Goal: Task Accomplishment & Management: Manage account settings

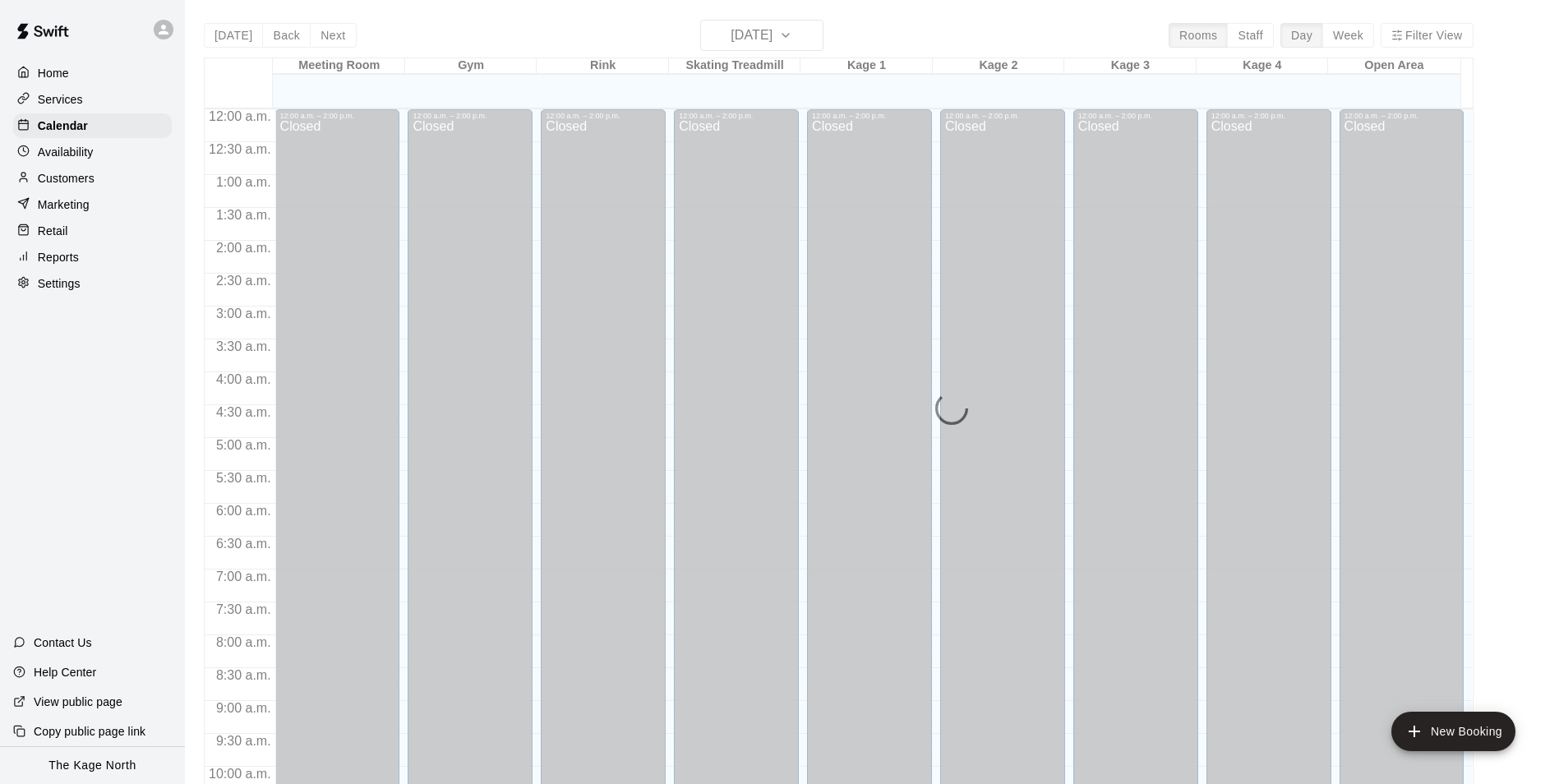
scroll to position [835, 0]
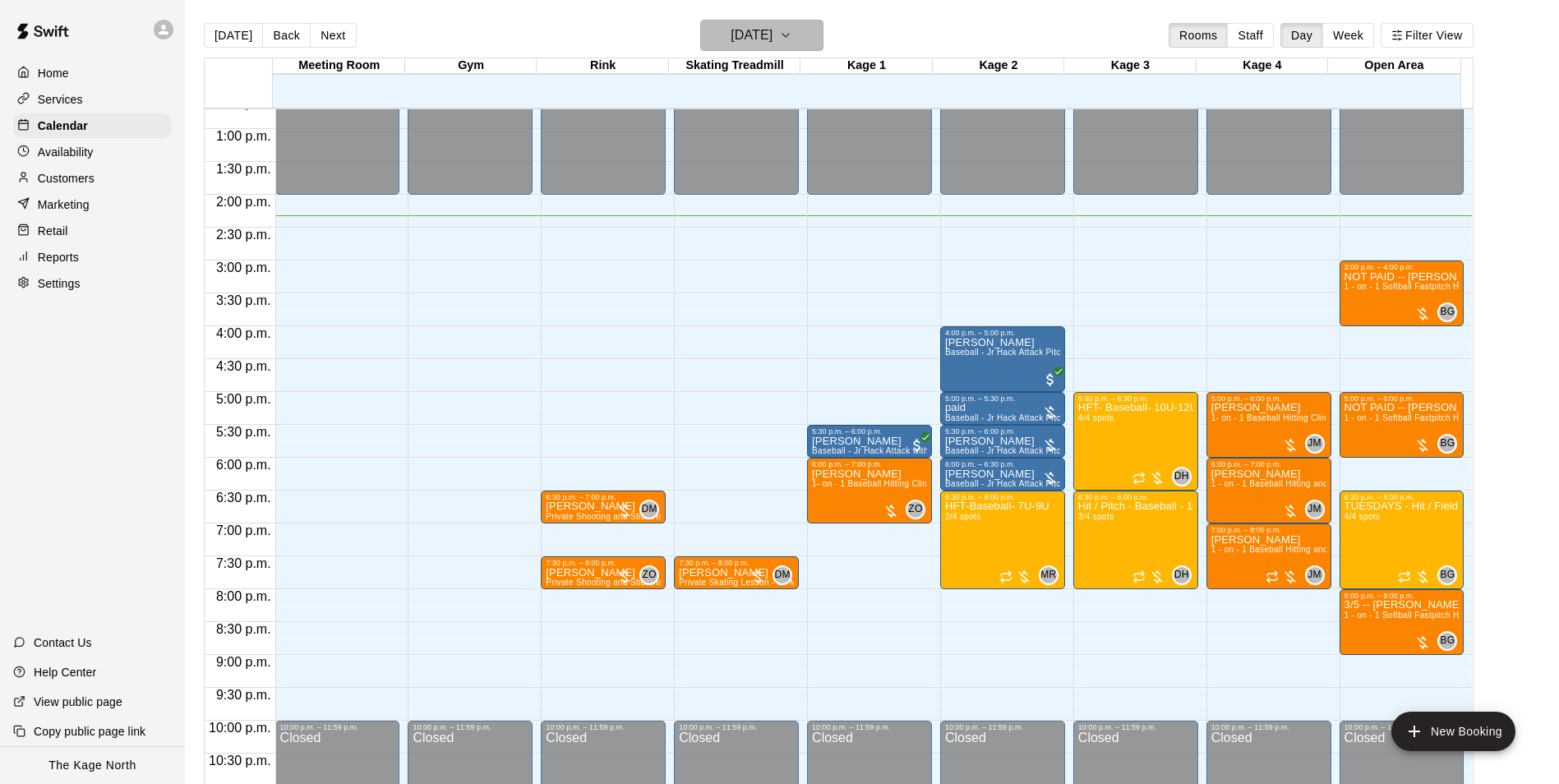
click at [772, 34] on h6 "[DATE]" at bounding box center [751, 34] width 42 height 23
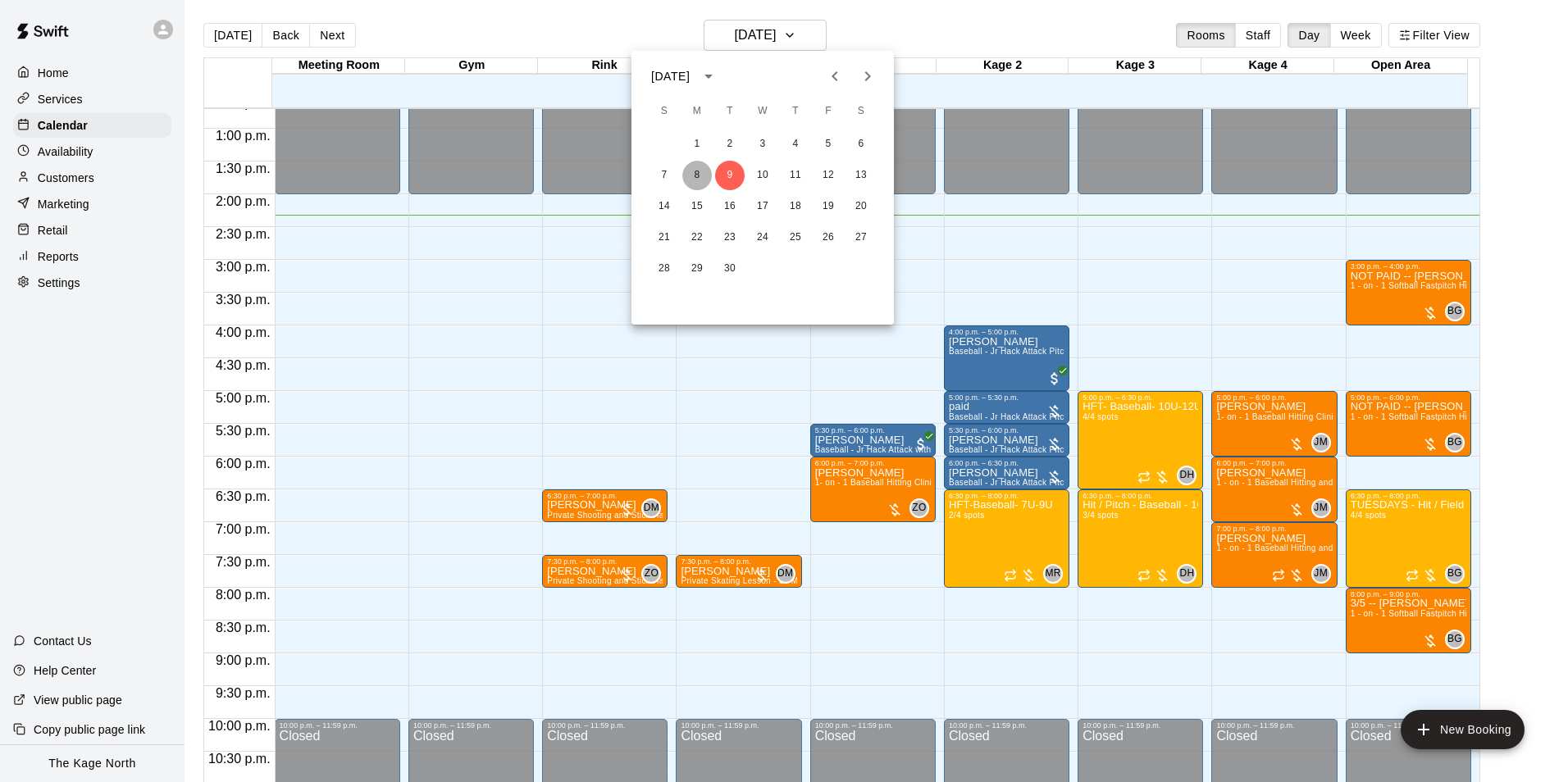
click at [702, 174] on button "8" at bounding box center [697, 176] width 30 height 30
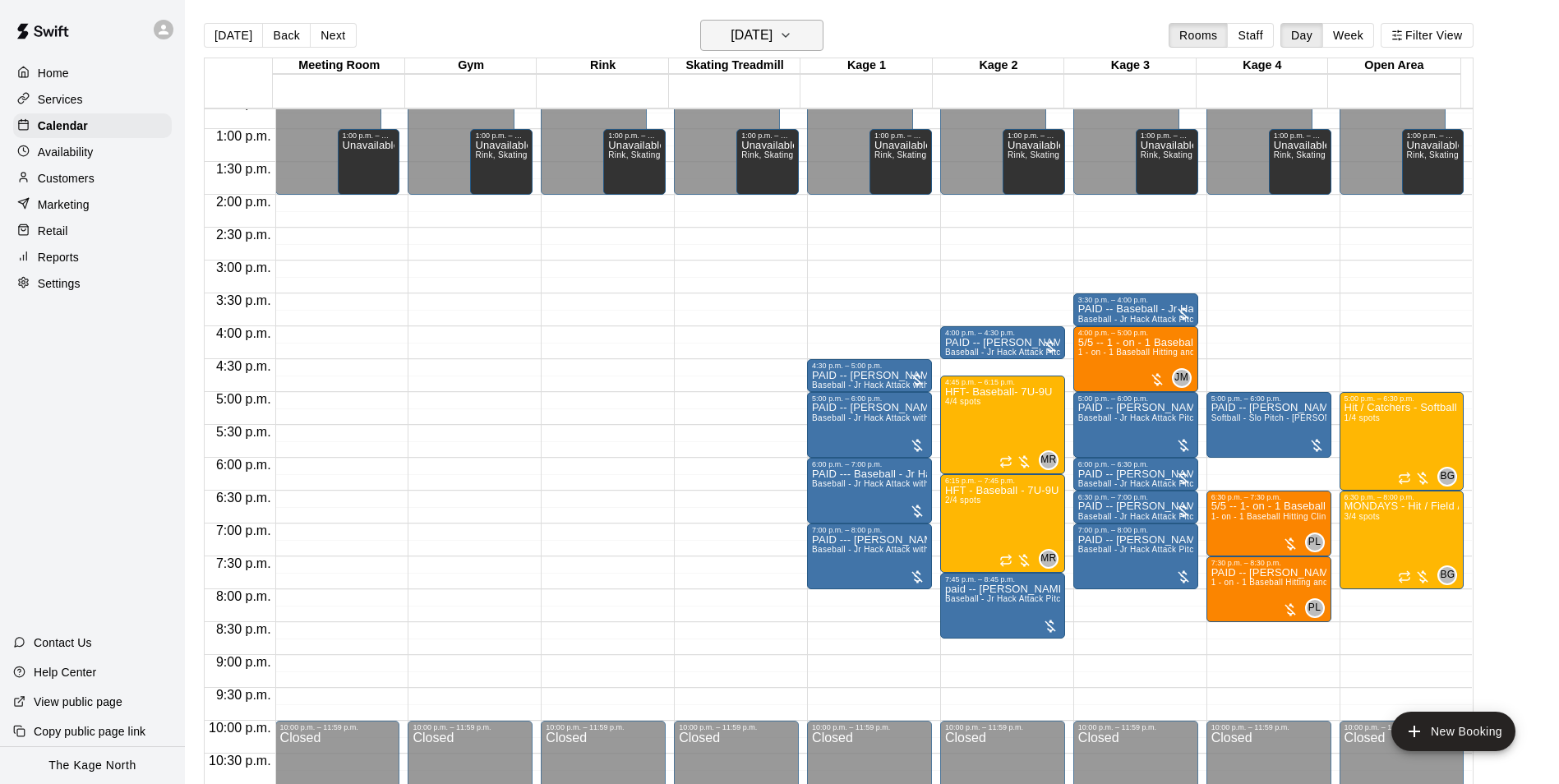
click at [772, 34] on h6 "[DATE]" at bounding box center [751, 34] width 42 height 23
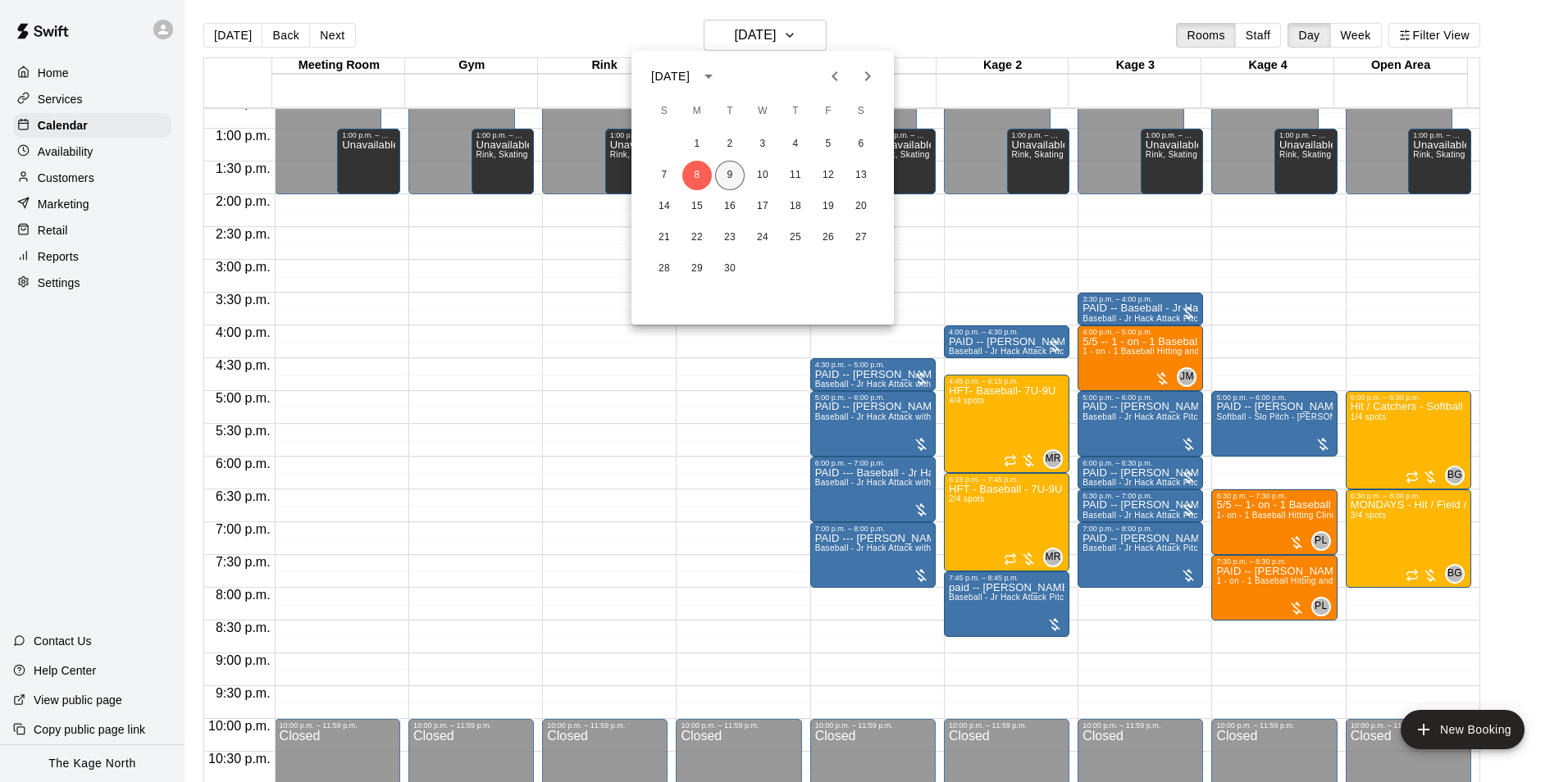
click at [731, 169] on button "9" at bounding box center [730, 176] width 30 height 30
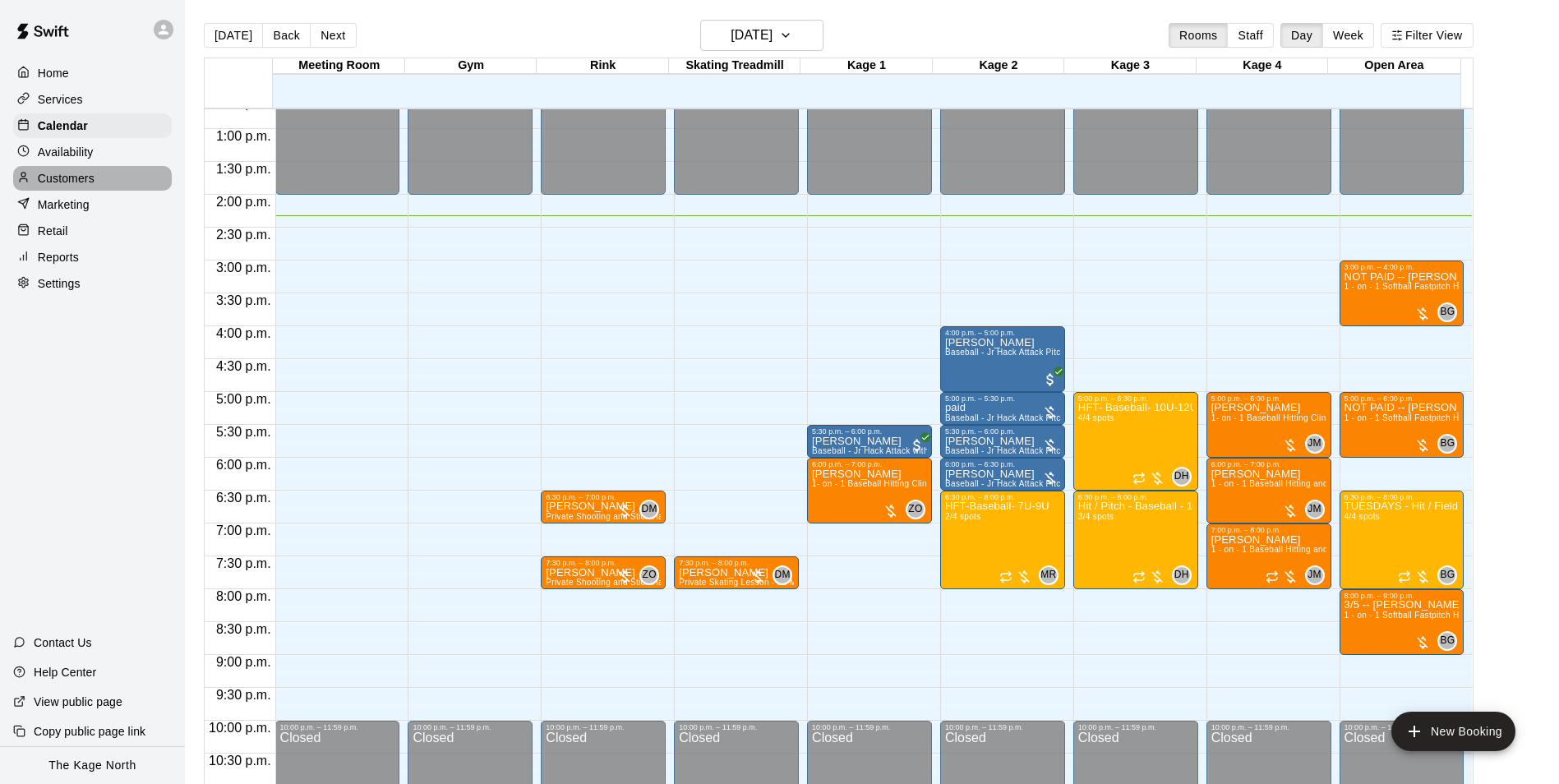
click at [92, 183] on p "Customers" at bounding box center [66, 178] width 56 height 16
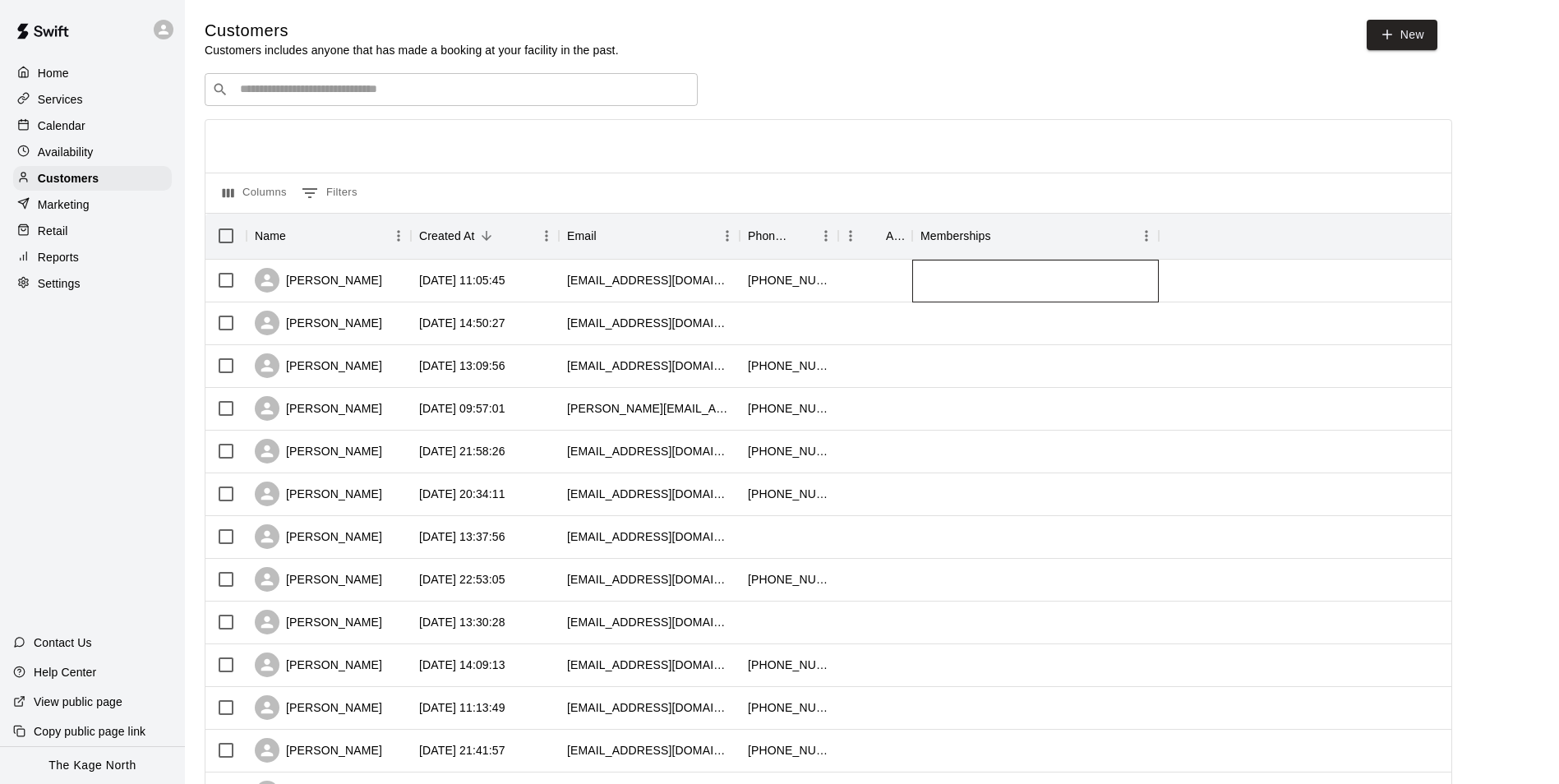
click at [989, 296] on div at bounding box center [1035, 280] width 247 height 43
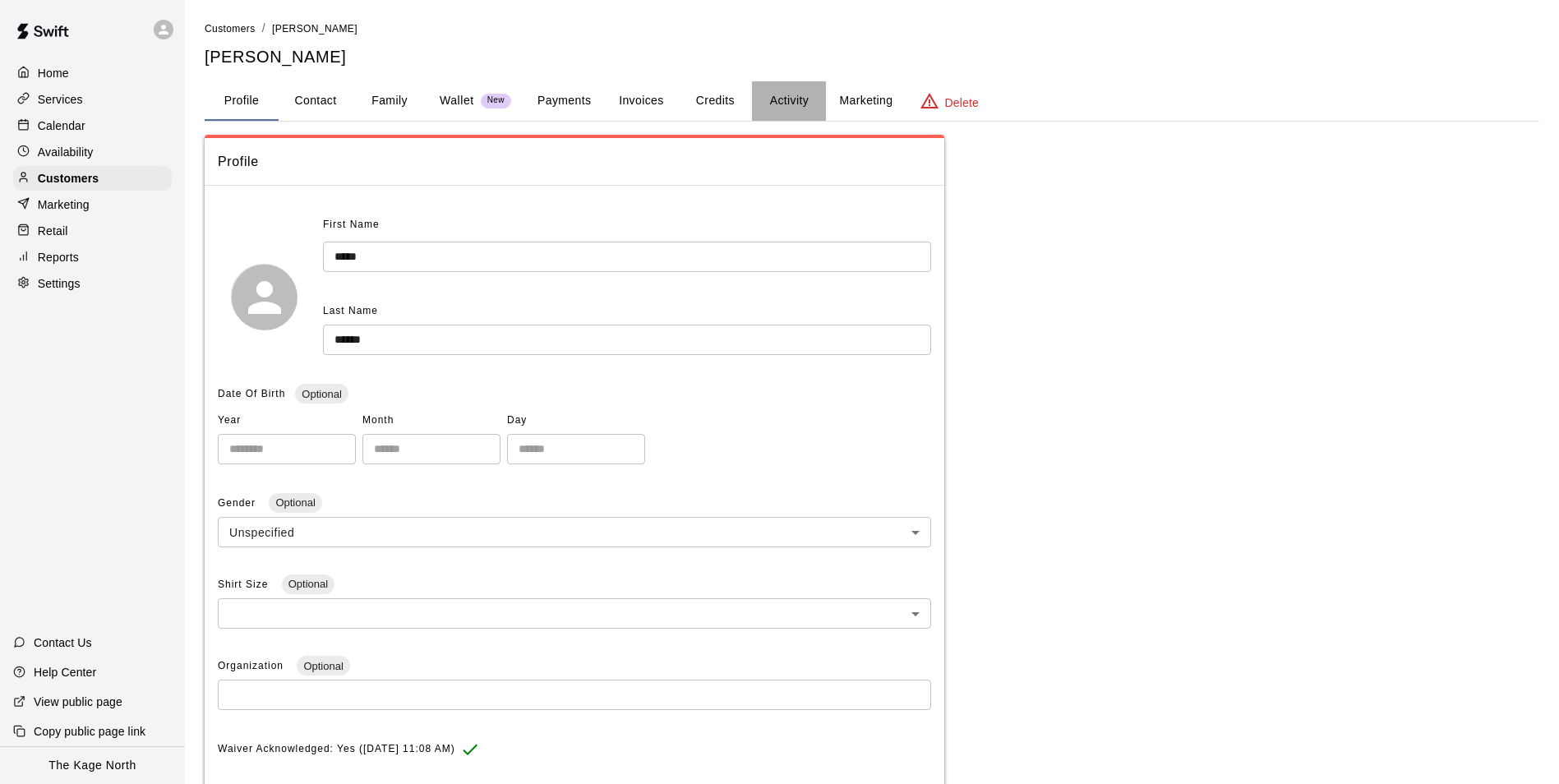
click at [786, 103] on button "Activity" at bounding box center [789, 101] width 74 height 39
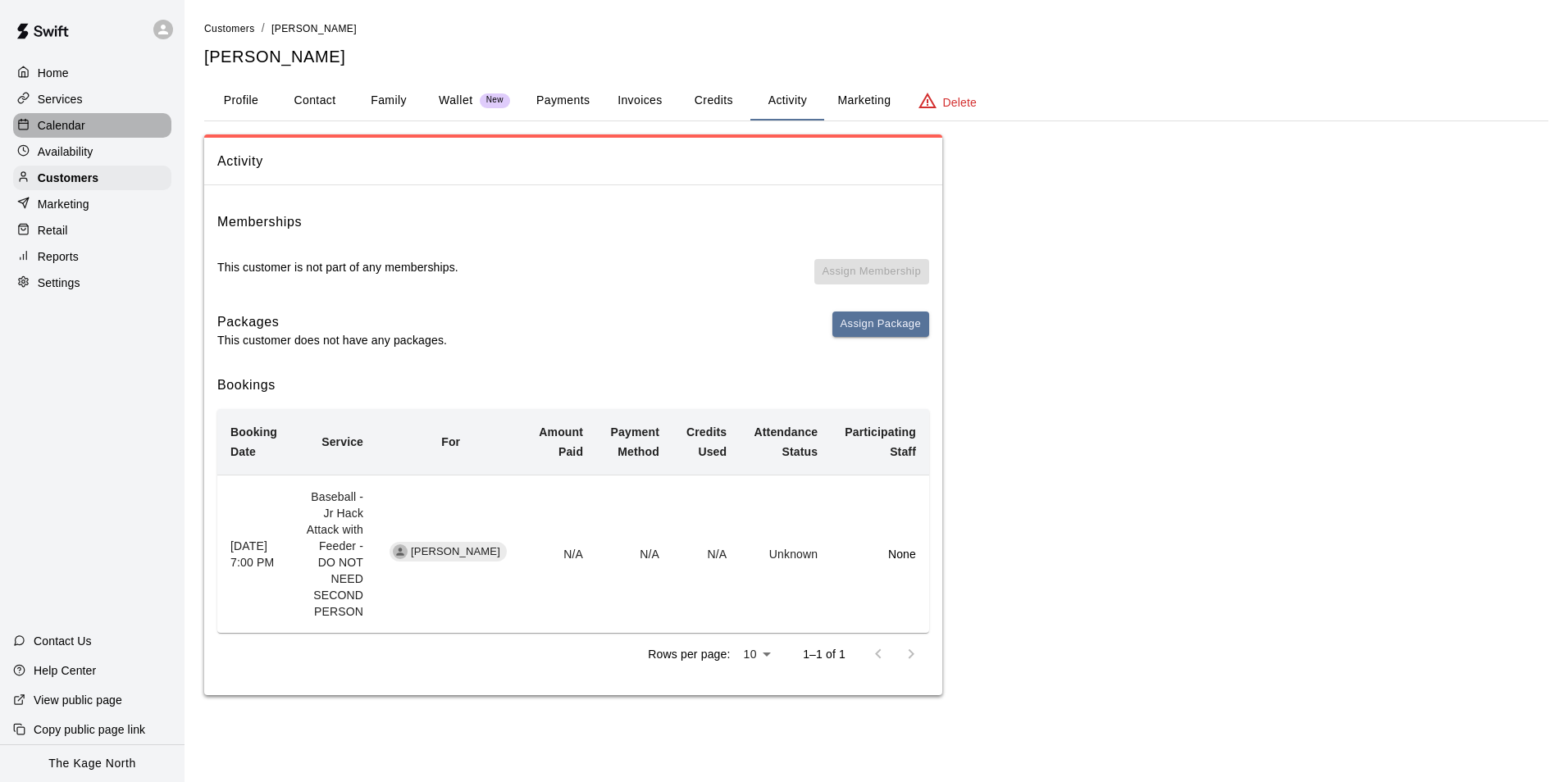
click at [78, 127] on p "Calendar" at bounding box center [62, 126] width 48 height 16
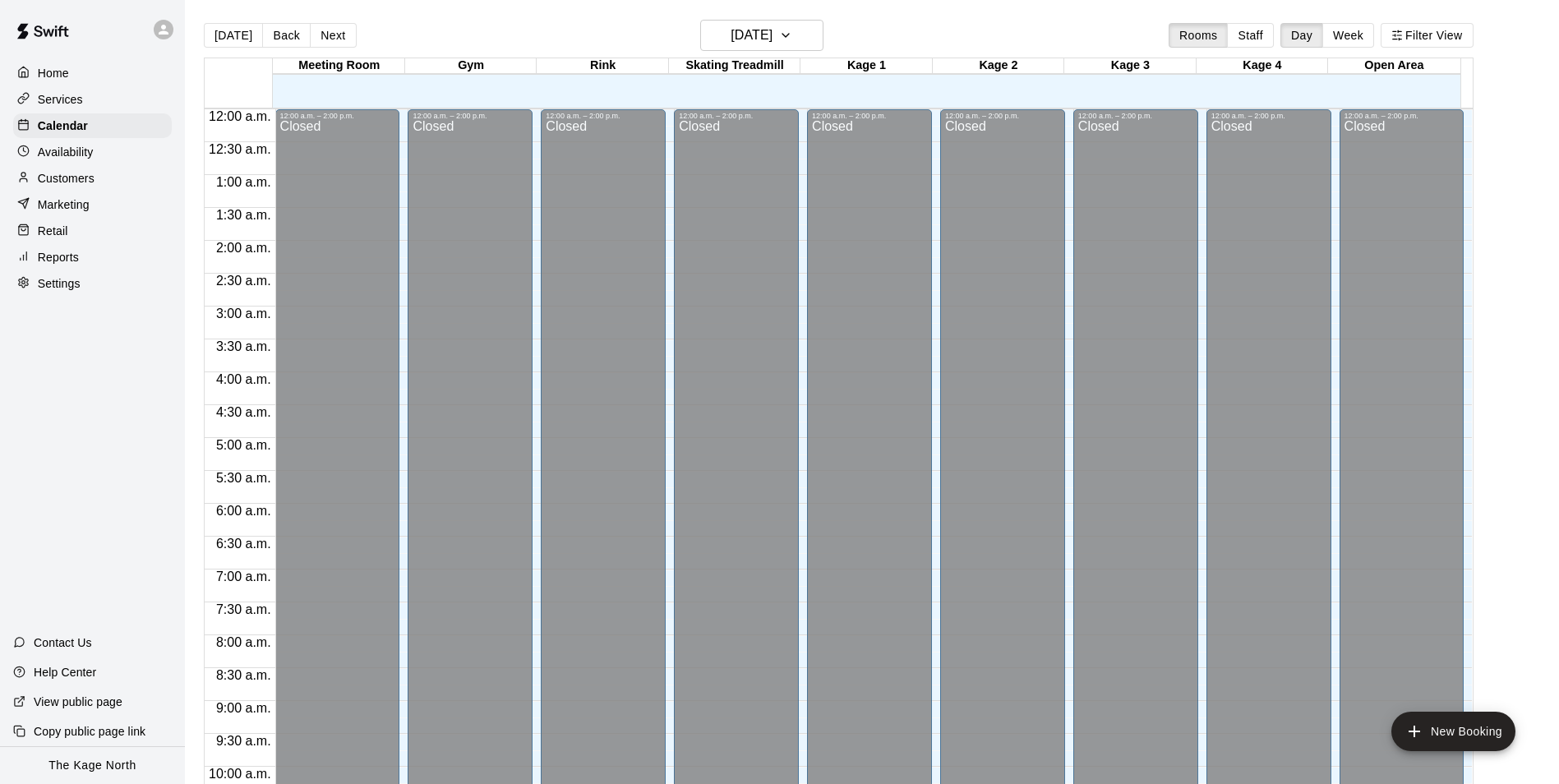
scroll to position [835, 0]
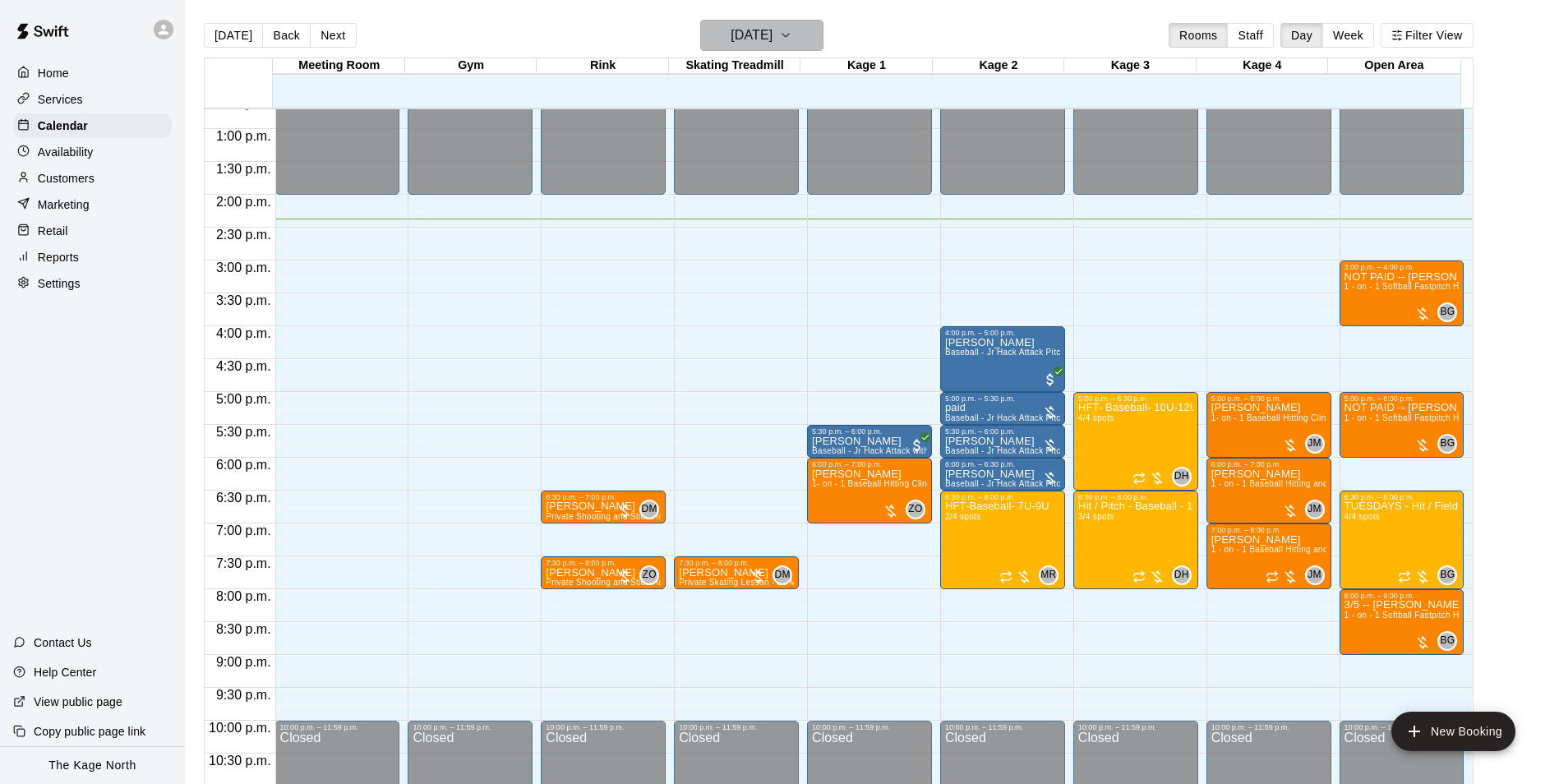
click at [824, 35] on button "[DATE]" at bounding box center [762, 35] width 123 height 31
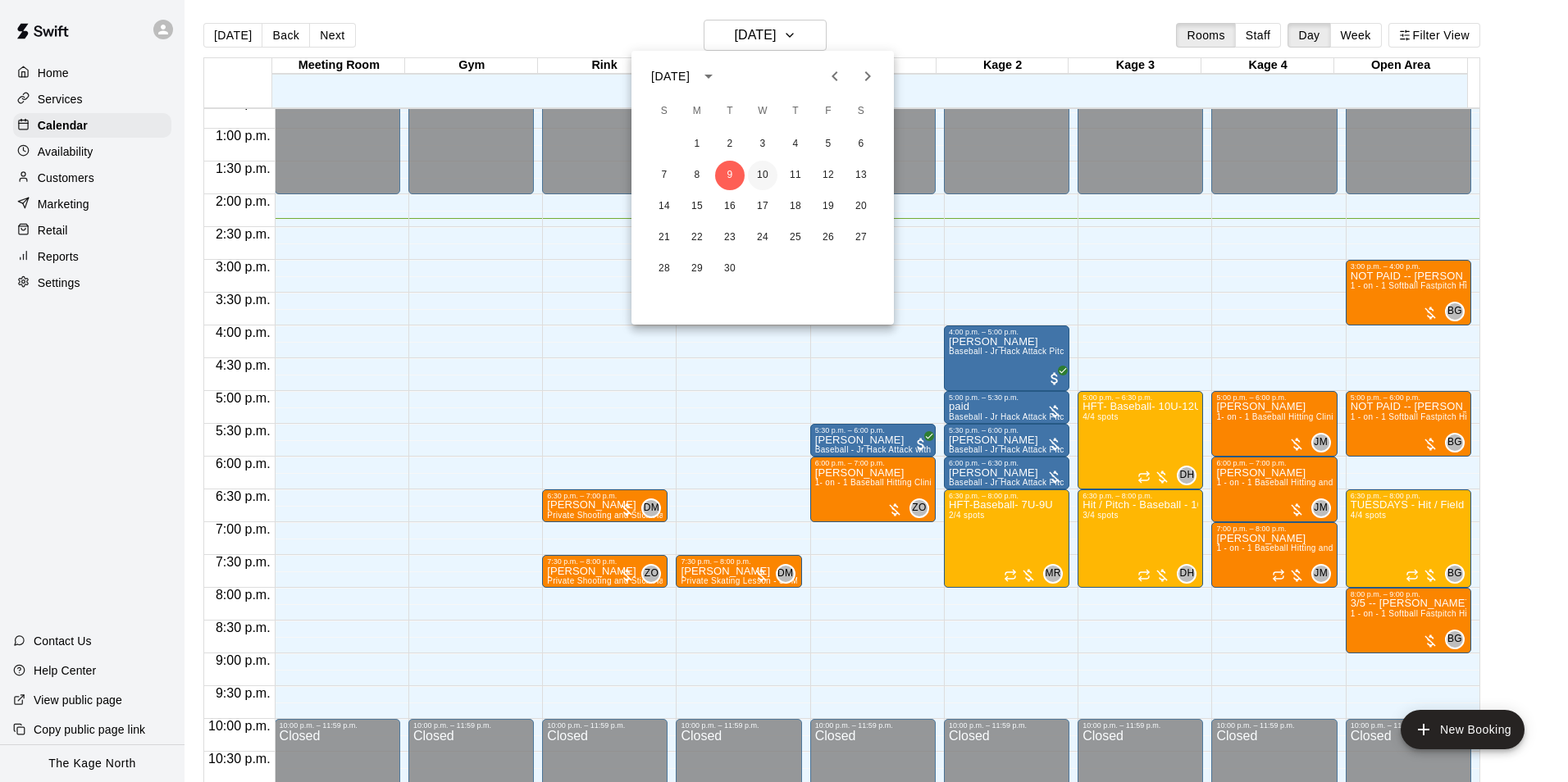
click at [768, 168] on button "10" at bounding box center [762, 176] width 30 height 30
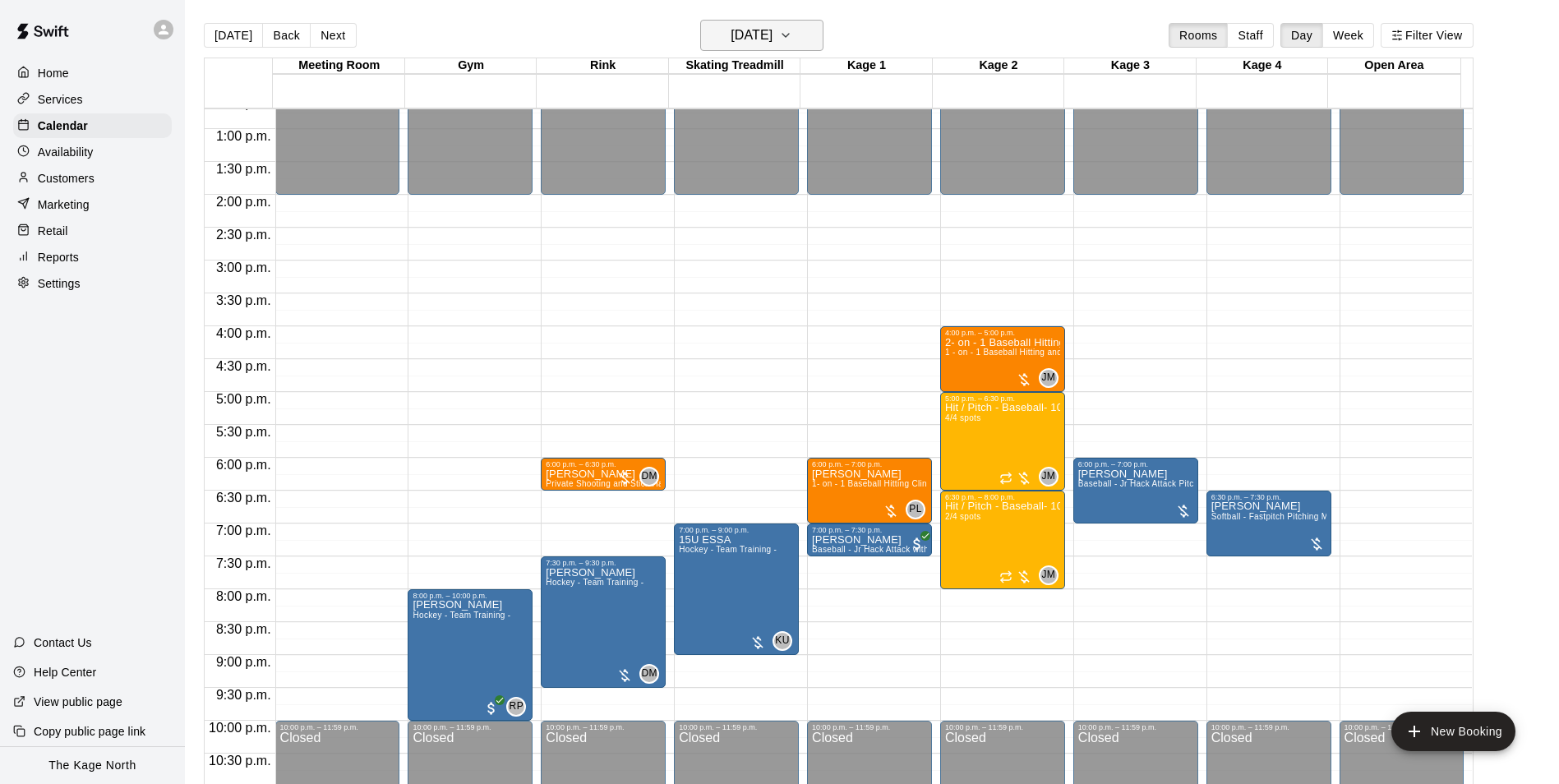
click at [772, 31] on h6 "[DATE]" at bounding box center [751, 34] width 42 height 23
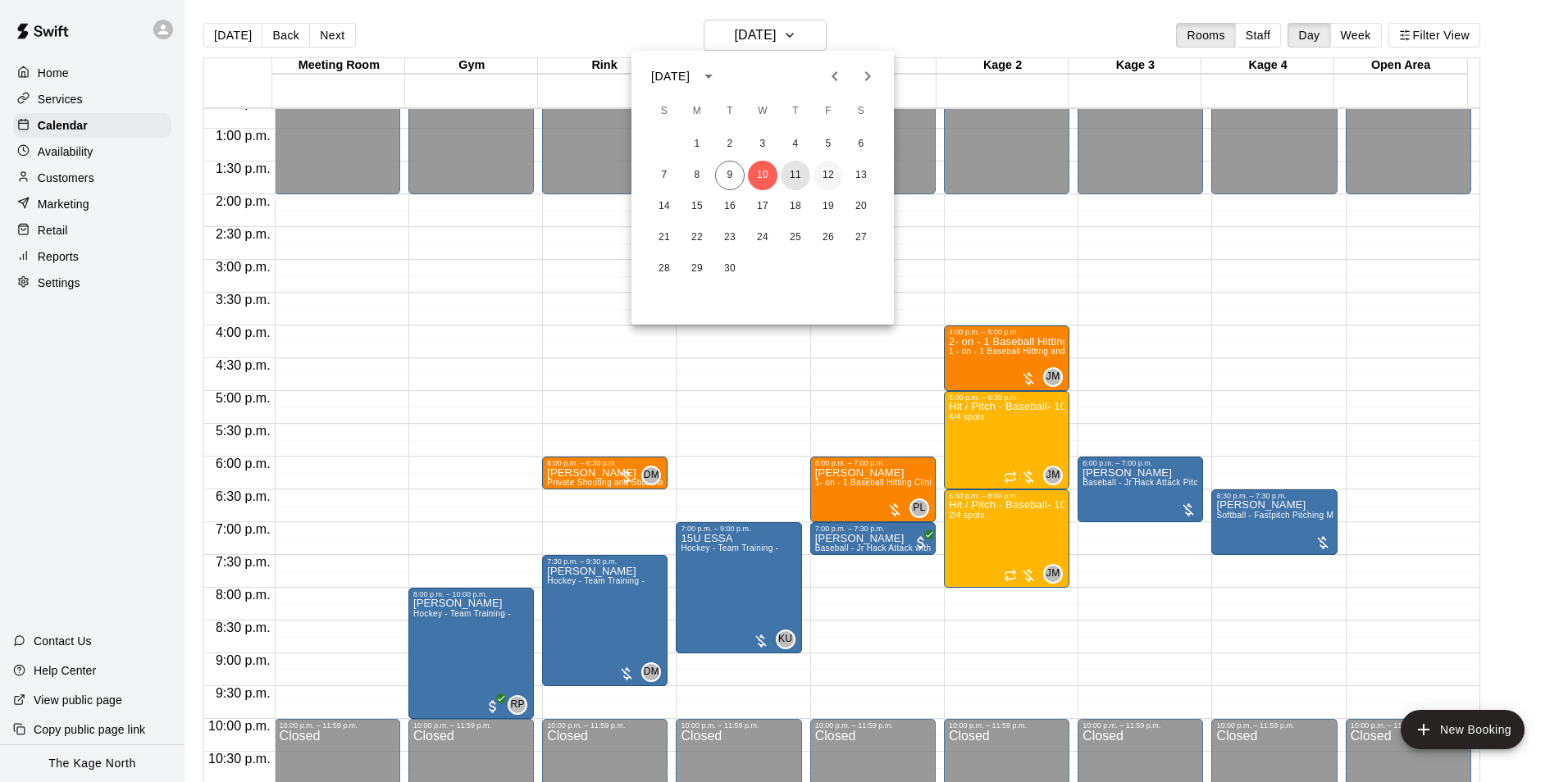
drag, startPoint x: 801, startPoint y: 169, endPoint x: 821, endPoint y: 188, distance: 27.6
click at [800, 169] on button "11" at bounding box center [795, 176] width 30 height 30
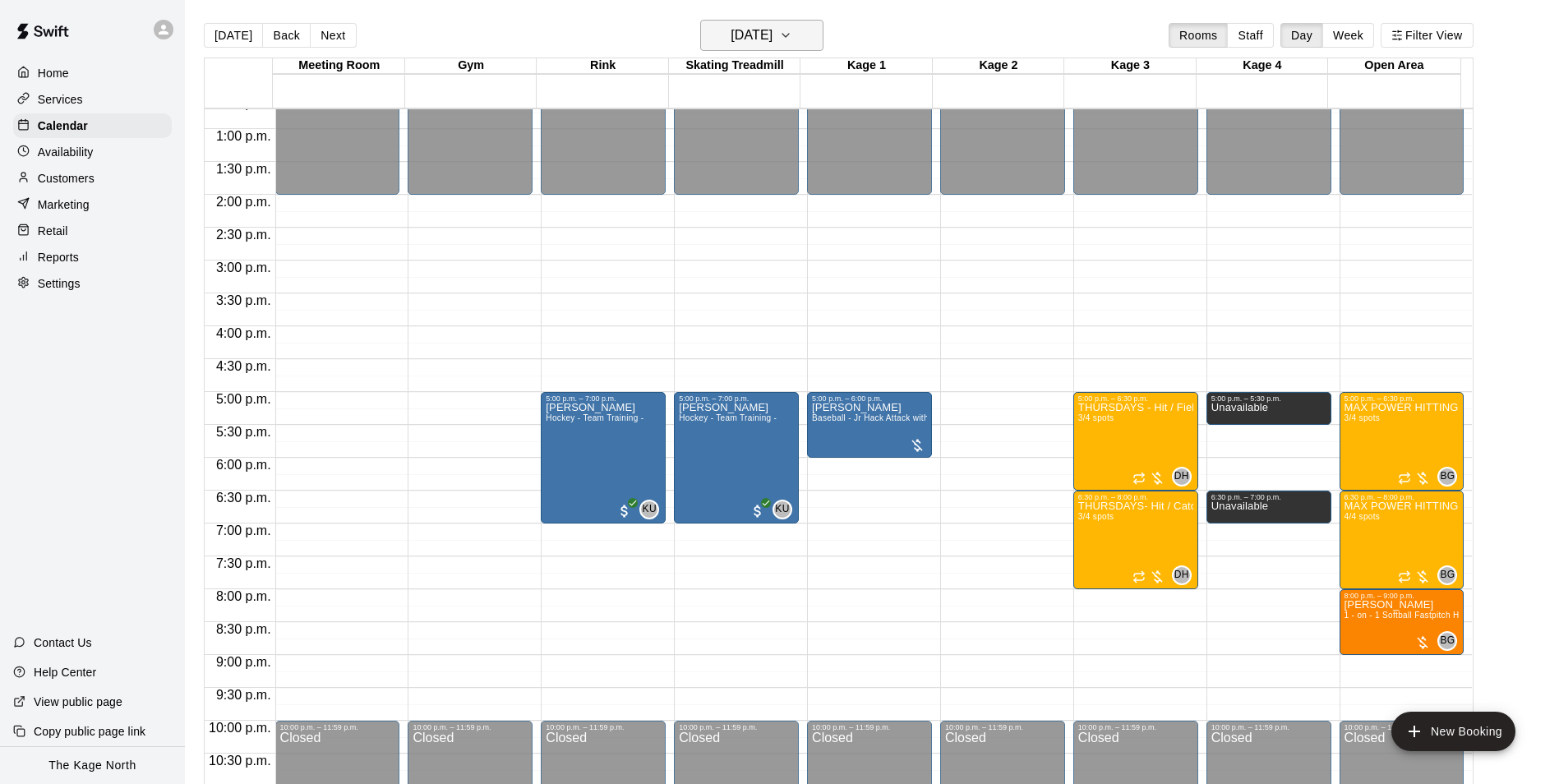
click at [806, 34] on button "[DATE]" at bounding box center [762, 35] width 123 height 31
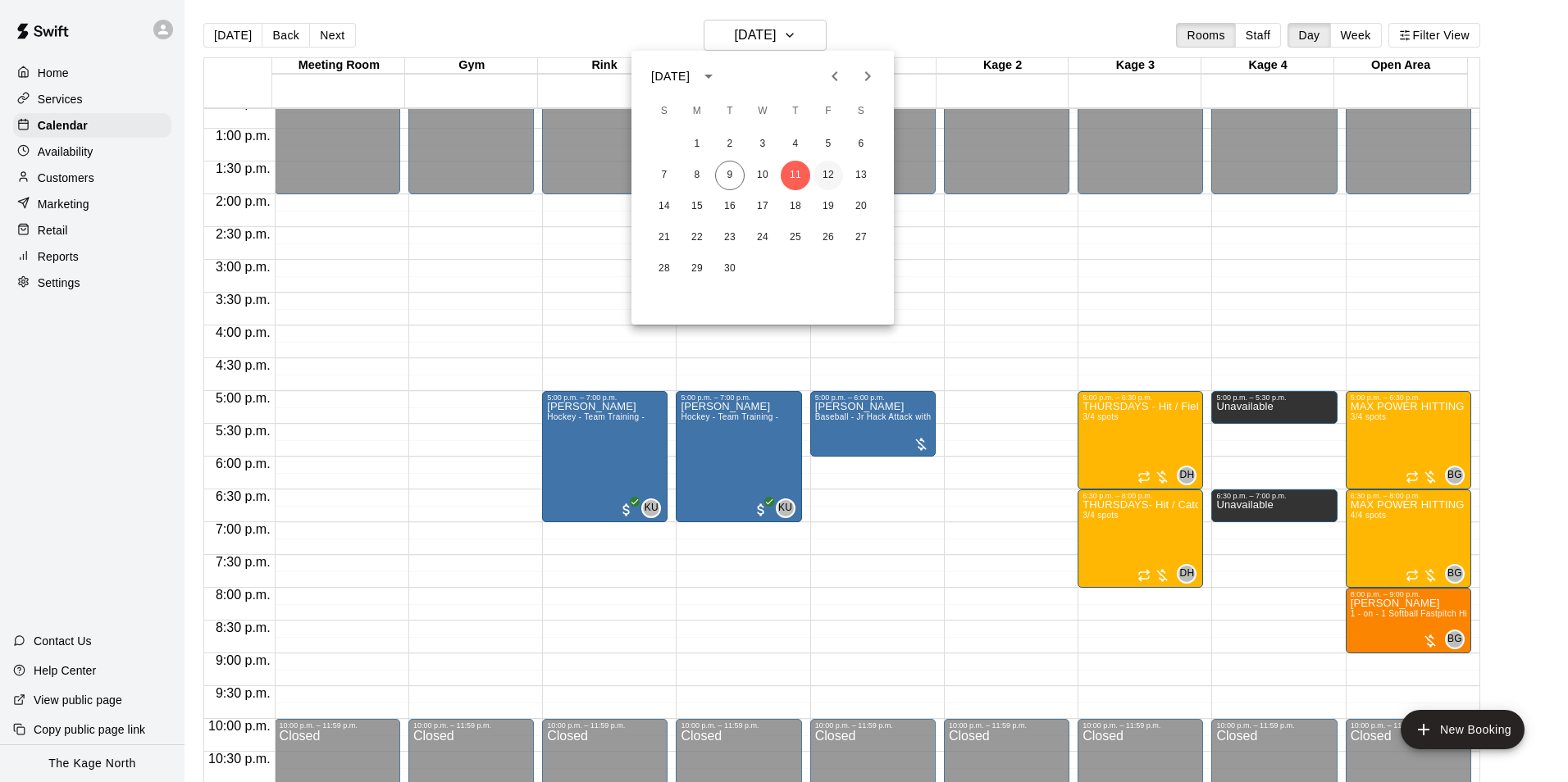
click at [823, 175] on button "12" at bounding box center [827, 176] width 30 height 30
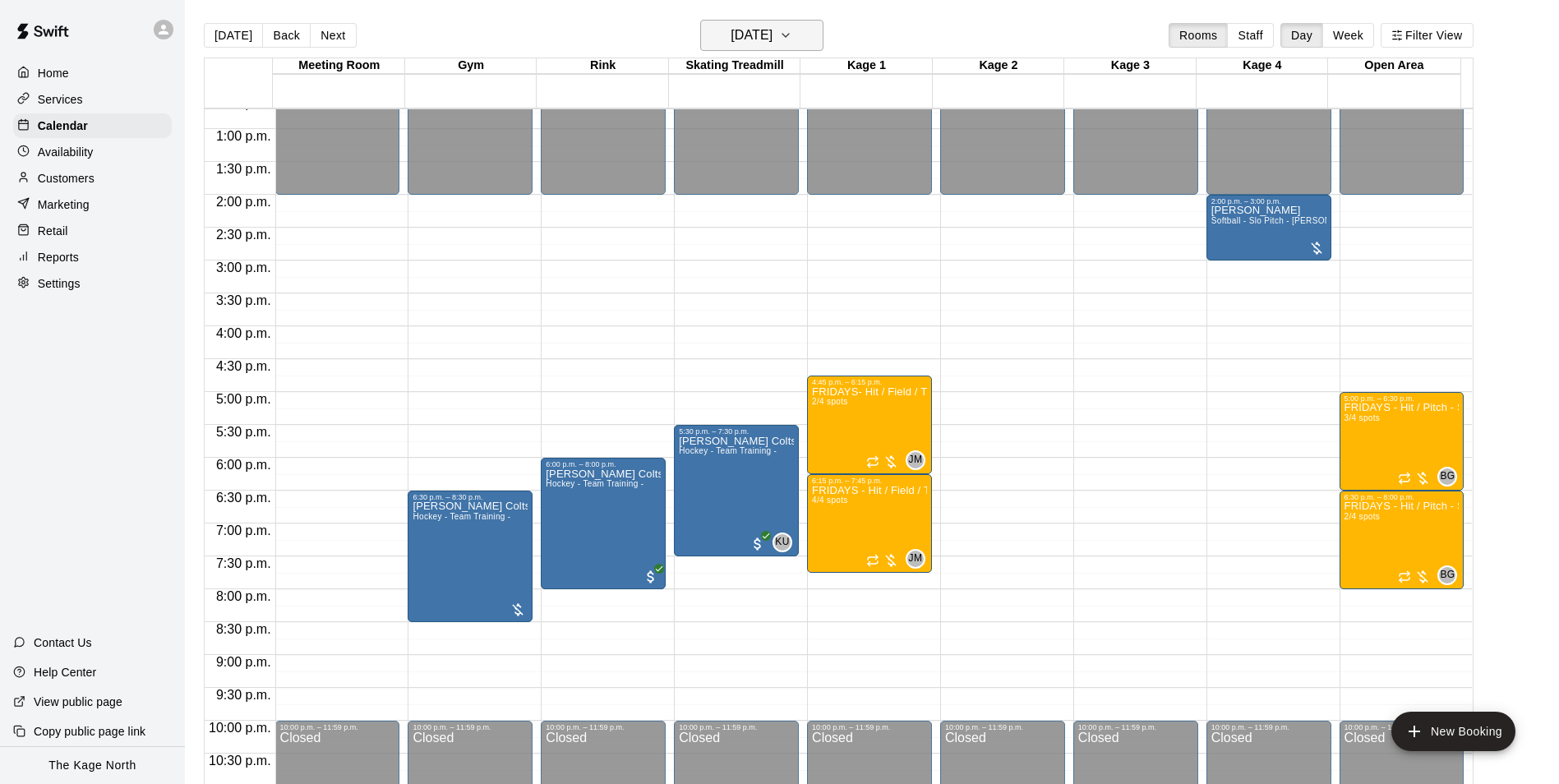
click at [772, 39] on h6 "[DATE]" at bounding box center [751, 34] width 42 height 23
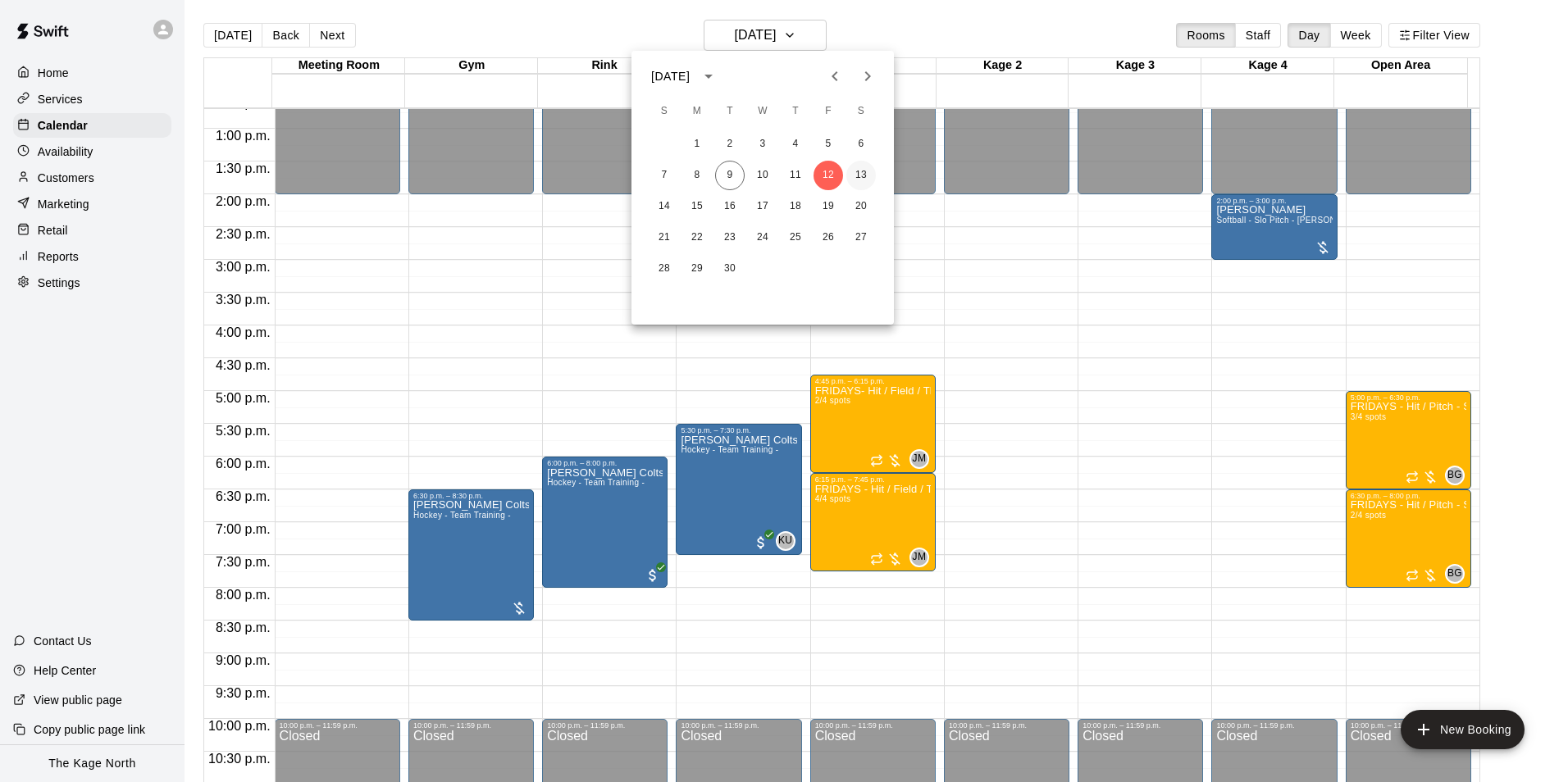
click at [859, 174] on button "13" at bounding box center [861, 176] width 30 height 30
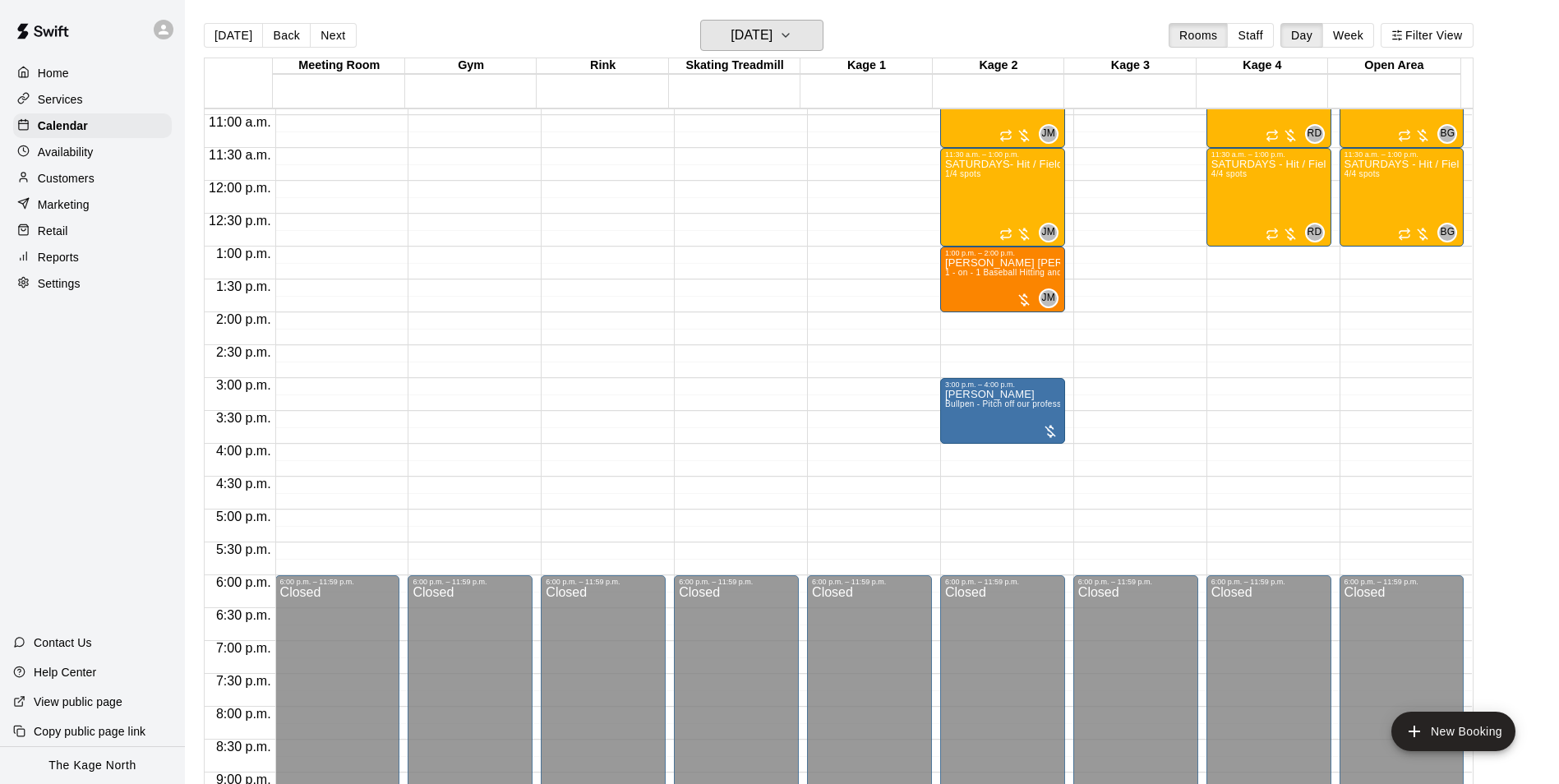
scroll to position [588, 0]
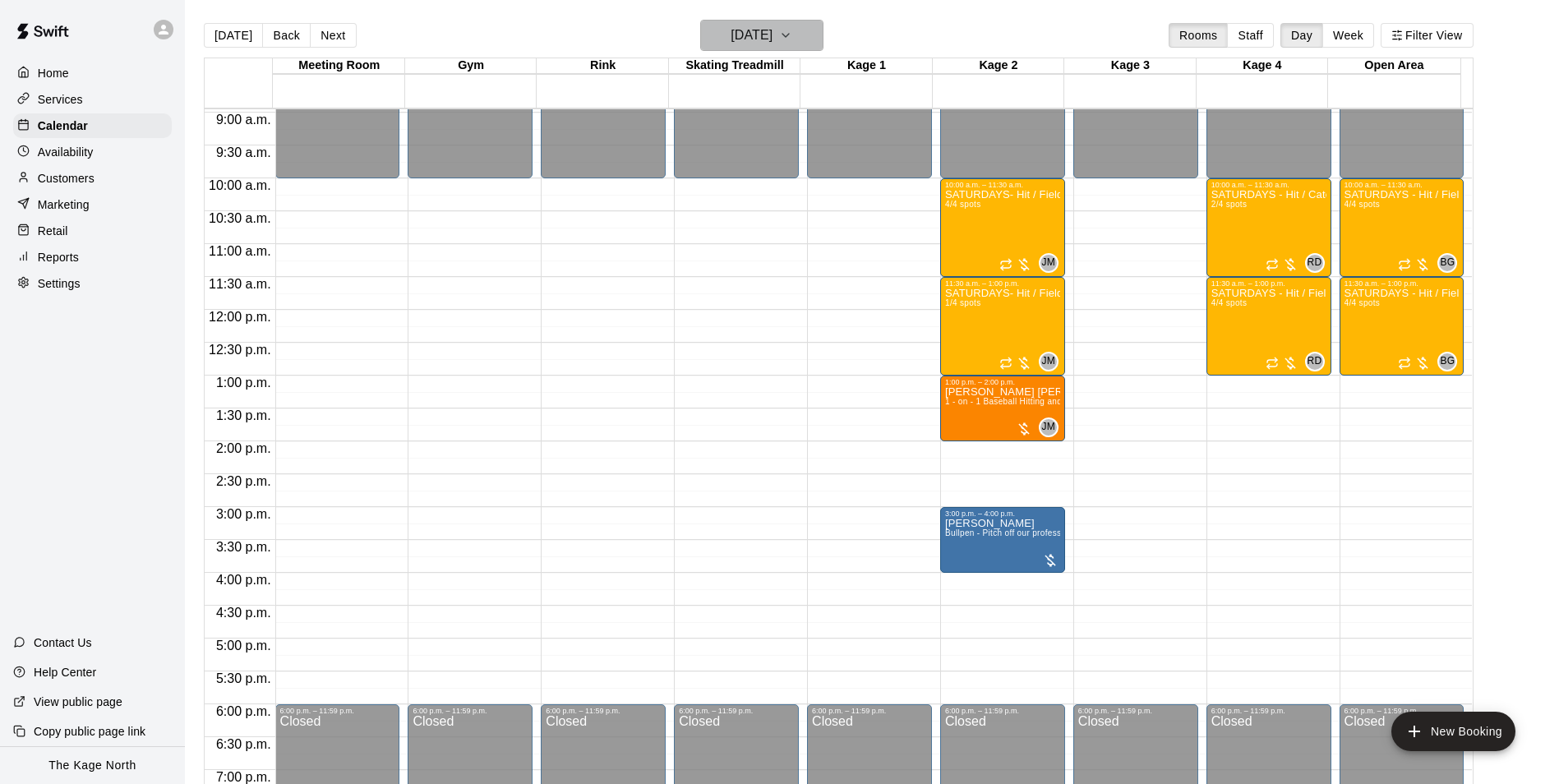
click at [760, 43] on h6 "[DATE]" at bounding box center [751, 34] width 42 height 23
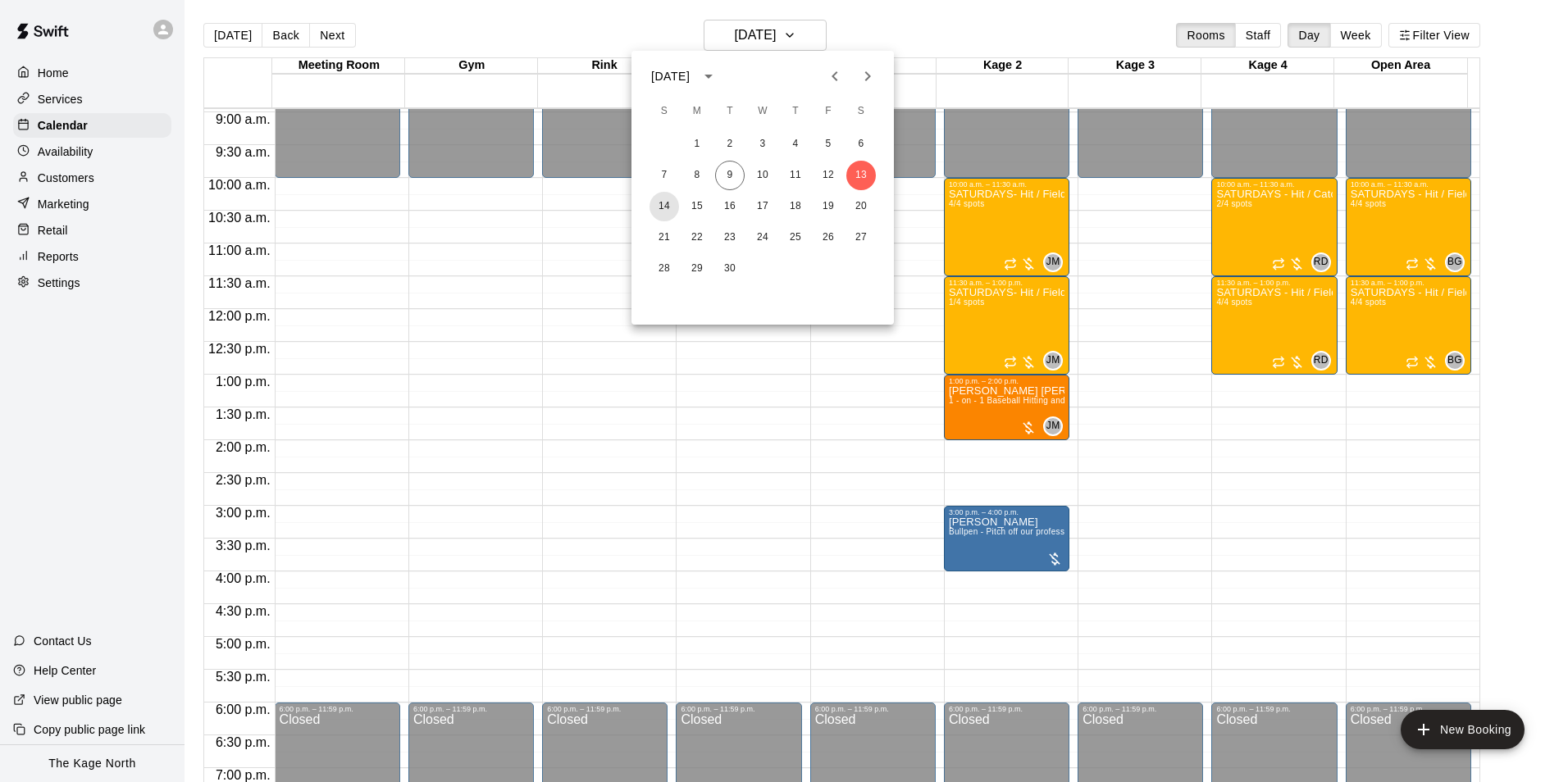
click at [665, 208] on button "14" at bounding box center [664, 206] width 30 height 30
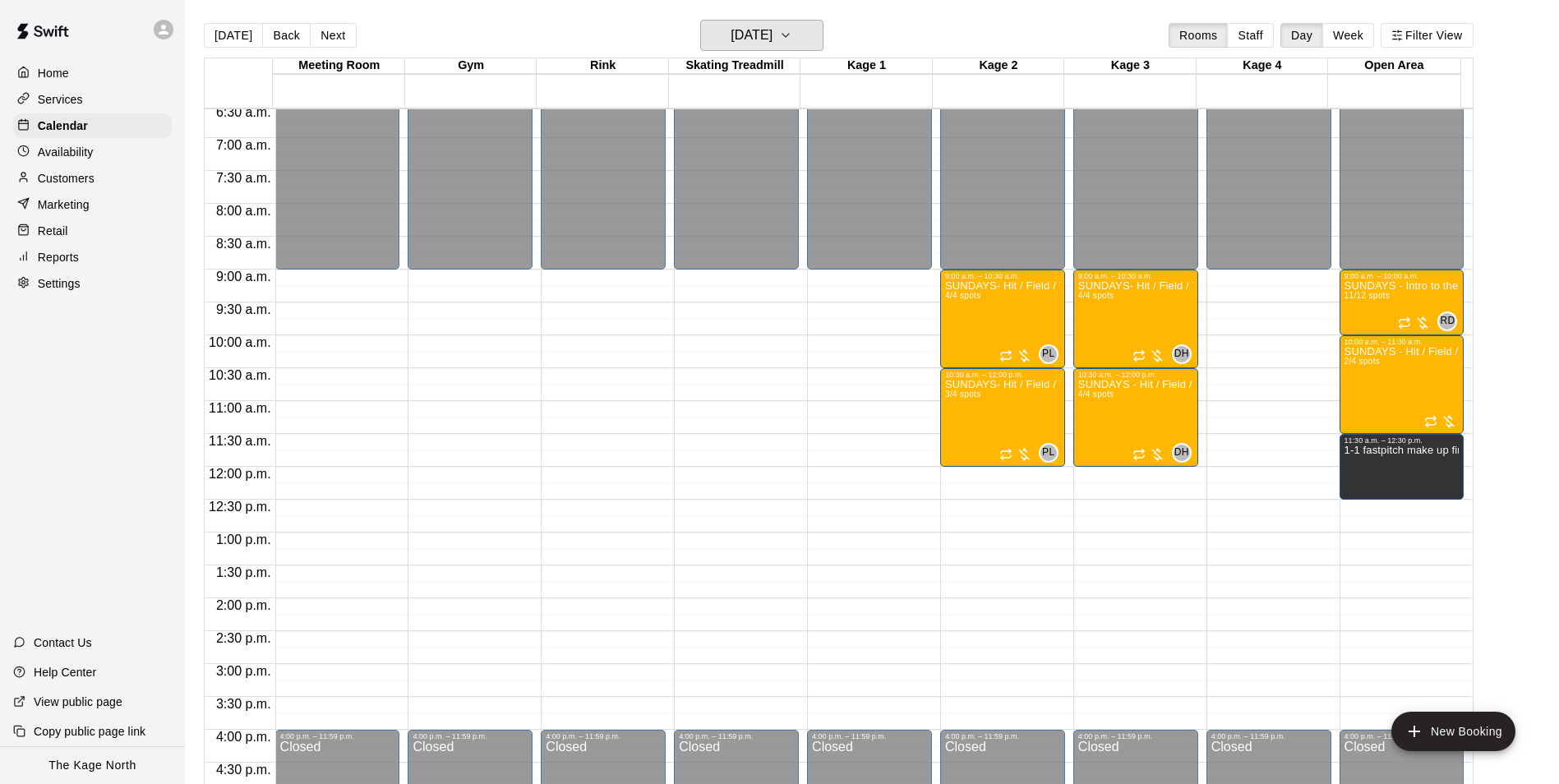
scroll to position [424, 0]
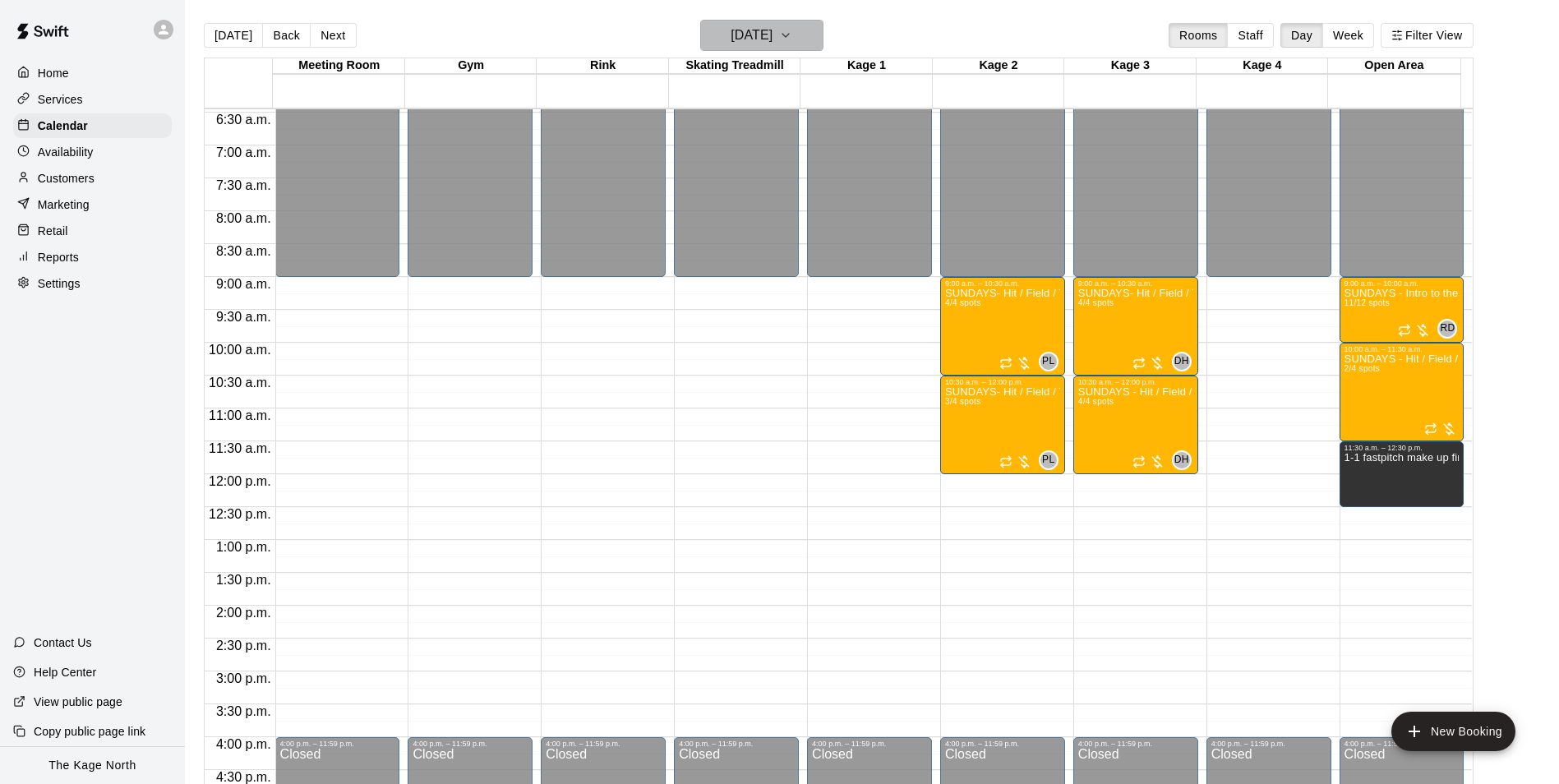
click at [759, 43] on h6 "[DATE]" at bounding box center [751, 34] width 42 height 23
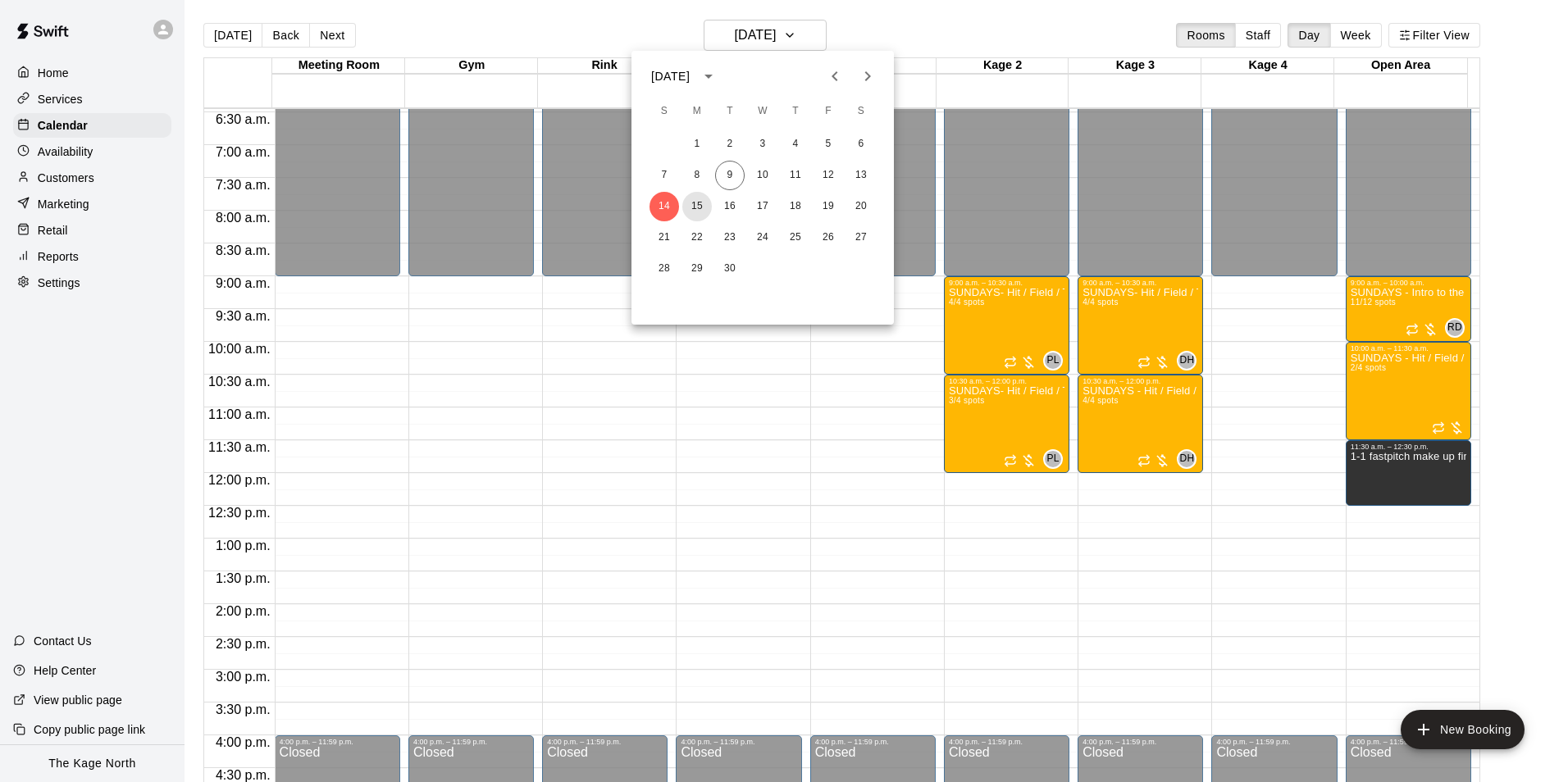
click at [695, 200] on button "15" at bounding box center [697, 206] width 30 height 30
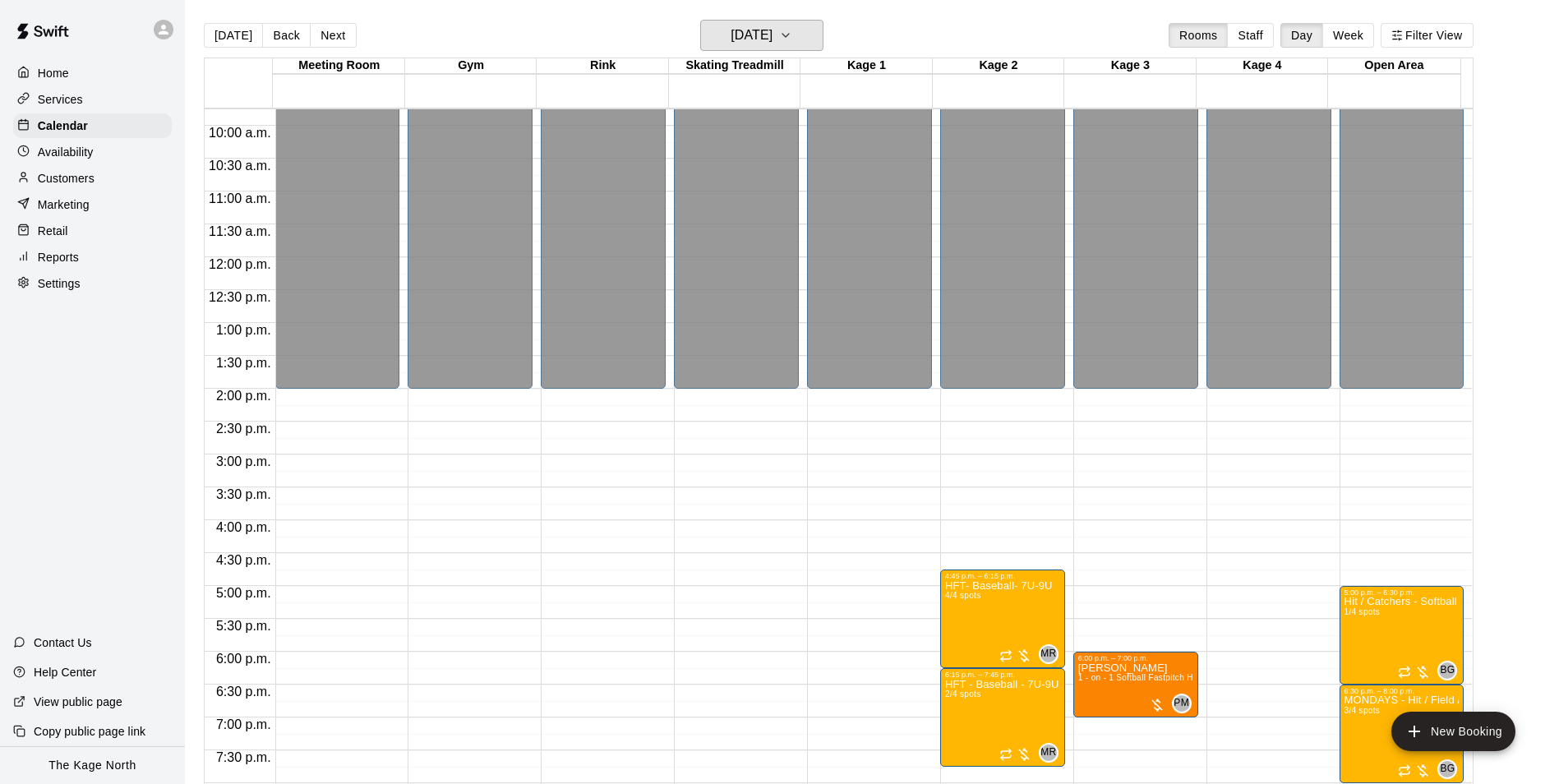
scroll to position [835, 0]
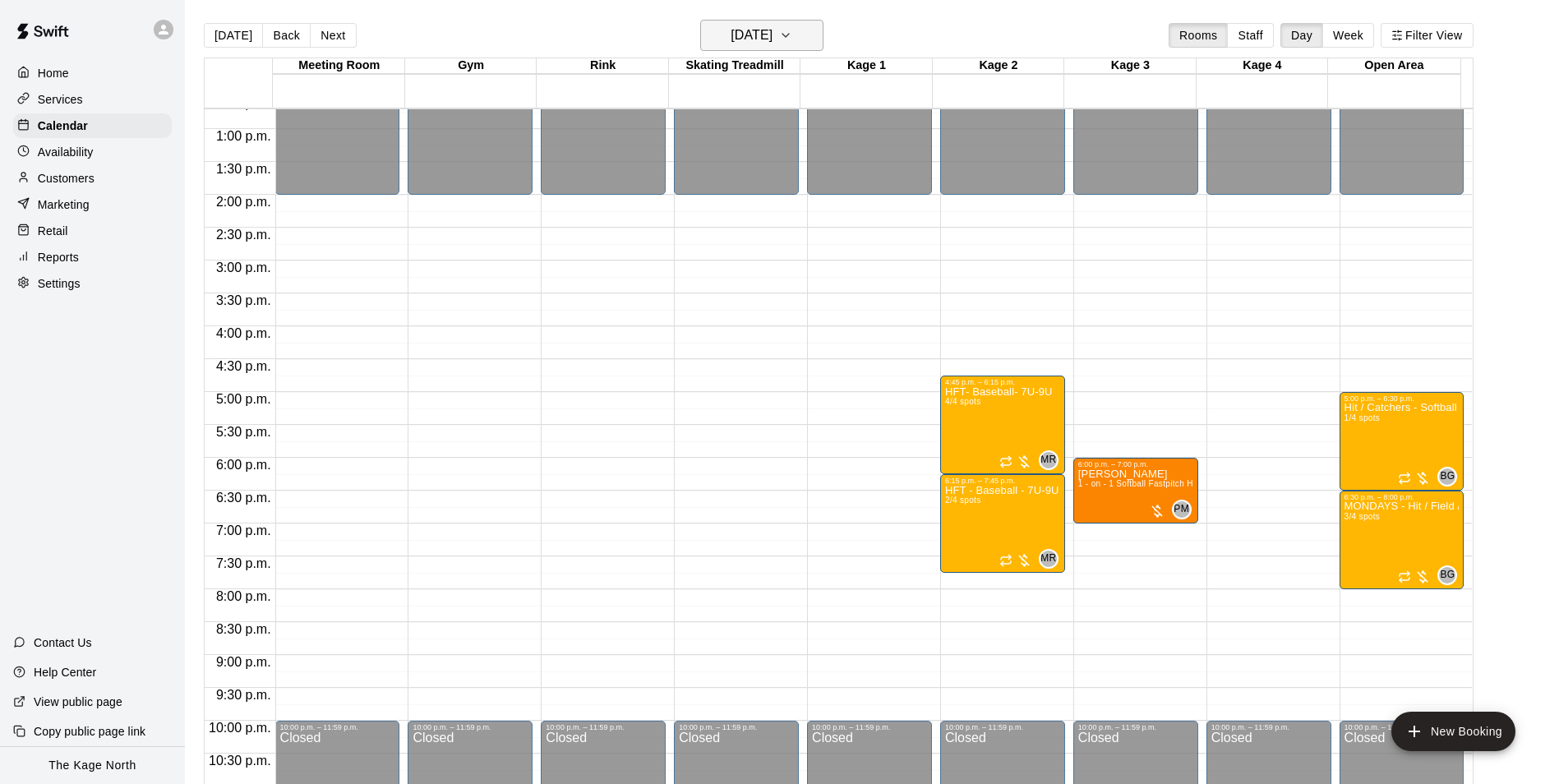
click at [772, 39] on h6 "[DATE]" at bounding box center [751, 34] width 42 height 23
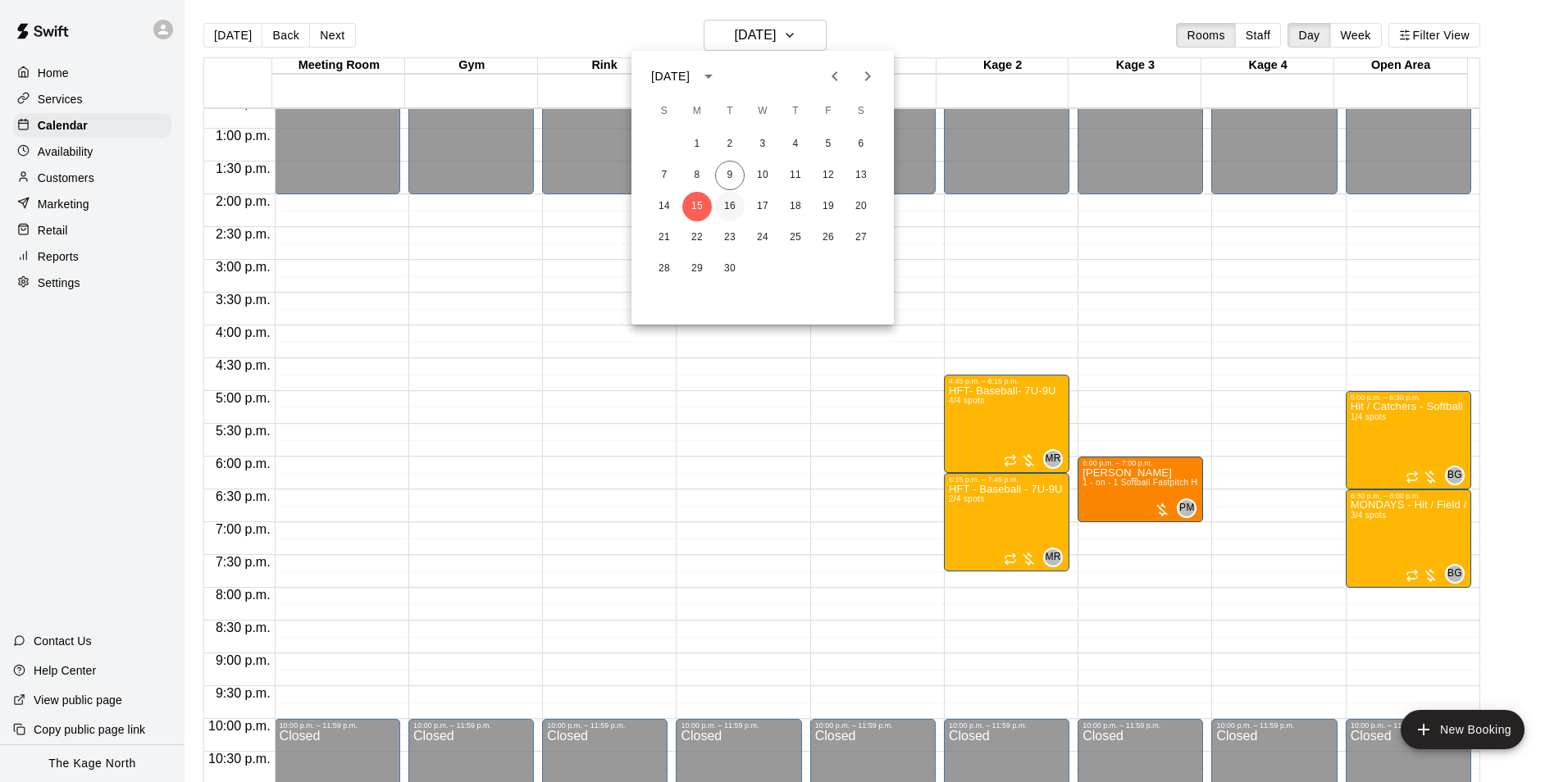
click at [731, 205] on button "16" at bounding box center [730, 206] width 30 height 30
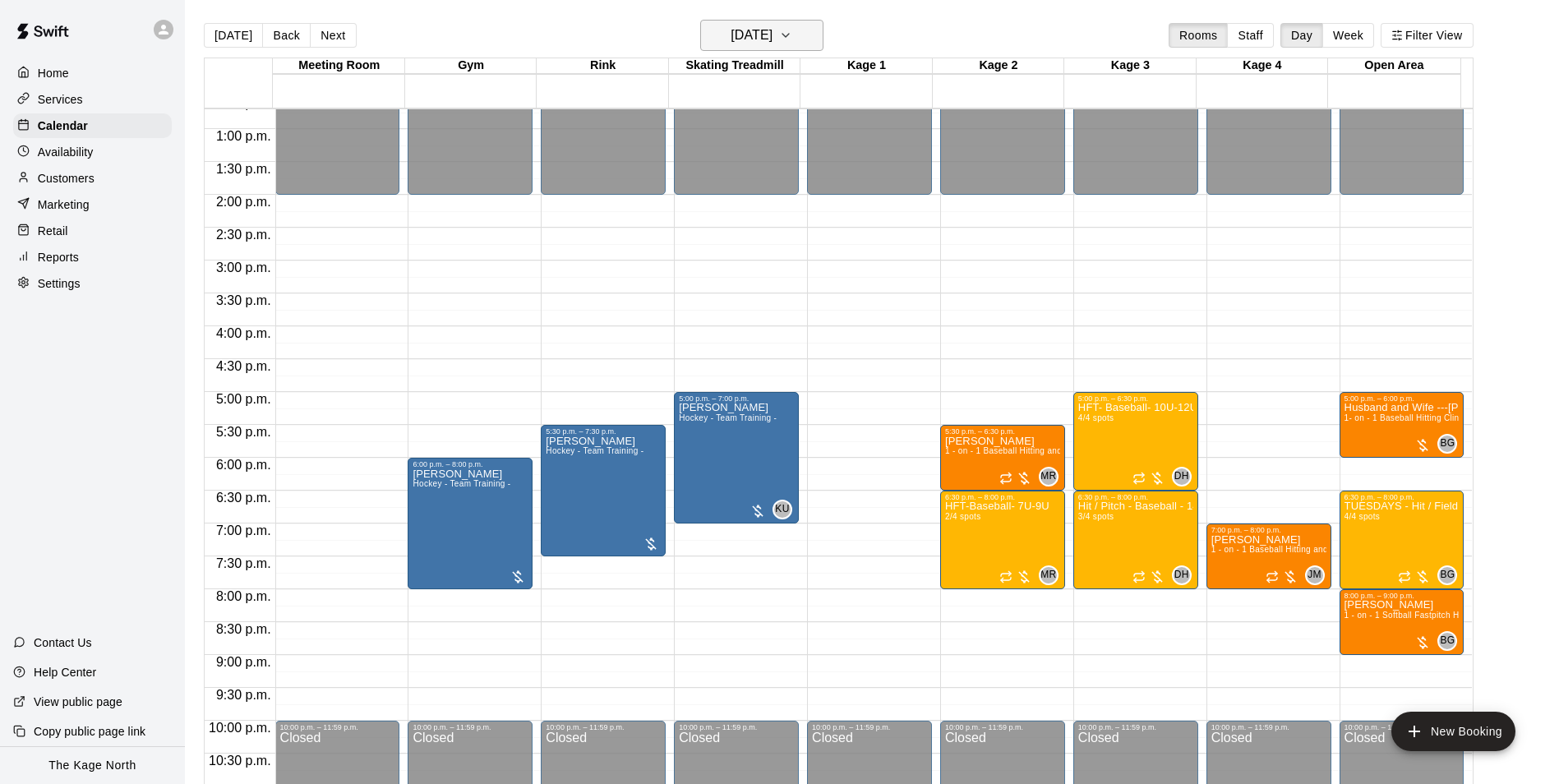
click at [772, 34] on h6 "[DATE]" at bounding box center [751, 34] width 42 height 23
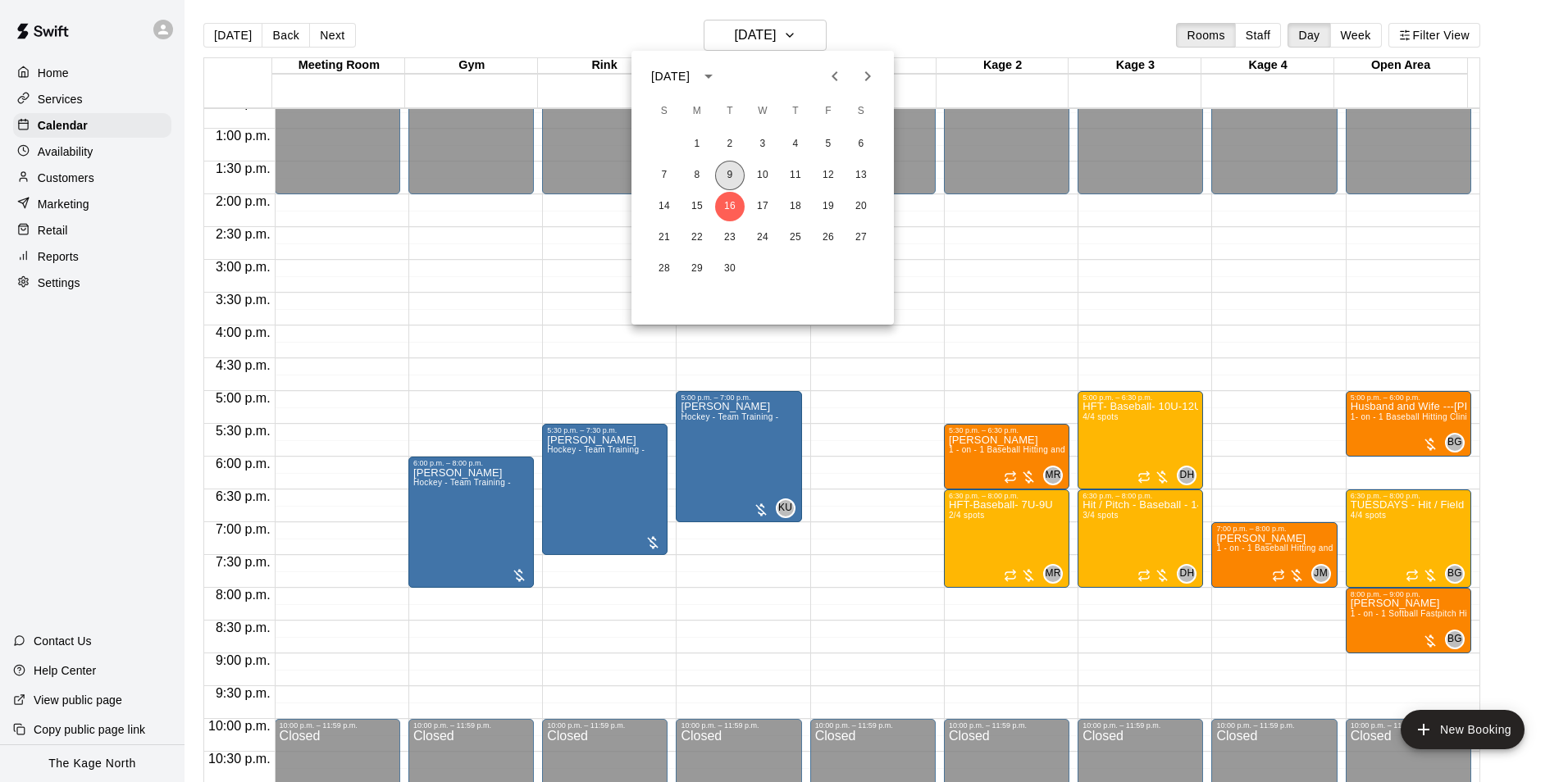
drag, startPoint x: 733, startPoint y: 163, endPoint x: 842, endPoint y: 219, distance: 122.5
click at [732, 163] on button "9" at bounding box center [730, 176] width 30 height 30
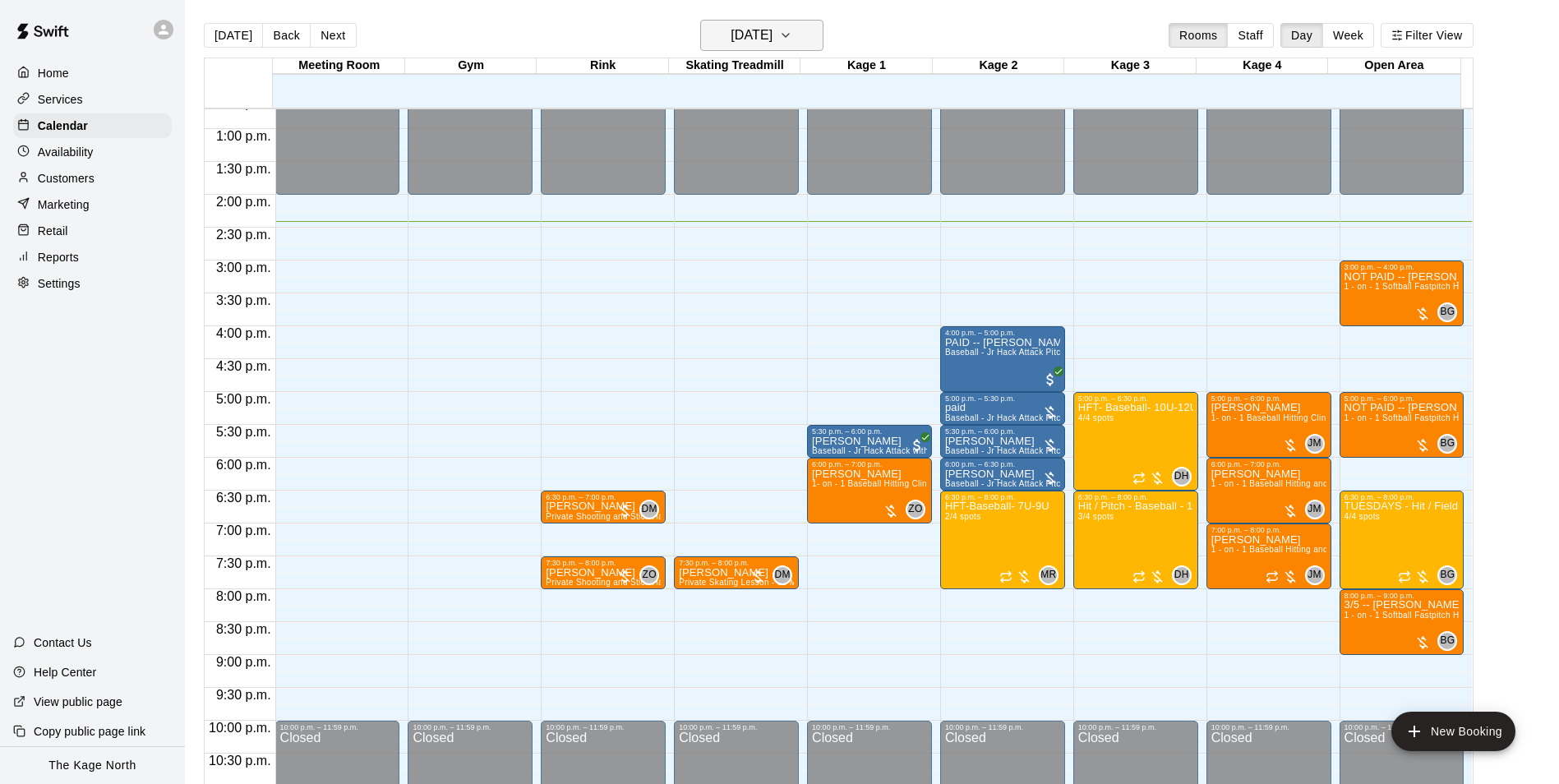
click at [772, 34] on h6 "[DATE]" at bounding box center [751, 34] width 42 height 23
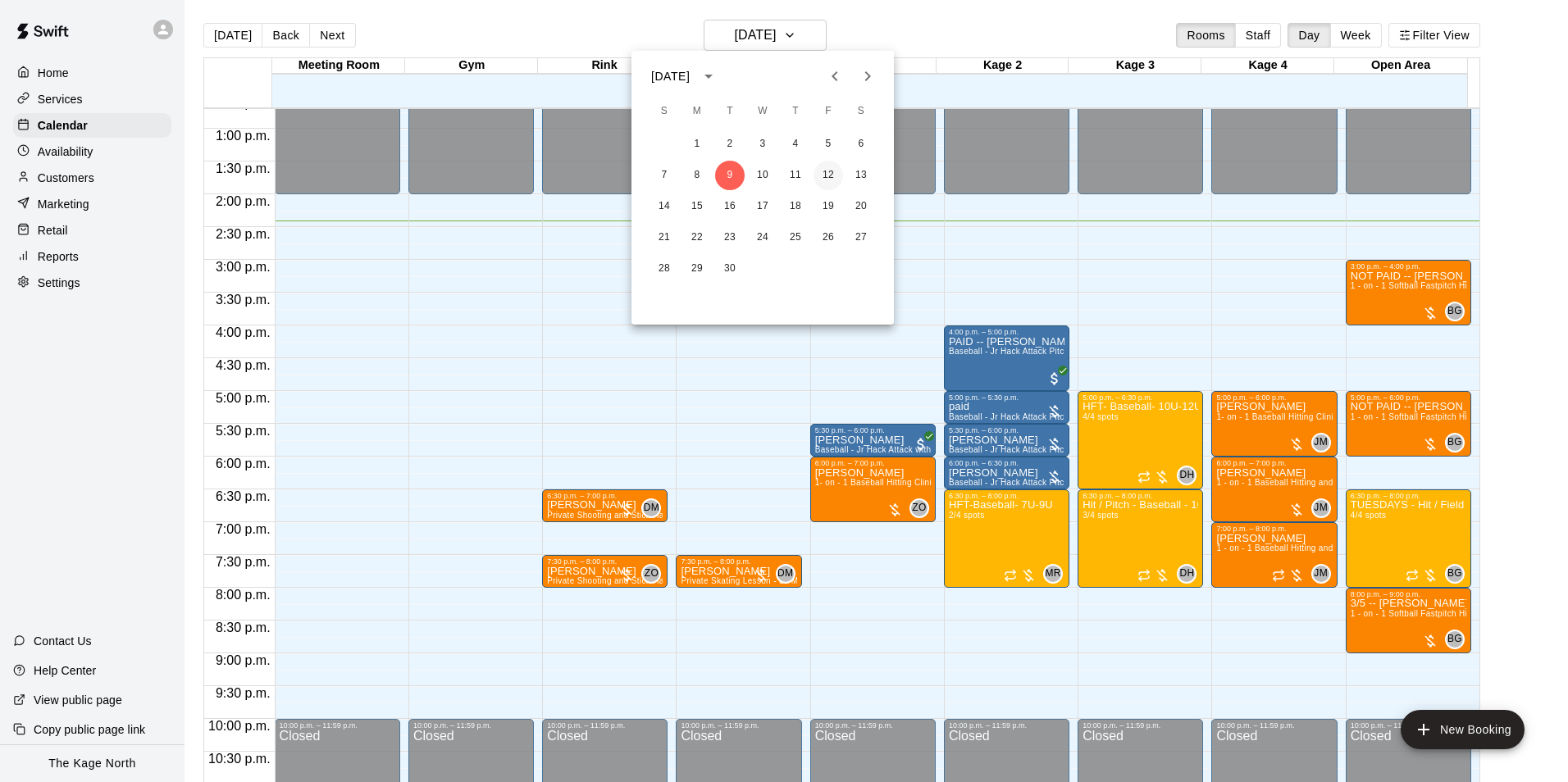
click at [834, 172] on button "12" at bounding box center [827, 176] width 30 height 30
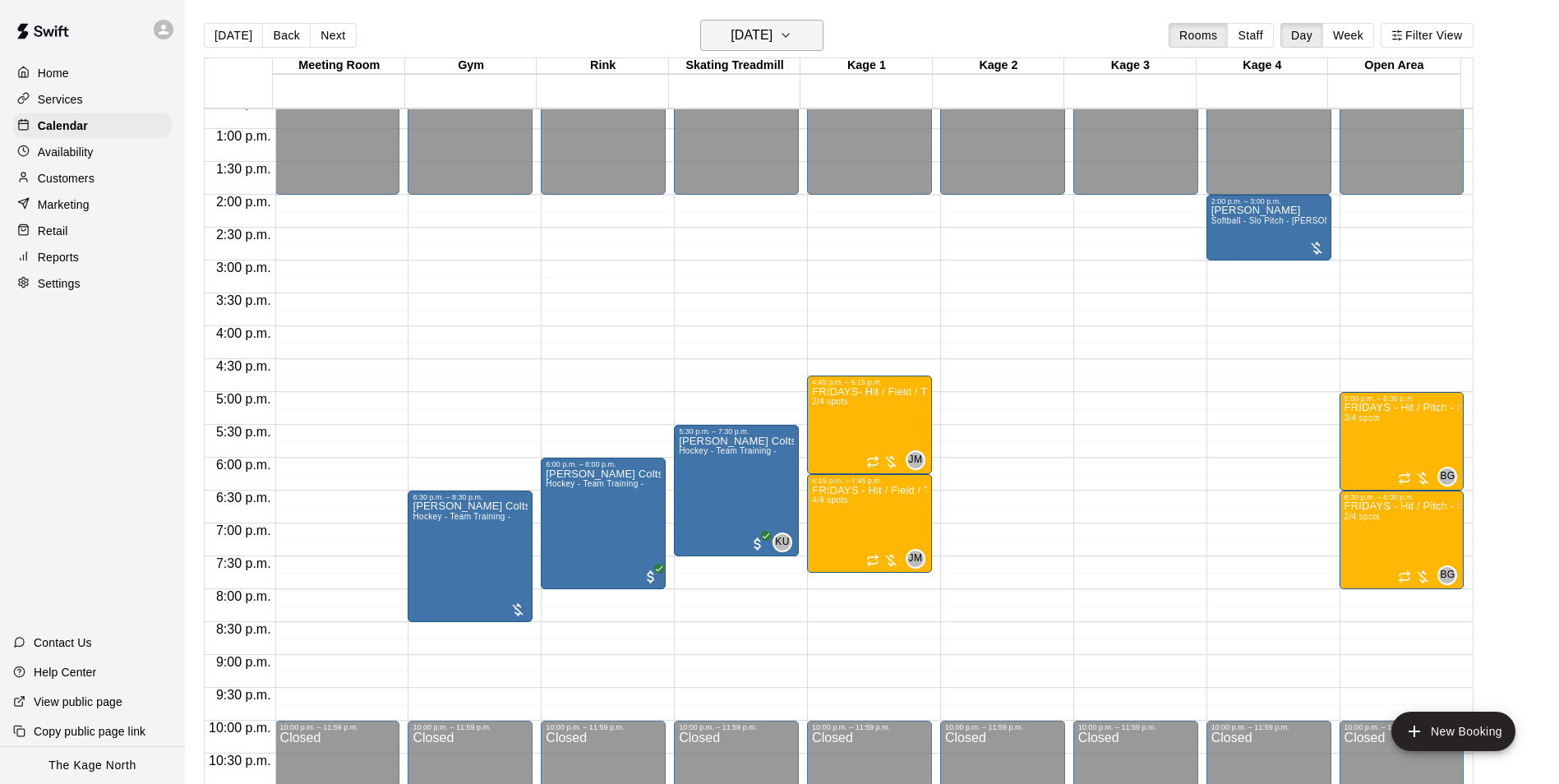
click at [800, 38] on button "[DATE]" at bounding box center [762, 35] width 123 height 31
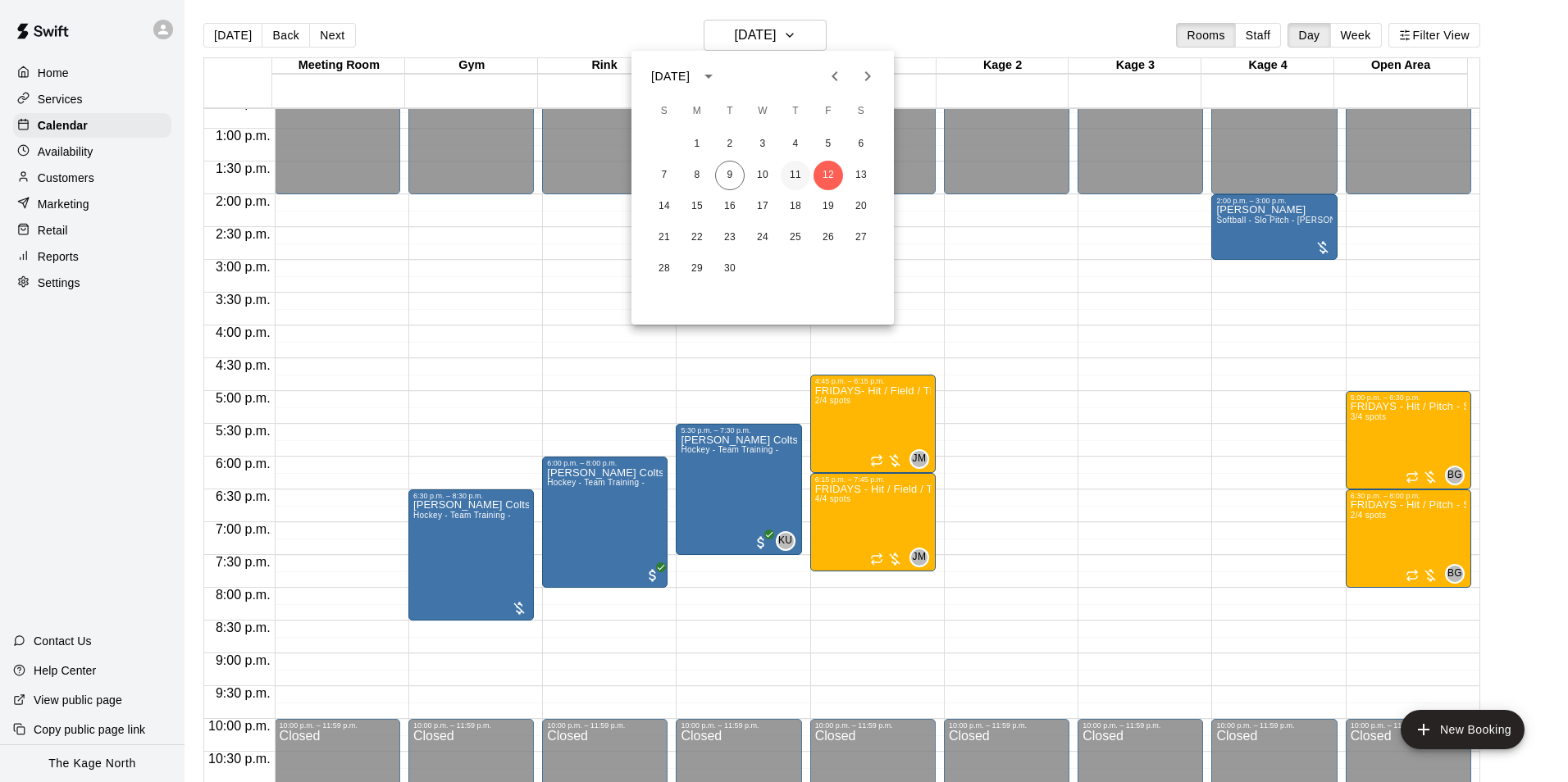
click at [798, 176] on button "11" at bounding box center [795, 176] width 30 height 30
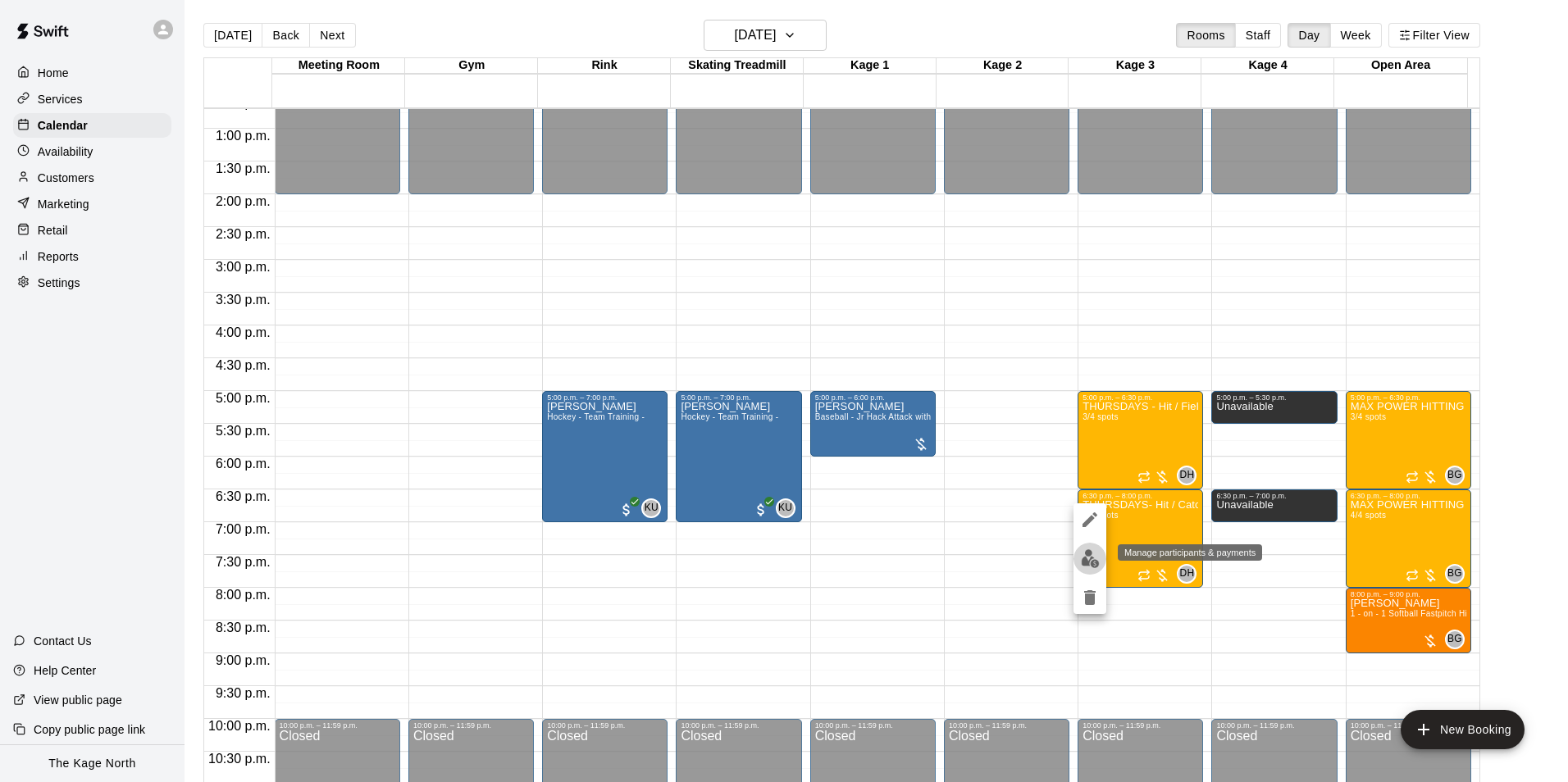
click at [1096, 558] on img "edit" at bounding box center [1090, 558] width 19 height 19
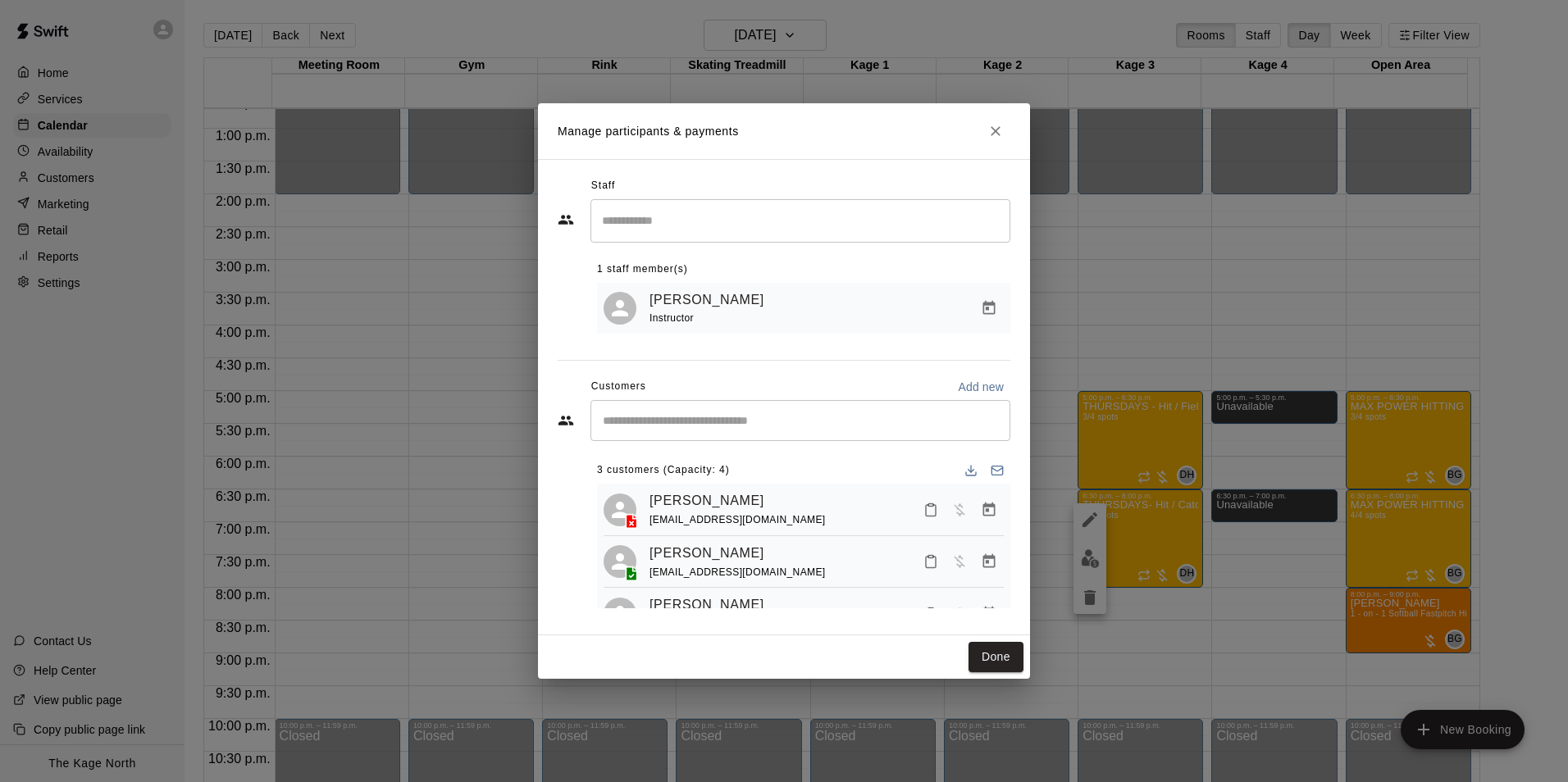
click at [1089, 563] on div "Manage participants & payments Staff ​ 1 staff member(s) [PERSON_NAME] Instruct…" at bounding box center [784, 391] width 1568 height 782
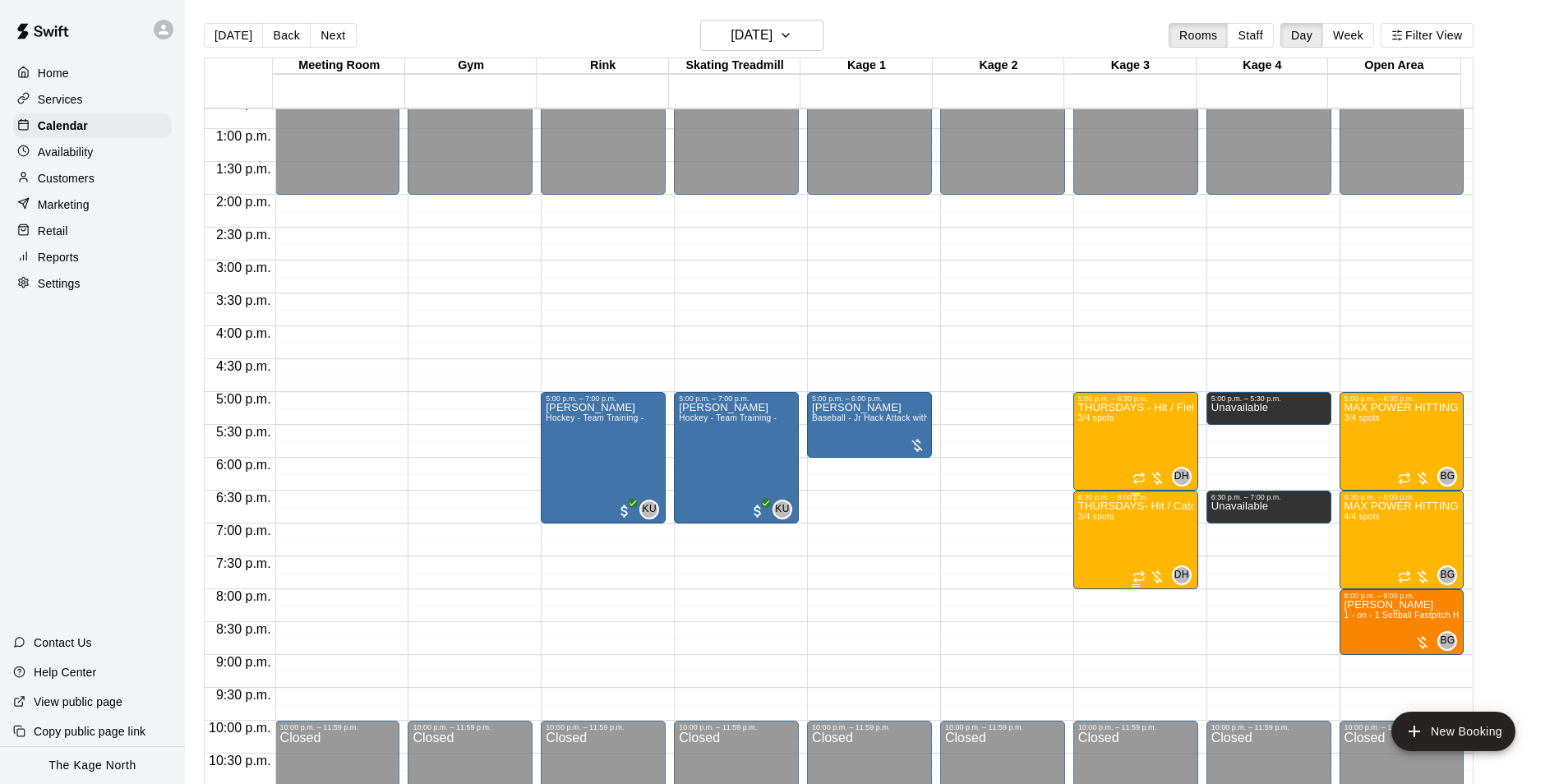
click at [1107, 506] on p "THURSDAYS- Hit / Catchers - Baseball Program - 12U-14U" at bounding box center [1135, 506] width 115 height 0
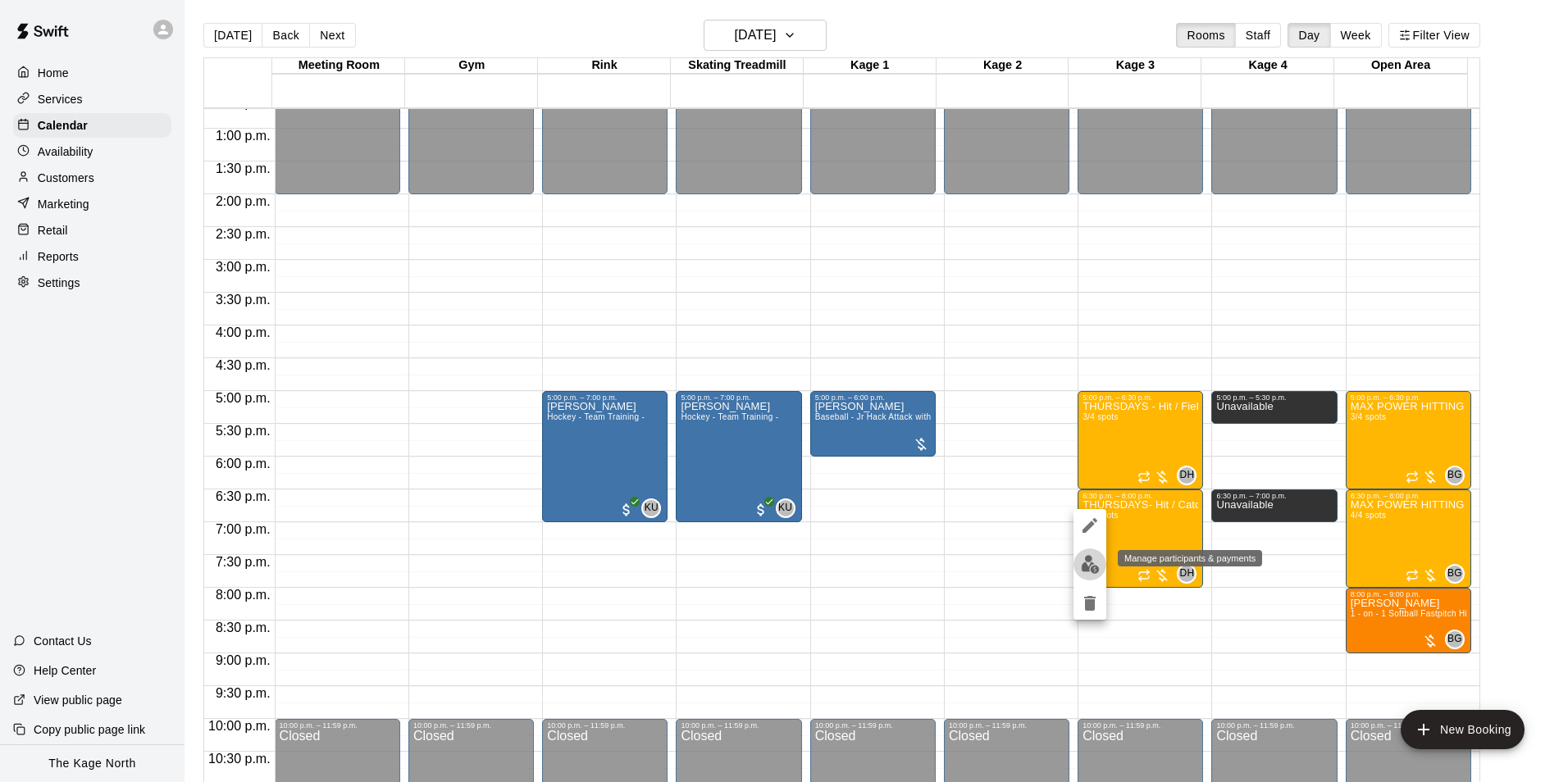
click at [1085, 569] on img "edit" at bounding box center [1090, 564] width 19 height 19
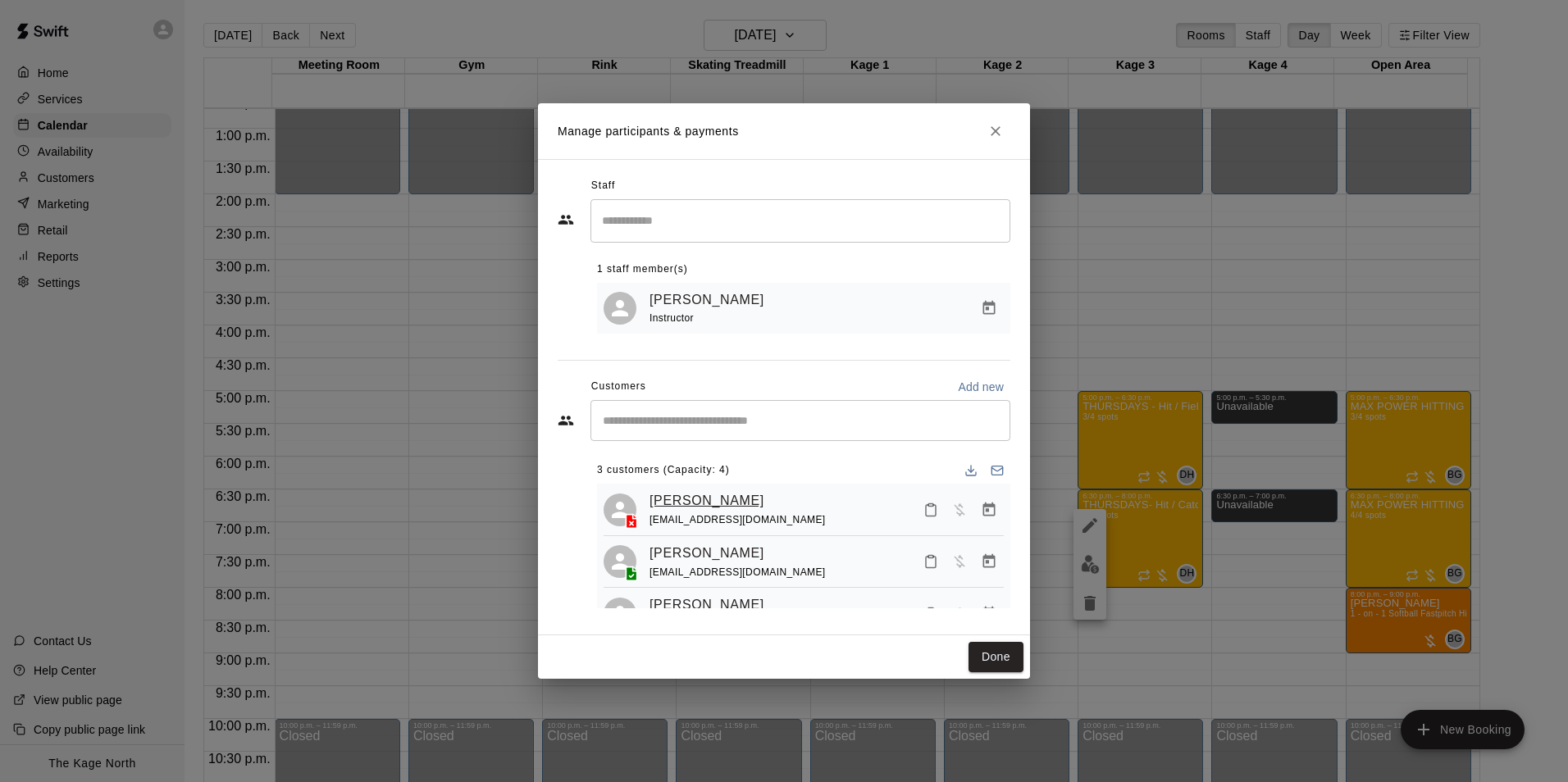
click at [691, 504] on link "[PERSON_NAME]" at bounding box center [706, 501] width 115 height 22
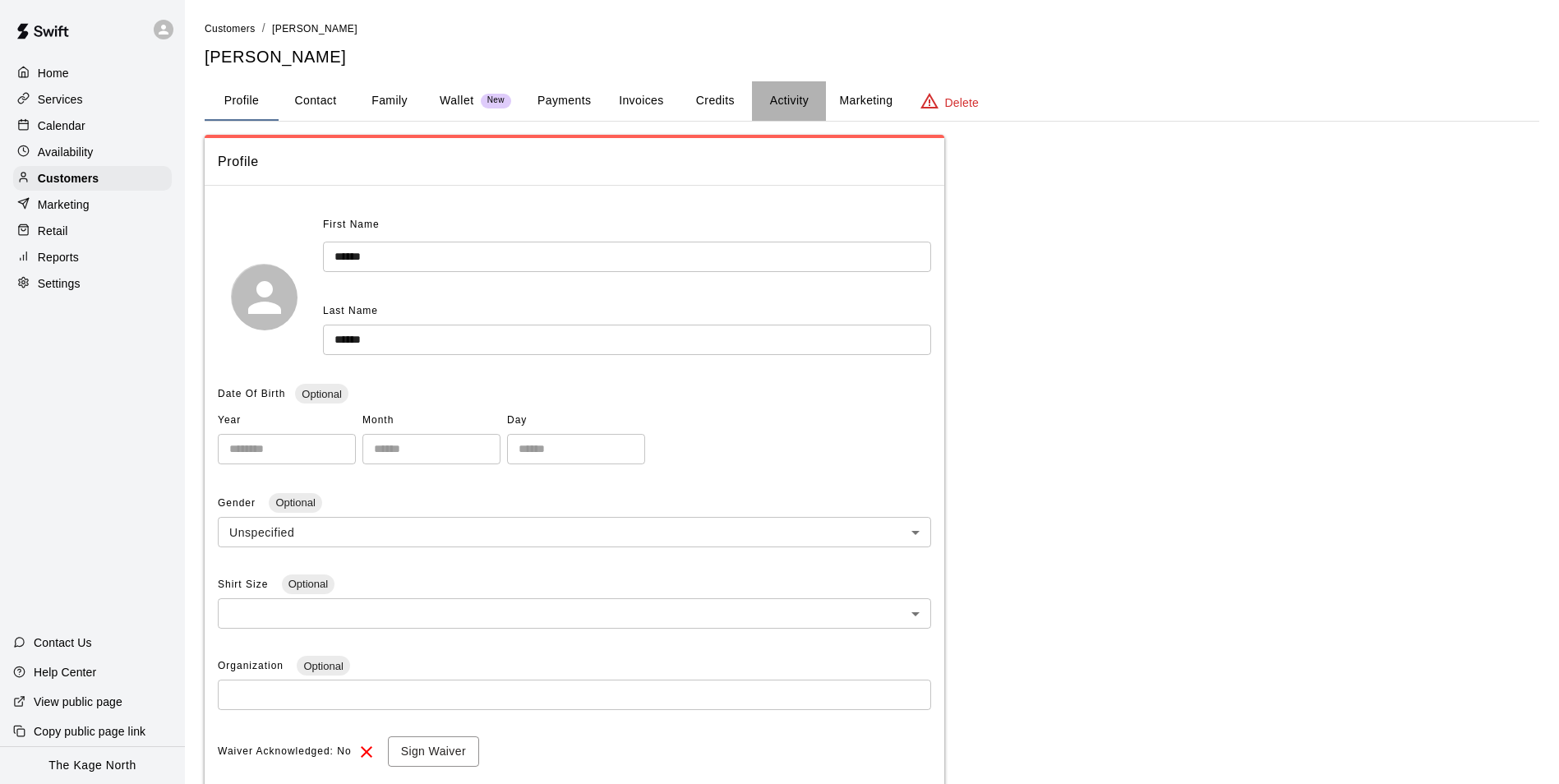
click at [789, 96] on button "Activity" at bounding box center [789, 101] width 74 height 39
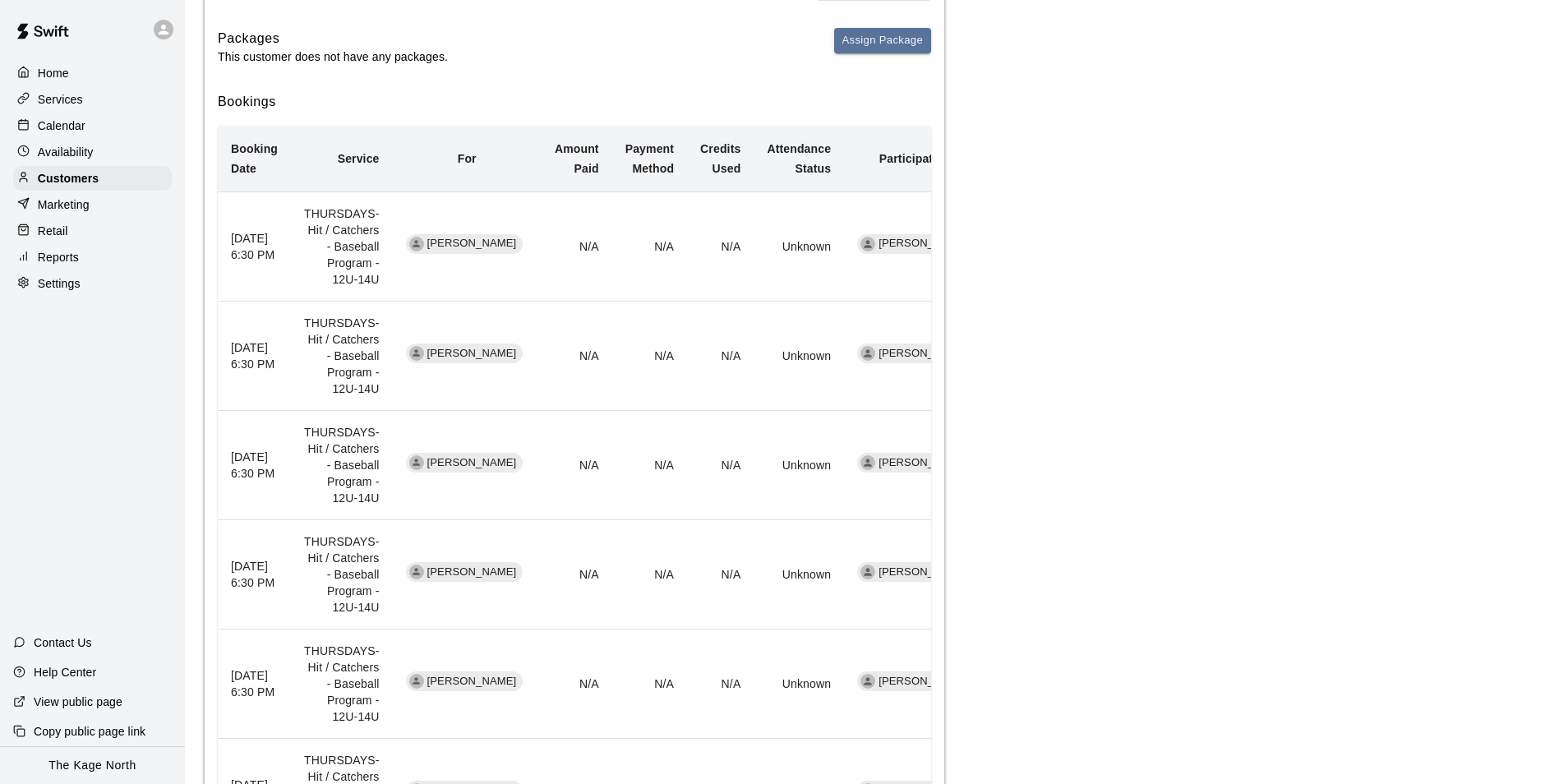
scroll to position [23, 0]
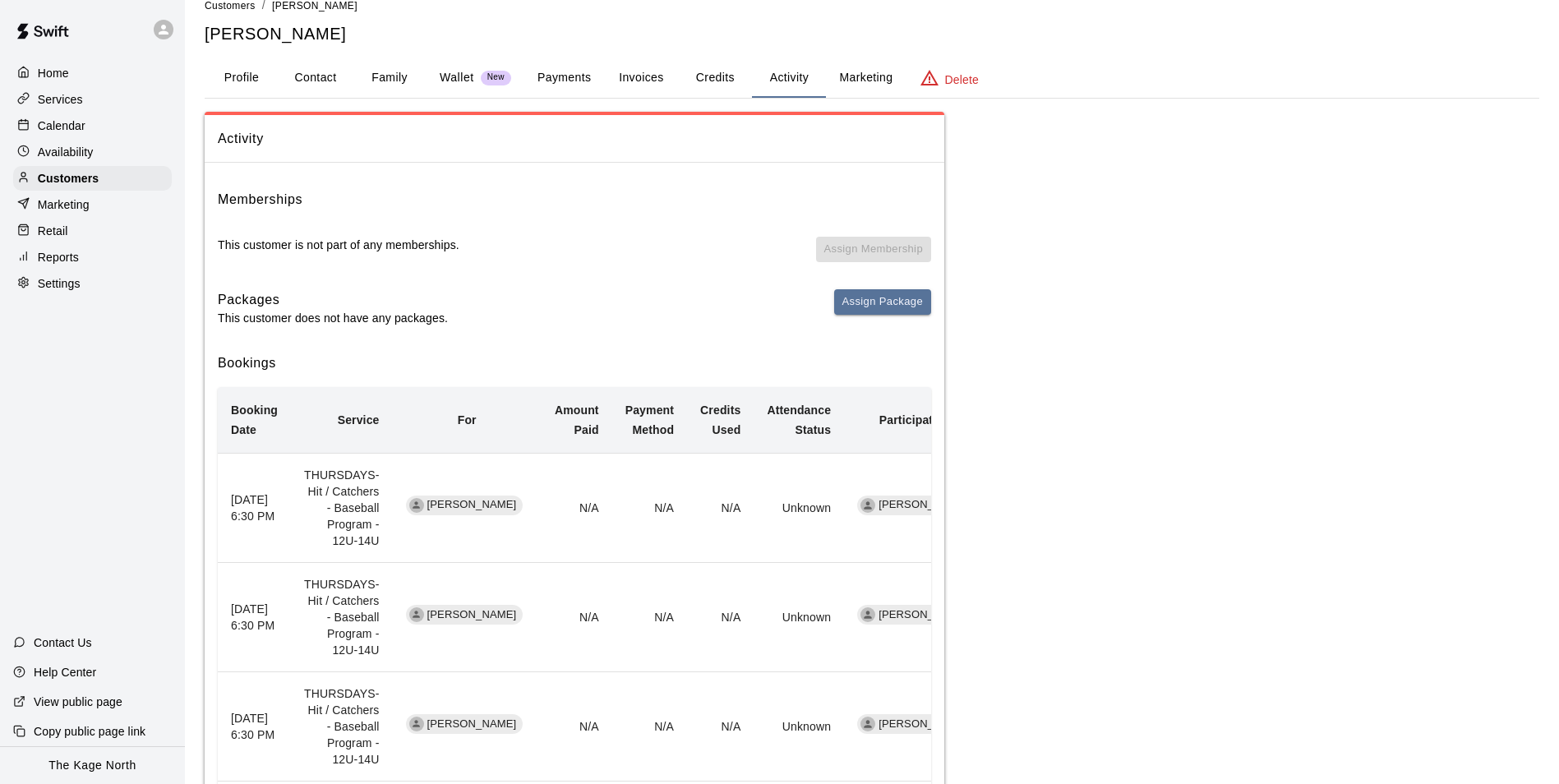
click at [385, 80] on button "Family" at bounding box center [390, 77] width 74 height 39
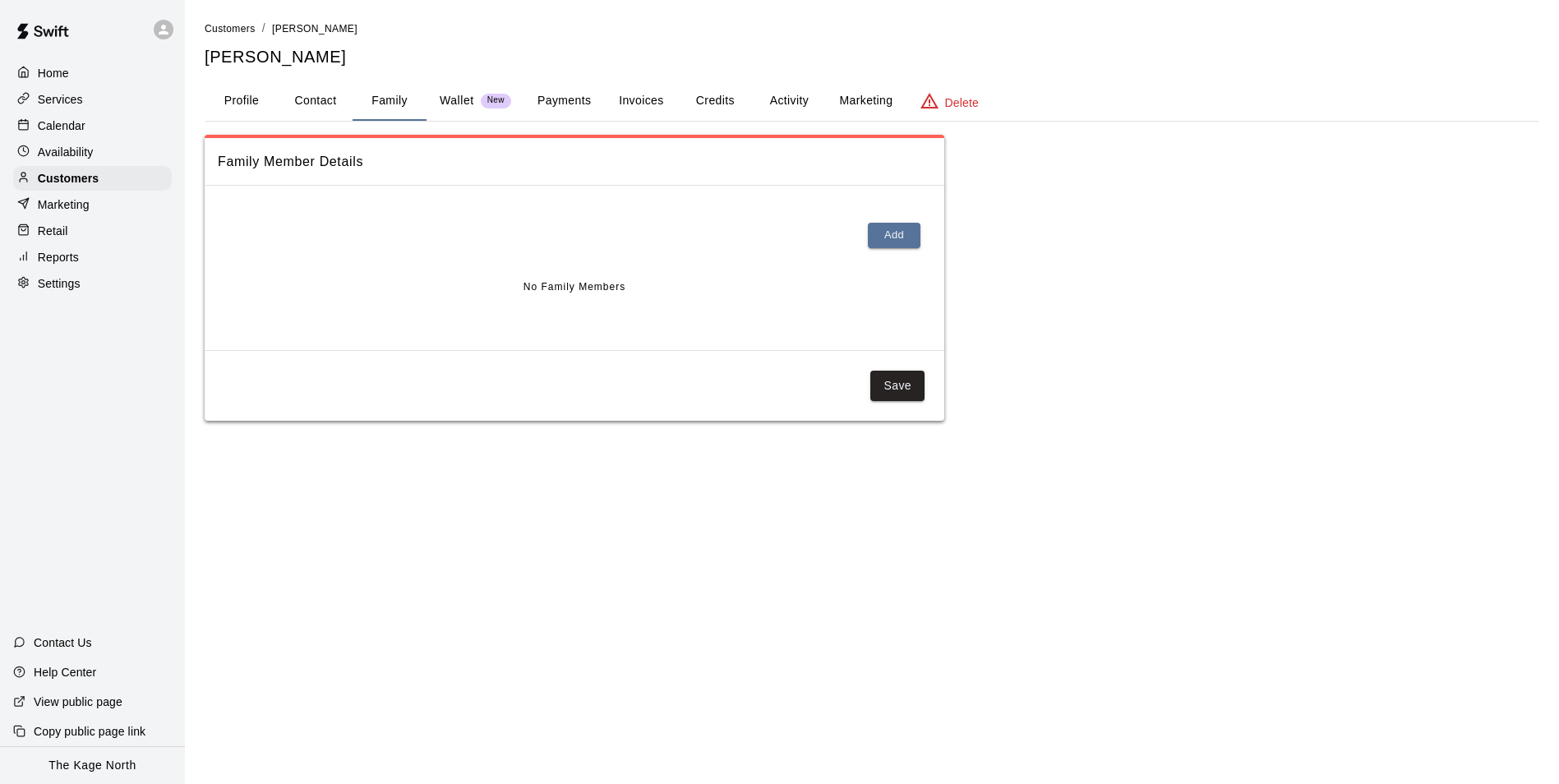
scroll to position [0, 0]
click at [304, 104] on button "Contact" at bounding box center [316, 101] width 74 height 39
select select "**"
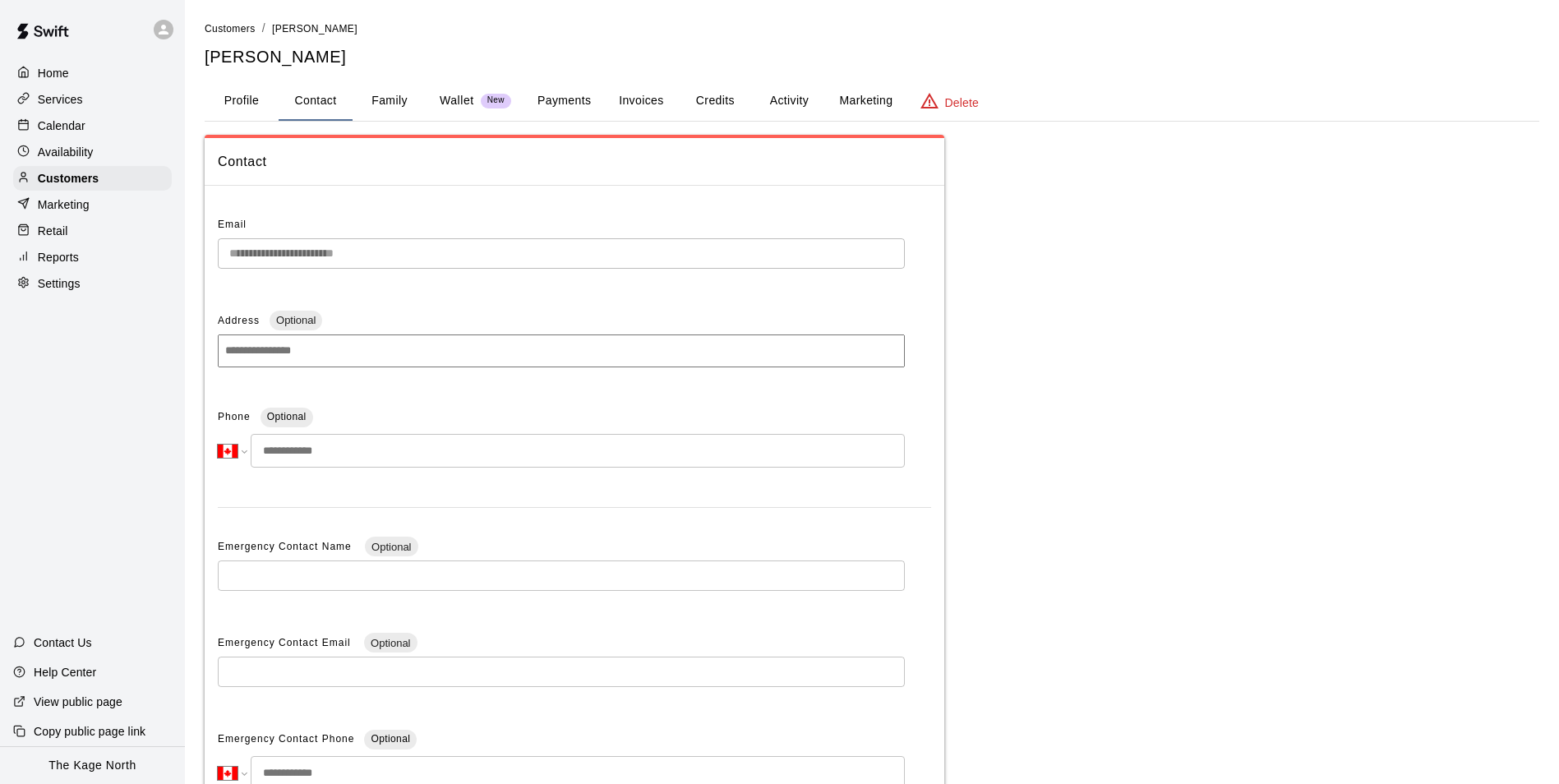
click at [240, 109] on button "Profile" at bounding box center [242, 101] width 74 height 39
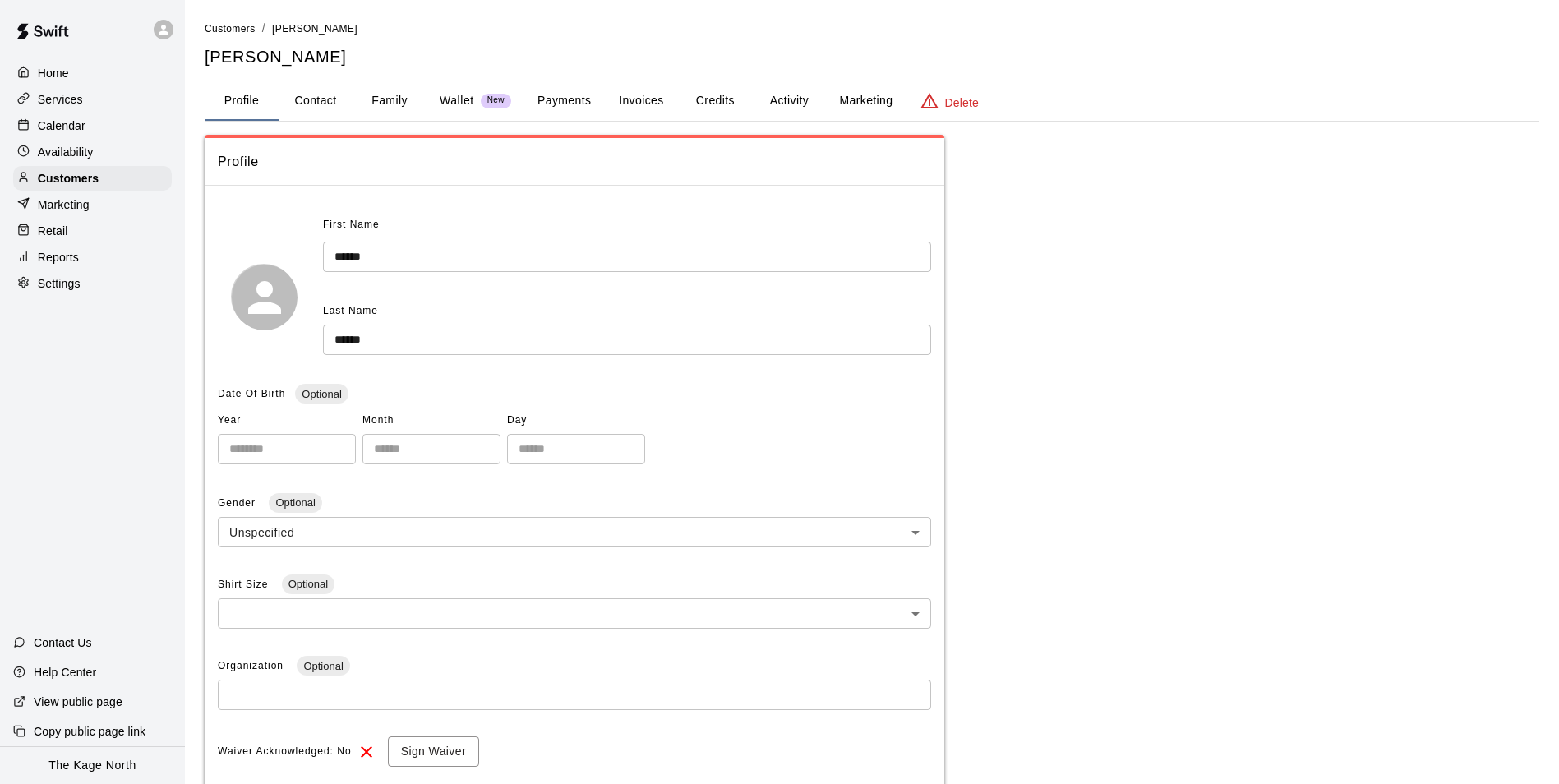
click at [67, 125] on p "Calendar" at bounding box center [62, 126] width 48 height 16
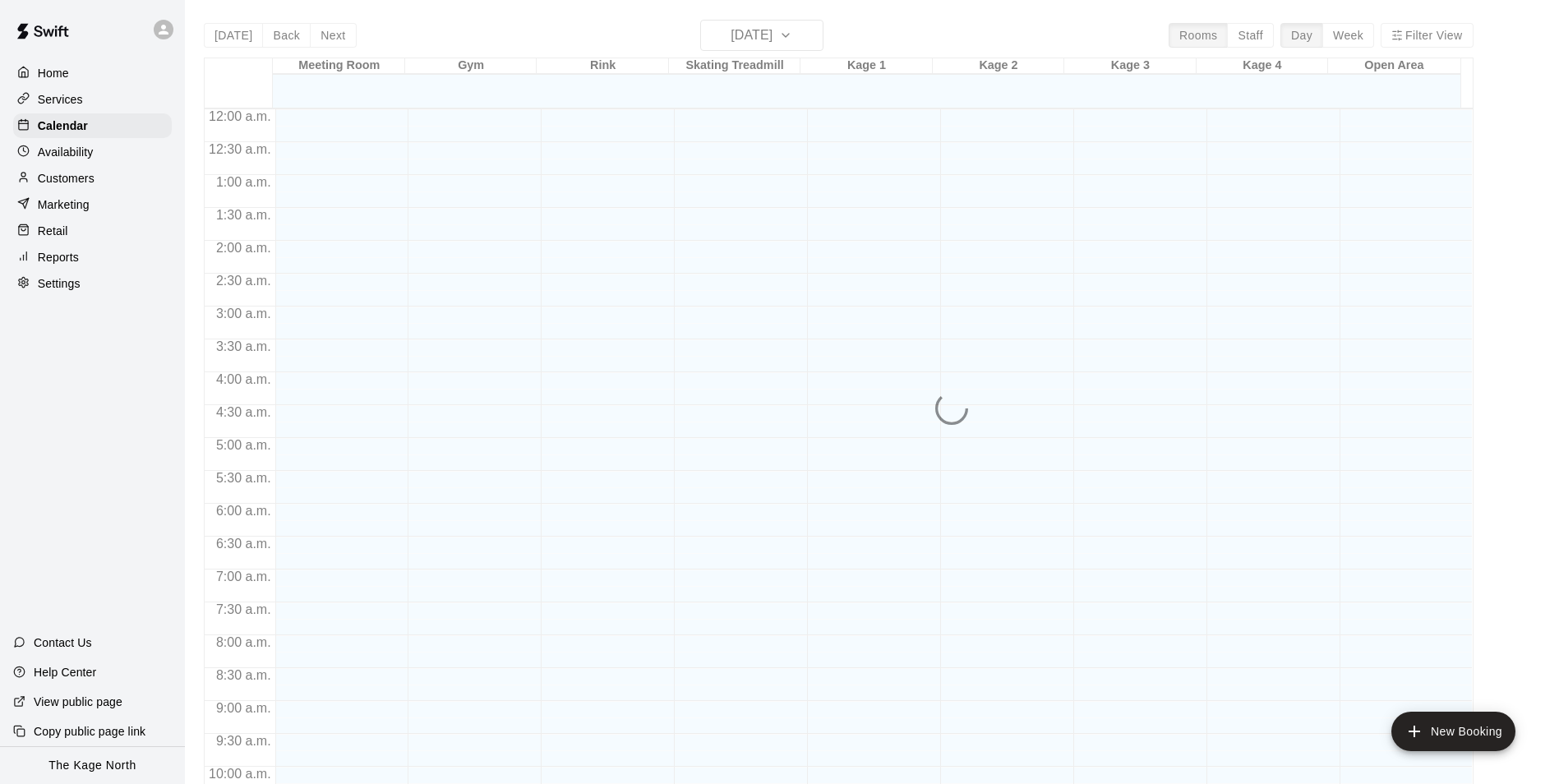
scroll to position [835, 0]
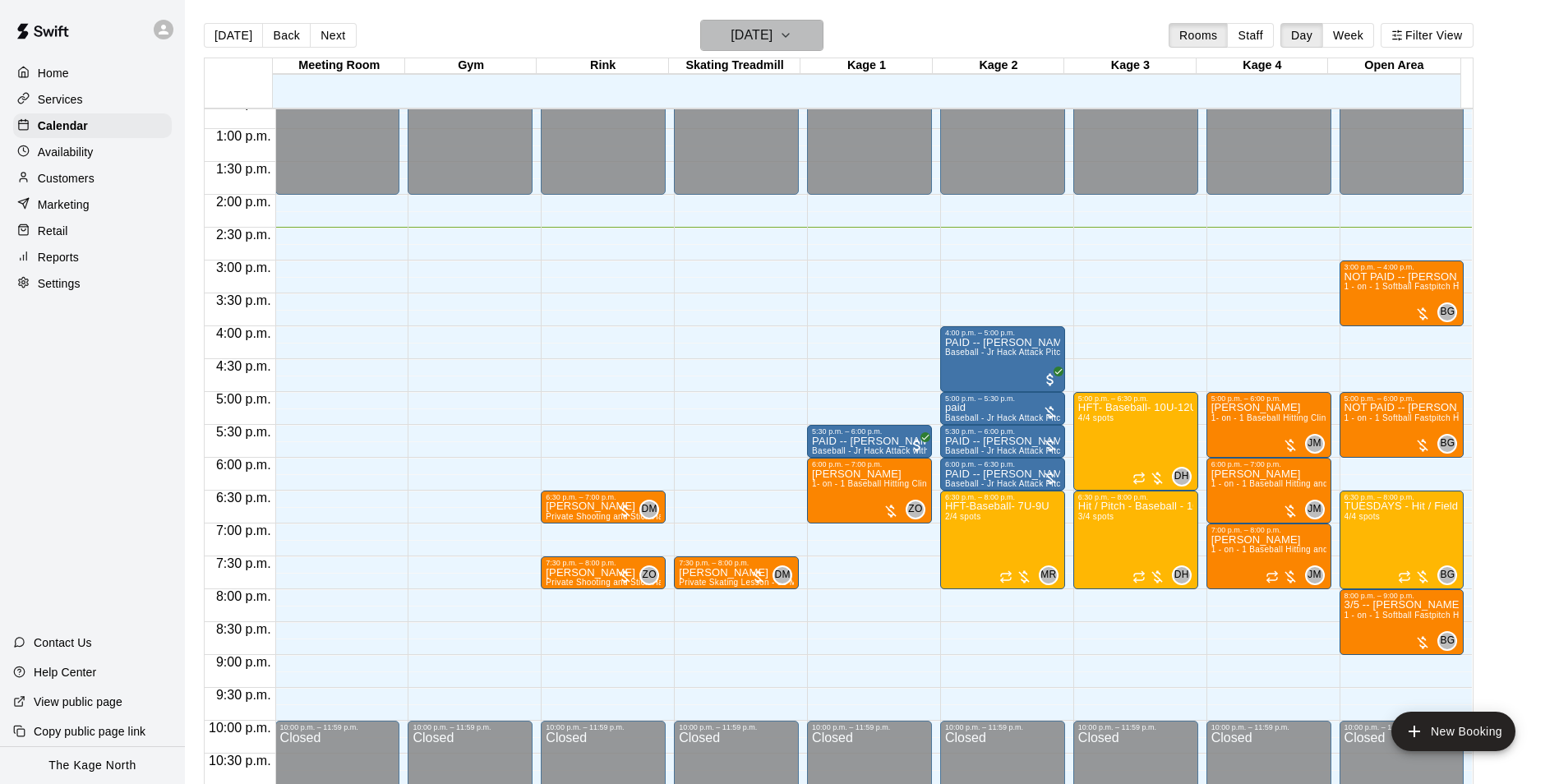
click at [772, 29] on h6 "[DATE]" at bounding box center [751, 34] width 42 height 23
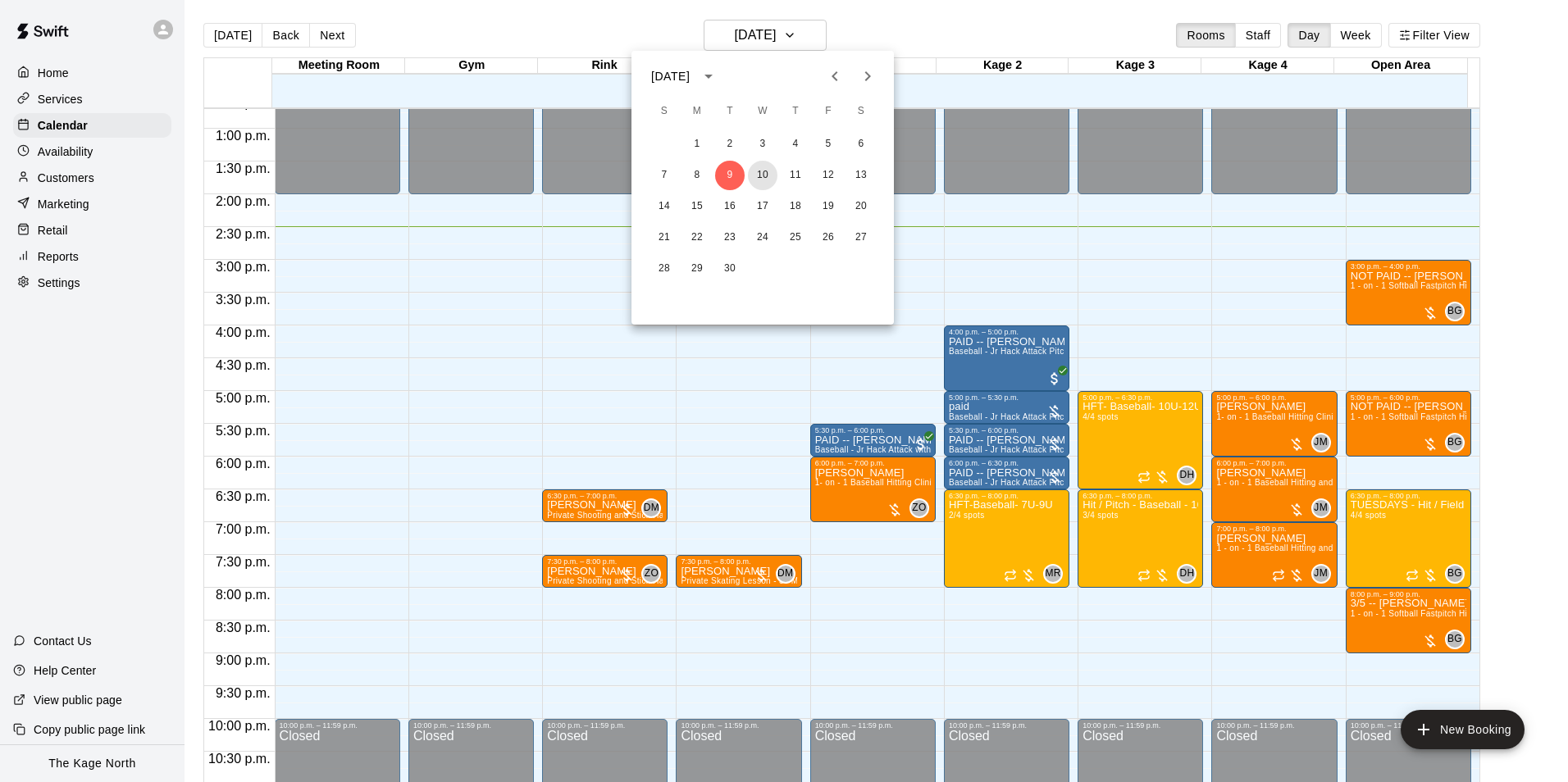
drag, startPoint x: 752, startPoint y: 176, endPoint x: 1009, endPoint y: 353, distance: 312.1
click at [752, 175] on button "10" at bounding box center [762, 176] width 30 height 30
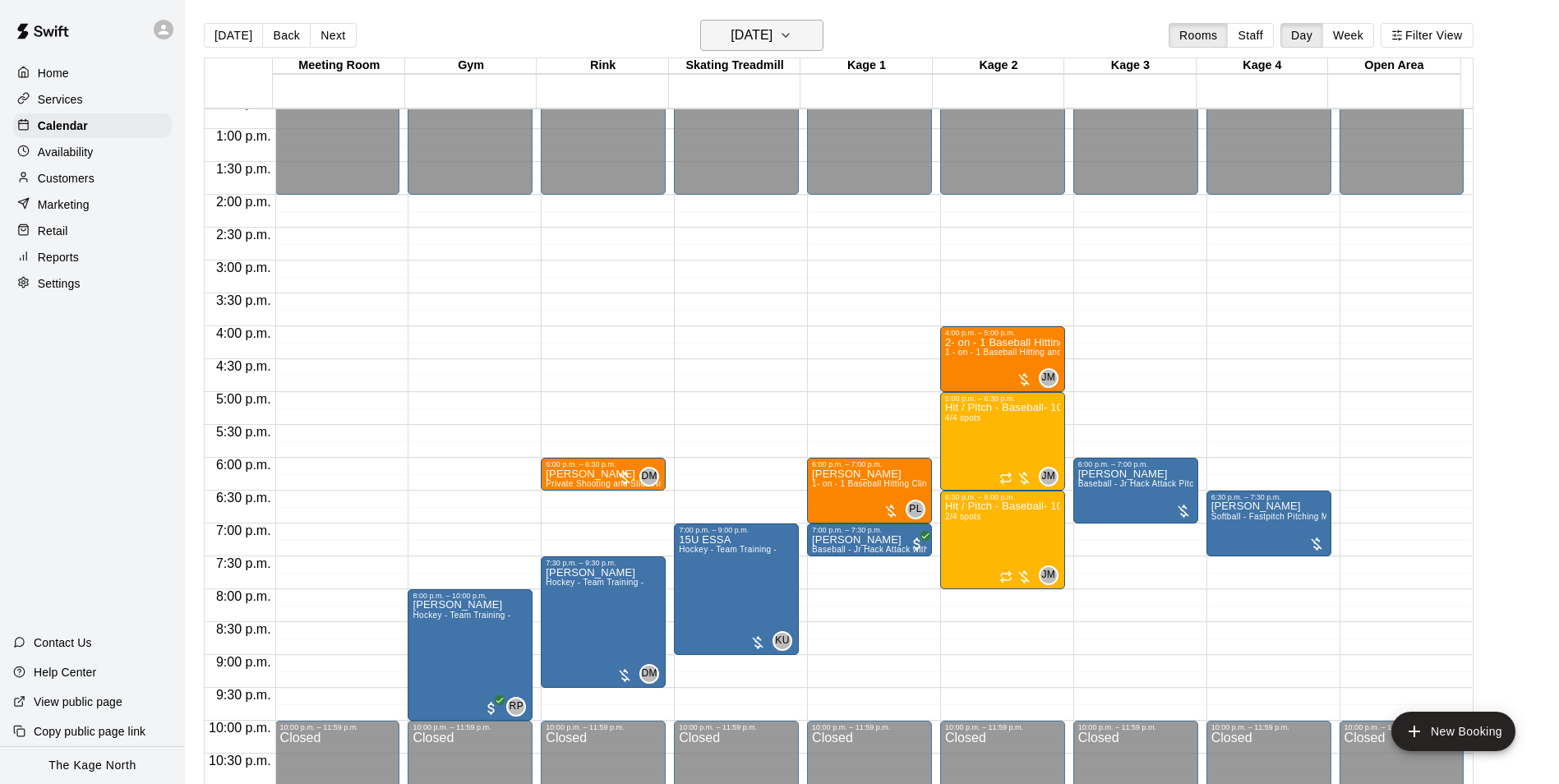
click at [772, 36] on h6 "[DATE]" at bounding box center [751, 34] width 42 height 23
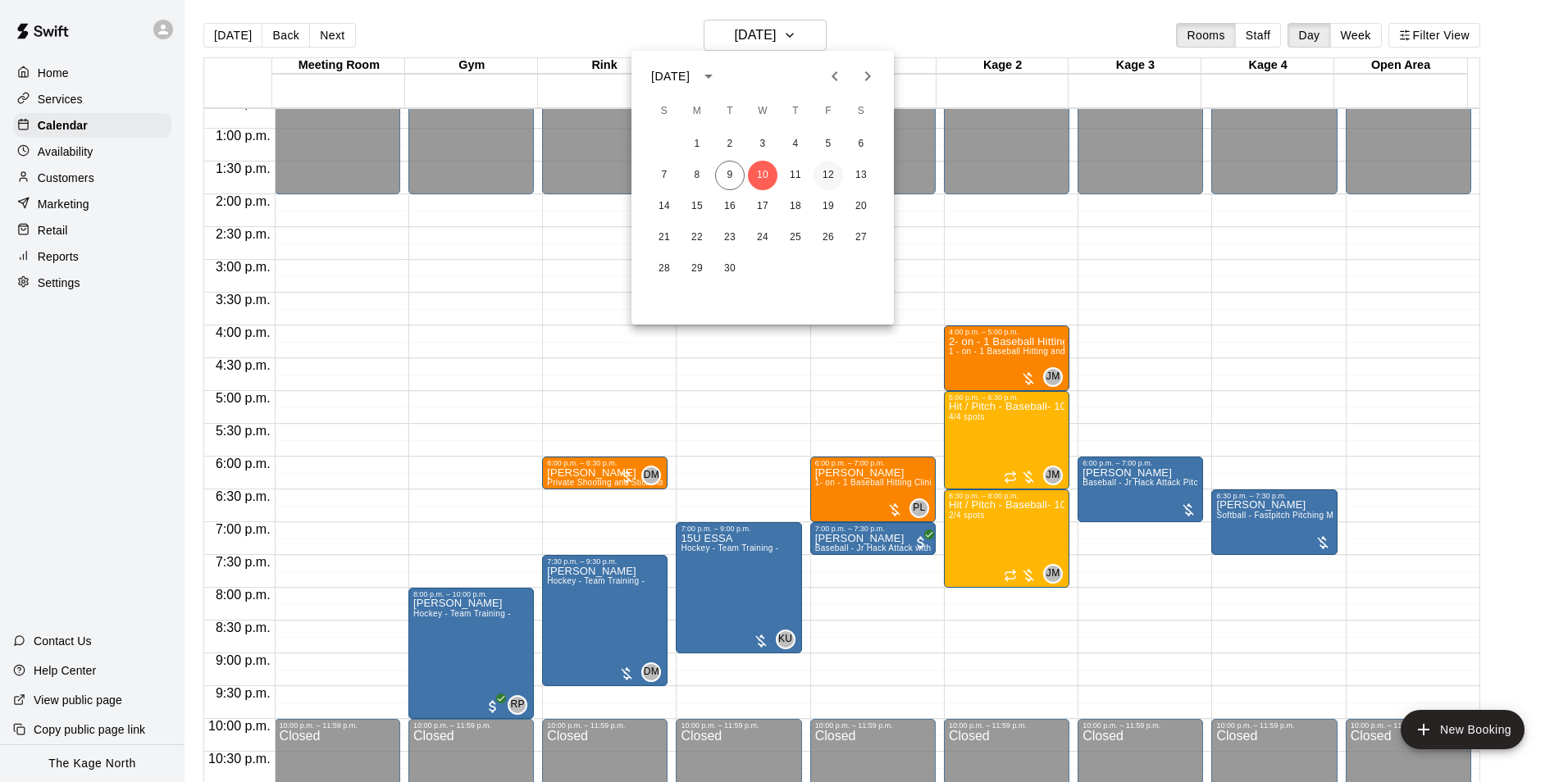
click at [837, 177] on button "12" at bounding box center [827, 176] width 30 height 30
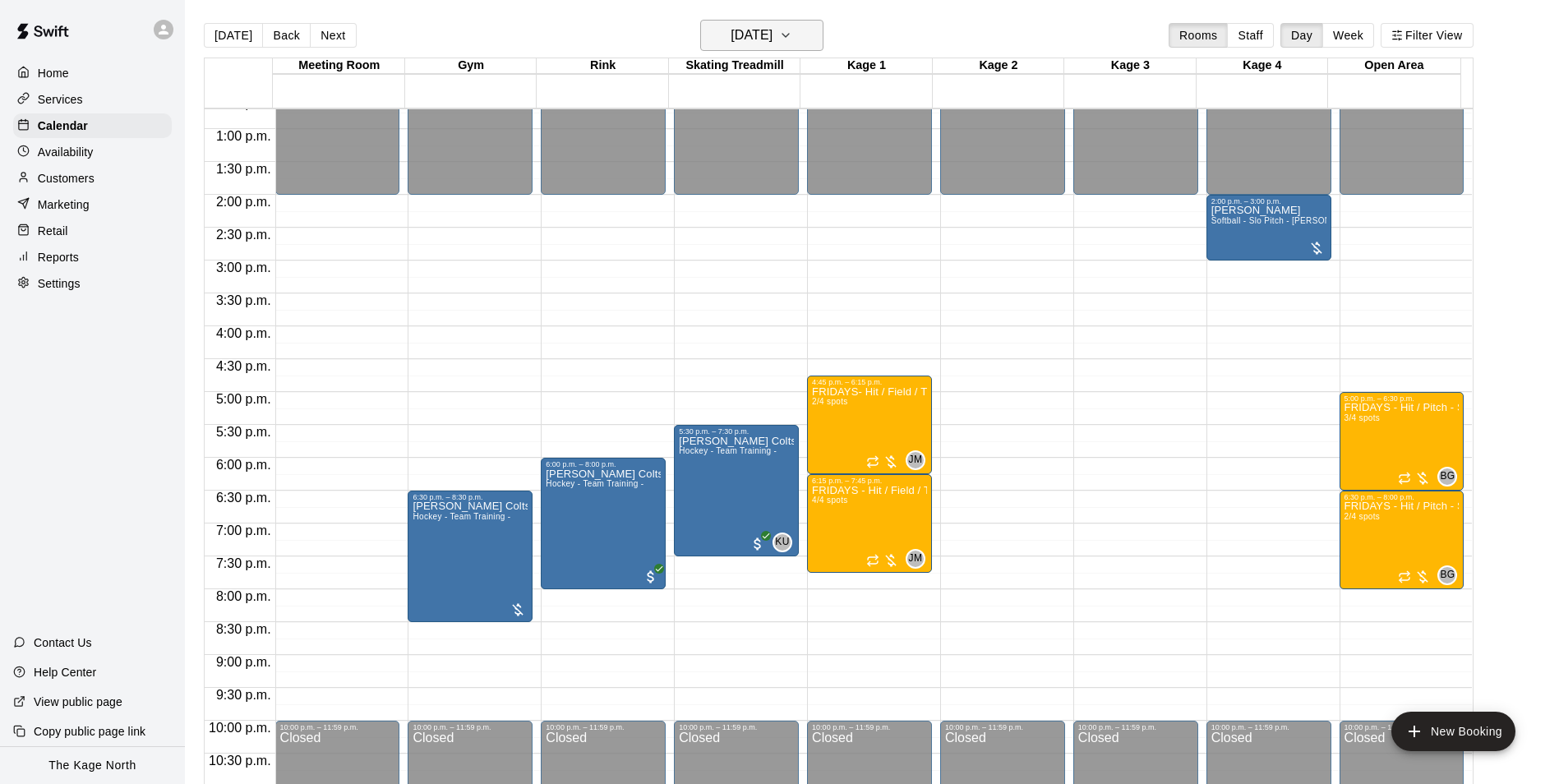
click at [774, 22] on button "[DATE]" at bounding box center [762, 35] width 123 height 31
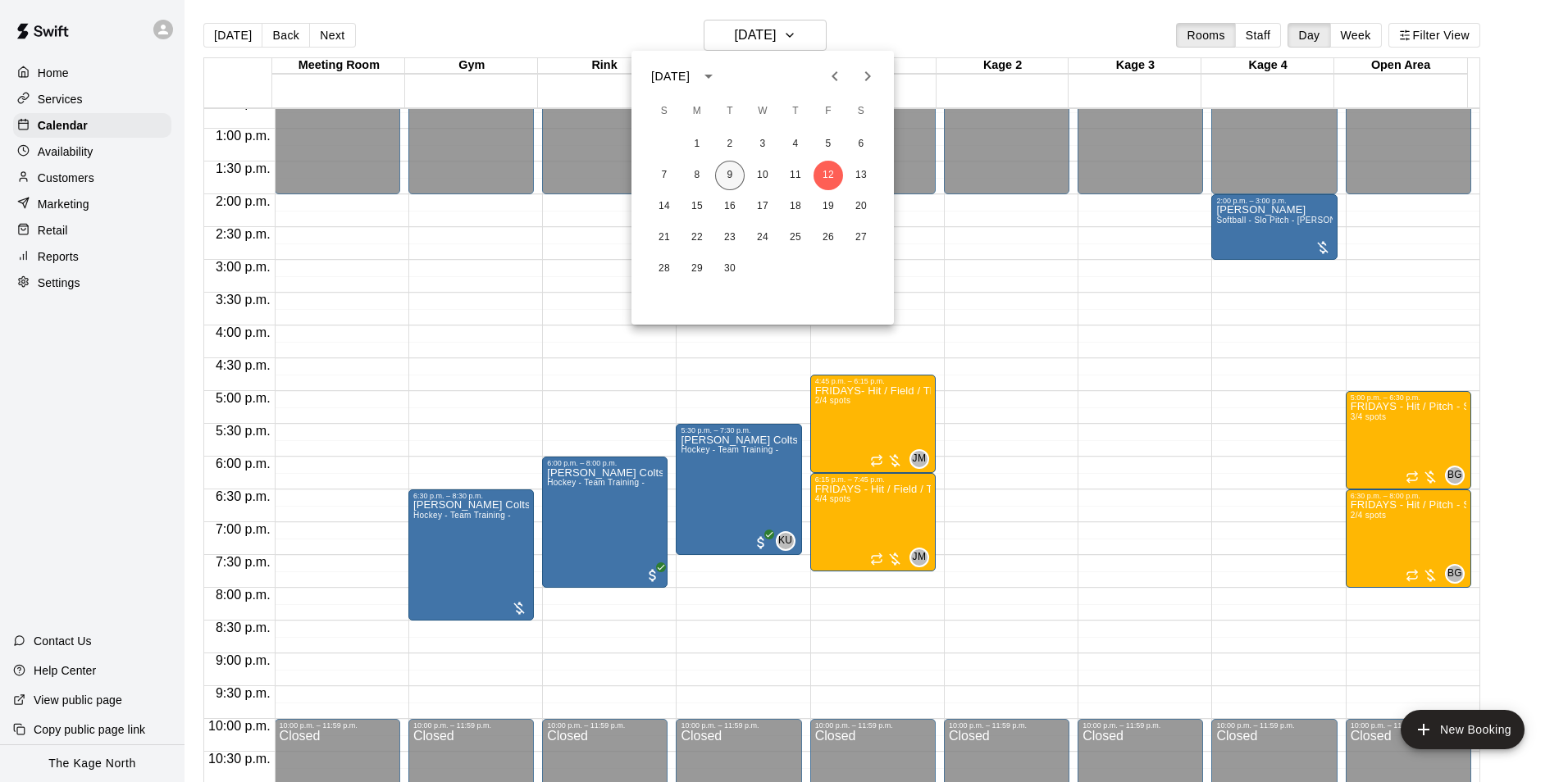
click at [723, 177] on button "9" at bounding box center [730, 176] width 30 height 30
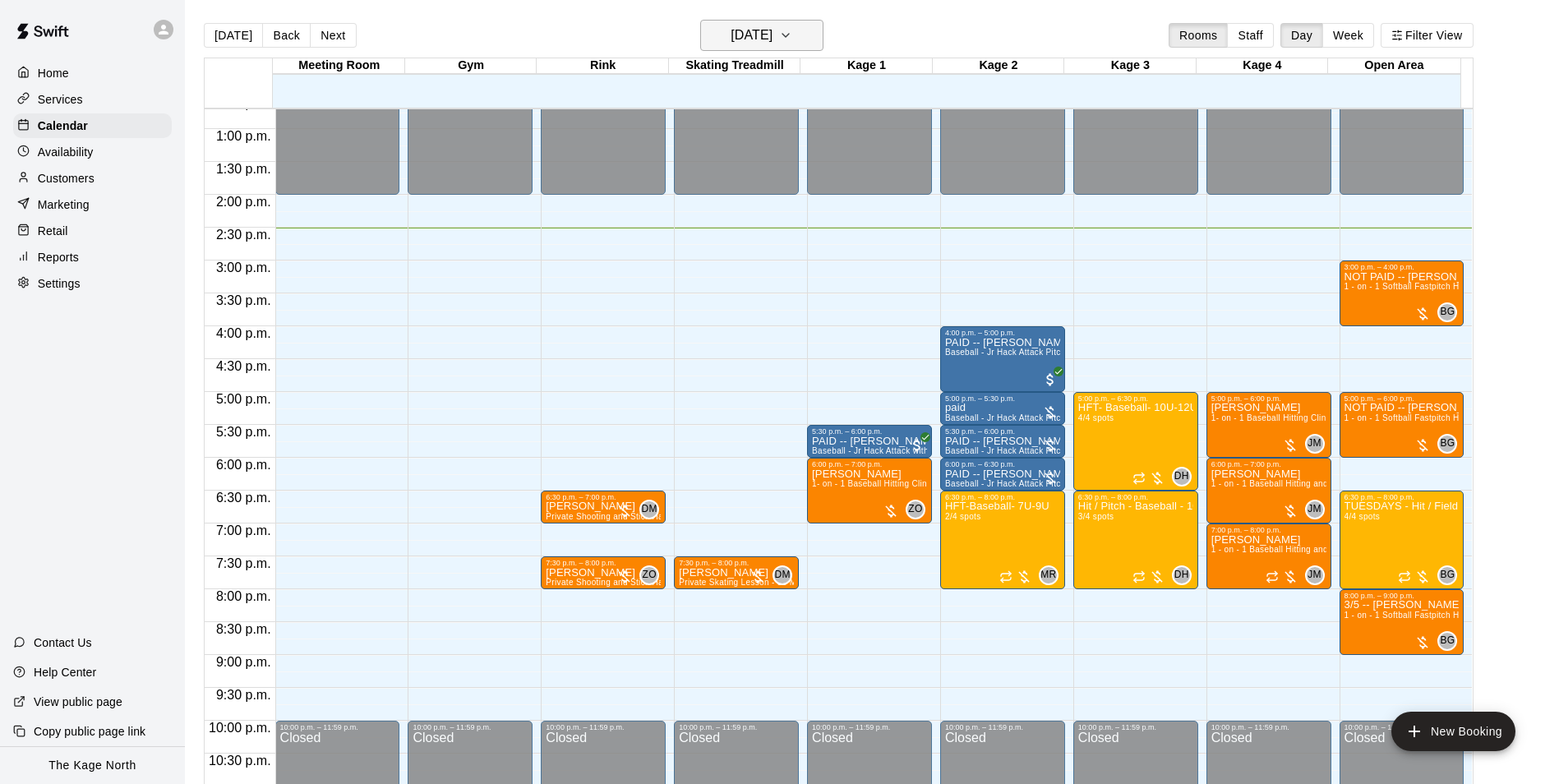
click at [772, 31] on h6 "[DATE]" at bounding box center [751, 34] width 42 height 23
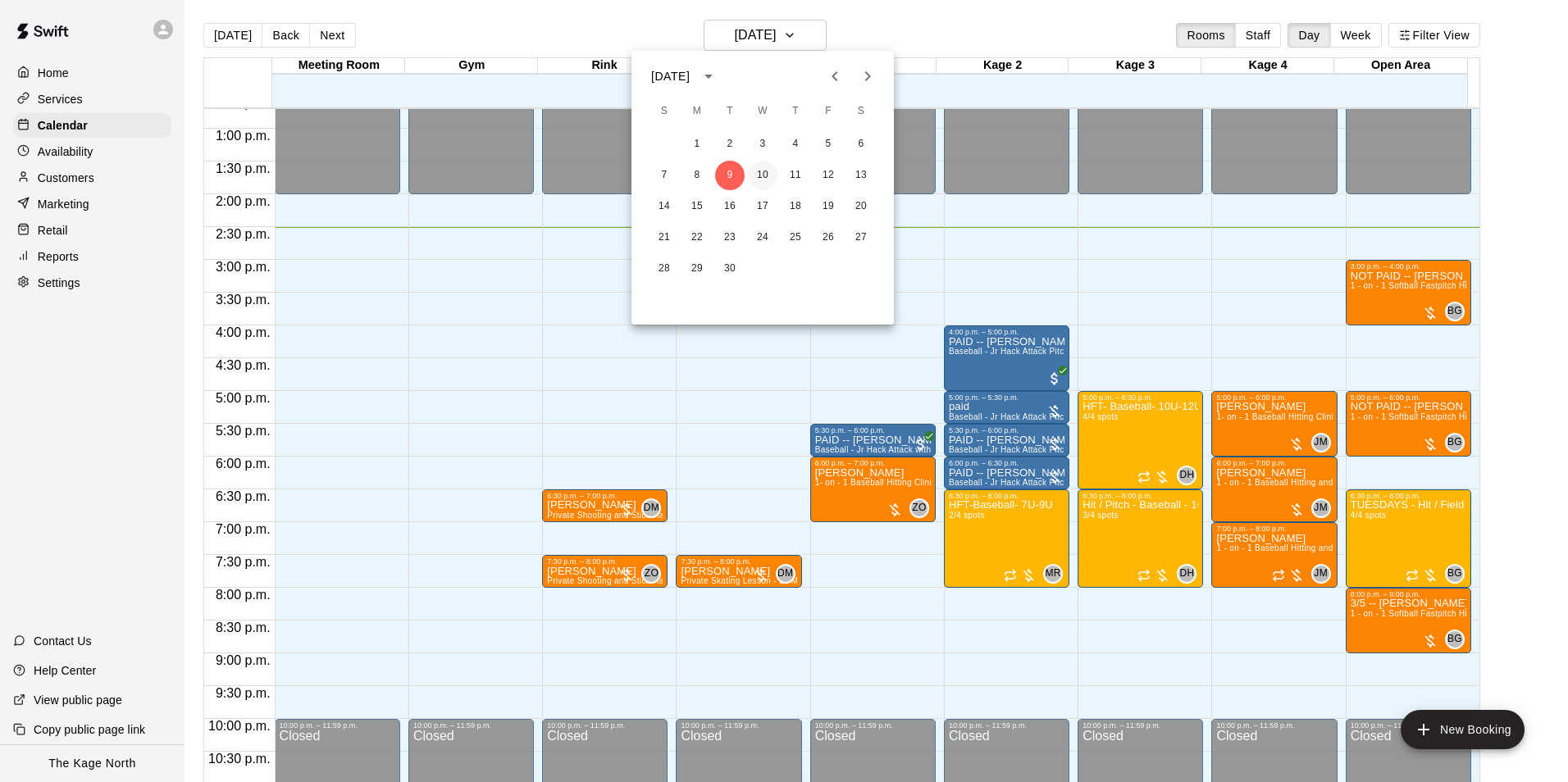
click at [762, 176] on button "10" at bounding box center [762, 176] width 30 height 30
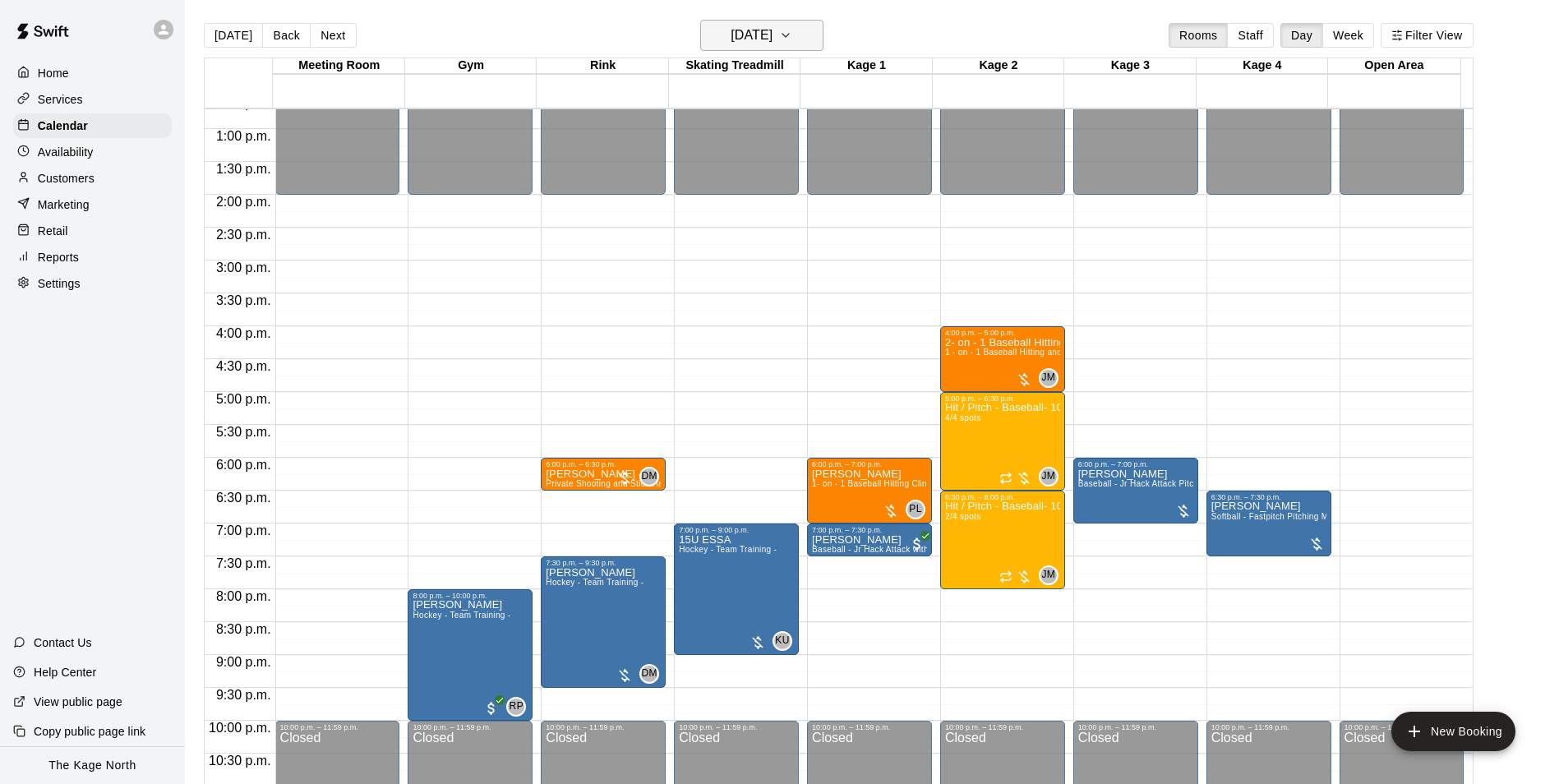
click at [772, 31] on h6 "[DATE]" at bounding box center [751, 34] width 42 height 23
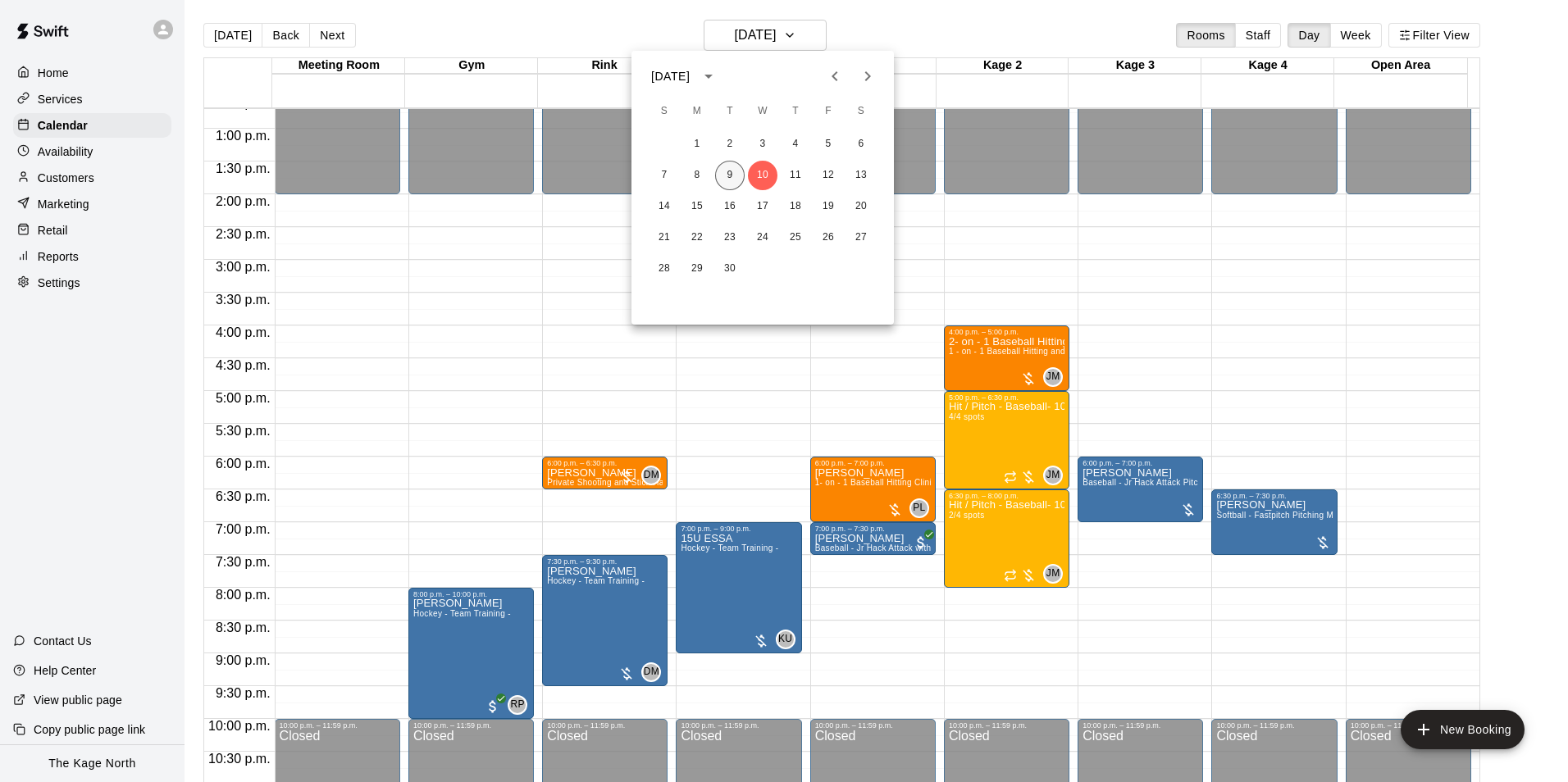
click at [726, 177] on button "9" at bounding box center [730, 176] width 30 height 30
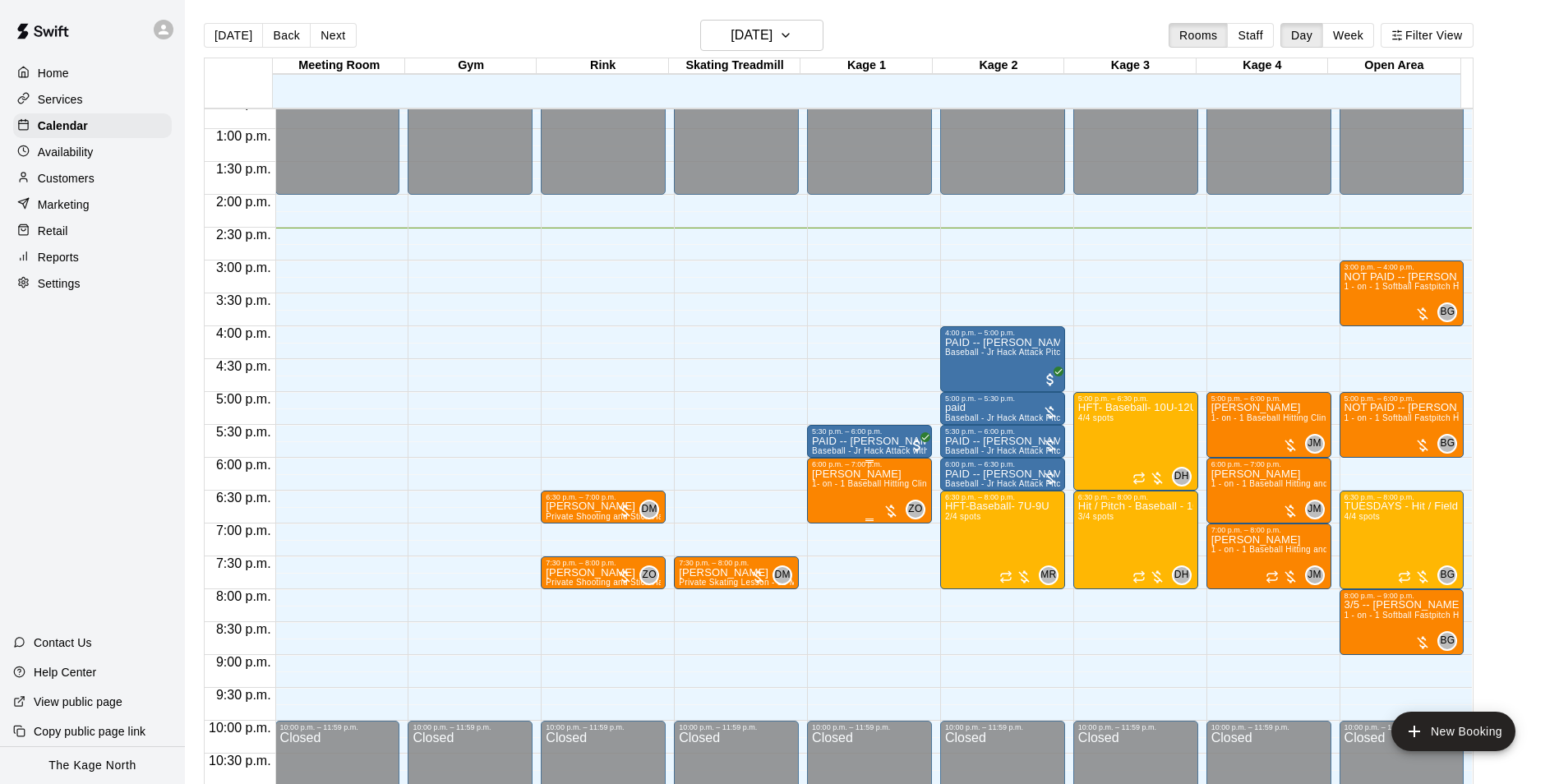
click at [864, 484] on span "1- on - 1 Baseball Hitting Clinic" at bounding box center [873, 484] width 122 height 9
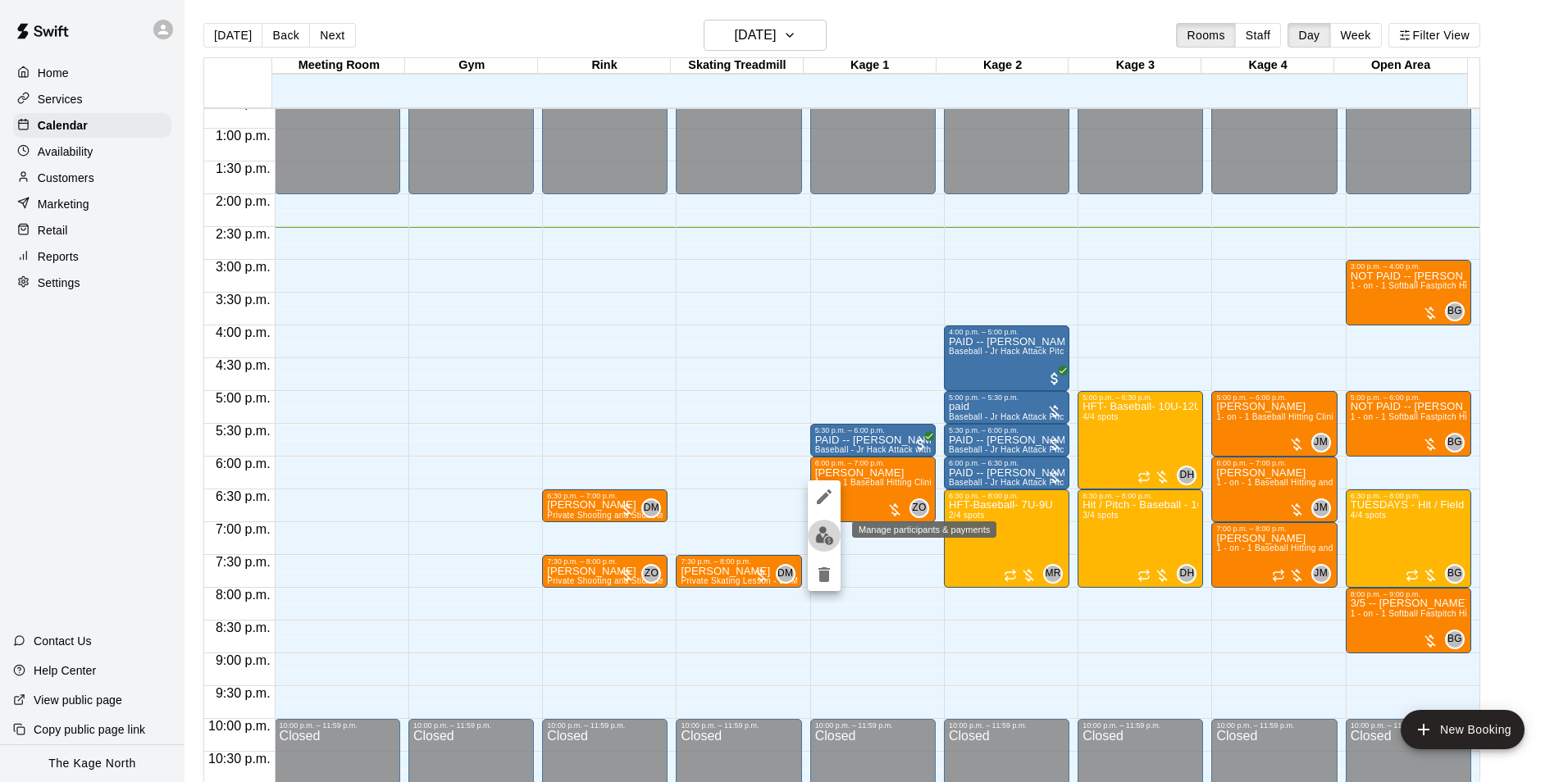
click at [826, 538] on img "edit" at bounding box center [824, 535] width 19 height 19
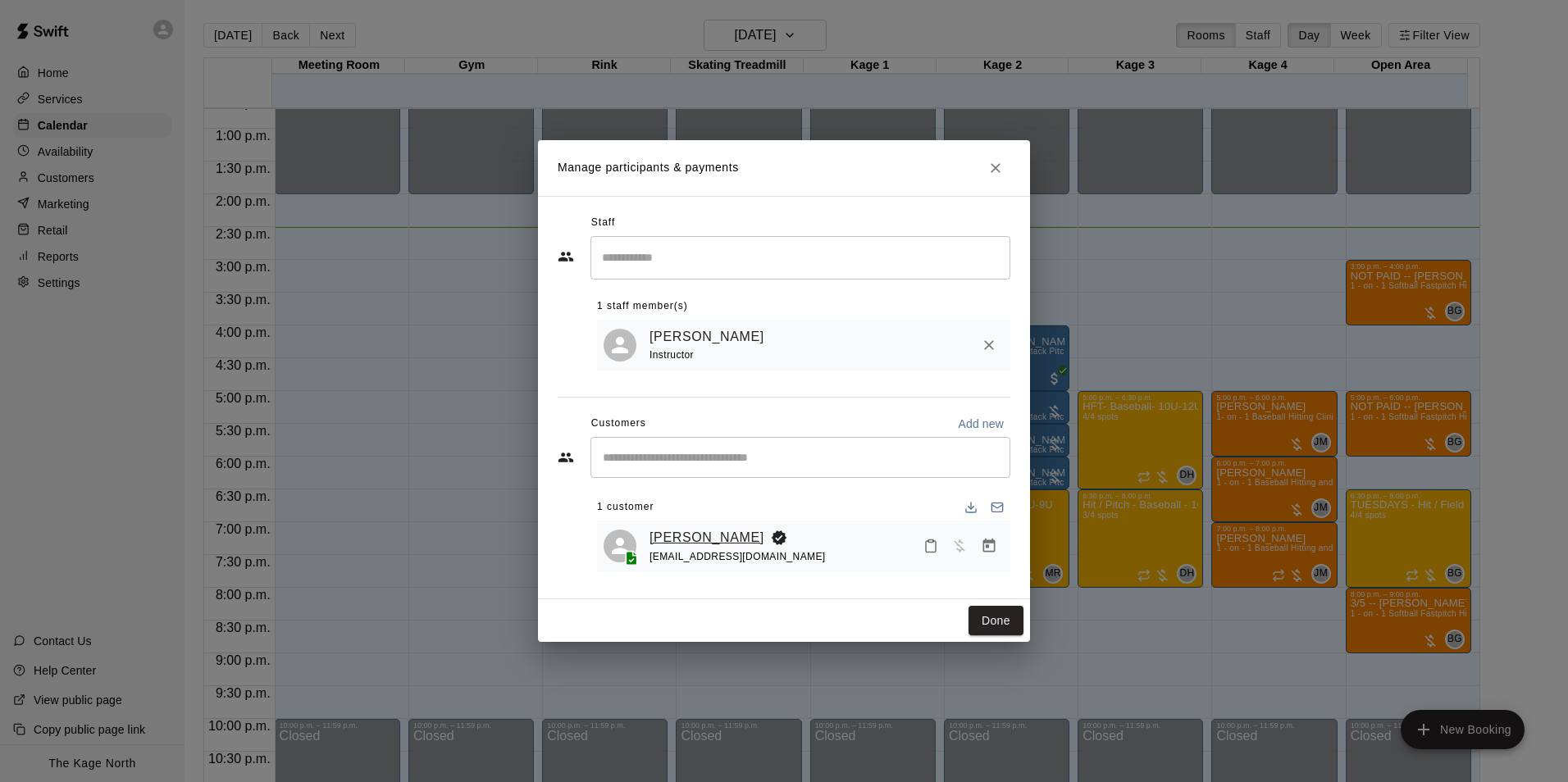
click at [693, 526] on div "[PERSON_NAME] [EMAIL_ADDRESS][DOMAIN_NAME]" at bounding box center [803, 546] width 413 height 52
click at [699, 537] on link "[PERSON_NAME]" at bounding box center [706, 538] width 115 height 22
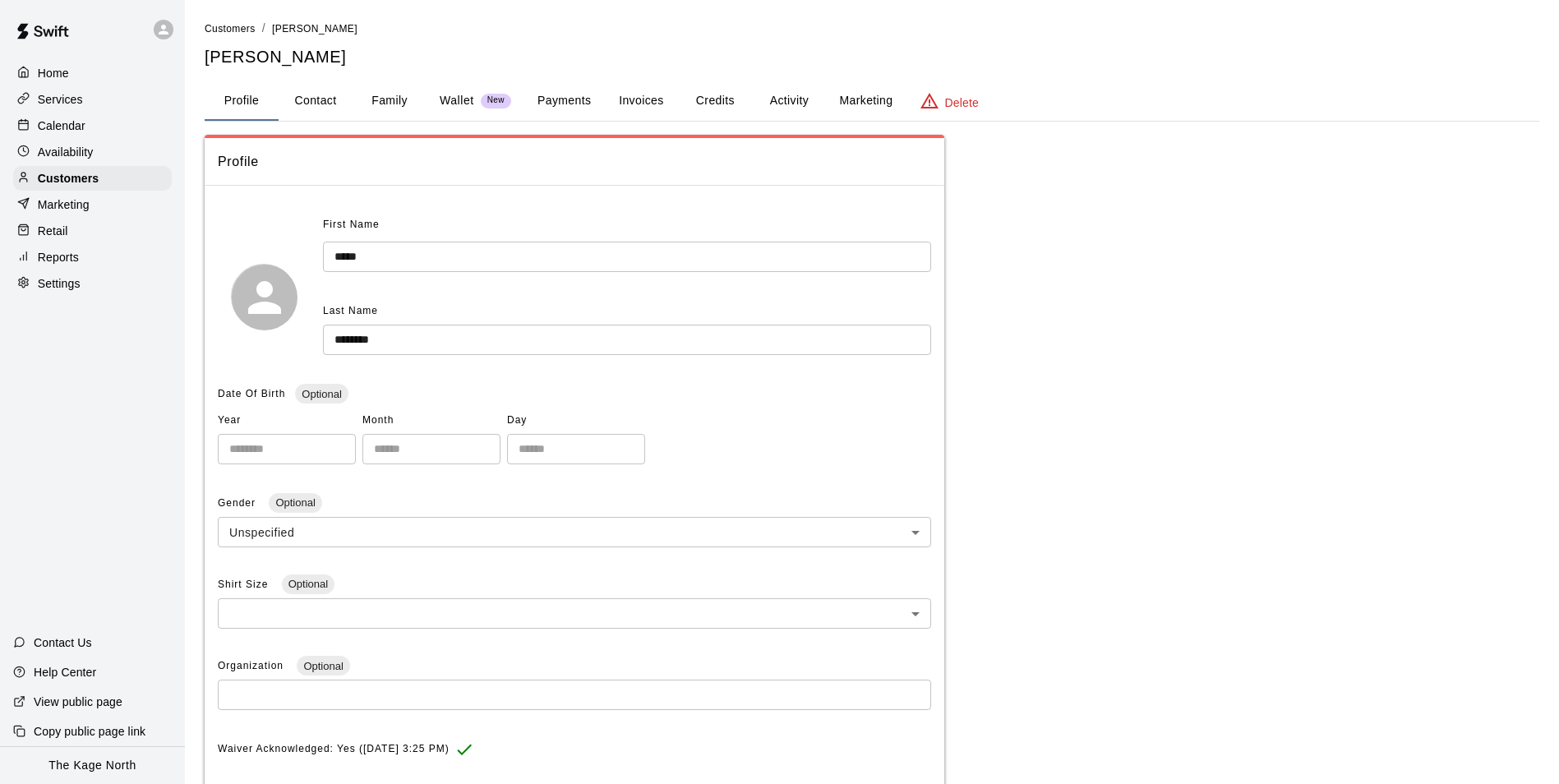
click at [798, 99] on button "Activity" at bounding box center [789, 101] width 74 height 39
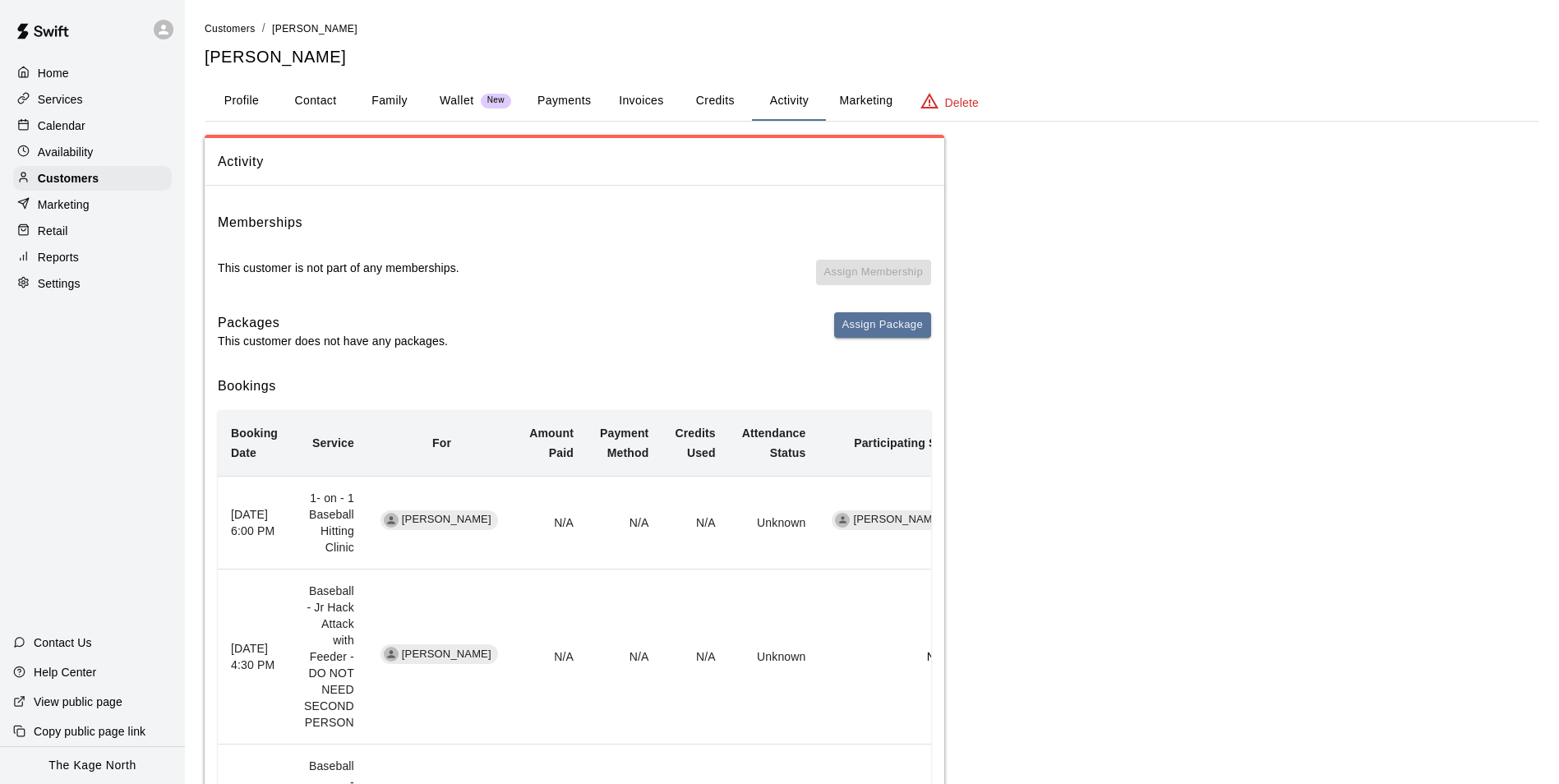
click at [62, 120] on p "Calendar" at bounding box center [62, 126] width 48 height 16
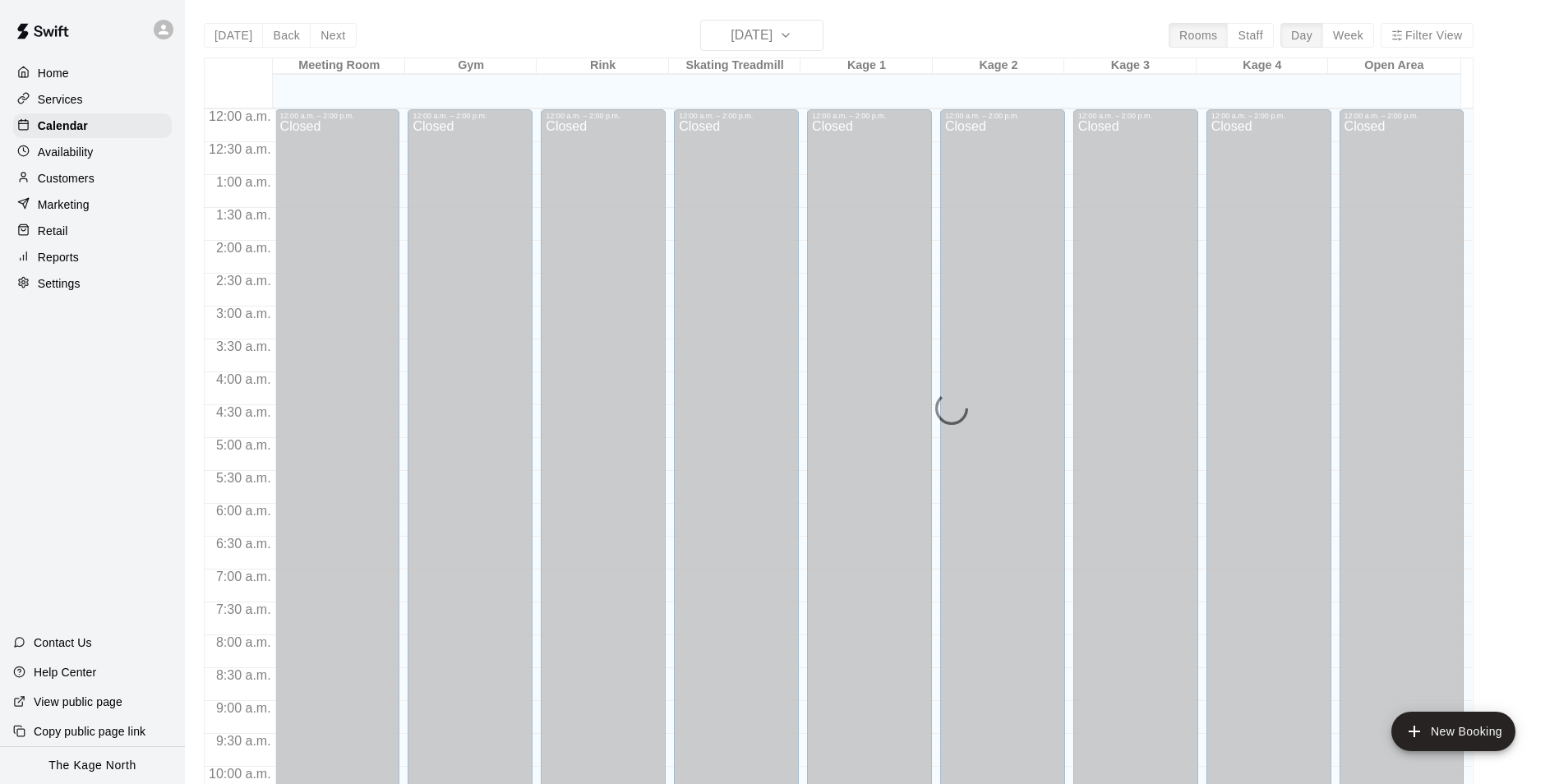
scroll to position [835, 0]
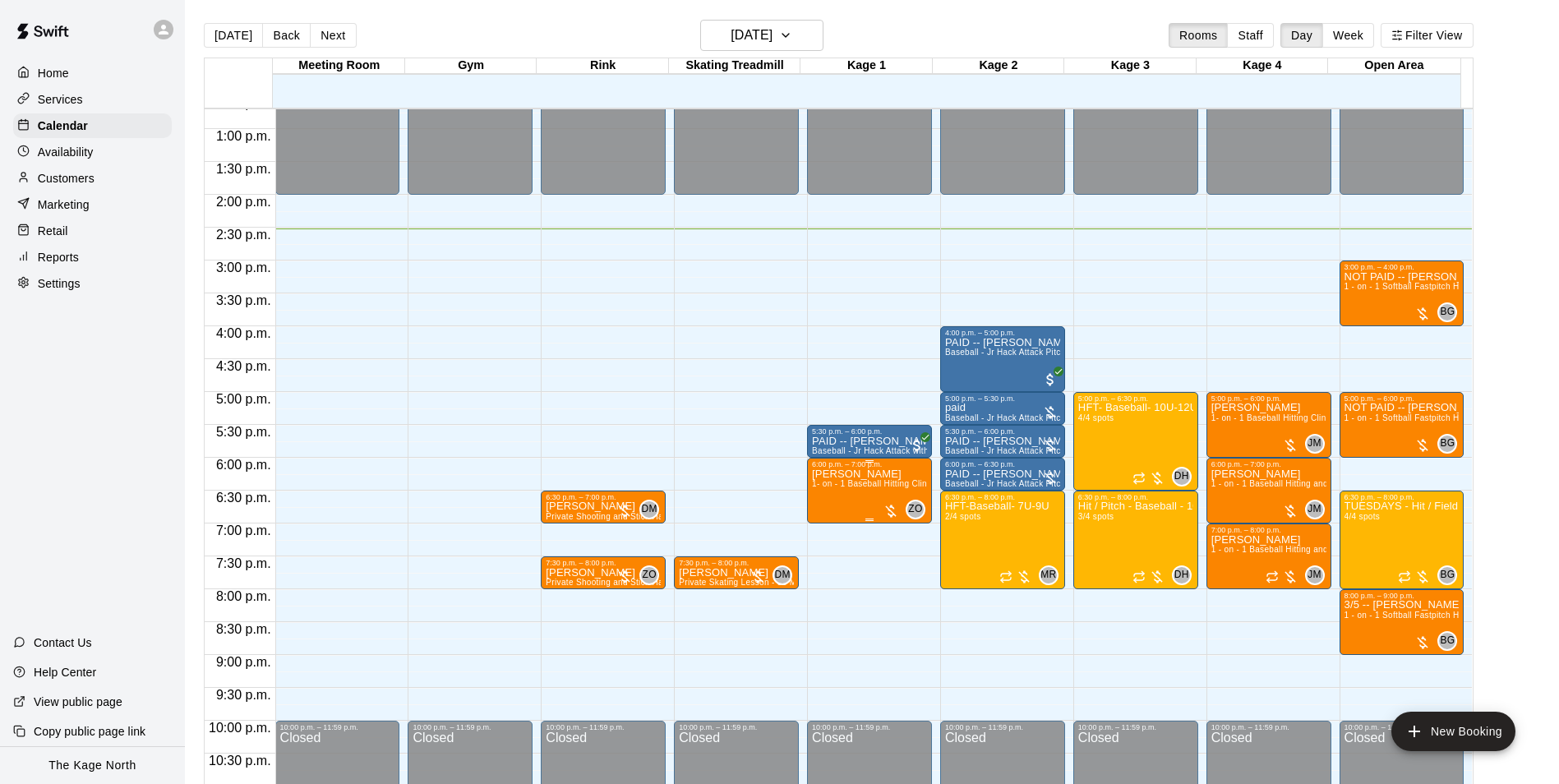
click at [859, 475] on p "[PERSON_NAME]" at bounding box center [869, 475] width 115 height 0
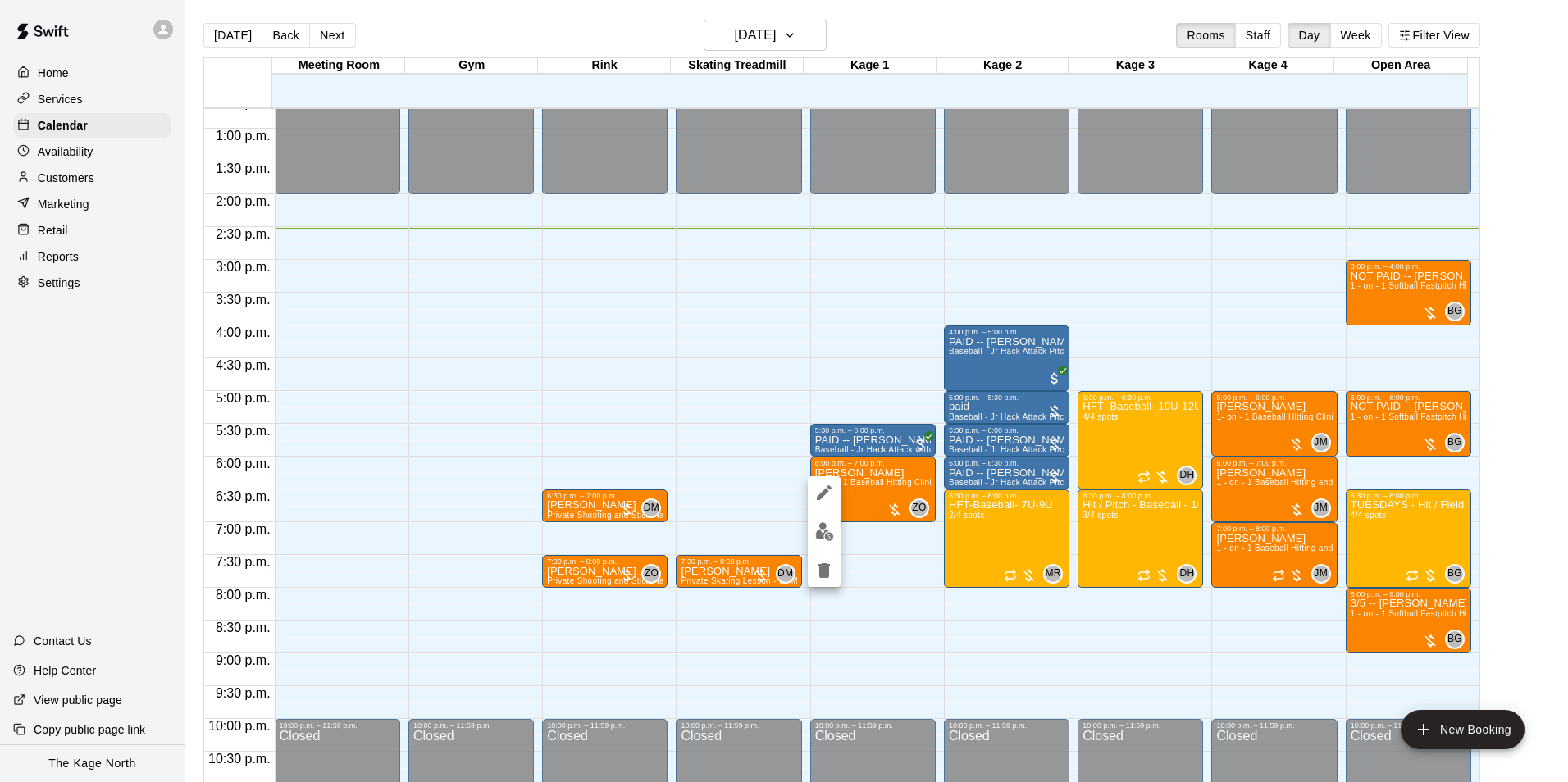
click at [831, 491] on icon "edit" at bounding box center [824, 492] width 20 height 20
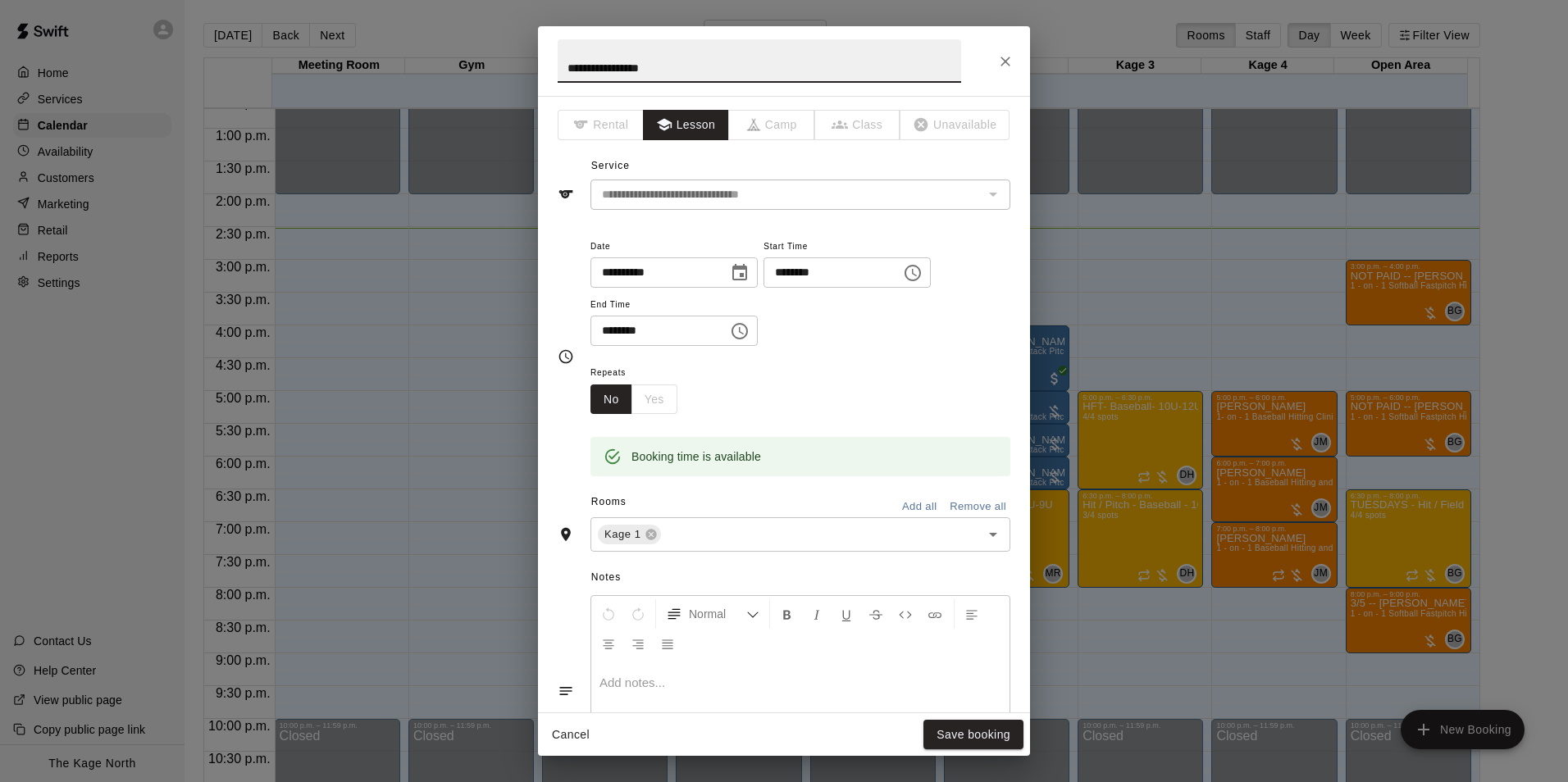
drag, startPoint x: 565, startPoint y: 75, endPoint x: 583, endPoint y: 75, distance: 18.0
click at [566, 75] on input "**********" at bounding box center [760, 61] width 404 height 43
type input "**********"
click at [976, 733] on button "Save booking" at bounding box center [973, 735] width 100 height 31
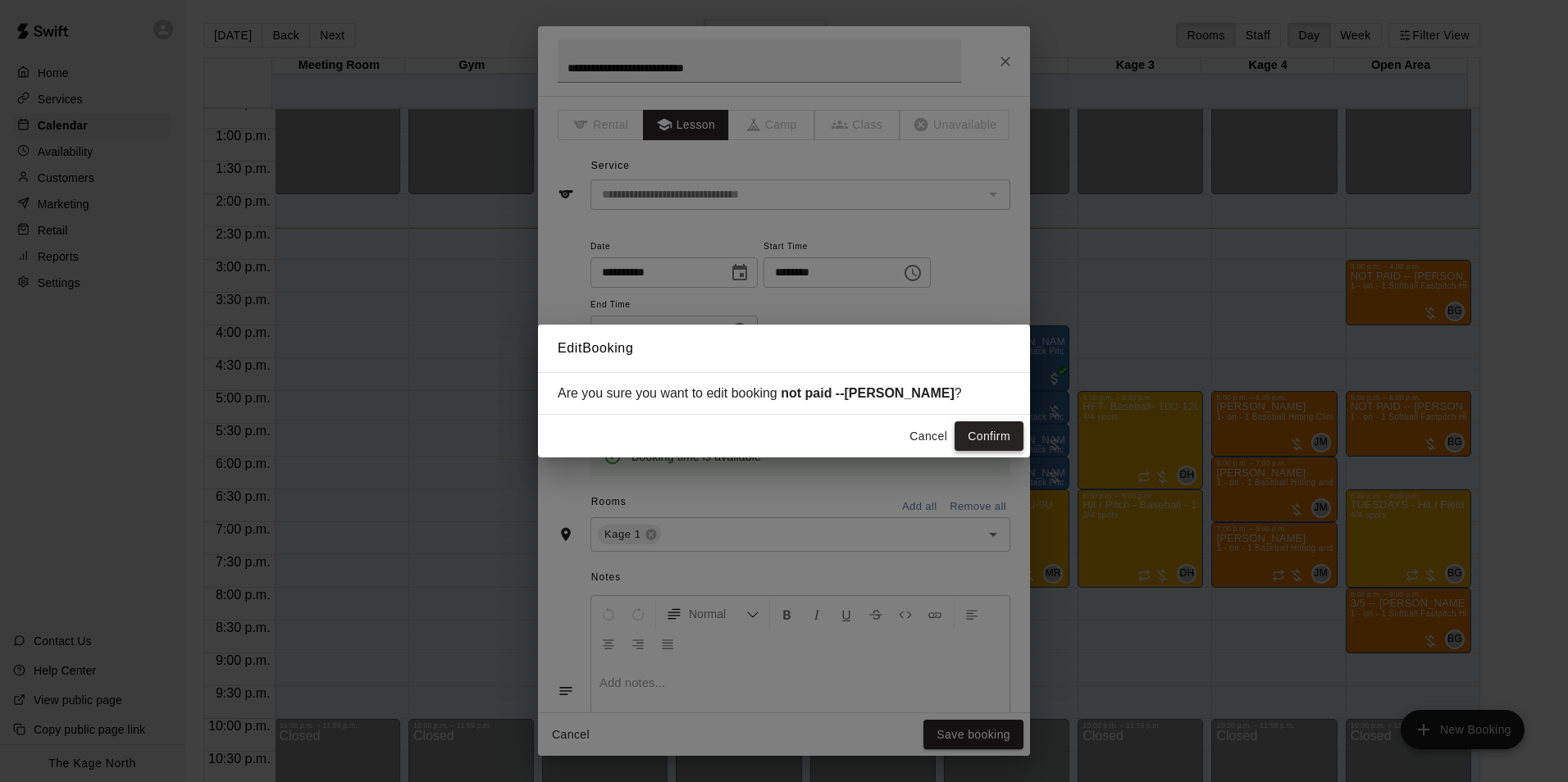
click at [993, 439] on button "Confirm" at bounding box center [989, 437] width 69 height 31
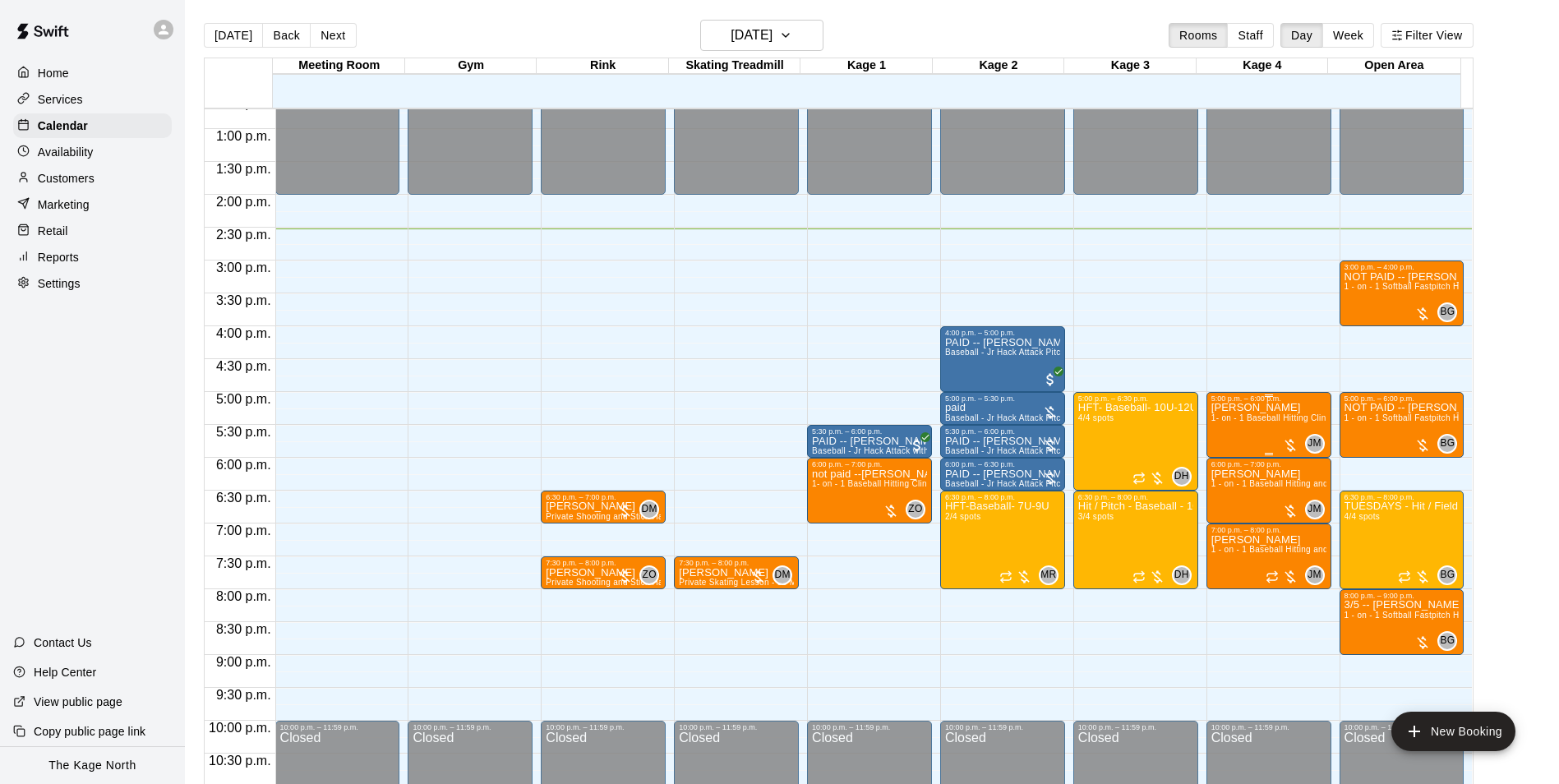
click at [1269, 423] on span "1- on - 1 Baseball Hitting Clinic" at bounding box center [1272, 418] width 122 height 9
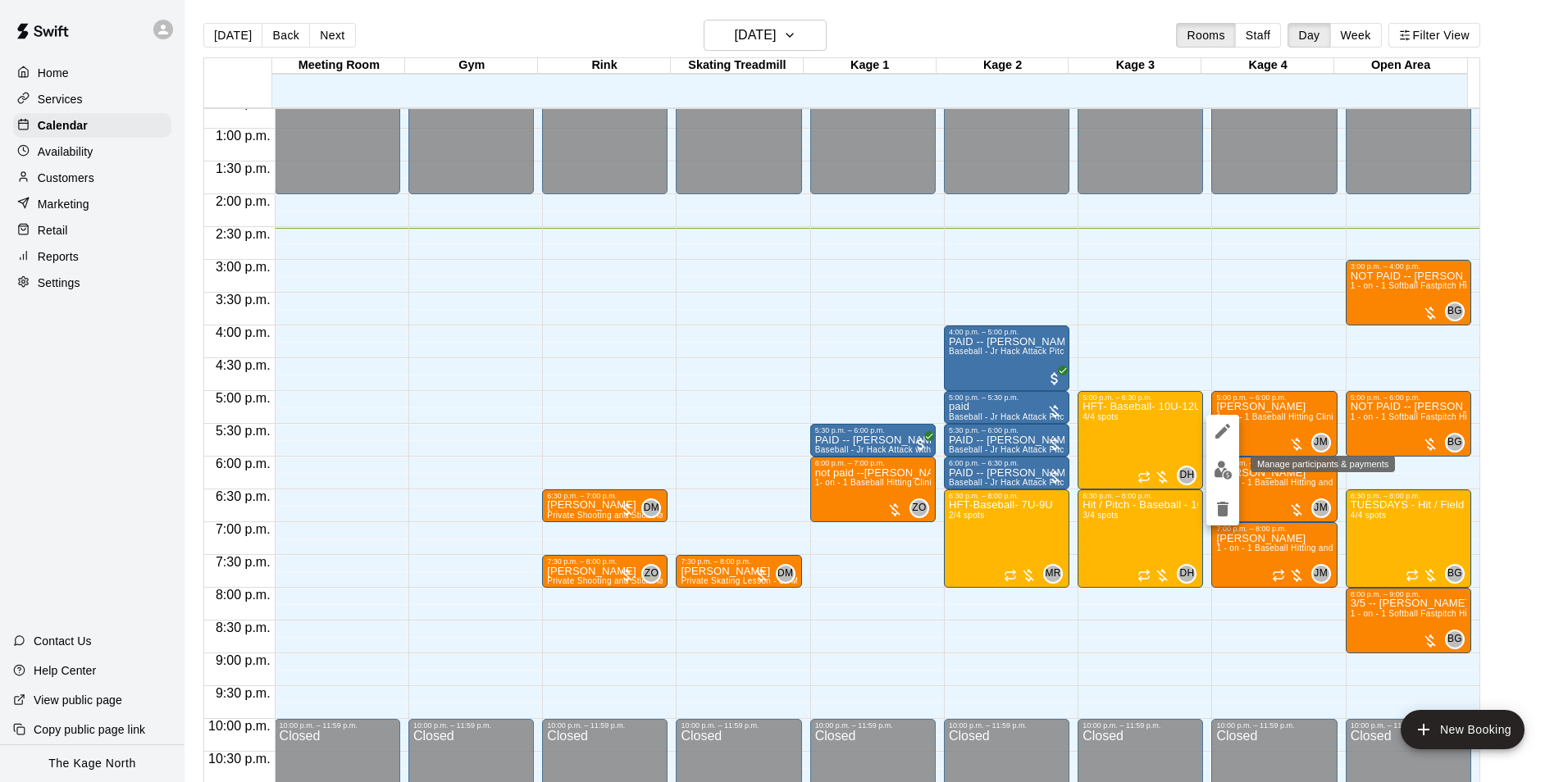
click at [1223, 468] on img "edit" at bounding box center [1222, 470] width 19 height 19
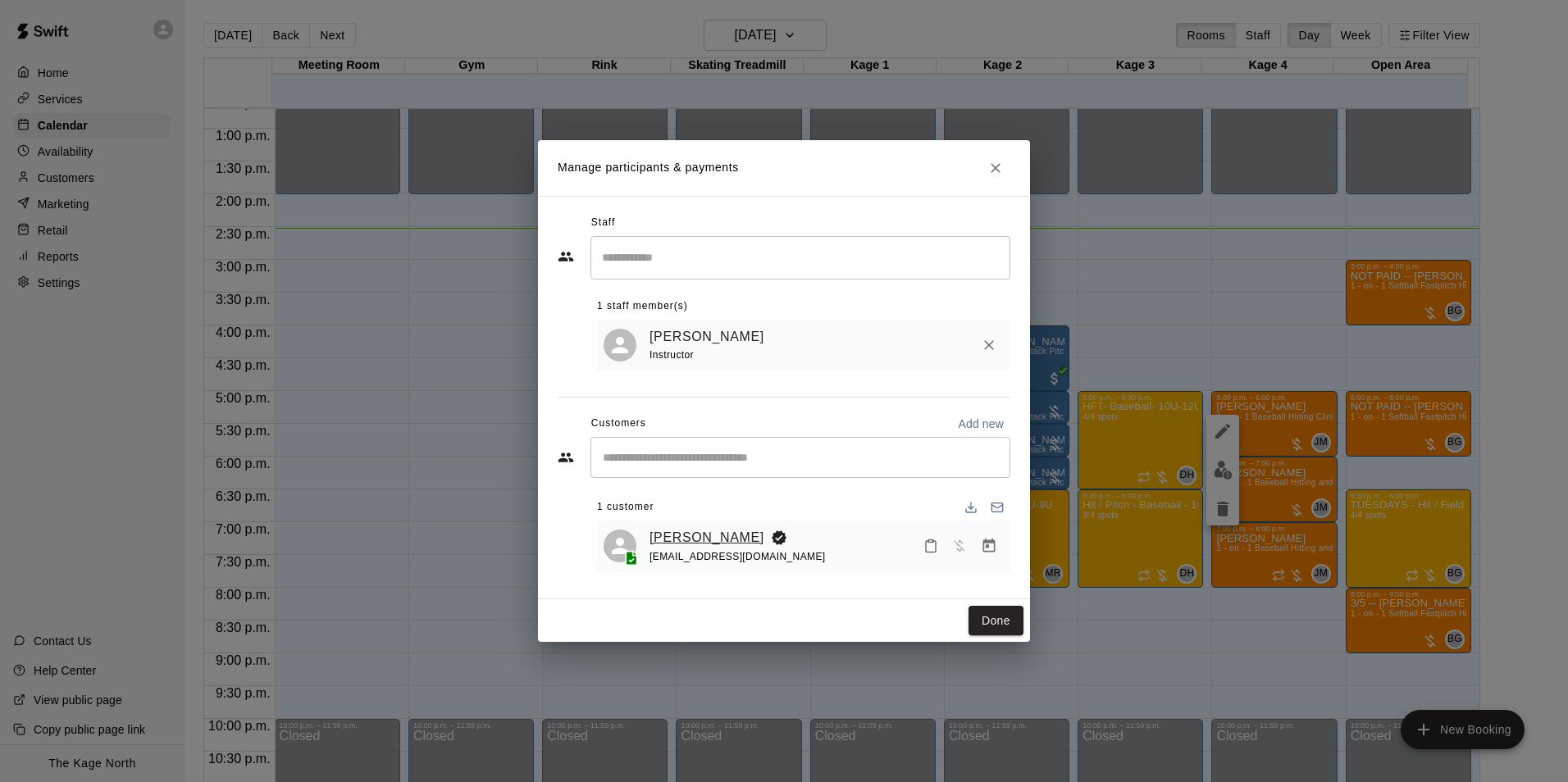
click at [733, 532] on link "[PERSON_NAME]" at bounding box center [706, 538] width 115 height 22
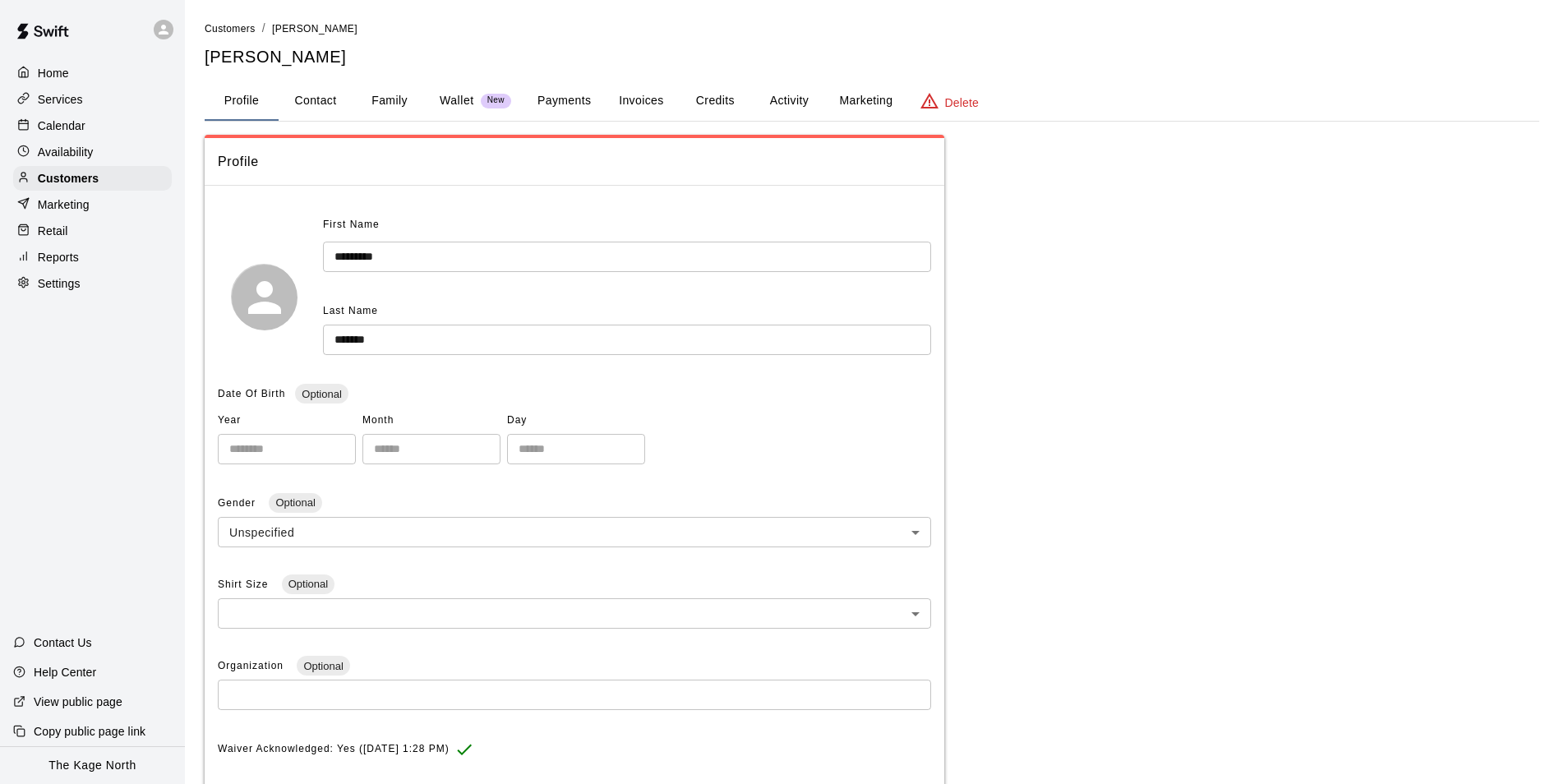
click at [785, 85] on button "Activity" at bounding box center [789, 101] width 74 height 39
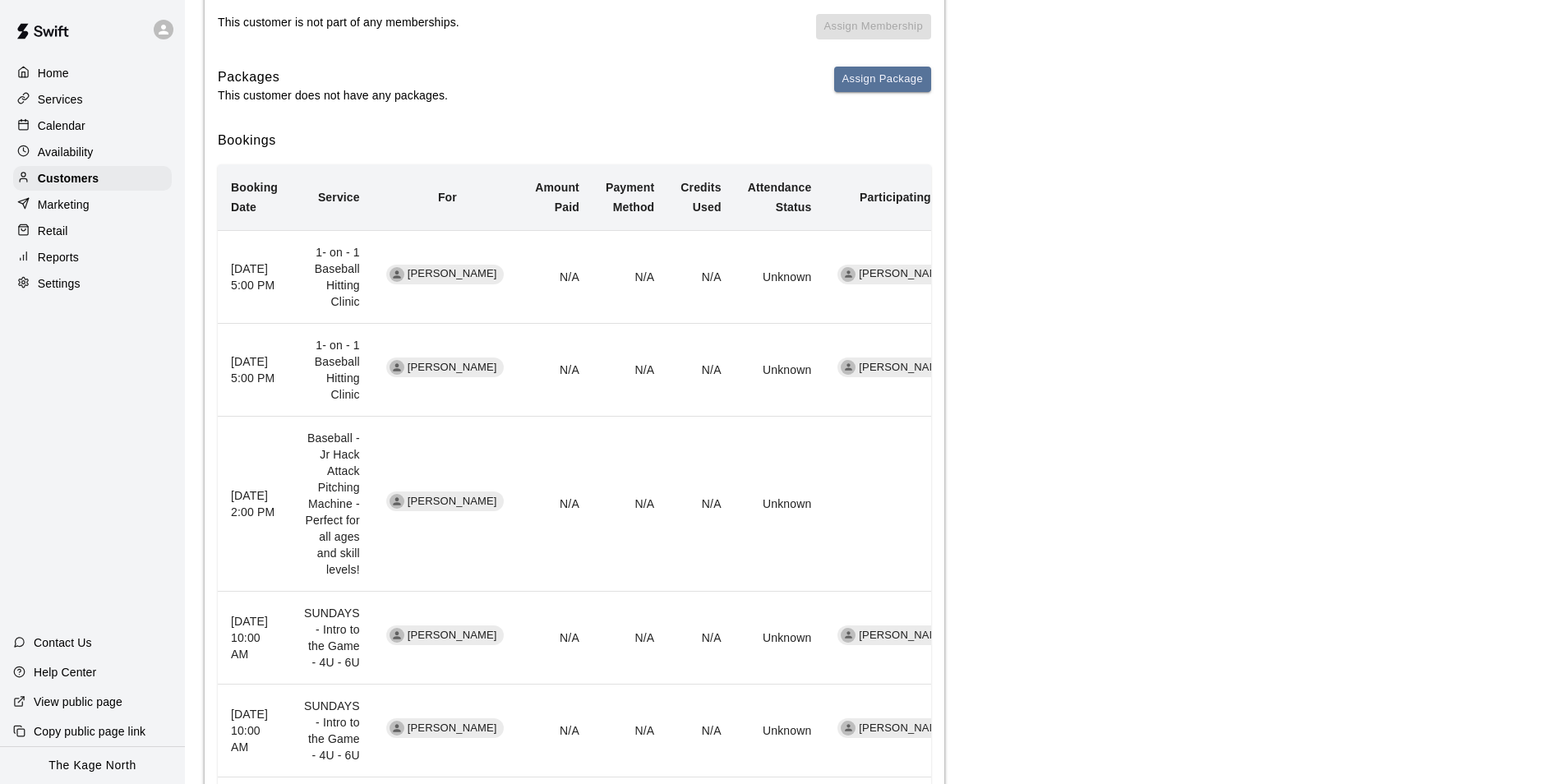
scroll to position [247, 0]
click at [60, 126] on p "Calendar" at bounding box center [62, 126] width 48 height 16
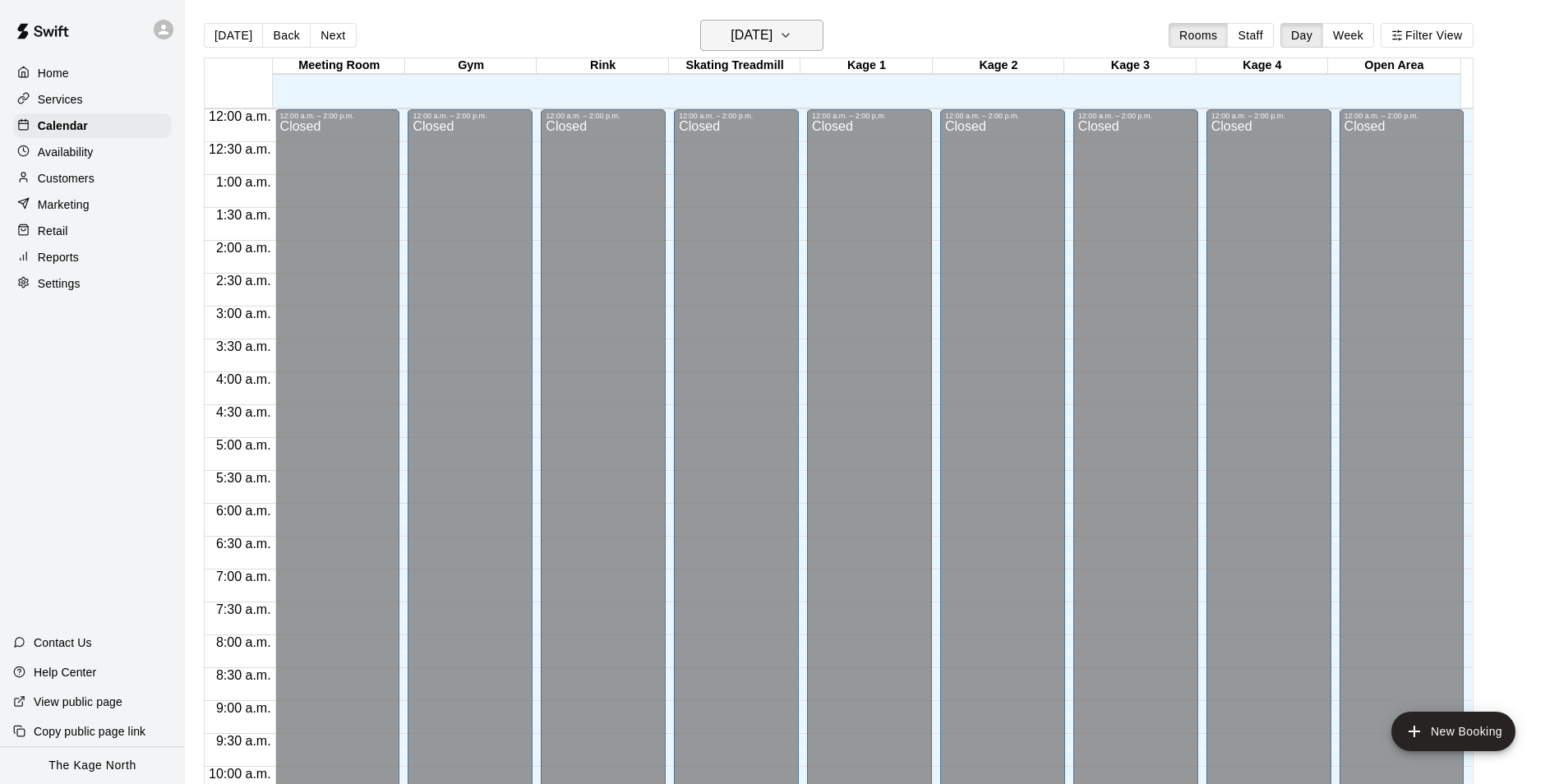
scroll to position [835, 0]
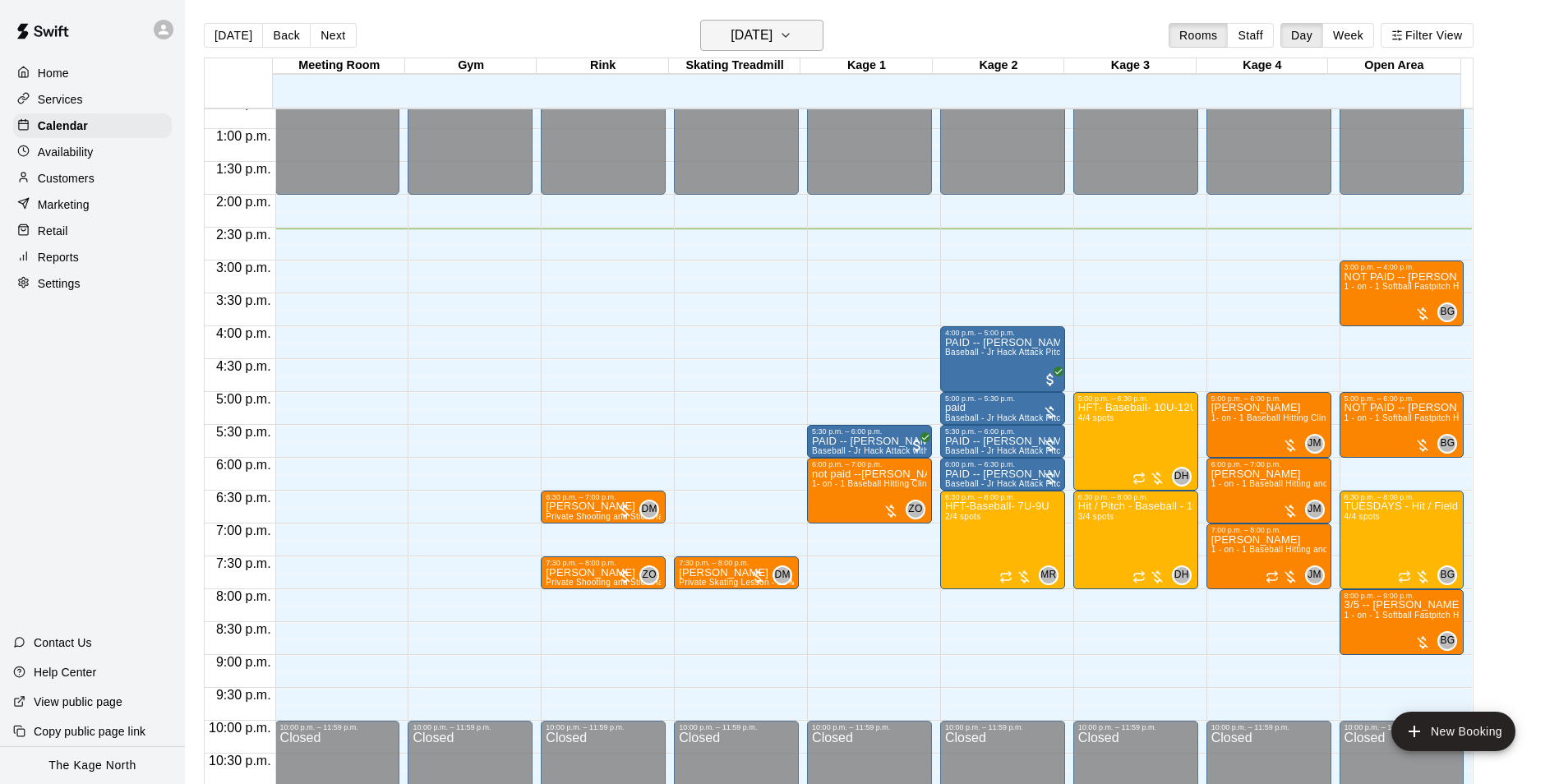
click at [772, 34] on h6 "[DATE]" at bounding box center [751, 34] width 42 height 23
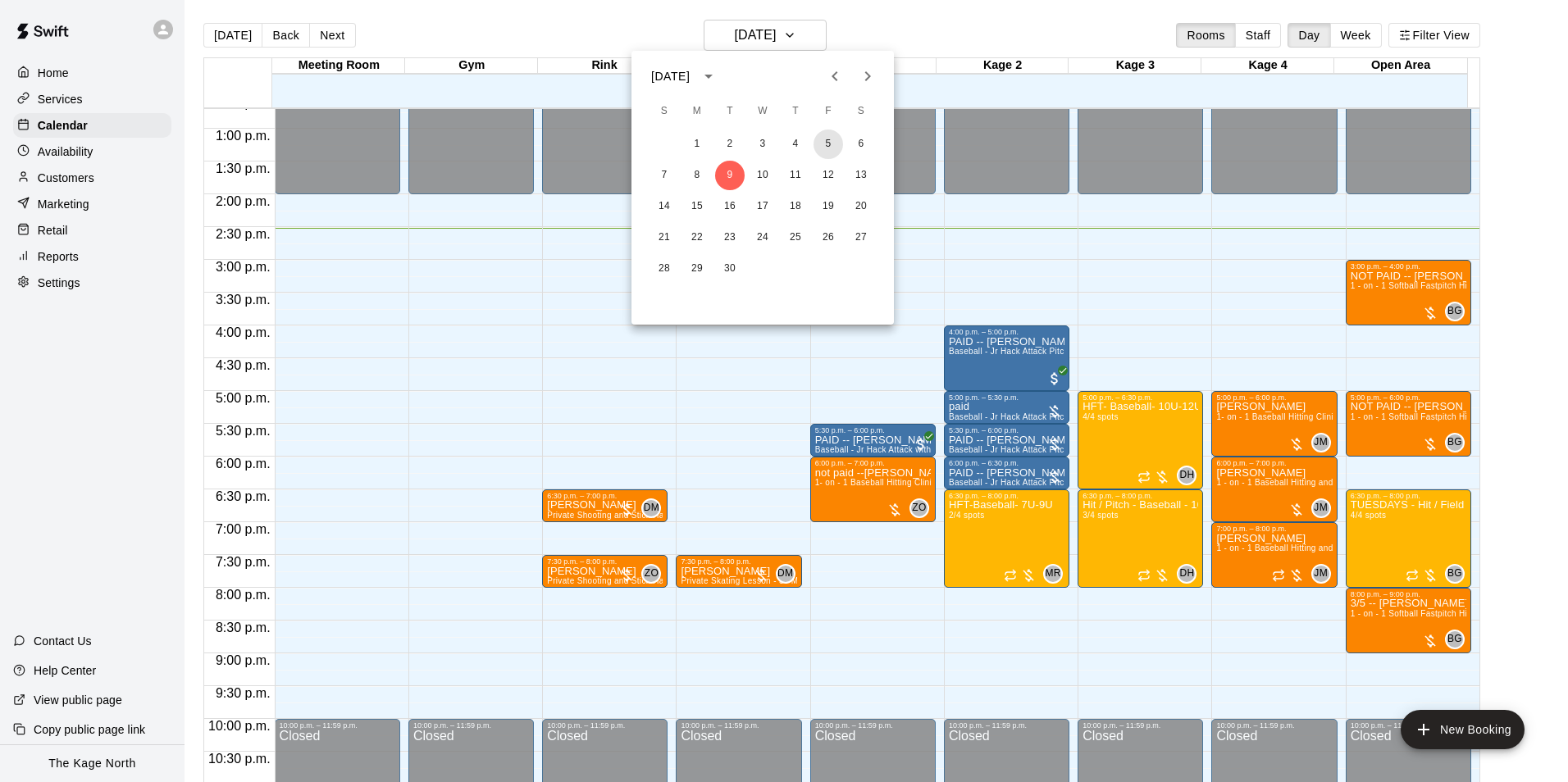
click at [824, 138] on button "5" at bounding box center [827, 144] width 30 height 30
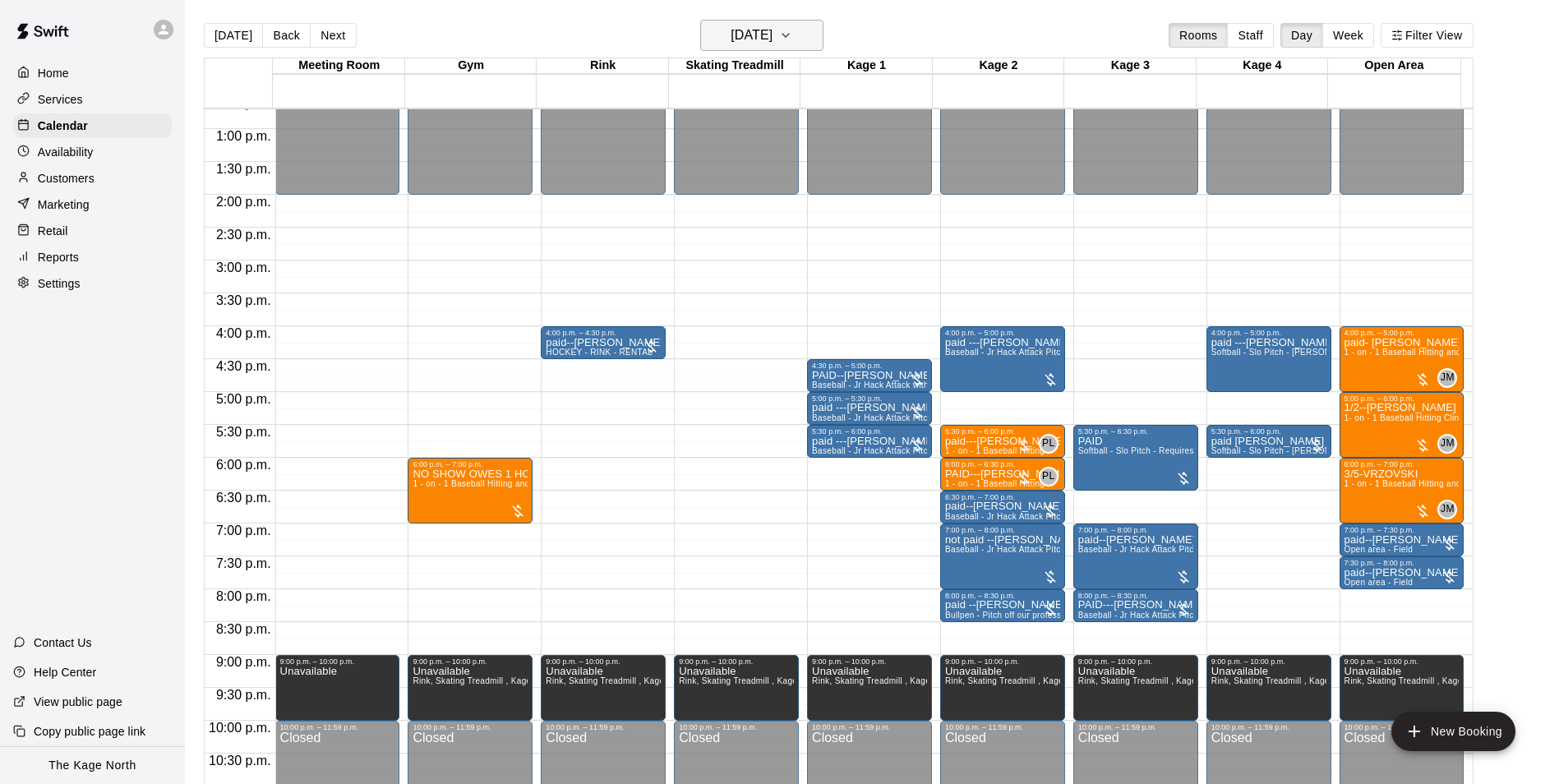
click at [772, 34] on h6 "[DATE]" at bounding box center [751, 34] width 42 height 23
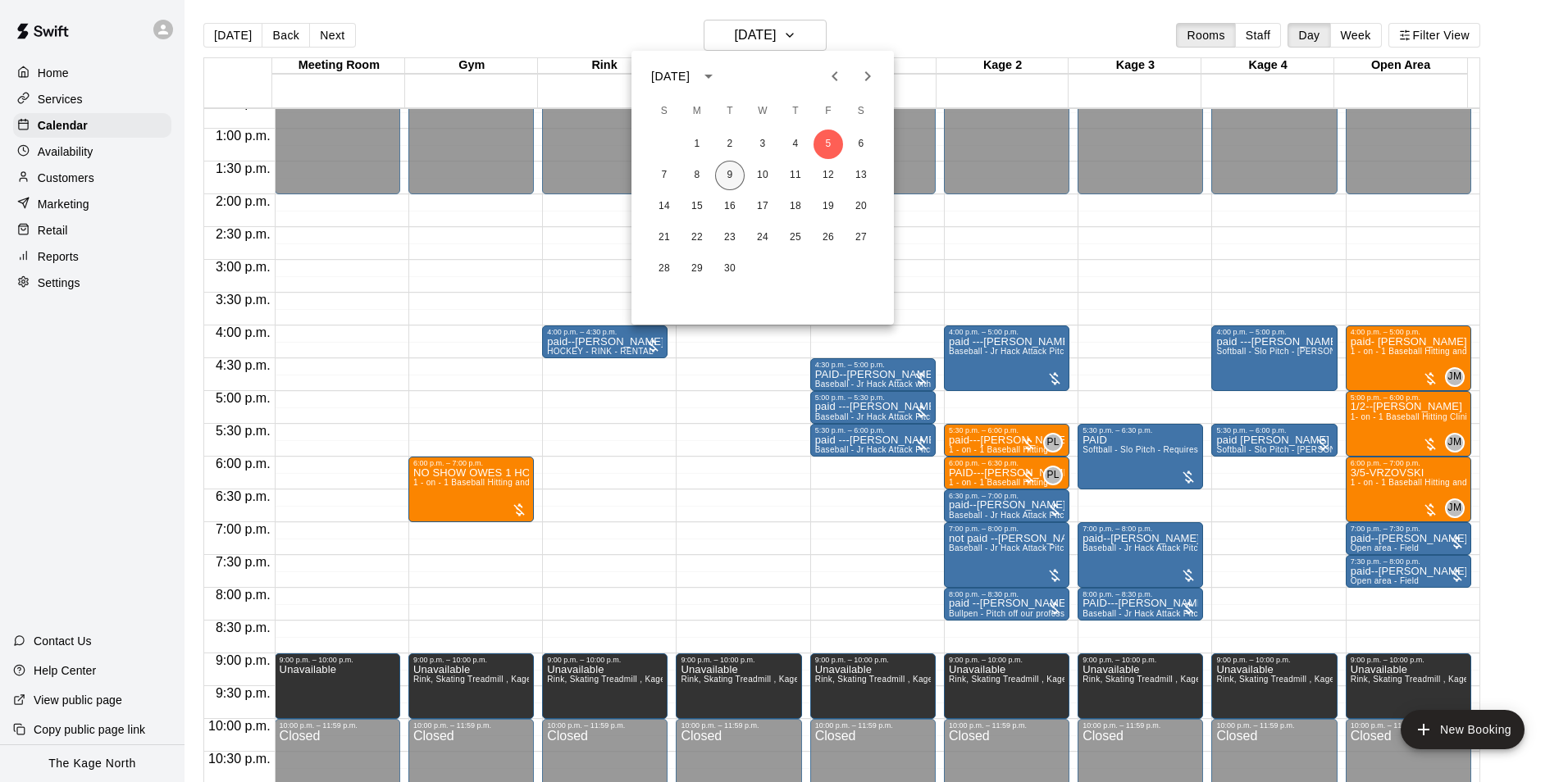
click at [722, 174] on button "9" at bounding box center [730, 176] width 30 height 30
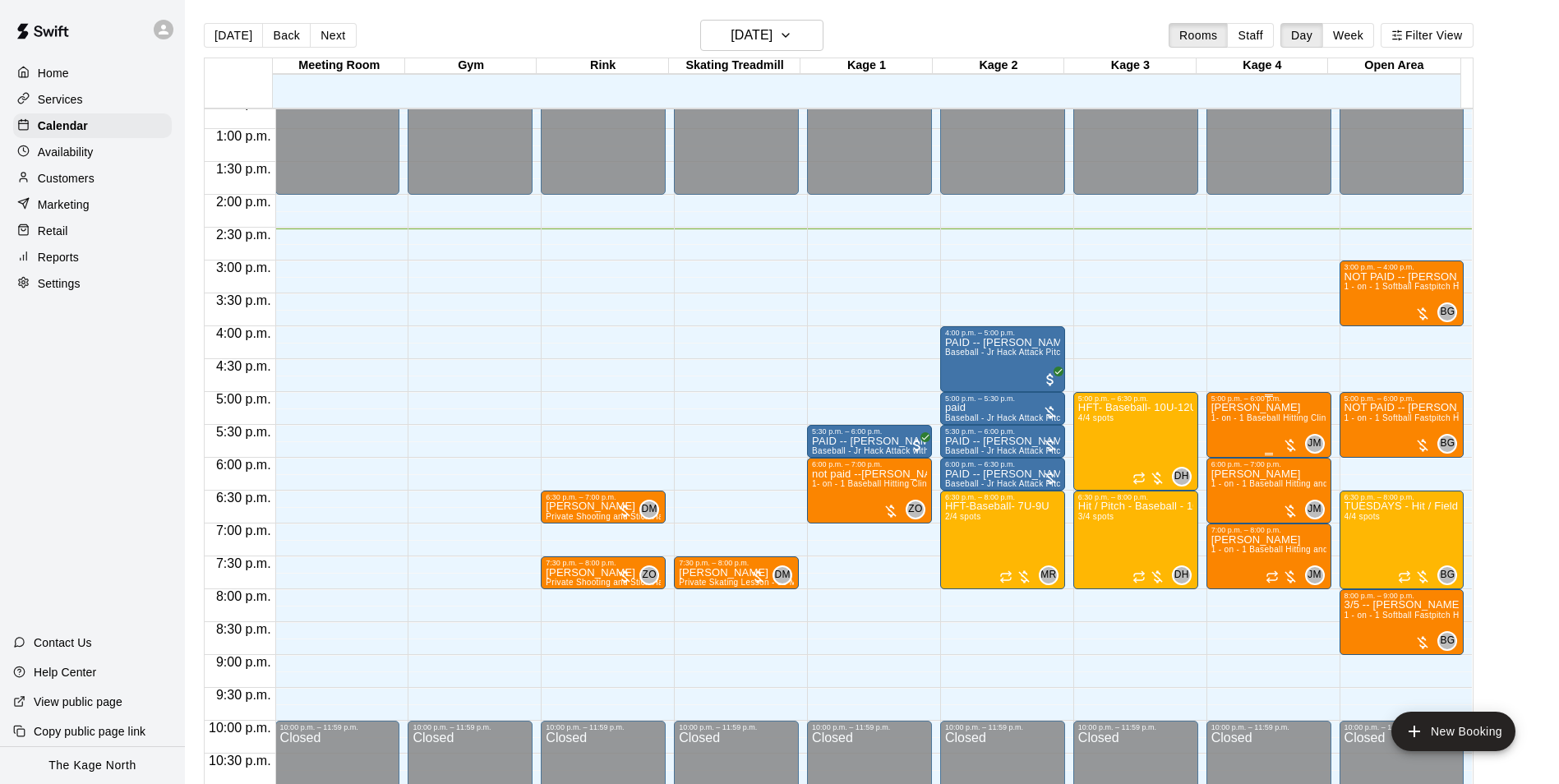
click at [1251, 423] on span "1- on - 1 Baseball Hitting Clinic" at bounding box center [1272, 418] width 122 height 9
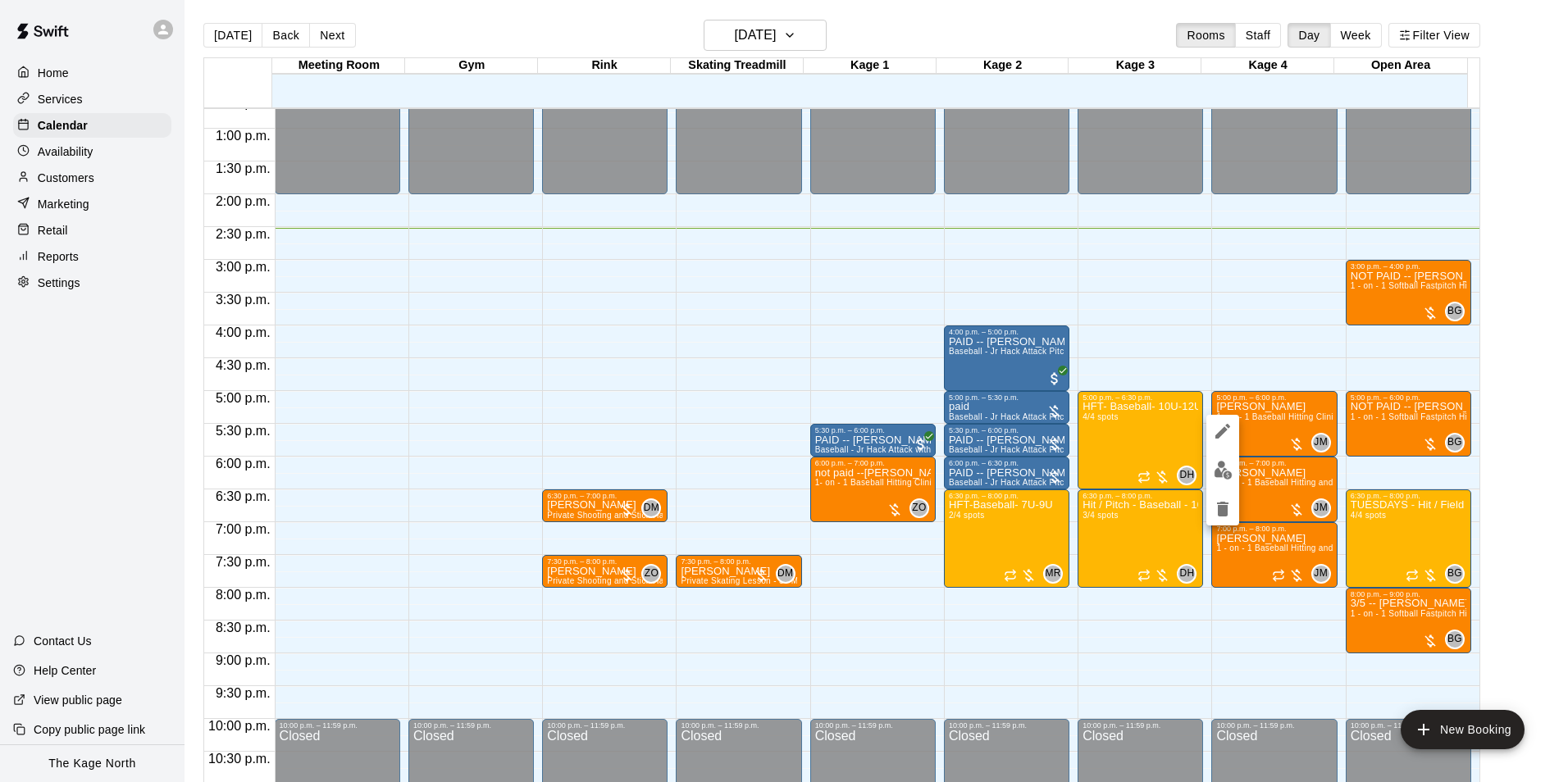
click at [1219, 434] on icon "edit" at bounding box center [1222, 431] width 14 height 14
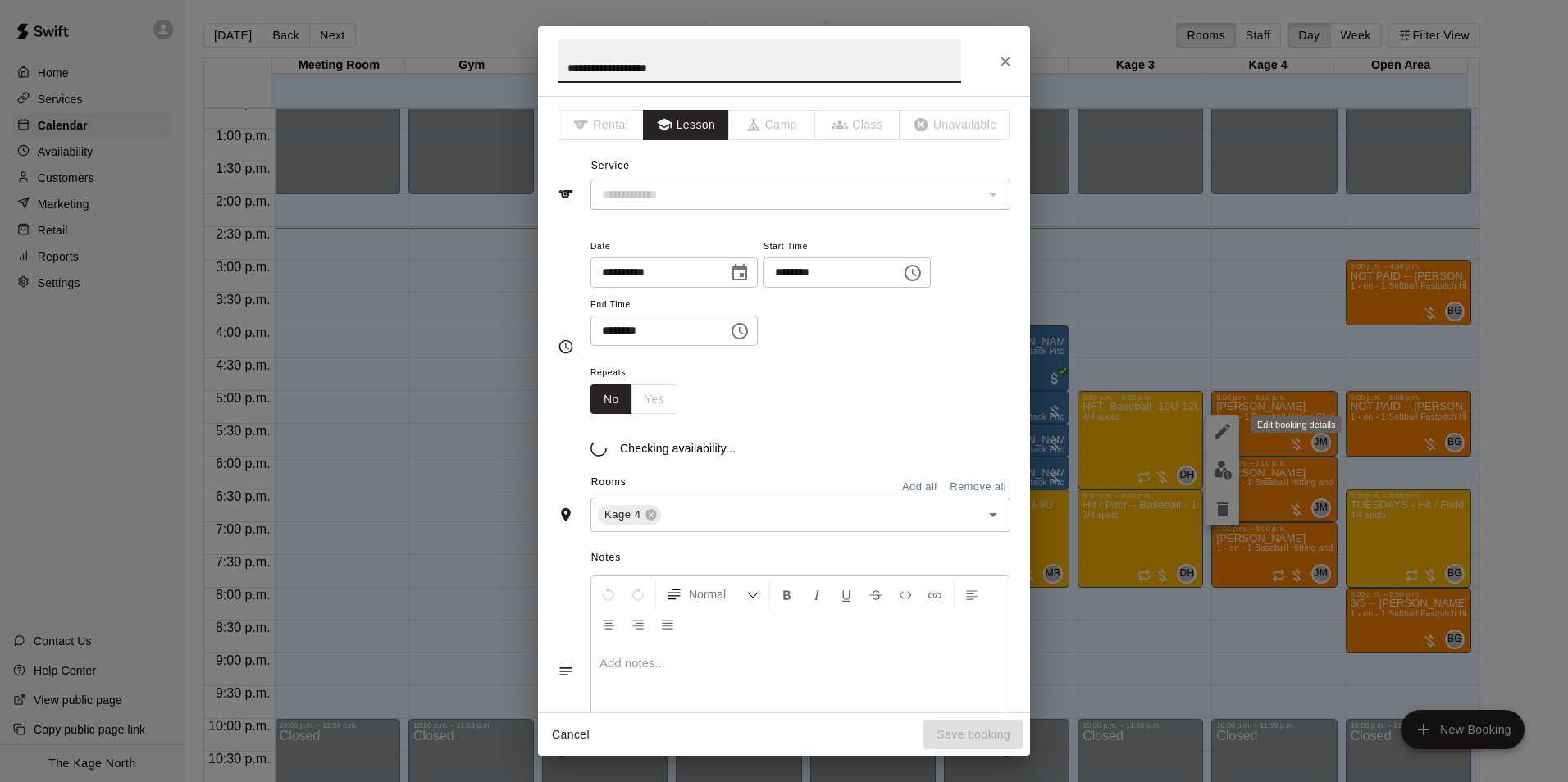
type input "**********"
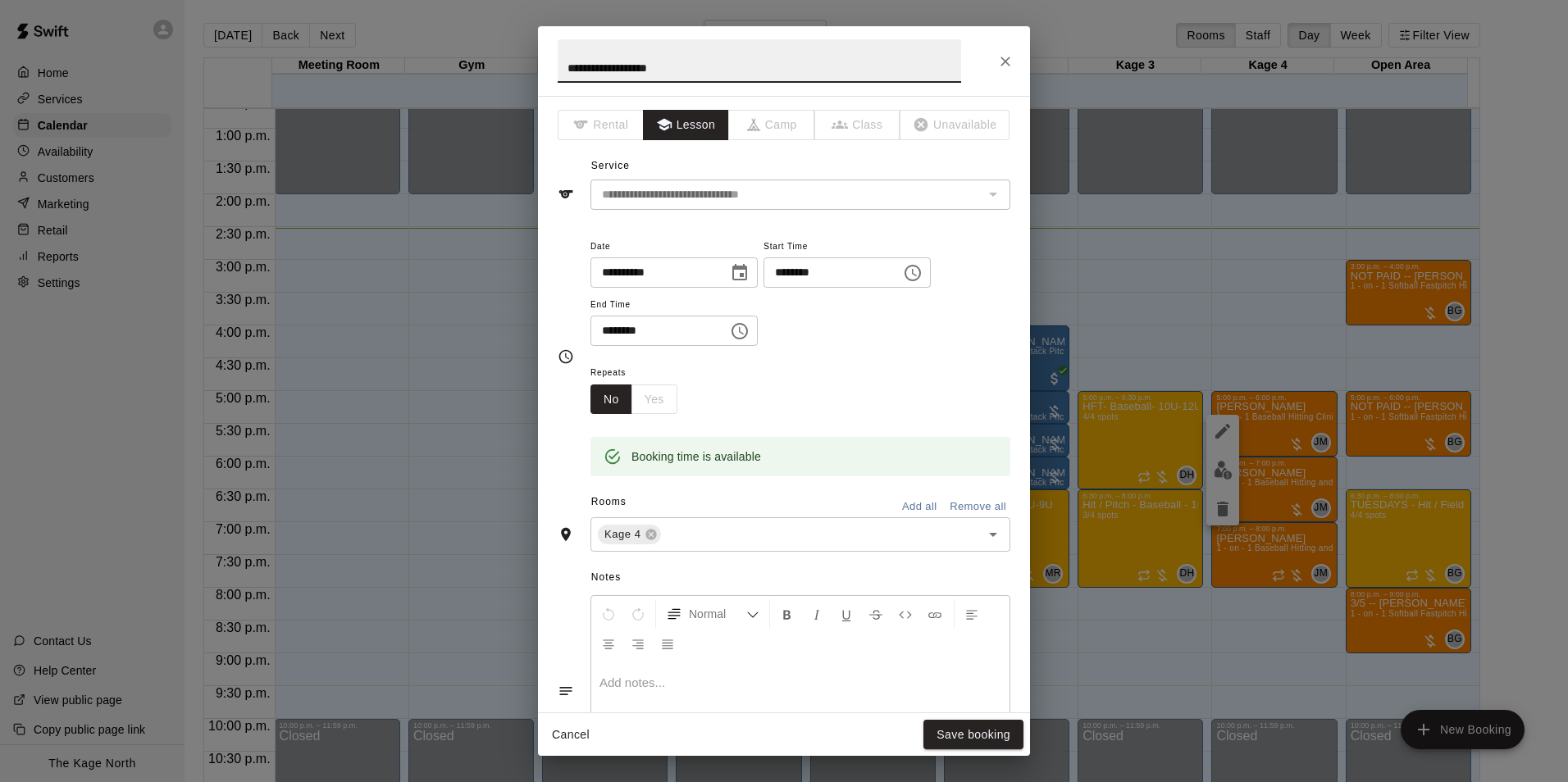
click at [565, 67] on input "**********" at bounding box center [760, 61] width 404 height 43
type input "**********"
click at [962, 739] on button "Save booking" at bounding box center [973, 735] width 100 height 31
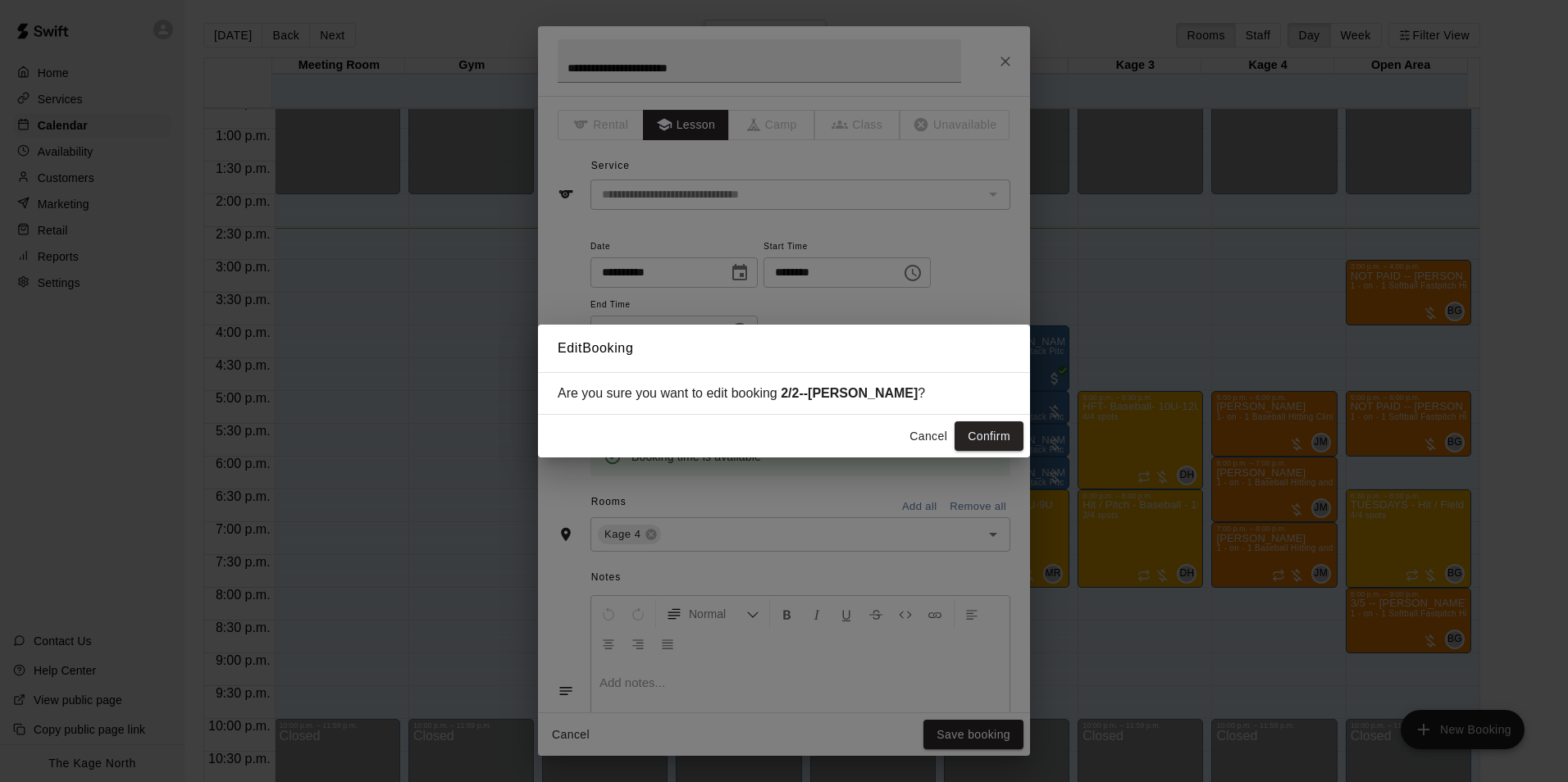
click at [991, 441] on button "Confirm" at bounding box center [989, 437] width 69 height 31
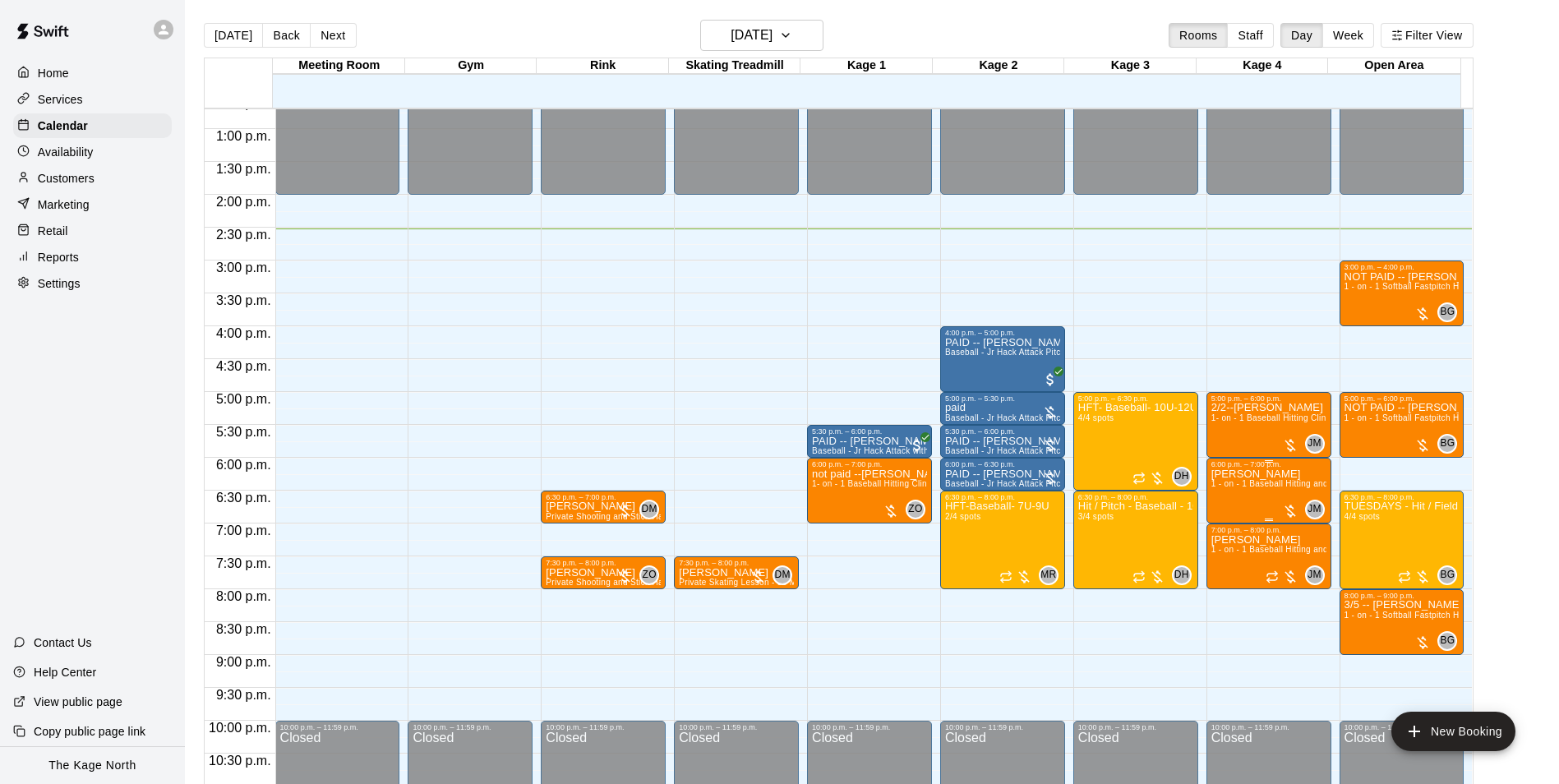
click at [1252, 488] on span "1 - on - 1 Baseball Hitting and Pitching Clinic" at bounding box center [1299, 484] width 175 height 9
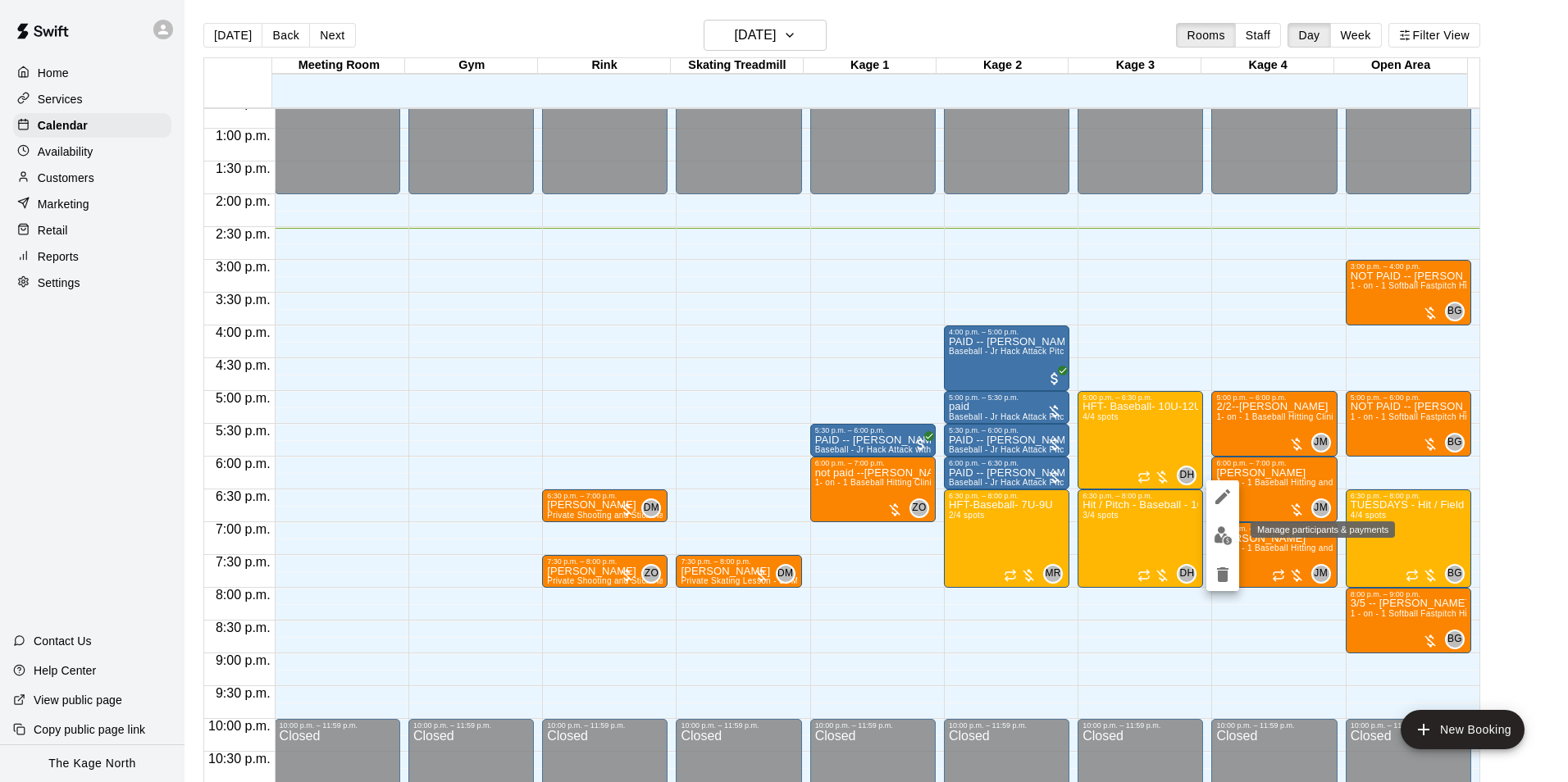
click at [1220, 539] on img "edit" at bounding box center [1222, 535] width 19 height 19
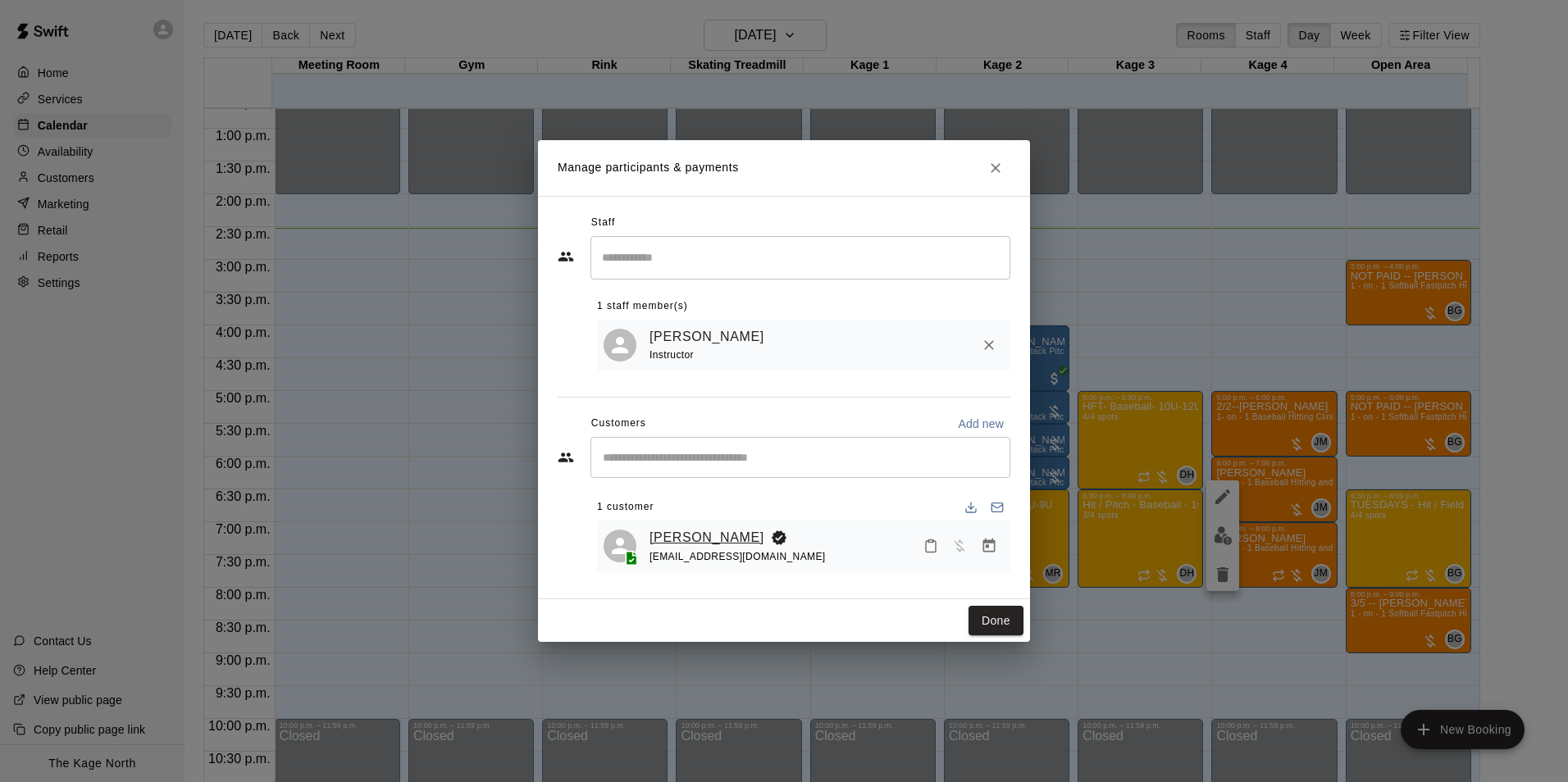
click at [717, 533] on link "[PERSON_NAME]" at bounding box center [706, 538] width 115 height 22
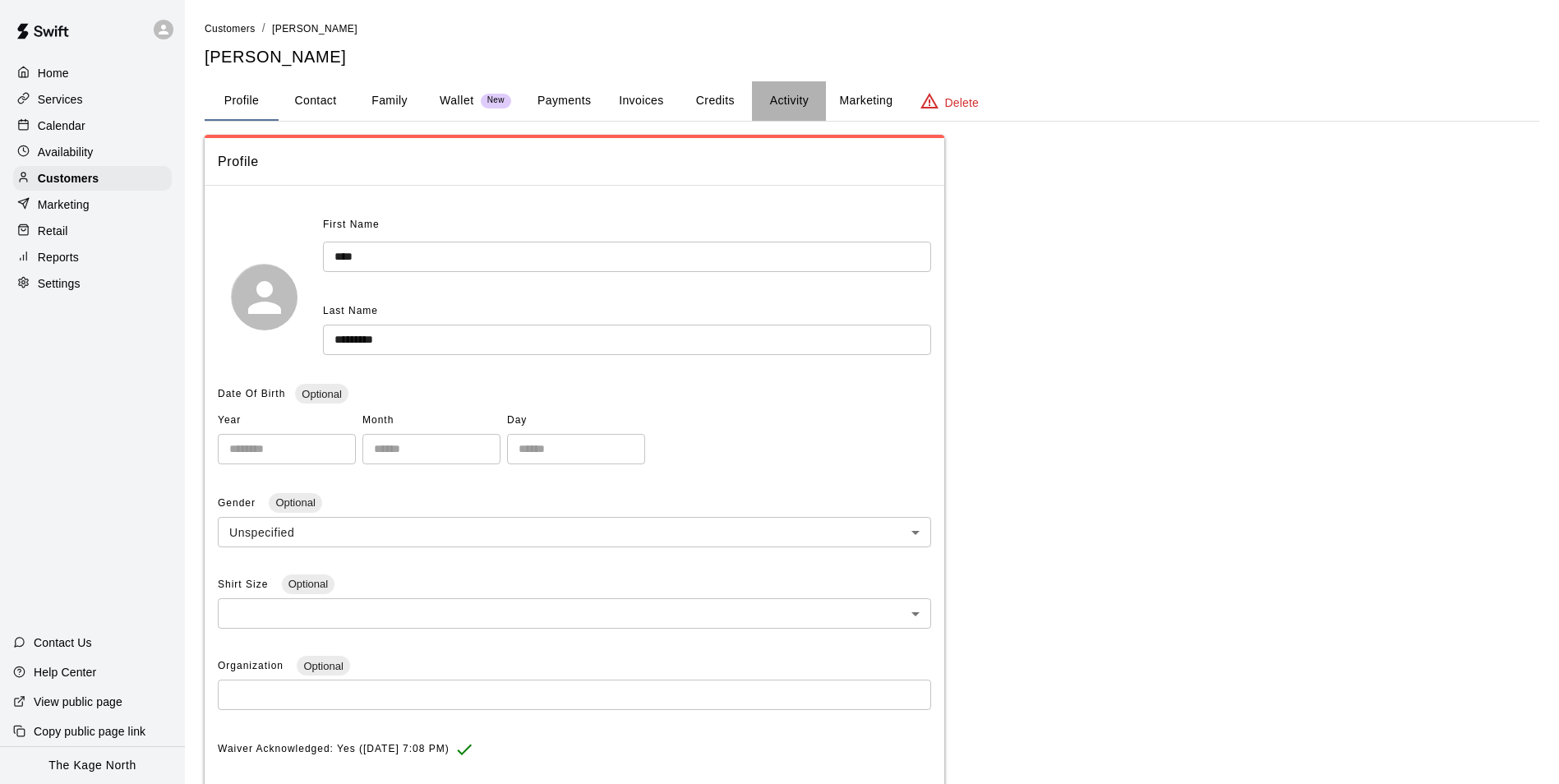
click at [788, 100] on button "Activity" at bounding box center [789, 101] width 74 height 39
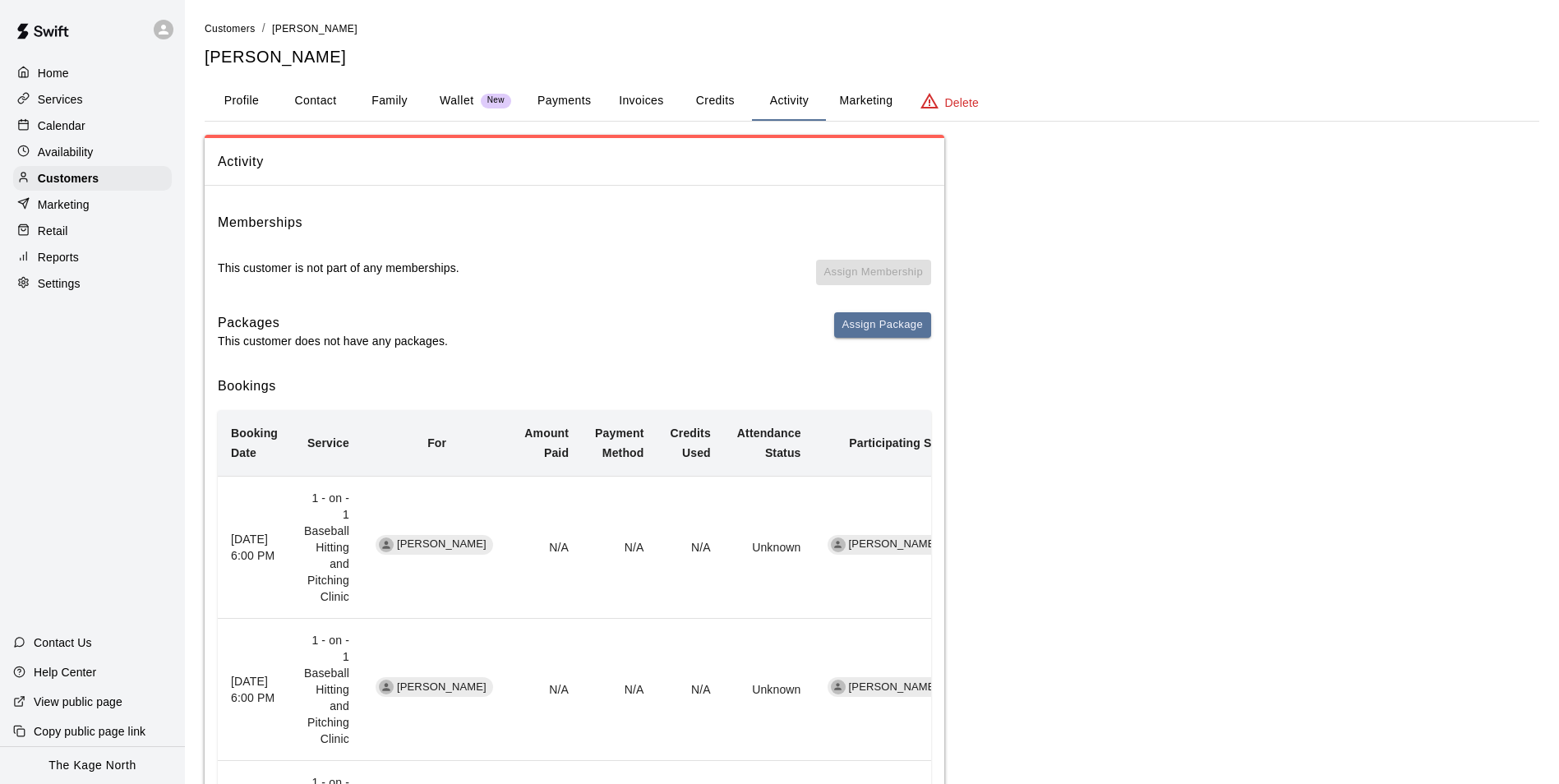
click at [57, 130] on p "Calendar" at bounding box center [62, 126] width 48 height 16
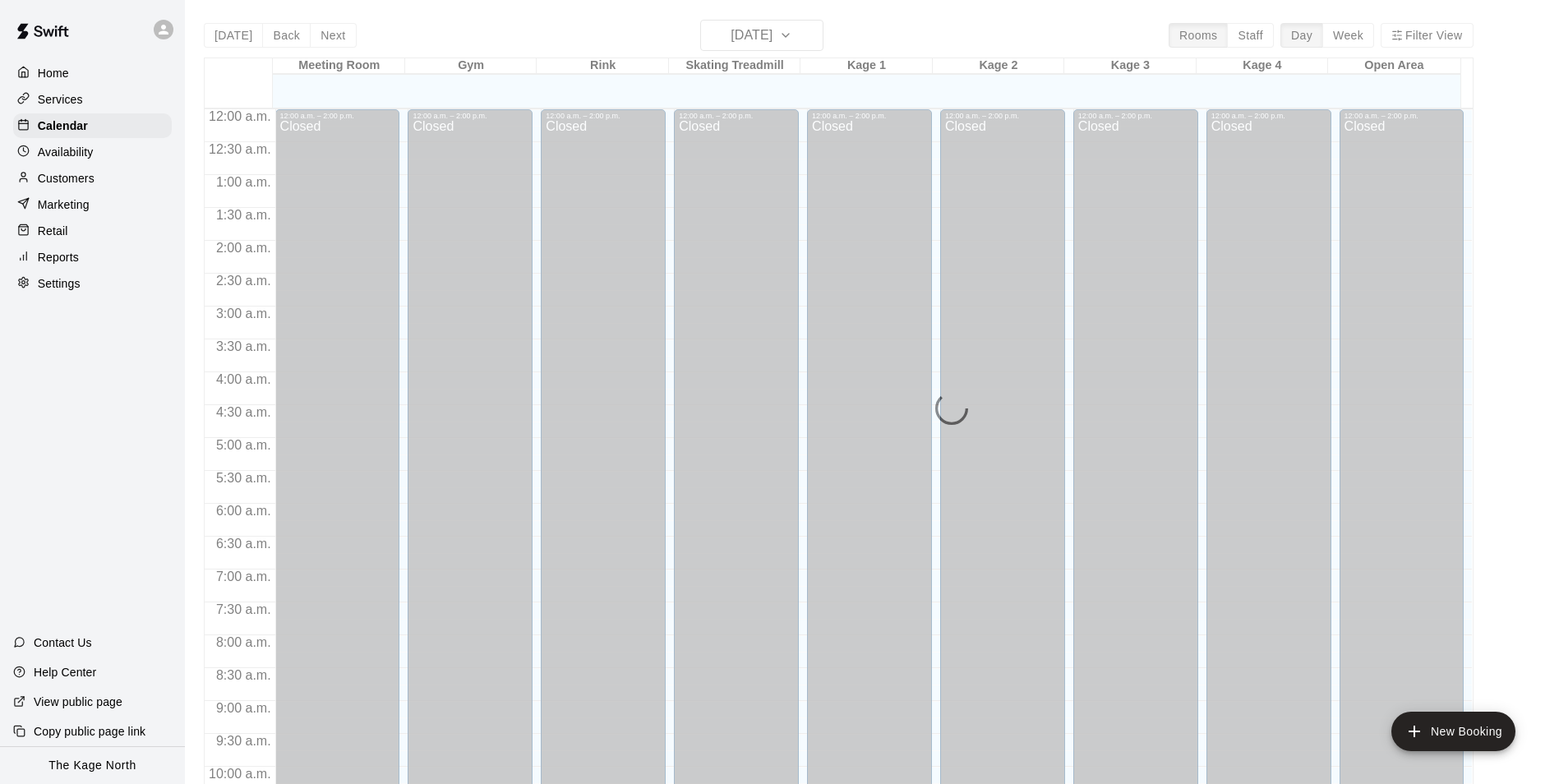
scroll to position [835, 0]
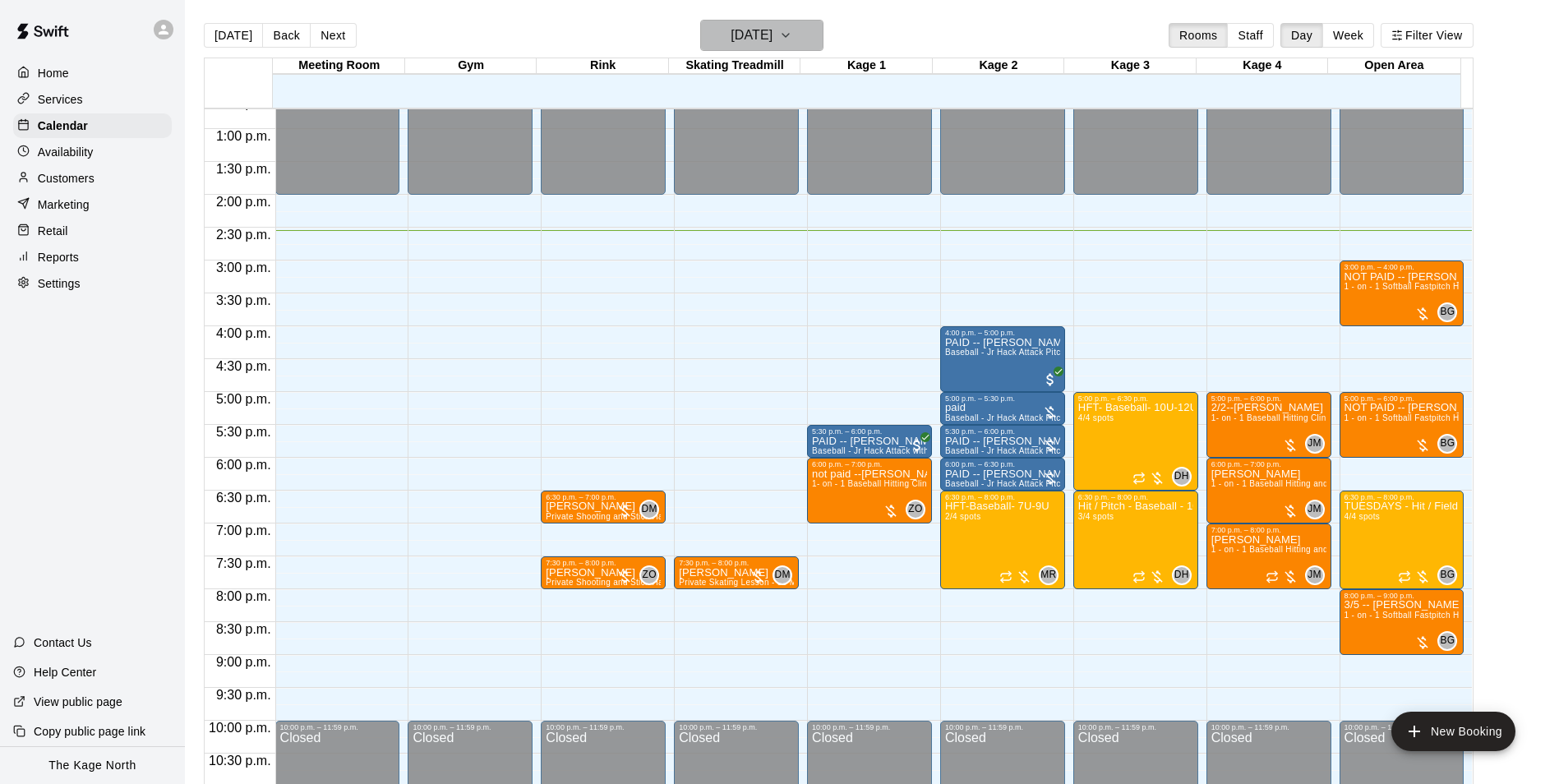
click at [772, 34] on h6 "[DATE]" at bounding box center [751, 34] width 42 height 23
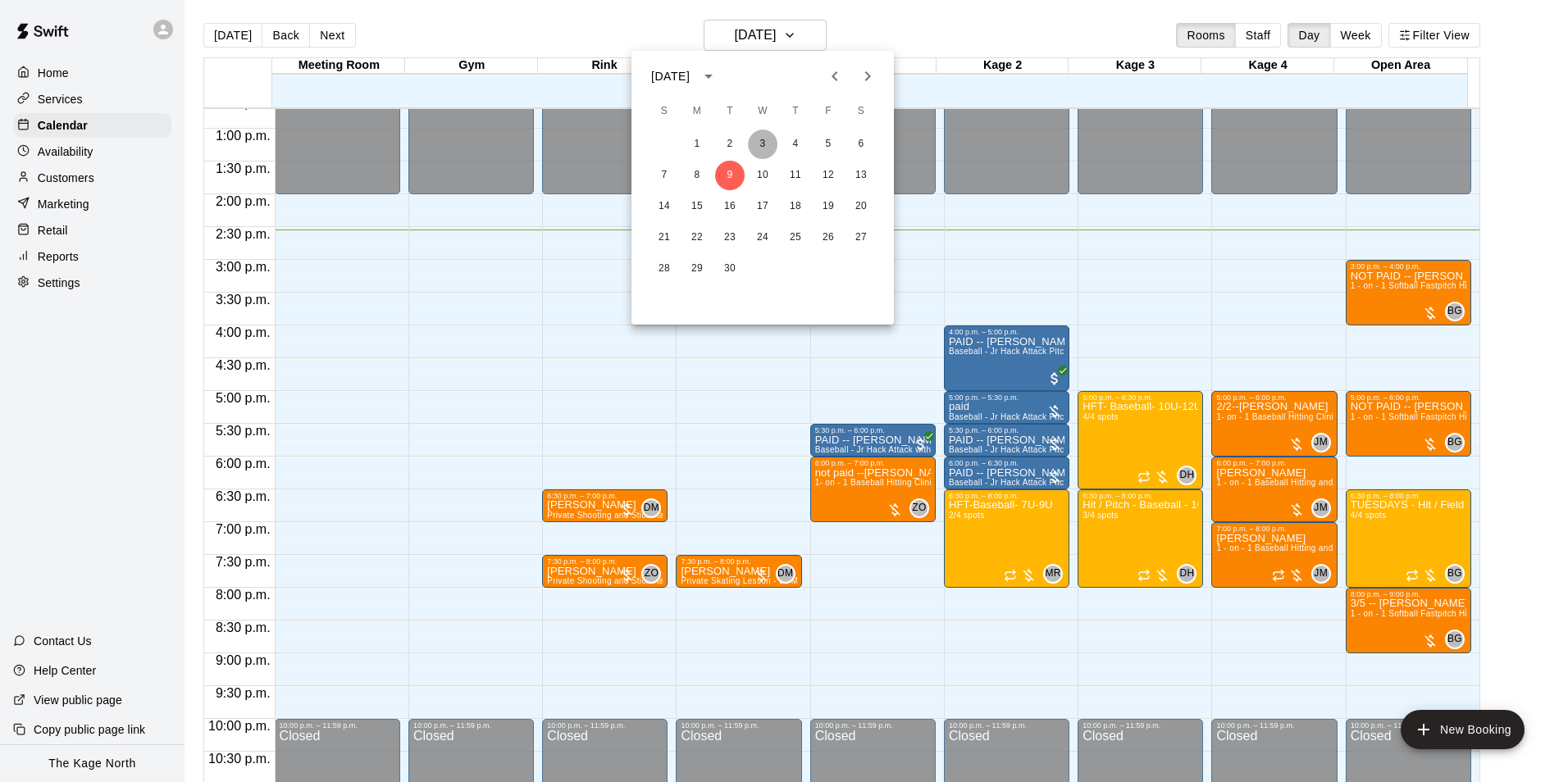
click at [768, 143] on button "3" at bounding box center [762, 144] width 30 height 30
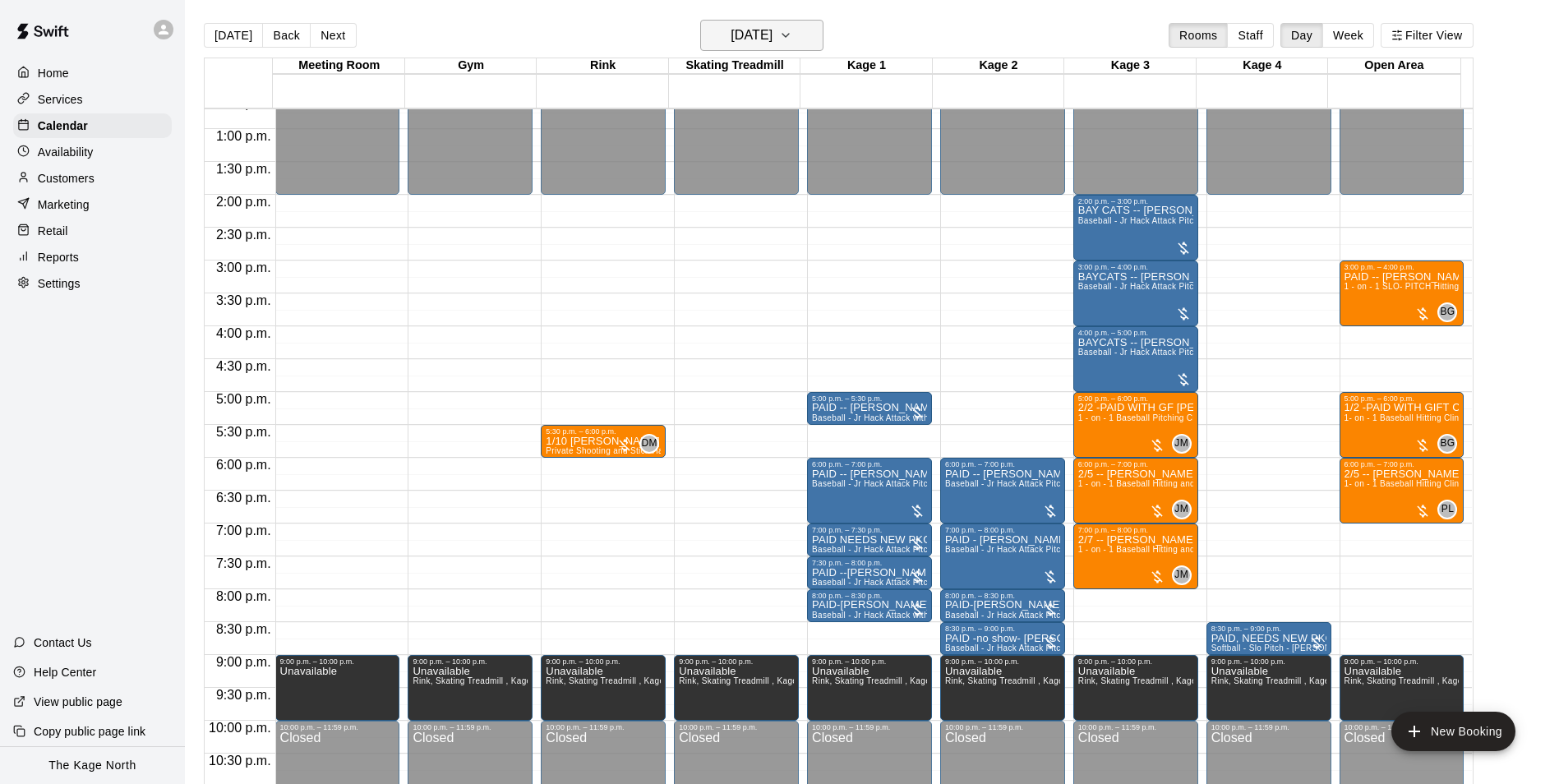
click at [772, 30] on h6 "[DATE]" at bounding box center [751, 34] width 42 height 23
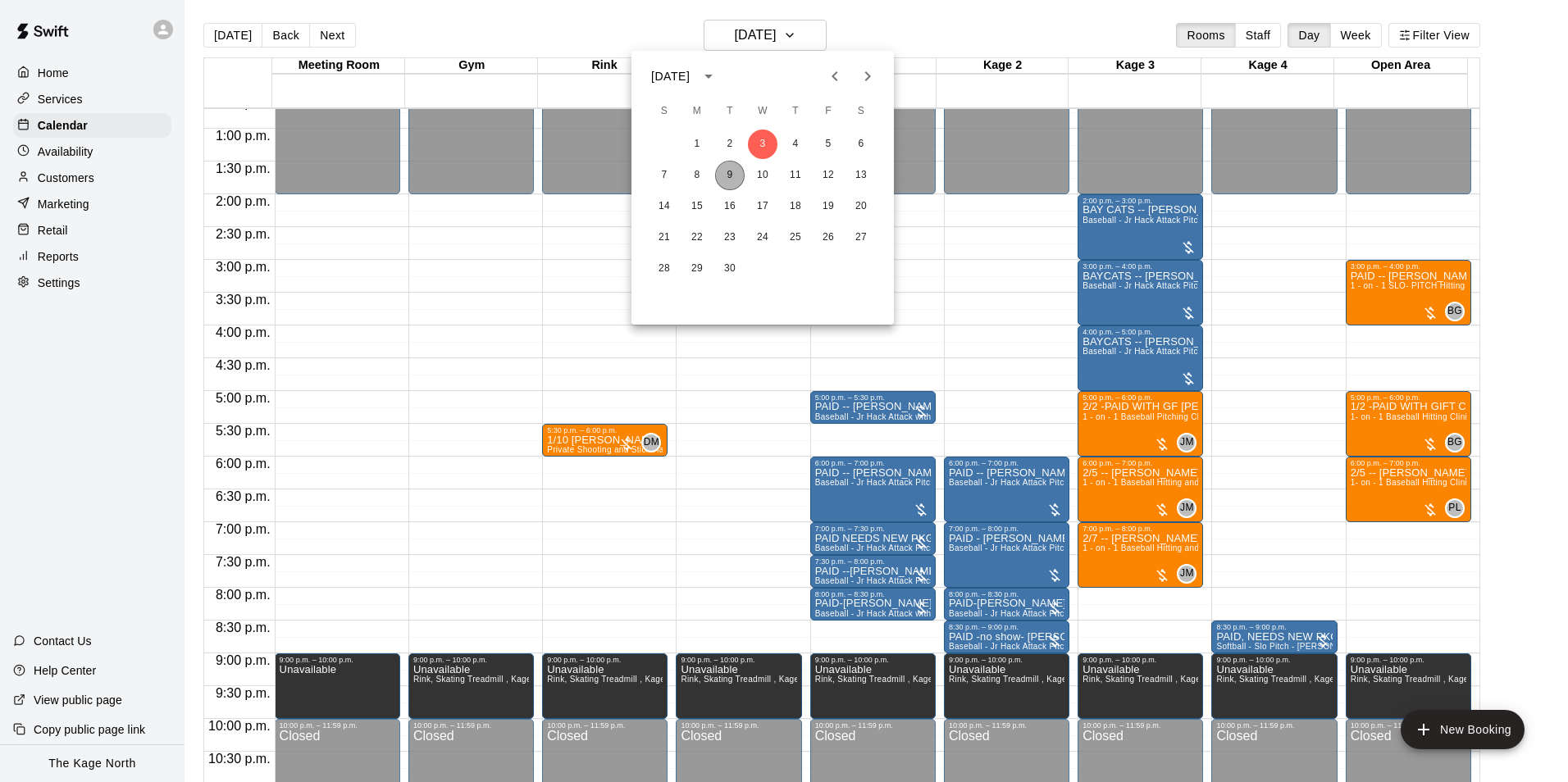
click at [733, 176] on button "9" at bounding box center [730, 176] width 30 height 30
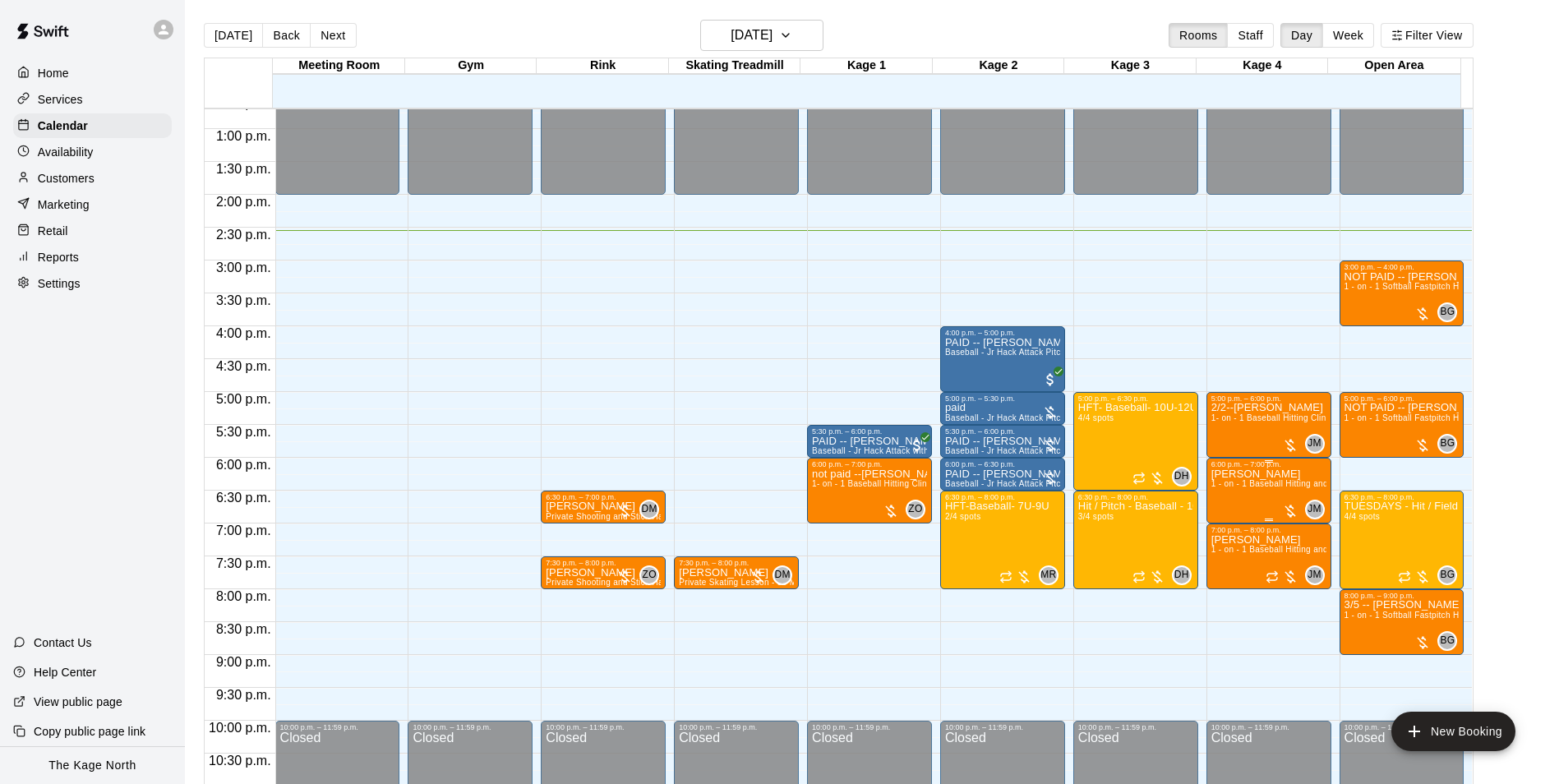
click at [1259, 488] on span "1 - on - 1 Baseball Hitting and Pitching Clinic" at bounding box center [1299, 484] width 175 height 9
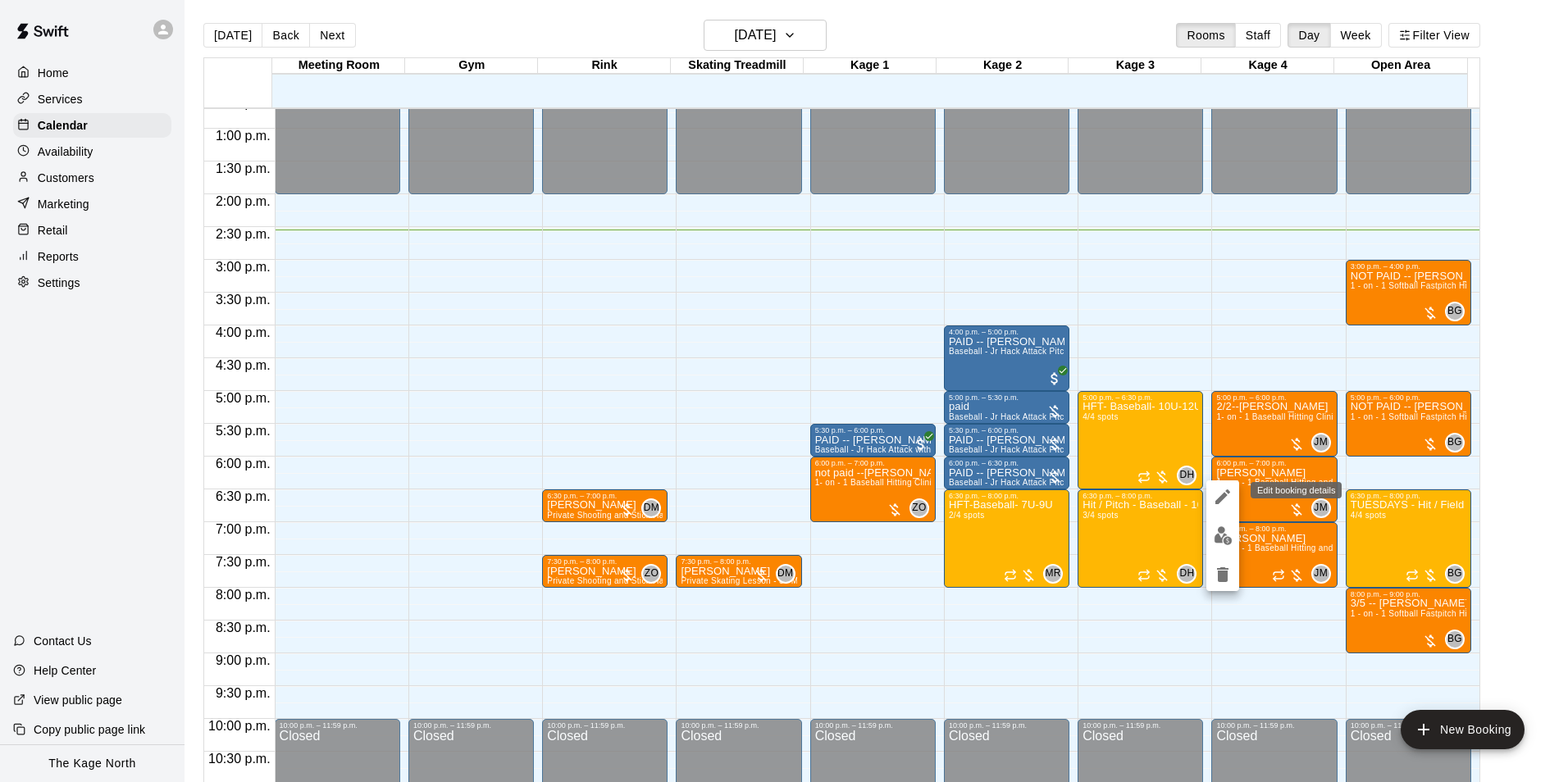
click at [1229, 495] on icon "edit" at bounding box center [1223, 497] width 20 height 20
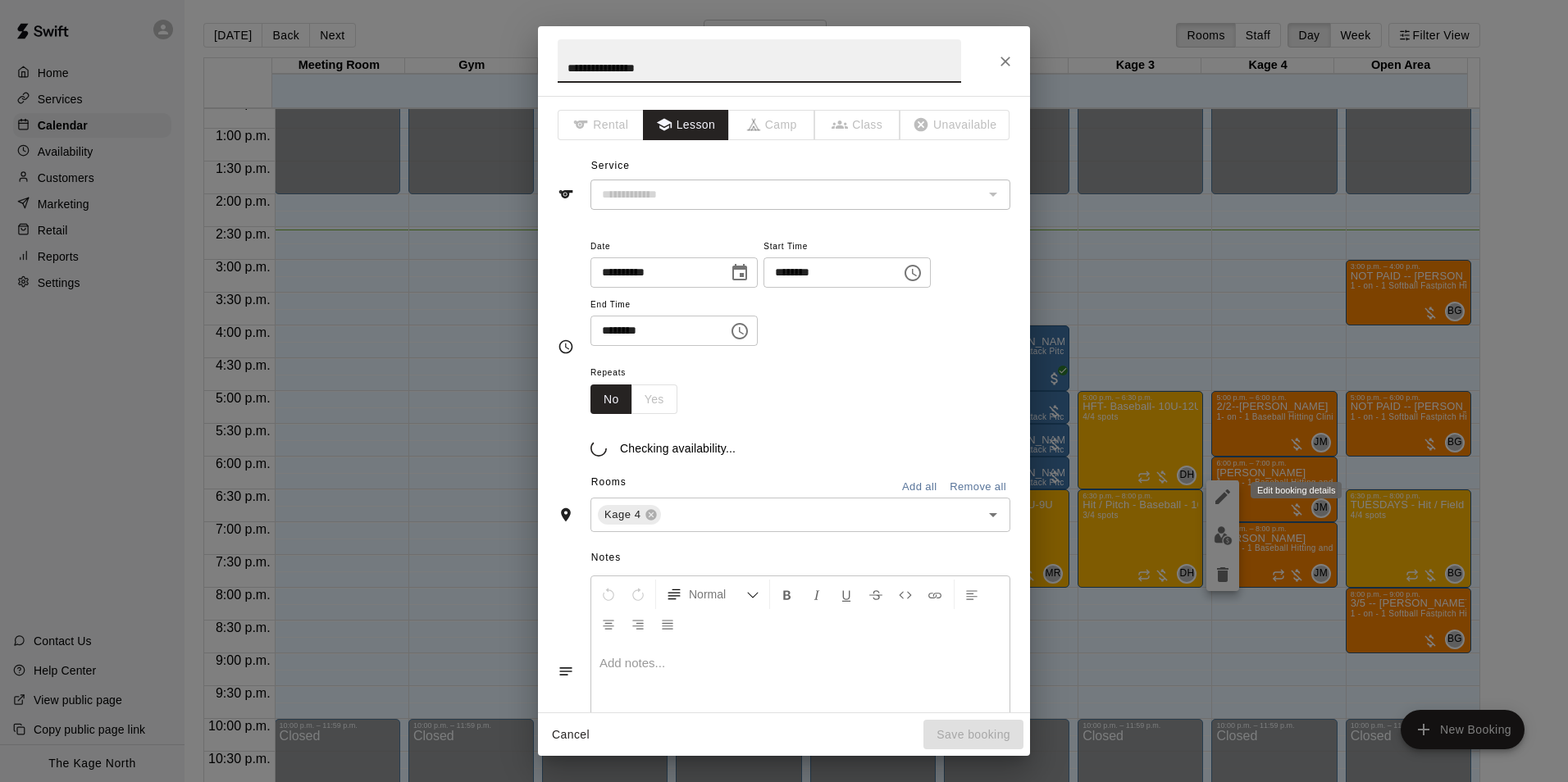
type input "**********"
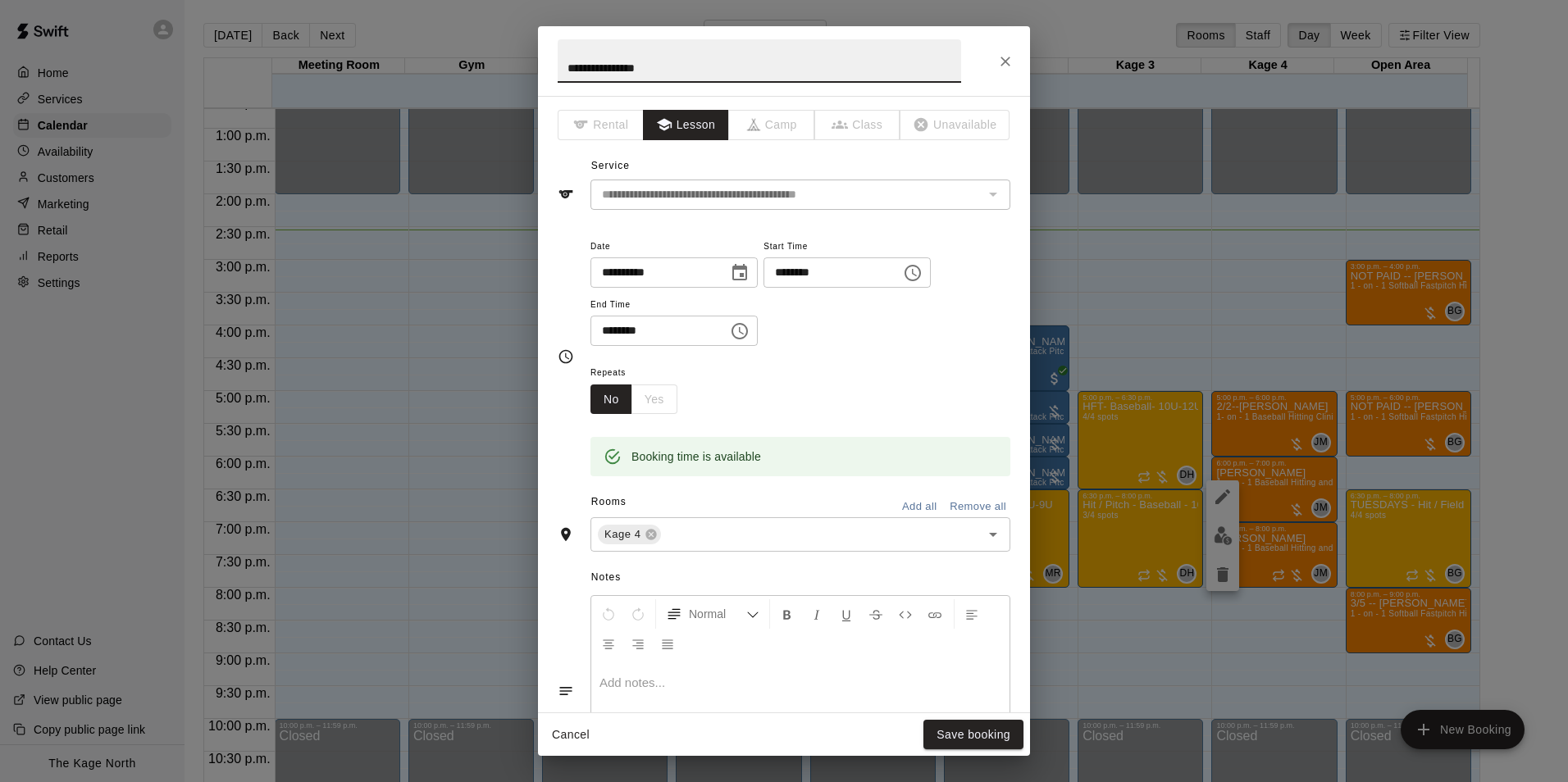
click at [561, 72] on input "**********" at bounding box center [760, 61] width 404 height 43
type input "**********"
click at [971, 737] on button "Save booking" at bounding box center [973, 735] width 100 height 31
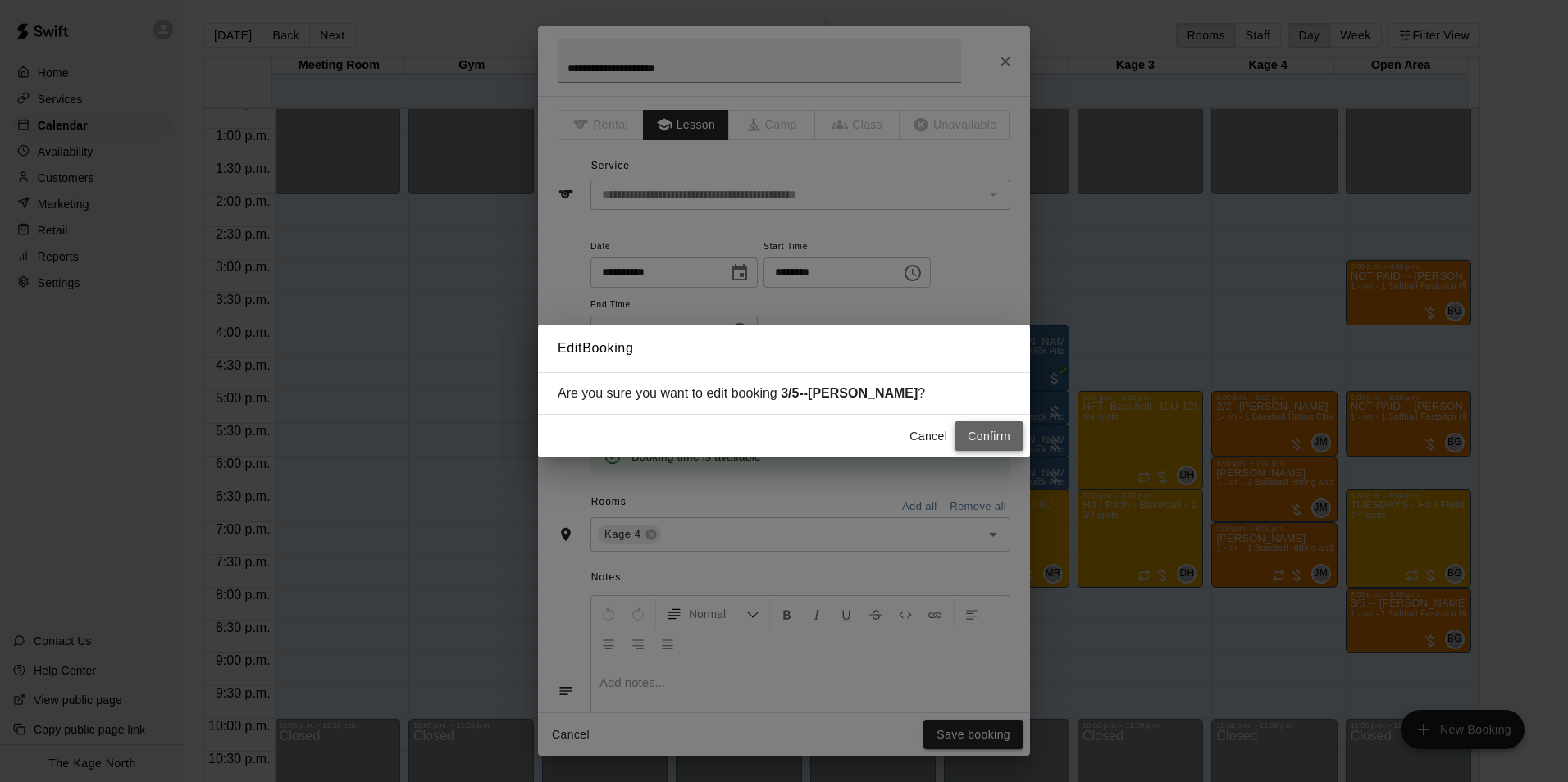
click at [991, 443] on button "Confirm" at bounding box center [989, 437] width 69 height 31
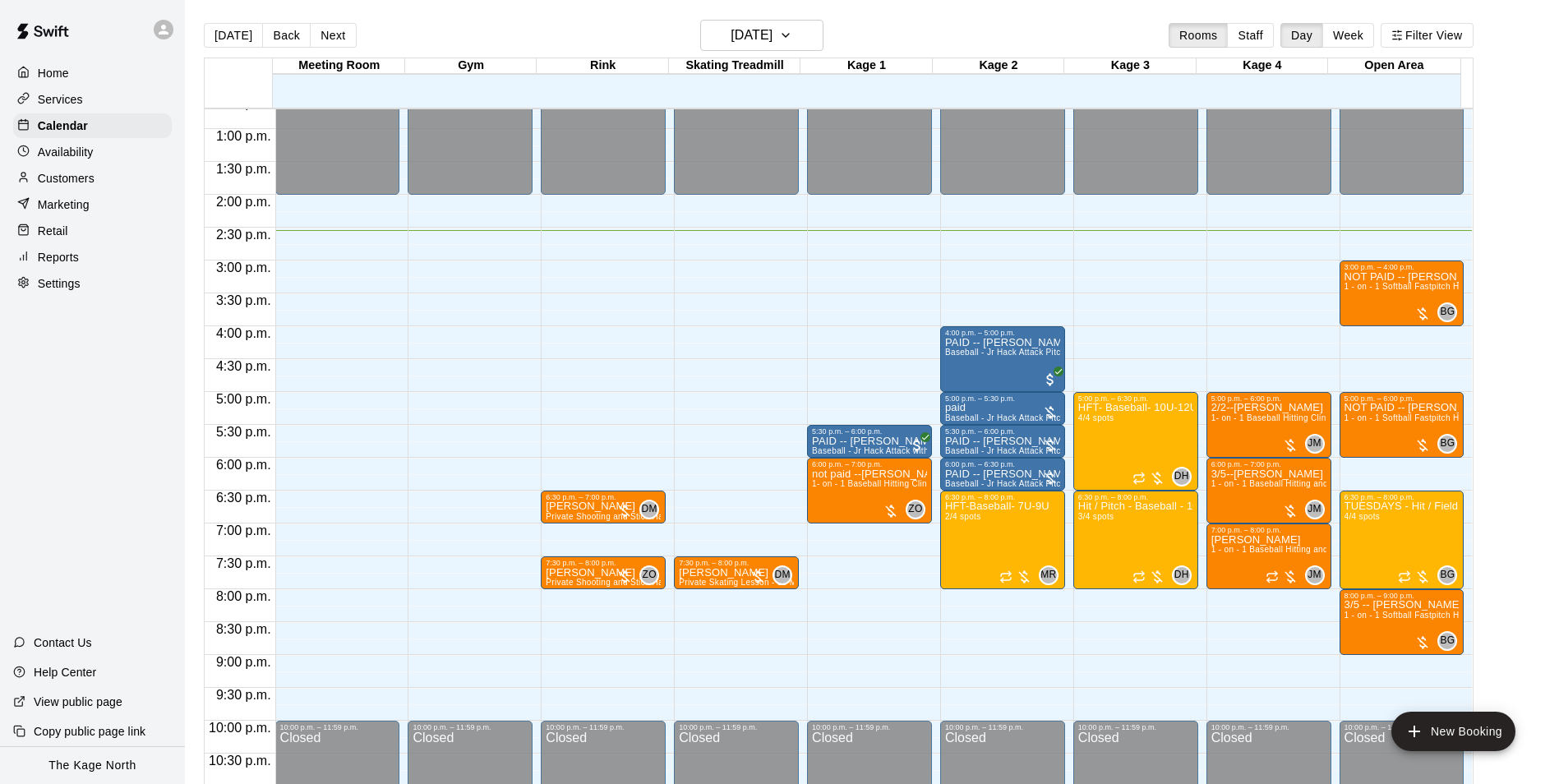
click at [1200, 527] on div at bounding box center [1141, 532] width 132 height 16
click at [1265, 551] on span "1 - on - 1 Baseball Hitting and Pitching Clinic" at bounding box center [1299, 549] width 175 height 9
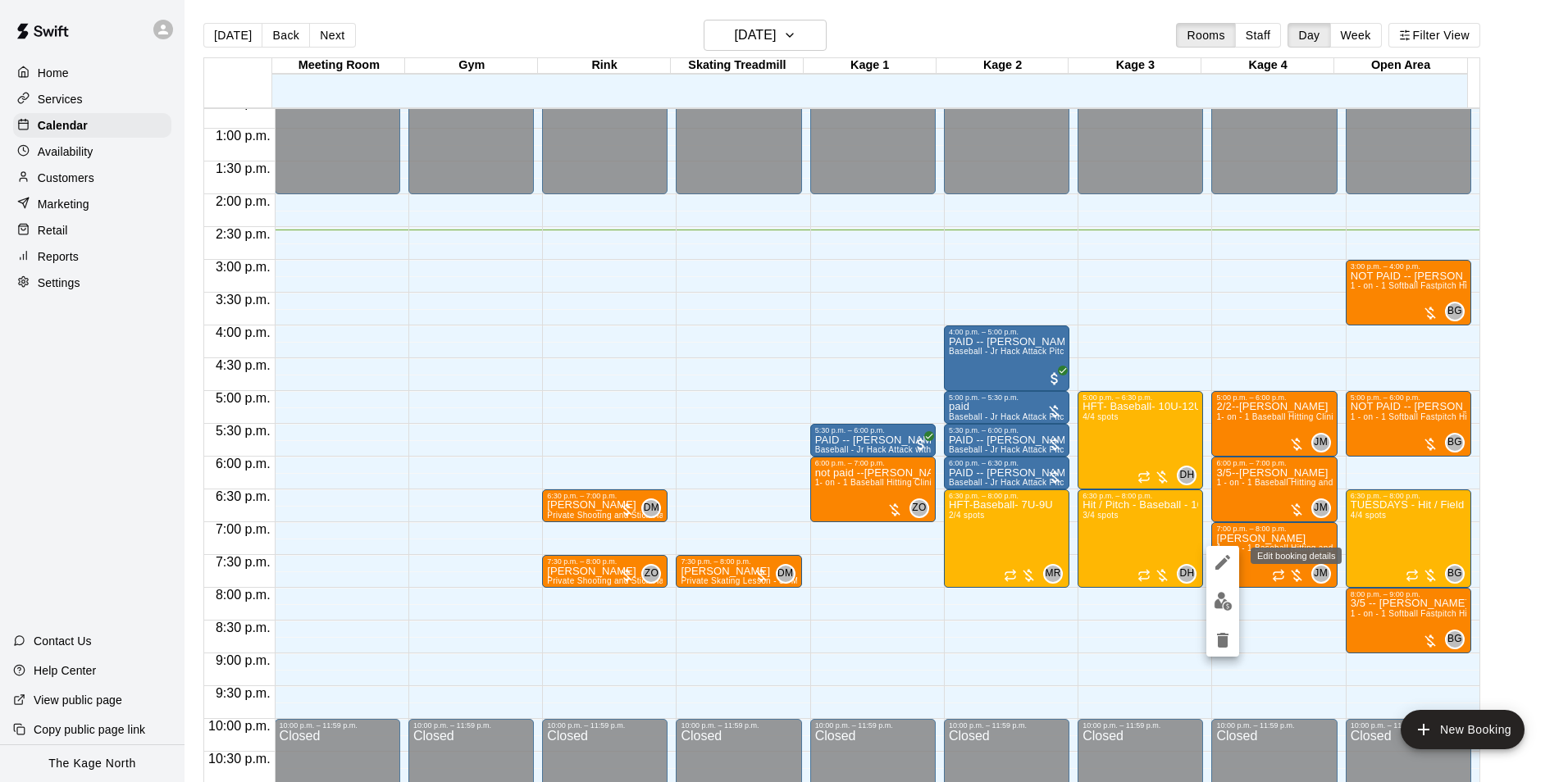
click at [1229, 556] on icon "edit" at bounding box center [1222, 562] width 14 height 14
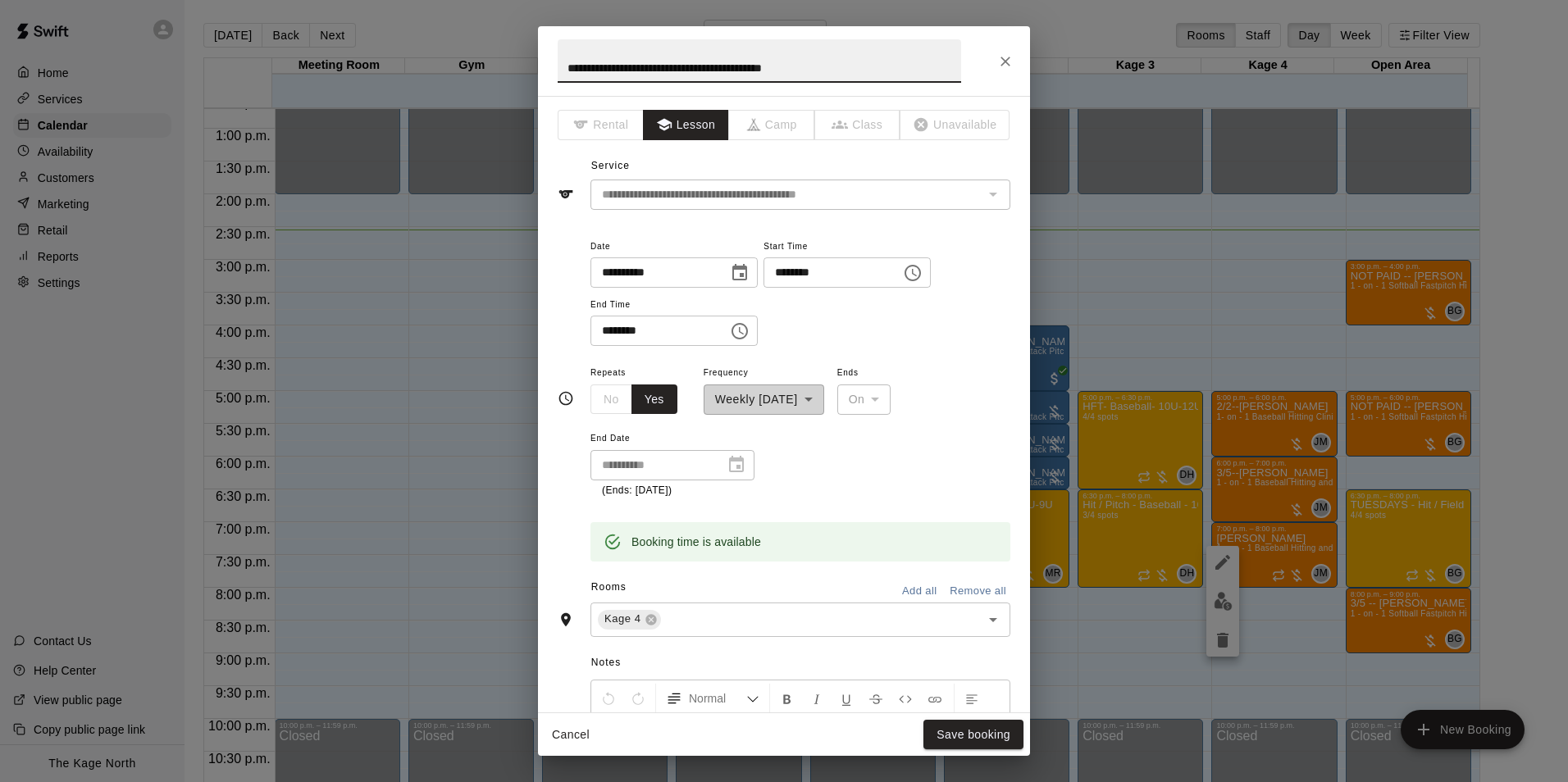
drag, startPoint x: 629, startPoint y: 59, endPoint x: 318, endPoint y: 56, distance: 311.0
click at [318, 56] on div "**********" at bounding box center [784, 391] width 1568 height 782
type input "**********"
click at [977, 725] on button "Save booking" at bounding box center [973, 735] width 100 height 31
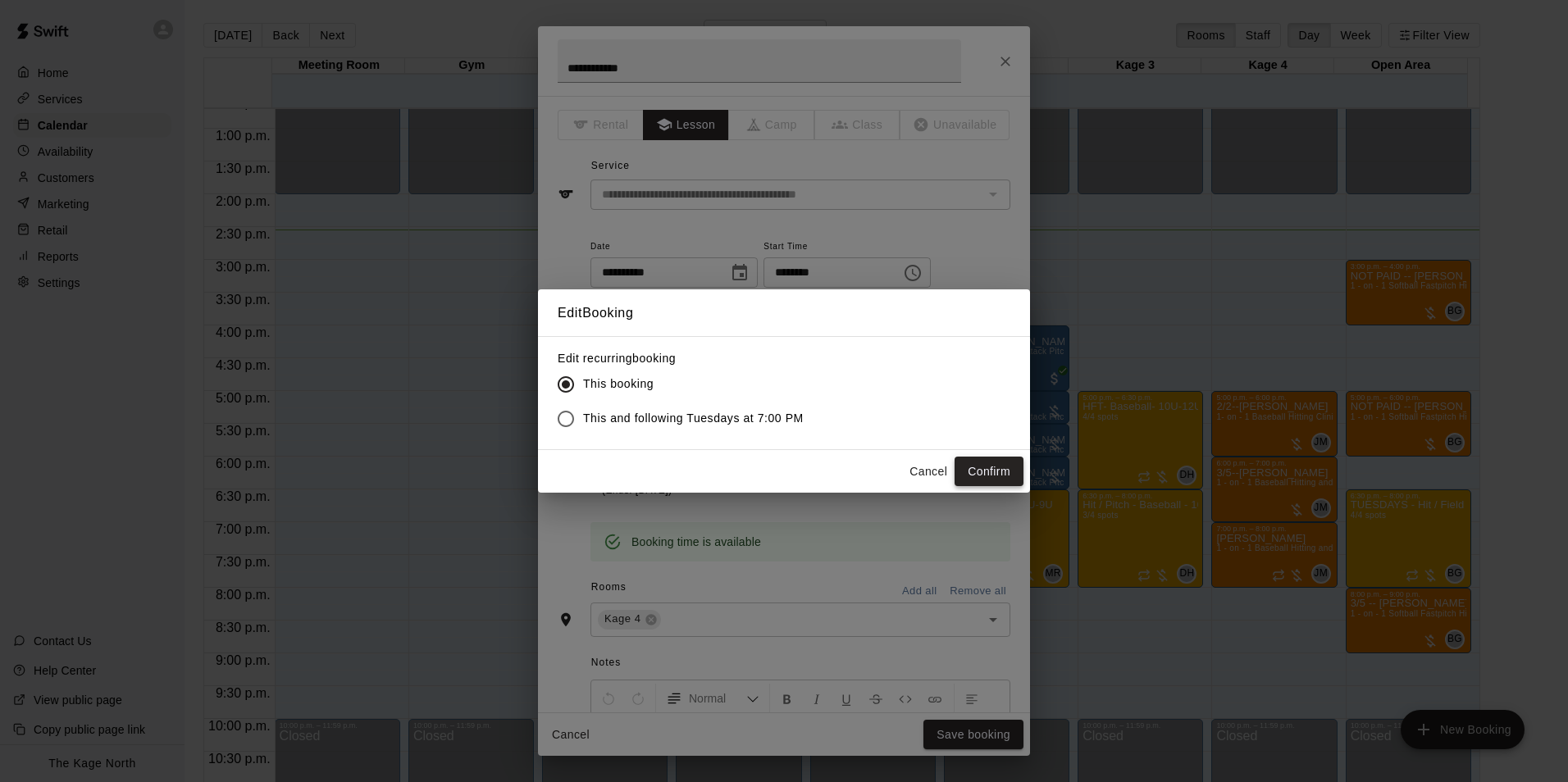
click at [996, 470] on button "Confirm" at bounding box center [989, 472] width 69 height 31
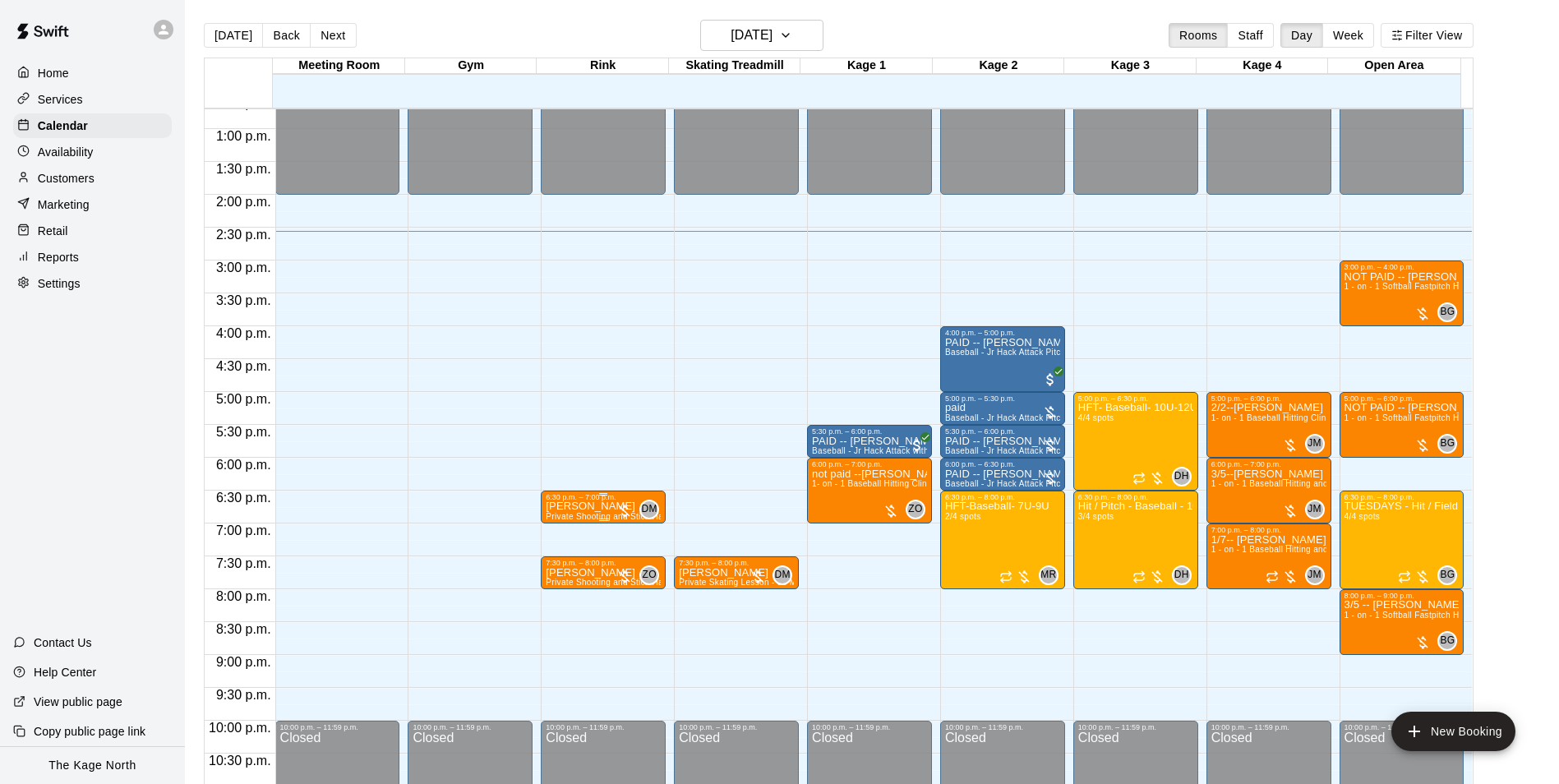
click at [585, 506] on p "[PERSON_NAME]" at bounding box center [603, 506] width 115 height 0
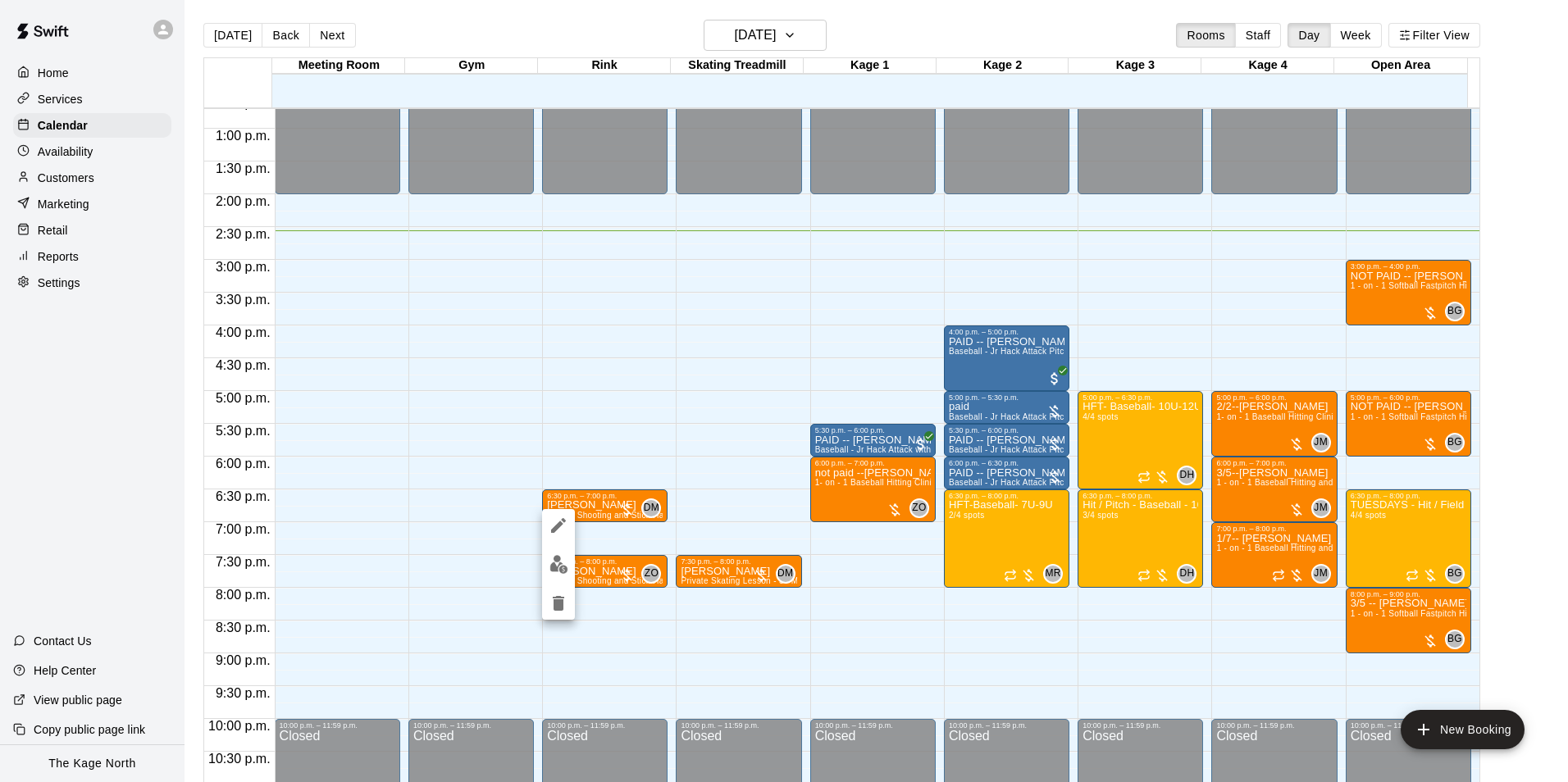
click at [557, 566] on img "edit" at bounding box center [559, 564] width 19 height 19
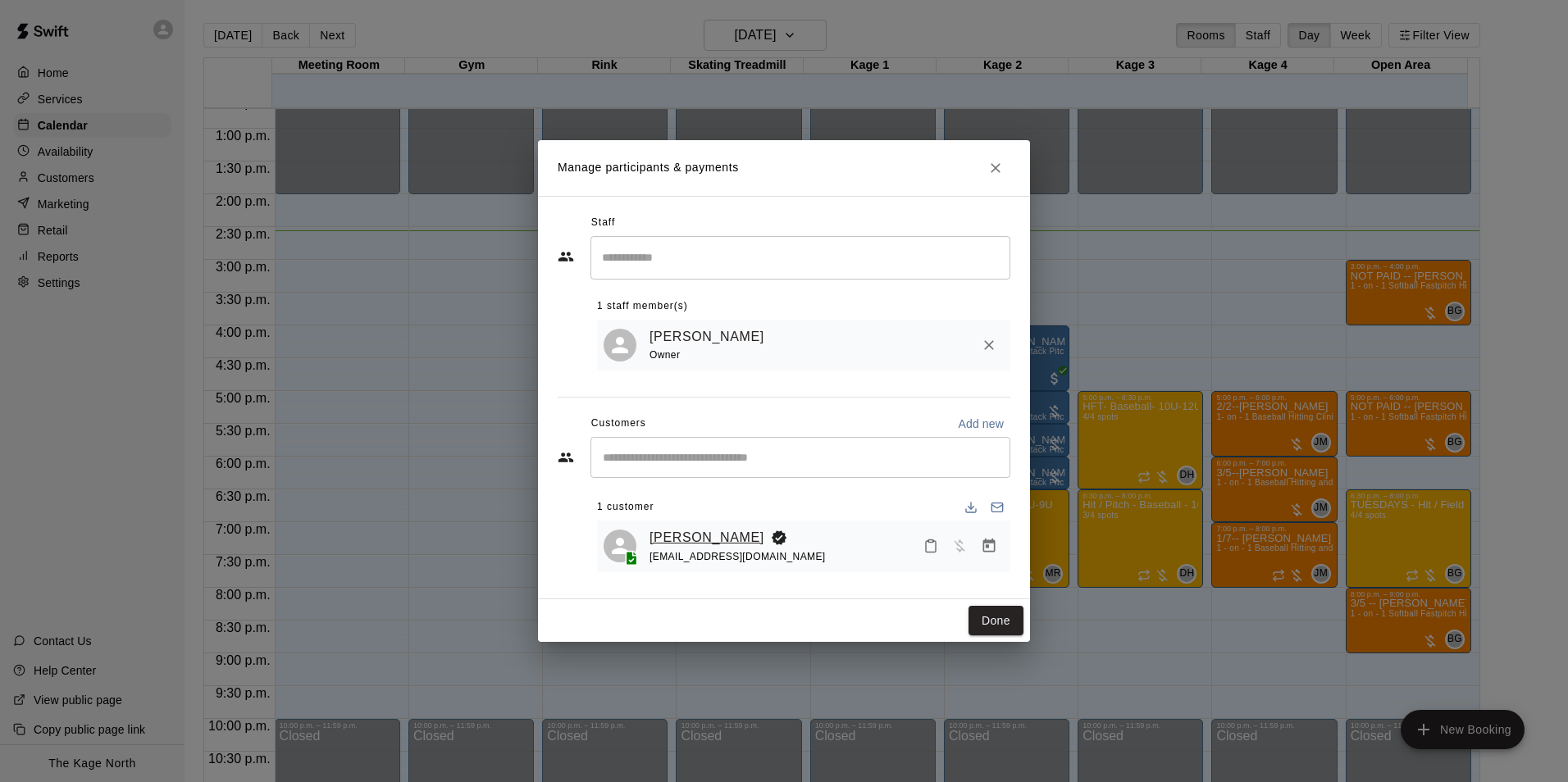
click at [686, 536] on link "[PERSON_NAME]" at bounding box center [706, 538] width 115 height 22
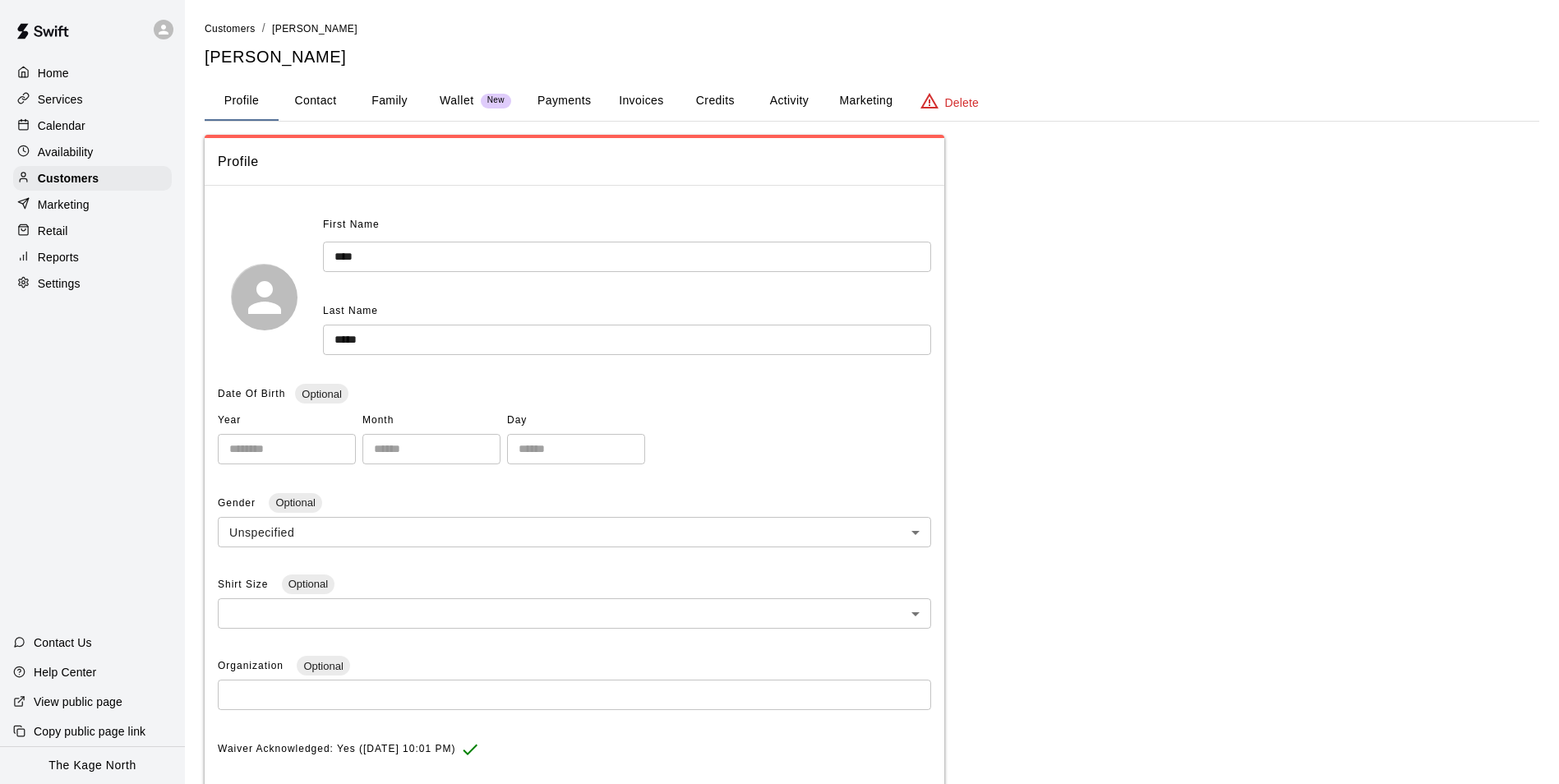
click at [817, 94] on button "Activity" at bounding box center [789, 101] width 74 height 39
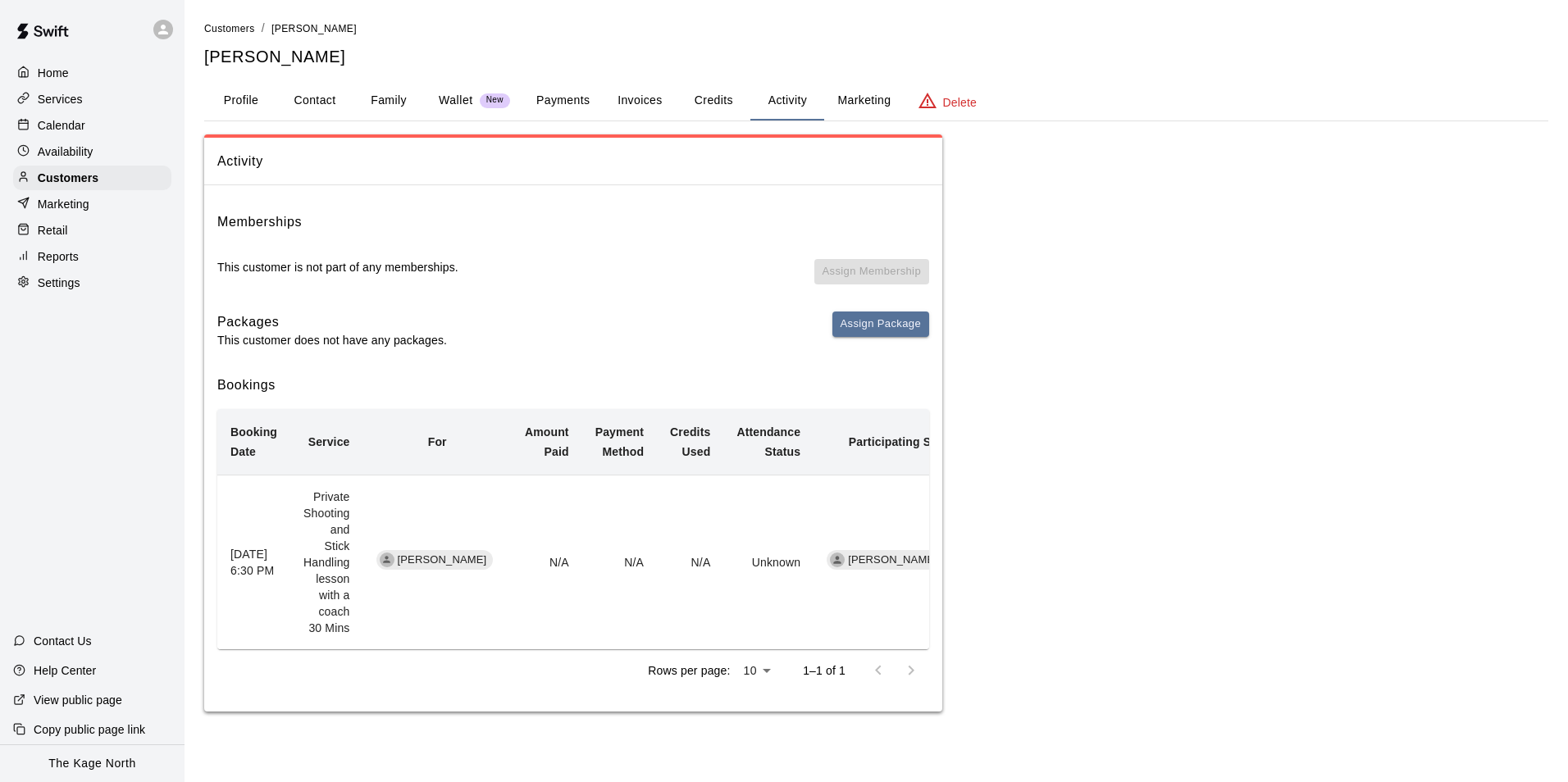
click at [395, 91] on button "Family" at bounding box center [389, 100] width 74 height 39
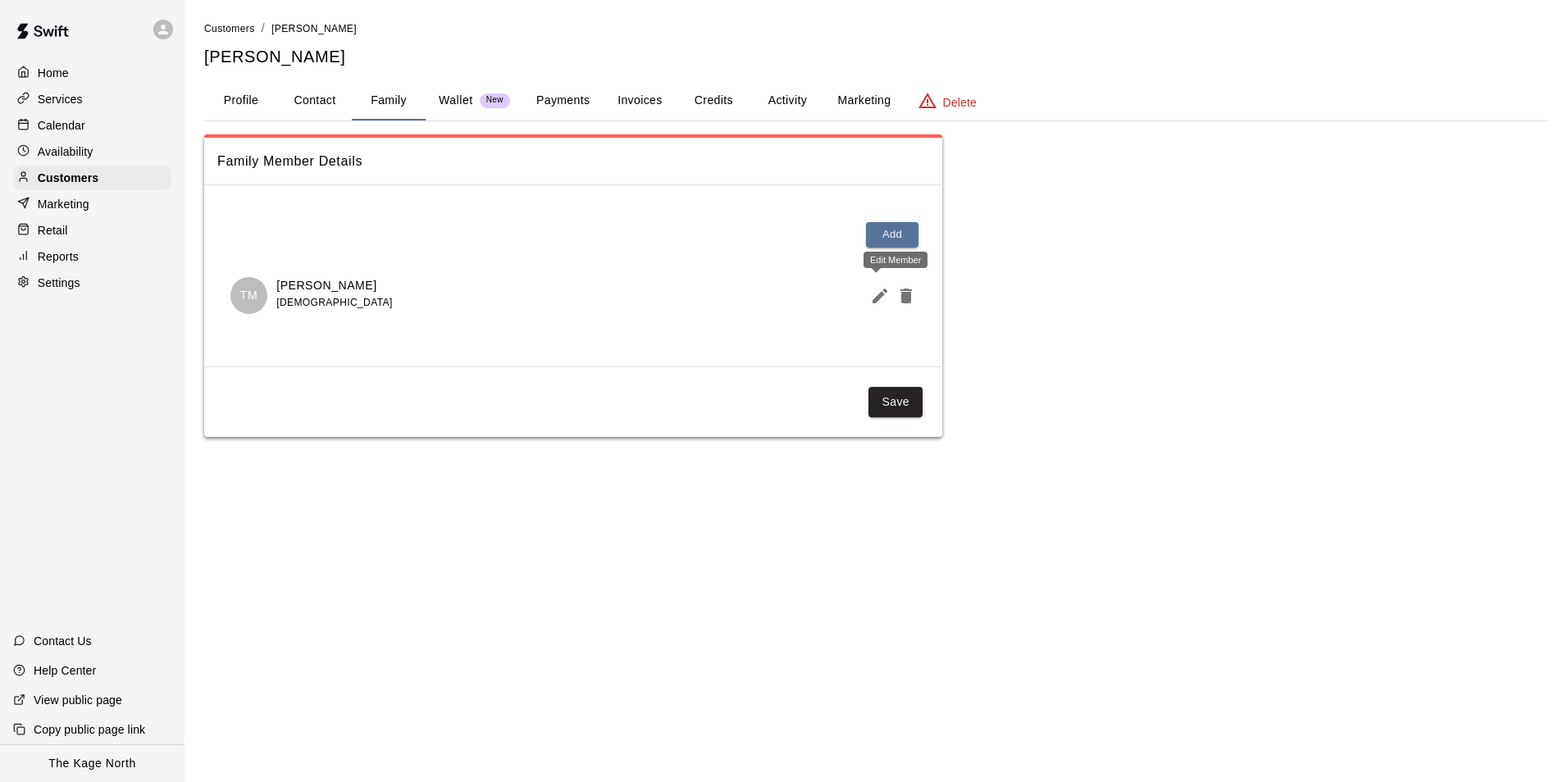
click at [875, 295] on icon "Edit Member" at bounding box center [880, 296] width 20 height 20
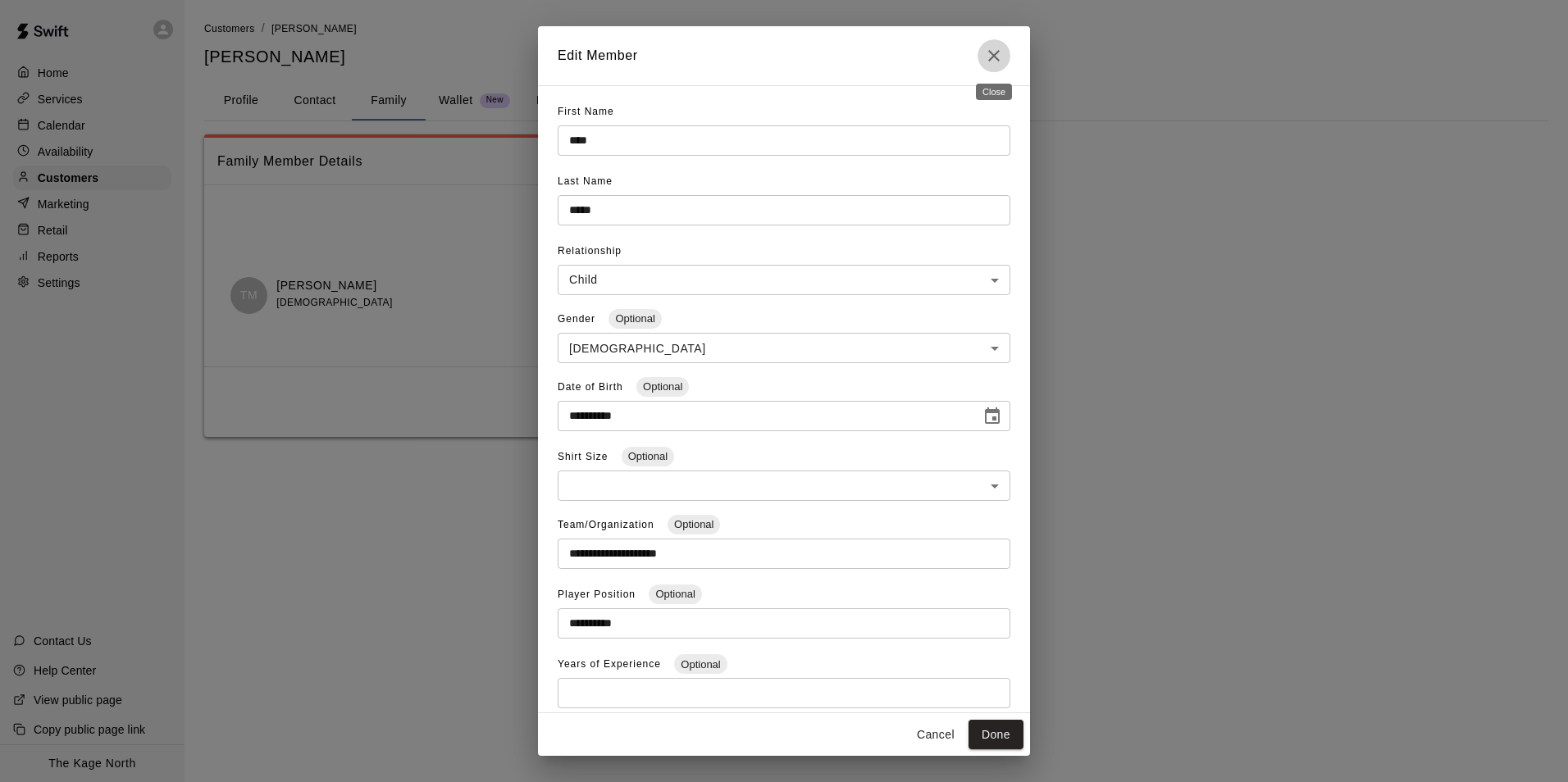
click at [992, 55] on icon "Close" at bounding box center [993, 55] width 12 height 12
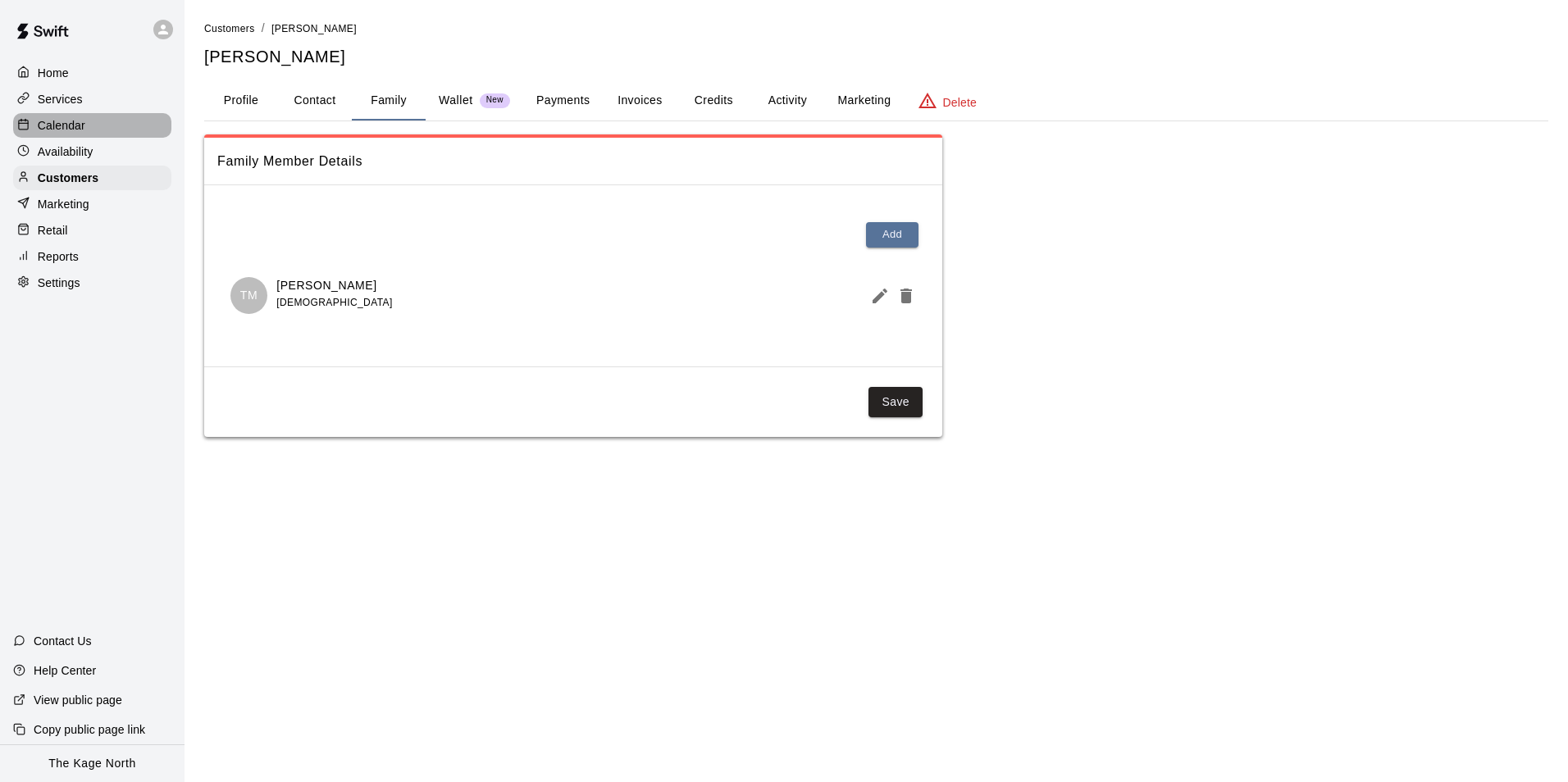
click at [67, 127] on p "Calendar" at bounding box center [62, 126] width 48 height 16
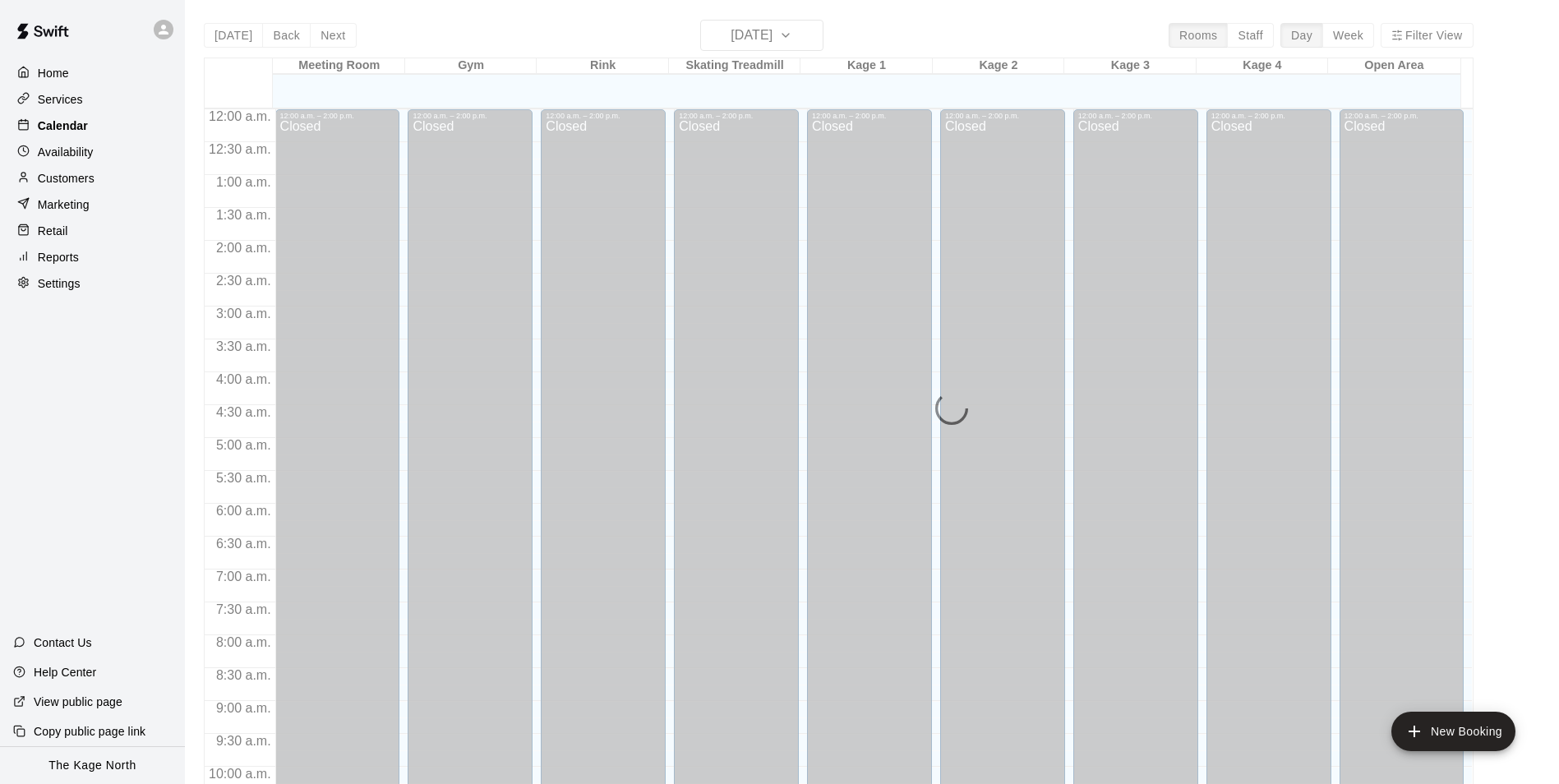
scroll to position [835, 0]
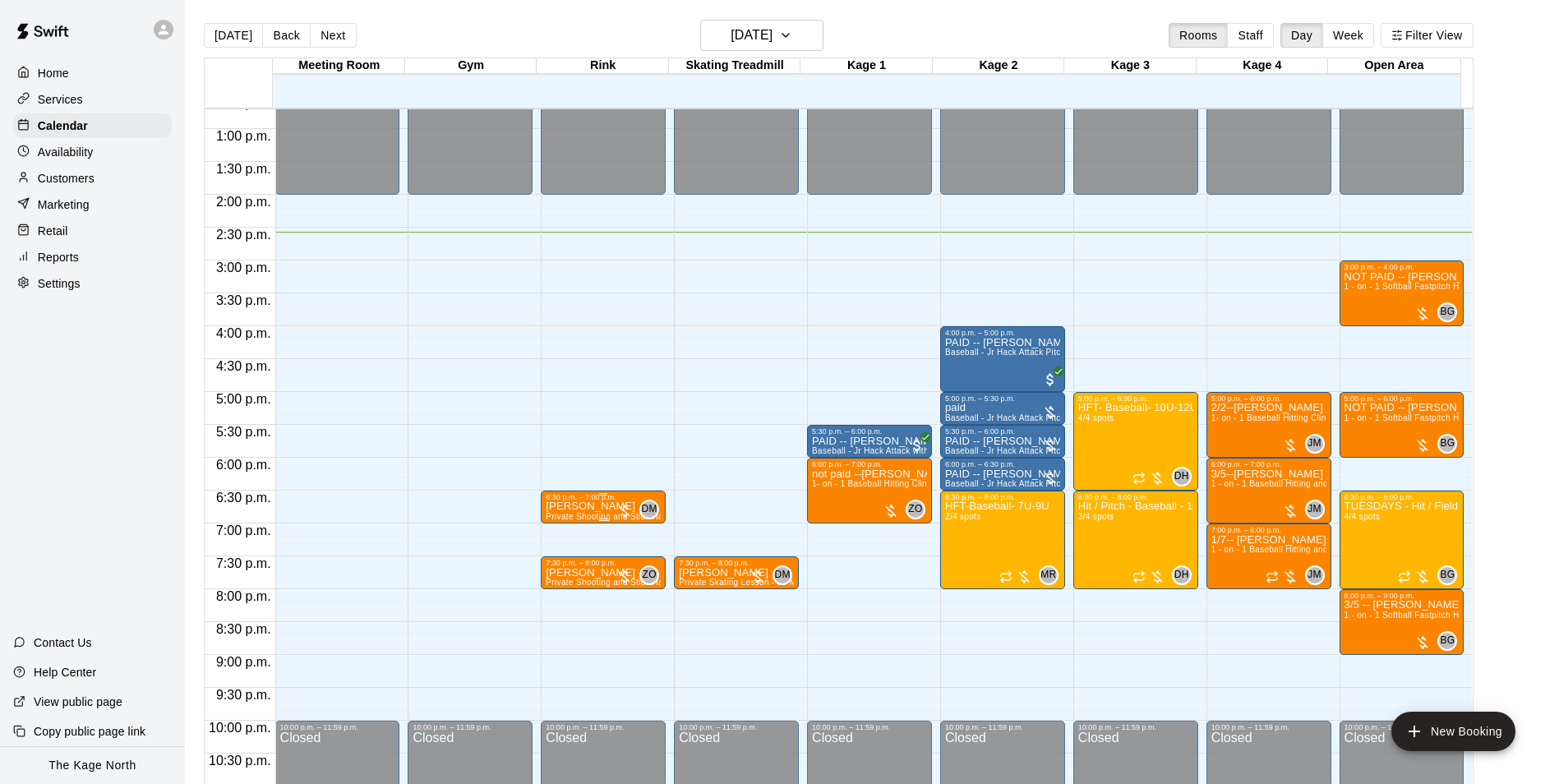
click at [583, 506] on p "[PERSON_NAME]" at bounding box center [603, 506] width 115 height 0
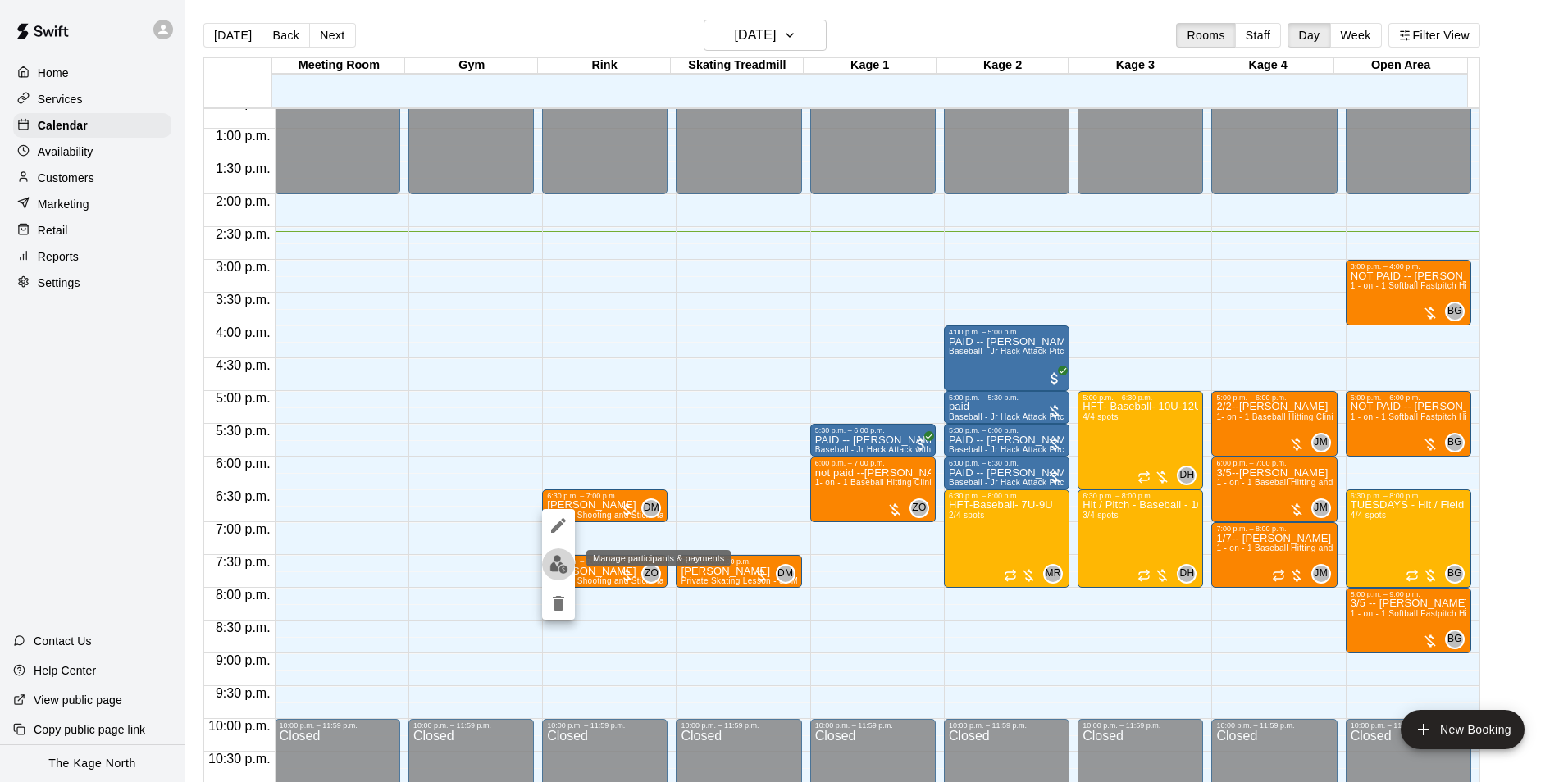
click at [557, 567] on img "edit" at bounding box center [559, 564] width 19 height 19
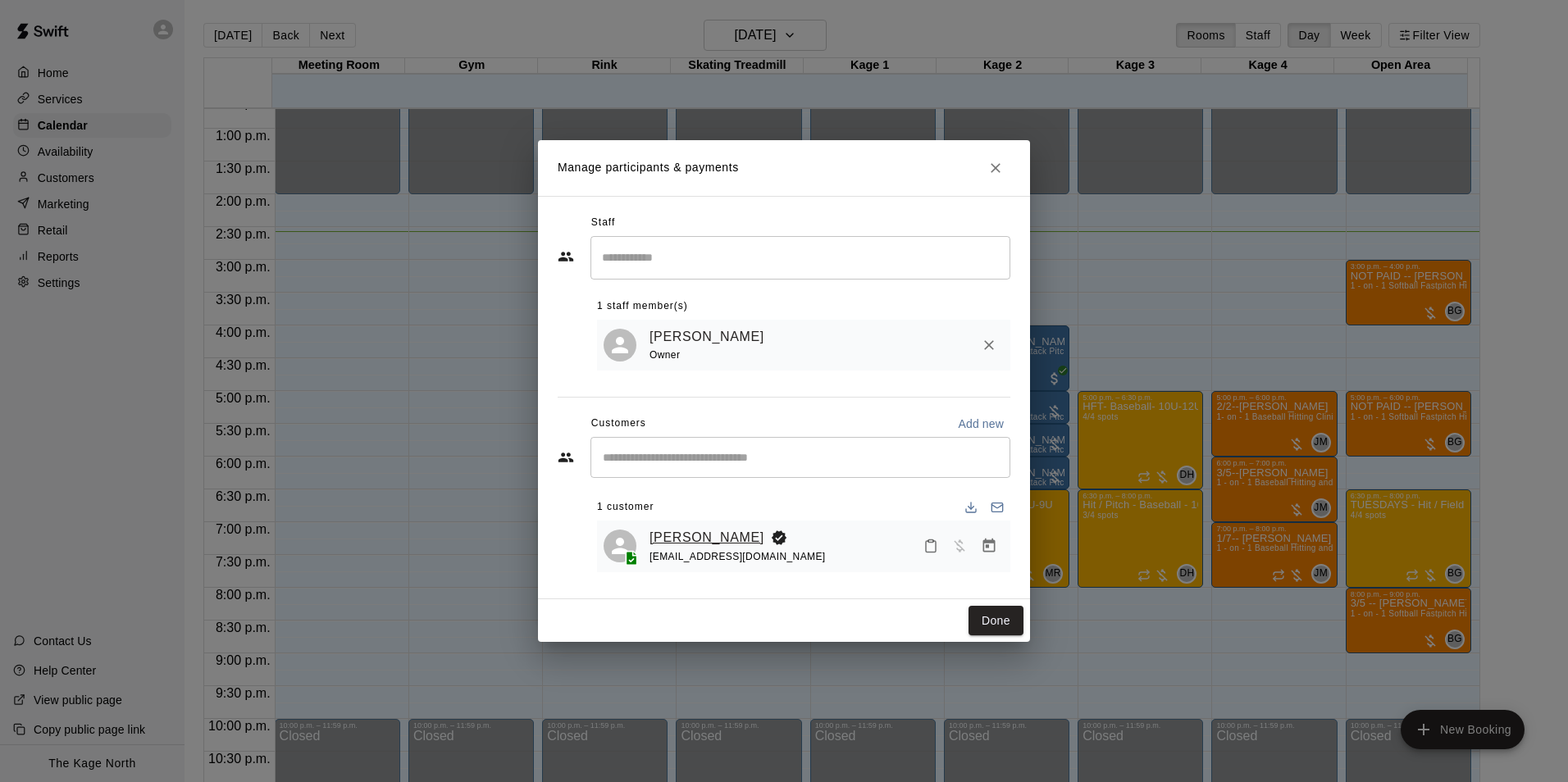
click at [692, 536] on link "[PERSON_NAME]" at bounding box center [706, 538] width 115 height 22
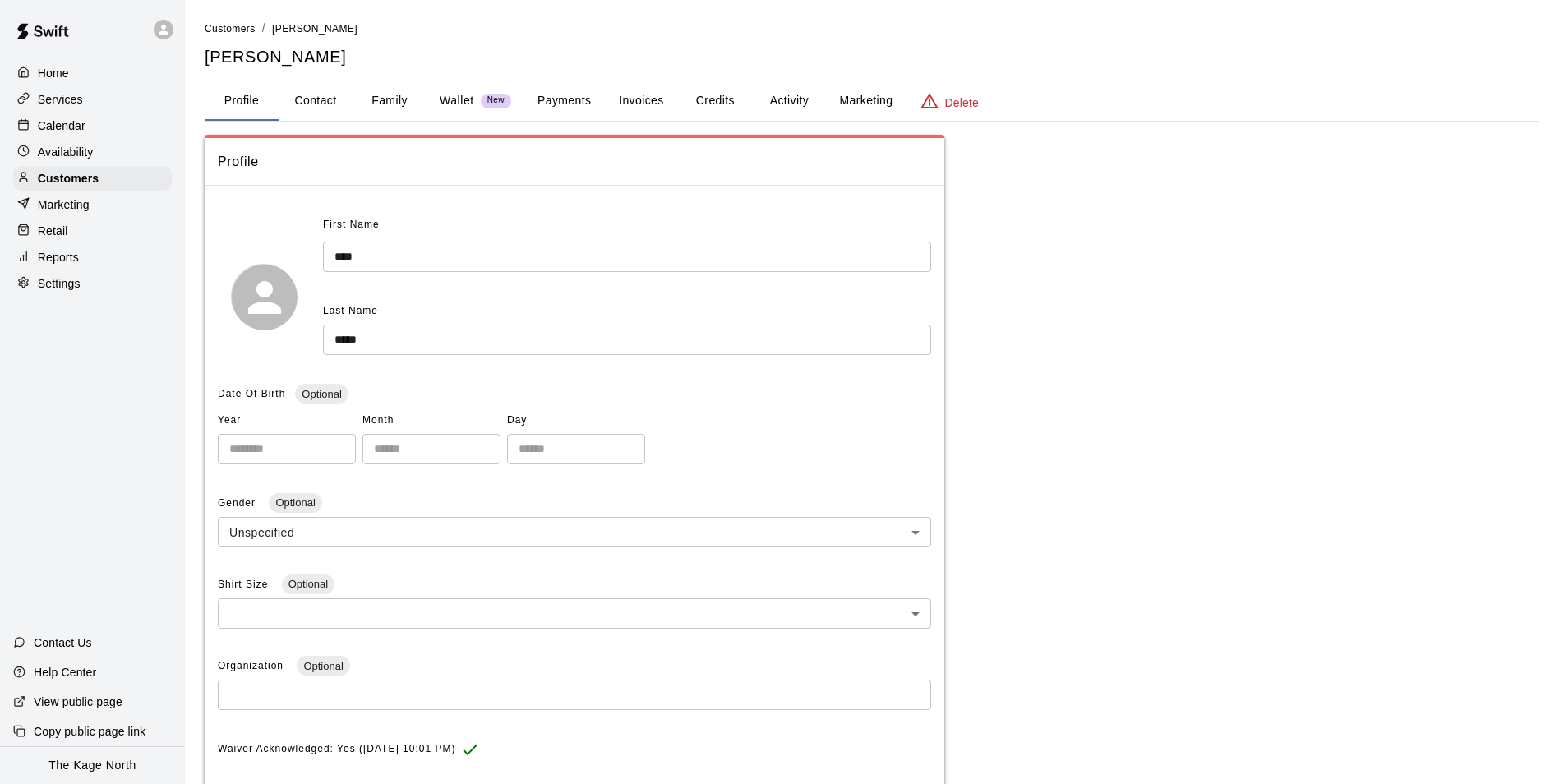
click at [74, 128] on p "Calendar" at bounding box center [62, 126] width 48 height 16
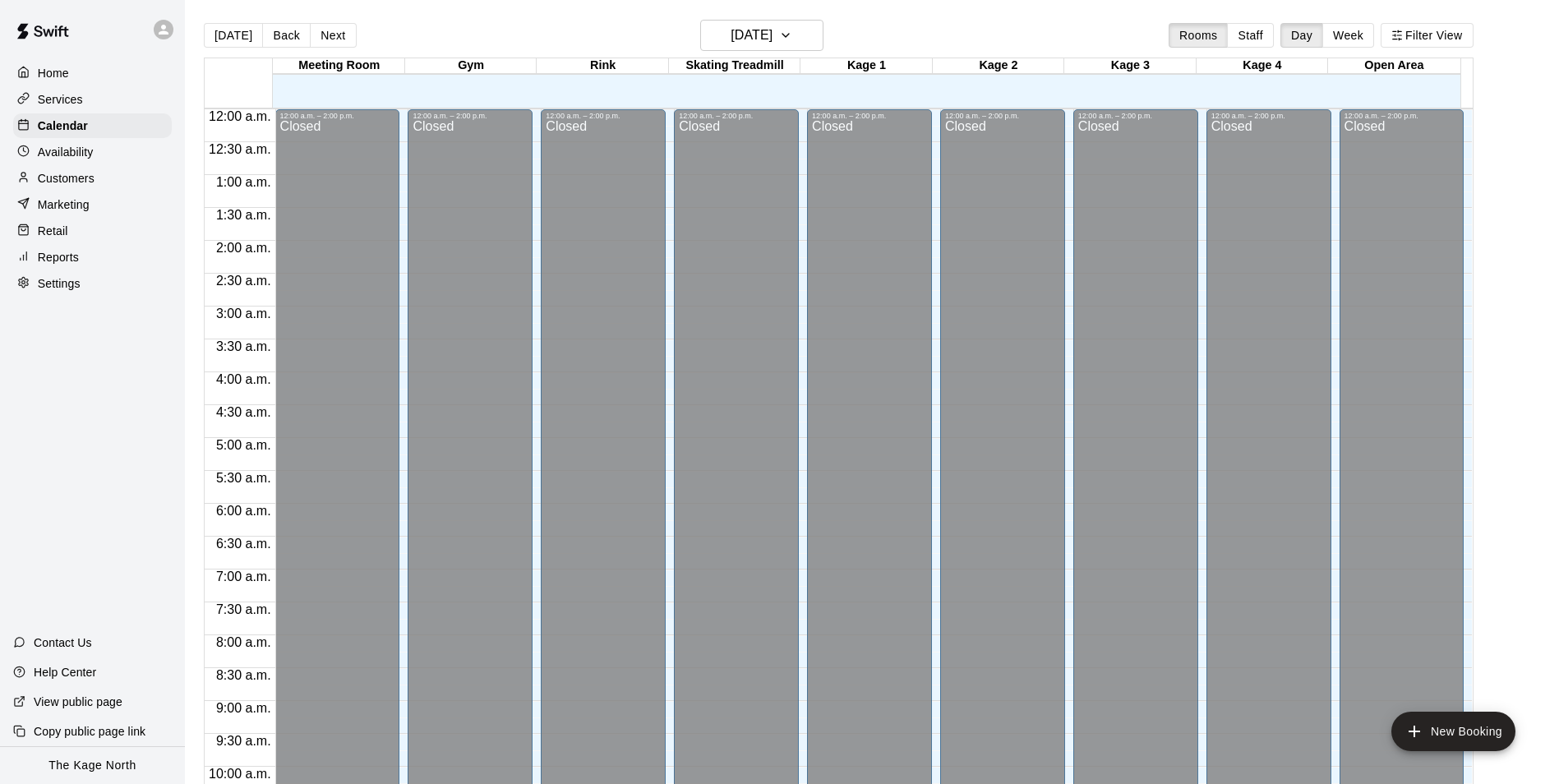
scroll to position [835, 0]
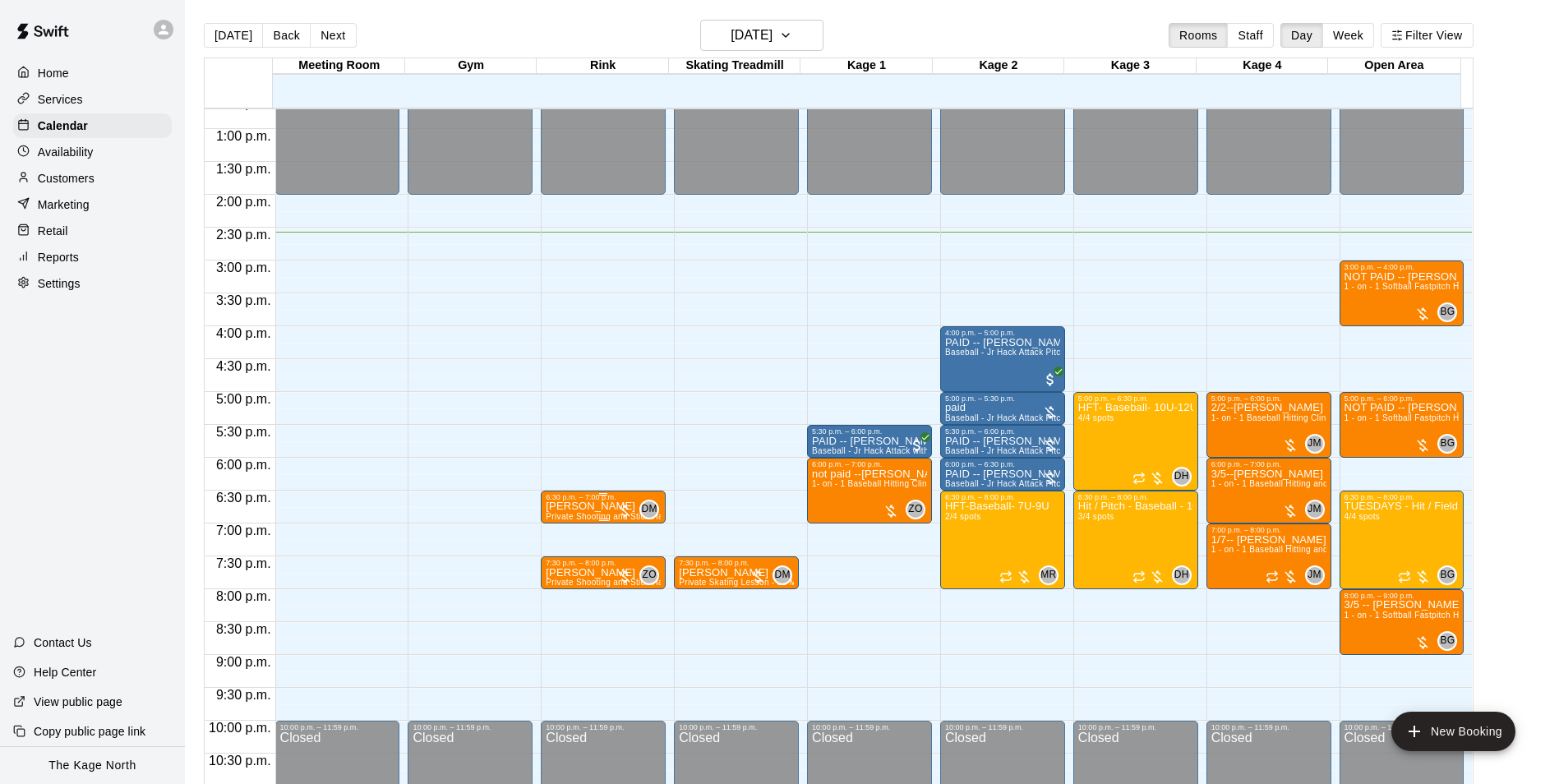
click at [603, 516] on span "Private Shooting and Stick Handling lesson with a coach 30 Mins" at bounding box center [672, 516] width 253 height 9
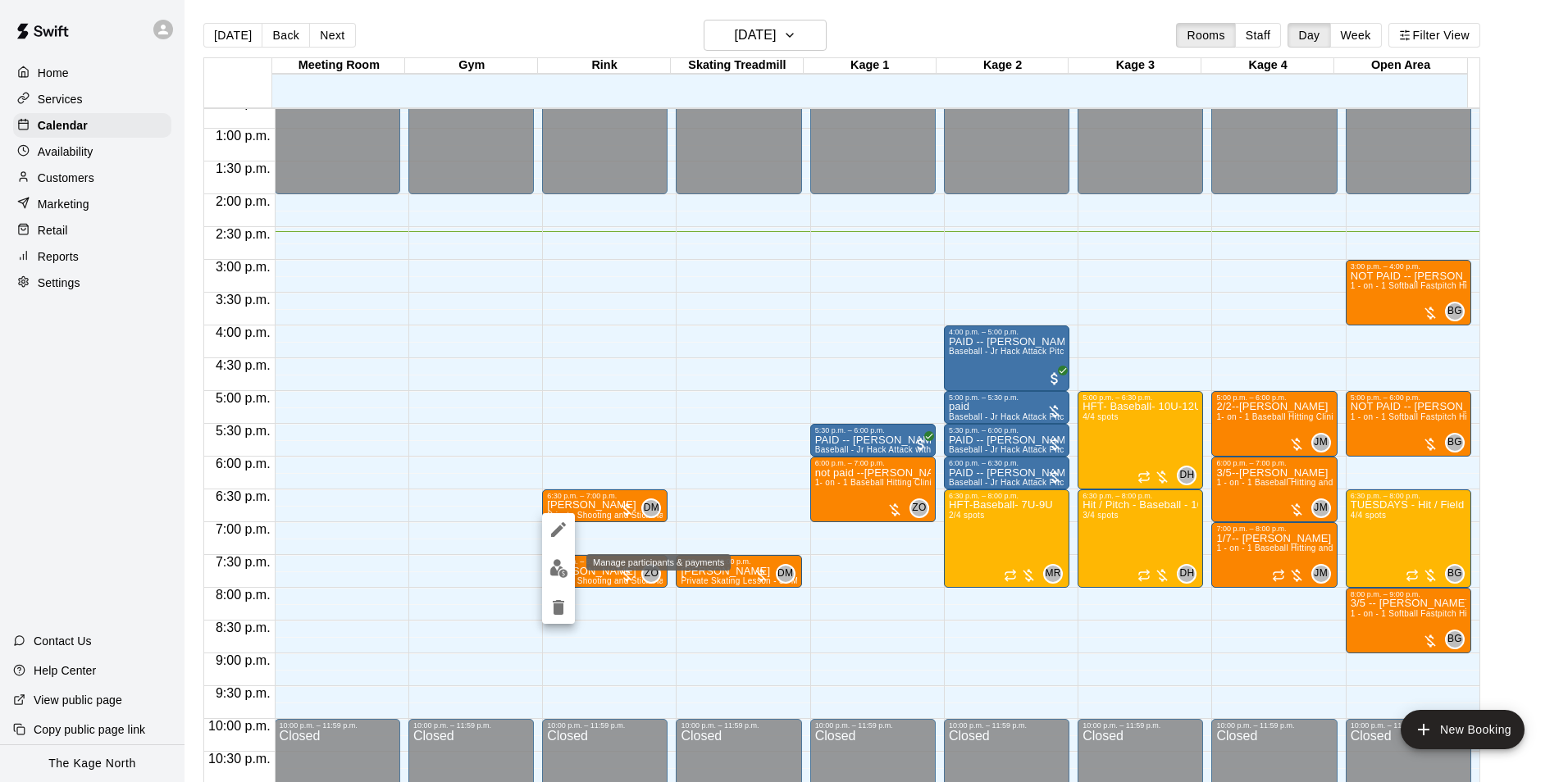
click at [556, 567] on img "edit" at bounding box center [559, 568] width 19 height 19
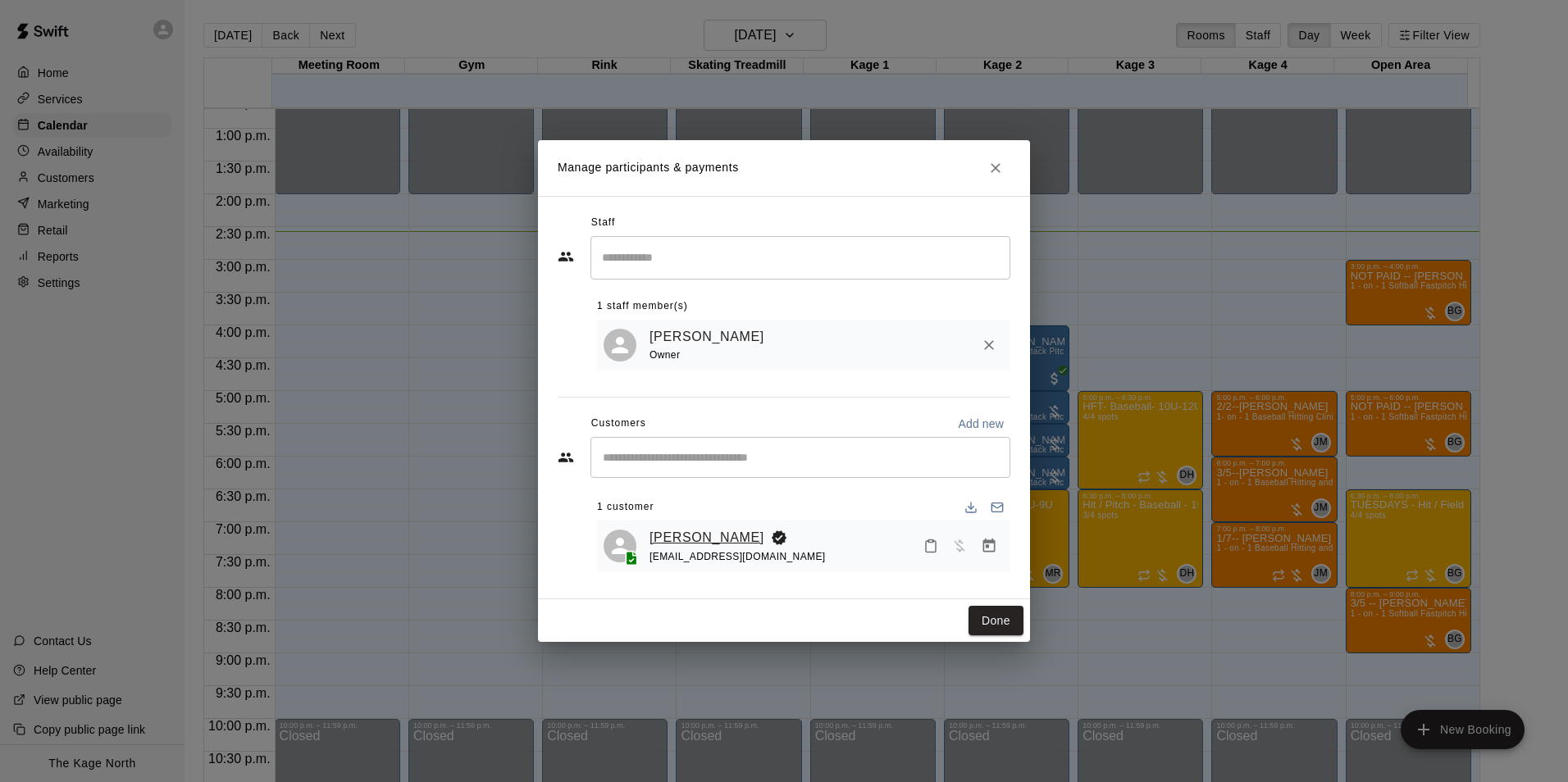
click at [692, 540] on link "[PERSON_NAME]" at bounding box center [706, 538] width 115 height 22
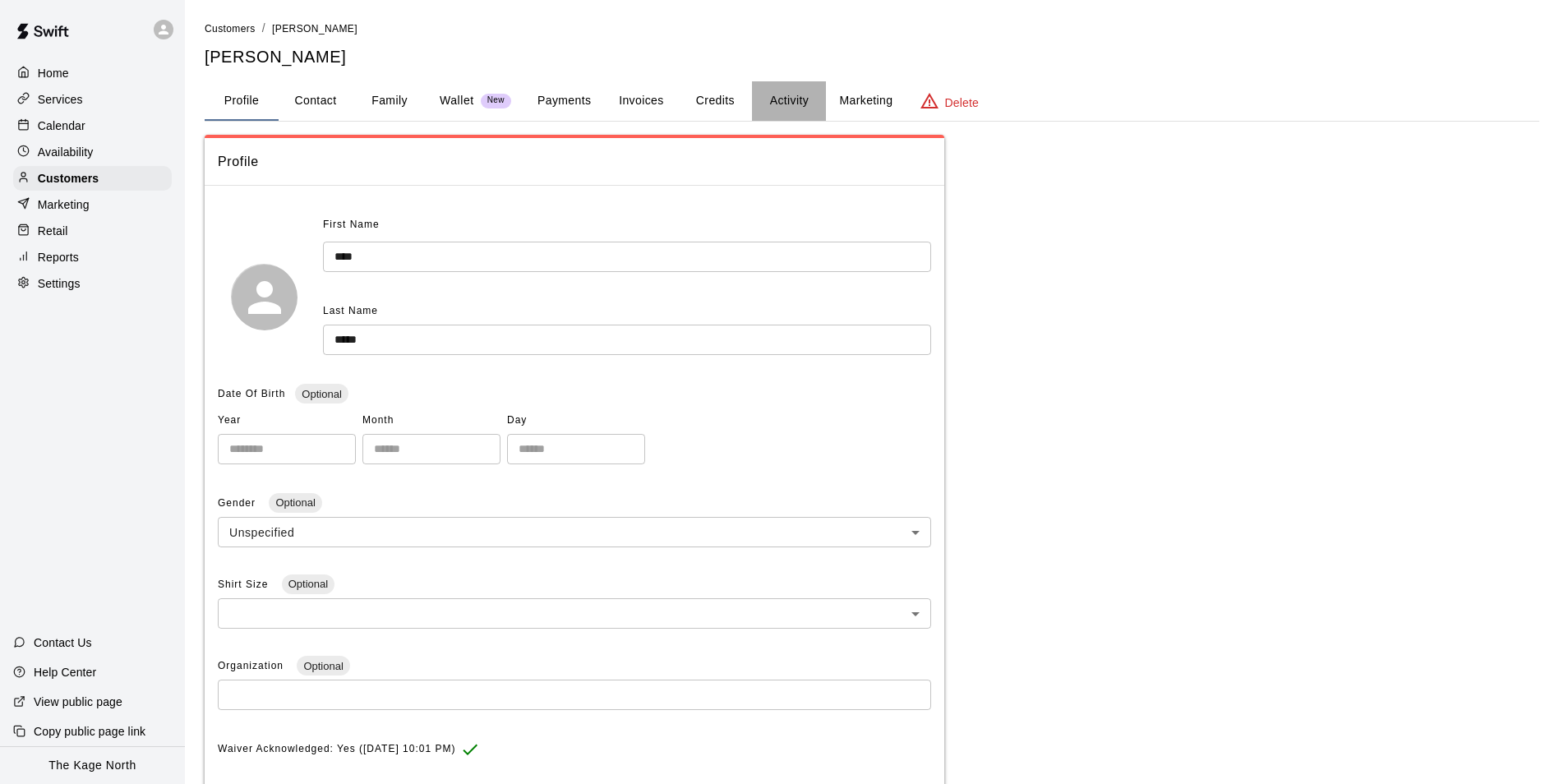
click at [770, 101] on button "Activity" at bounding box center [789, 101] width 74 height 39
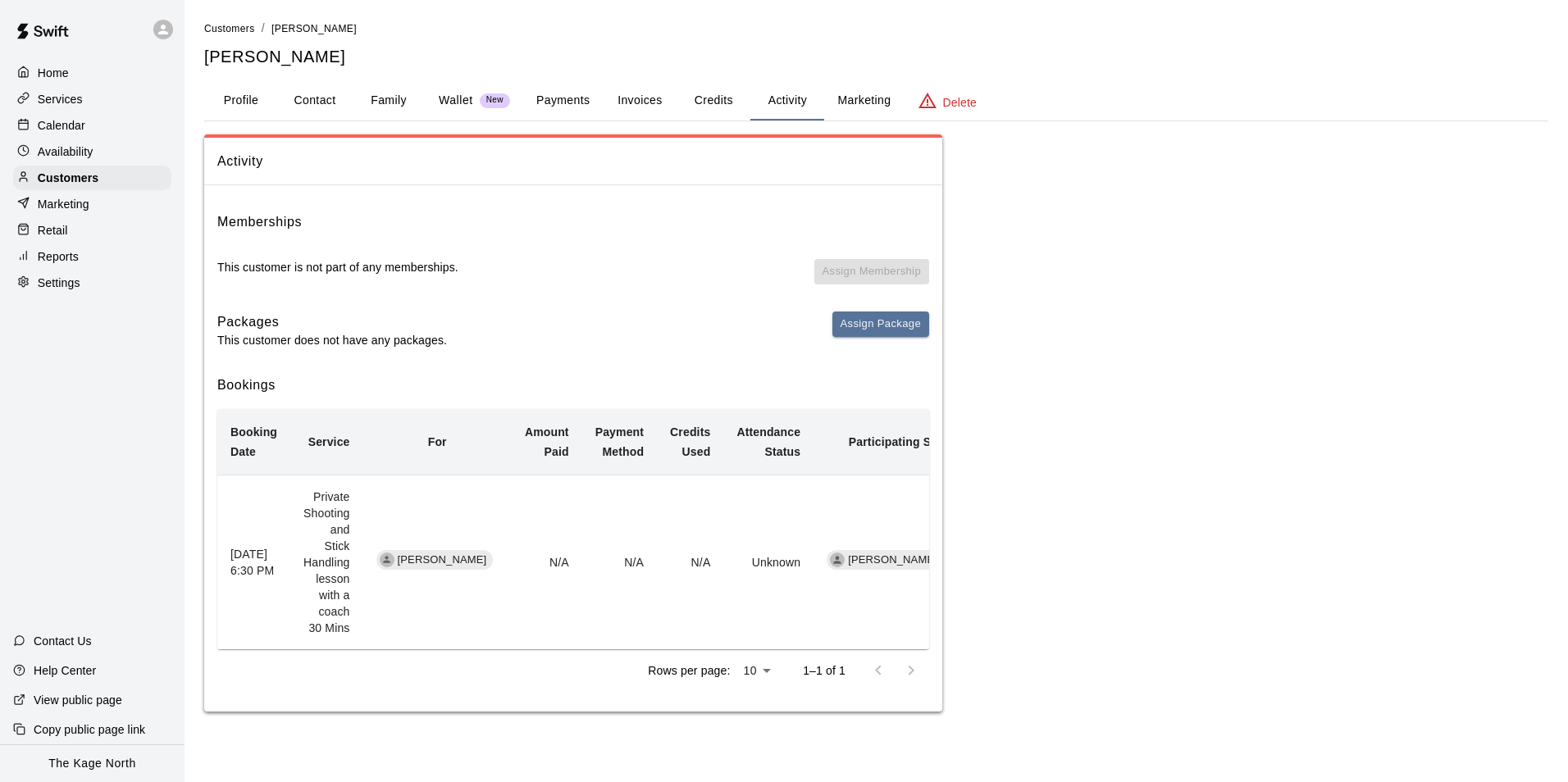
click at [67, 129] on p "Calendar" at bounding box center [62, 126] width 48 height 16
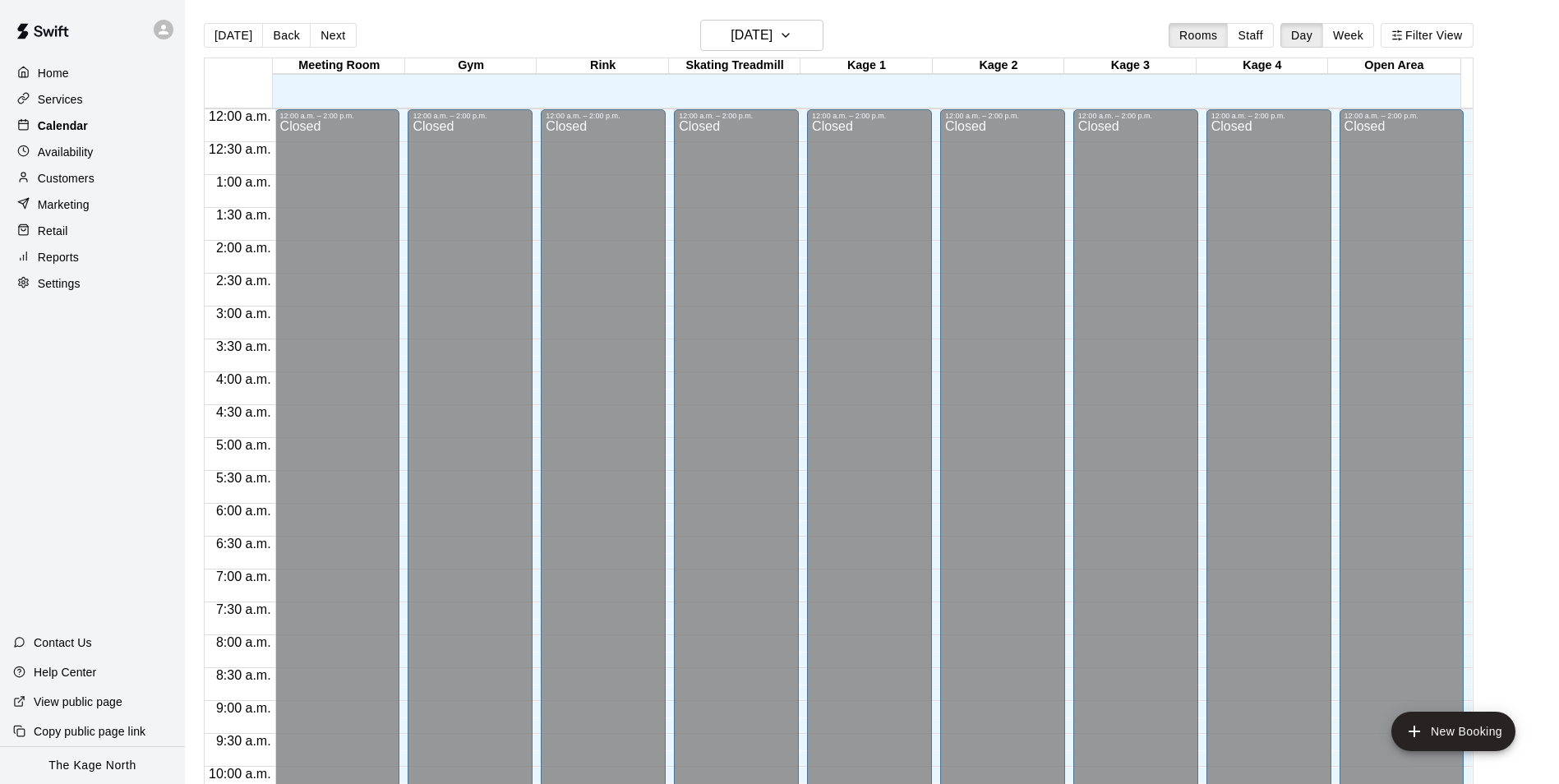
scroll to position [835, 0]
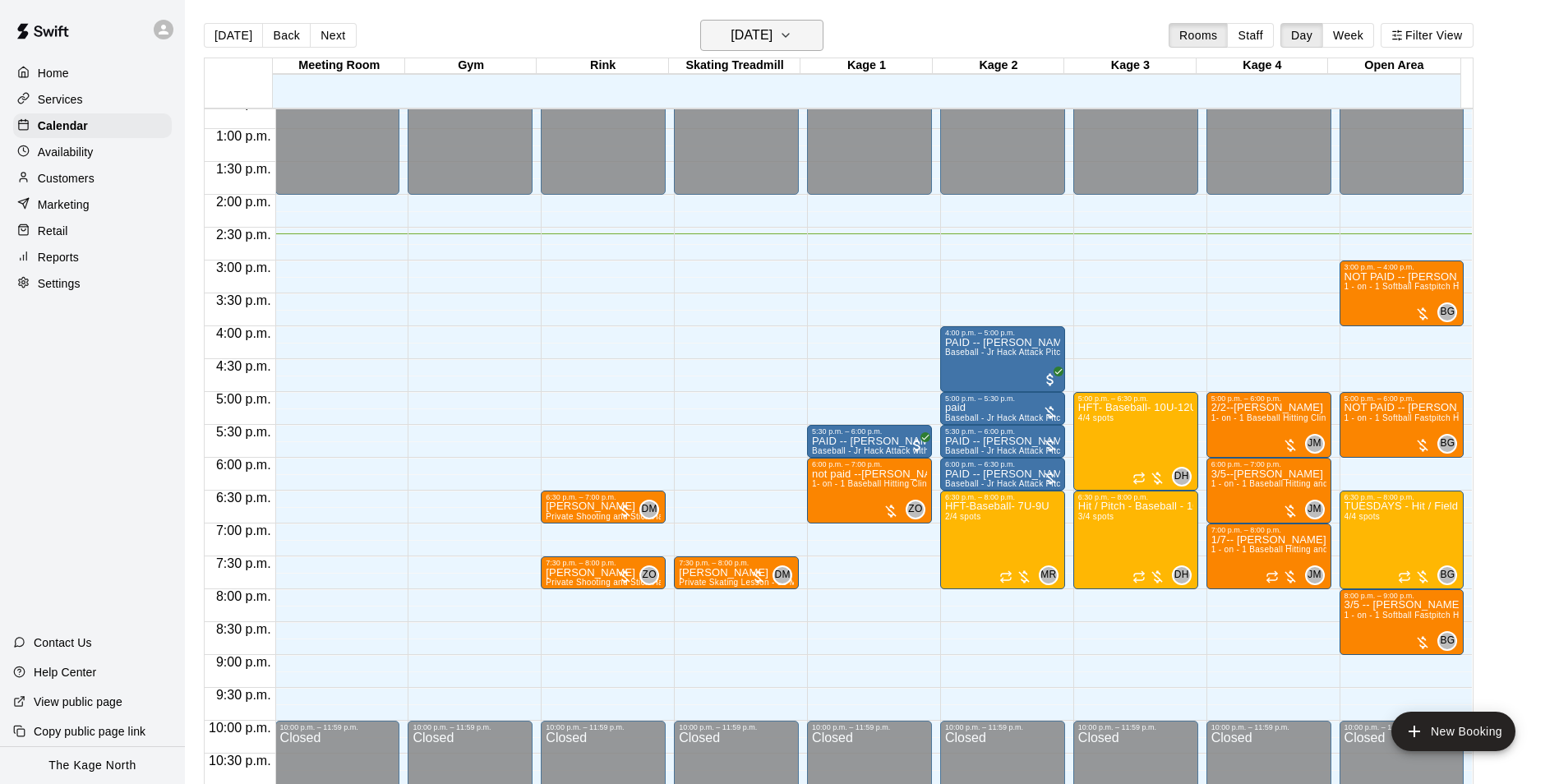
click at [772, 30] on h6 "[DATE]" at bounding box center [751, 34] width 42 height 23
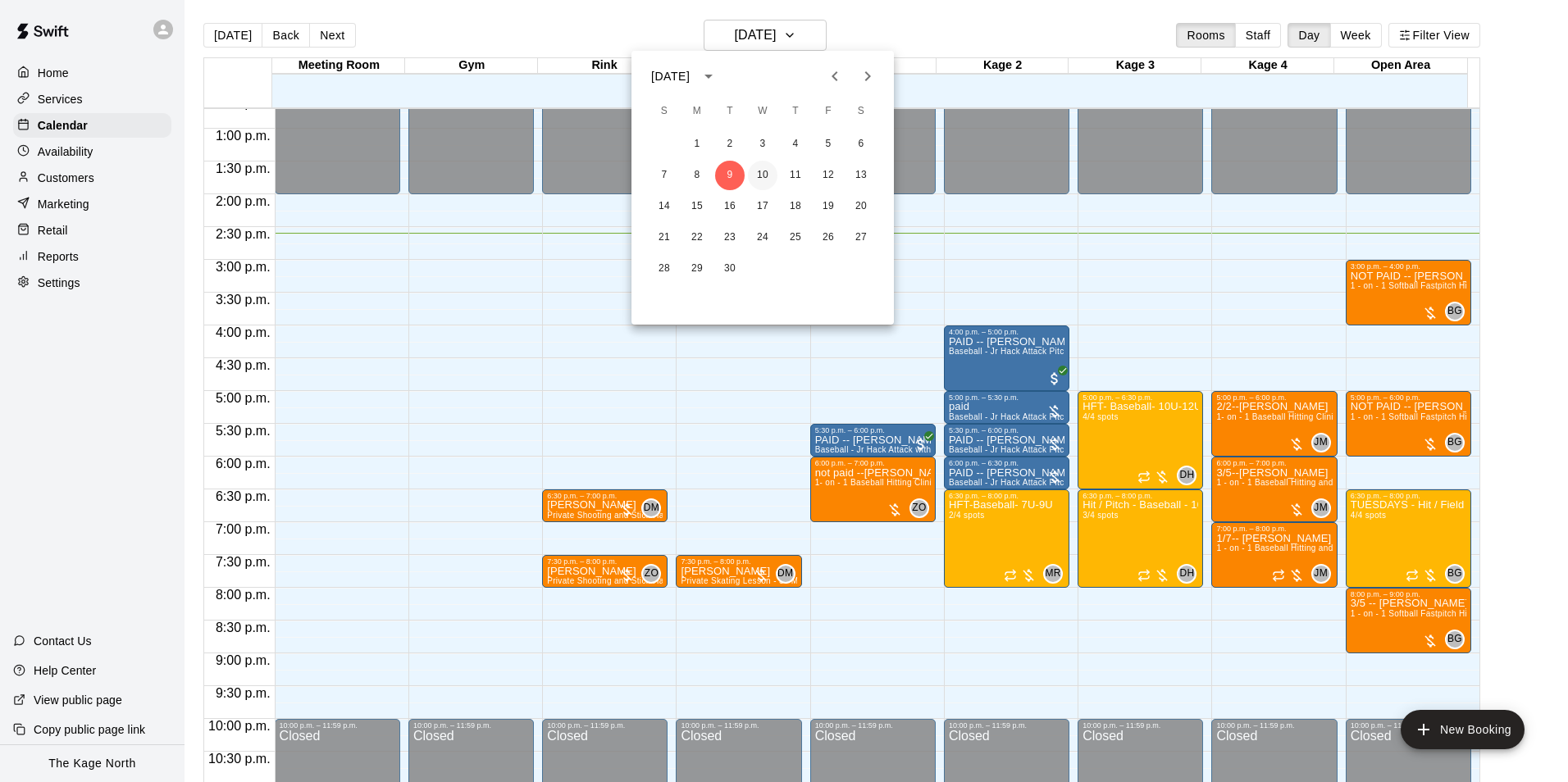
click at [761, 178] on button "10" at bounding box center [762, 176] width 30 height 30
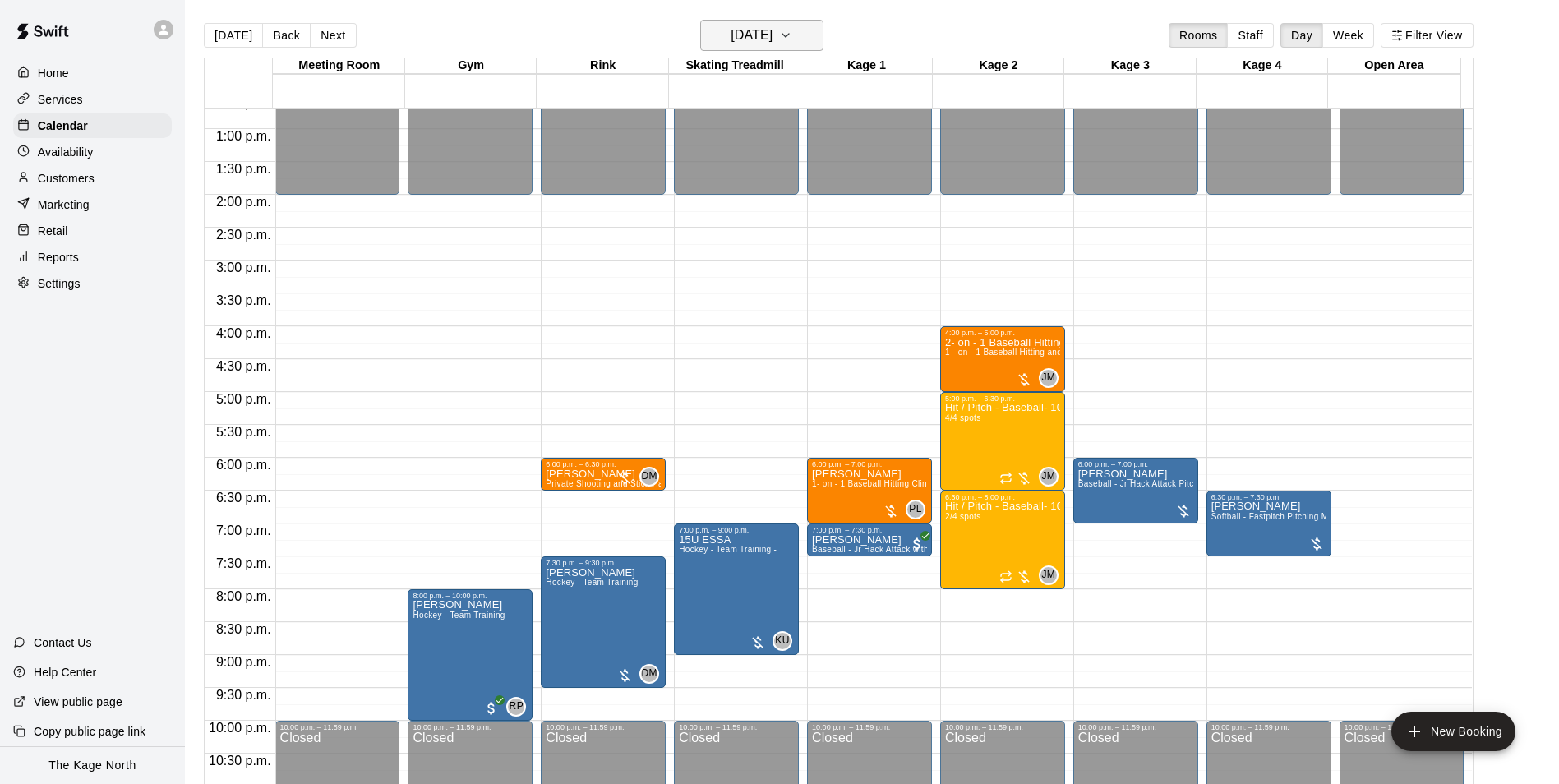
click at [755, 38] on h6 "[DATE]" at bounding box center [751, 34] width 42 height 23
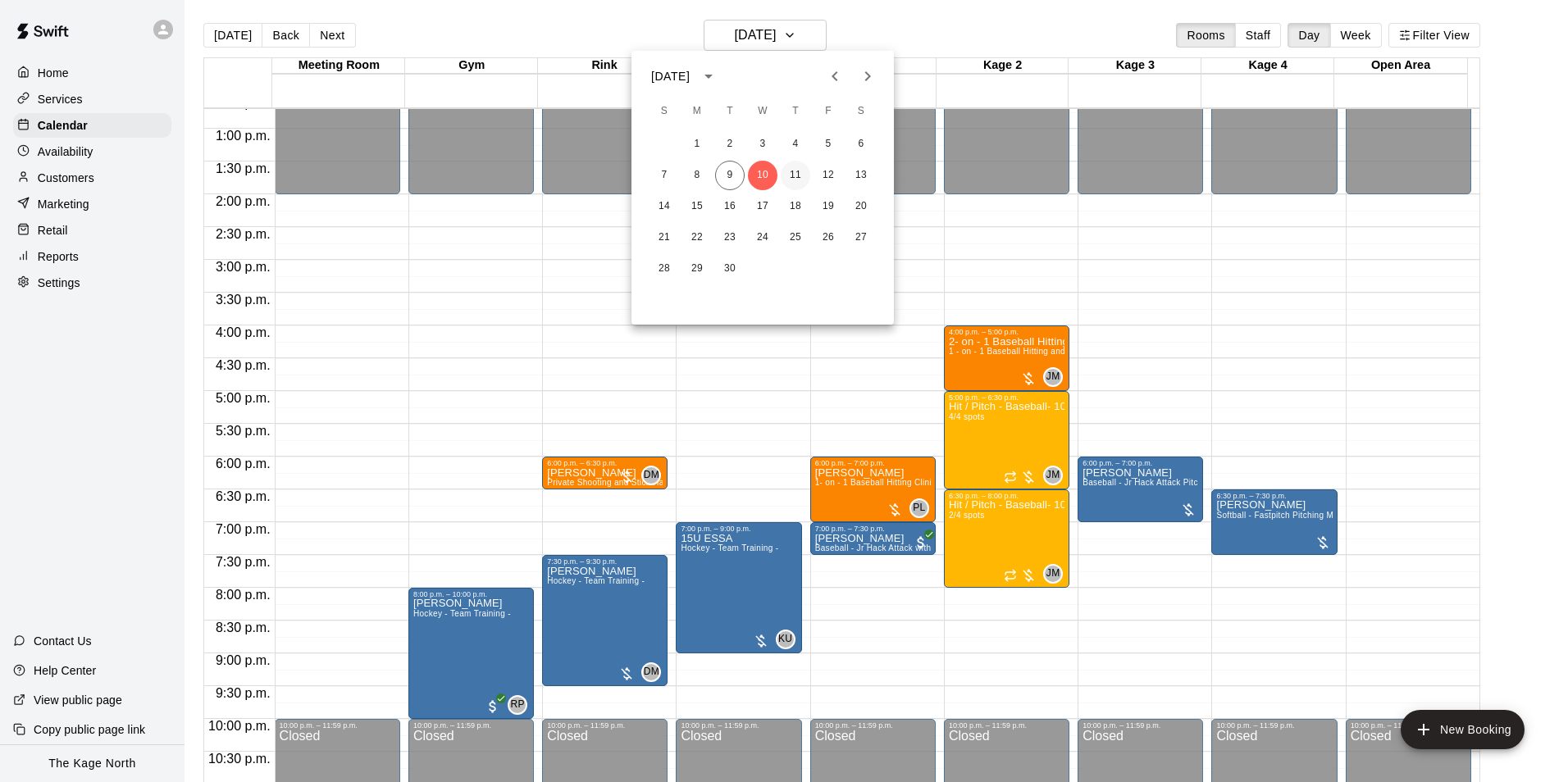
click at [796, 177] on button "11" at bounding box center [795, 176] width 30 height 30
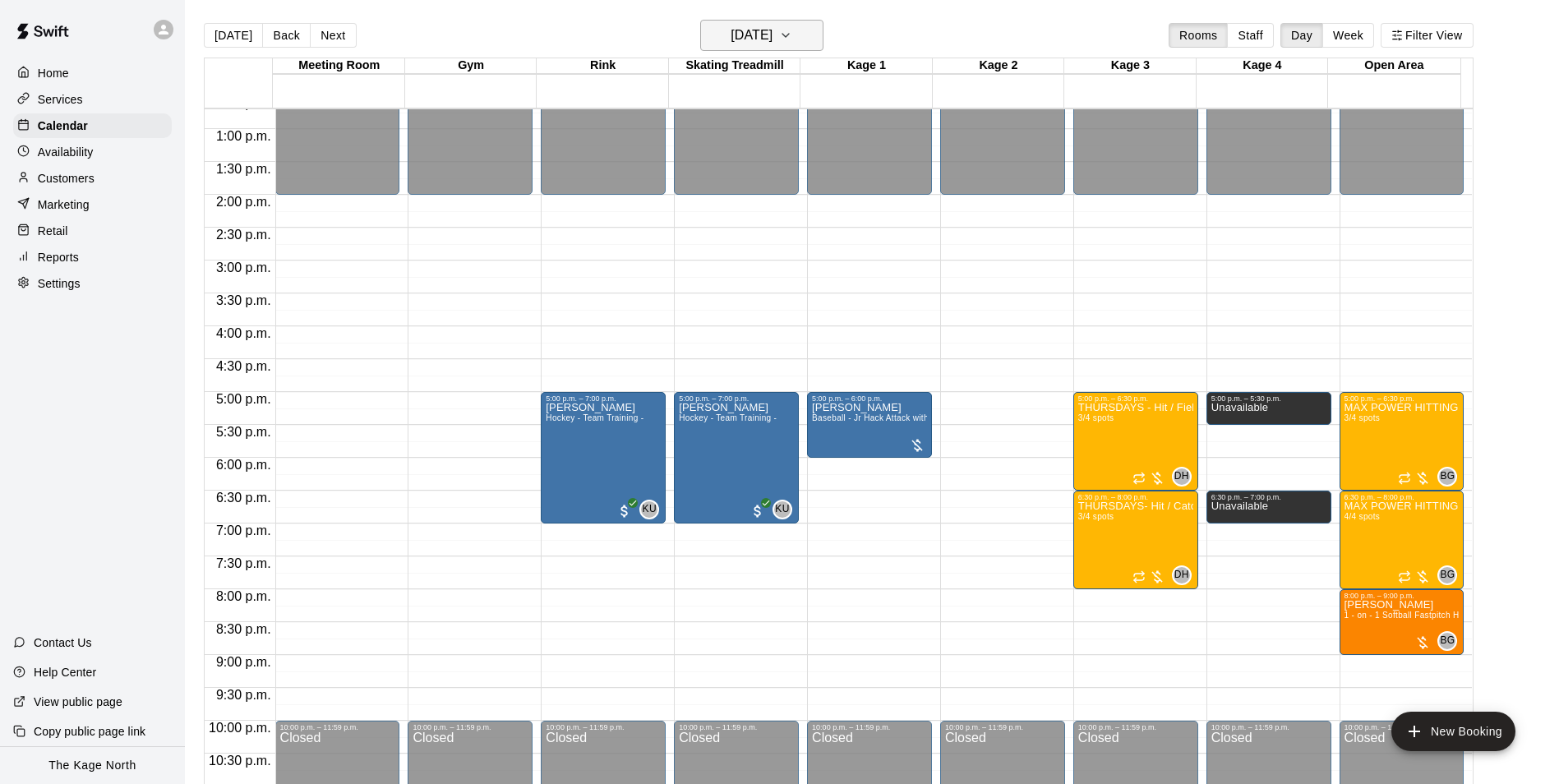
click at [762, 20] on button "[DATE]" at bounding box center [762, 35] width 123 height 31
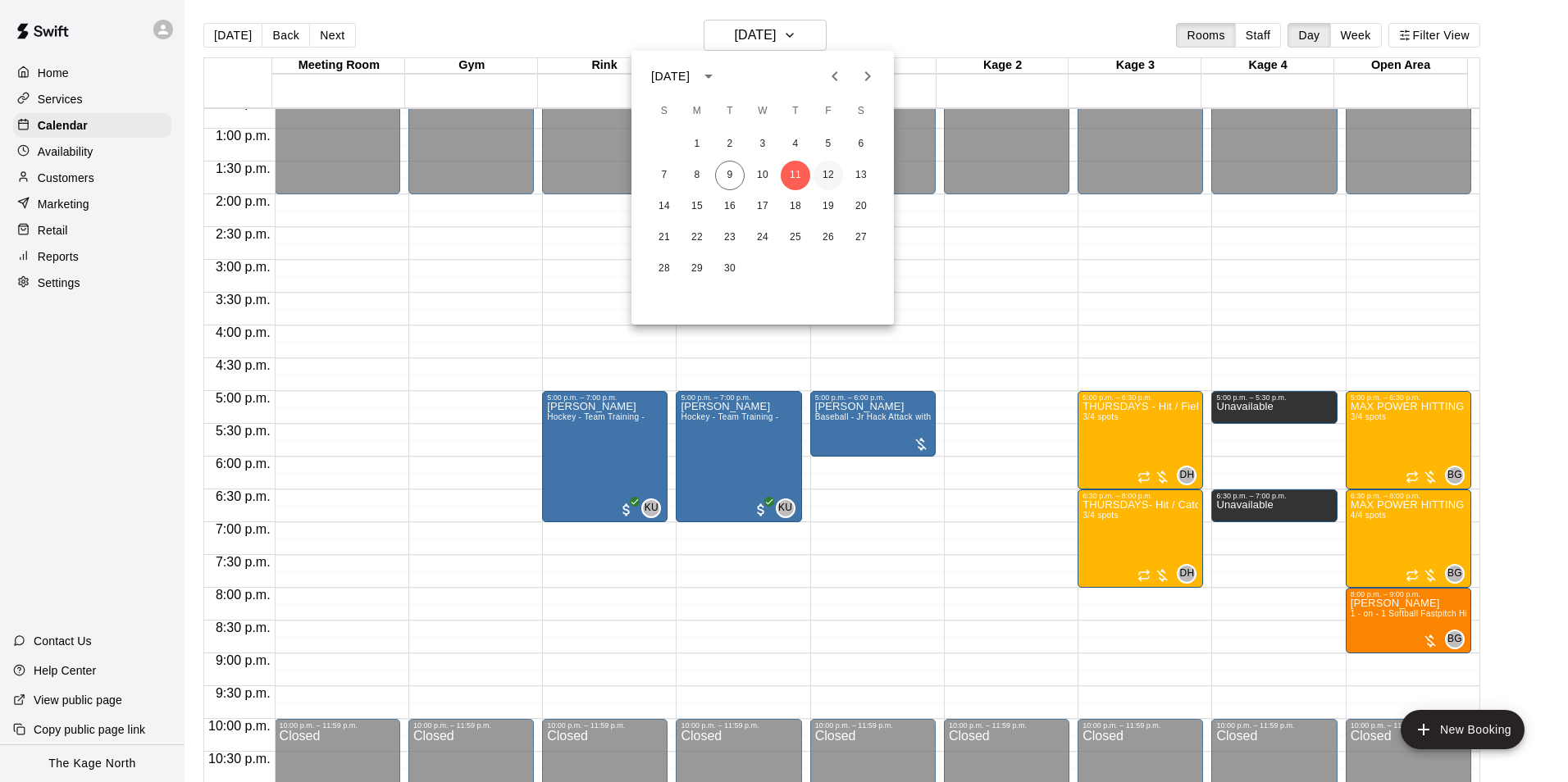
click at [830, 171] on button "12" at bounding box center [827, 176] width 30 height 30
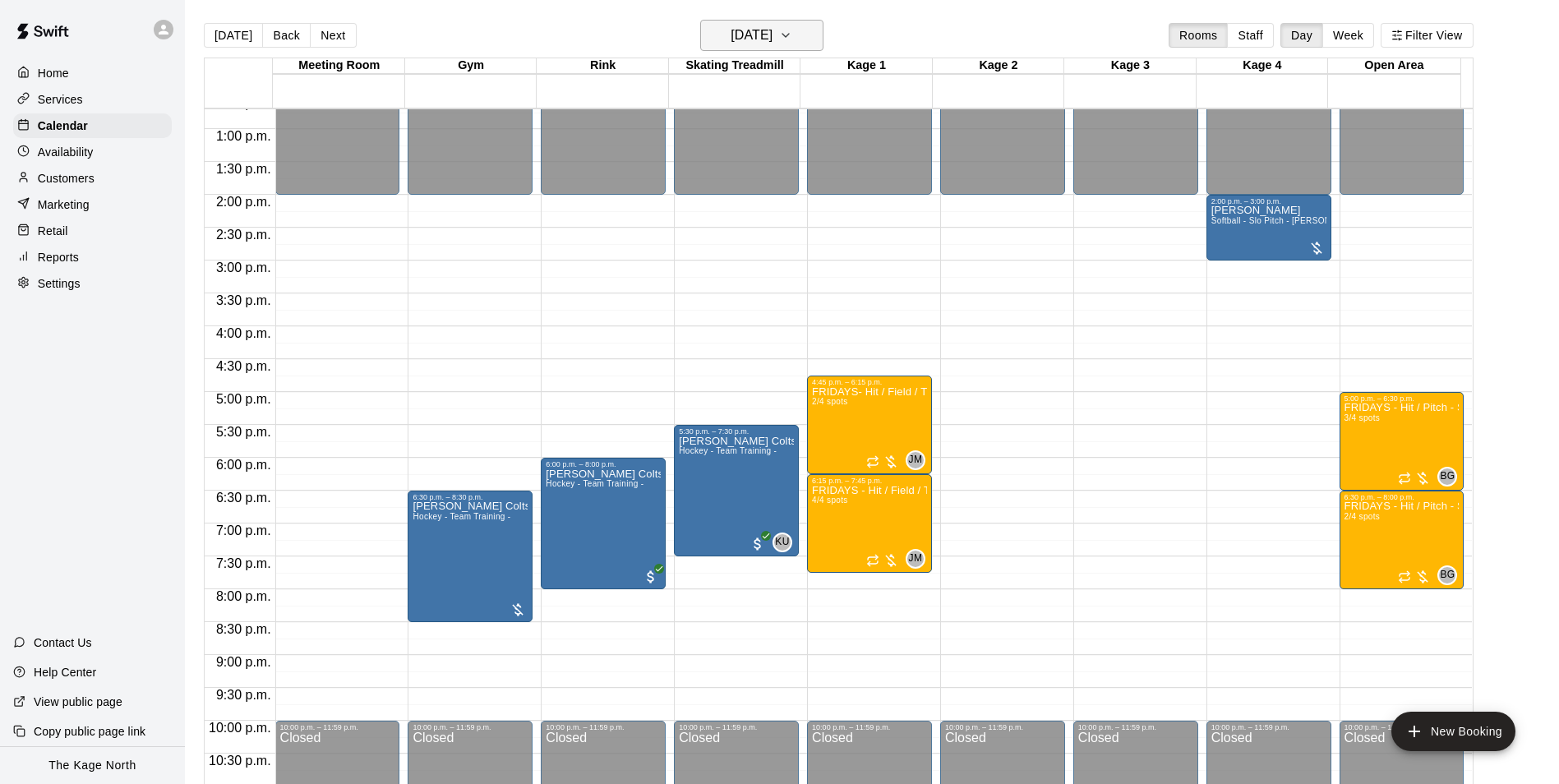
click at [772, 40] on h6 "[DATE]" at bounding box center [751, 34] width 42 height 23
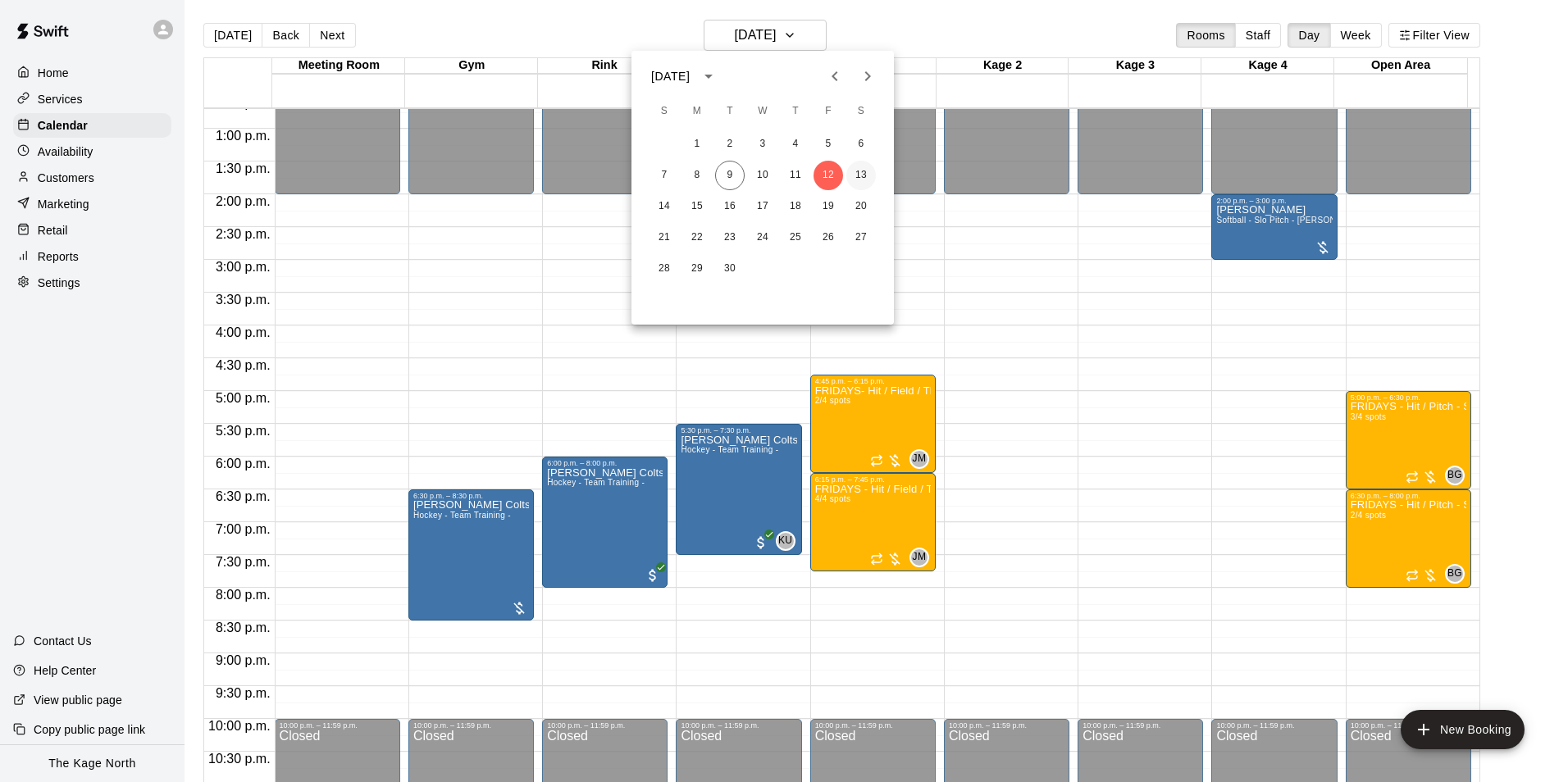
click at [856, 174] on button "13" at bounding box center [861, 176] width 30 height 30
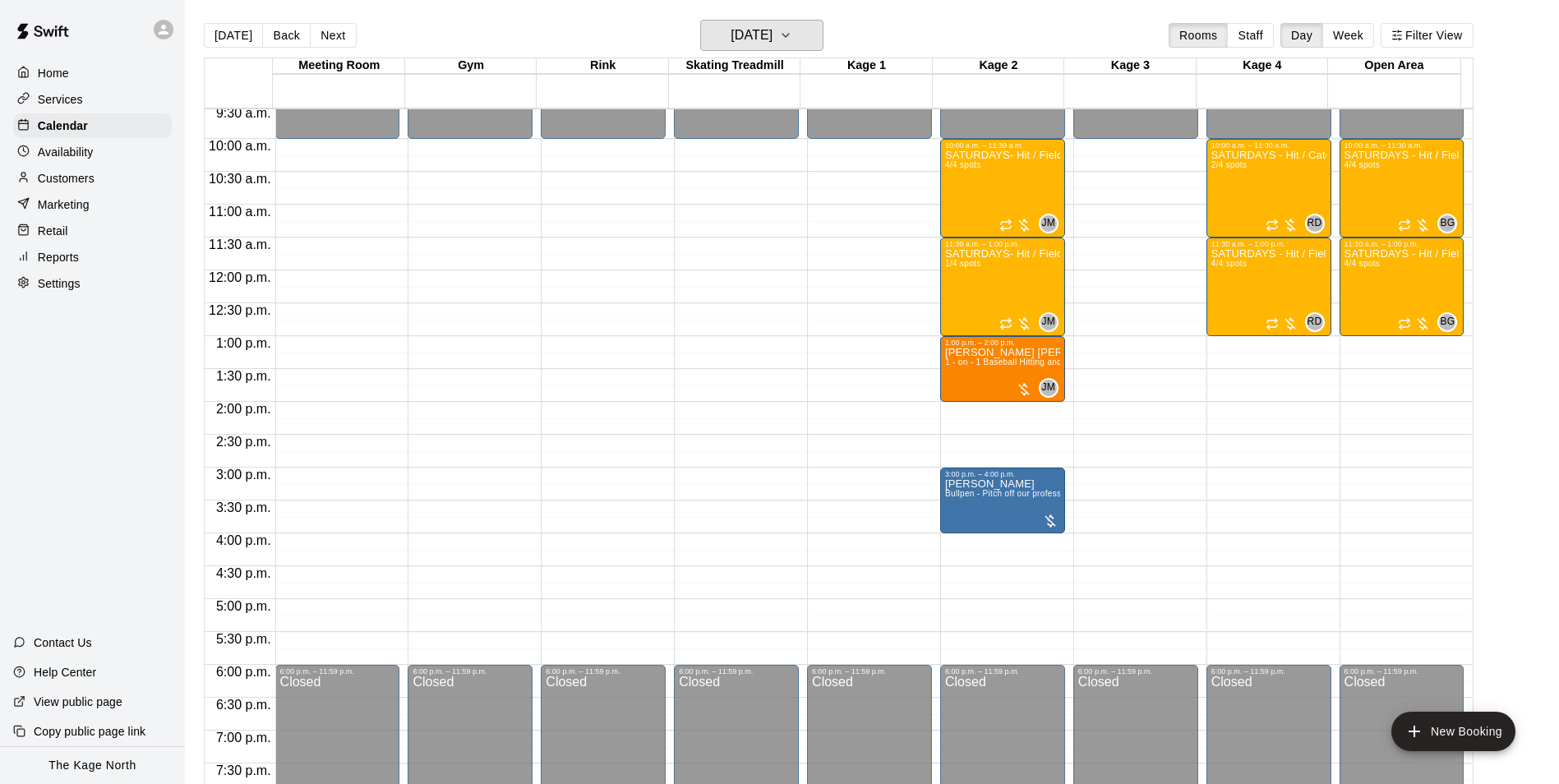
scroll to position [588, 0]
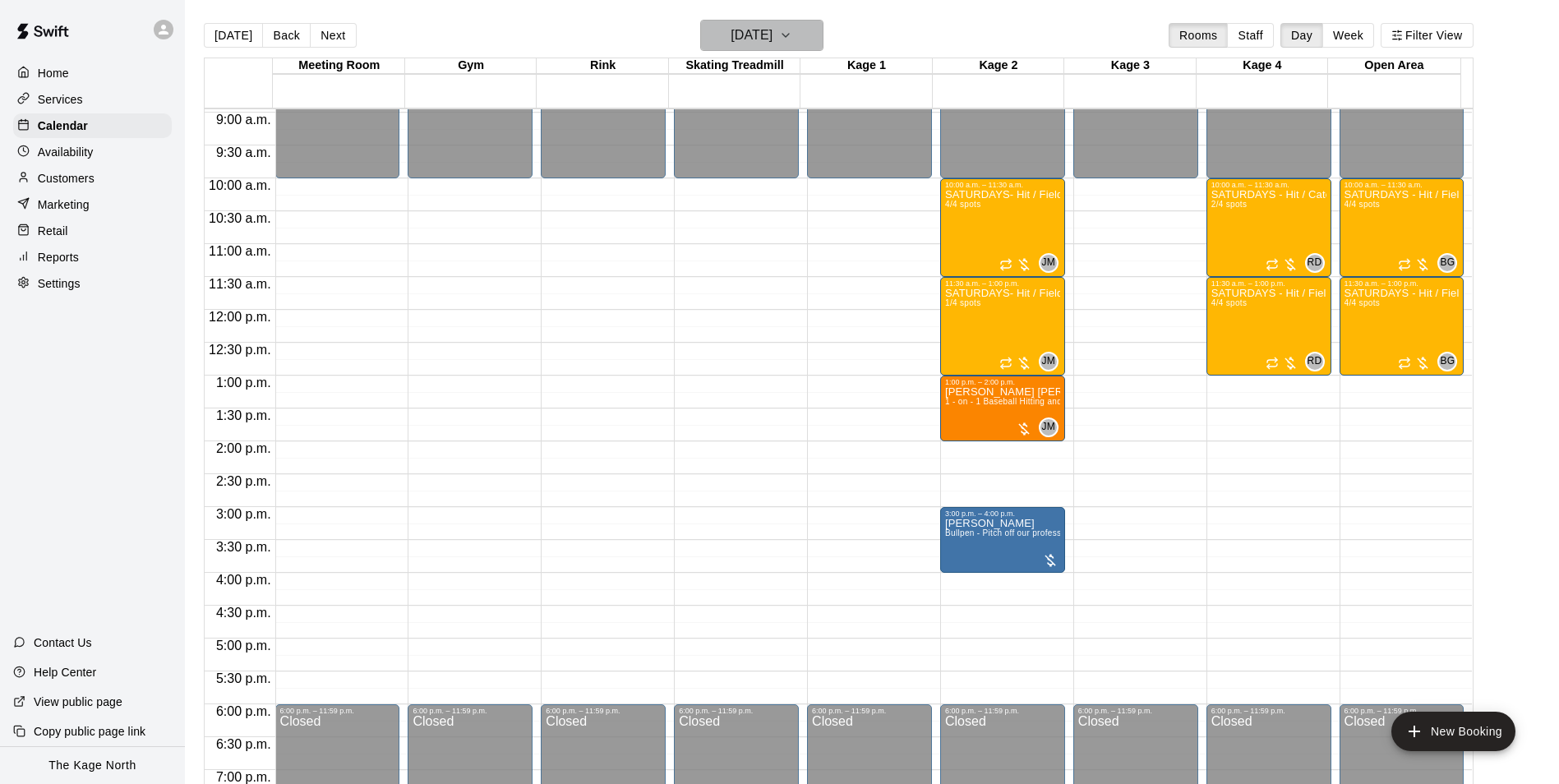
click at [771, 35] on h6 "[DATE]" at bounding box center [751, 34] width 42 height 23
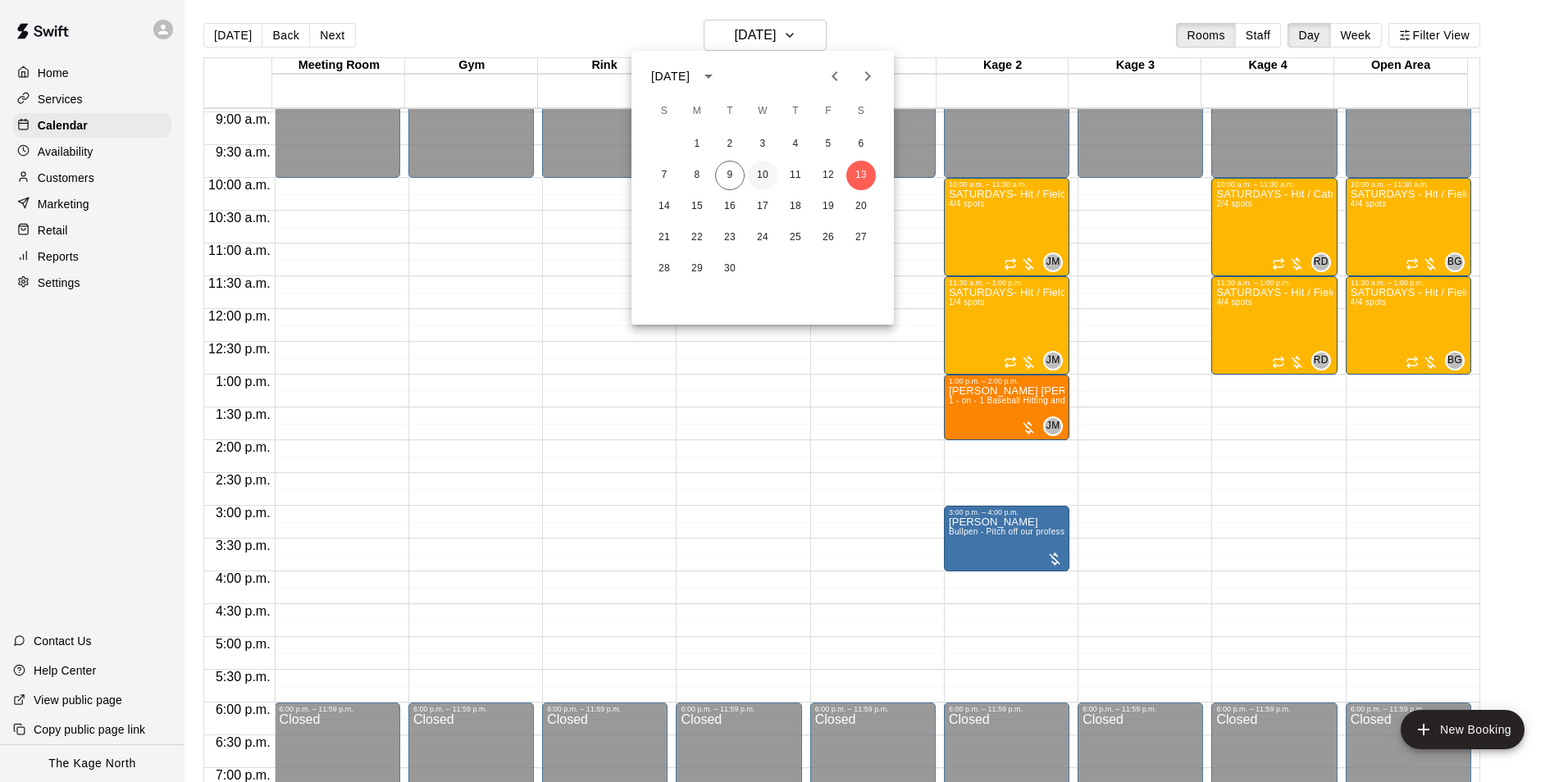
drag, startPoint x: 756, startPoint y: 171, endPoint x: 768, endPoint y: 186, distance: 19.2
click at [755, 171] on button "10" at bounding box center [762, 176] width 30 height 30
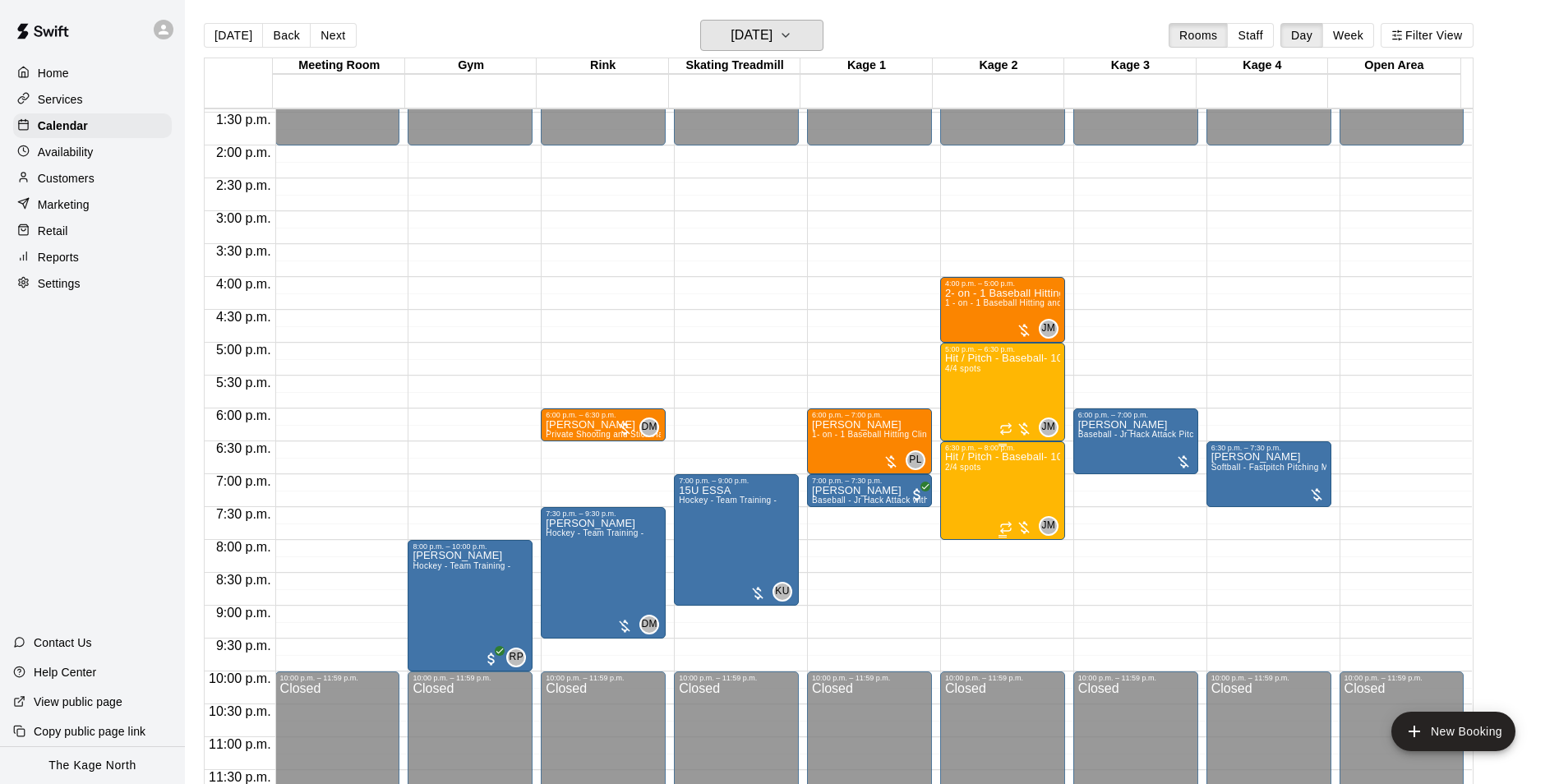
scroll to position [886, 0]
click at [772, 44] on h6 "[DATE]" at bounding box center [751, 34] width 42 height 23
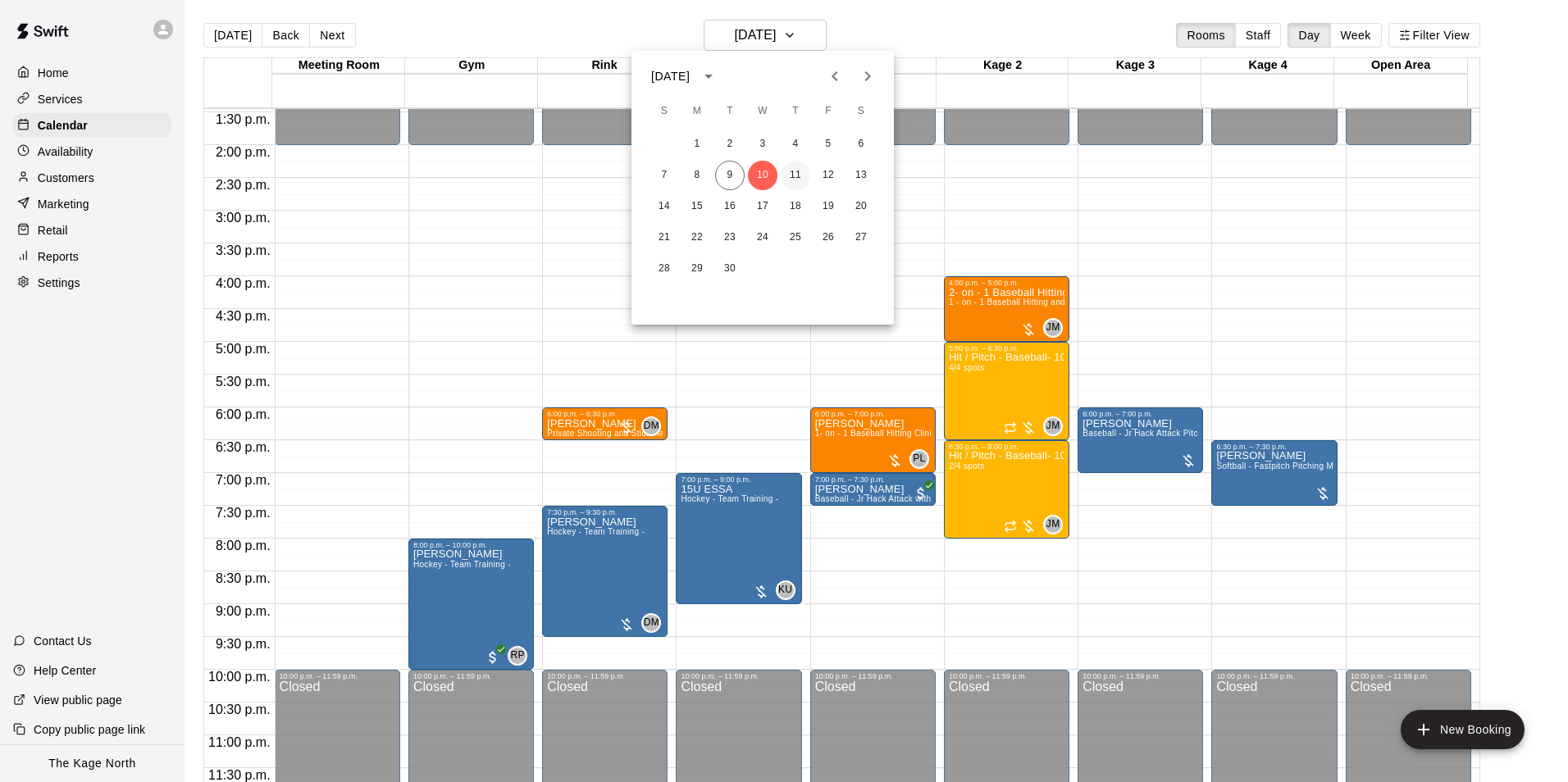
click at [801, 176] on button "11" at bounding box center [795, 176] width 30 height 30
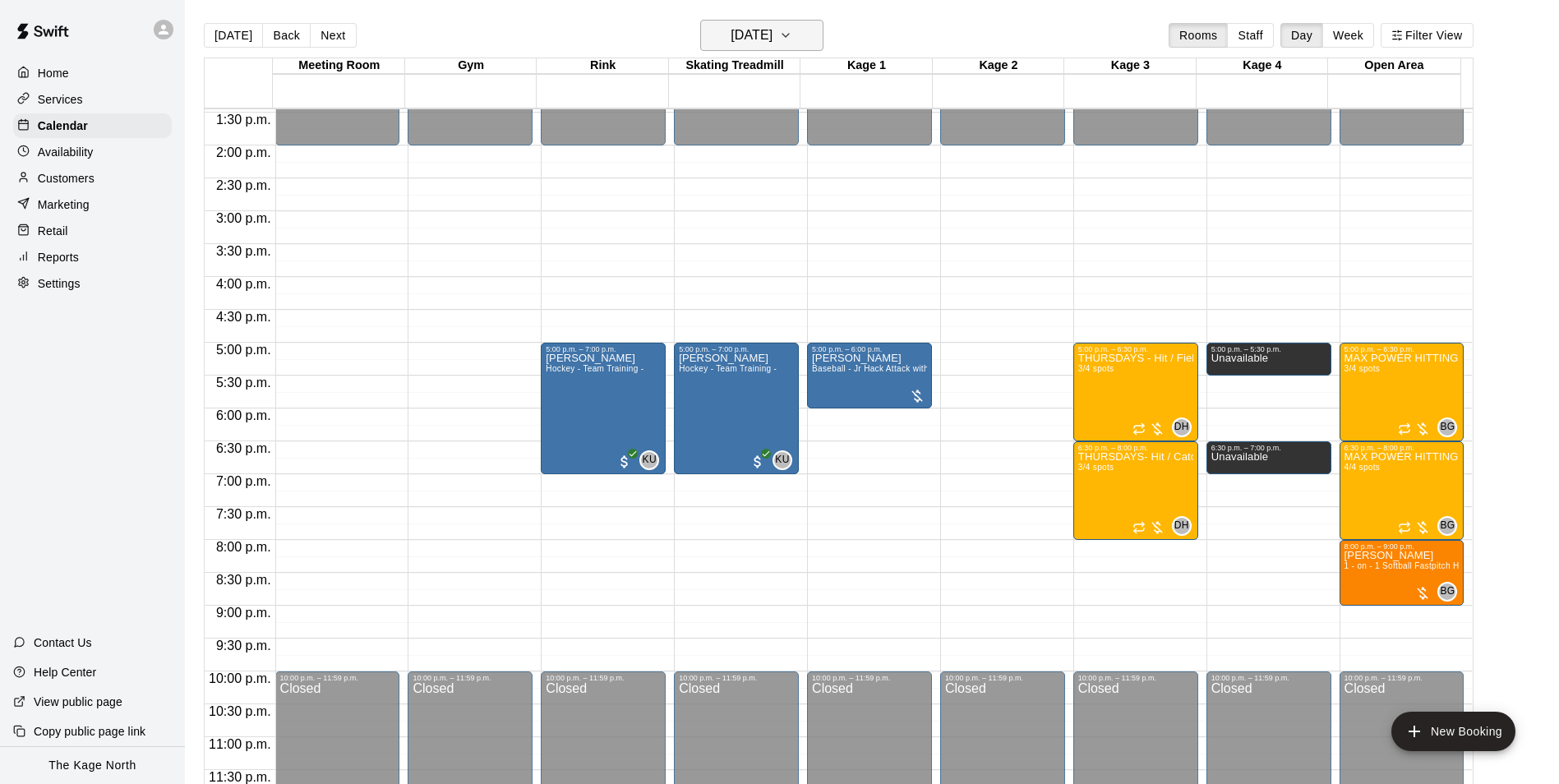
click at [772, 32] on h6 "[DATE]" at bounding box center [751, 34] width 42 height 23
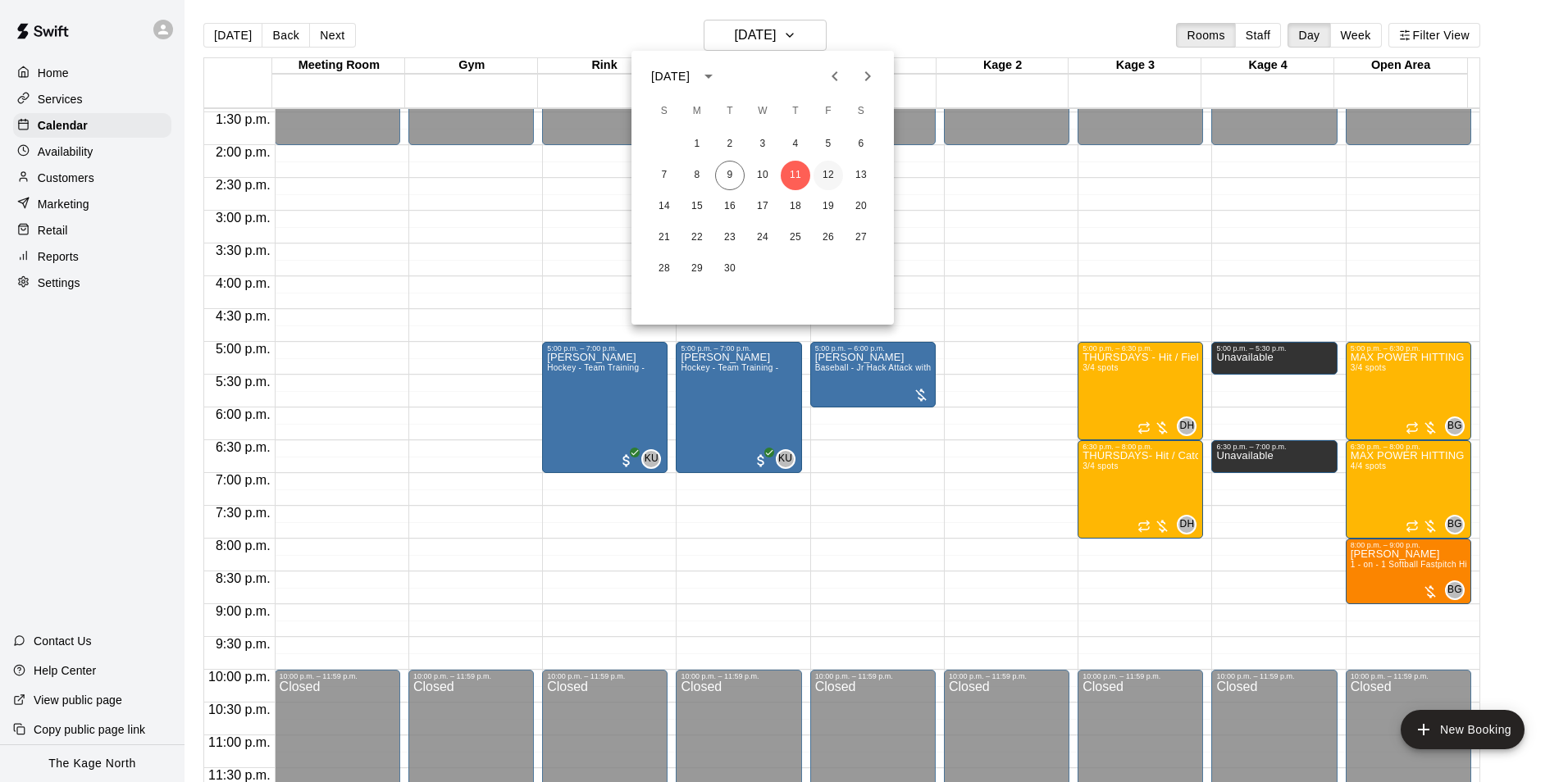
click at [830, 173] on button "12" at bounding box center [827, 176] width 30 height 30
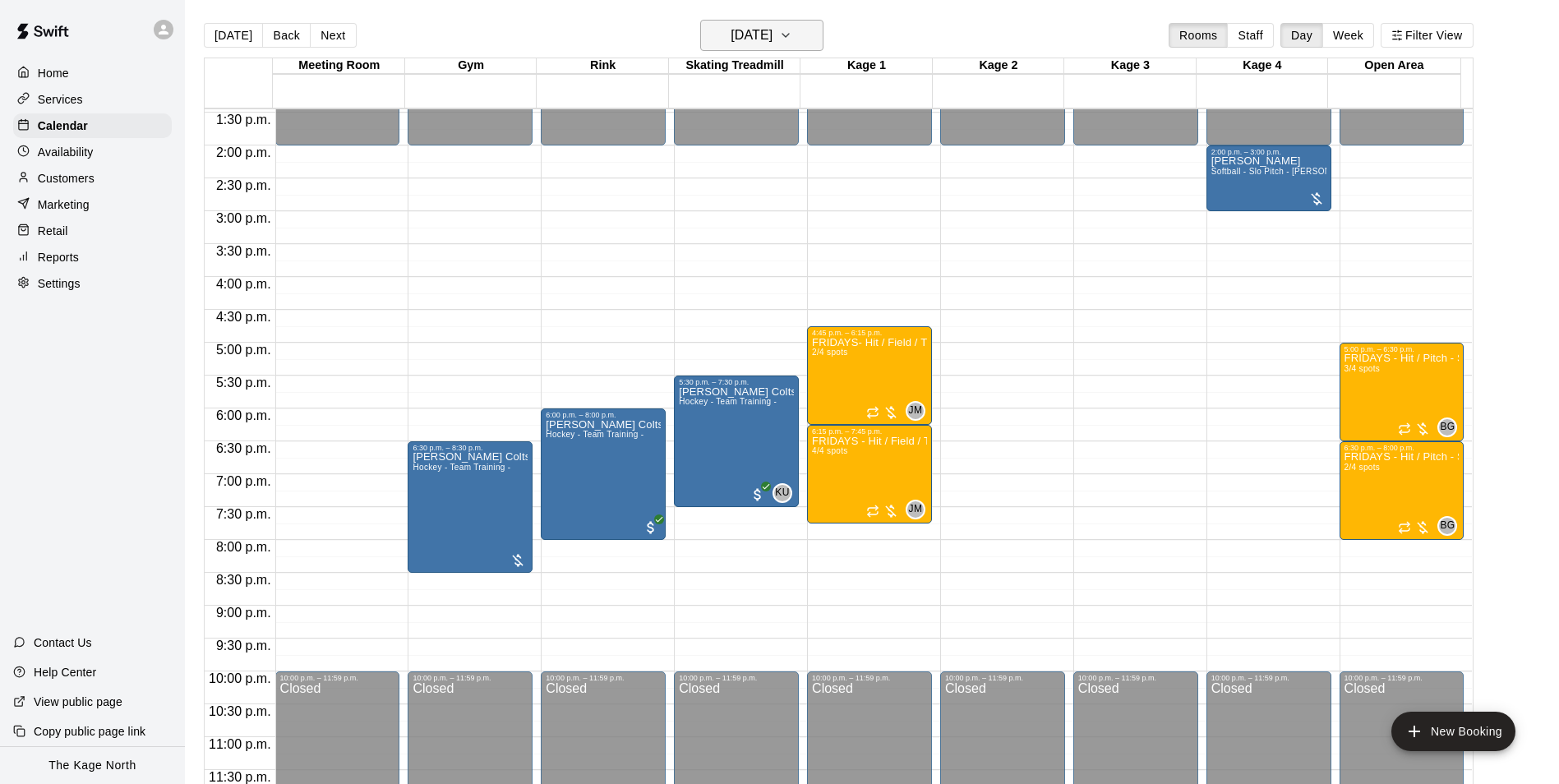
click at [772, 41] on h6 "[DATE]" at bounding box center [751, 34] width 42 height 23
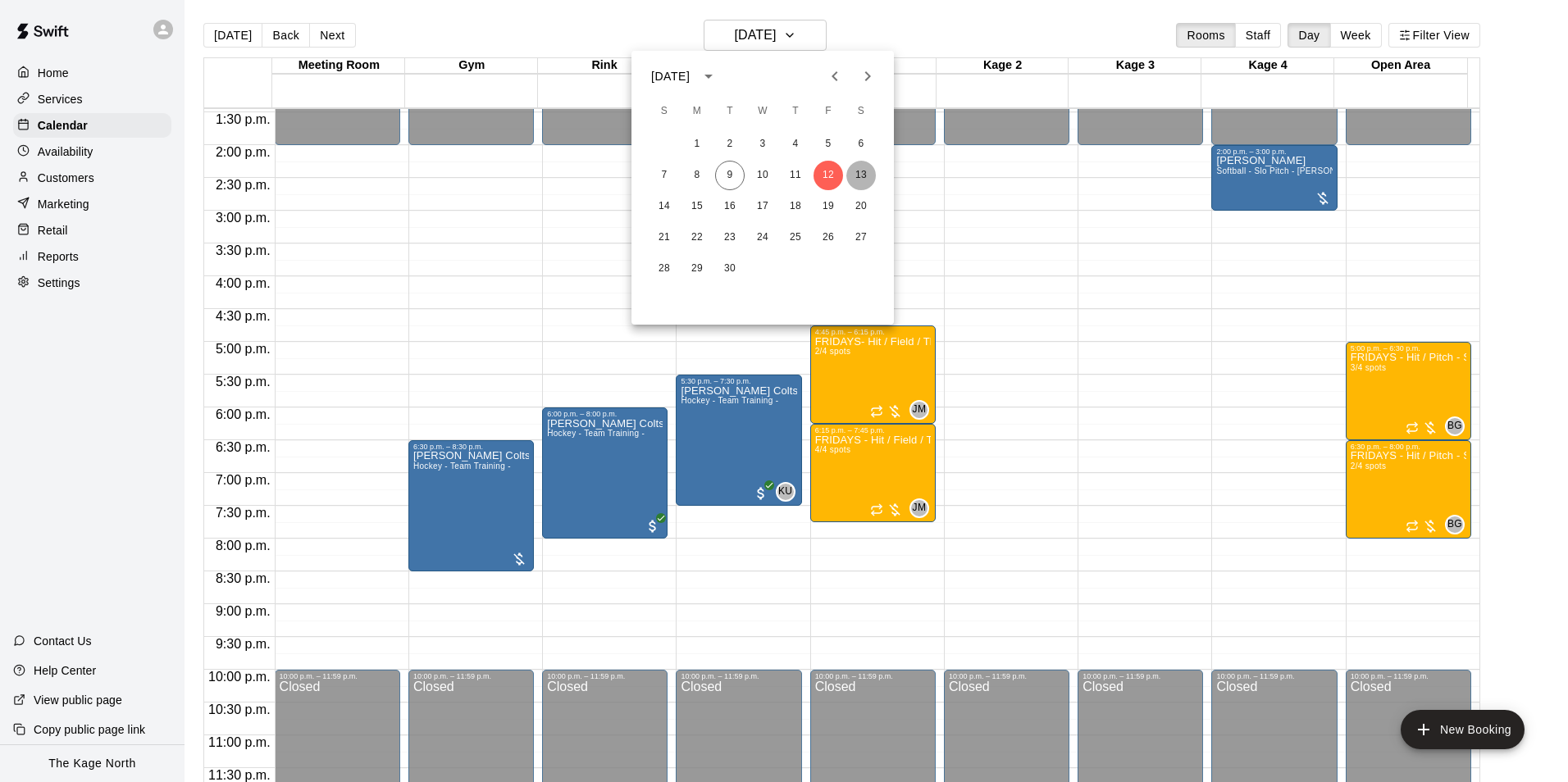
click at [866, 177] on button "13" at bounding box center [861, 176] width 30 height 30
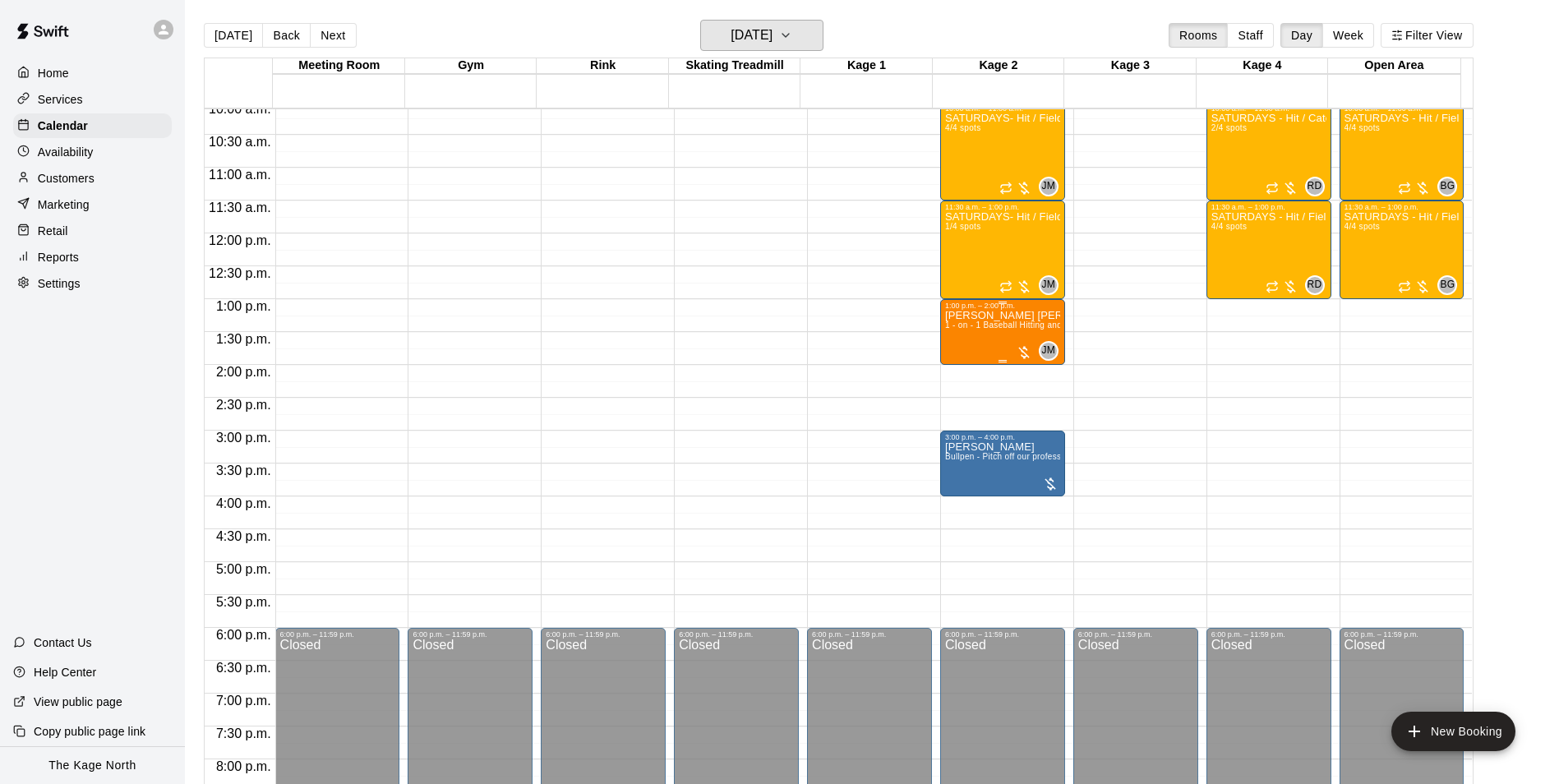
scroll to position [640, 0]
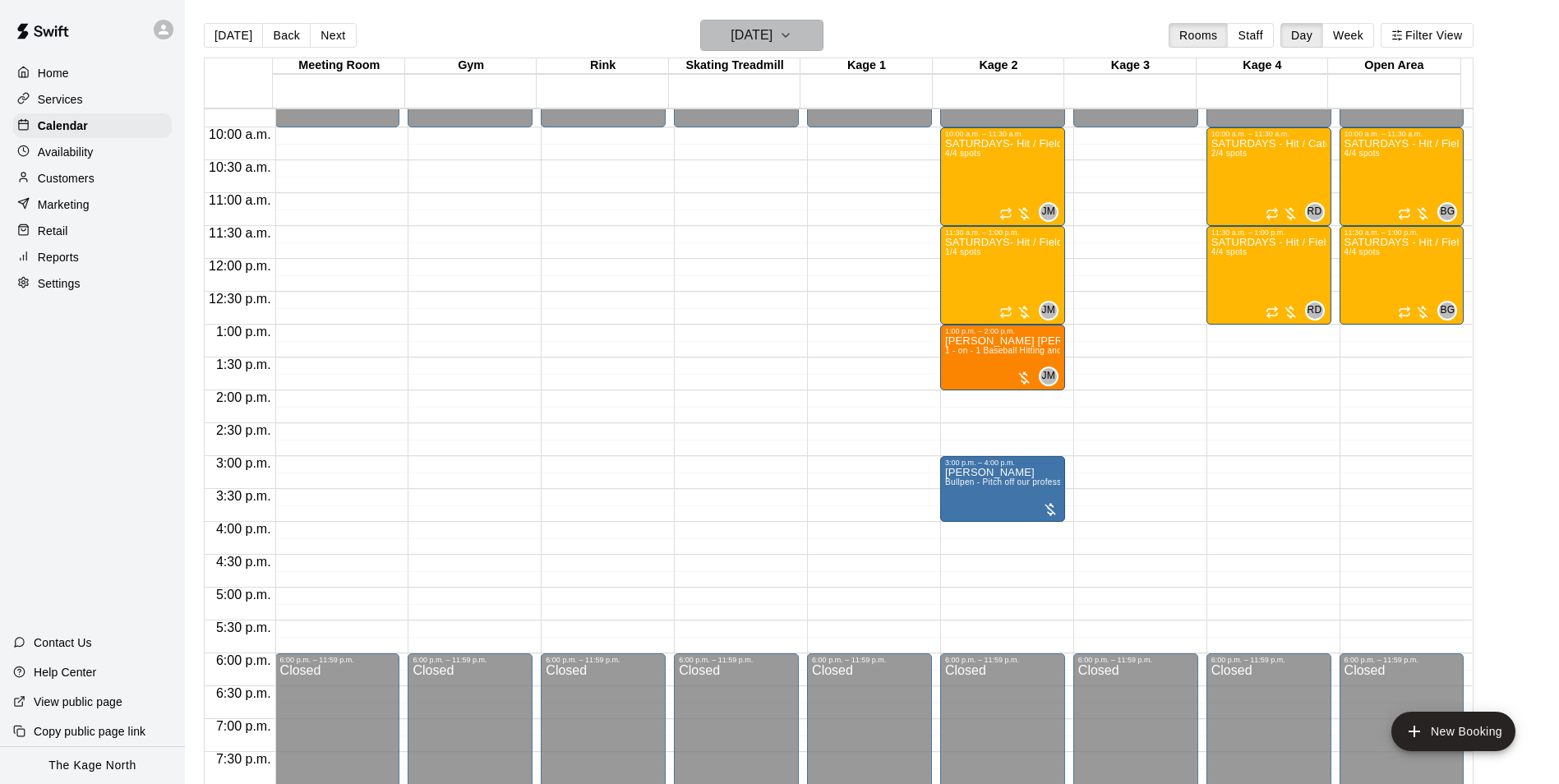
click at [751, 37] on h6 "[DATE]" at bounding box center [751, 34] width 42 height 23
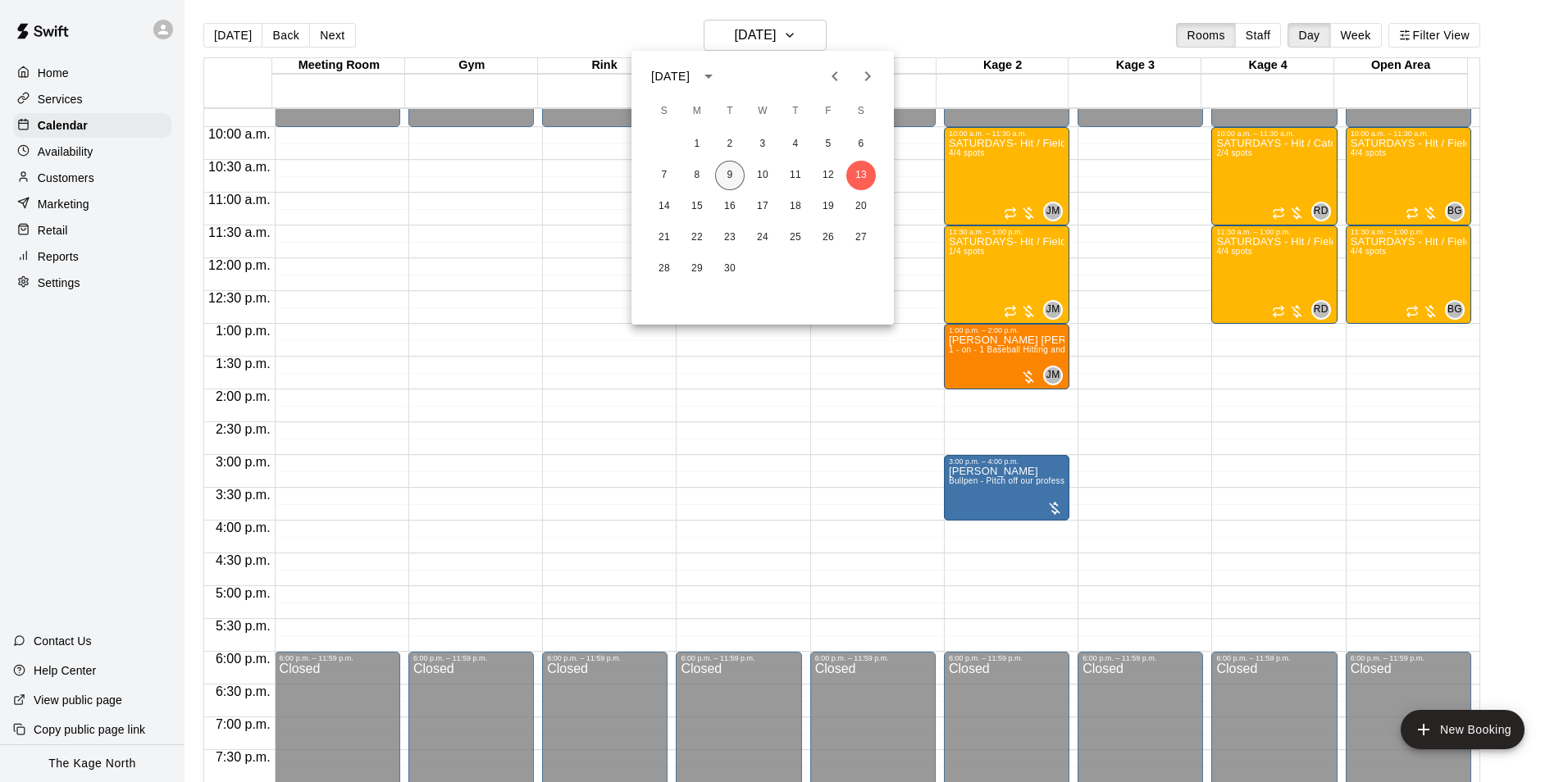
click at [731, 176] on button "9" at bounding box center [730, 176] width 30 height 30
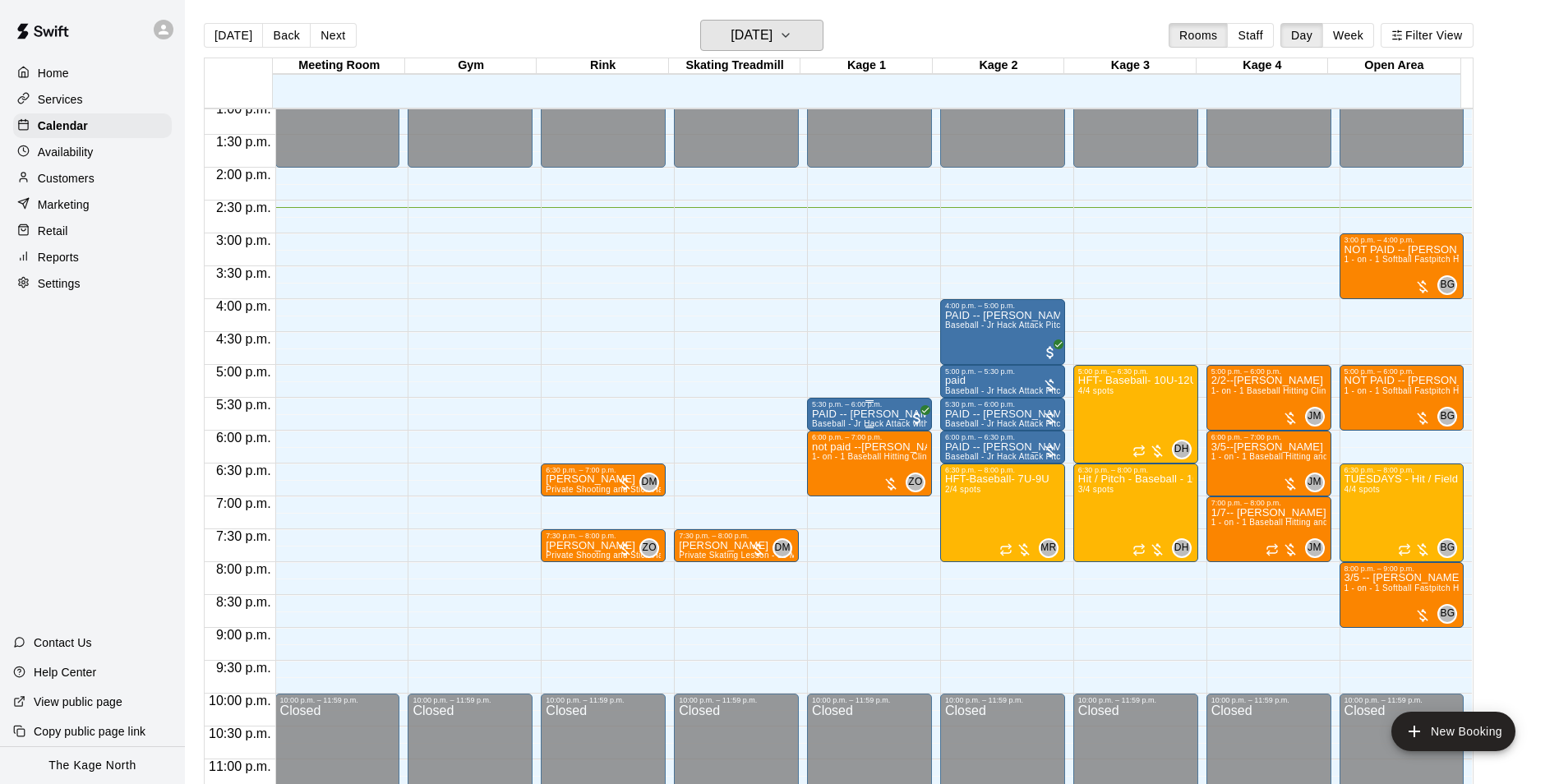
scroll to position [886, 0]
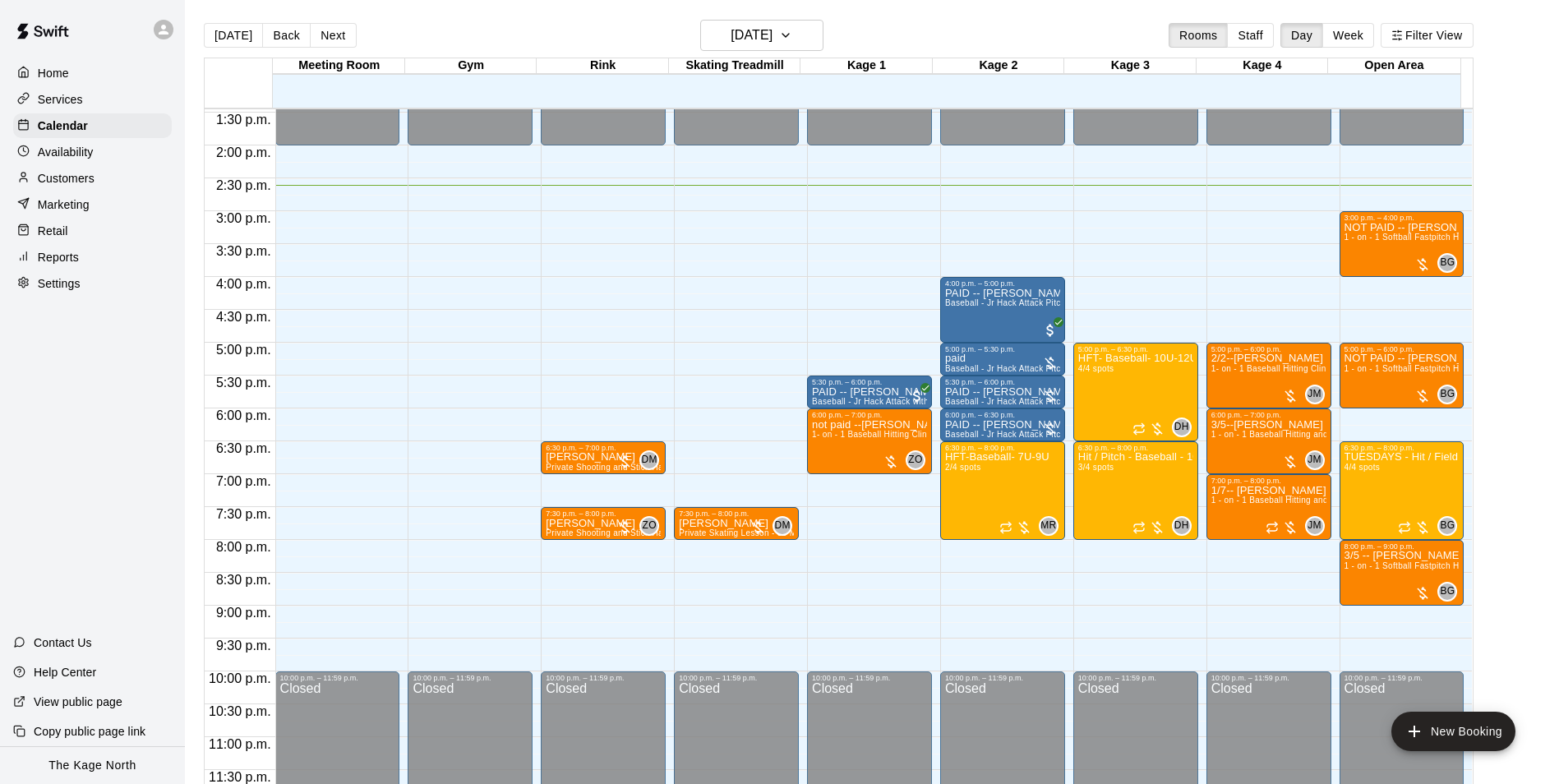
click at [83, 76] on div "Home" at bounding box center [92, 73] width 159 height 24
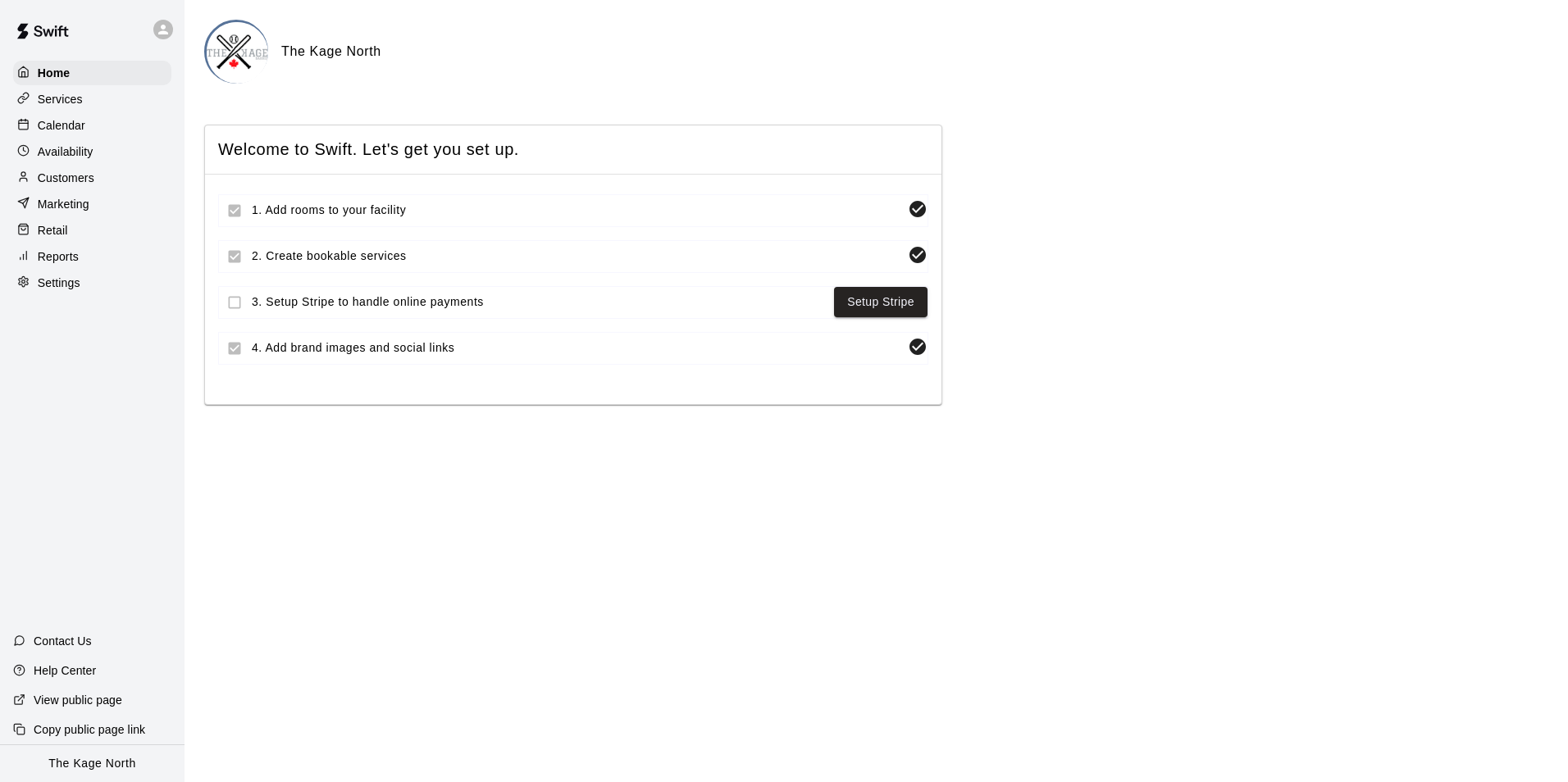
click at [84, 123] on div "Calendar" at bounding box center [91, 125] width 158 height 24
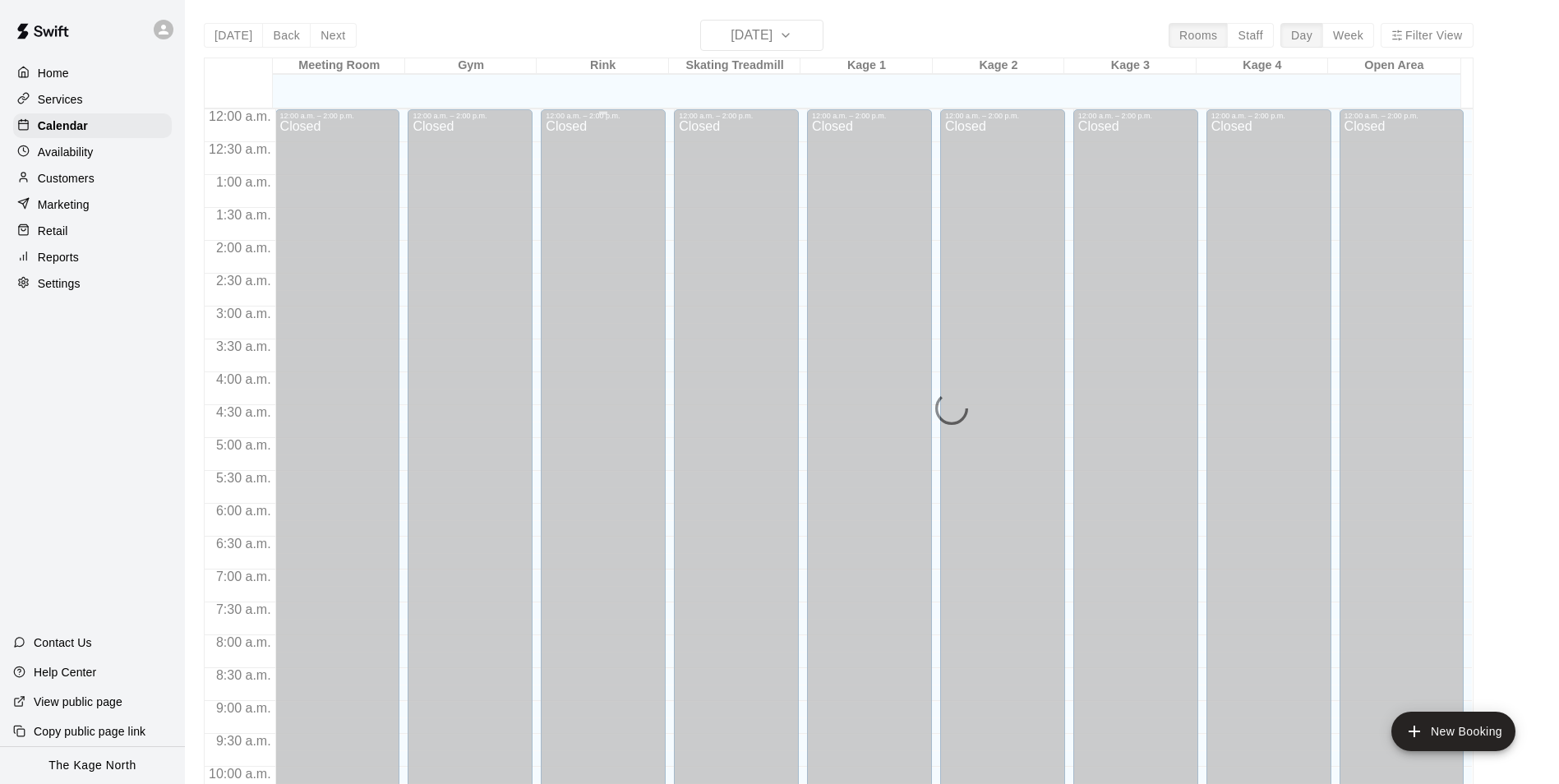
scroll to position [835, 0]
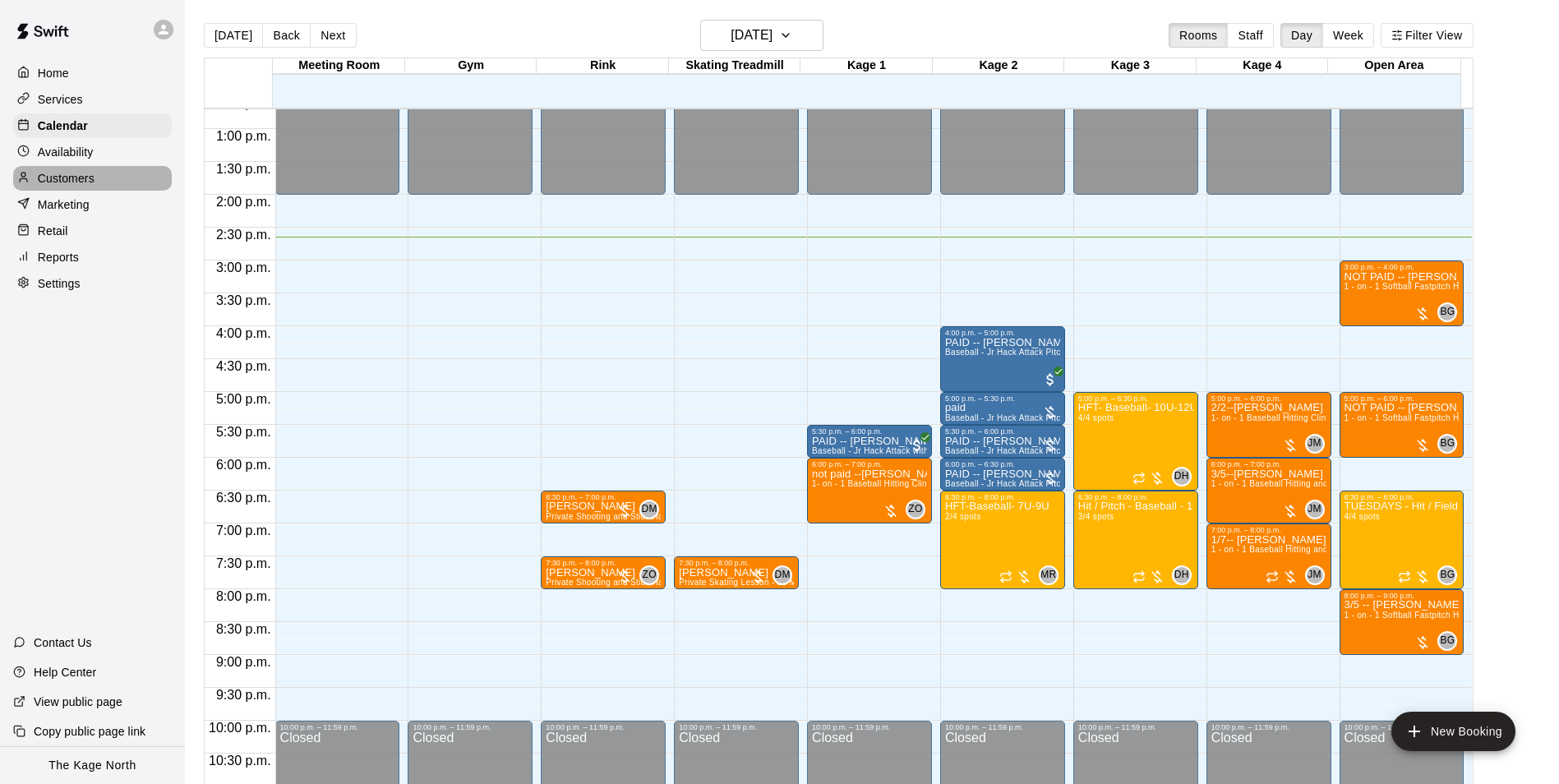
click at [80, 185] on p "Customers" at bounding box center [66, 178] width 56 height 16
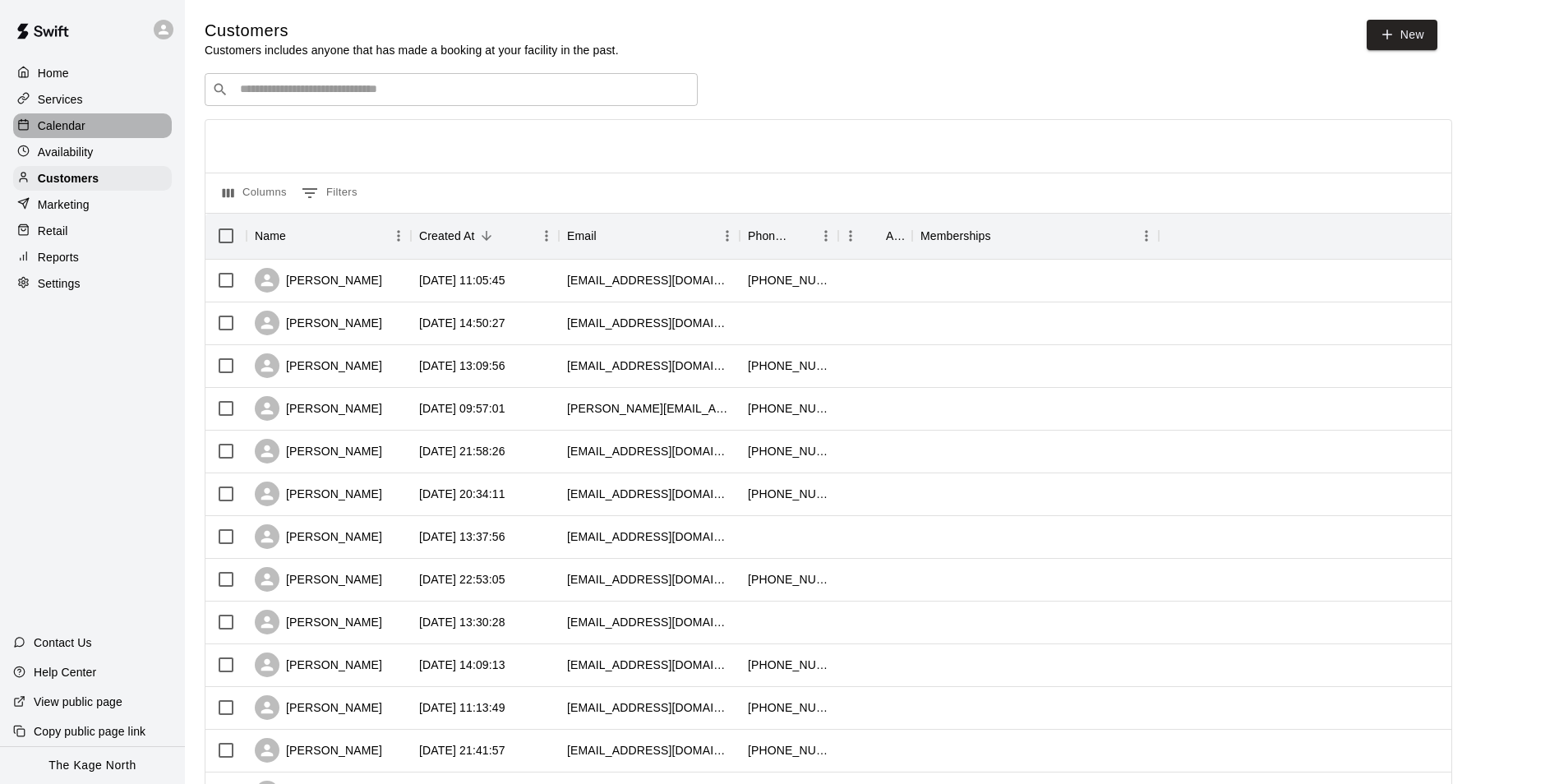
click at [53, 127] on p "Calendar" at bounding box center [62, 126] width 48 height 16
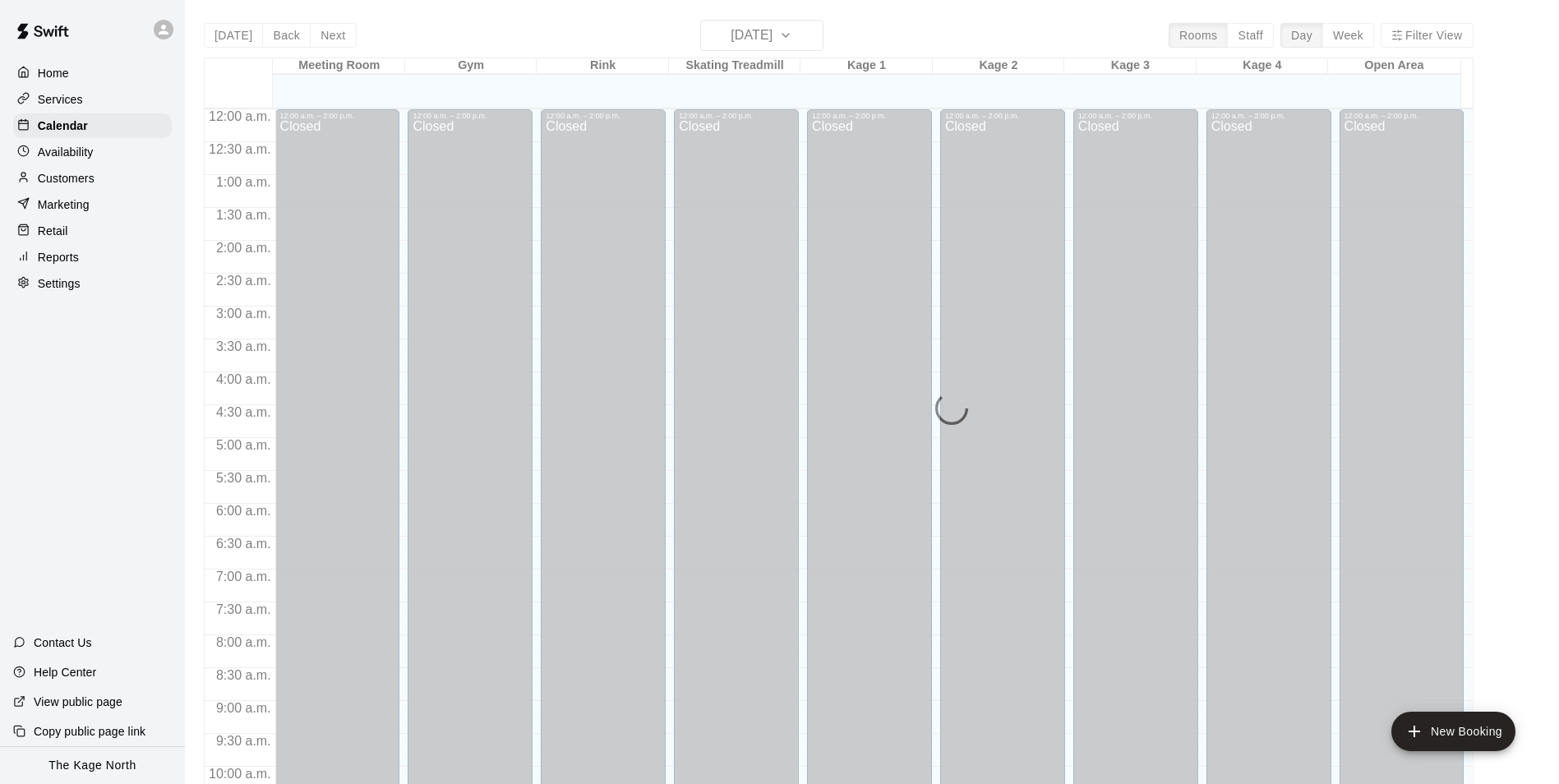
scroll to position [835, 0]
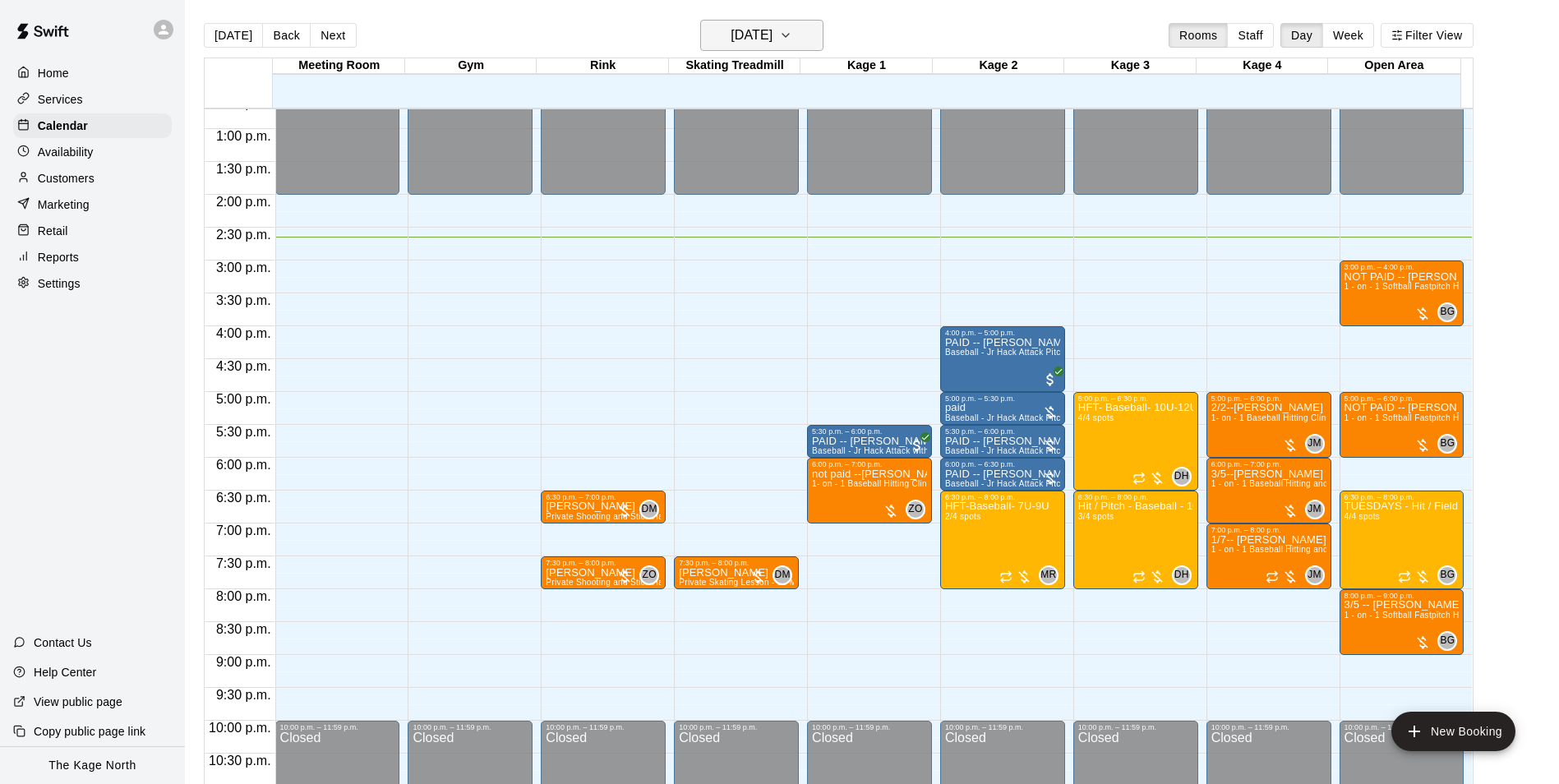
click at [772, 29] on h6 "[DATE]" at bounding box center [751, 34] width 42 height 23
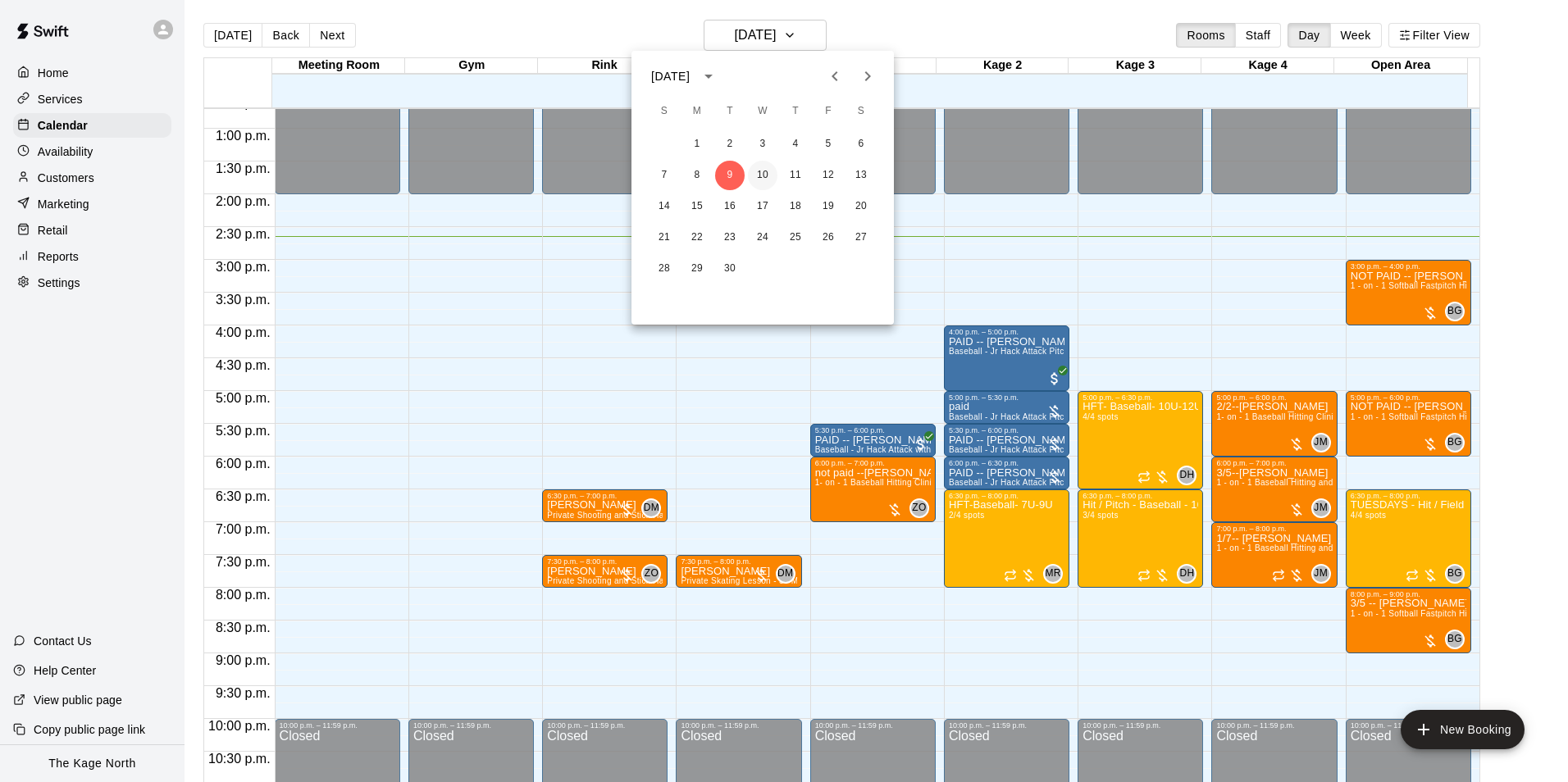
click at [760, 172] on button "10" at bounding box center [762, 176] width 30 height 30
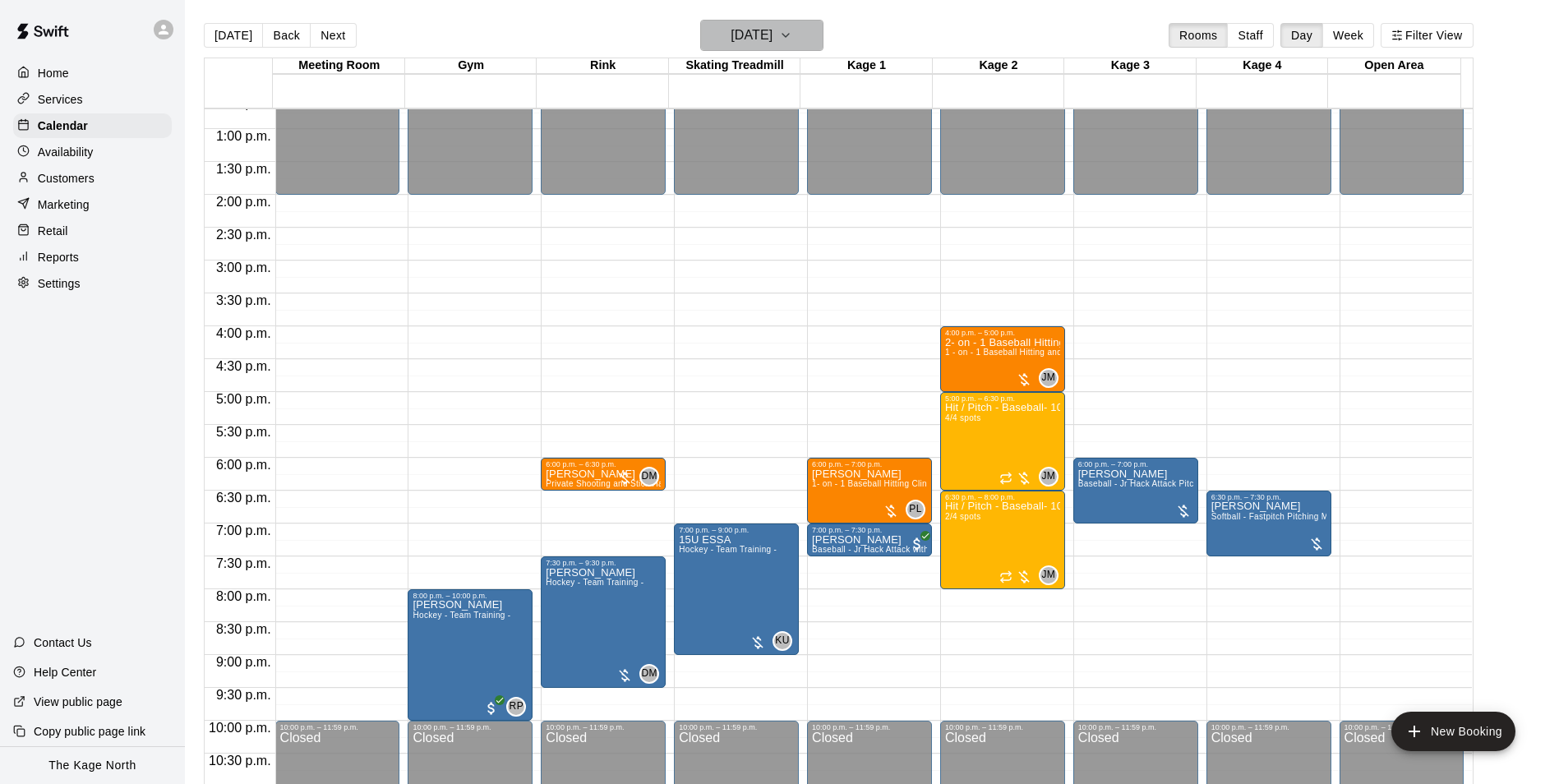
click at [770, 31] on h6 "[DATE]" at bounding box center [751, 34] width 42 height 23
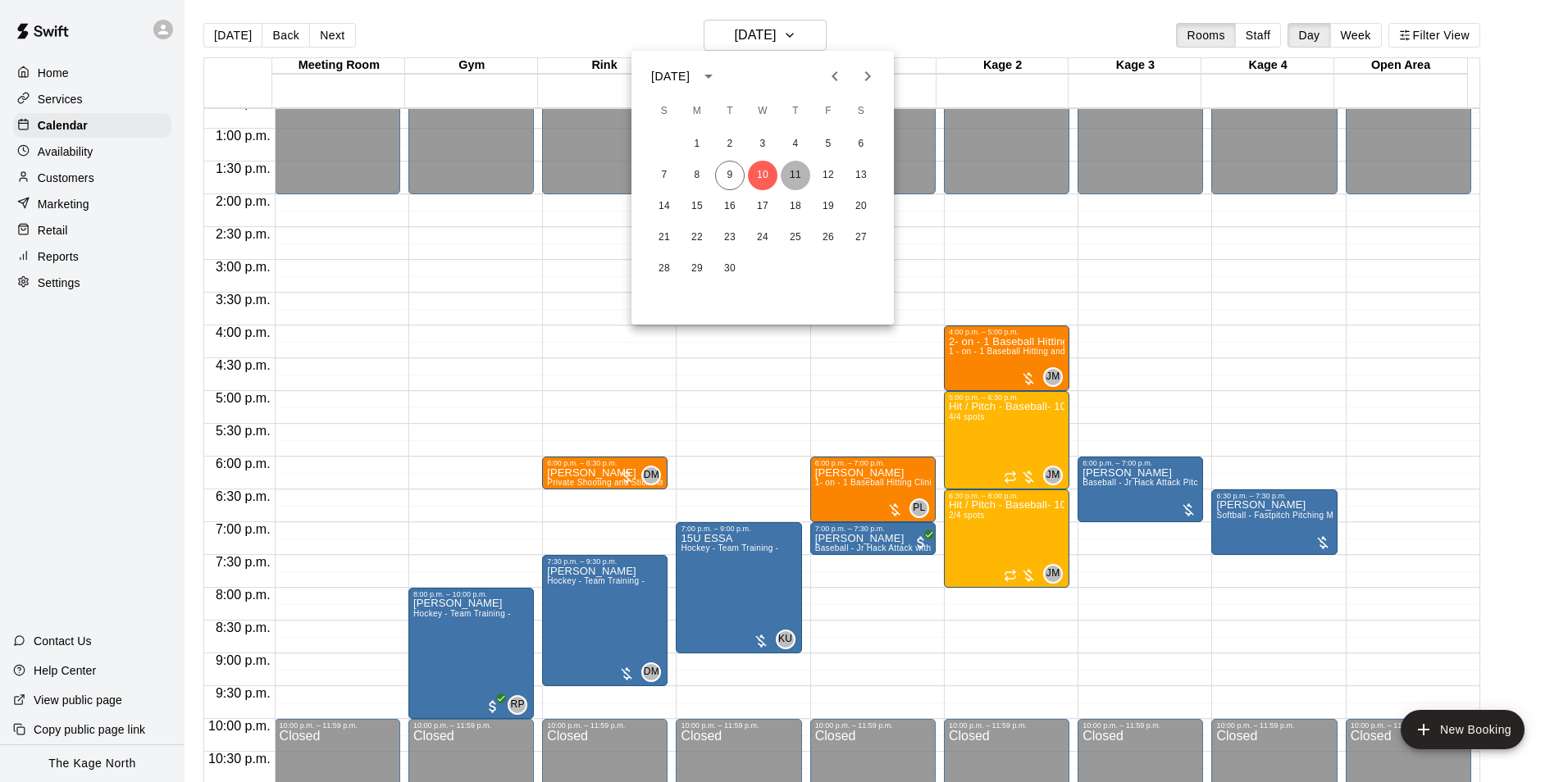
click at [796, 175] on button "11" at bounding box center [795, 176] width 30 height 30
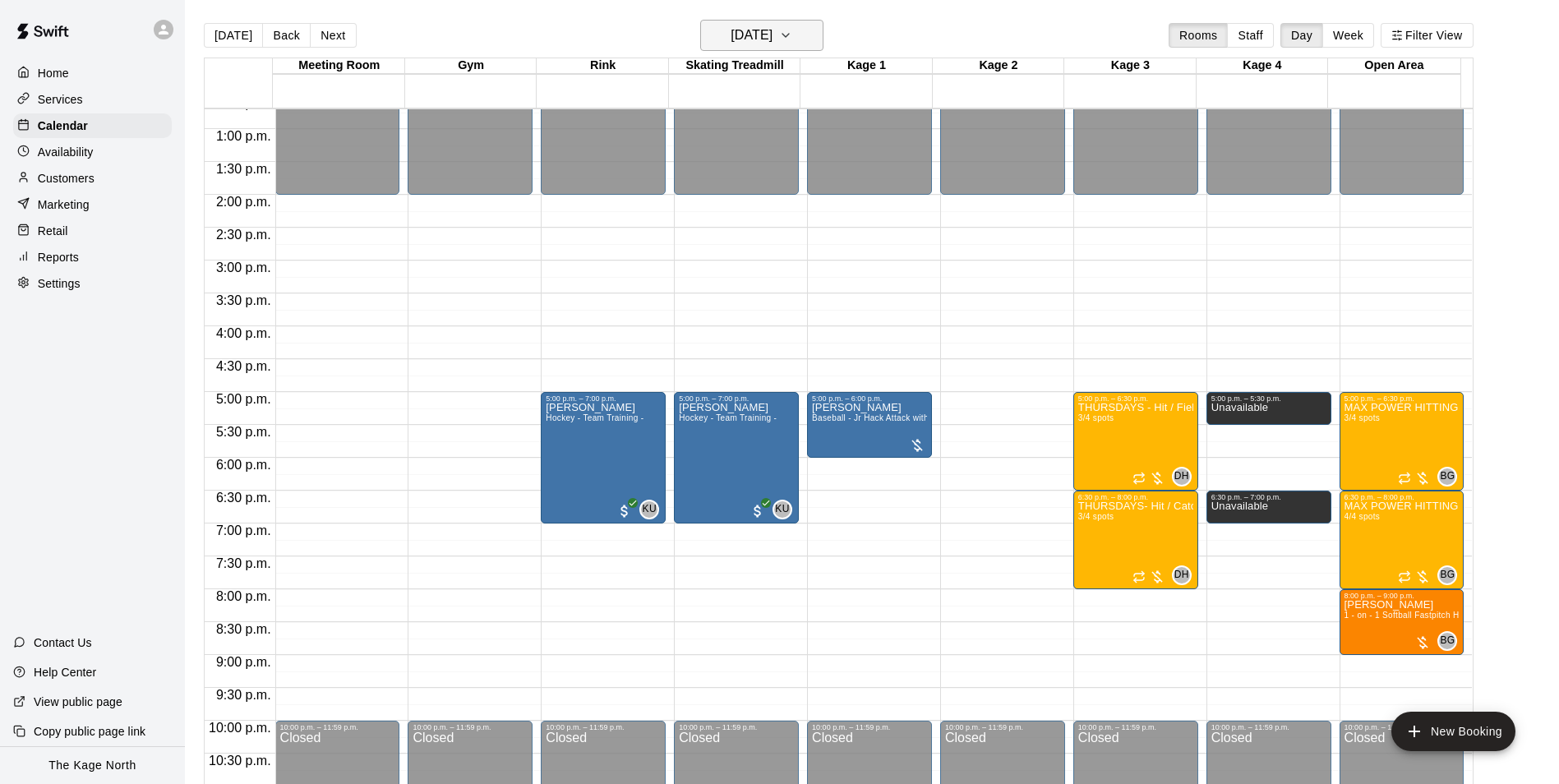
click at [772, 37] on h6 "[DATE]" at bounding box center [751, 34] width 42 height 23
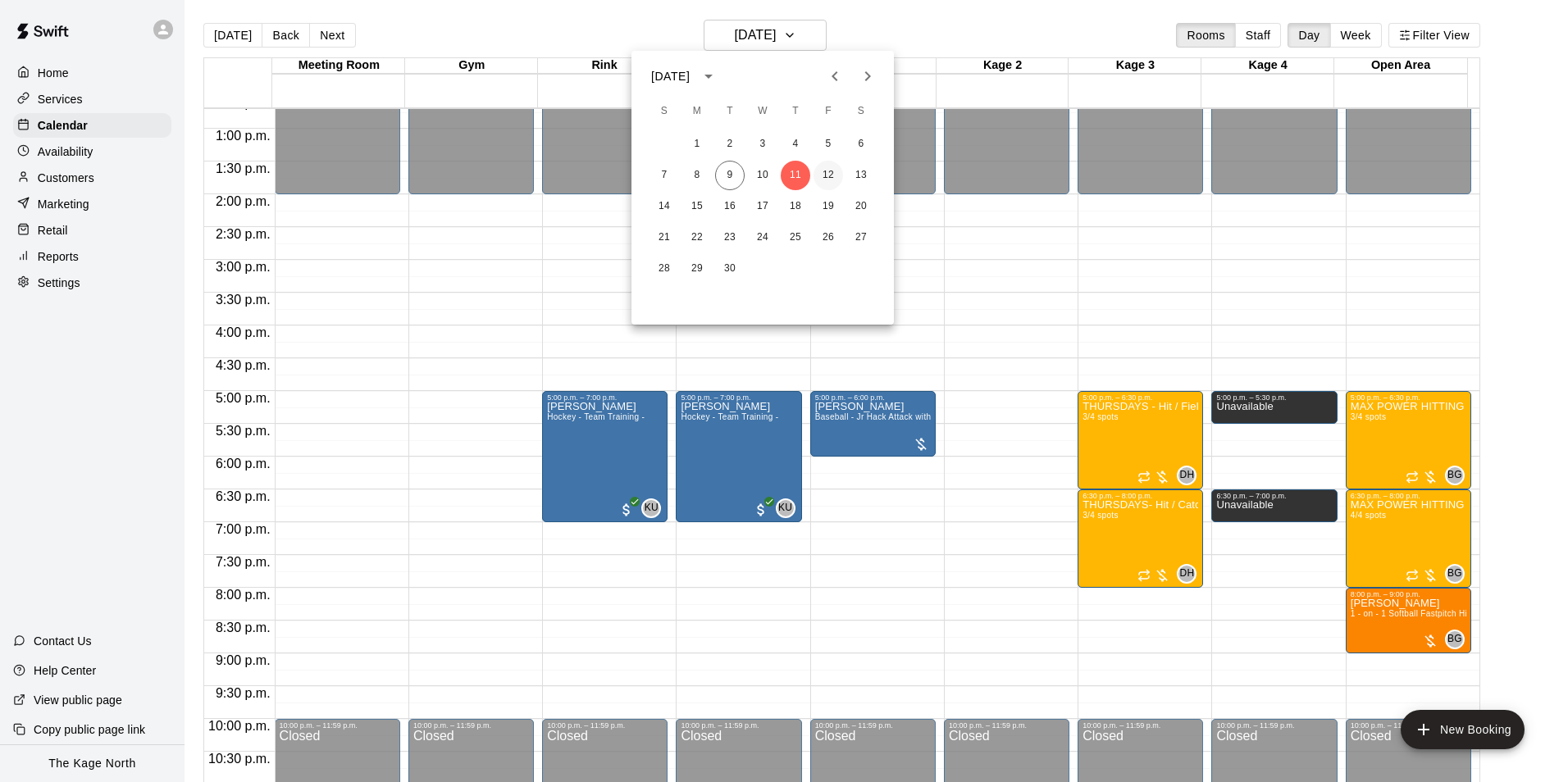
click at [822, 176] on button "12" at bounding box center [827, 176] width 30 height 30
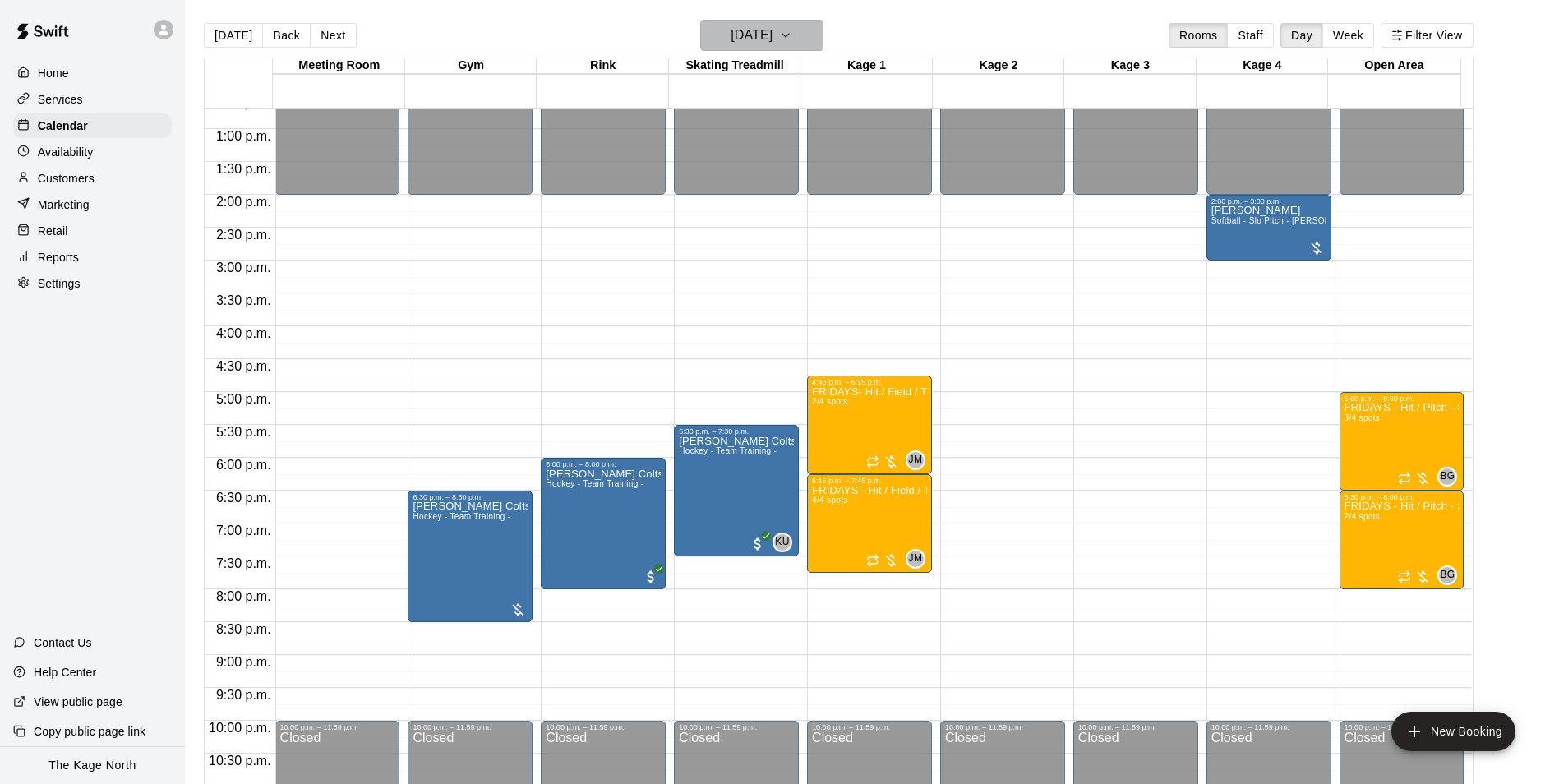
click at [772, 36] on h6 "[DATE]" at bounding box center [751, 34] width 42 height 23
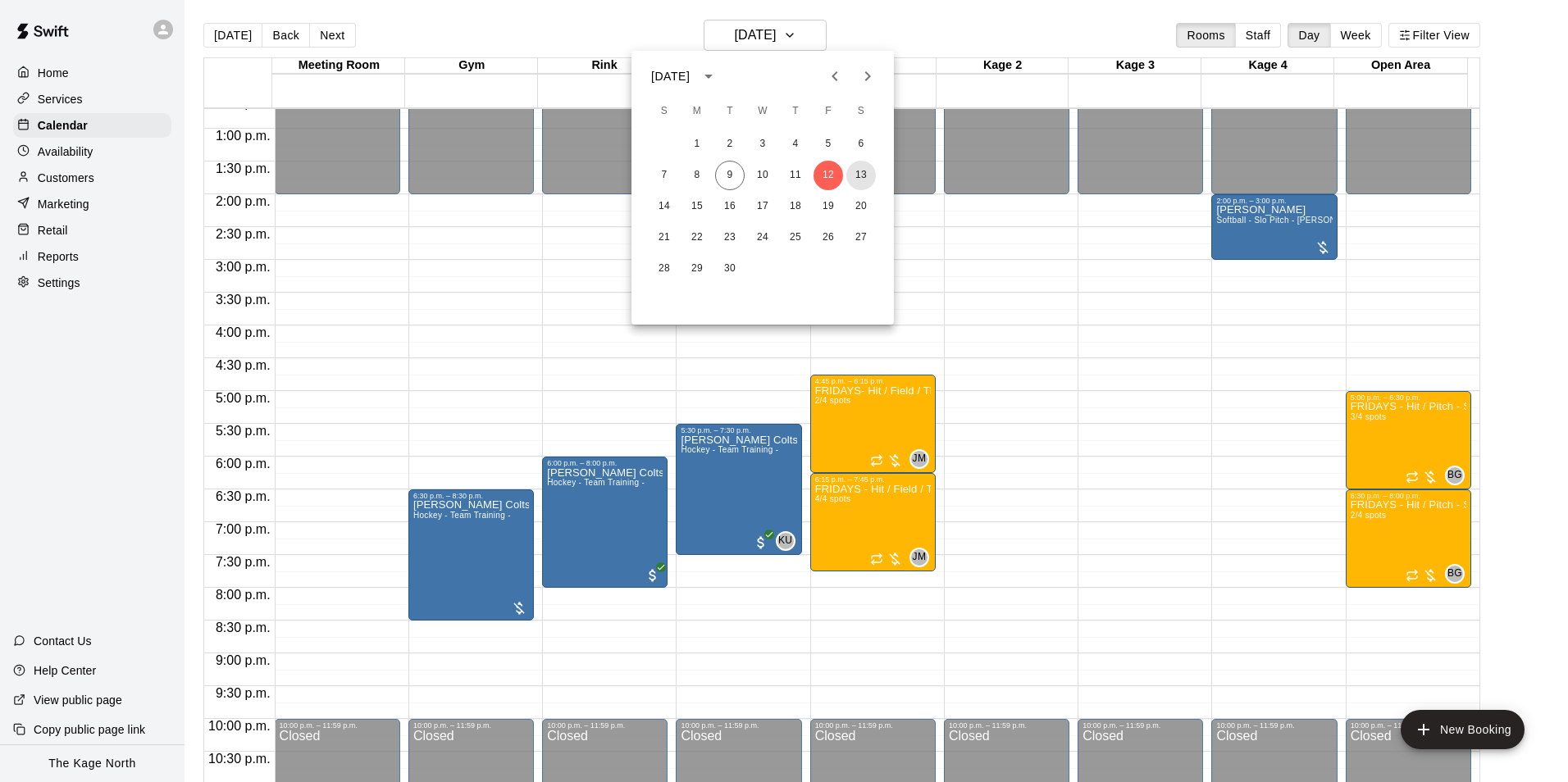
drag, startPoint x: 863, startPoint y: 176, endPoint x: 1180, endPoint y: 407, distance: 392.2
click at [862, 176] on button "13" at bounding box center [861, 176] width 30 height 30
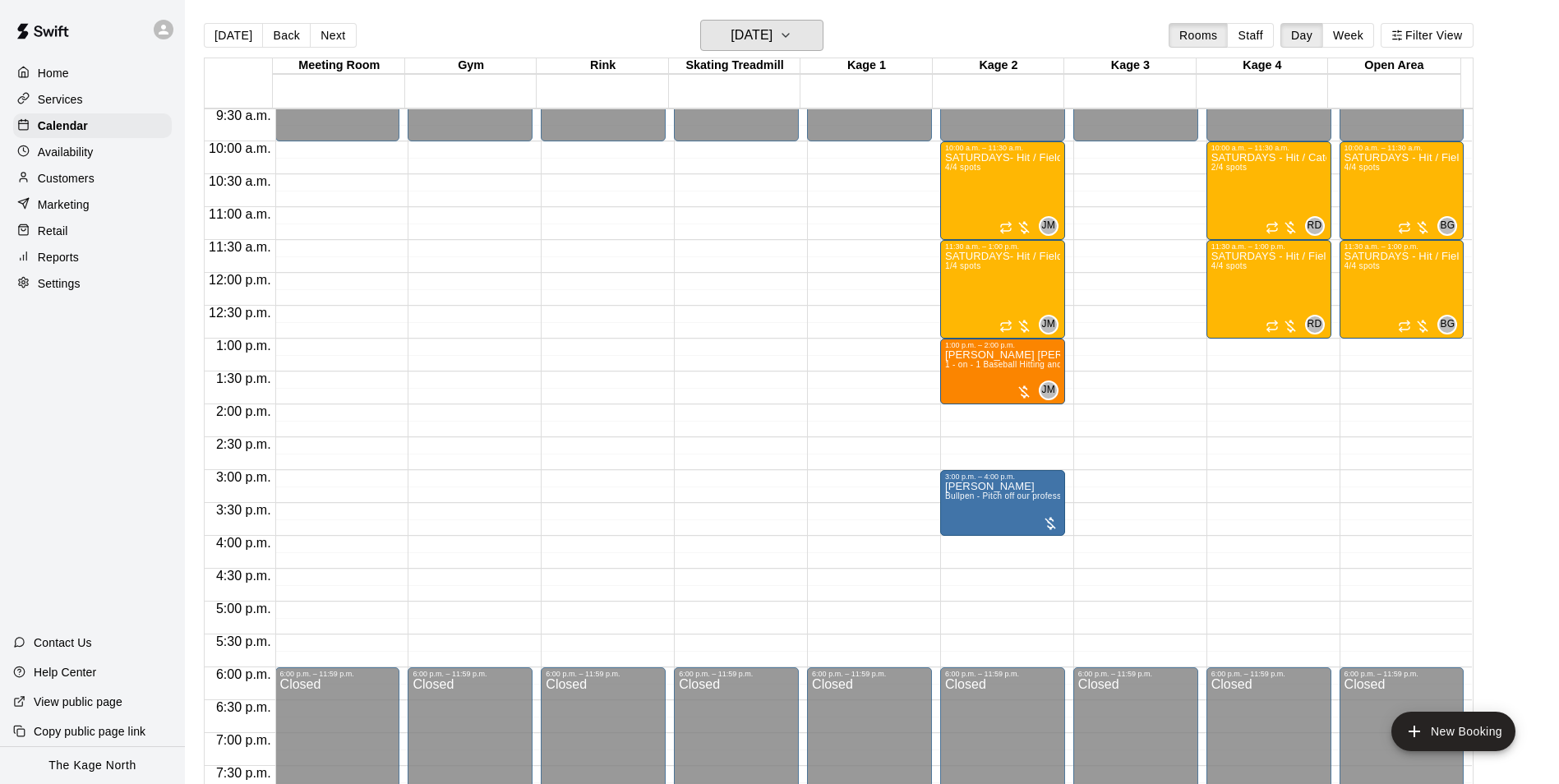
scroll to position [588, 0]
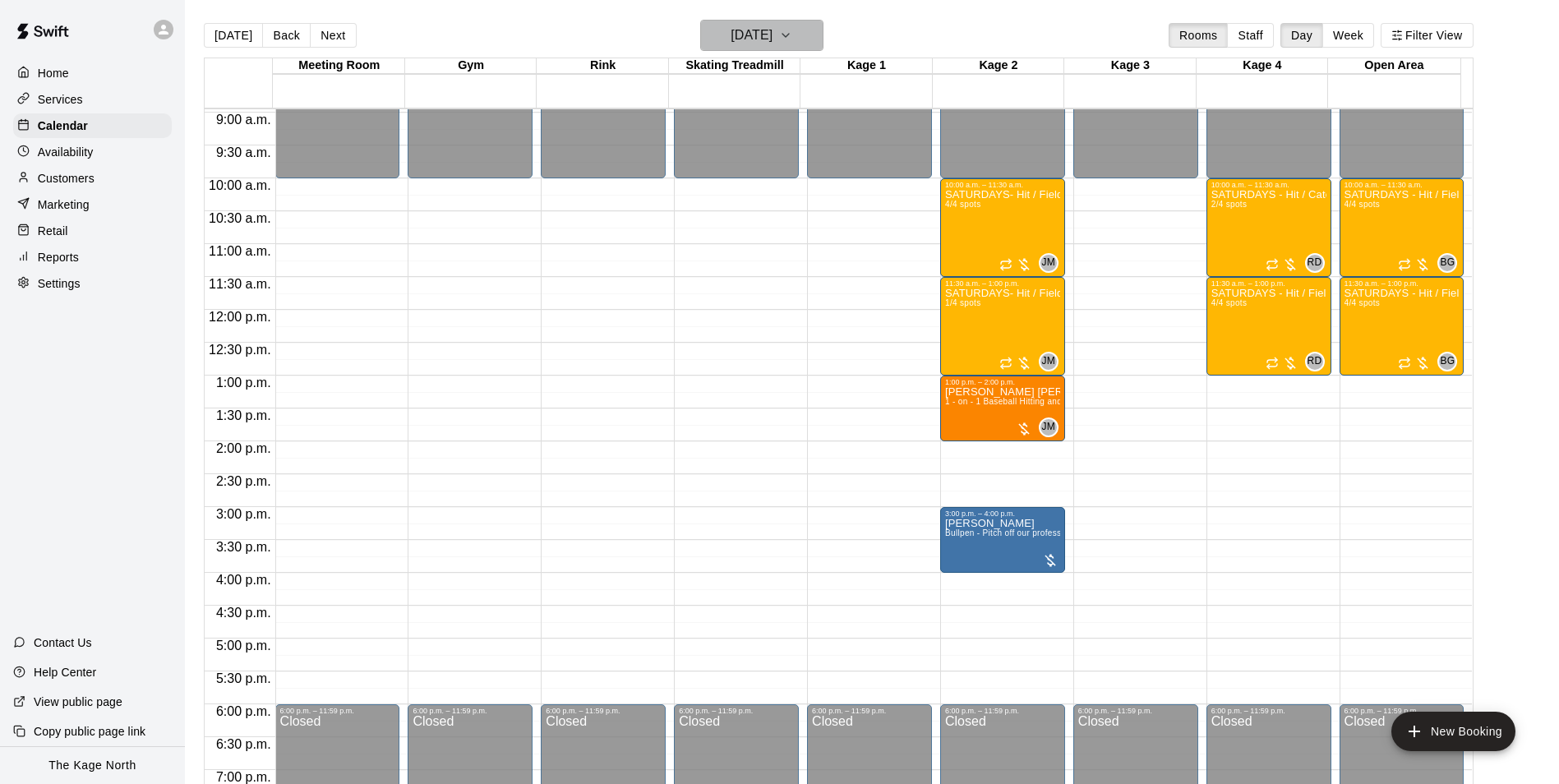
click at [767, 35] on h6 "[DATE]" at bounding box center [751, 34] width 42 height 23
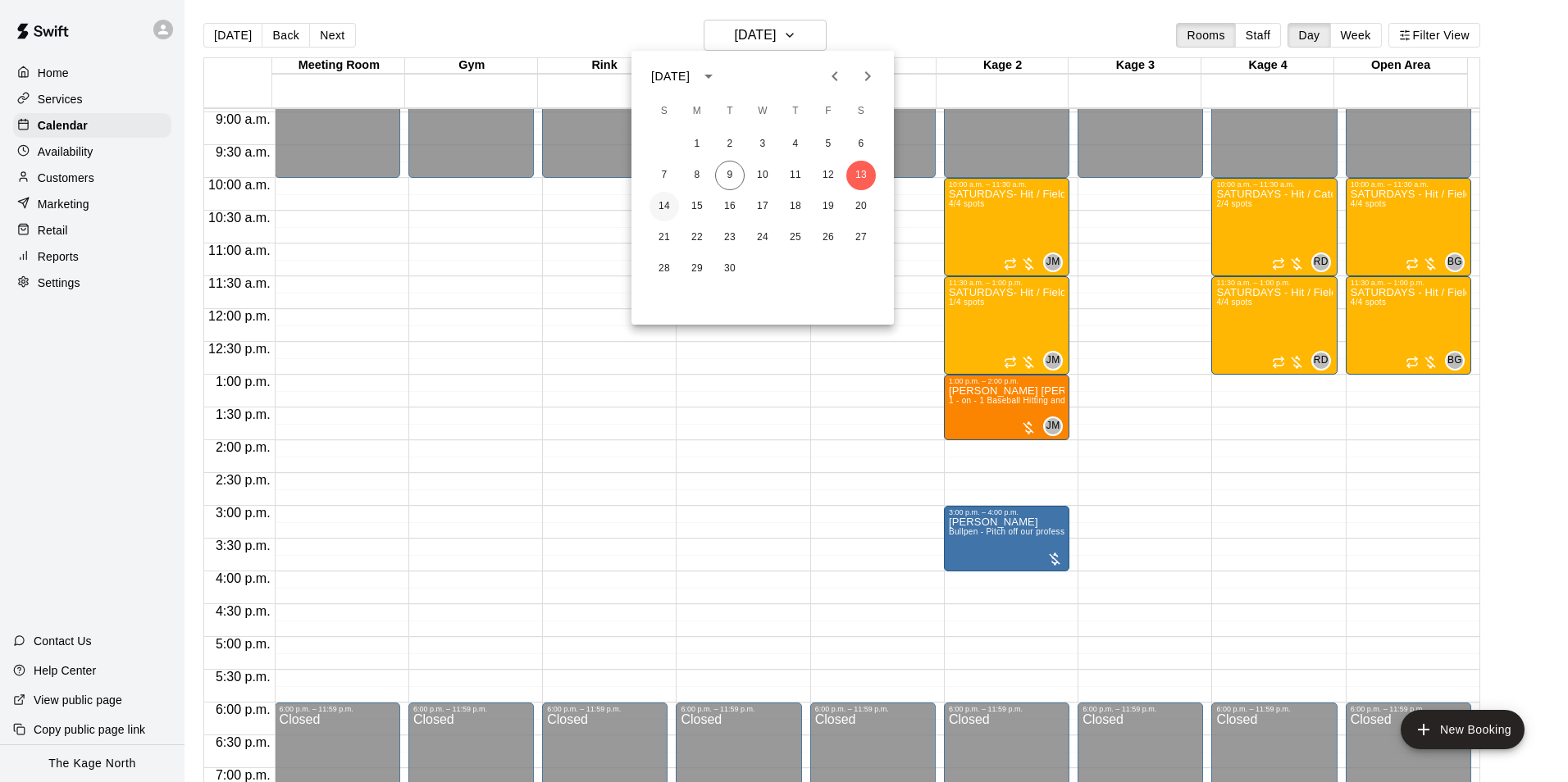
click at [660, 204] on button "14" at bounding box center [664, 206] width 30 height 30
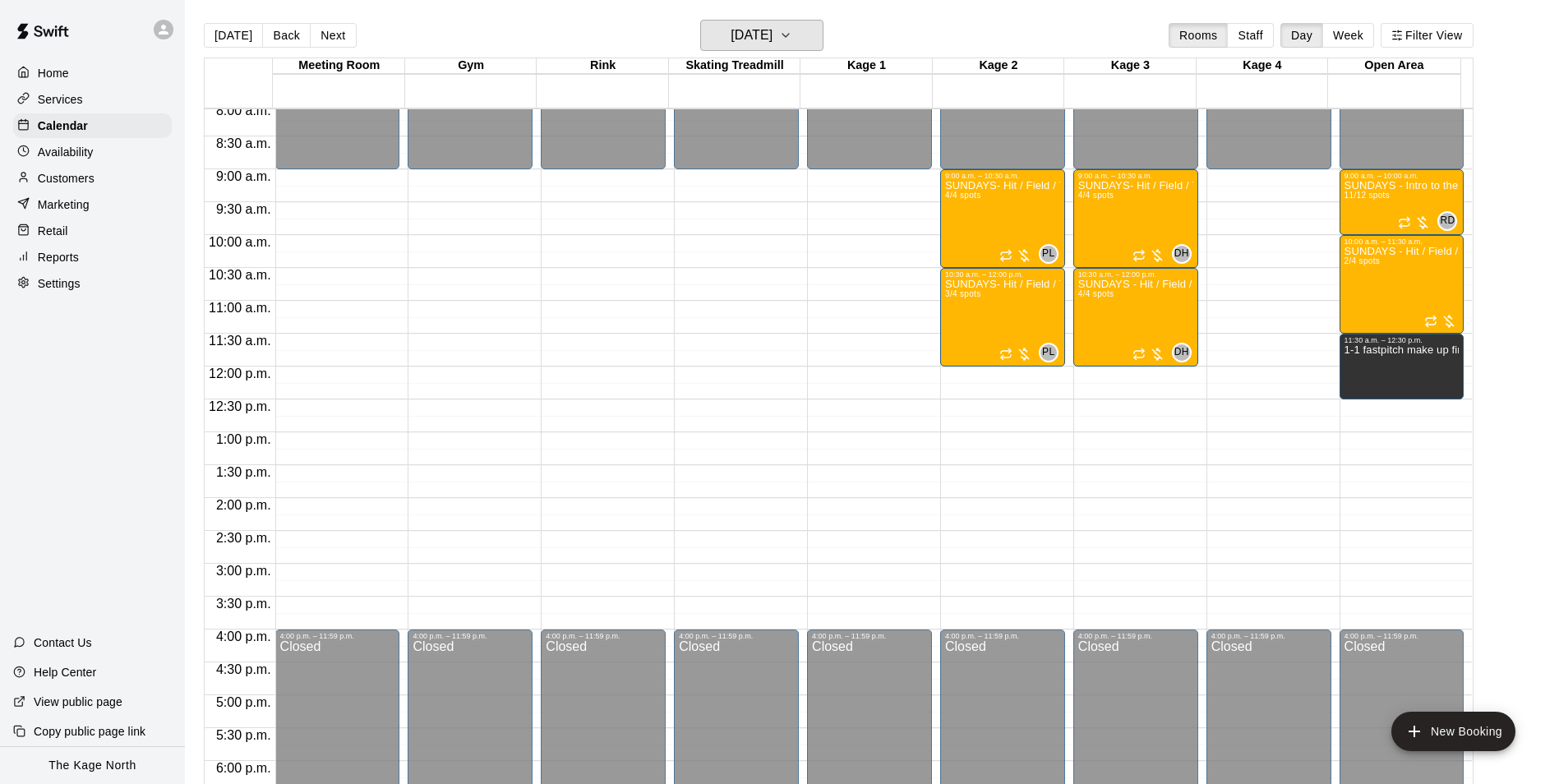
scroll to position [506, 0]
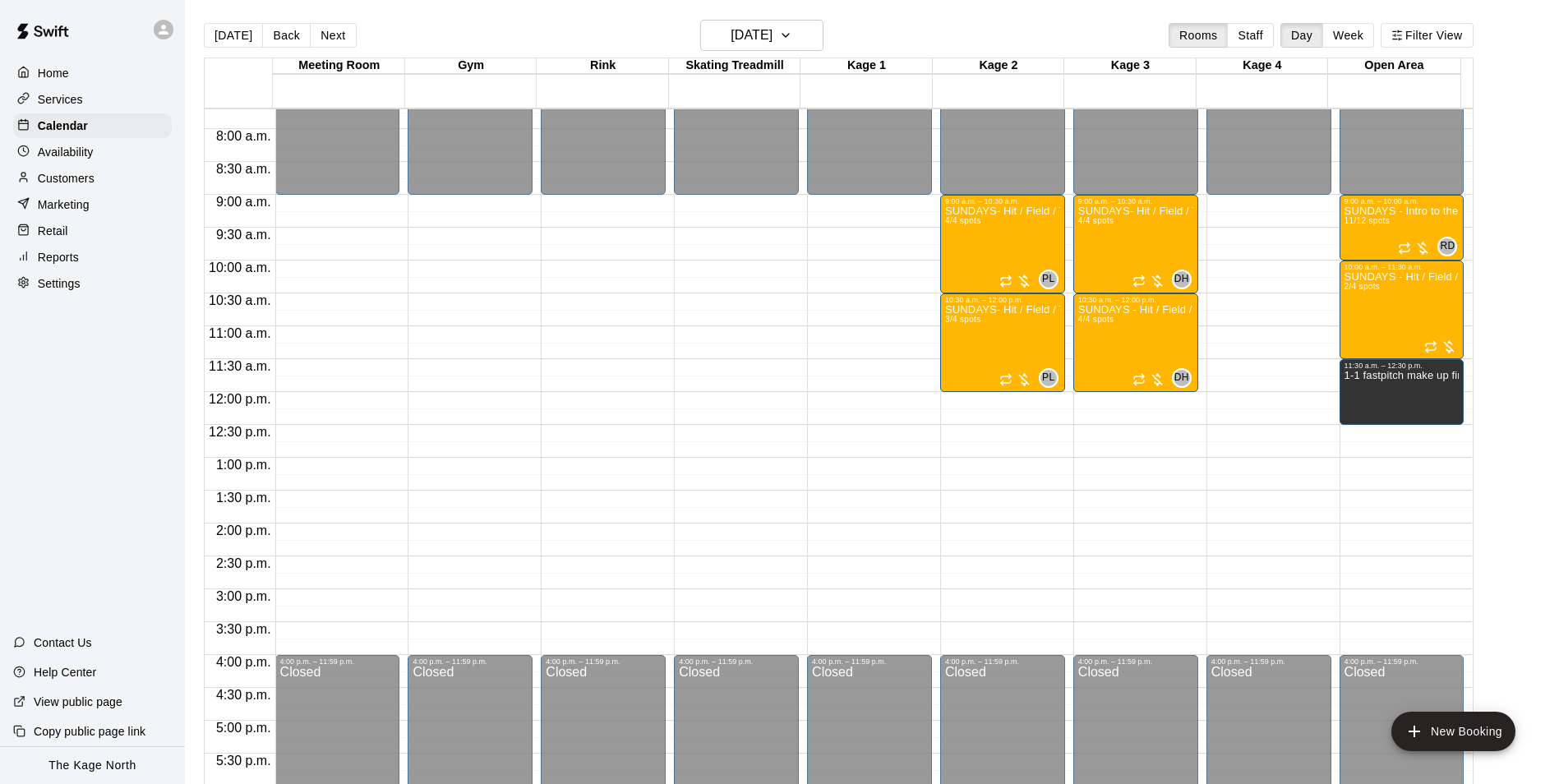
click at [811, 15] on main "[DATE] Back [DATE][DATE] Rooms Staff Day Week Filter View Meeting Room 14 Sun G…" at bounding box center [872, 405] width 1374 height 810
click at [792, 36] on icon "button" at bounding box center [786, 35] width 13 height 20
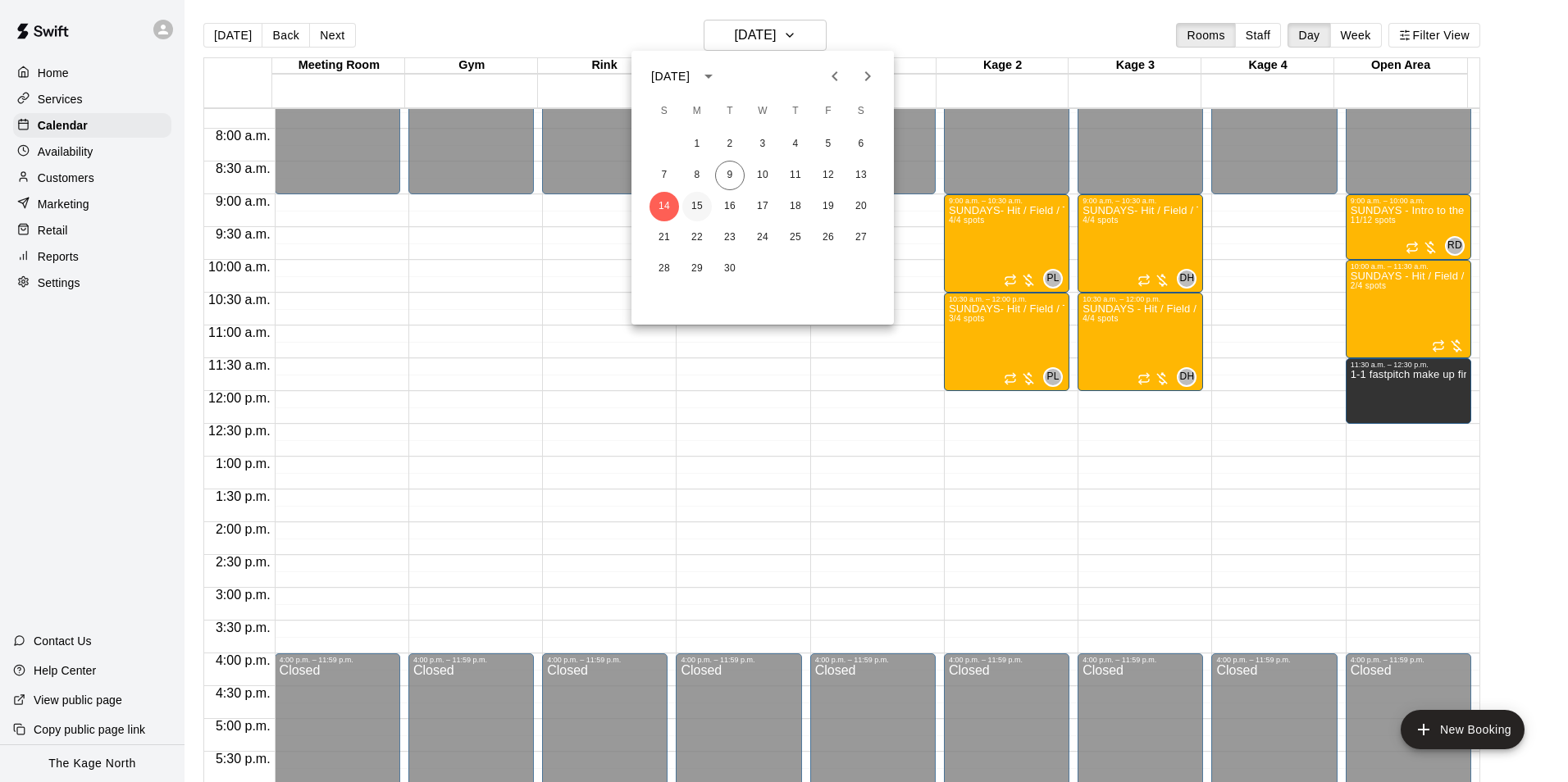
click at [699, 202] on button "15" at bounding box center [697, 206] width 30 height 30
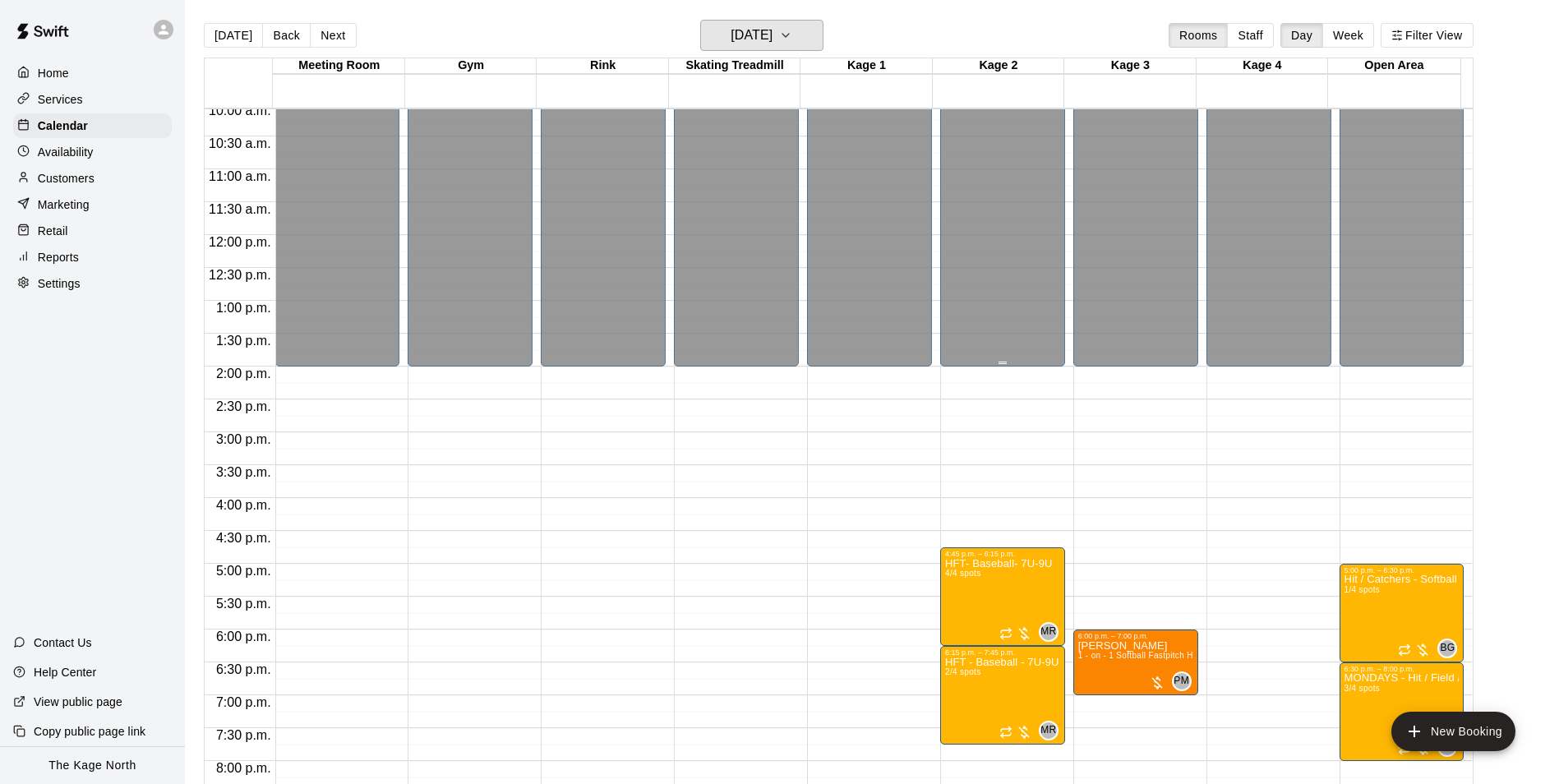
scroll to position [835, 0]
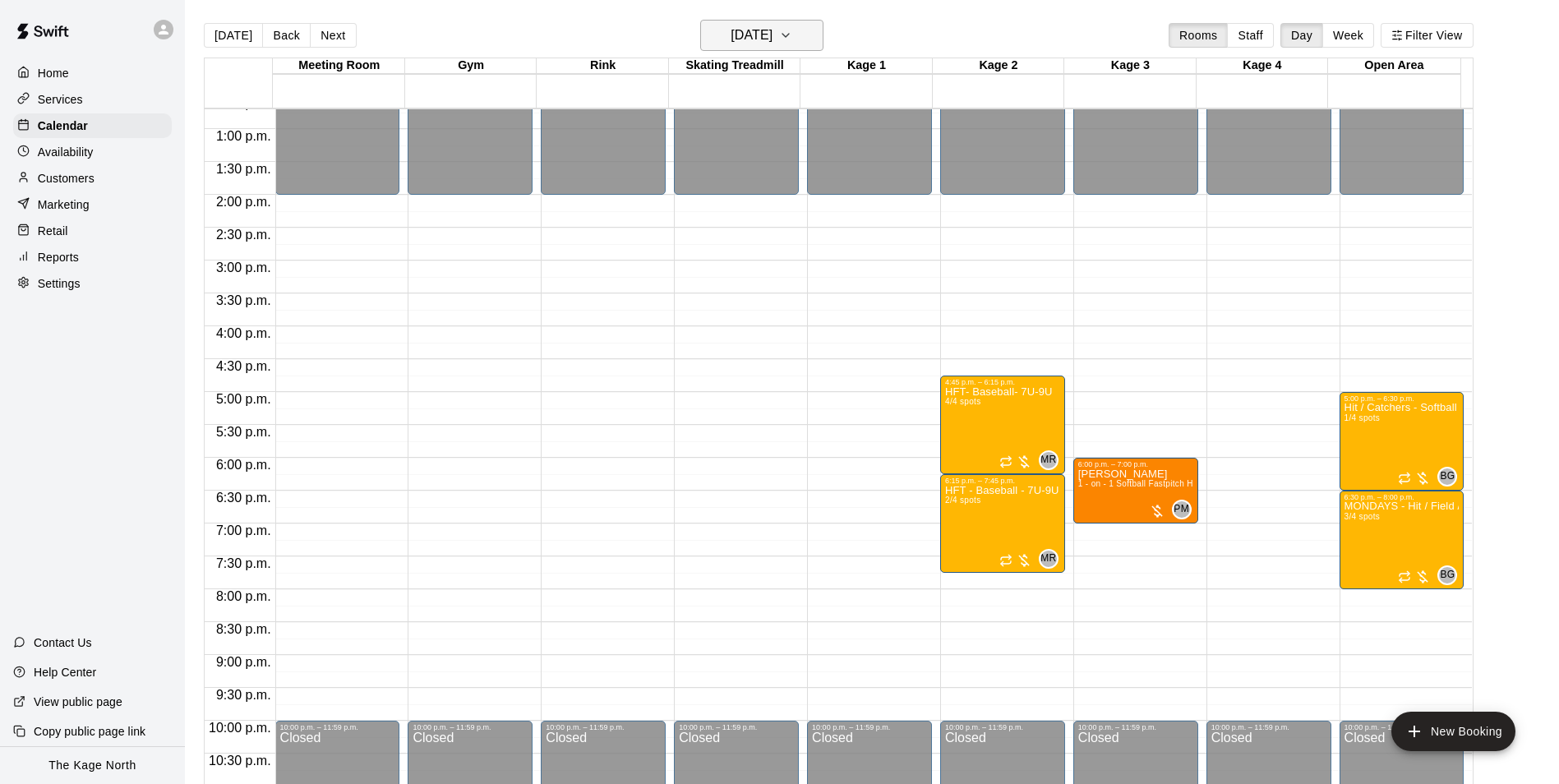
click at [772, 26] on h6 "[DATE]" at bounding box center [751, 34] width 42 height 23
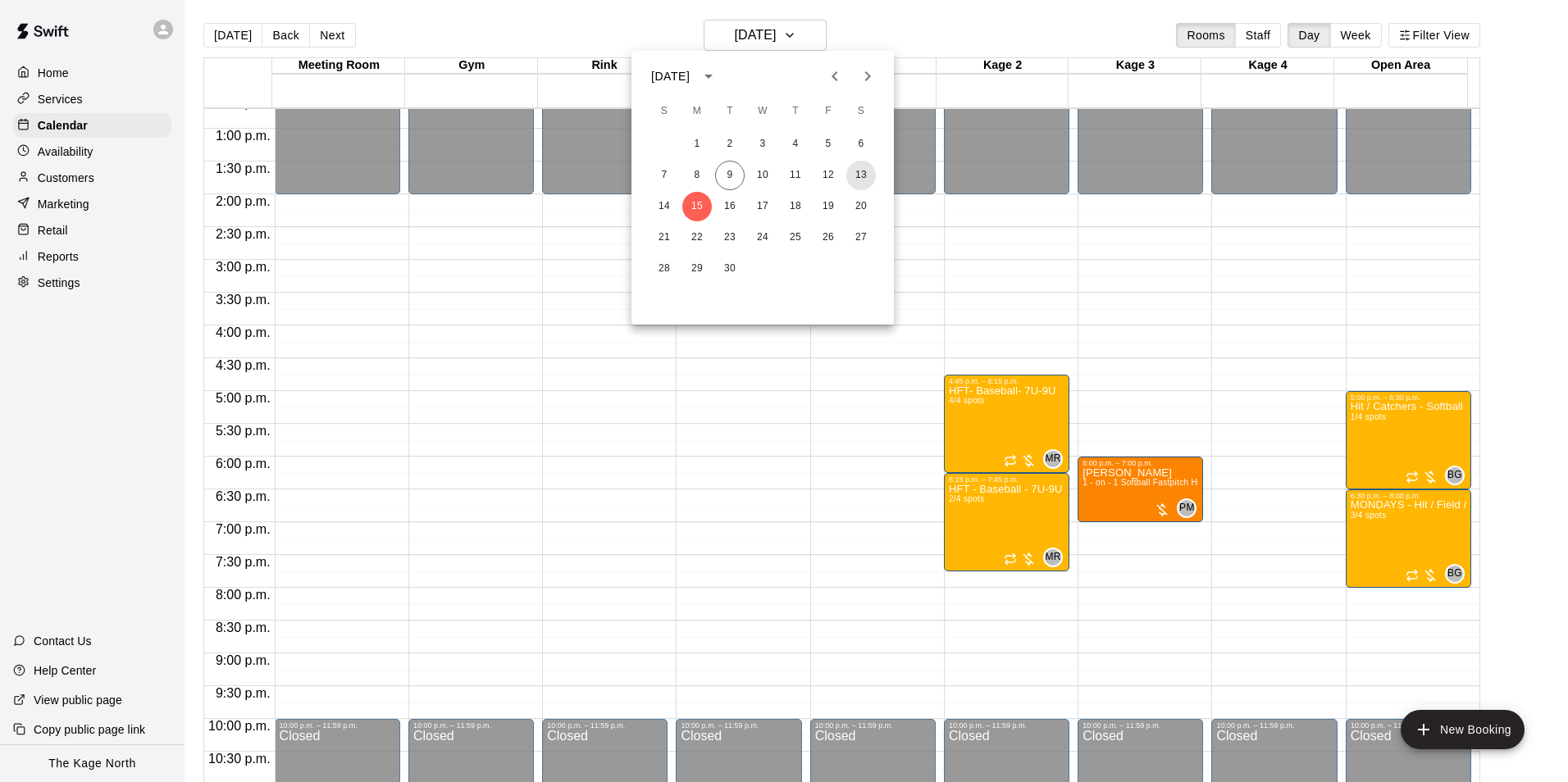
drag, startPoint x: 858, startPoint y: 176, endPoint x: 1086, endPoint y: 405, distance: 323.1
click at [858, 176] on button "13" at bounding box center [861, 176] width 30 height 30
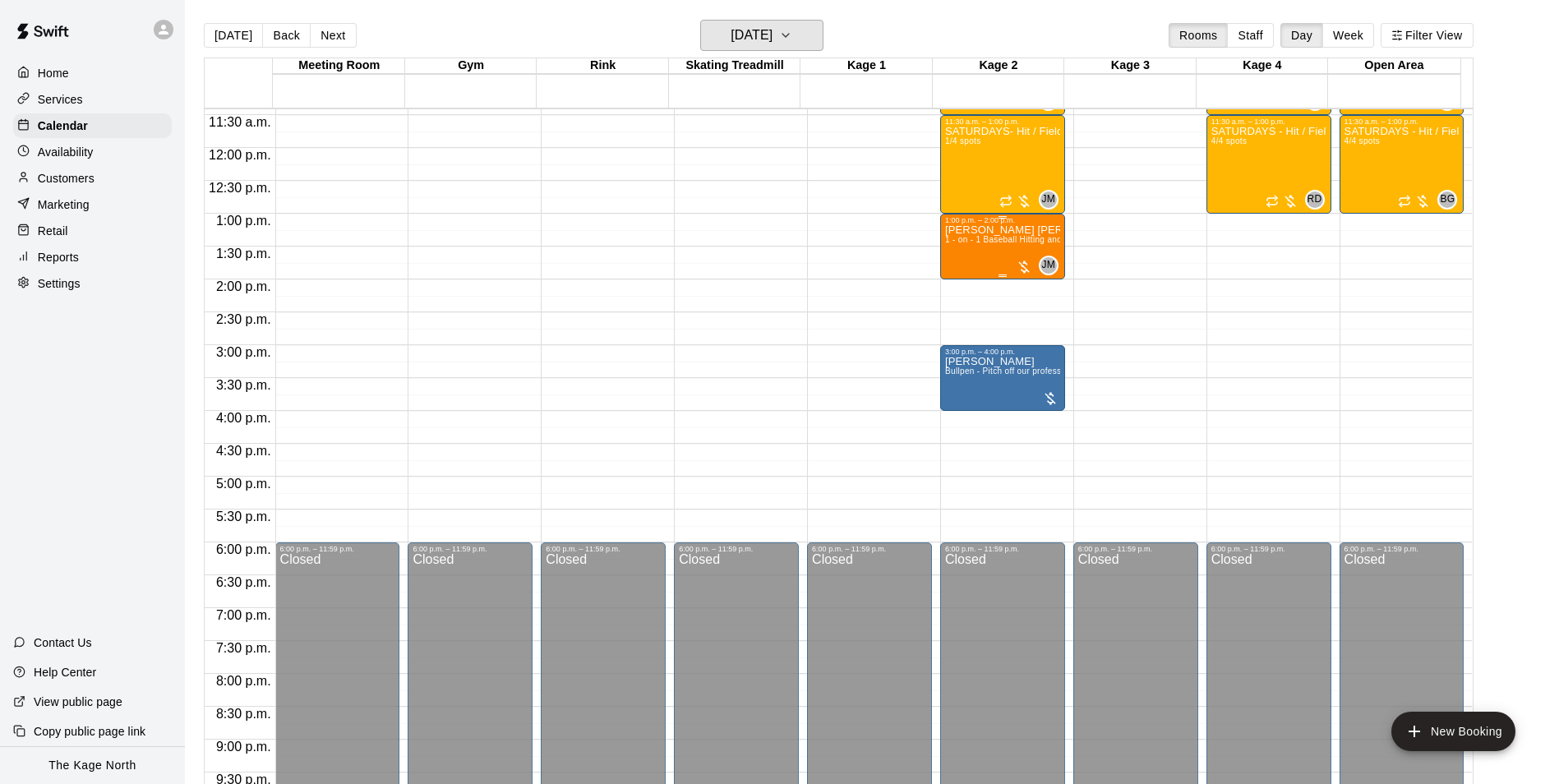
scroll to position [588, 0]
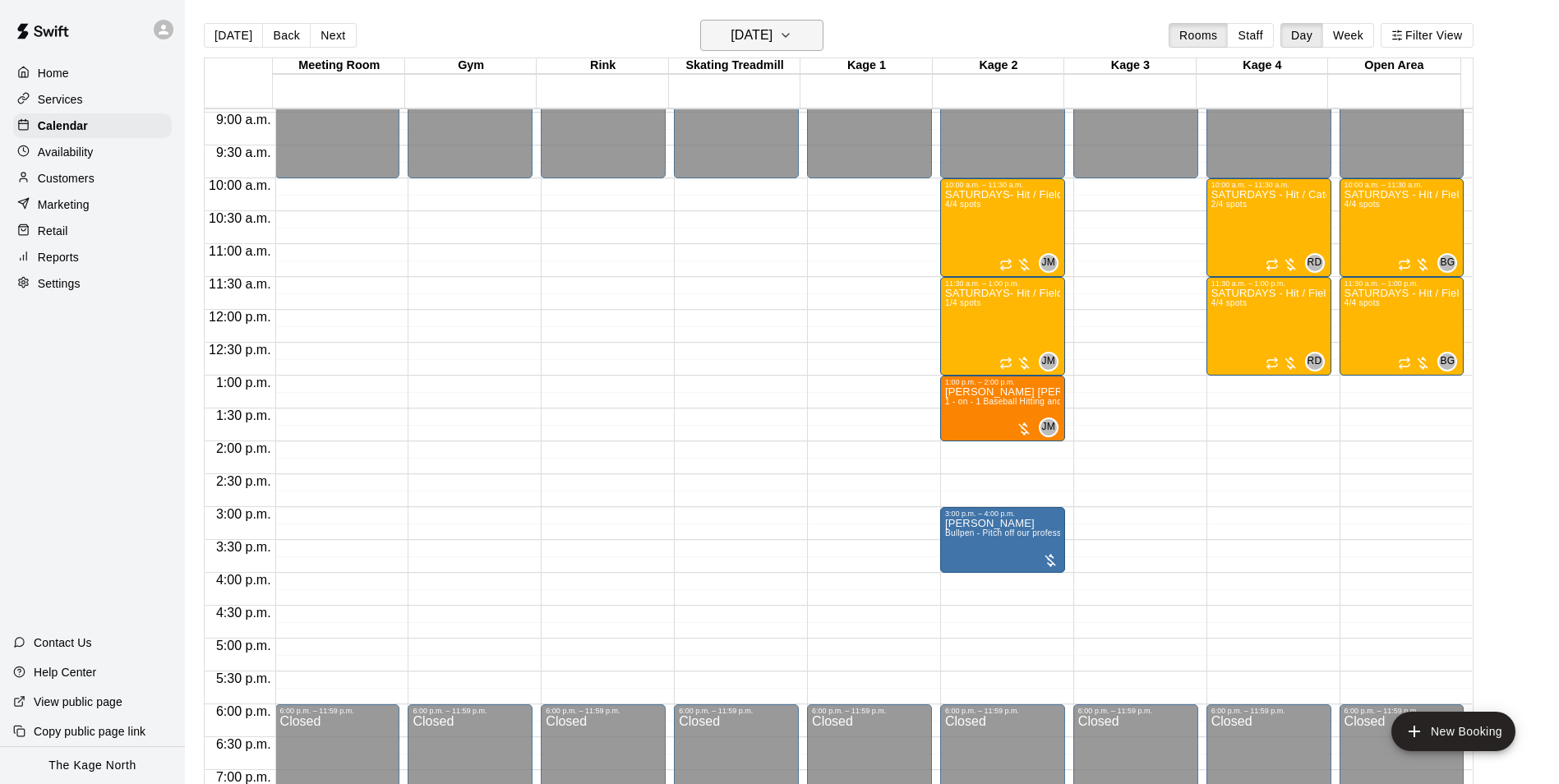
click at [772, 40] on h6 "[DATE]" at bounding box center [751, 34] width 42 height 23
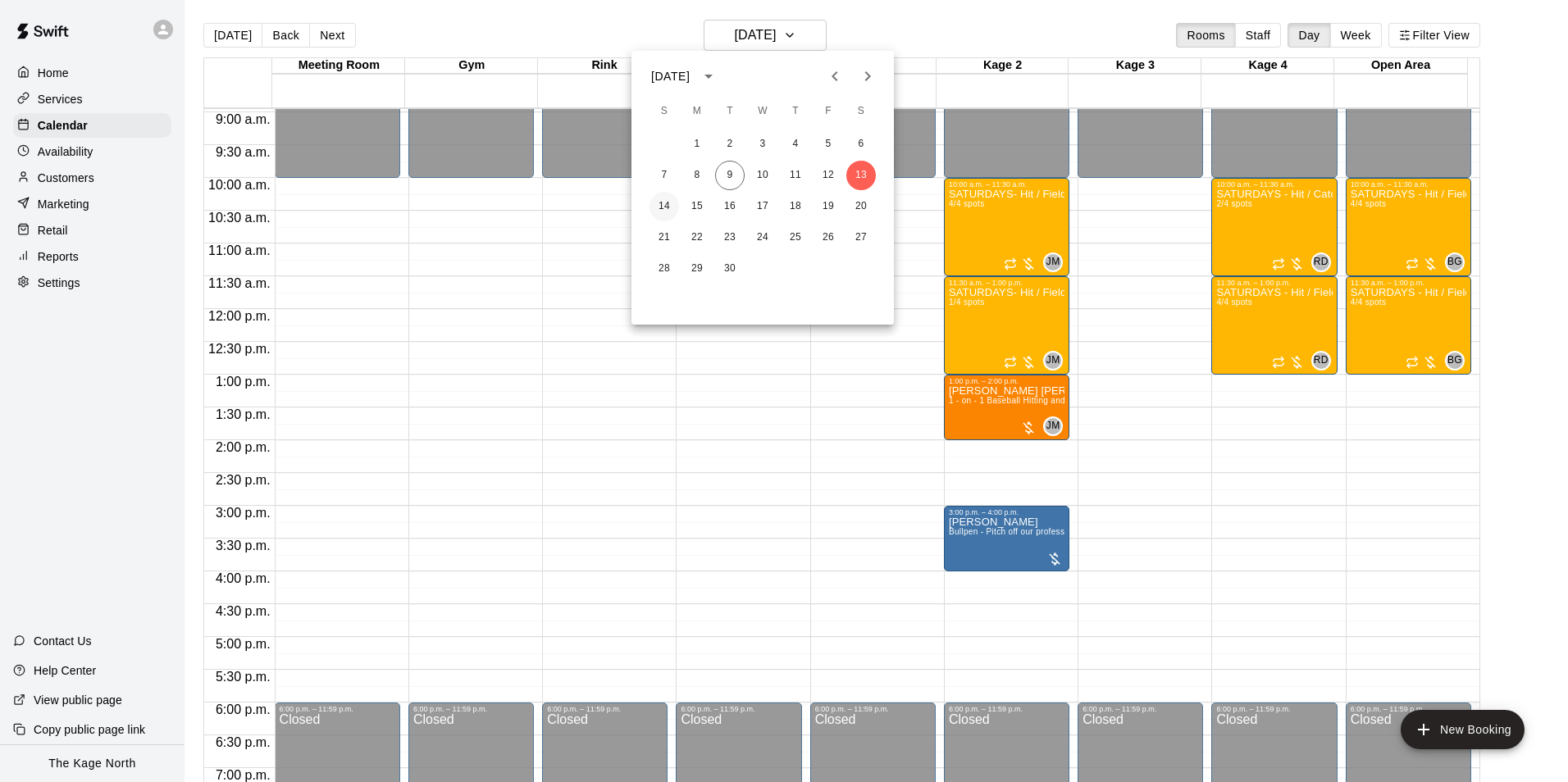
click at [668, 206] on button "14" at bounding box center [664, 206] width 30 height 30
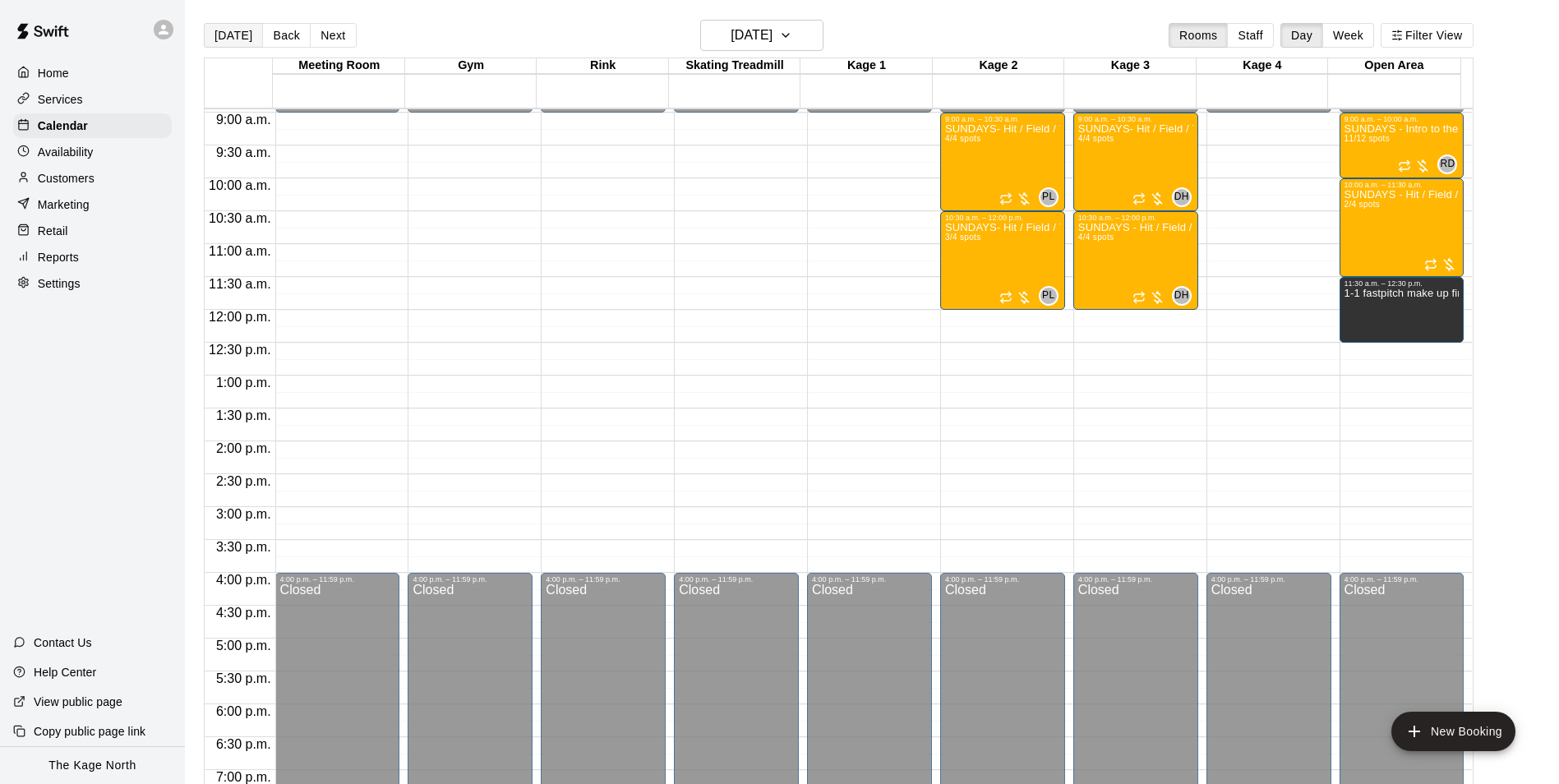
click at [215, 39] on button "[DATE]" at bounding box center [233, 34] width 59 height 24
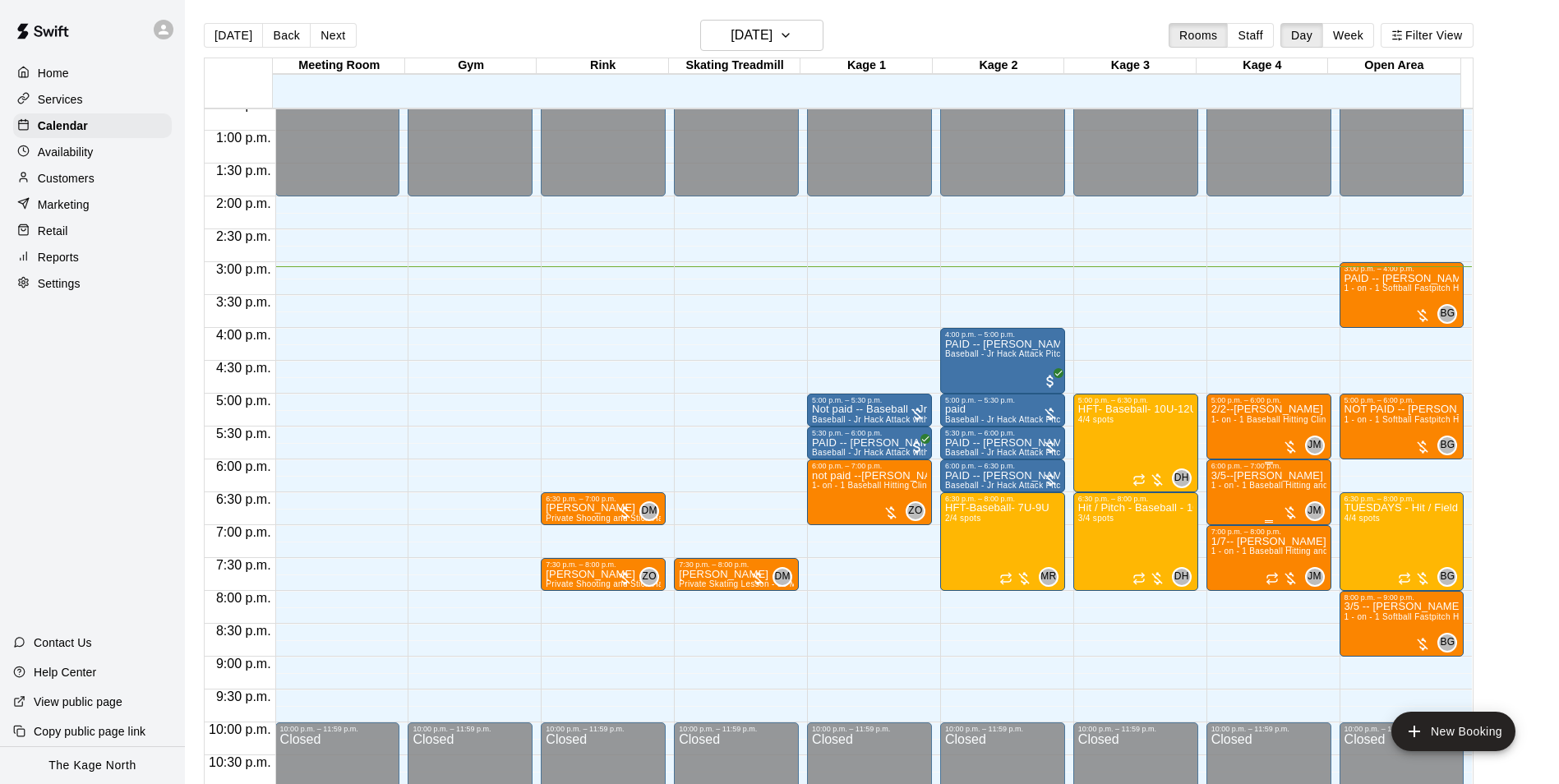
scroll to position [835, 0]
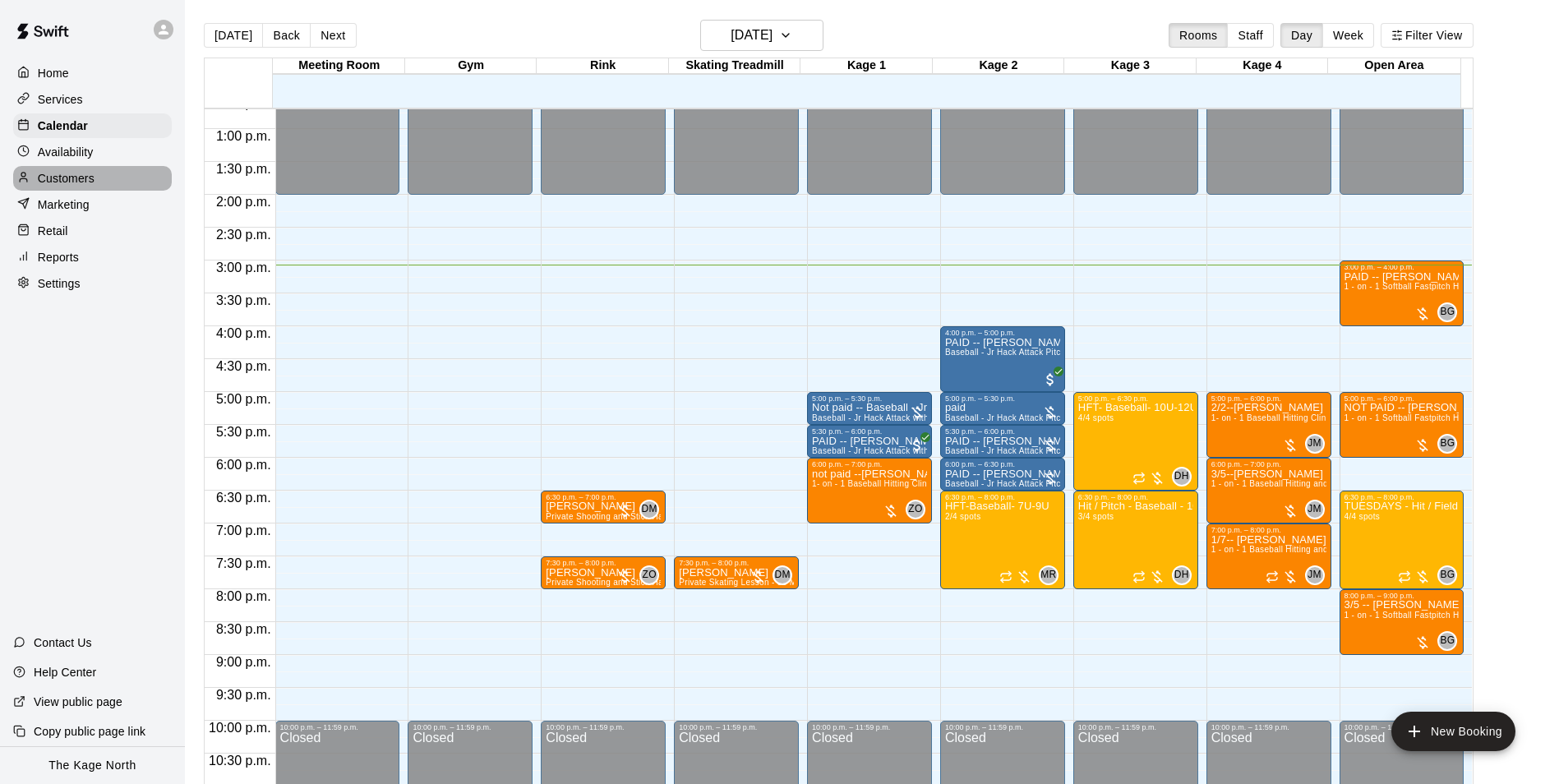
click at [80, 187] on p "Customers" at bounding box center [66, 178] width 56 height 16
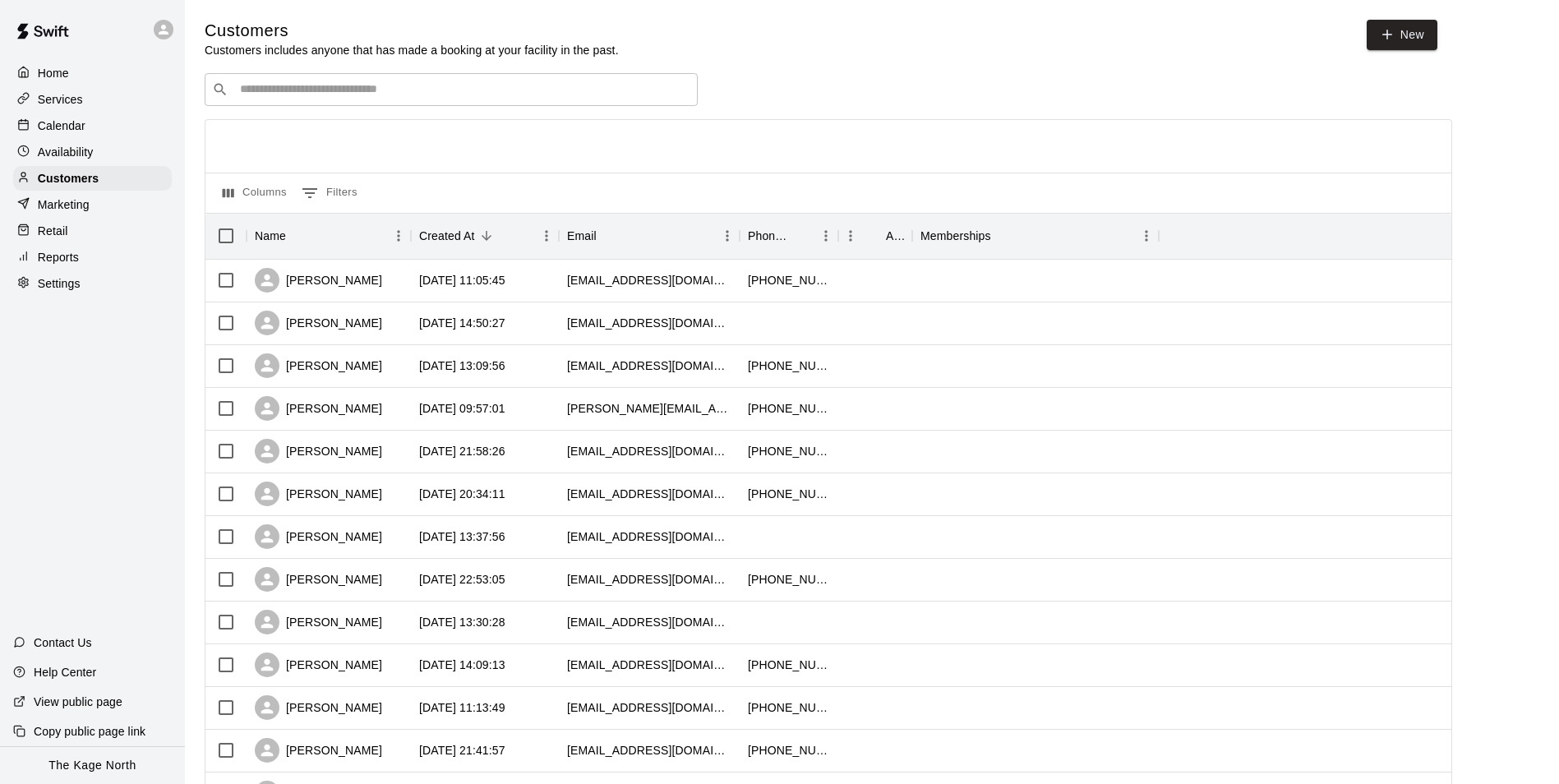
click at [72, 127] on p "Calendar" at bounding box center [62, 126] width 48 height 16
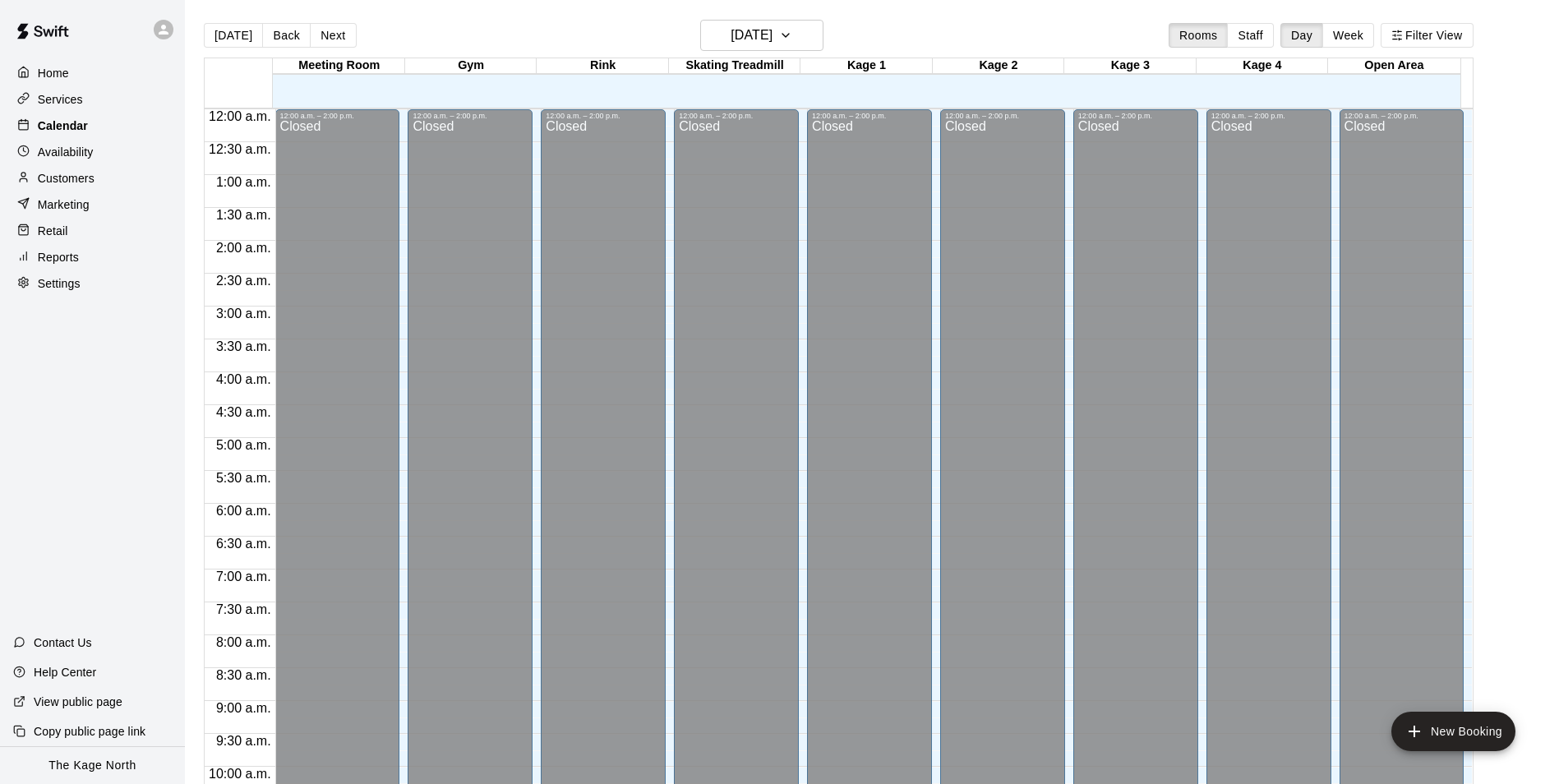
scroll to position [835, 0]
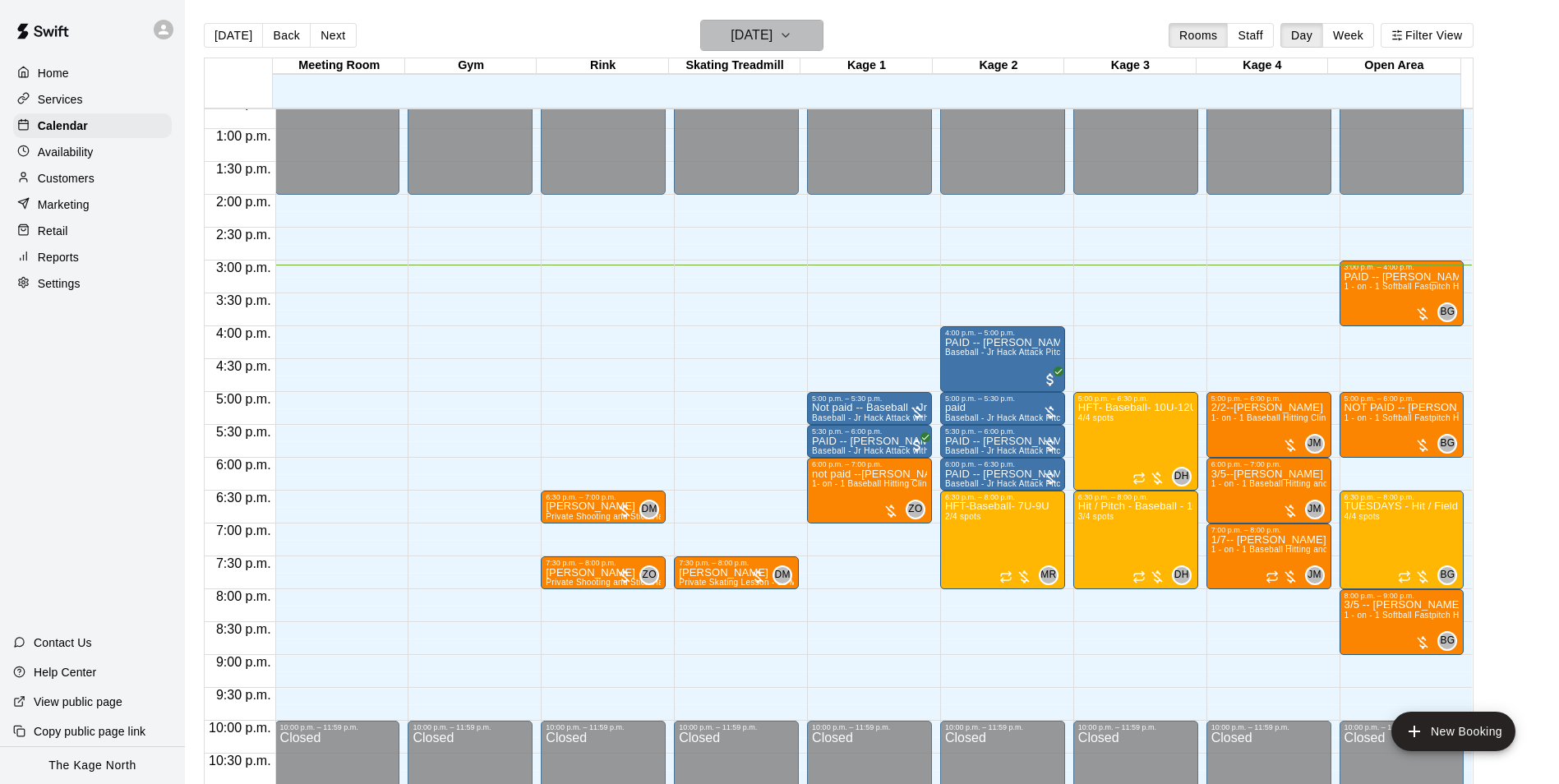
click at [772, 36] on h6 "[DATE]" at bounding box center [751, 34] width 42 height 23
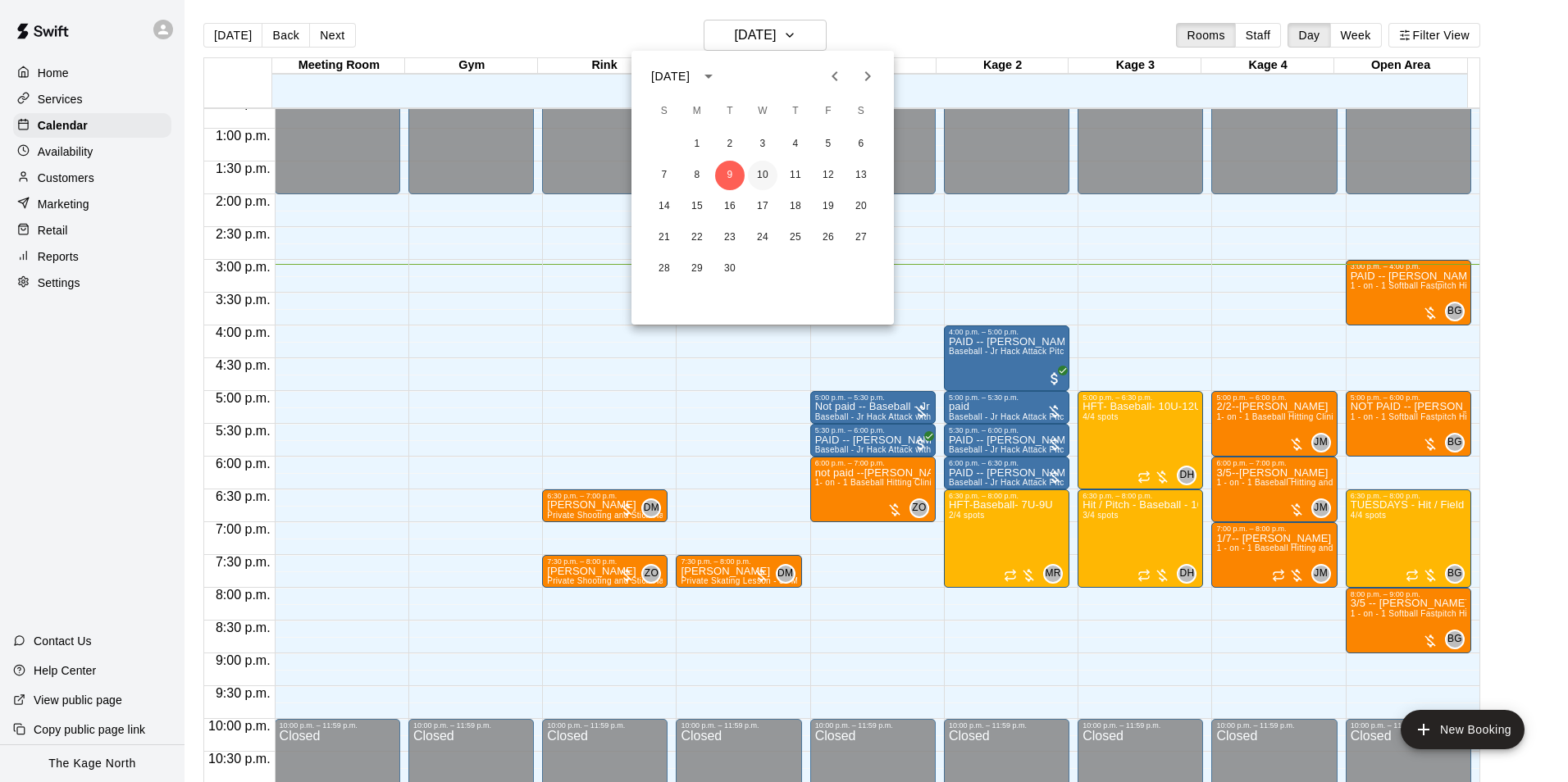
click at [765, 170] on button "10" at bounding box center [762, 176] width 30 height 30
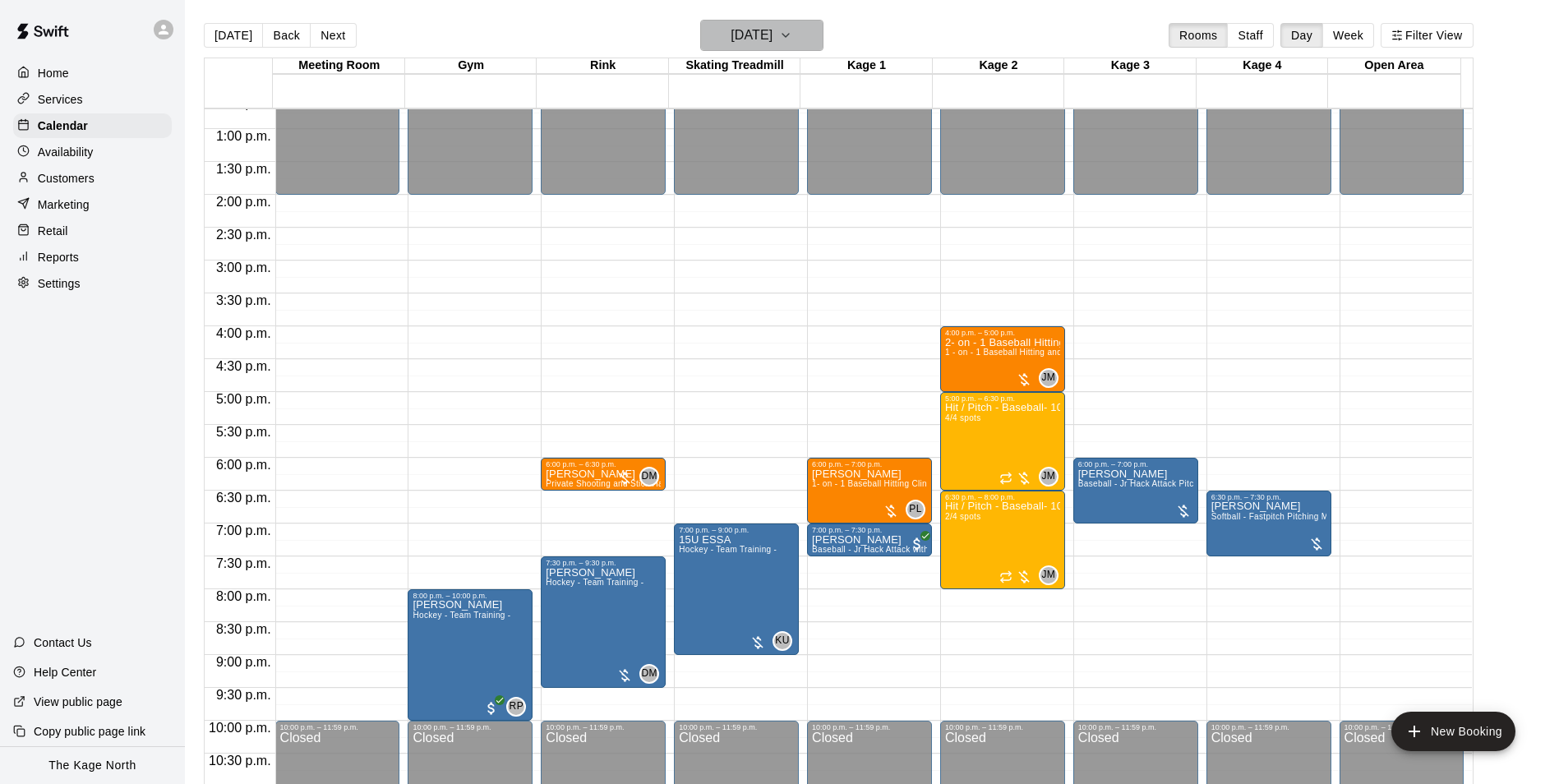
click at [772, 39] on h6 "[DATE]" at bounding box center [751, 34] width 42 height 23
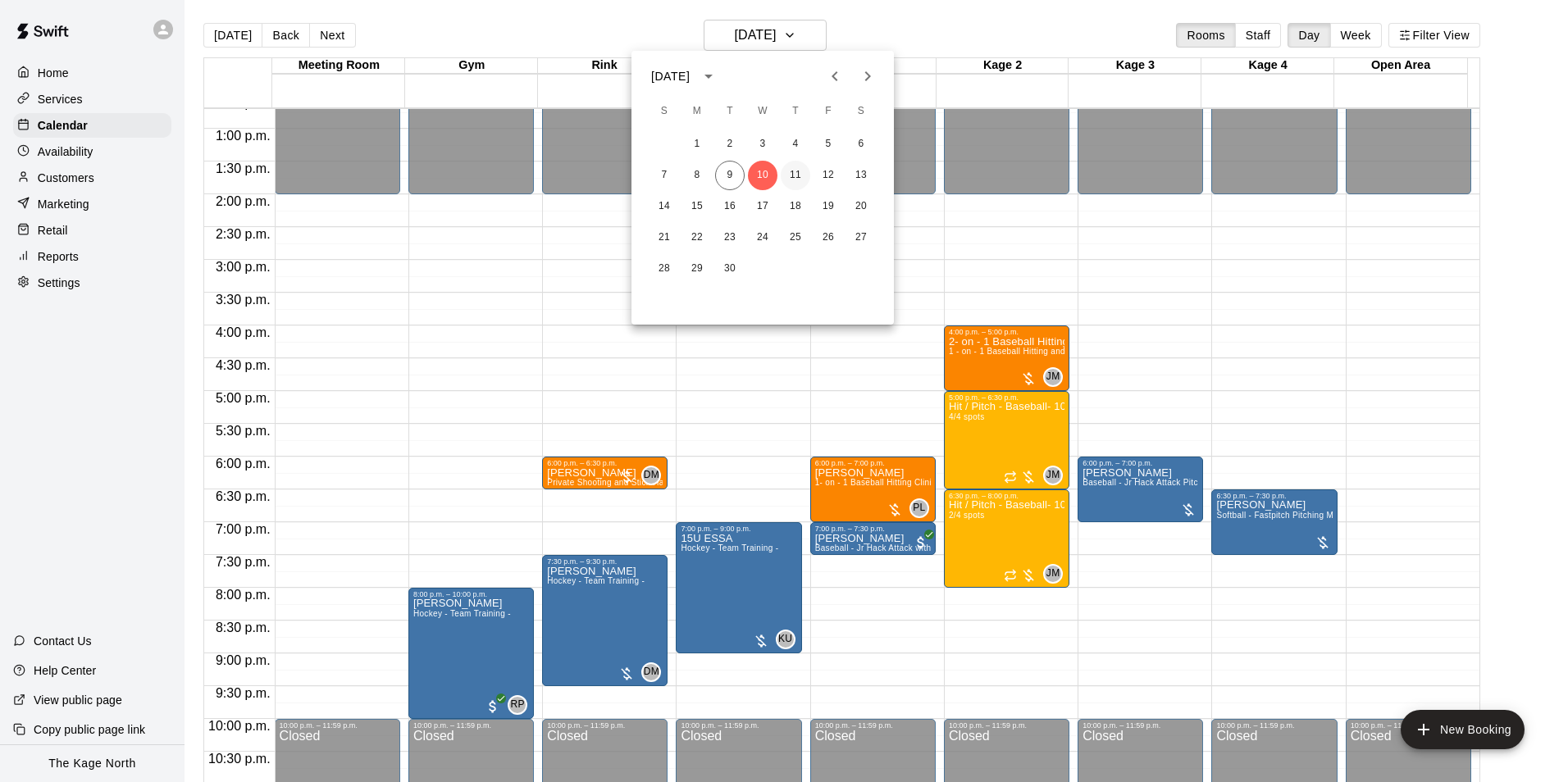
click at [797, 173] on button "11" at bounding box center [795, 176] width 30 height 30
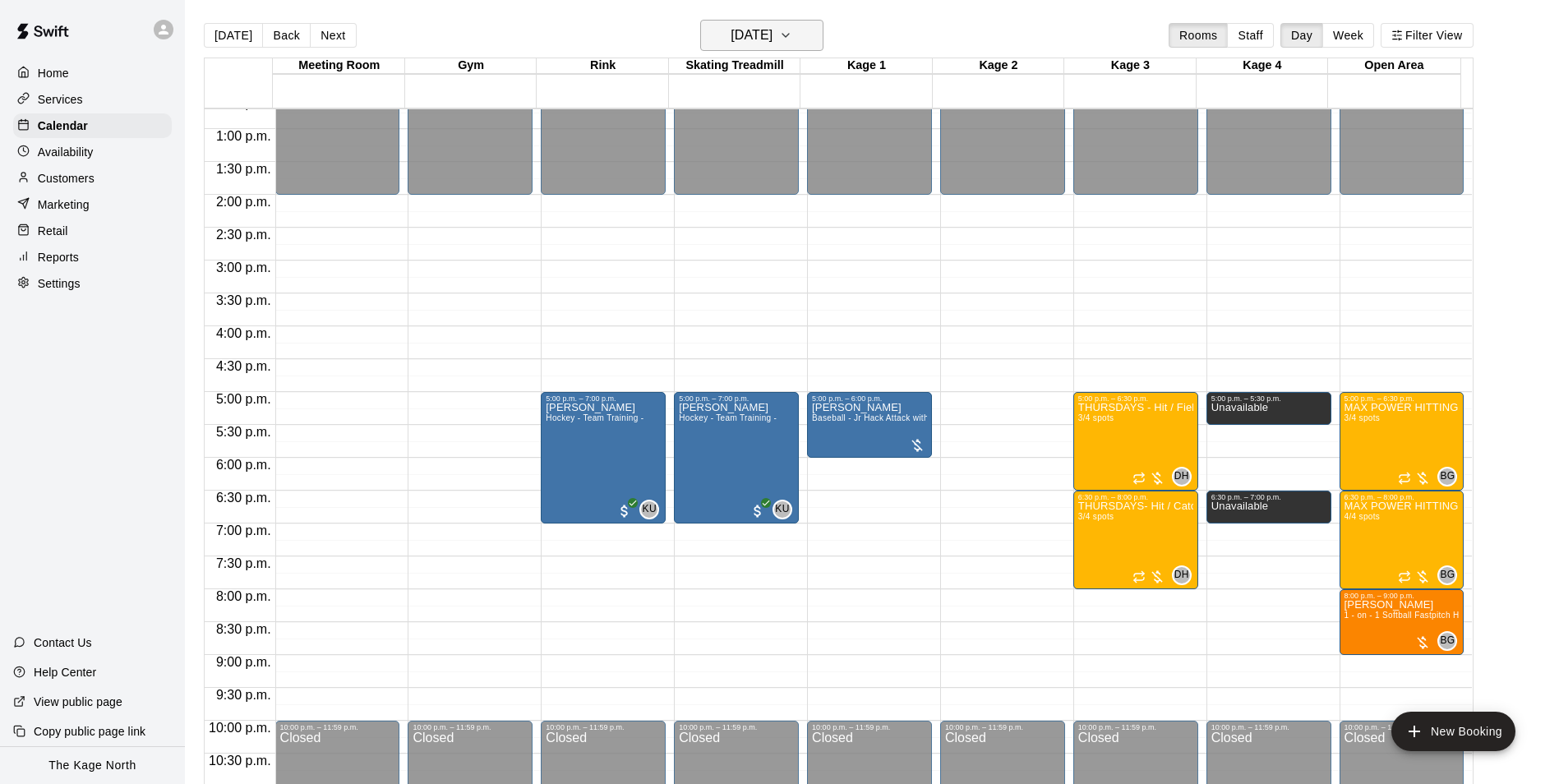
click at [772, 29] on h6 "[DATE]" at bounding box center [751, 34] width 42 height 23
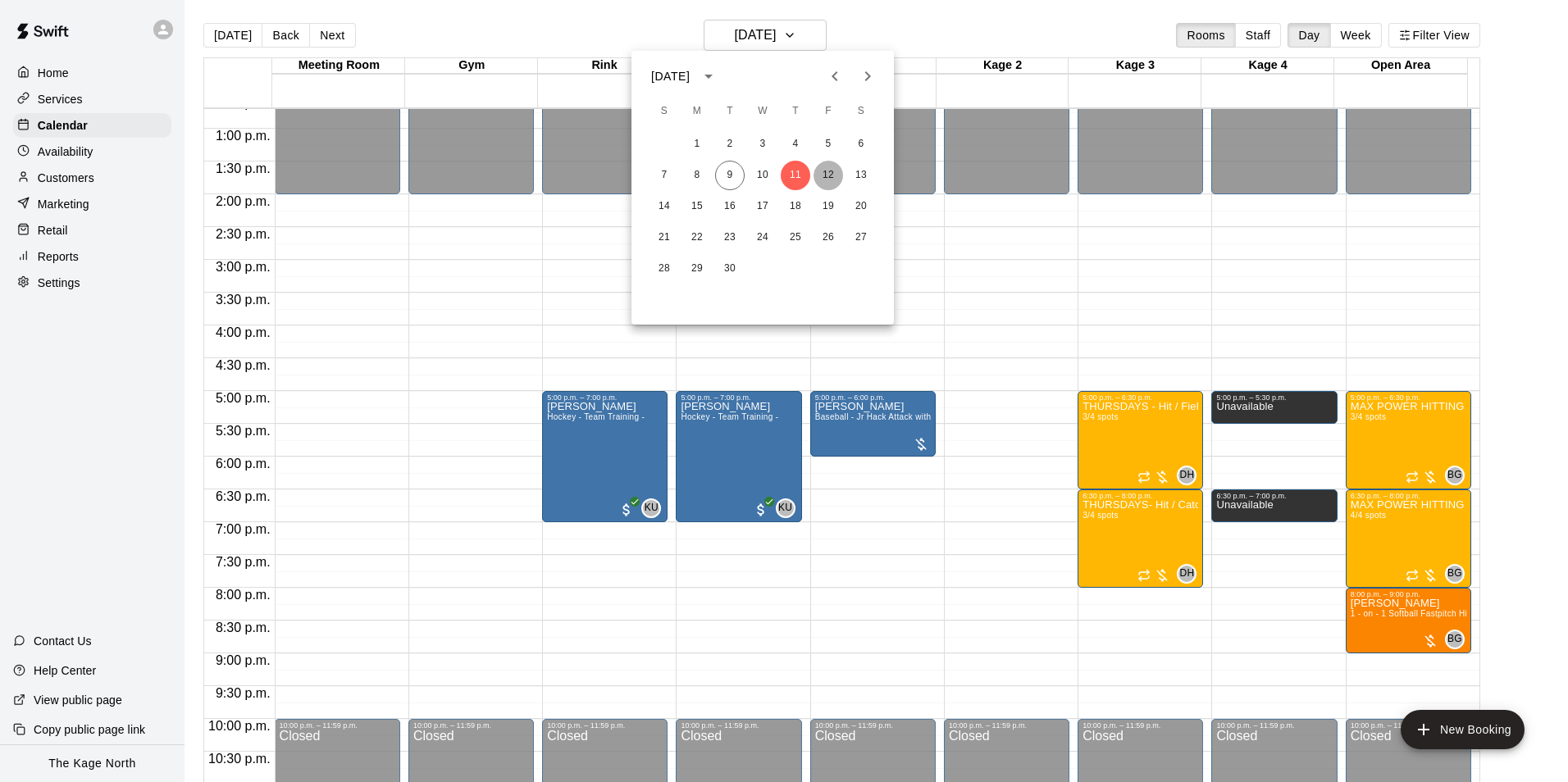
click at [830, 176] on button "12" at bounding box center [827, 176] width 30 height 30
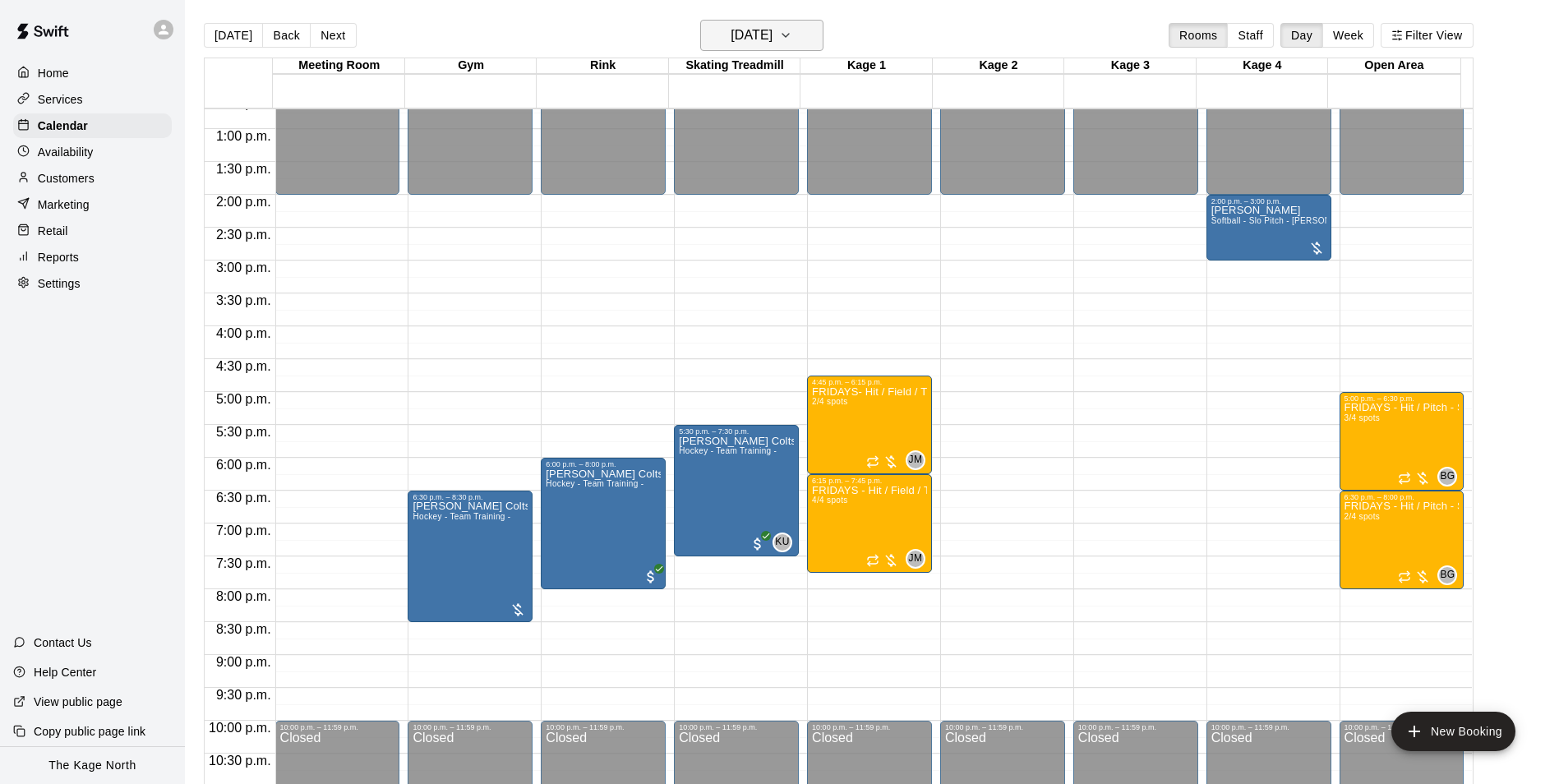
click at [772, 41] on h6 "[DATE]" at bounding box center [751, 34] width 42 height 23
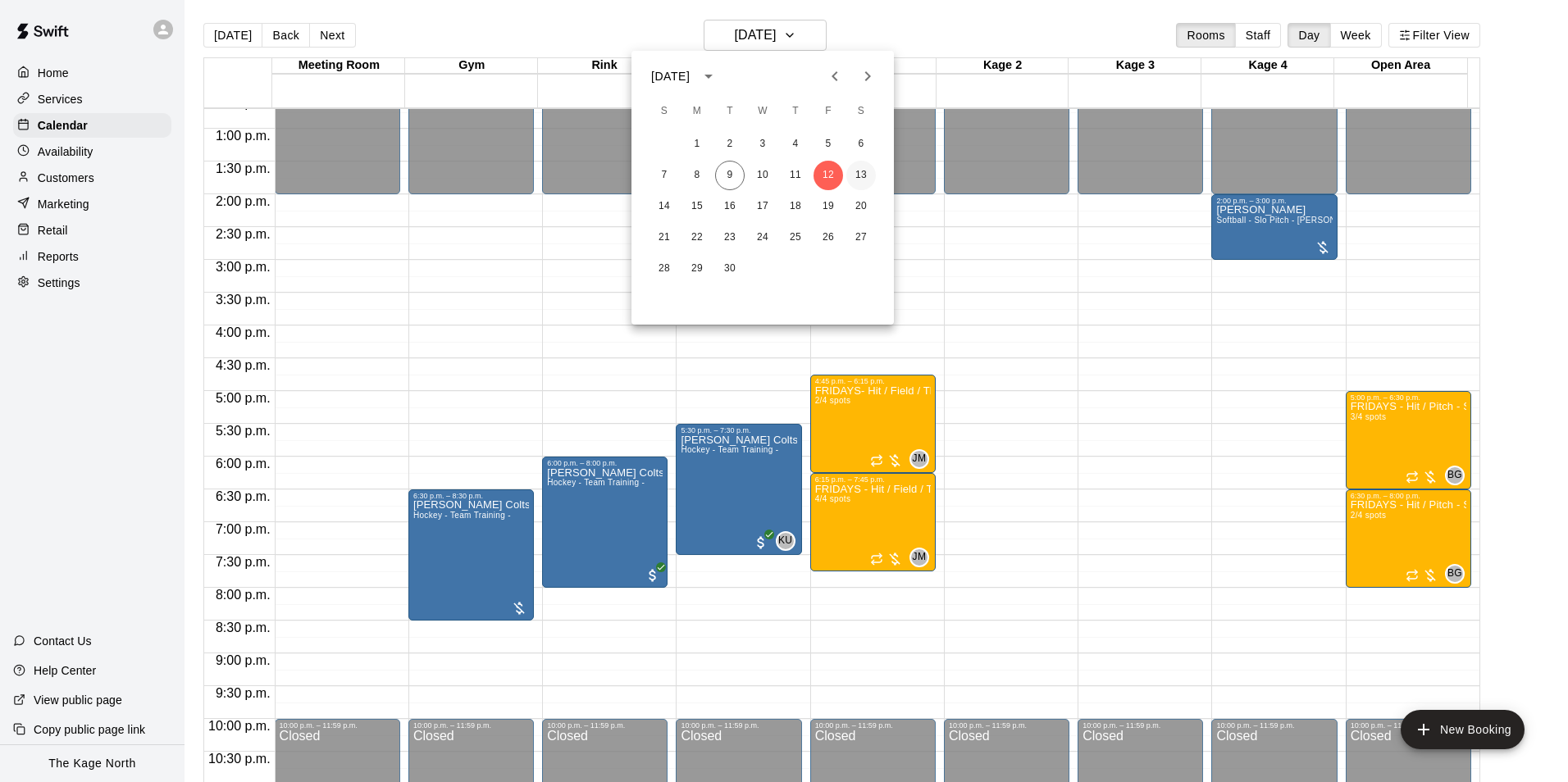
click at [853, 174] on button "13" at bounding box center [861, 176] width 30 height 30
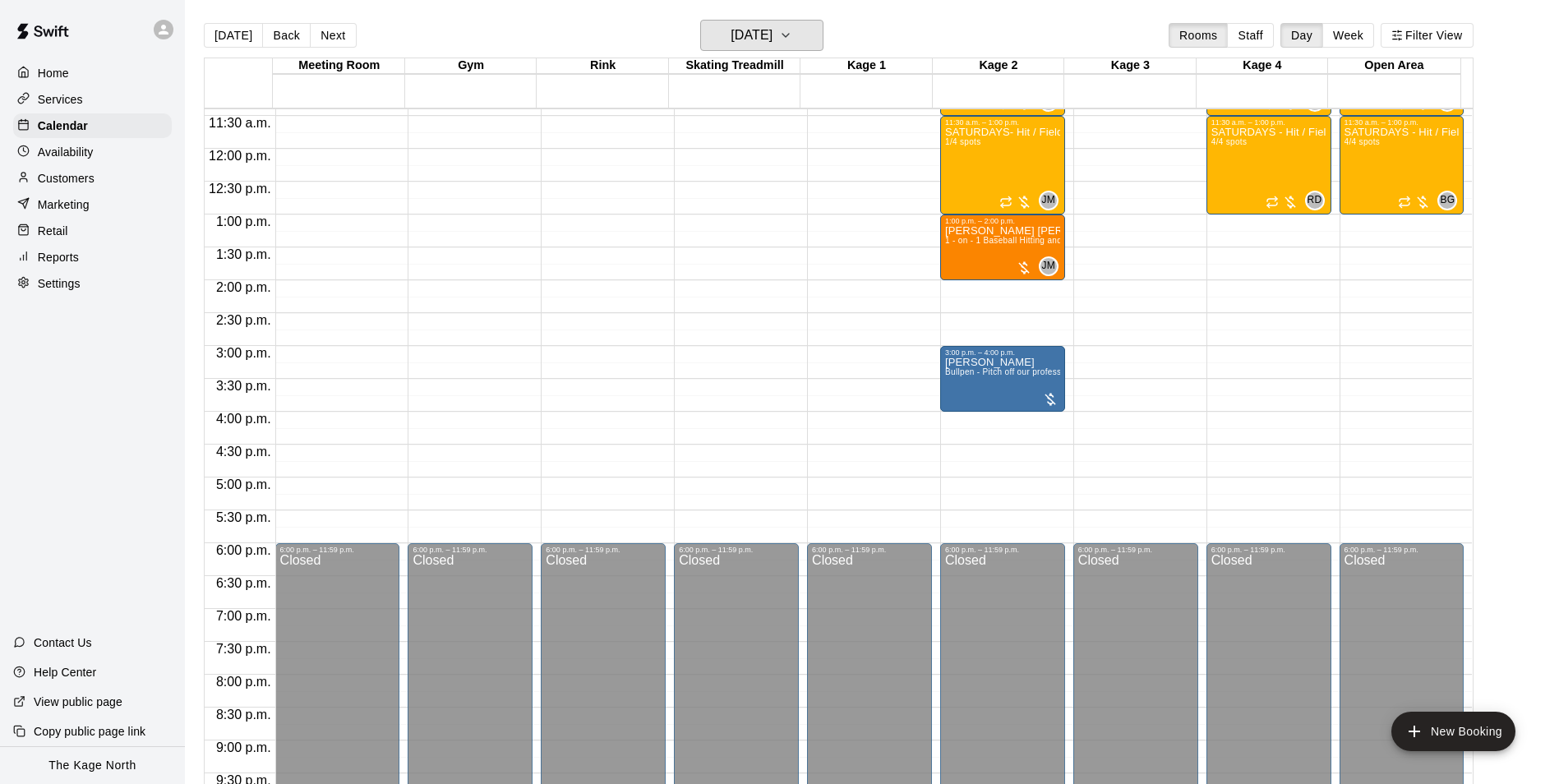
scroll to position [588, 0]
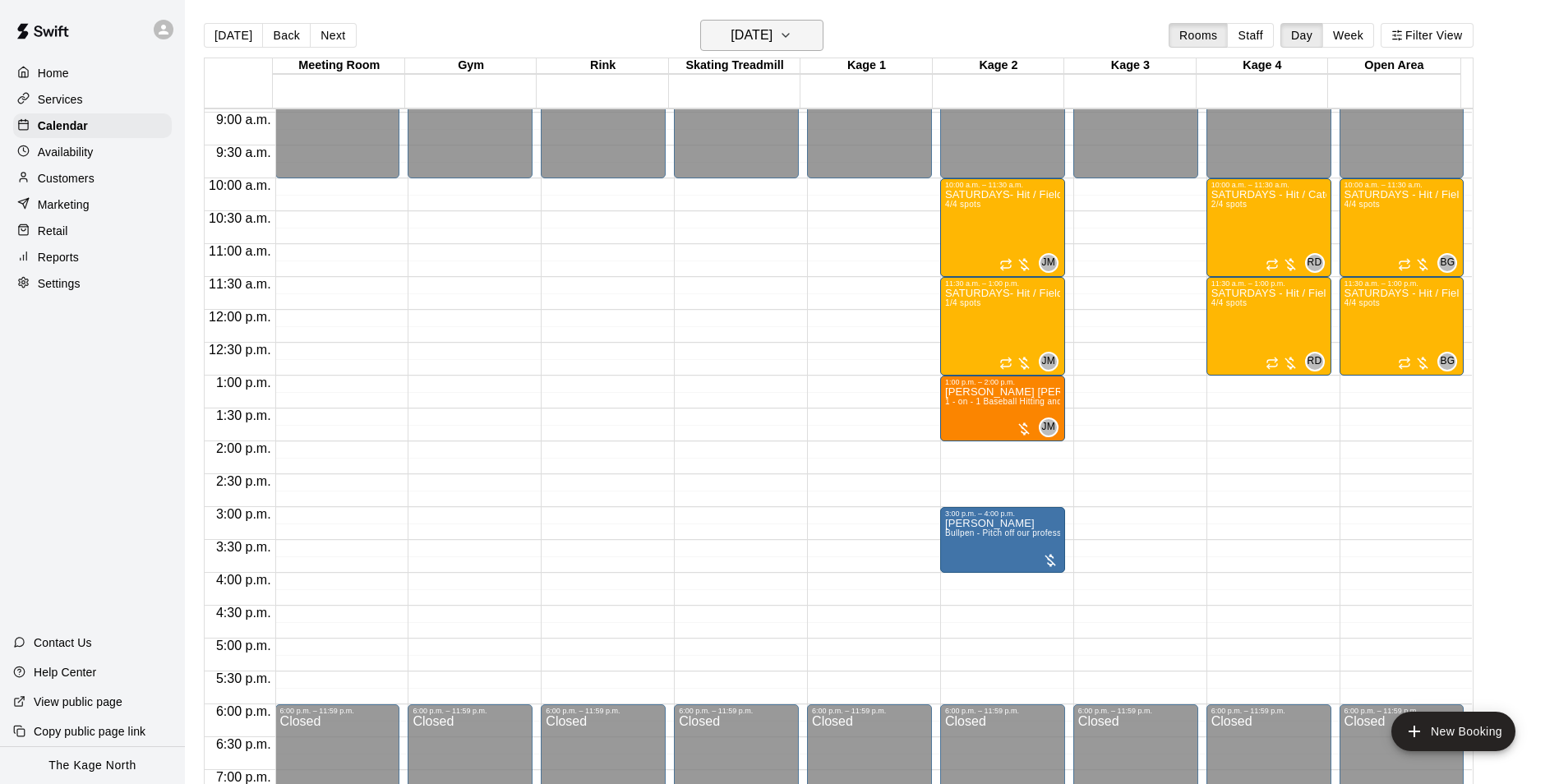
click at [772, 42] on h6 "[DATE]" at bounding box center [751, 34] width 42 height 23
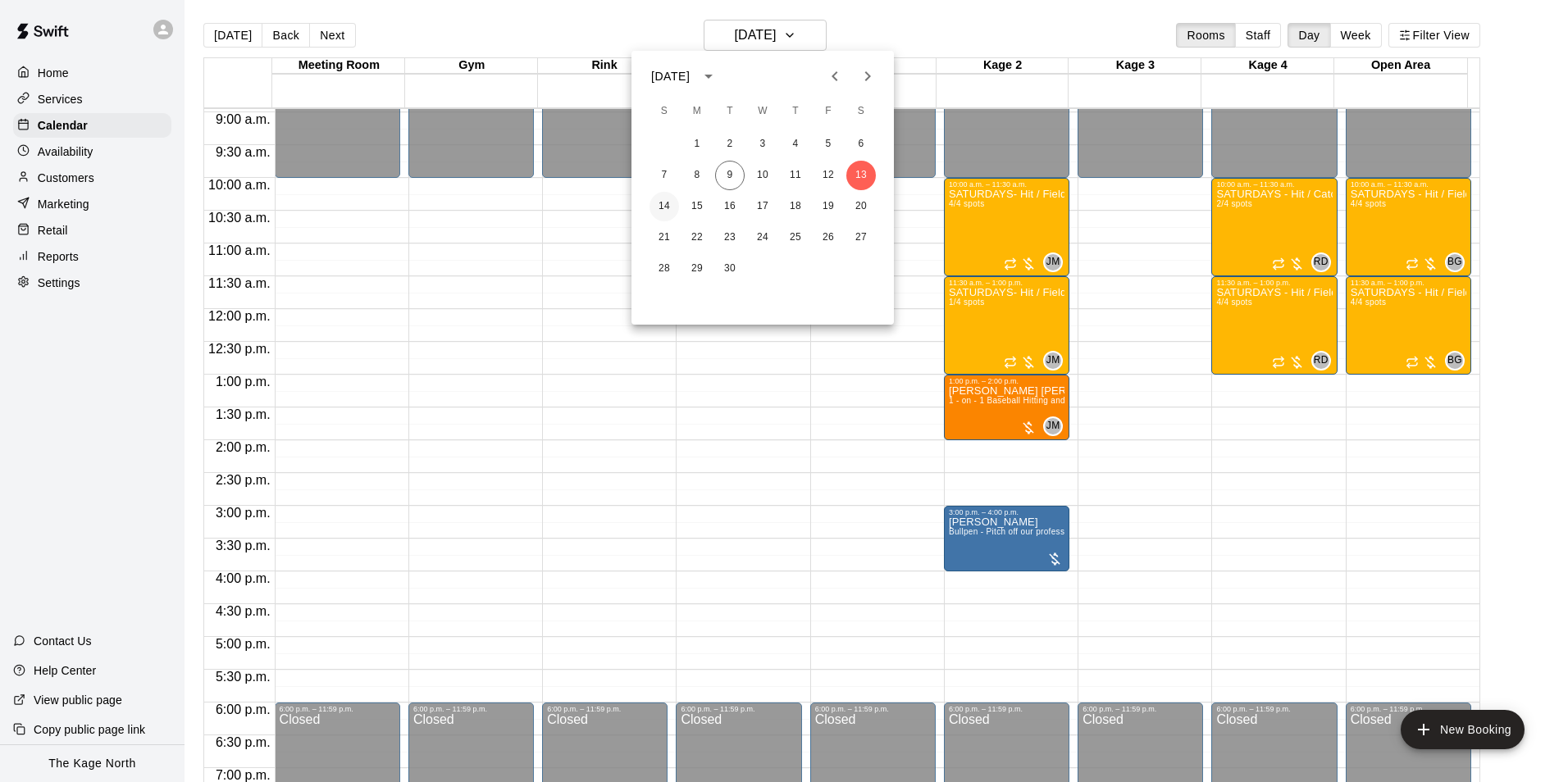
click at [670, 211] on button "14" at bounding box center [664, 206] width 30 height 30
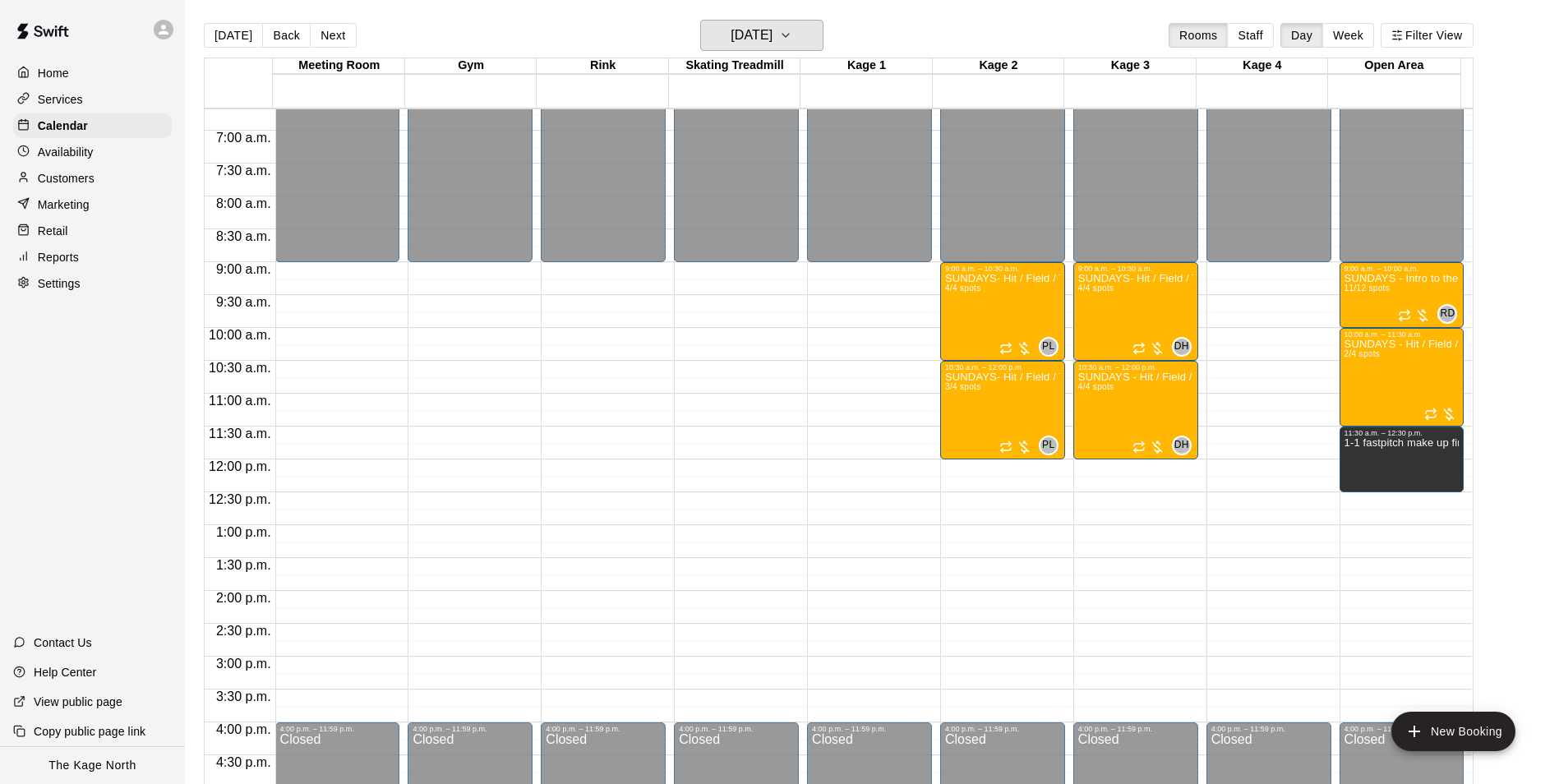
scroll to position [424, 0]
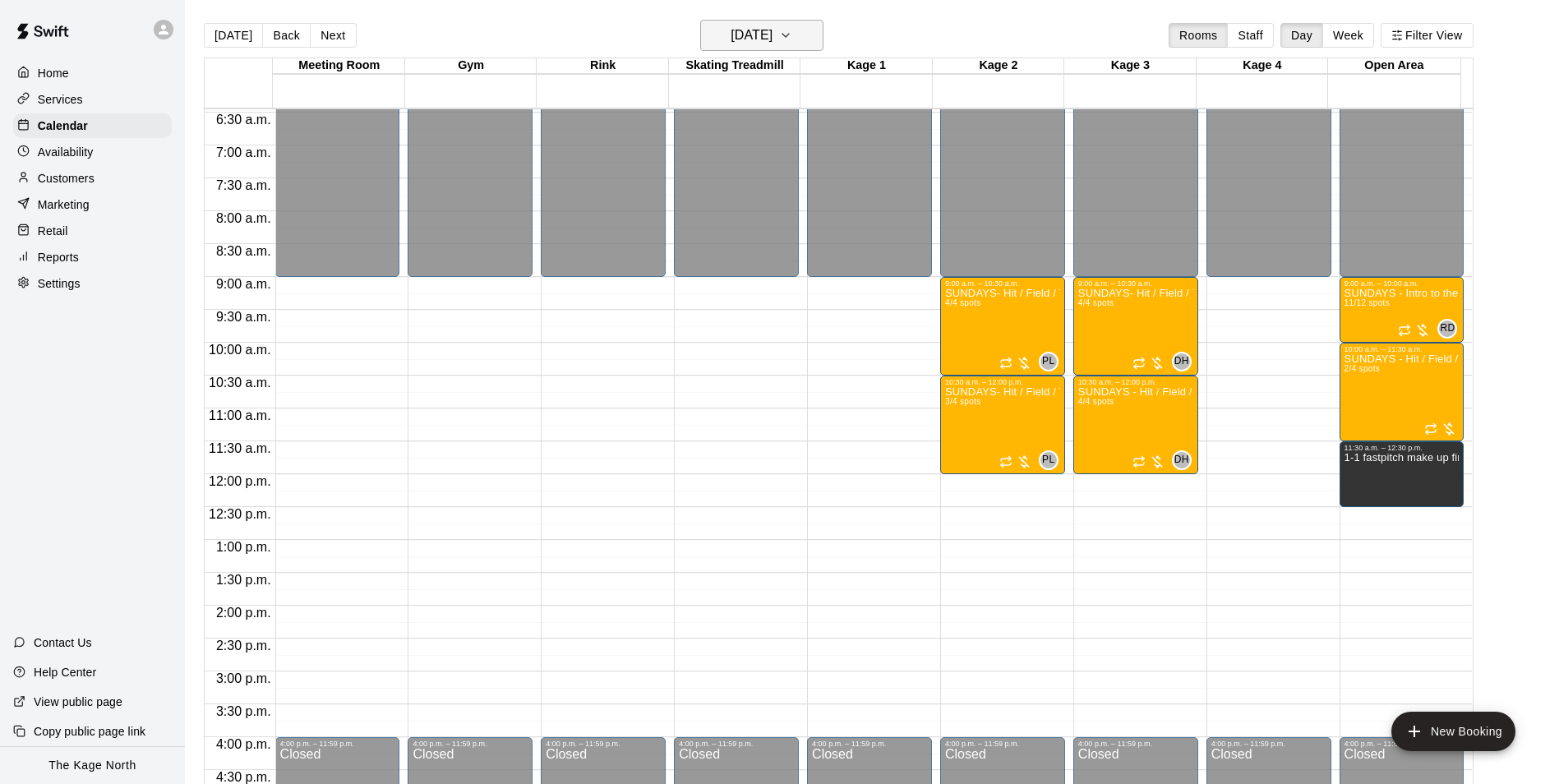
click at [772, 37] on h6 "[DATE]" at bounding box center [751, 34] width 42 height 23
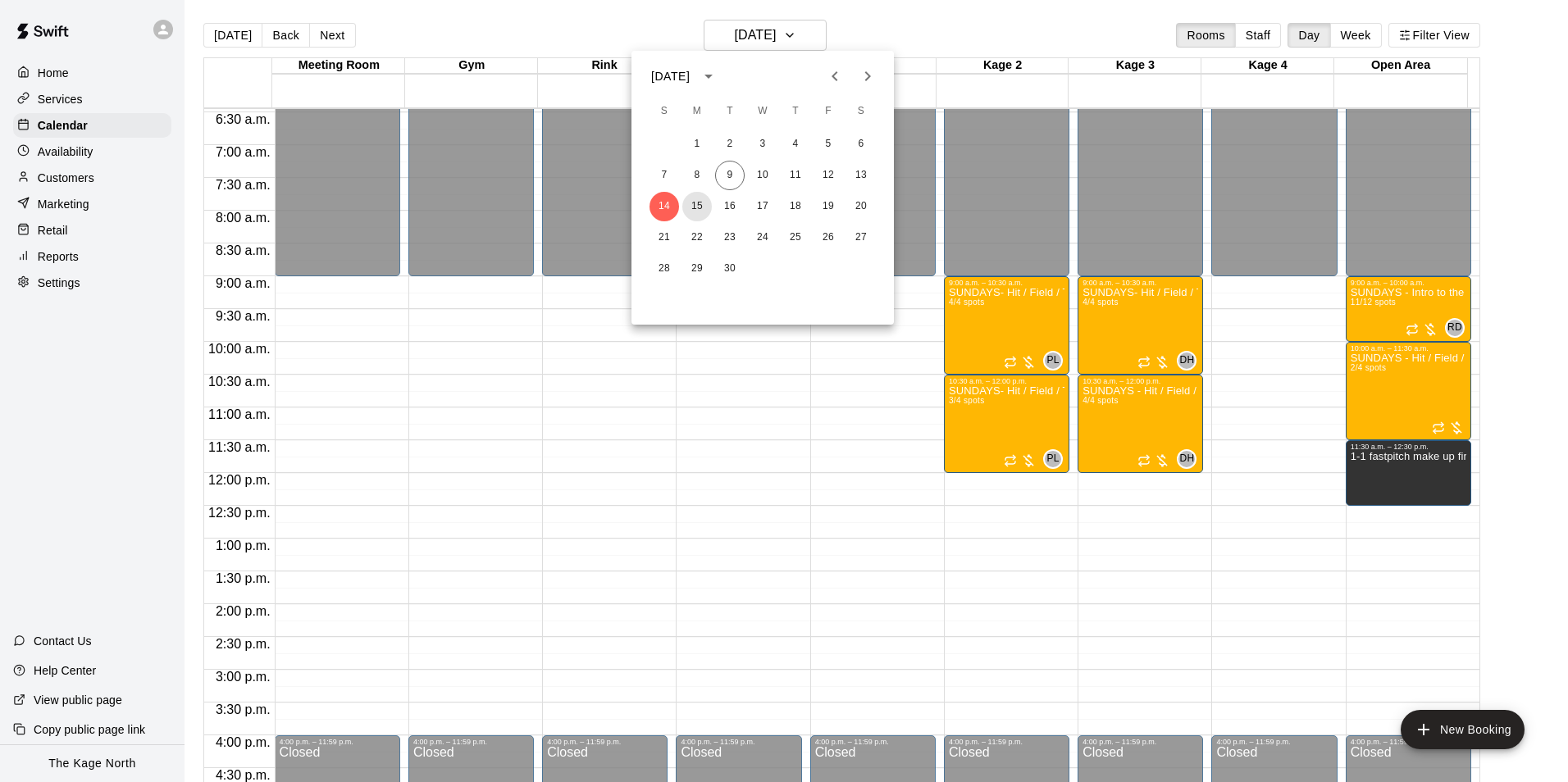
drag, startPoint x: 695, startPoint y: 204, endPoint x: 712, endPoint y: 206, distance: 17.1
click at [695, 204] on button "15" at bounding box center [697, 206] width 30 height 30
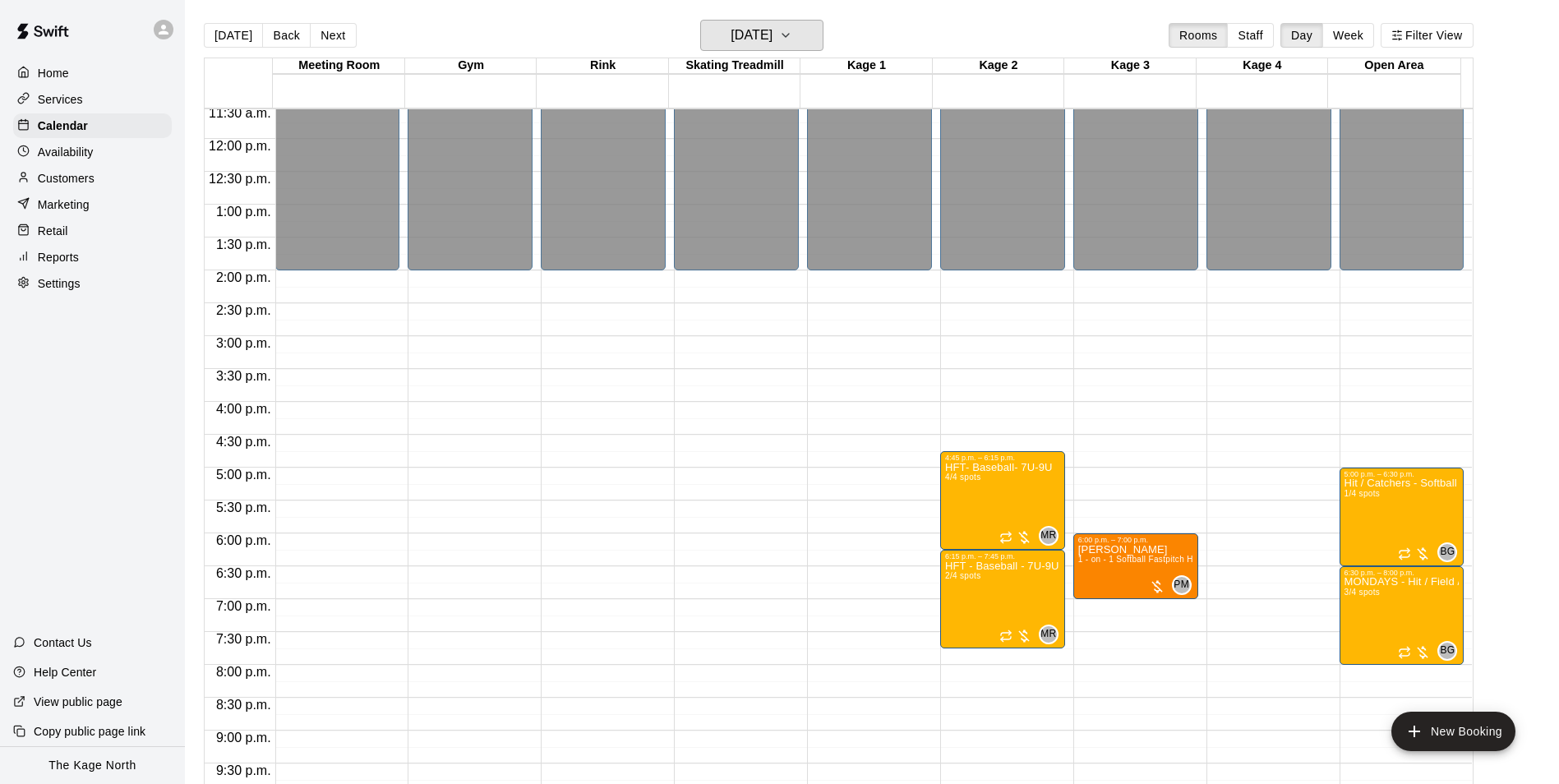
scroll to position [886, 0]
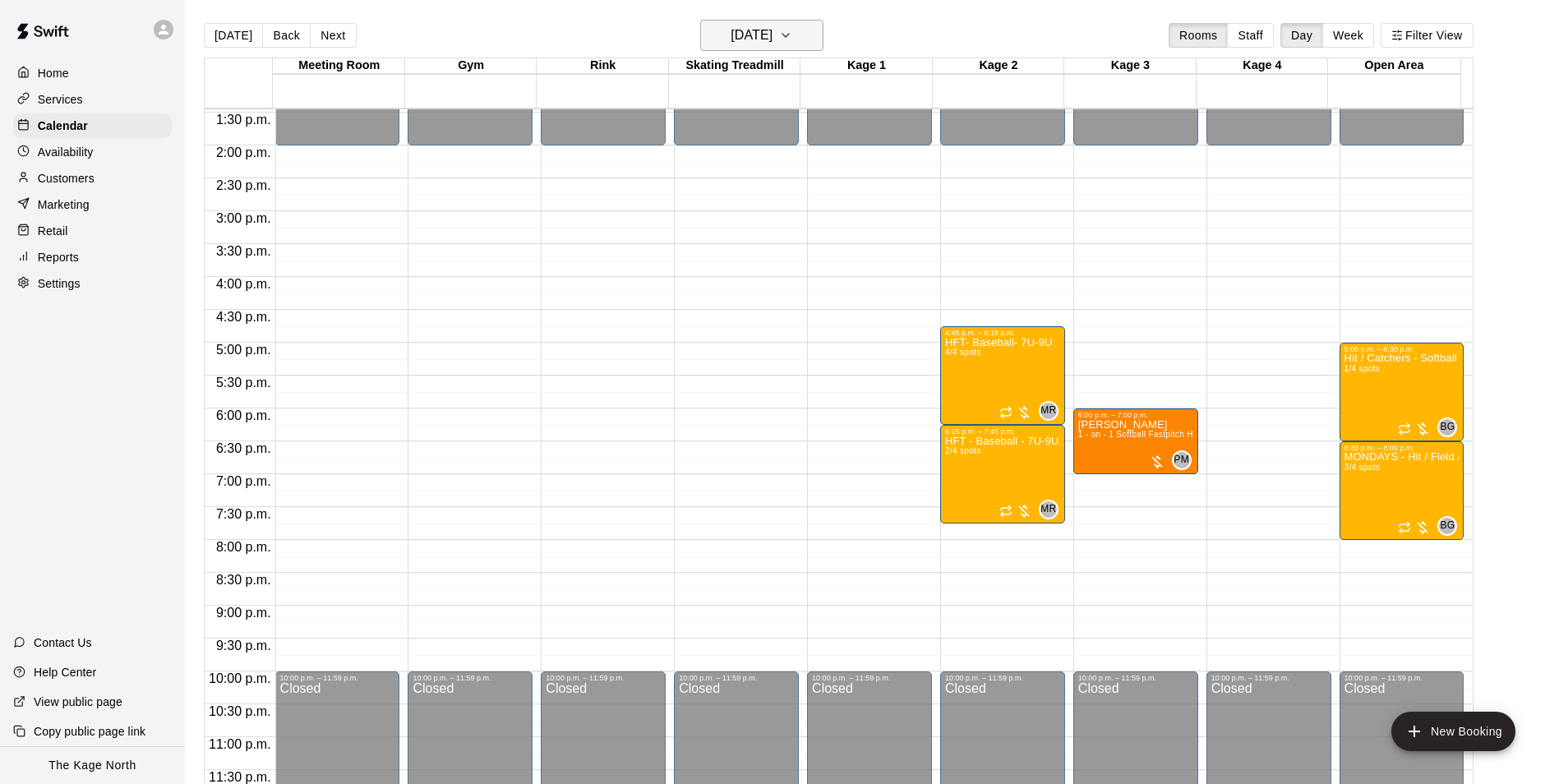
click at [772, 36] on h6 "[DATE]" at bounding box center [751, 34] width 42 height 23
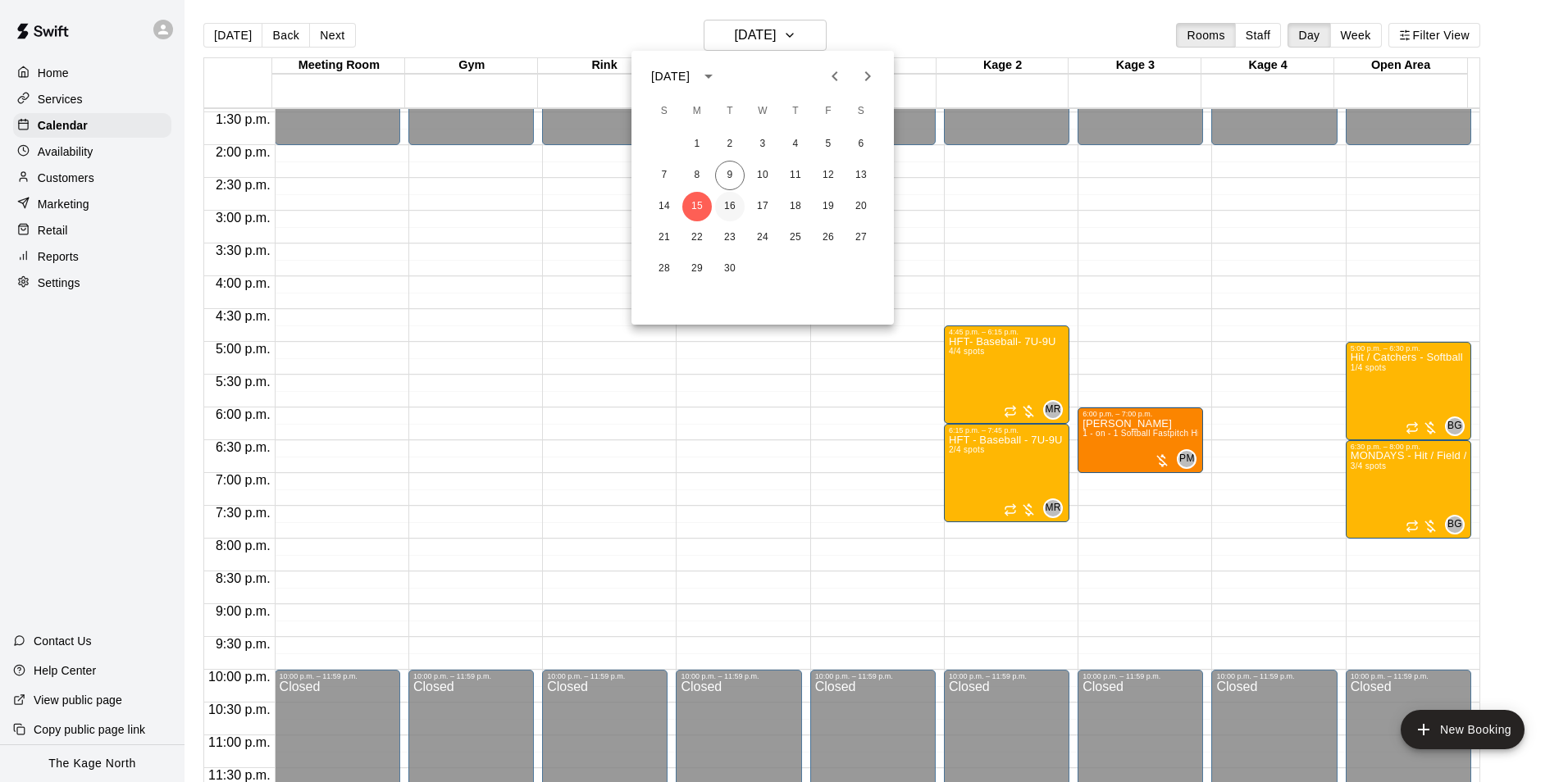
click at [724, 203] on button "16" at bounding box center [730, 206] width 30 height 30
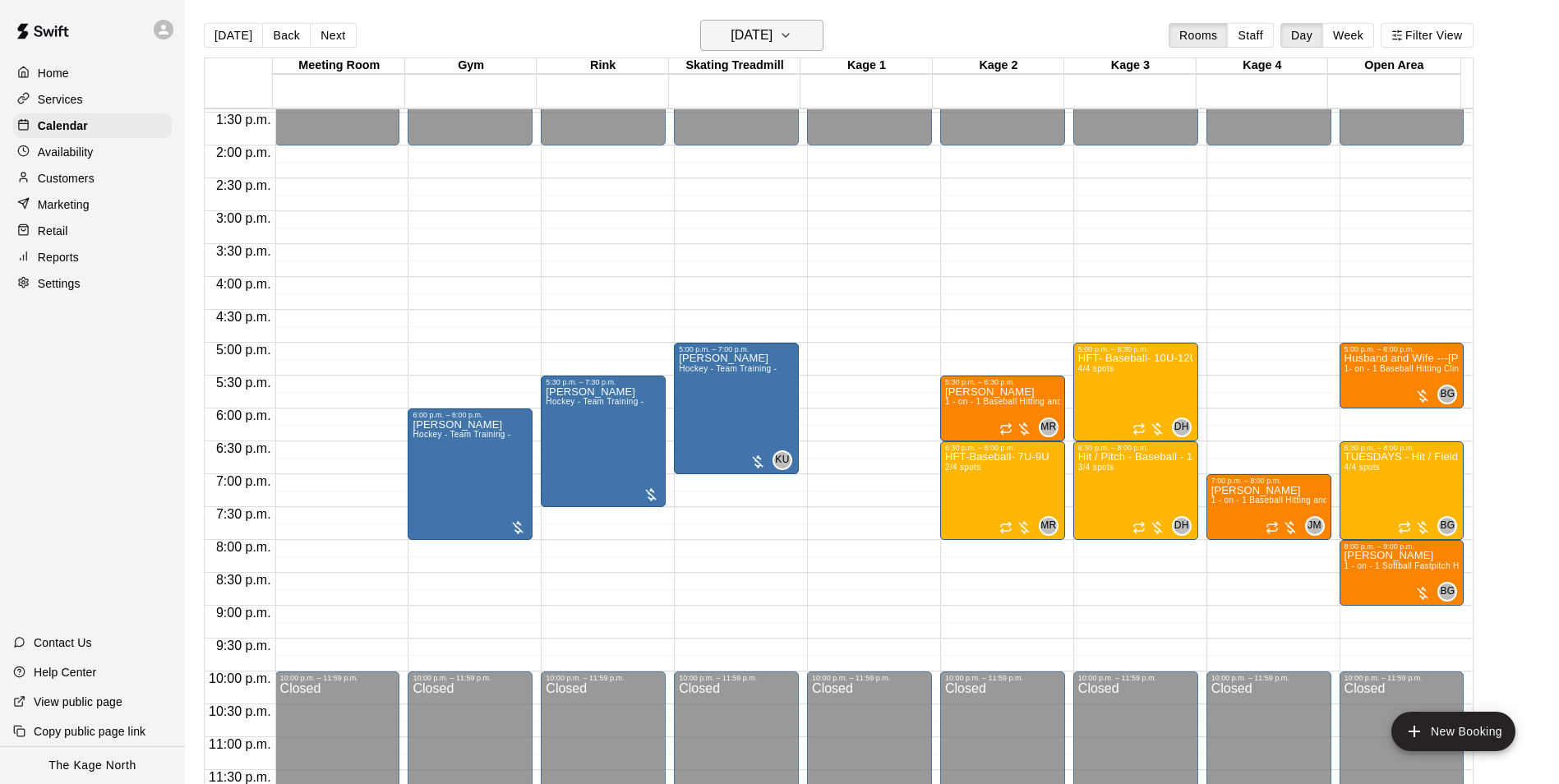
click at [772, 39] on h6 "[DATE]" at bounding box center [751, 34] width 42 height 23
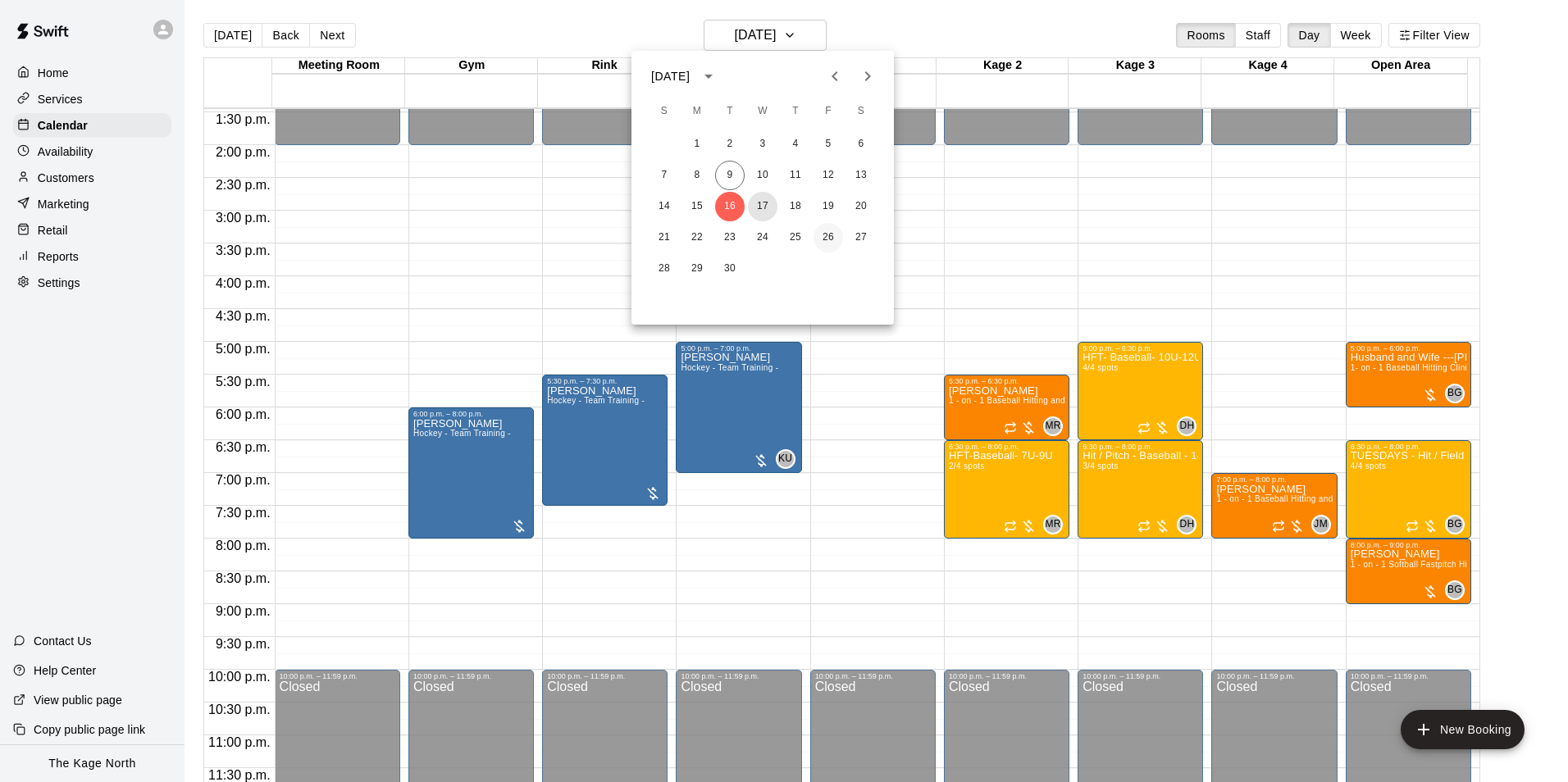
click at [763, 201] on button "17" at bounding box center [762, 206] width 30 height 30
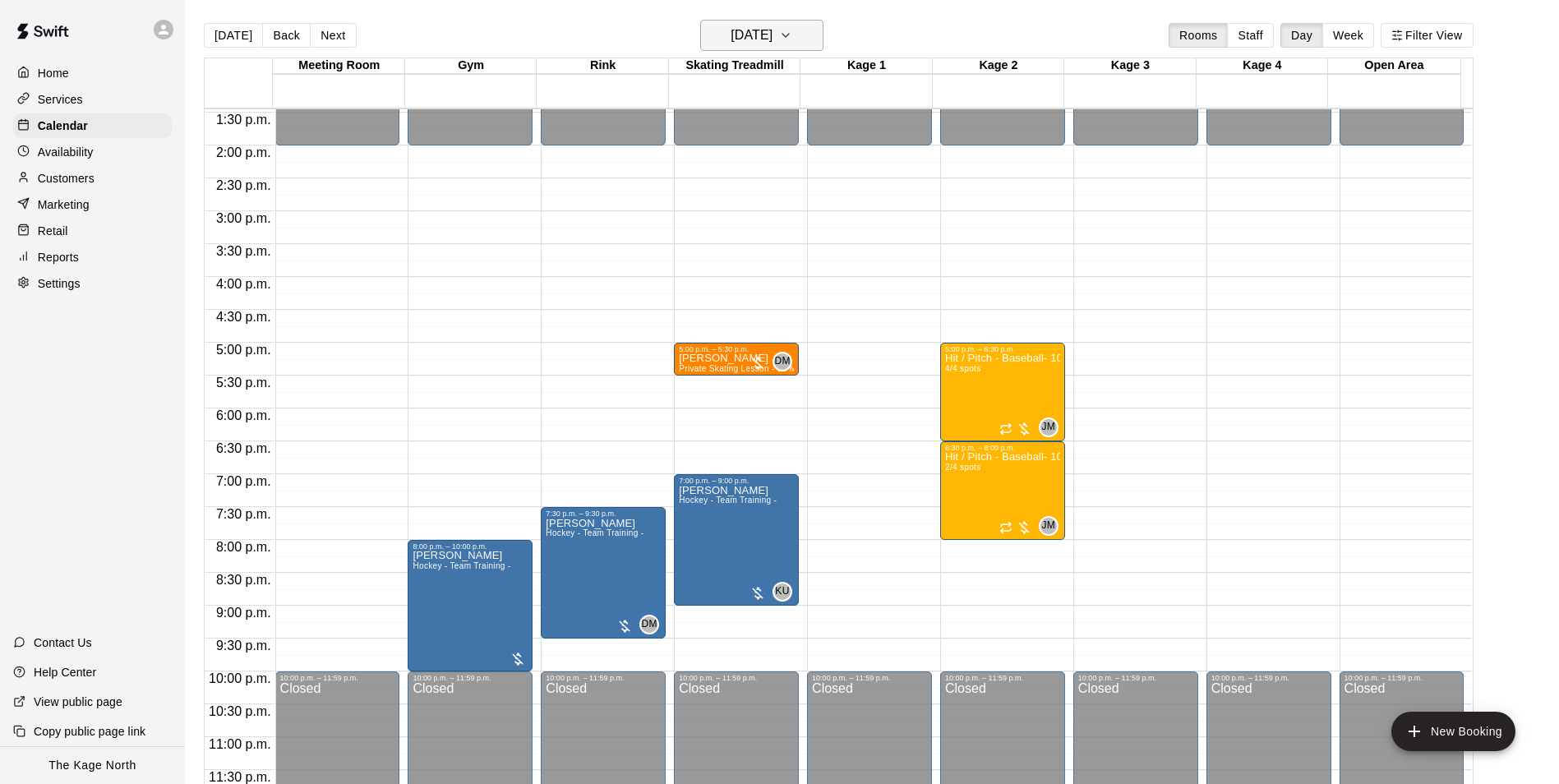
click at [772, 32] on h6 "[DATE]" at bounding box center [751, 34] width 42 height 23
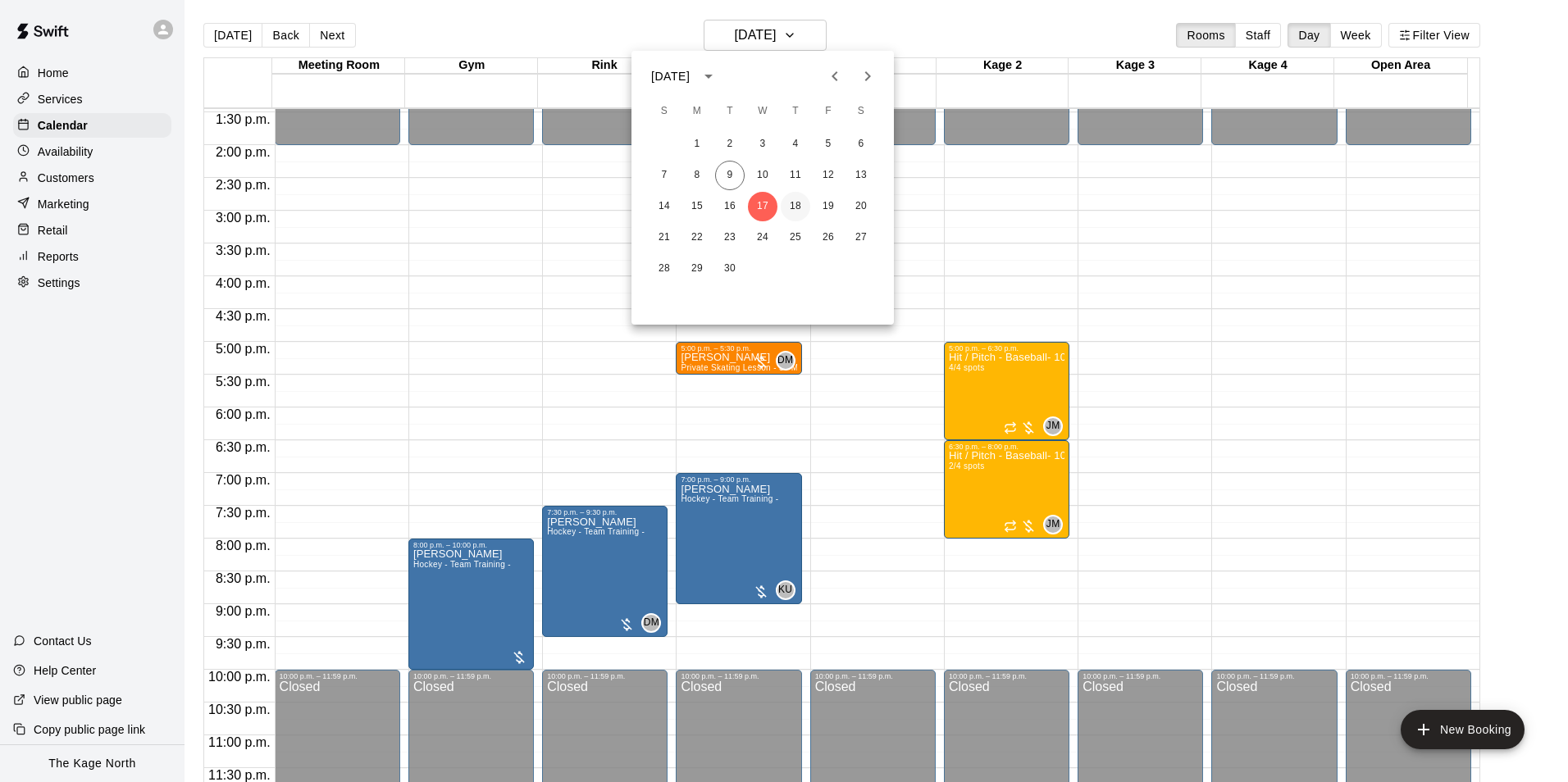
click at [797, 202] on button "18" at bounding box center [795, 206] width 30 height 30
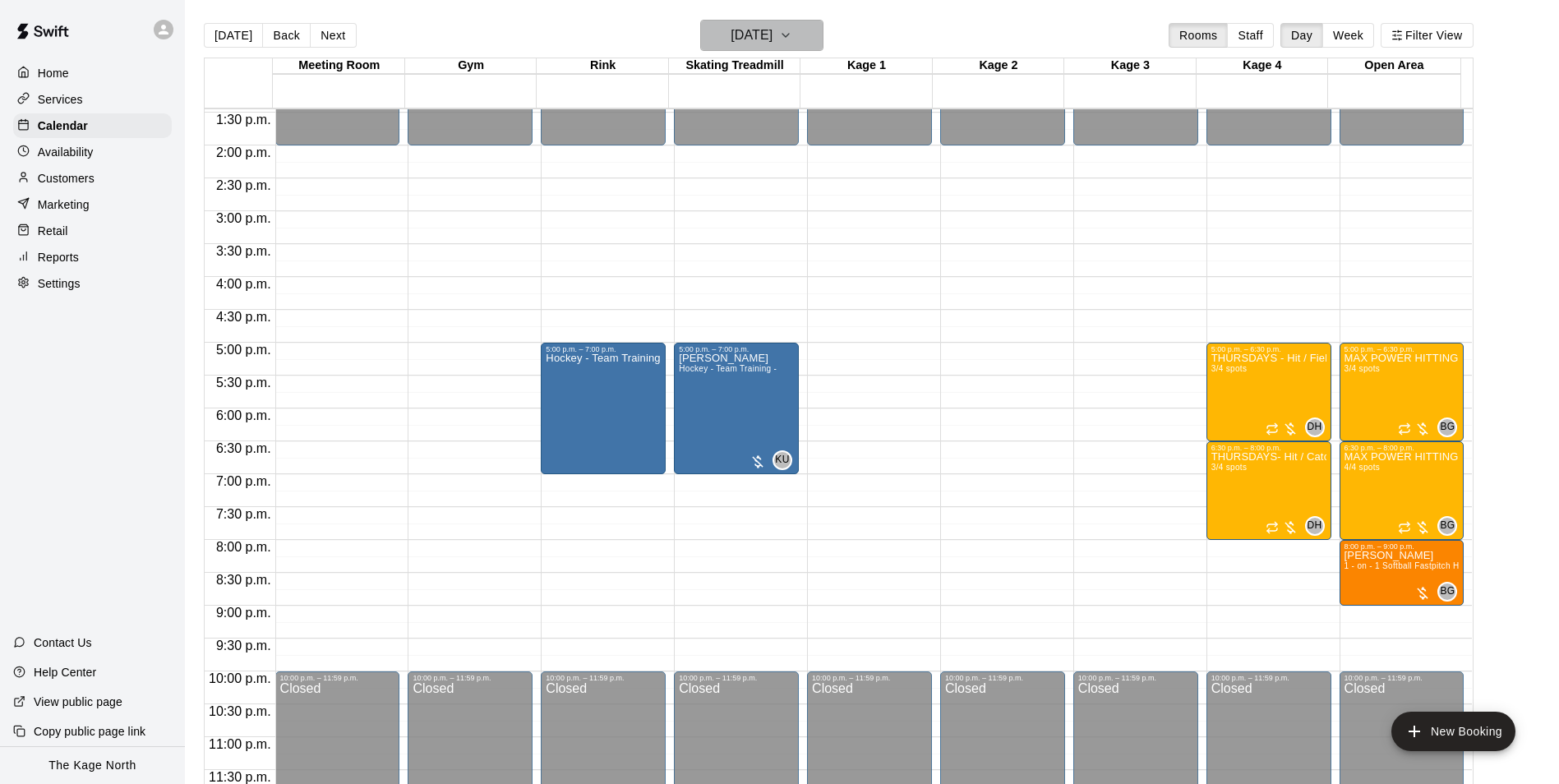
click at [772, 30] on h6 "[DATE]" at bounding box center [751, 34] width 42 height 23
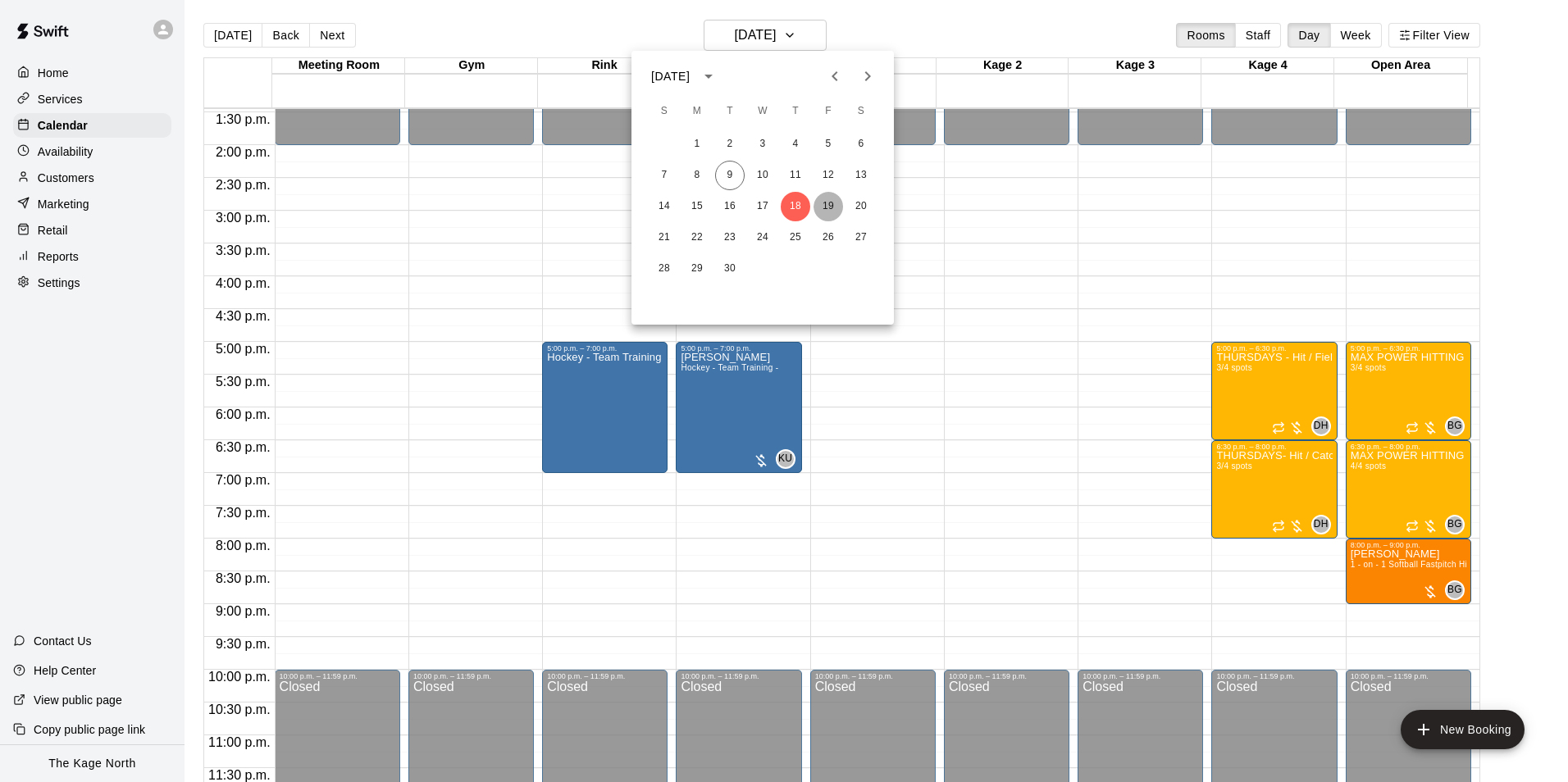
click at [823, 204] on button "19" at bounding box center [827, 206] width 30 height 30
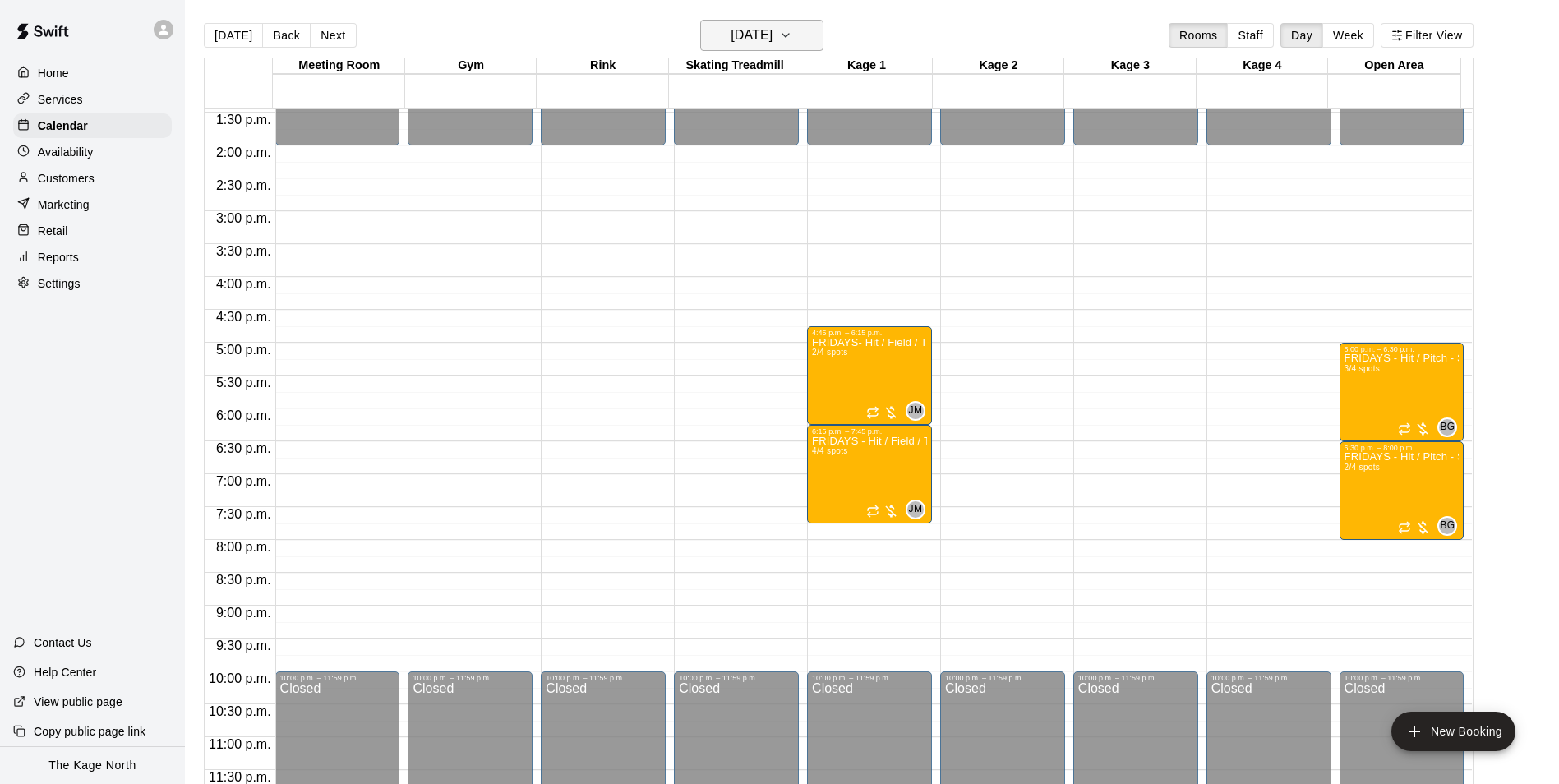
click at [772, 33] on h6 "[DATE]" at bounding box center [751, 34] width 42 height 23
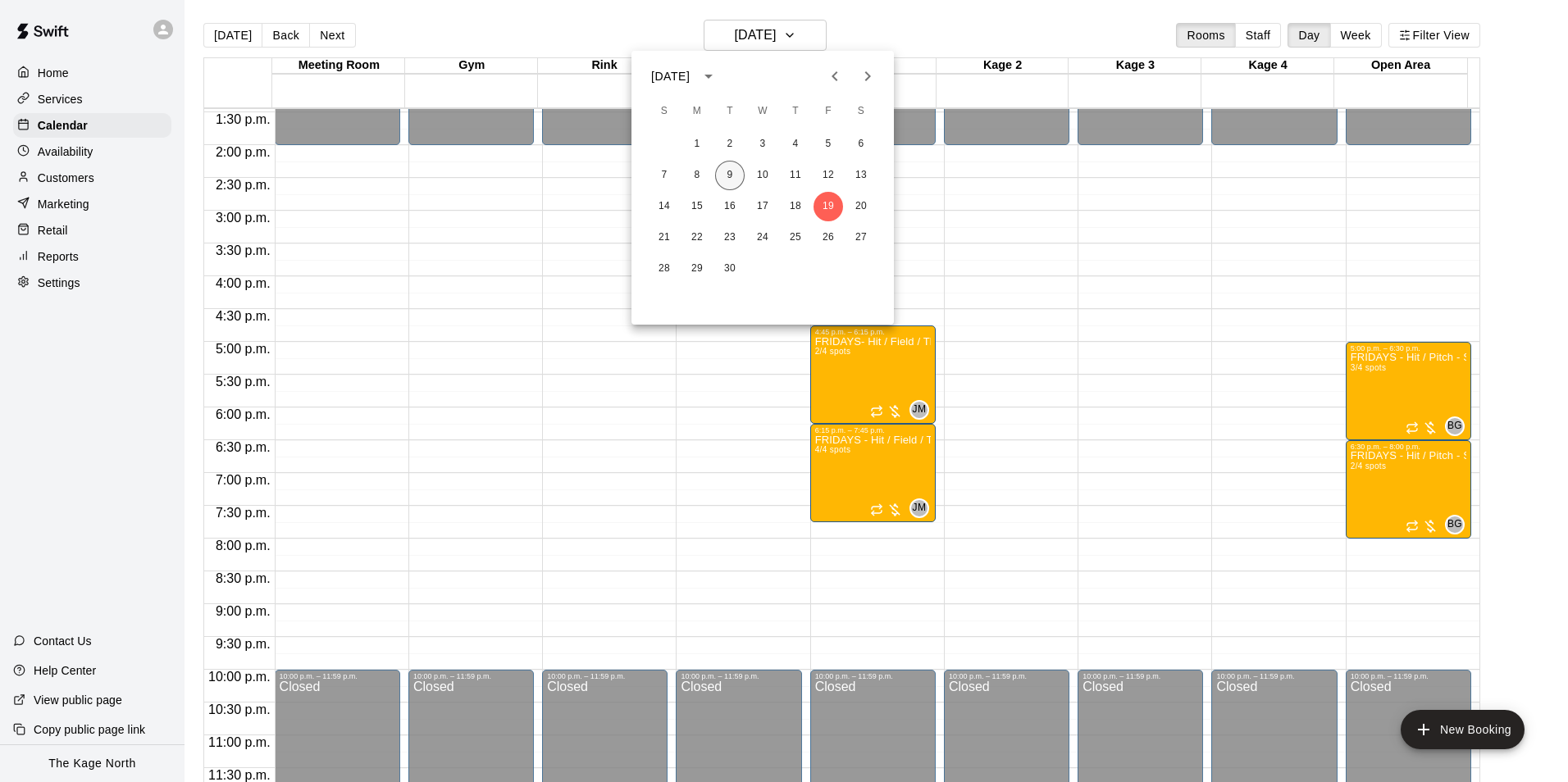
click at [734, 170] on button "9" at bounding box center [730, 176] width 30 height 30
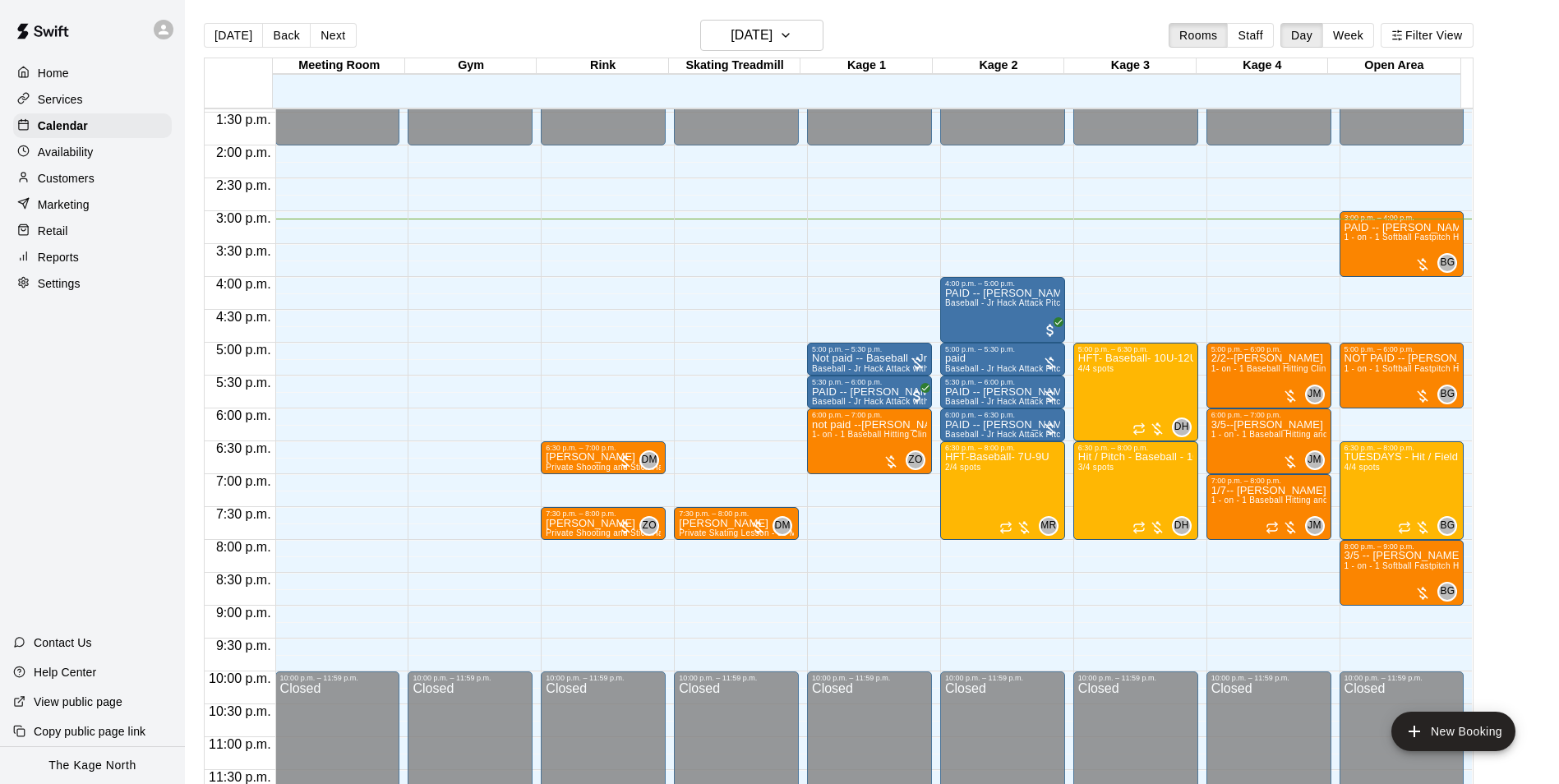
click at [89, 185] on p "Customers" at bounding box center [66, 178] width 56 height 16
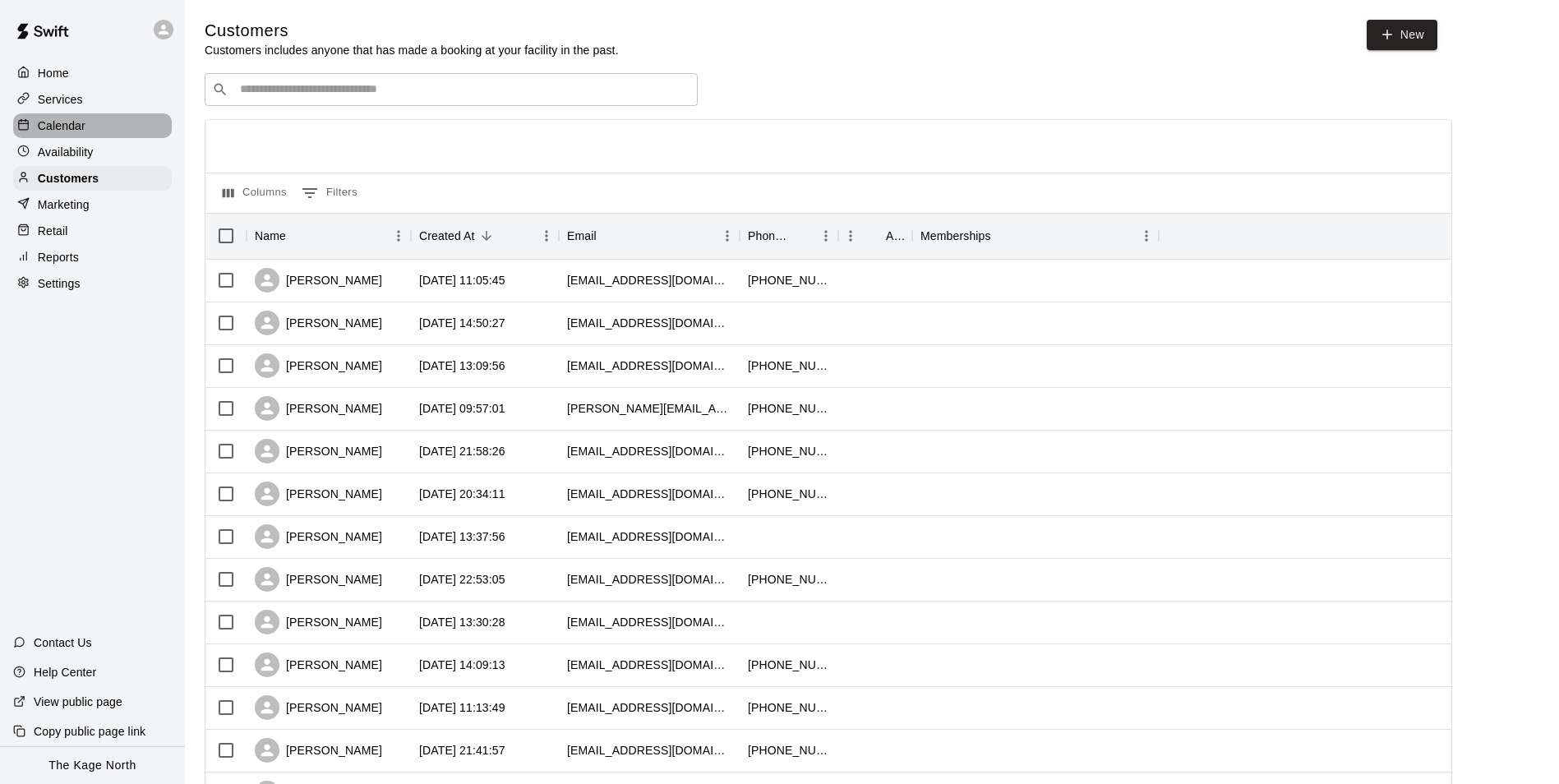
click at [74, 133] on p "Calendar" at bounding box center [62, 126] width 48 height 16
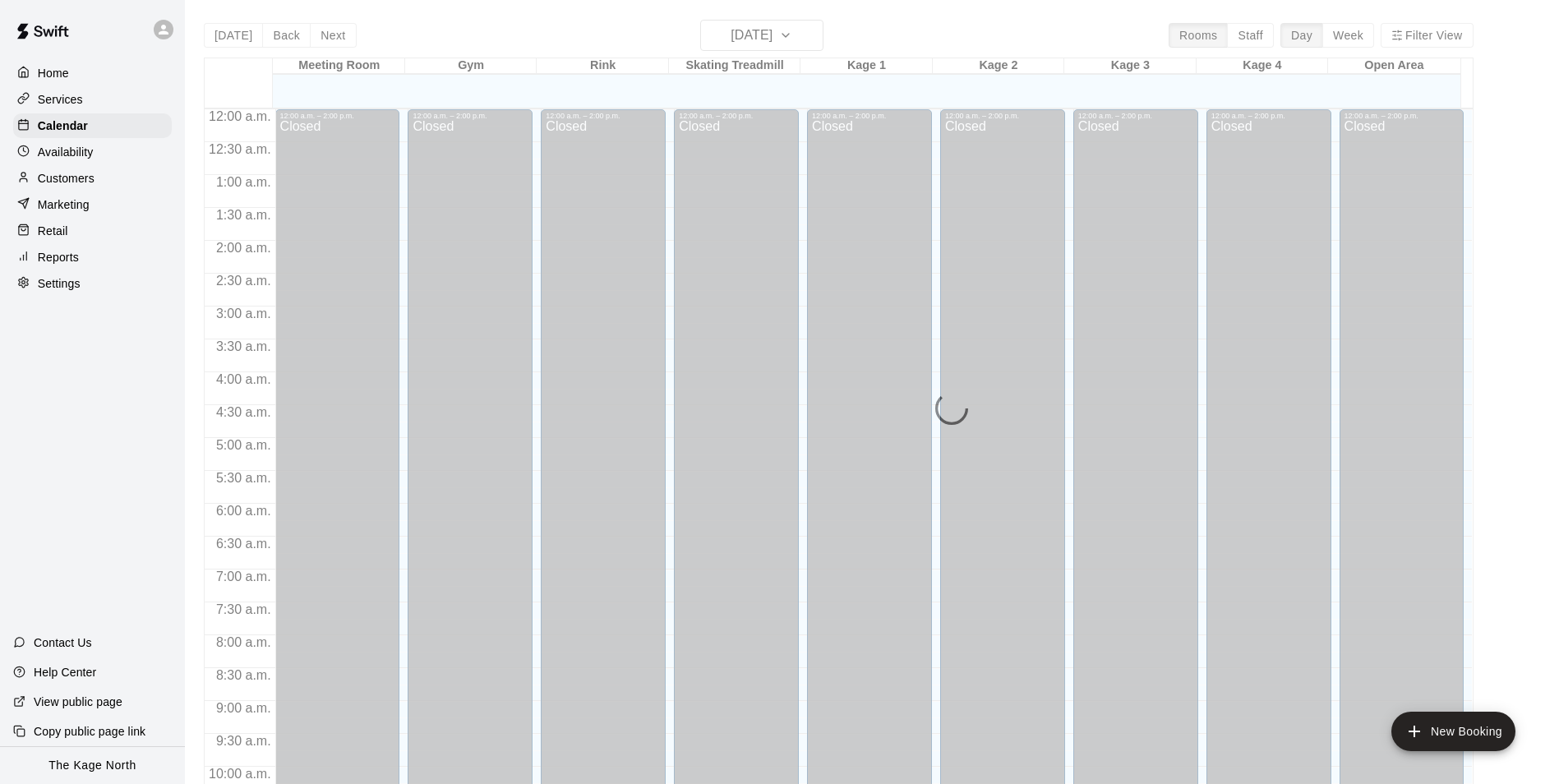
scroll to position [835, 0]
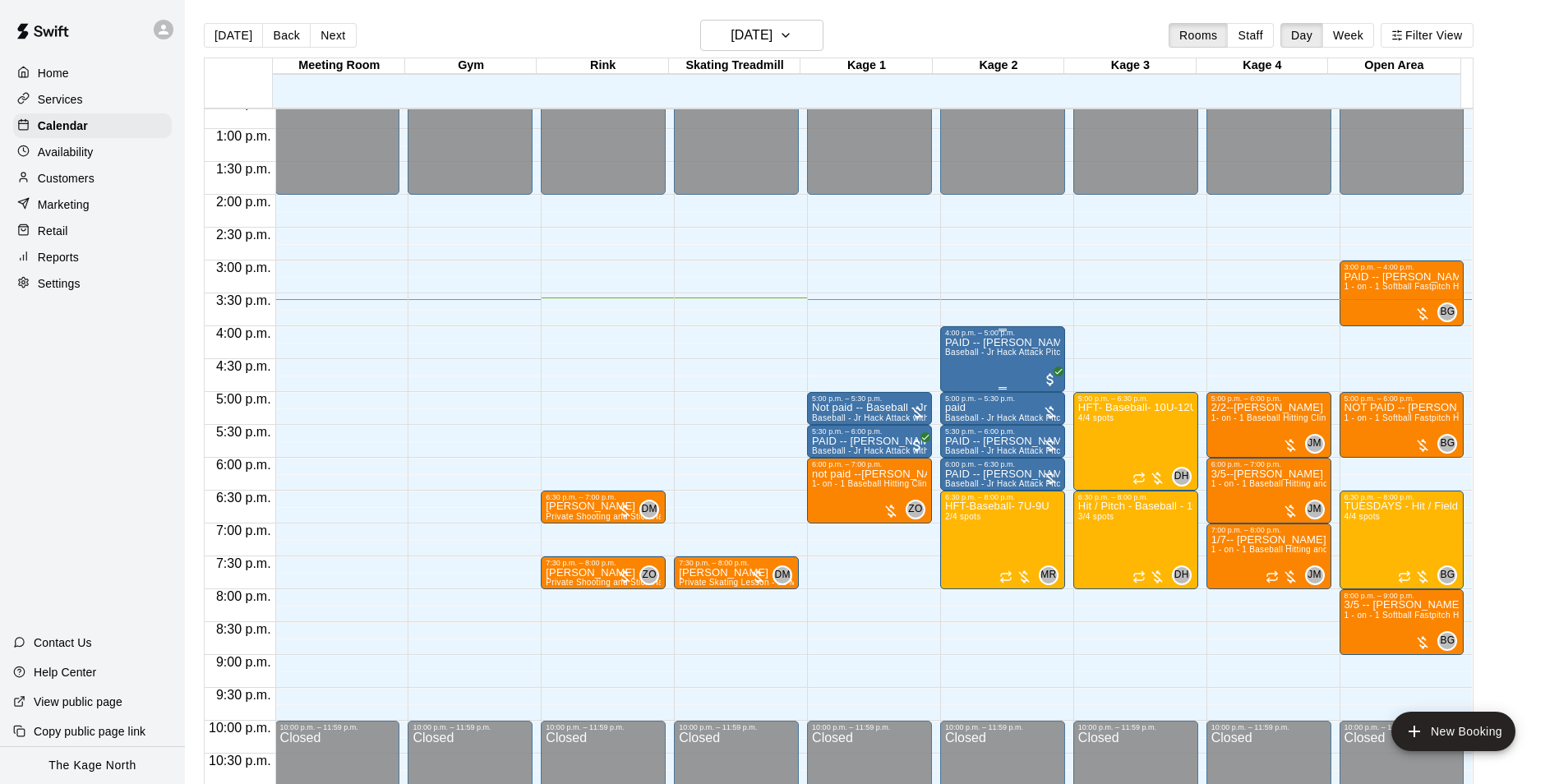
click at [1009, 357] on span "Baseball - Jr Hack Attack Pitching Machine - Perfect for all ages and skill lev…" at bounding box center [1102, 352] width 312 height 9
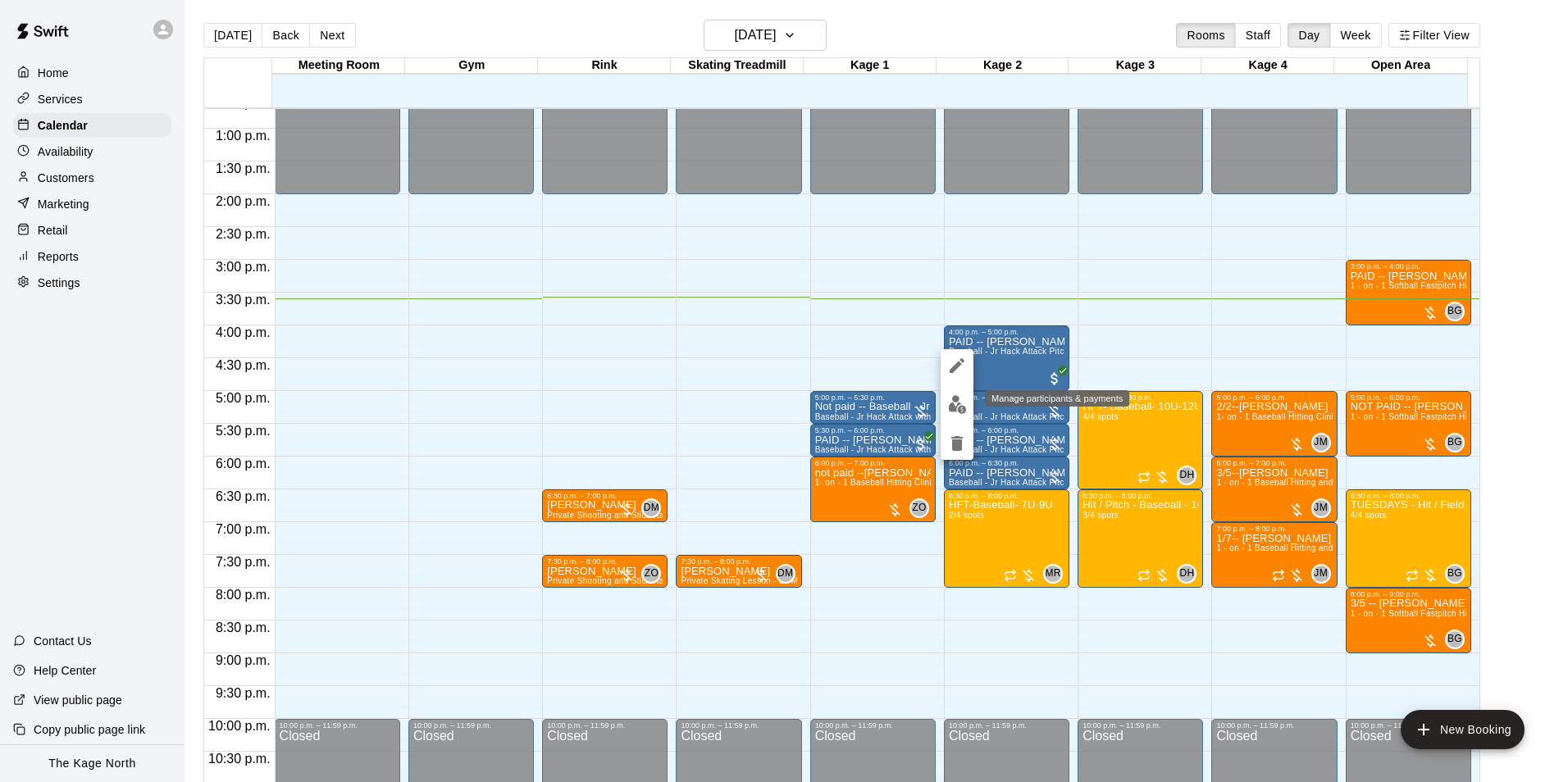
click at [950, 405] on img "edit" at bounding box center [957, 405] width 19 height 19
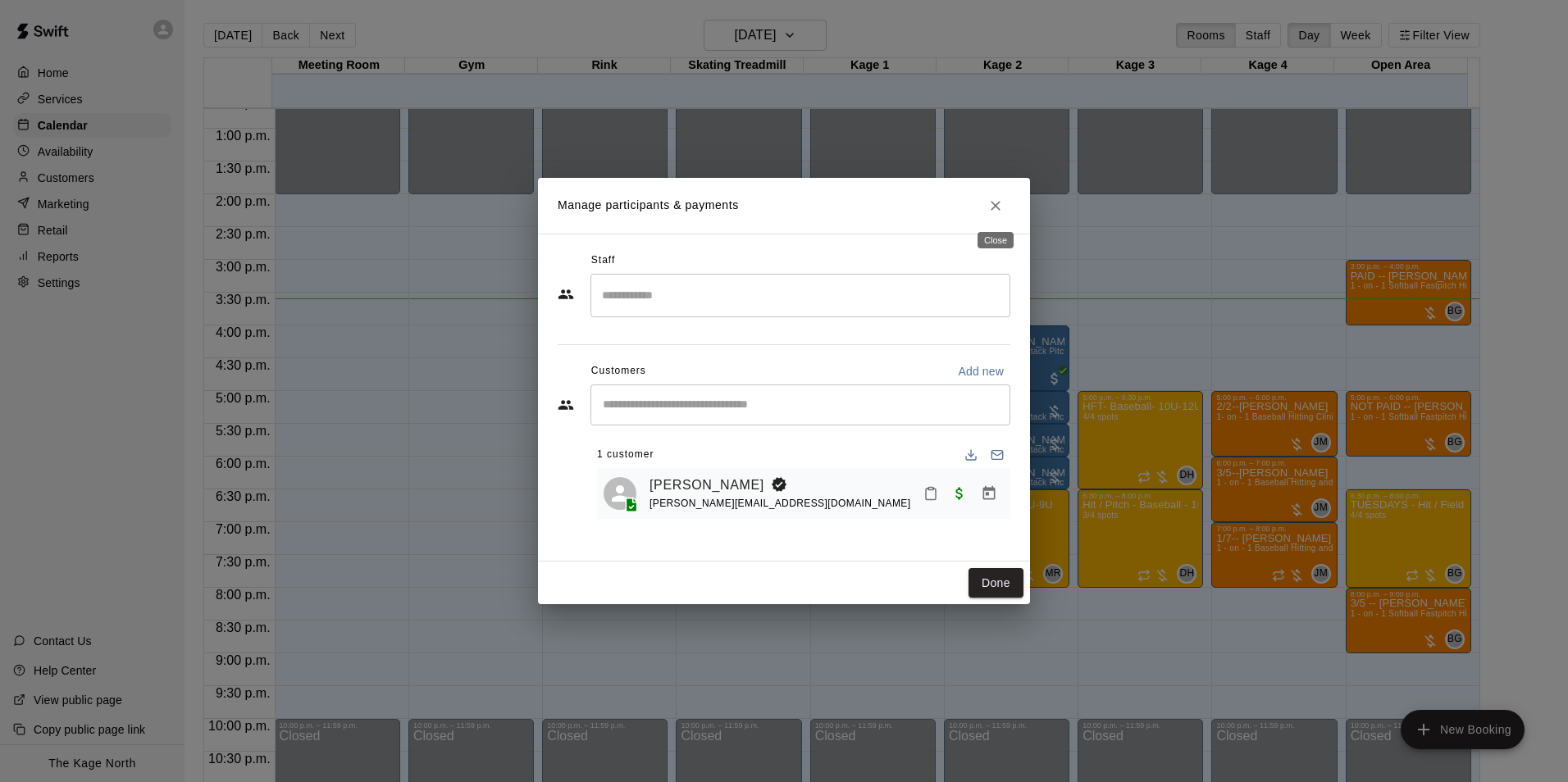
click at [995, 205] on icon "Close" at bounding box center [995, 205] width 10 height 10
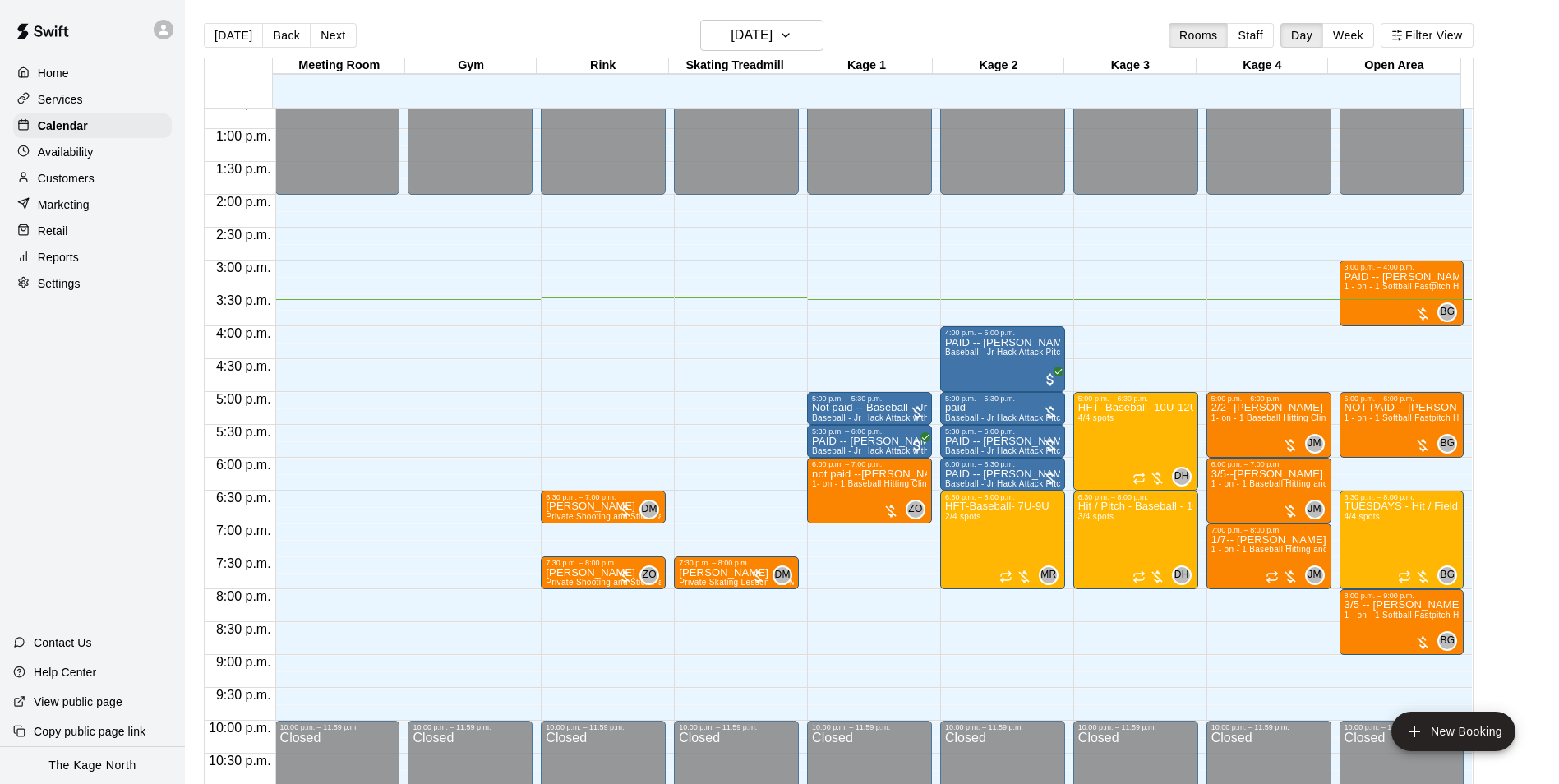
click at [462, 28] on div "[DATE] Back [DATE][DATE] Rooms Staff Day Week Filter View" at bounding box center [838, 39] width 1270 height 38
click at [501, 28] on div "[DATE] Back [DATE][DATE] Rooms Staff Day Week Filter View" at bounding box center [838, 39] width 1270 height 38
click at [88, 184] on p "Customers" at bounding box center [66, 178] width 56 height 16
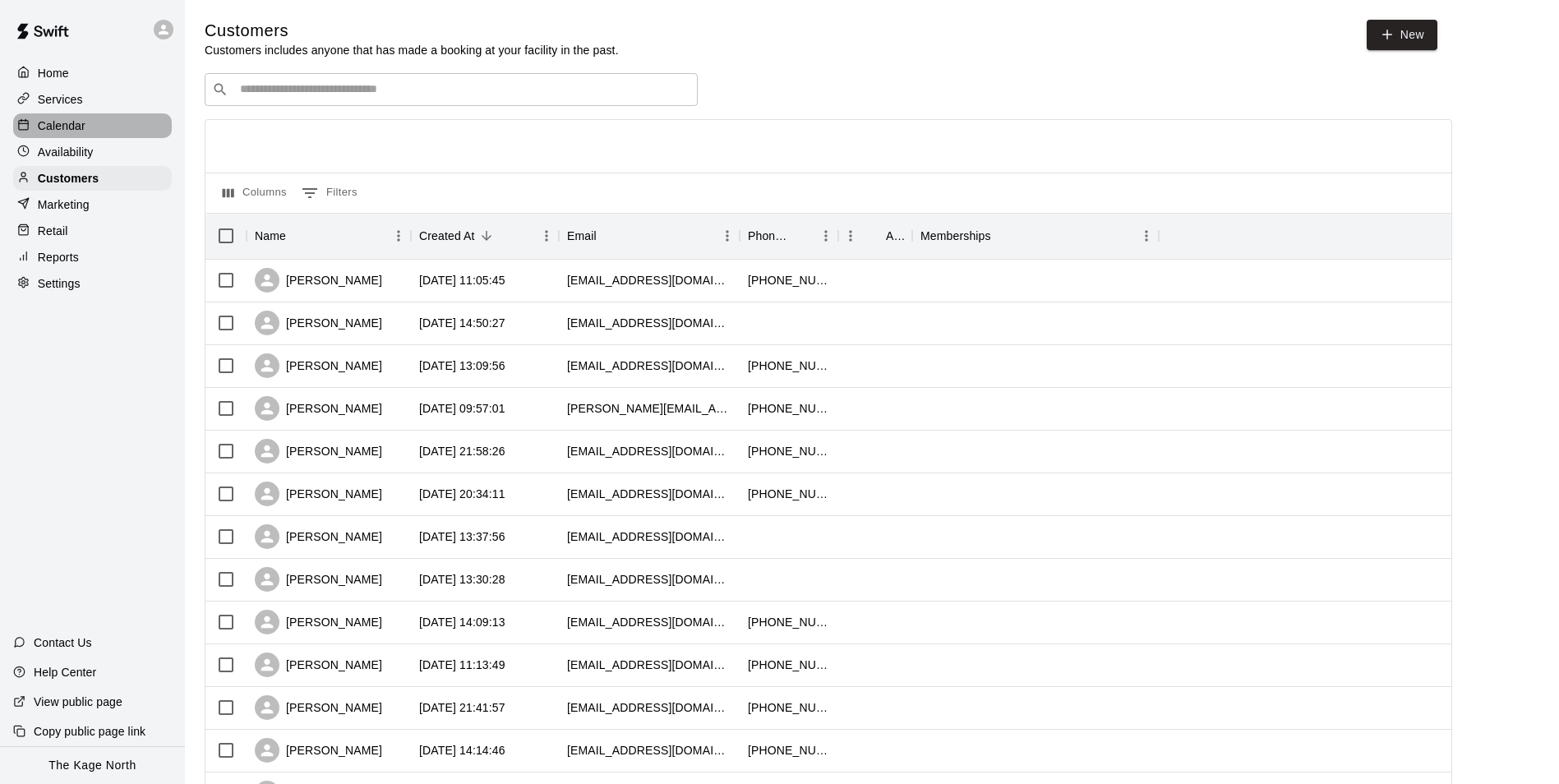
click at [69, 125] on p "Calendar" at bounding box center [62, 126] width 48 height 16
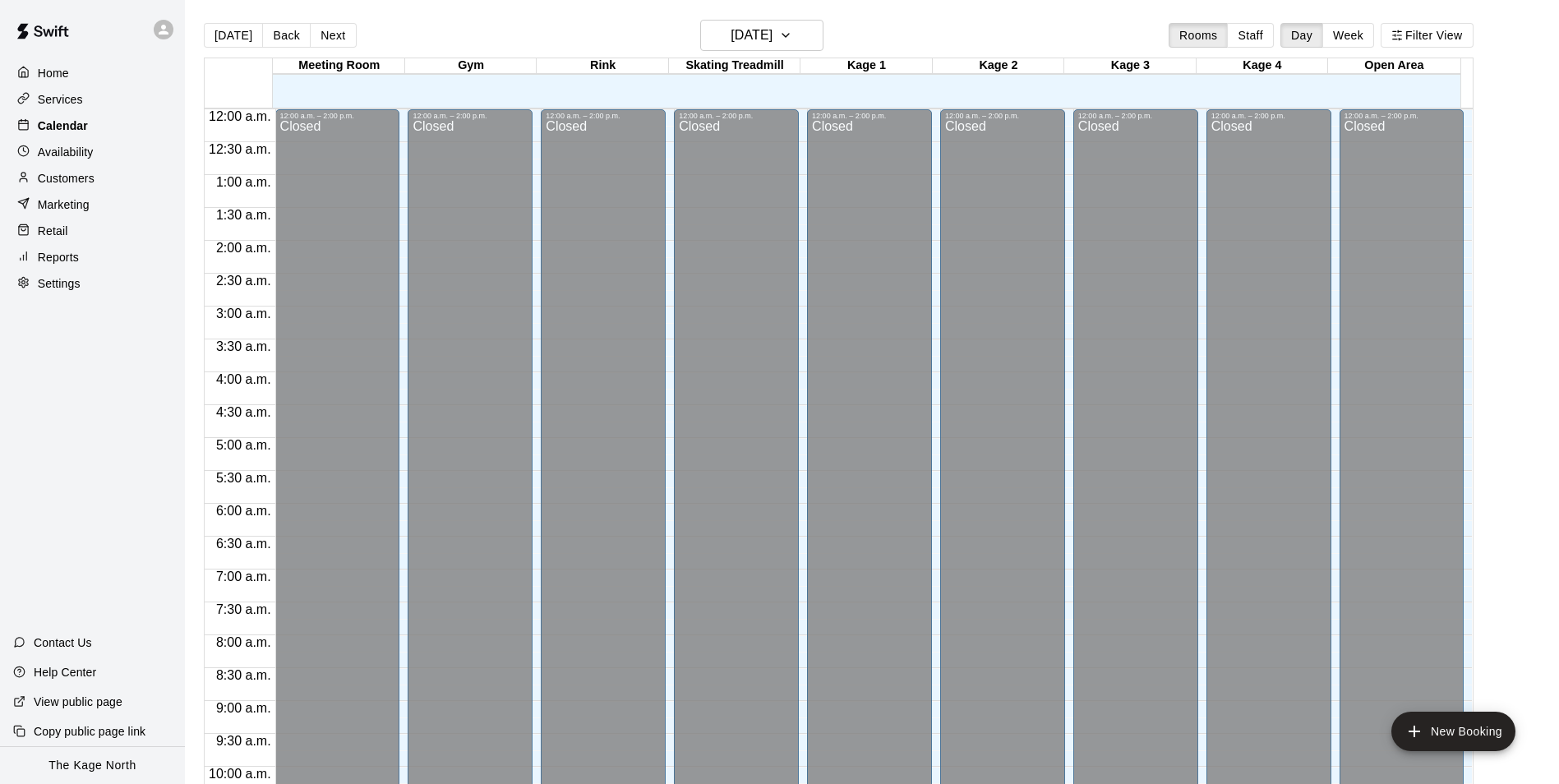
scroll to position [835, 0]
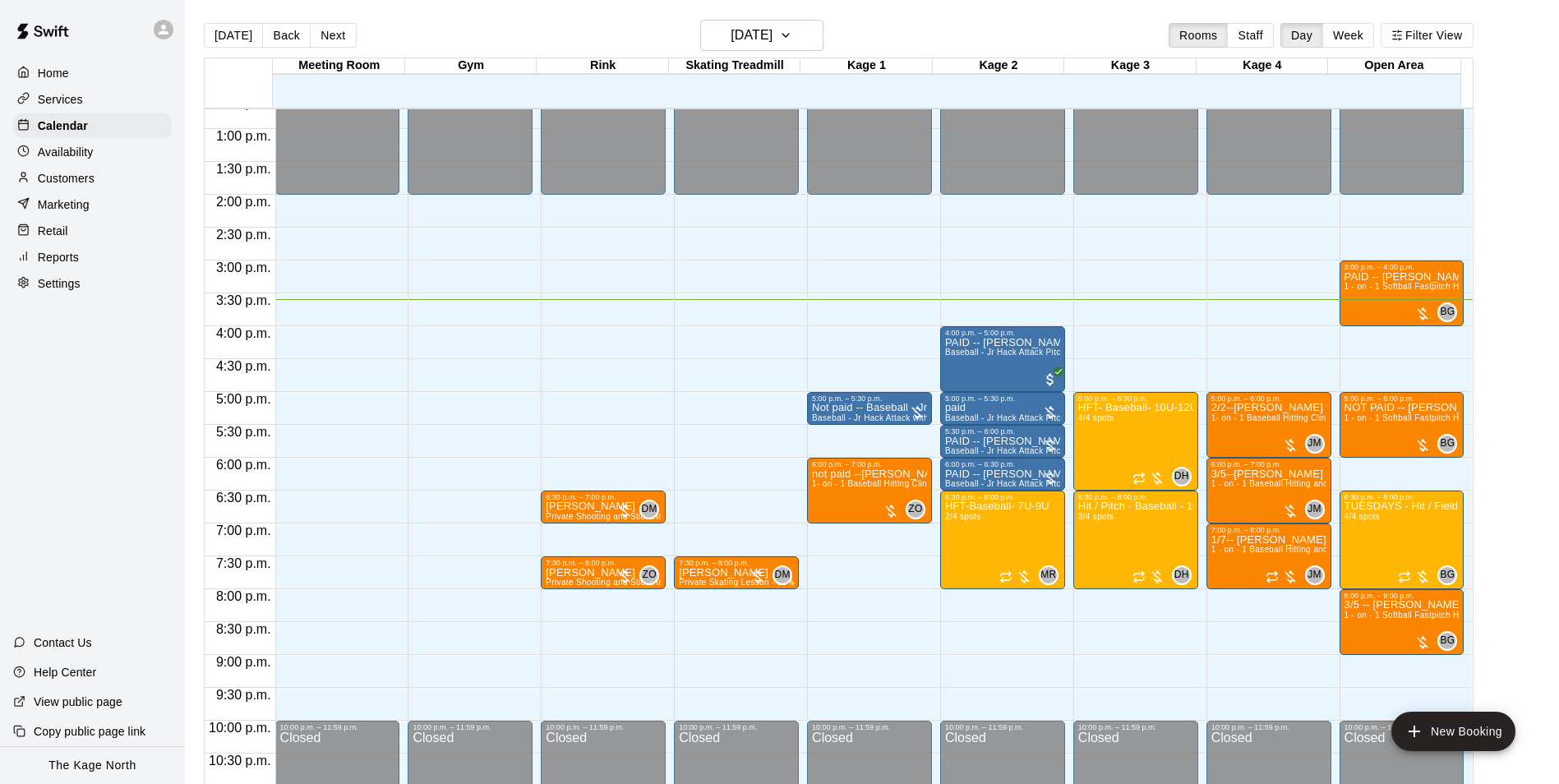
click at [907, 31] on div "[DATE] Back [DATE][DATE] Rooms Staff Day Week Filter View" at bounding box center [838, 39] width 1270 height 38
click at [542, 31] on div "[DATE] Back [DATE][DATE] Rooms Staff Day Week Filter View" at bounding box center [838, 39] width 1270 height 38
click at [531, 32] on div "[DATE] Back [DATE][DATE] Rooms Staff Day Week Filter View" at bounding box center [838, 39] width 1270 height 38
click at [772, 30] on h6 "[DATE]" at bounding box center [751, 34] width 42 height 23
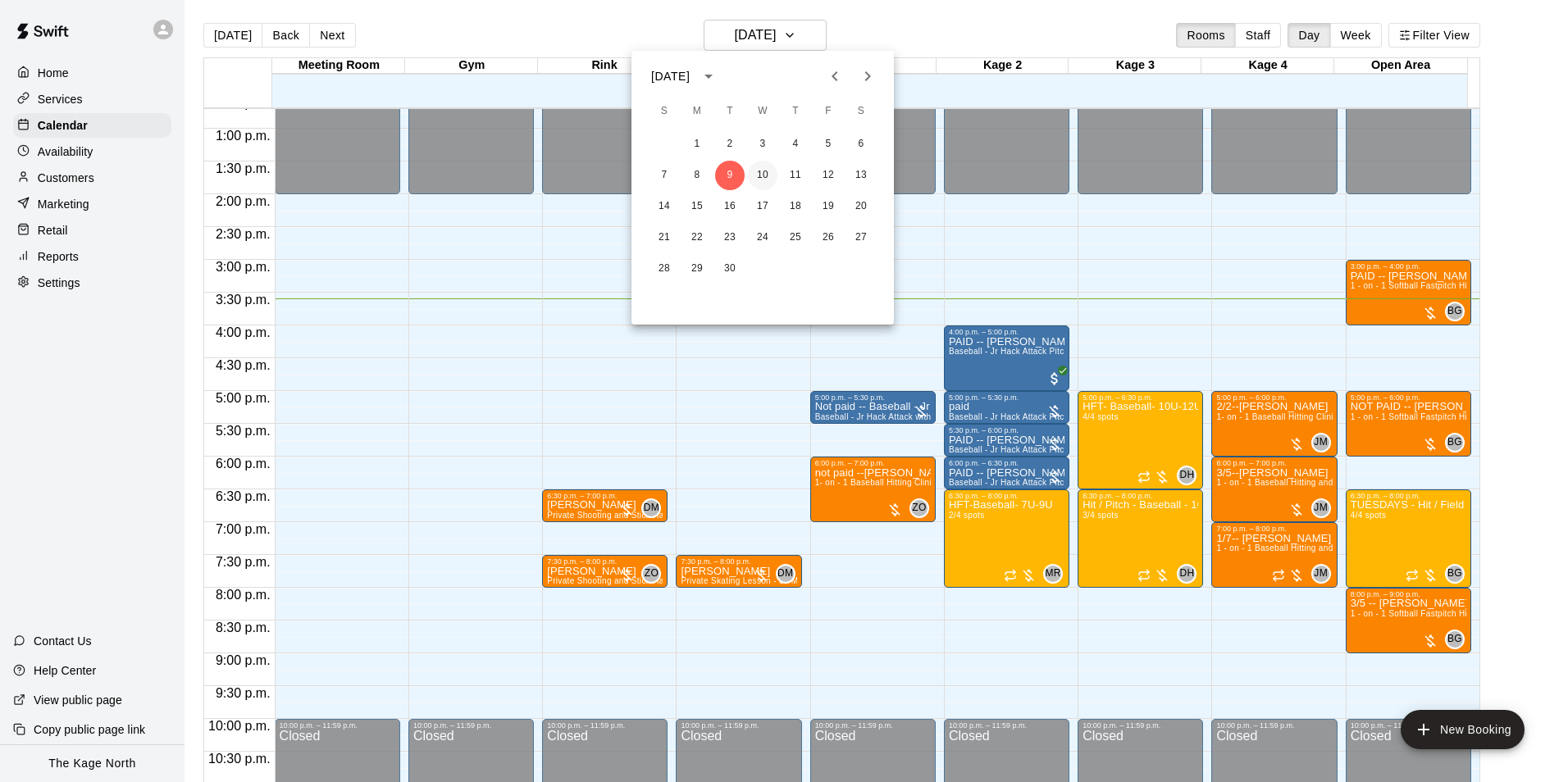
click at [769, 178] on button "10" at bounding box center [762, 176] width 30 height 30
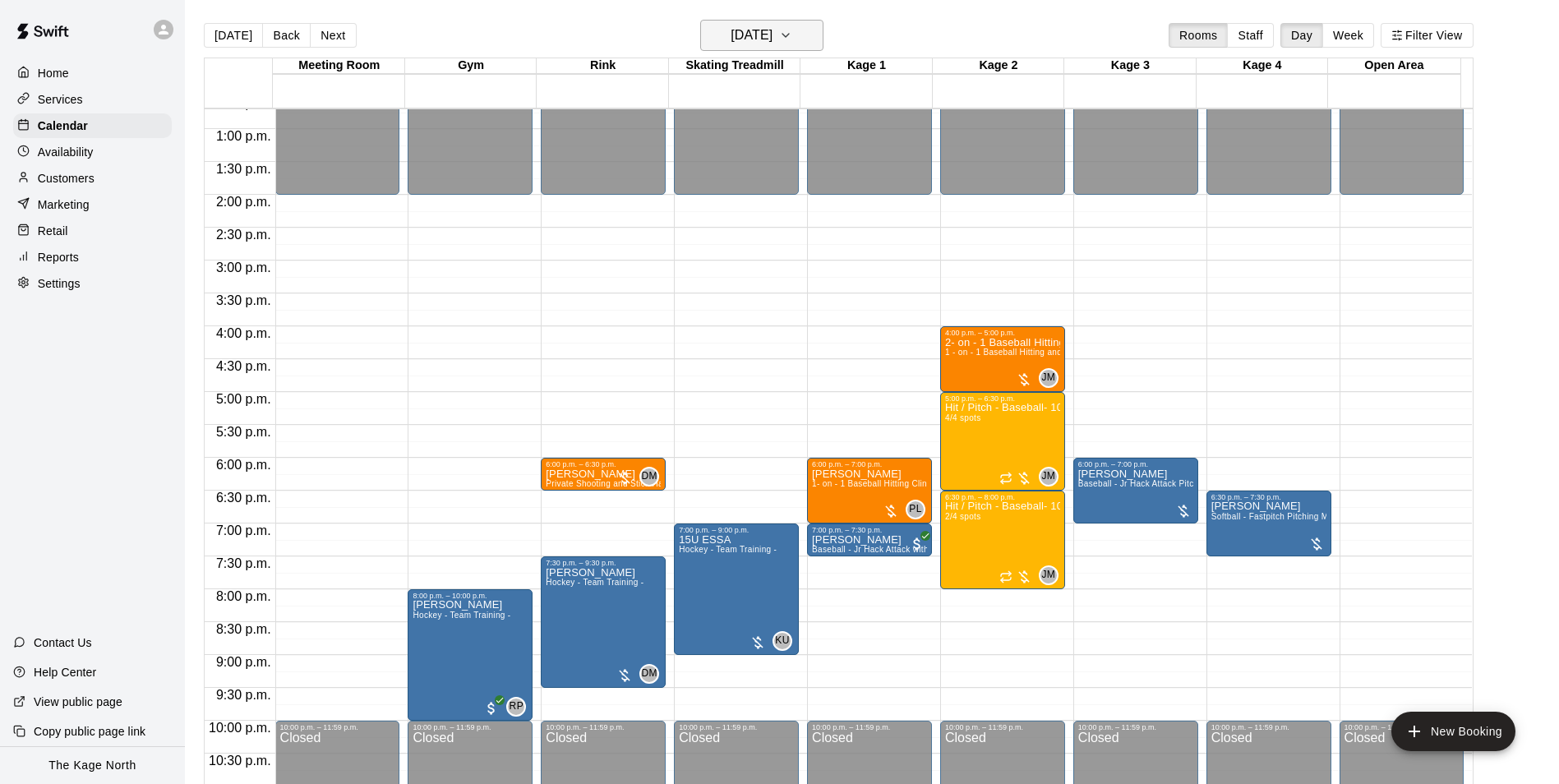
click at [772, 32] on h6 "[DATE]" at bounding box center [751, 34] width 42 height 23
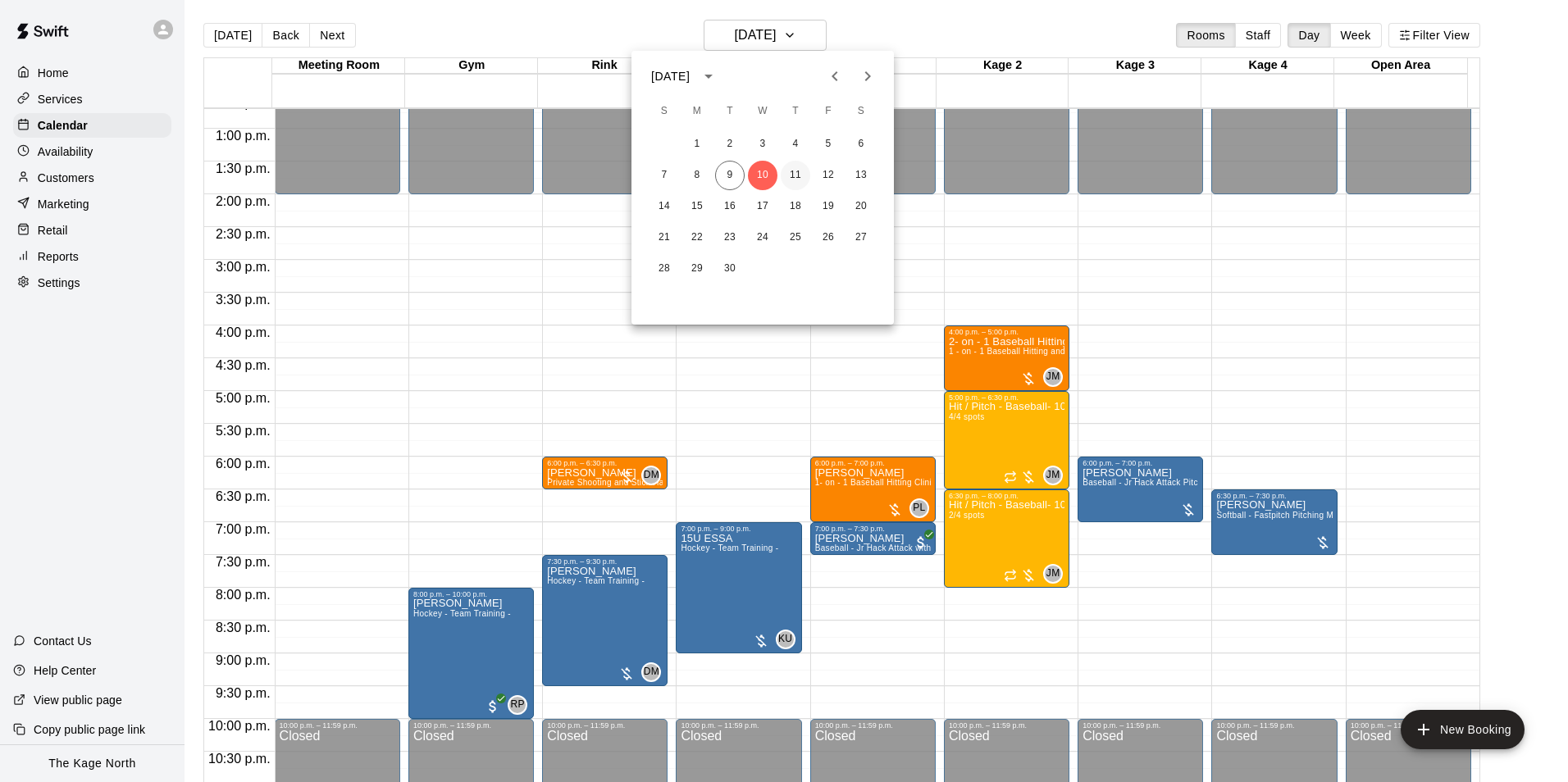
click at [798, 174] on button "11" at bounding box center [795, 176] width 30 height 30
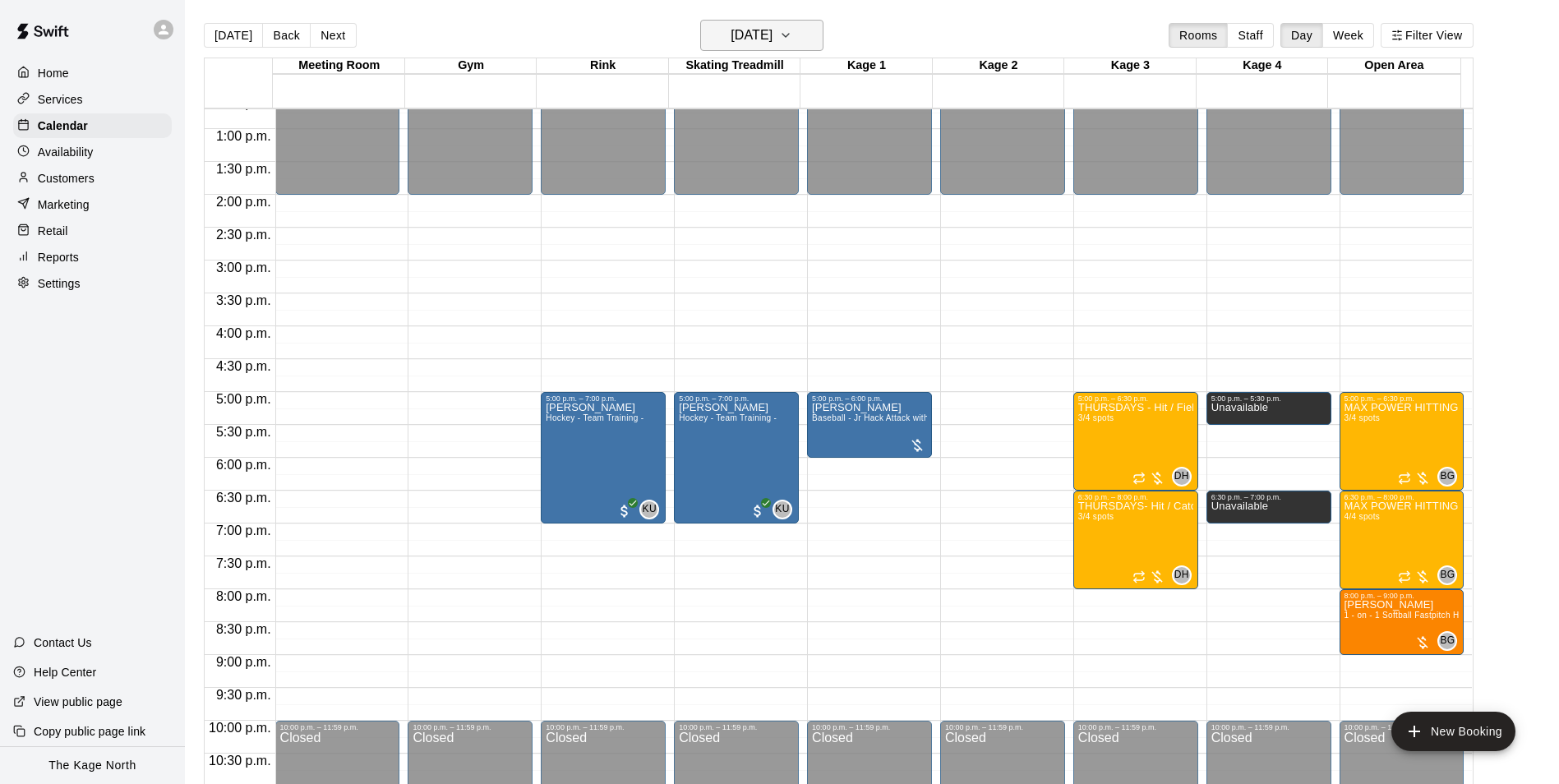
click at [782, 22] on button "[DATE]" at bounding box center [762, 35] width 123 height 31
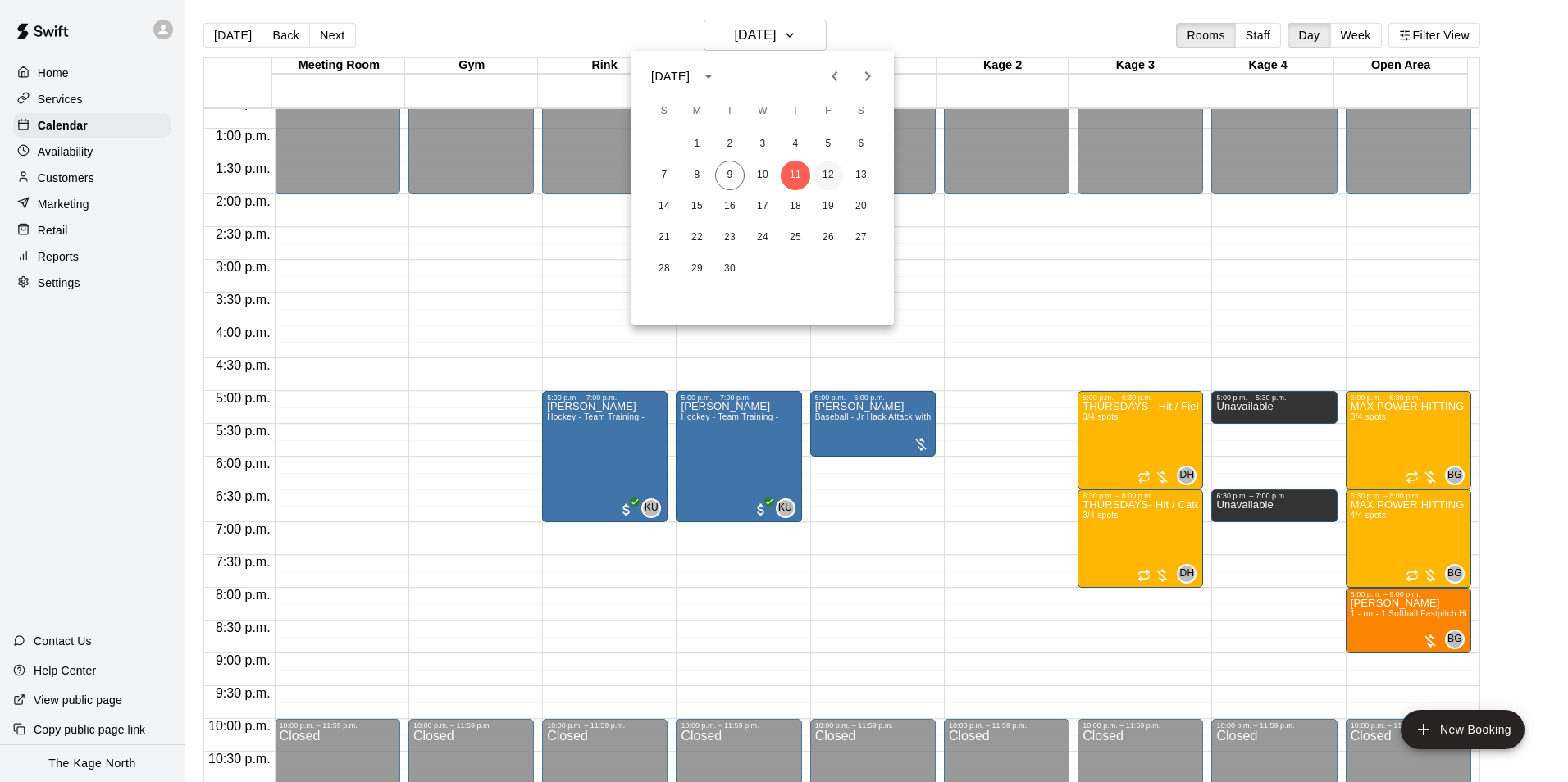
click at [837, 176] on button "12" at bounding box center [827, 176] width 30 height 30
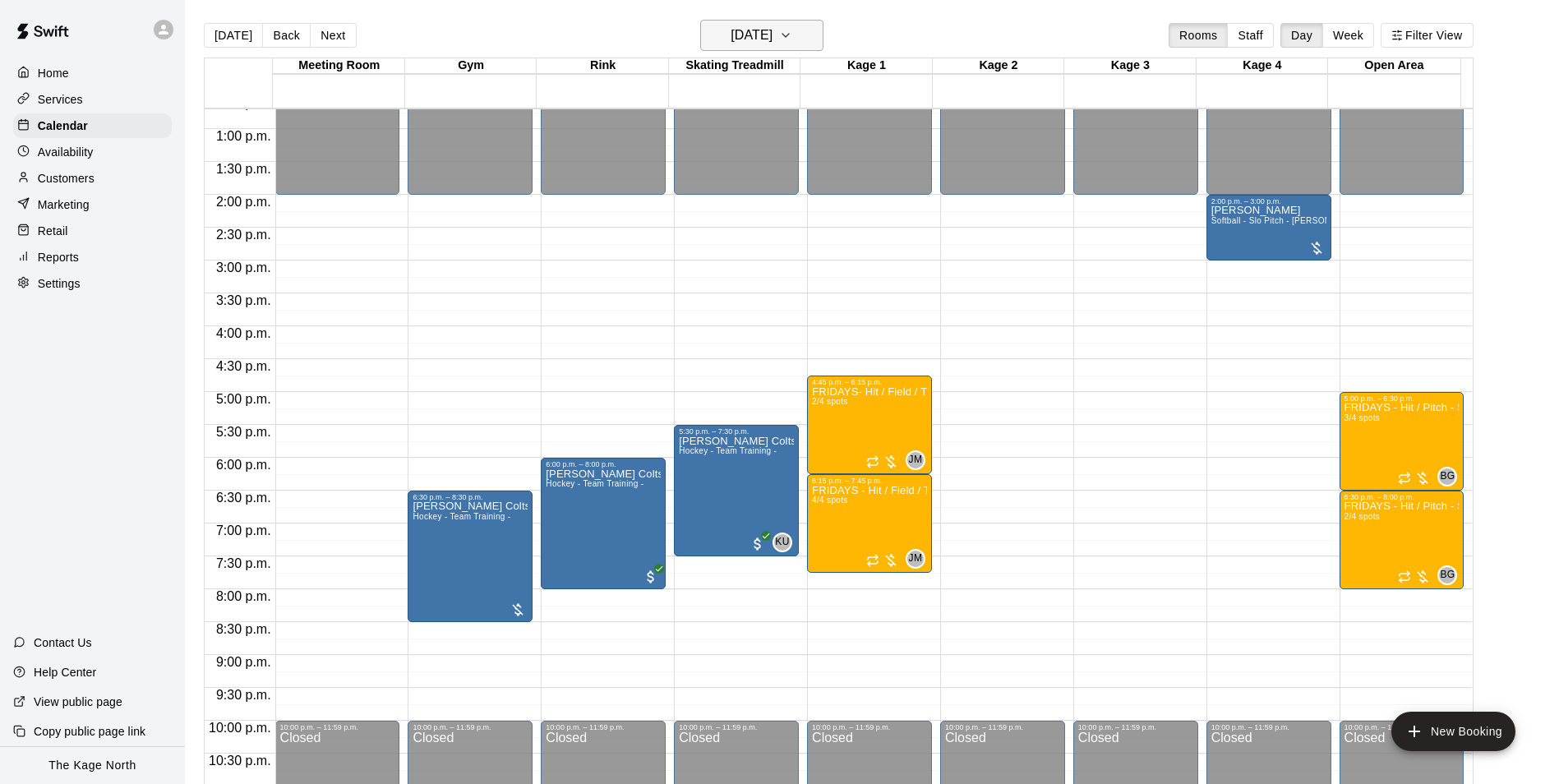
click at [769, 27] on h6 "[DATE]" at bounding box center [751, 34] width 42 height 23
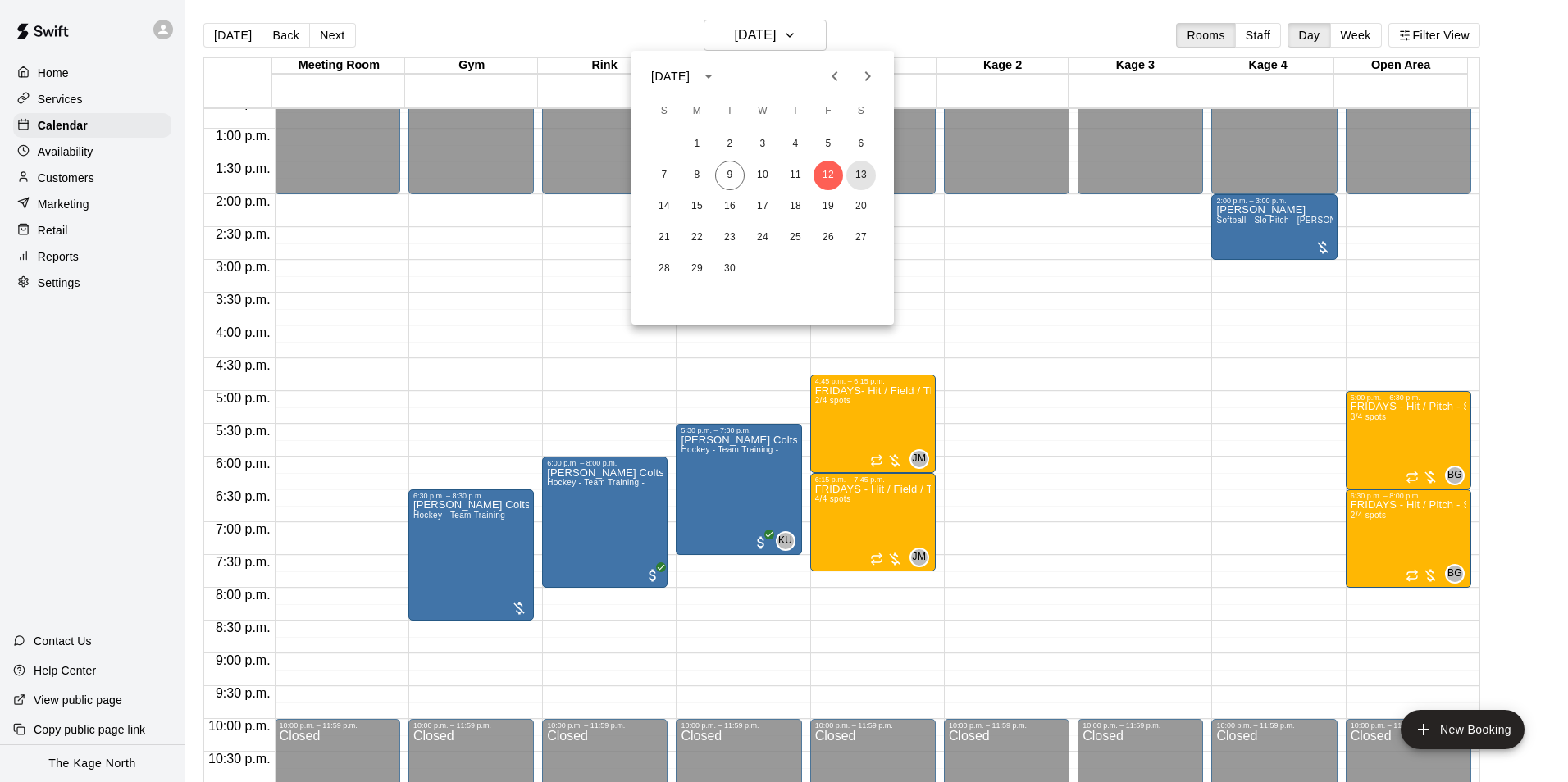
click at [859, 172] on button "13" at bounding box center [861, 176] width 30 height 30
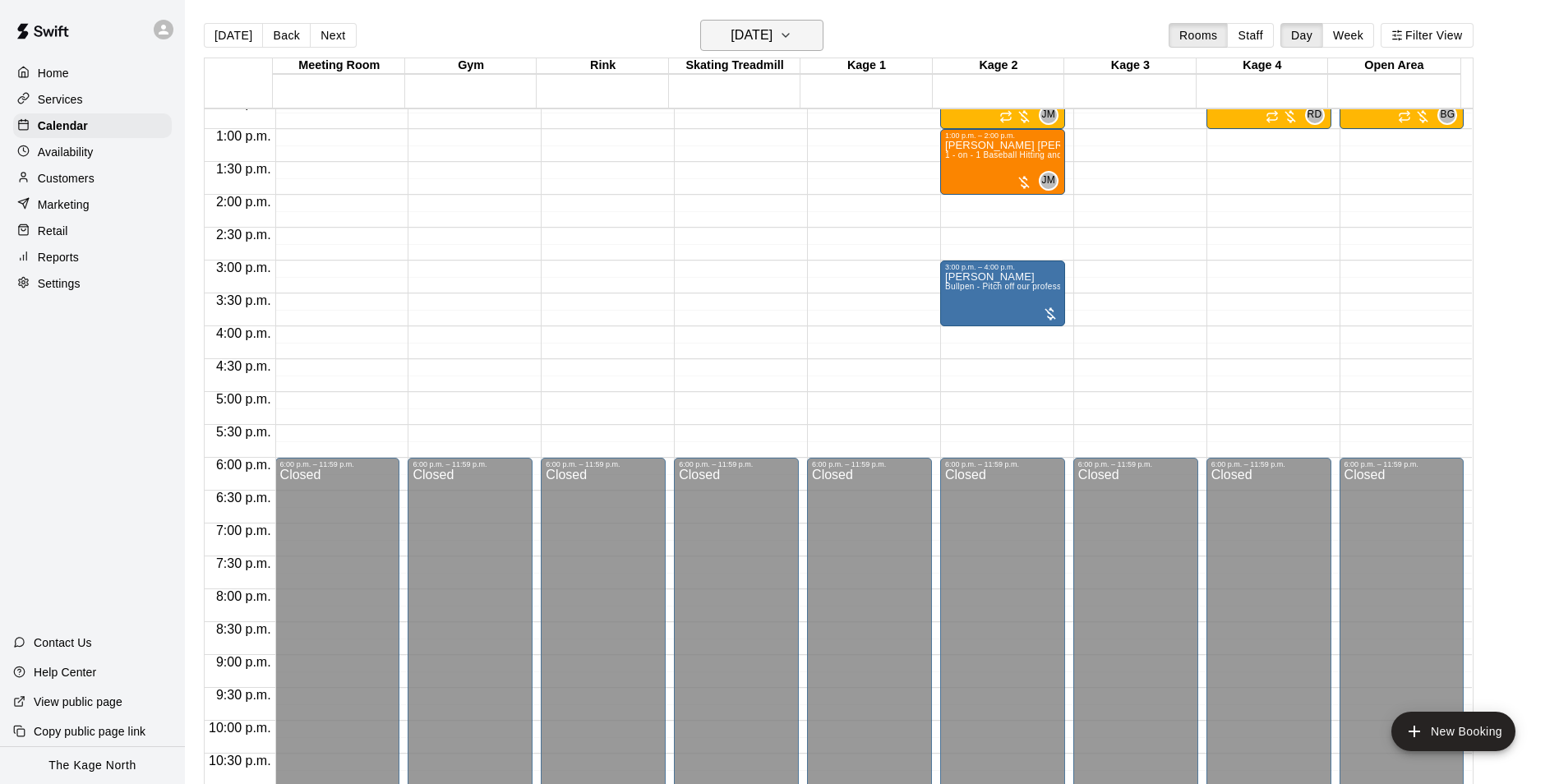
click at [772, 38] on h6 "[DATE]" at bounding box center [751, 34] width 42 height 23
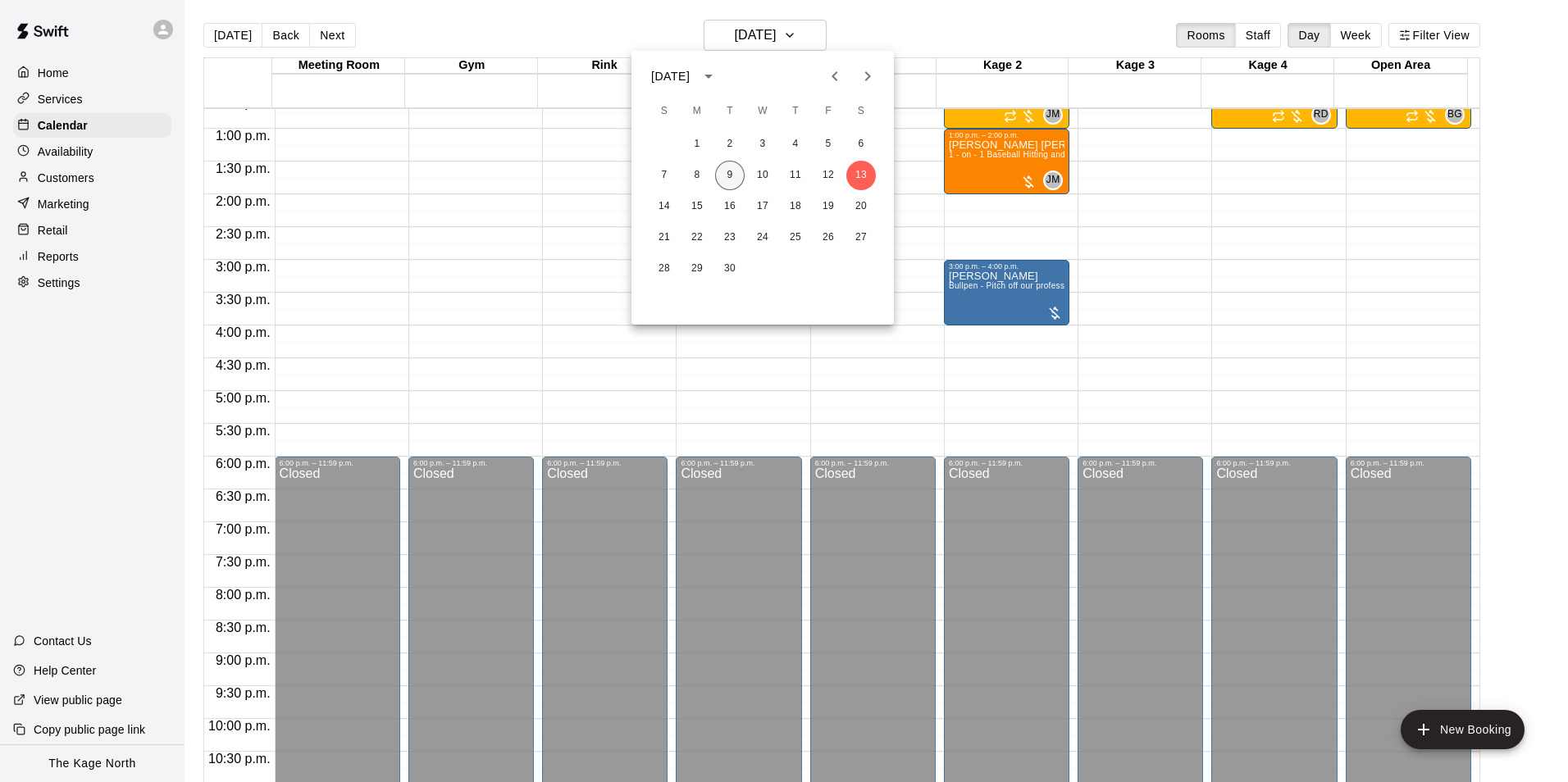
click at [726, 170] on button "9" at bounding box center [730, 176] width 30 height 30
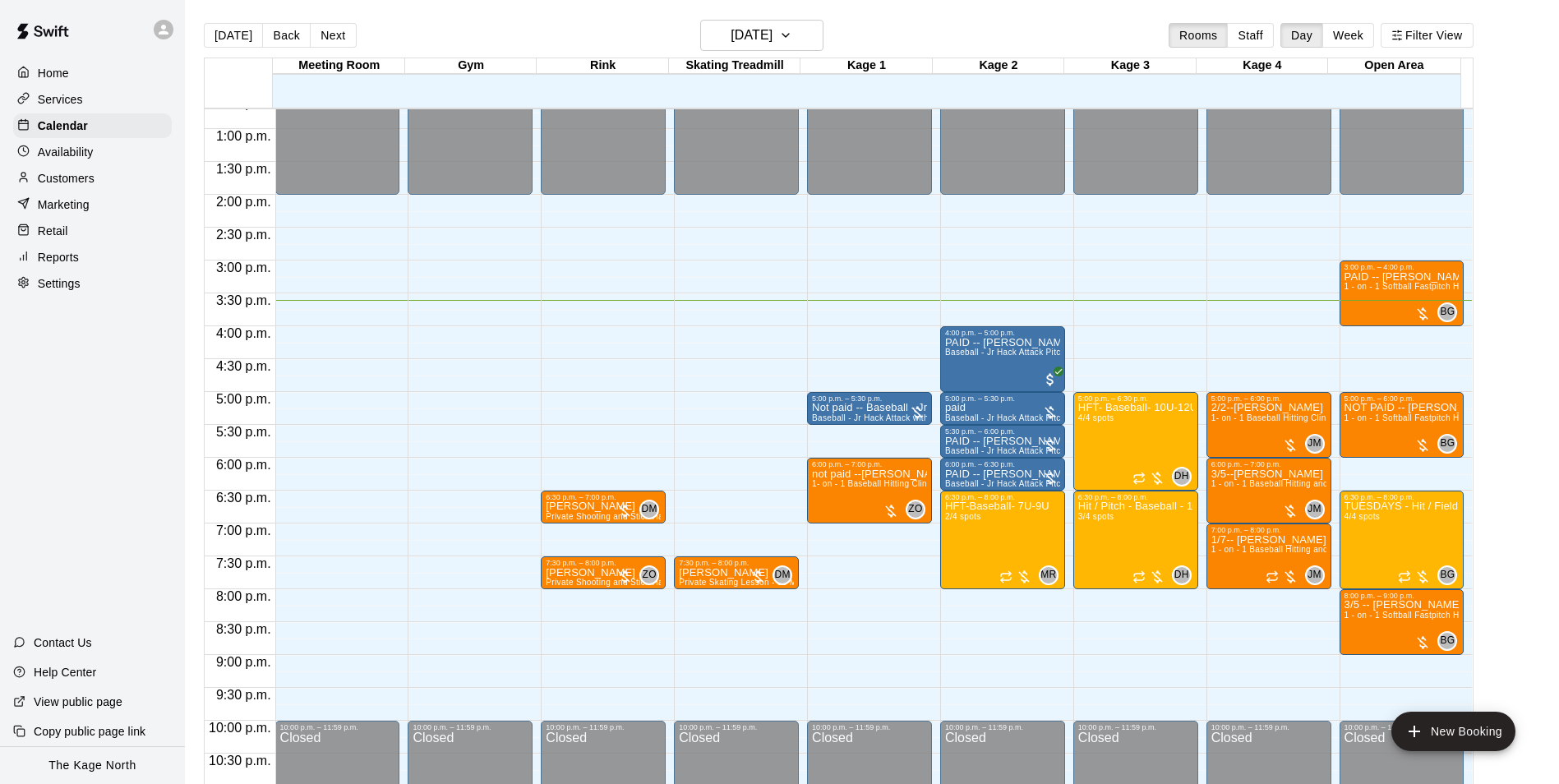
click at [429, 11] on main "[DATE] Back [DATE][DATE] Rooms Staff Day Week Filter View Meeting Room 09 Tue G…" at bounding box center [872, 405] width 1374 height 810
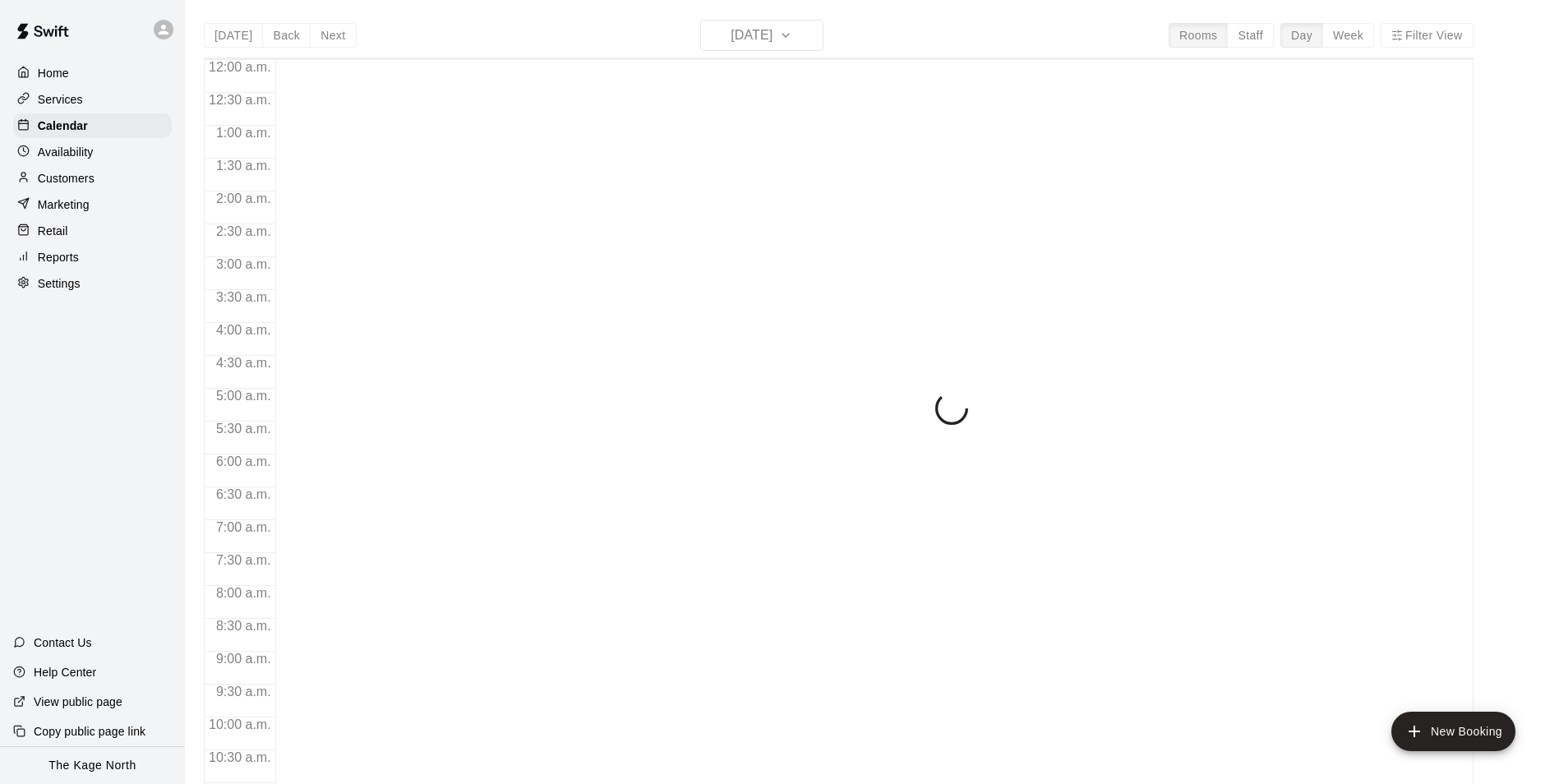
scroll to position [835, 0]
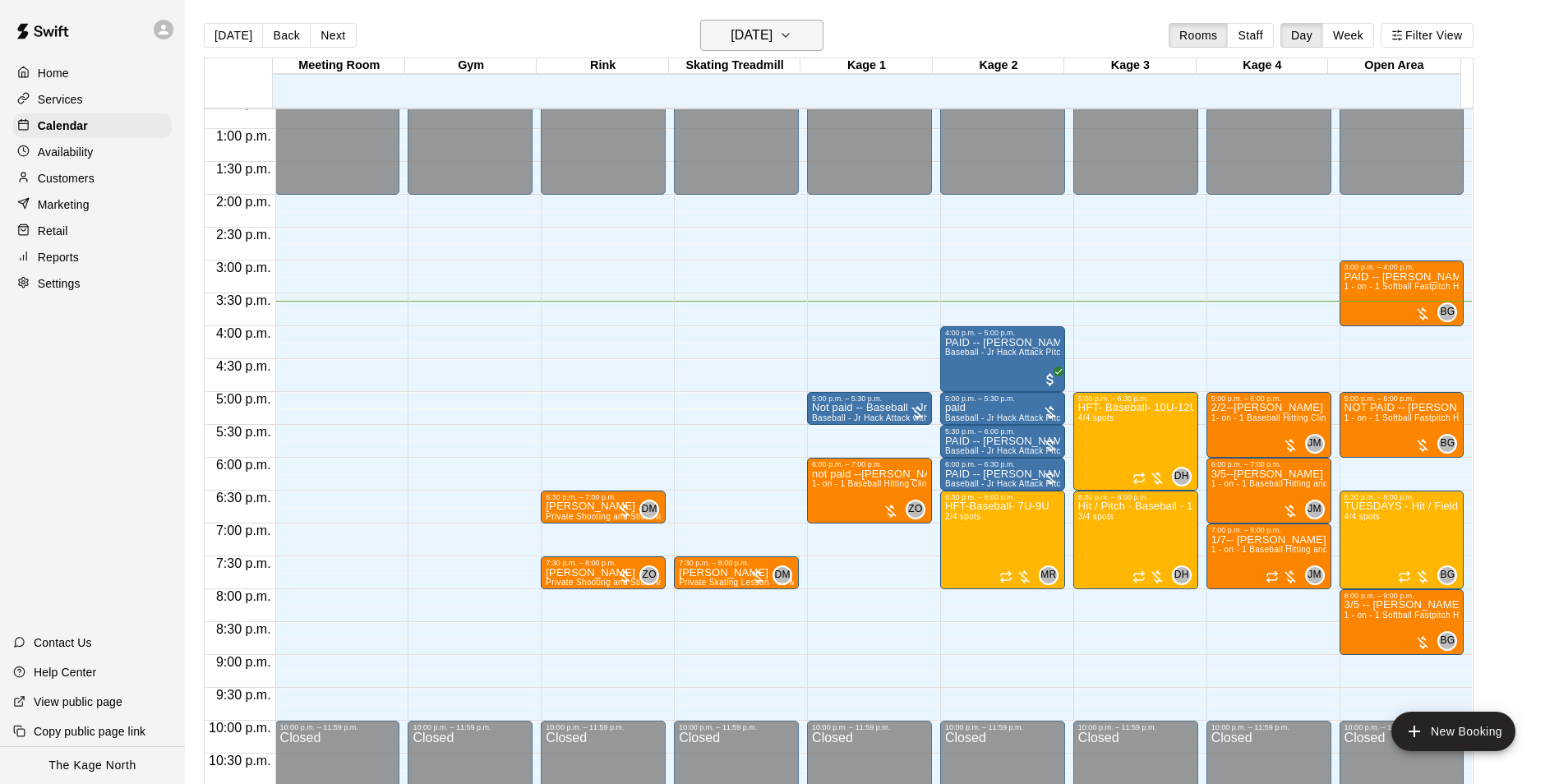
click at [789, 34] on icon "button" at bounding box center [785, 35] width 6 height 4
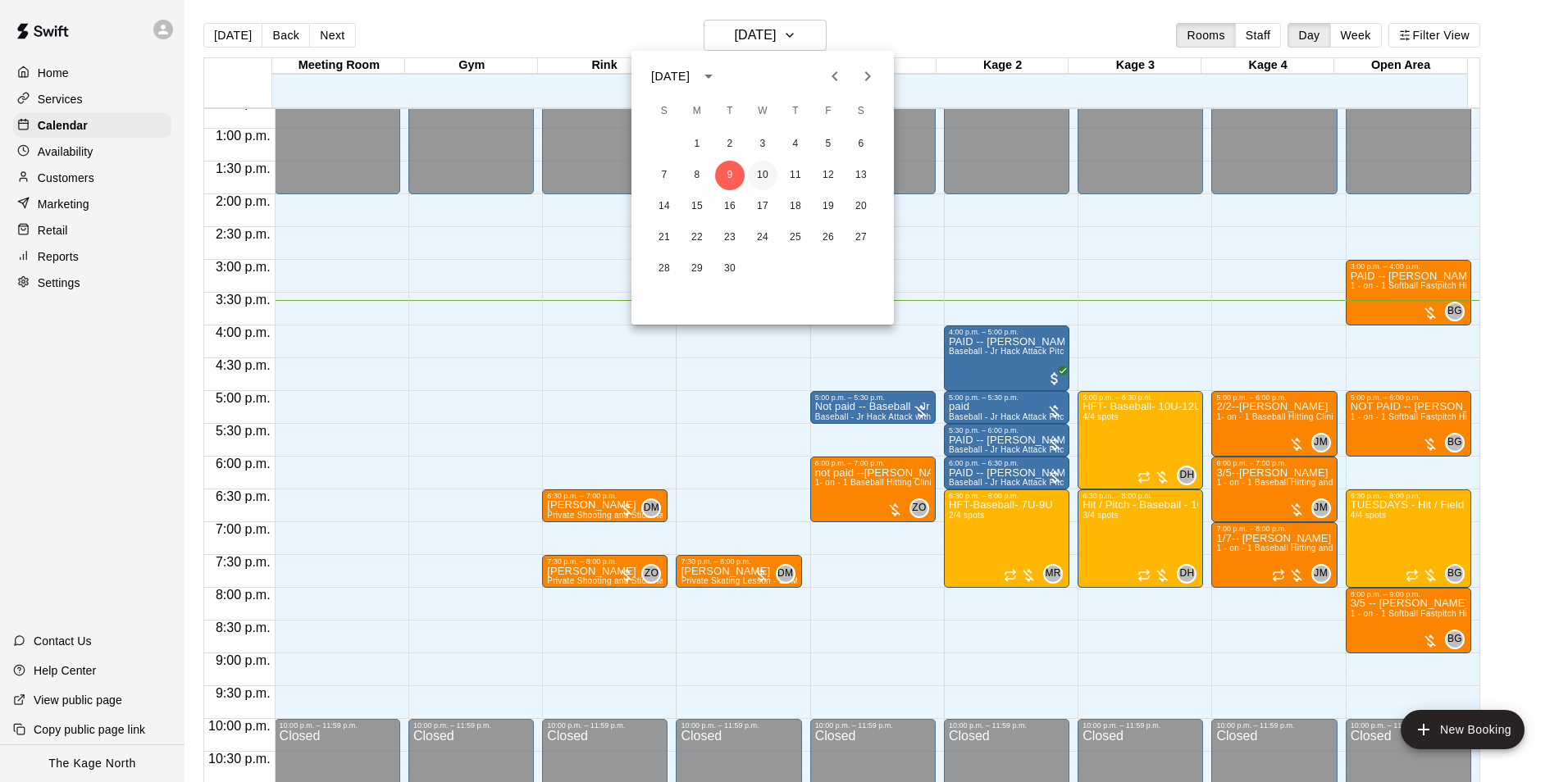
click at [757, 179] on button "10" at bounding box center [762, 176] width 30 height 30
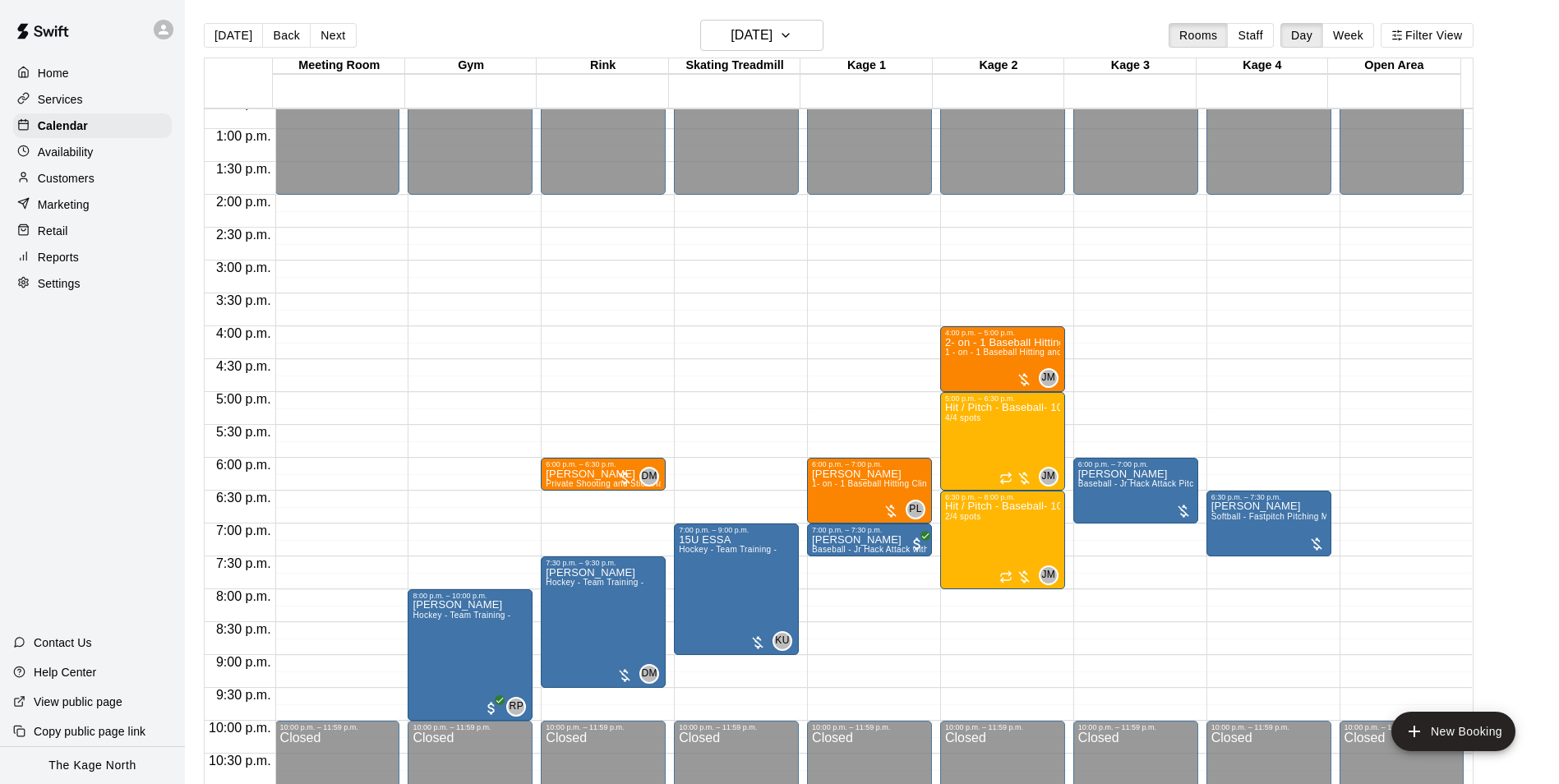
click at [525, 34] on div "Today Back Next Wednesday Sep 10 Rooms Staff Day Week Filter View" at bounding box center [838, 39] width 1270 height 38
click at [814, 31] on button "[DATE]" at bounding box center [762, 35] width 123 height 31
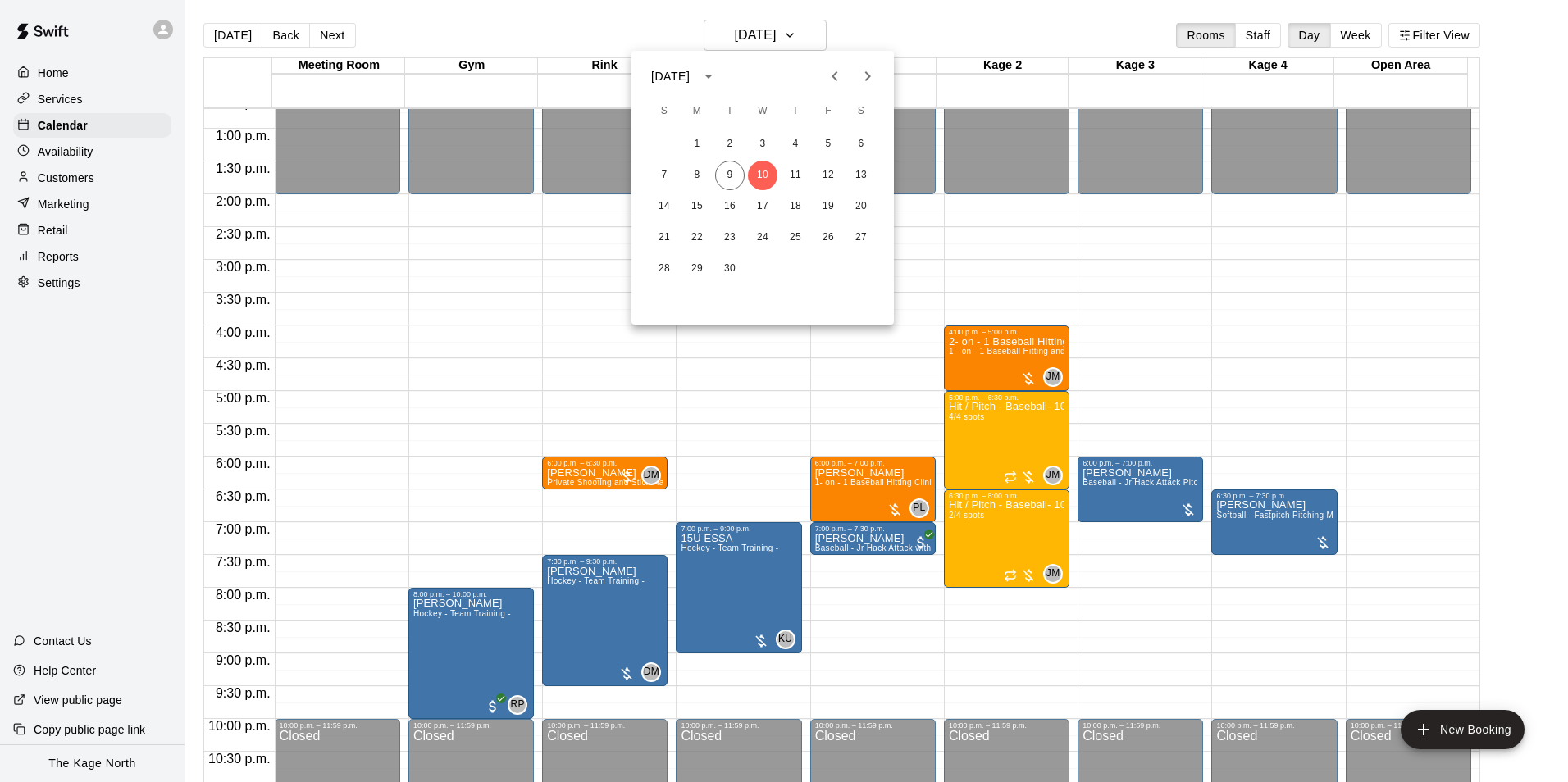
click at [964, 33] on div at bounding box center [784, 391] width 1568 height 782
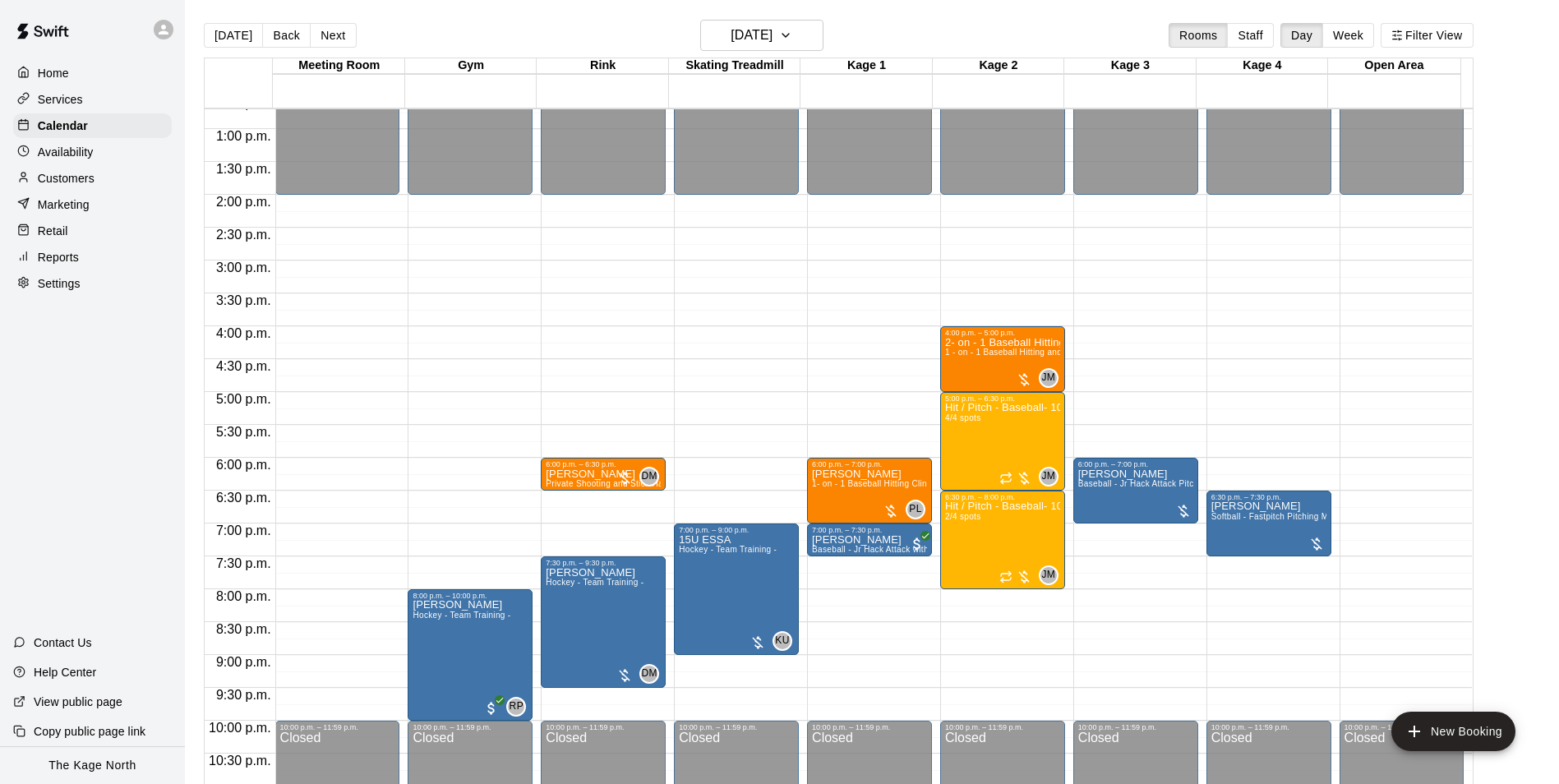
click at [499, 35] on div "Today Back Next Wednesday Sep 10 Rooms Staff Day Week Filter View" at bounding box center [838, 39] width 1270 height 38
click at [483, 33] on div "Today Back Next Wednesday Sep 10 Rooms Staff Day Week Filter View" at bounding box center [838, 39] width 1270 height 38
click at [228, 29] on button "[DATE]" at bounding box center [233, 34] width 59 height 24
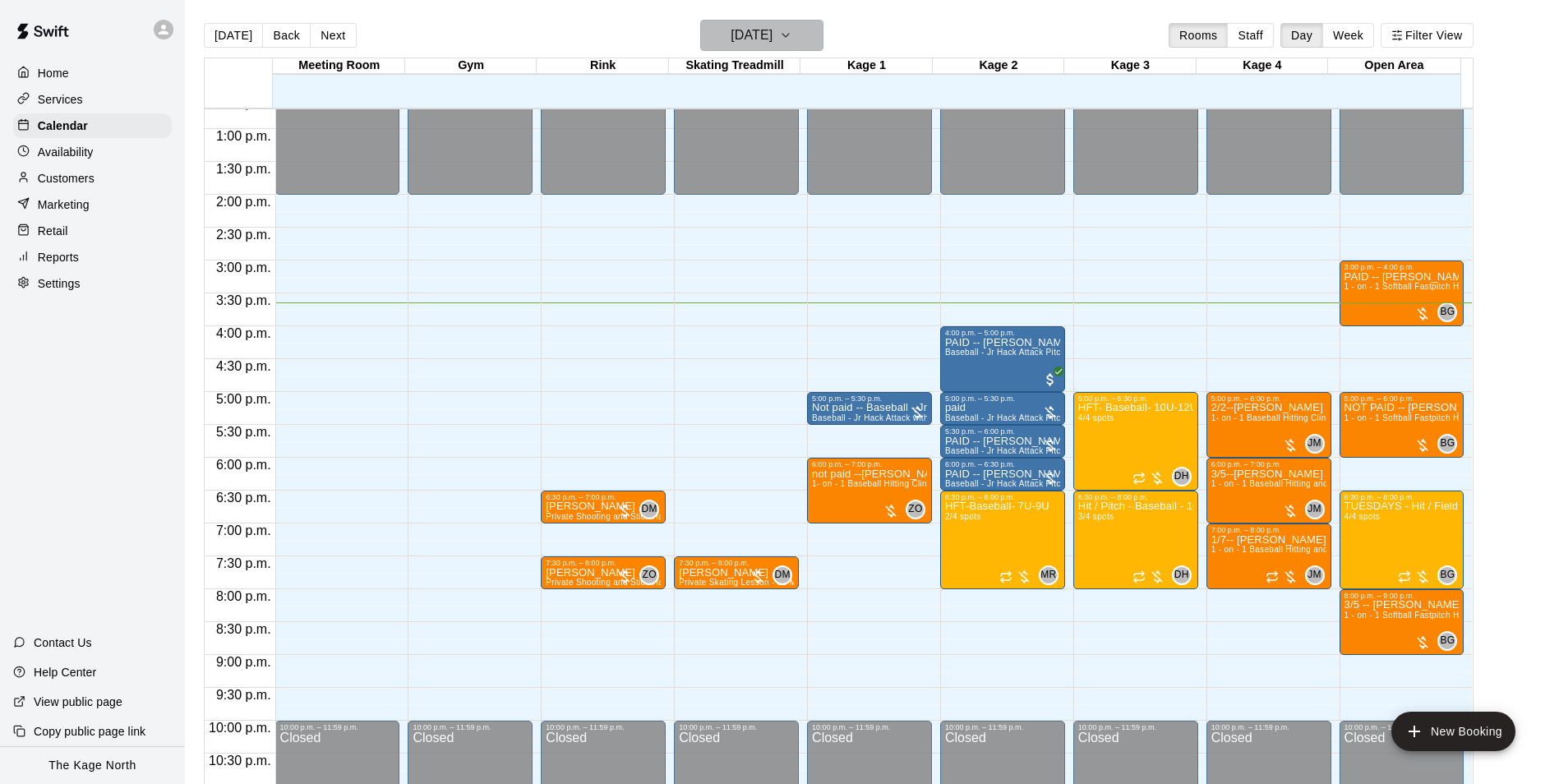
click at [772, 32] on h6 "[DATE]" at bounding box center [751, 34] width 42 height 23
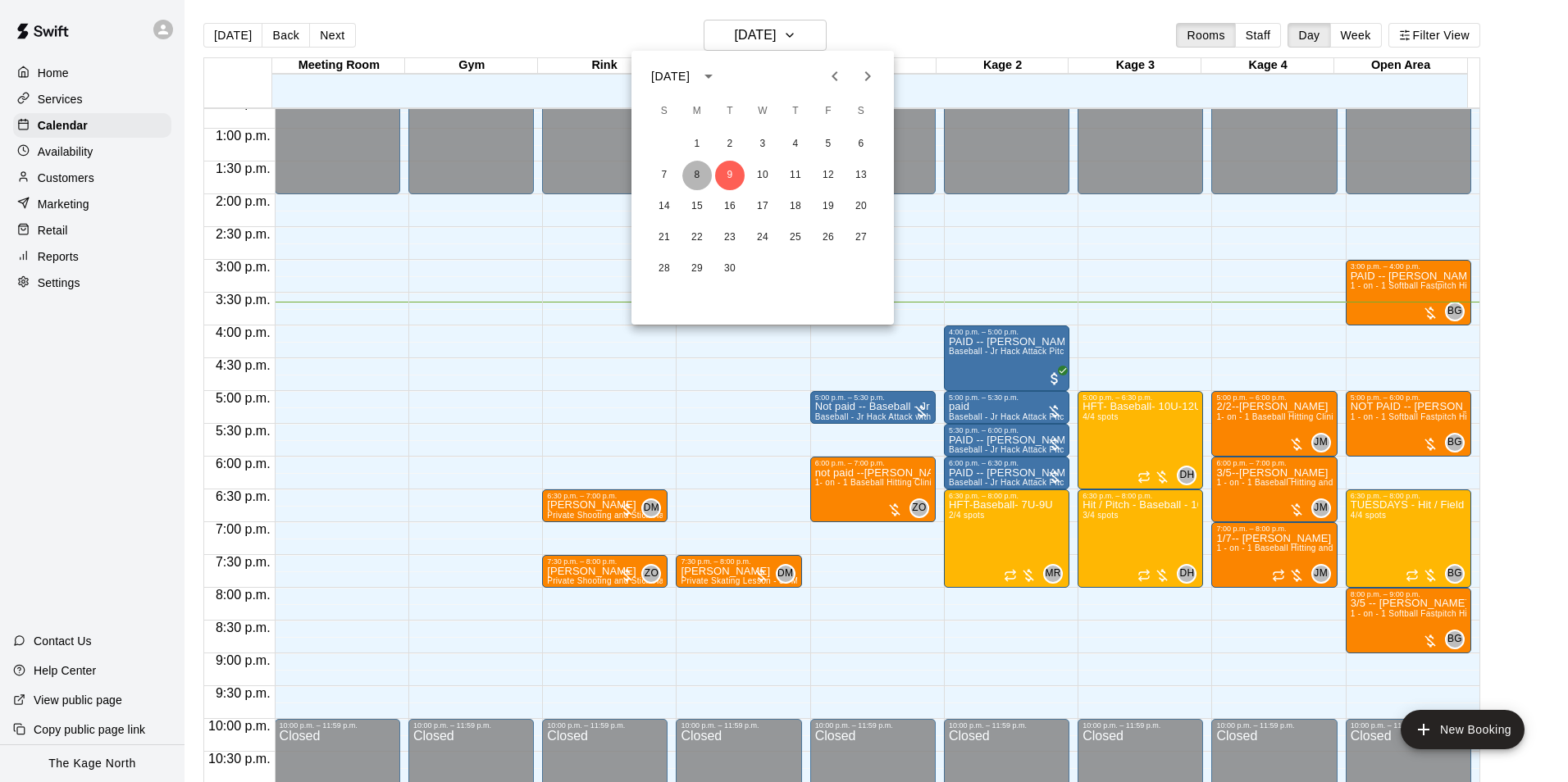
click at [690, 169] on button "8" at bounding box center [697, 176] width 30 height 30
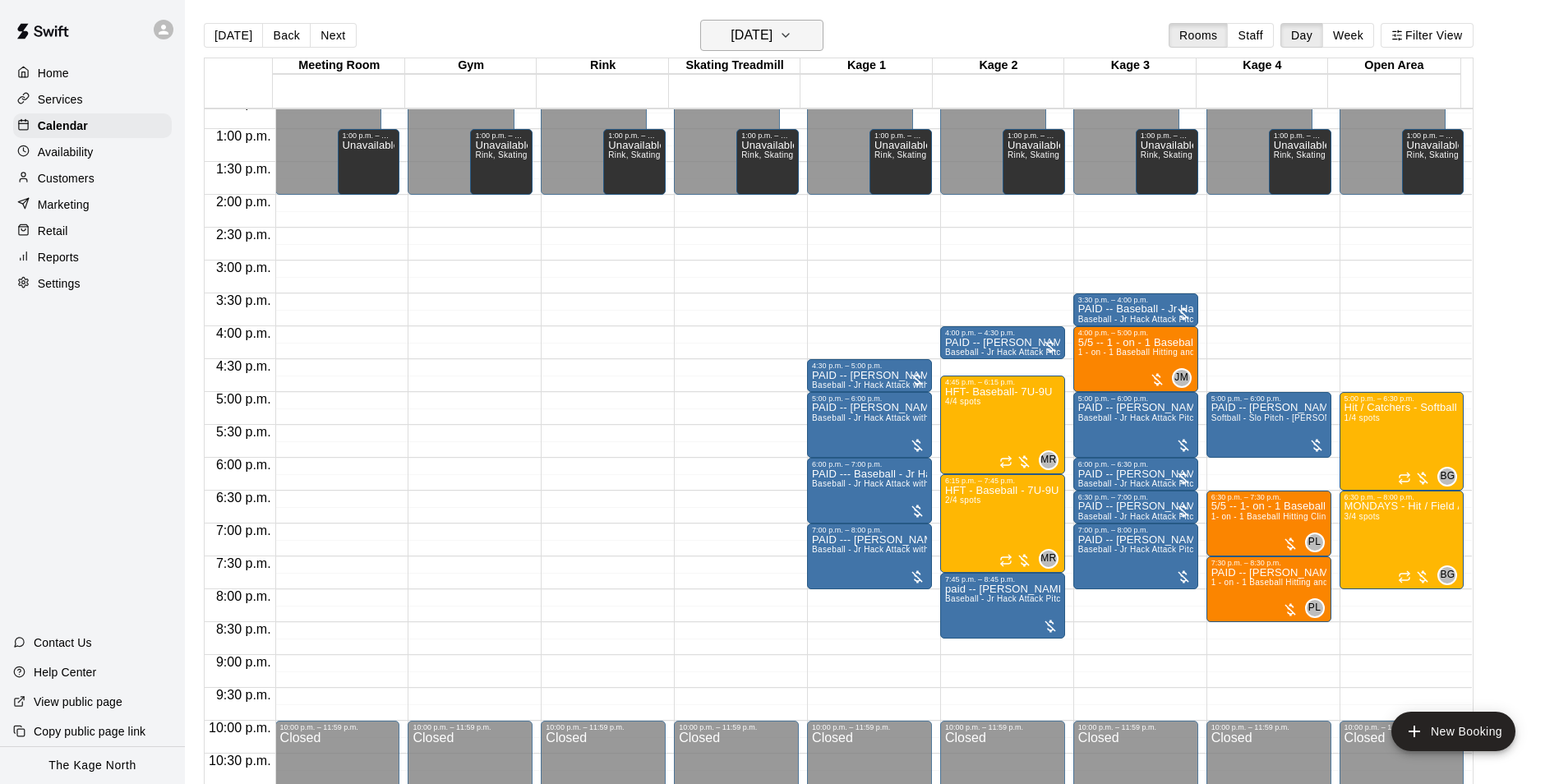
click at [772, 36] on h6 "[DATE]" at bounding box center [751, 34] width 42 height 23
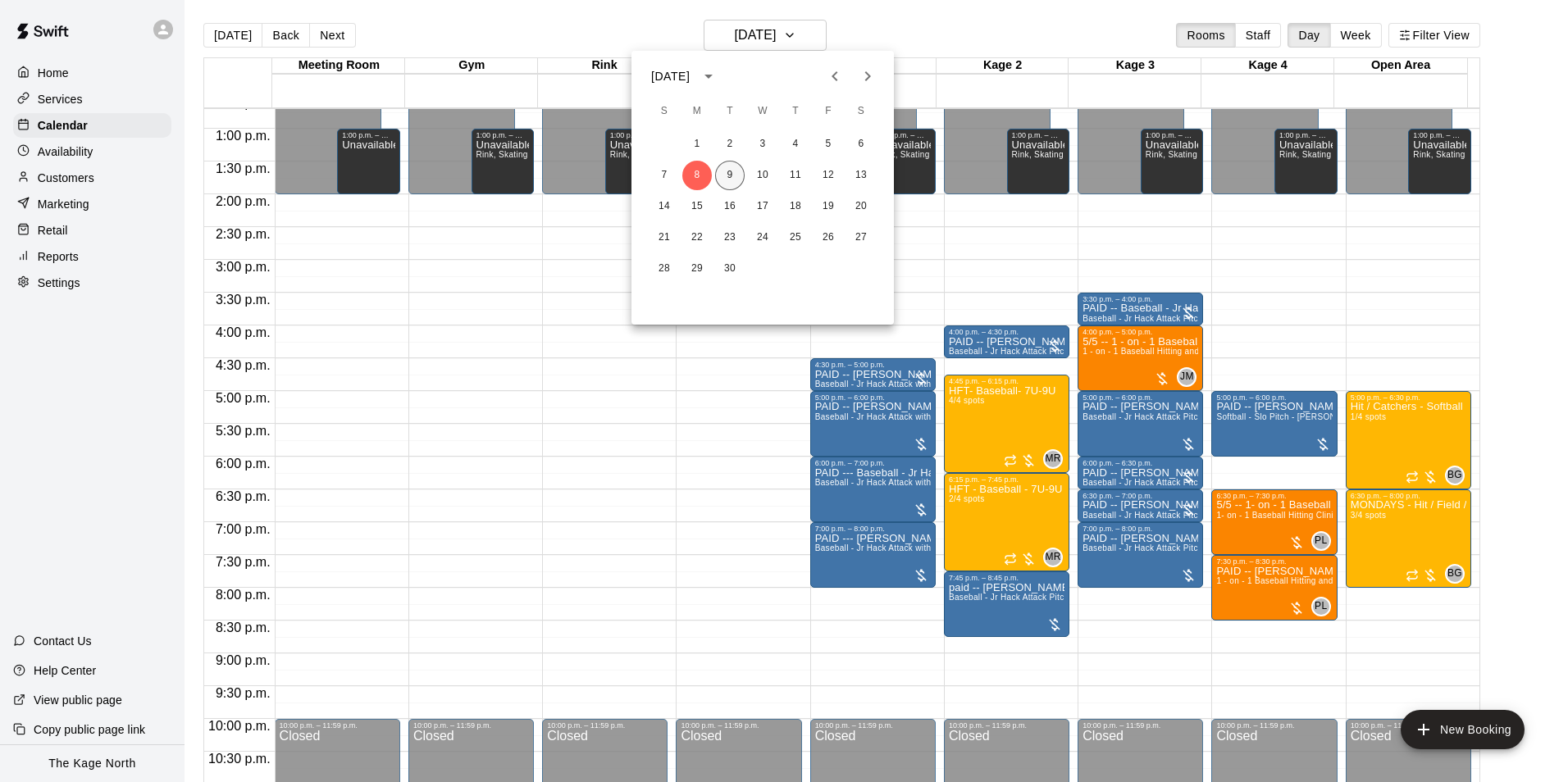
click at [733, 171] on button "9" at bounding box center [730, 176] width 30 height 30
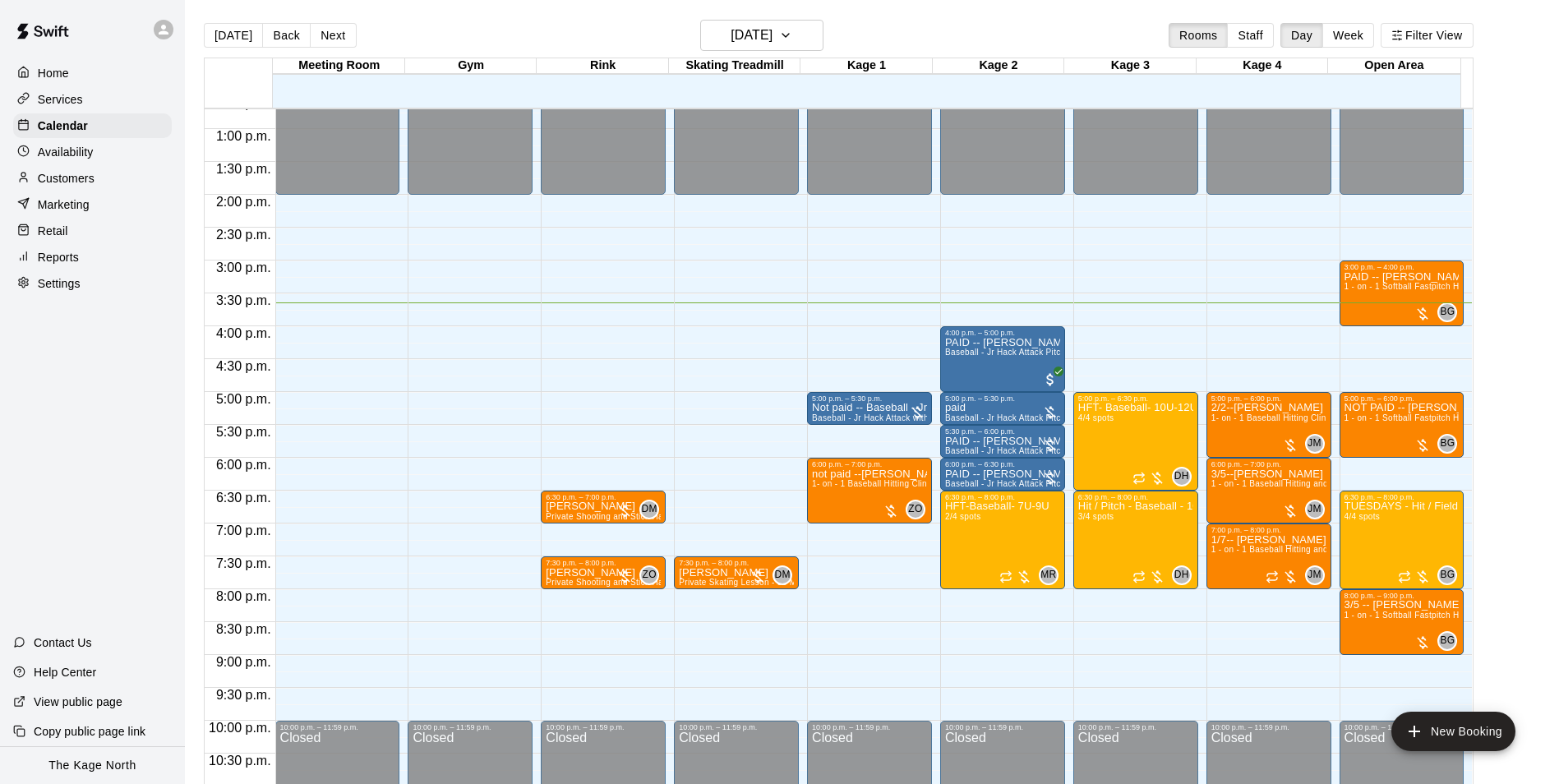
click at [492, 6] on main "[DATE] Back [DATE][DATE] Rooms Staff Day Week Filter View Meeting Room 09 Tue G…" at bounding box center [872, 405] width 1374 height 810
click at [222, 30] on button "[DATE]" at bounding box center [233, 34] width 59 height 24
click at [456, 34] on div "[DATE] Back [DATE][DATE] Rooms Staff Day Week Filter View" at bounding box center [838, 39] width 1270 height 38
click at [885, 32] on div "[DATE] Back [DATE][DATE] Rooms Staff Day Week Filter View" at bounding box center [838, 39] width 1270 height 38
click at [75, 101] on p "Services" at bounding box center [61, 100] width 45 height 16
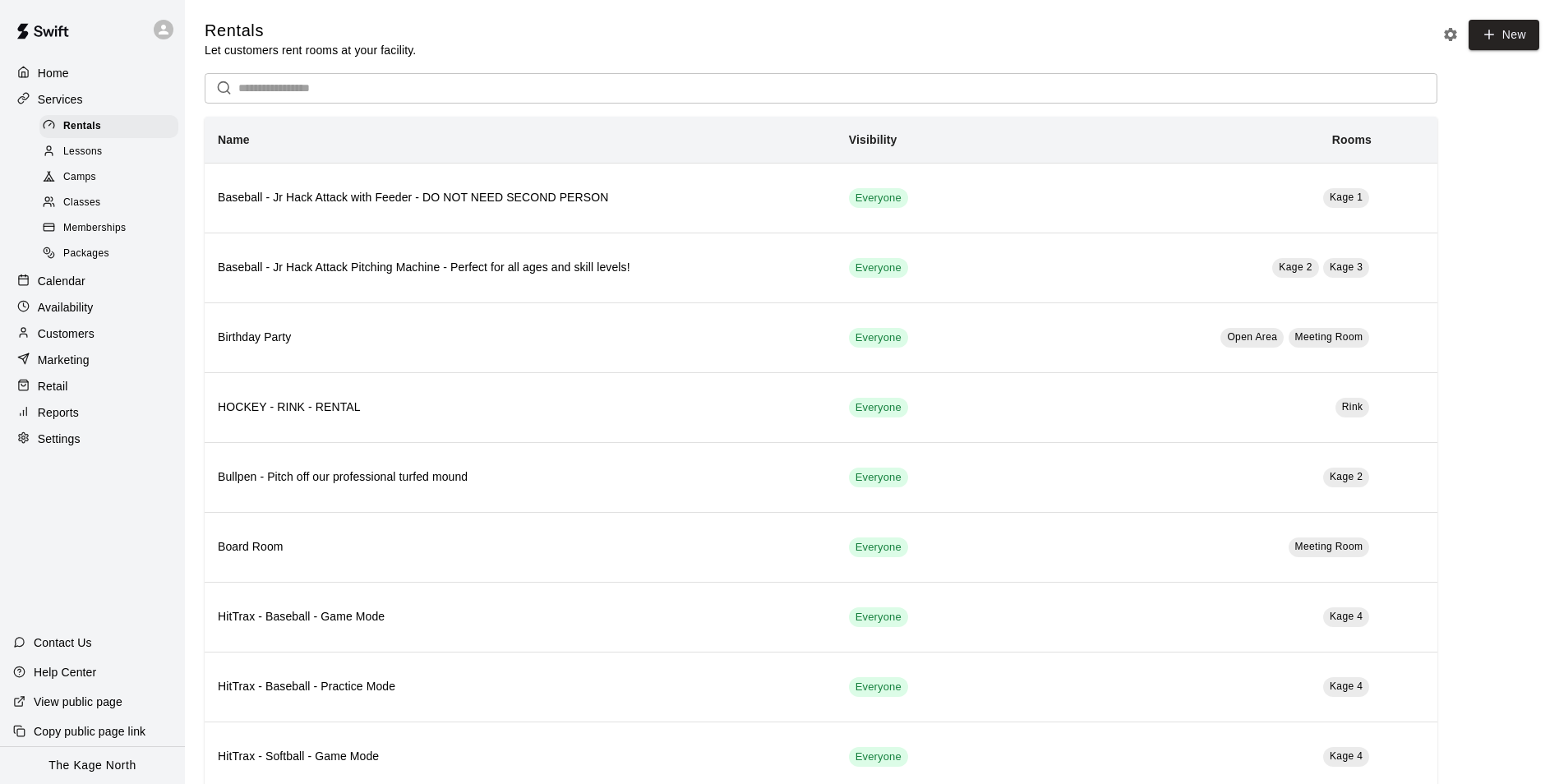
click at [96, 181] on div "Camps" at bounding box center [108, 177] width 139 height 23
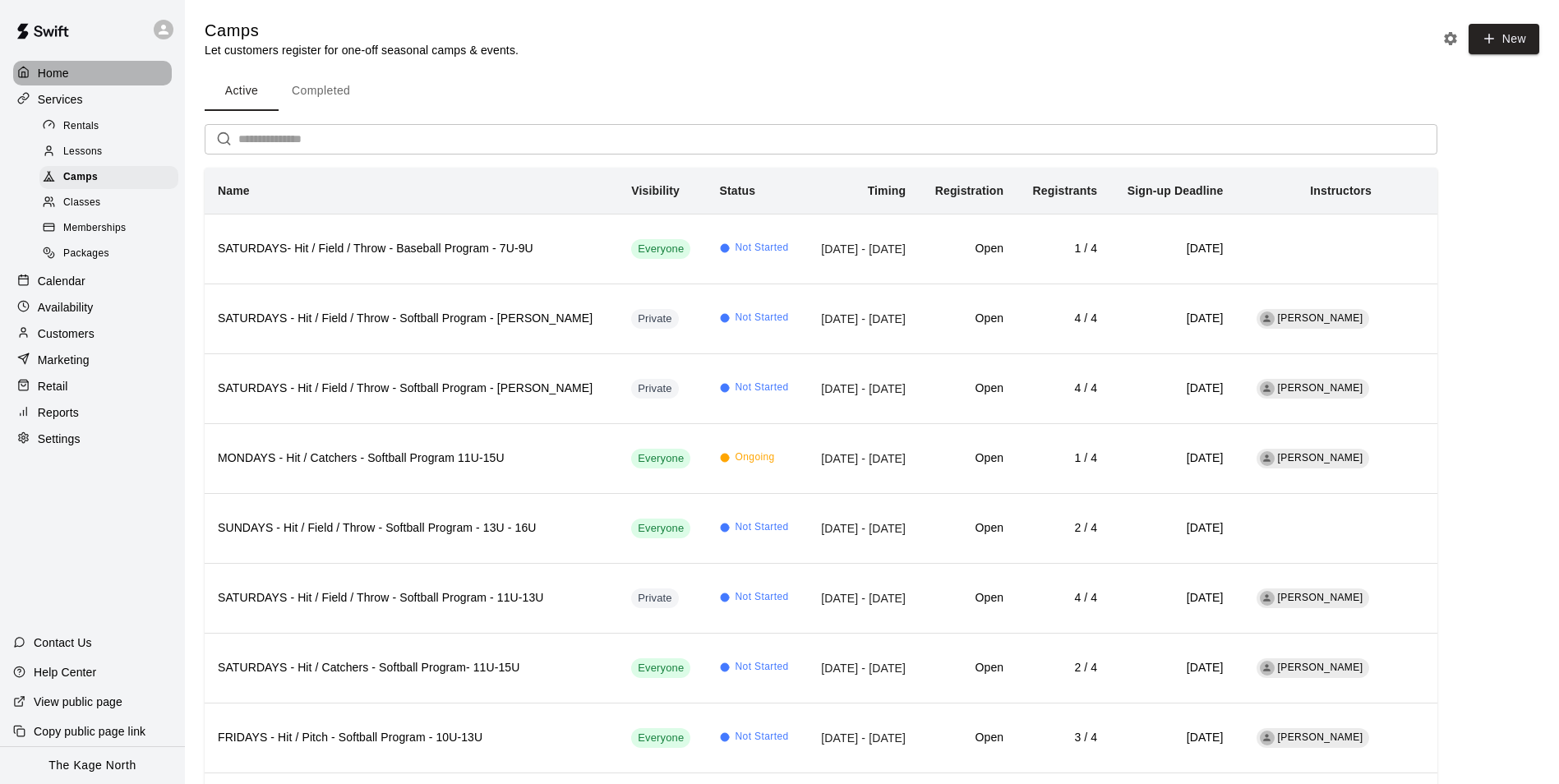
click at [75, 66] on div "Home" at bounding box center [92, 73] width 159 height 24
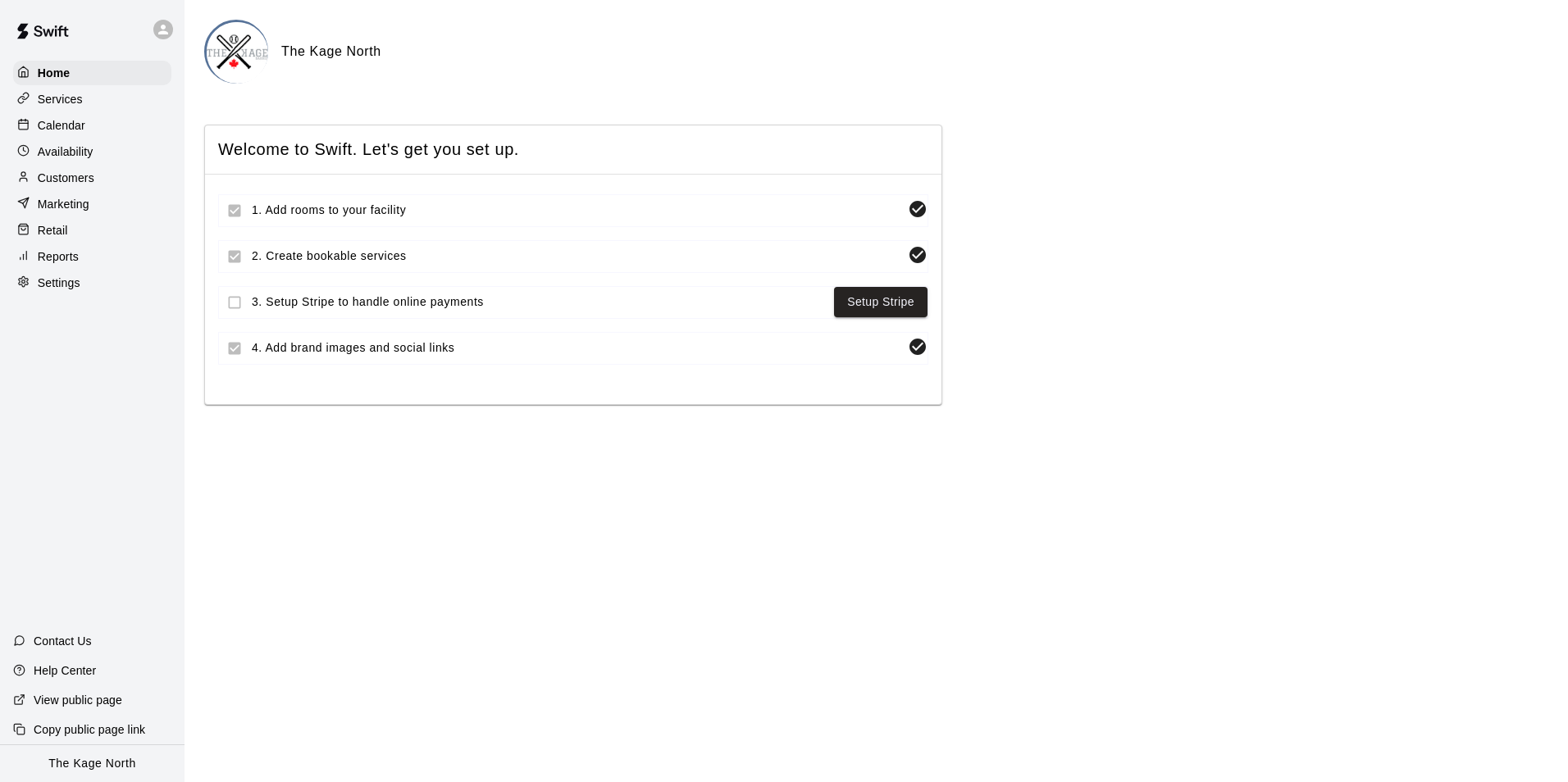
click at [81, 129] on p "Calendar" at bounding box center [62, 126] width 48 height 16
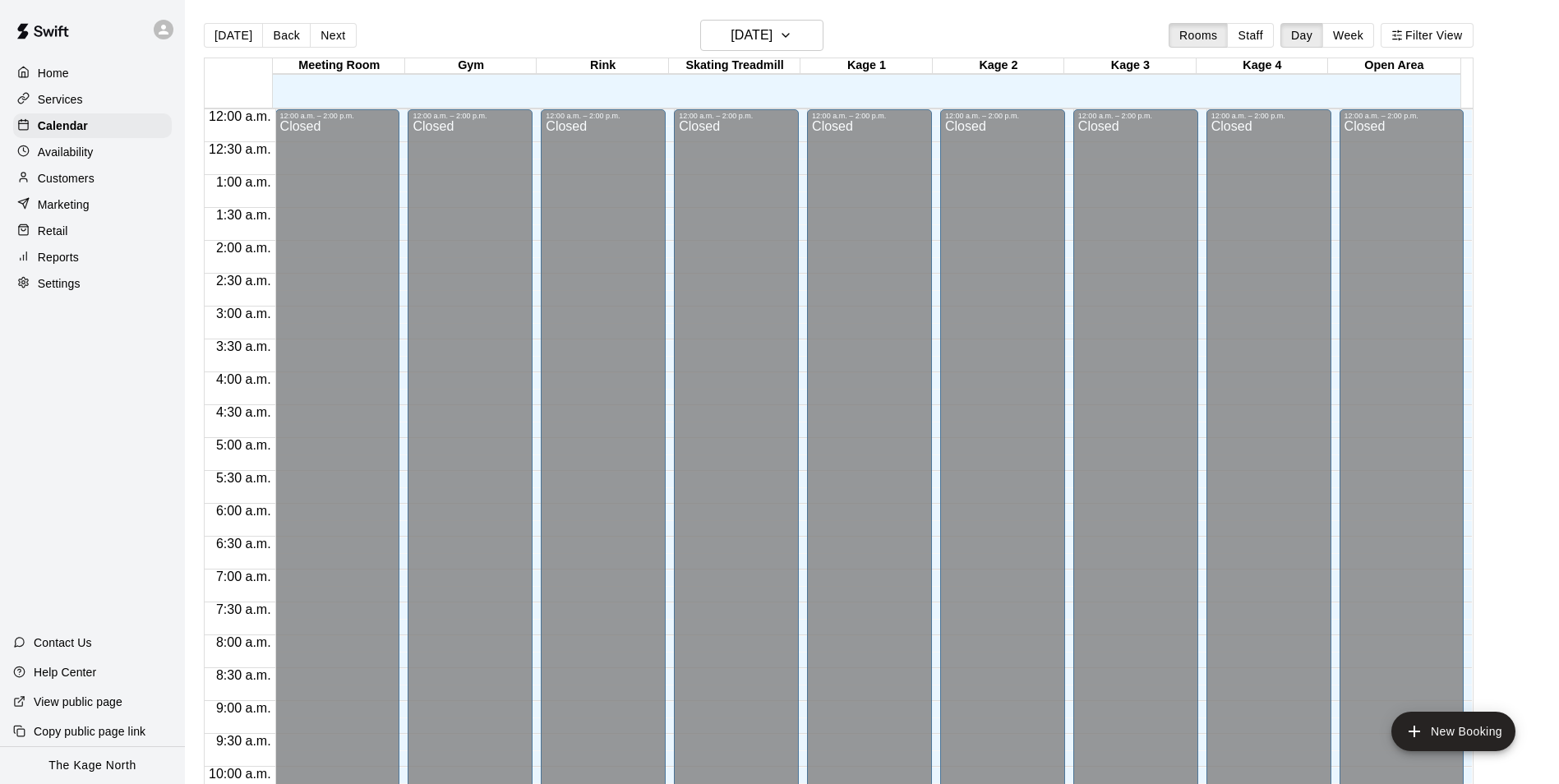
scroll to position [835, 0]
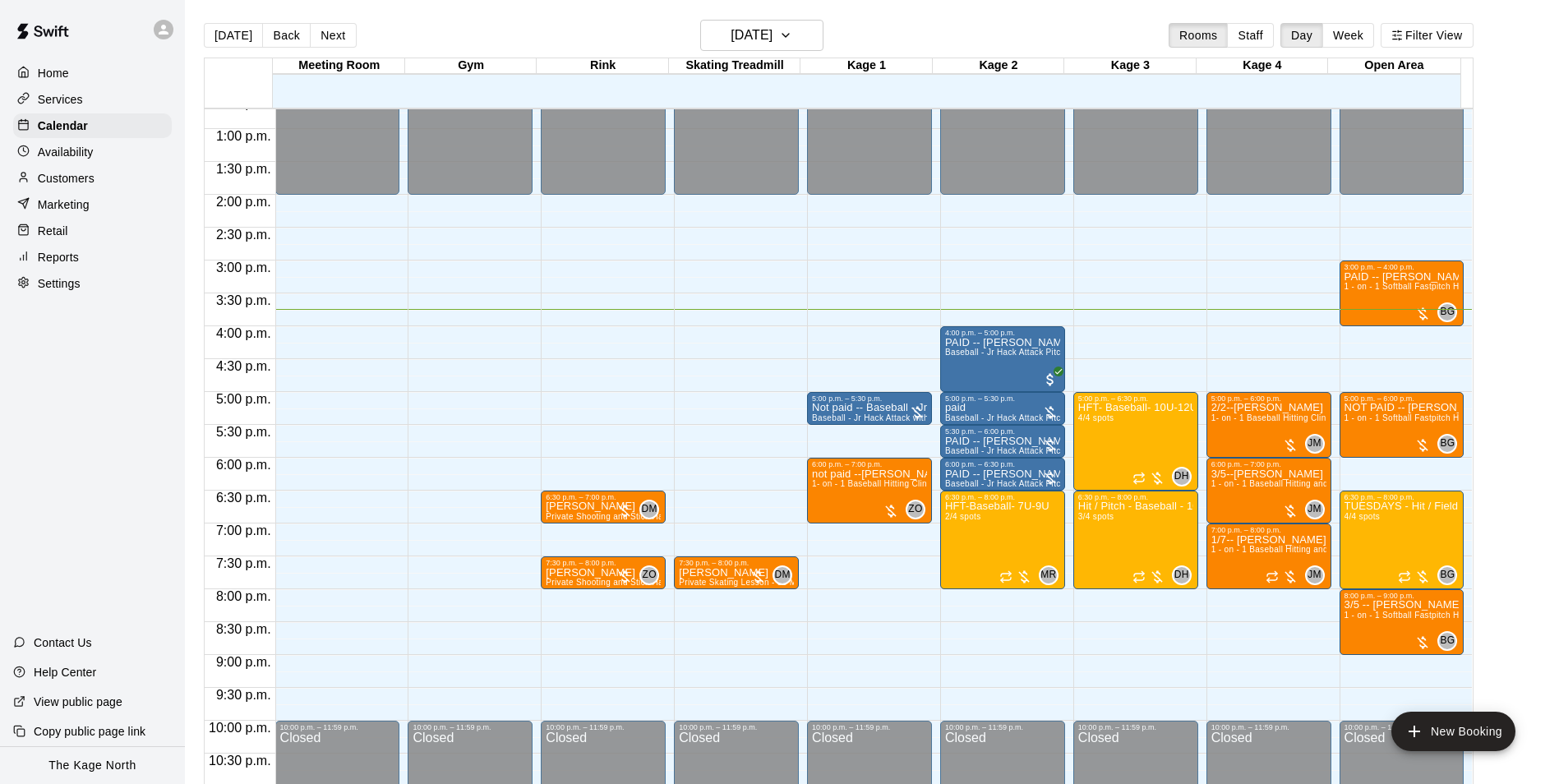
click at [436, 17] on main "[DATE] Back [DATE][DATE] Rooms Staff Day Week Filter View Meeting Room 09 Tue G…" at bounding box center [872, 405] width 1374 height 810
click at [762, 36] on h6 "[DATE]" at bounding box center [751, 34] width 42 height 23
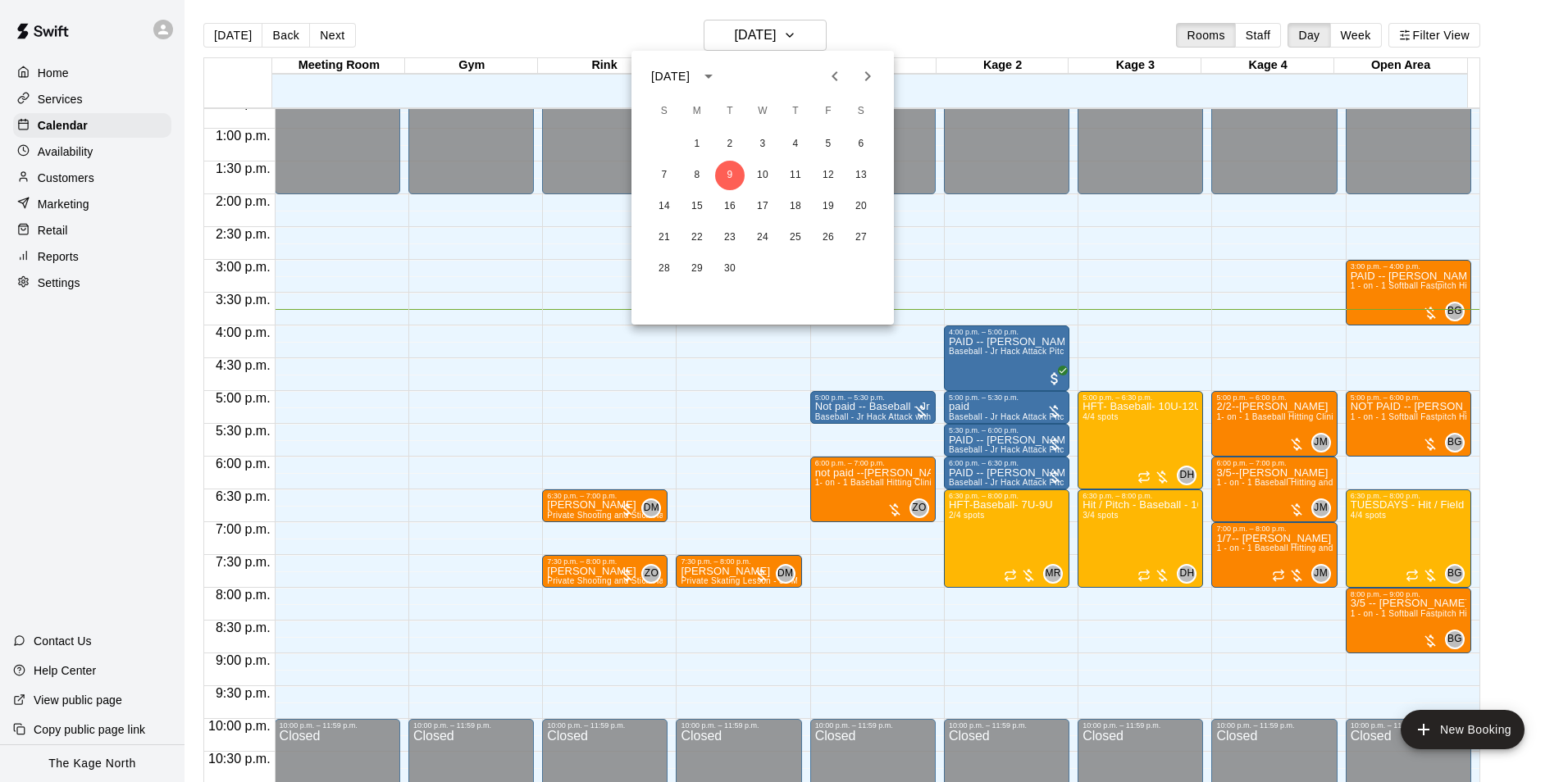
click at [471, 25] on div at bounding box center [784, 391] width 1568 height 782
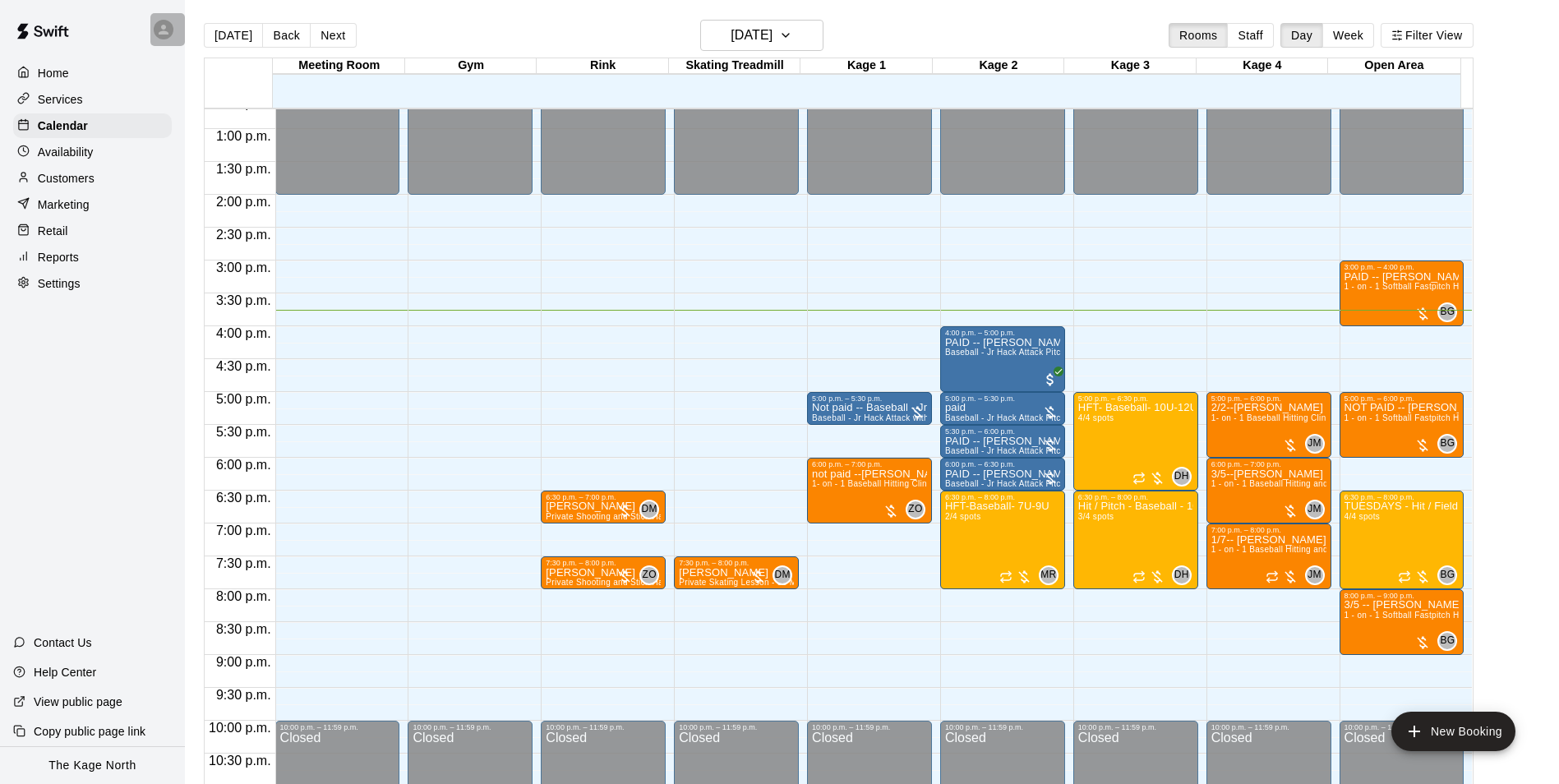
click at [154, 29] on div at bounding box center [163, 30] width 20 height 20
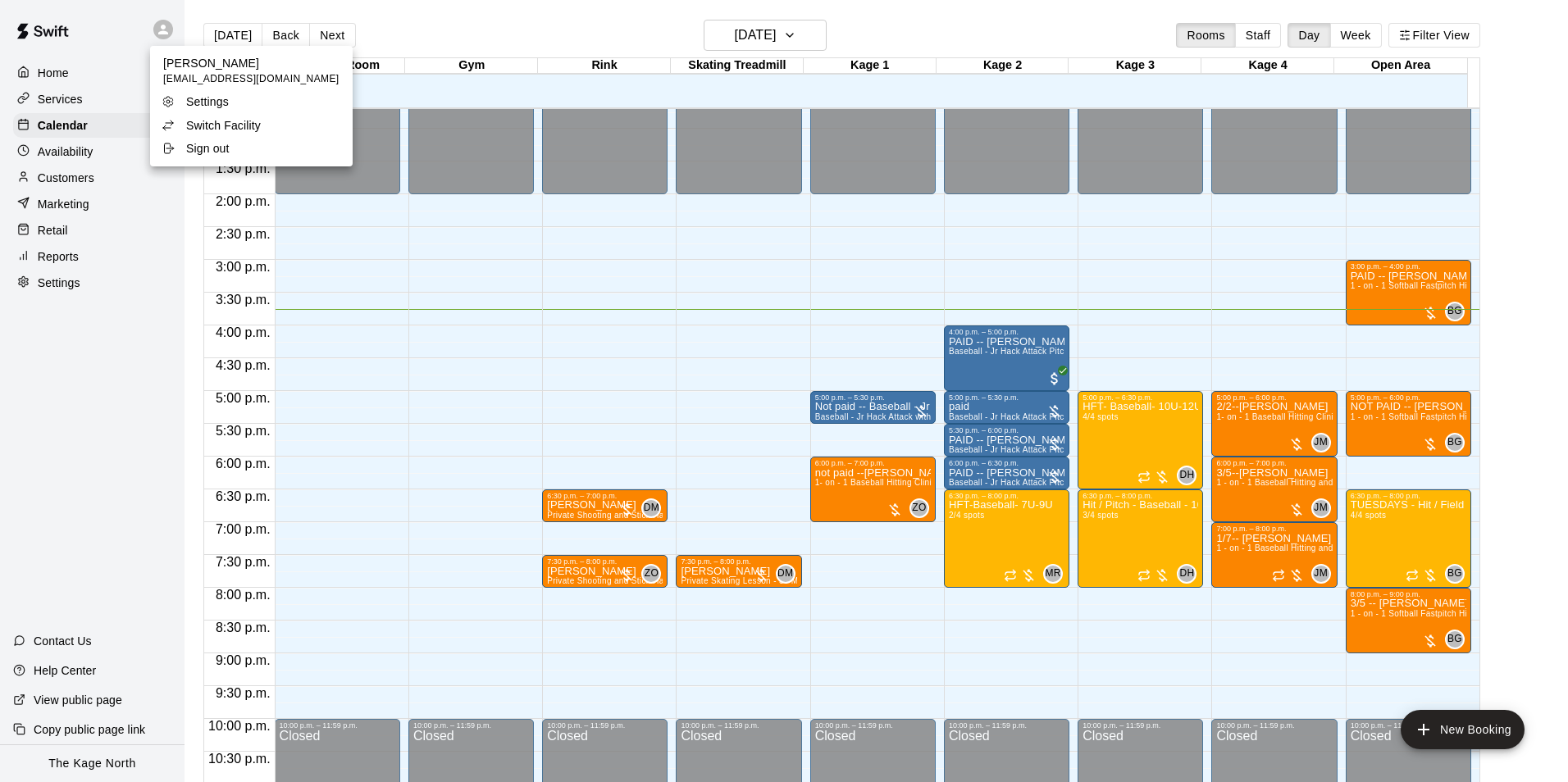
click at [272, 122] on li "Switch Facility" at bounding box center [252, 125] width 203 height 23
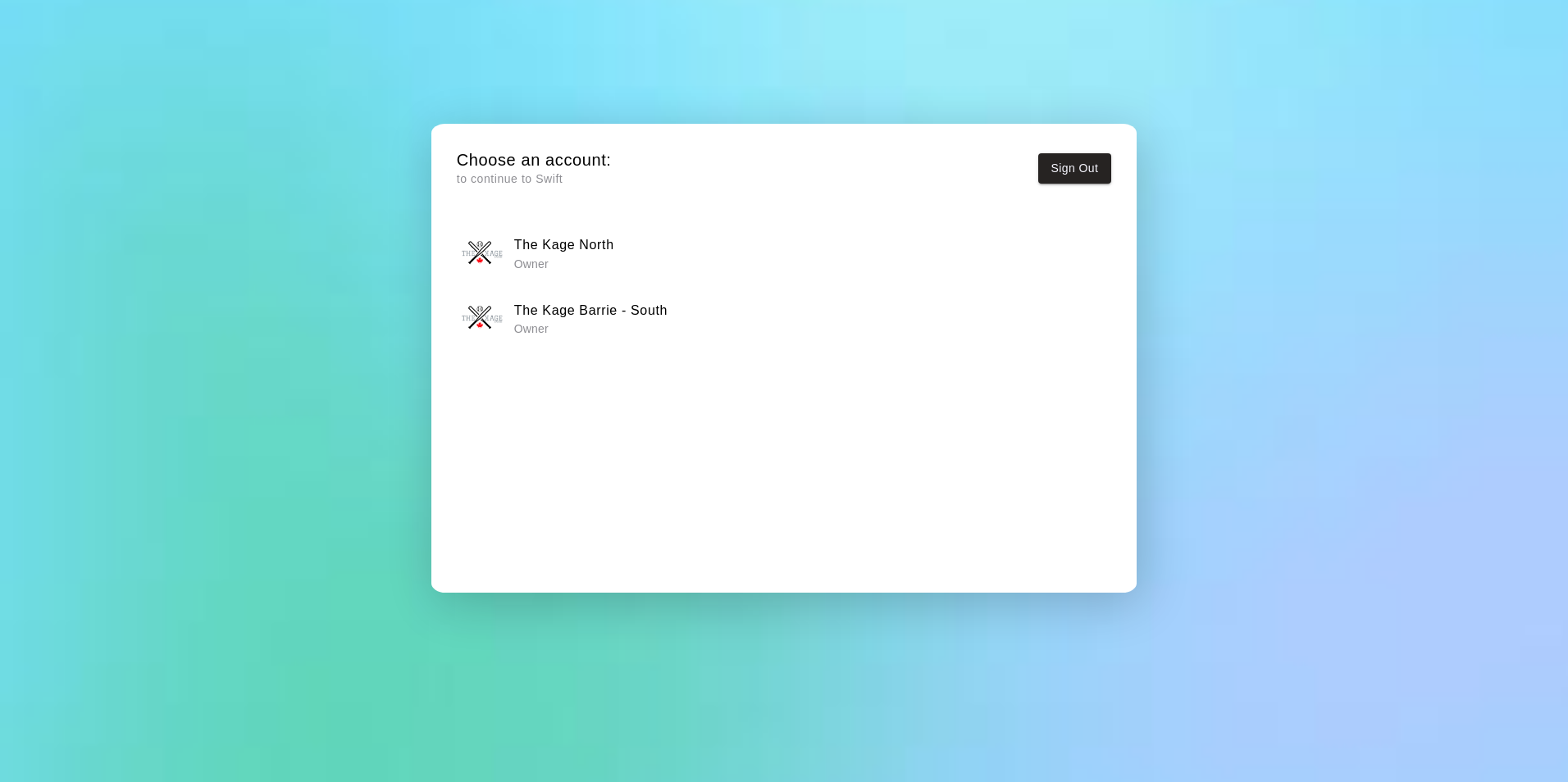
click at [644, 306] on h6 "The Kage Barrie - South" at bounding box center [590, 310] width 153 height 22
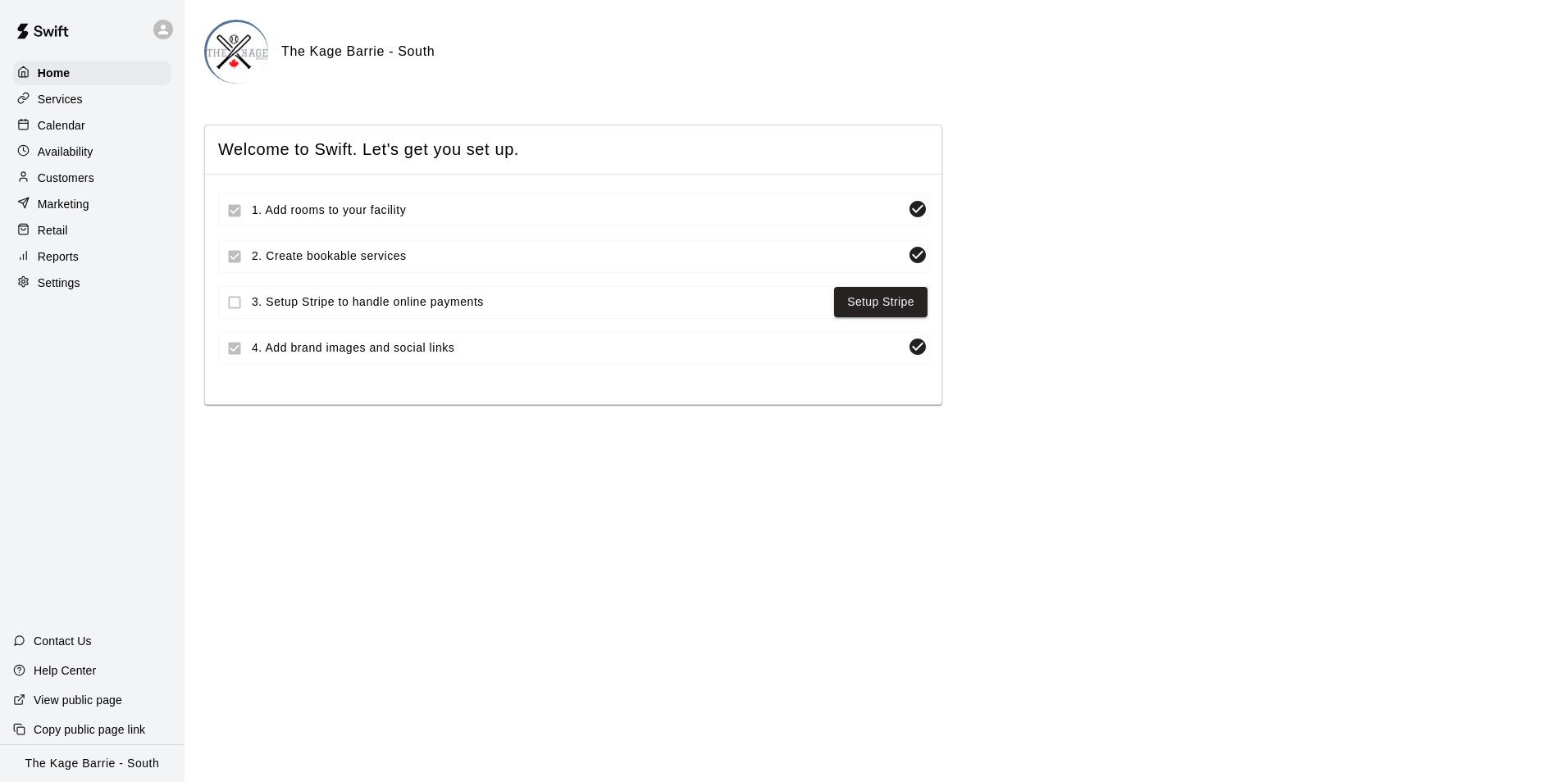
click at [85, 127] on div "Calendar" at bounding box center [91, 125] width 158 height 24
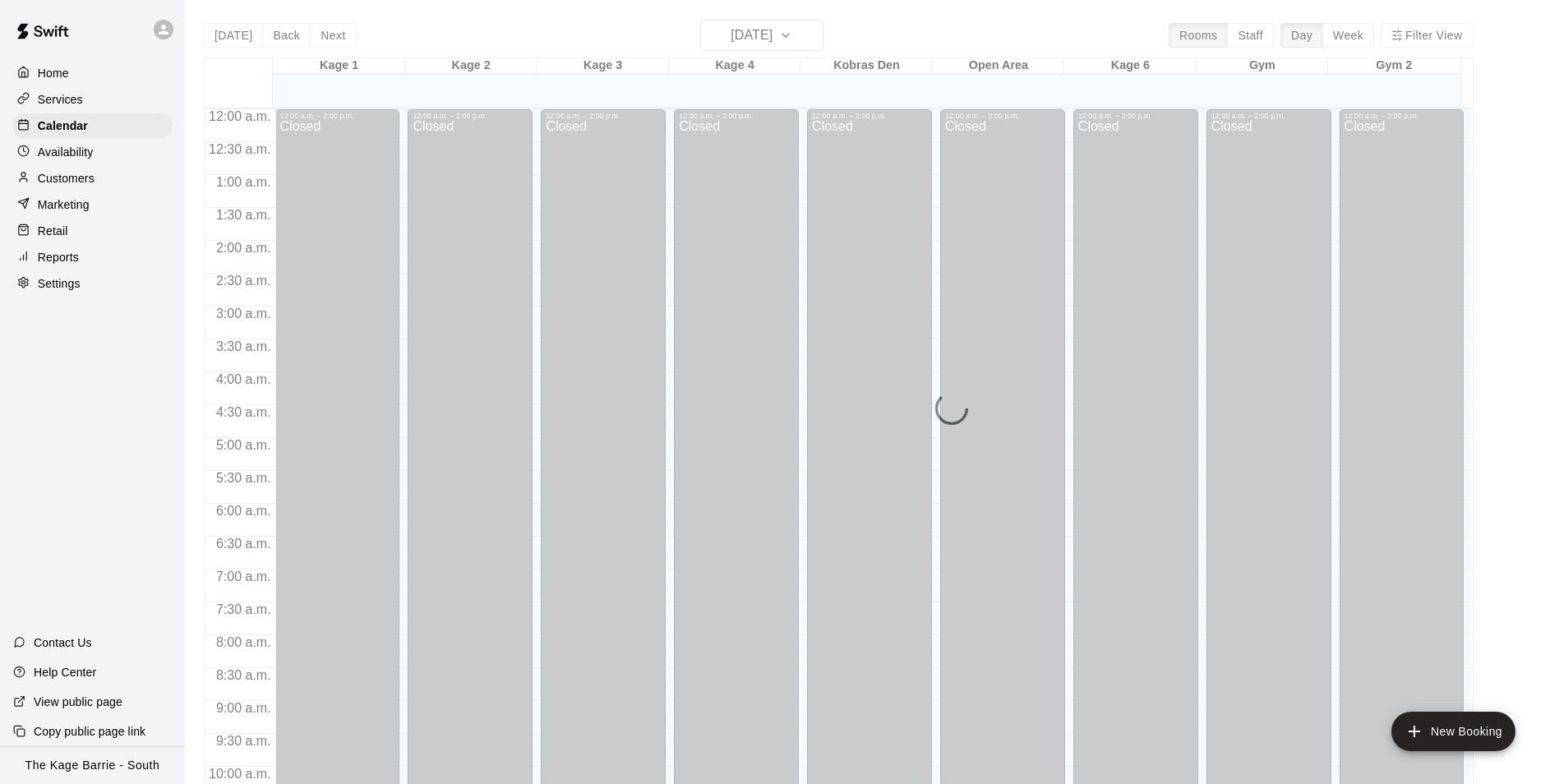
scroll to position [835, 0]
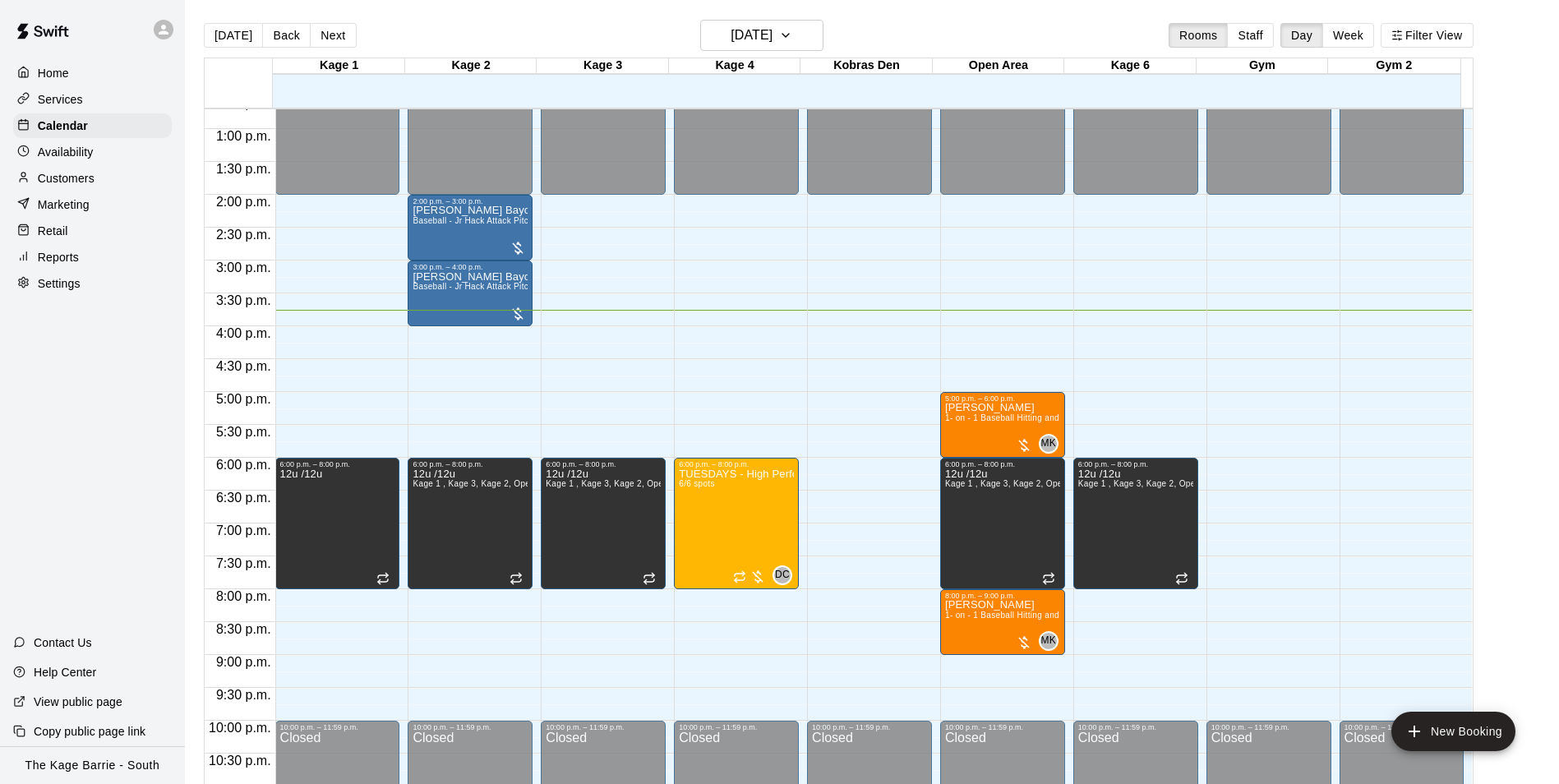
click at [140, 27] on div at bounding box center [93, 29] width 185 height 59
click at [162, 32] on icon at bounding box center [163, 29] width 10 height 10
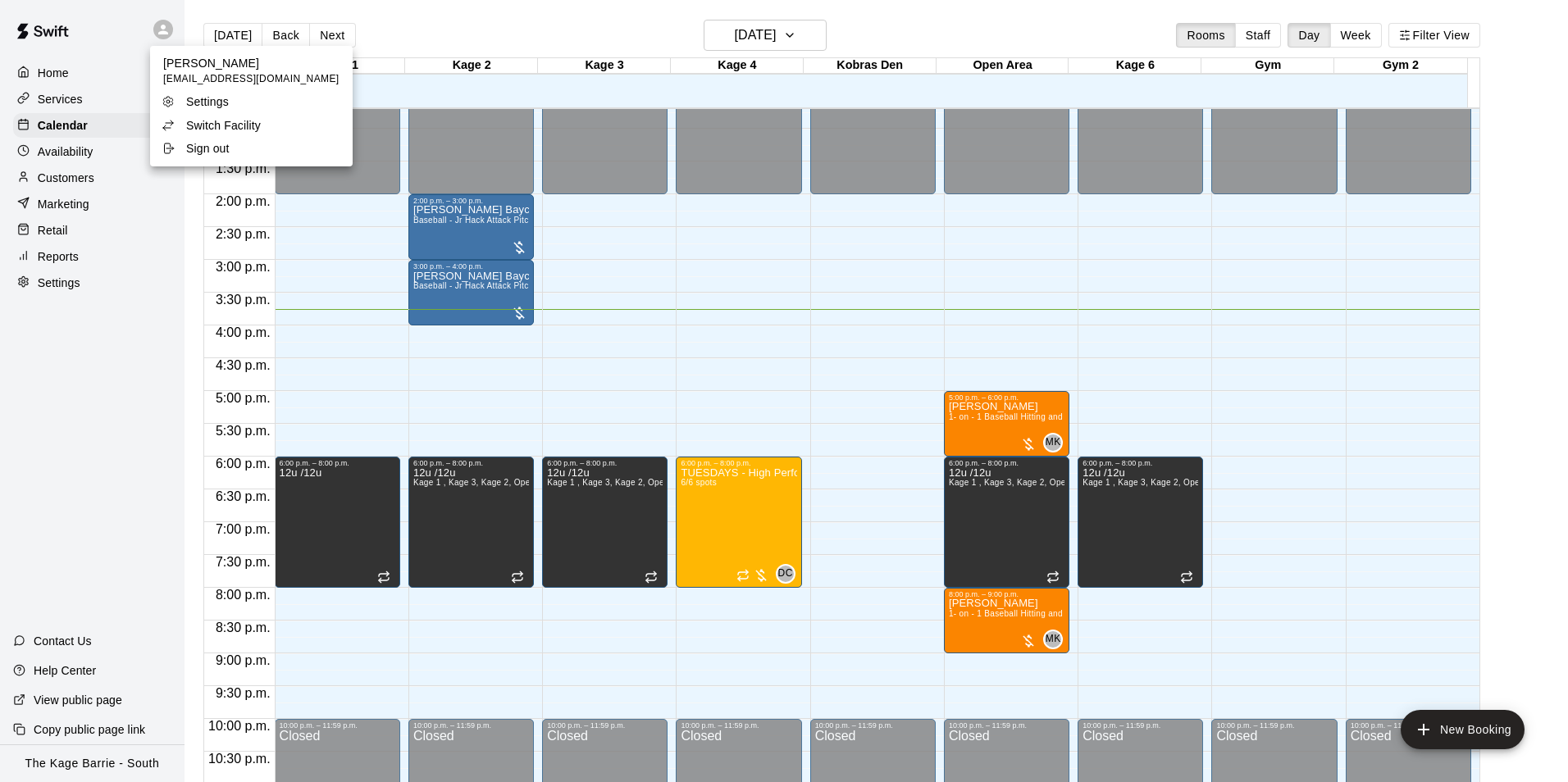
click at [253, 125] on p "Switch Facility" at bounding box center [224, 126] width 74 height 16
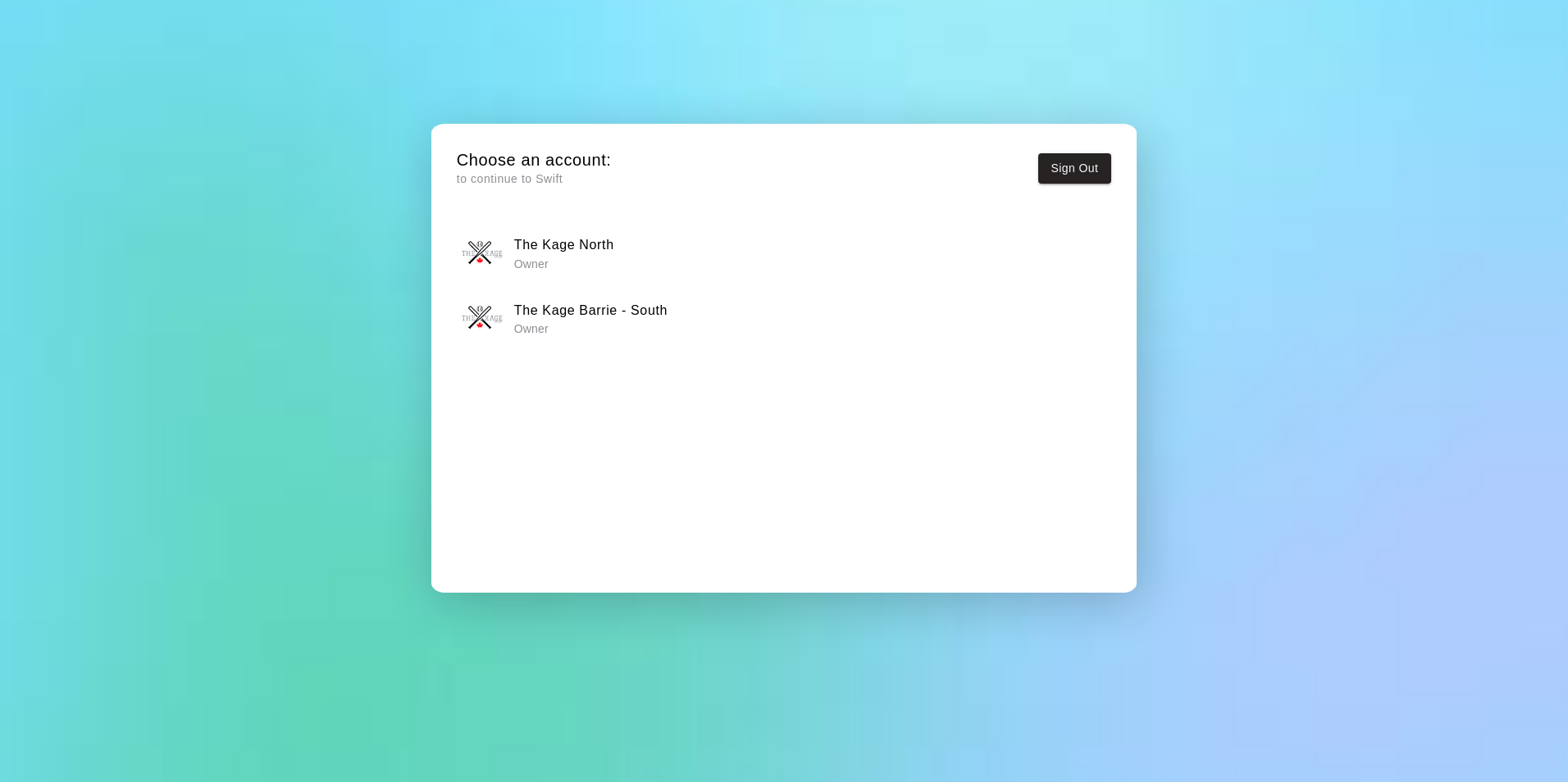
click at [638, 235] on div "The Kage North Owner" at bounding box center [783, 253] width 644 height 41
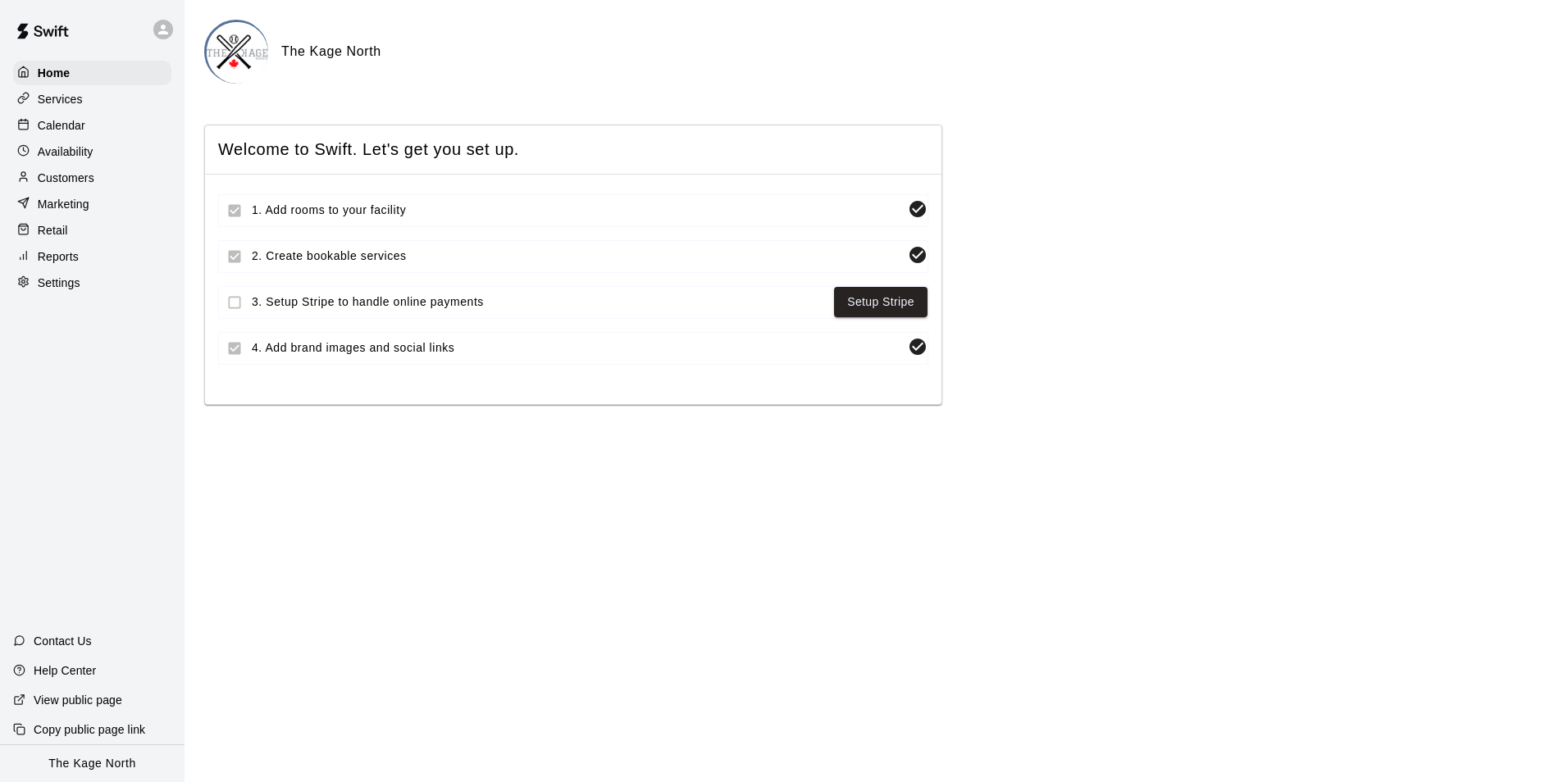
click at [57, 119] on p "Calendar" at bounding box center [62, 126] width 48 height 16
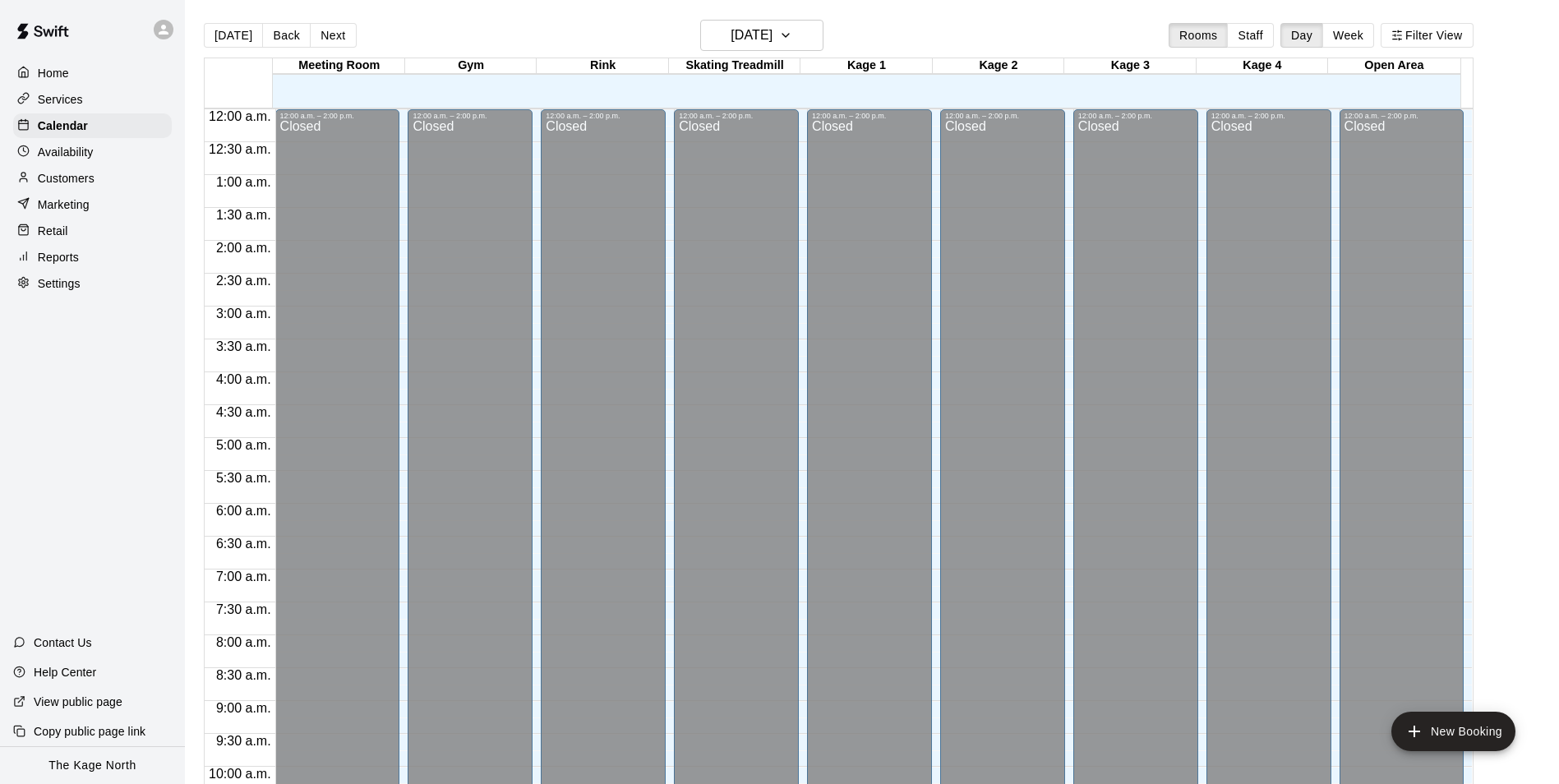
scroll to position [835, 0]
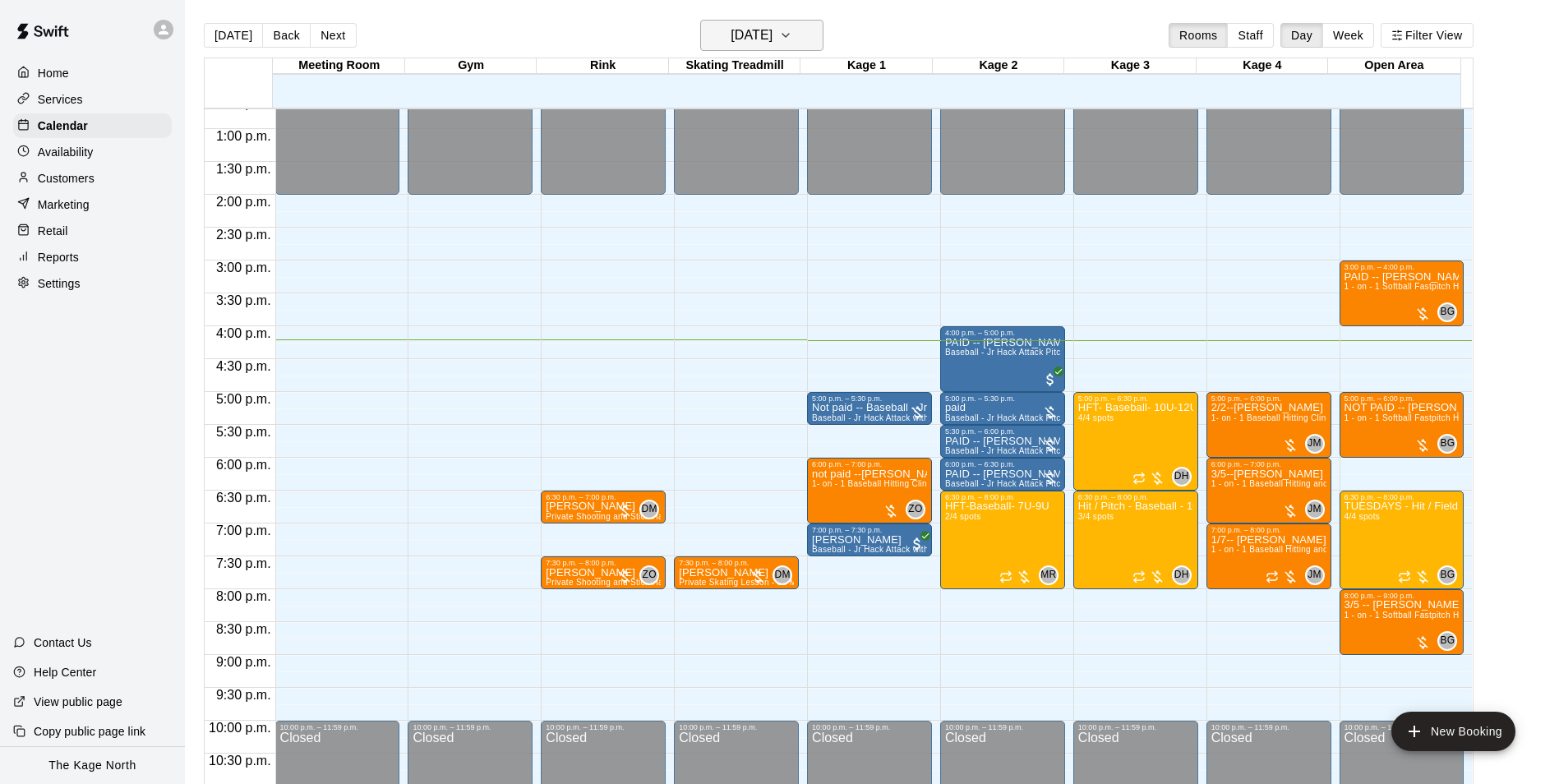
click at [772, 43] on h6 "[DATE]" at bounding box center [751, 34] width 42 height 23
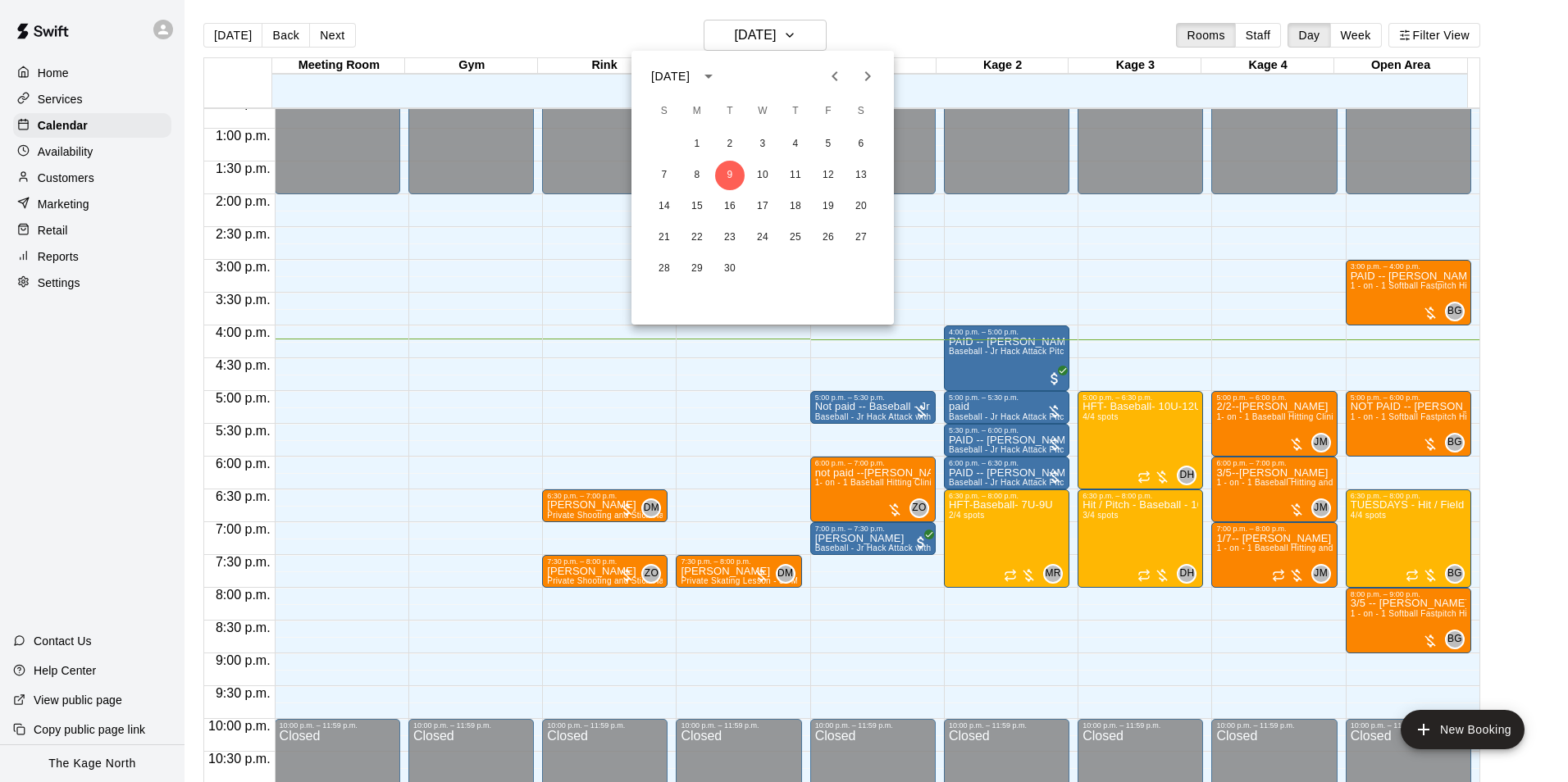
click at [875, 77] on icon "Next month" at bounding box center [867, 76] width 20 height 20
click at [865, 173] on button "11" at bounding box center [861, 176] width 30 height 30
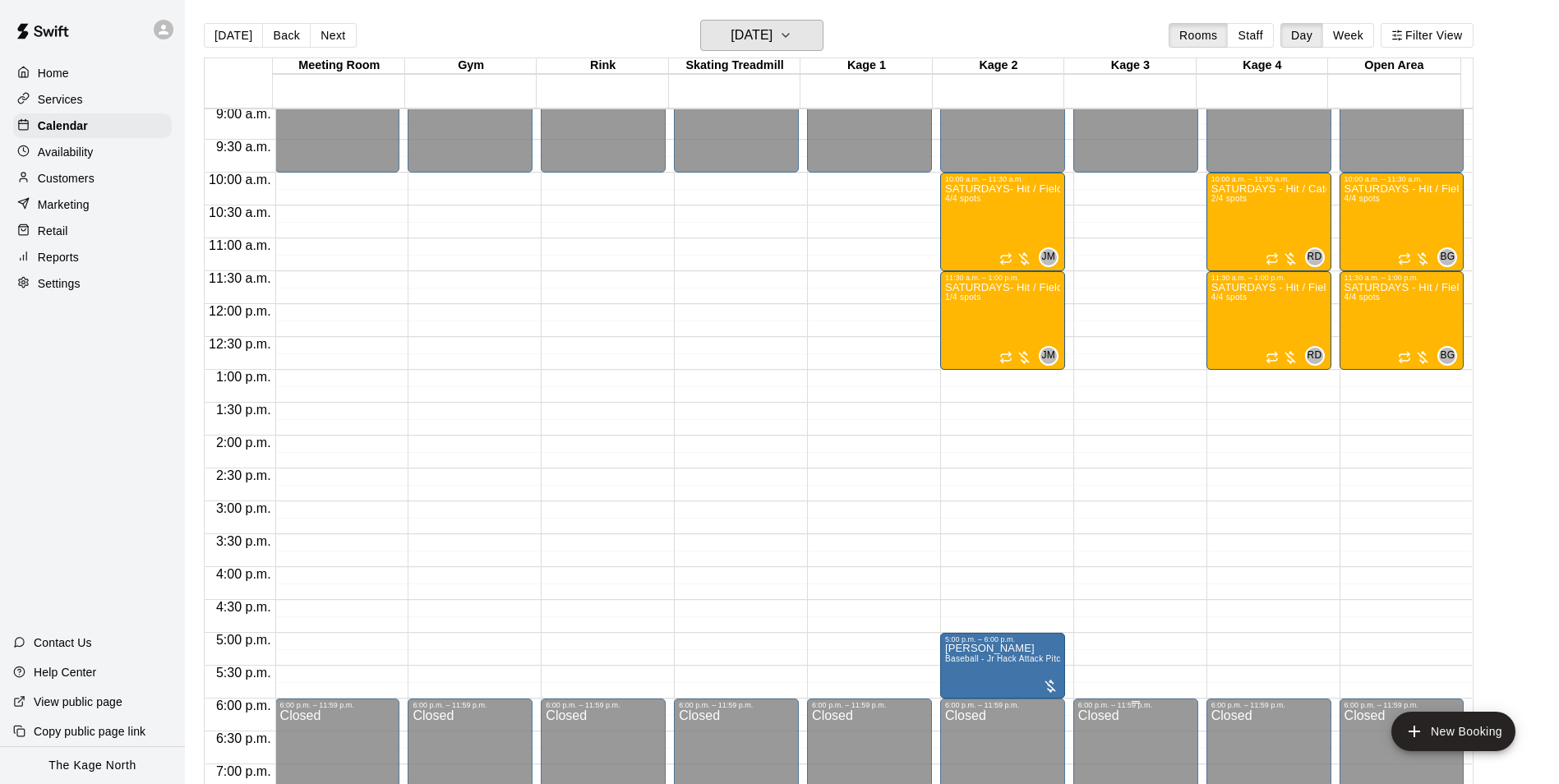
scroll to position [588, 0]
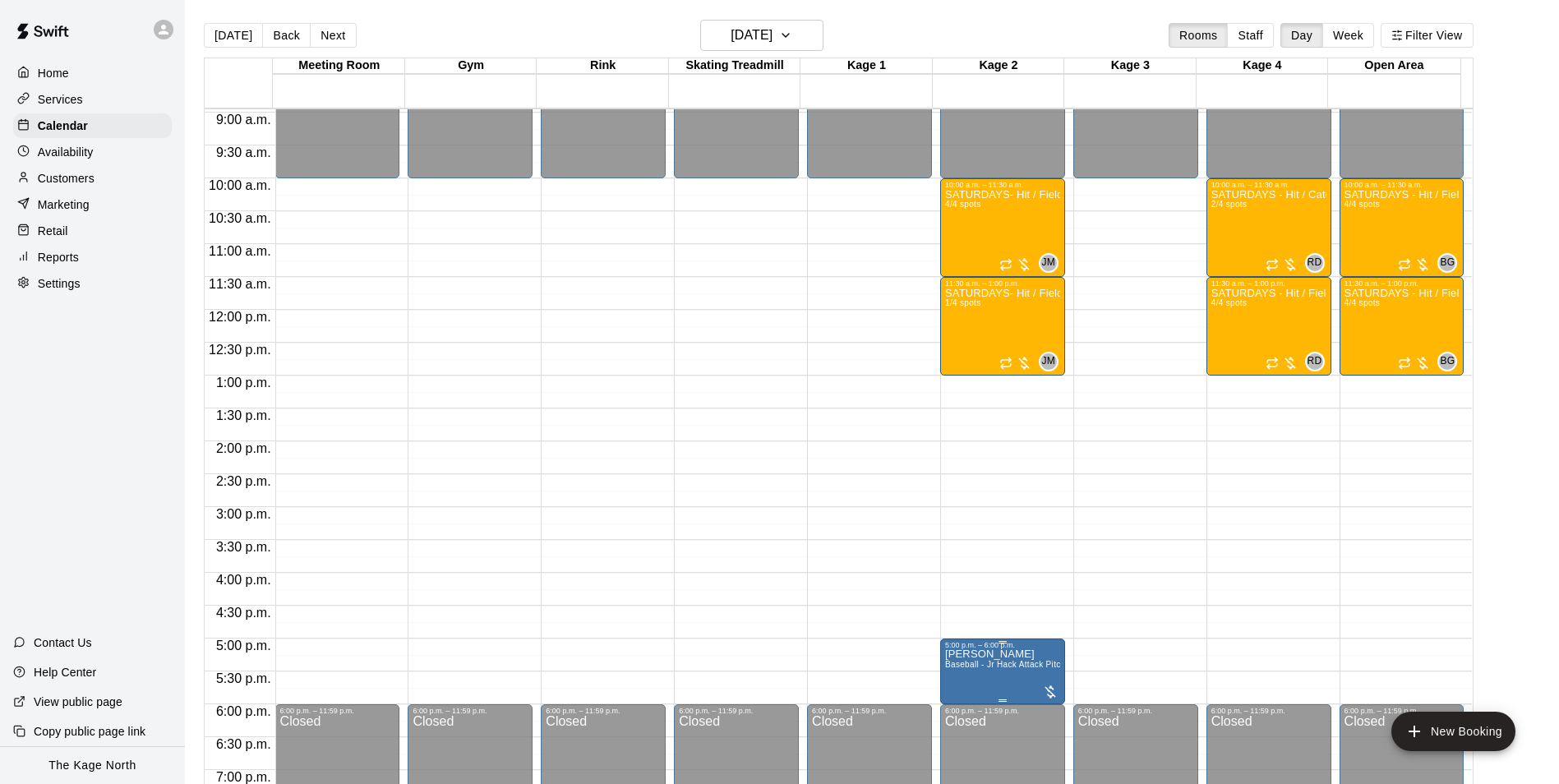
click at [1028, 666] on span "Baseball - Jr Hack Attack Pitching Machine - Perfect for all ages and skill lev…" at bounding box center [1102, 664] width 312 height 9
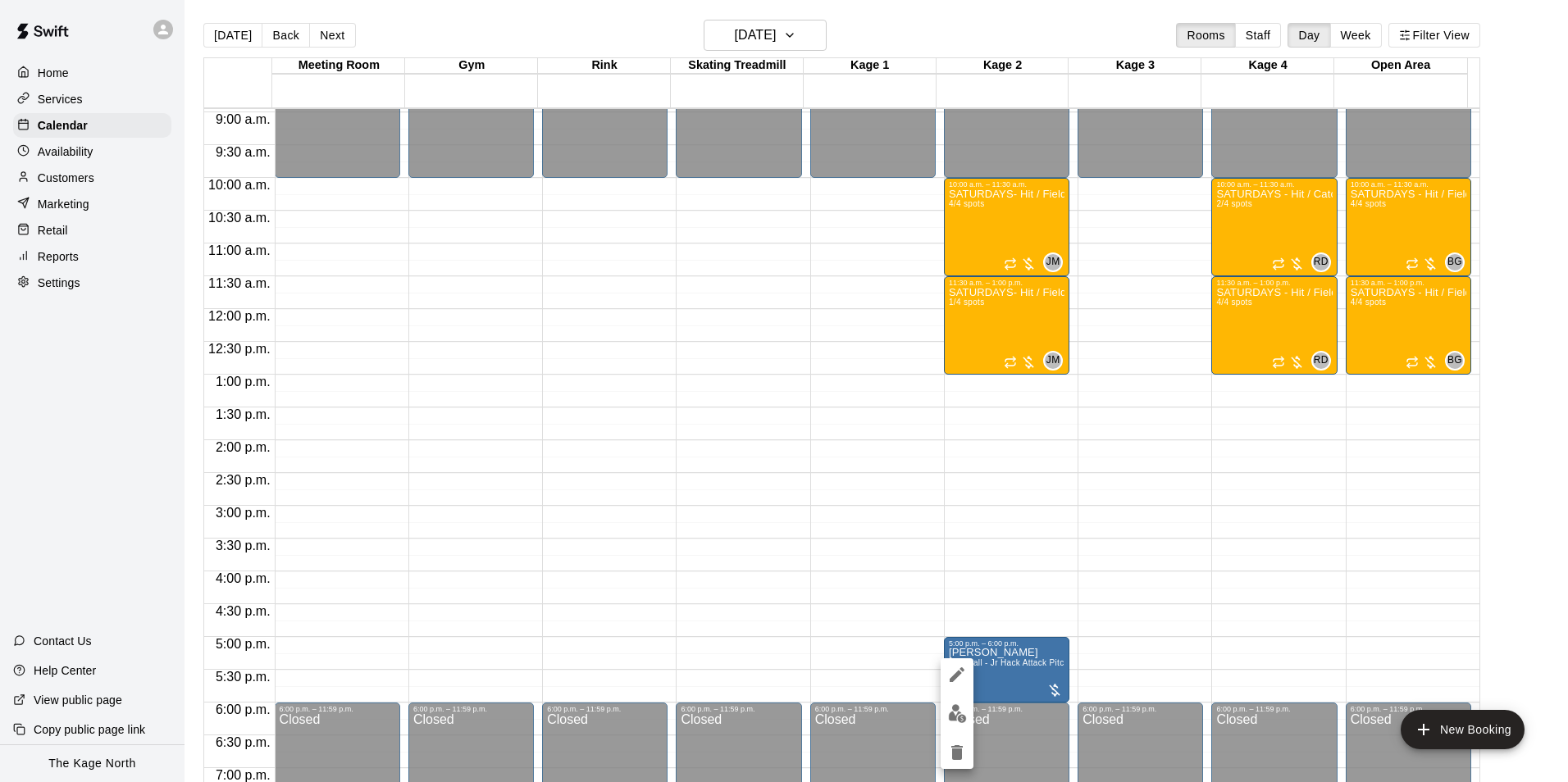
click at [952, 707] on img "edit" at bounding box center [957, 713] width 19 height 19
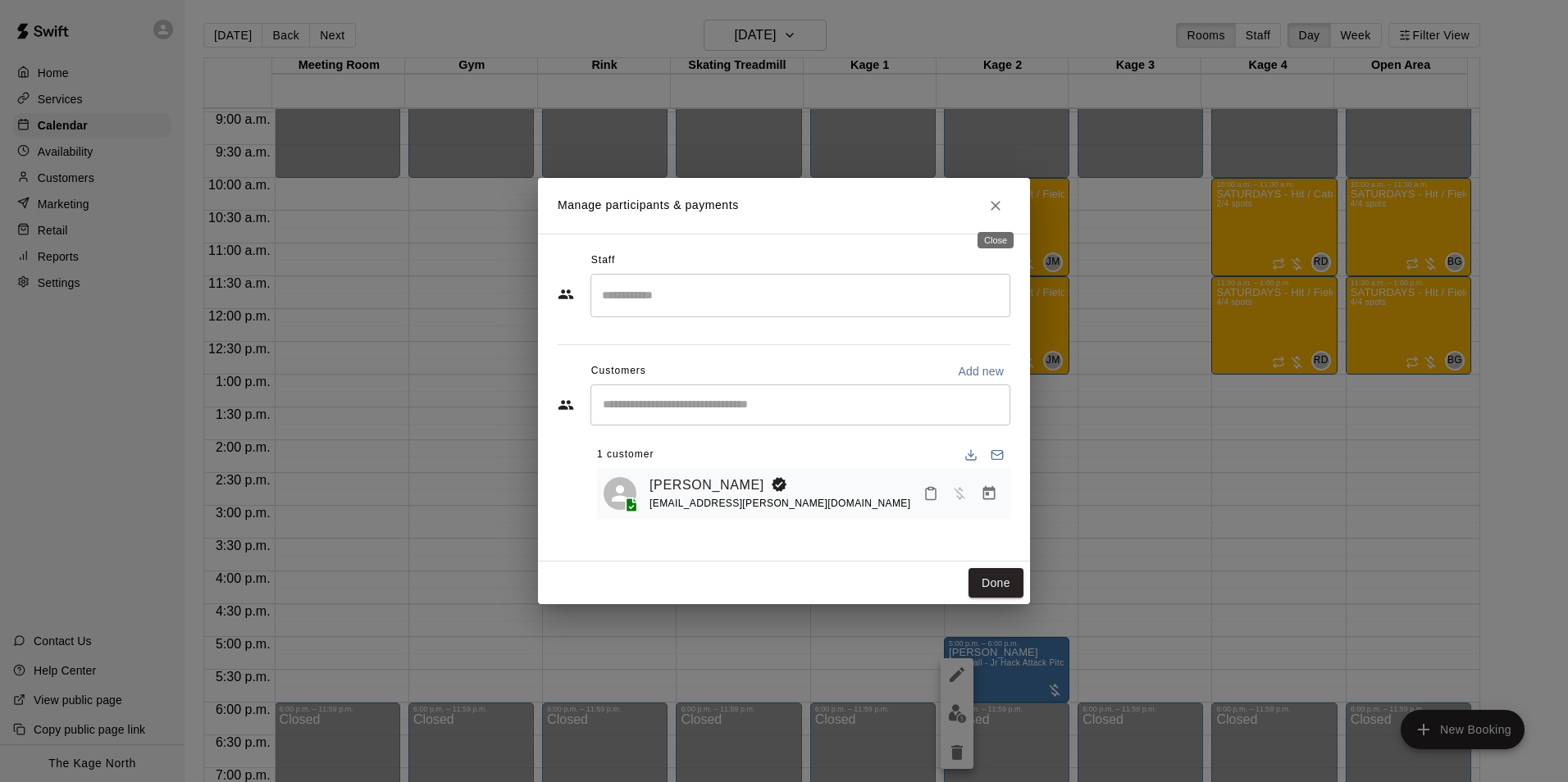
click at [996, 202] on icon "Close" at bounding box center [995, 205] width 16 height 16
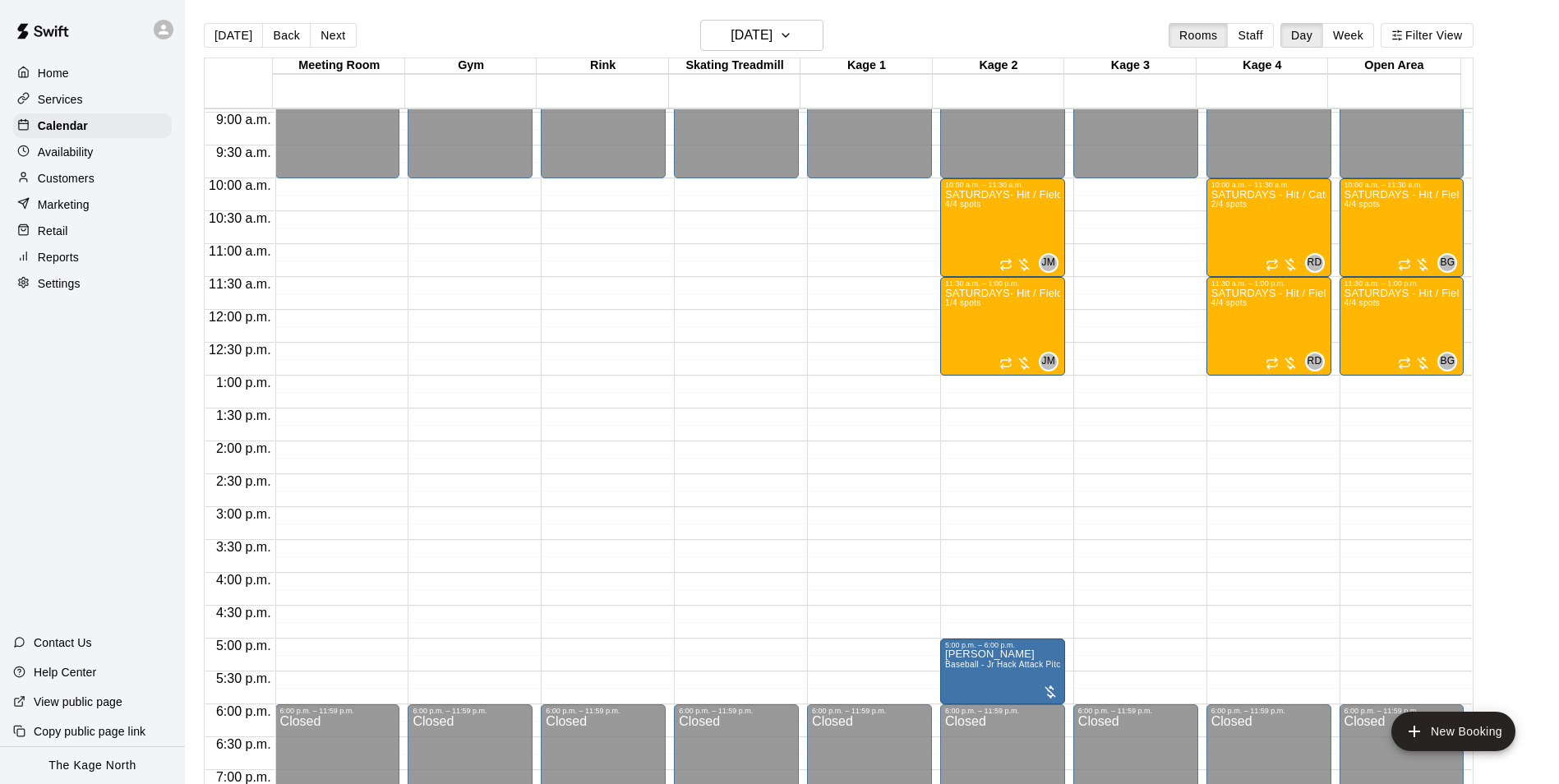
click at [86, 180] on p "Customers" at bounding box center [66, 178] width 56 height 16
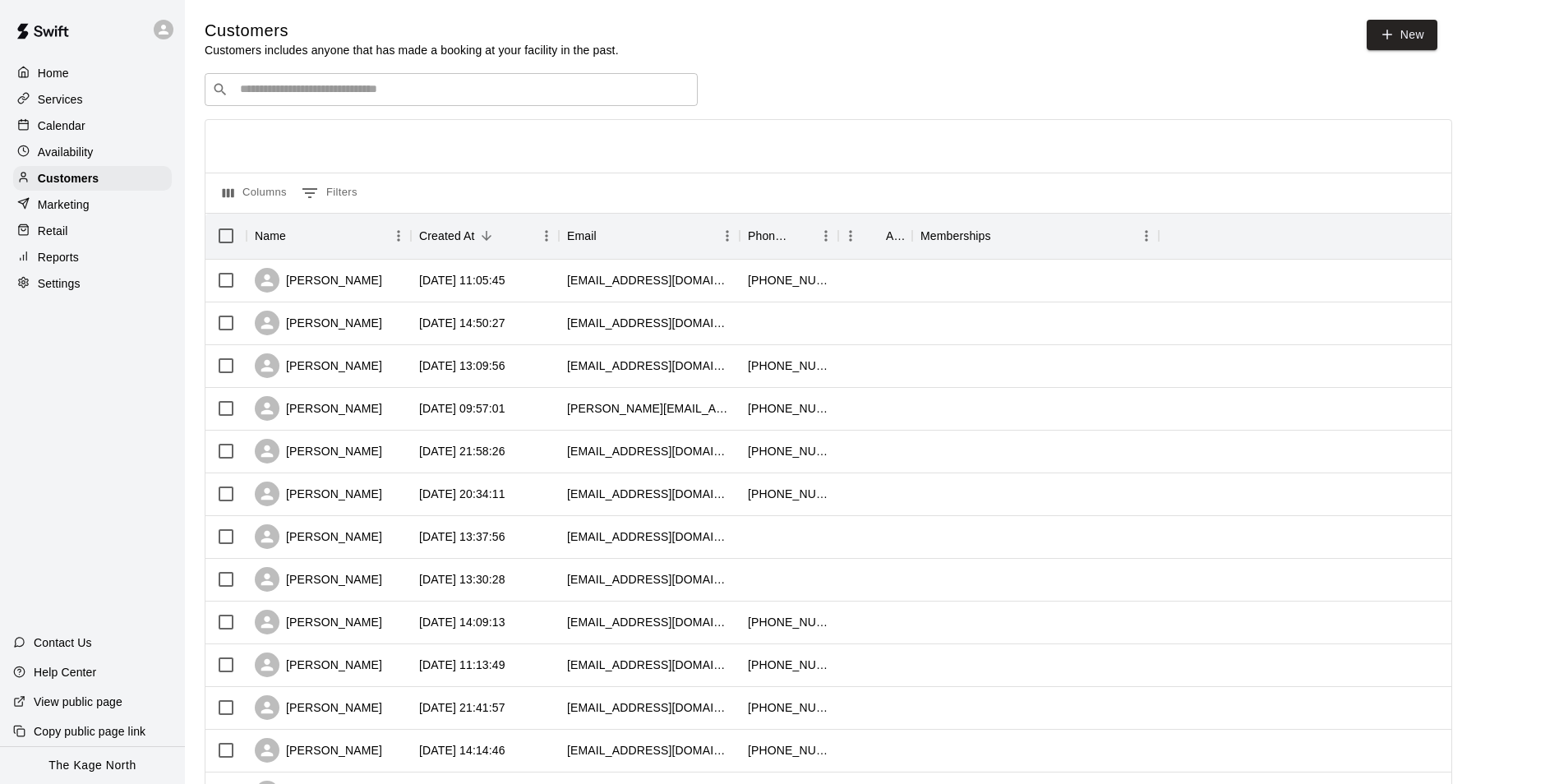
click at [60, 100] on p "Services" at bounding box center [61, 100] width 45 height 16
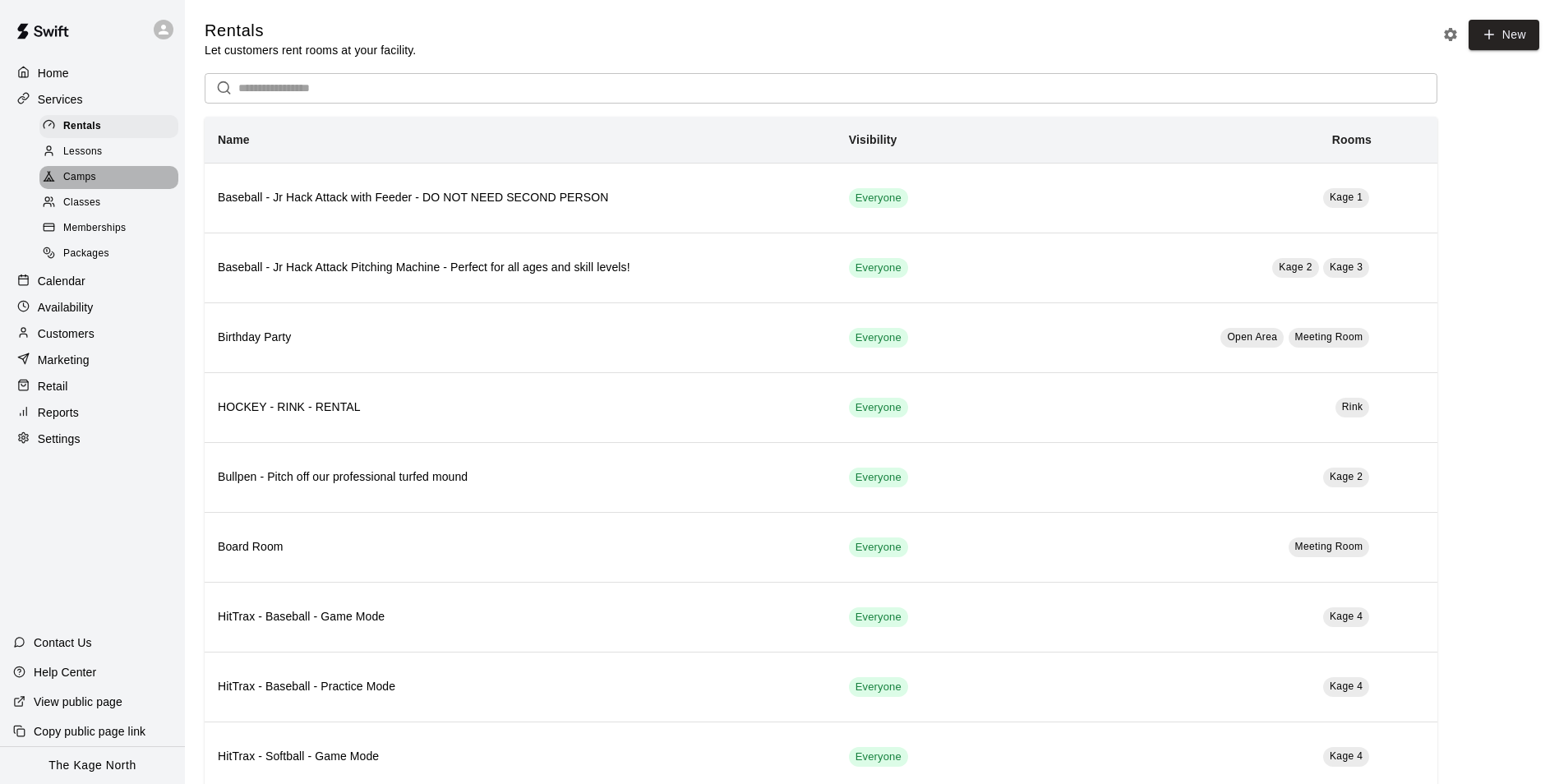
click at [90, 180] on span "Camps" at bounding box center [80, 178] width 33 height 16
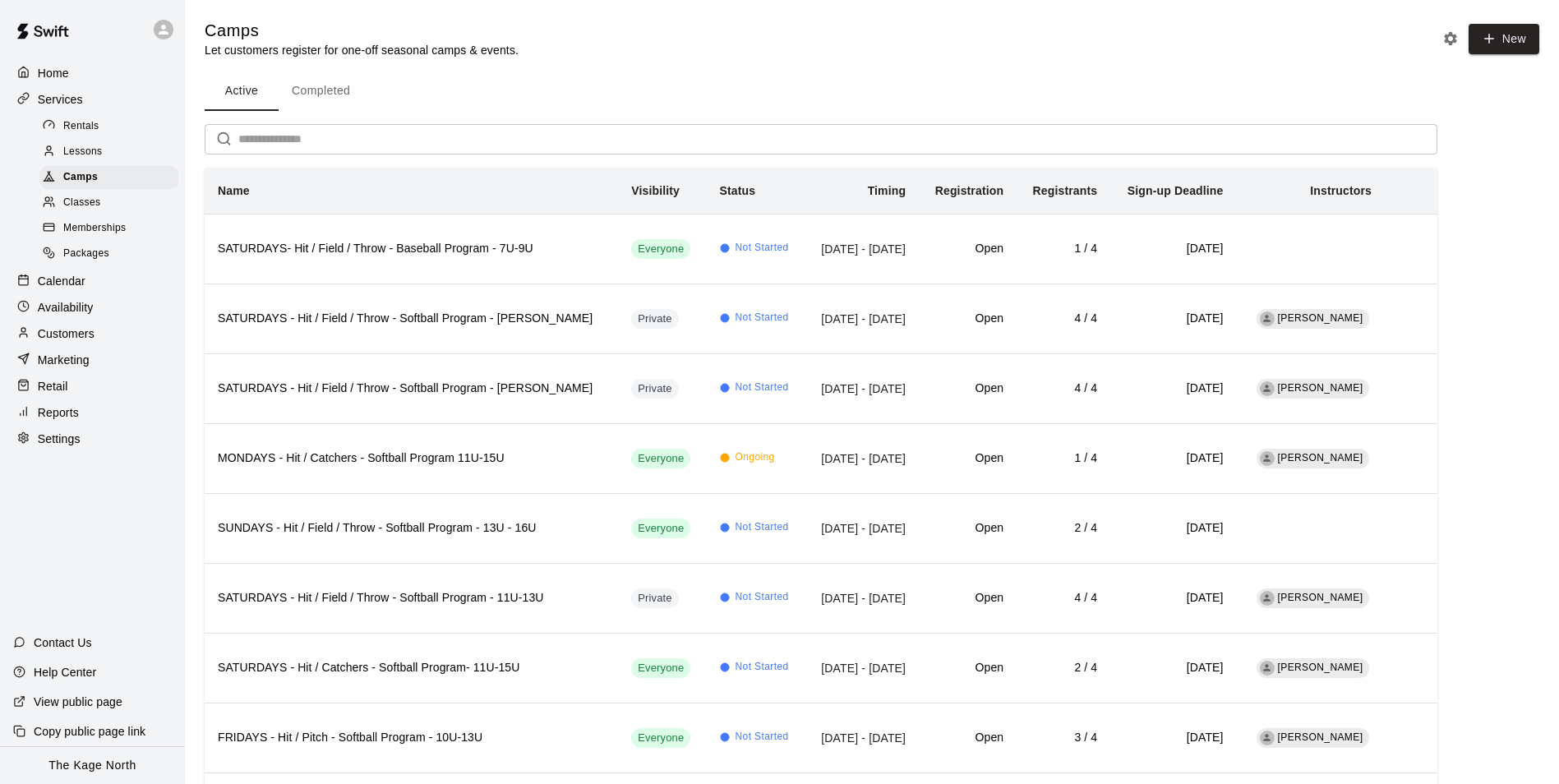
click at [95, 207] on span "Classes" at bounding box center [82, 203] width 37 height 16
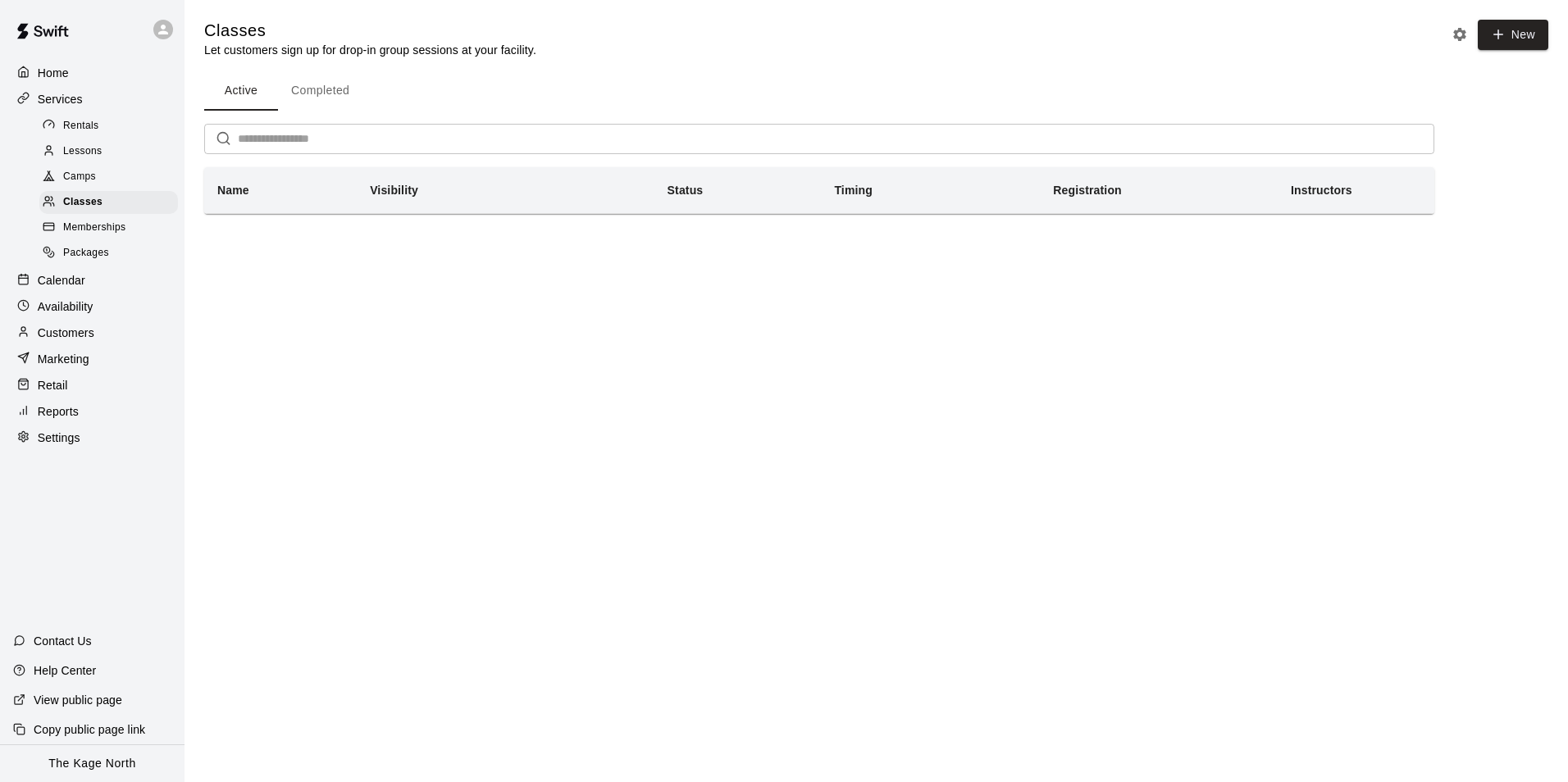
click at [98, 181] on div "Camps" at bounding box center [108, 176] width 139 height 23
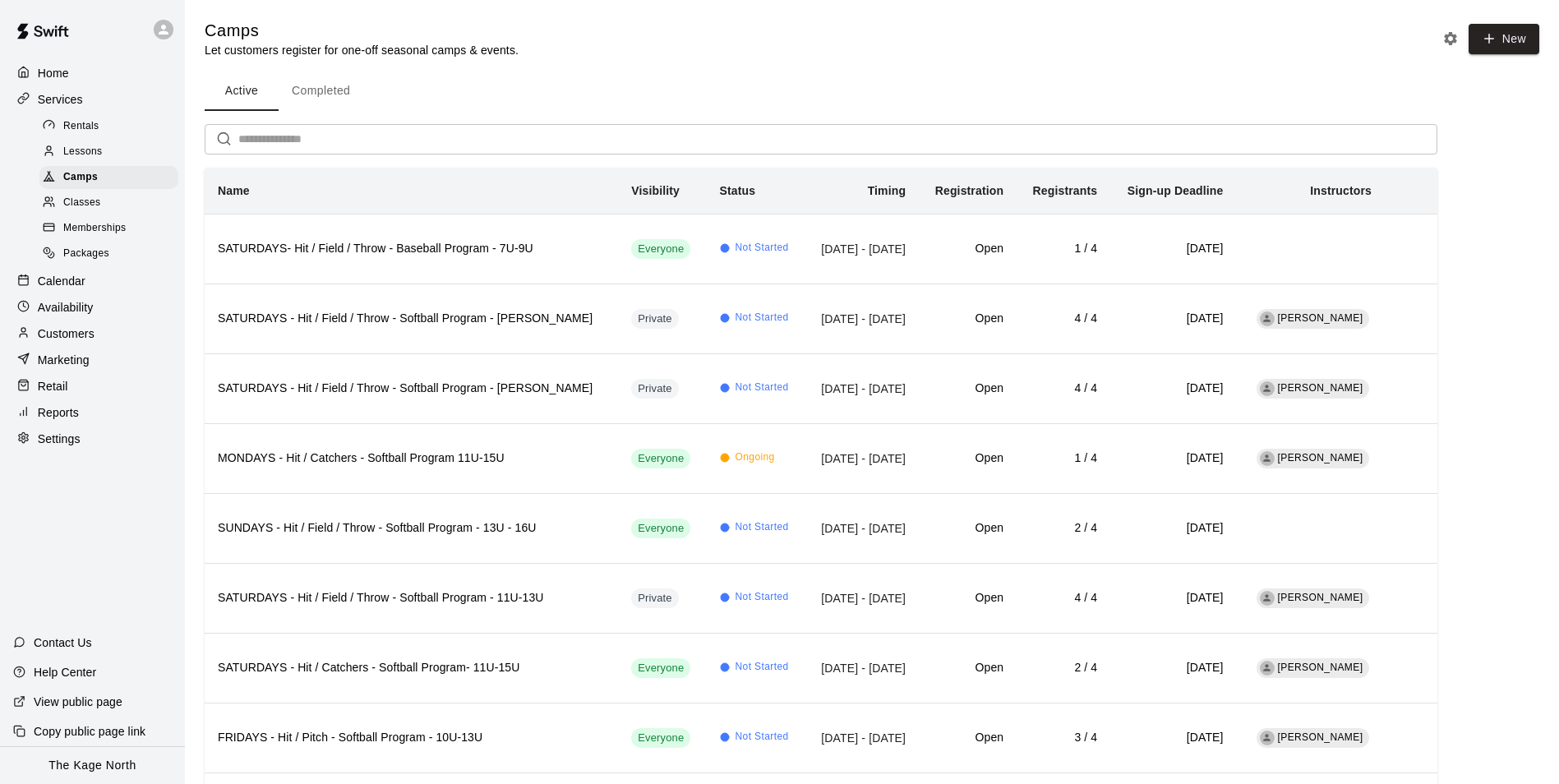
click at [100, 150] on span "Lessons" at bounding box center [83, 152] width 39 height 16
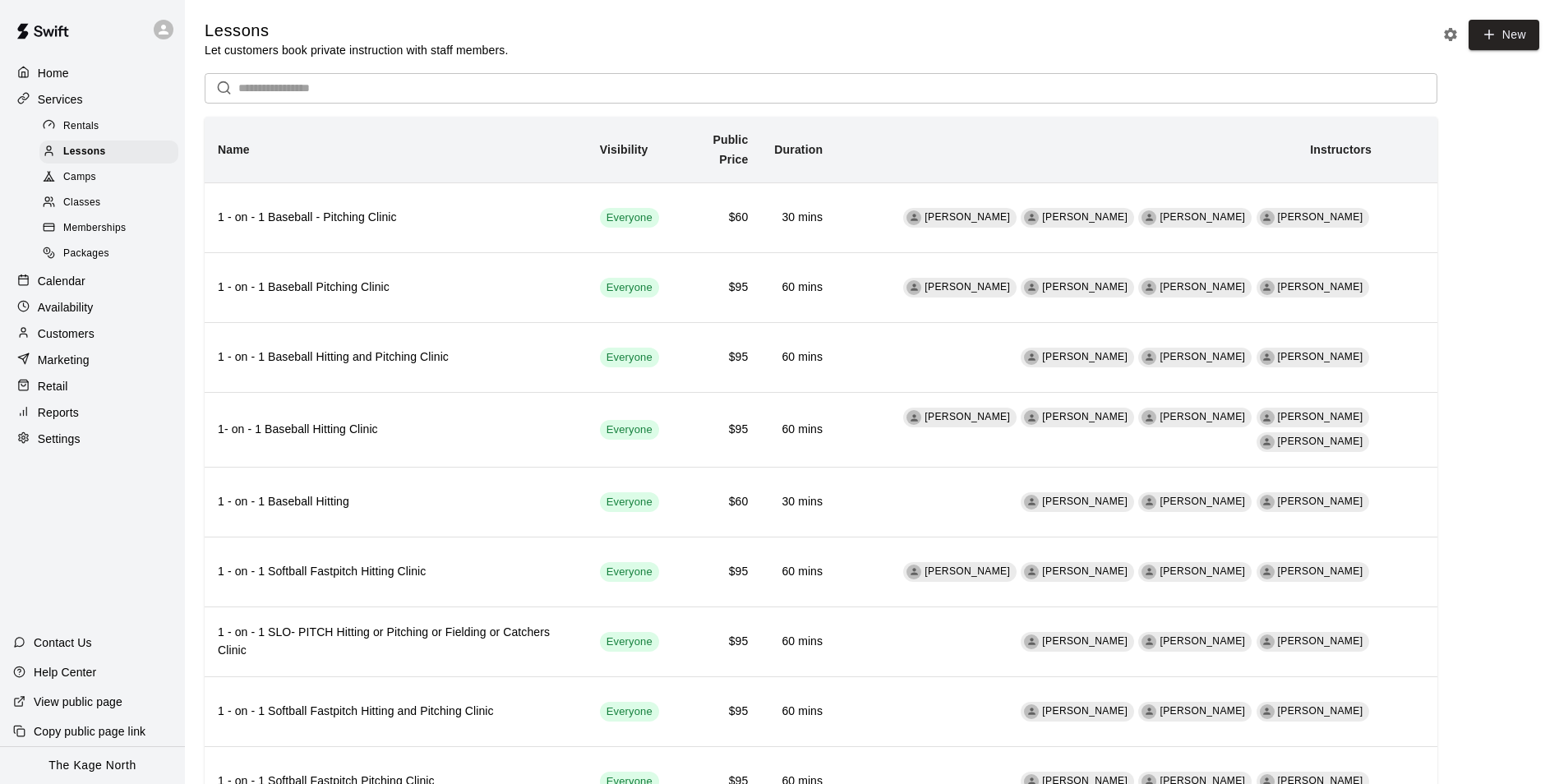
click at [83, 121] on span "Rentals" at bounding box center [82, 126] width 36 height 16
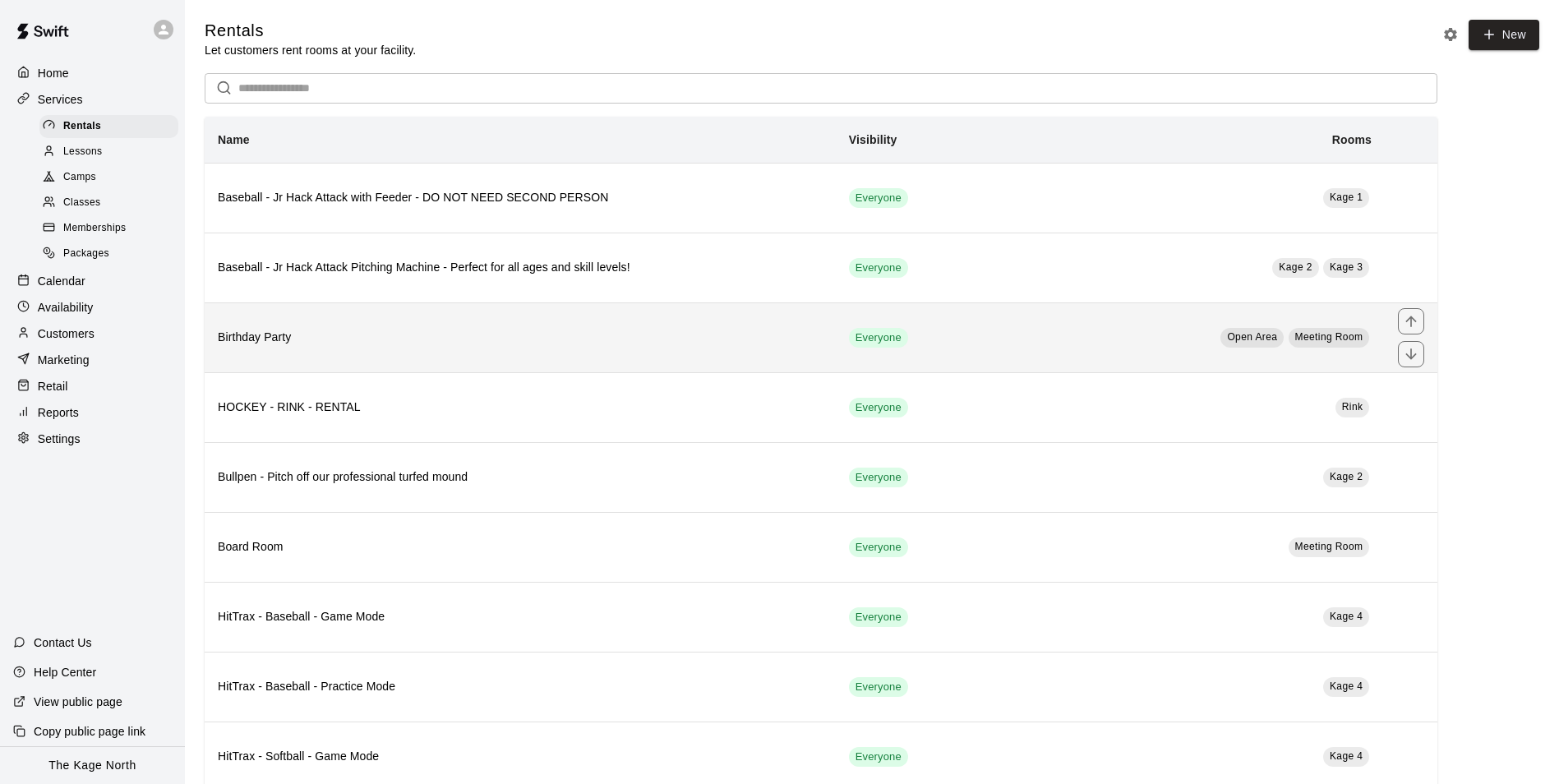
click at [485, 353] on th "Birthday Party" at bounding box center [521, 337] width 632 height 70
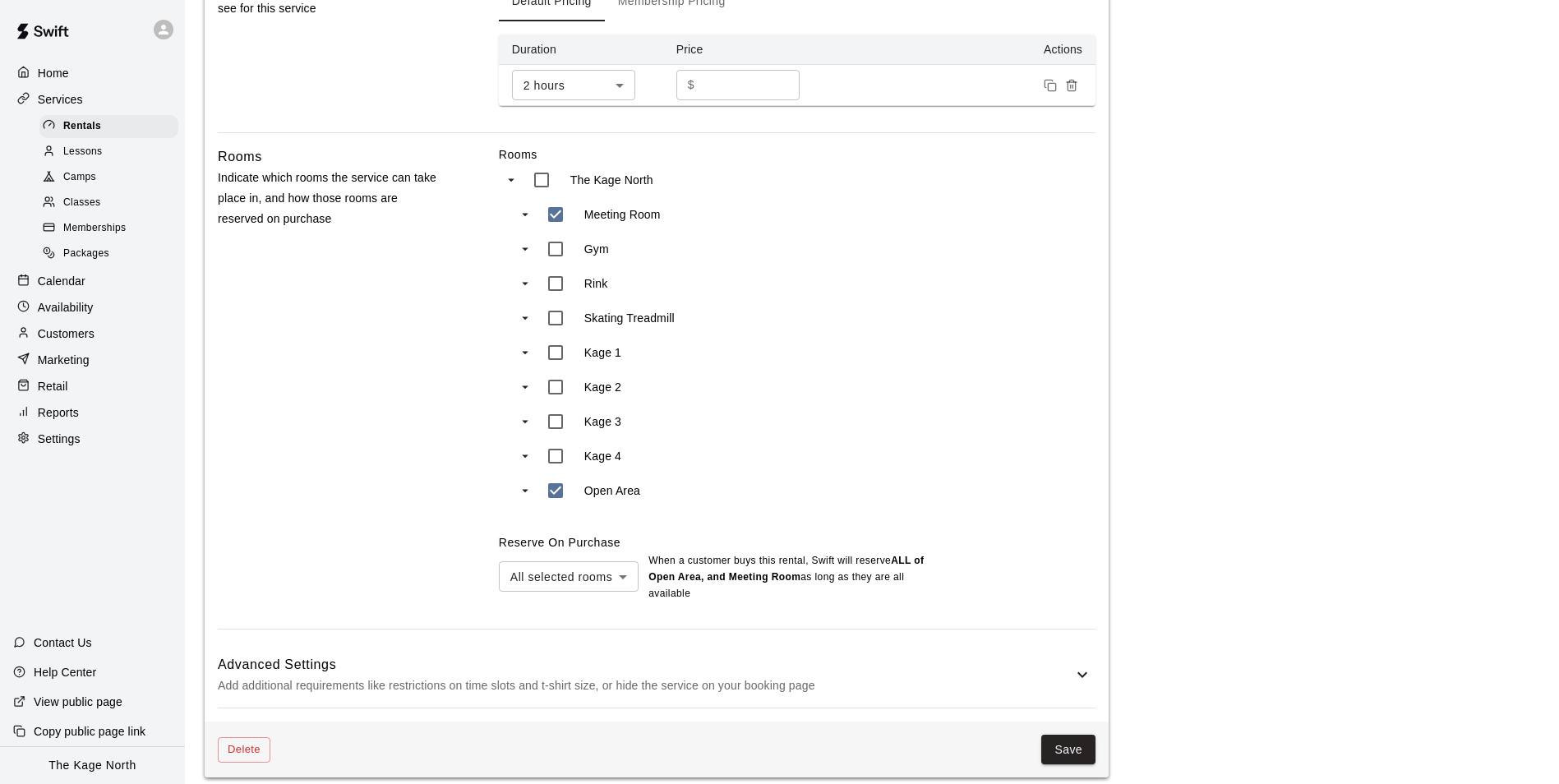
scroll to position [620, 0]
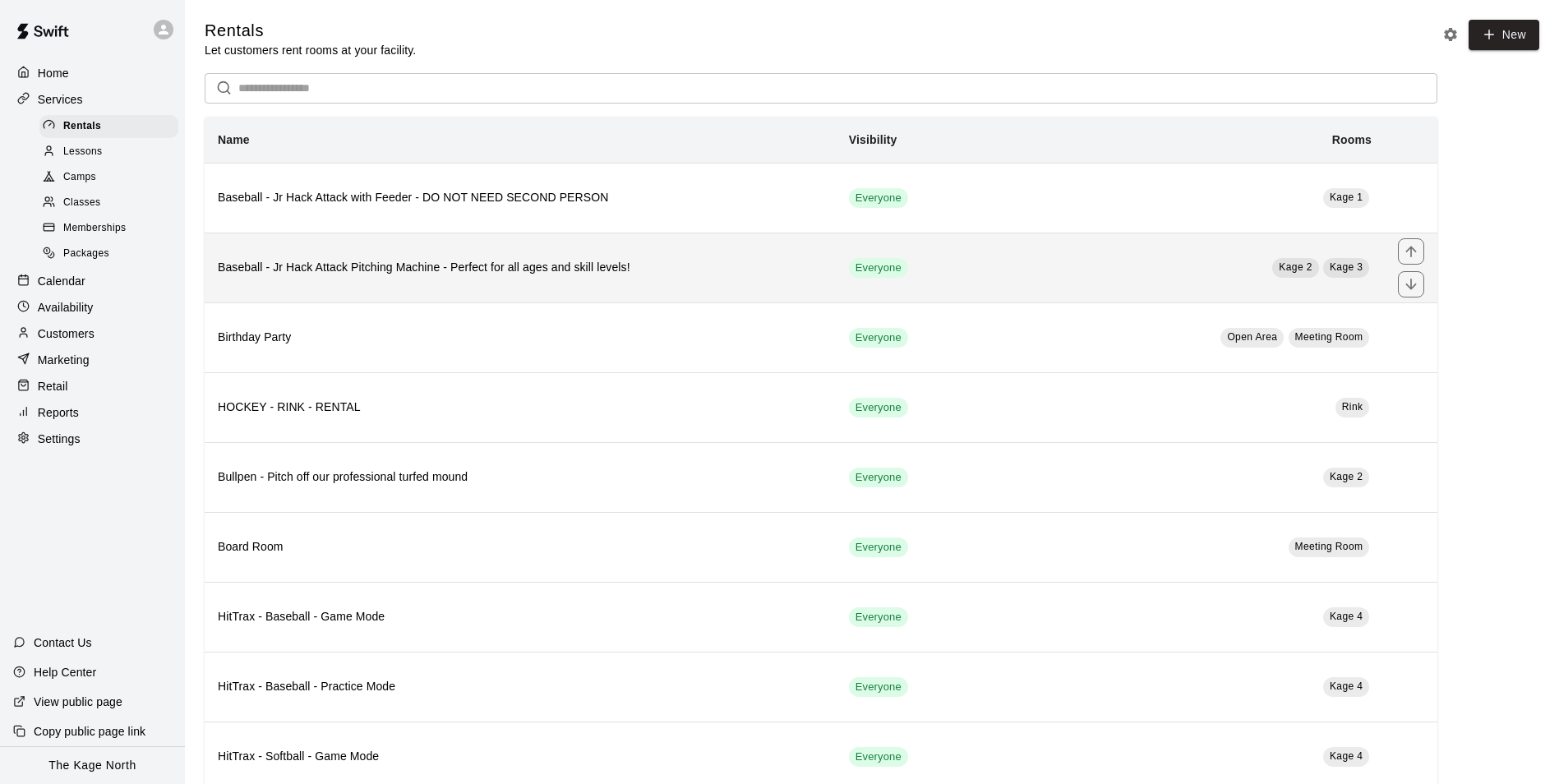
click at [577, 274] on h6 "Baseball - Jr Hack Attack Pitching Machine - Perfect for all ages and skill lev…" at bounding box center [520, 268] width 605 height 18
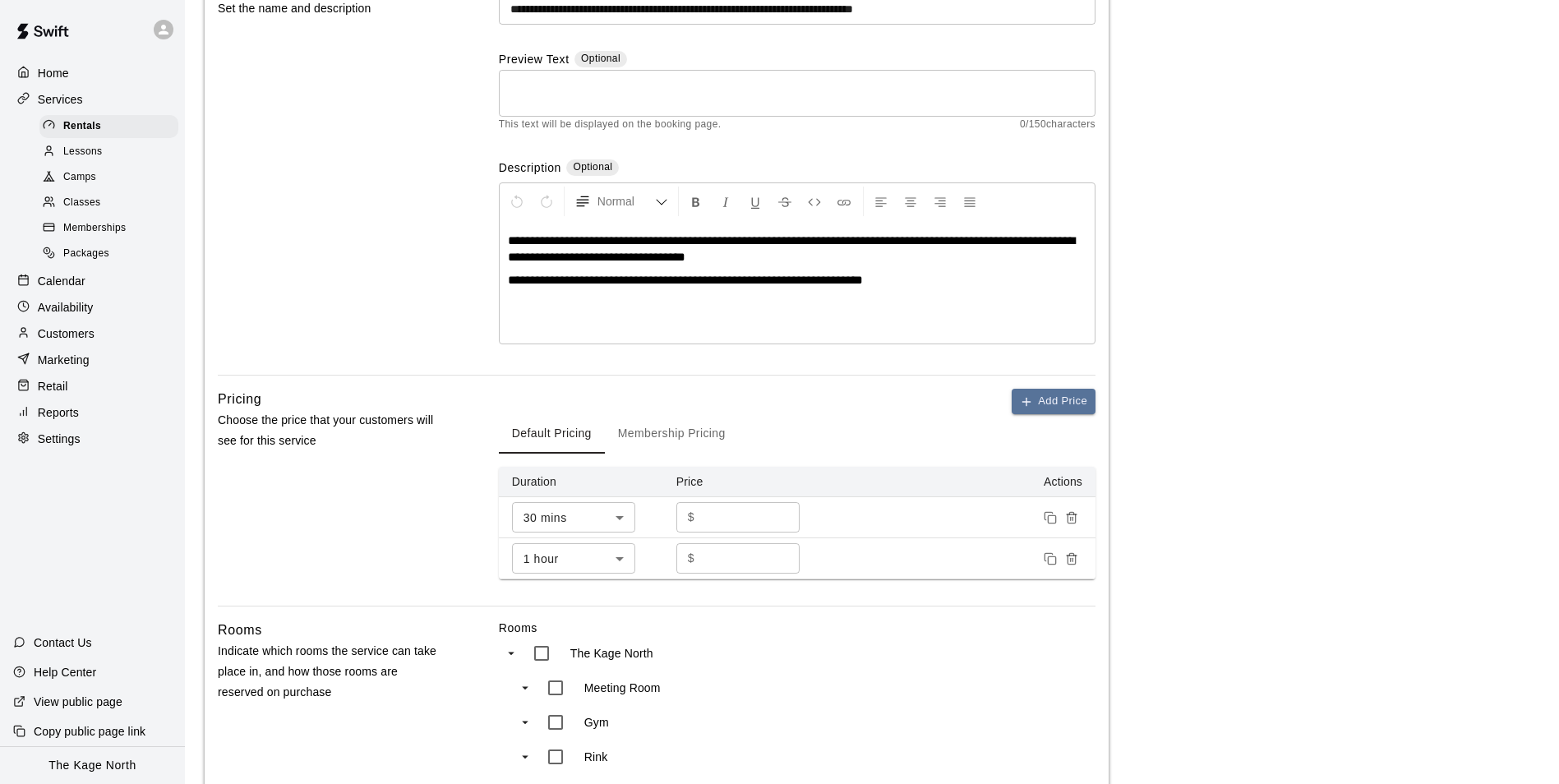
scroll to position [164, 0]
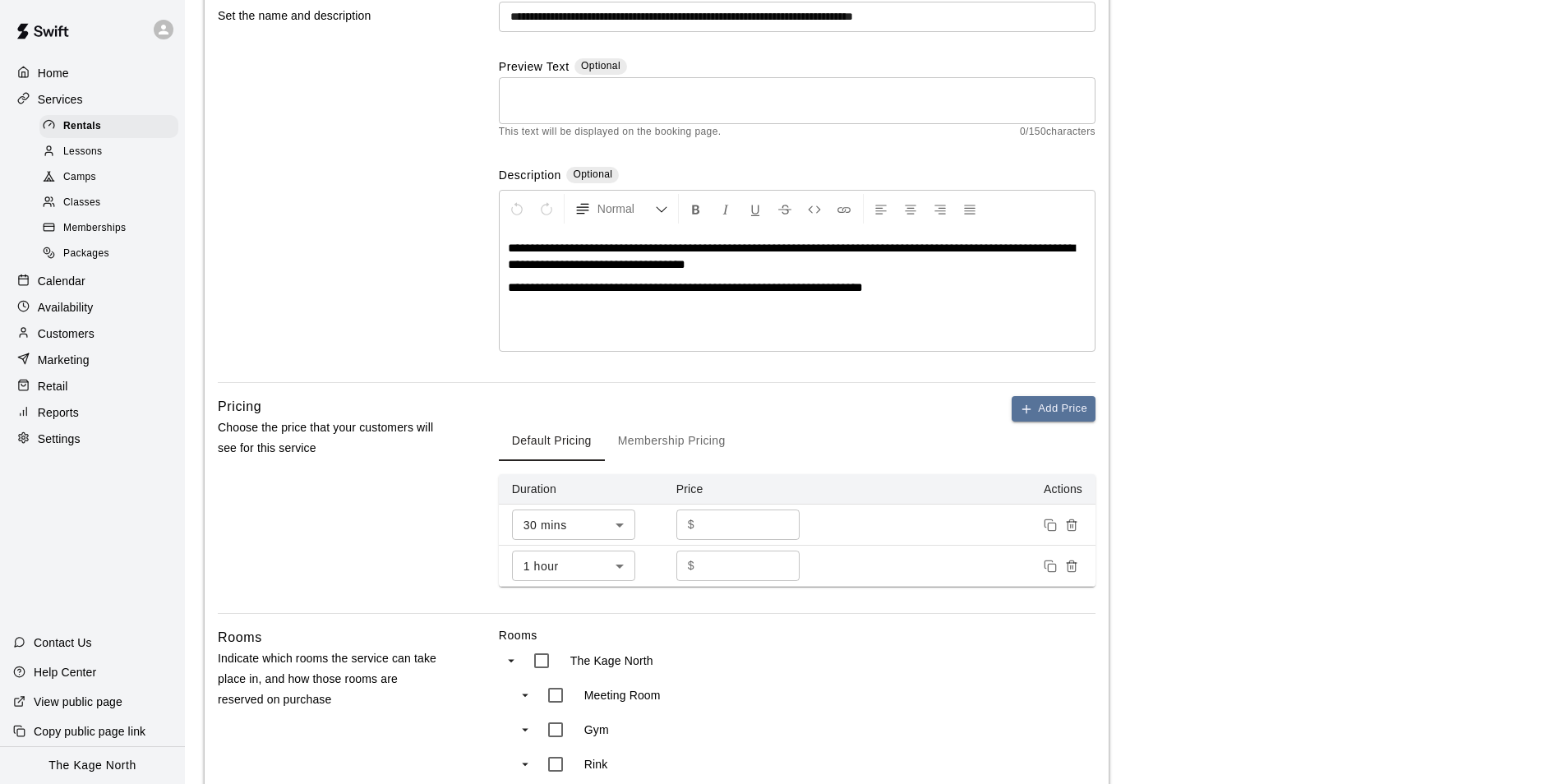
click at [52, 74] on p "Home" at bounding box center [54, 74] width 31 height 16
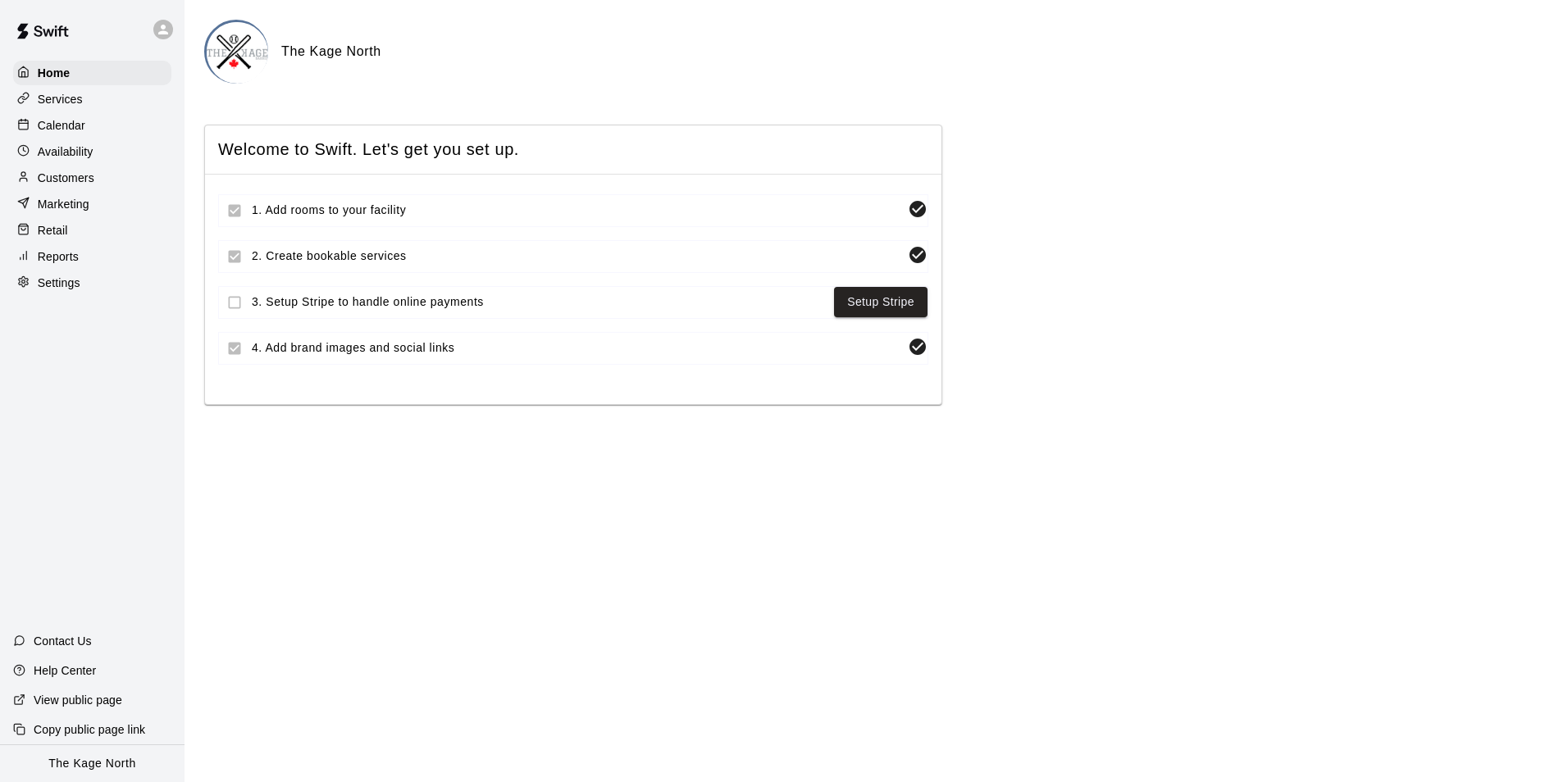
click at [71, 126] on p "Calendar" at bounding box center [62, 126] width 48 height 16
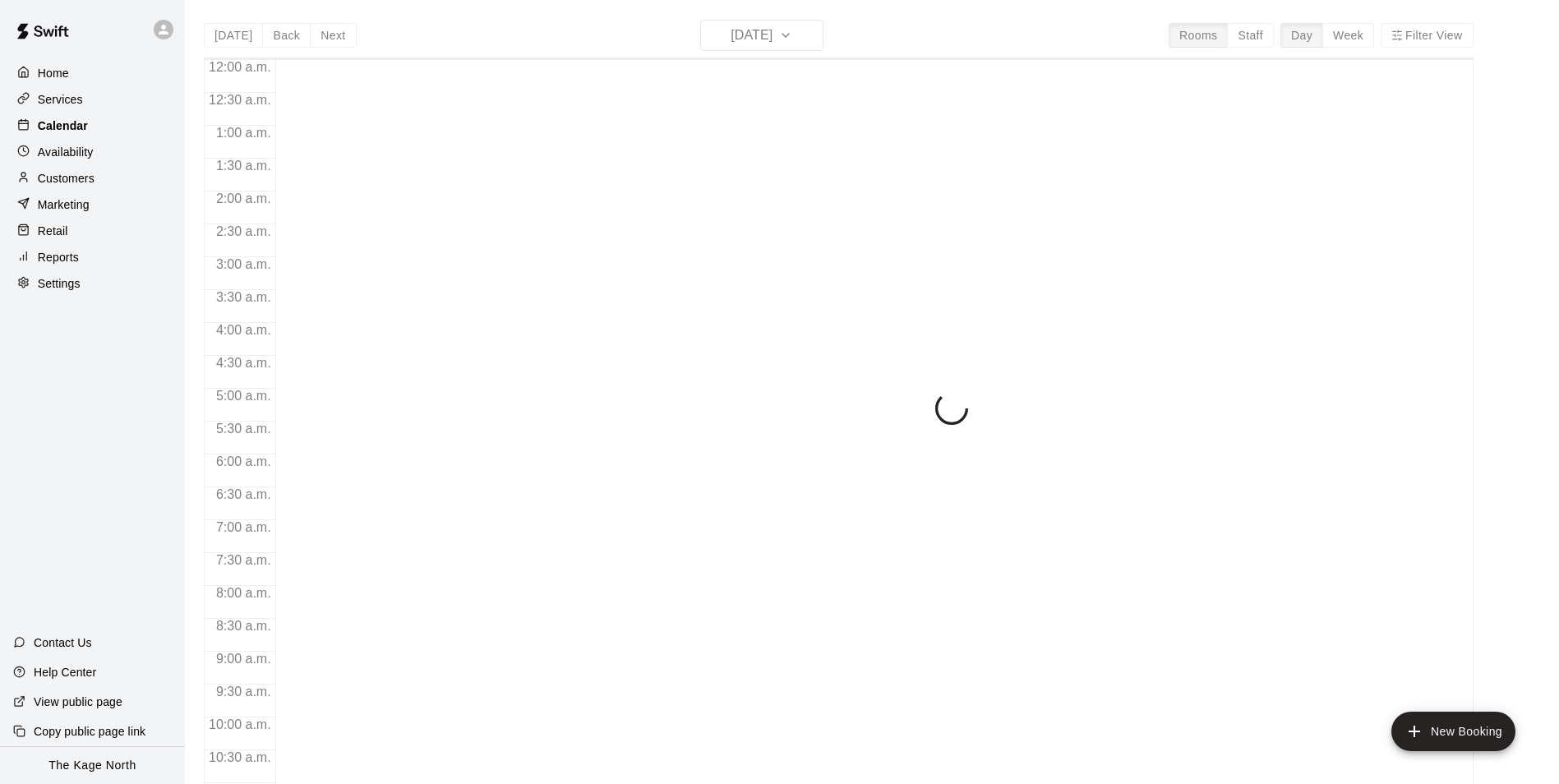
scroll to position [835, 0]
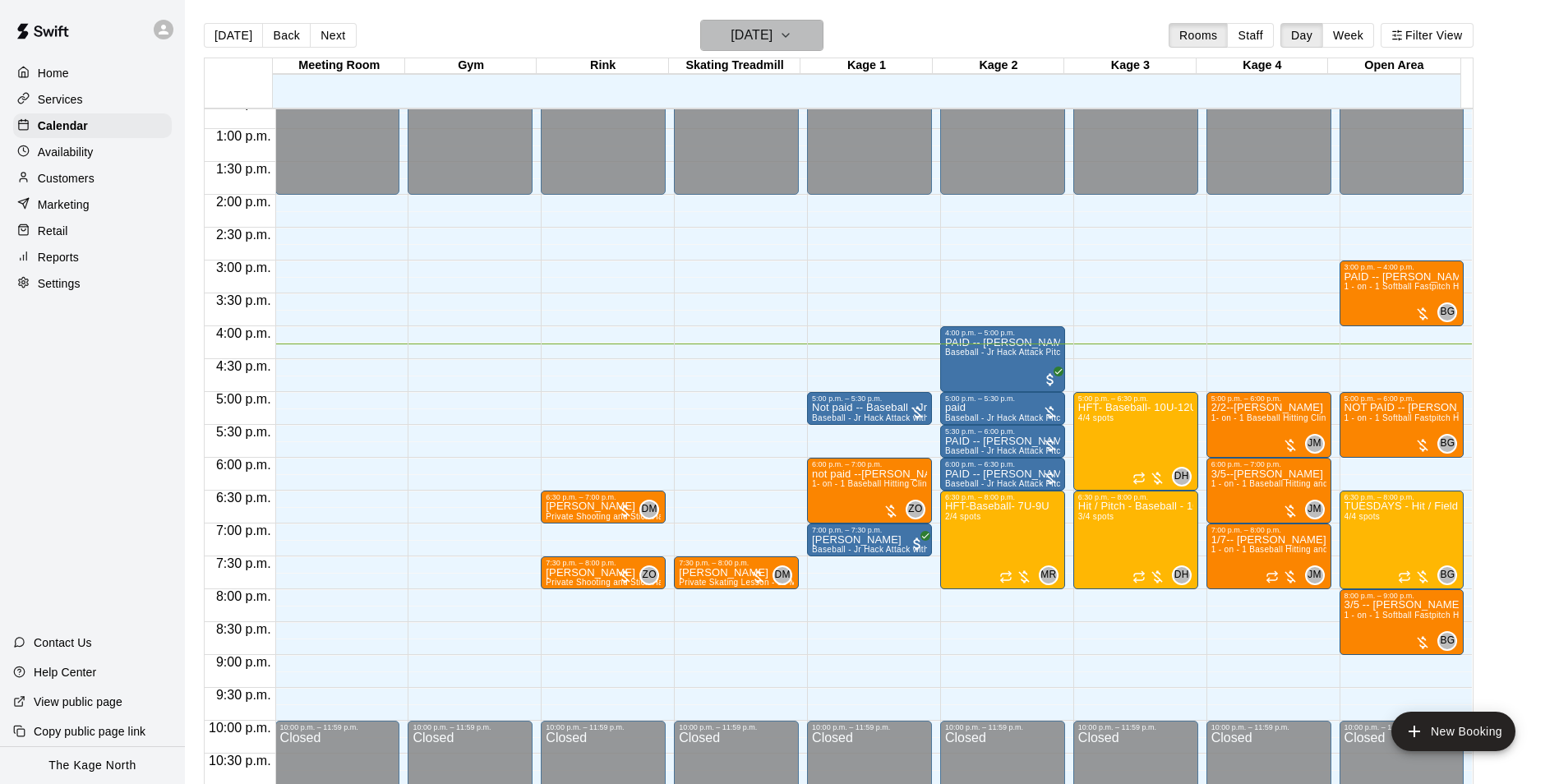
click at [758, 32] on h6 "[DATE]" at bounding box center [751, 34] width 42 height 23
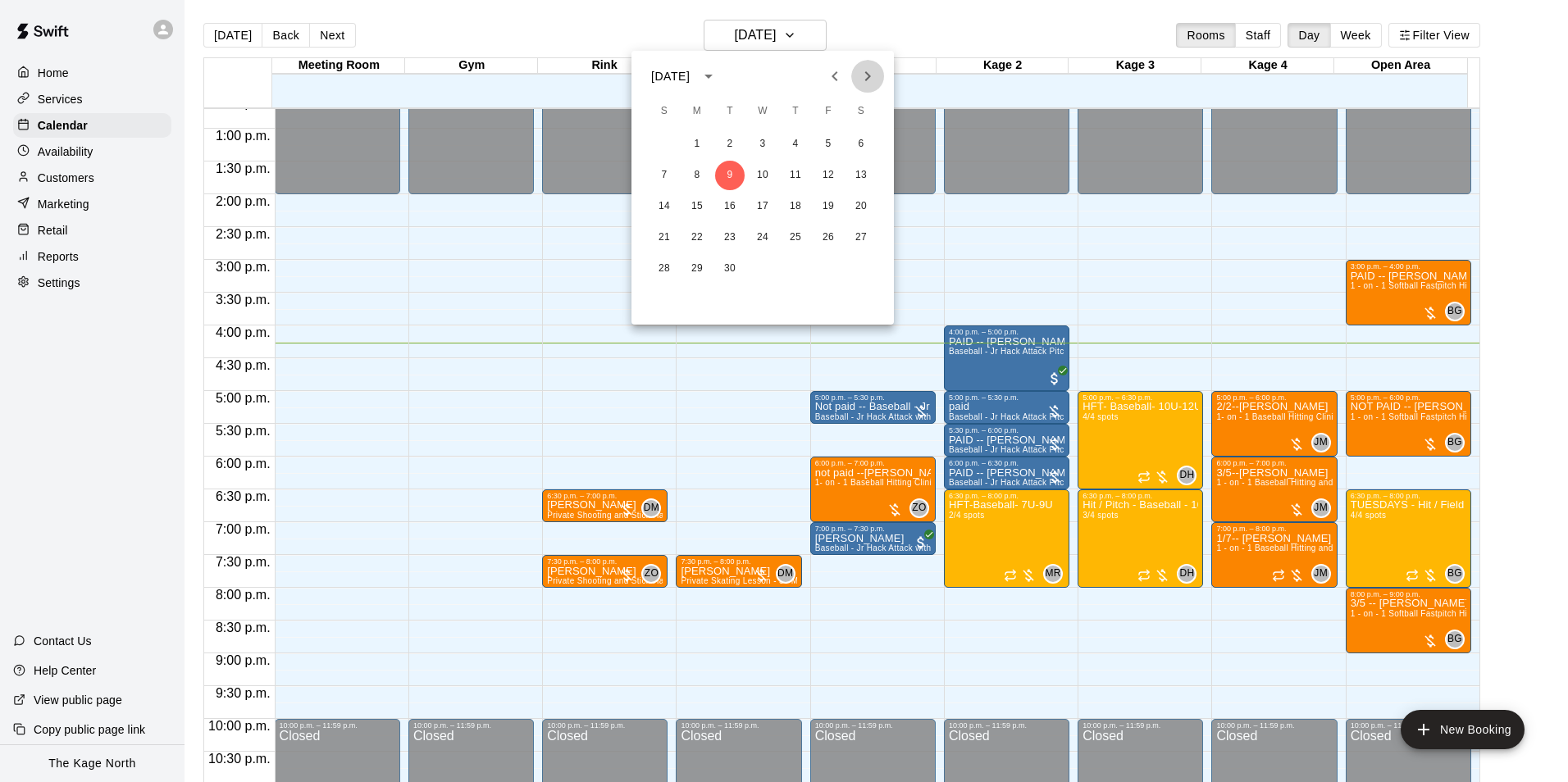
click at [864, 80] on icon "Next month" at bounding box center [867, 76] width 20 height 20
click at [838, 81] on icon "Previous month" at bounding box center [835, 76] width 20 height 20
click at [779, 35] on div at bounding box center [784, 391] width 1568 height 782
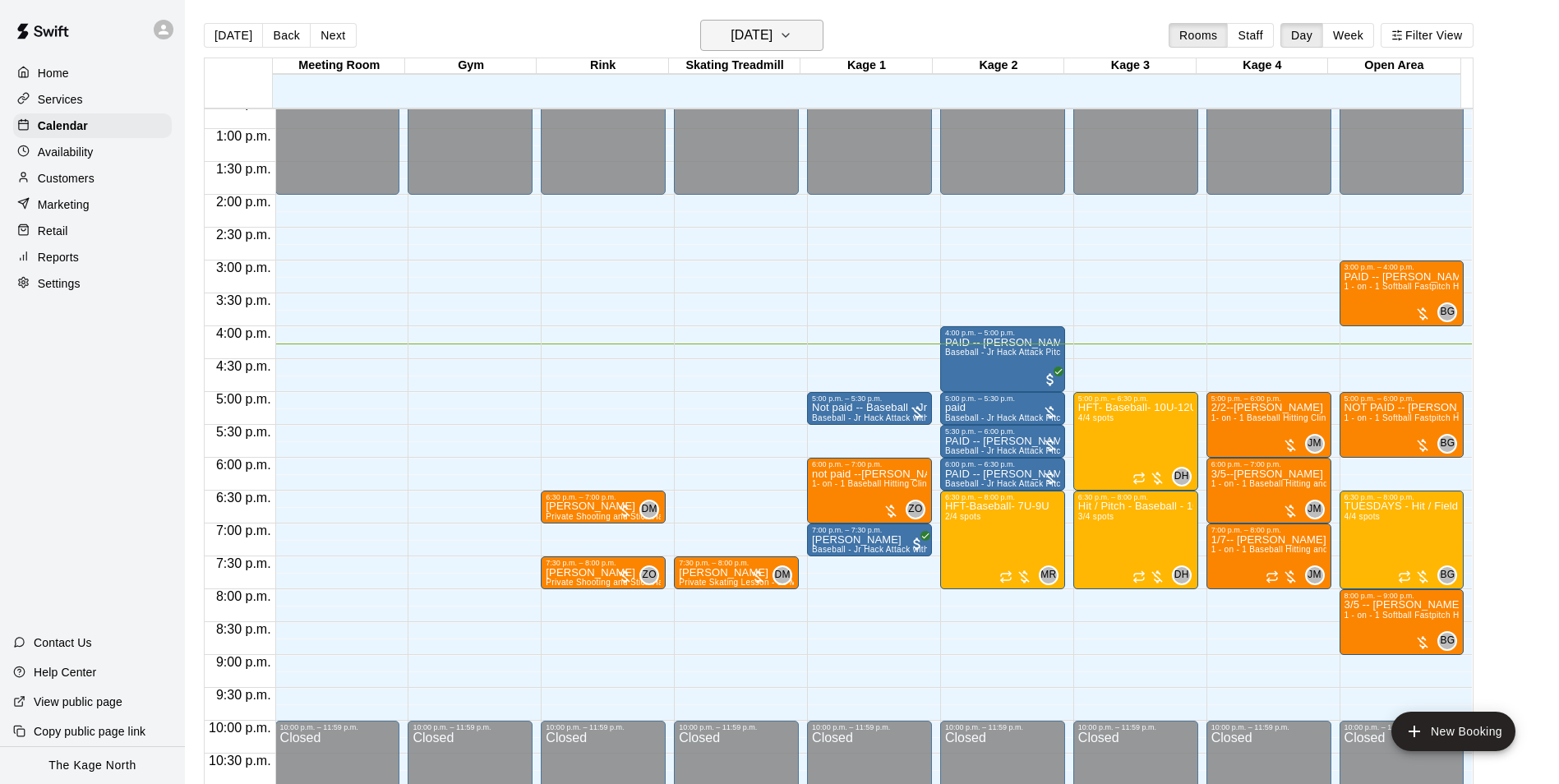
click at [772, 32] on h6 "[DATE]" at bounding box center [751, 34] width 42 height 23
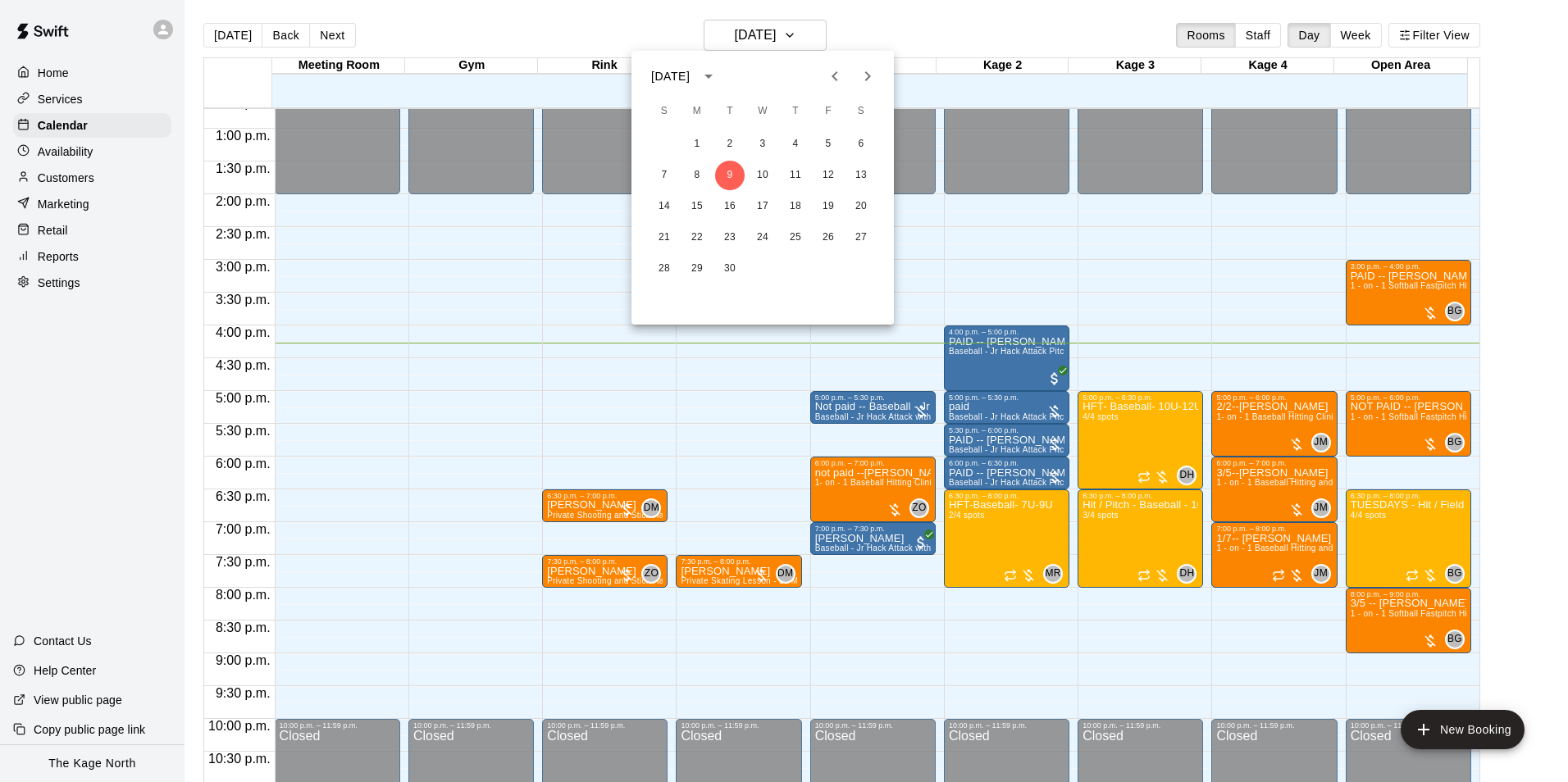
click at [866, 78] on icon "Next month" at bounding box center [867, 76] width 20 height 20
click at [860, 176] on button "11" at bounding box center [861, 176] width 30 height 30
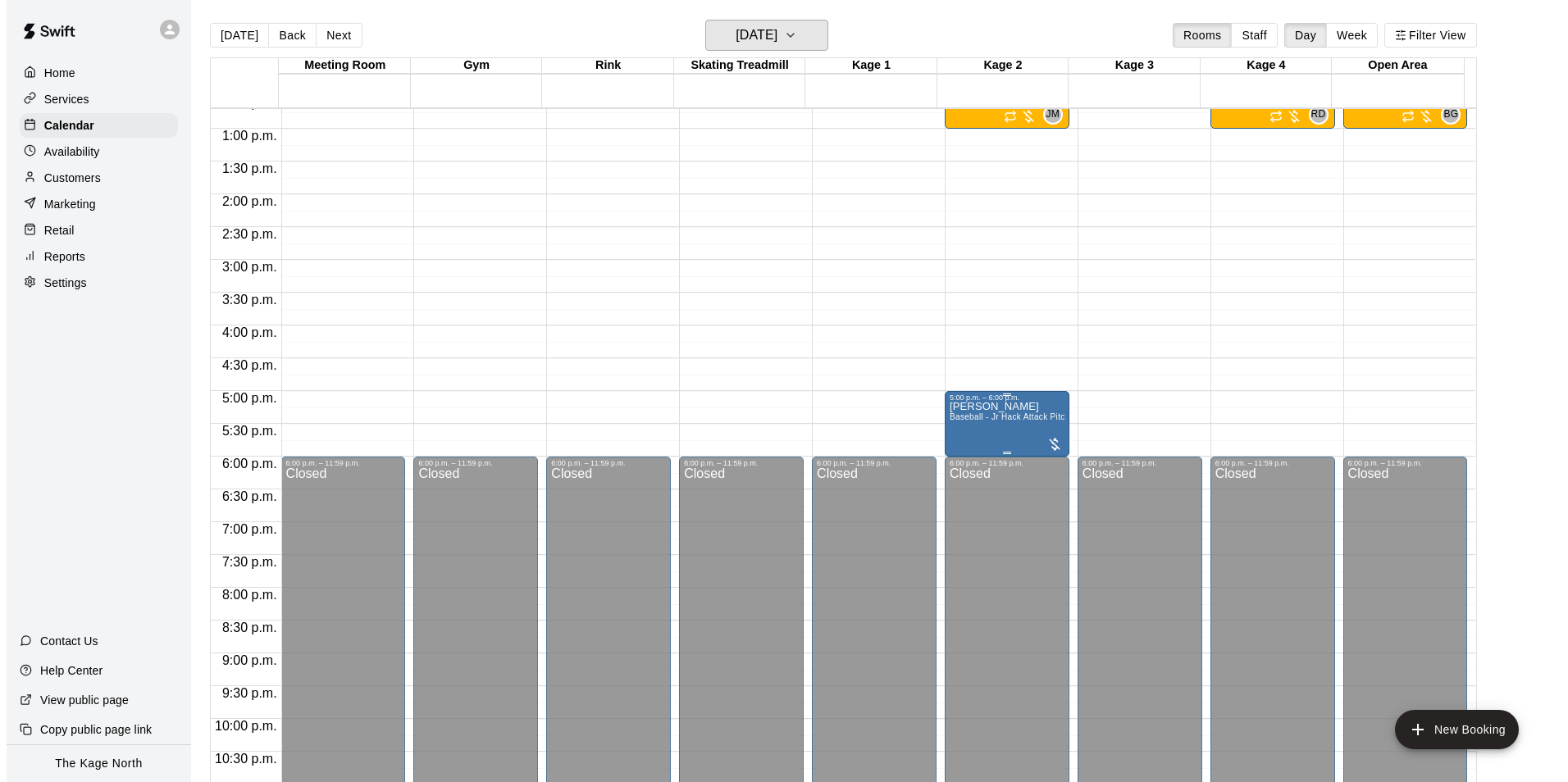
scroll to position [669, 0]
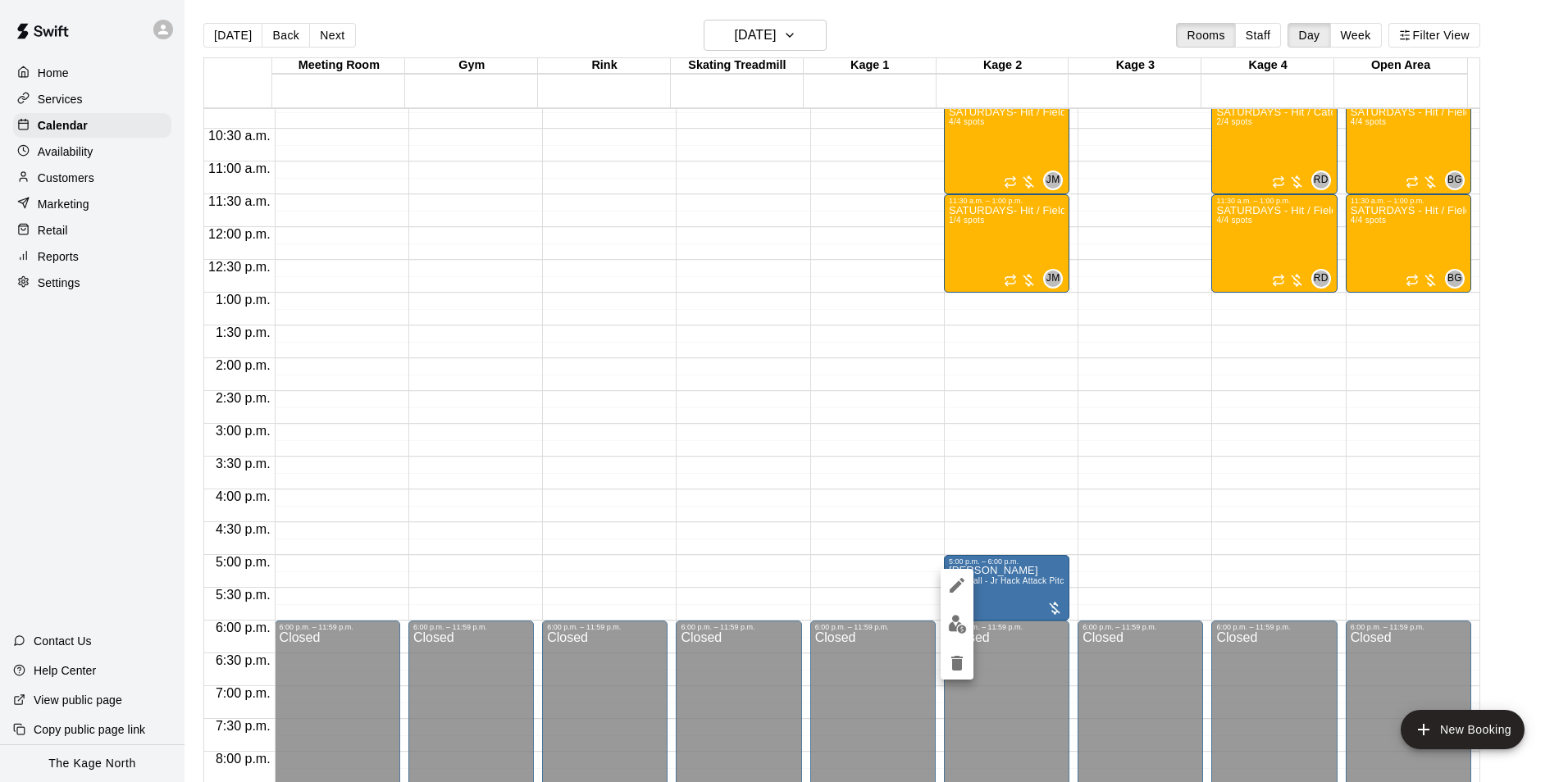
click at [951, 663] on icon "delete" at bounding box center [957, 663] width 20 height 20
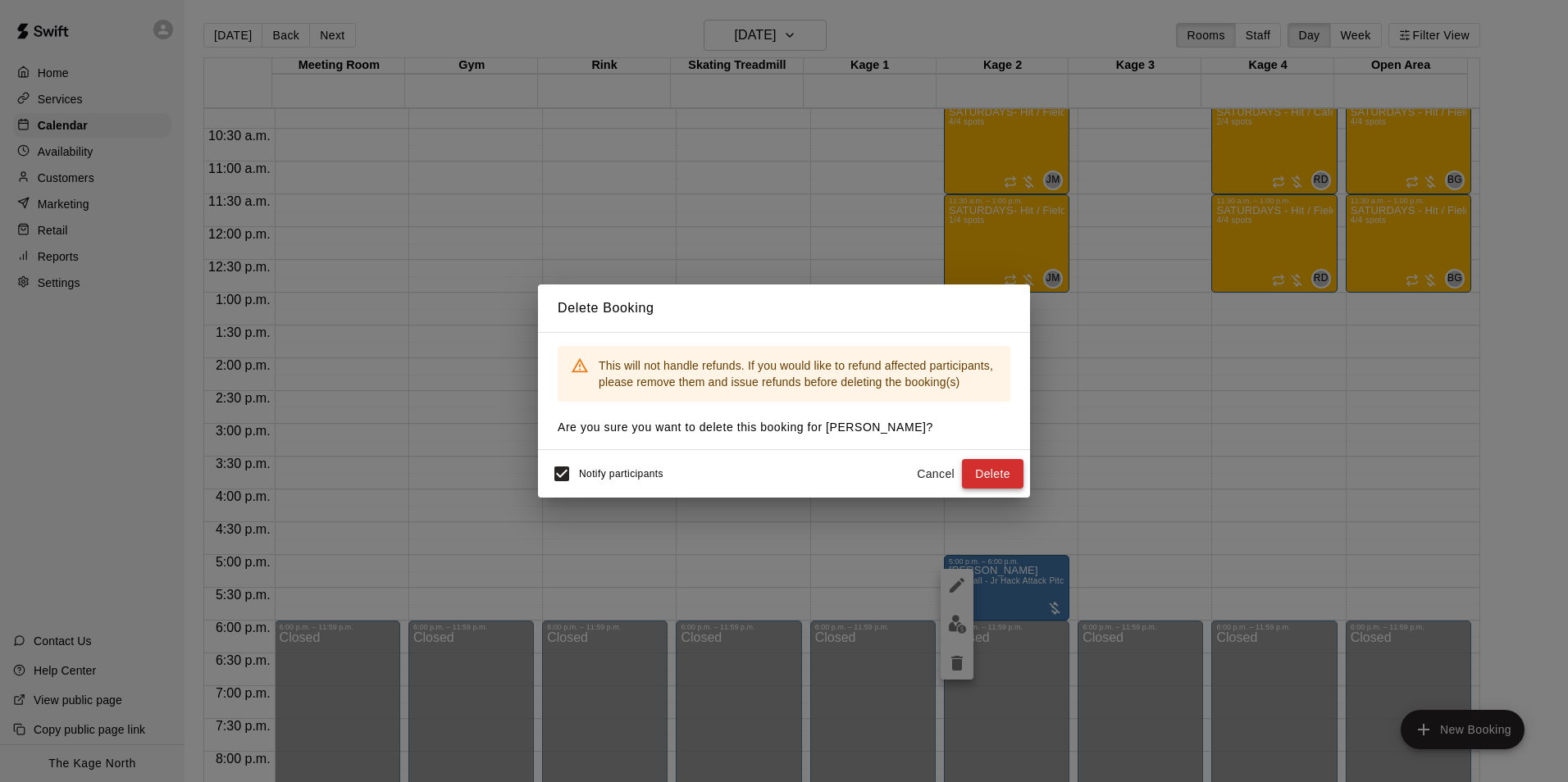
click at [991, 473] on button "Delete" at bounding box center [992, 474] width 62 height 31
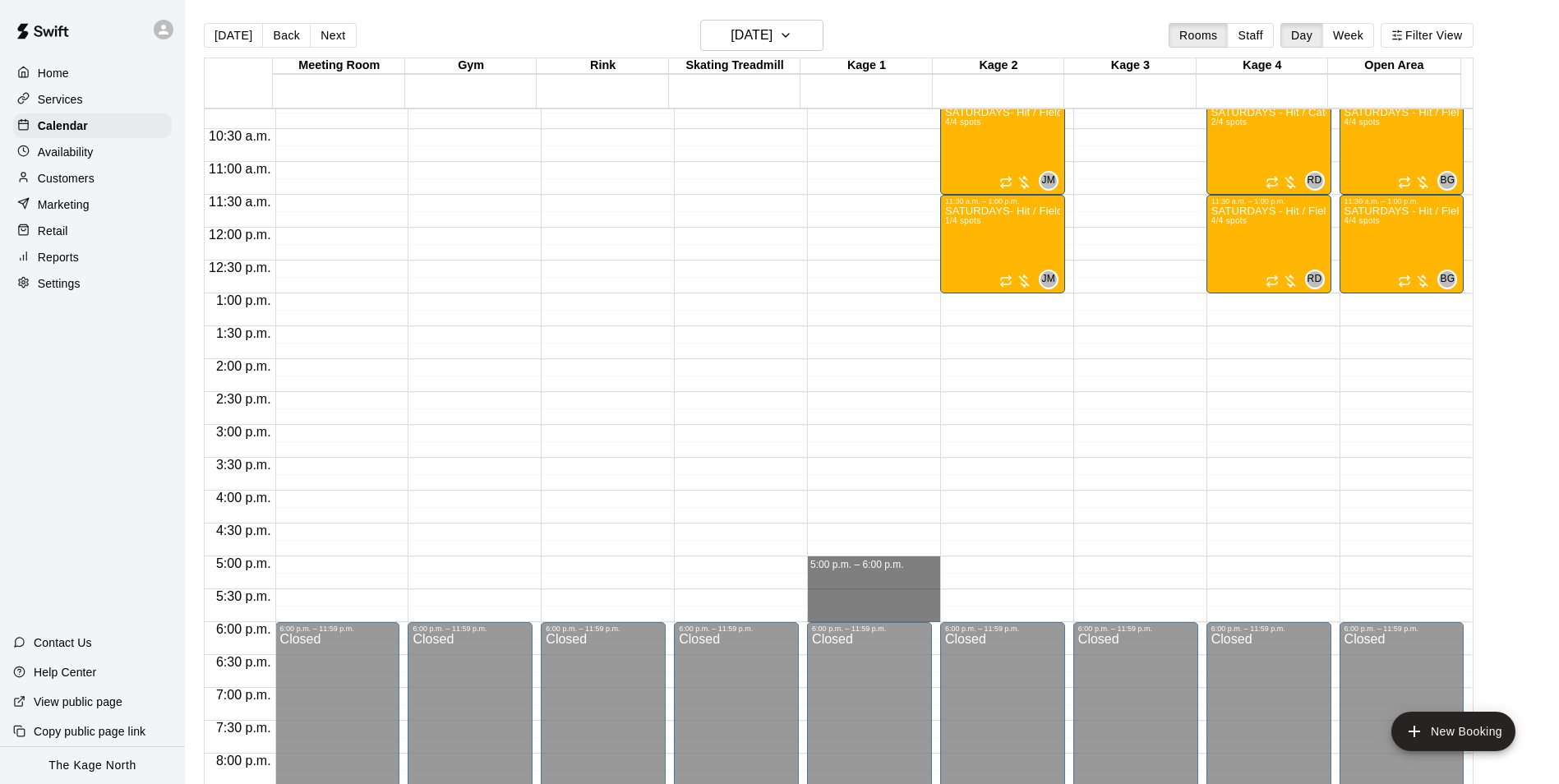
drag, startPoint x: 872, startPoint y: 562, endPoint x: 875, endPoint y: 611, distance: 49.1
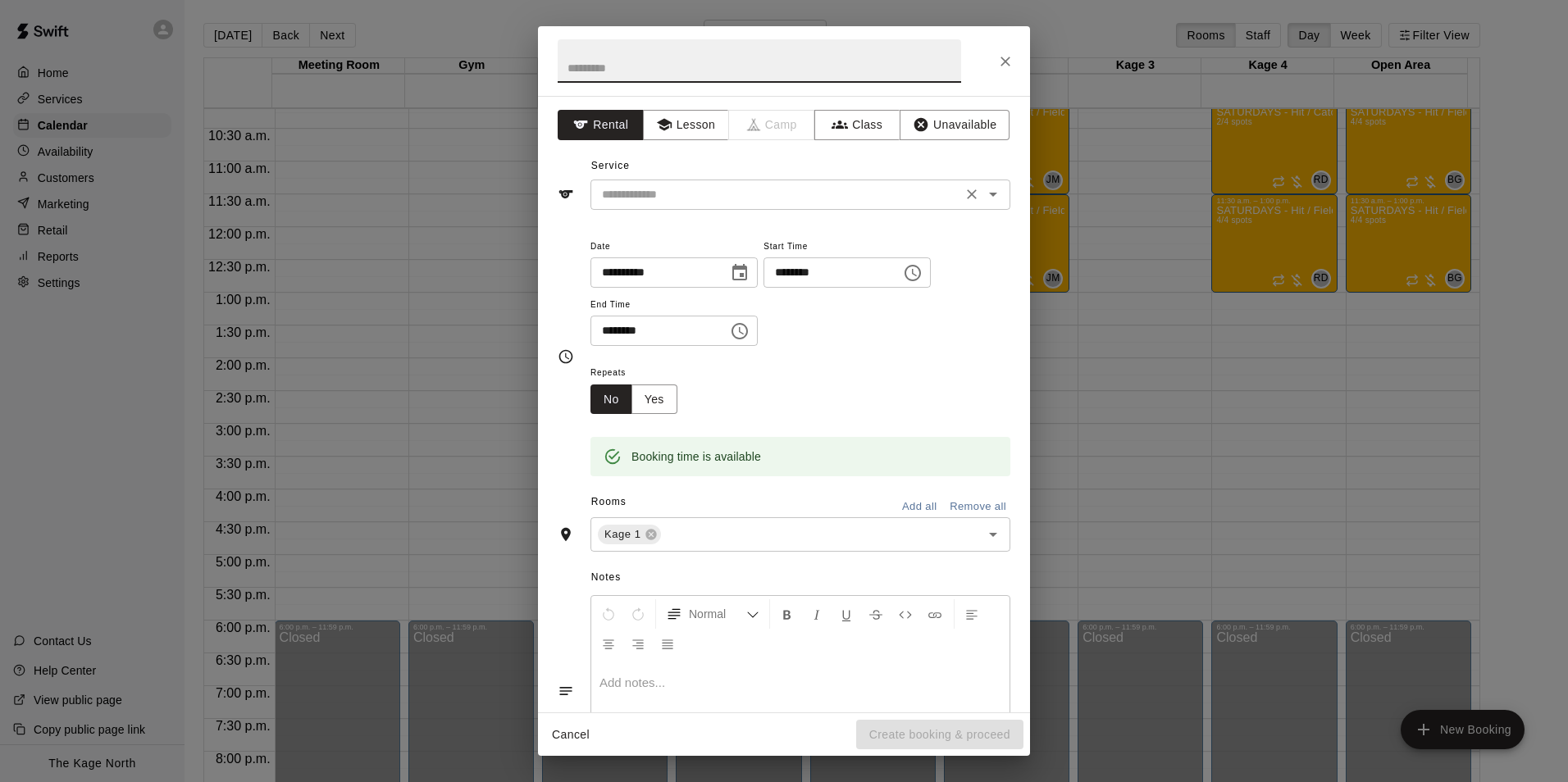
click at [989, 194] on icon "Open" at bounding box center [992, 195] width 8 height 5
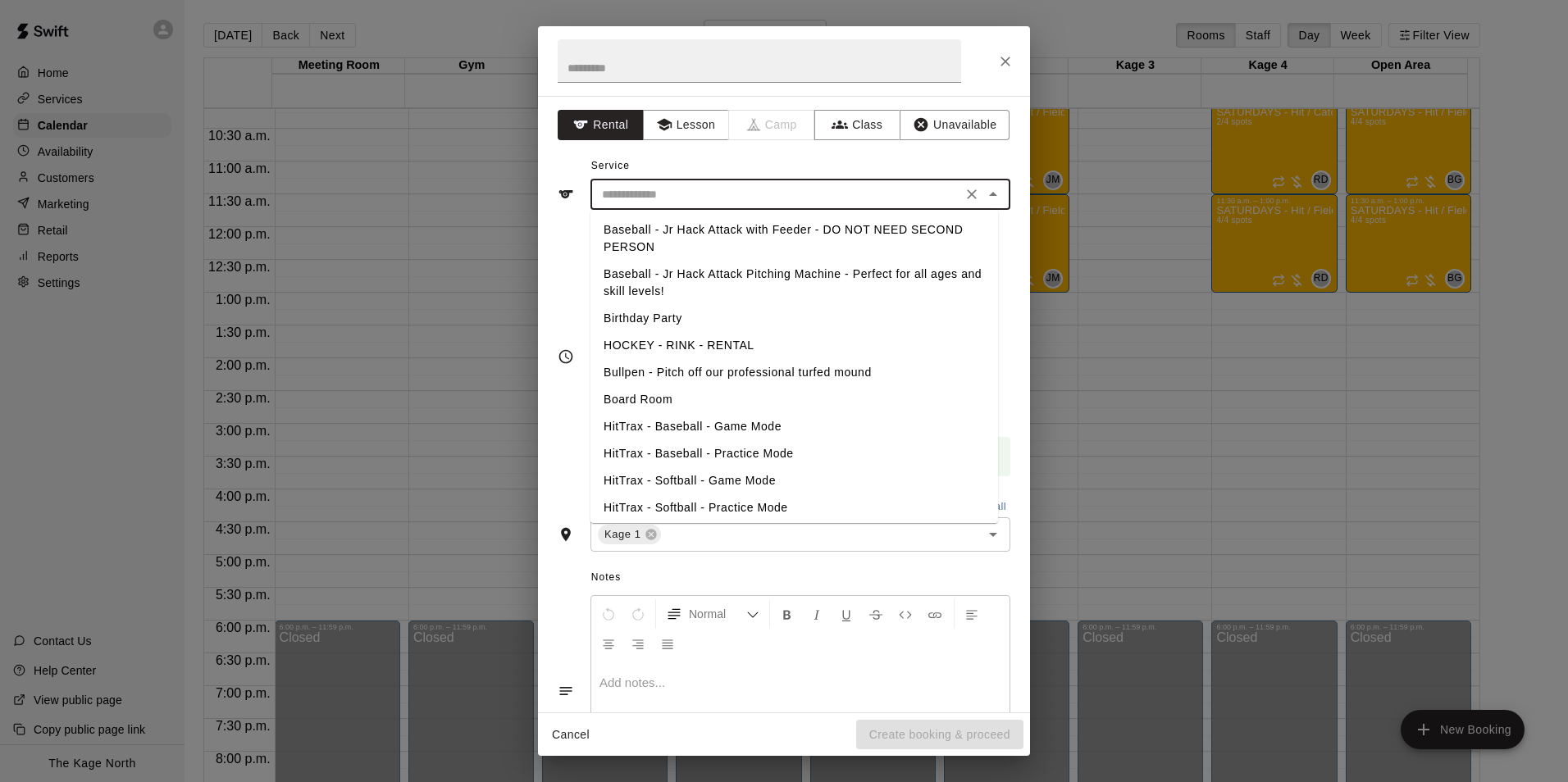
click at [790, 153] on div "Service ​ Baseball - Jr Hack Attack with Feeder - DO NOT NEED SECOND PERSON Bas…" at bounding box center [784, 181] width 453 height 56
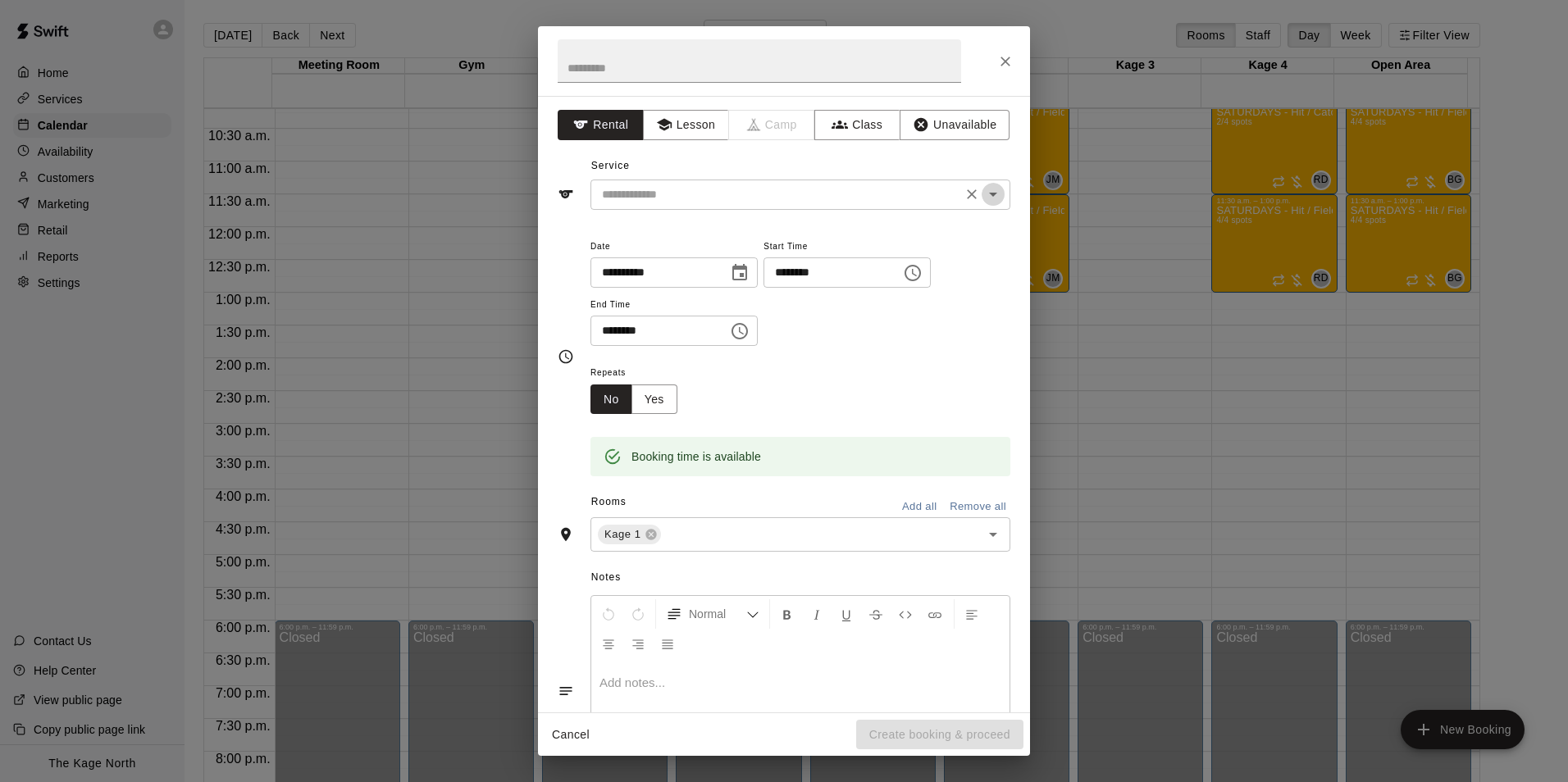
click at [989, 194] on icon "Open" at bounding box center [992, 195] width 8 height 5
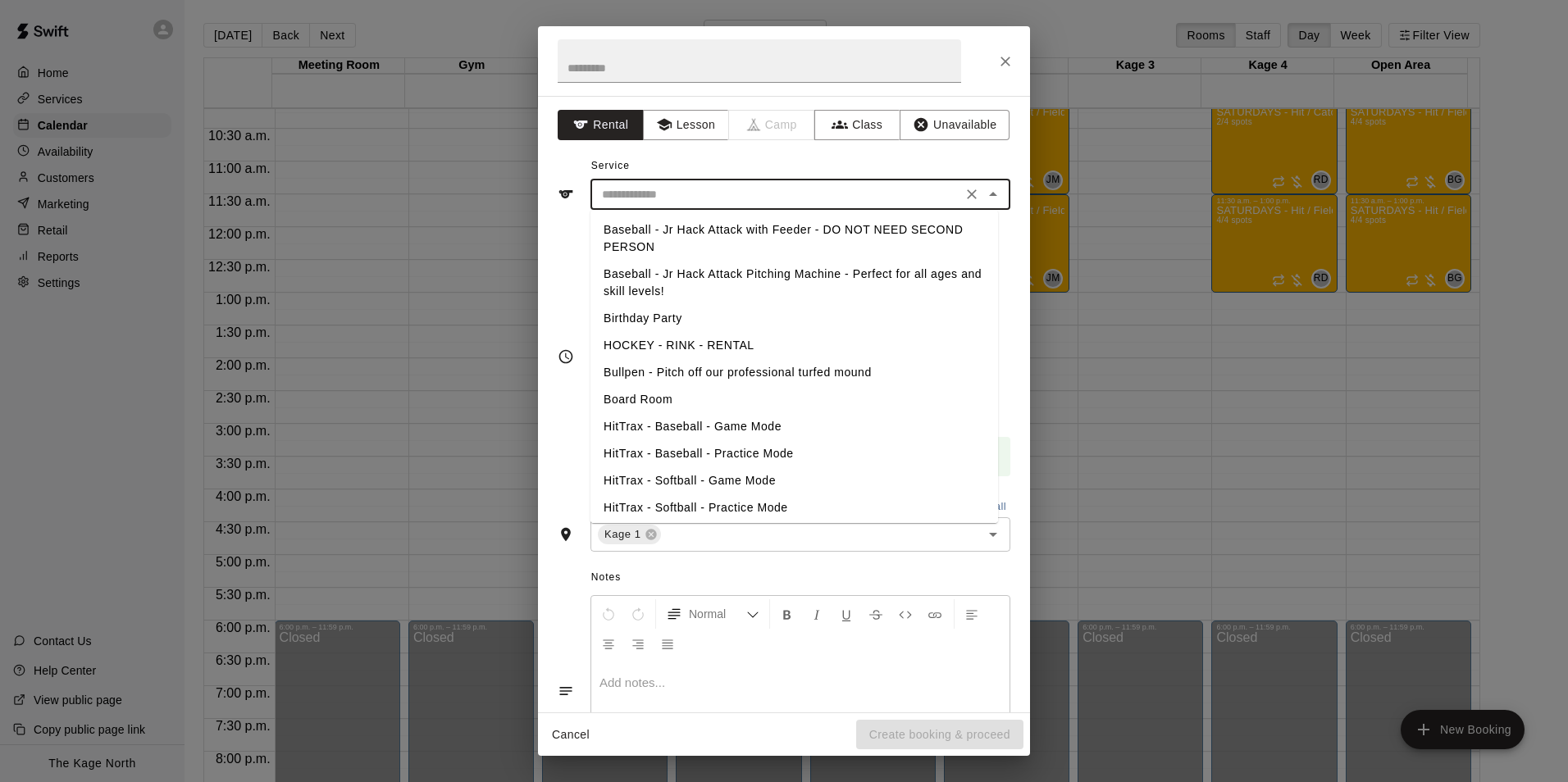
click at [866, 157] on div "Service ​ Baseball - Jr Hack Attack with Feeder - DO NOT NEED SECOND PERSON Bas…" at bounding box center [784, 181] width 453 height 56
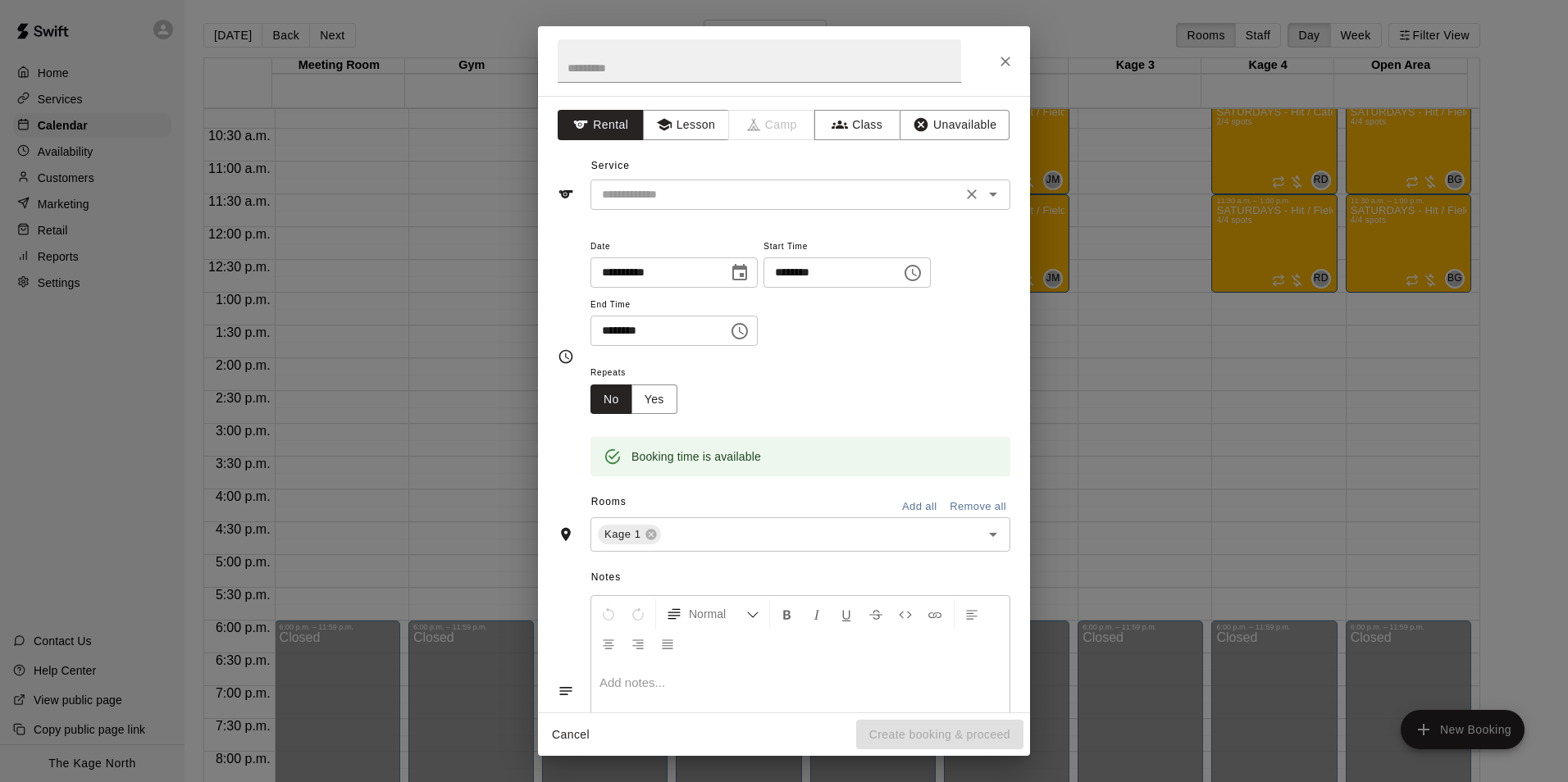
click at [983, 196] on icon "Open" at bounding box center [993, 195] width 20 height 20
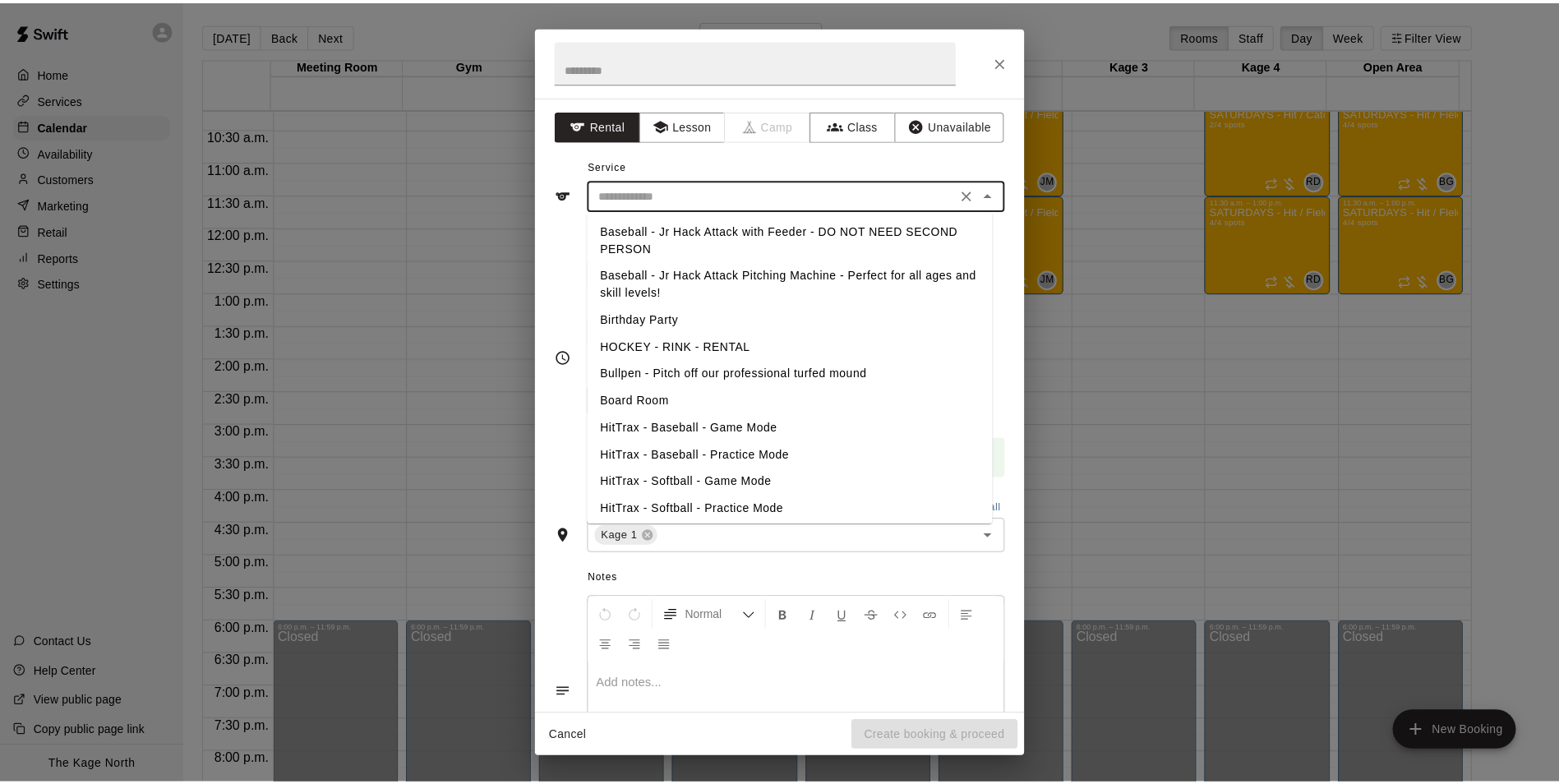
scroll to position [240, 0]
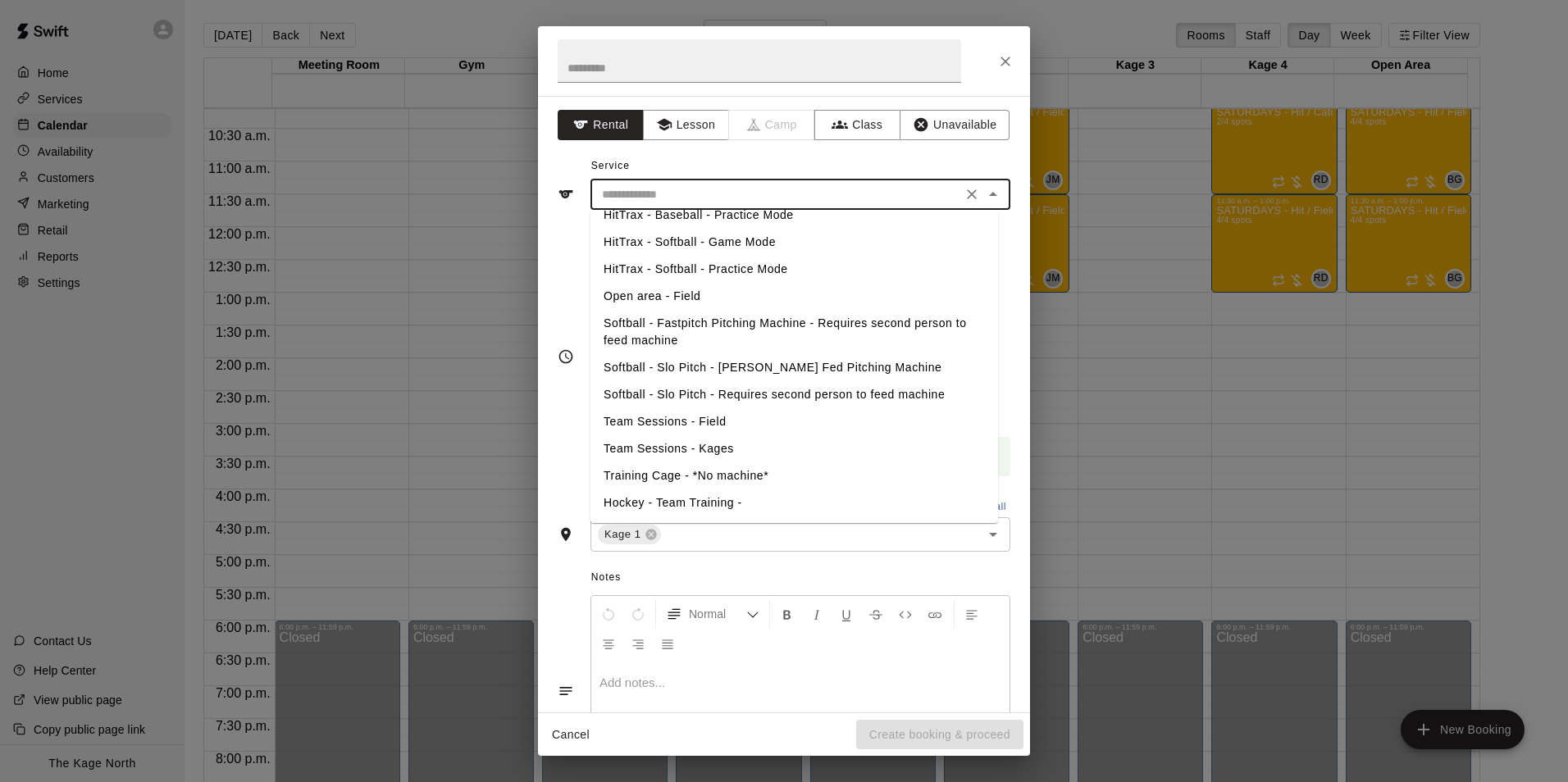
click at [759, 448] on li "Team Sessions - Kages" at bounding box center [794, 449] width 407 height 27
type input "**********"
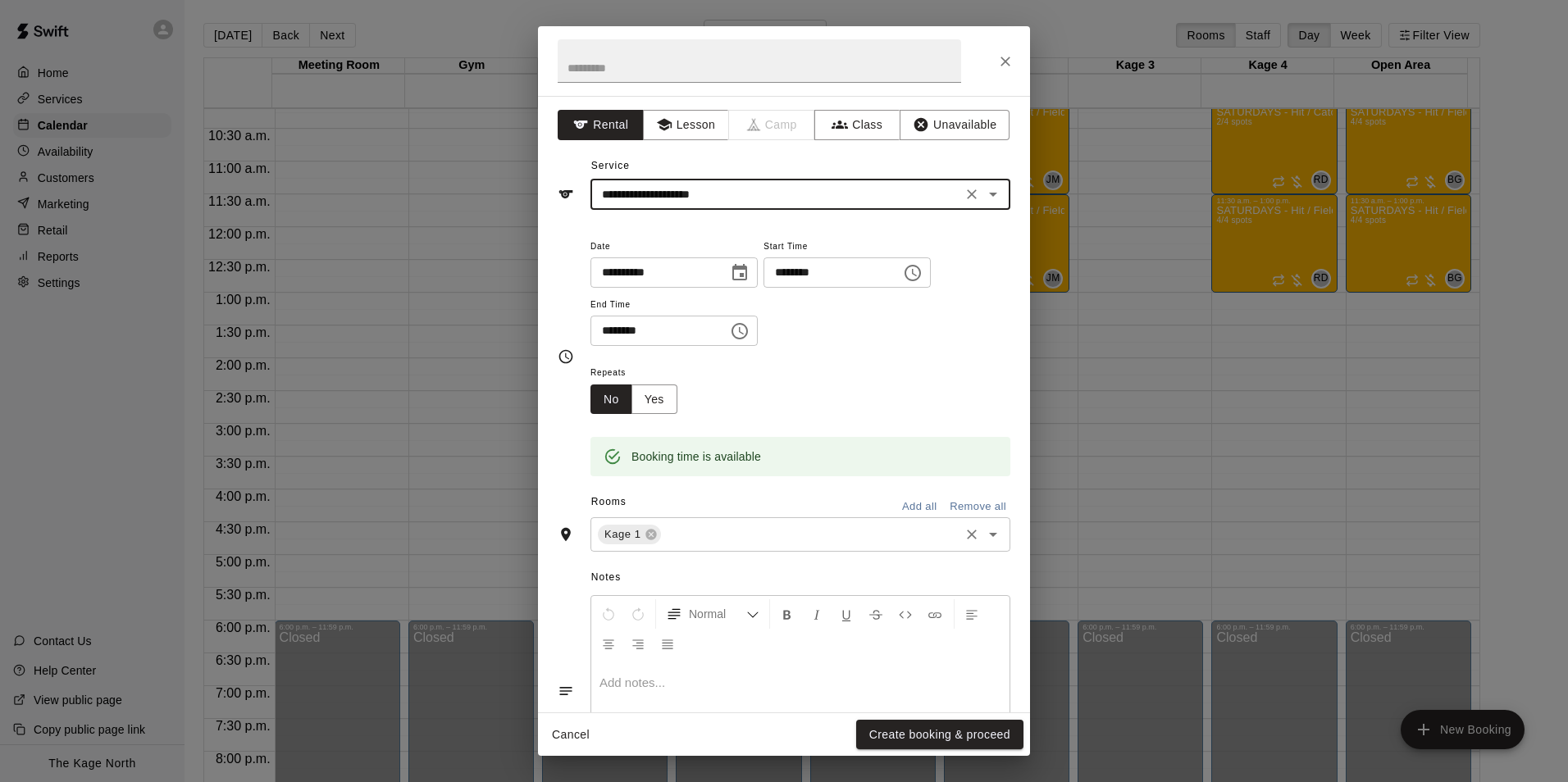
click at [707, 534] on input "text" at bounding box center [810, 535] width 293 height 21
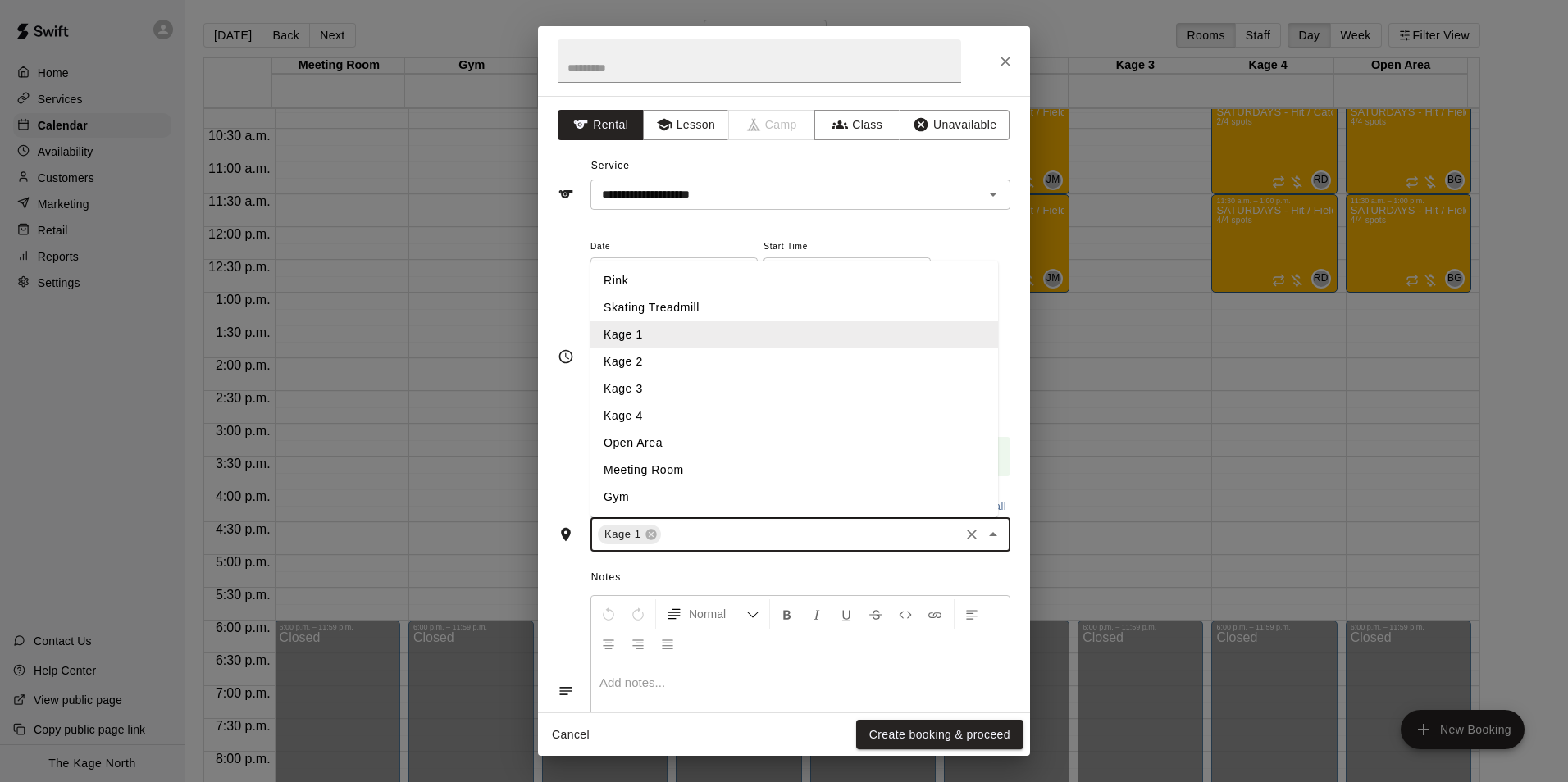
click at [706, 357] on li "Kage 2" at bounding box center [794, 362] width 407 height 27
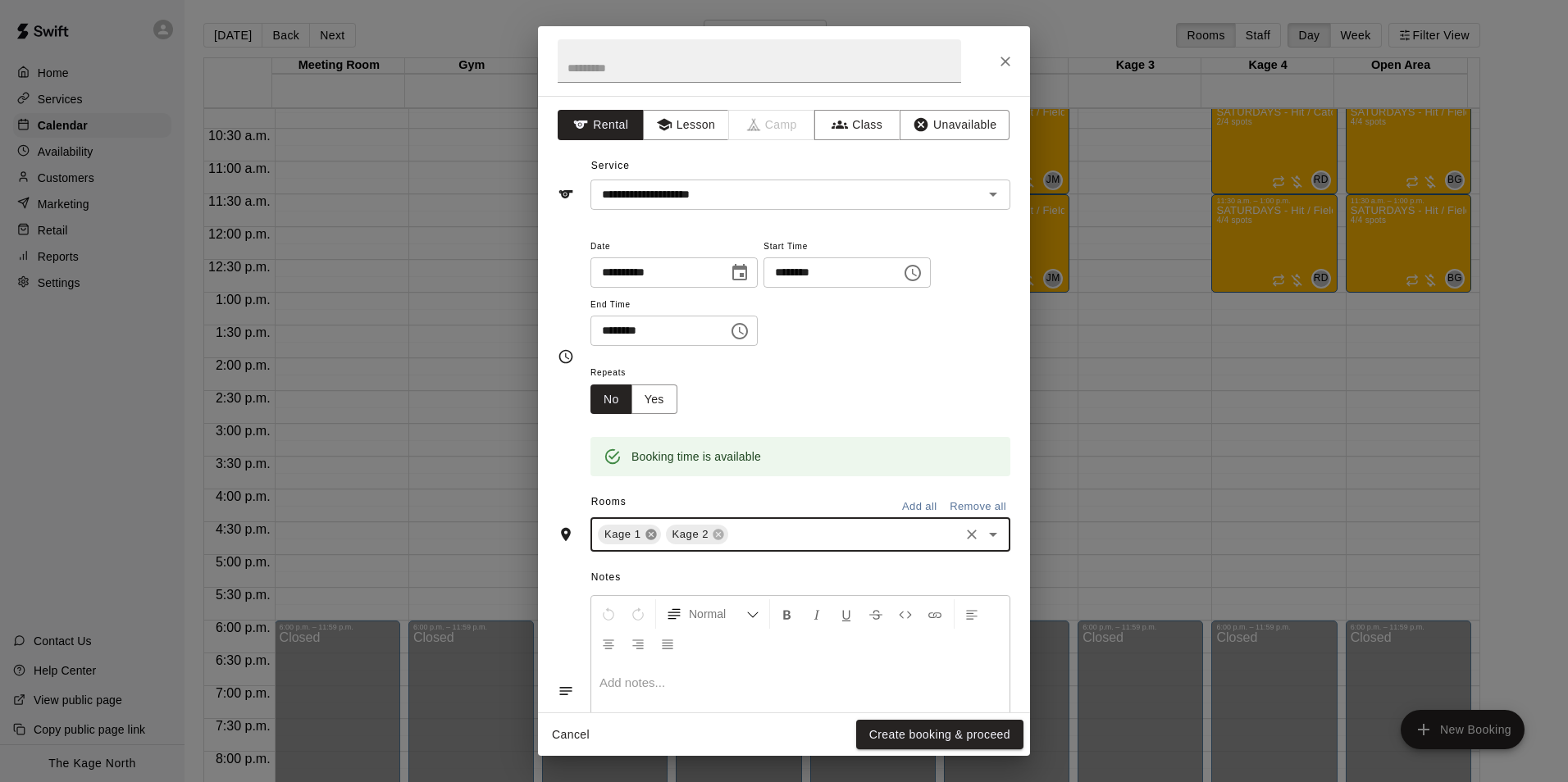
click at [655, 533] on icon at bounding box center [651, 535] width 11 height 11
click at [679, 532] on input "text" at bounding box center [810, 535] width 293 height 21
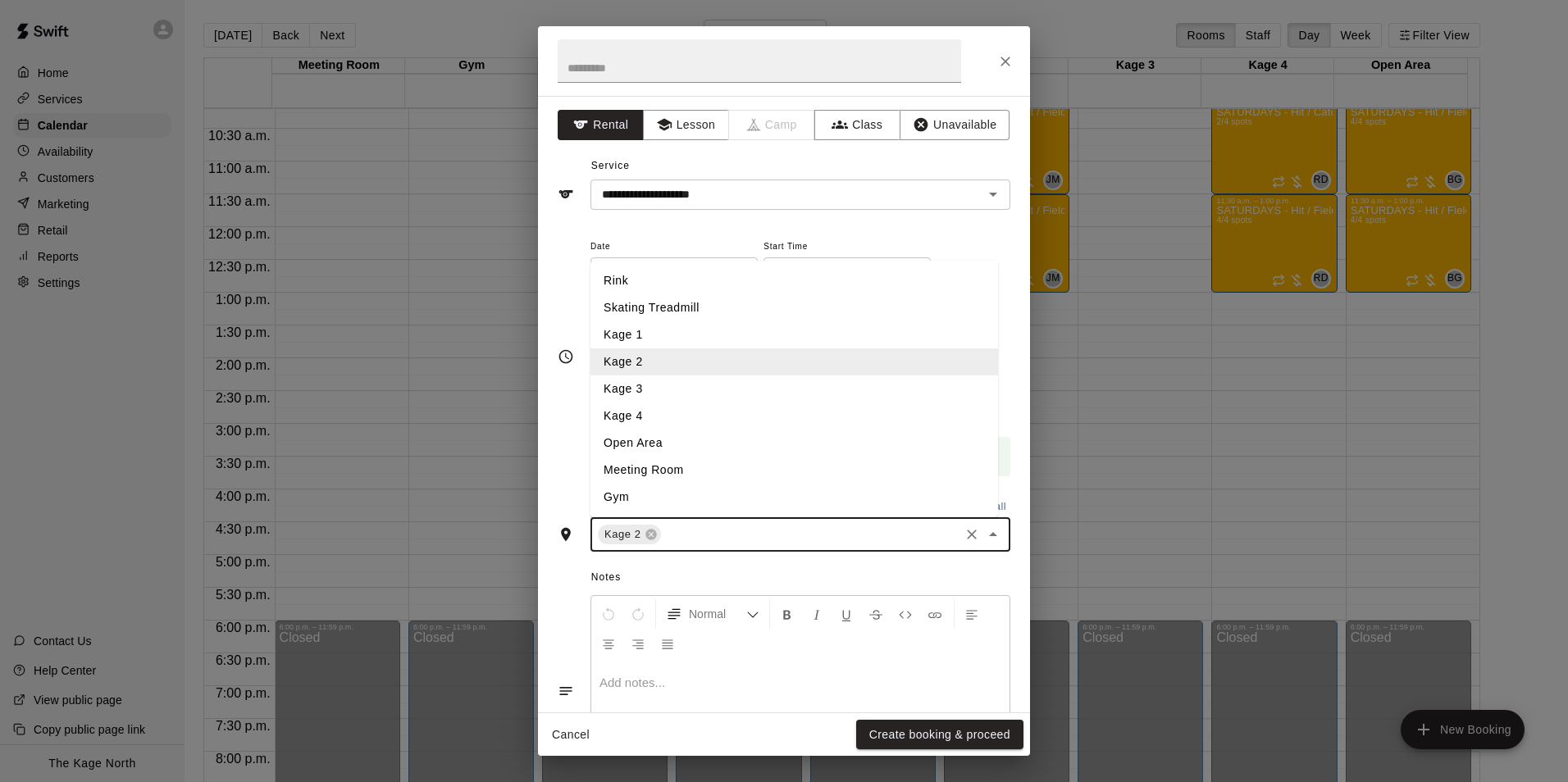
click at [684, 392] on li "Kage 3" at bounding box center [794, 389] width 407 height 27
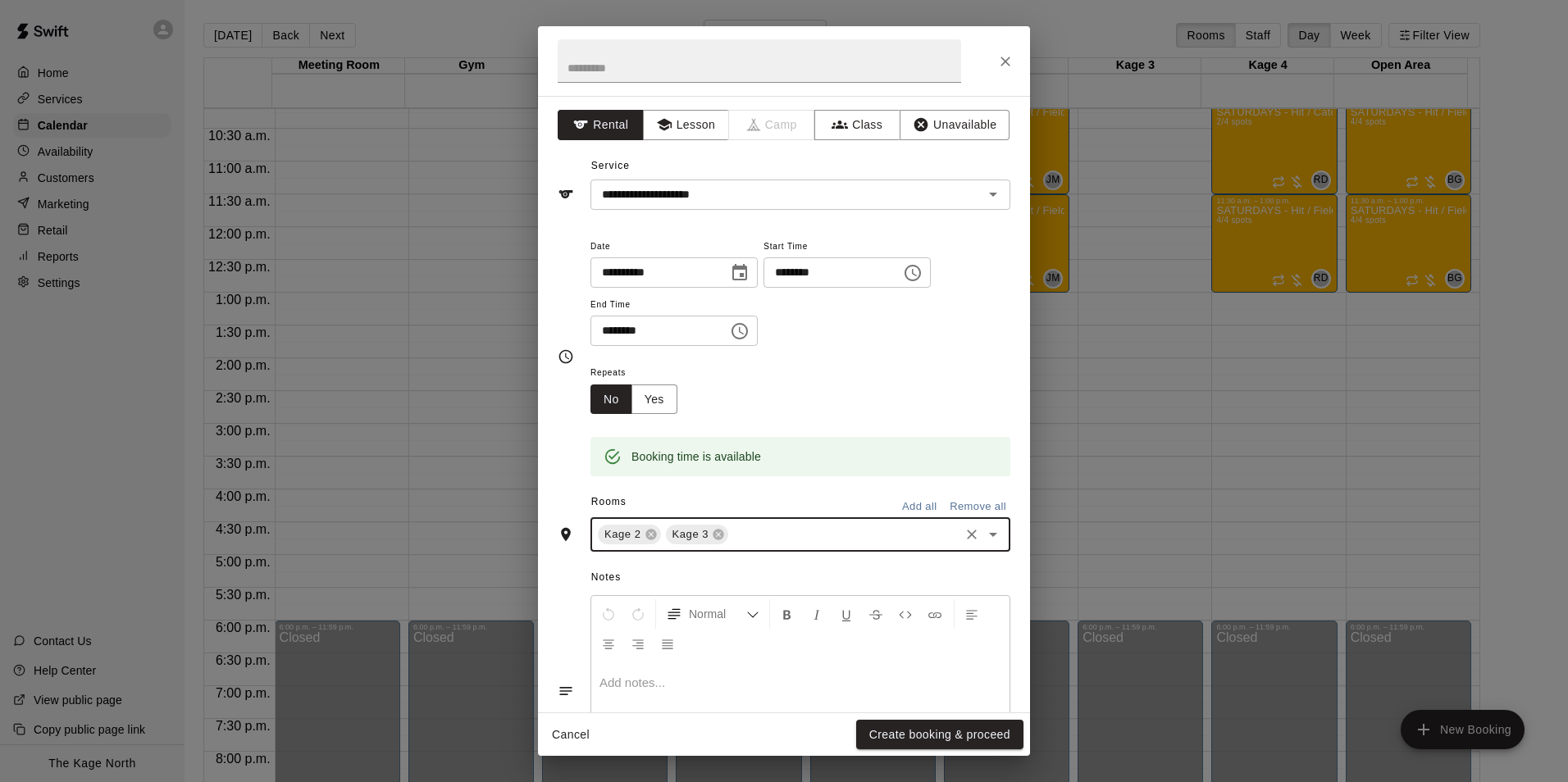
click at [760, 529] on input "text" at bounding box center [844, 535] width 226 height 21
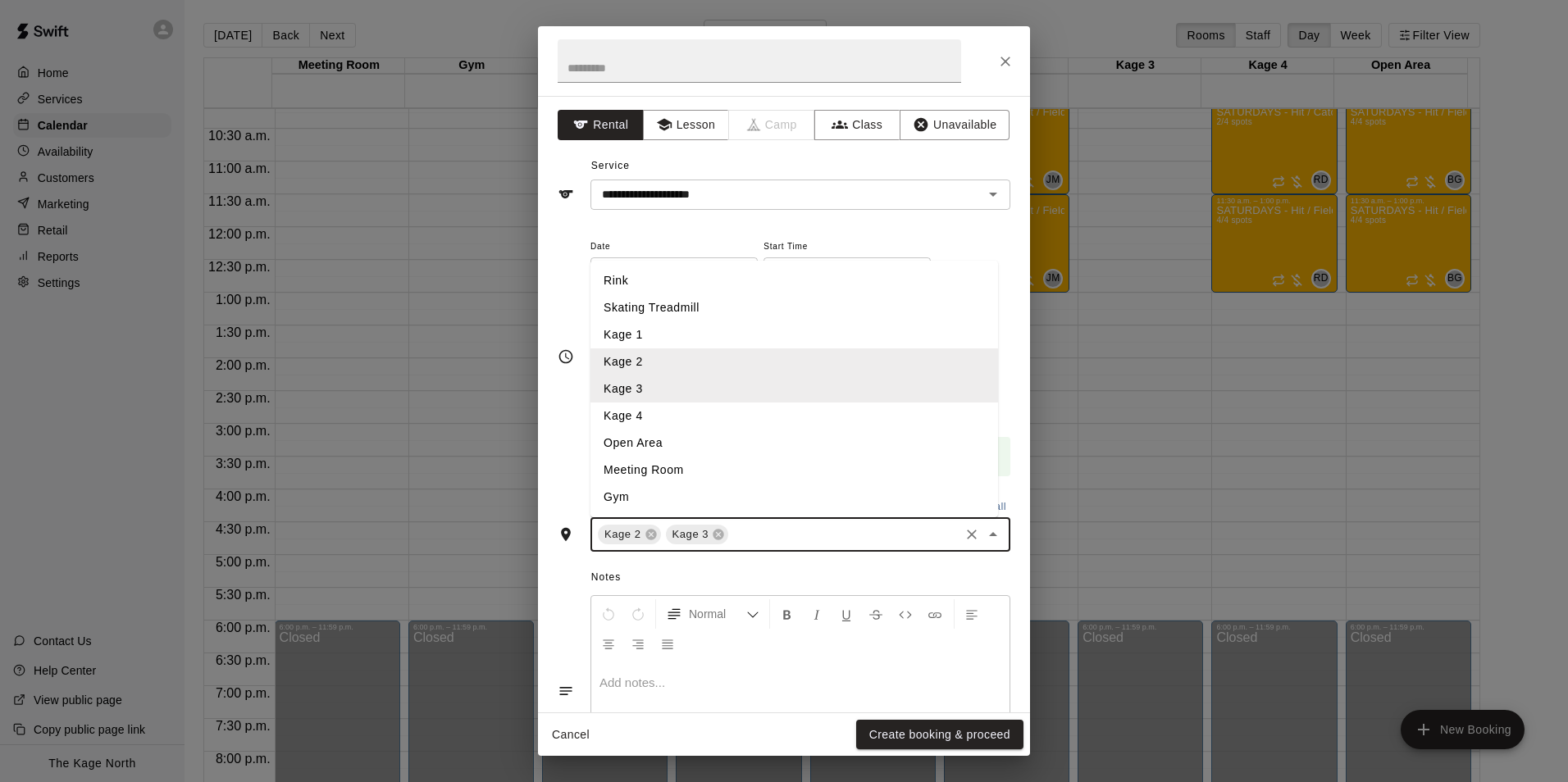
click at [700, 422] on li "Kage 4" at bounding box center [794, 416] width 407 height 27
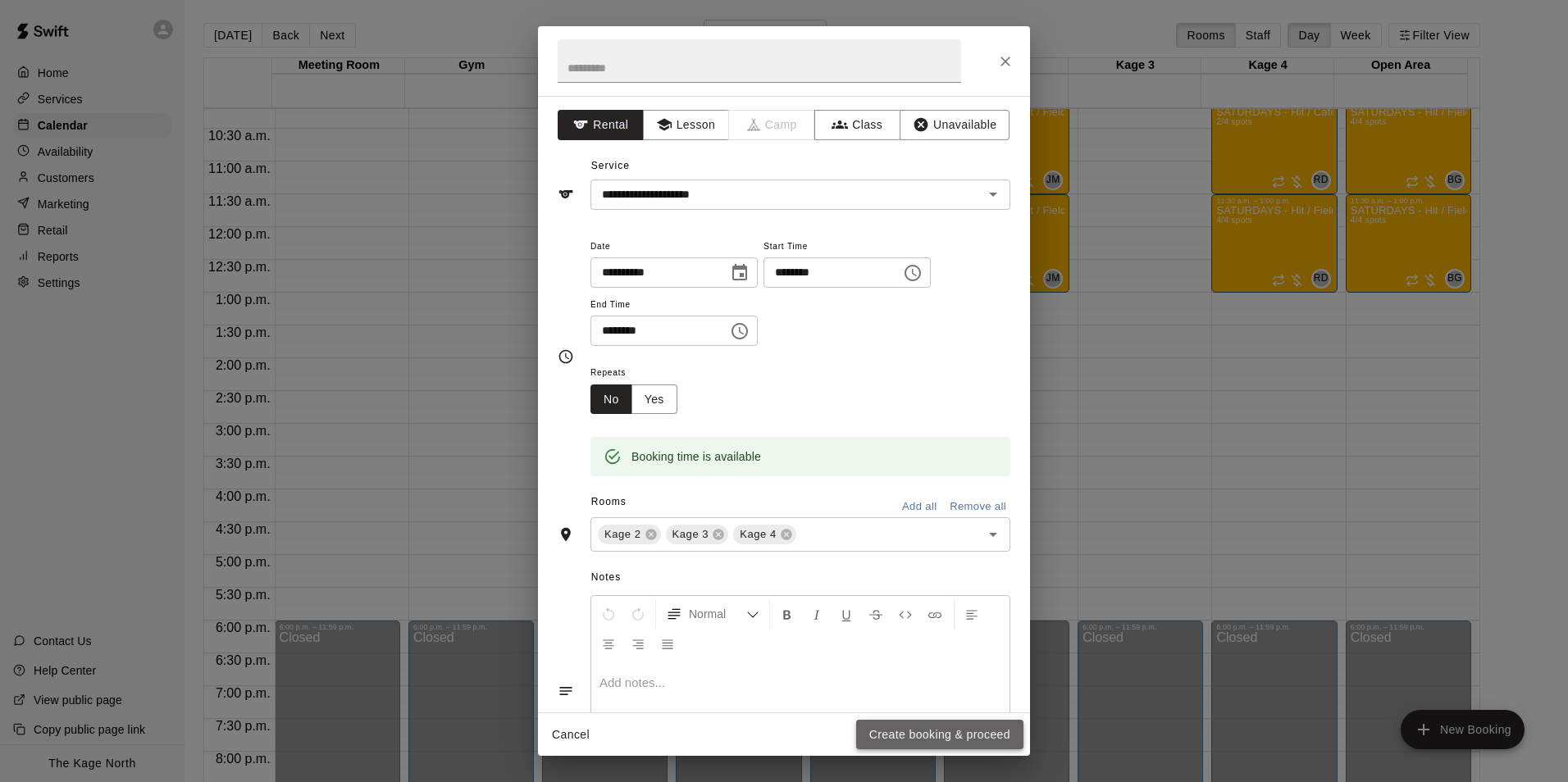
click at [952, 725] on button "Create booking & proceed" at bounding box center [940, 735] width 167 height 31
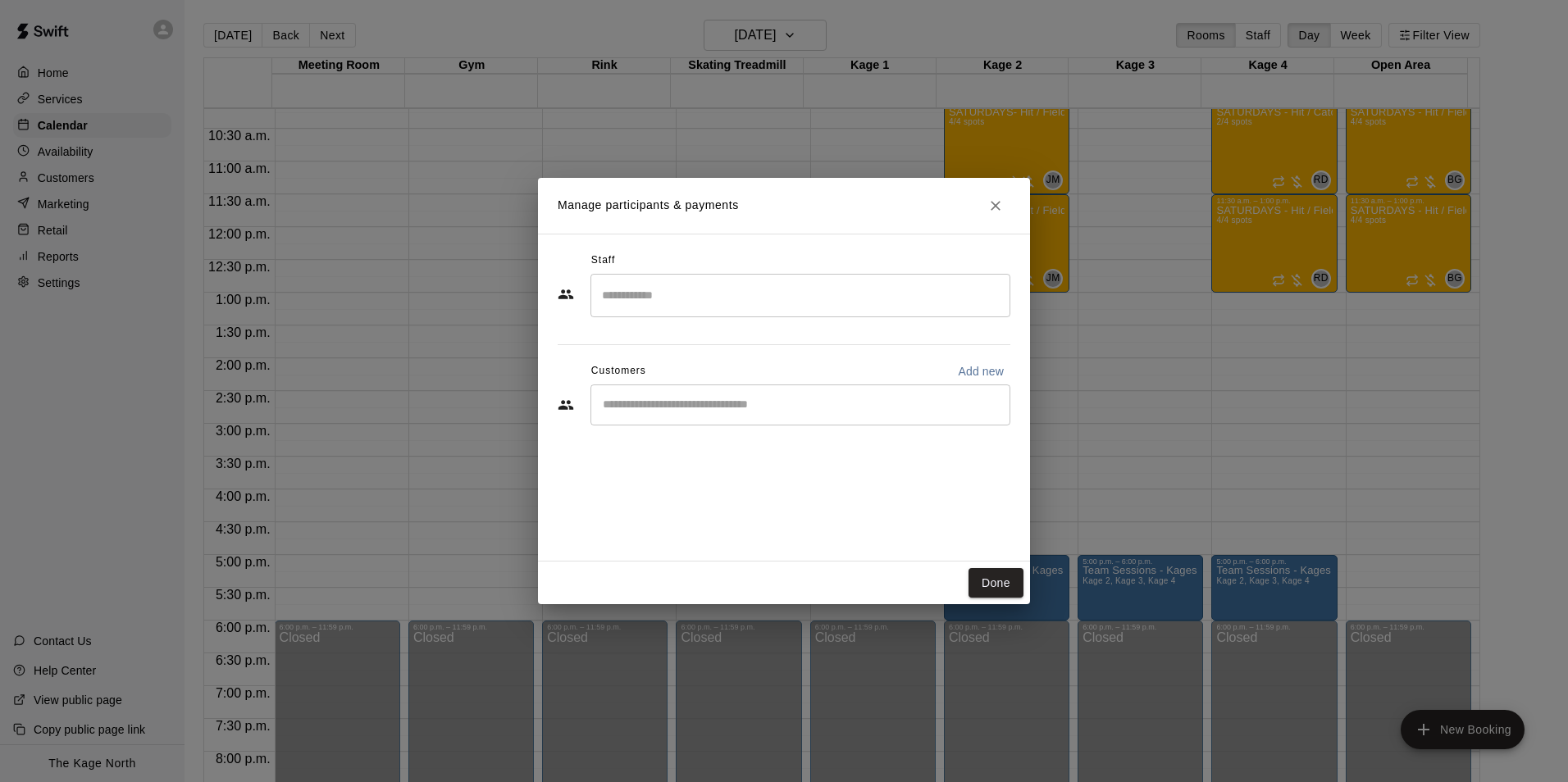
click at [684, 400] on input "Start typing to search customers..." at bounding box center [799, 405] width 405 height 16
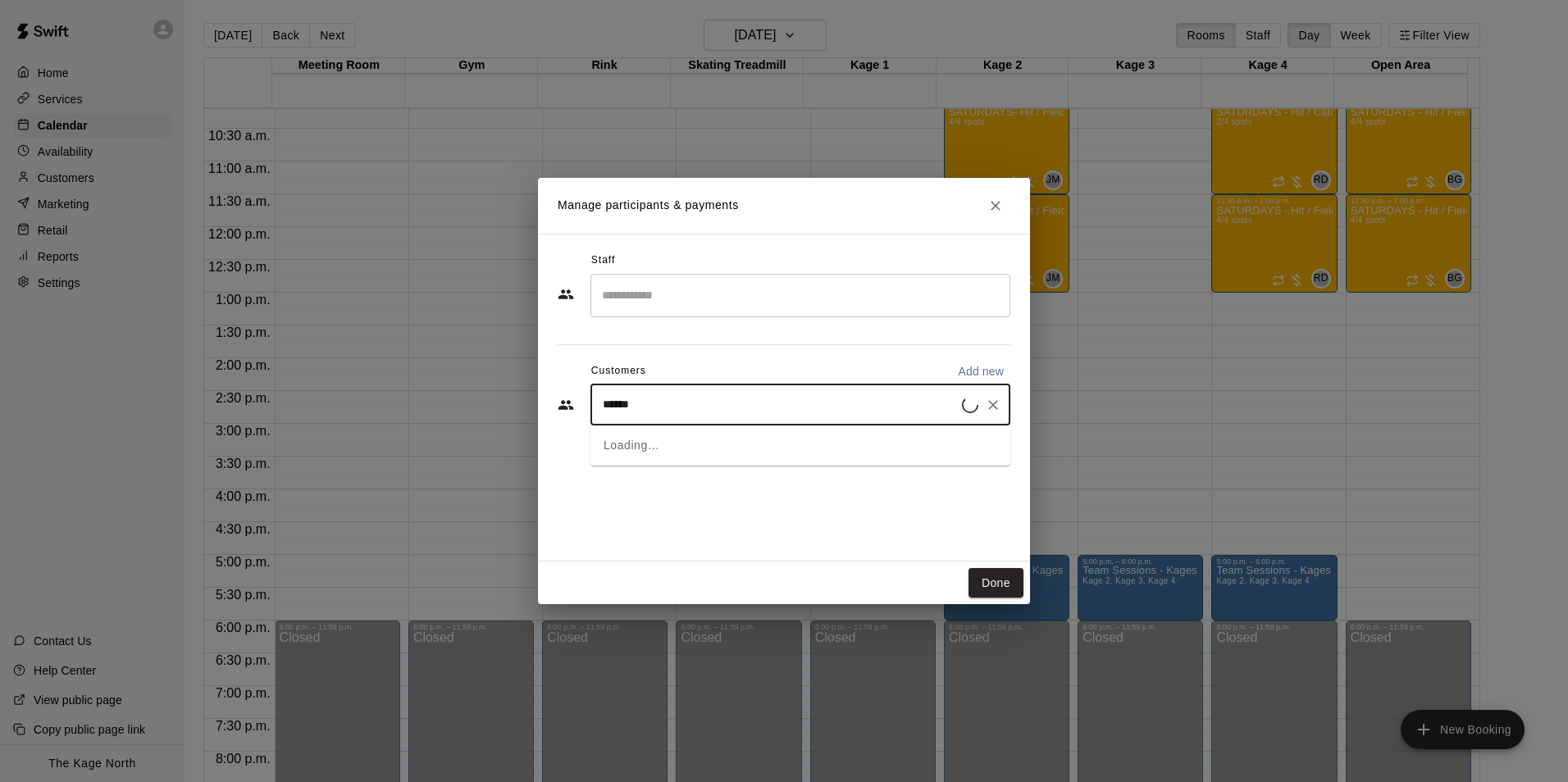
type input "*******"
click at [751, 455] on span "[EMAIL_ADDRESS][PERSON_NAME][DOMAIN_NAME]" at bounding box center [767, 461] width 261 height 12
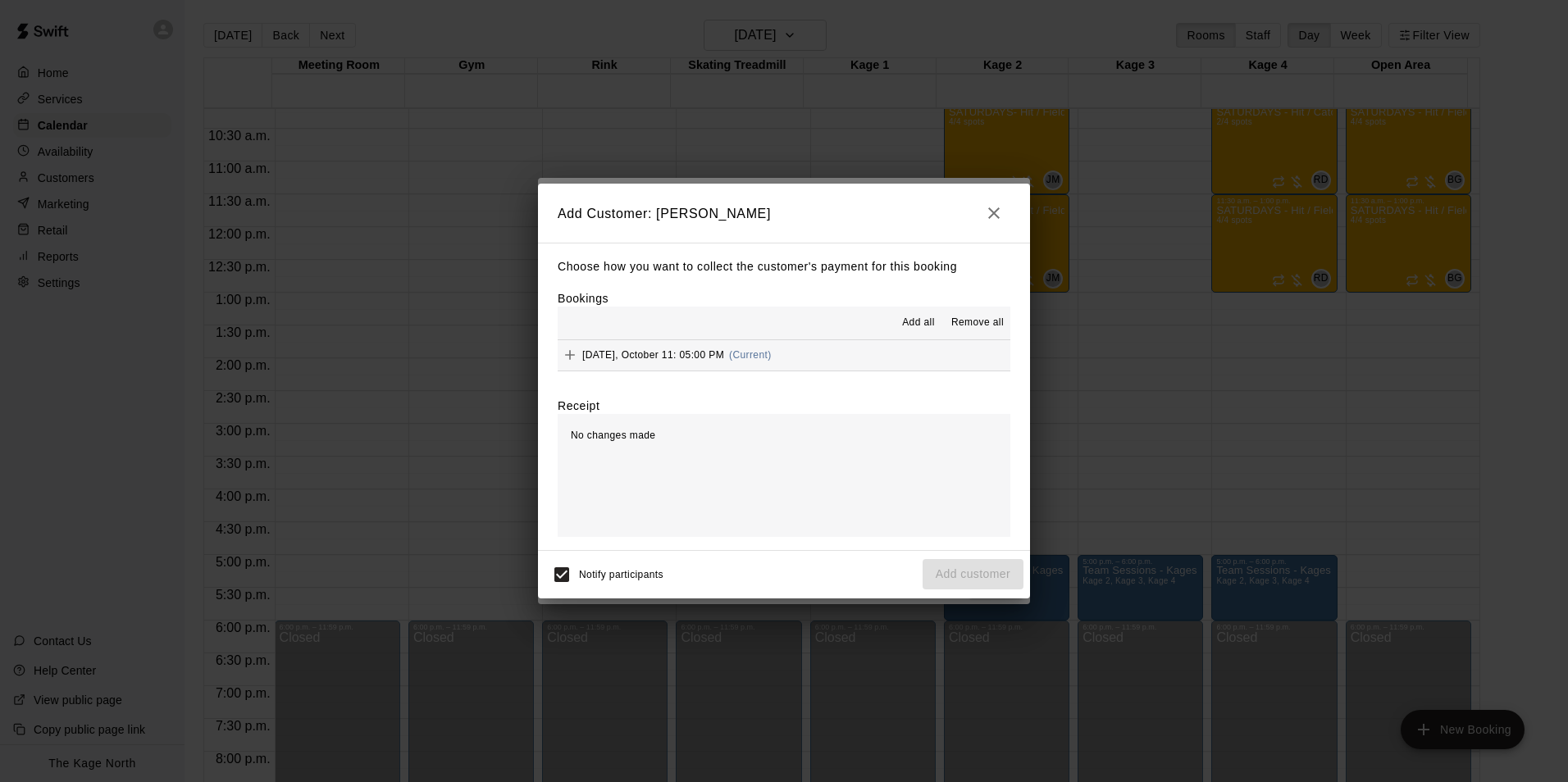
click at [920, 318] on span "Add all" at bounding box center [918, 323] width 33 height 16
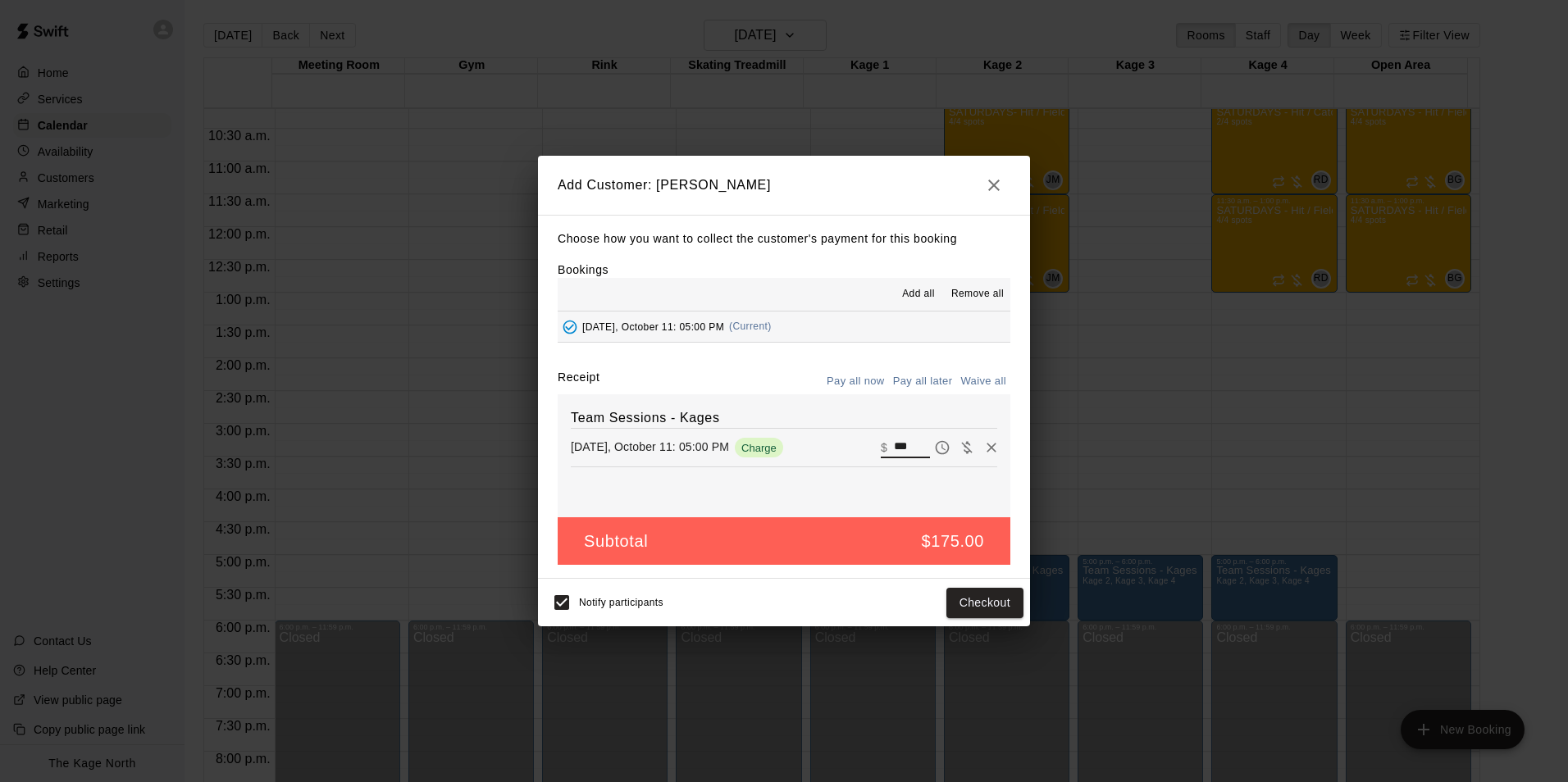
click at [847, 443] on div "Saturday, October 11: 05:00 PM Charge ​ $ ***" at bounding box center [783, 447] width 426 height 24
type input "***"
click at [986, 606] on button "Checkout" at bounding box center [984, 603] width 77 height 31
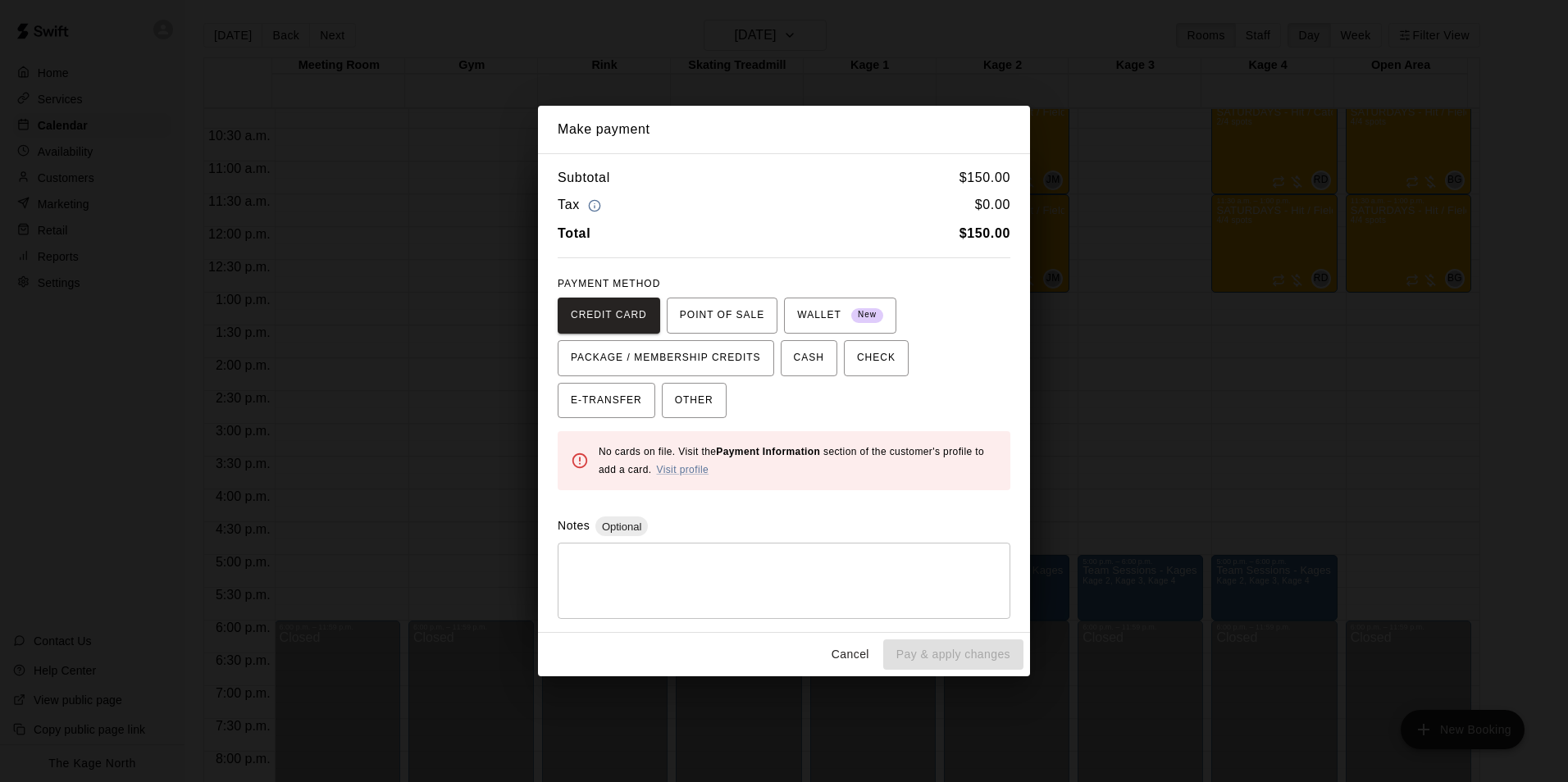
click at [853, 658] on button "Cancel" at bounding box center [850, 654] width 53 height 31
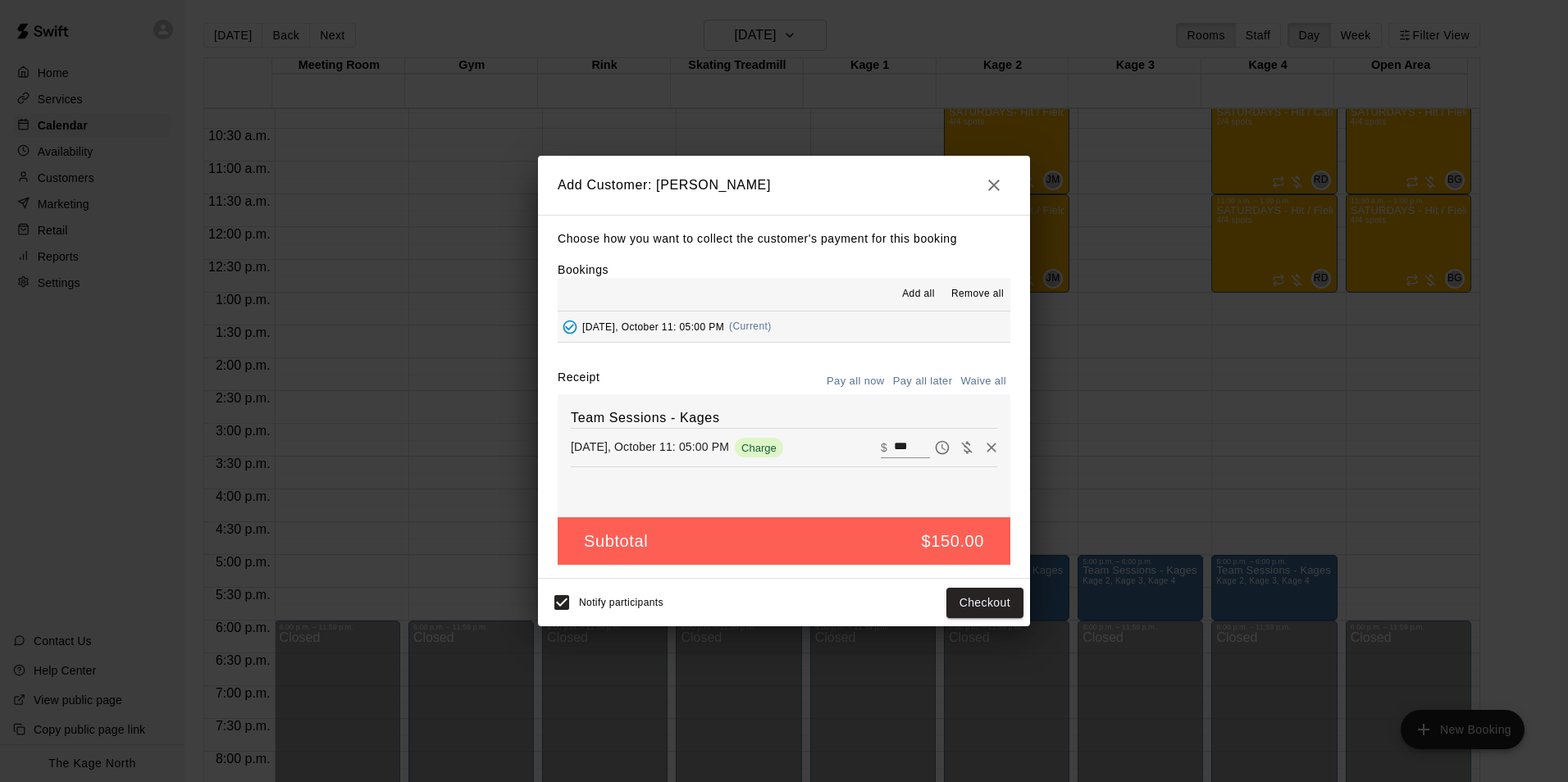
click at [916, 377] on button "Pay all later" at bounding box center [923, 382] width 68 height 25
click at [964, 596] on button "Add customer" at bounding box center [972, 603] width 100 height 31
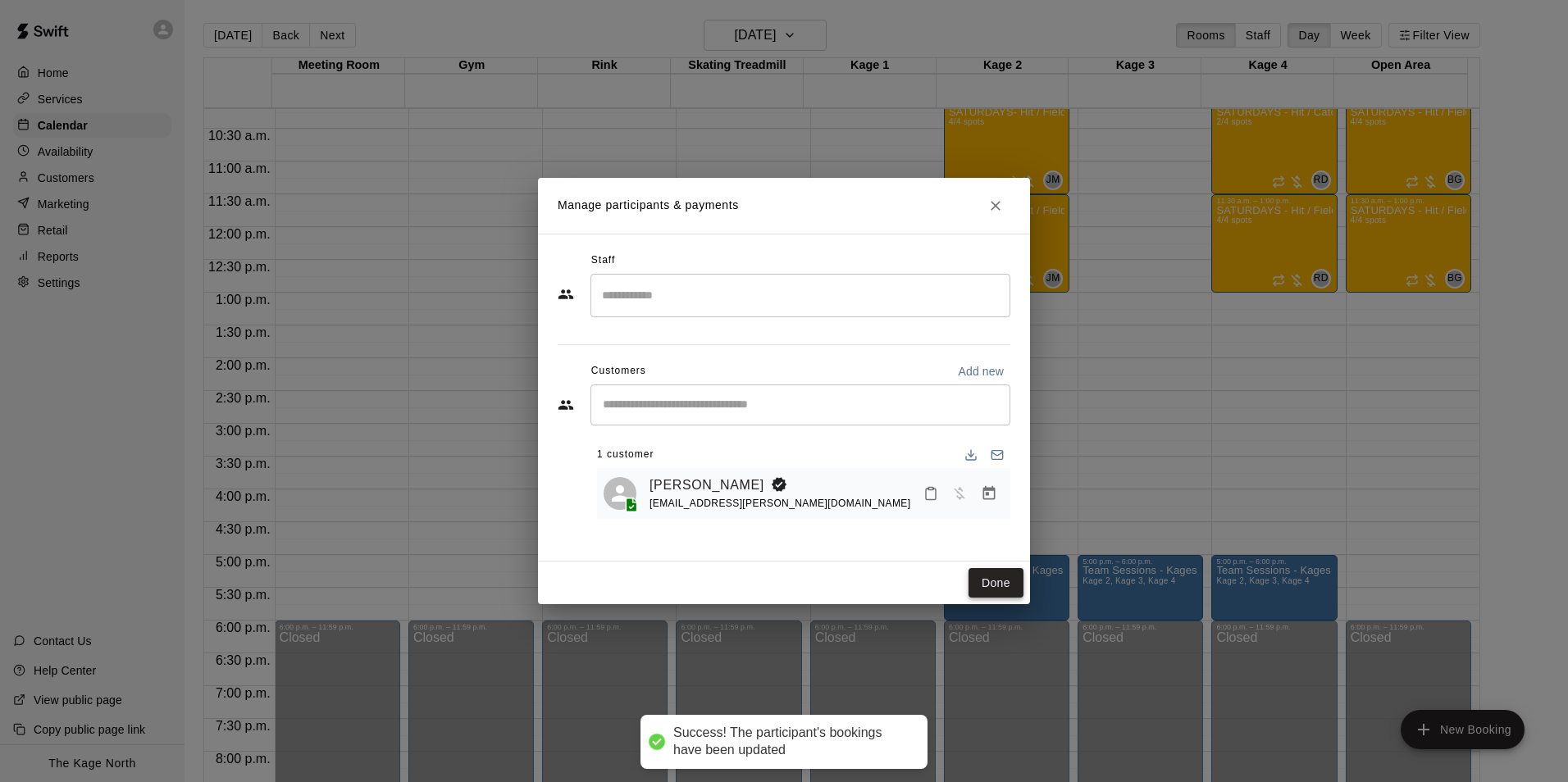
click at [1003, 578] on button "Done" at bounding box center [996, 584] width 55 height 31
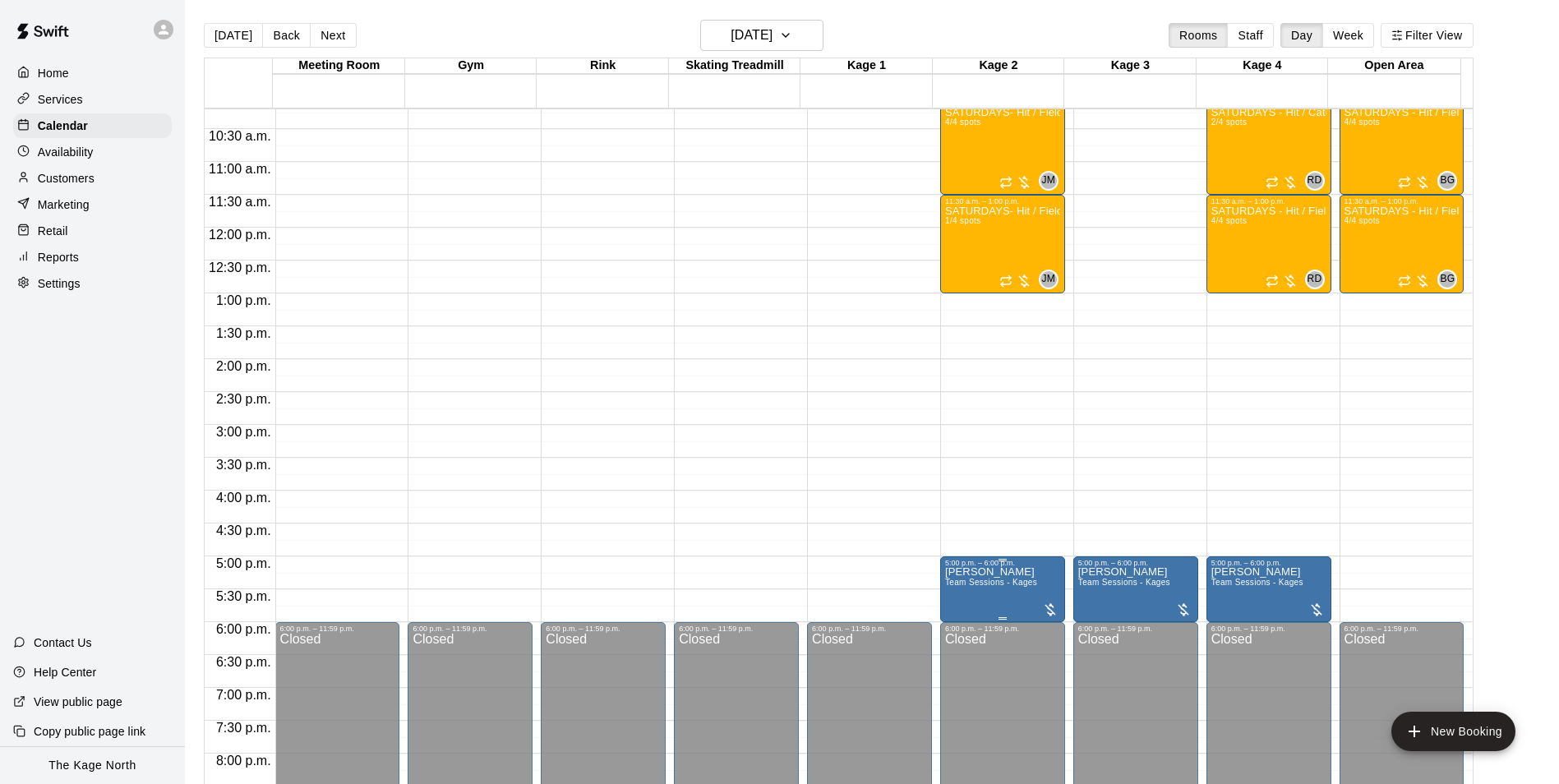
click at [992, 583] on span "Team Sessions - Kages" at bounding box center [991, 583] width 92 height 9
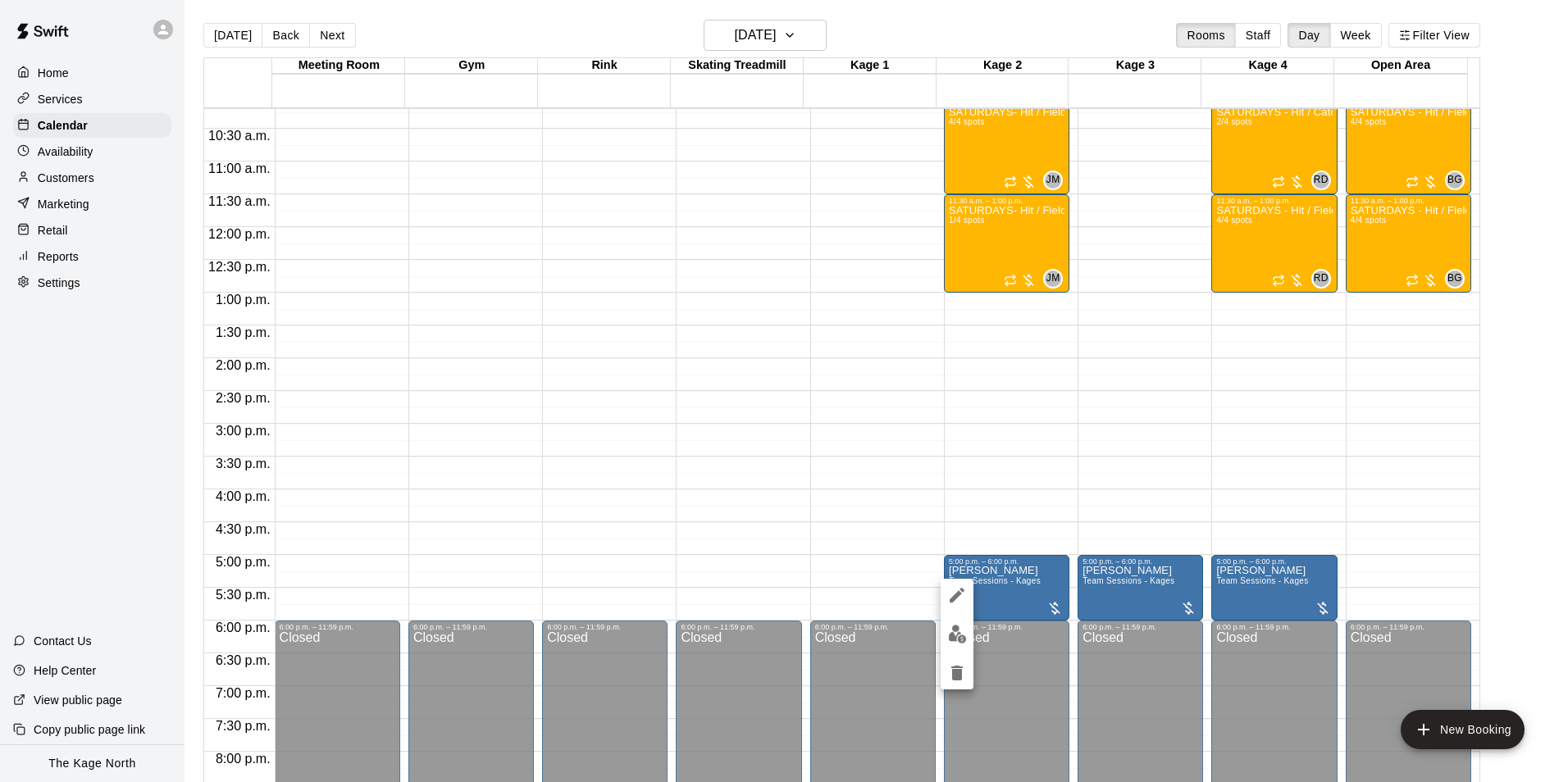
click at [963, 588] on icon "edit" at bounding box center [957, 596] width 20 height 20
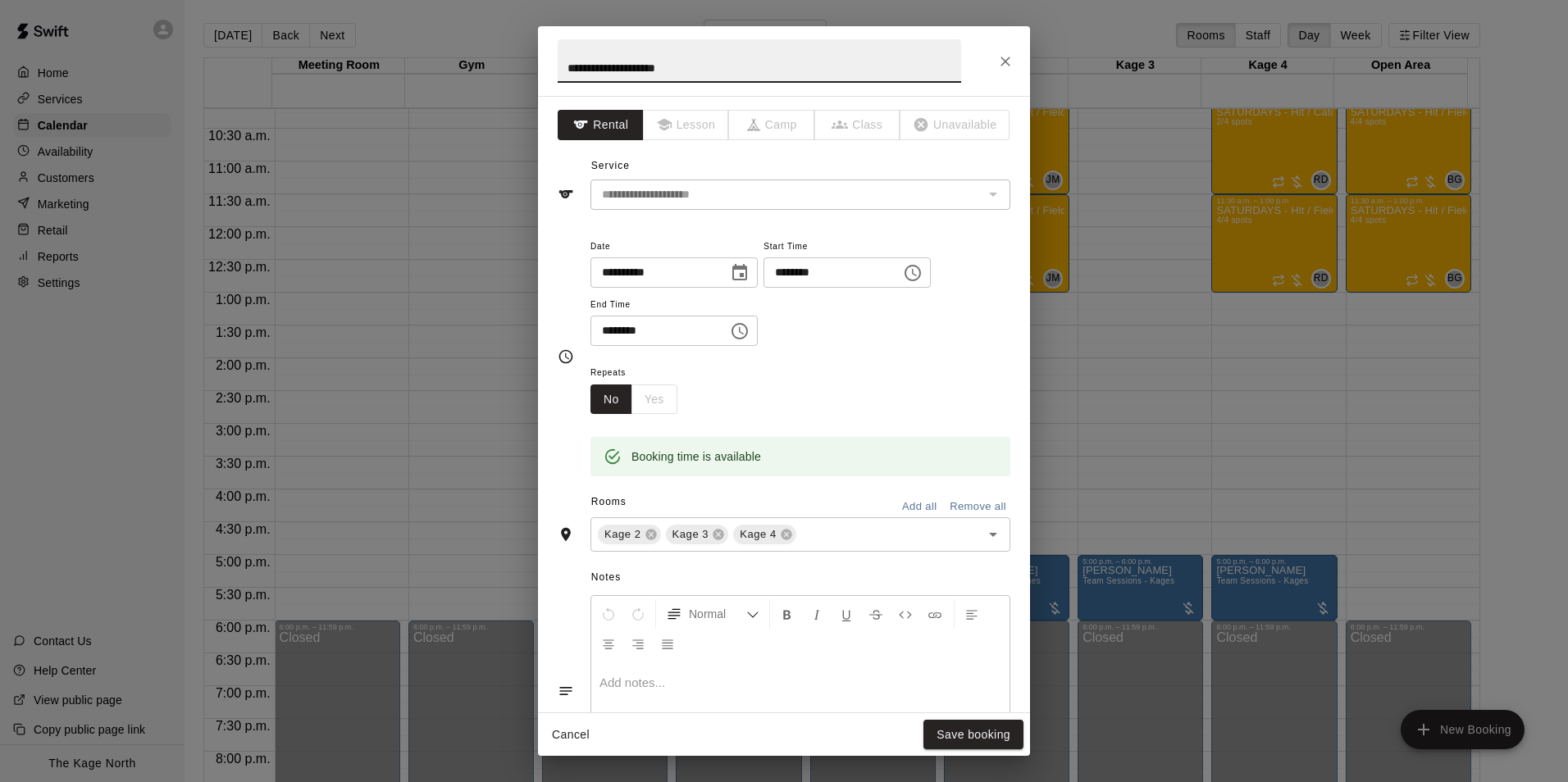
drag, startPoint x: 709, startPoint y: 72, endPoint x: 432, endPoint y: 51, distance: 277.8
click at [432, 51] on div "**********" at bounding box center [784, 391] width 1568 height 782
type input "**********"
click at [971, 729] on button "Save booking" at bounding box center [973, 735] width 100 height 31
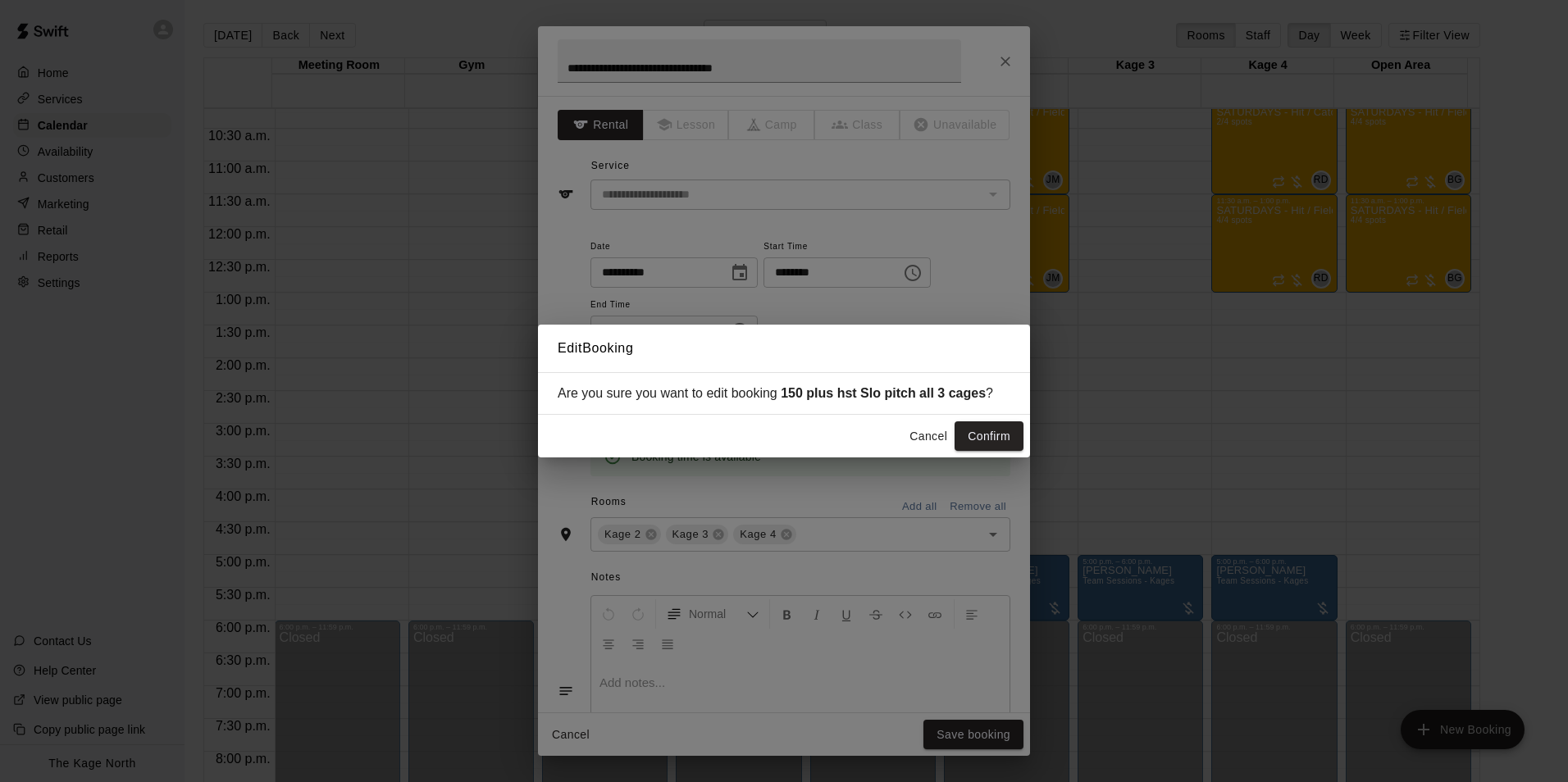
click at [998, 439] on button "Confirm" at bounding box center [989, 437] width 69 height 31
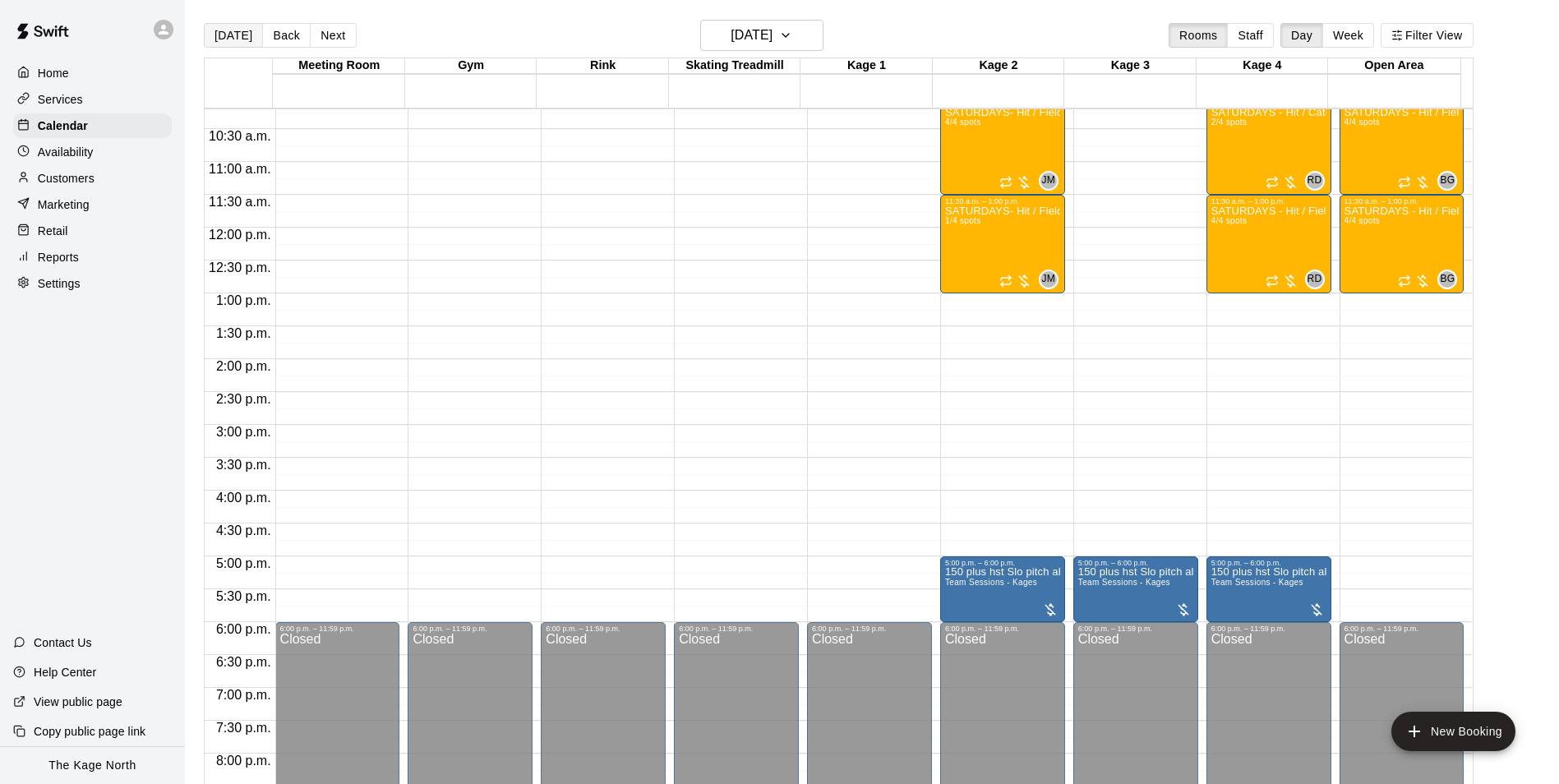
click at [225, 32] on button "[DATE]" at bounding box center [233, 34] width 59 height 24
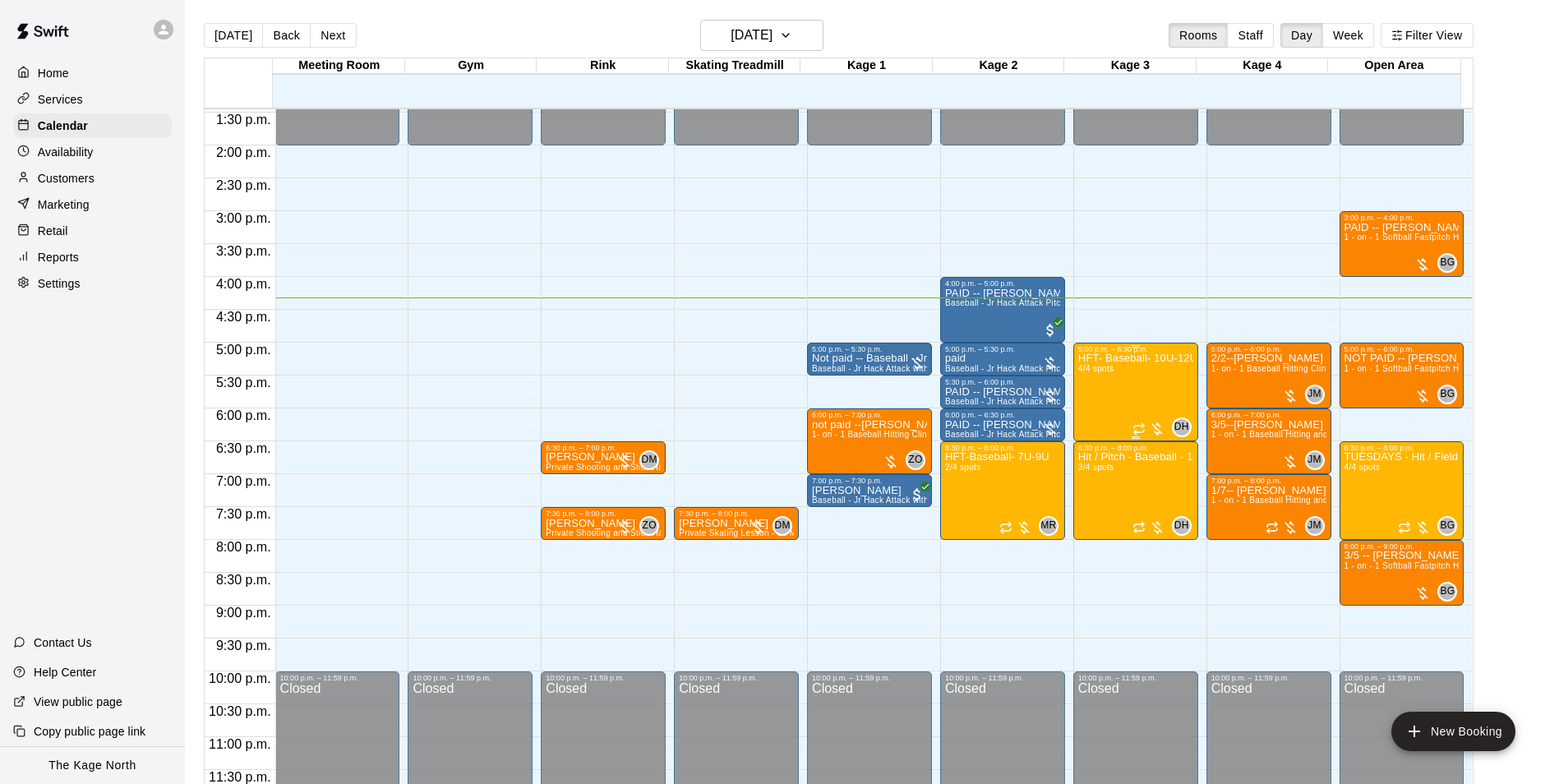
scroll to position [886, 0]
click at [772, 41] on h6 "[DATE]" at bounding box center [751, 34] width 42 height 23
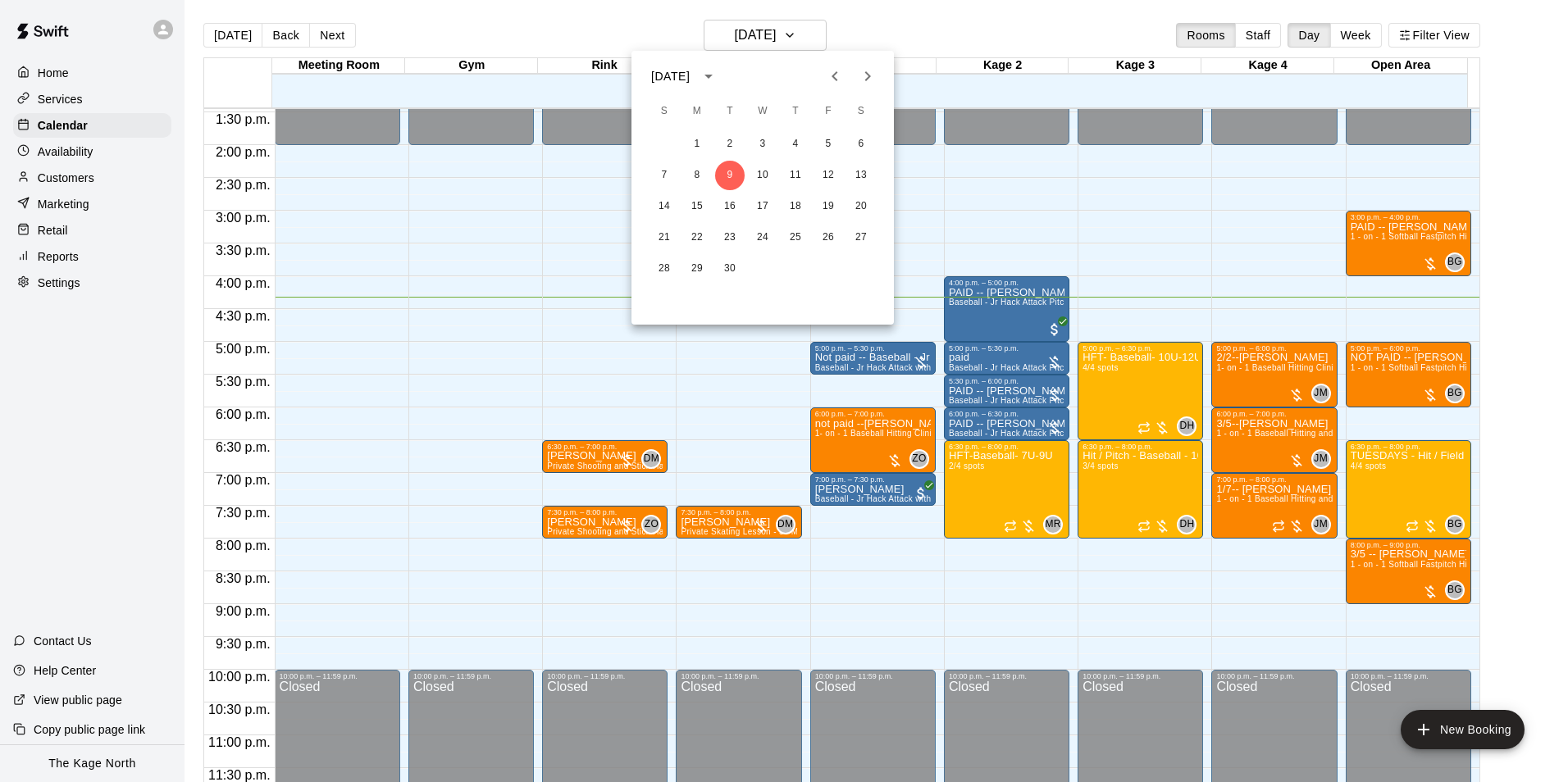
click at [906, 23] on div at bounding box center [784, 391] width 1568 height 782
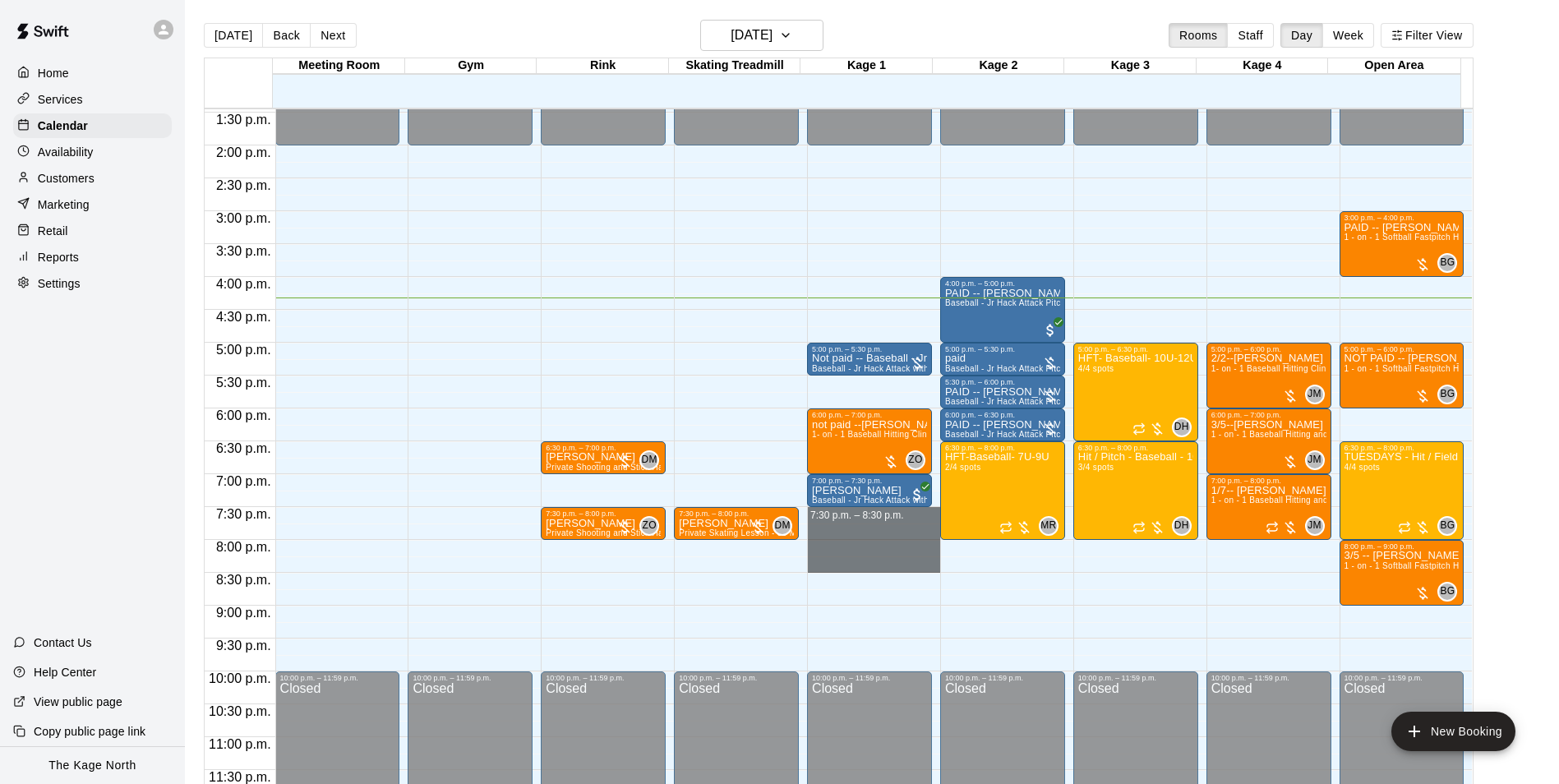
drag, startPoint x: 875, startPoint y: 514, endPoint x: 879, endPoint y: 561, distance: 47.2
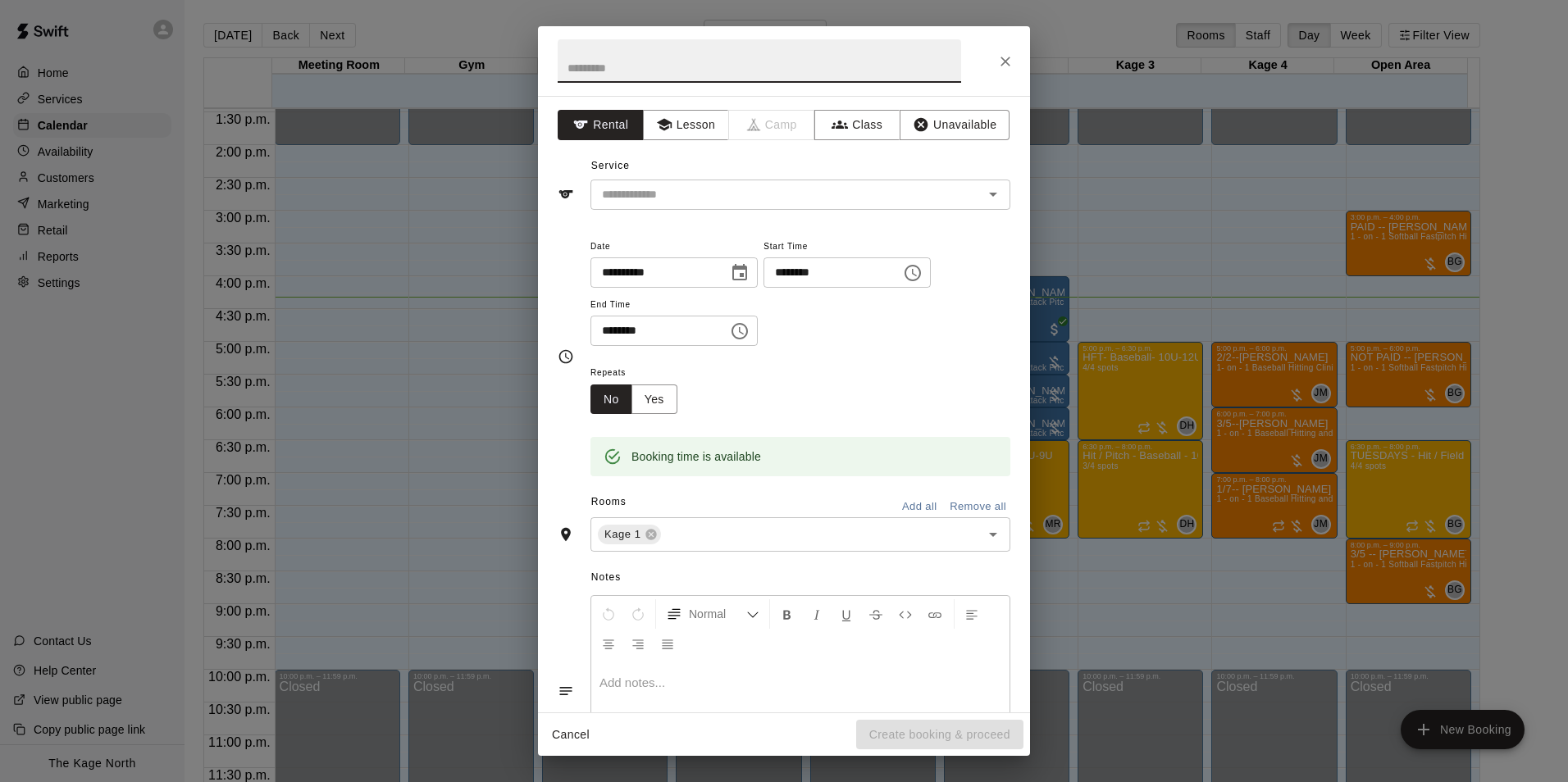
click at [999, 56] on icon "Close" at bounding box center [1005, 62] width 16 height 16
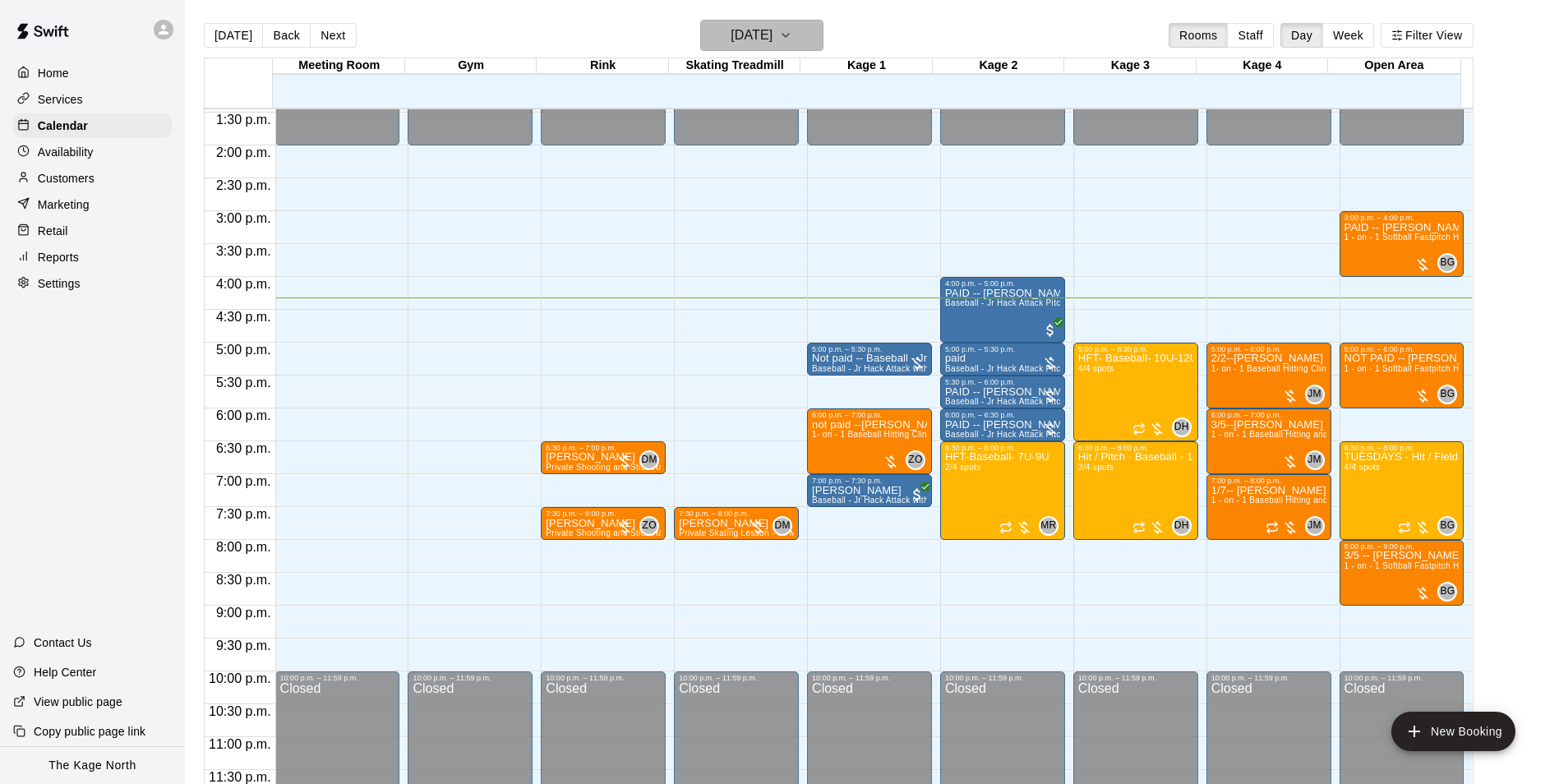
click at [772, 25] on h6 "[DATE]" at bounding box center [751, 34] width 42 height 23
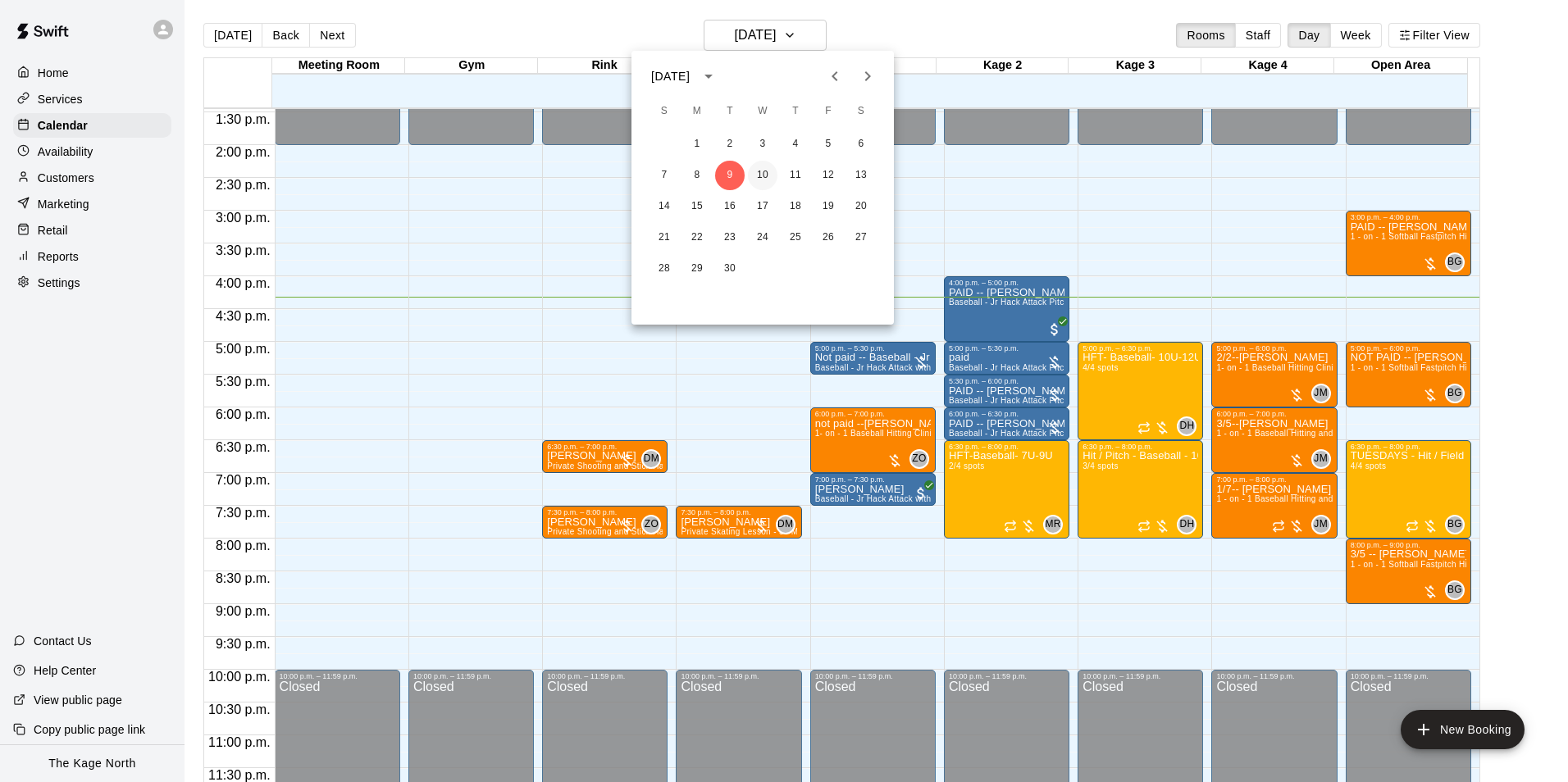
click at [760, 172] on button "10" at bounding box center [762, 176] width 30 height 30
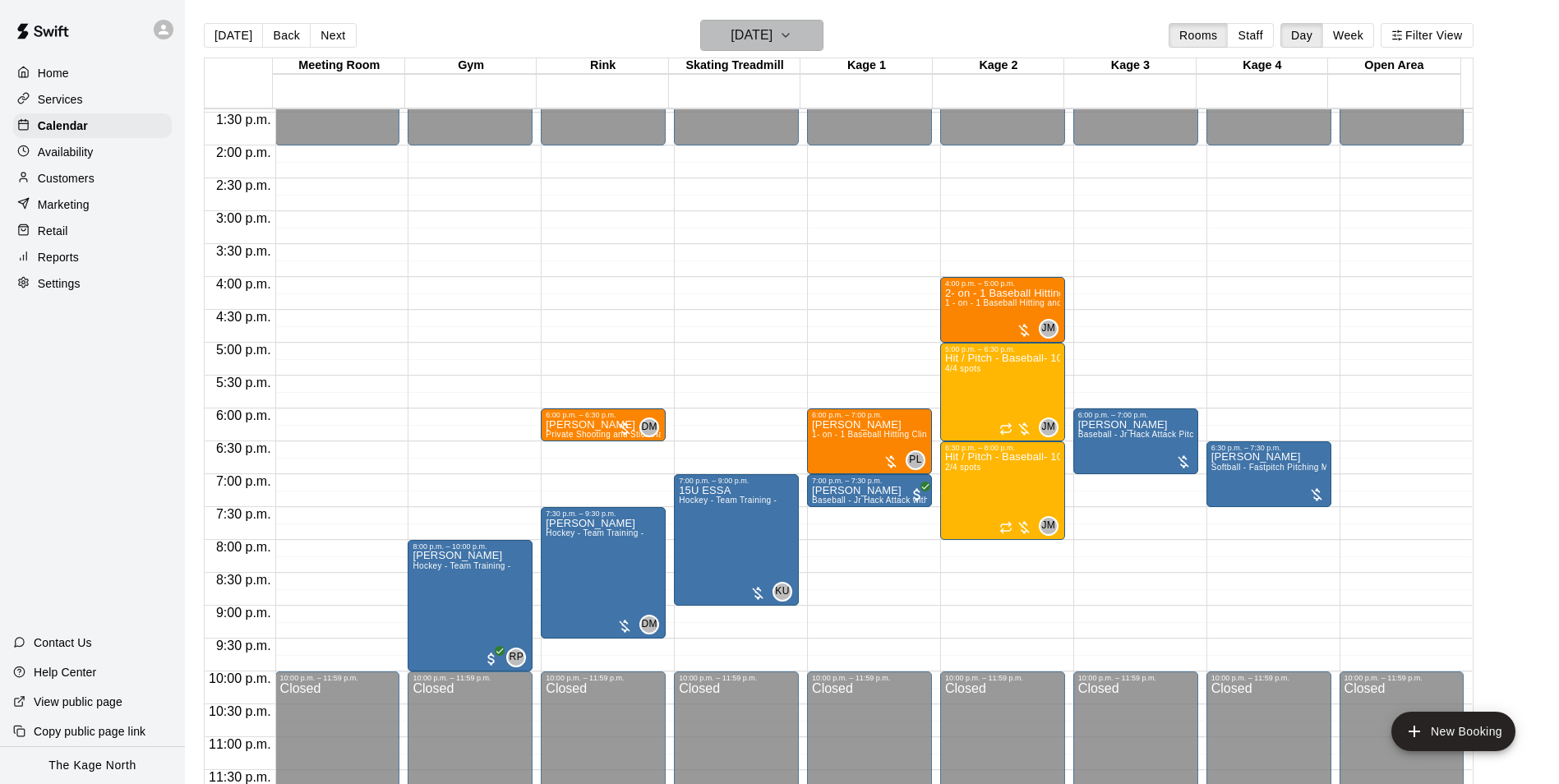
click at [772, 31] on h6 "[DATE]" at bounding box center [751, 34] width 42 height 23
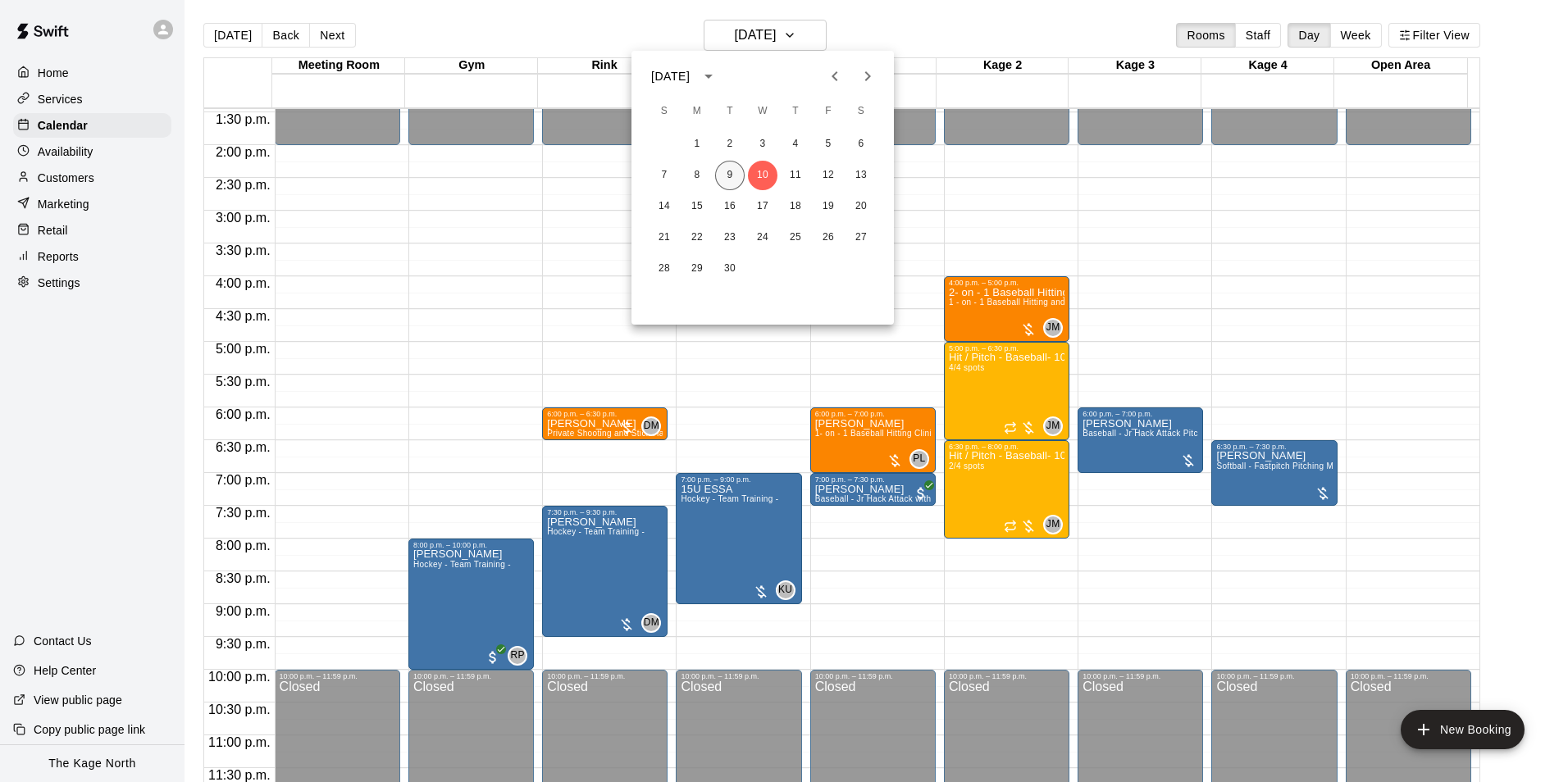
click at [727, 174] on button "9" at bounding box center [730, 176] width 30 height 30
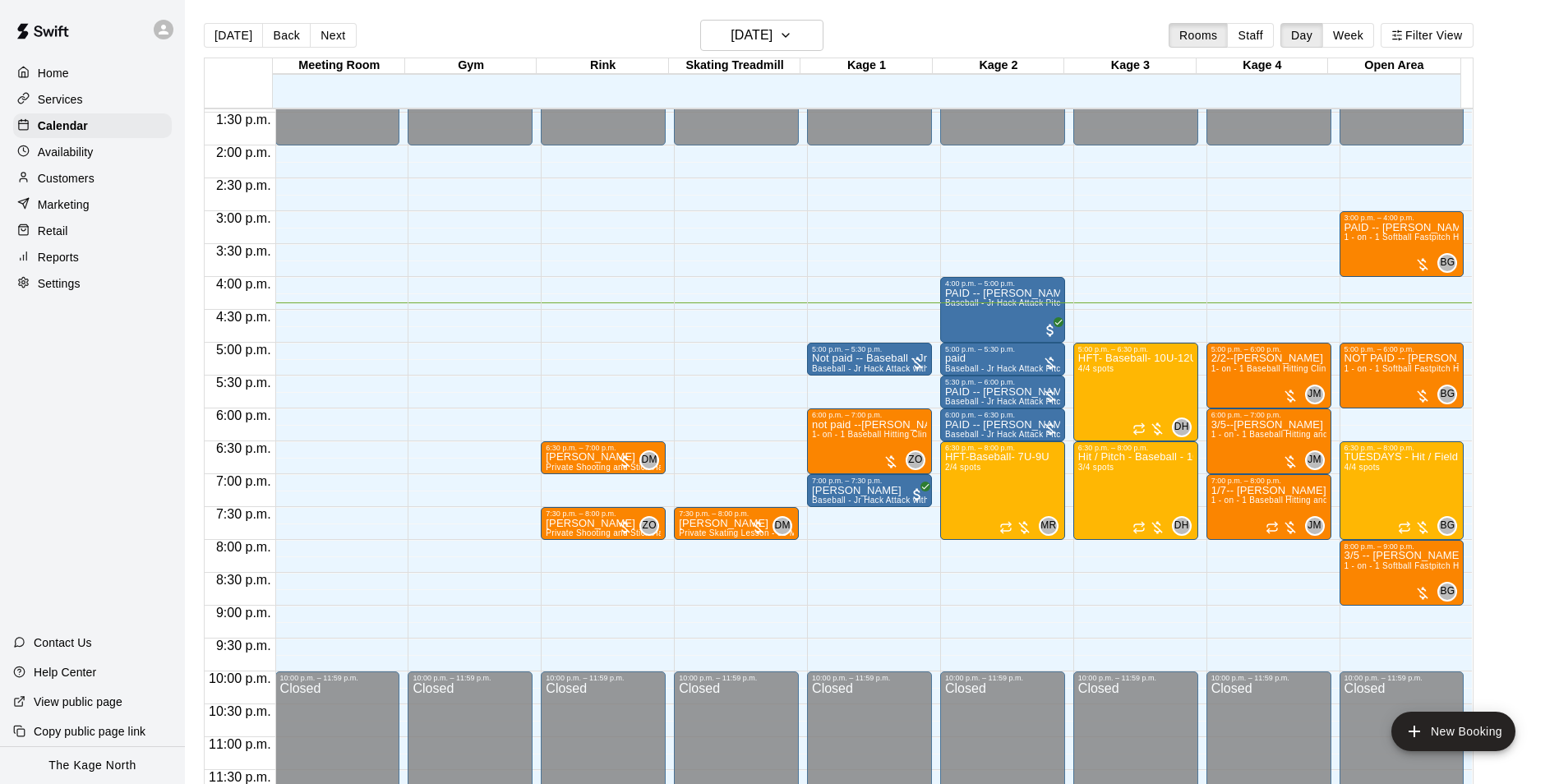
click at [88, 181] on p "Customers" at bounding box center [66, 178] width 56 height 16
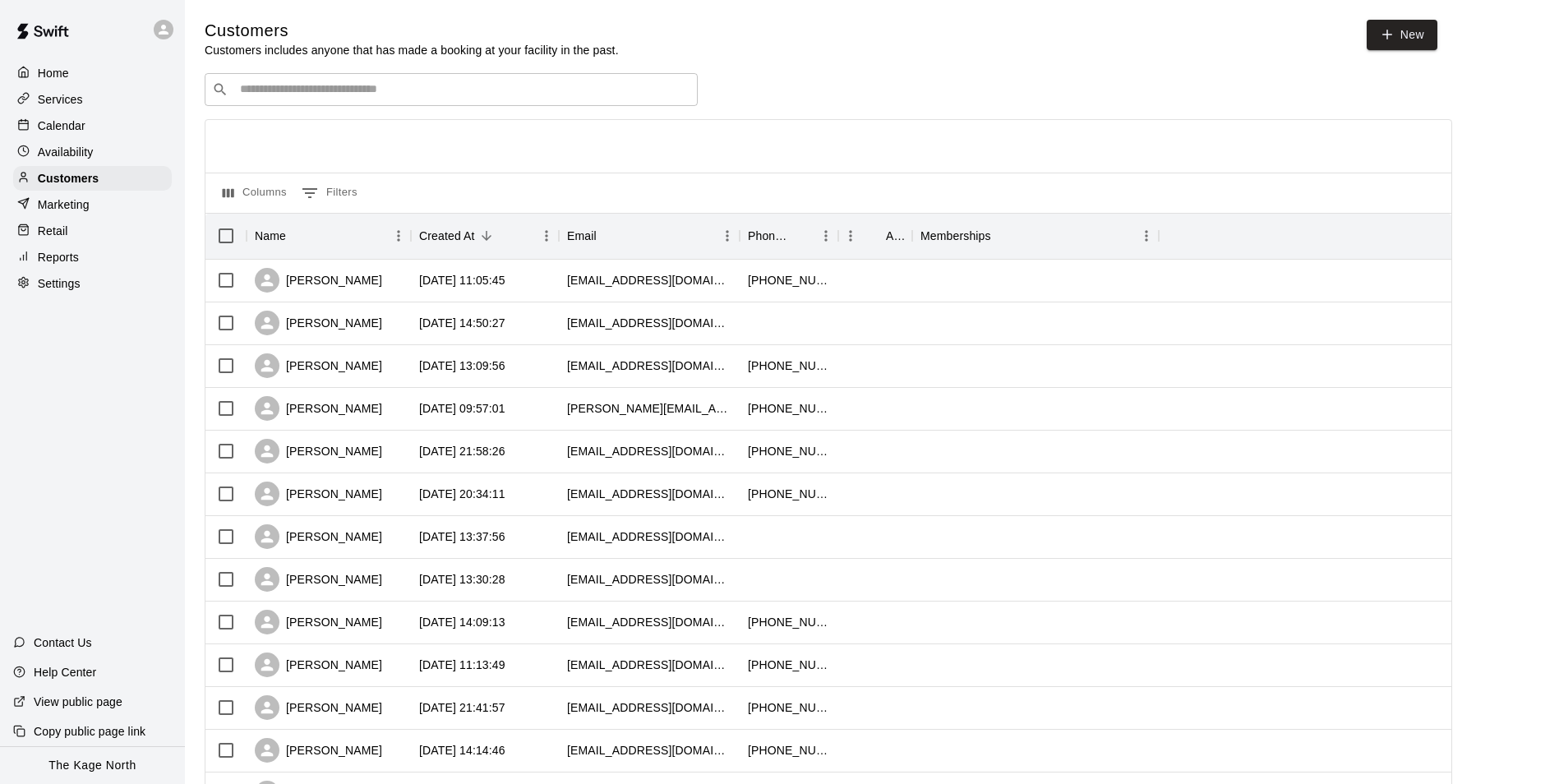
click at [76, 125] on p "Calendar" at bounding box center [62, 126] width 48 height 16
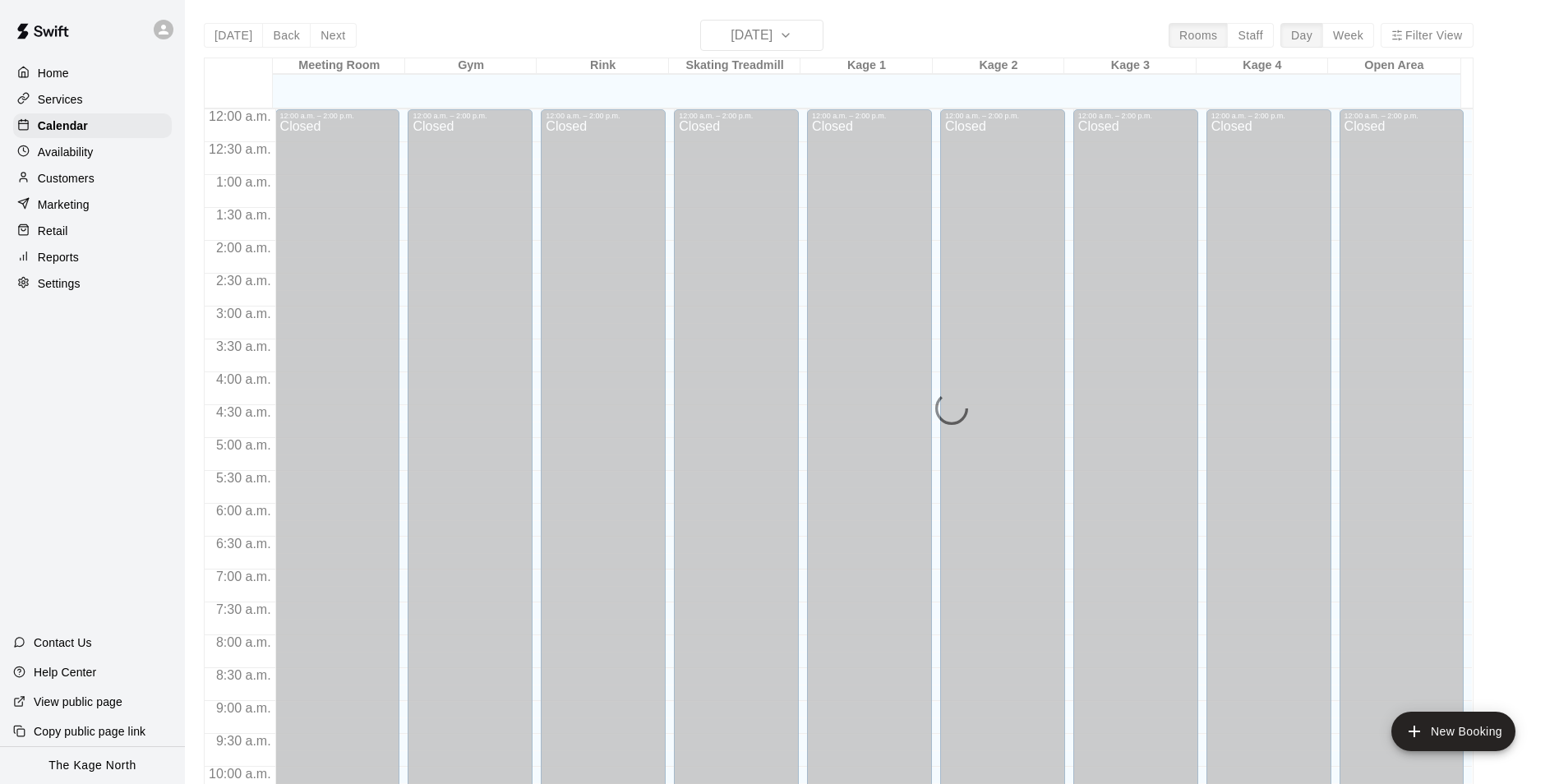
scroll to position [835, 0]
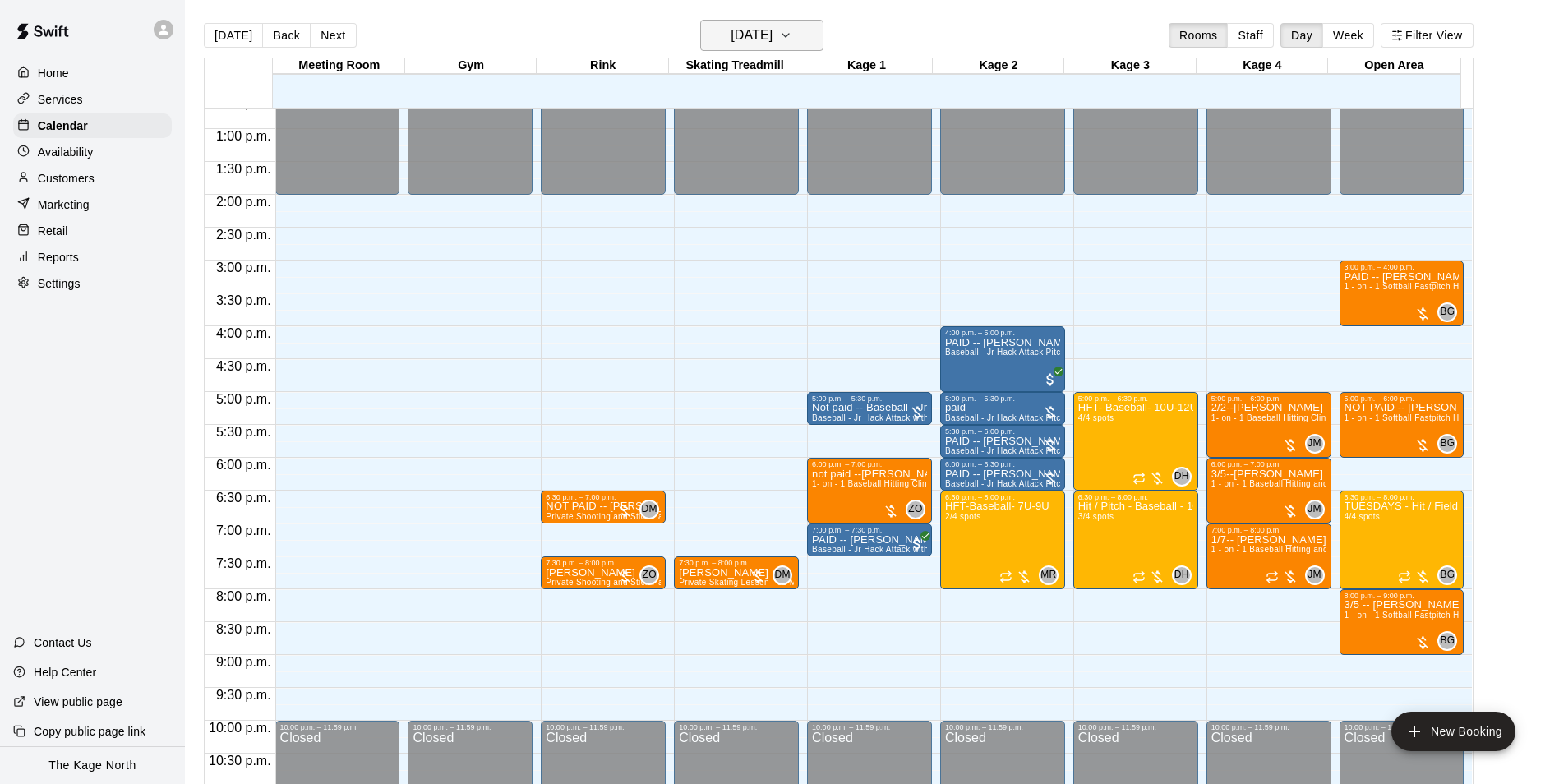
click at [772, 37] on h6 "[DATE]" at bounding box center [751, 34] width 42 height 23
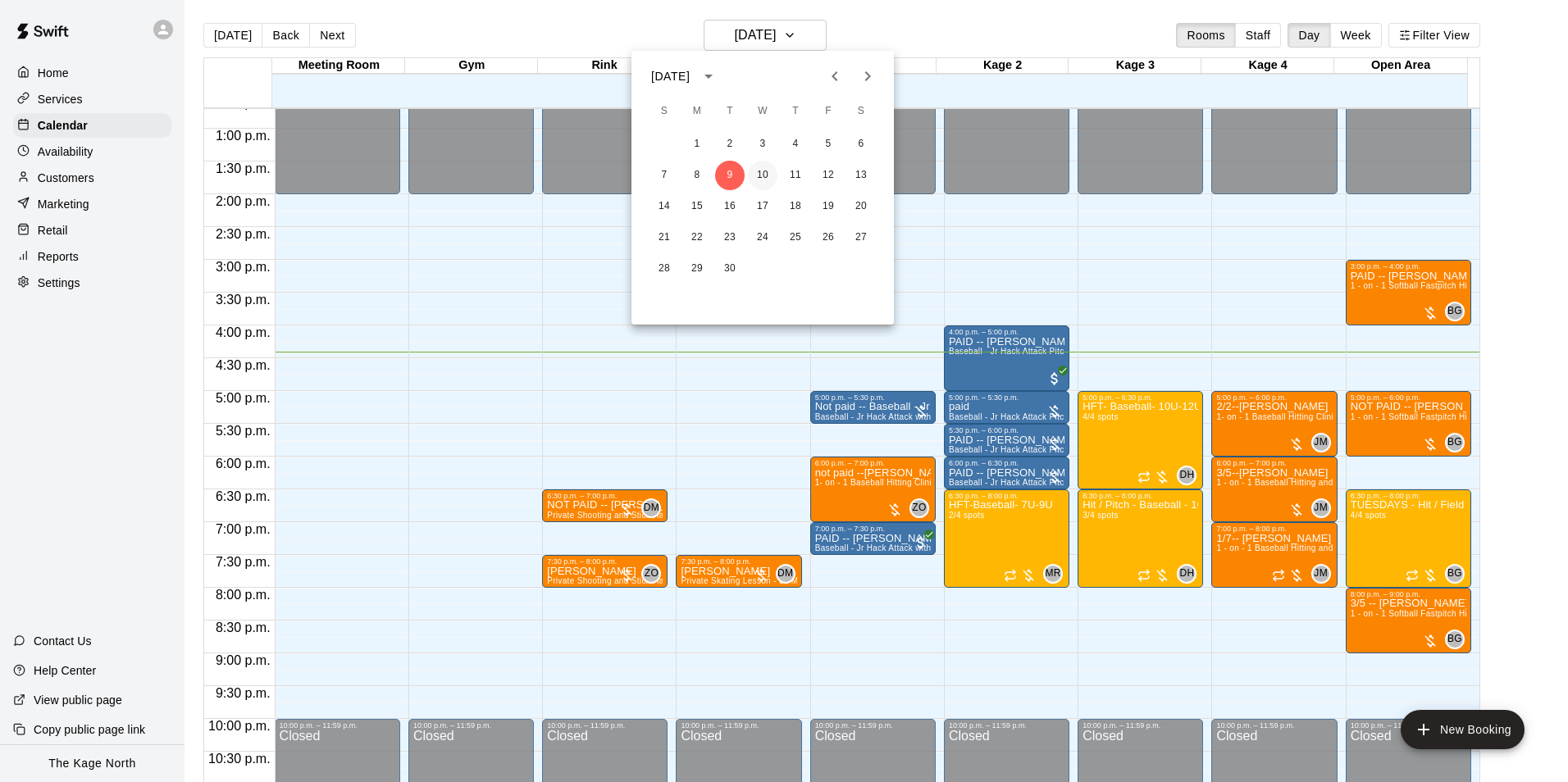
click at [754, 175] on button "10" at bounding box center [762, 176] width 30 height 30
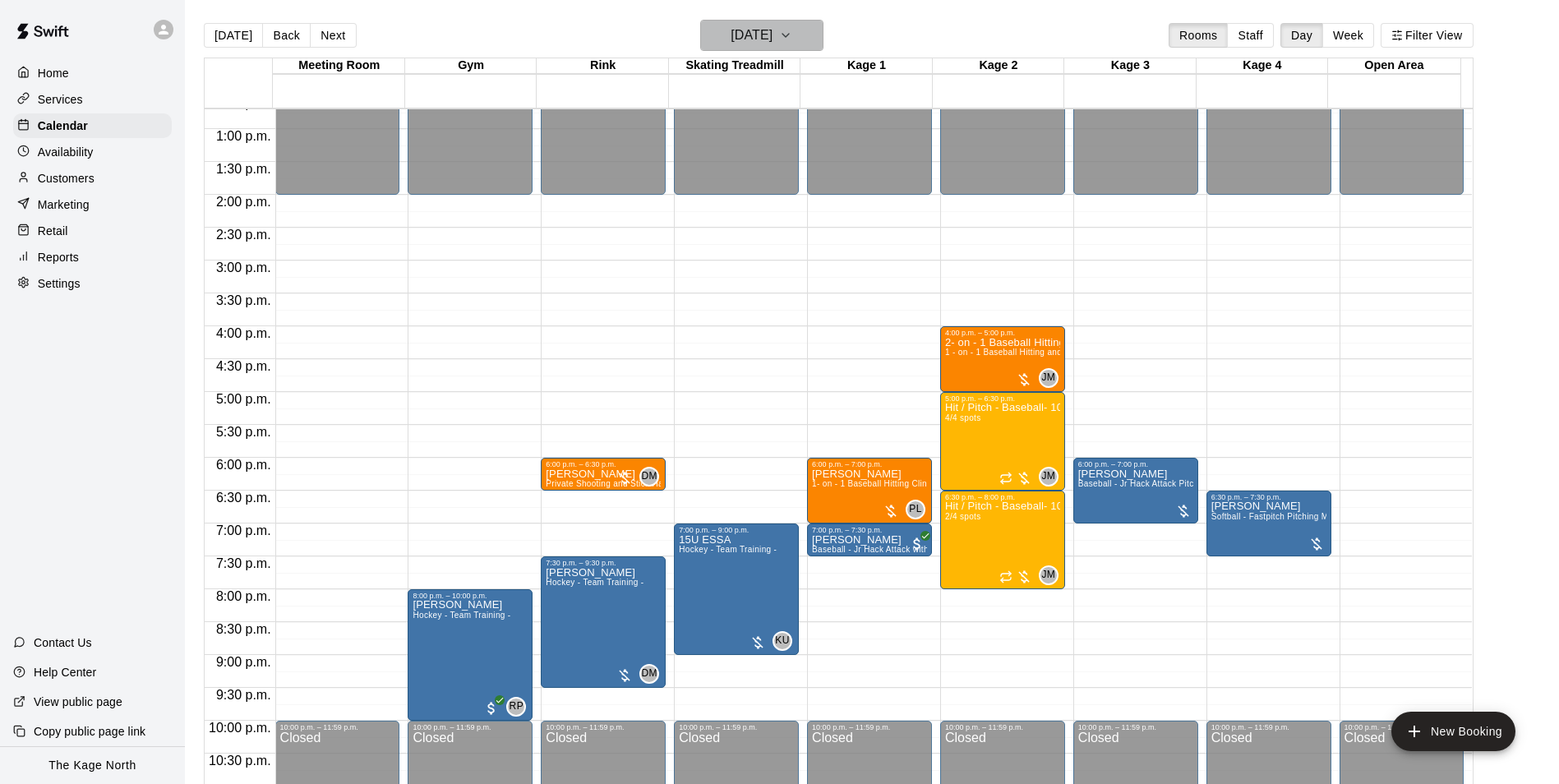
click at [772, 34] on h6 "[DATE]" at bounding box center [751, 34] width 42 height 23
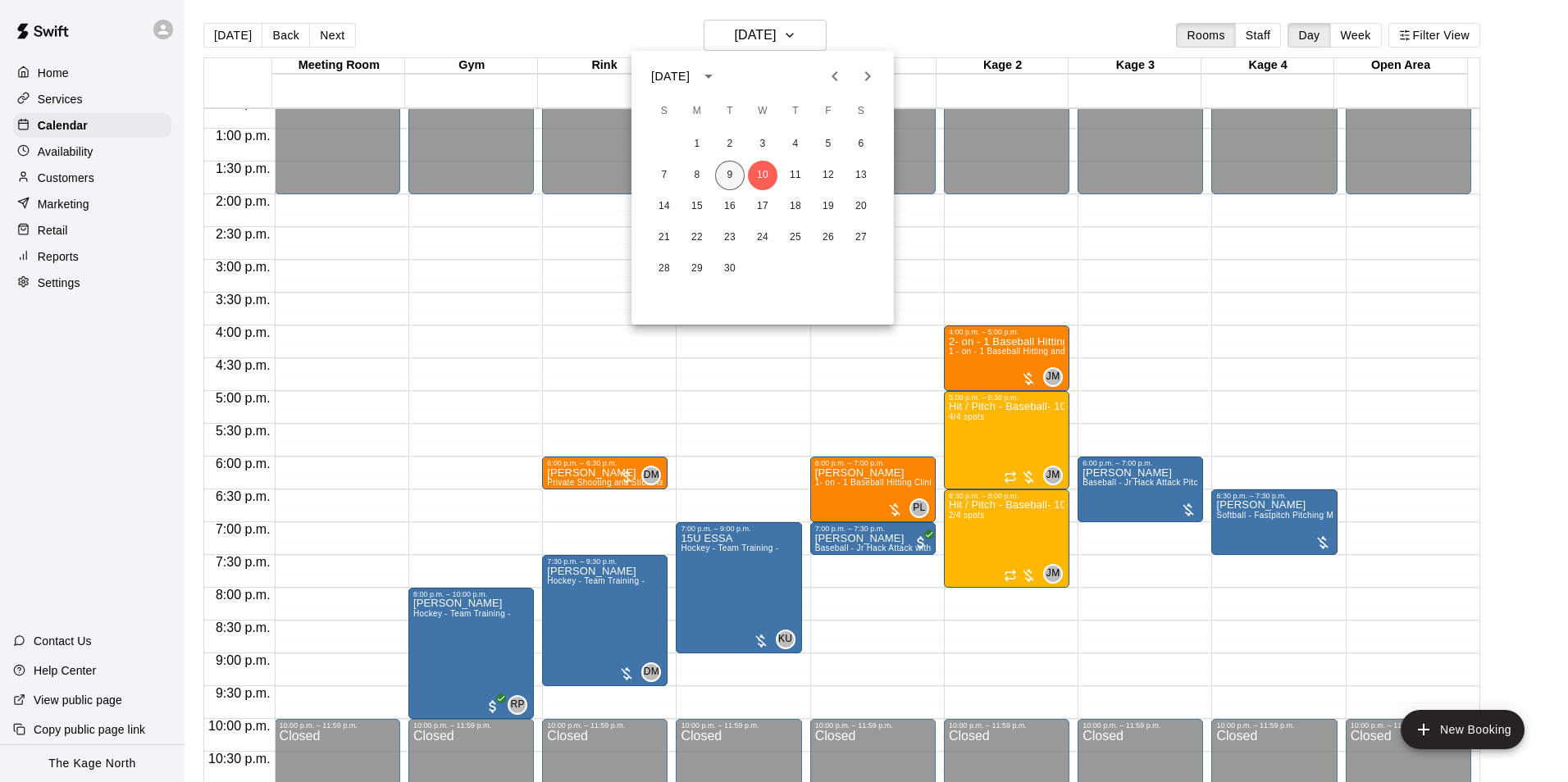
click at [724, 175] on button "9" at bounding box center [730, 176] width 30 height 30
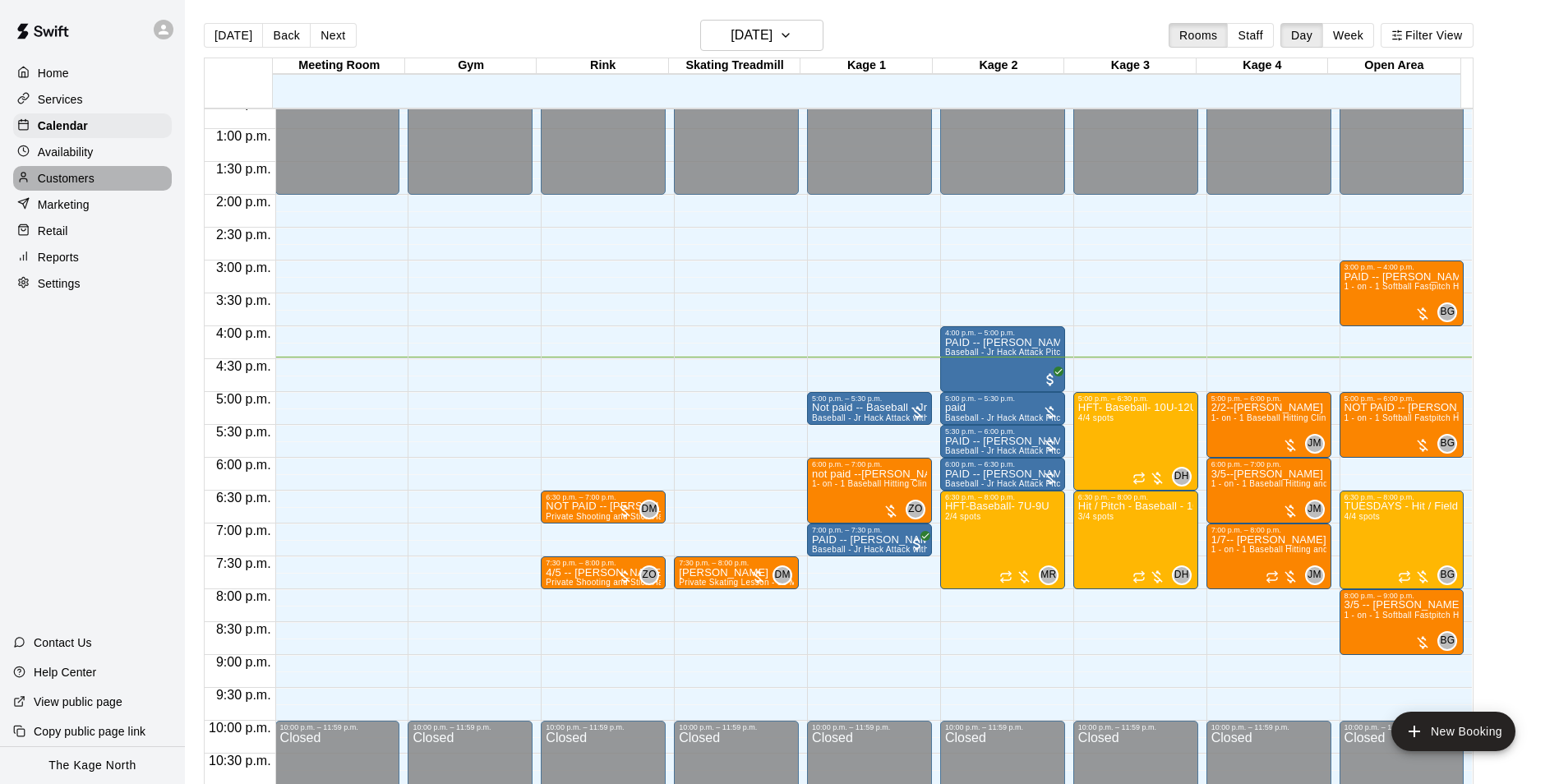
click at [70, 178] on p "Customers" at bounding box center [66, 178] width 56 height 16
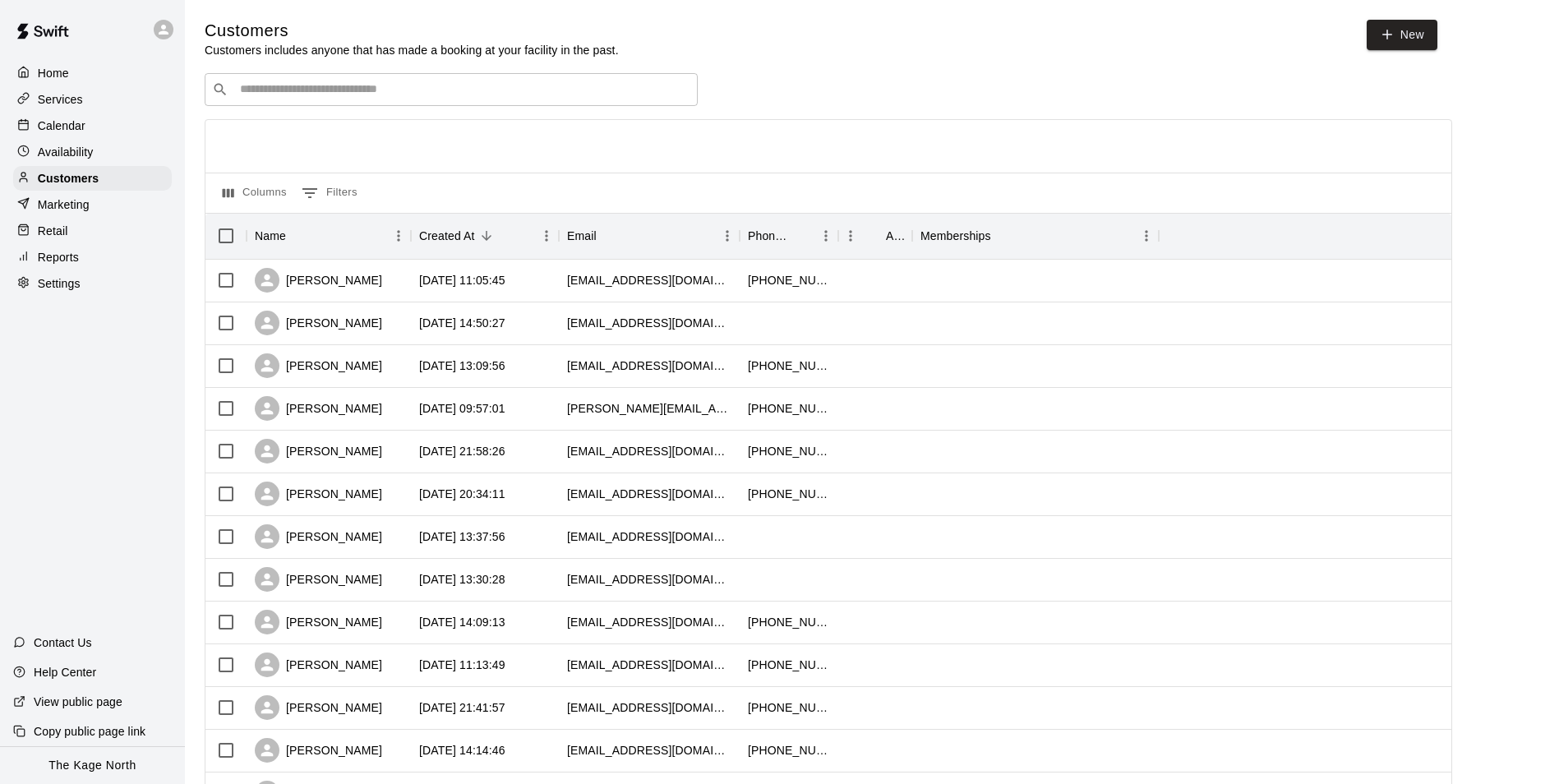
click at [65, 122] on p "Calendar" at bounding box center [62, 126] width 48 height 16
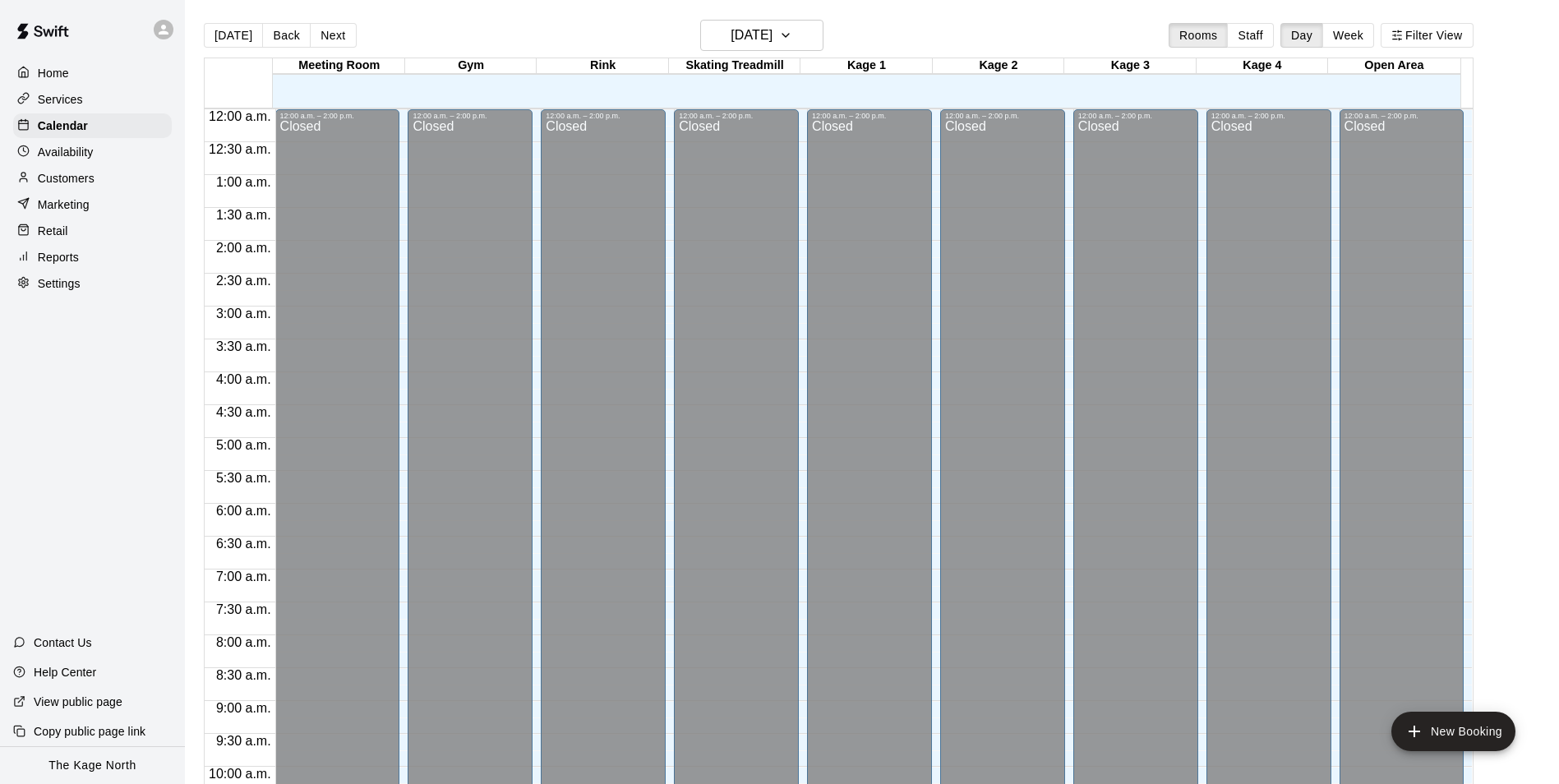
scroll to position [835, 0]
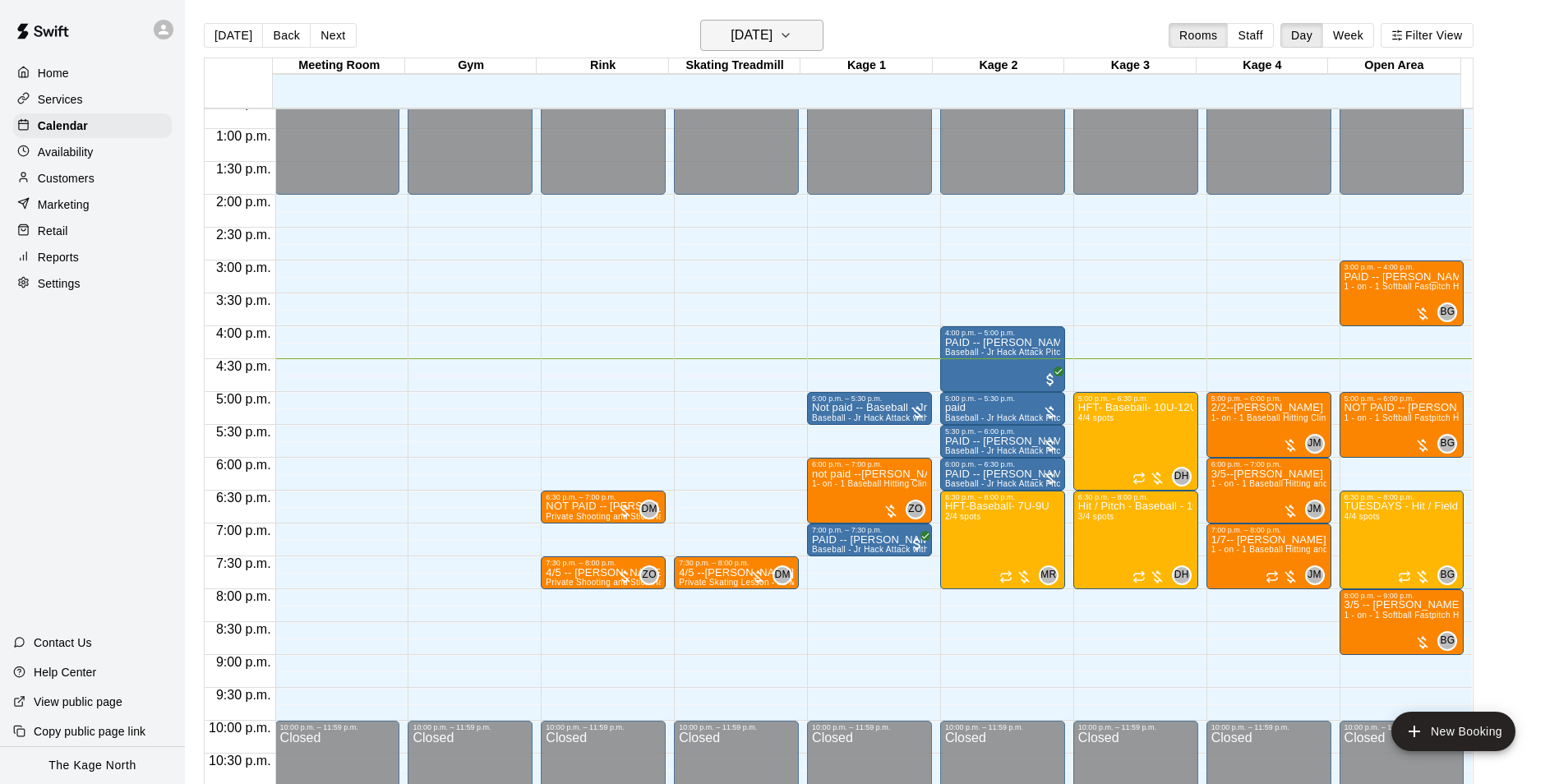
click at [766, 40] on h6 "[DATE]" at bounding box center [751, 34] width 42 height 23
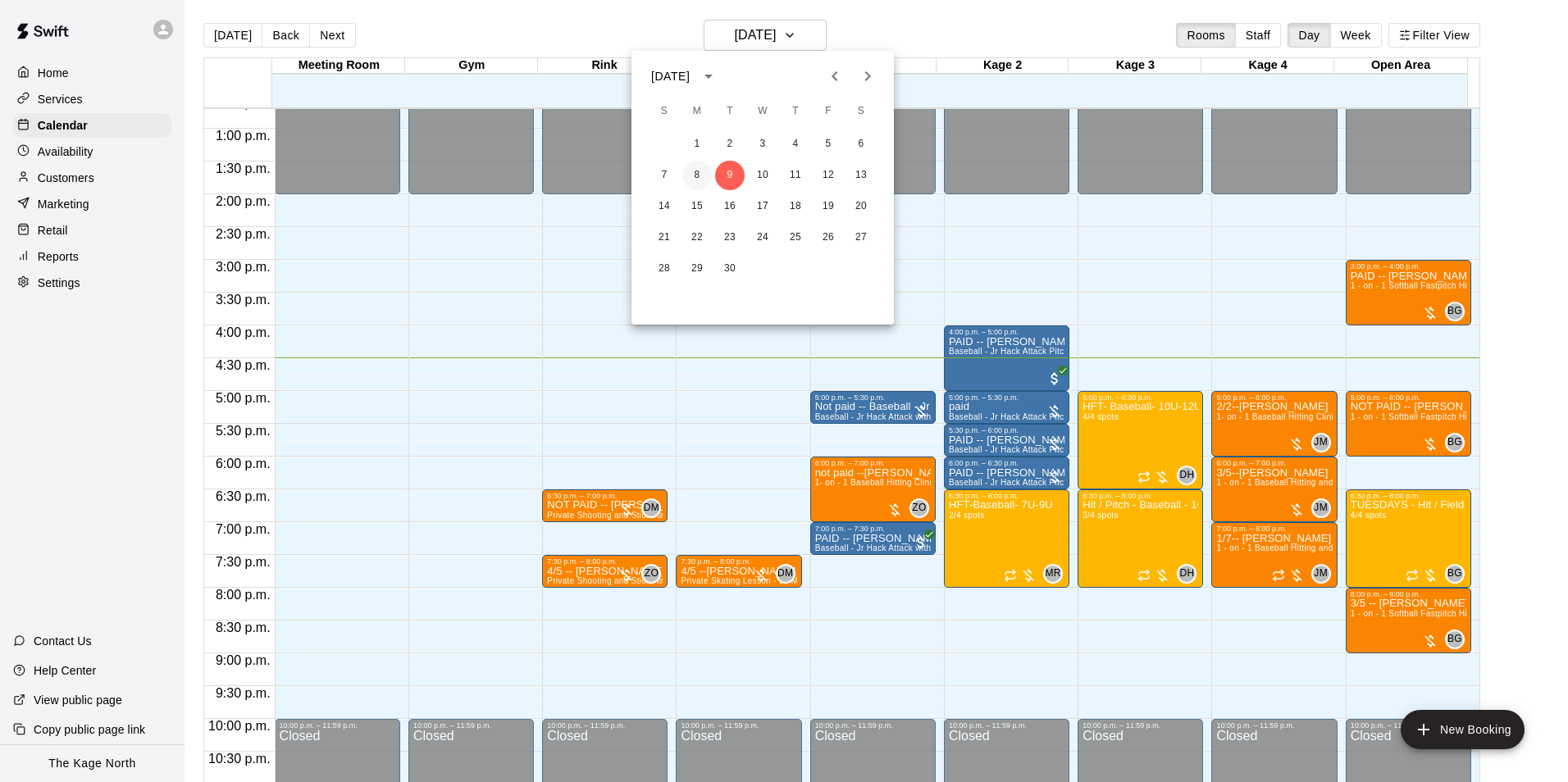
click at [698, 175] on button "8" at bounding box center [697, 176] width 30 height 30
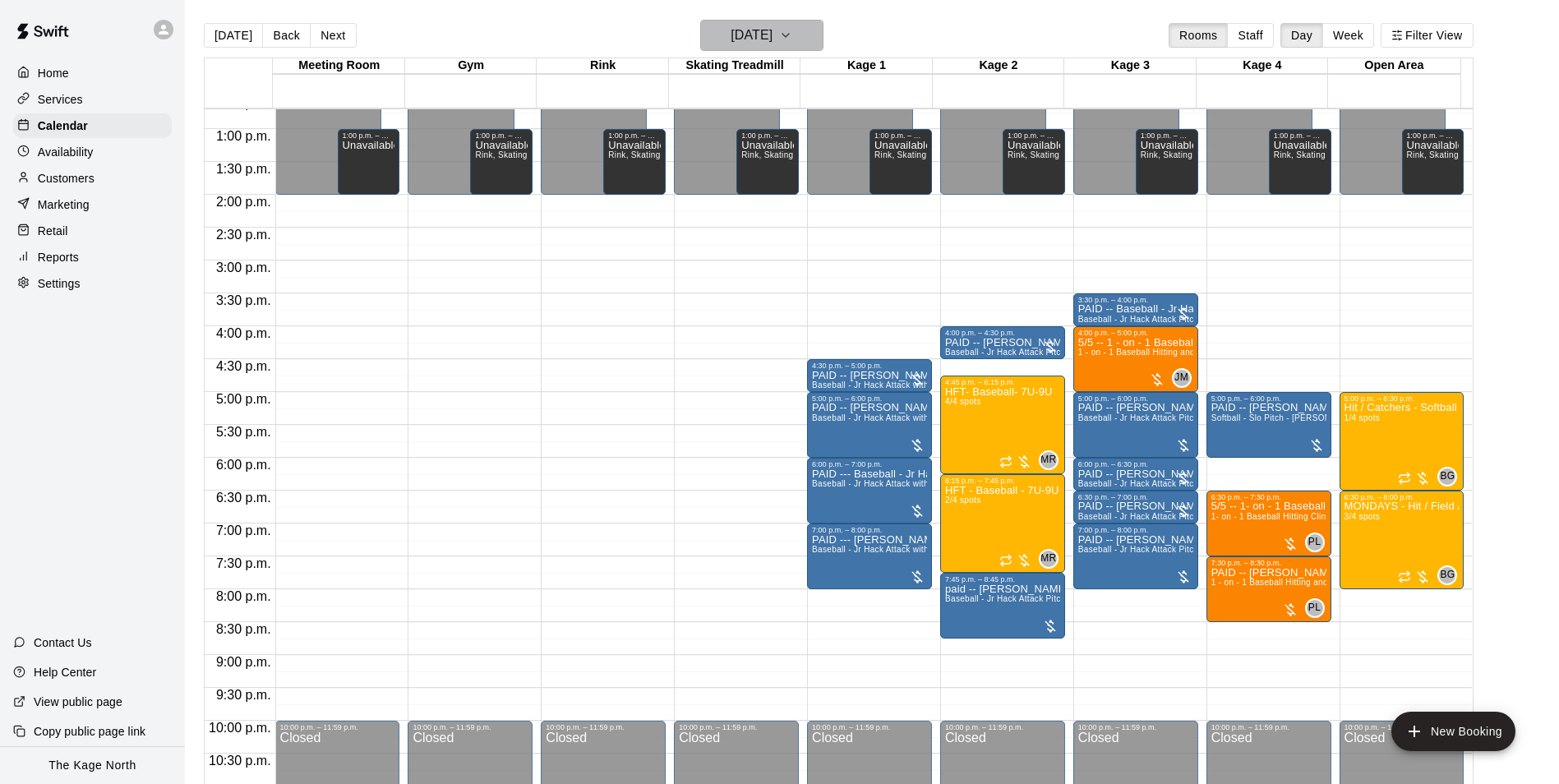
click at [772, 36] on h6 "[DATE]" at bounding box center [751, 34] width 42 height 23
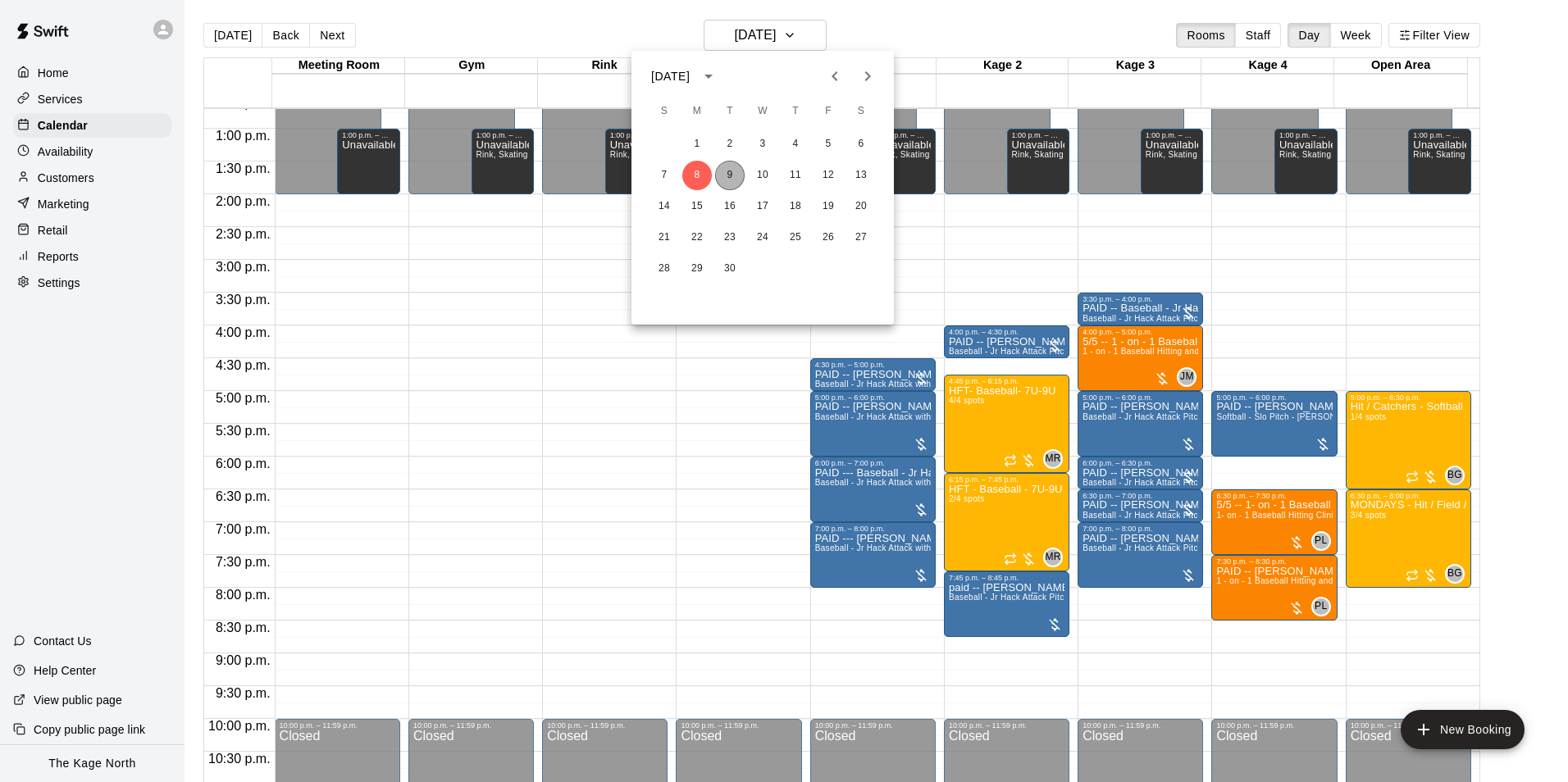
click at [732, 175] on button "9" at bounding box center [730, 176] width 30 height 30
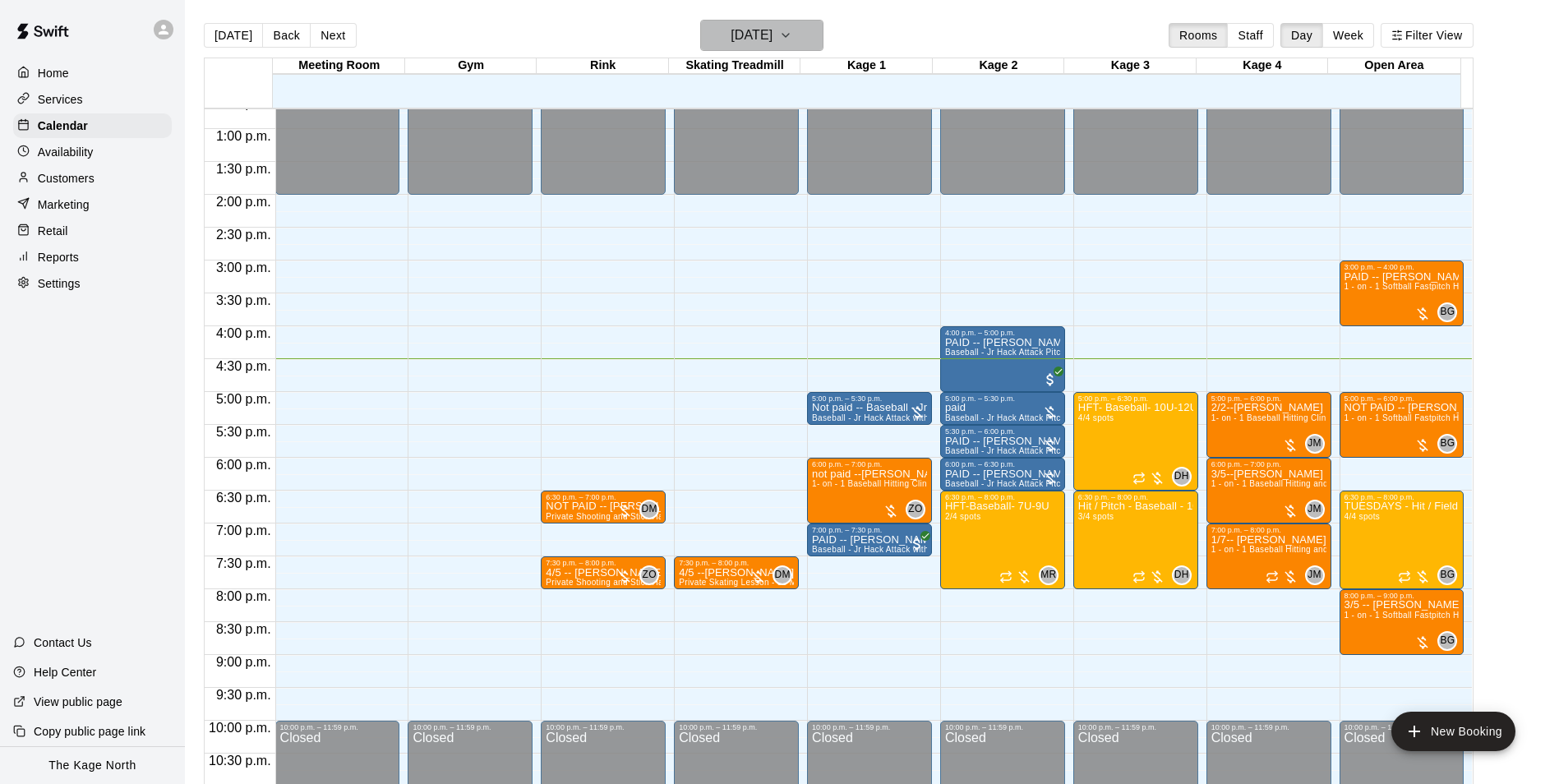
click at [772, 31] on h6 "[DATE]" at bounding box center [751, 34] width 42 height 23
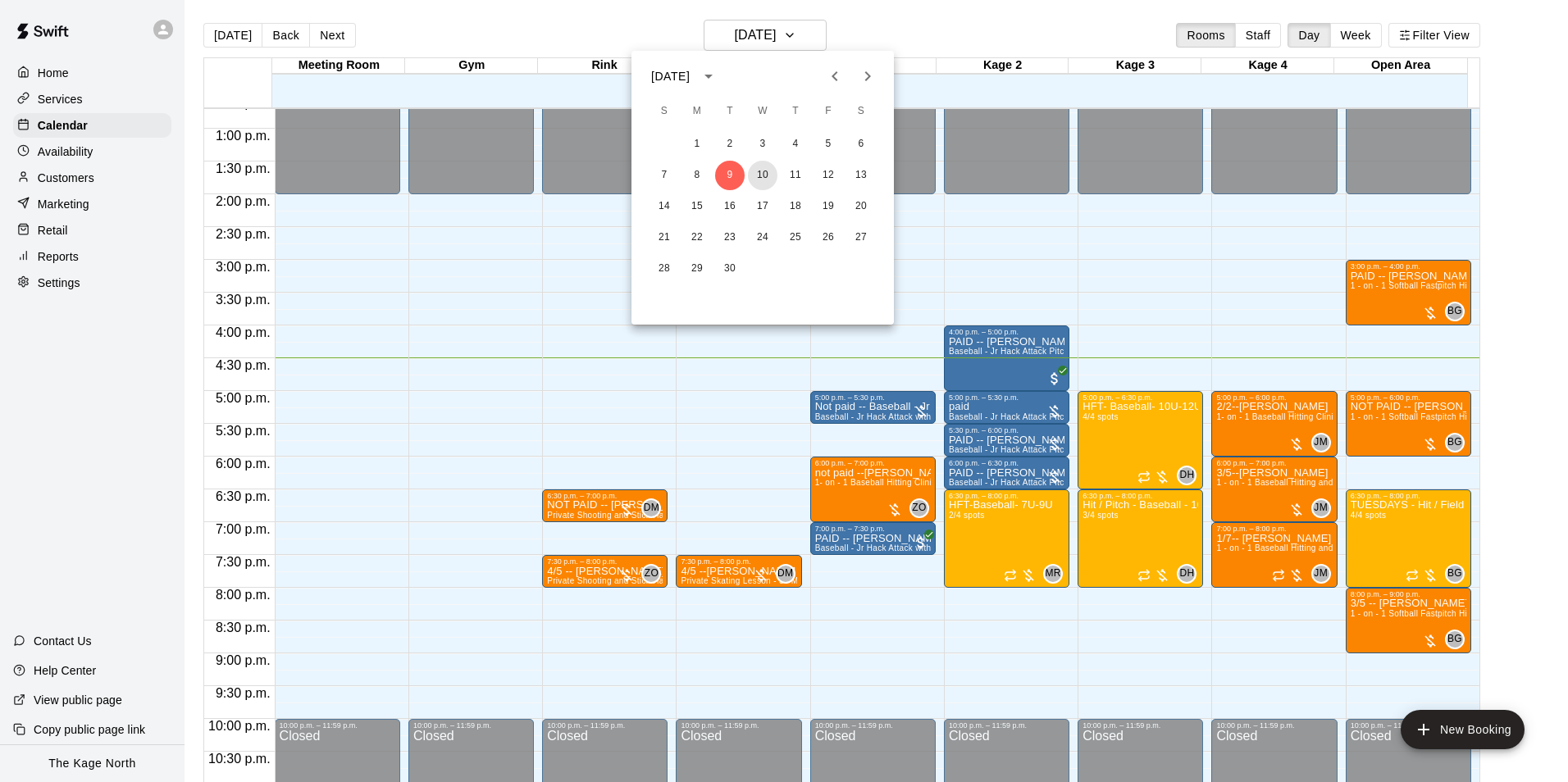
click at [768, 175] on button "10" at bounding box center [762, 176] width 30 height 30
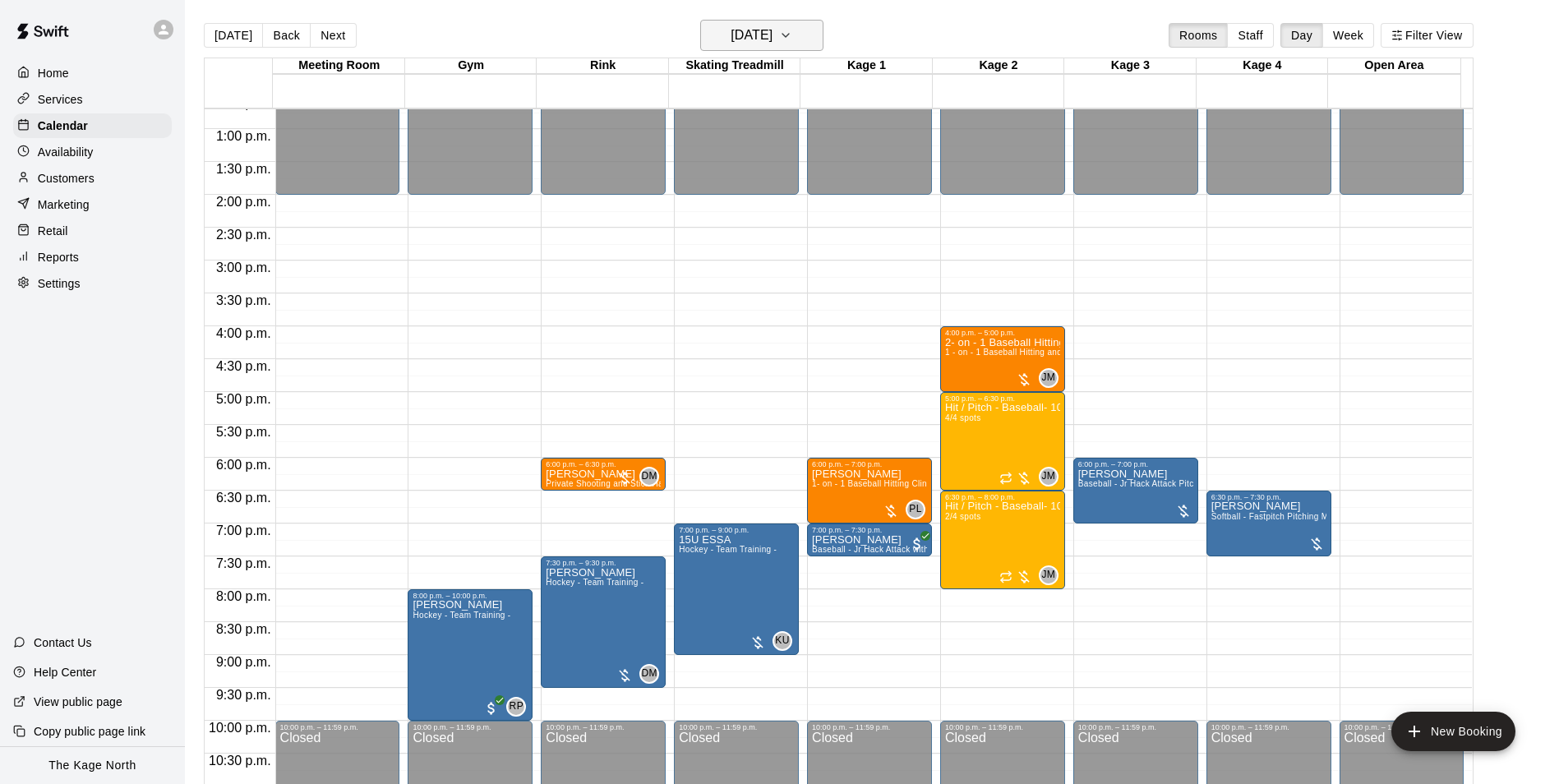
click at [772, 34] on h6 "[DATE]" at bounding box center [751, 34] width 42 height 23
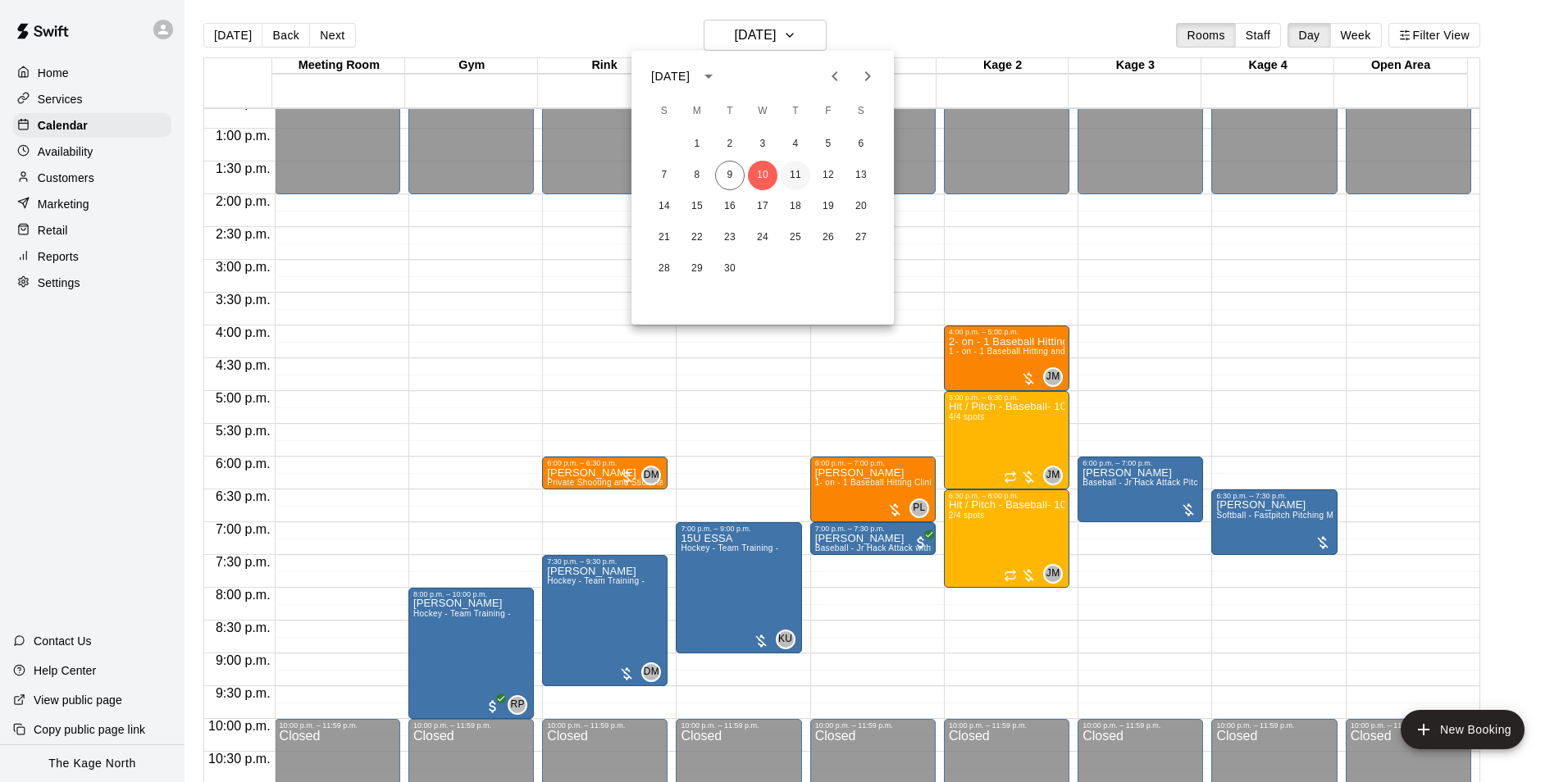
click at [790, 176] on button "11" at bounding box center [795, 176] width 30 height 30
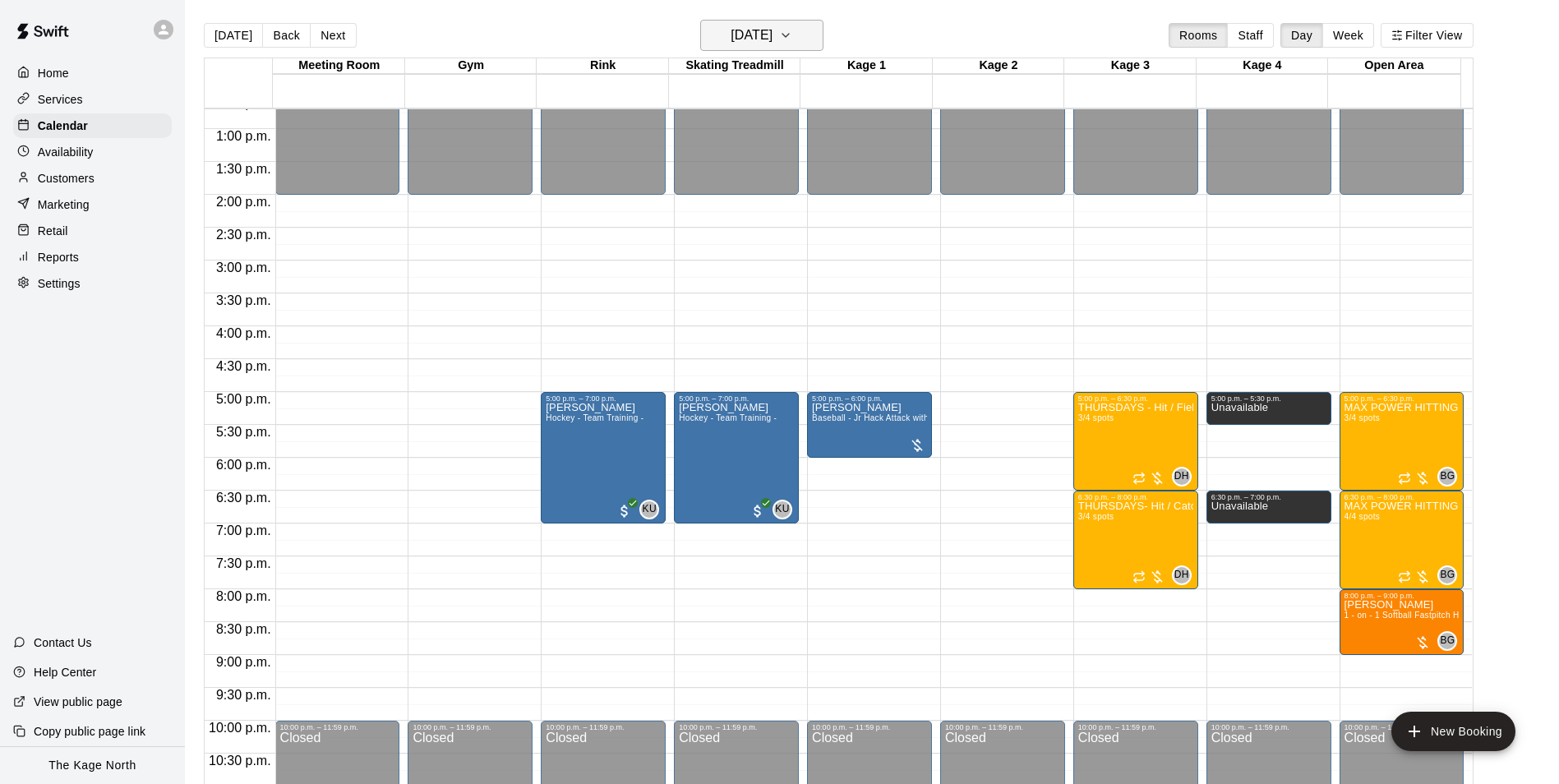
click at [772, 26] on h6 "[DATE]" at bounding box center [751, 34] width 42 height 23
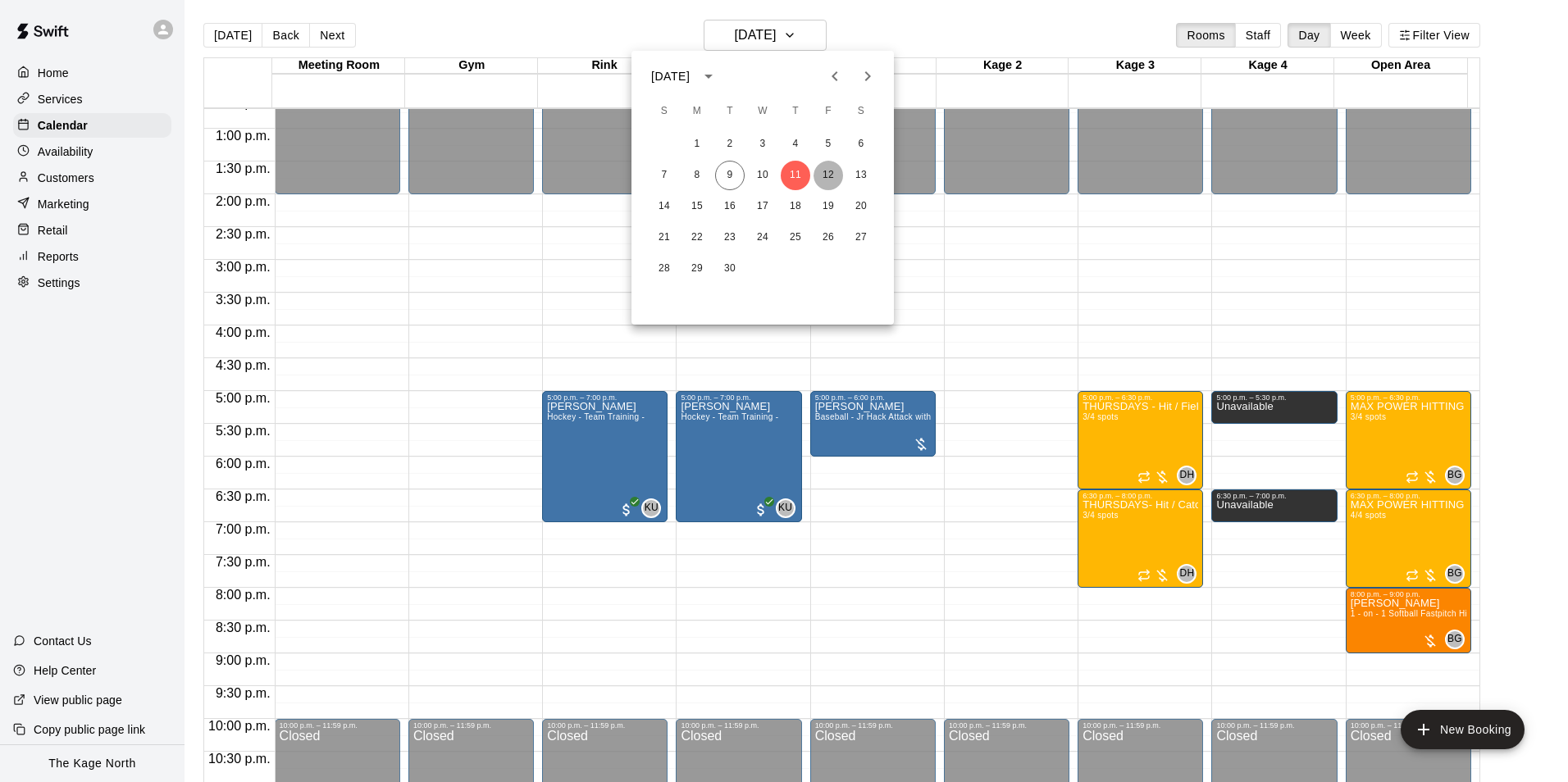
click at [826, 172] on button "12" at bounding box center [827, 176] width 30 height 30
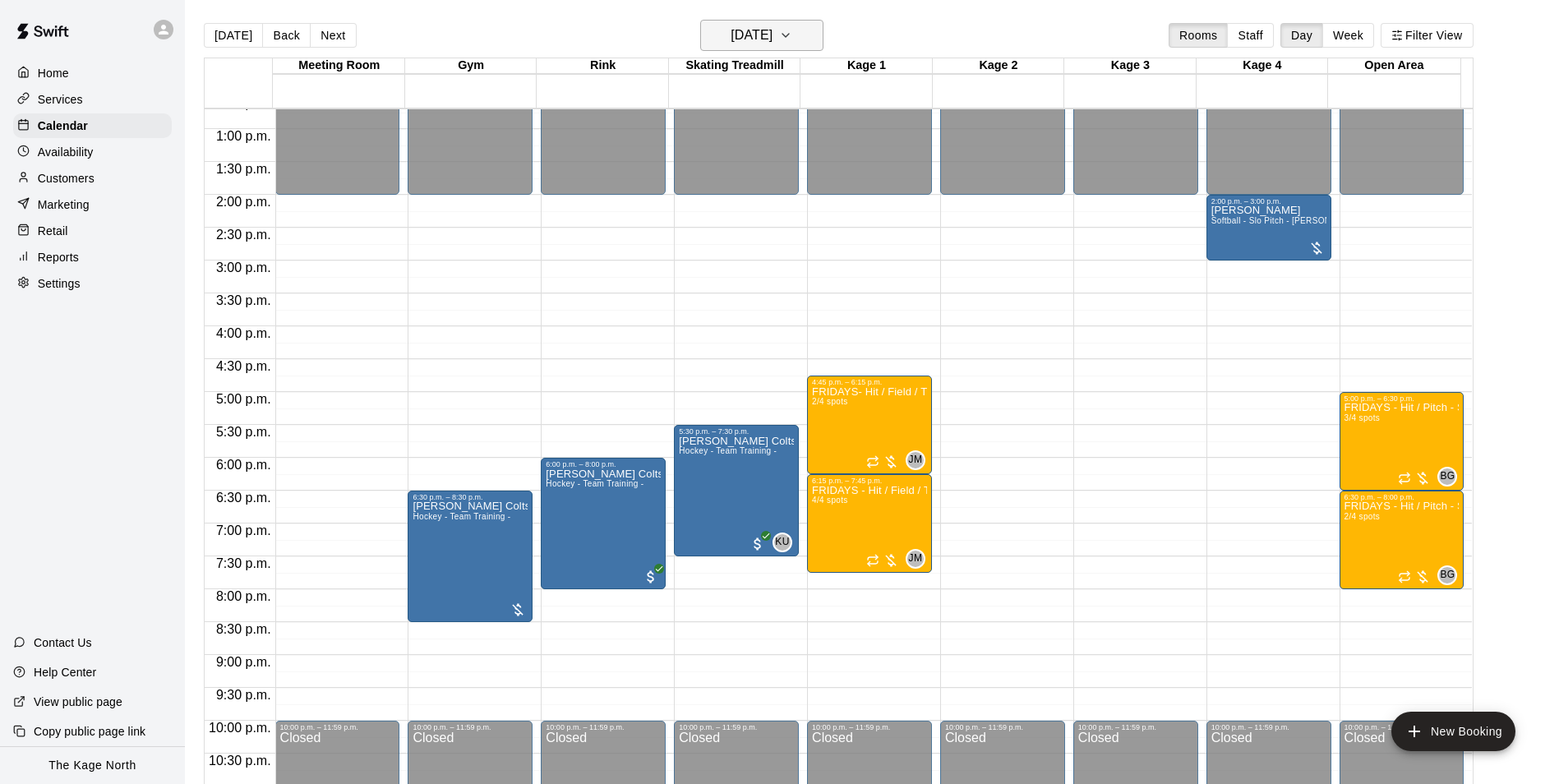
click at [772, 39] on h6 "[DATE]" at bounding box center [751, 34] width 42 height 23
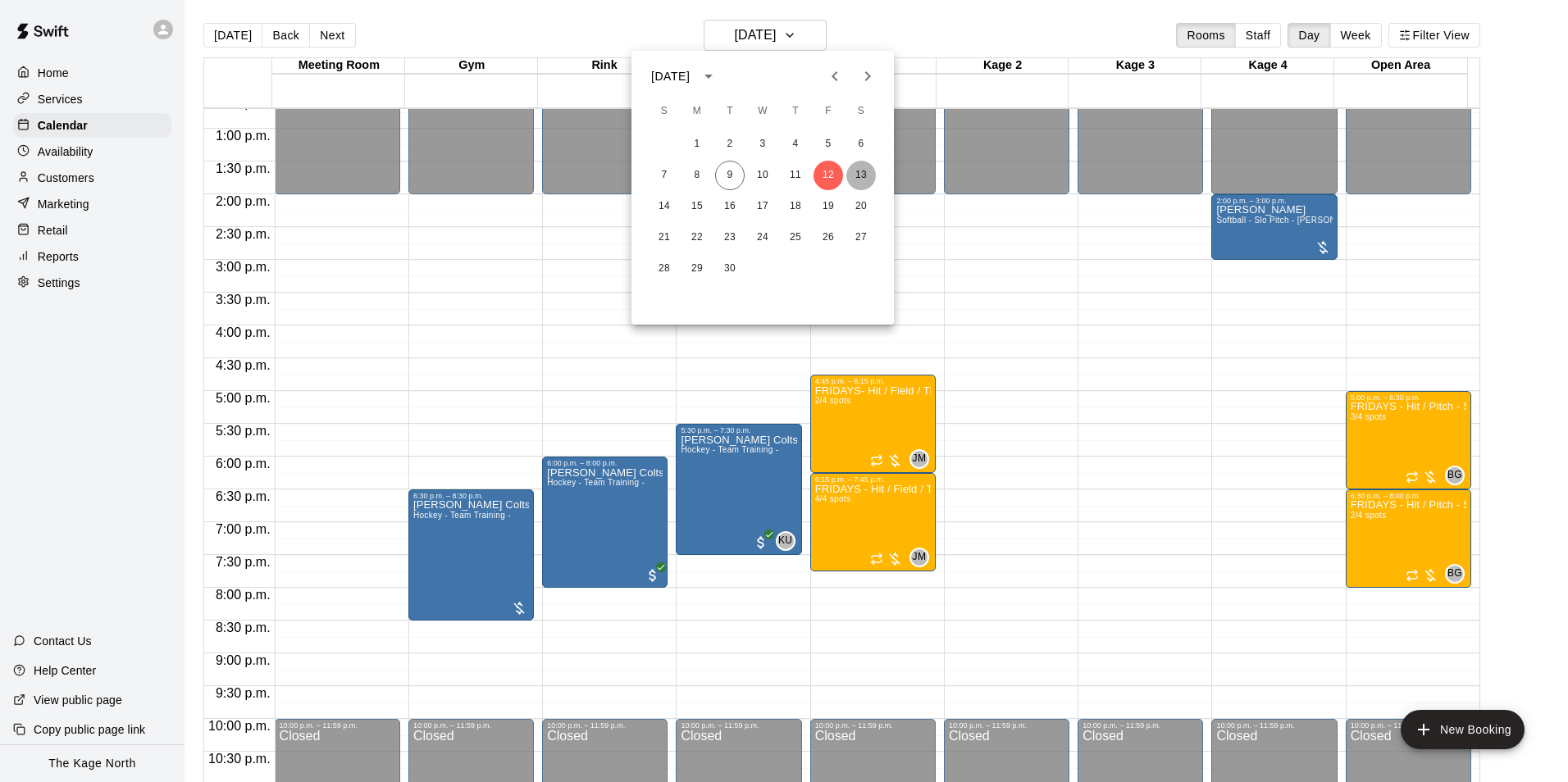
click at [861, 173] on button "13" at bounding box center [861, 176] width 30 height 30
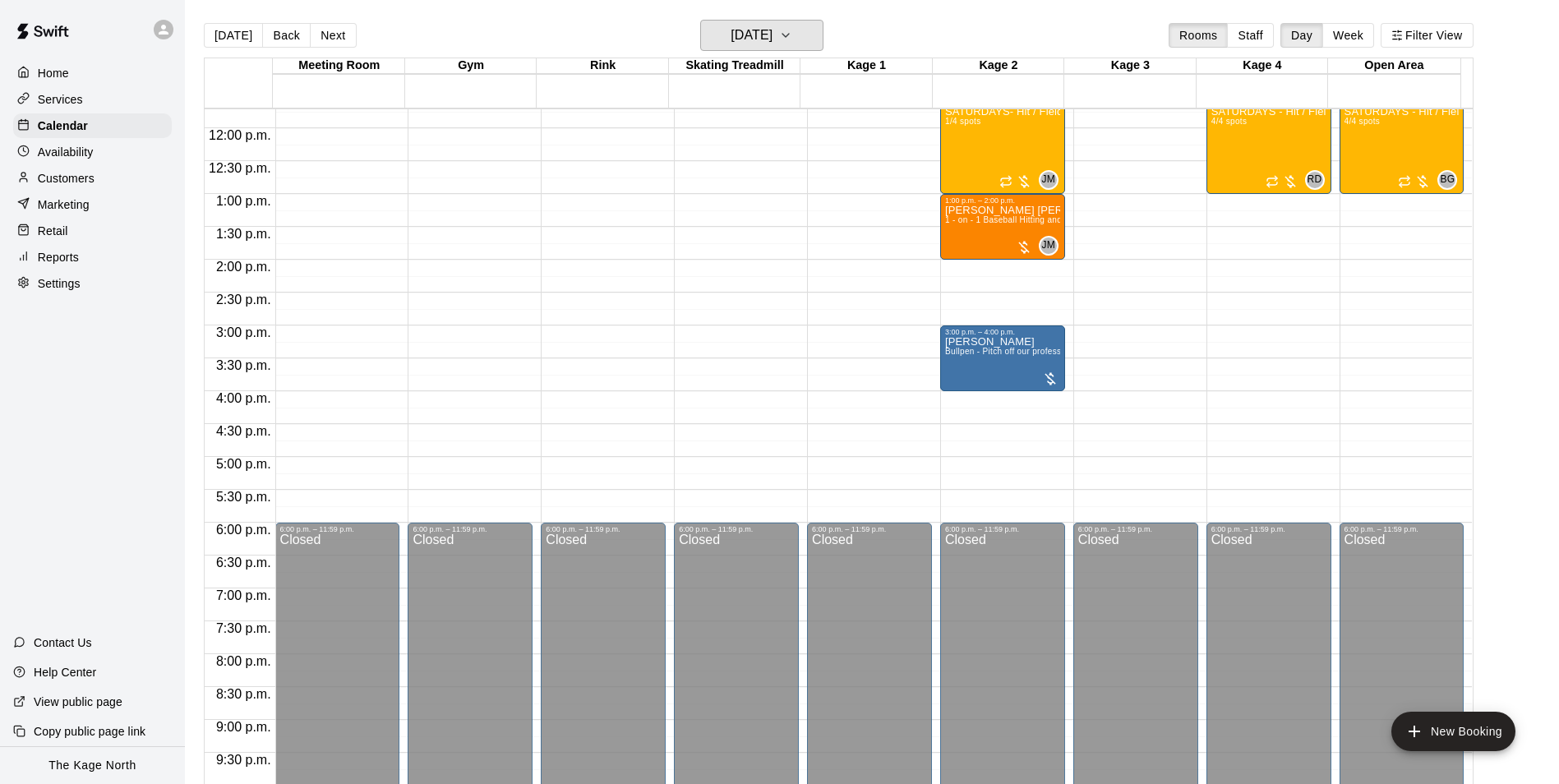
scroll to position [671, 0]
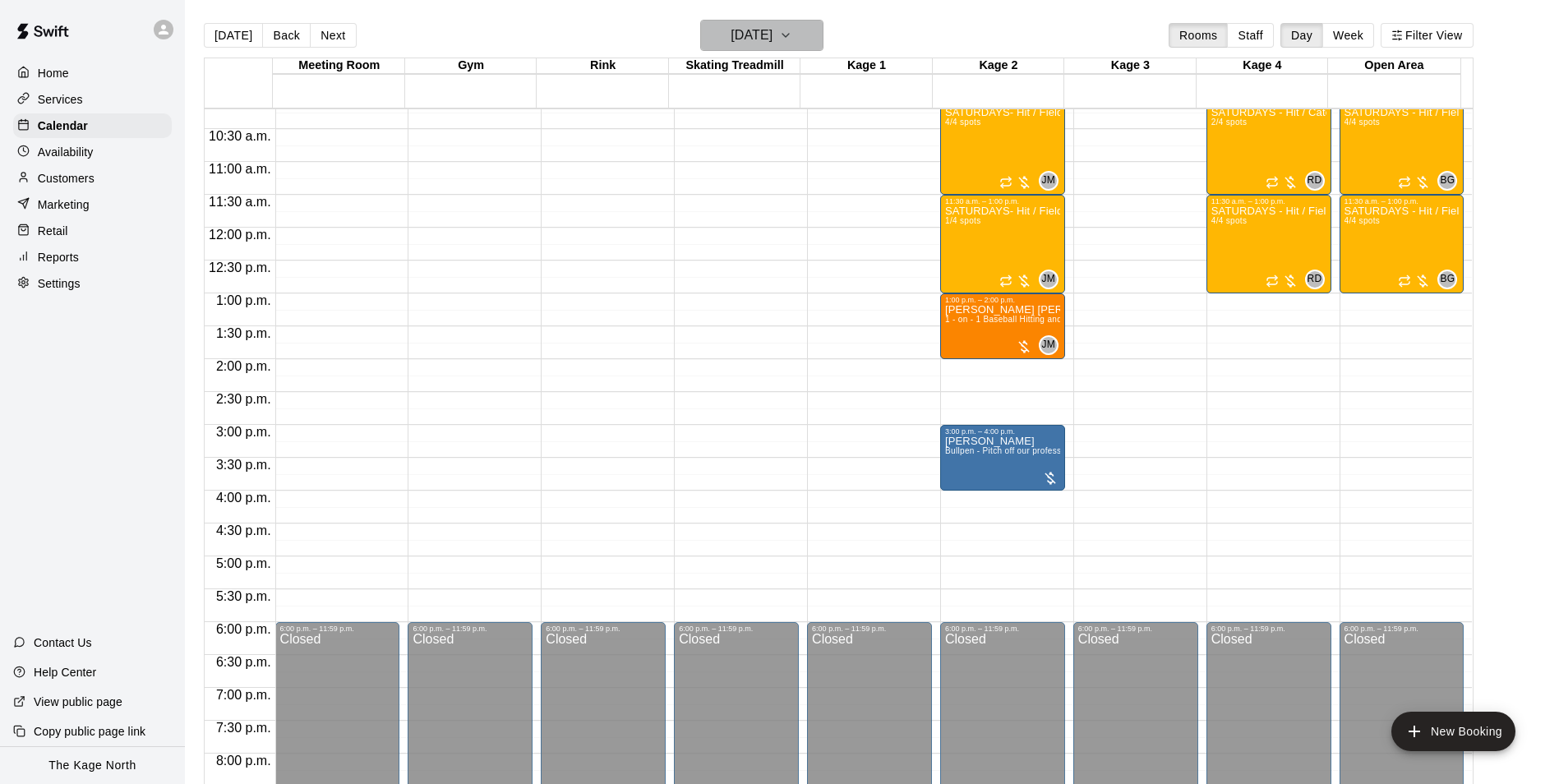
click at [771, 34] on h6 "[DATE]" at bounding box center [751, 34] width 42 height 23
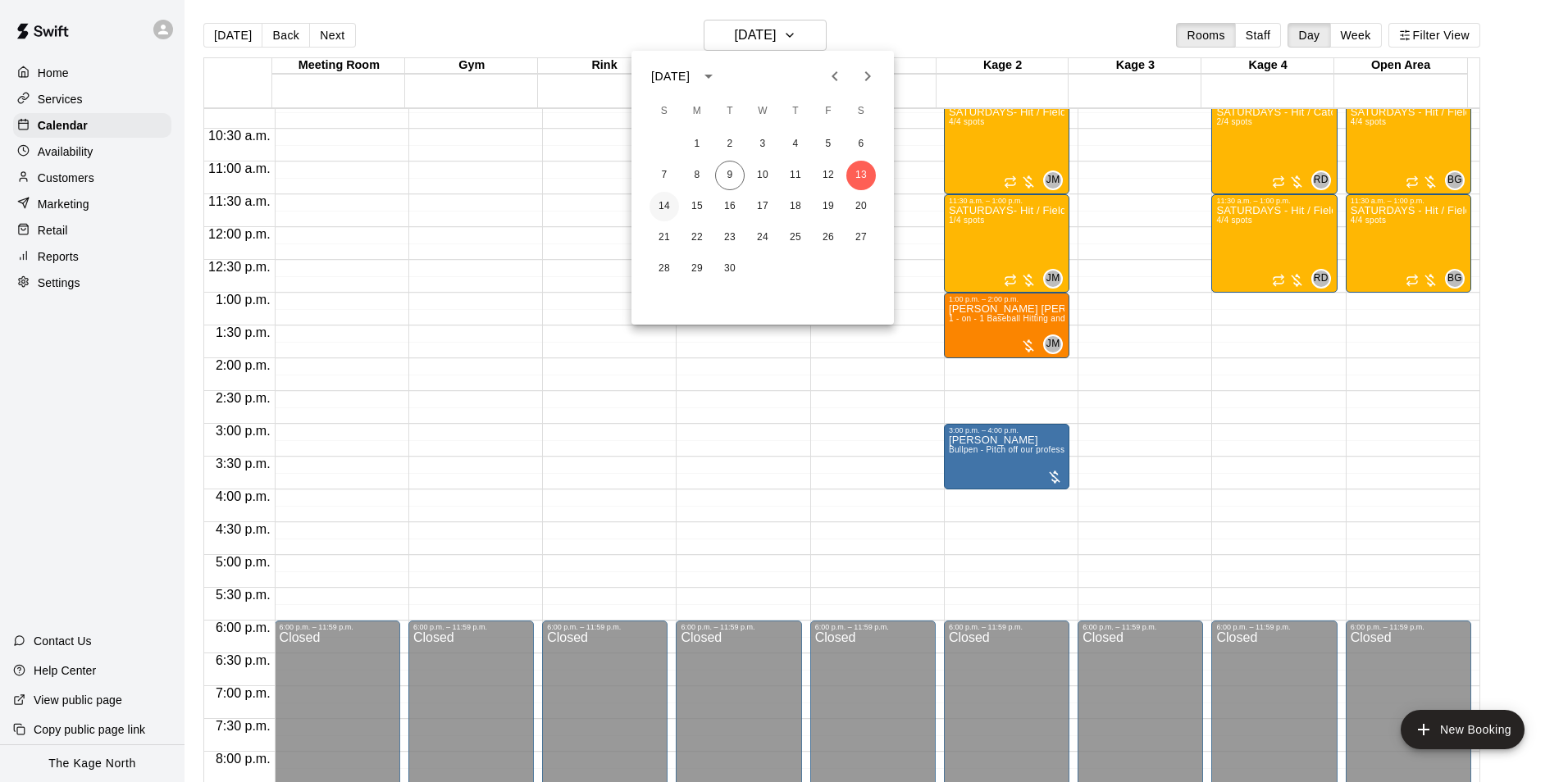
click at [664, 209] on button "14" at bounding box center [664, 206] width 30 height 30
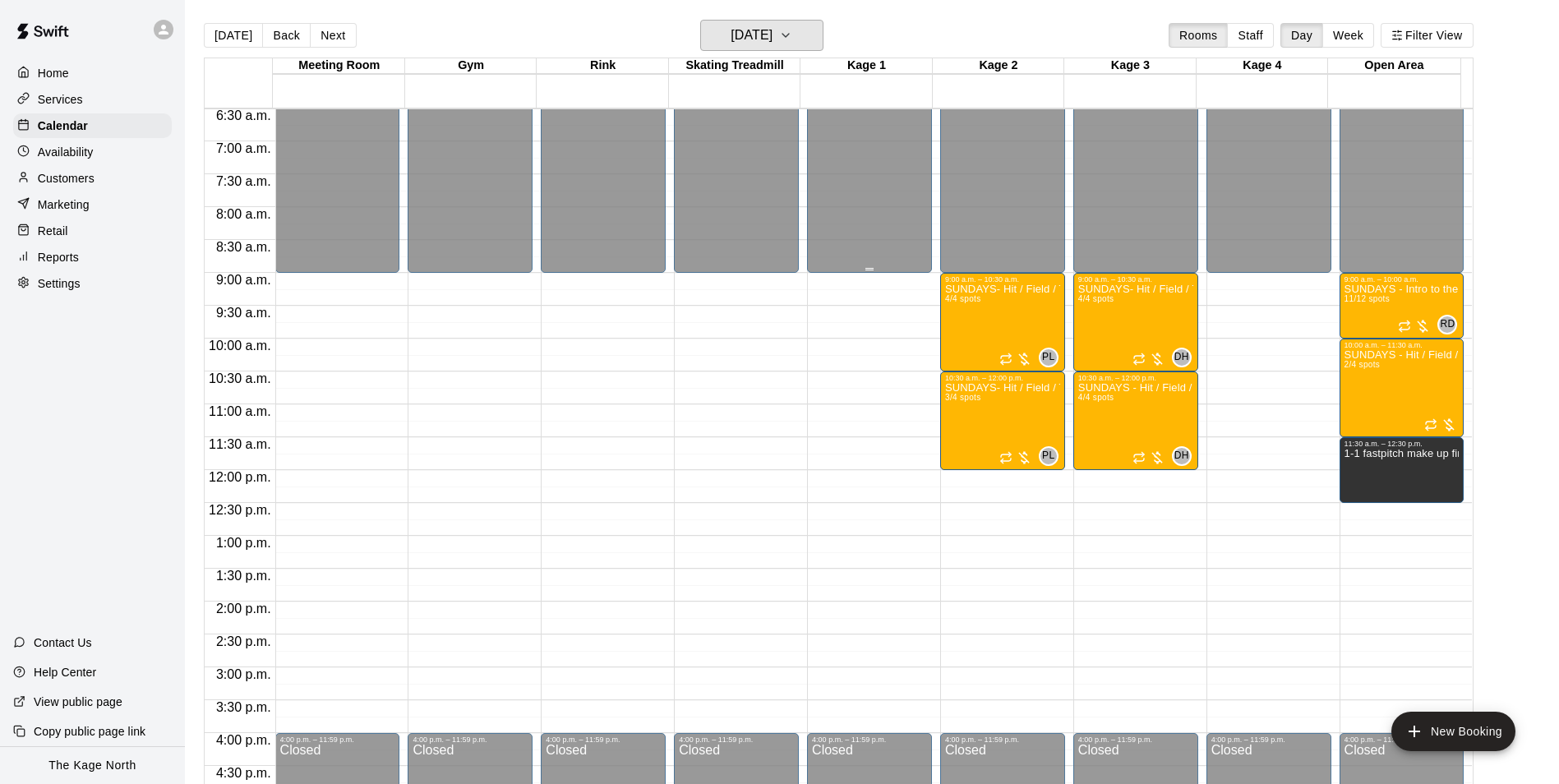
scroll to position [424, 0]
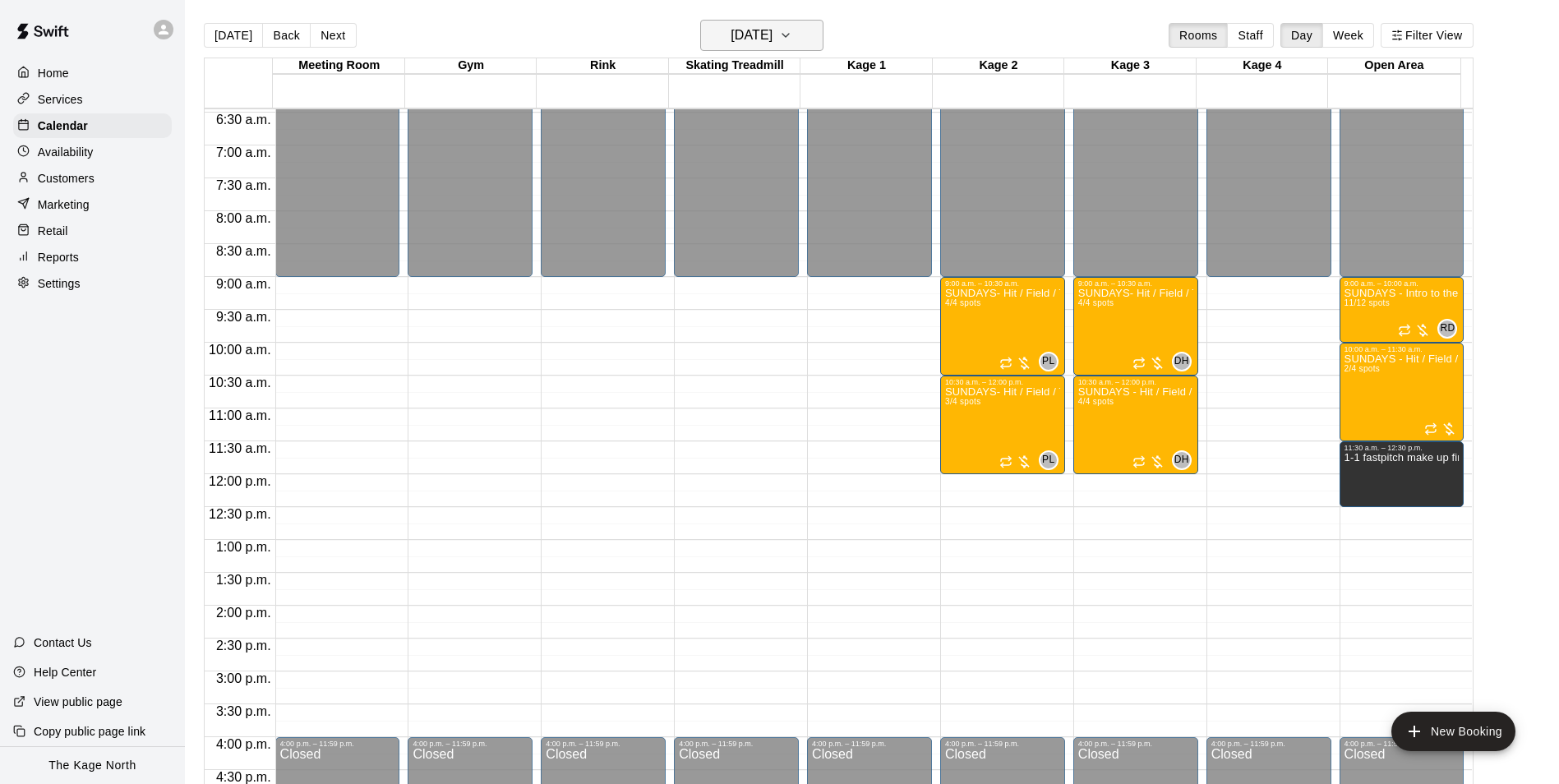
click at [773, 47] on button "[DATE]" at bounding box center [762, 35] width 123 height 31
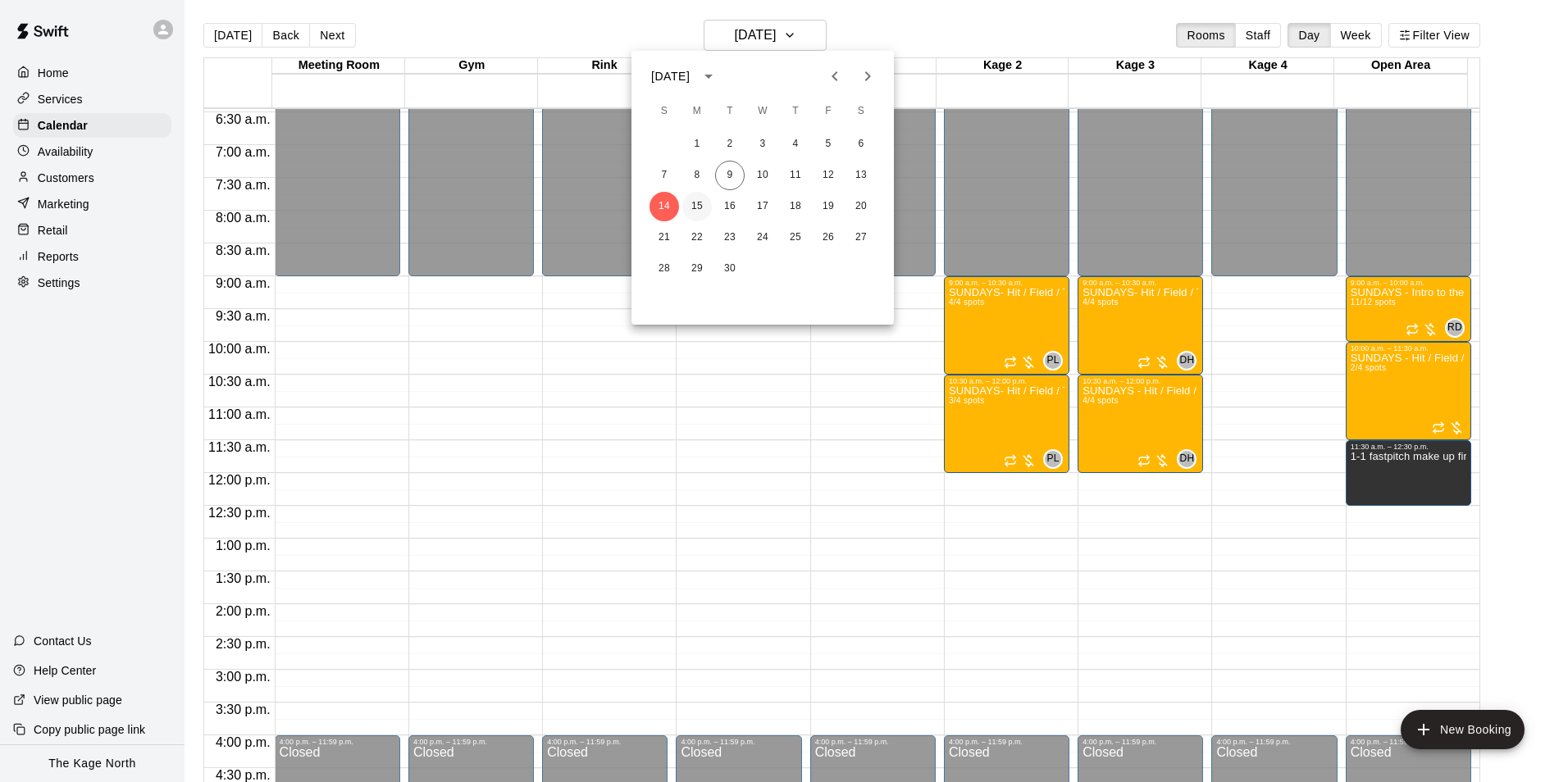
click at [700, 207] on button "15" at bounding box center [697, 206] width 30 height 30
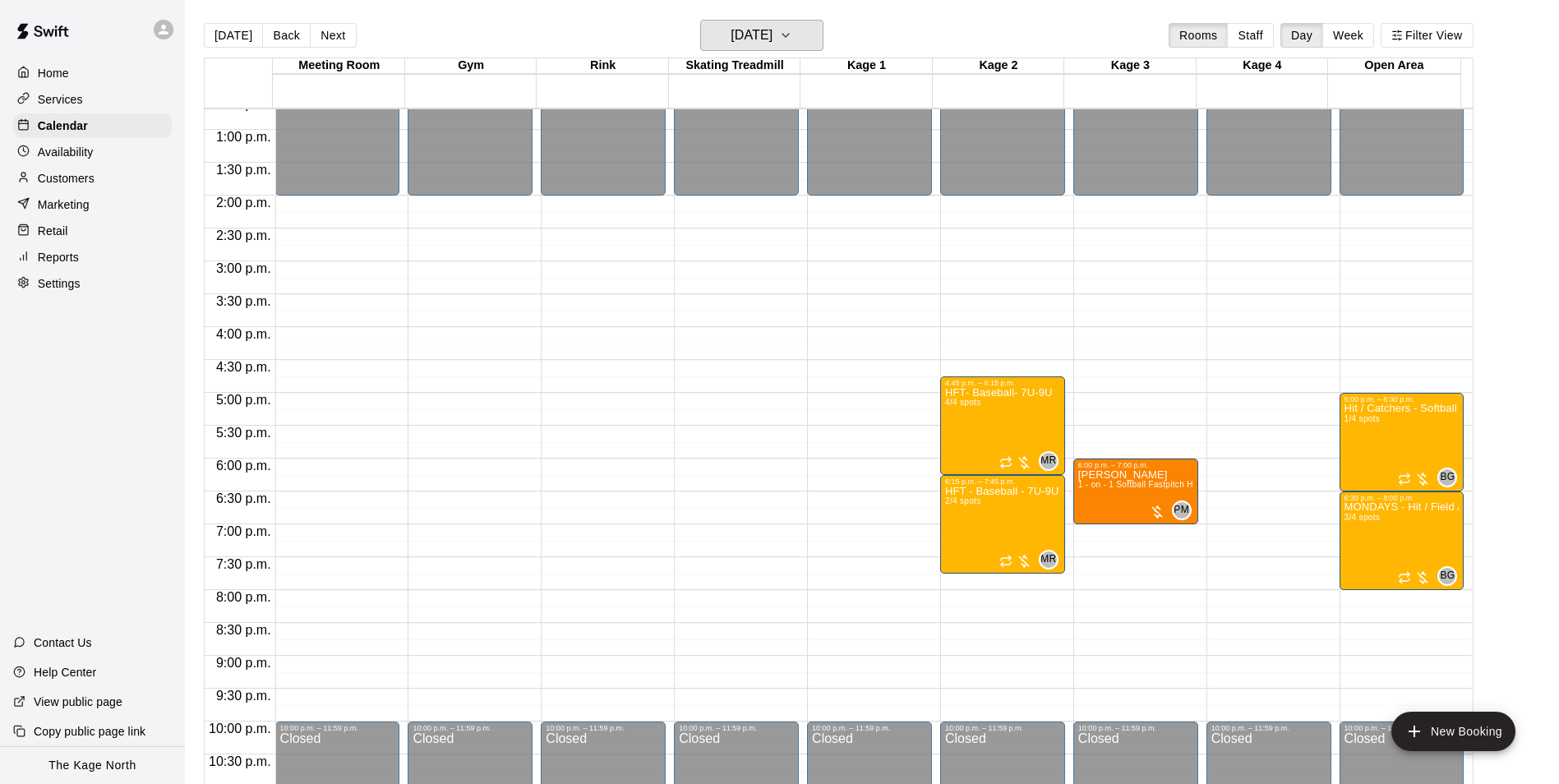
scroll to position [835, 0]
click at [772, 36] on h6 "[DATE]" at bounding box center [751, 34] width 42 height 23
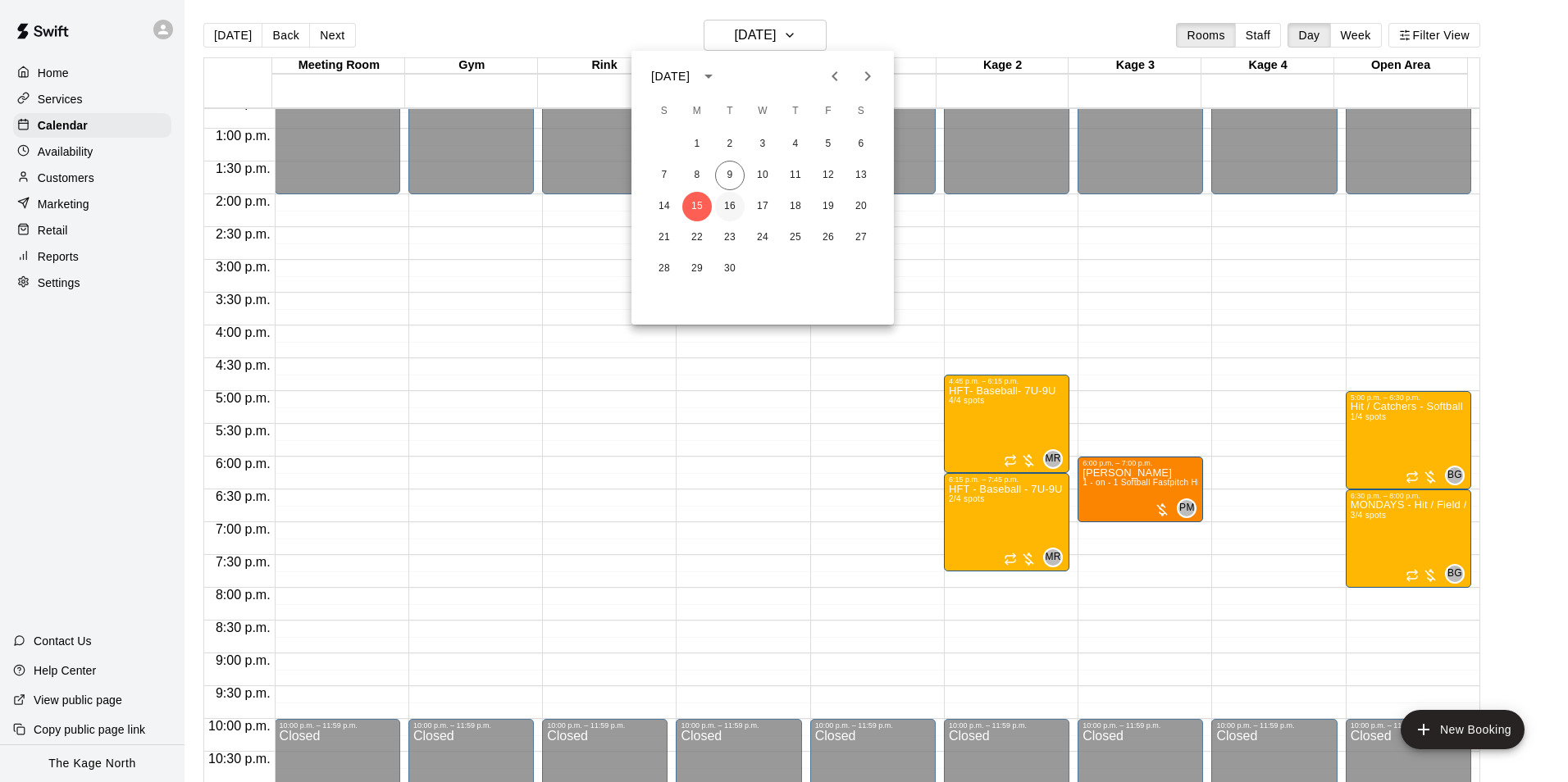
click at [736, 197] on button "16" at bounding box center [730, 206] width 30 height 30
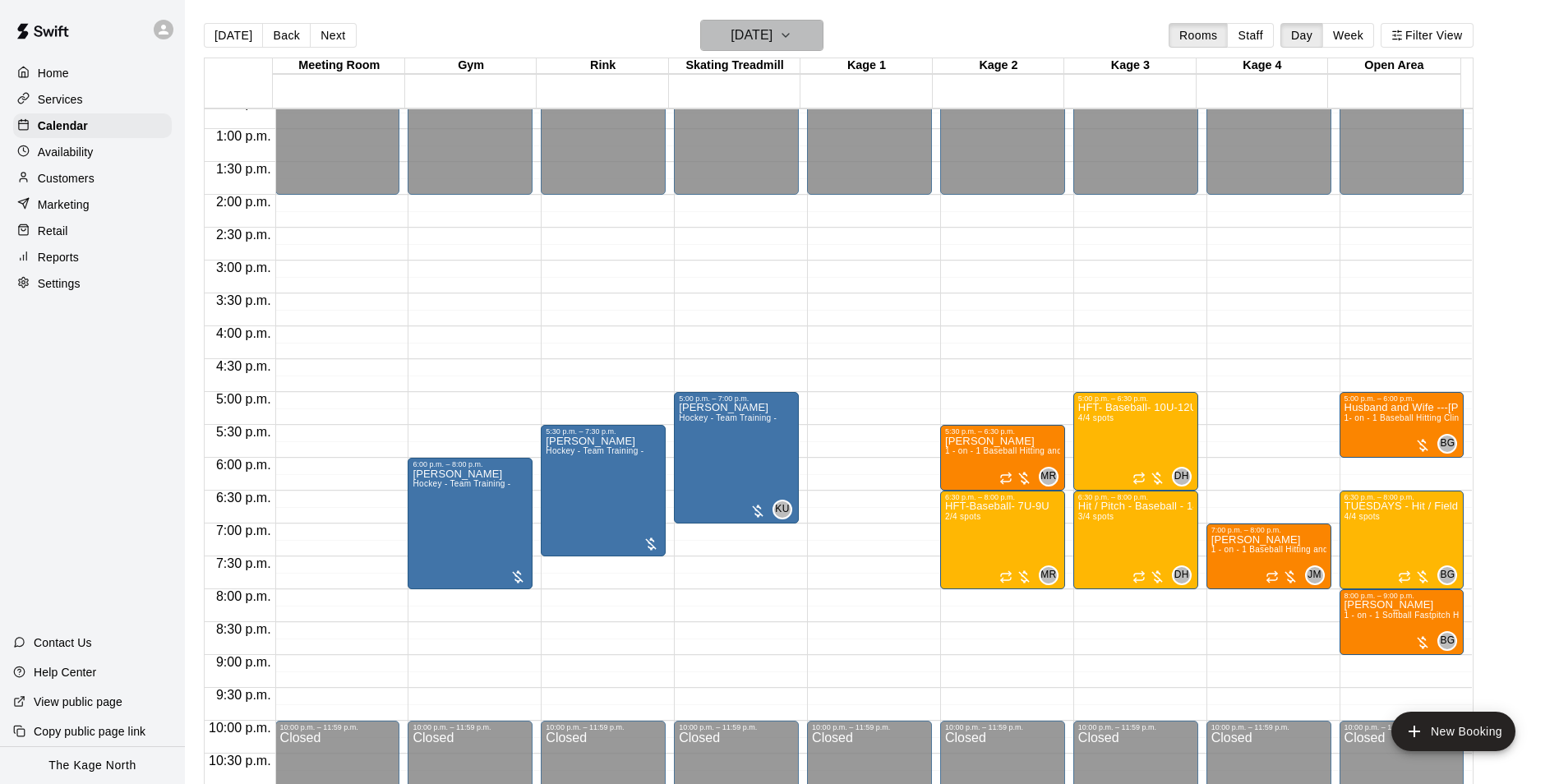
click at [772, 31] on h6 "[DATE]" at bounding box center [751, 34] width 42 height 23
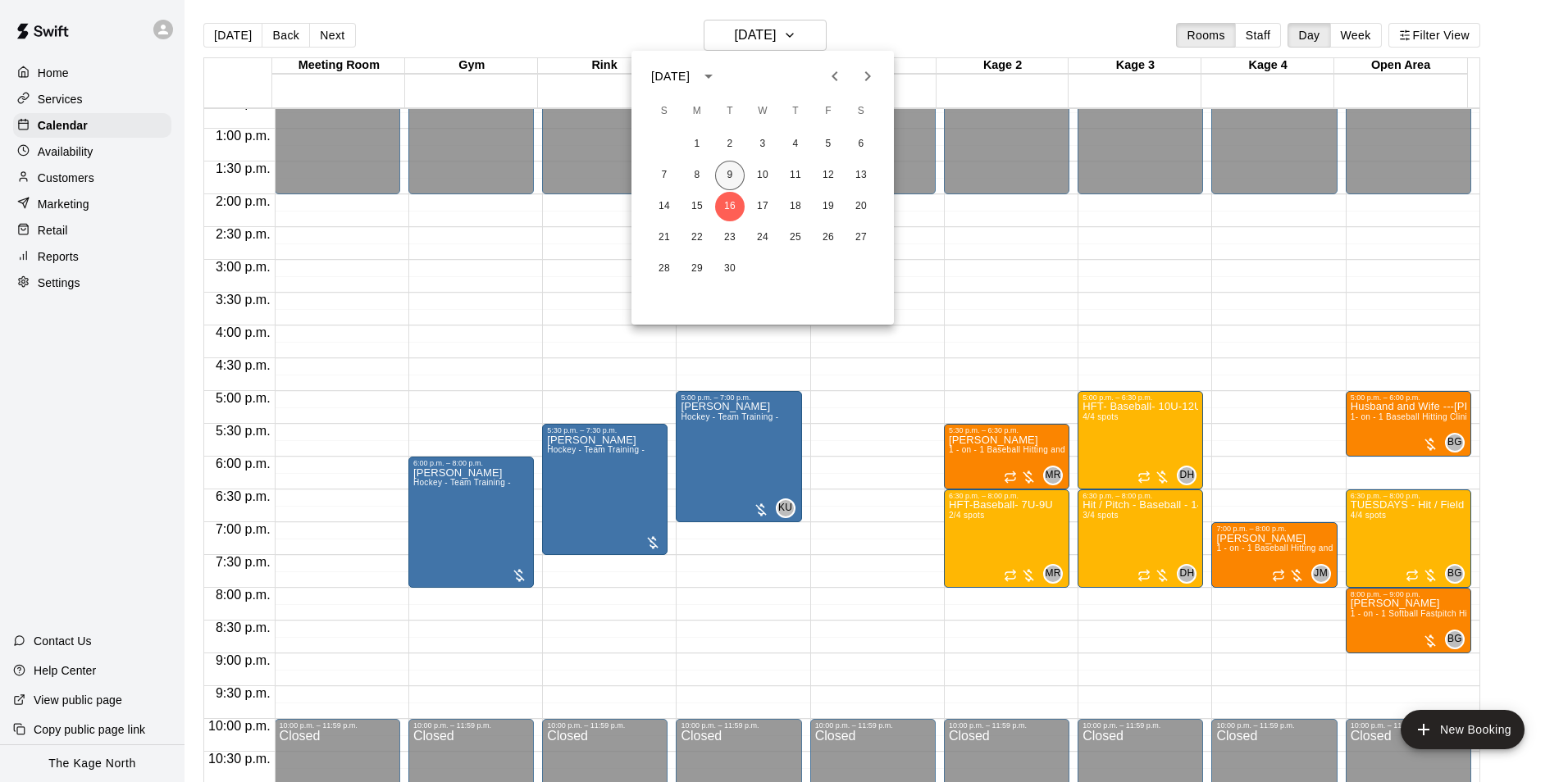
click at [721, 170] on button "9" at bounding box center [730, 176] width 30 height 30
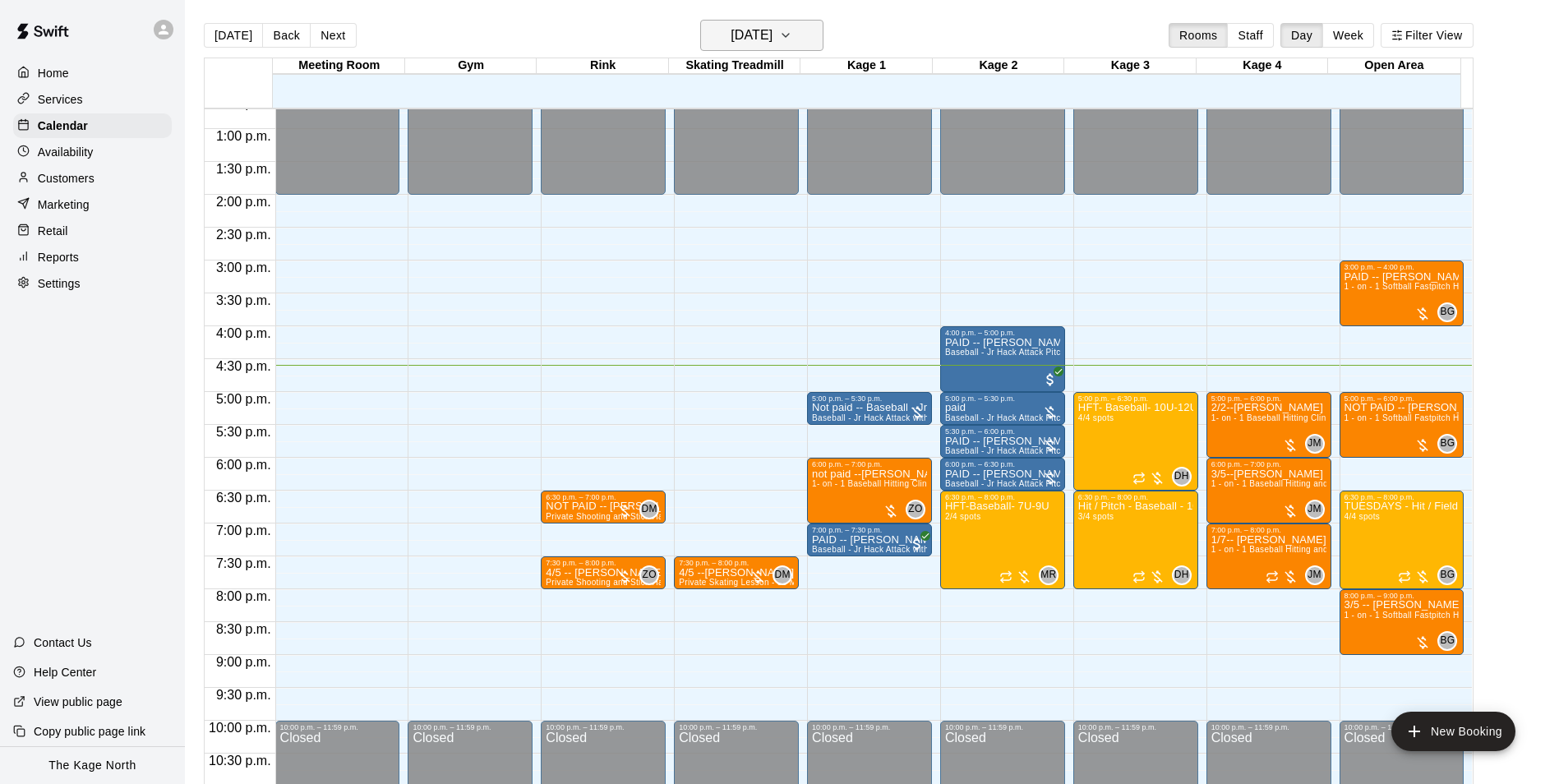
click at [772, 33] on h6 "[DATE]" at bounding box center [751, 34] width 42 height 23
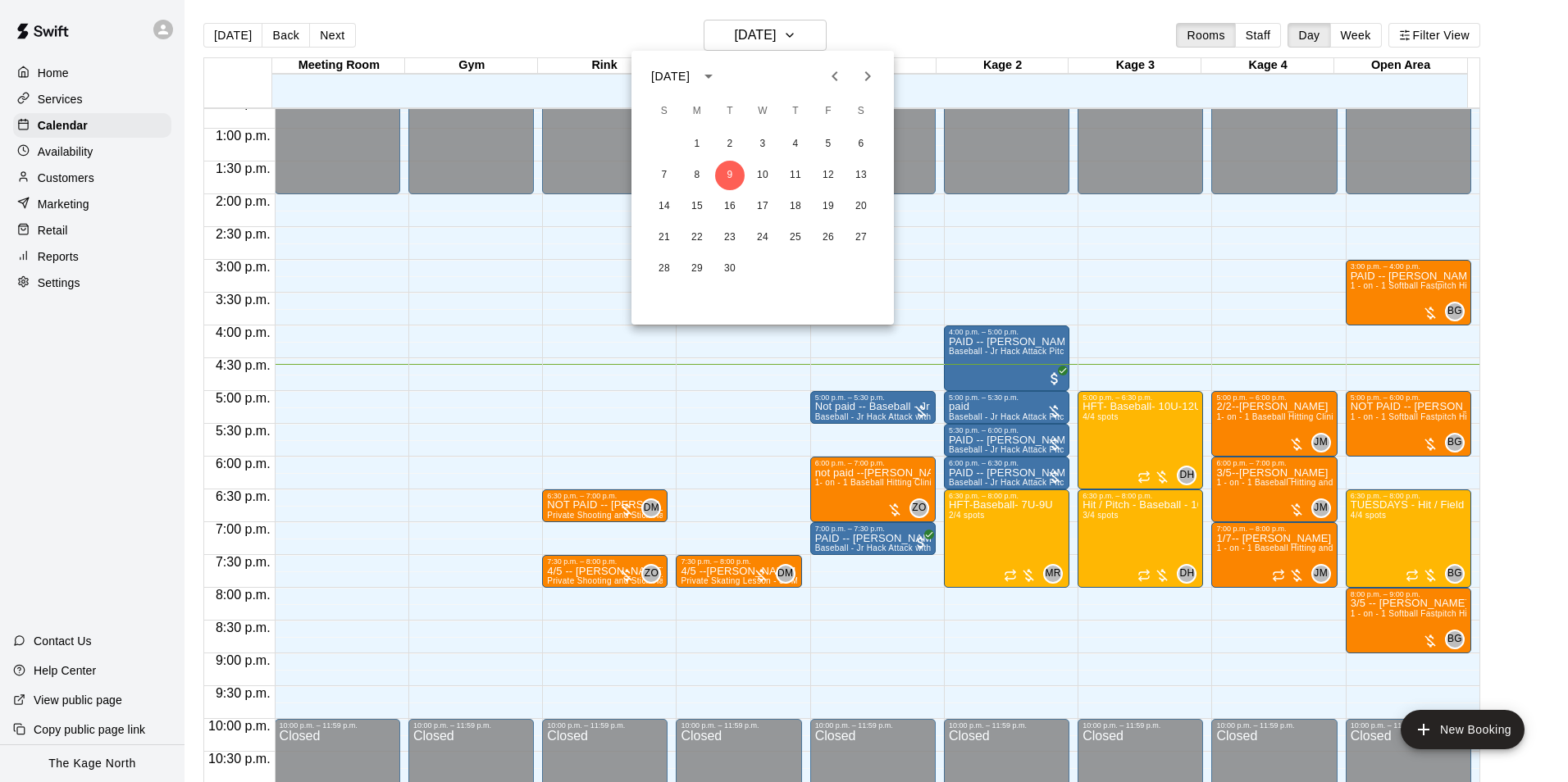
click at [999, 44] on div at bounding box center [784, 391] width 1568 height 782
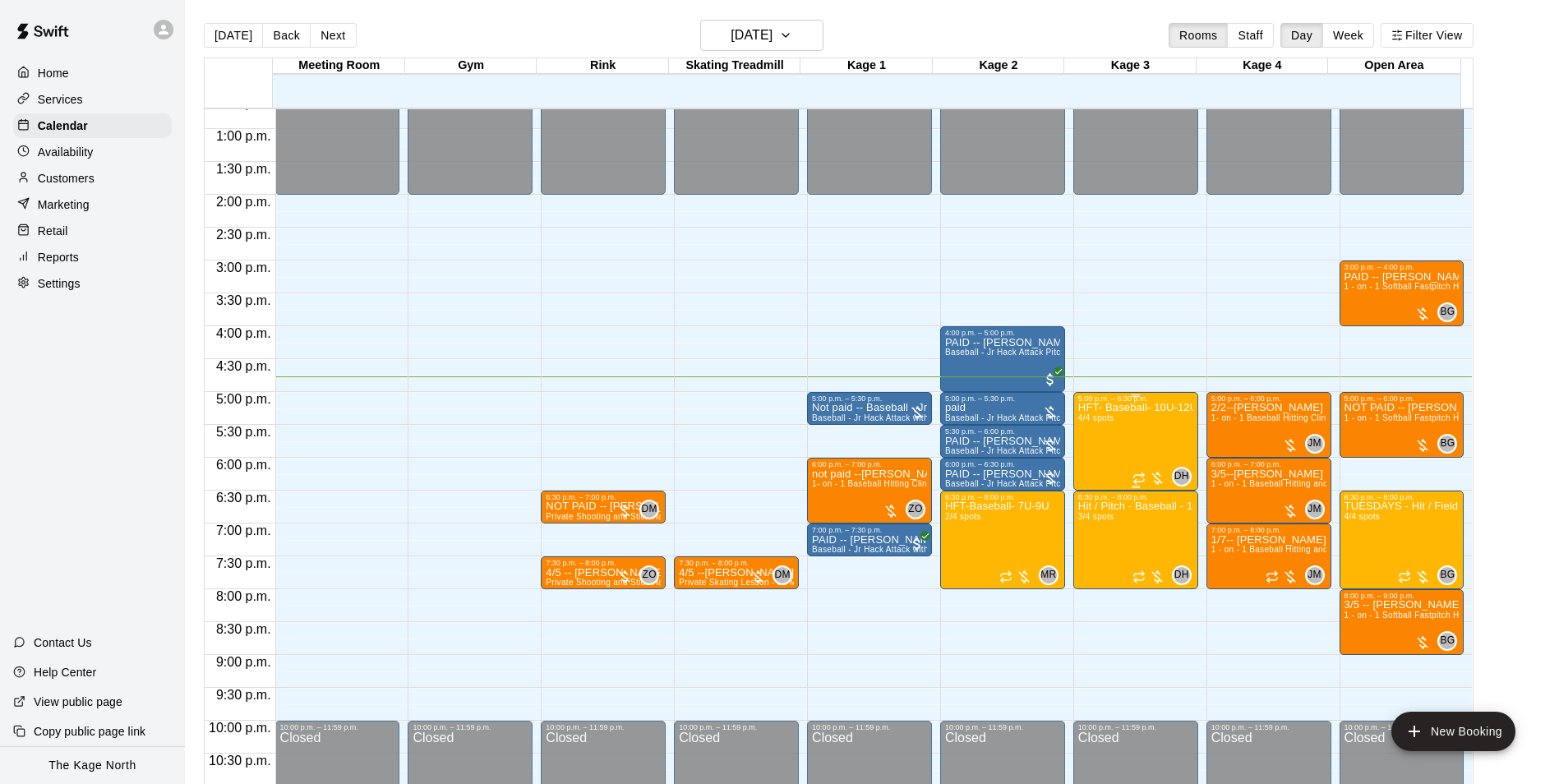
click at [1166, 430] on div "HFT- Baseball- 10U-12U 4/4 spots" at bounding box center [1135, 795] width 115 height 784
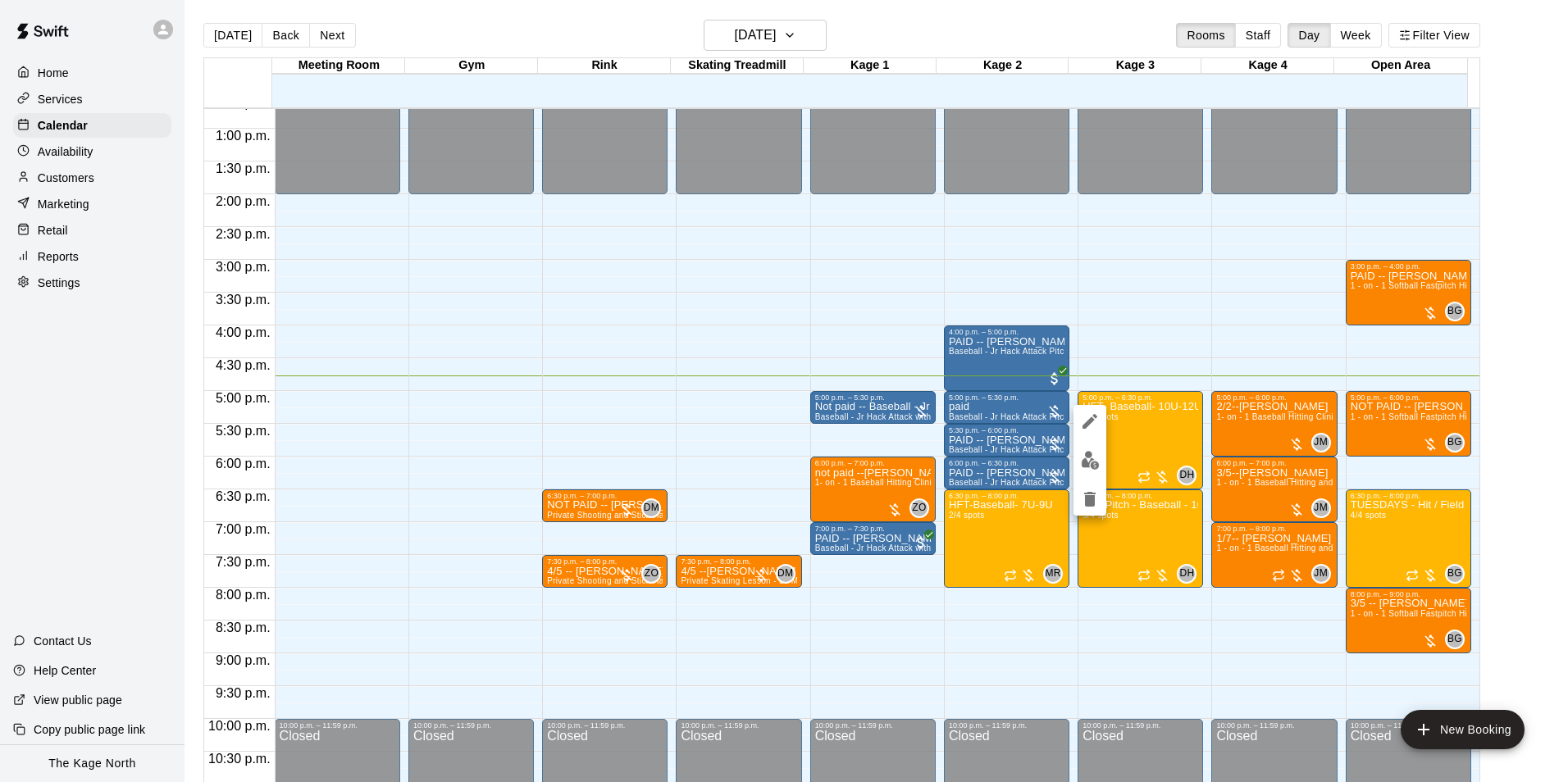
click at [1082, 460] on img "edit" at bounding box center [1090, 460] width 19 height 19
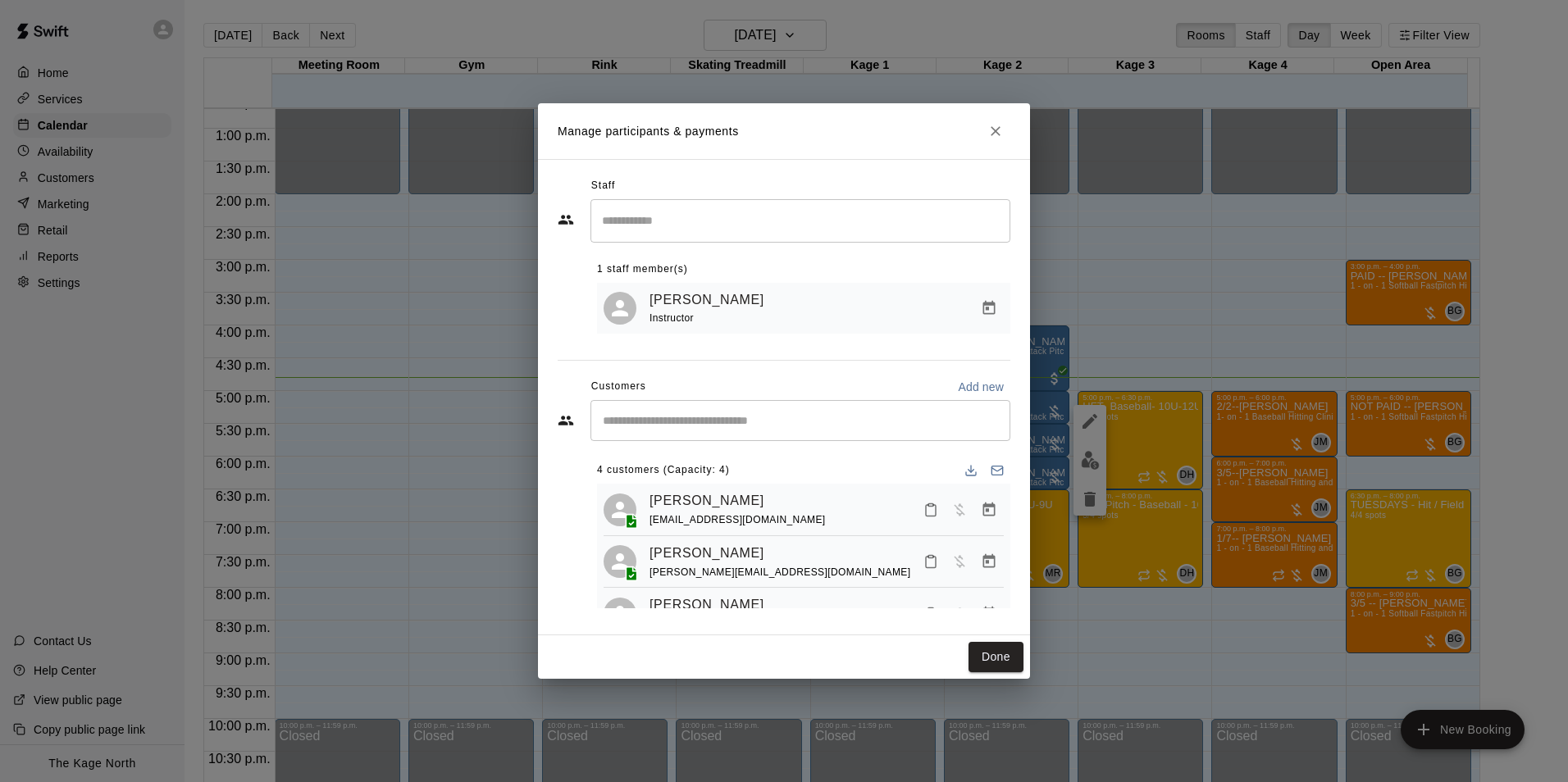
click at [994, 129] on icon "Close" at bounding box center [995, 131] width 16 height 16
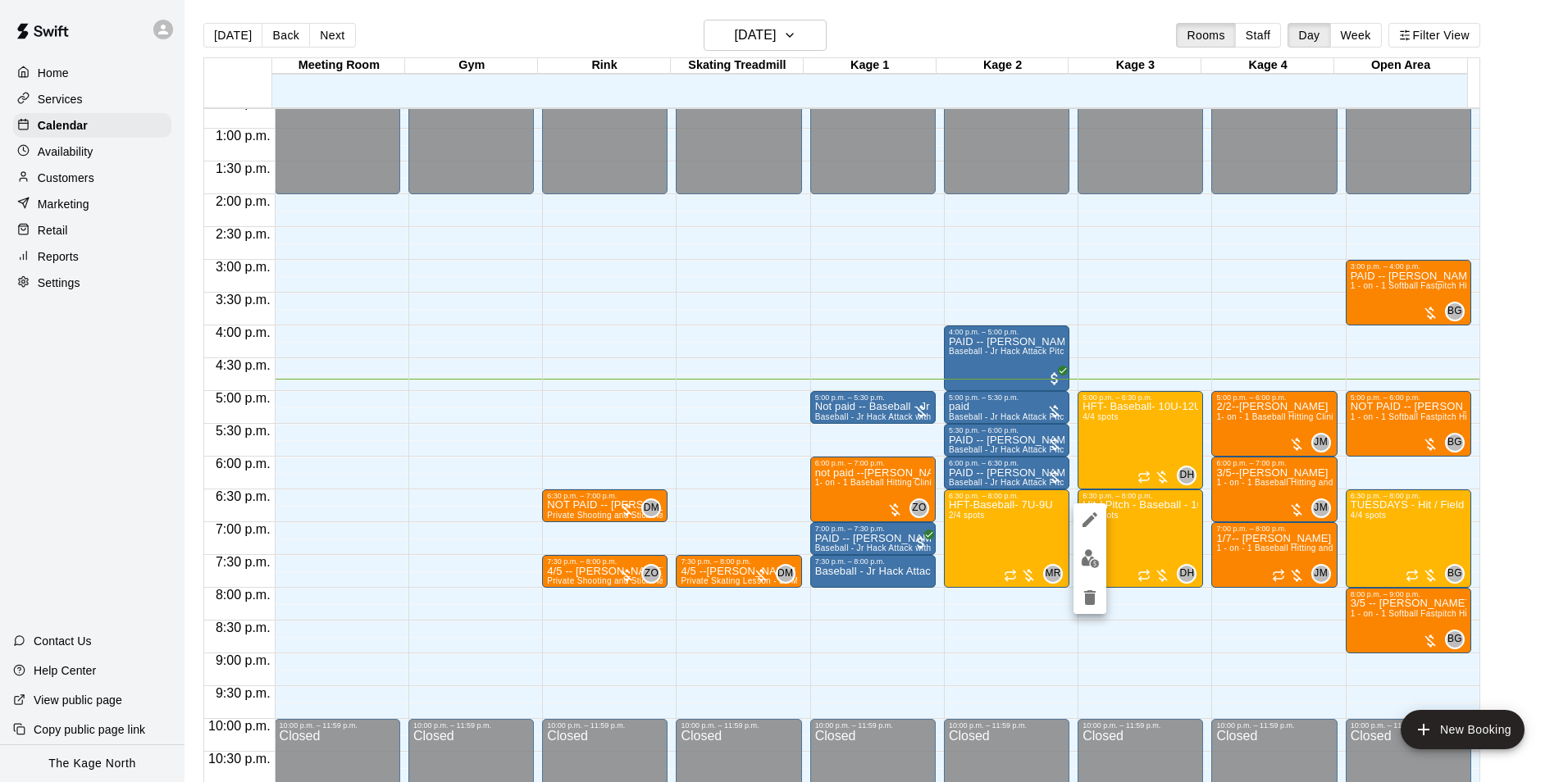
drag, startPoint x: 954, startPoint y: 45, endPoint x: 1028, endPoint y: 174, distance: 148.7
click at [954, 45] on div at bounding box center [784, 391] width 1568 height 782
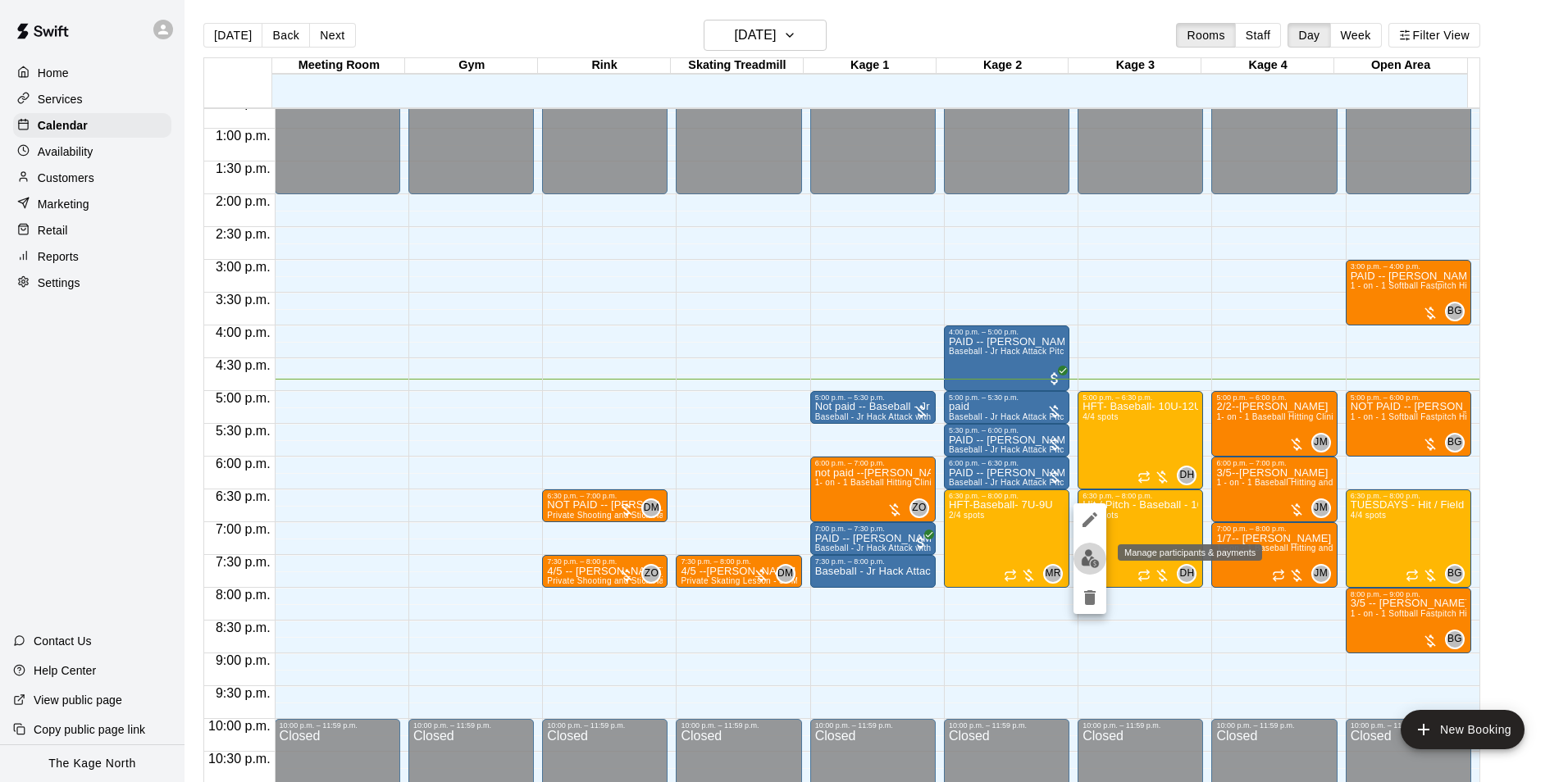
click at [1092, 557] on img "edit" at bounding box center [1090, 558] width 19 height 19
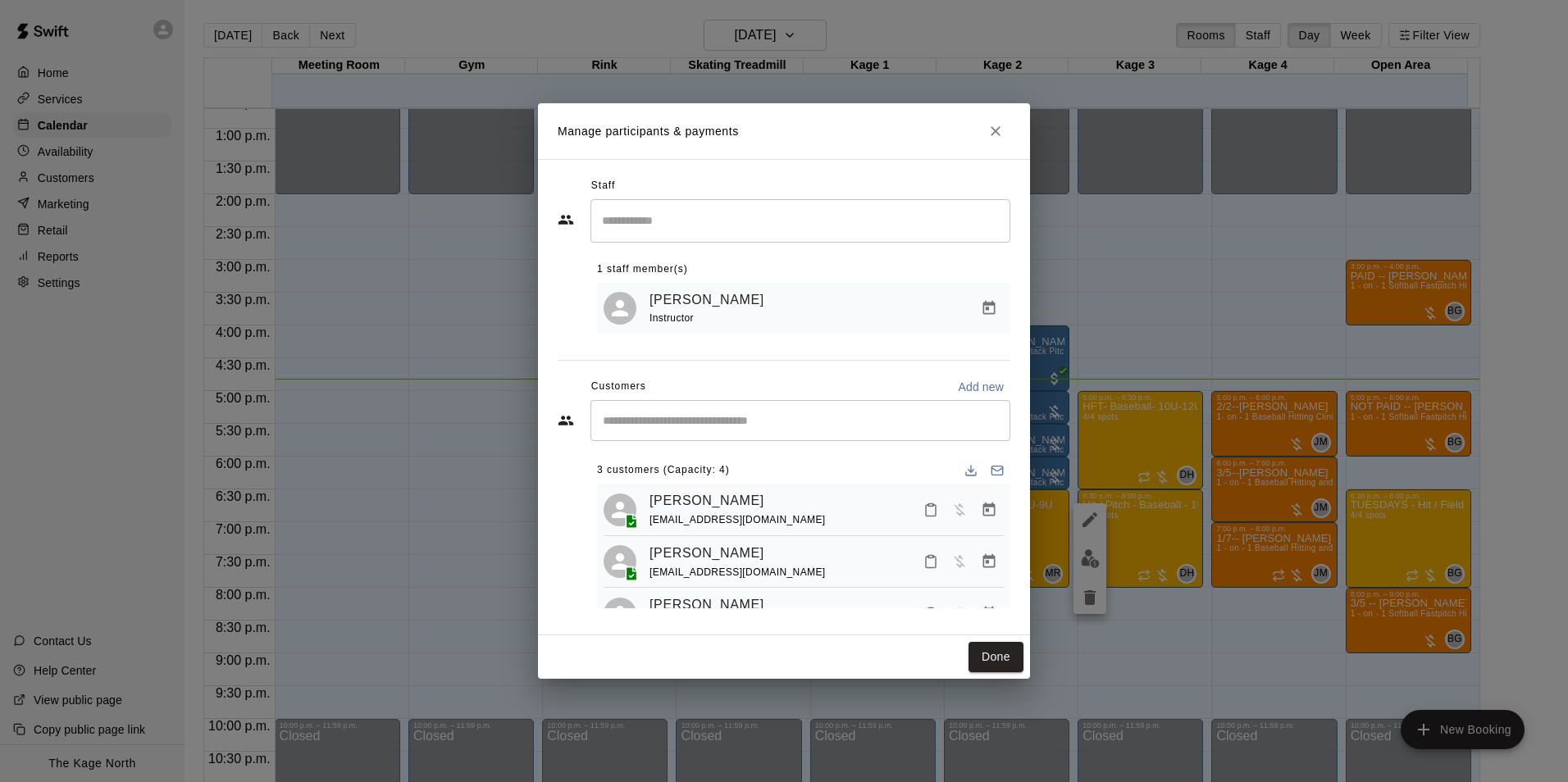
click at [995, 140] on button "Close" at bounding box center [995, 131] width 30 height 30
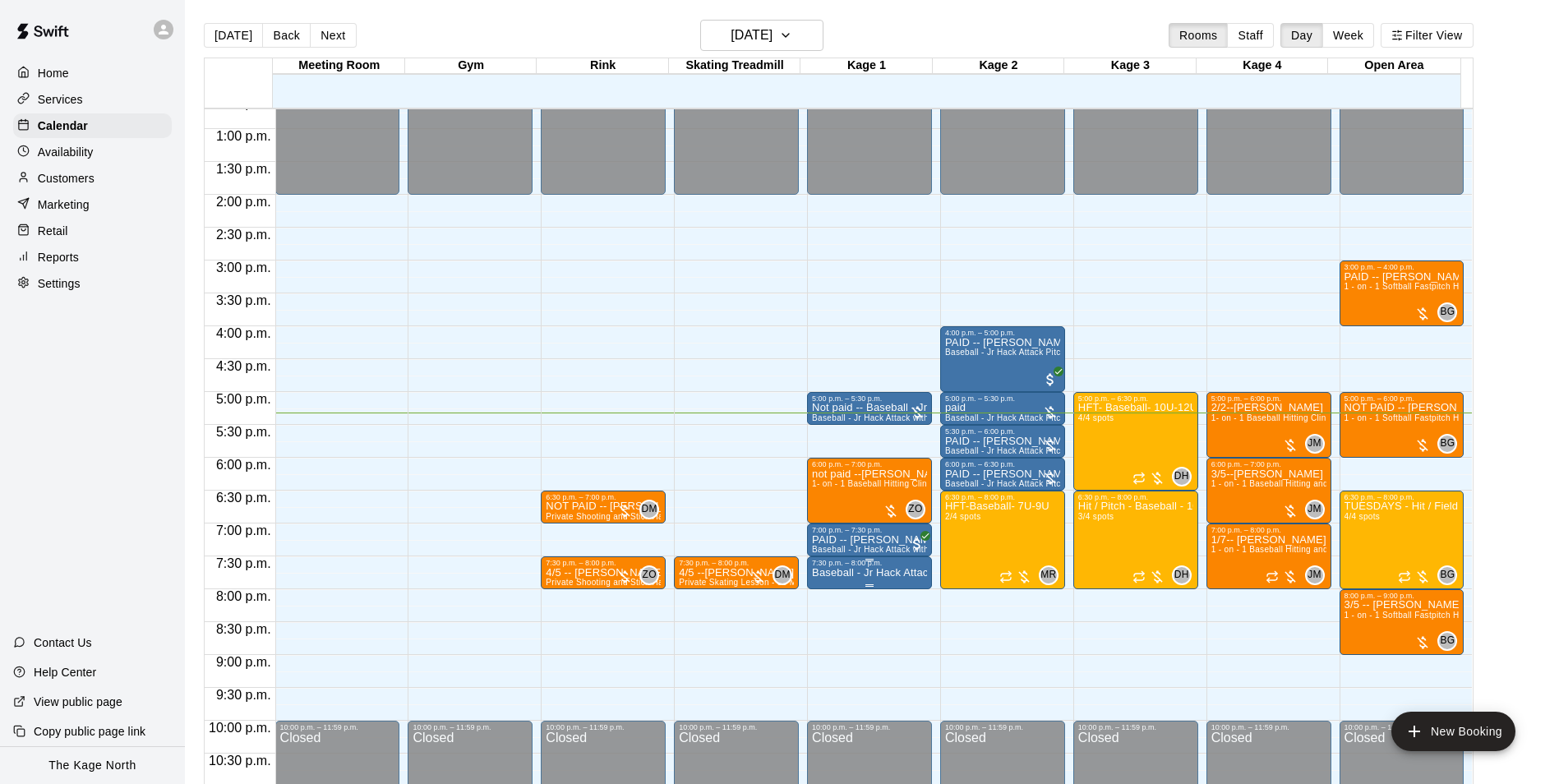
click at [876, 573] on p "Baseball - Jr Hack Attack with Feeder - DO NOT NEED SECOND PERSON" at bounding box center [869, 573] width 115 height 0
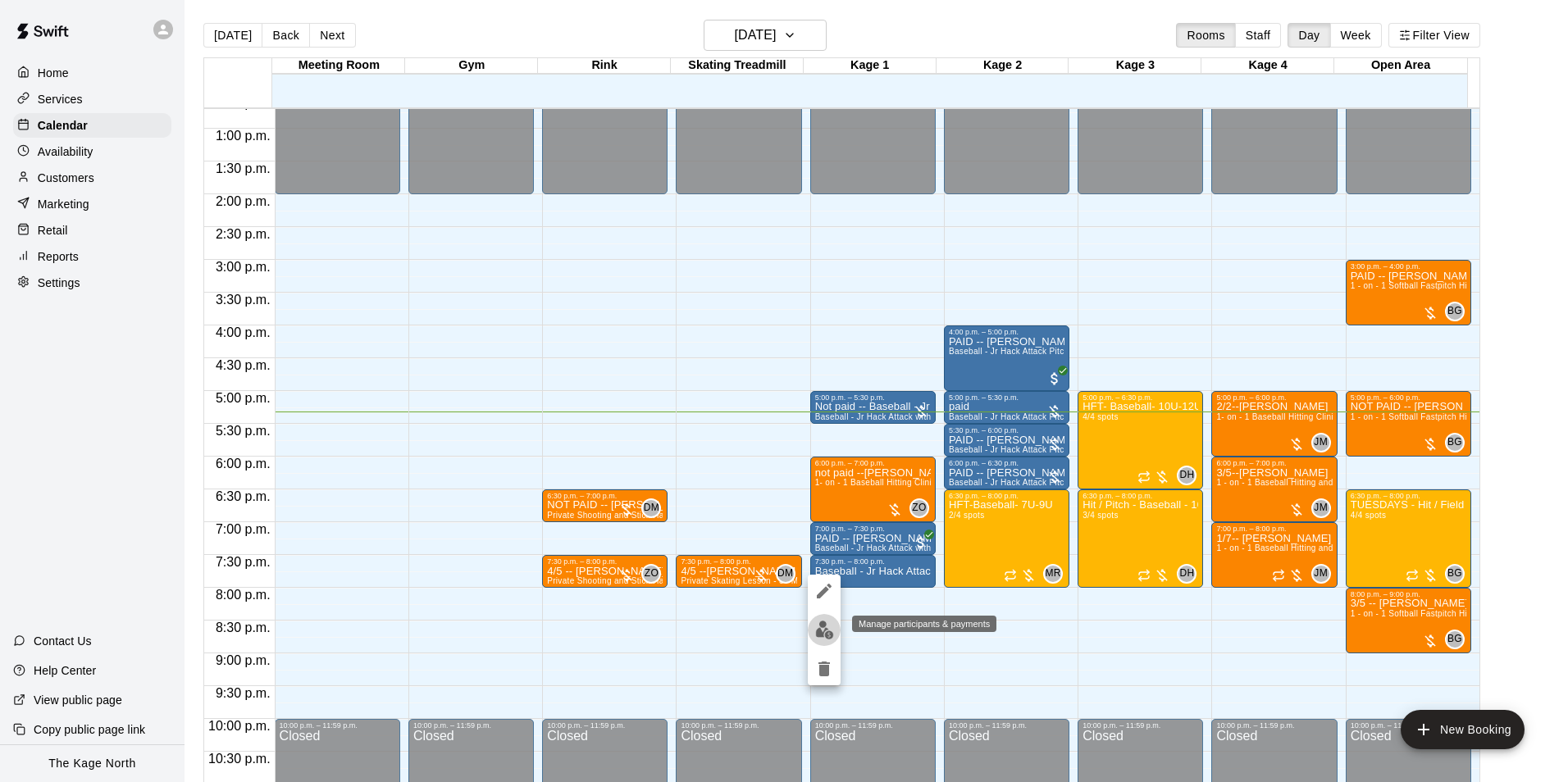
click at [826, 632] on img "edit" at bounding box center [824, 630] width 19 height 19
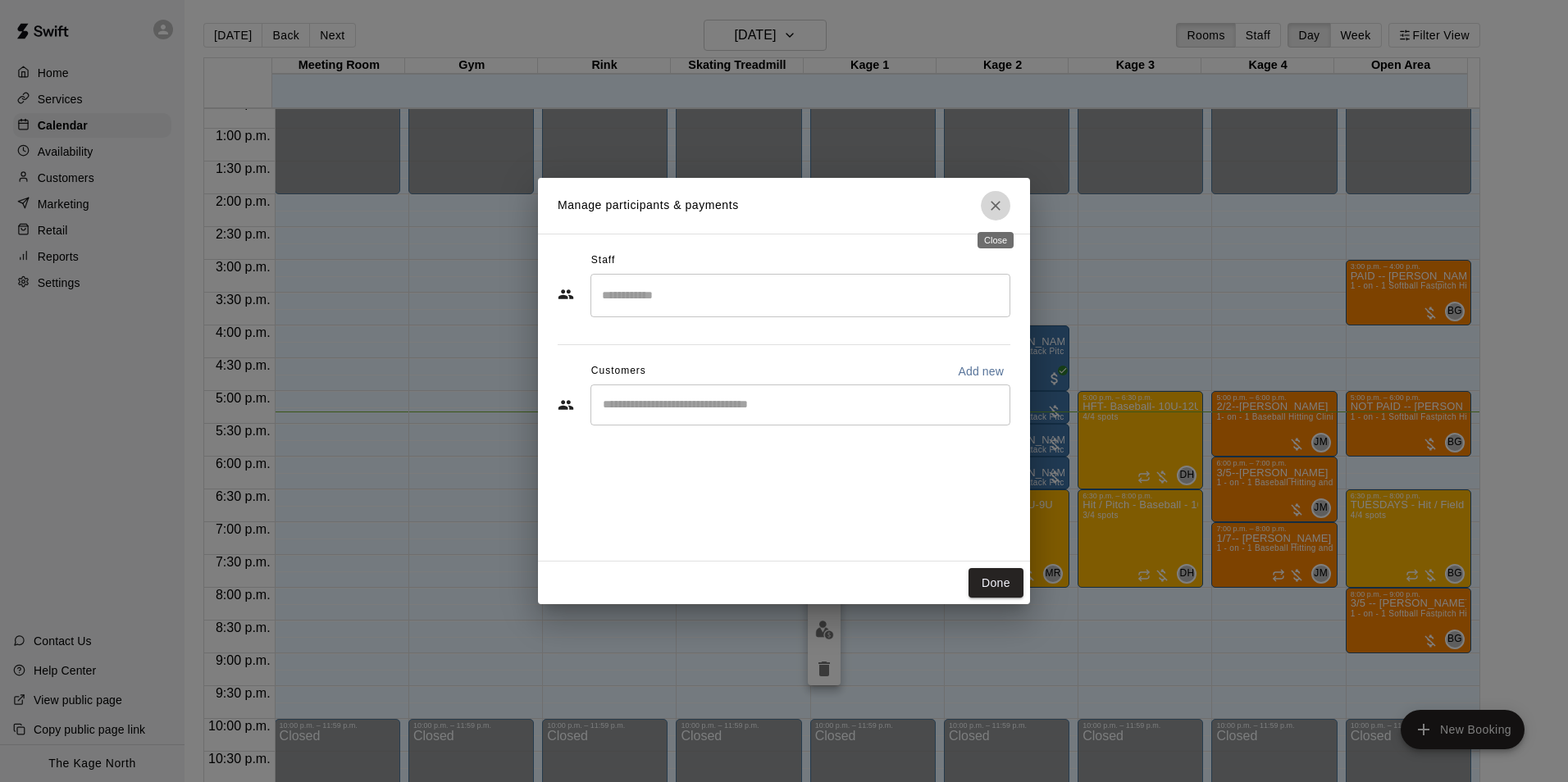
click at [1000, 207] on icon "Close" at bounding box center [995, 205] width 16 height 16
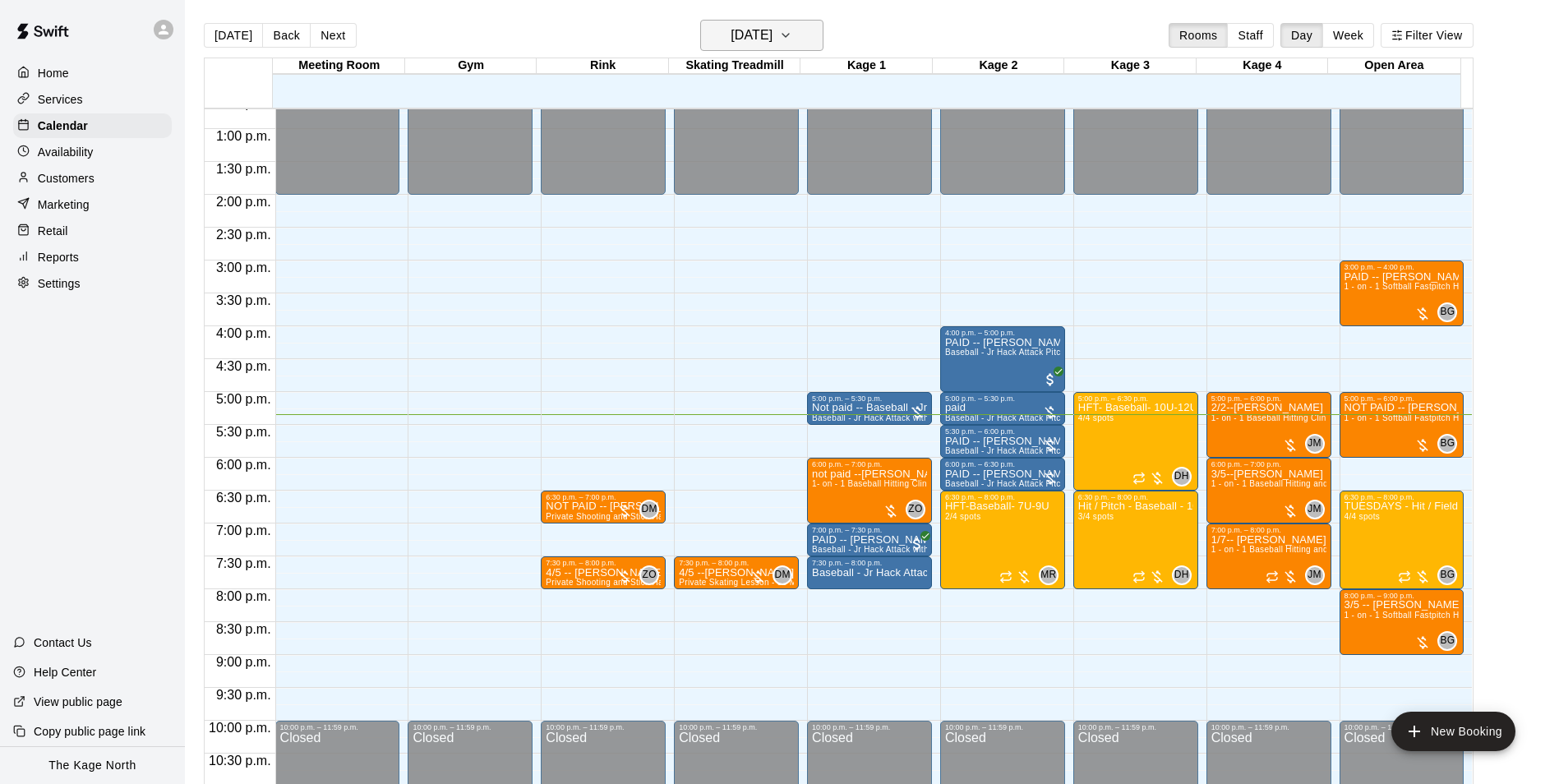
click at [806, 36] on button "[DATE]" at bounding box center [762, 35] width 123 height 31
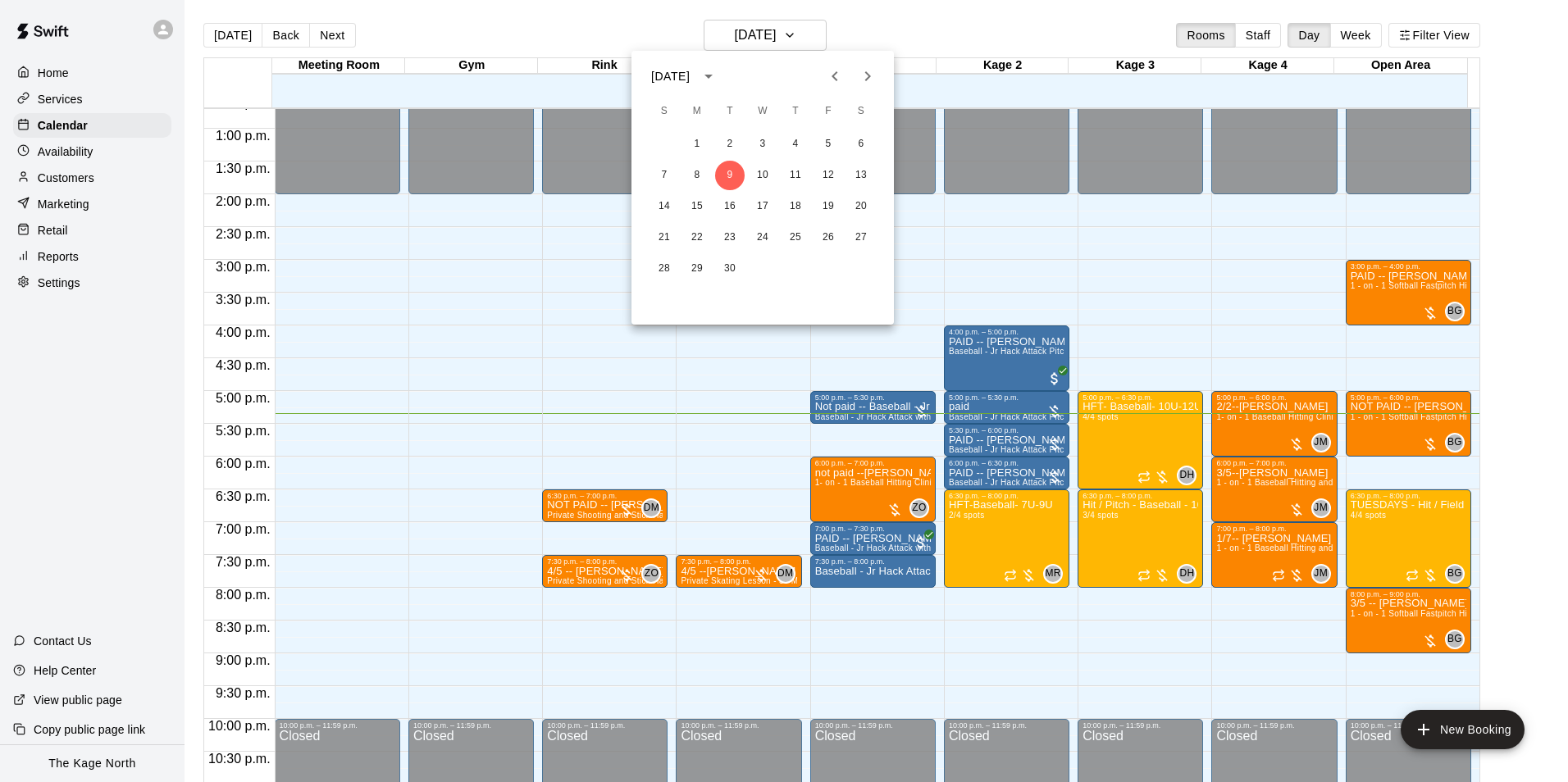
drag, startPoint x: 560, startPoint y: 33, endPoint x: 295, endPoint y: 86, distance: 270.2
click at [559, 33] on div at bounding box center [784, 391] width 1568 height 782
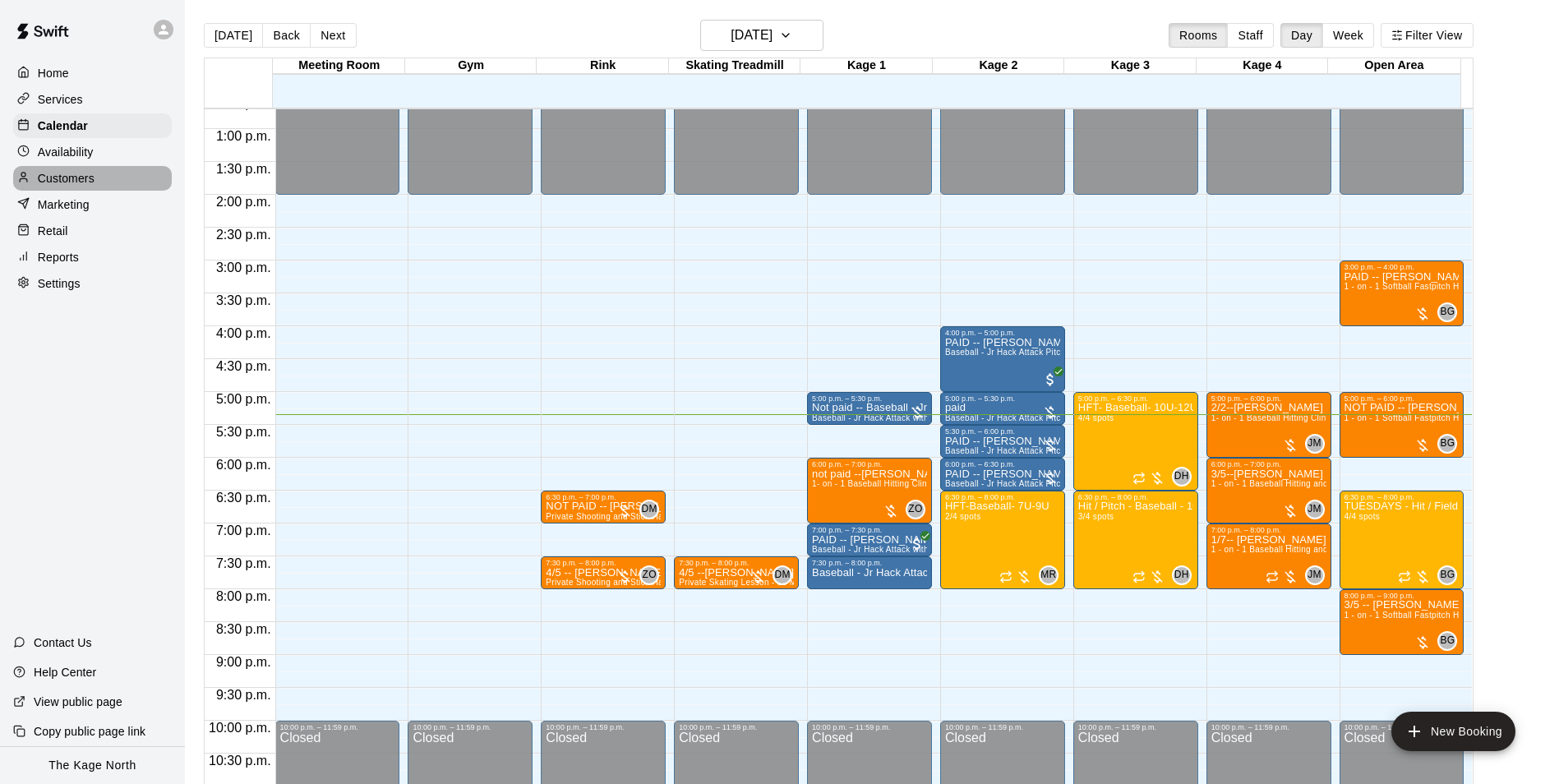
click at [65, 182] on p "Customers" at bounding box center [66, 178] width 56 height 16
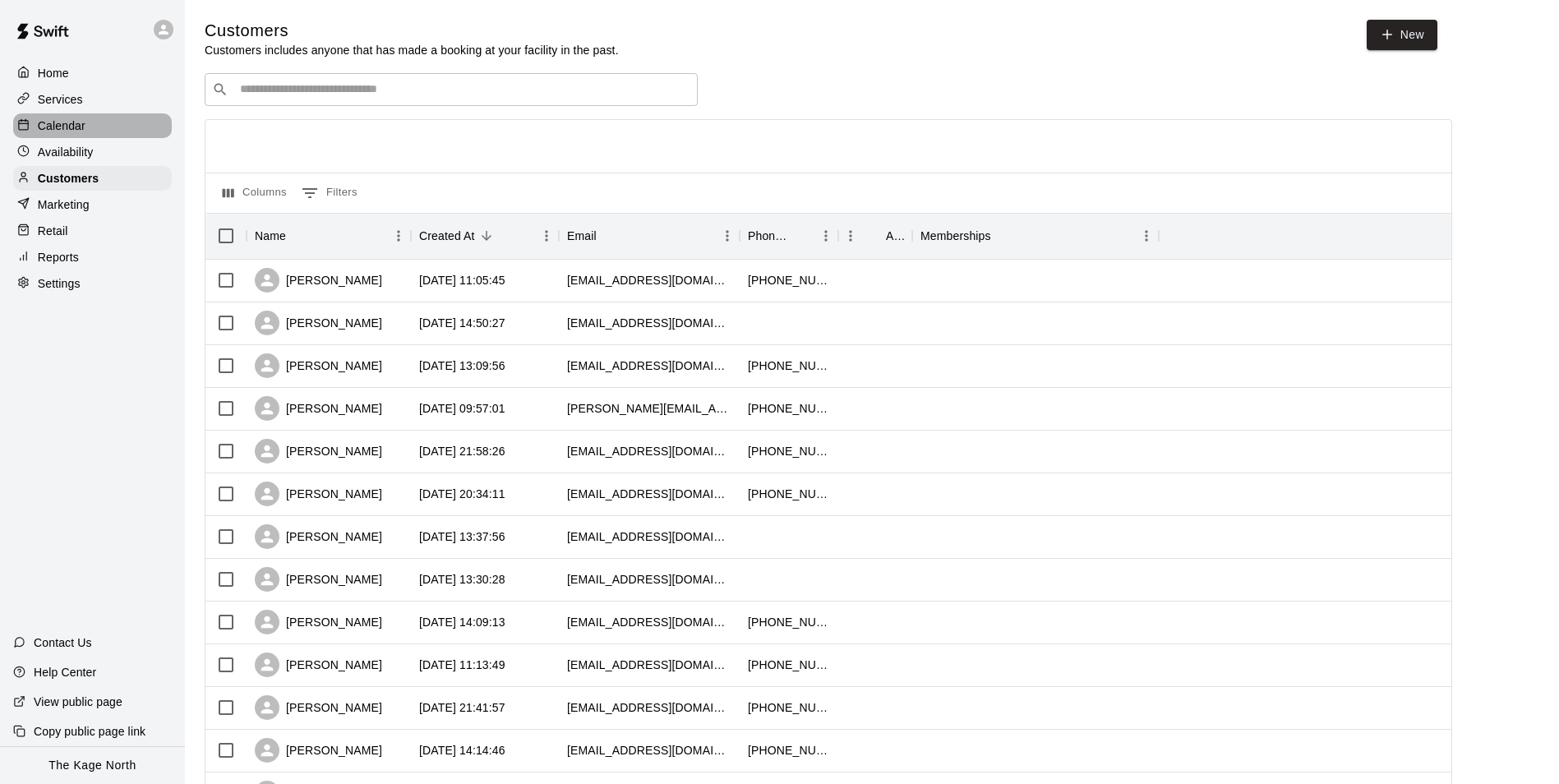
click at [41, 116] on div "Calendar" at bounding box center [92, 125] width 159 height 24
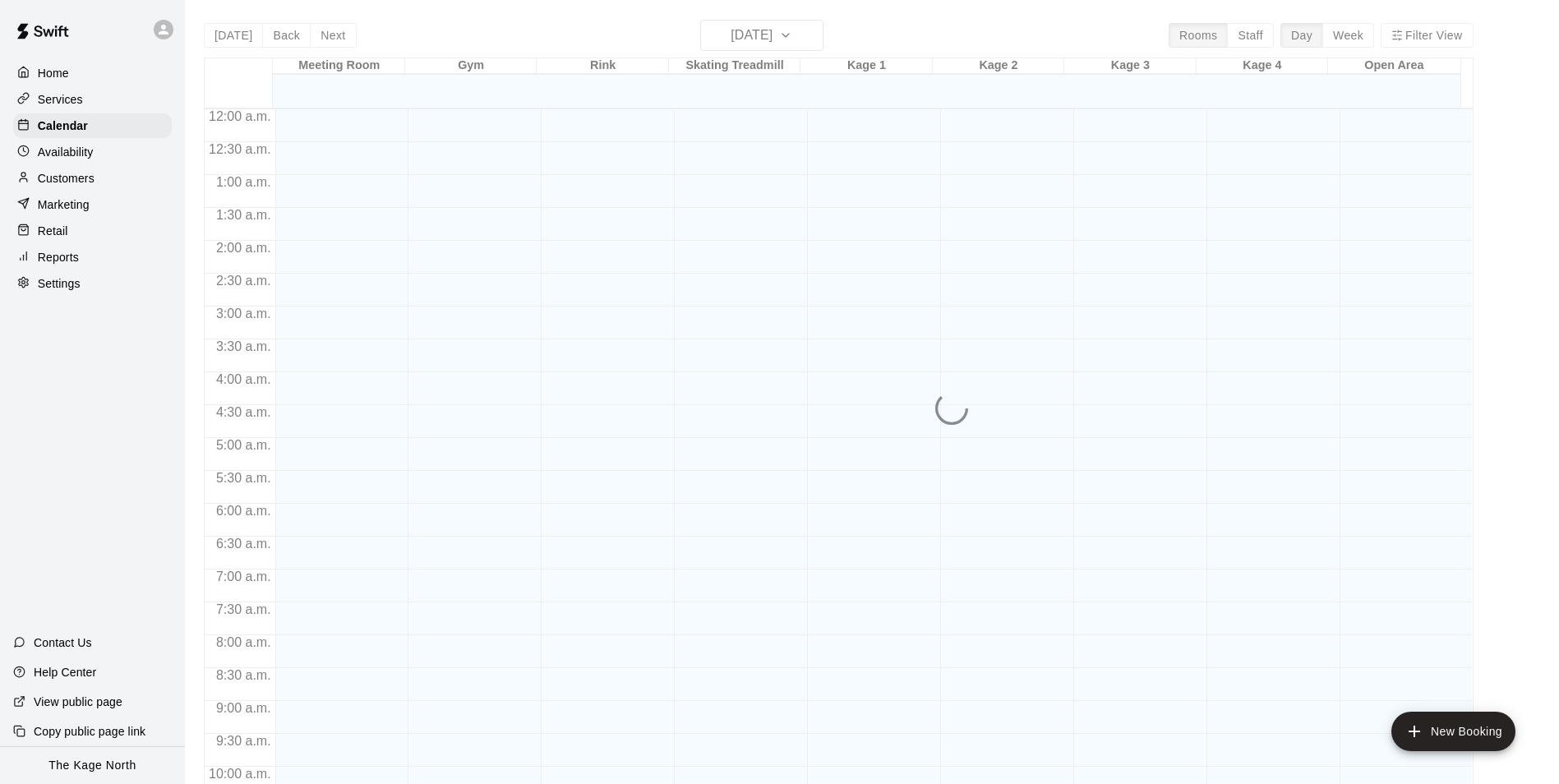
scroll to position [835, 0]
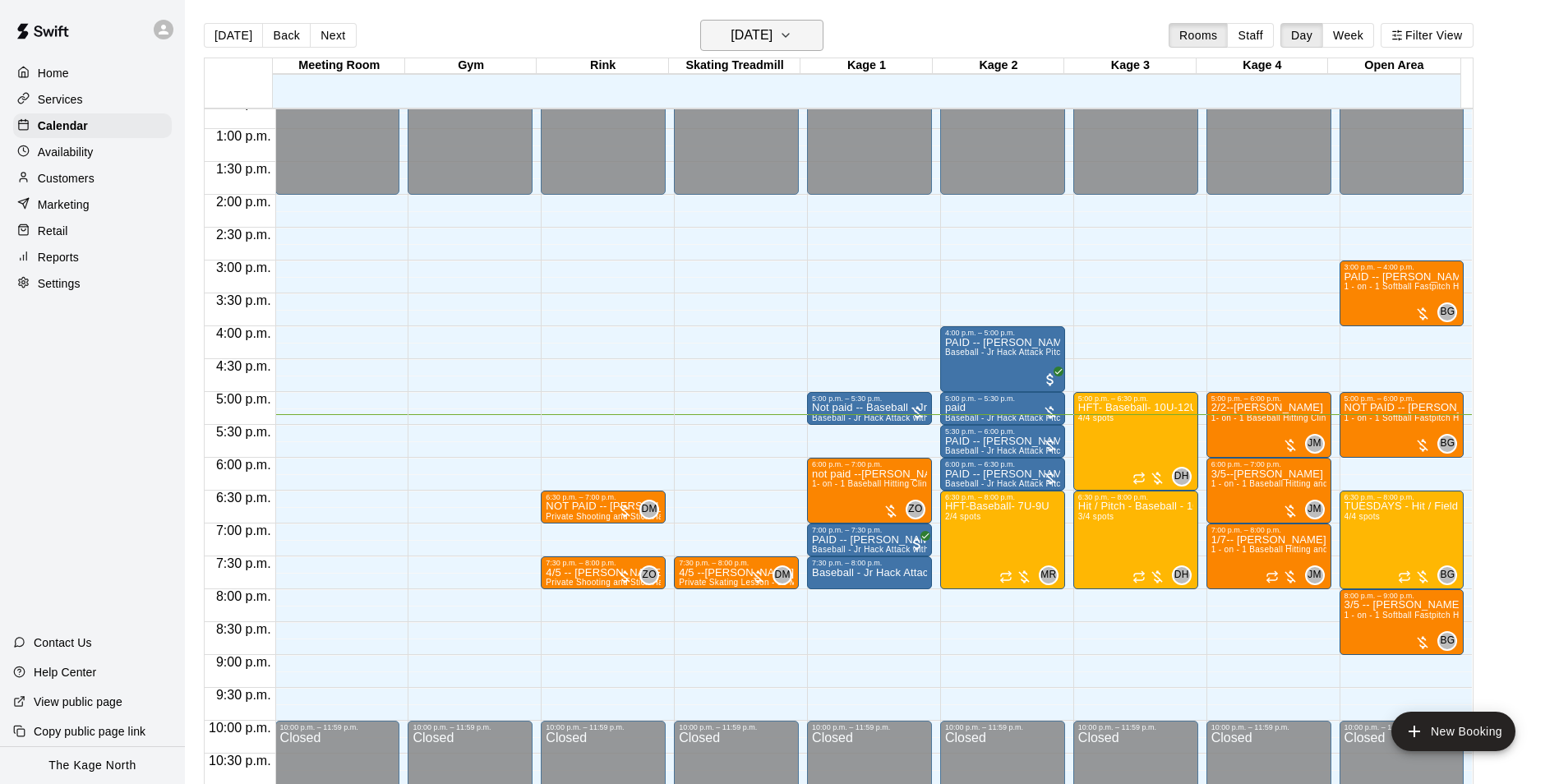
click at [772, 34] on h6 "[DATE]" at bounding box center [751, 34] width 42 height 23
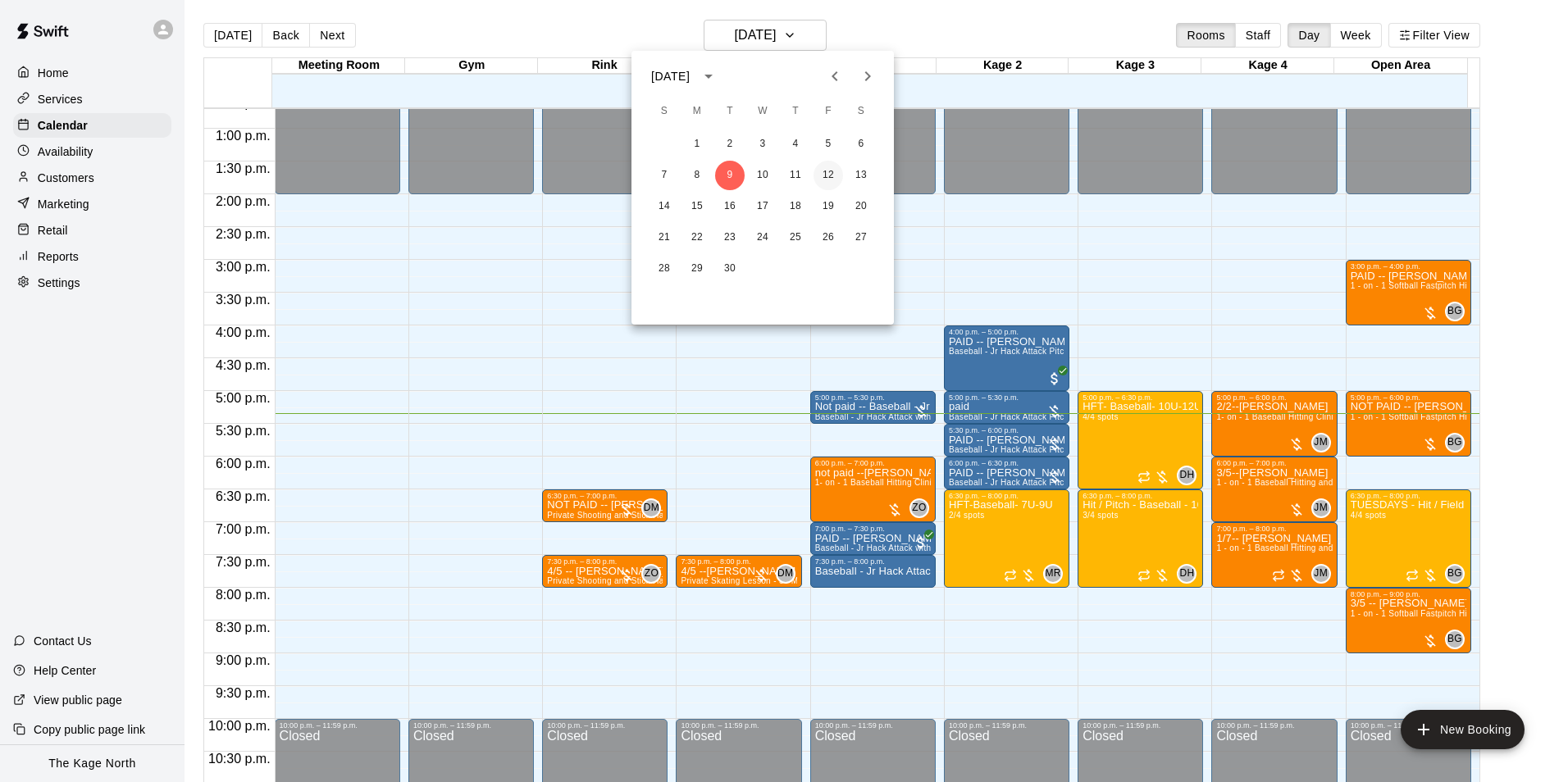
click at [823, 173] on button "12" at bounding box center [827, 176] width 30 height 30
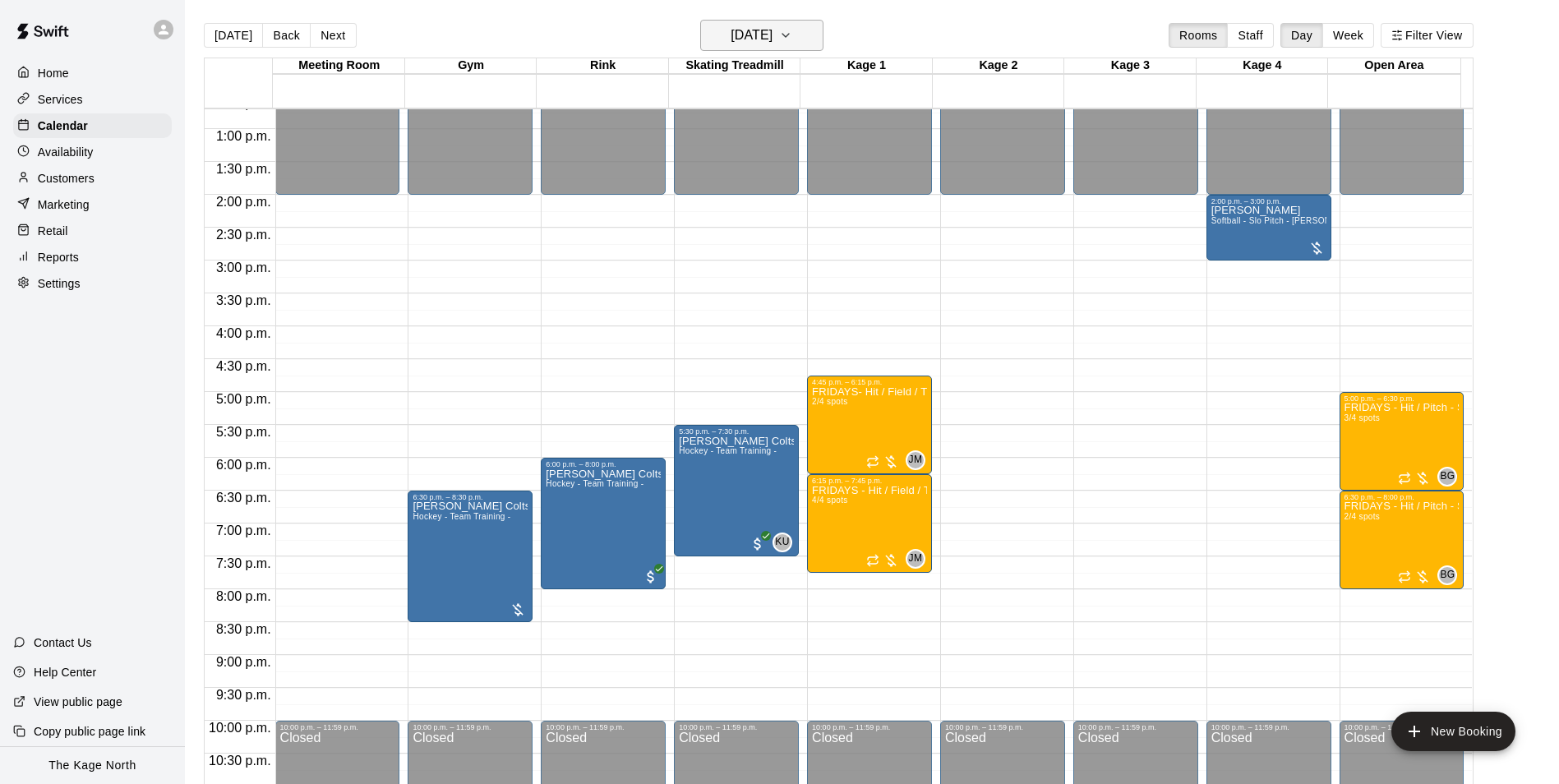
click at [772, 39] on h6 "[DATE]" at bounding box center [751, 34] width 42 height 23
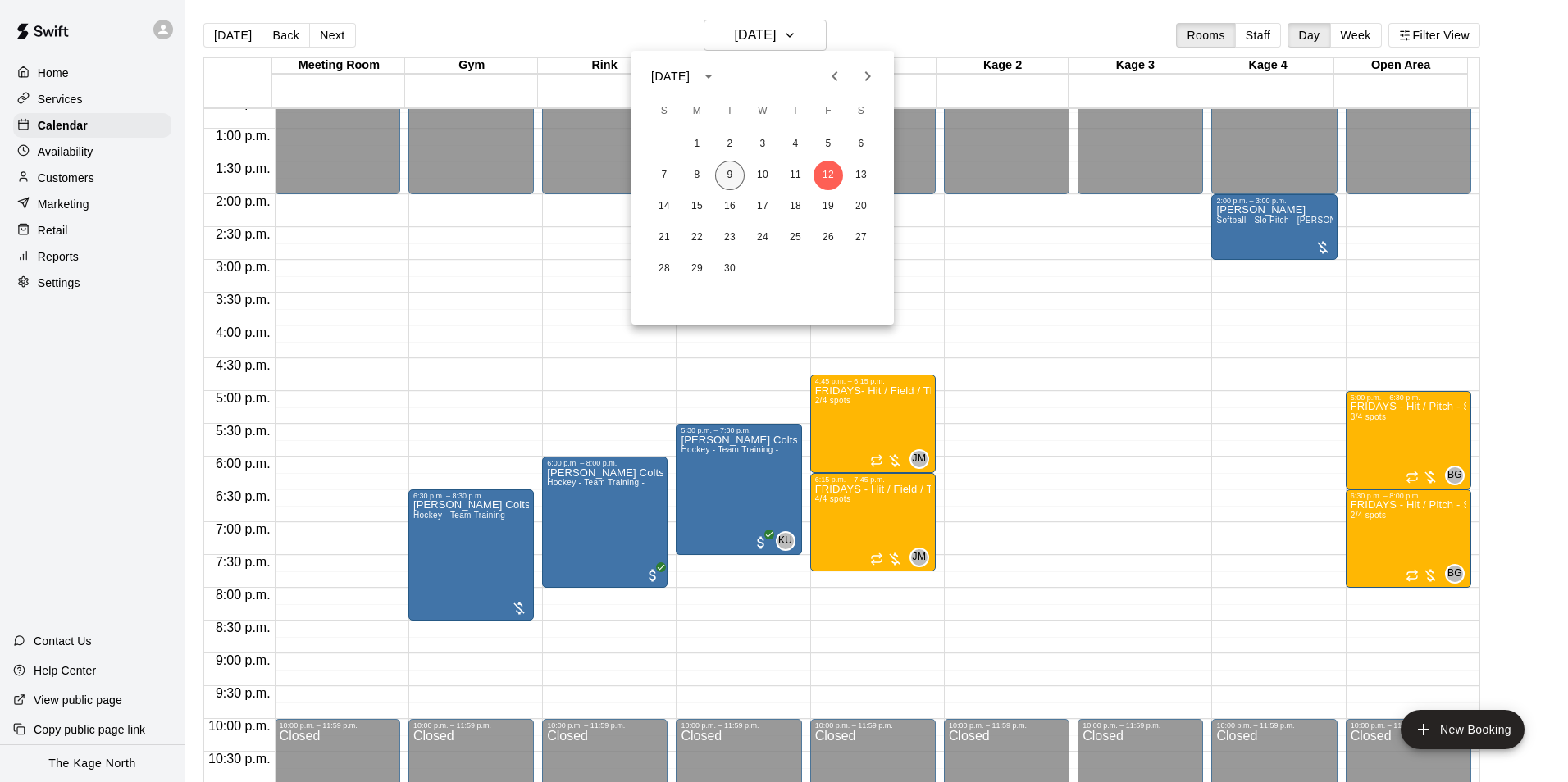
click at [726, 178] on button "9" at bounding box center [730, 176] width 30 height 30
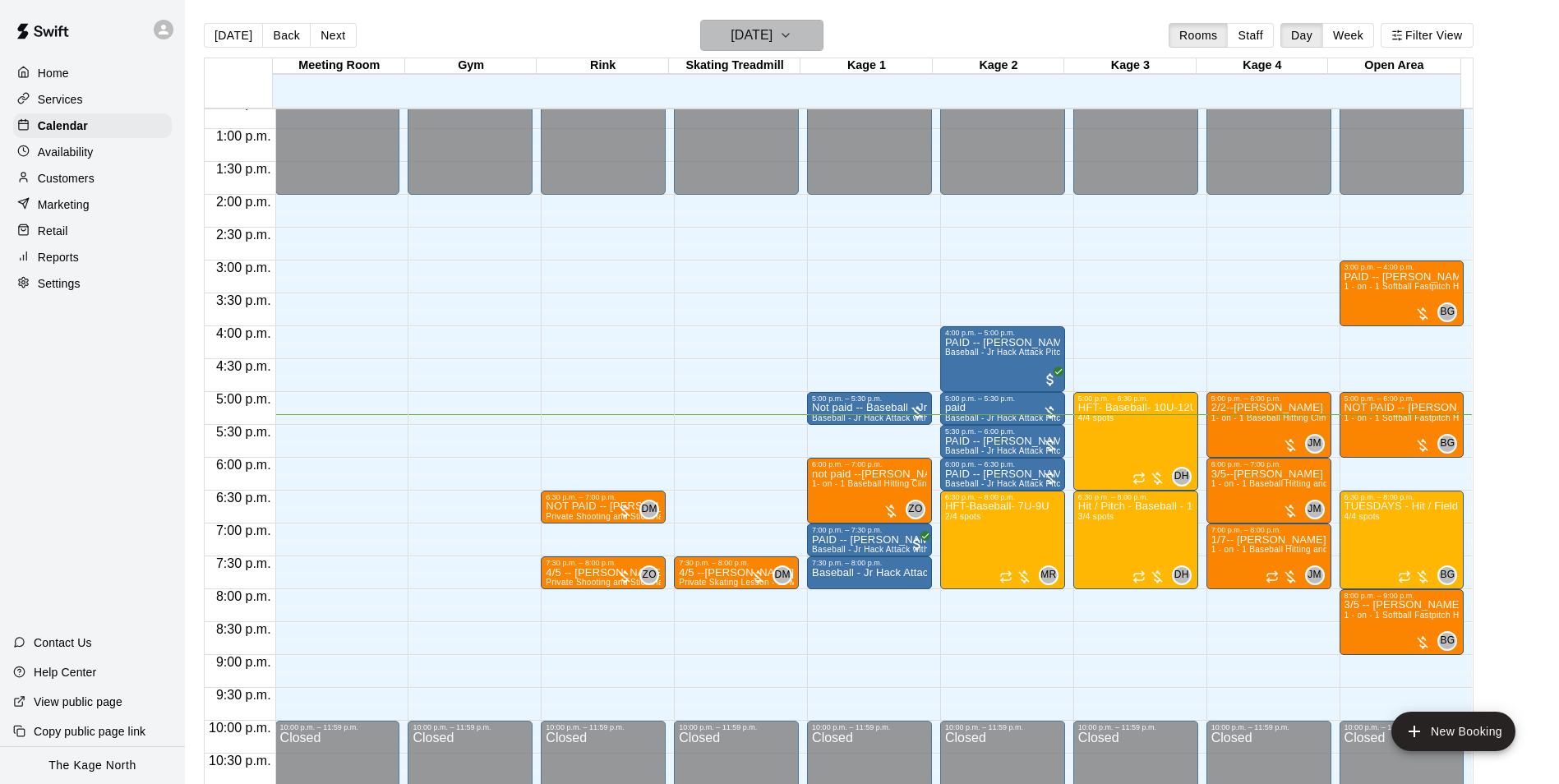
click at [772, 34] on h6 "[DATE]" at bounding box center [751, 34] width 42 height 23
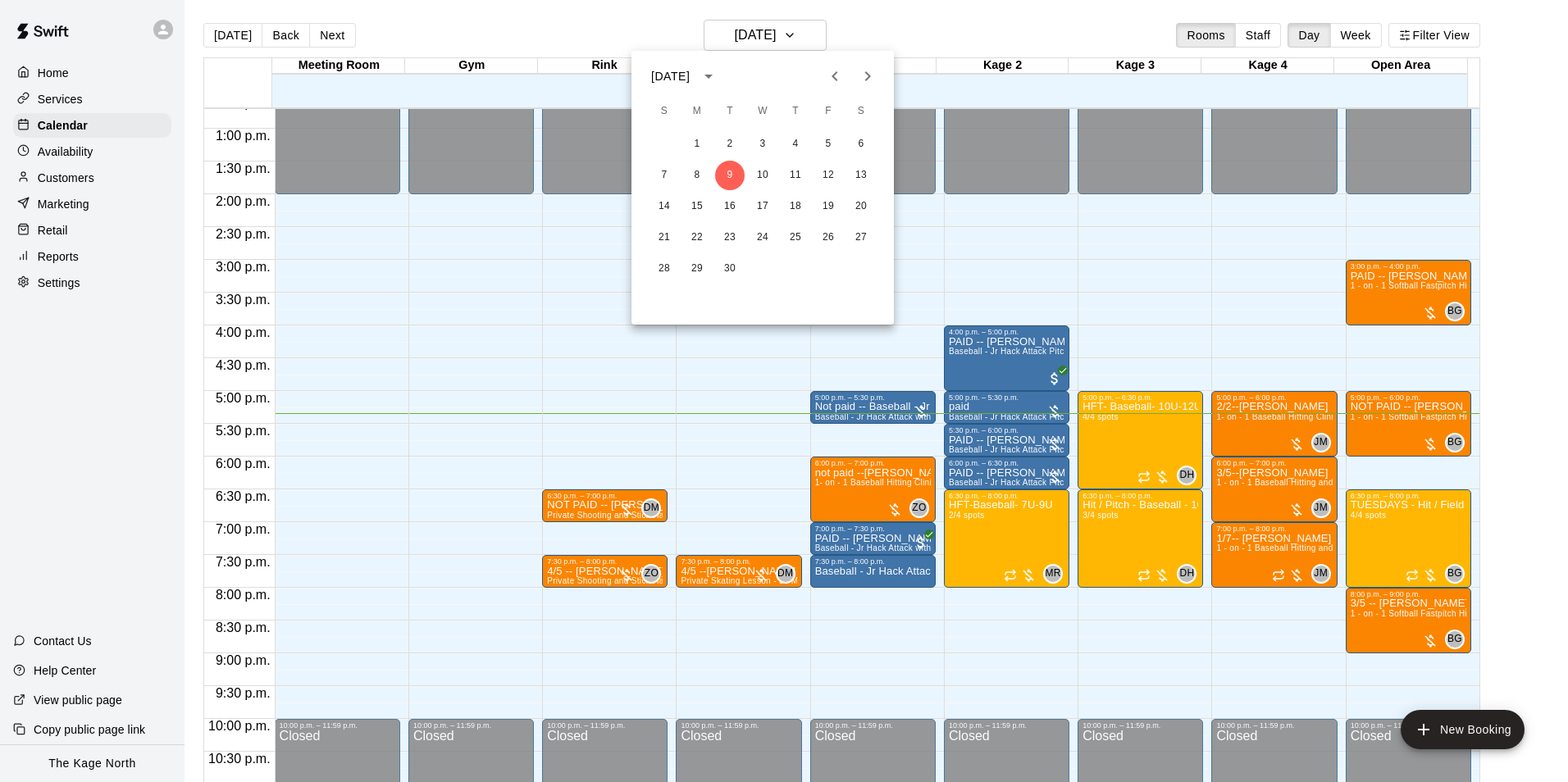
click at [913, 25] on div at bounding box center [784, 391] width 1568 height 782
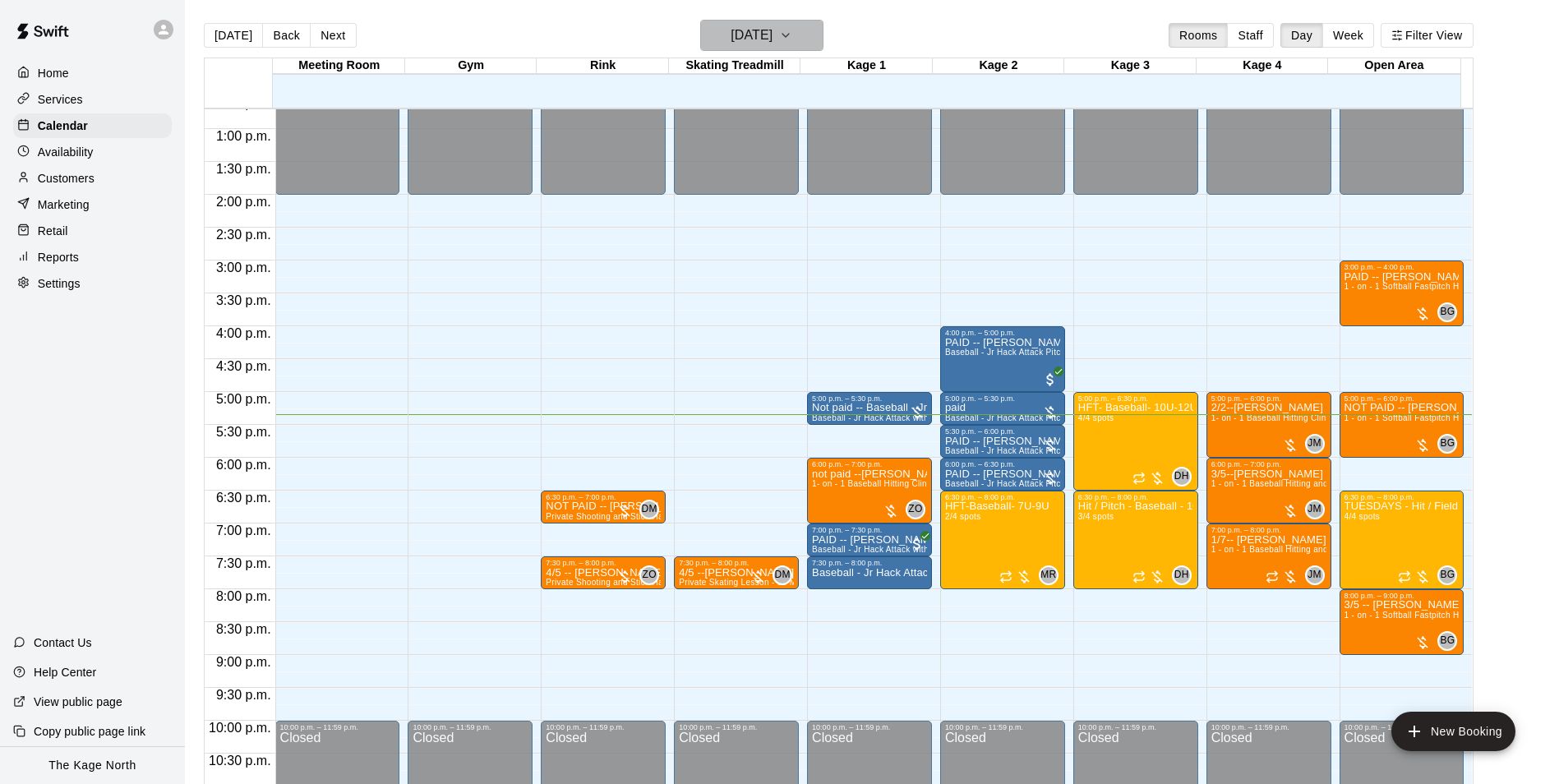
click at [772, 27] on h6 "[DATE]" at bounding box center [751, 34] width 42 height 23
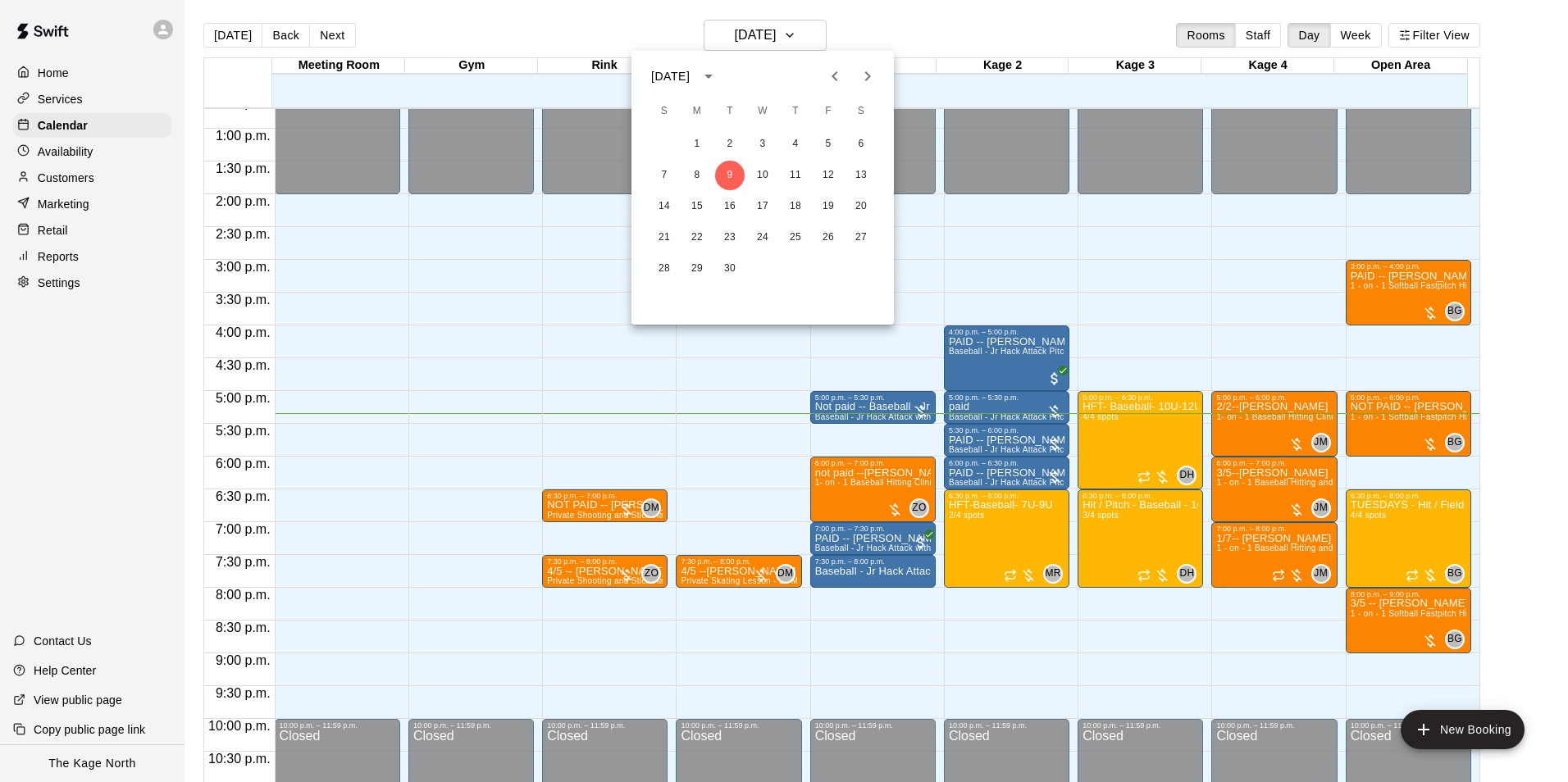
click at [896, 34] on div at bounding box center [784, 391] width 1568 height 782
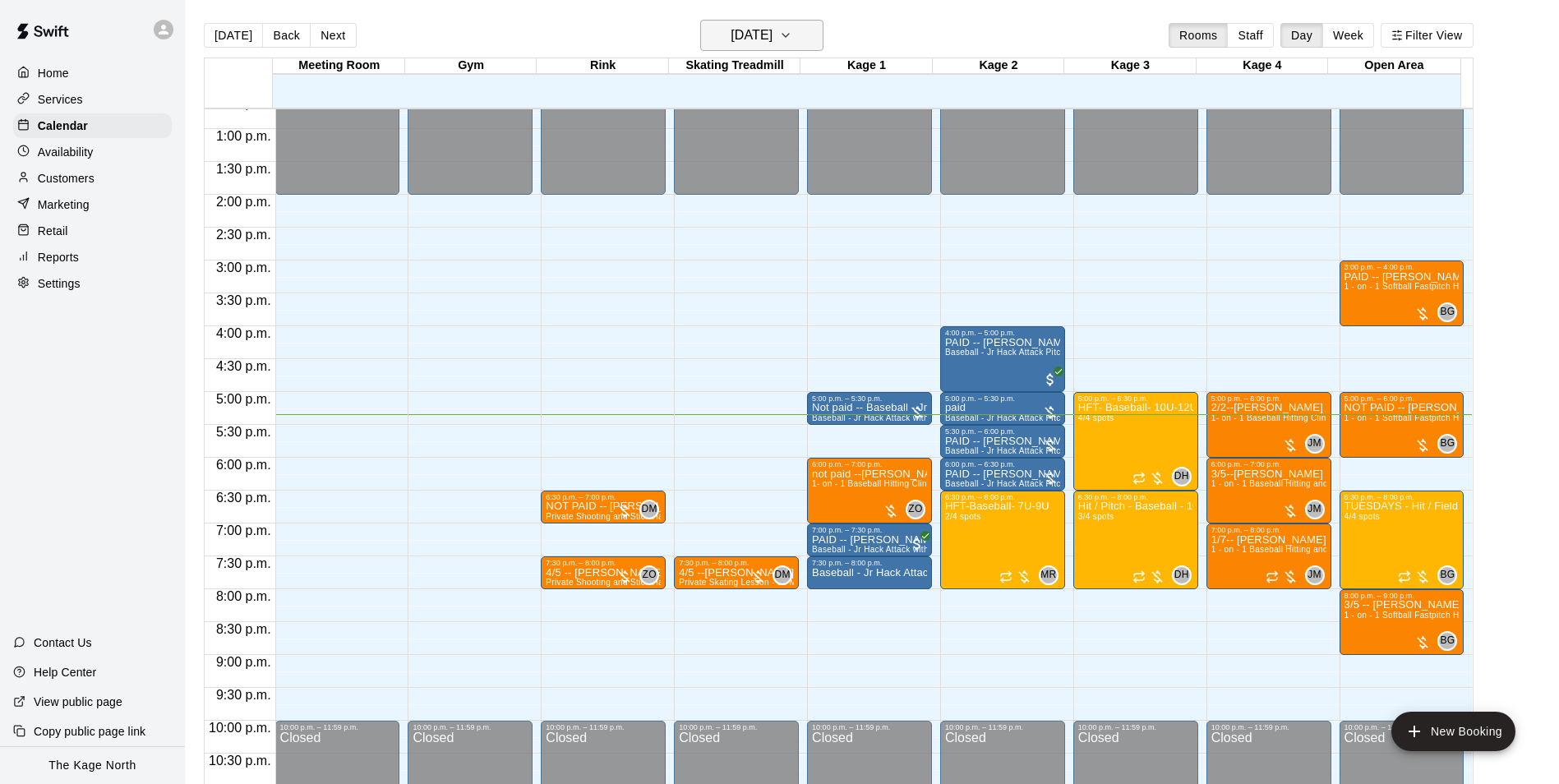
click at [772, 31] on h6 "[DATE]" at bounding box center [751, 34] width 42 height 23
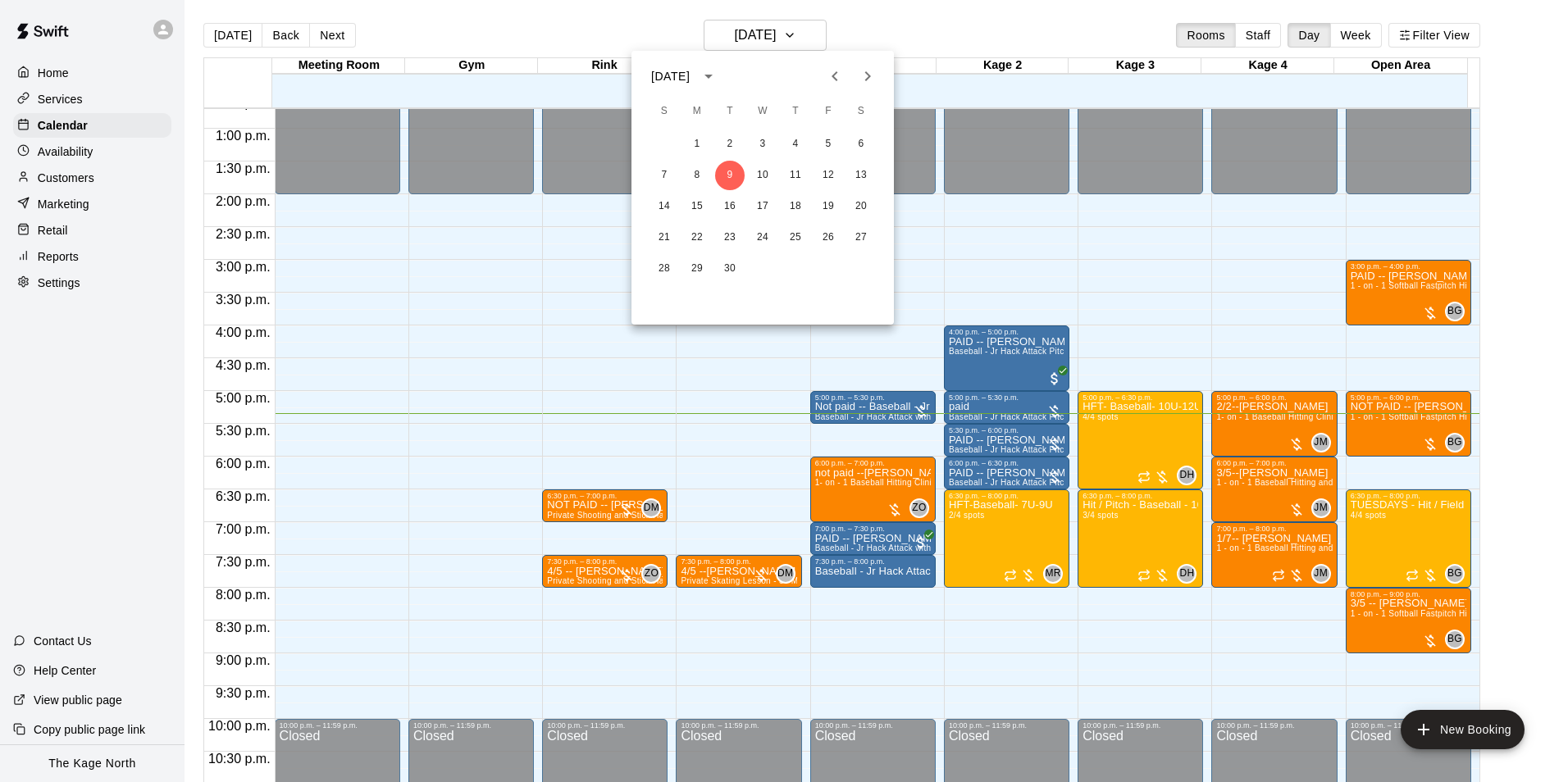
click at [890, 24] on div at bounding box center [784, 391] width 1568 height 782
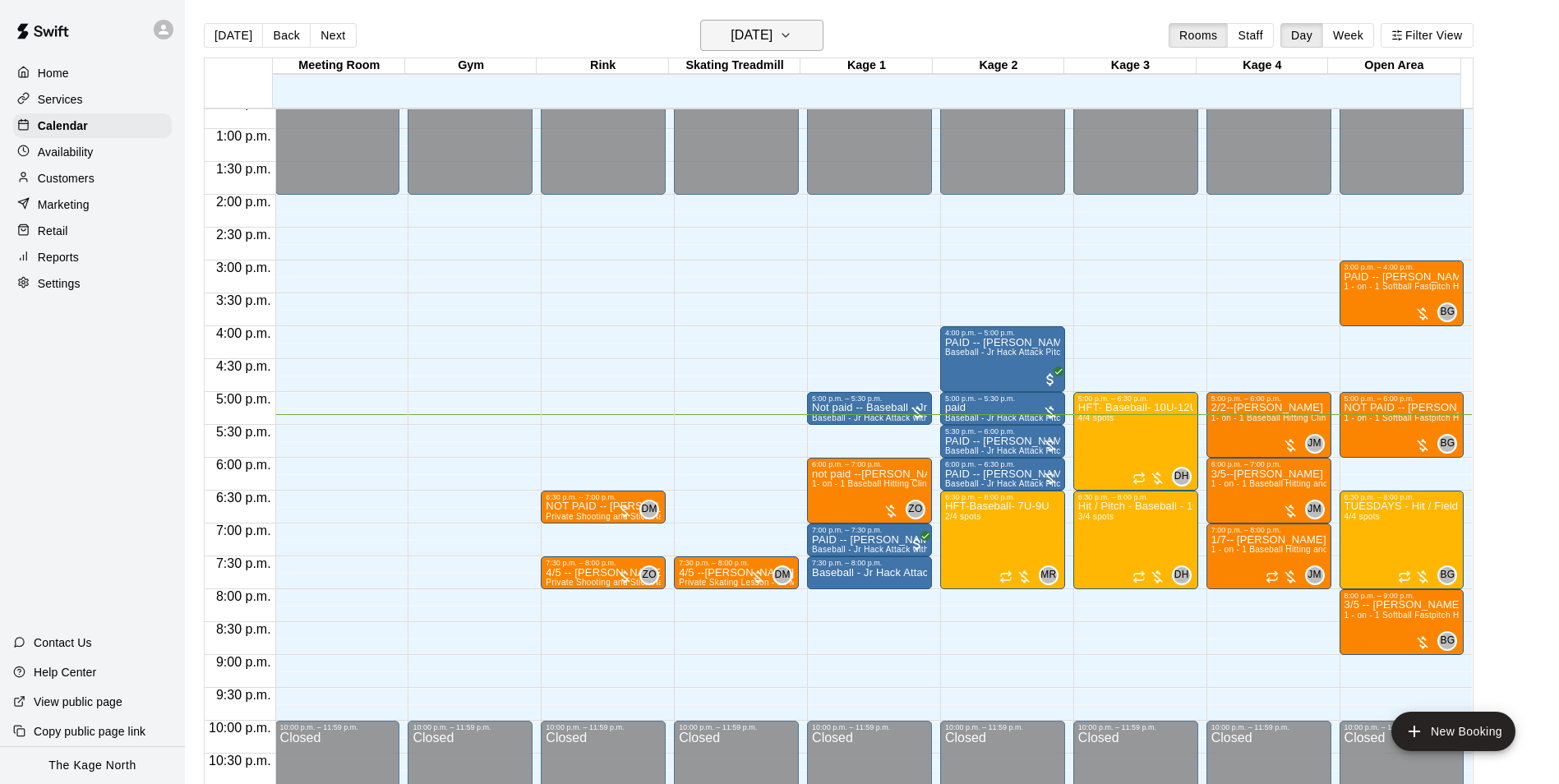
click at [772, 29] on h6 "[DATE]" at bounding box center [751, 34] width 42 height 23
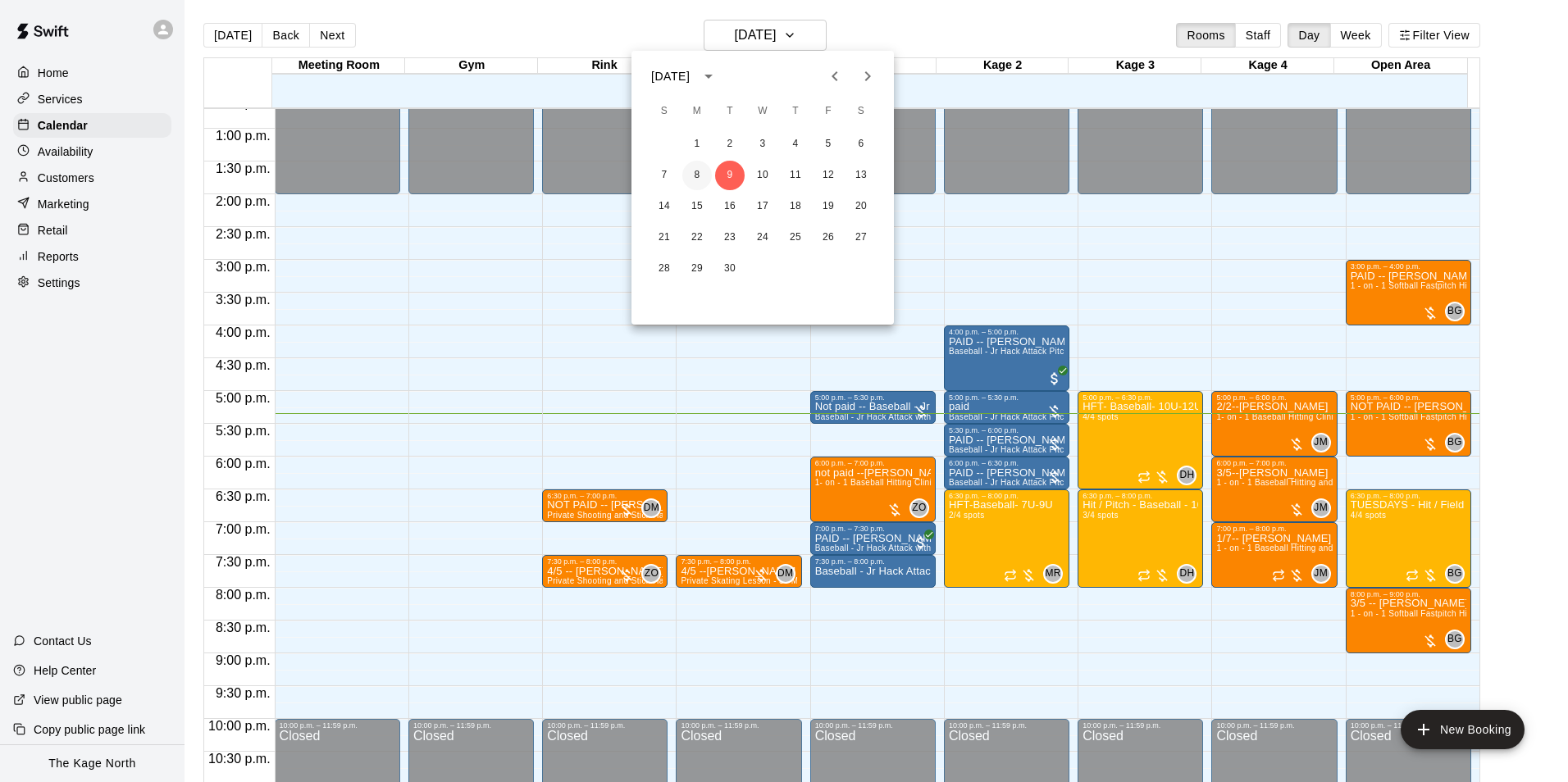
click at [700, 167] on button "8" at bounding box center [697, 176] width 30 height 30
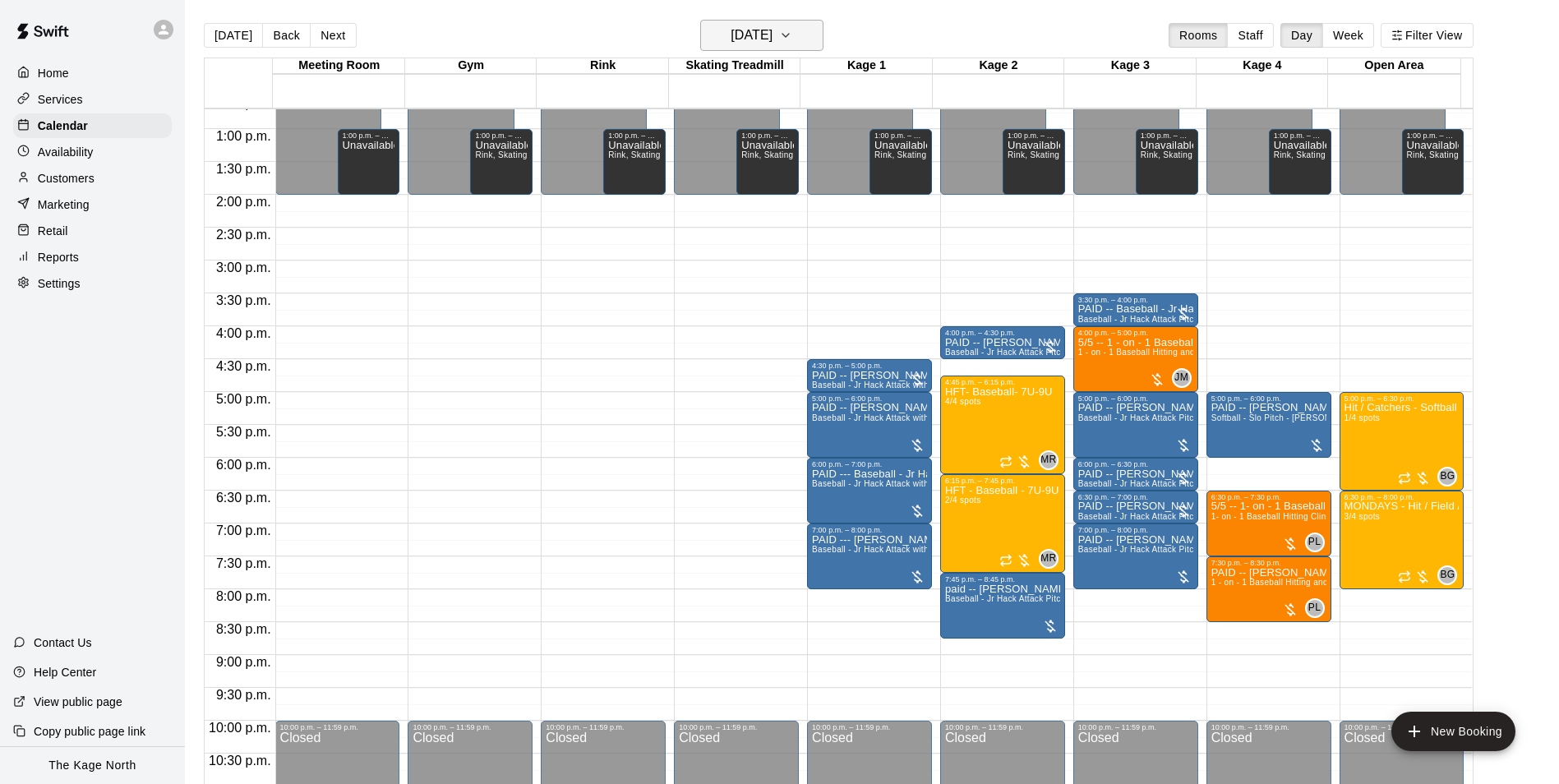
click at [772, 33] on h6 "[DATE]" at bounding box center [751, 34] width 42 height 23
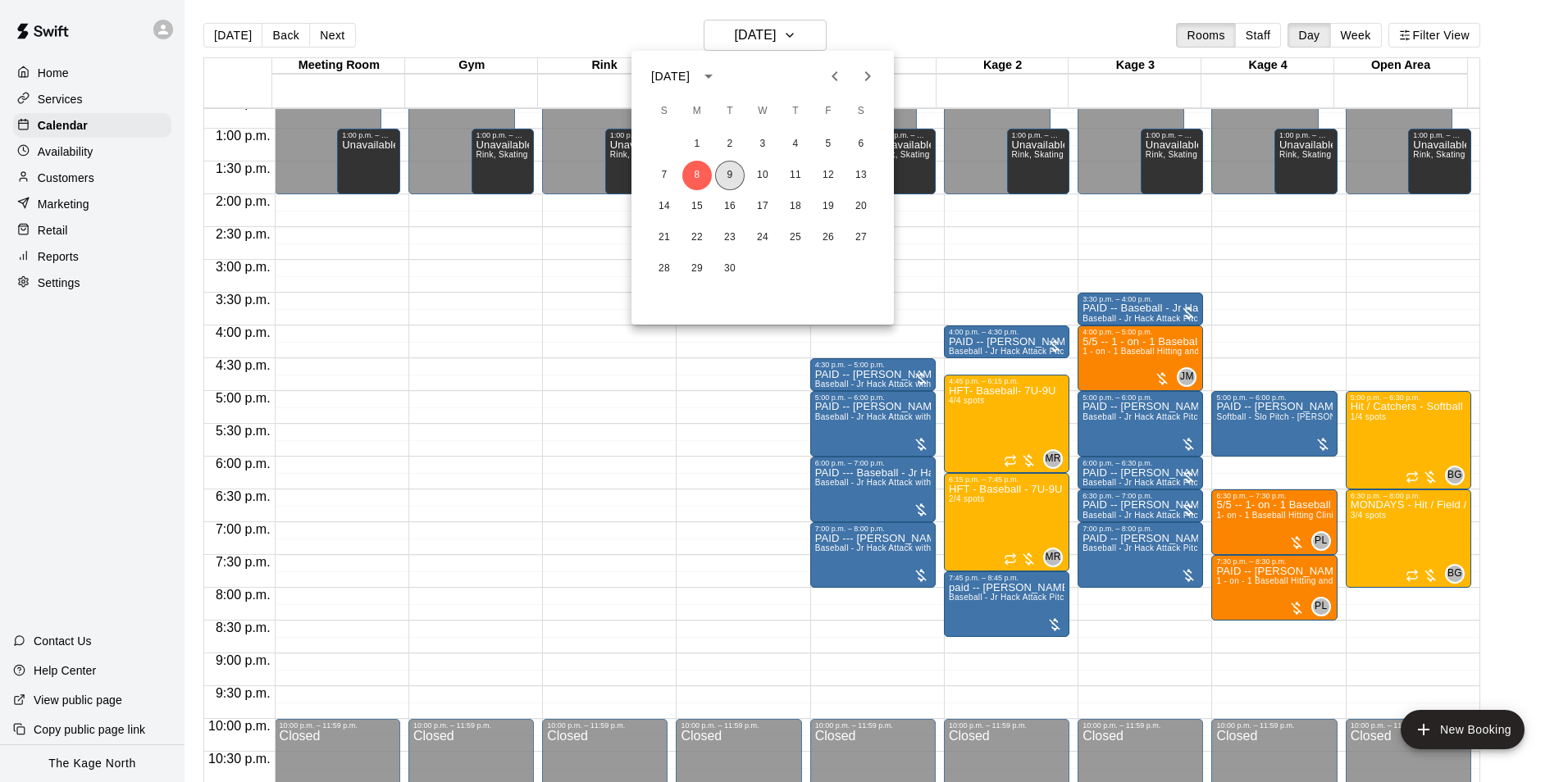
click at [733, 170] on button "9" at bounding box center [730, 176] width 30 height 30
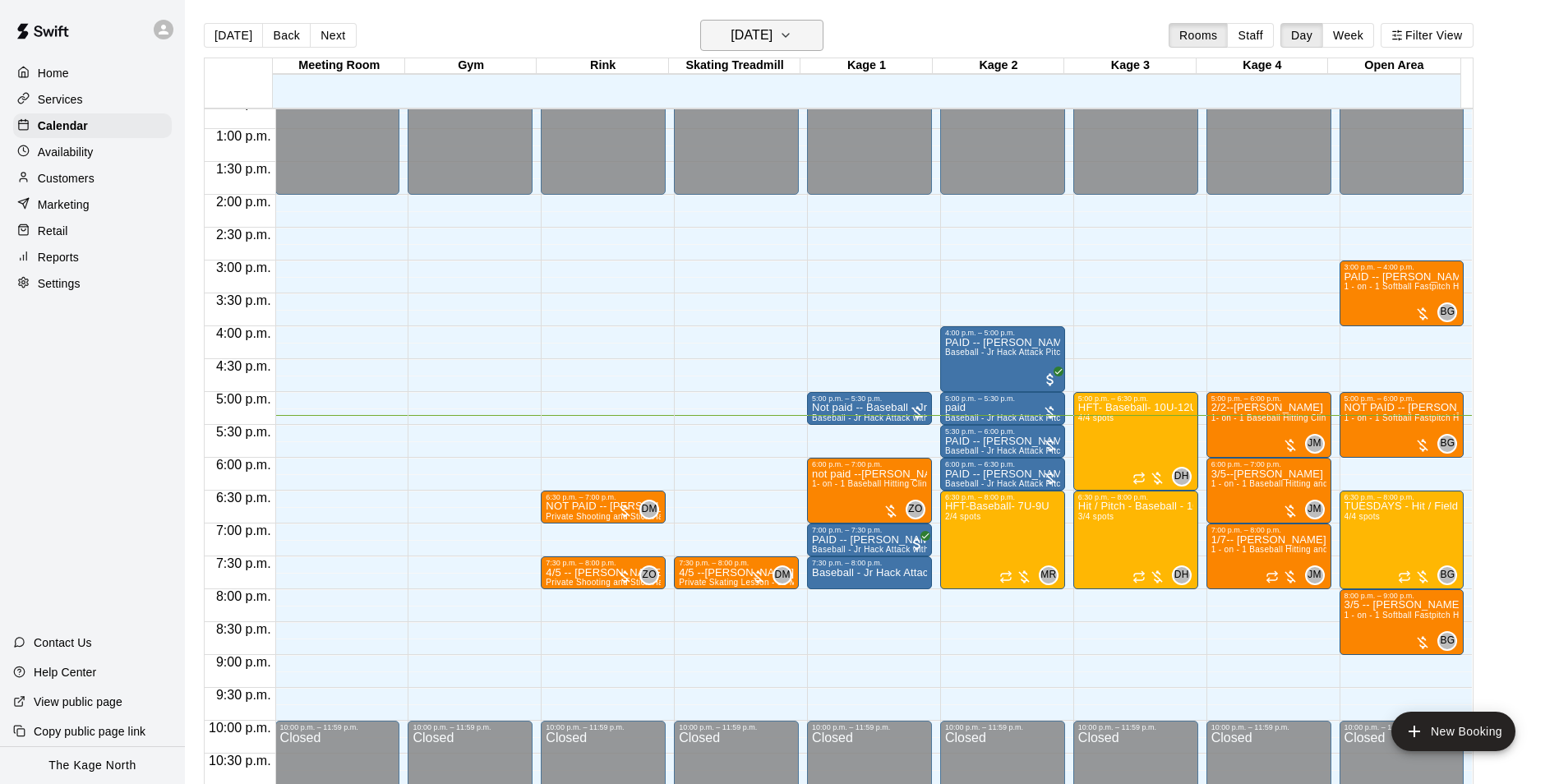
click at [772, 35] on h6 "[DATE]" at bounding box center [751, 34] width 42 height 23
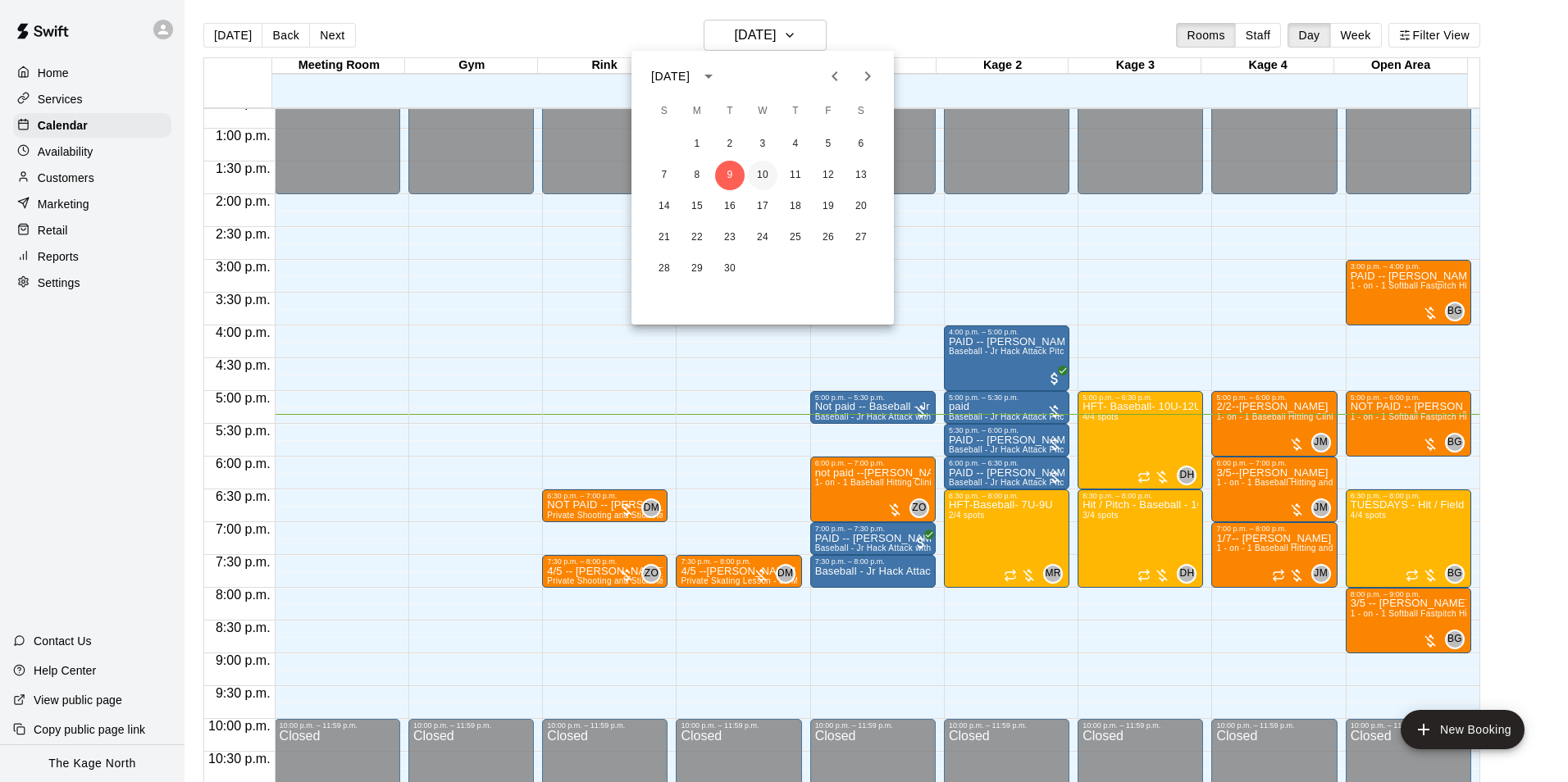
click at [764, 178] on button "10" at bounding box center [762, 176] width 30 height 30
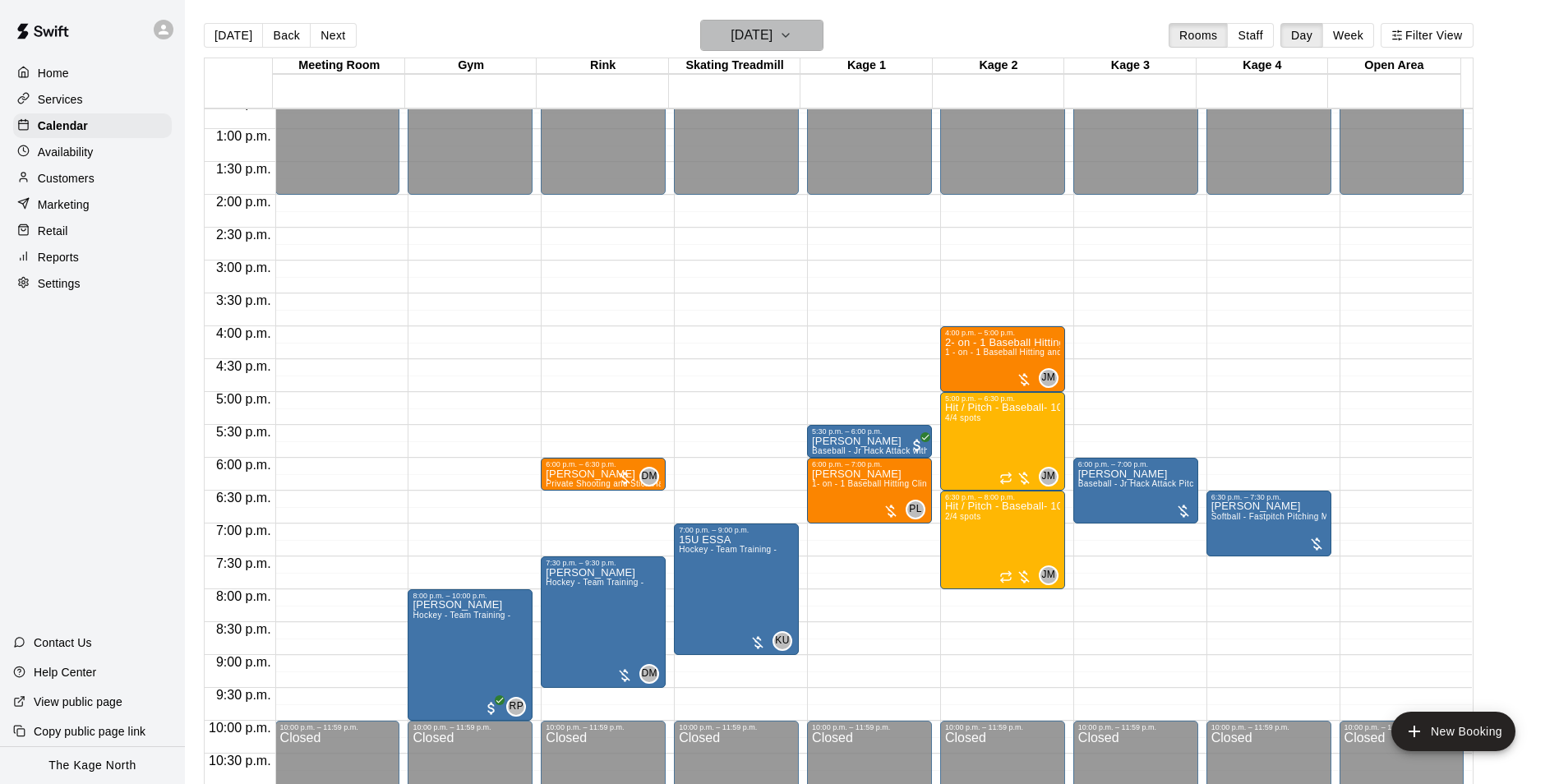
click at [772, 30] on h6 "[DATE]" at bounding box center [751, 34] width 42 height 23
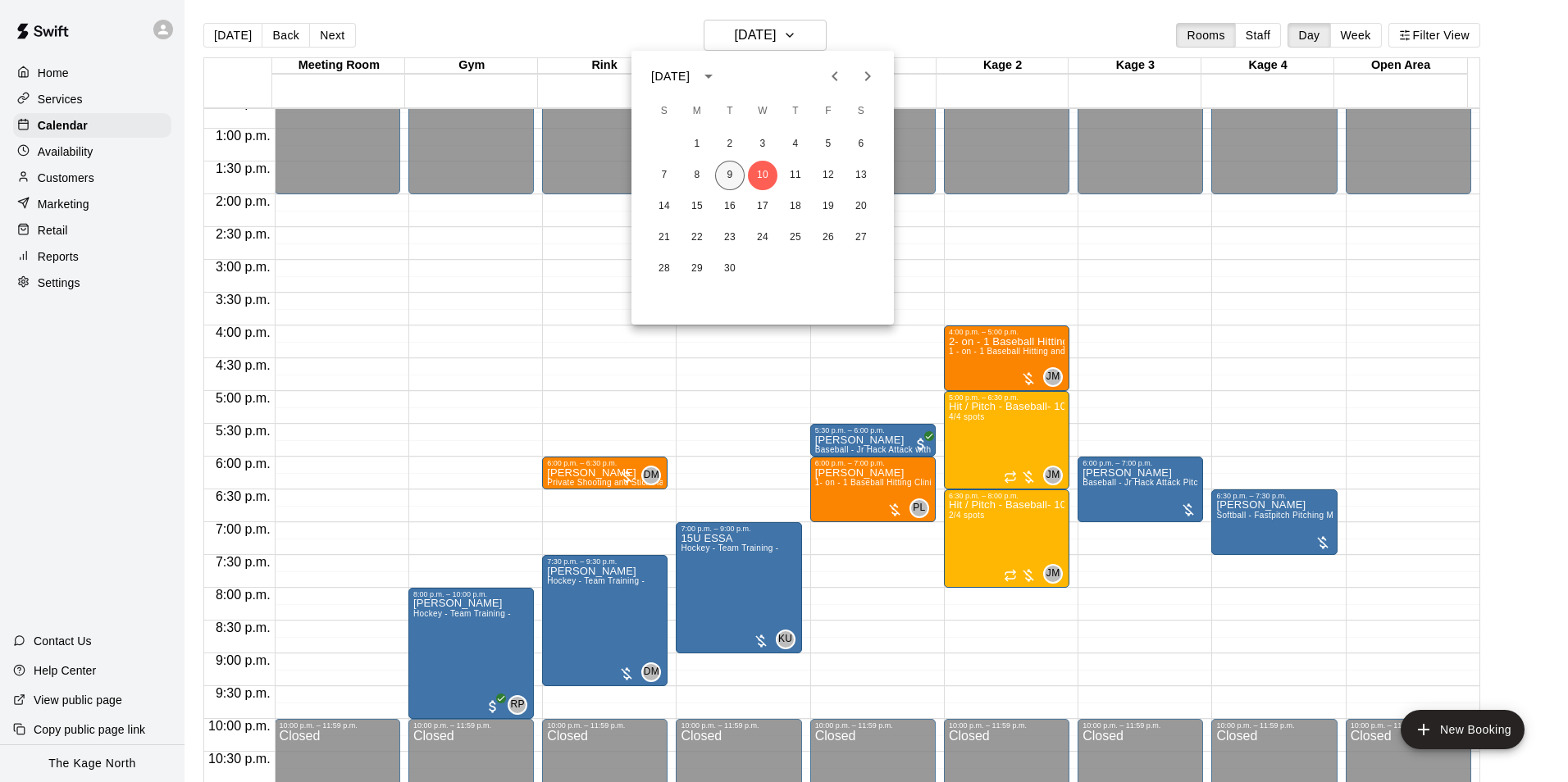
click at [727, 175] on button "9" at bounding box center [730, 176] width 30 height 30
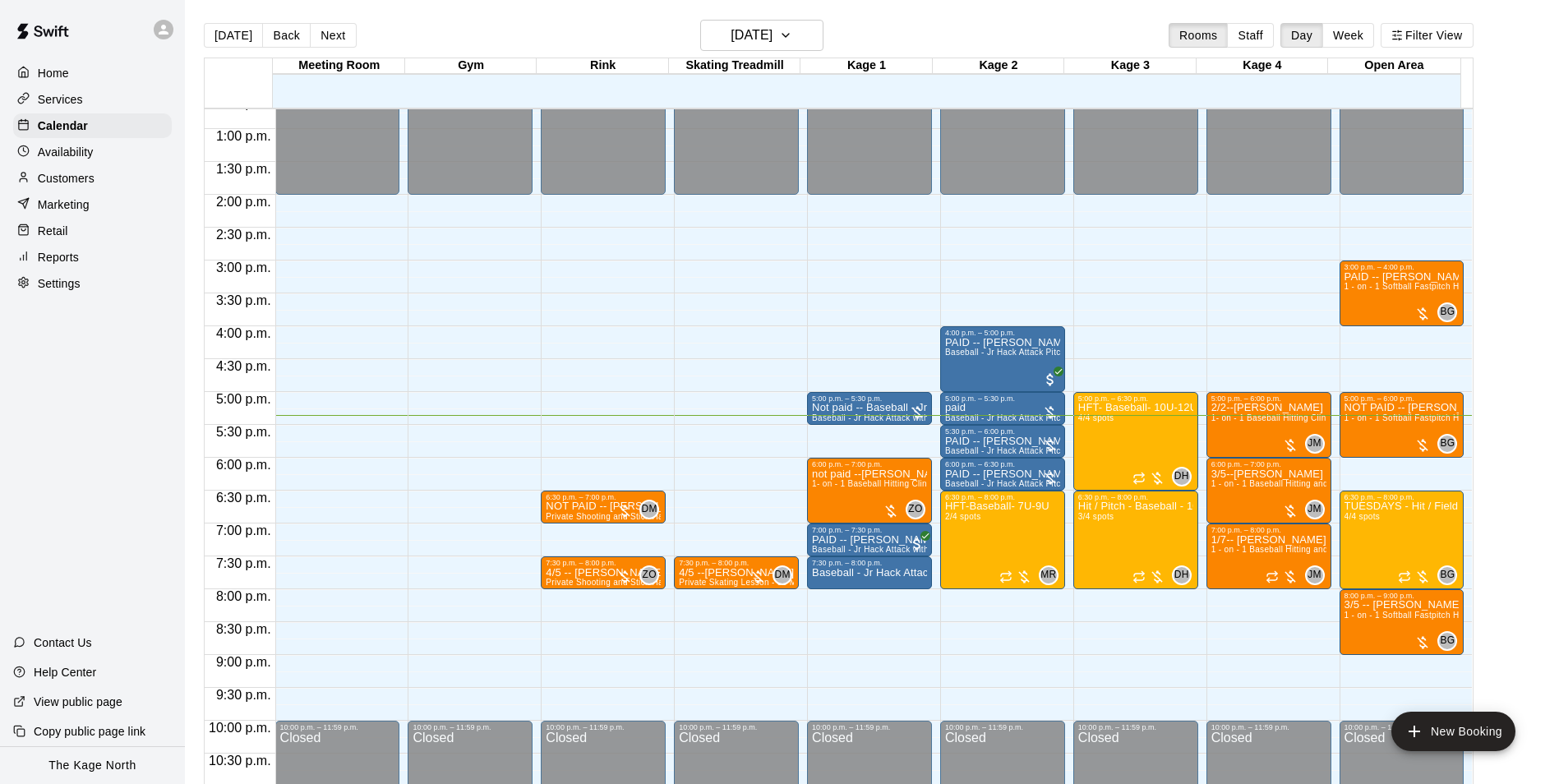
click at [884, 25] on div "[DATE] Back [DATE][DATE] Rooms Staff Day Week Filter View" at bounding box center [838, 39] width 1270 height 38
click at [806, 34] on button "[DATE]" at bounding box center [762, 35] width 123 height 31
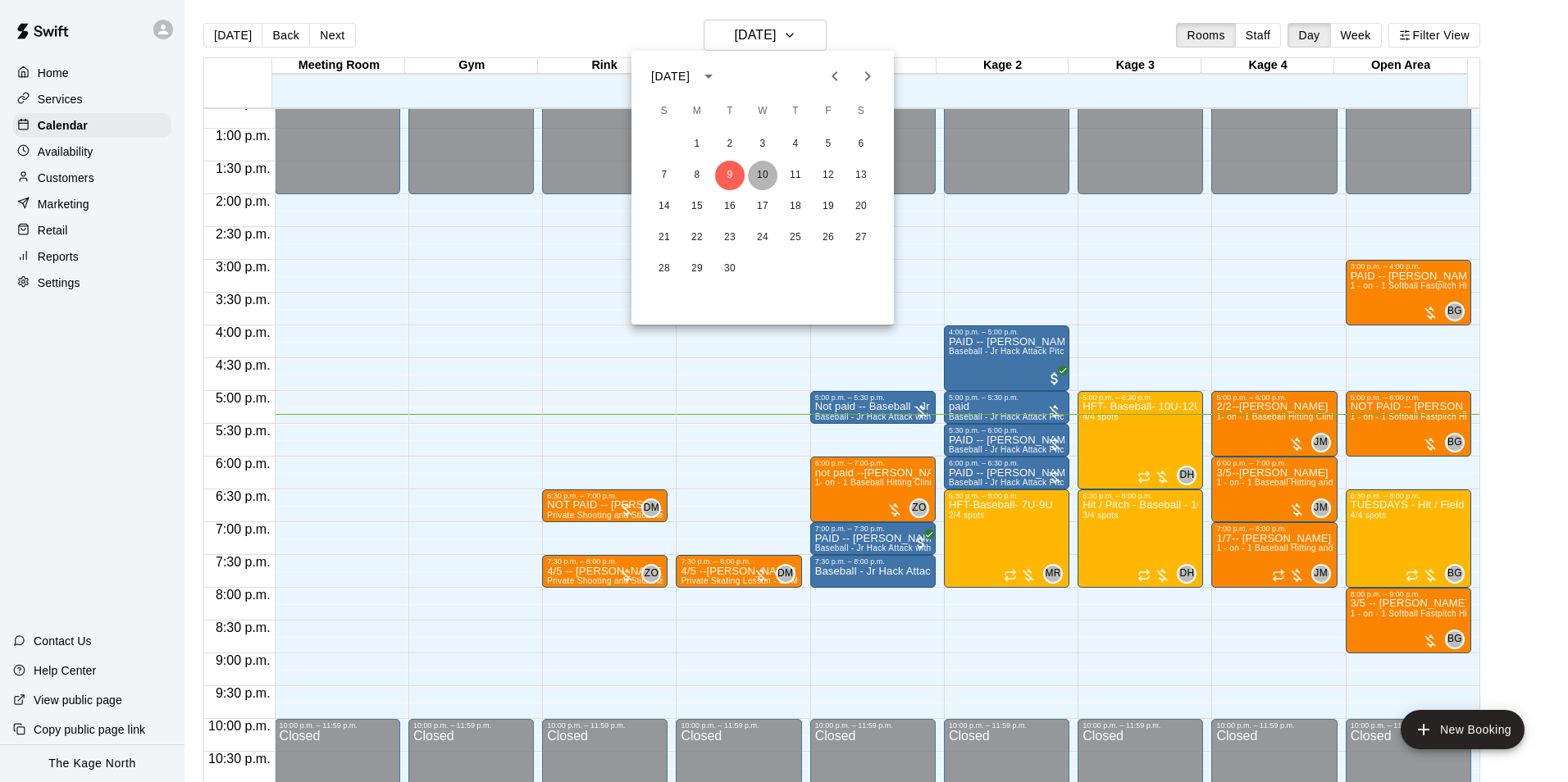
click at [764, 177] on button "10" at bounding box center [762, 176] width 30 height 30
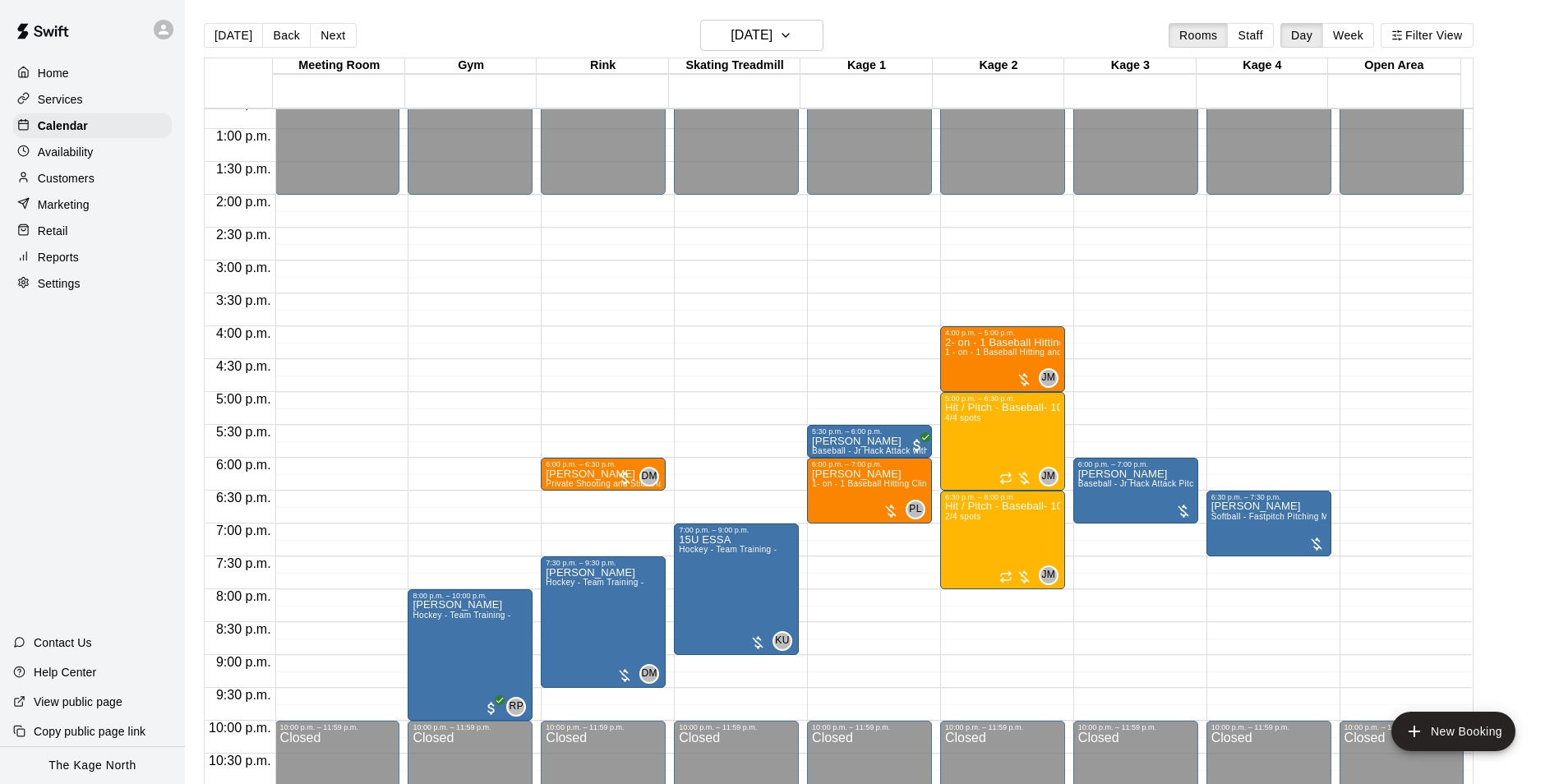
click at [883, 32] on div "Today Back Next Wednesday Sep 10 Rooms Staff Day Week Filter View" at bounding box center [838, 39] width 1270 height 38
click at [772, 36] on h6 "[DATE]" at bounding box center [751, 34] width 42 height 23
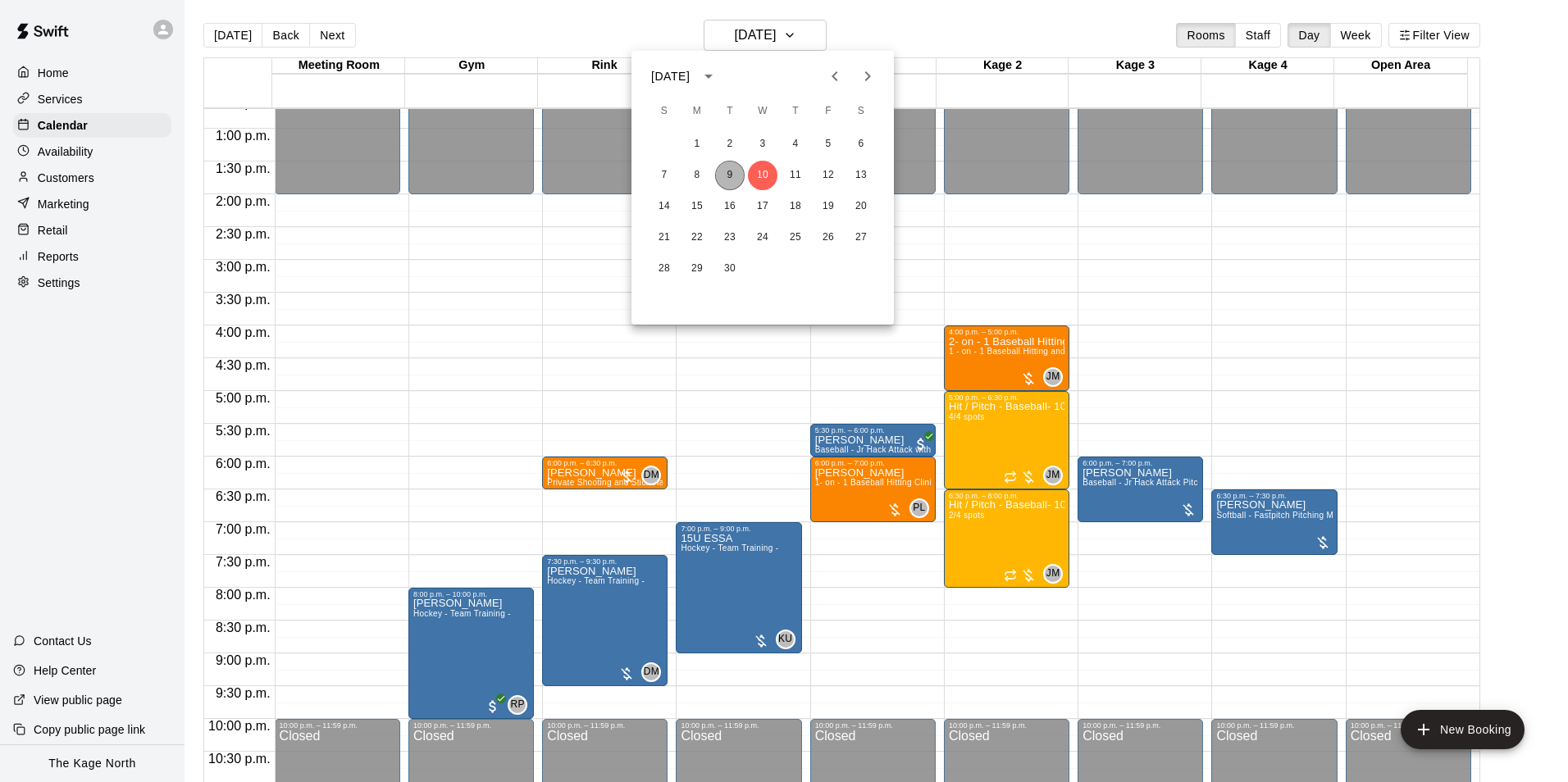
click at [730, 176] on button "9" at bounding box center [730, 176] width 30 height 30
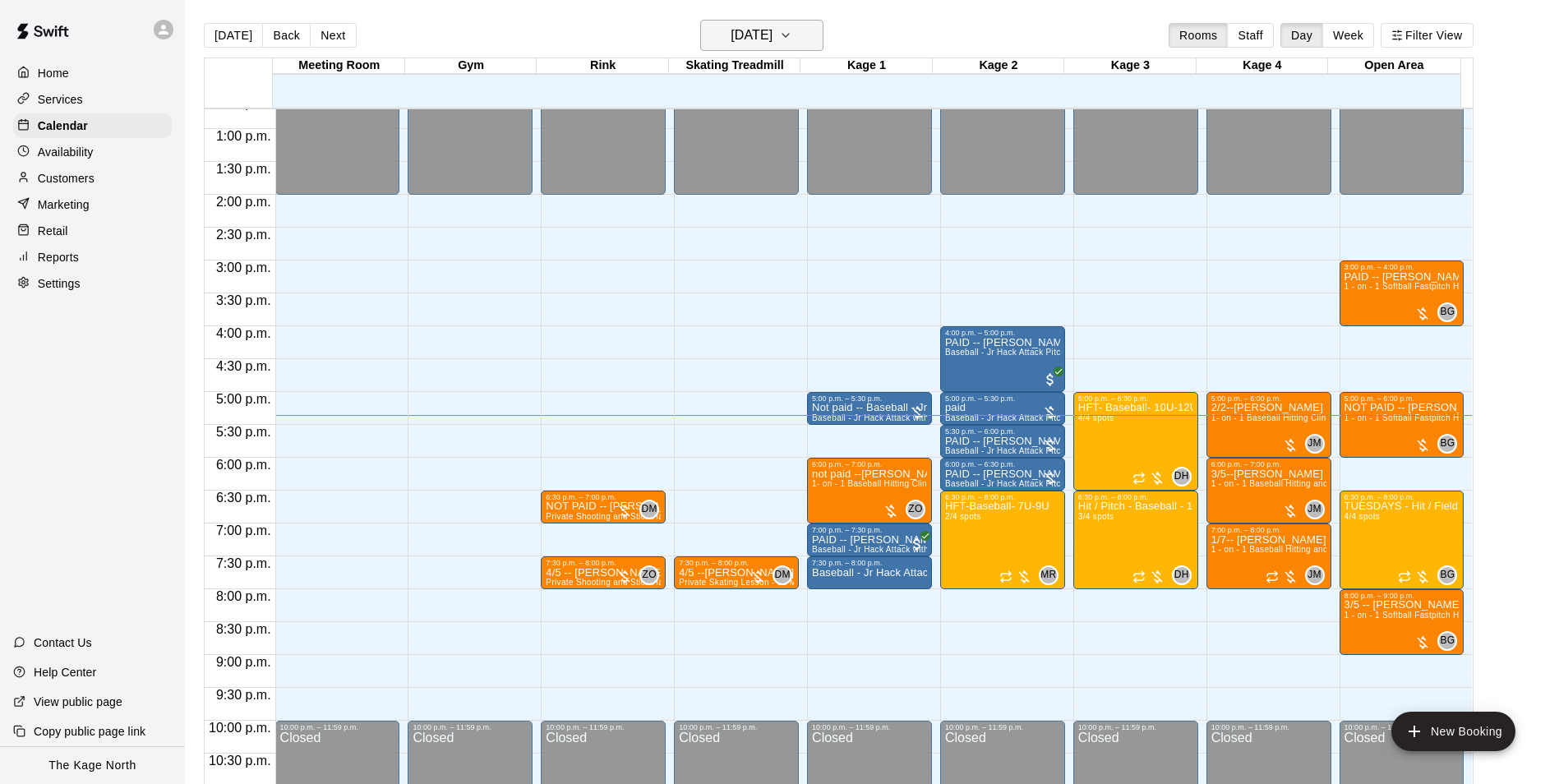
click at [772, 36] on h6 "[DATE]" at bounding box center [751, 34] width 42 height 23
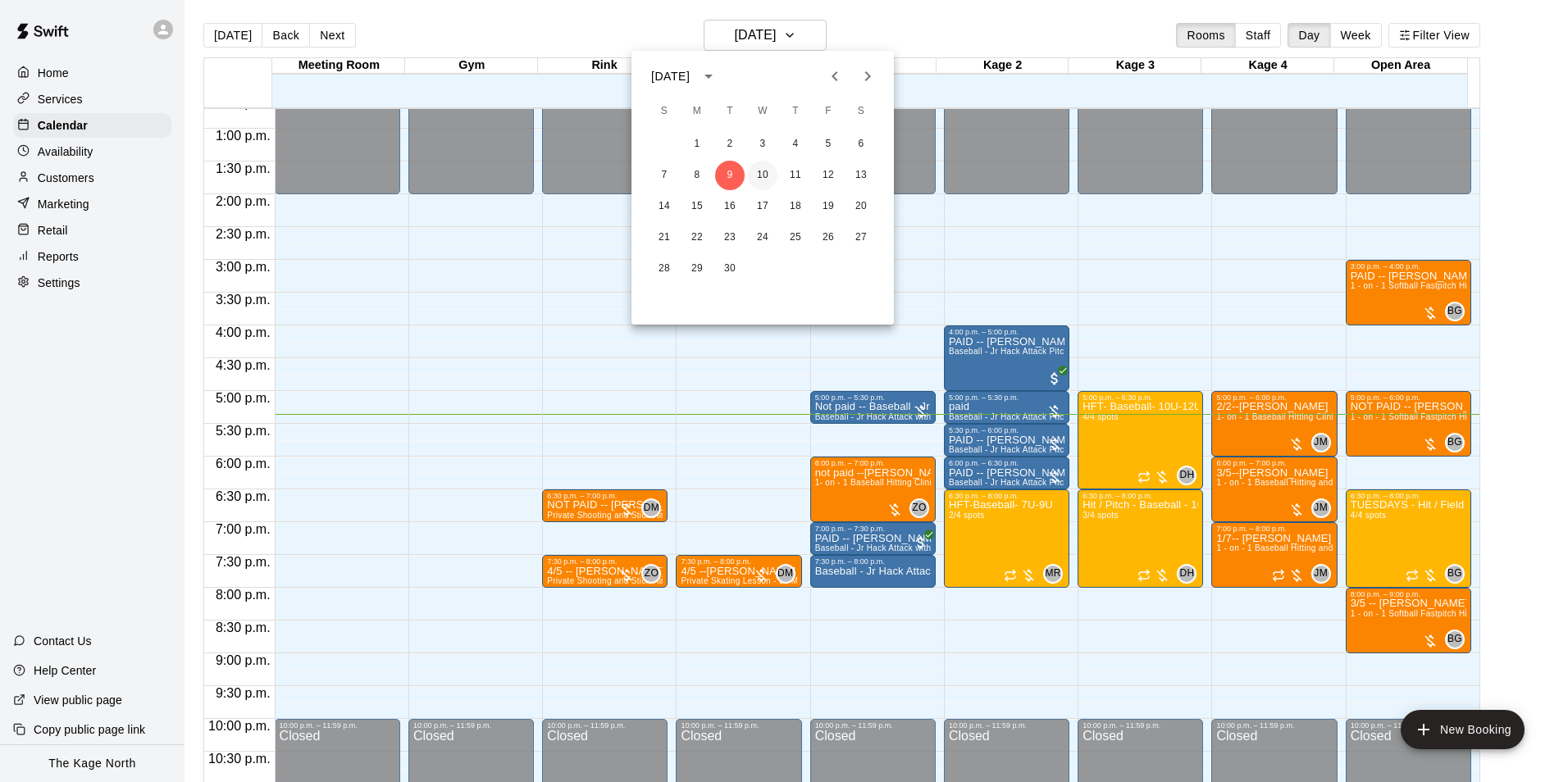
click at [764, 170] on button "10" at bounding box center [762, 176] width 30 height 30
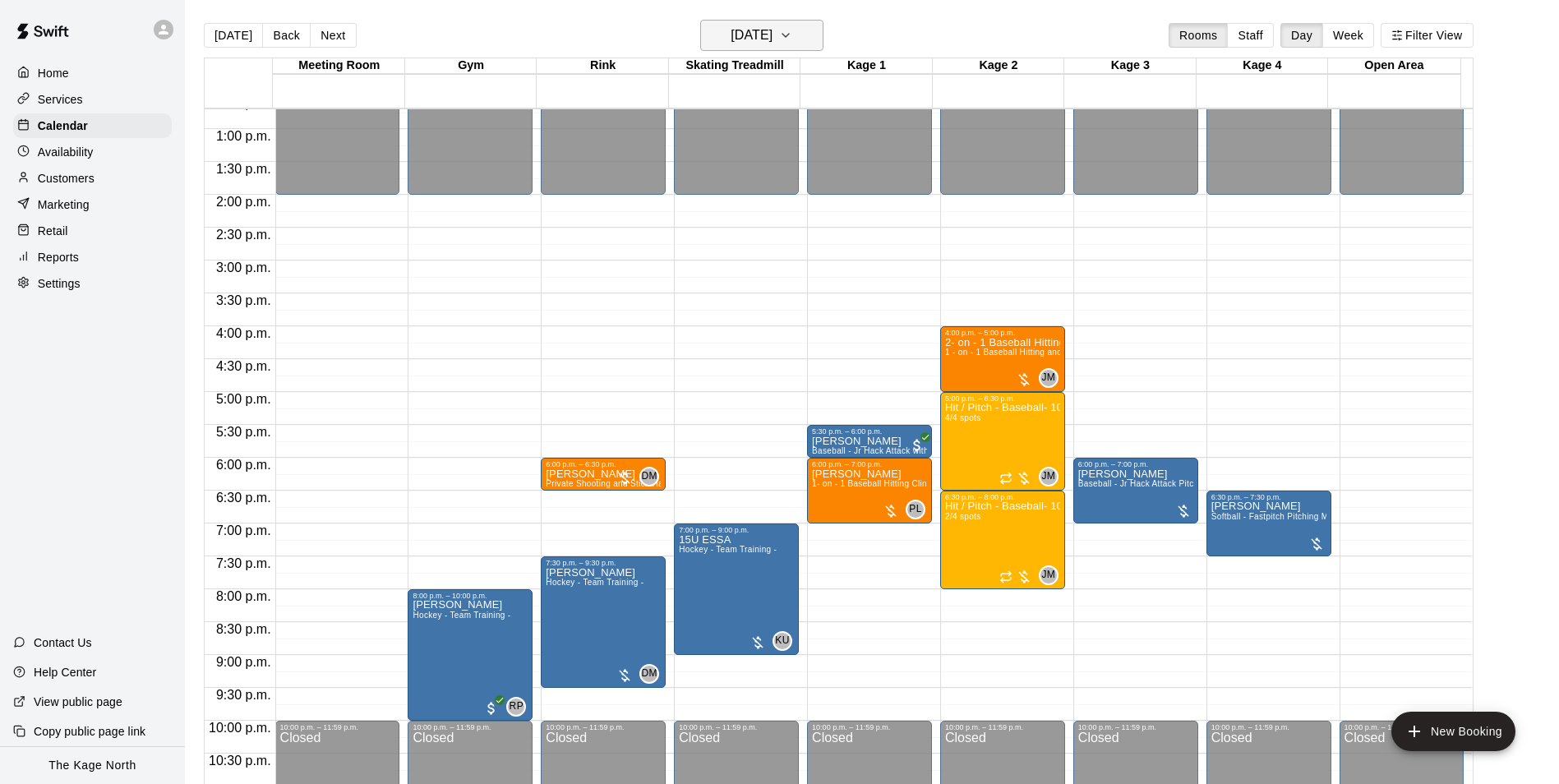
click at [772, 38] on h6 "[DATE]" at bounding box center [751, 34] width 42 height 23
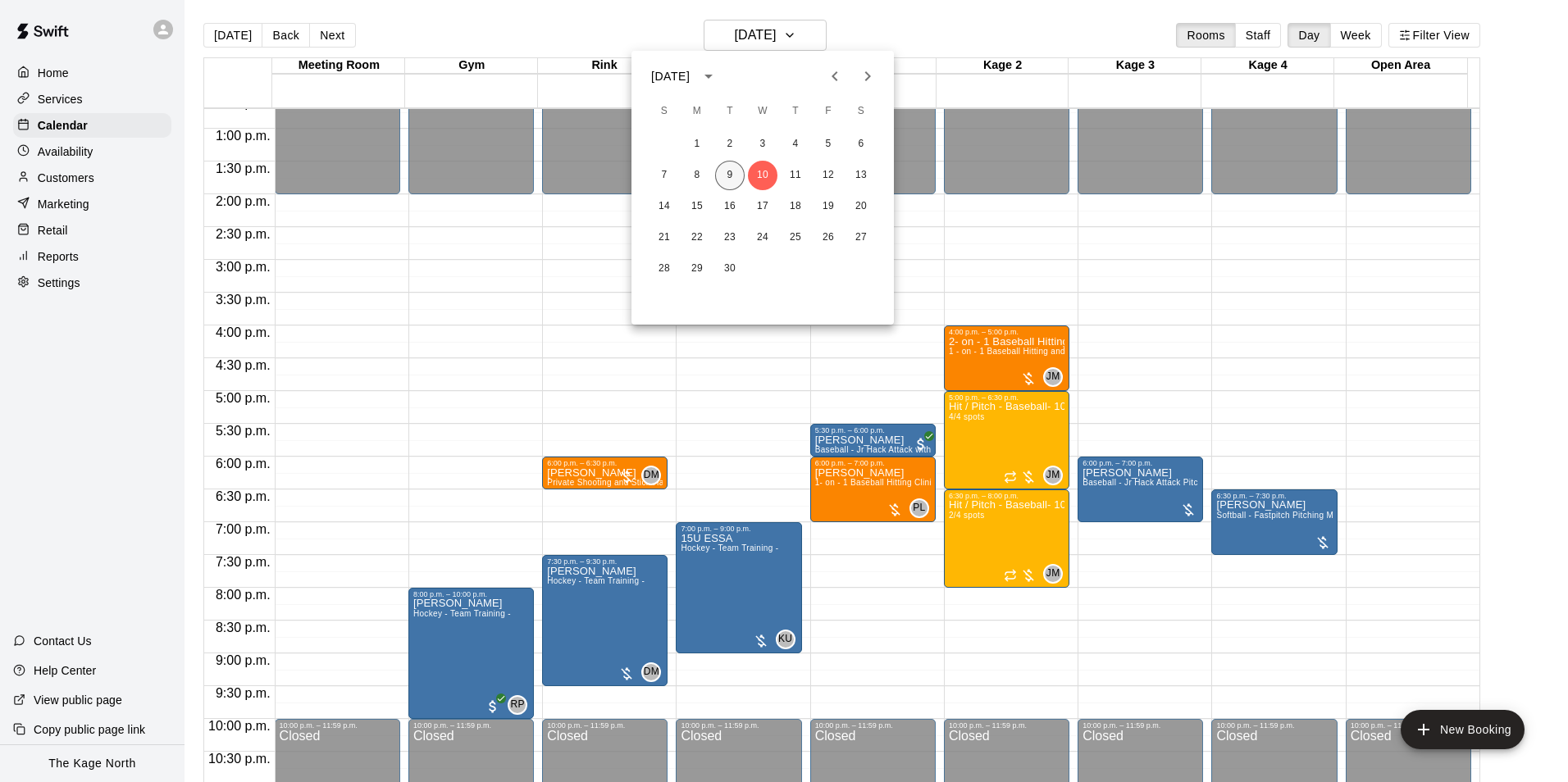
click at [732, 175] on button "9" at bounding box center [730, 176] width 30 height 30
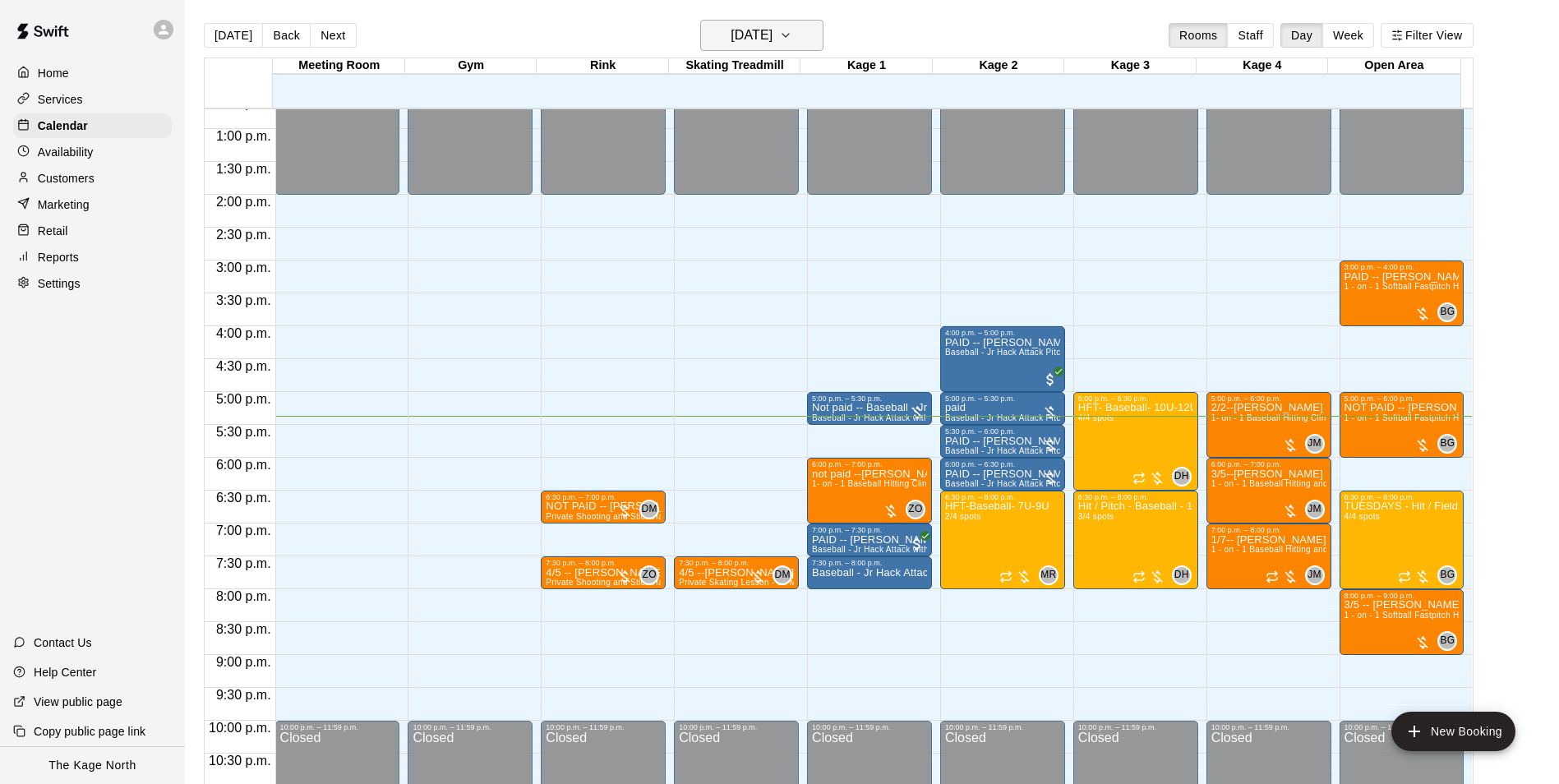
click at [772, 34] on h6 "[DATE]" at bounding box center [751, 34] width 42 height 23
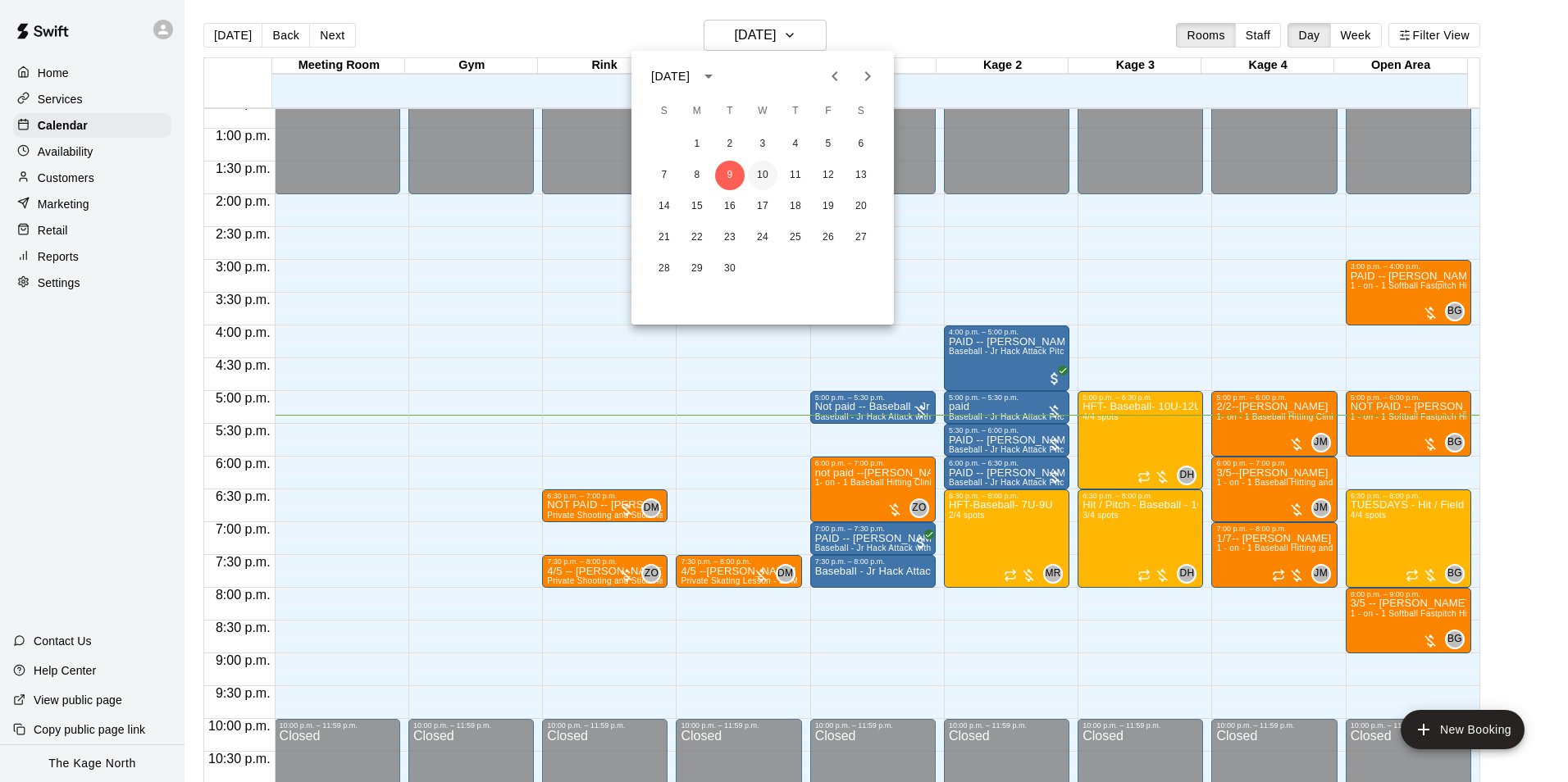
click at [762, 180] on button "10" at bounding box center [762, 176] width 30 height 30
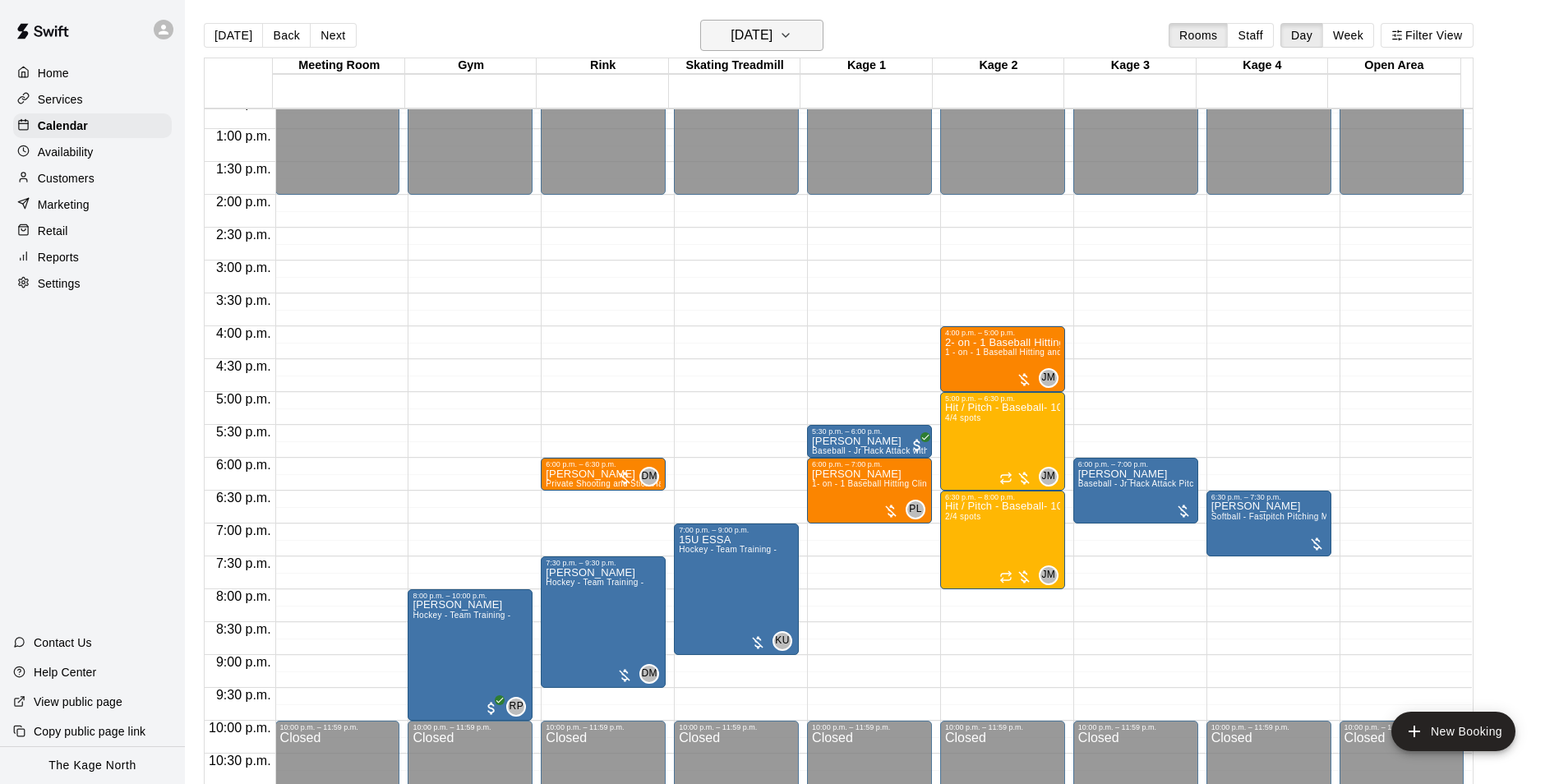
click at [772, 34] on h6 "[DATE]" at bounding box center [751, 34] width 42 height 23
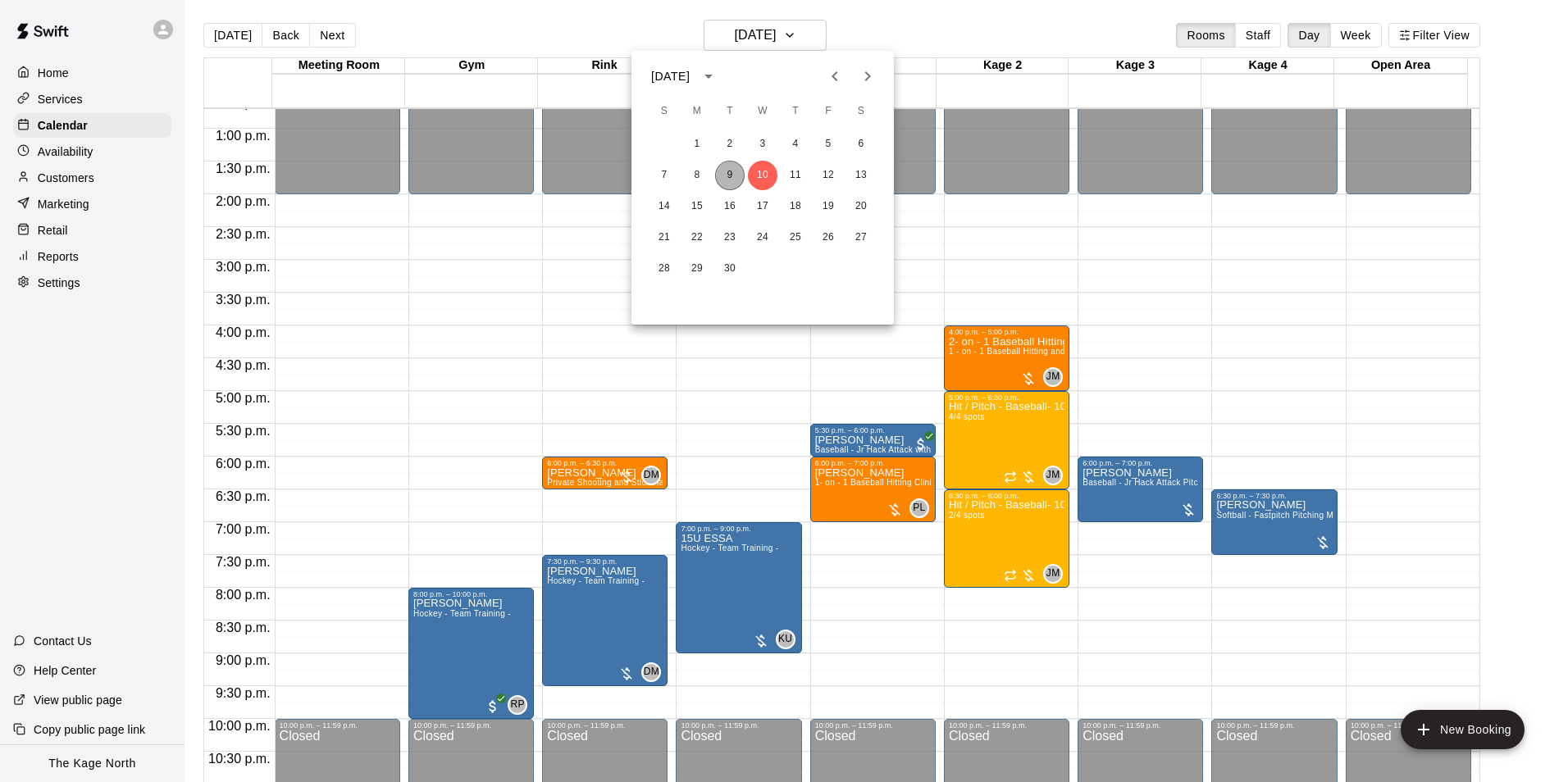
click at [726, 176] on button "9" at bounding box center [730, 176] width 30 height 30
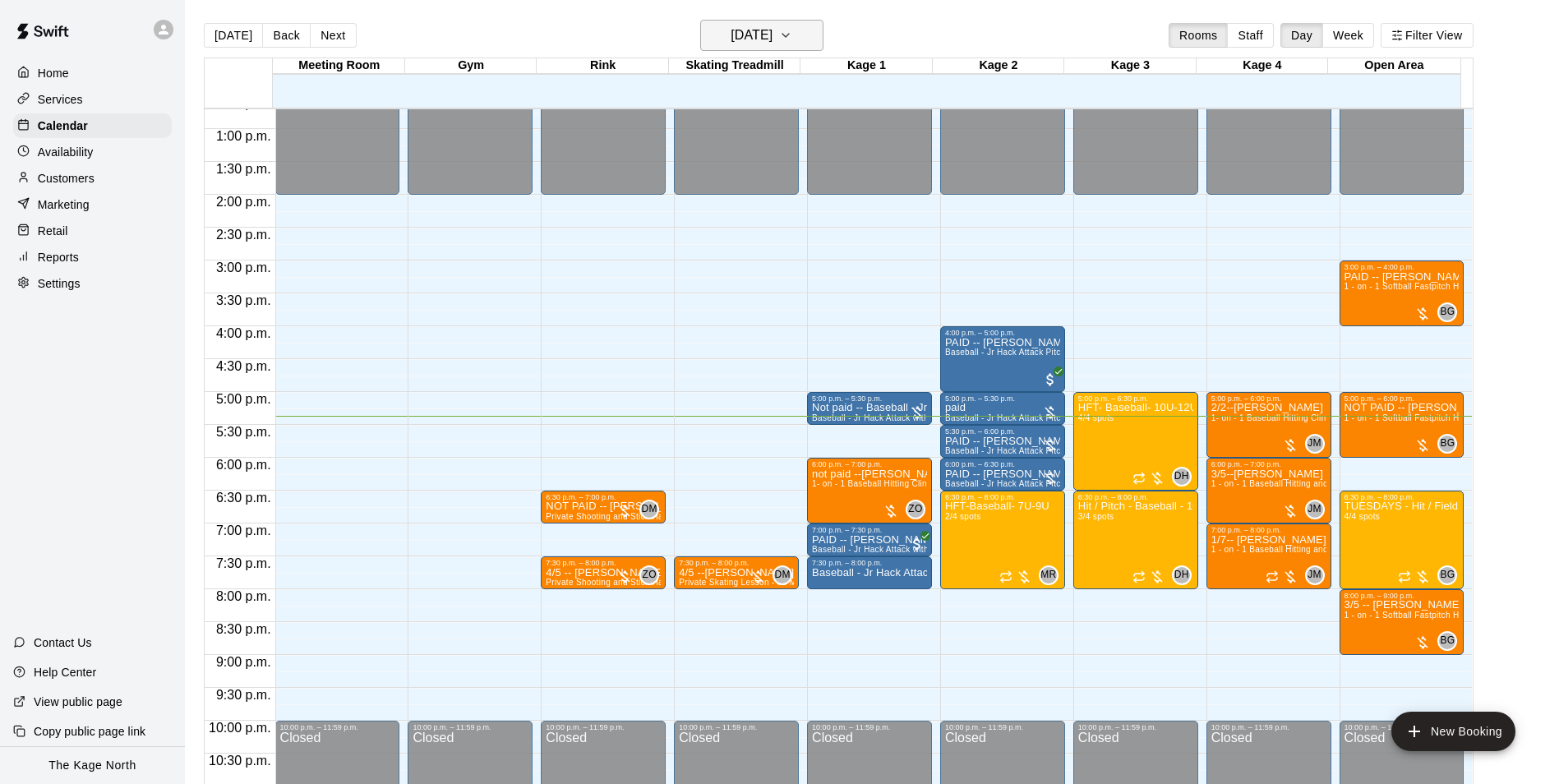
click at [772, 38] on h6 "[DATE]" at bounding box center [751, 34] width 42 height 23
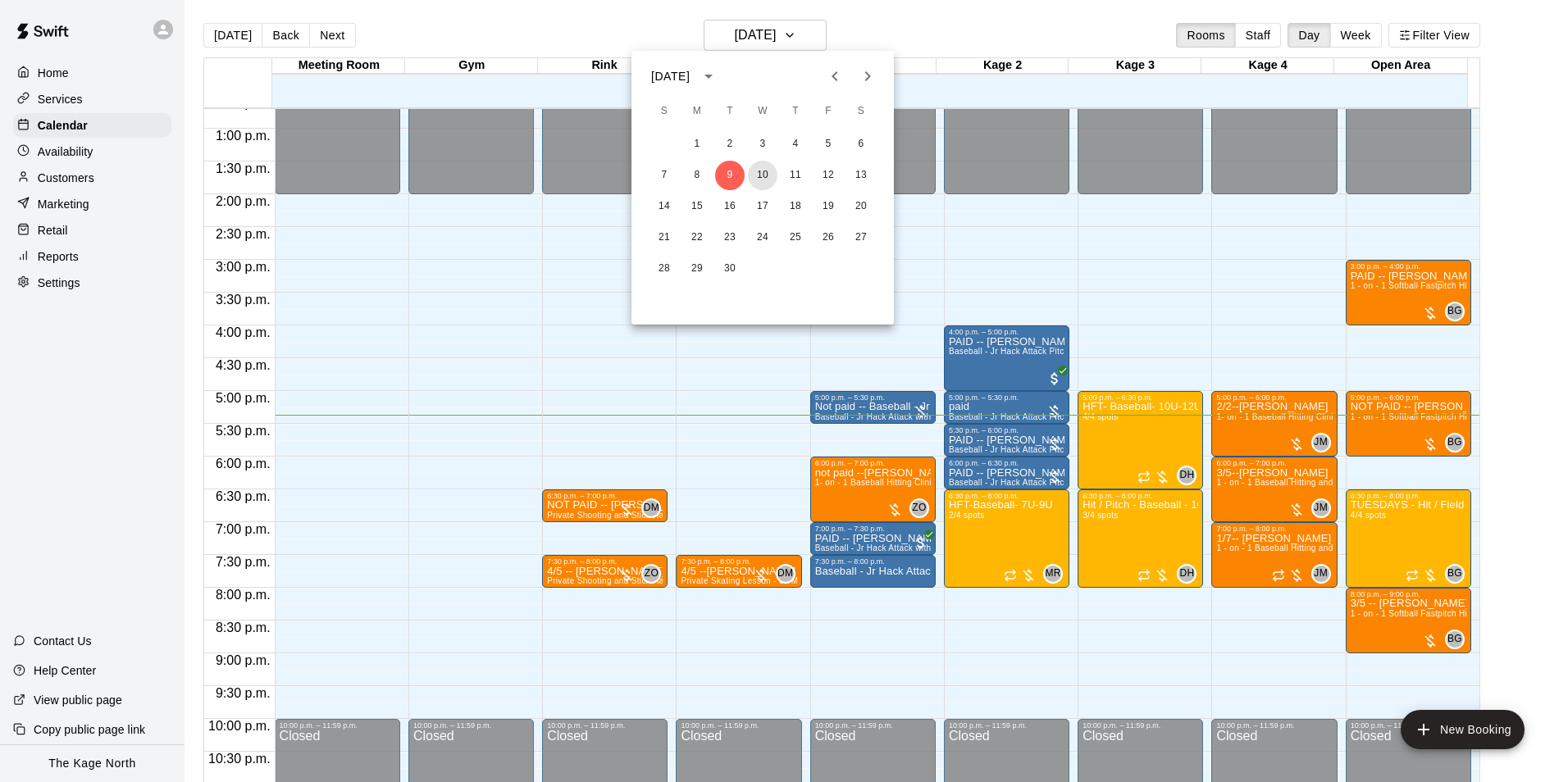
click at [769, 175] on button "10" at bounding box center [762, 176] width 30 height 30
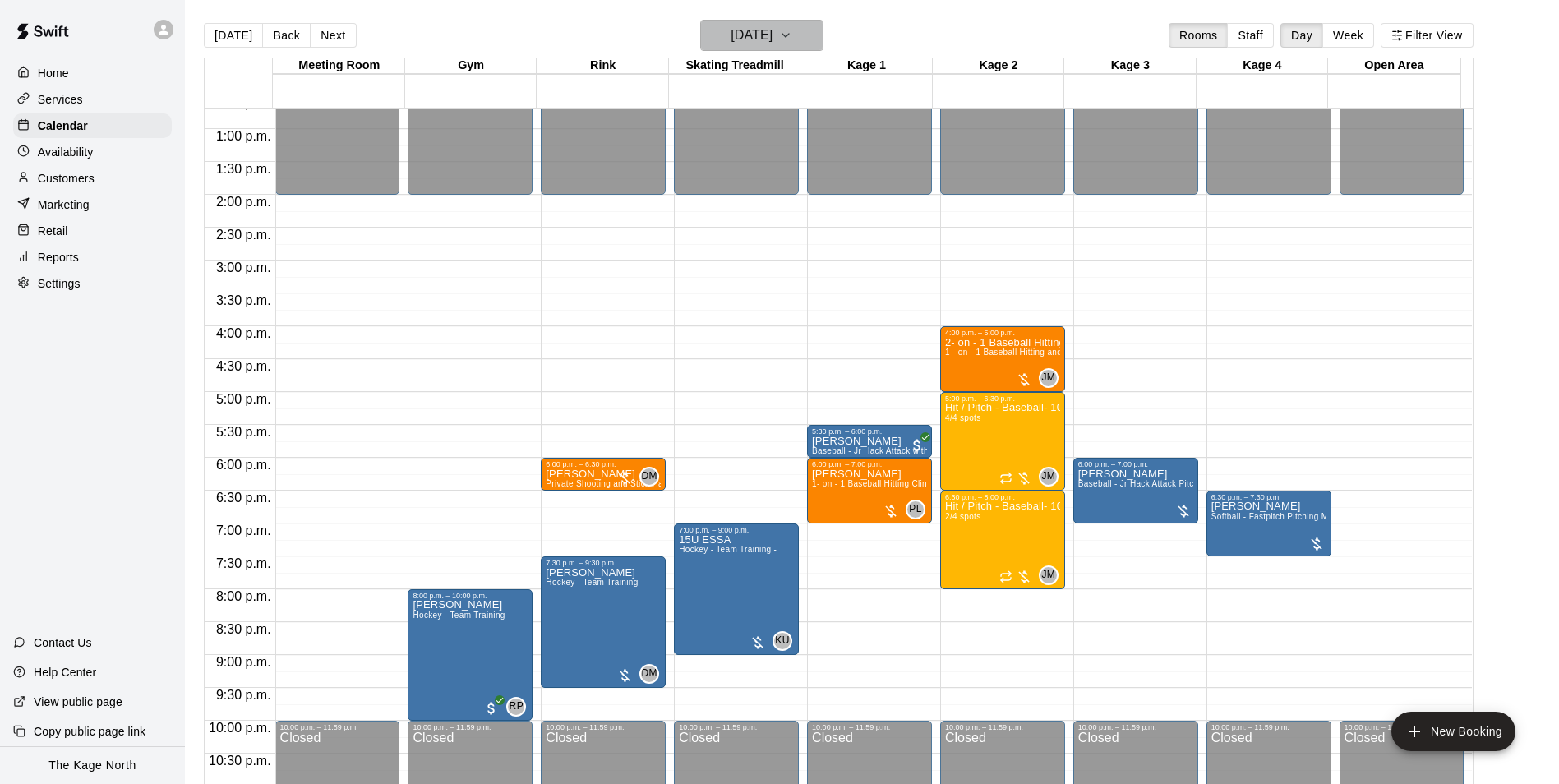
click at [772, 33] on h6 "[DATE]" at bounding box center [751, 34] width 42 height 23
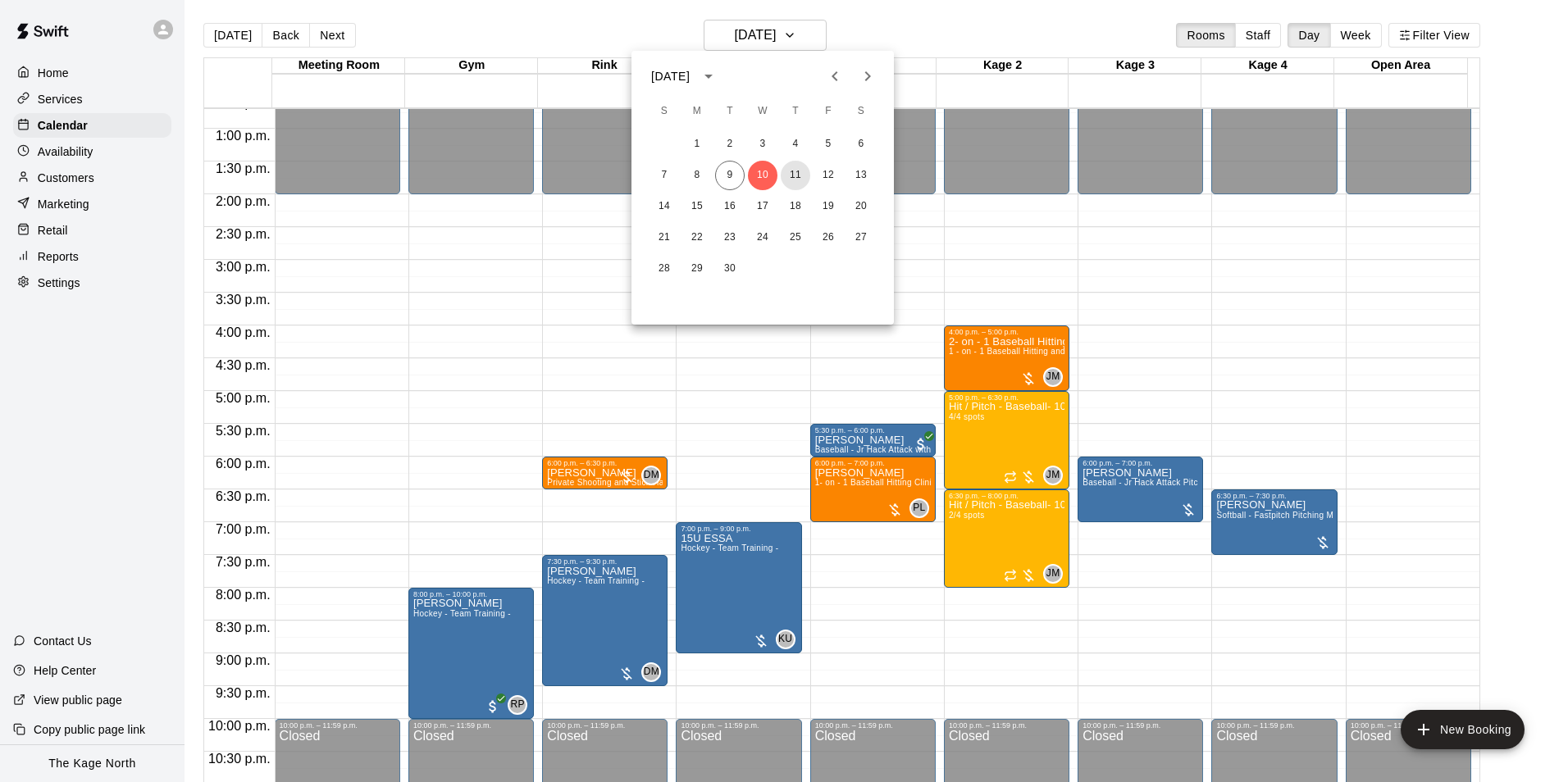
click at [797, 176] on button "11" at bounding box center [795, 176] width 30 height 30
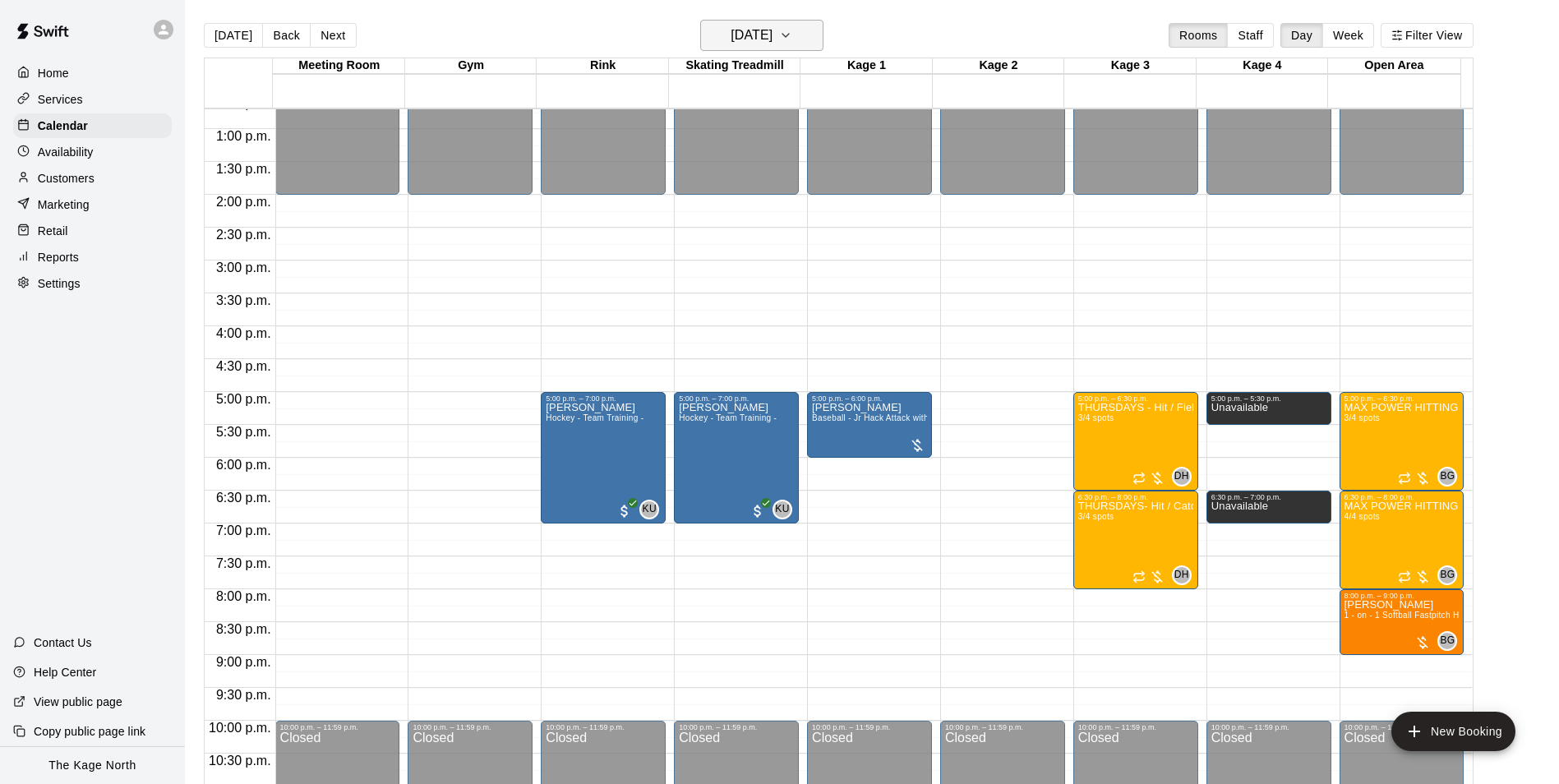
click at [767, 22] on button "[DATE]" at bounding box center [762, 35] width 123 height 31
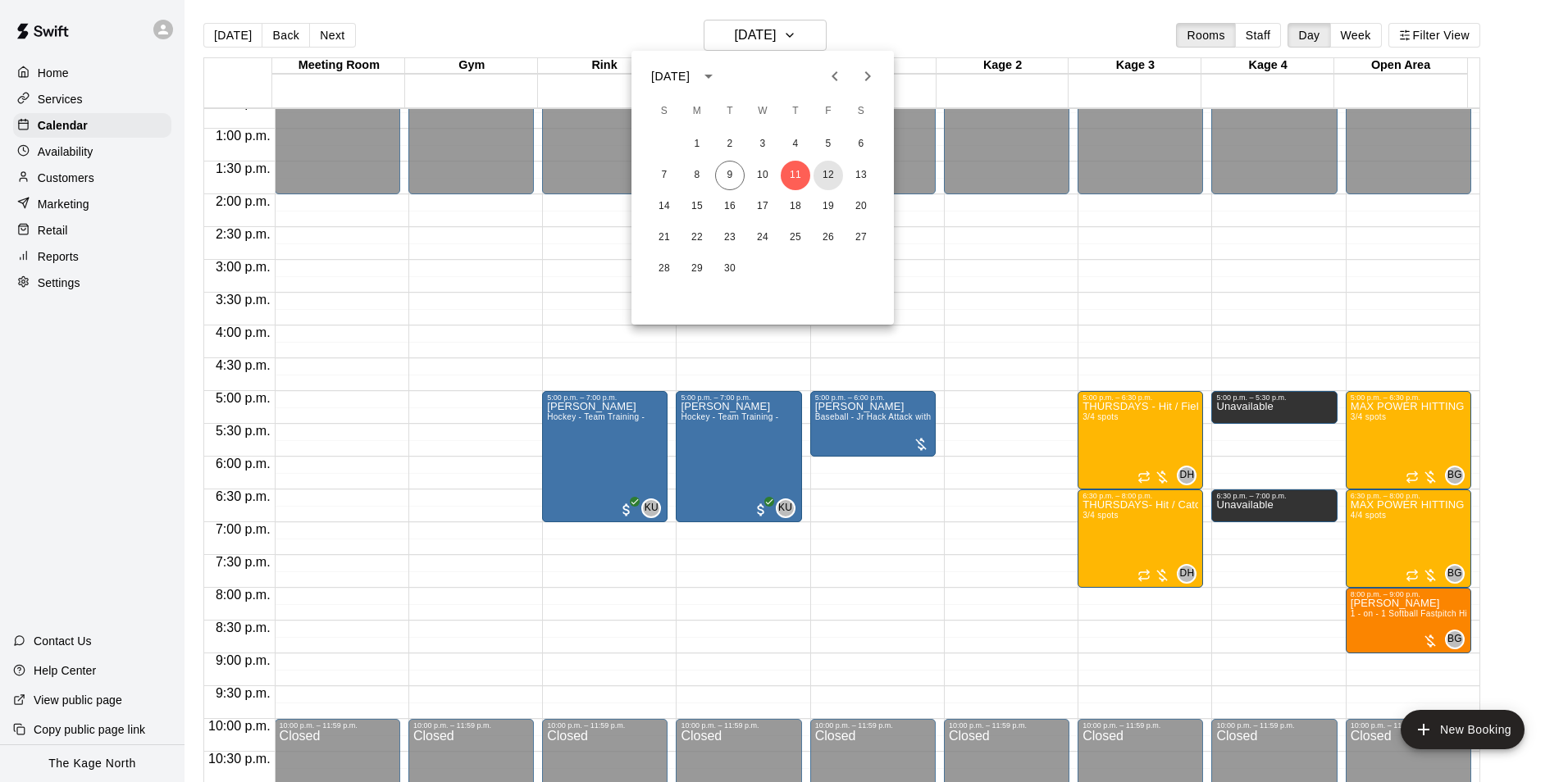
click at [827, 178] on button "12" at bounding box center [827, 176] width 30 height 30
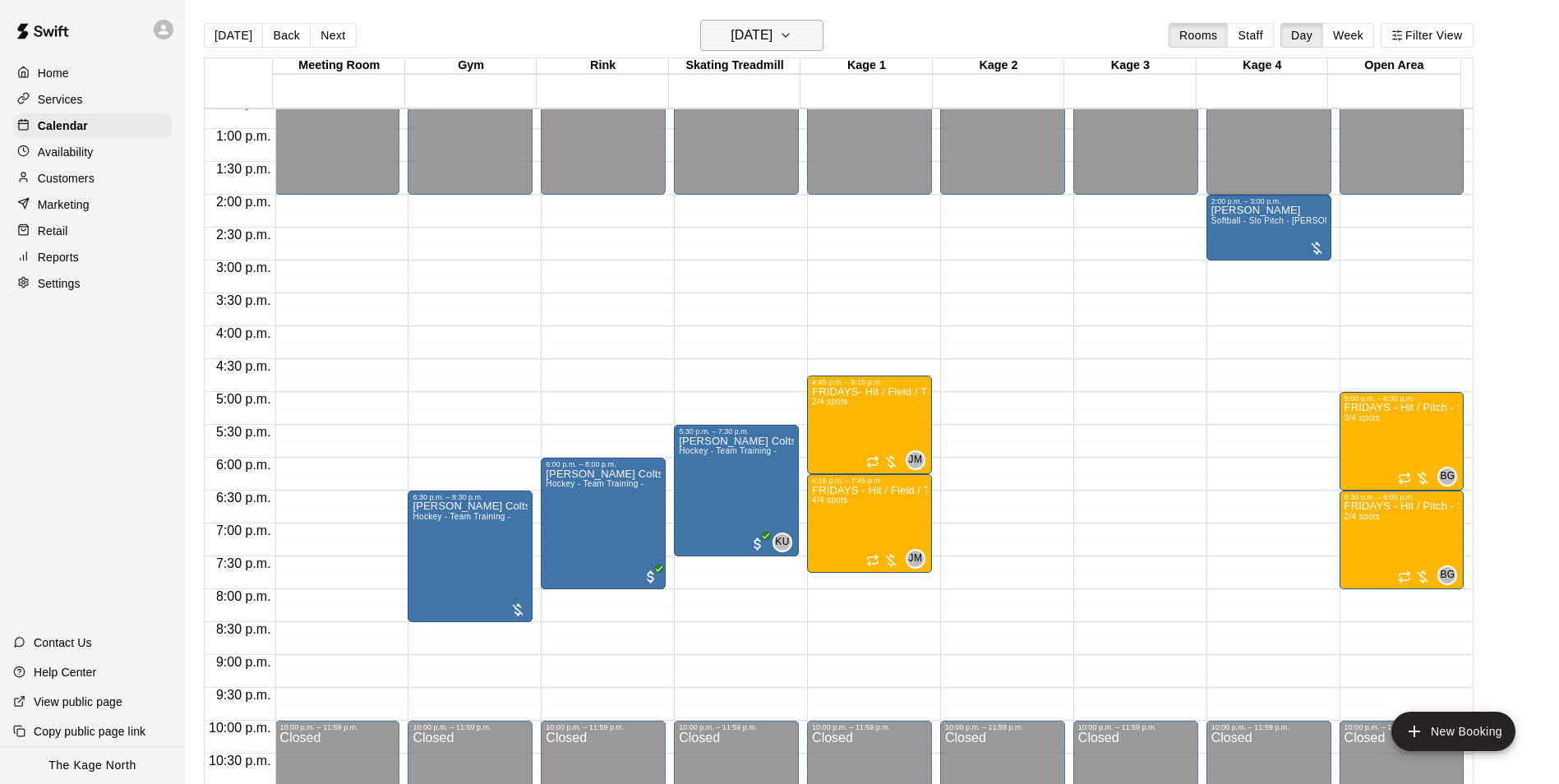
click at [772, 31] on h6 "[DATE]" at bounding box center [751, 34] width 42 height 23
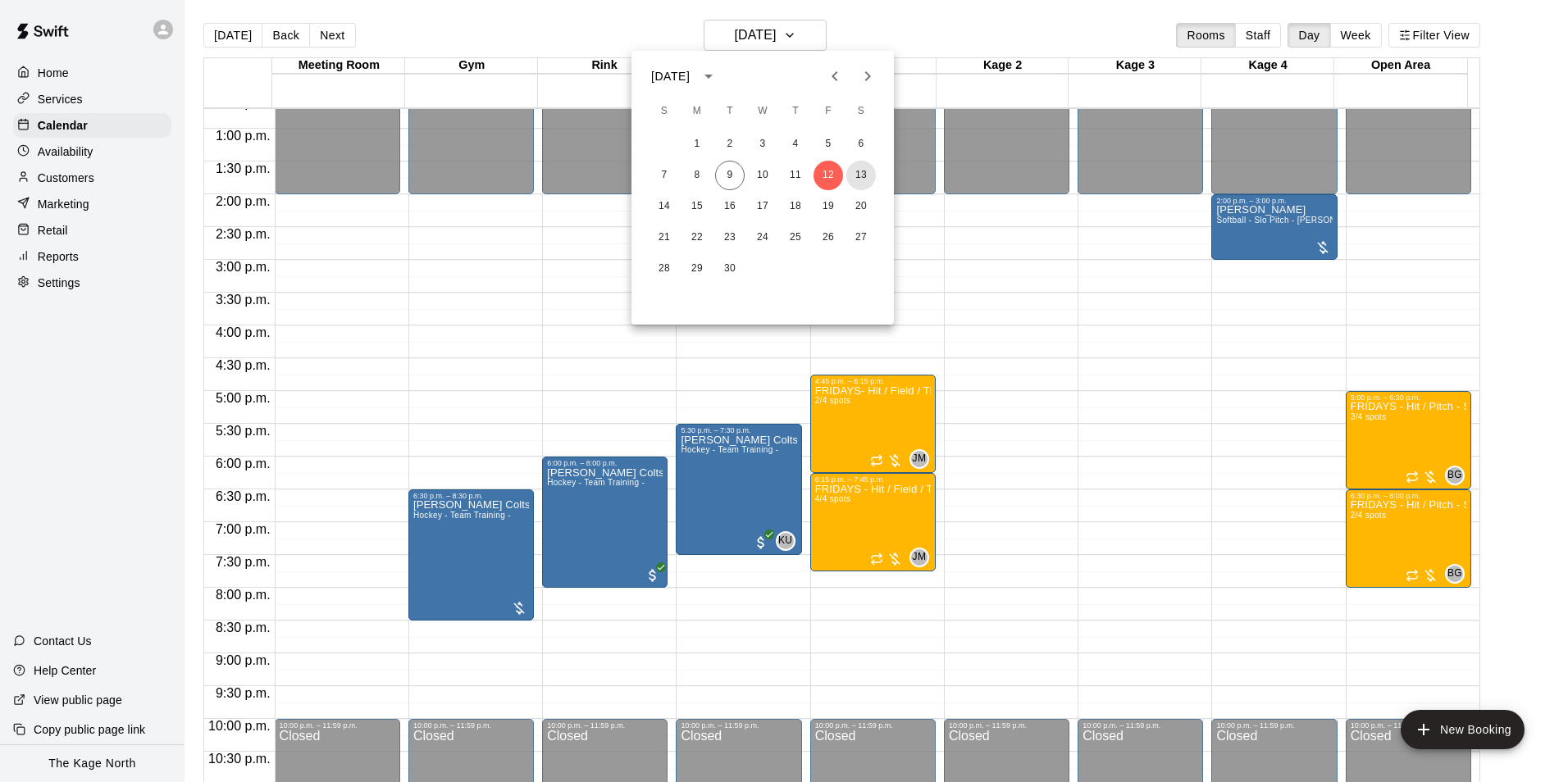
click at [871, 175] on button "13" at bounding box center [861, 176] width 30 height 30
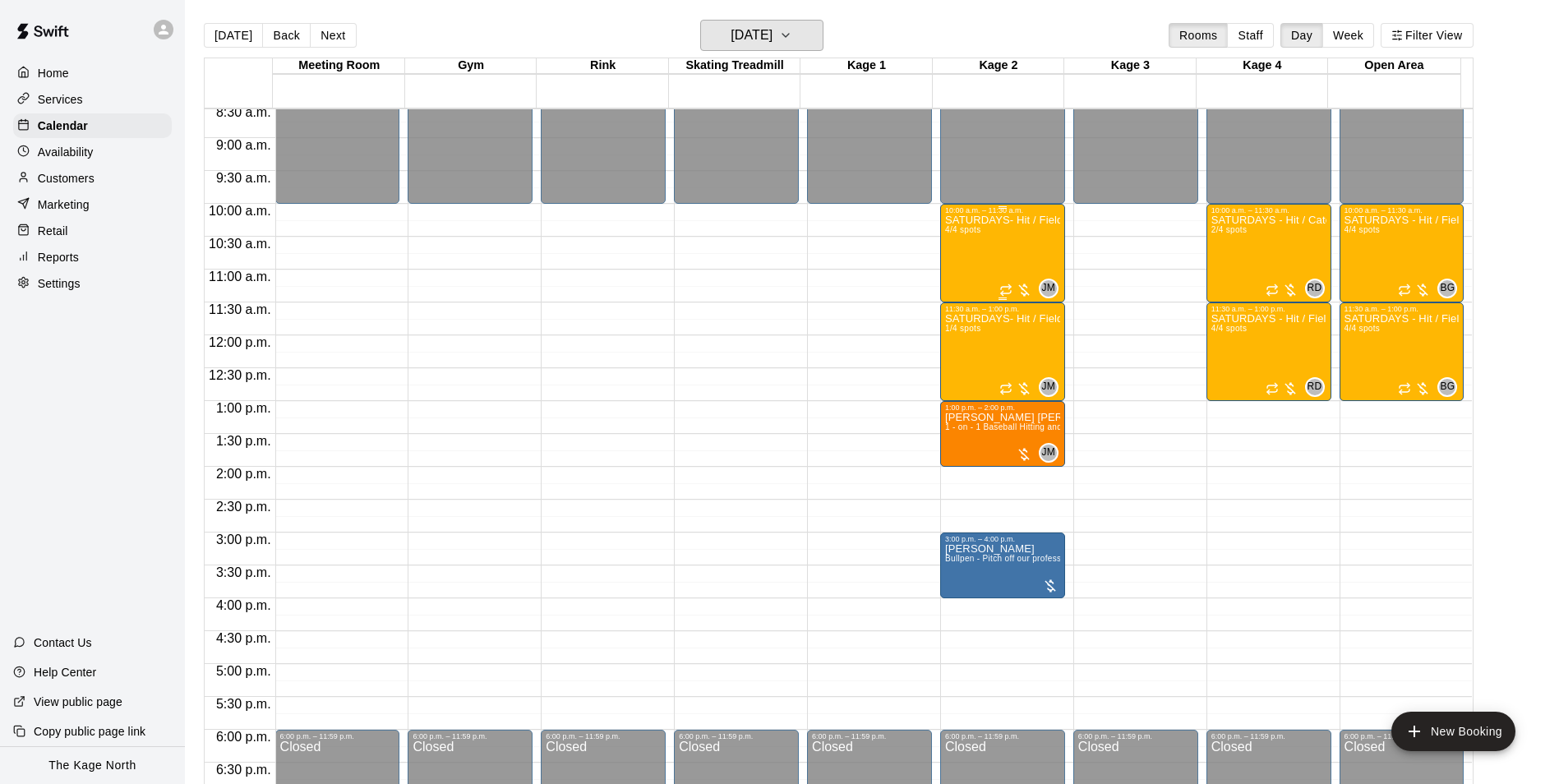
scroll to position [506, 0]
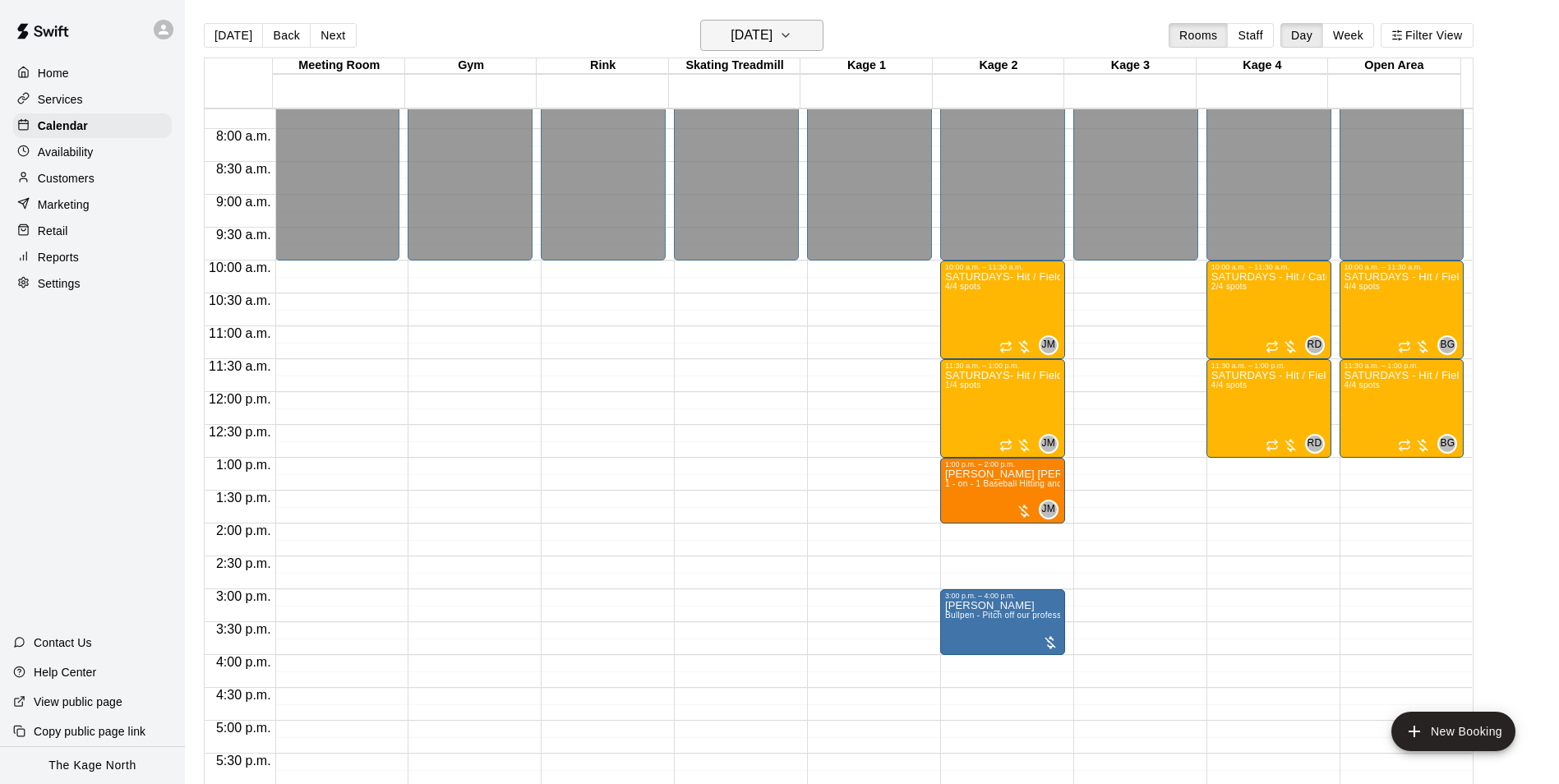
click at [772, 28] on h6 "[DATE]" at bounding box center [751, 34] width 42 height 23
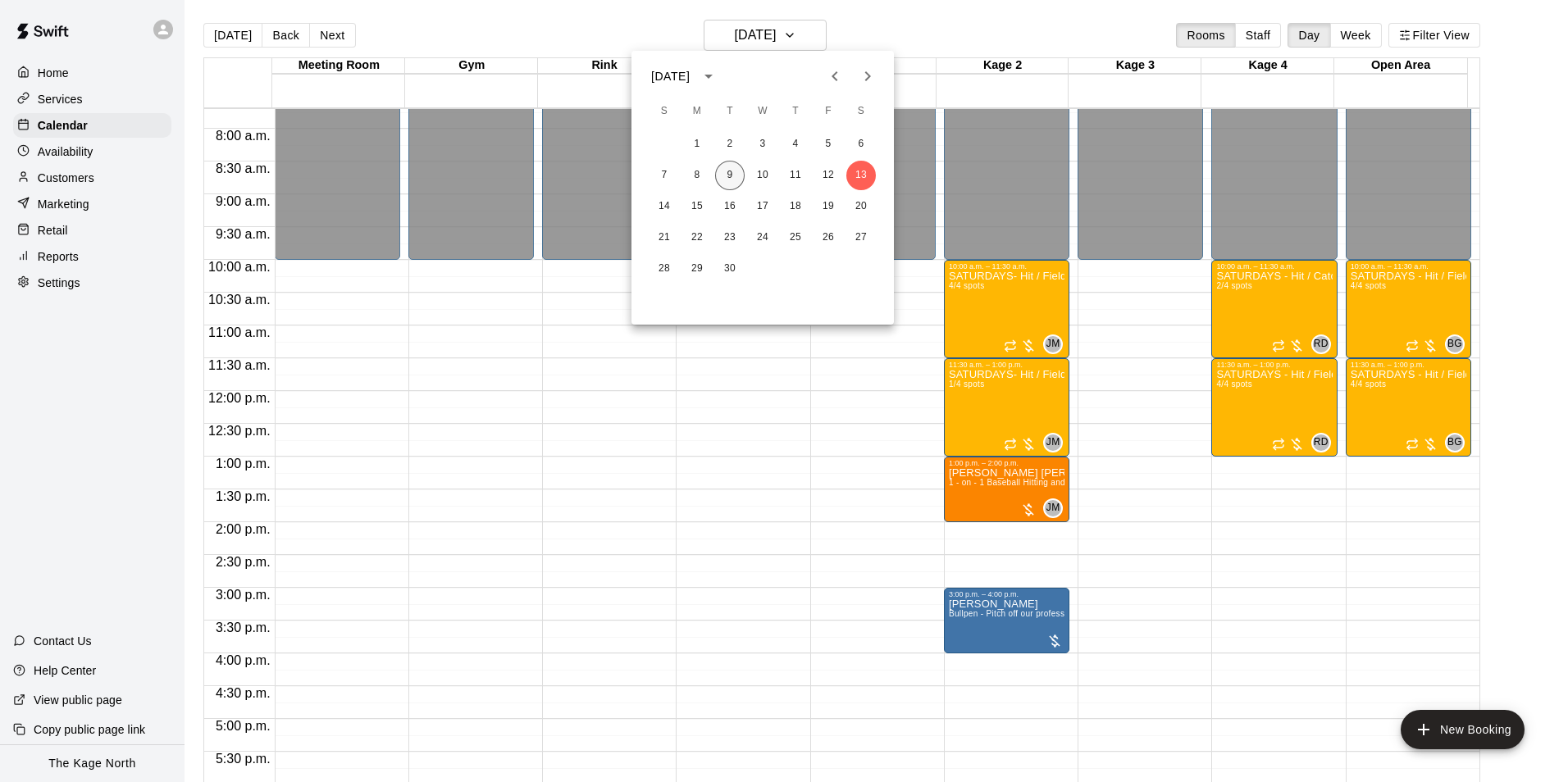
click at [729, 171] on button "9" at bounding box center [730, 176] width 30 height 30
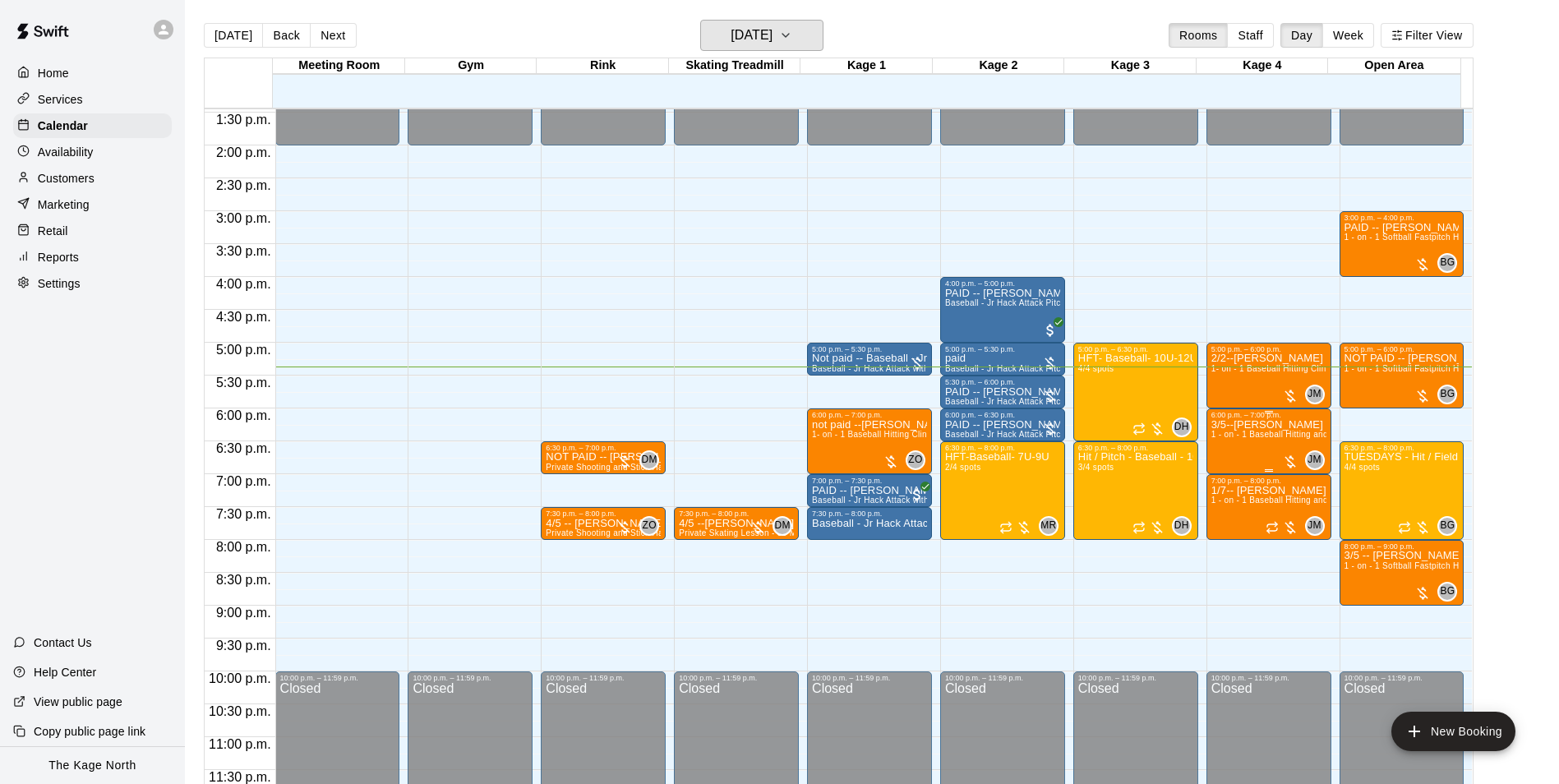
scroll to position [886, 0]
click at [772, 32] on h6 "[DATE]" at bounding box center [751, 34] width 42 height 23
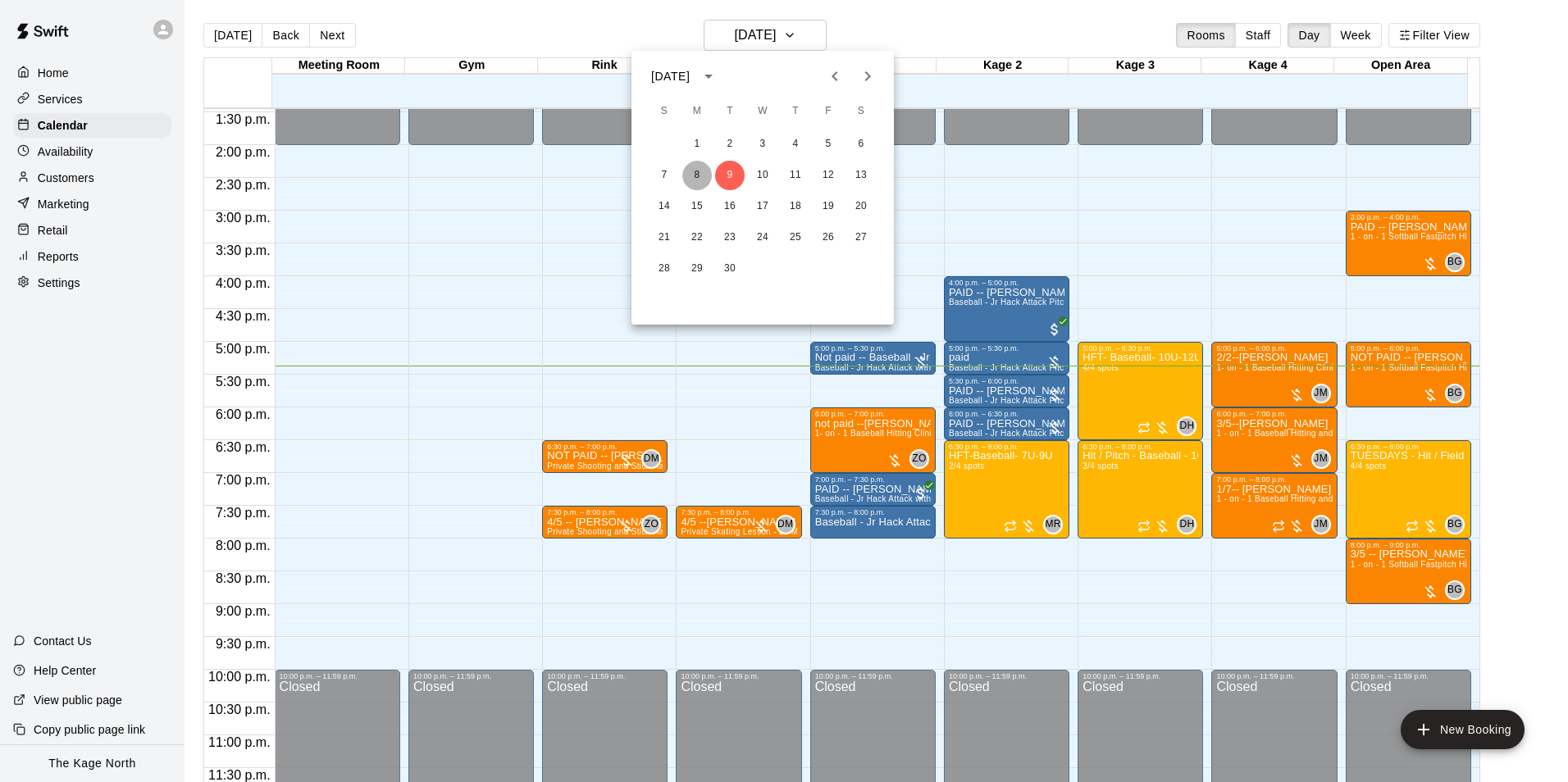
click at [694, 174] on button "8" at bounding box center [697, 176] width 30 height 30
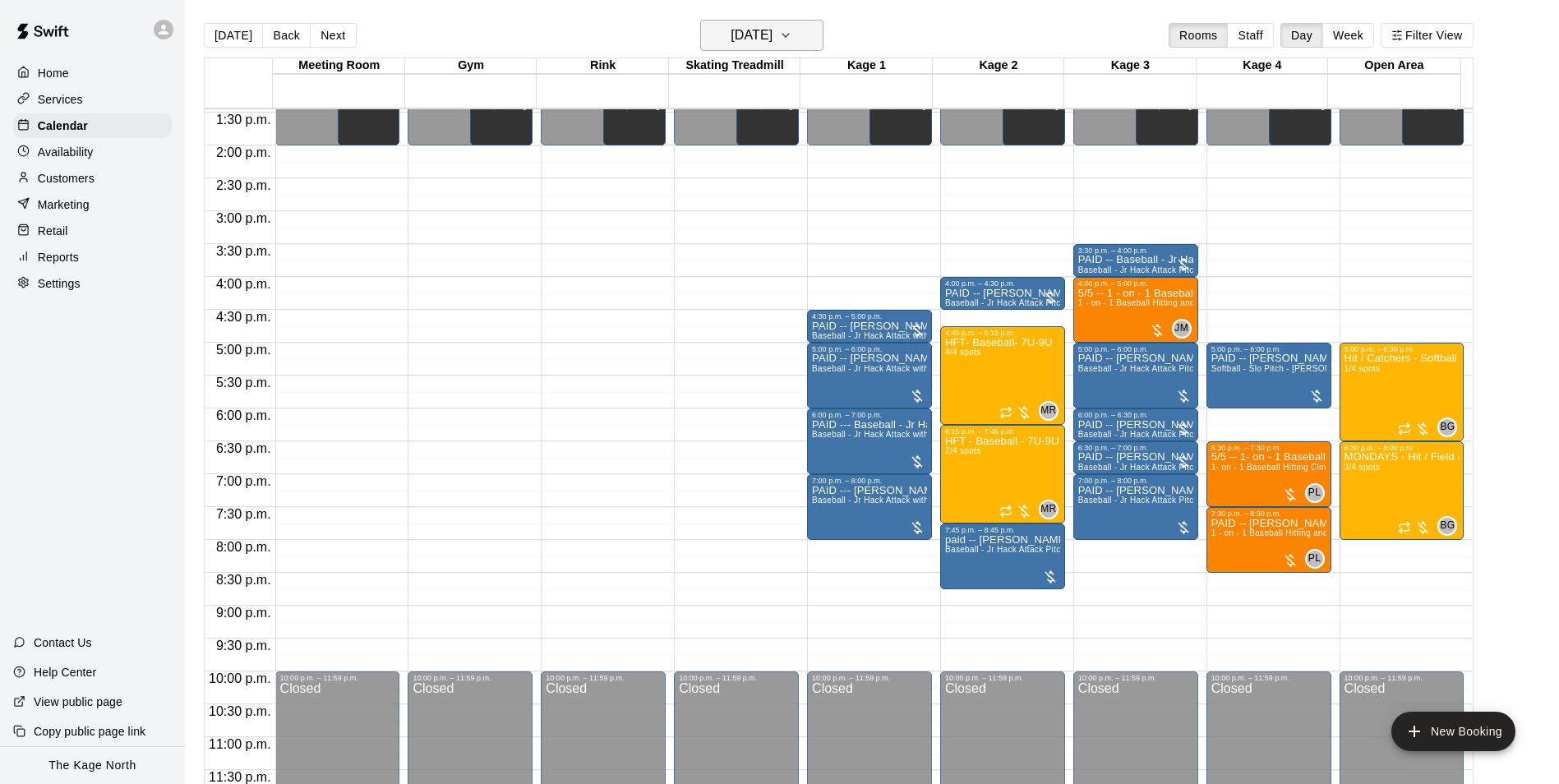
click at [765, 32] on h6 "[DATE]" at bounding box center [751, 34] width 42 height 23
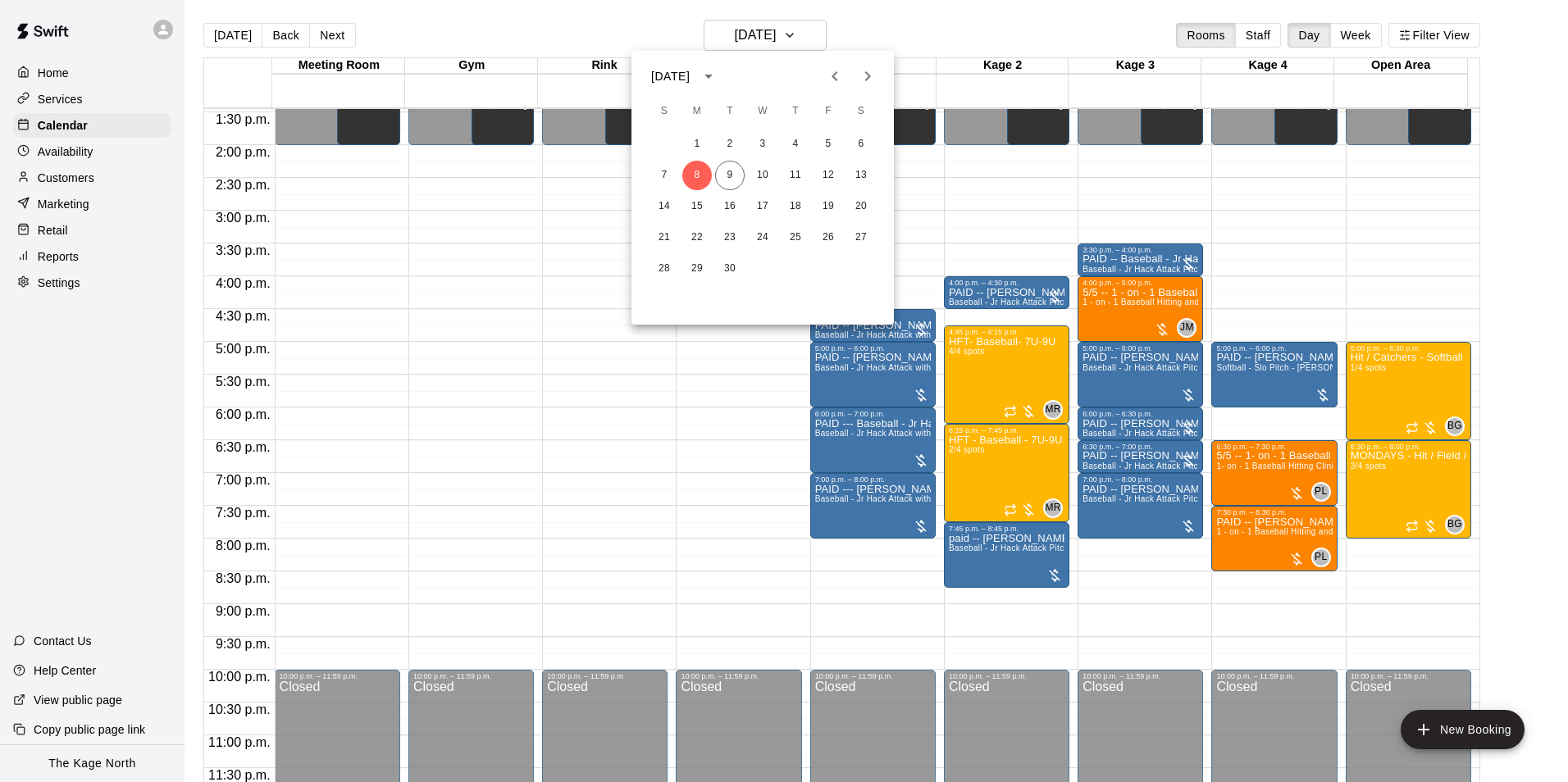
click at [64, 152] on div at bounding box center [784, 391] width 1568 height 782
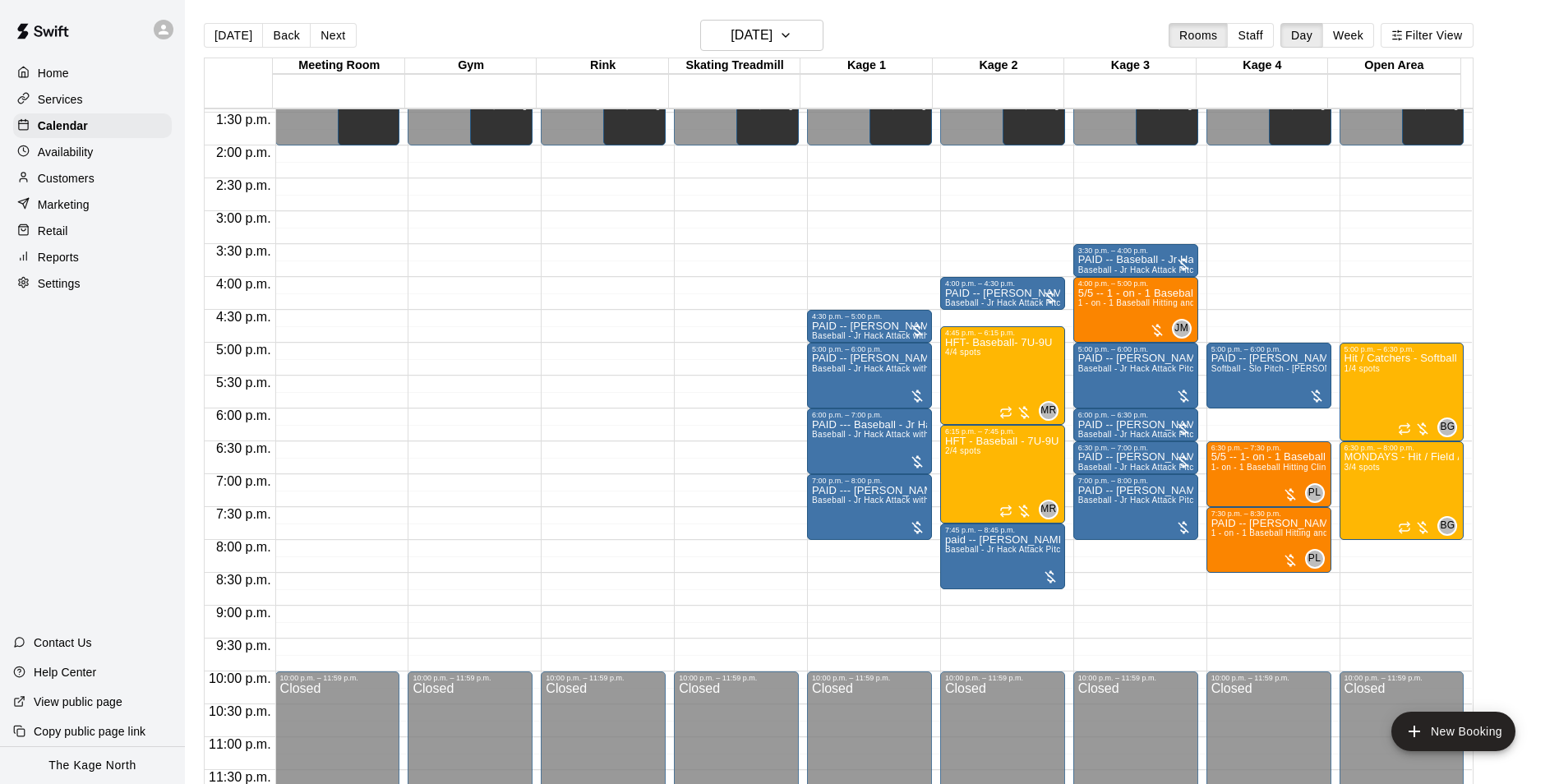
click at [65, 156] on p "Availability" at bounding box center [66, 152] width 56 height 16
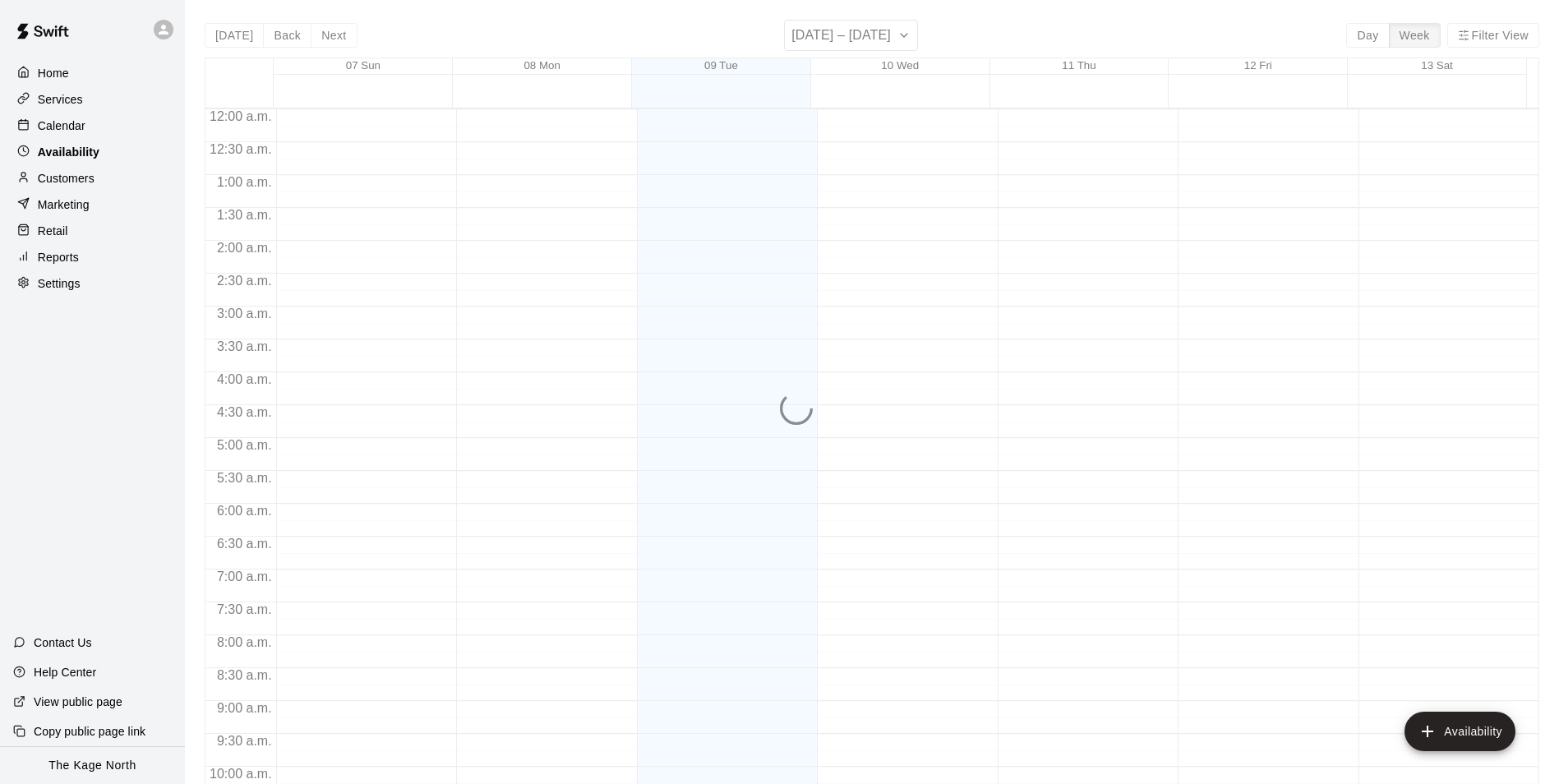
scroll to position [885, 0]
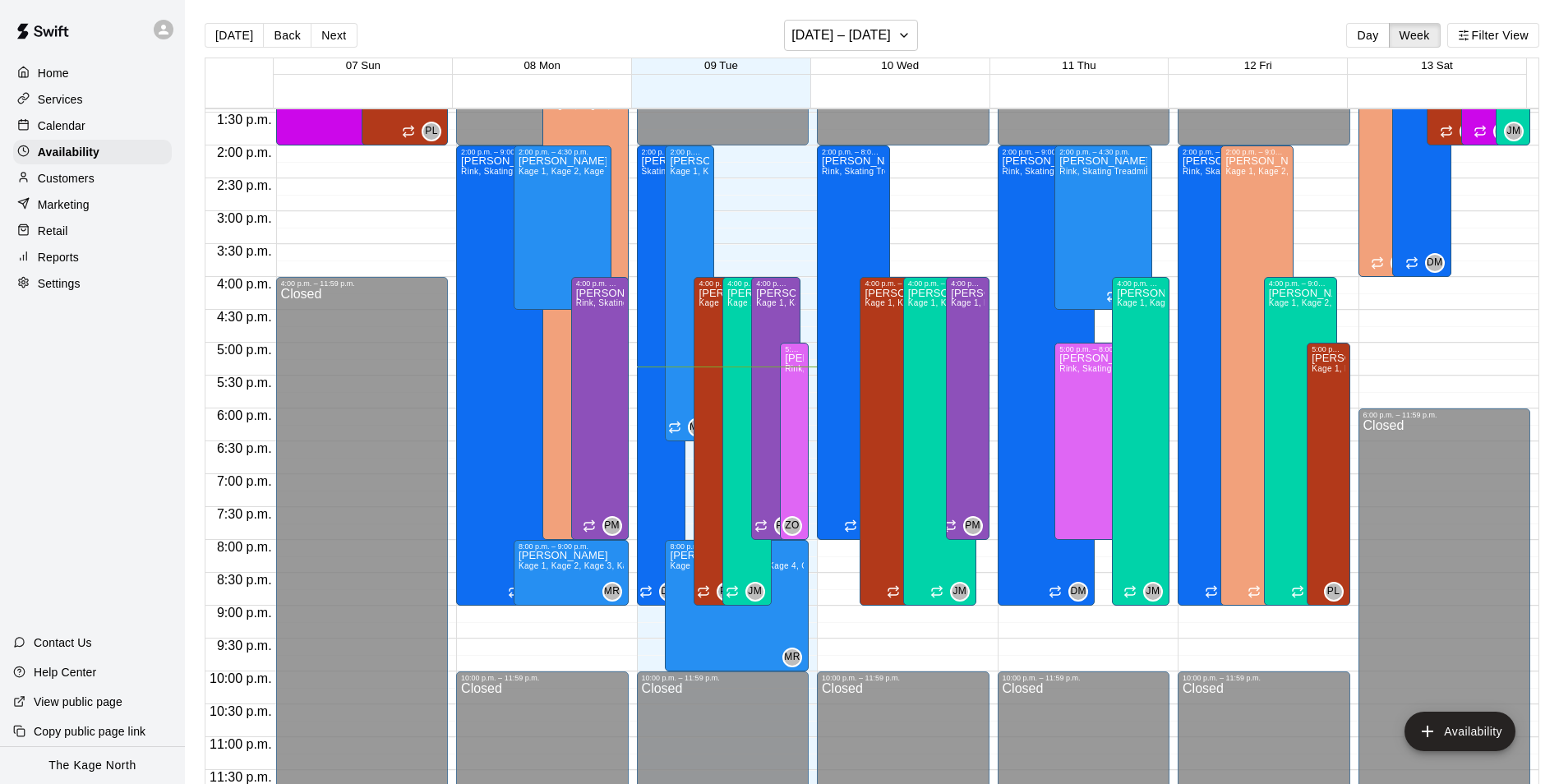
click at [58, 126] on p "Calendar" at bounding box center [62, 126] width 48 height 16
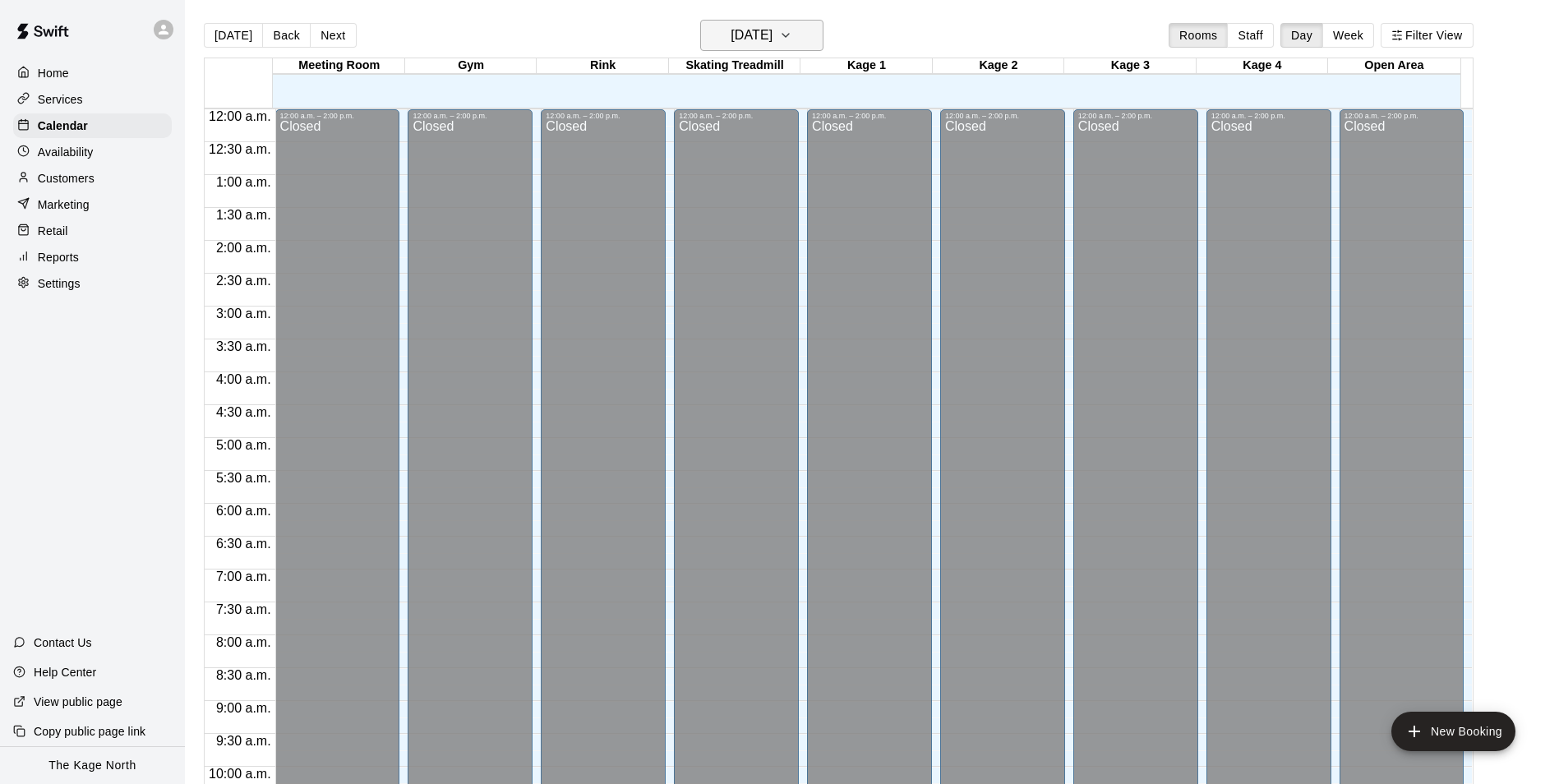
scroll to position [835, 0]
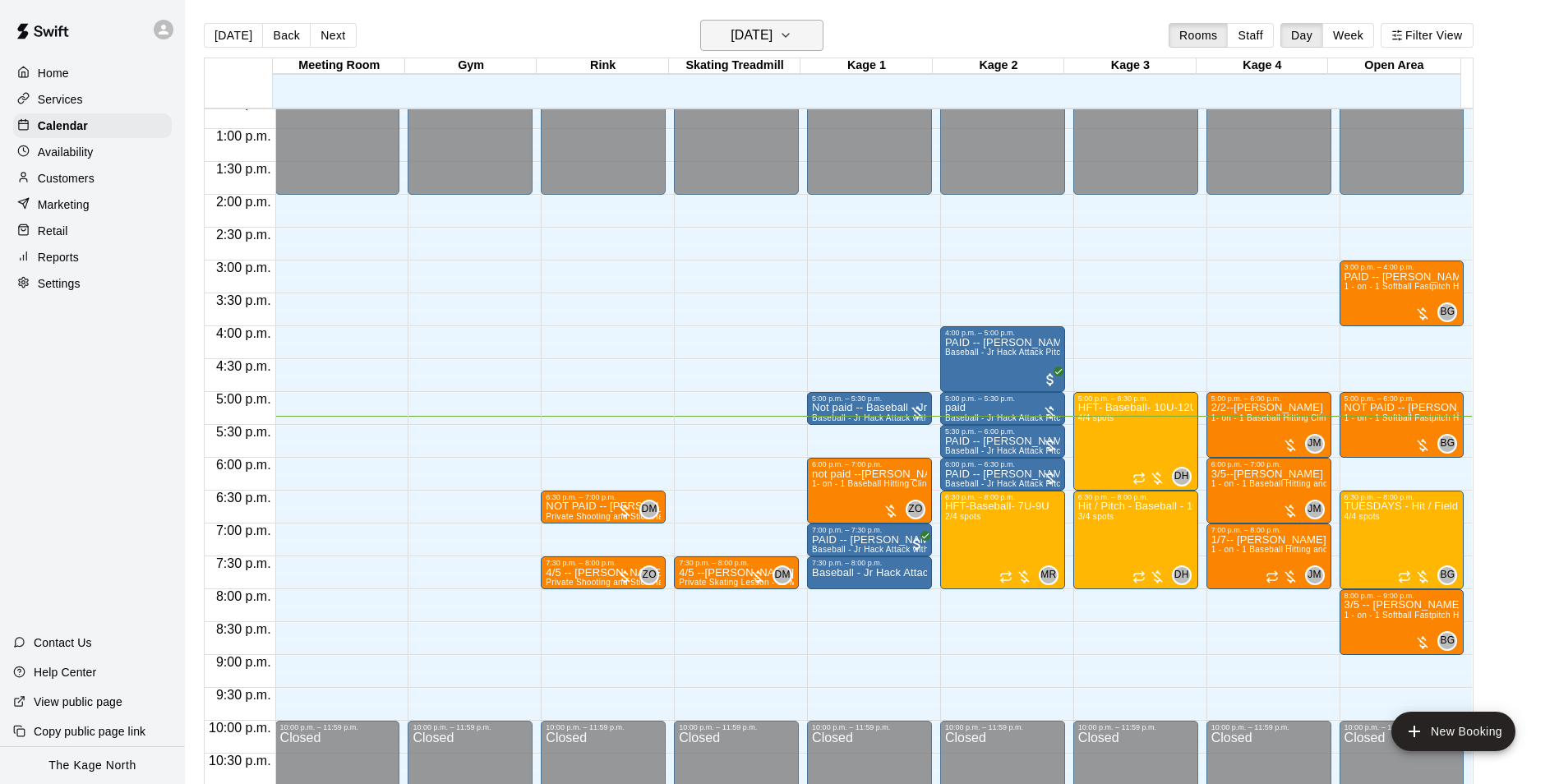
click at [770, 34] on h6 "[DATE]" at bounding box center [751, 34] width 42 height 23
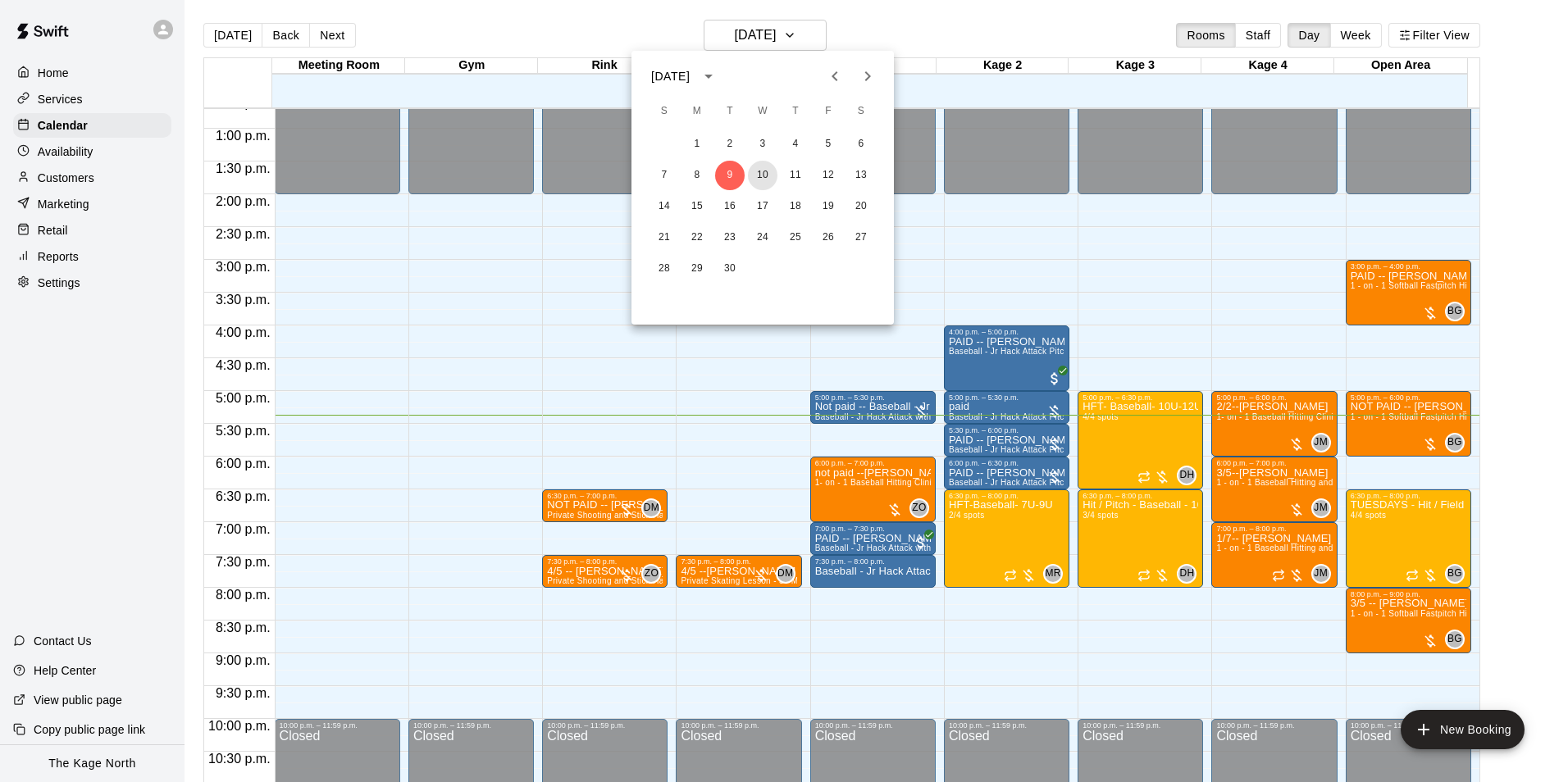
click at [759, 176] on button "10" at bounding box center [762, 176] width 30 height 30
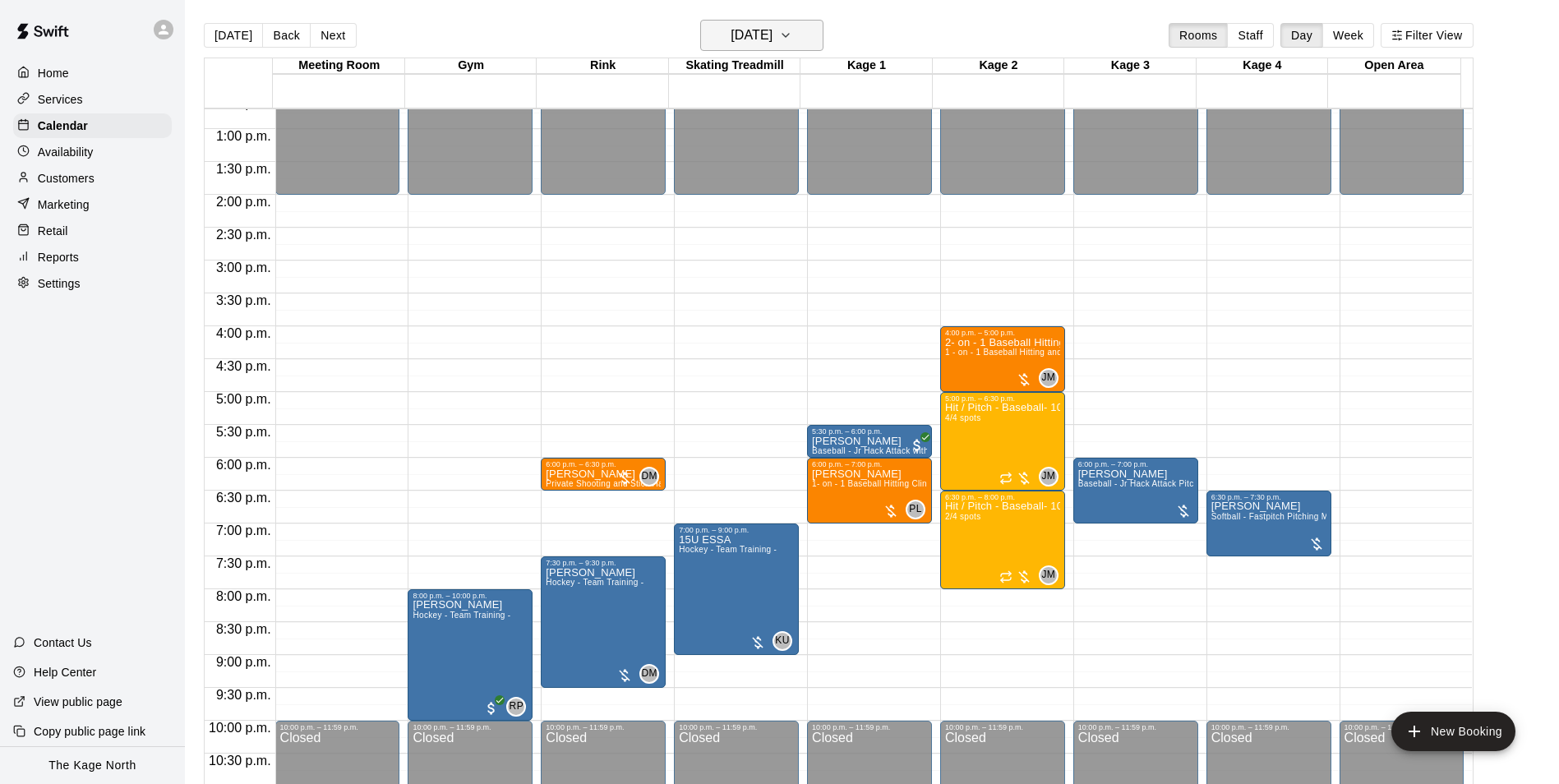
click at [781, 48] on button "[DATE]" at bounding box center [762, 35] width 123 height 31
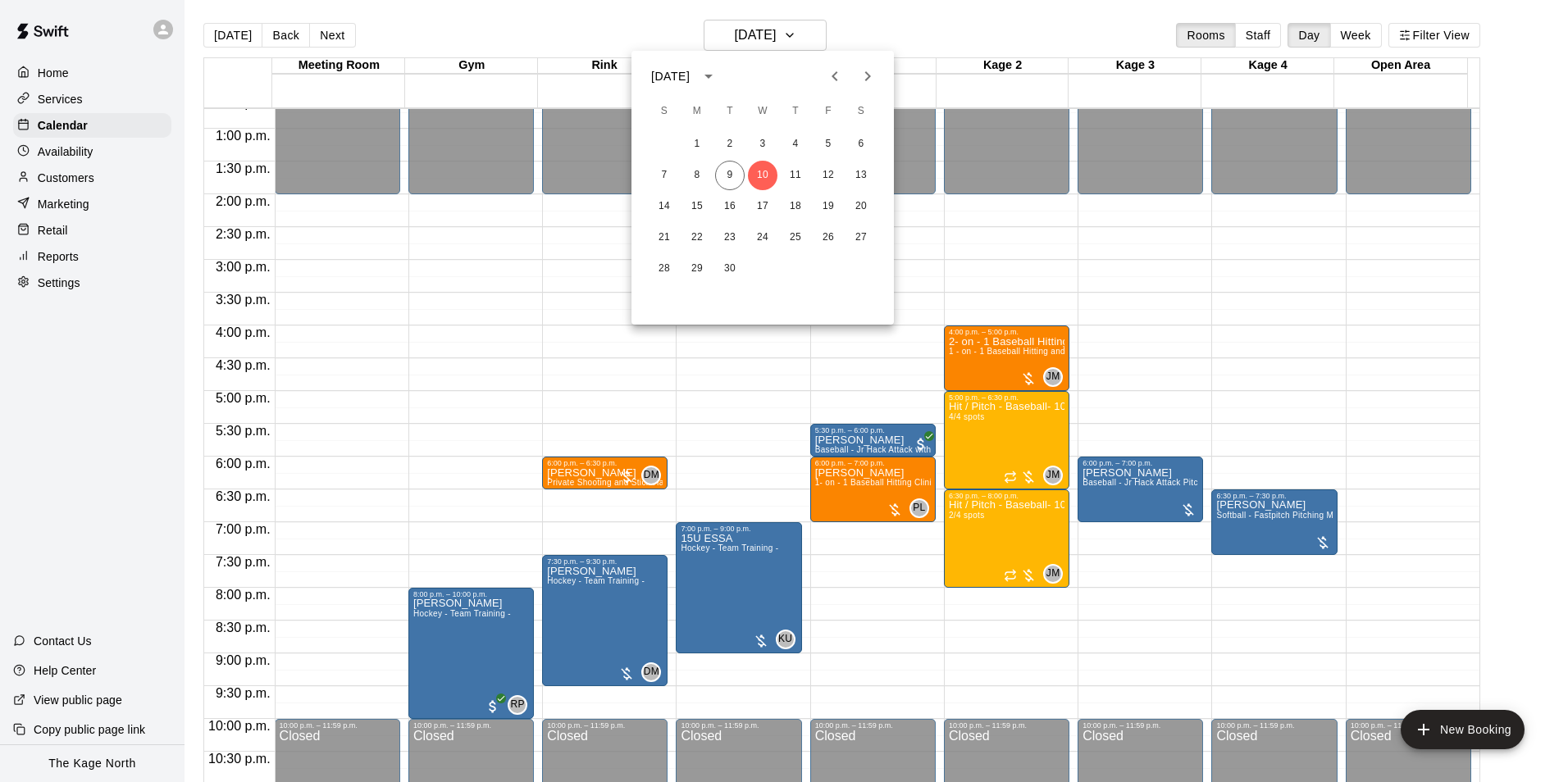
click at [888, 31] on div at bounding box center [784, 391] width 1568 height 782
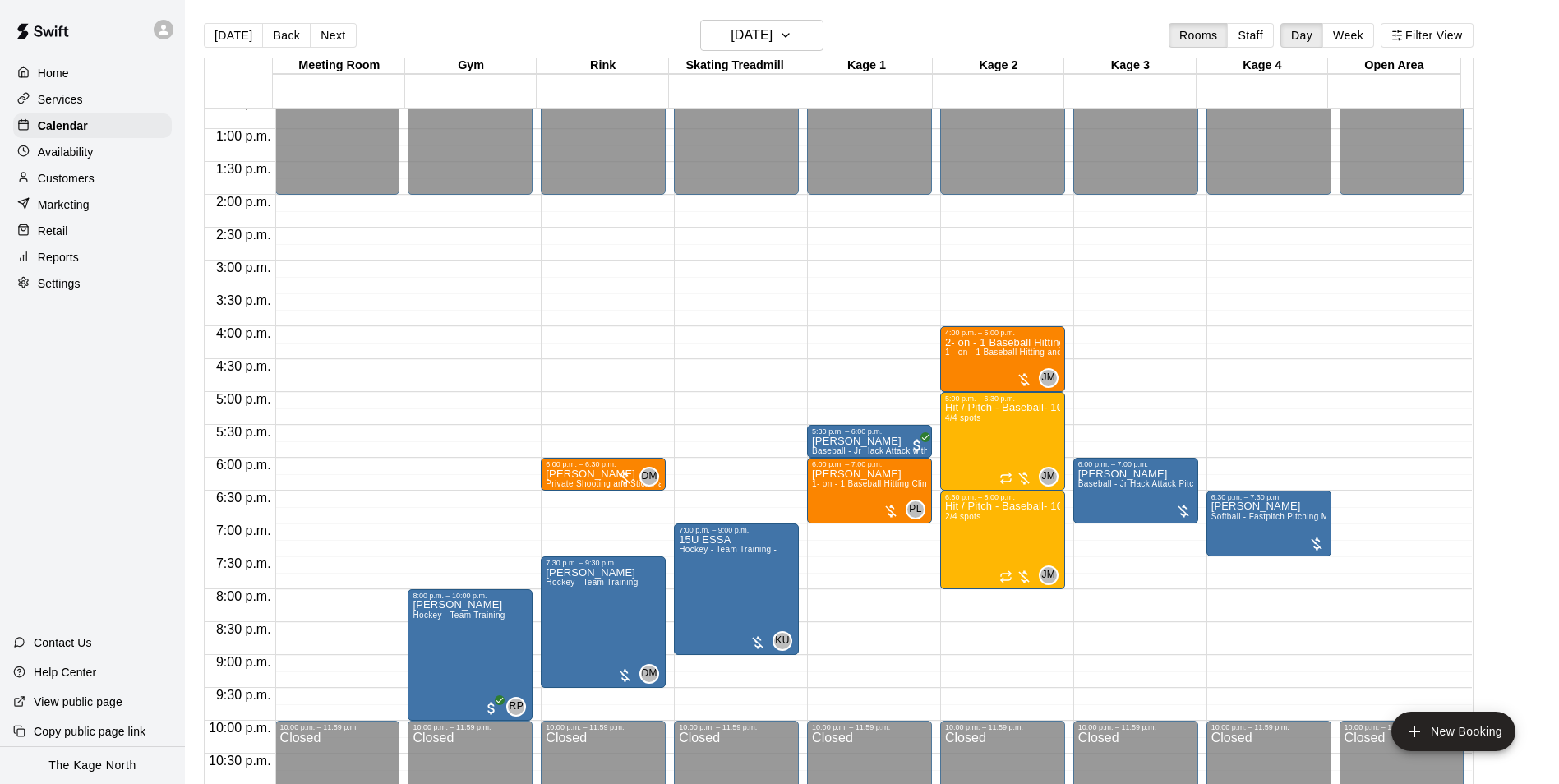
click at [52, 150] on p "Availability" at bounding box center [66, 152] width 56 height 16
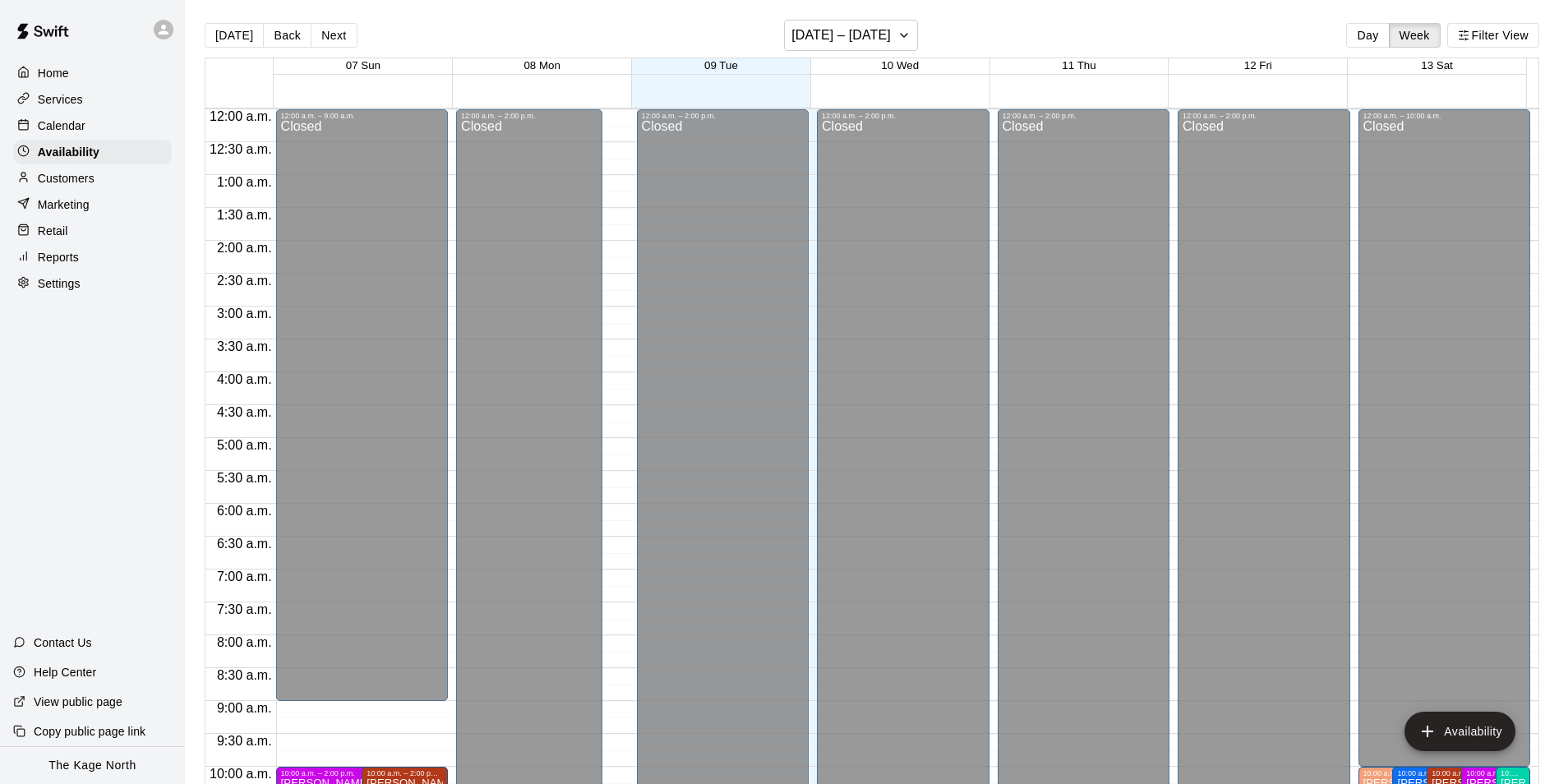
scroll to position [885, 0]
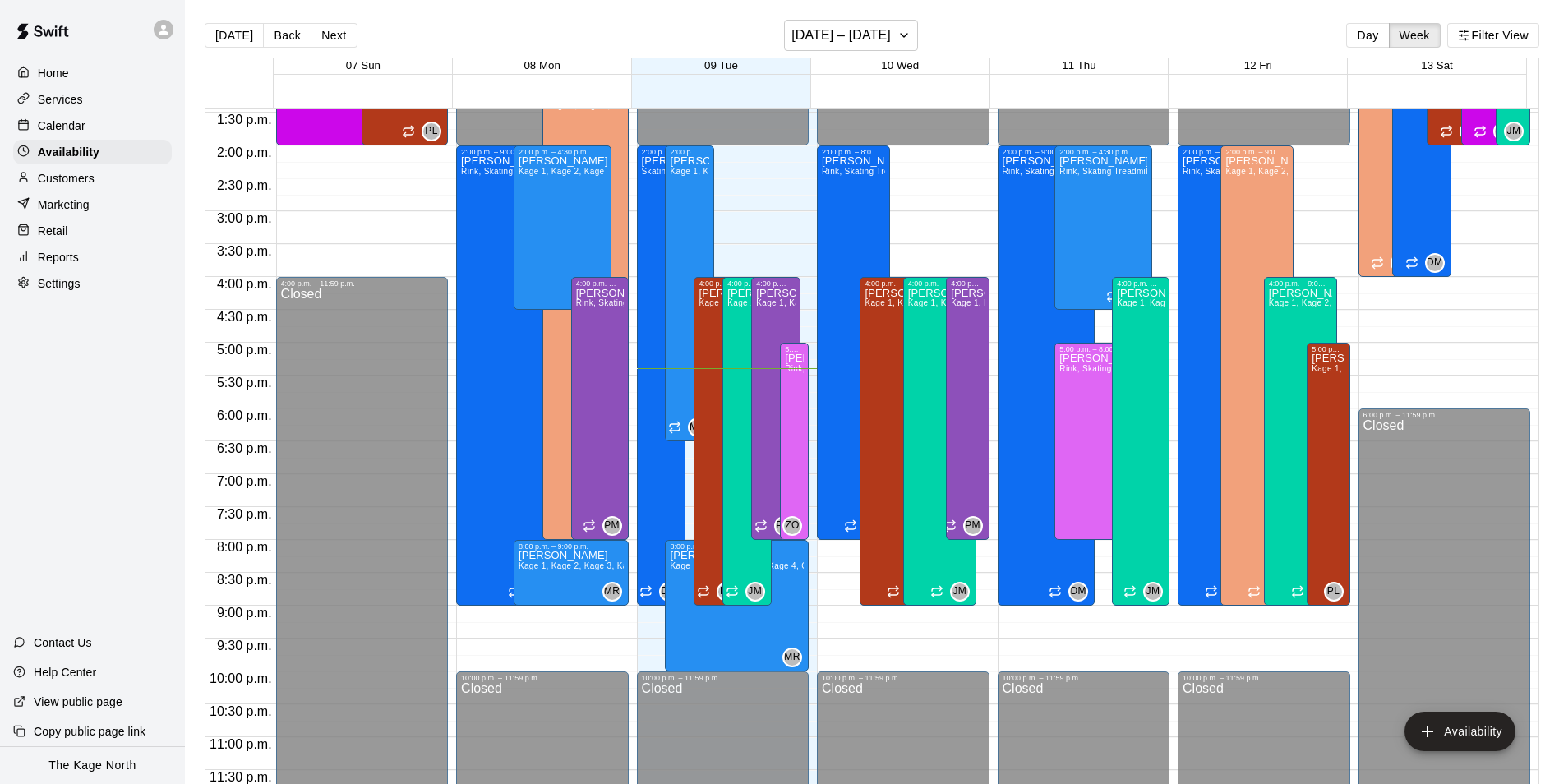
click at [59, 129] on p "Calendar" at bounding box center [62, 126] width 48 height 16
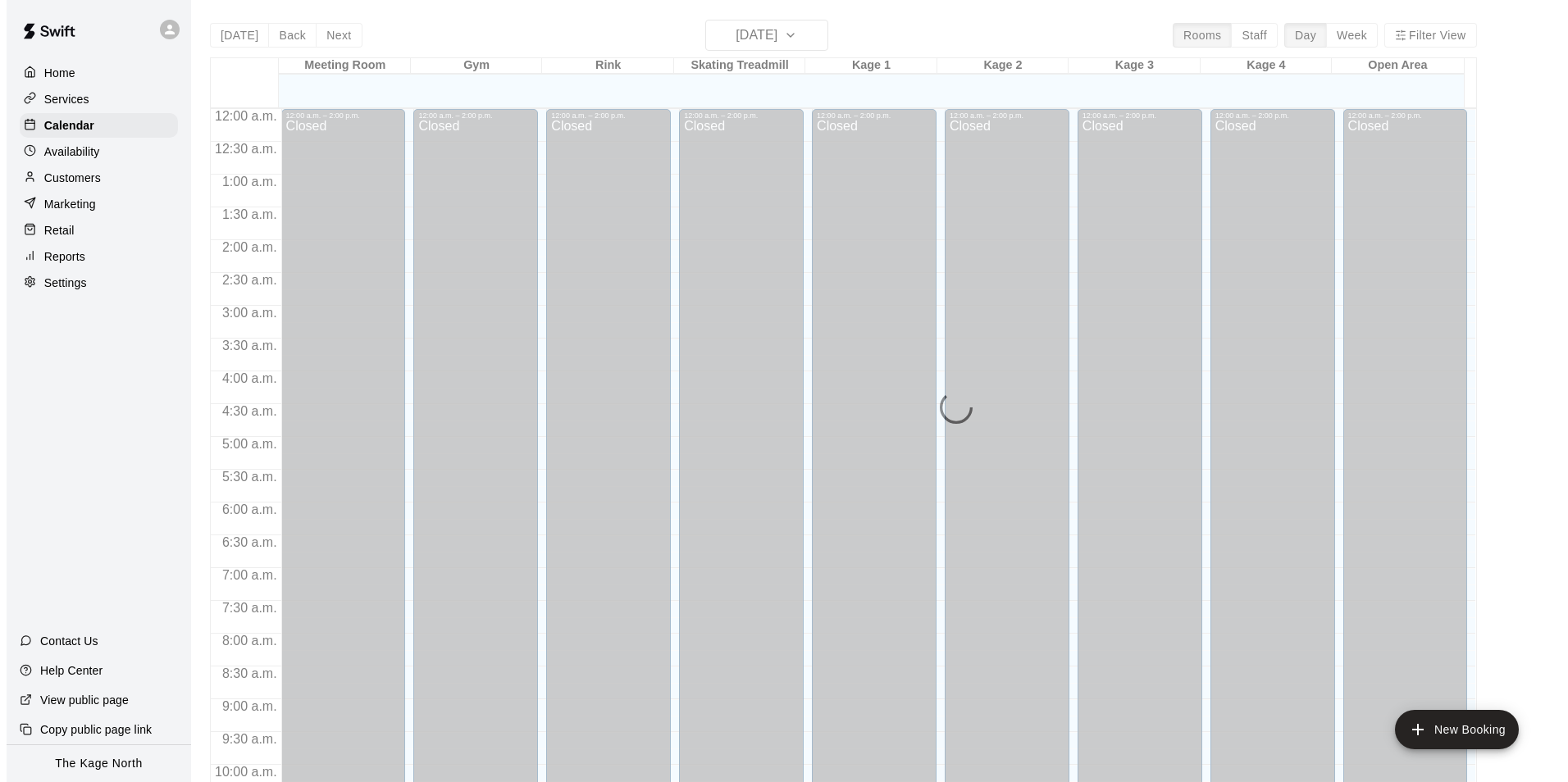
scroll to position [833, 0]
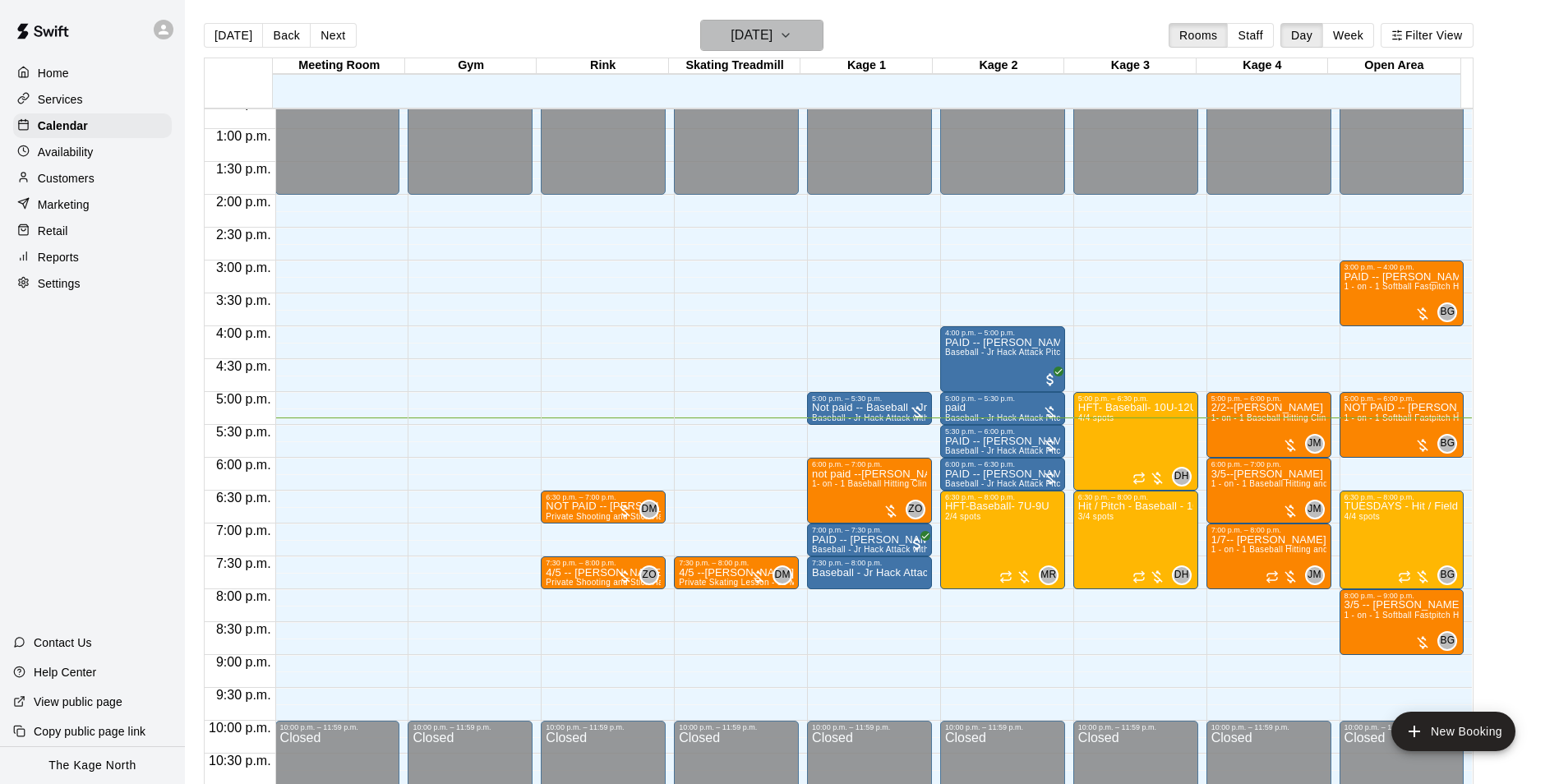
click at [772, 28] on h6 "[DATE]" at bounding box center [751, 34] width 42 height 23
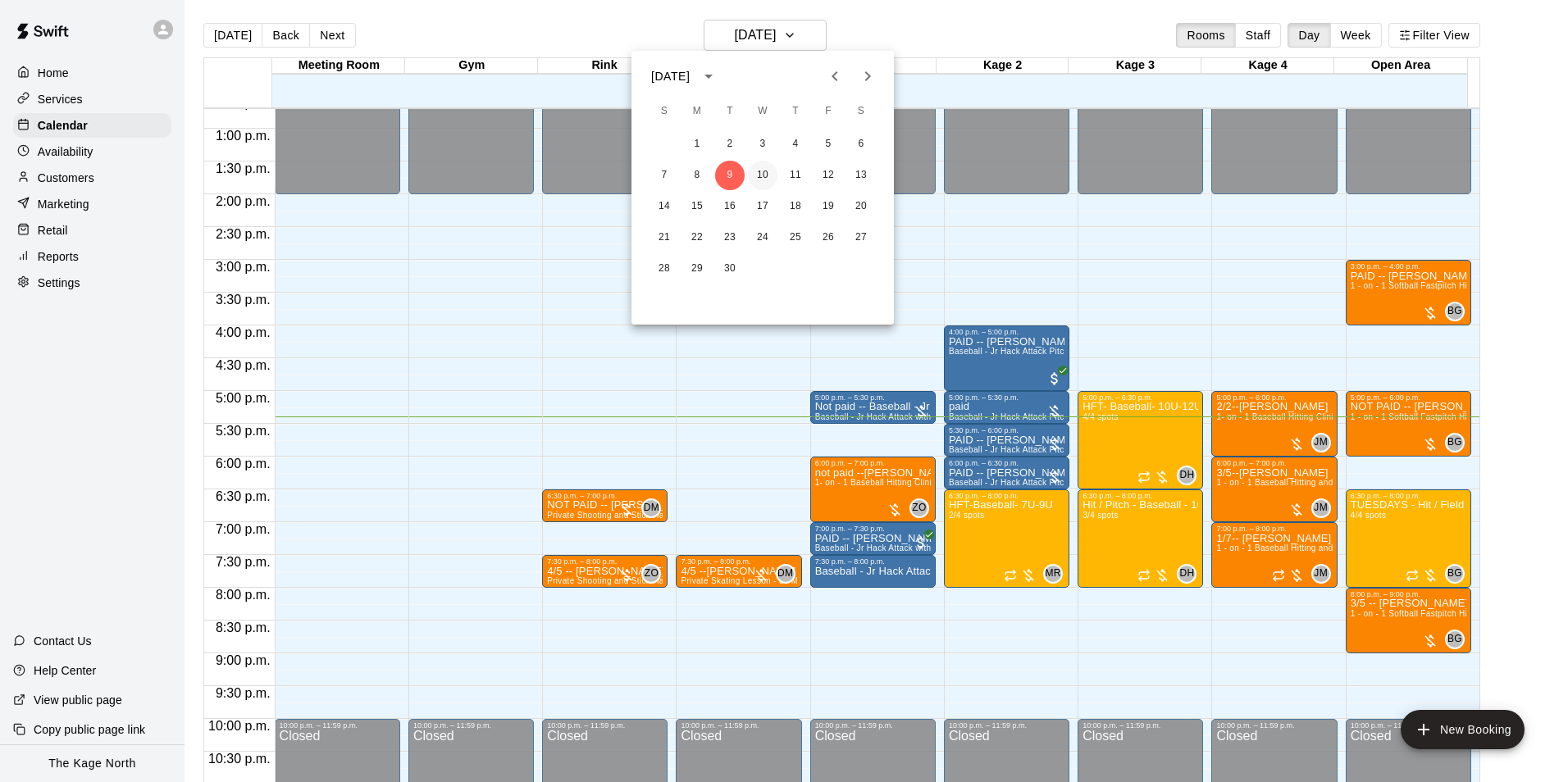
click at [758, 171] on button "10" at bounding box center [762, 176] width 30 height 30
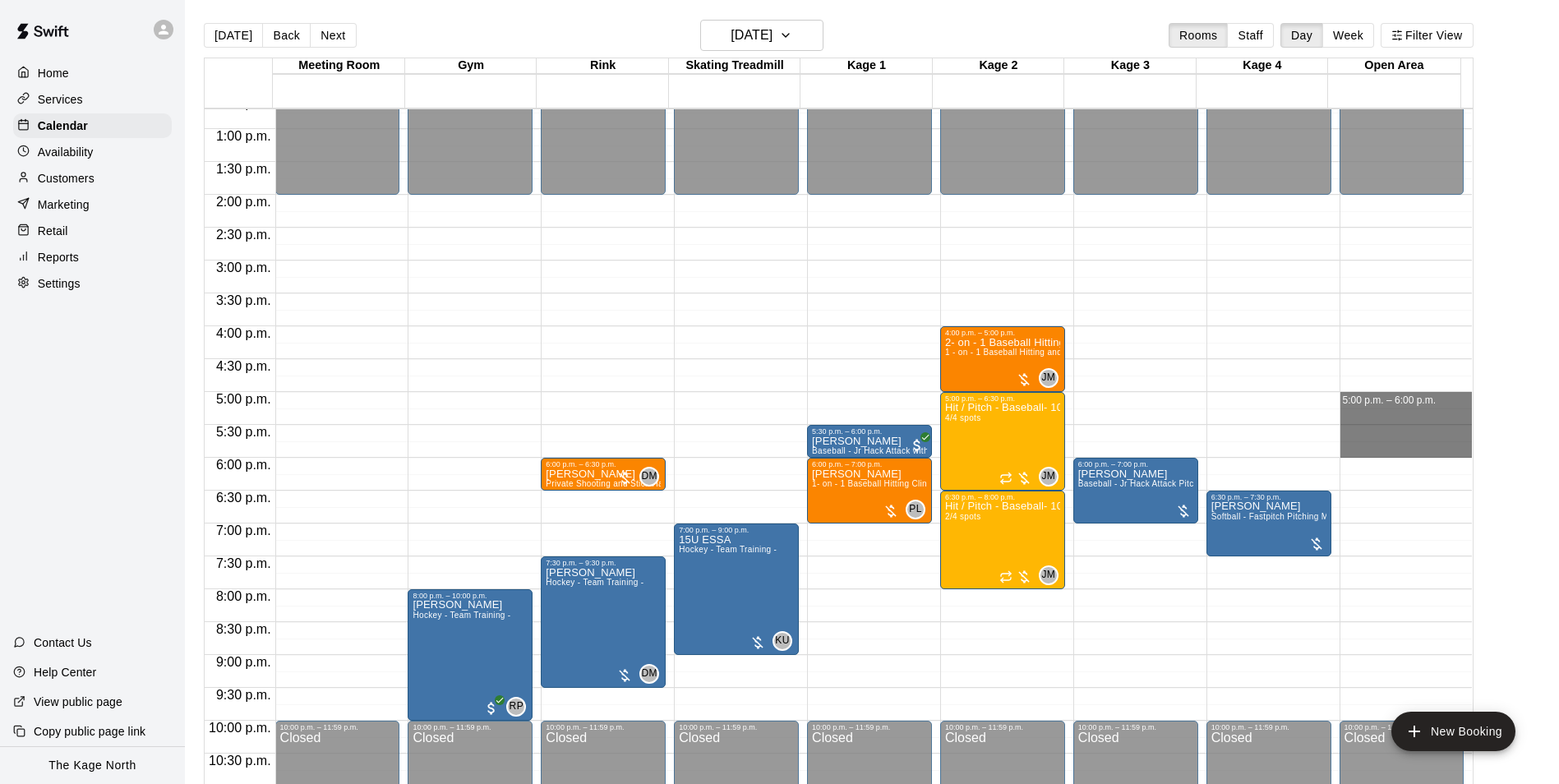
drag, startPoint x: 1405, startPoint y: 402, endPoint x: 1394, endPoint y: 453, distance: 52.2
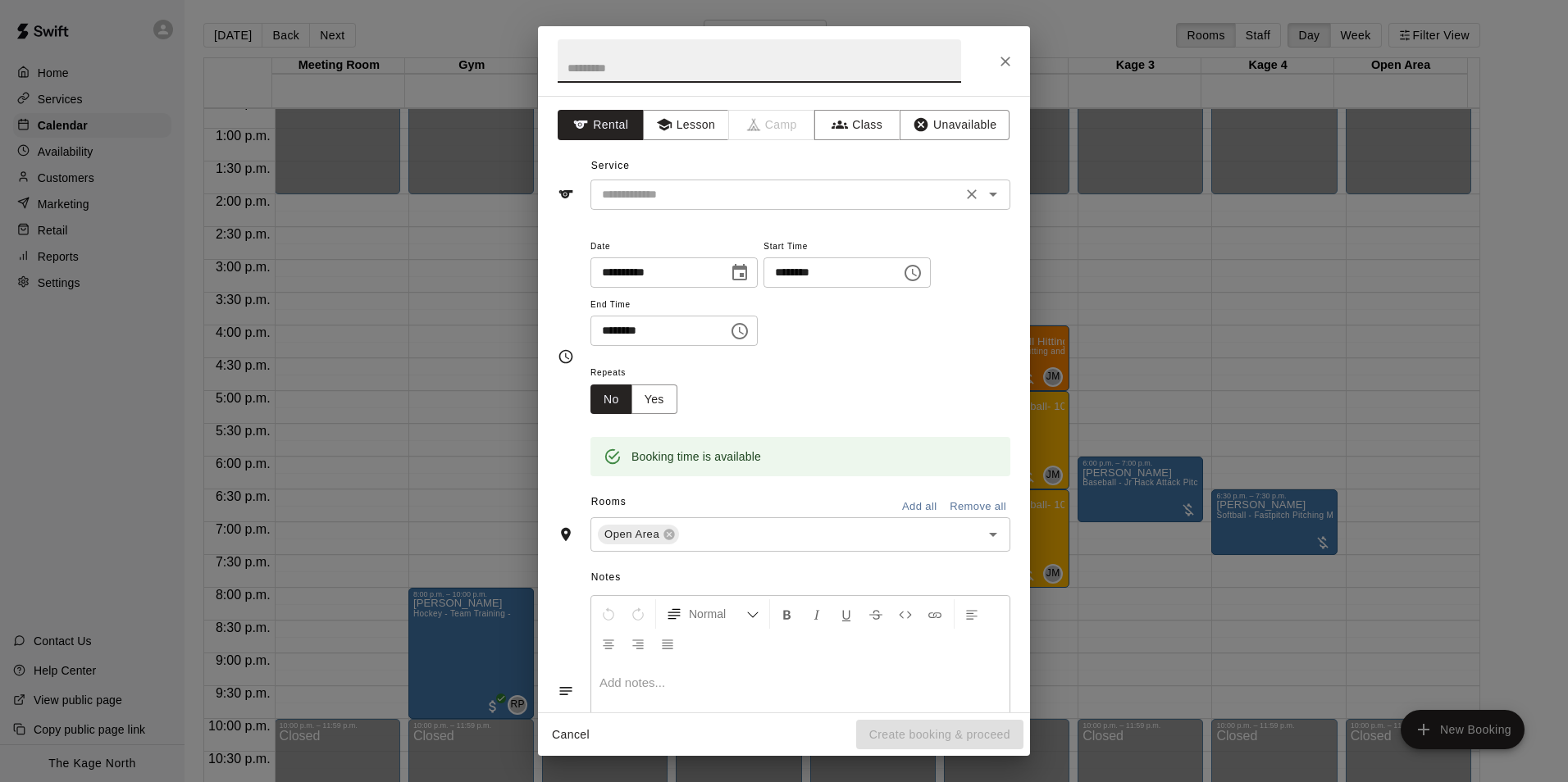
click at [983, 196] on icon "Open" at bounding box center [993, 195] width 20 height 20
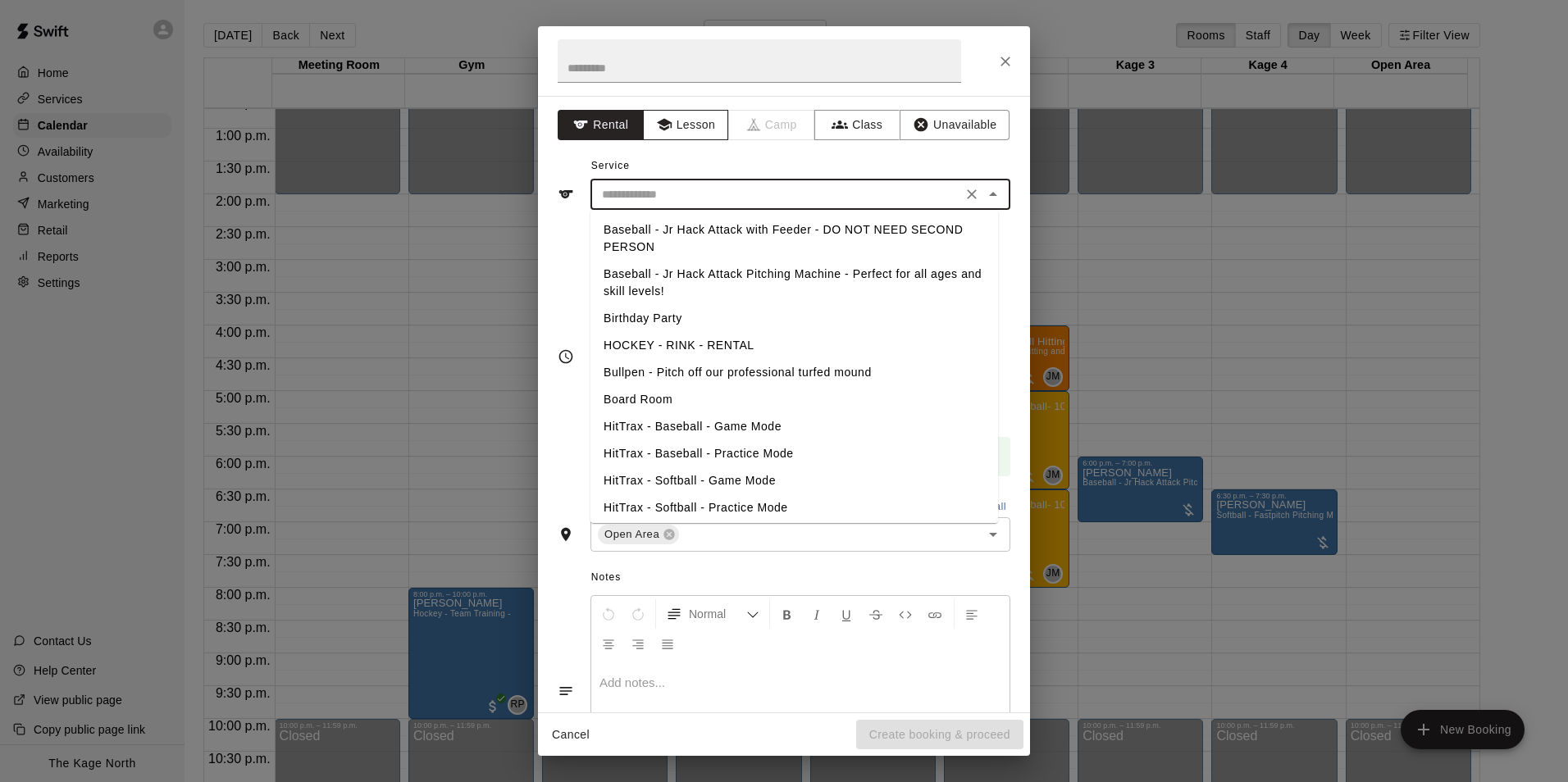
click at [675, 121] on button "Lesson" at bounding box center [685, 125] width 86 height 31
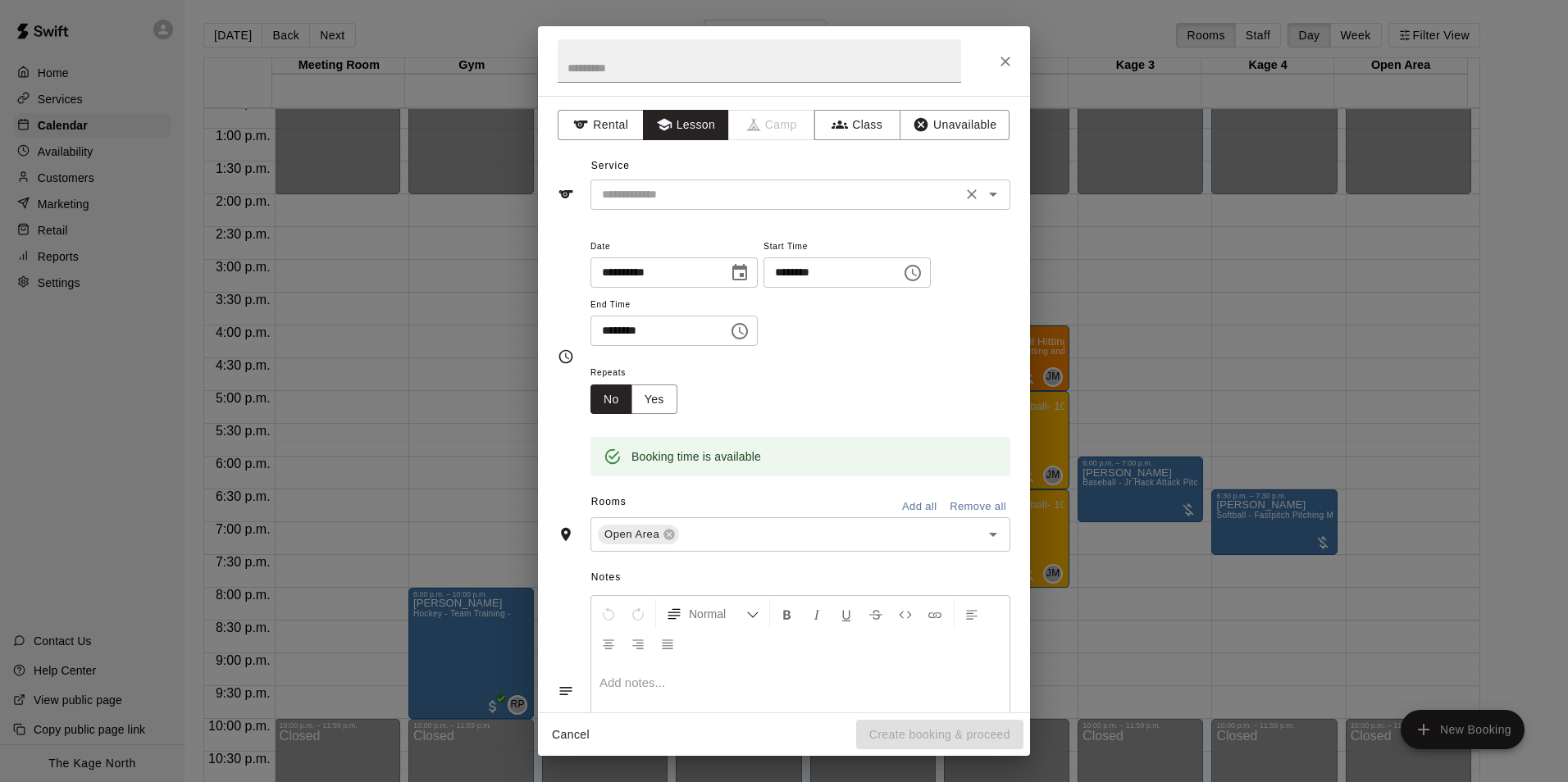
click at [983, 196] on icon "Open" at bounding box center [993, 195] width 20 height 20
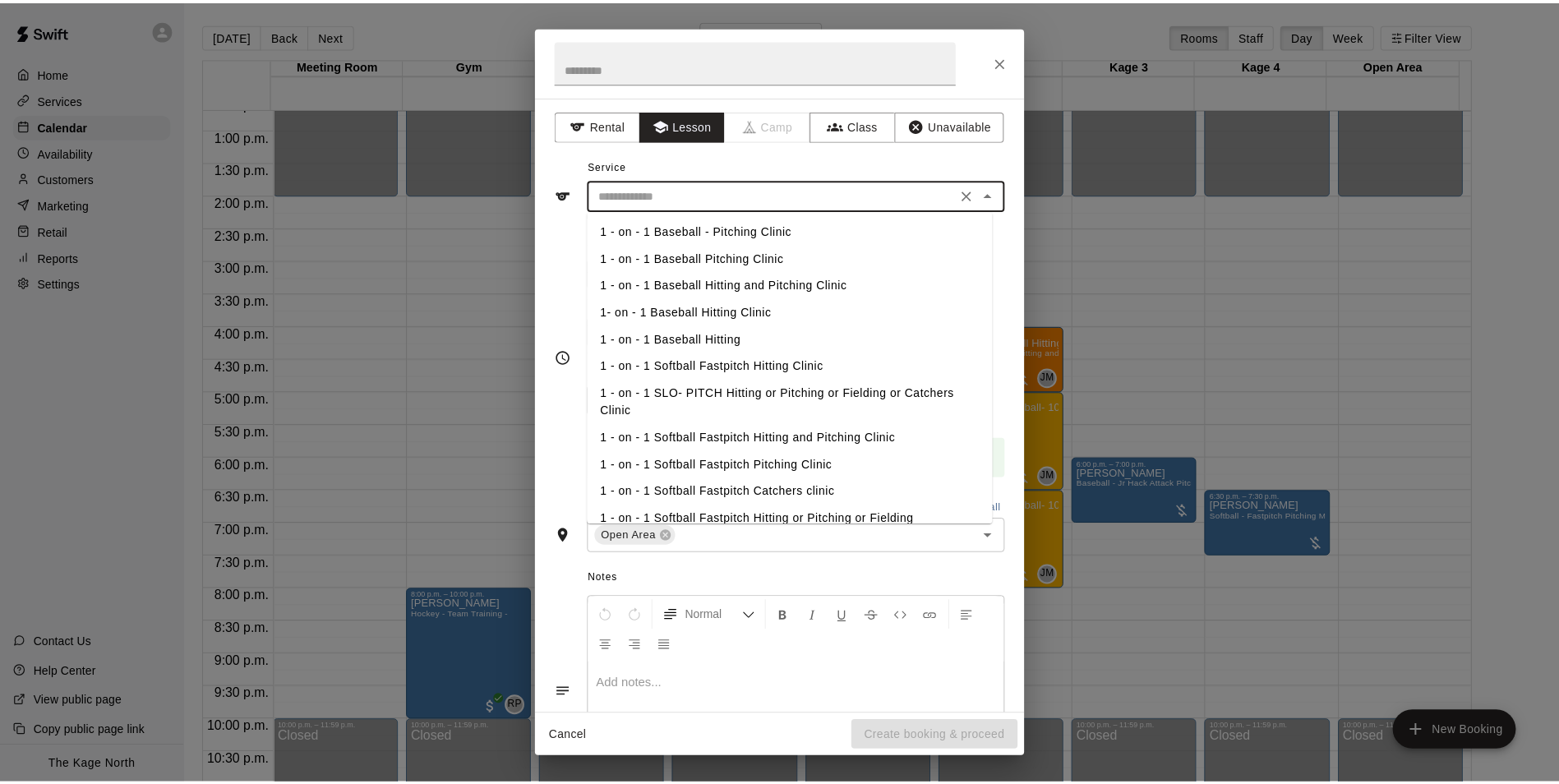
scroll to position [164, 0]
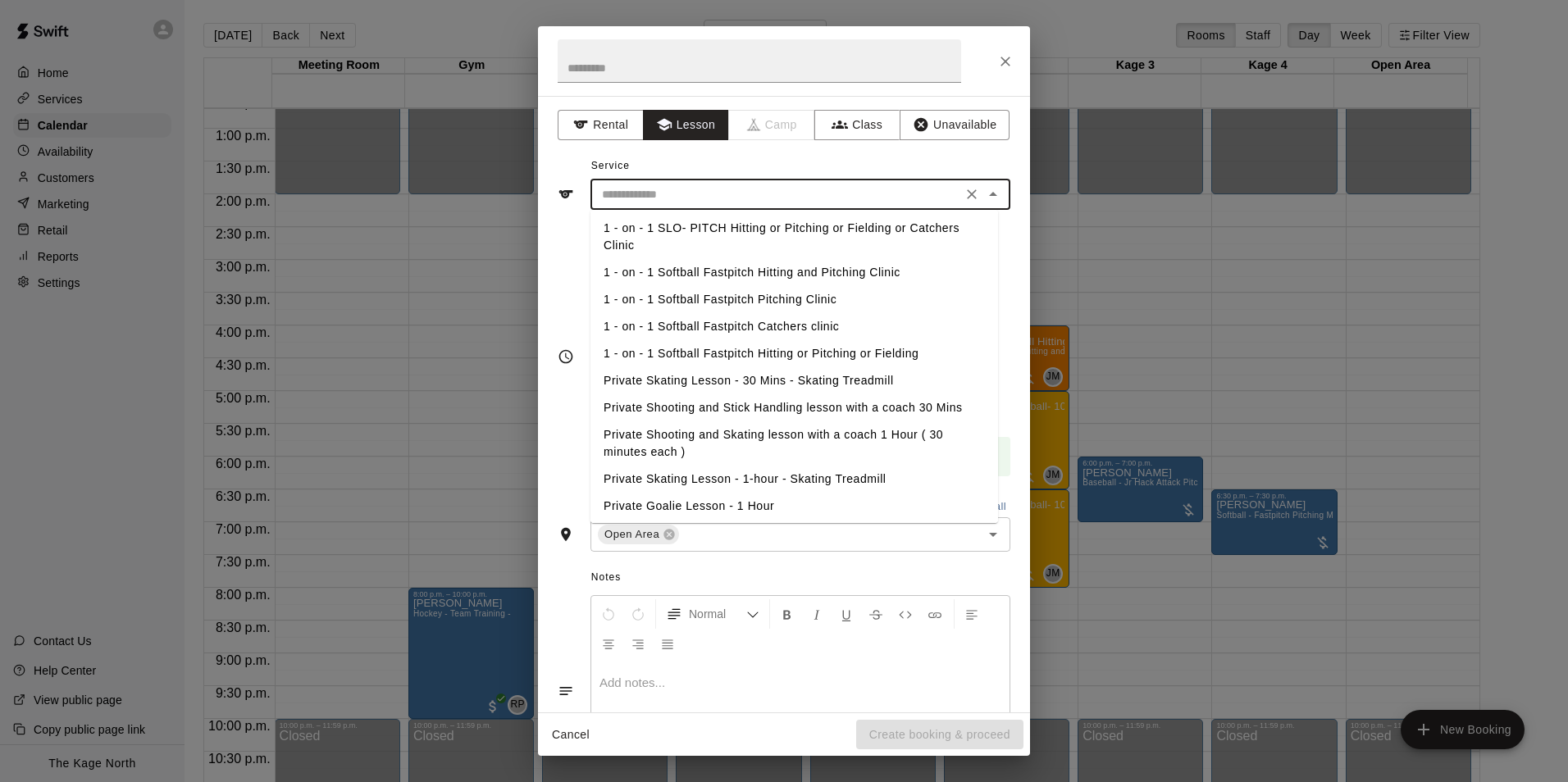
click at [770, 295] on li "1 - on - 1 Softball Fastpitch Pitching Clinic" at bounding box center [794, 300] width 407 height 27
type input "**********"
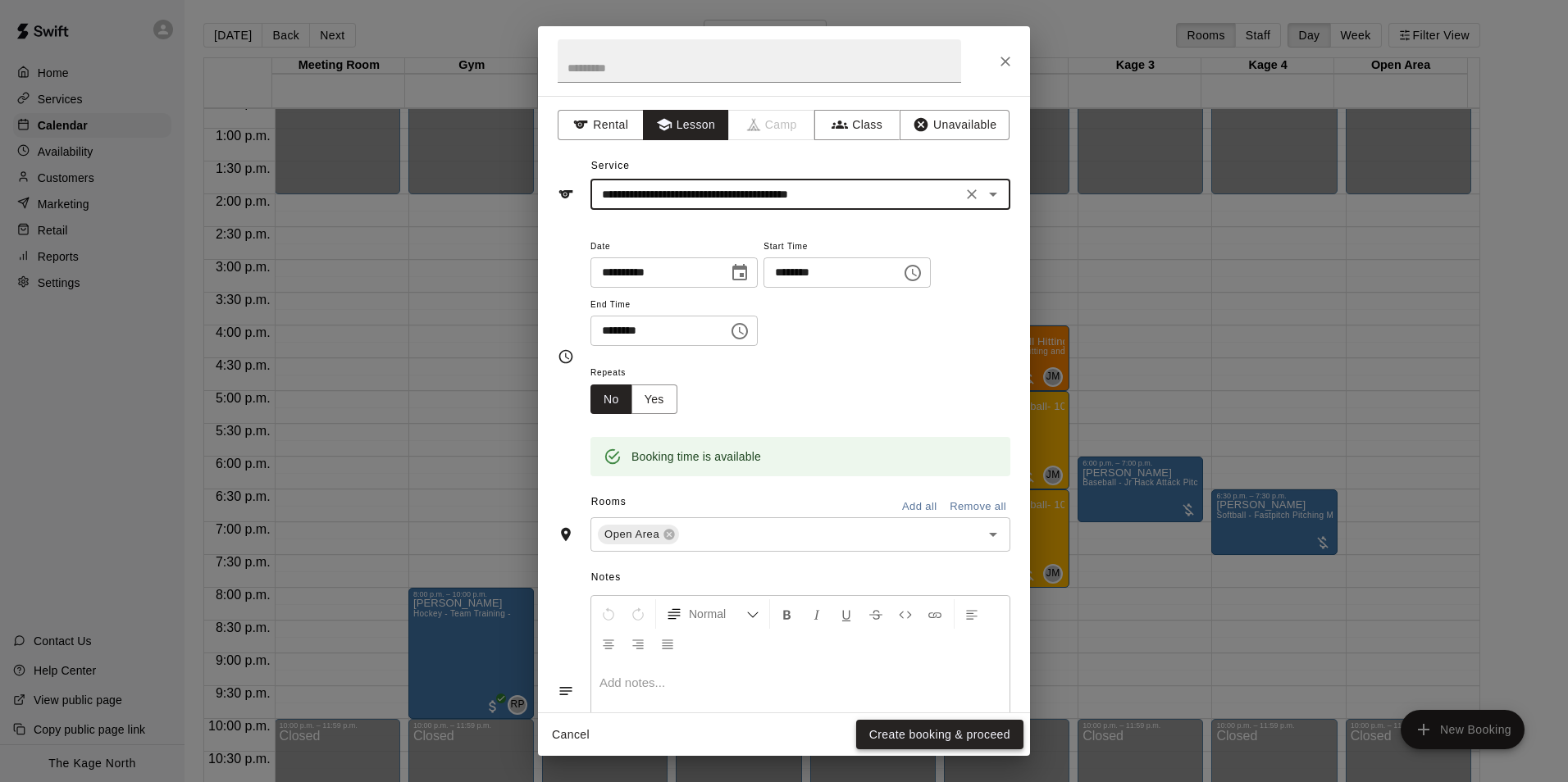
click at [966, 735] on button "Create booking & proceed" at bounding box center [940, 735] width 167 height 31
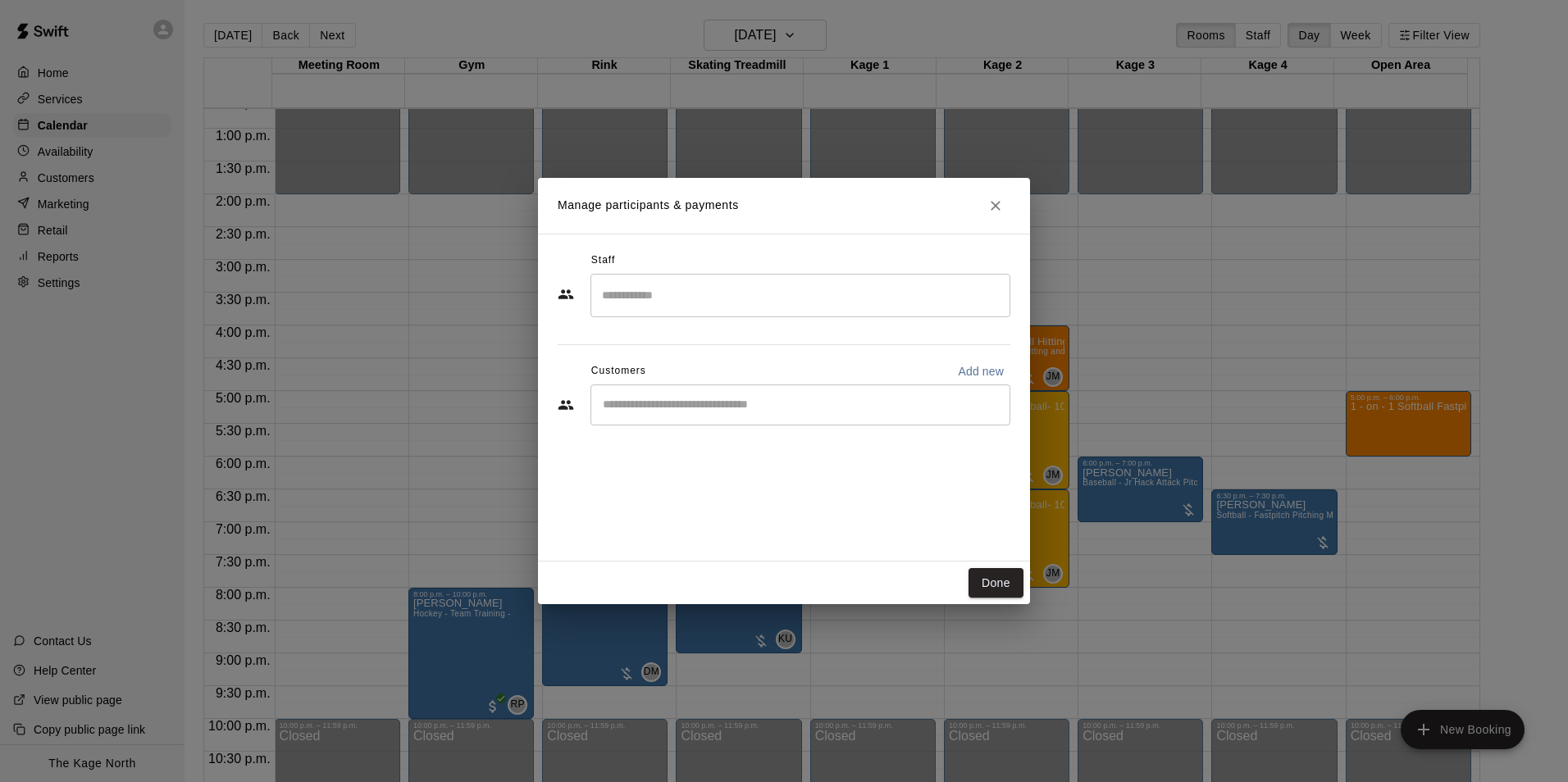
click at [684, 411] on input "Start typing to search customers..." at bounding box center [799, 405] width 405 height 16
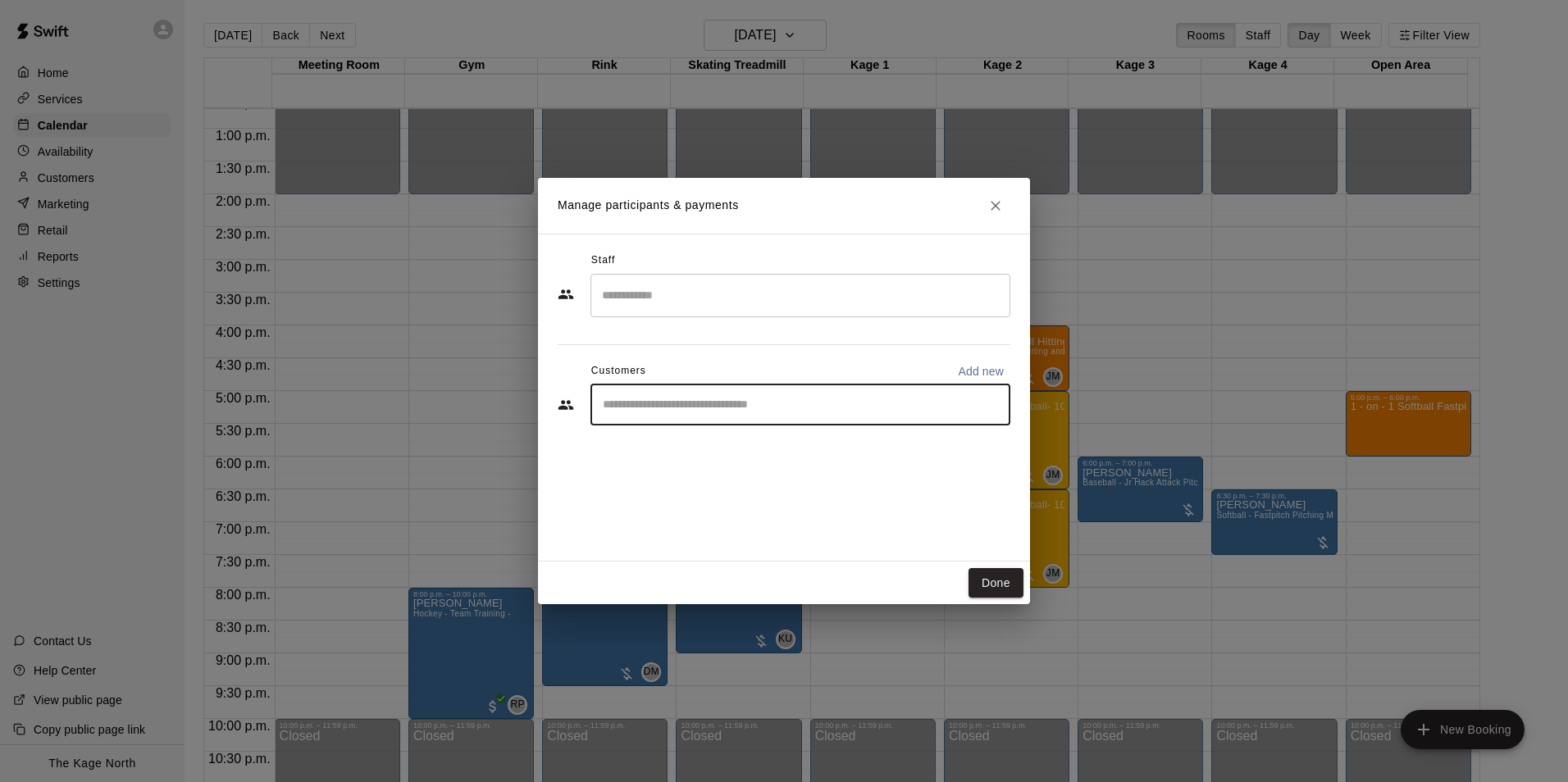
type input "*"
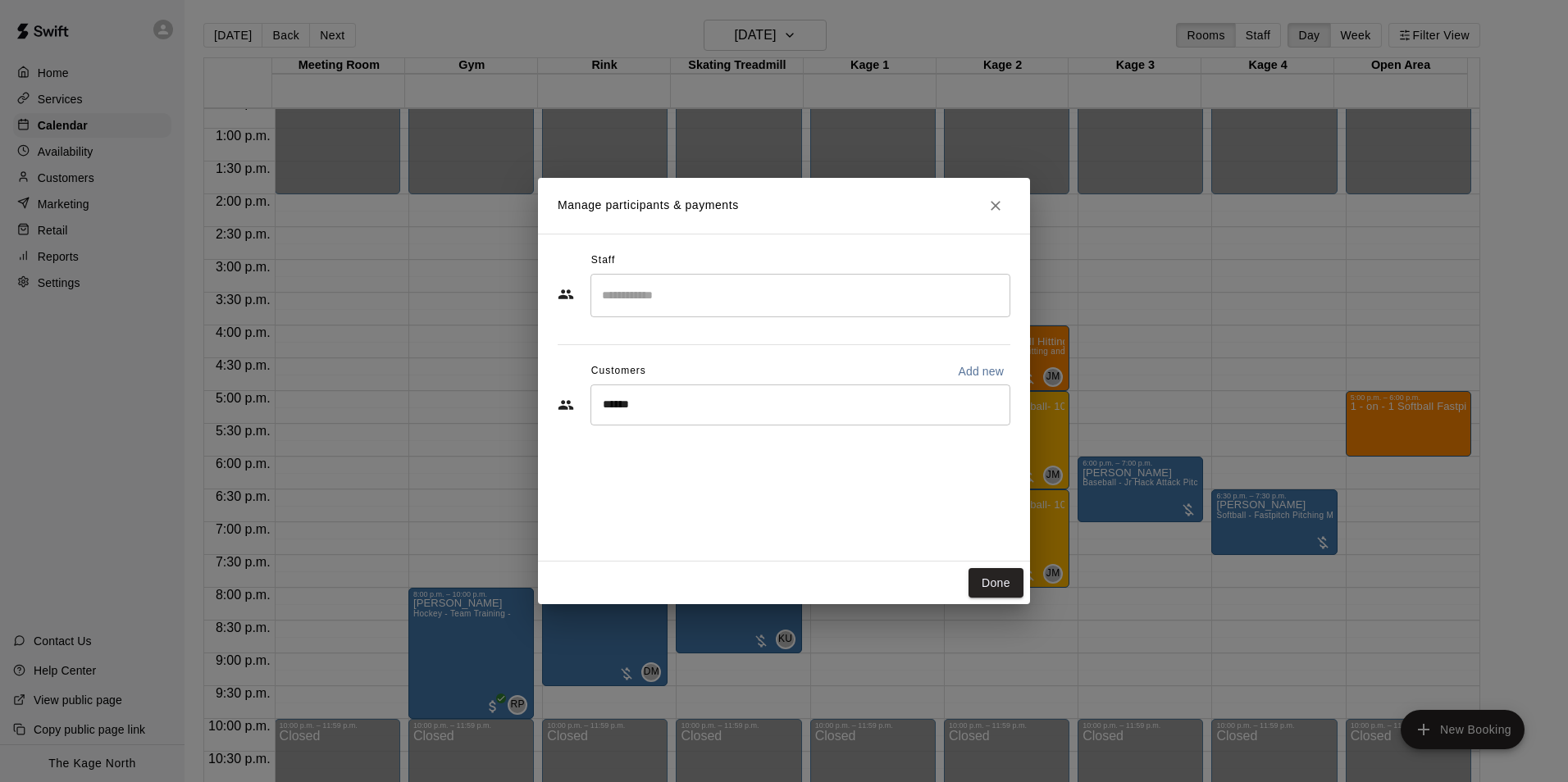
click at [733, 352] on div "Staff ​ Customers Add new ****** ​" at bounding box center [784, 345] width 453 height 195
click at [700, 397] on input "******" at bounding box center [788, 405] width 380 height 16
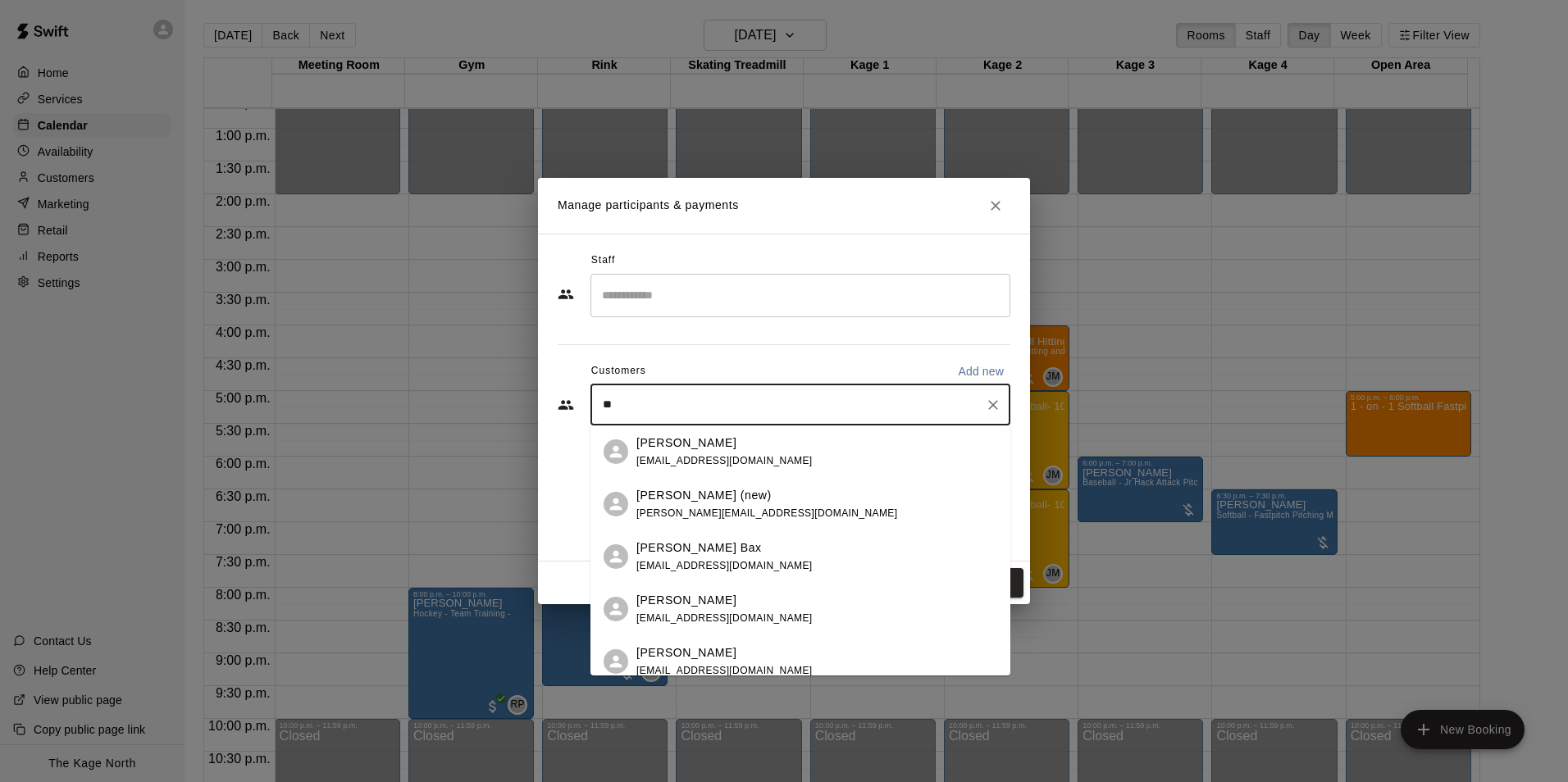
type input "*"
type input "****"
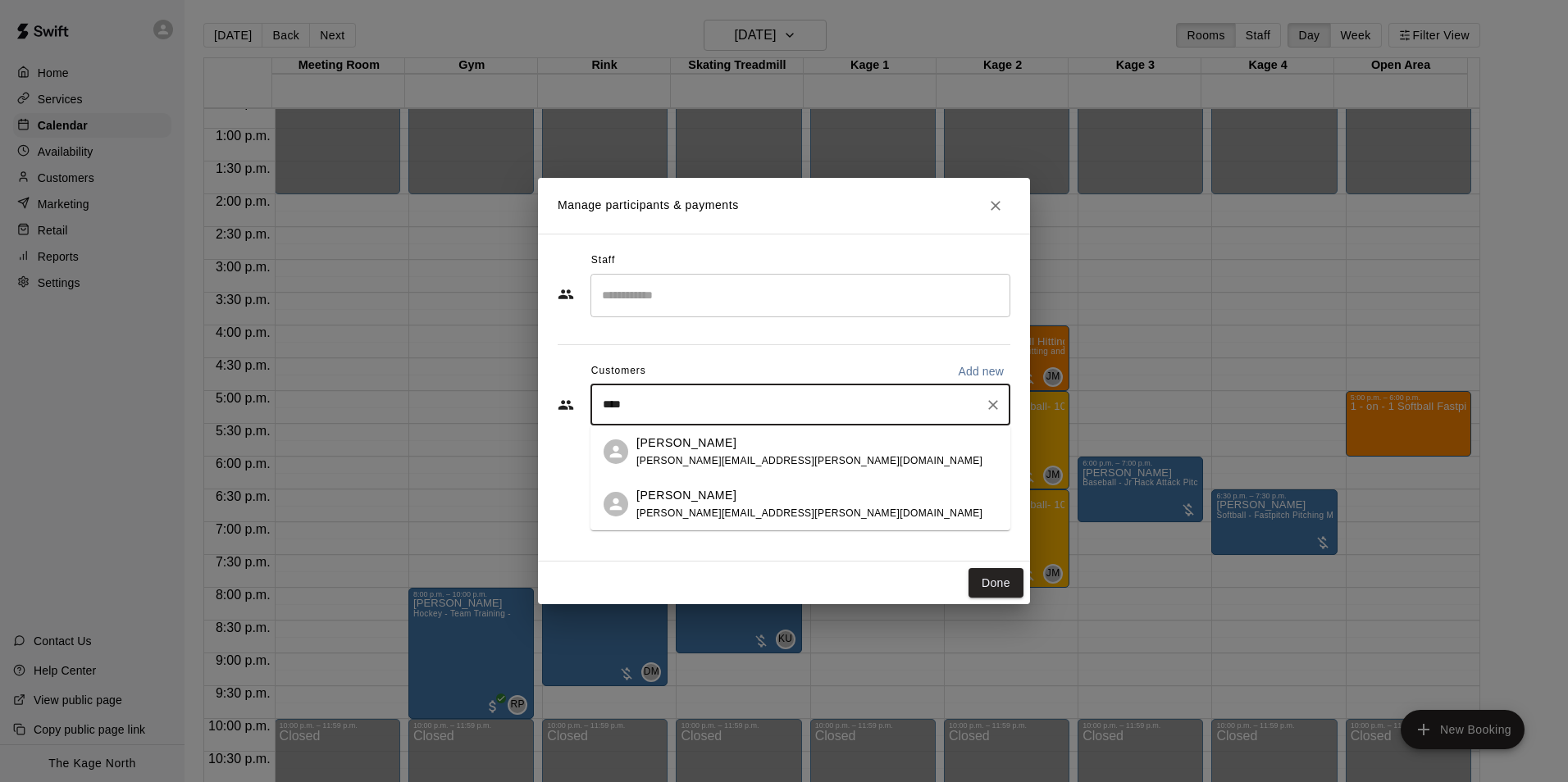
click at [739, 512] on span "vanpelt.krista@gmail.com" at bounding box center [809, 513] width 346 height 12
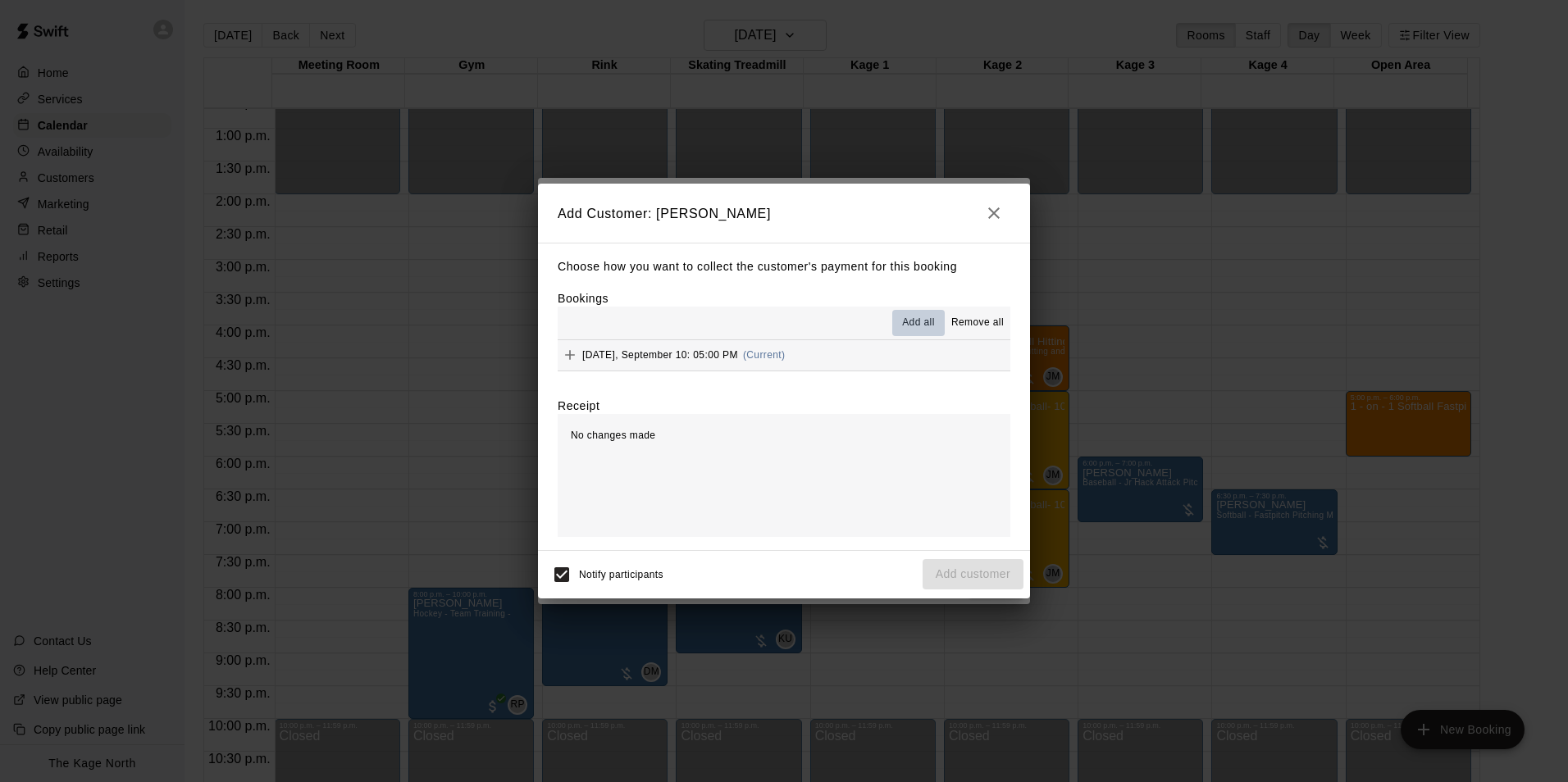
click at [908, 318] on span "Add all" at bounding box center [918, 323] width 33 height 16
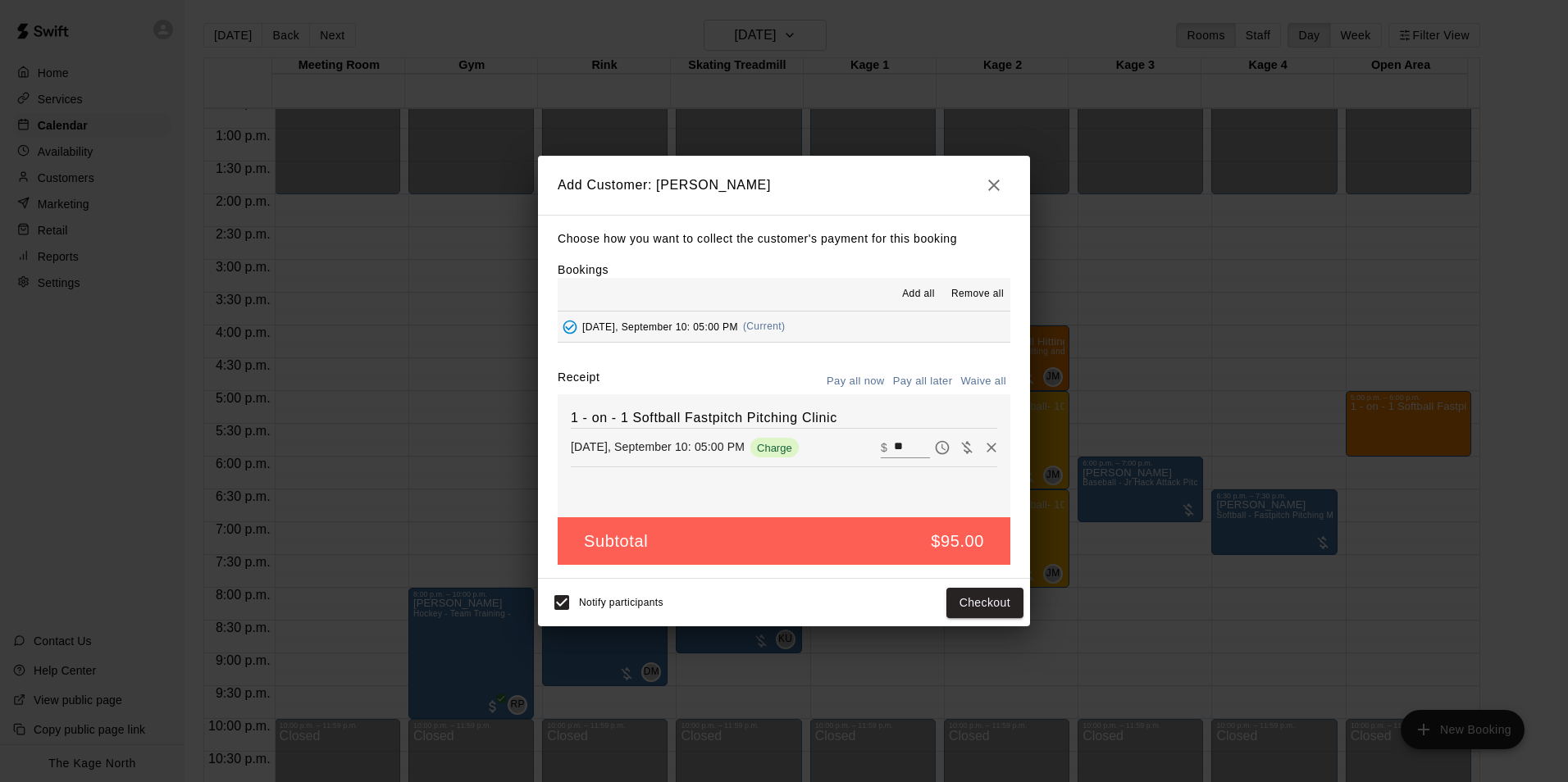
click at [914, 376] on button "Pay all later" at bounding box center [923, 382] width 68 height 25
click at [968, 602] on button "Add customer" at bounding box center [972, 603] width 100 height 31
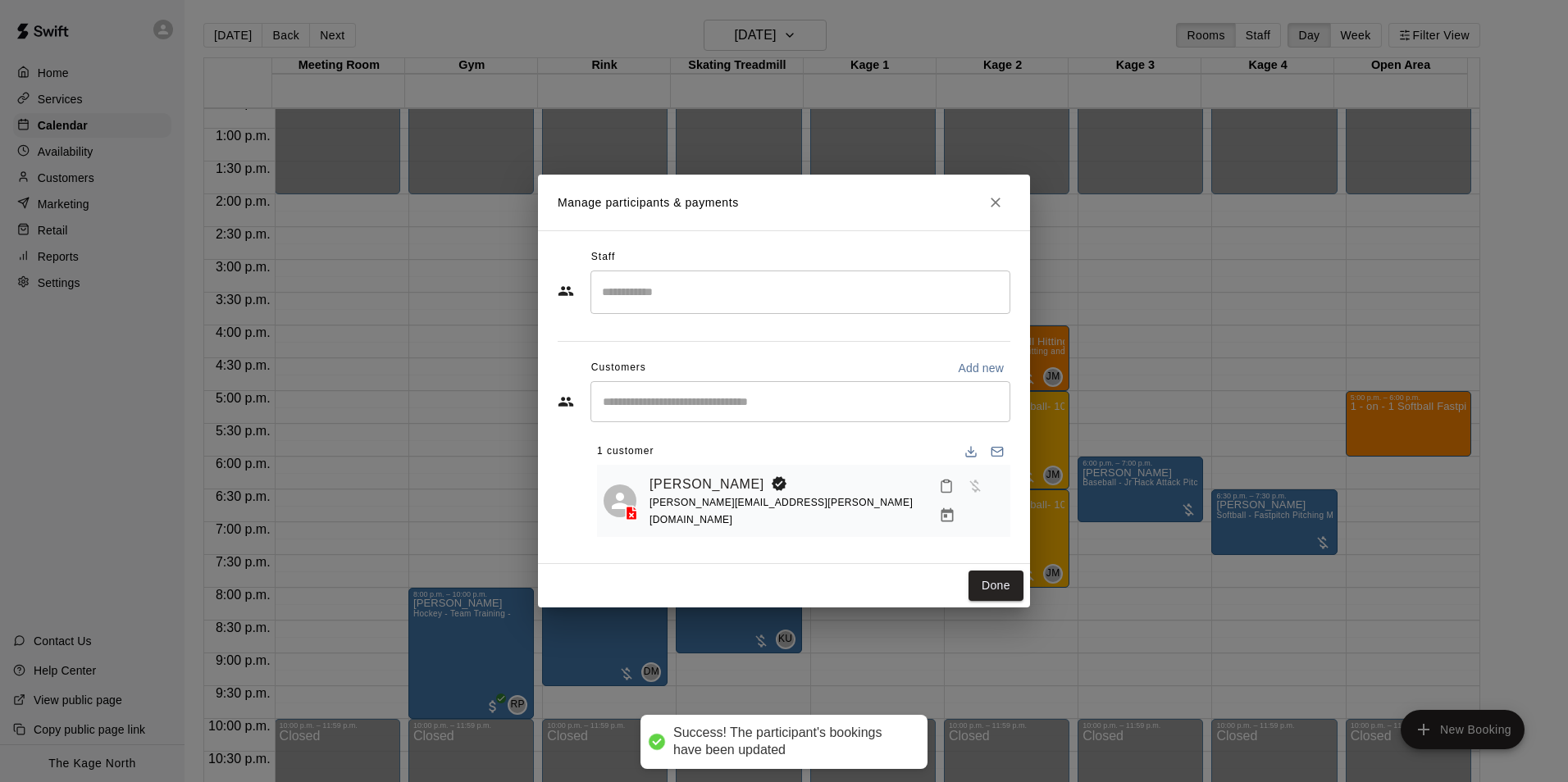
click at [720, 296] on input "Search staff" at bounding box center [799, 292] width 405 height 29
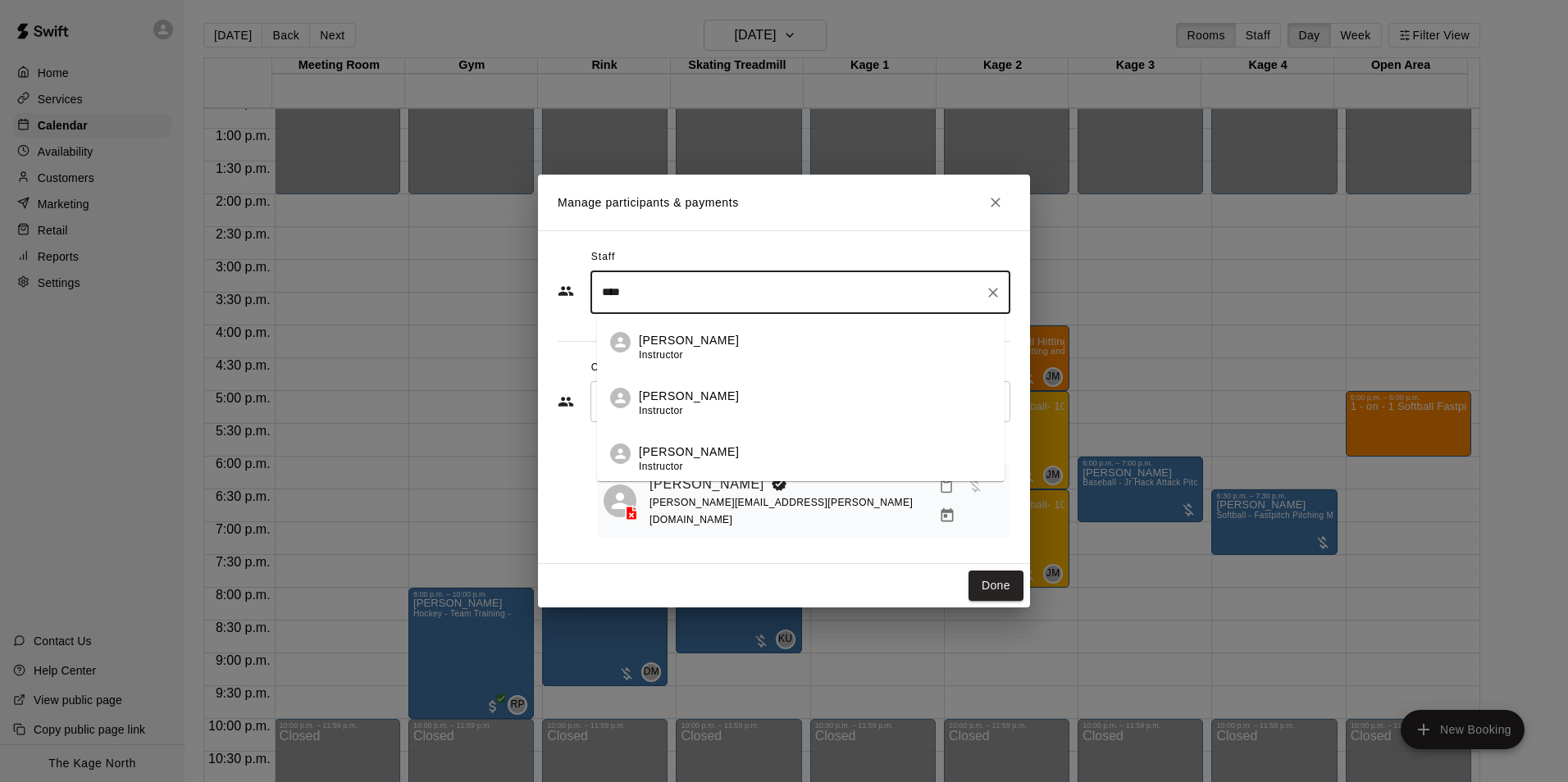
click at [741, 403] on div "Pete McNabb Instructor" at bounding box center [815, 403] width 352 height 32
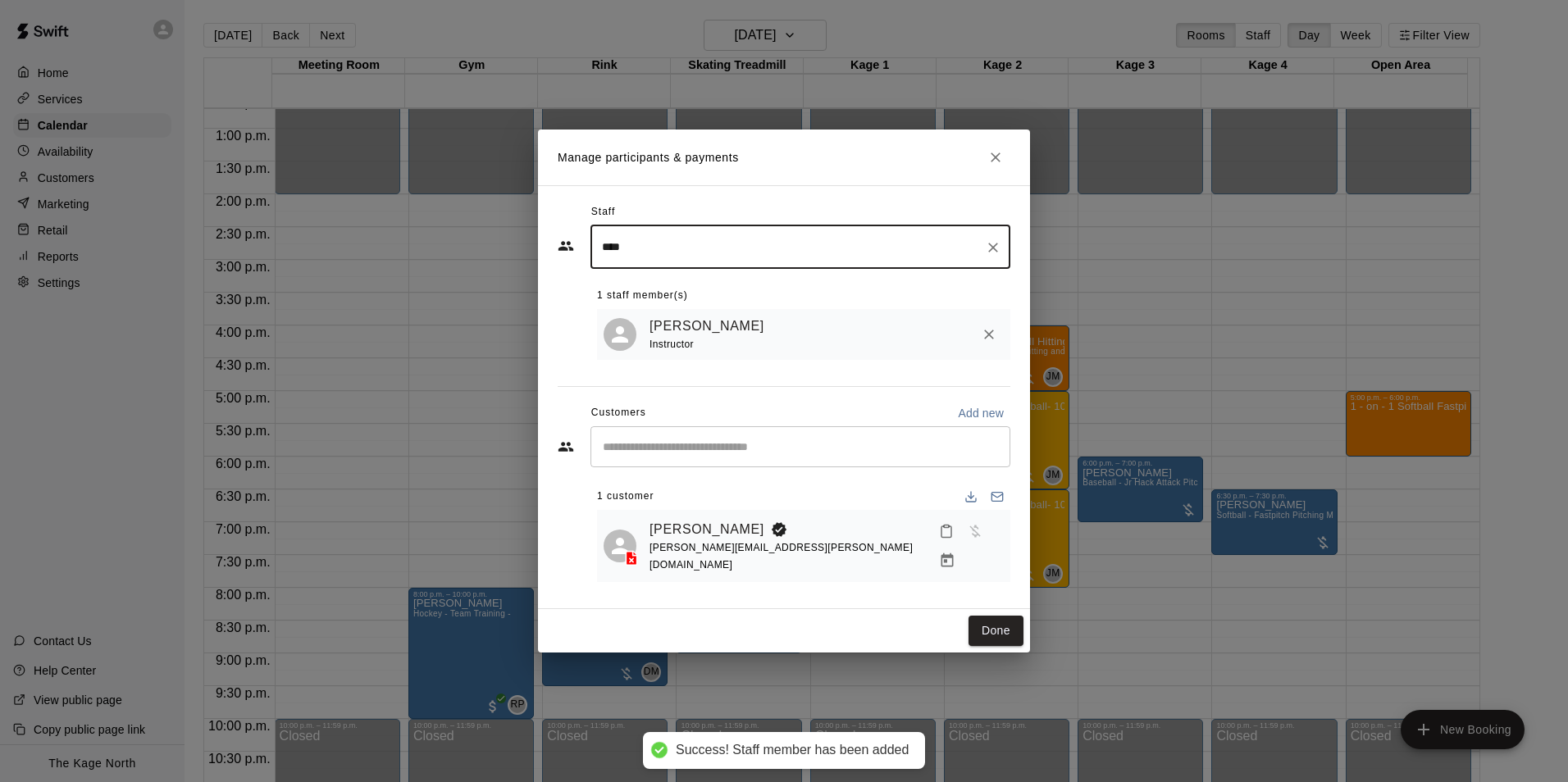
type input "****"
click at [1004, 627] on button "Done" at bounding box center [996, 631] width 55 height 31
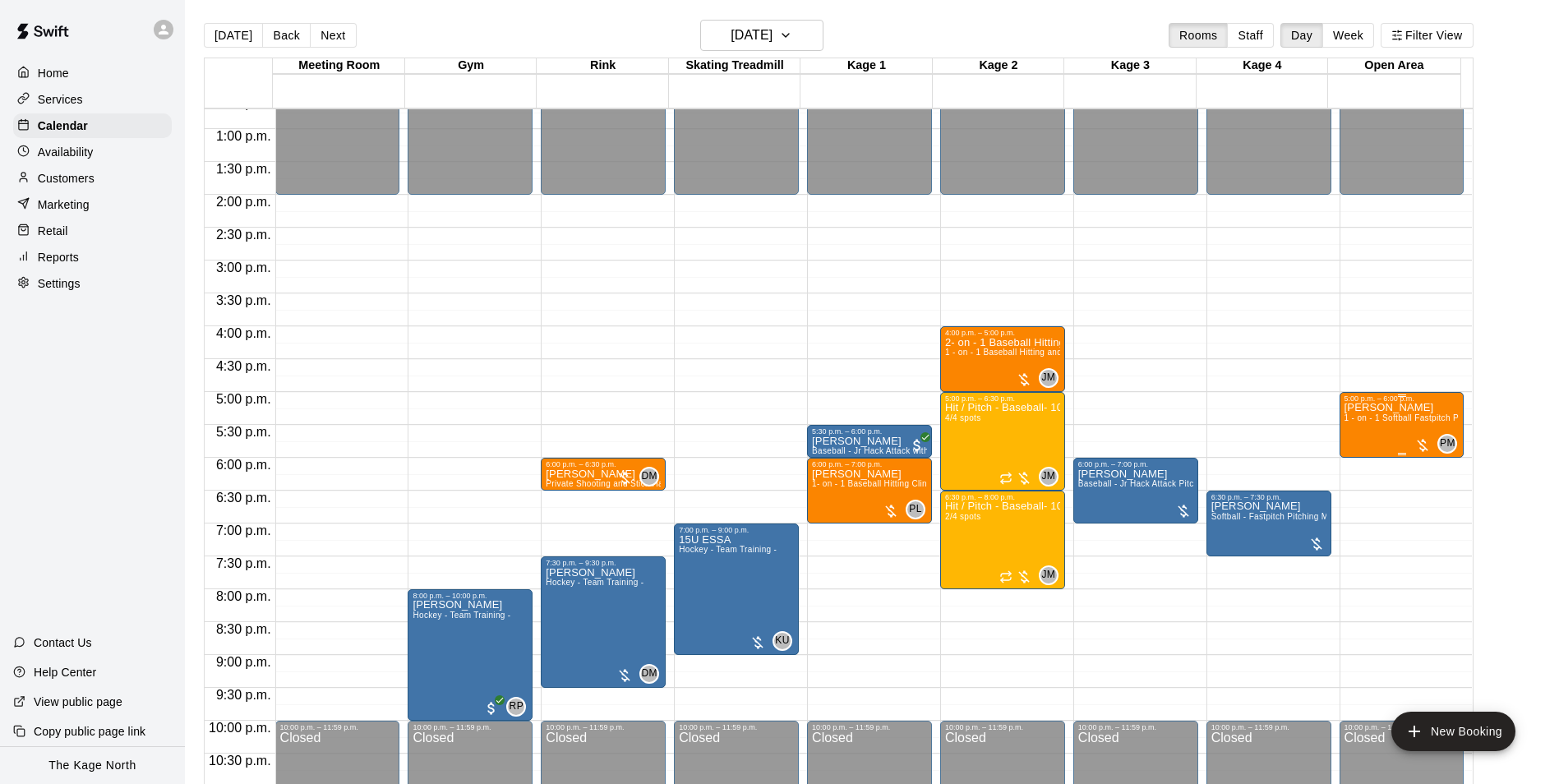
click at [1397, 423] on span "1 - on - 1 Softball Fastpitch Pitching Clinic" at bounding box center [1427, 418] width 164 height 9
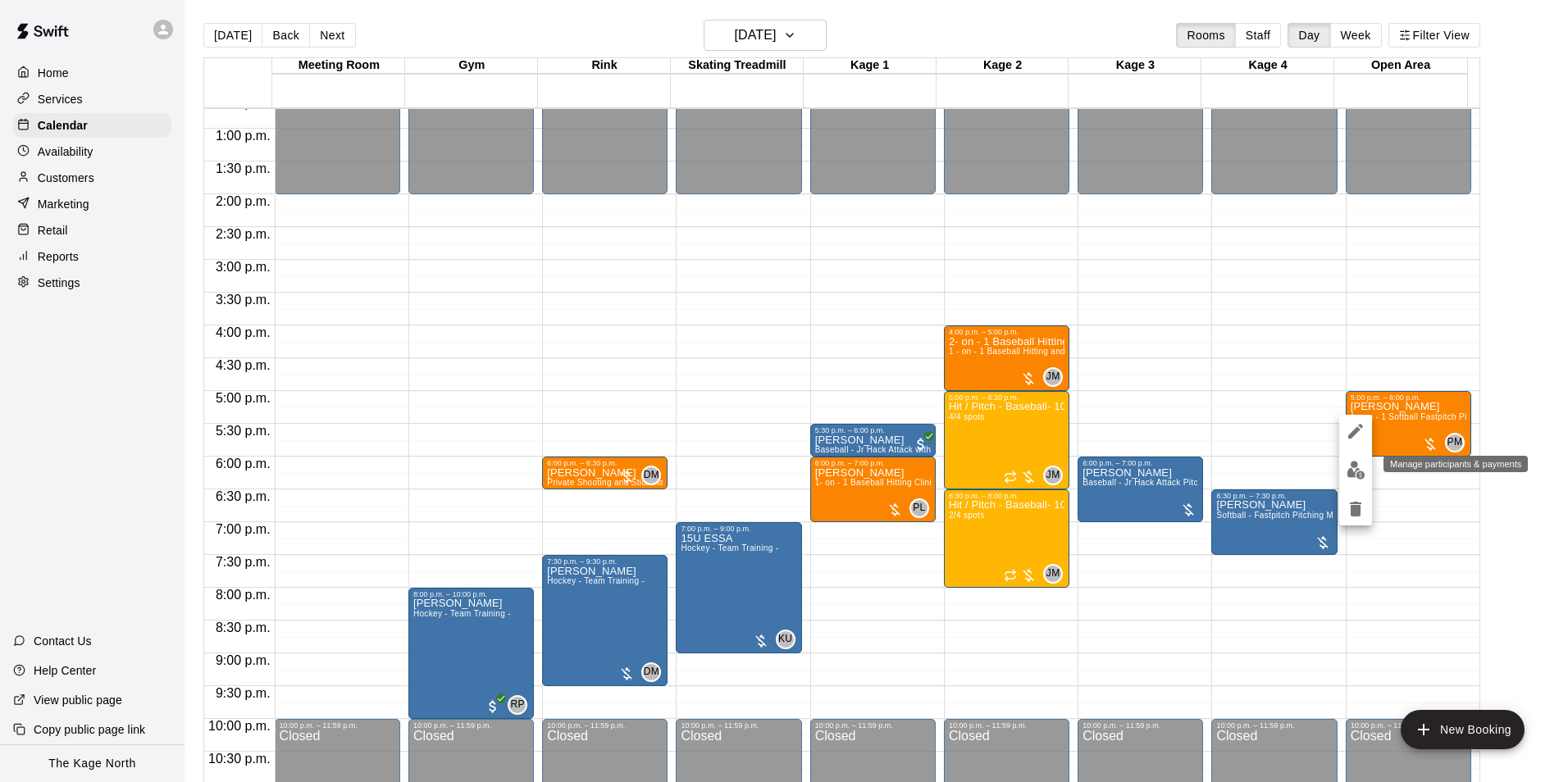
click at [1361, 471] on img "edit" at bounding box center [1355, 470] width 19 height 19
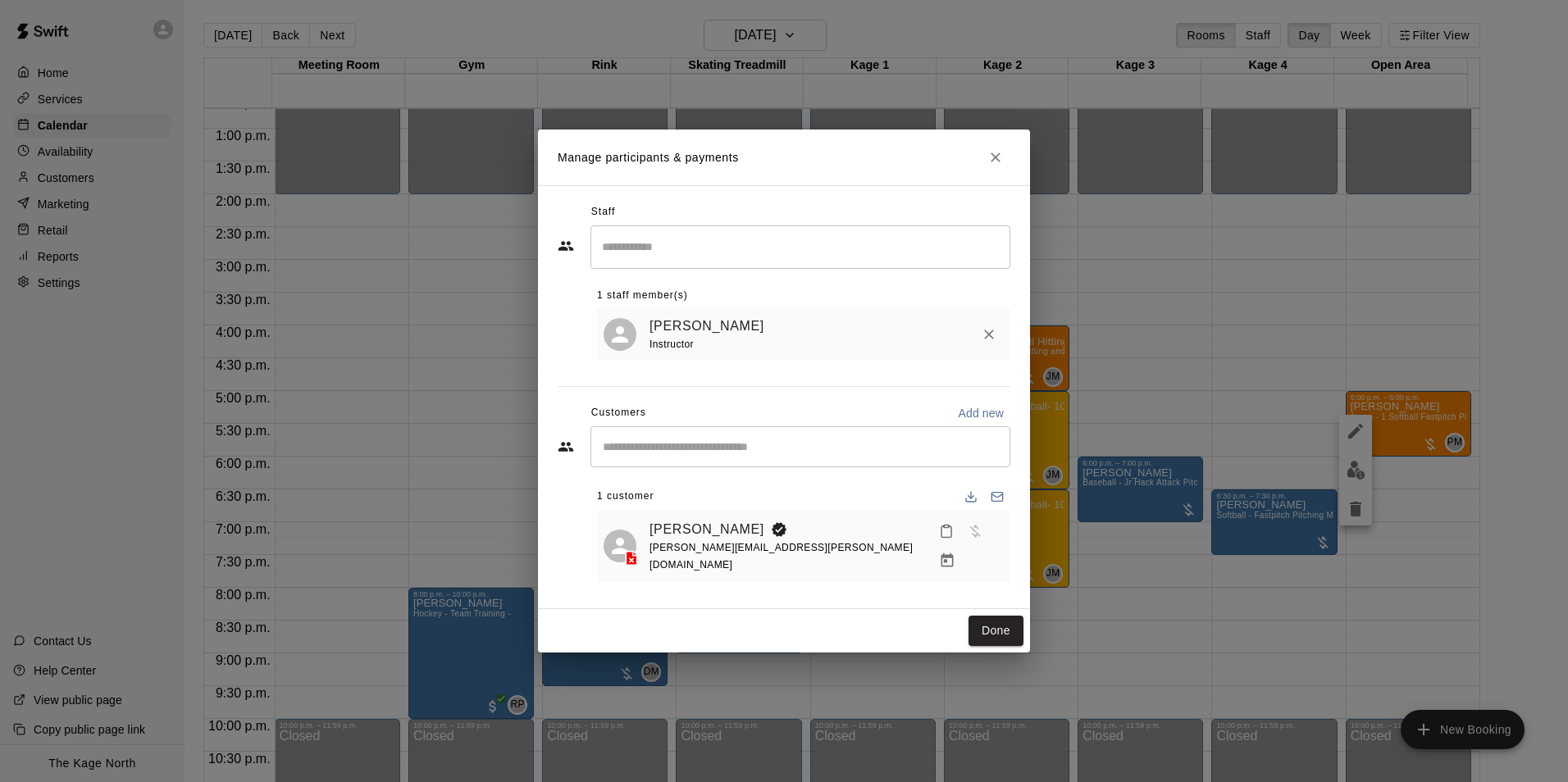
click at [990, 166] on icon "Close" at bounding box center [995, 157] width 16 height 16
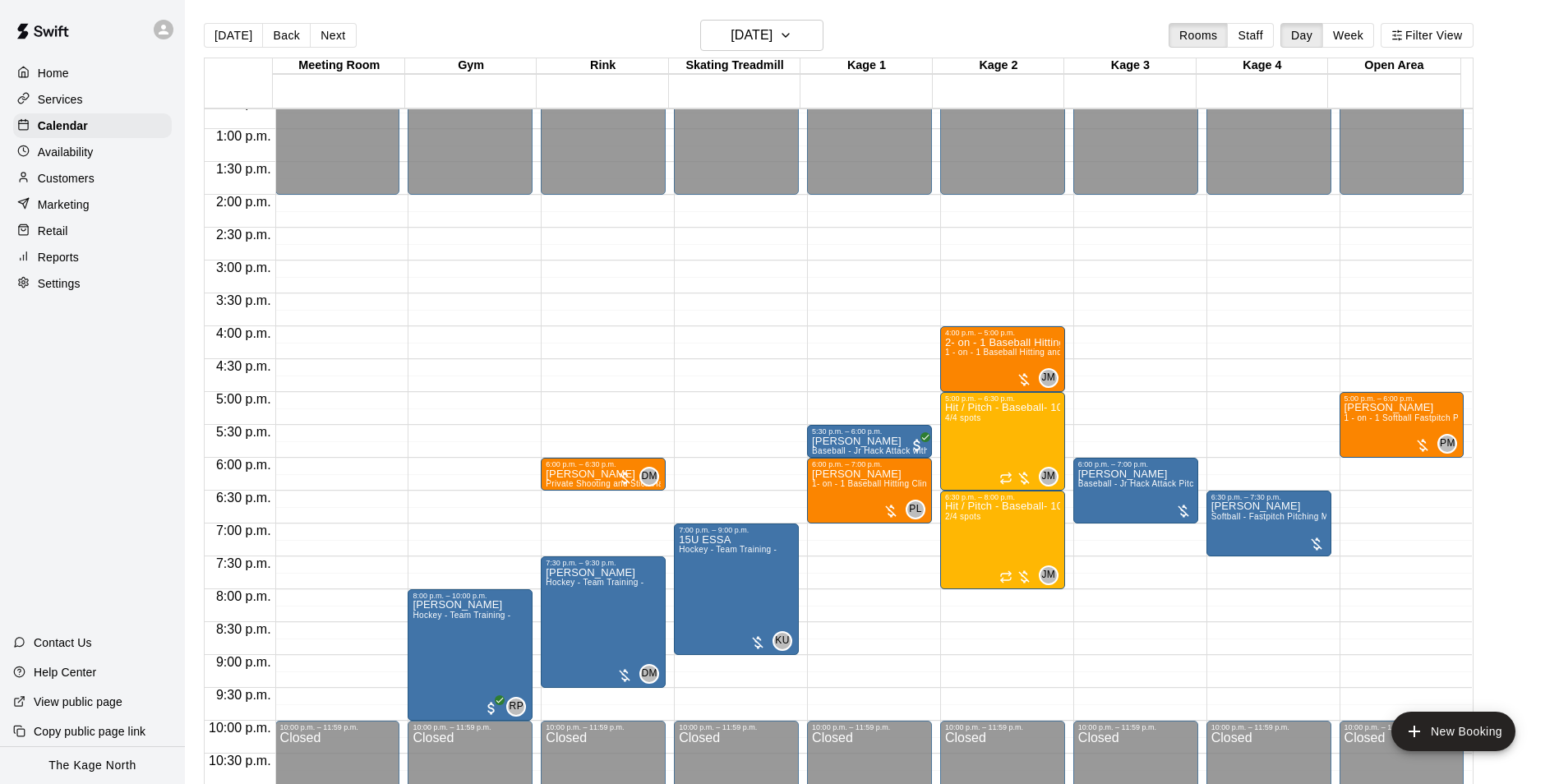
click at [887, 29] on div "Today Back Next Wednesday Sep 10 Rooms Staff Day Week Filter View" at bounding box center [838, 39] width 1270 height 38
click at [772, 39] on h6 "[DATE]" at bounding box center [751, 34] width 42 height 23
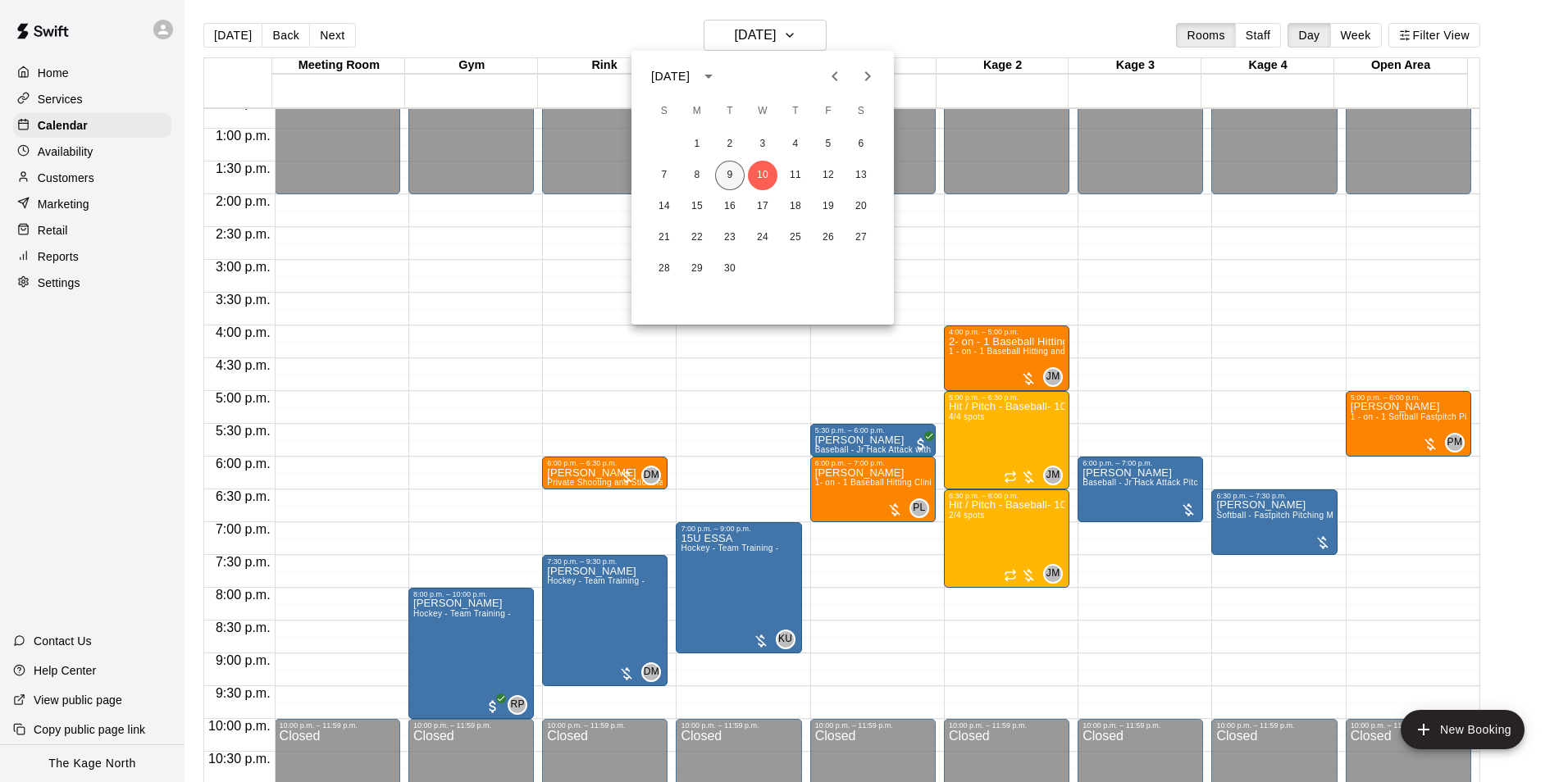
click at [727, 178] on button "9" at bounding box center [730, 176] width 30 height 30
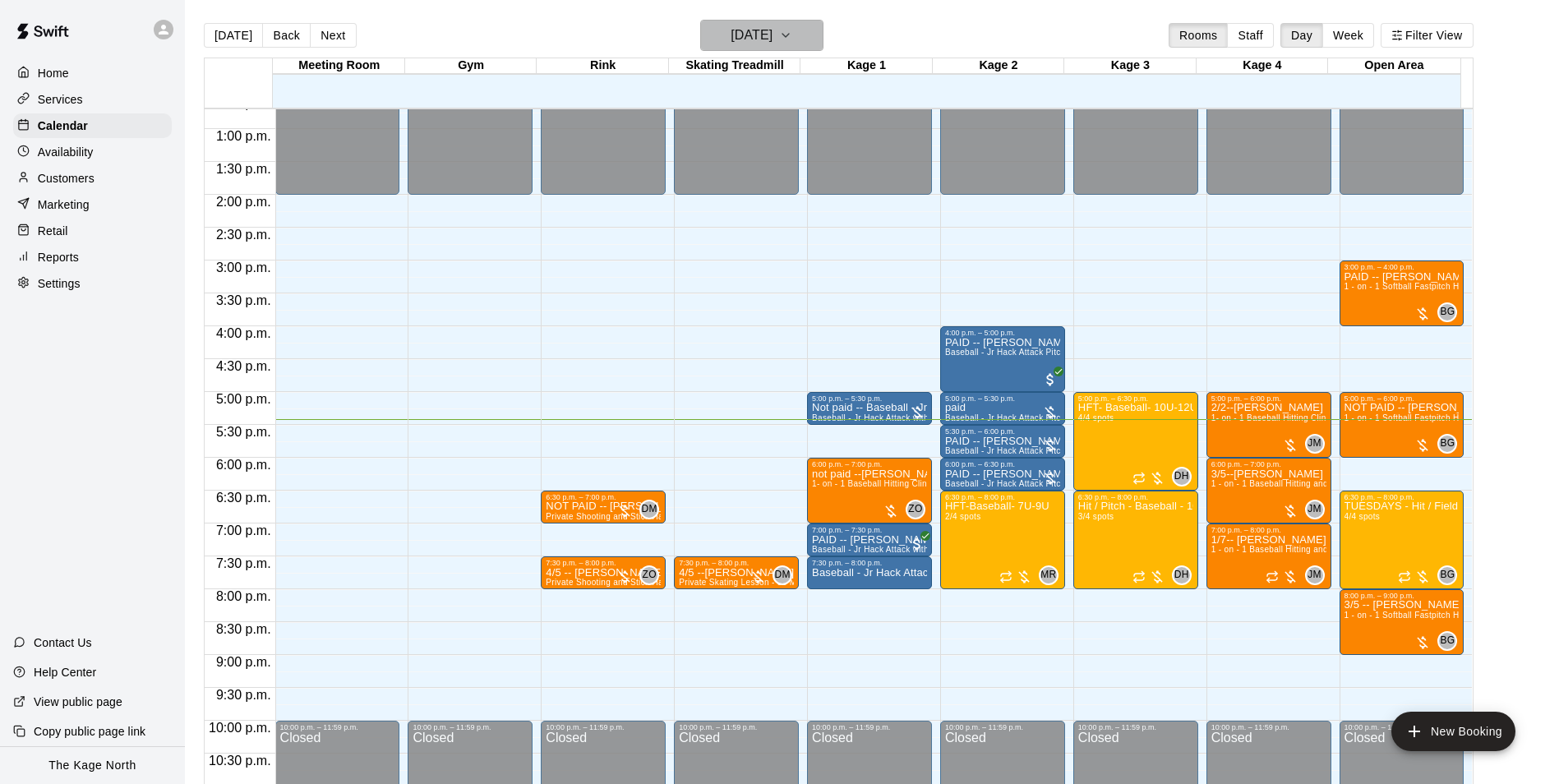
click at [772, 29] on h6 "[DATE]" at bounding box center [751, 34] width 42 height 23
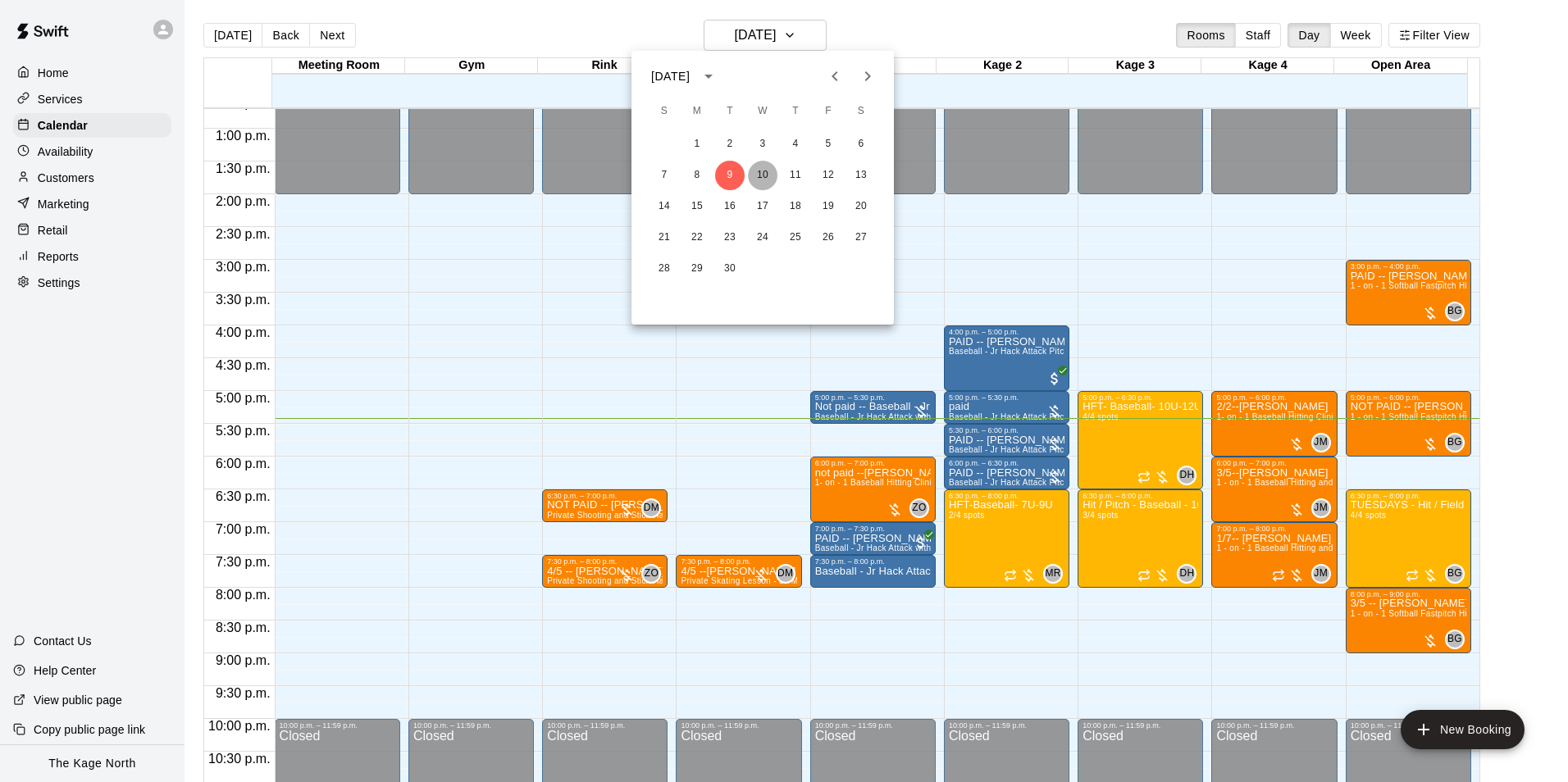
click at [770, 166] on button "10" at bounding box center [762, 176] width 30 height 30
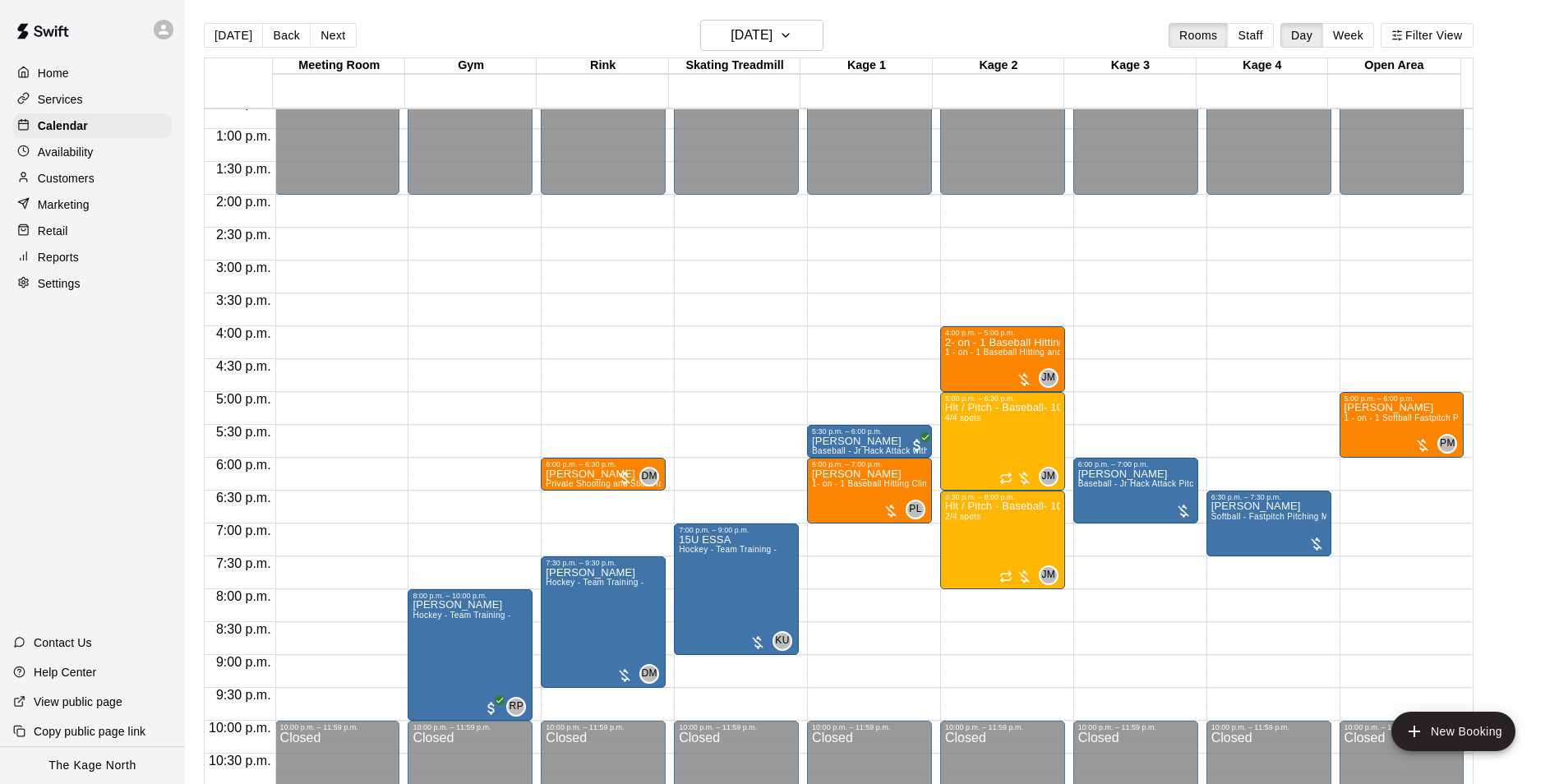
click at [908, 23] on div "Today Back Next Wednesday Sep 10 Rooms Staff Day Week Filter View" at bounding box center [838, 39] width 1270 height 38
click at [772, 37] on h6 "[DATE]" at bounding box center [751, 34] width 42 height 23
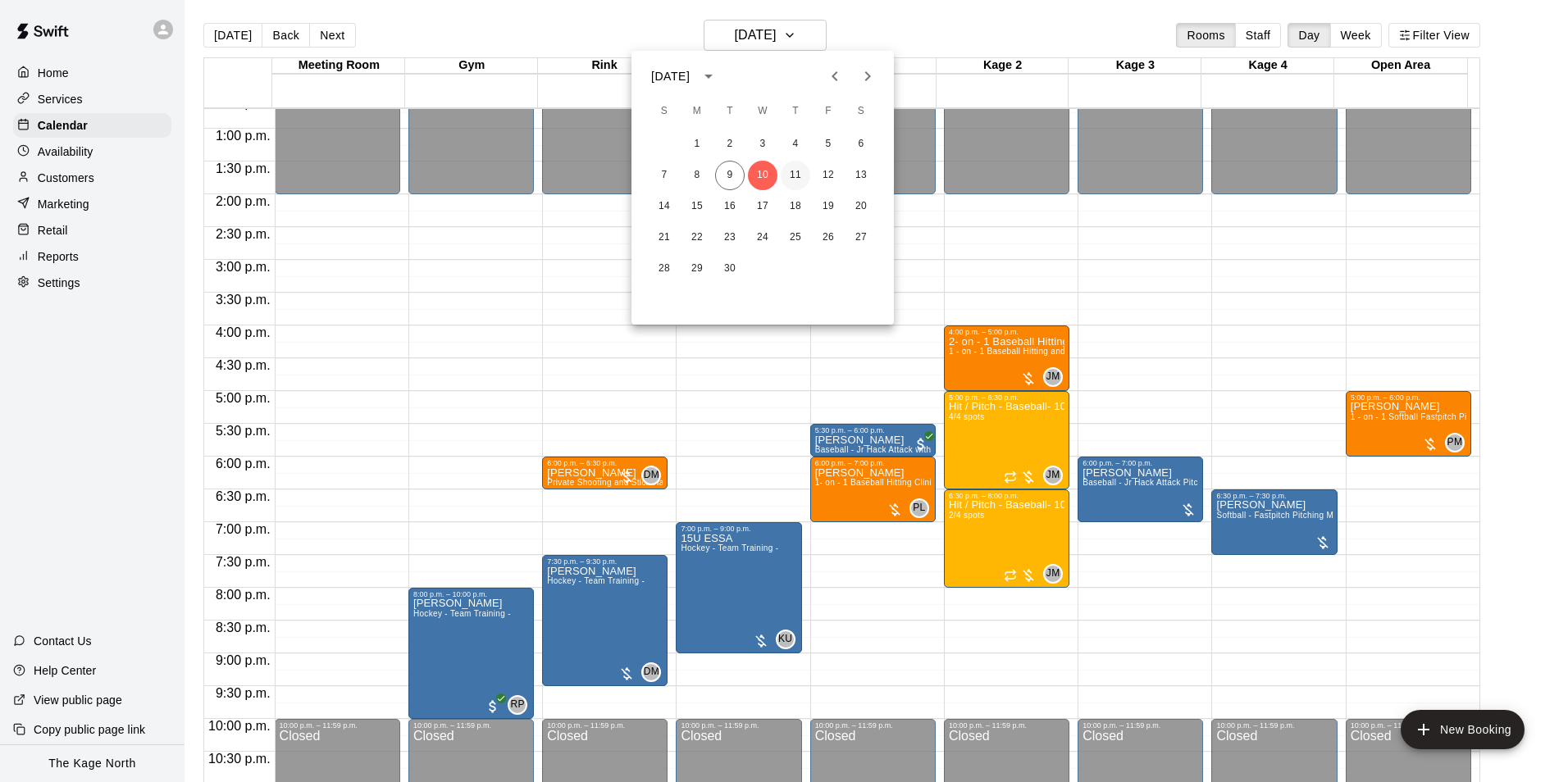
click at [789, 169] on button "11" at bounding box center [795, 176] width 30 height 30
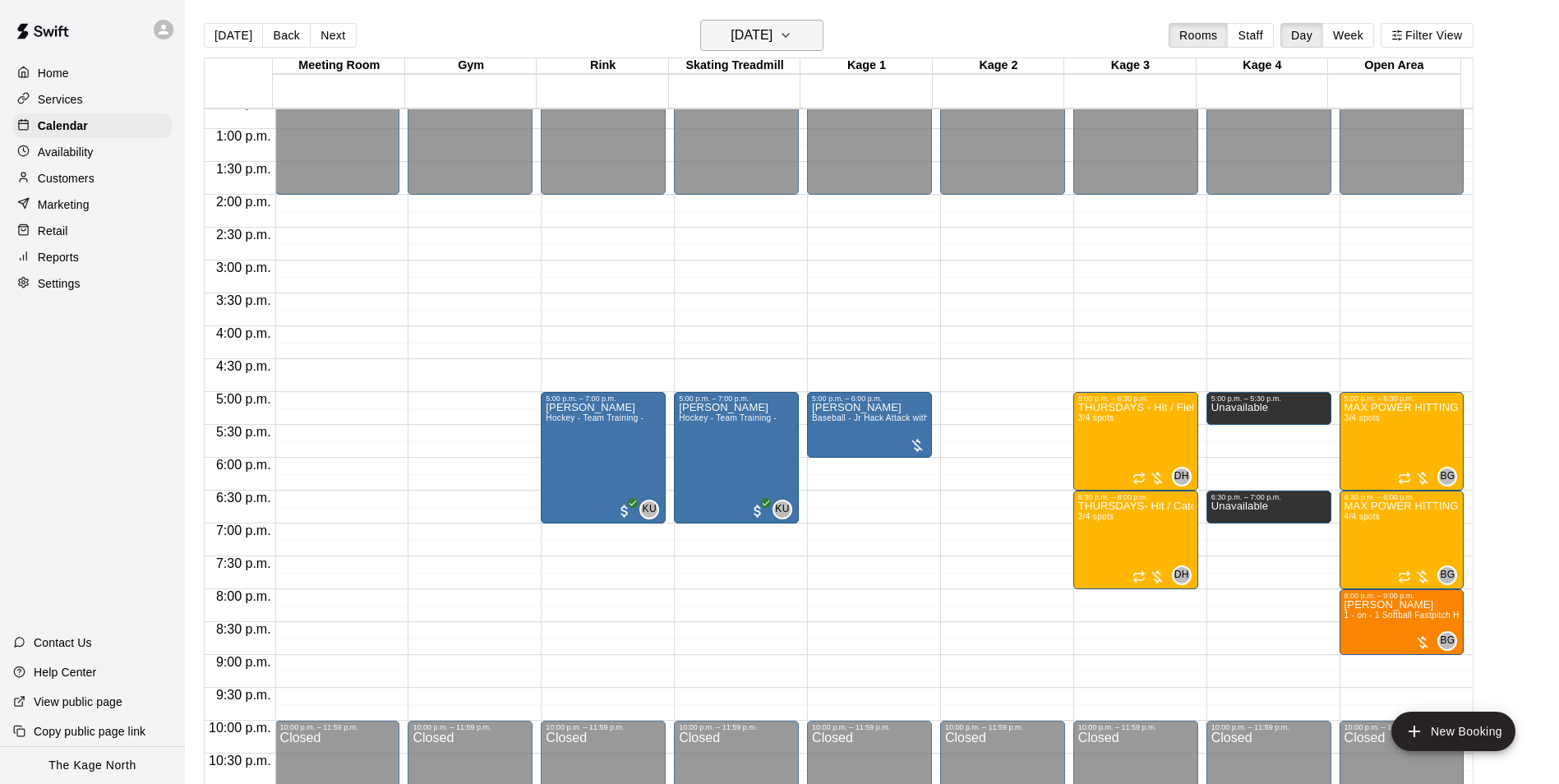
click at [772, 28] on h6 "[DATE]" at bounding box center [751, 34] width 42 height 23
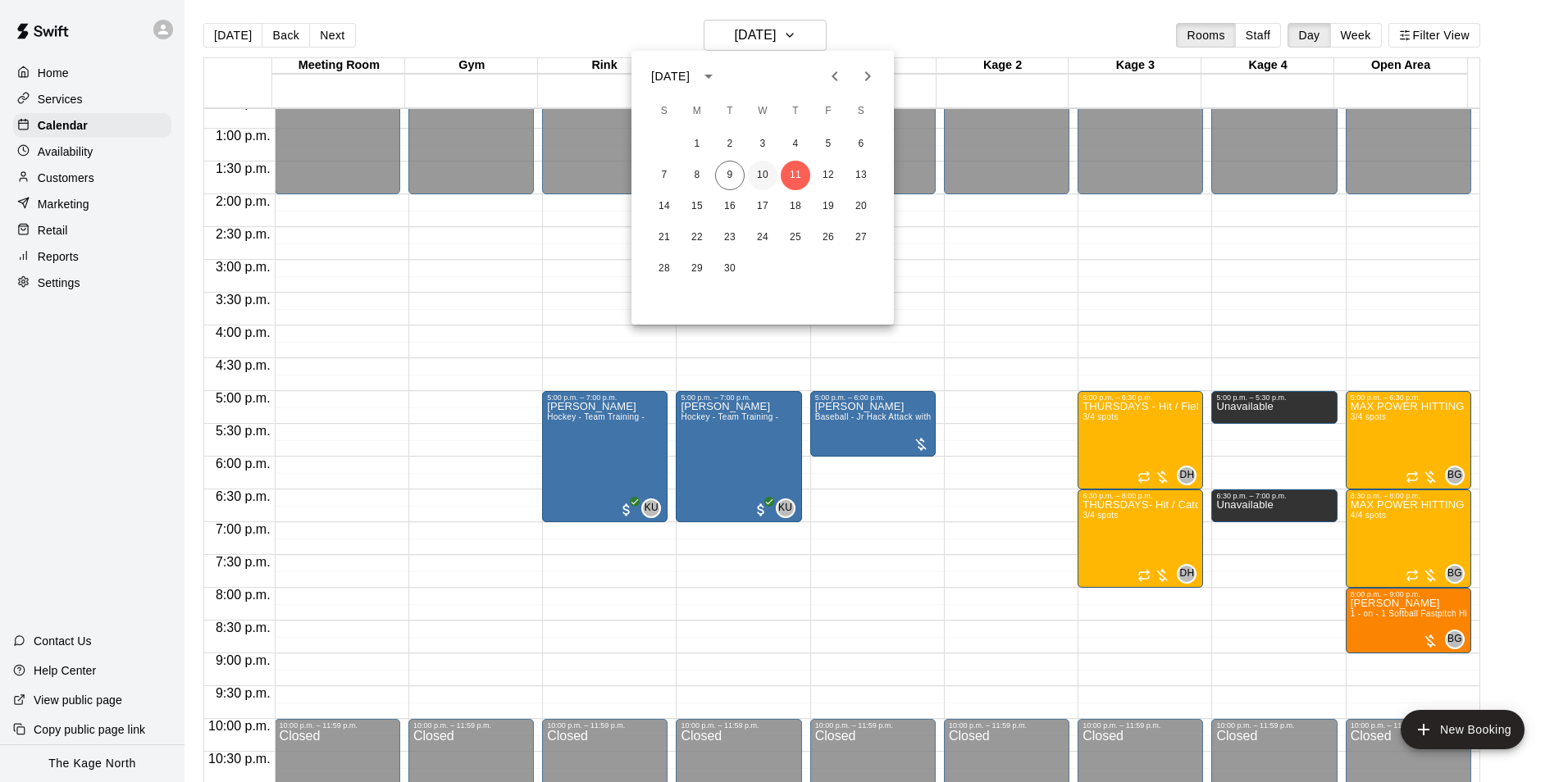
click at [756, 172] on button "10" at bounding box center [762, 176] width 30 height 30
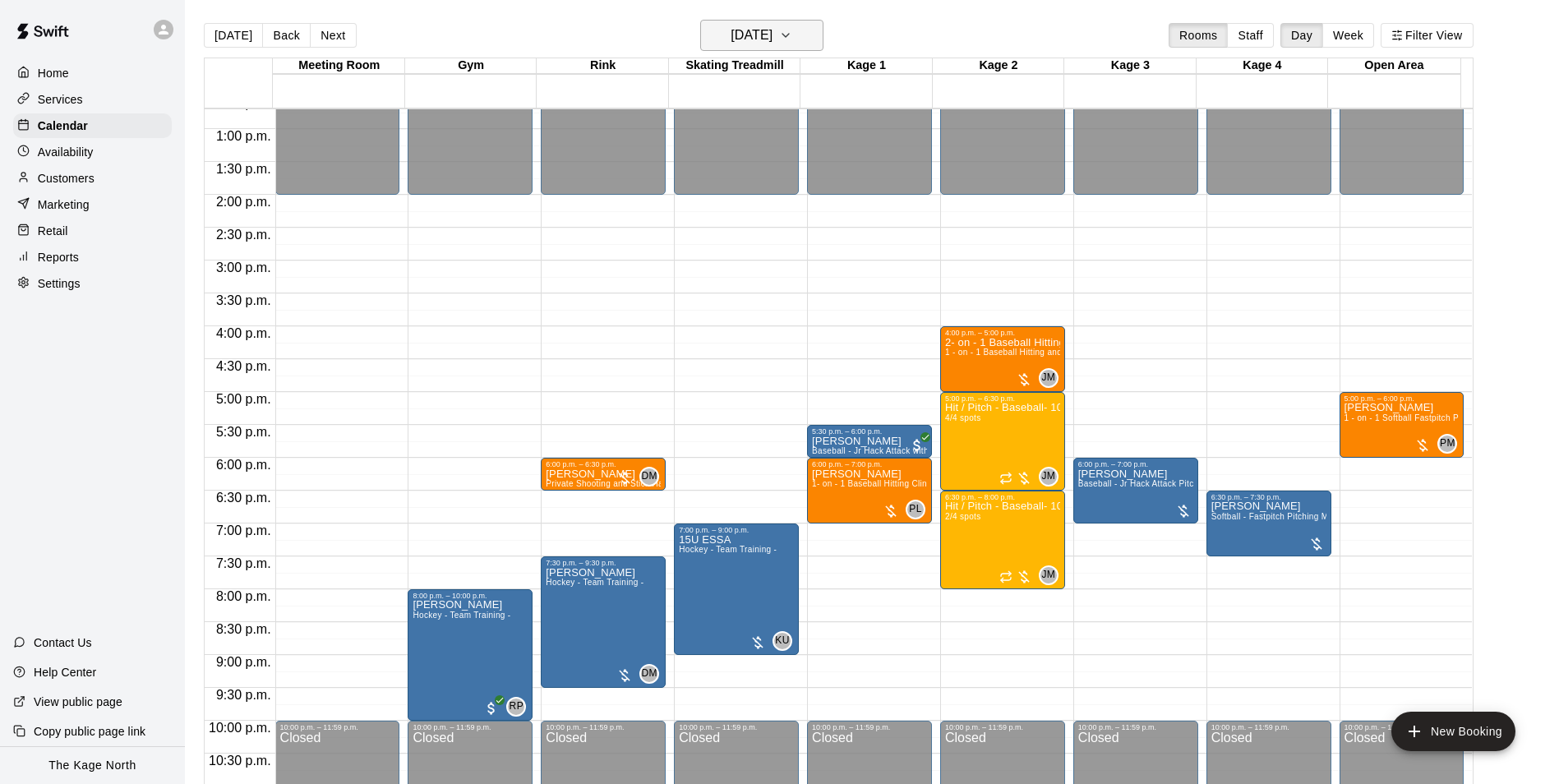
click at [772, 31] on h6 "[DATE]" at bounding box center [751, 34] width 42 height 23
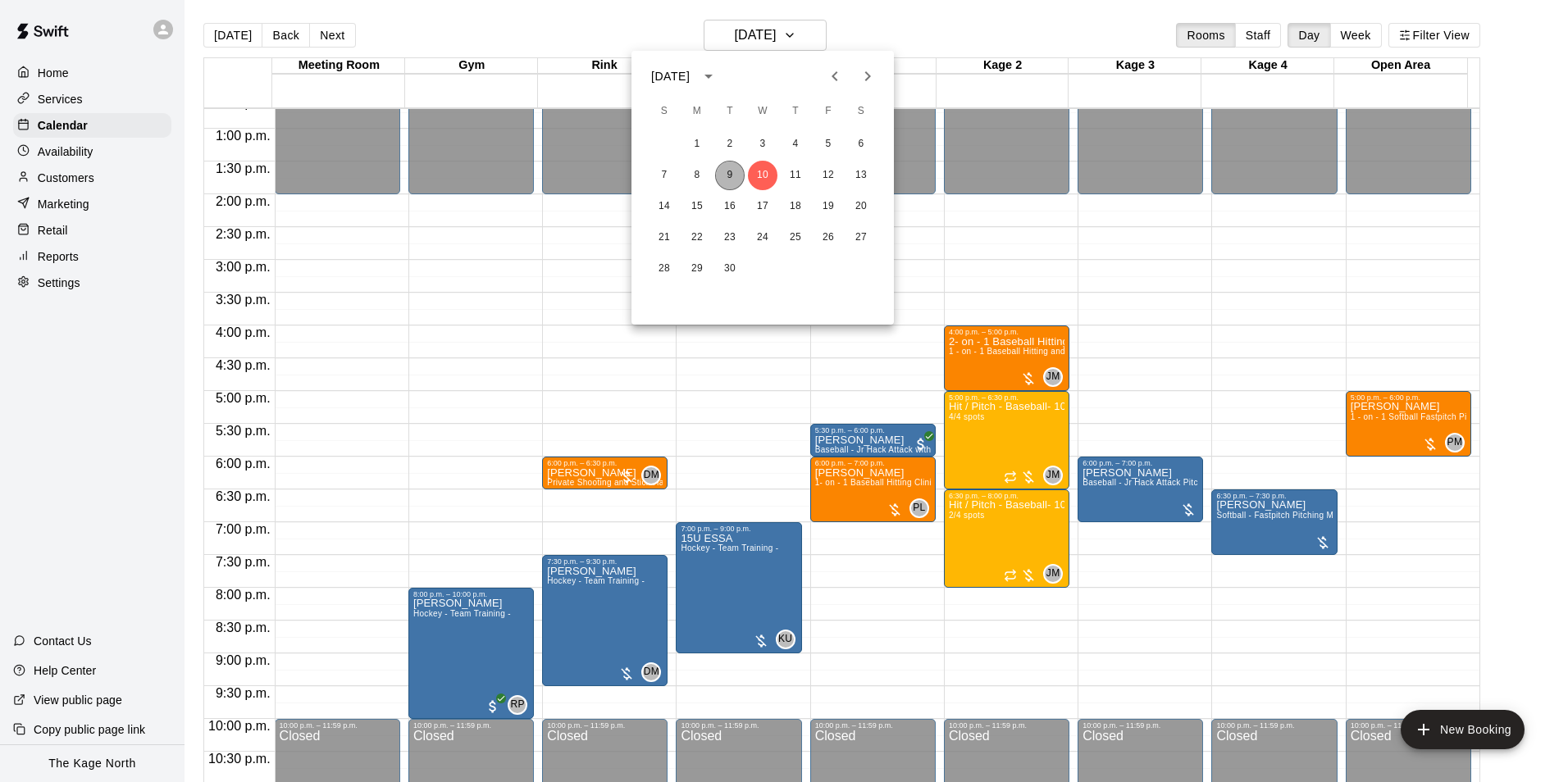
click at [726, 176] on button "9" at bounding box center [730, 176] width 30 height 30
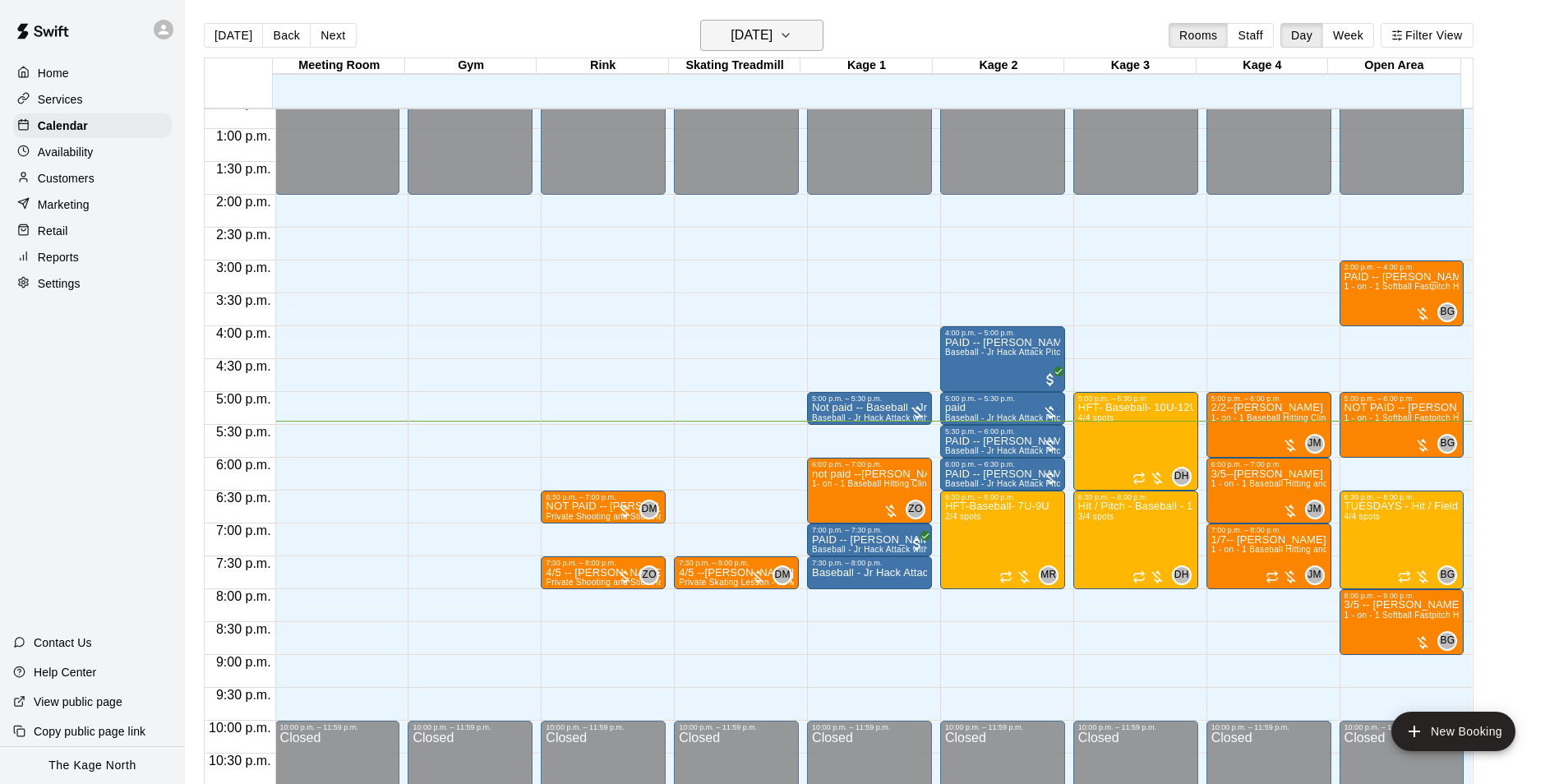
click at [798, 22] on button "[DATE]" at bounding box center [762, 35] width 123 height 31
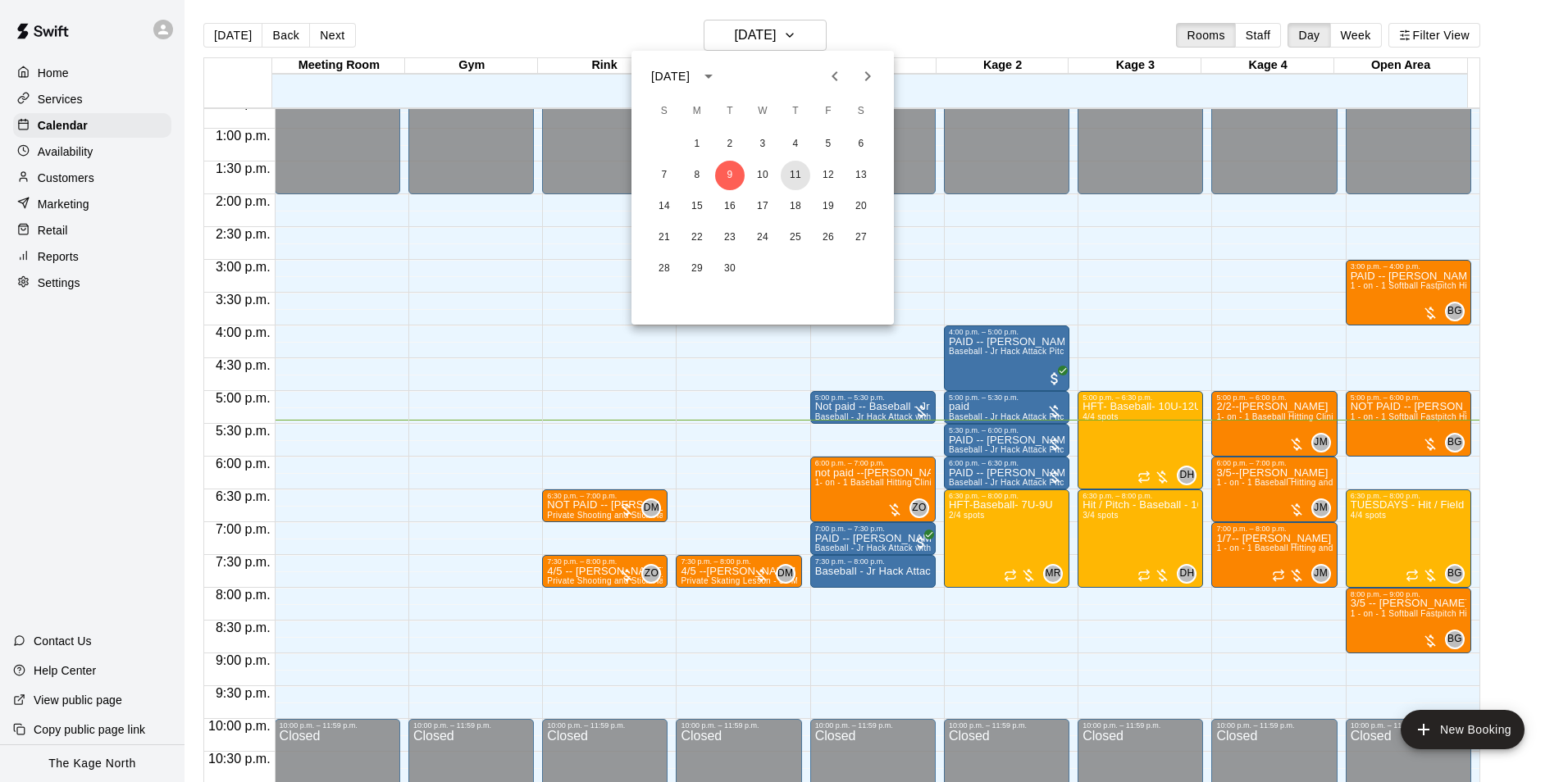
click at [794, 174] on button "11" at bounding box center [795, 176] width 30 height 30
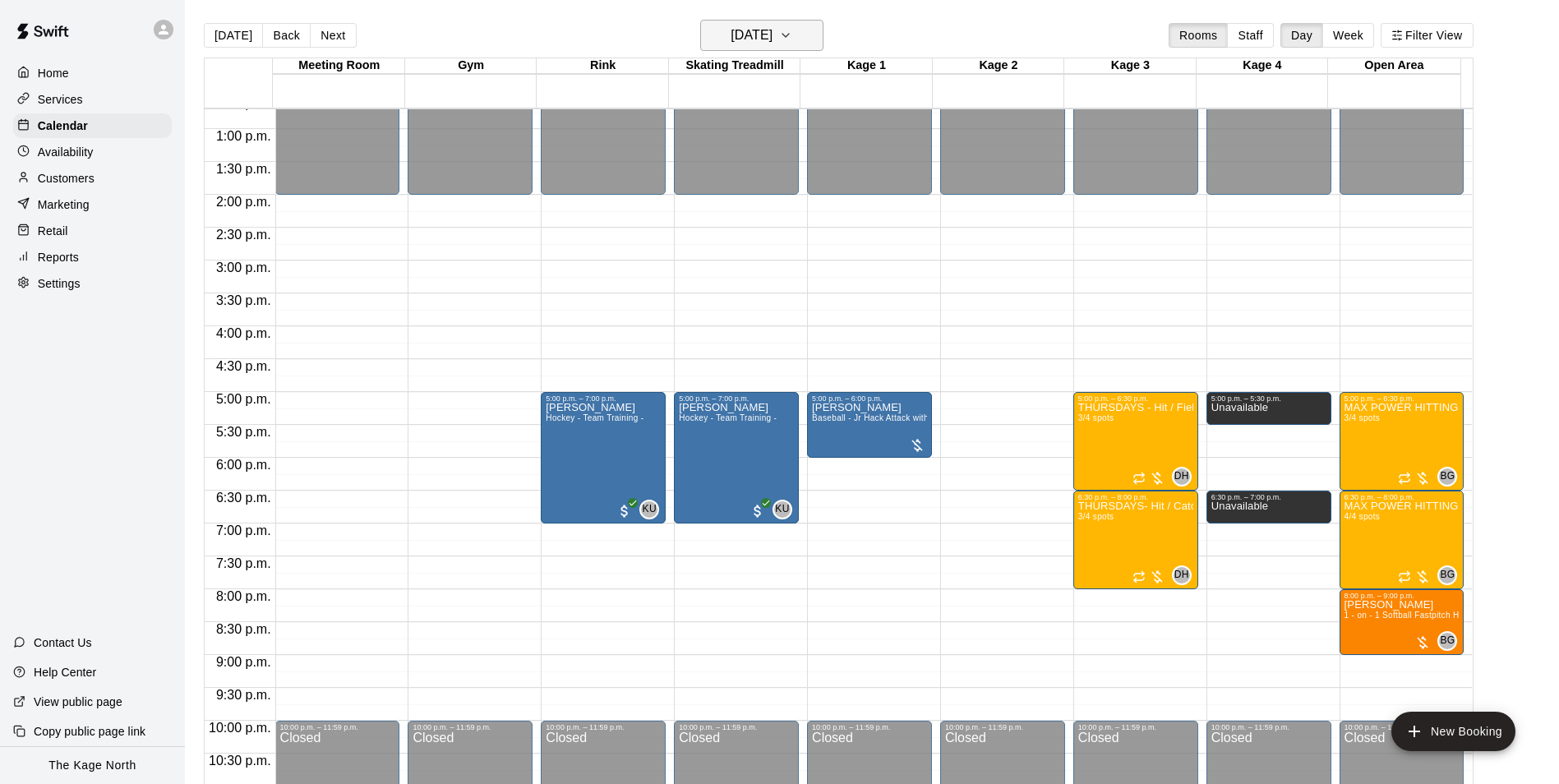
click at [772, 34] on h6 "[DATE]" at bounding box center [751, 34] width 42 height 23
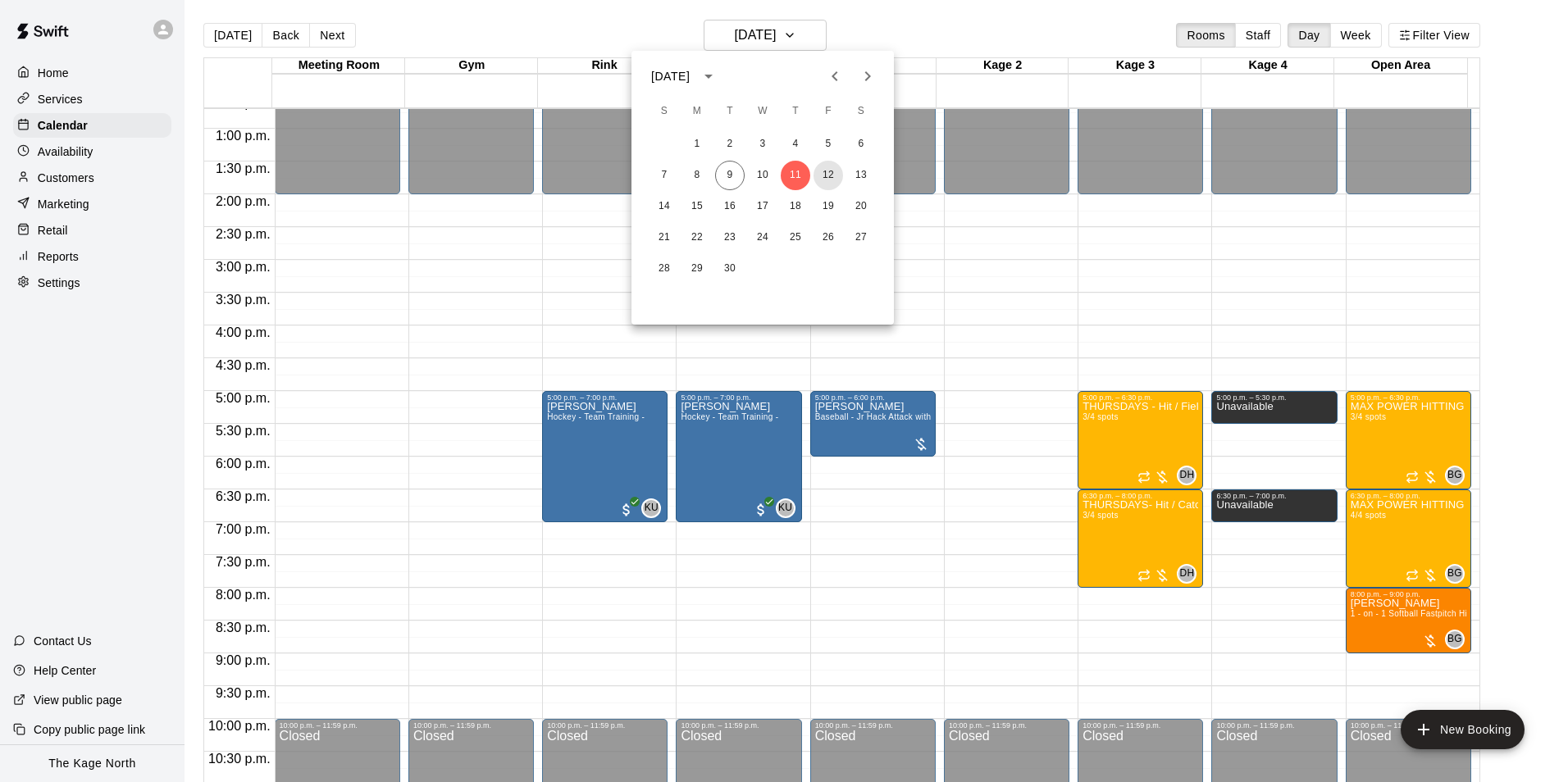
drag, startPoint x: 825, startPoint y: 171, endPoint x: 988, endPoint y: 342, distance: 236.2
click at [824, 171] on button "12" at bounding box center [827, 176] width 30 height 30
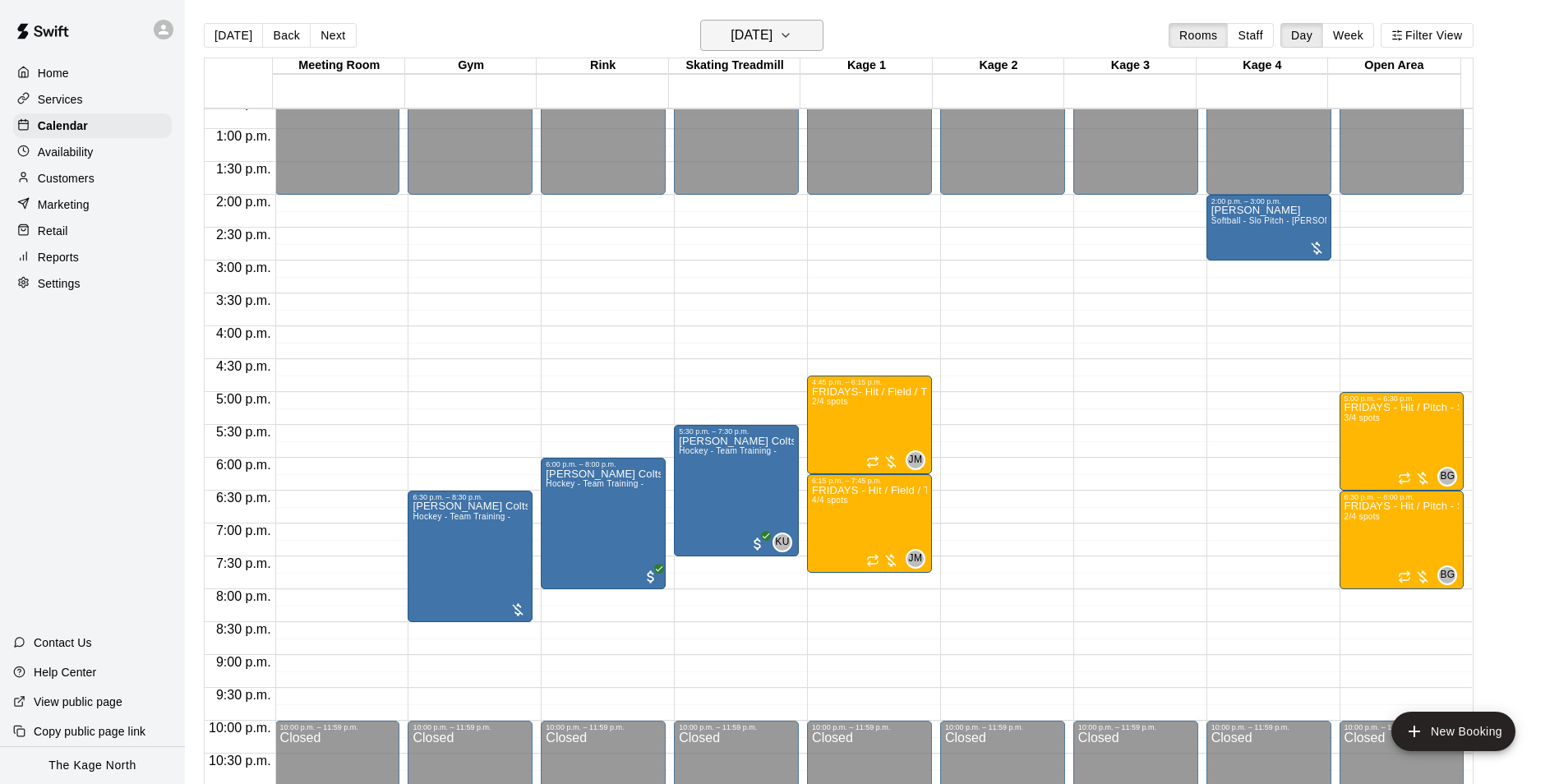
click at [759, 31] on h6 "[DATE]" at bounding box center [751, 34] width 42 height 23
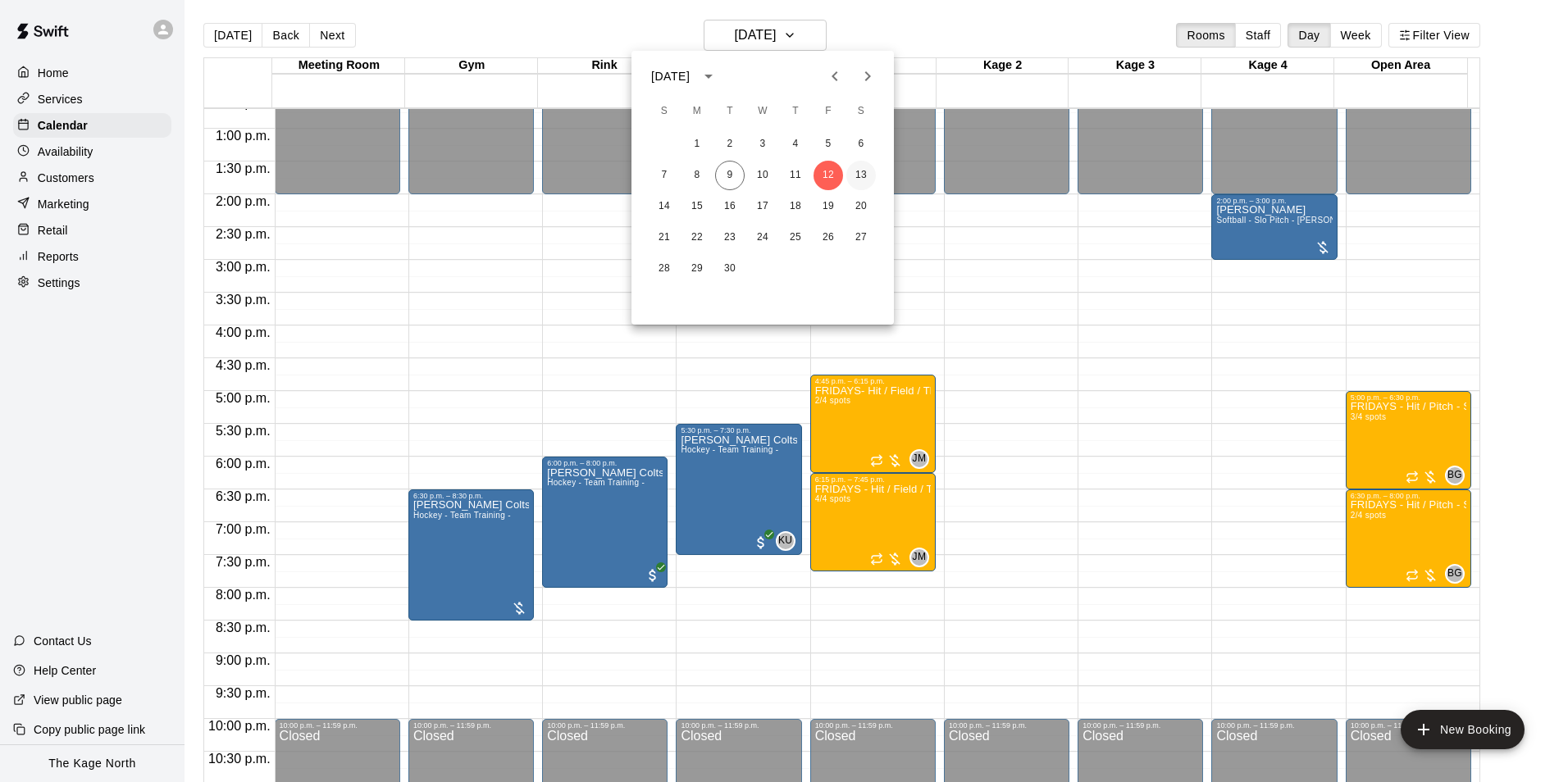
click at [856, 174] on button "13" at bounding box center [861, 176] width 30 height 30
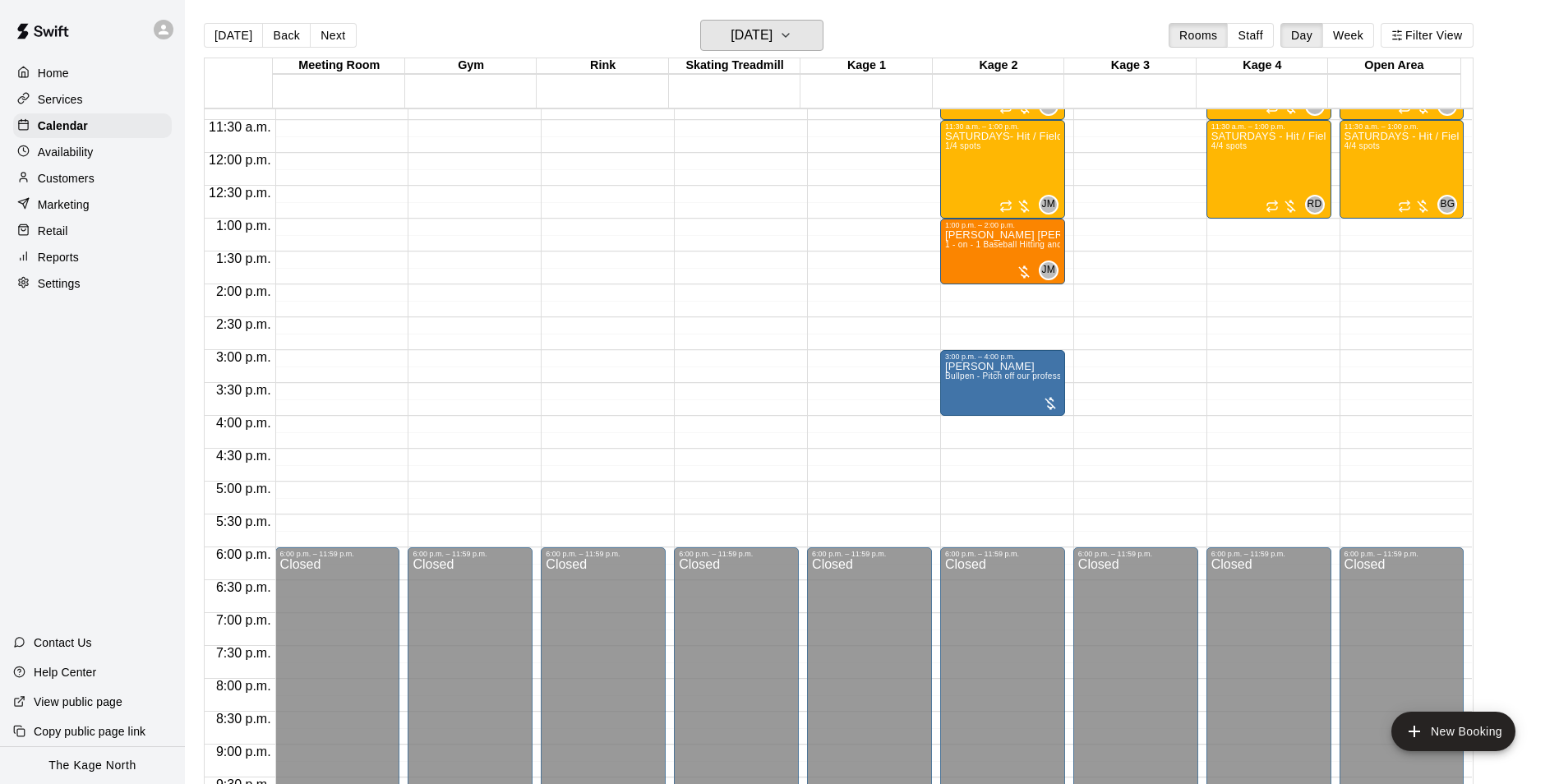
scroll to position [588, 0]
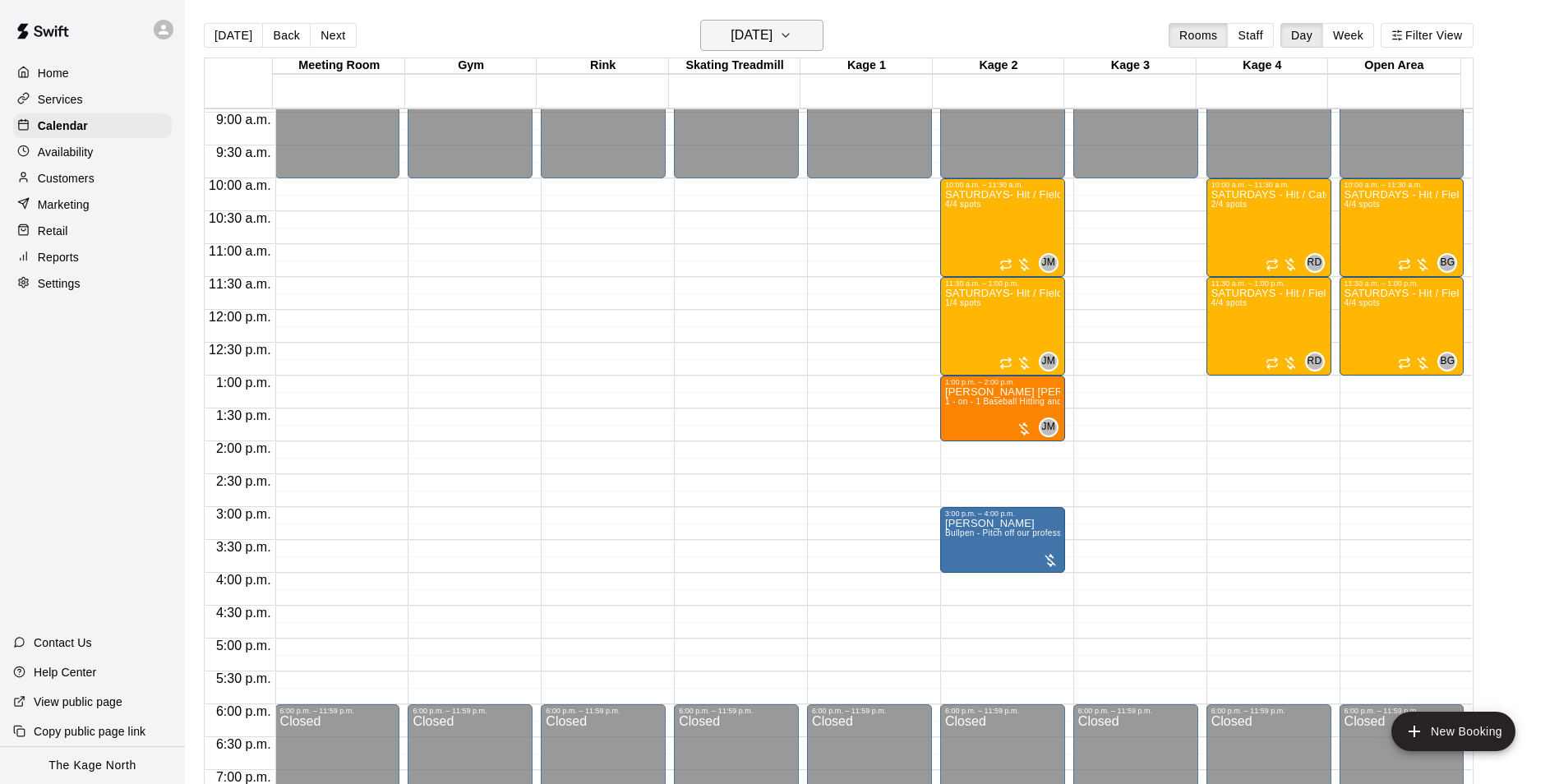
click at [771, 33] on h6 "[DATE]" at bounding box center [751, 34] width 42 height 23
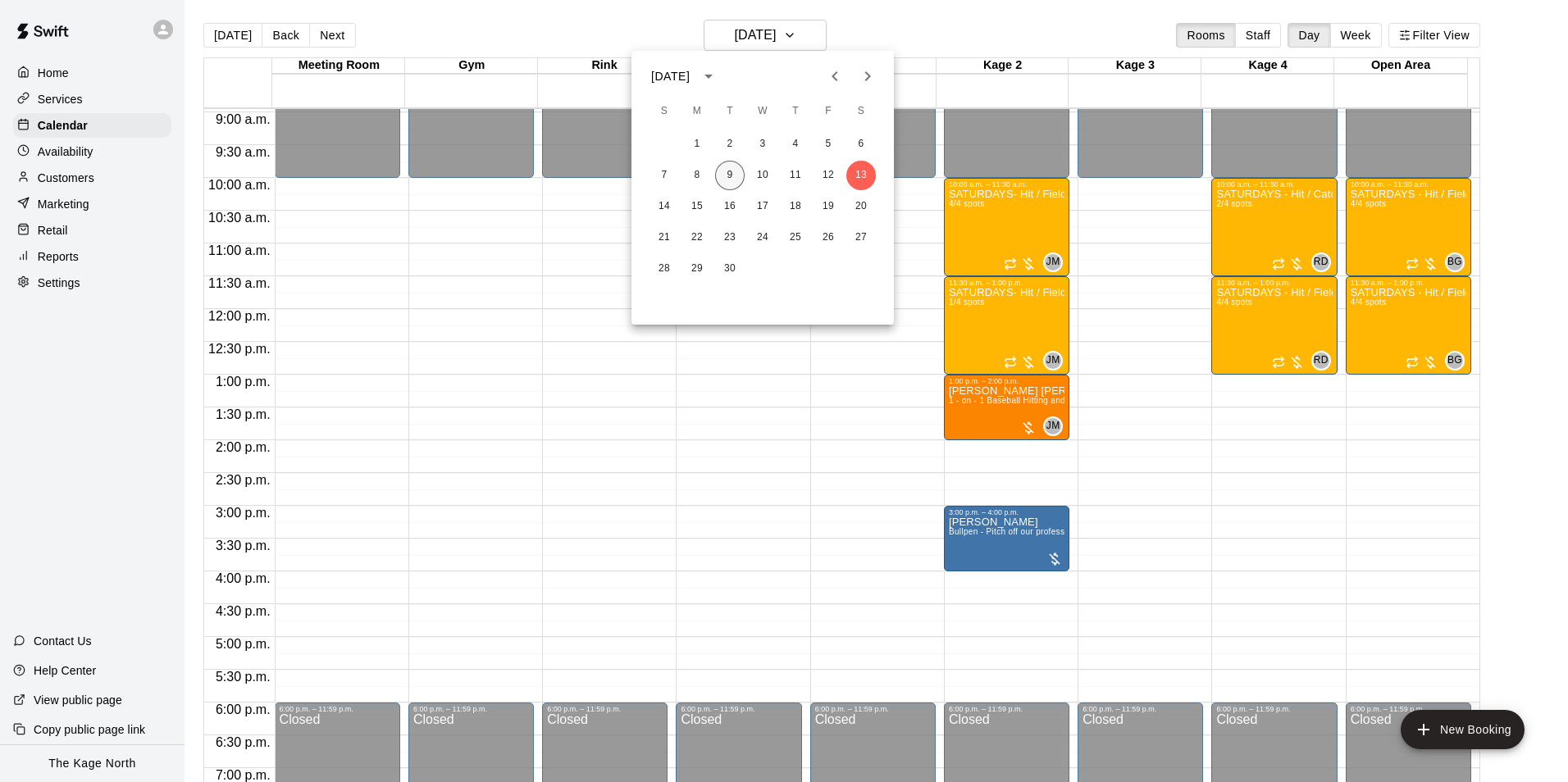
click at [731, 177] on button "9" at bounding box center [730, 176] width 30 height 30
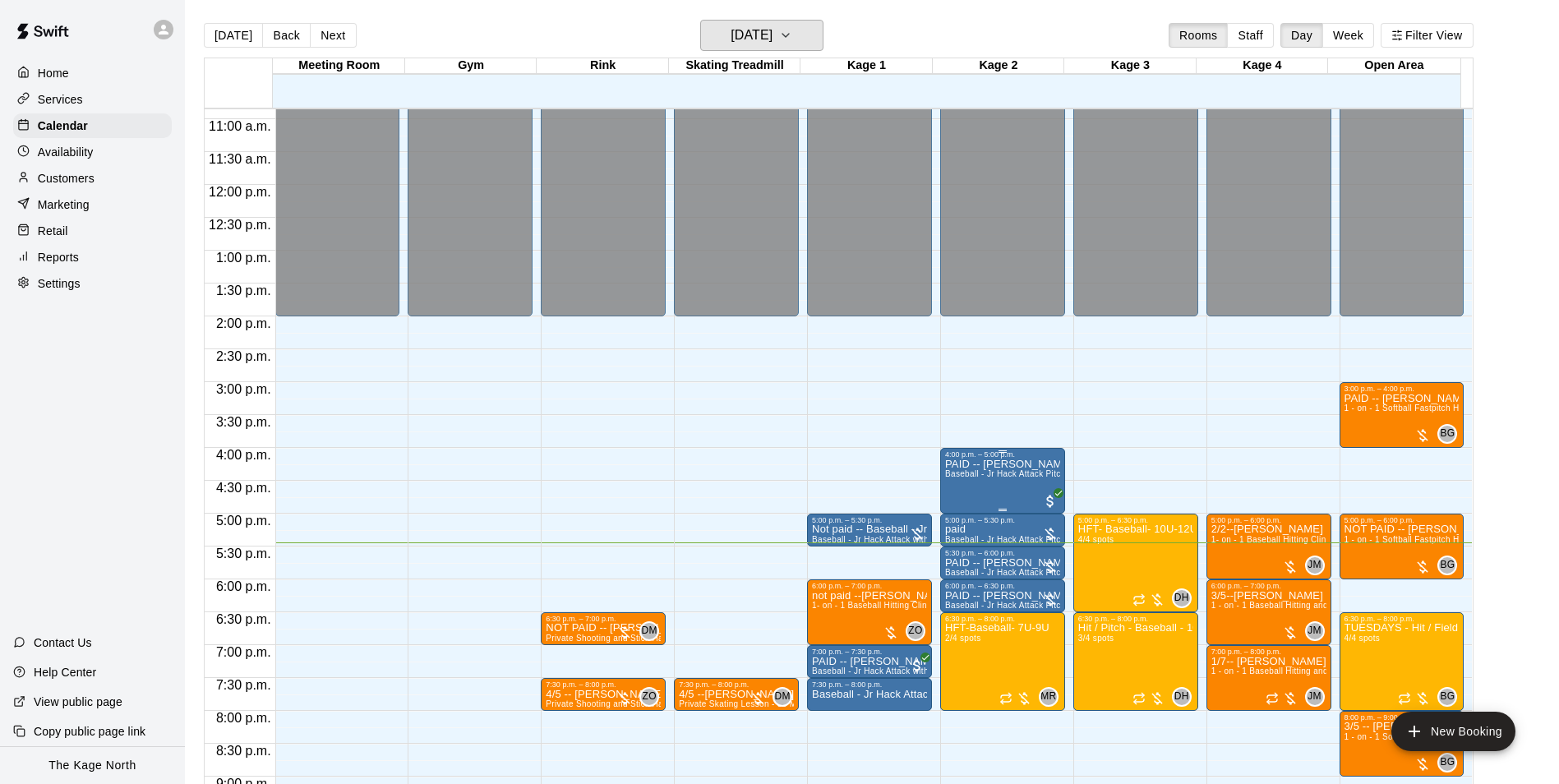
scroll to position [886, 0]
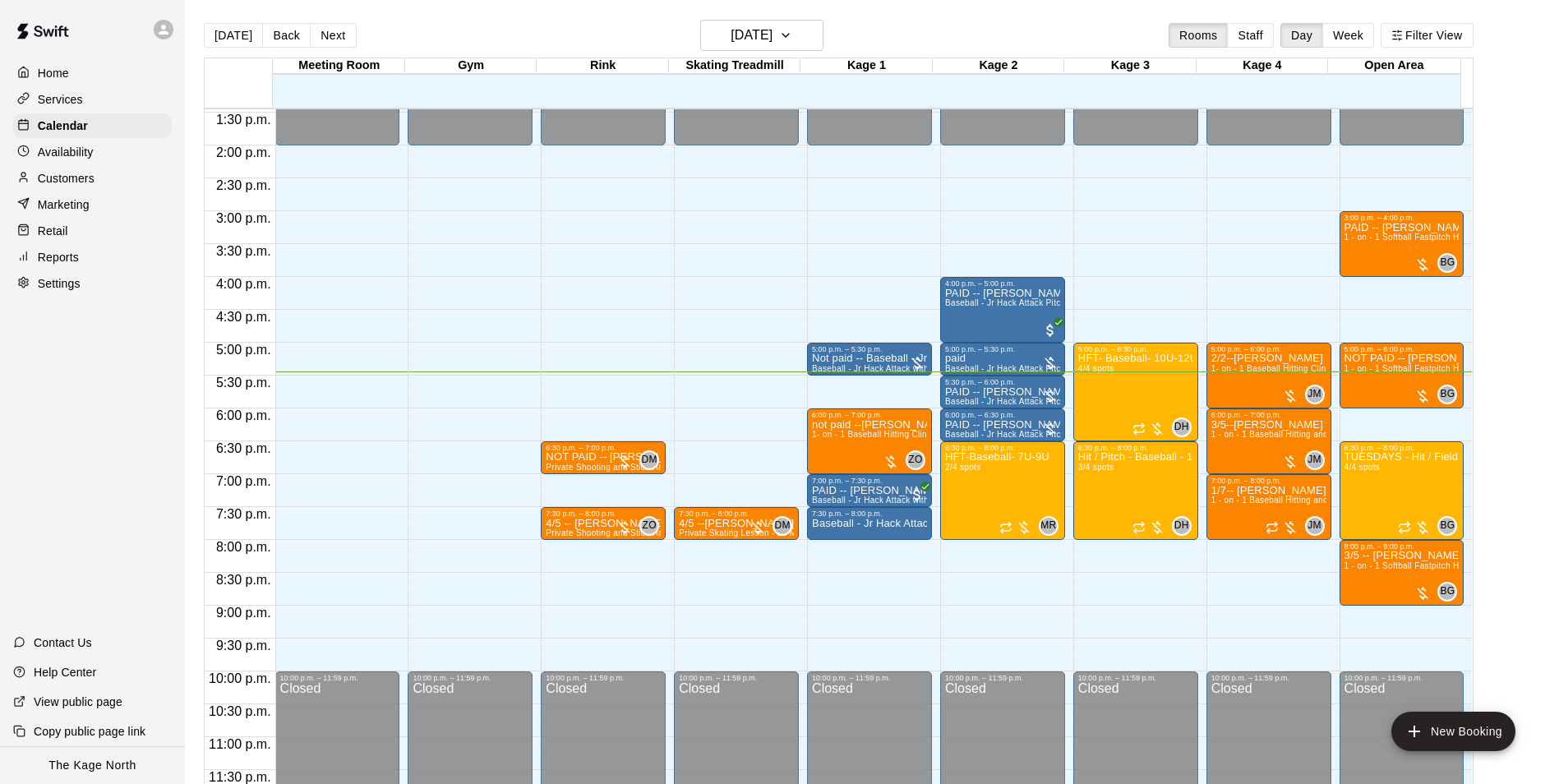
click at [66, 94] on p "Services" at bounding box center [61, 100] width 45 height 16
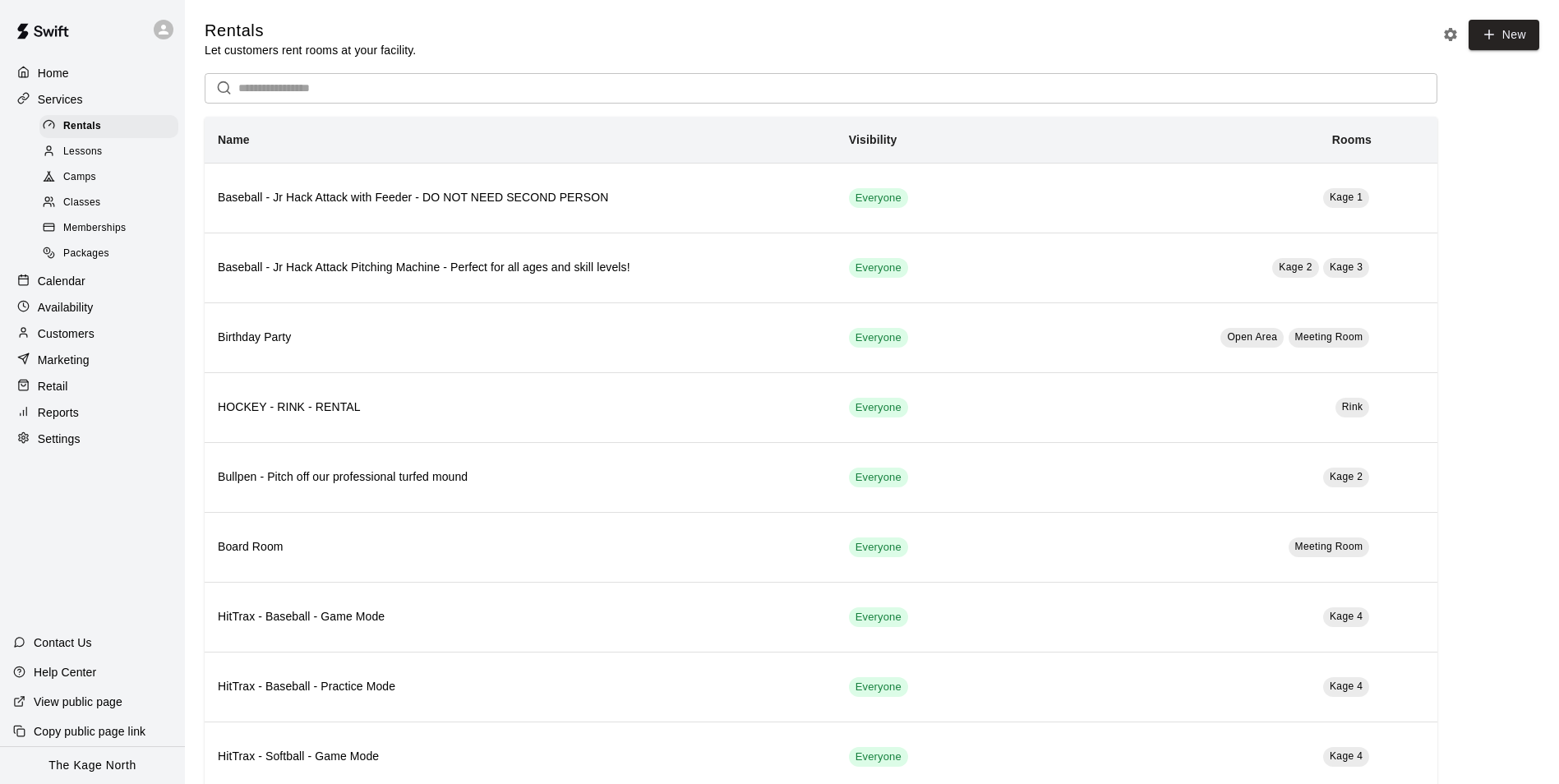
click at [84, 174] on span "Camps" at bounding box center [80, 178] width 33 height 16
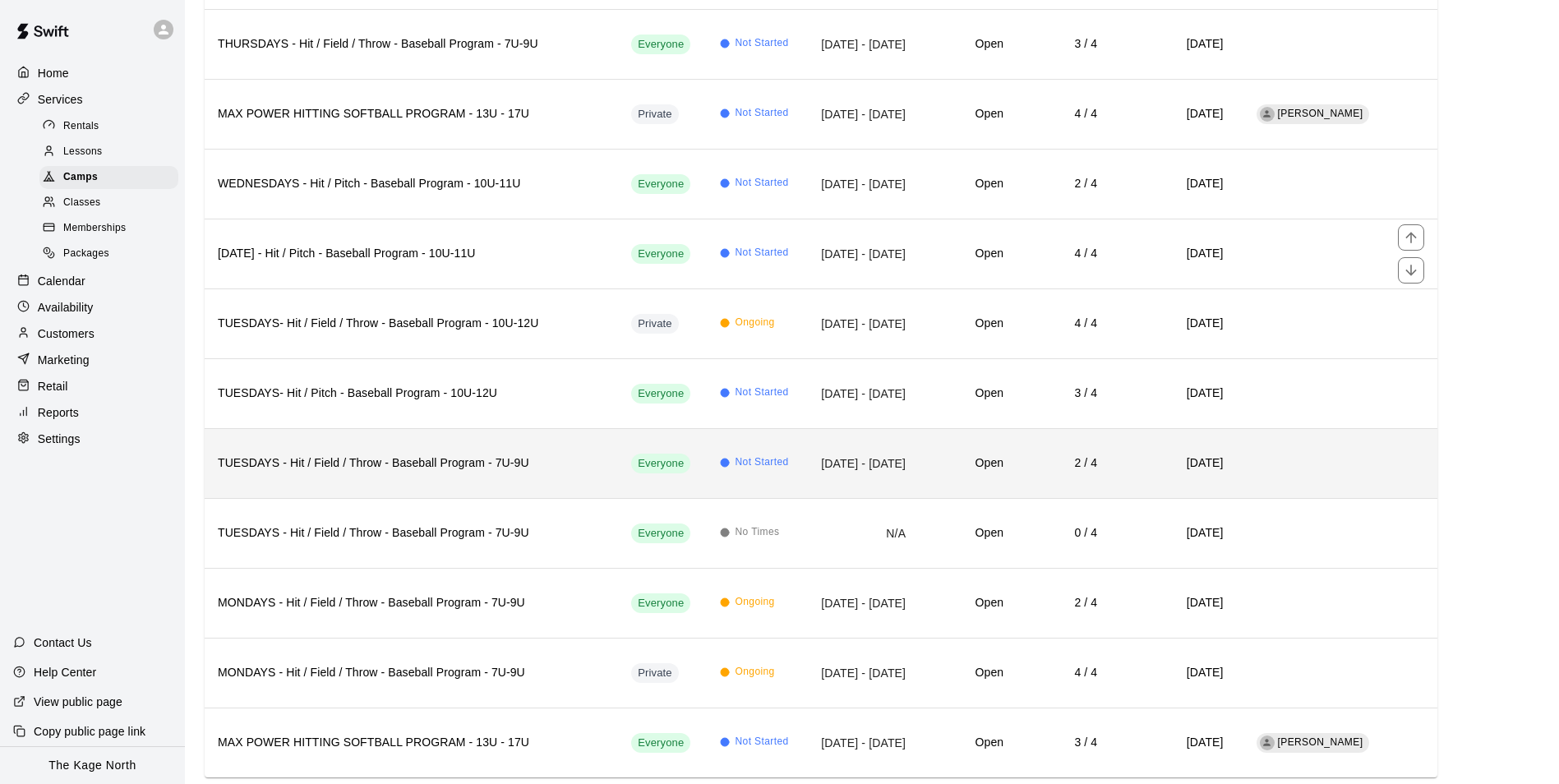
scroll to position [1921, 0]
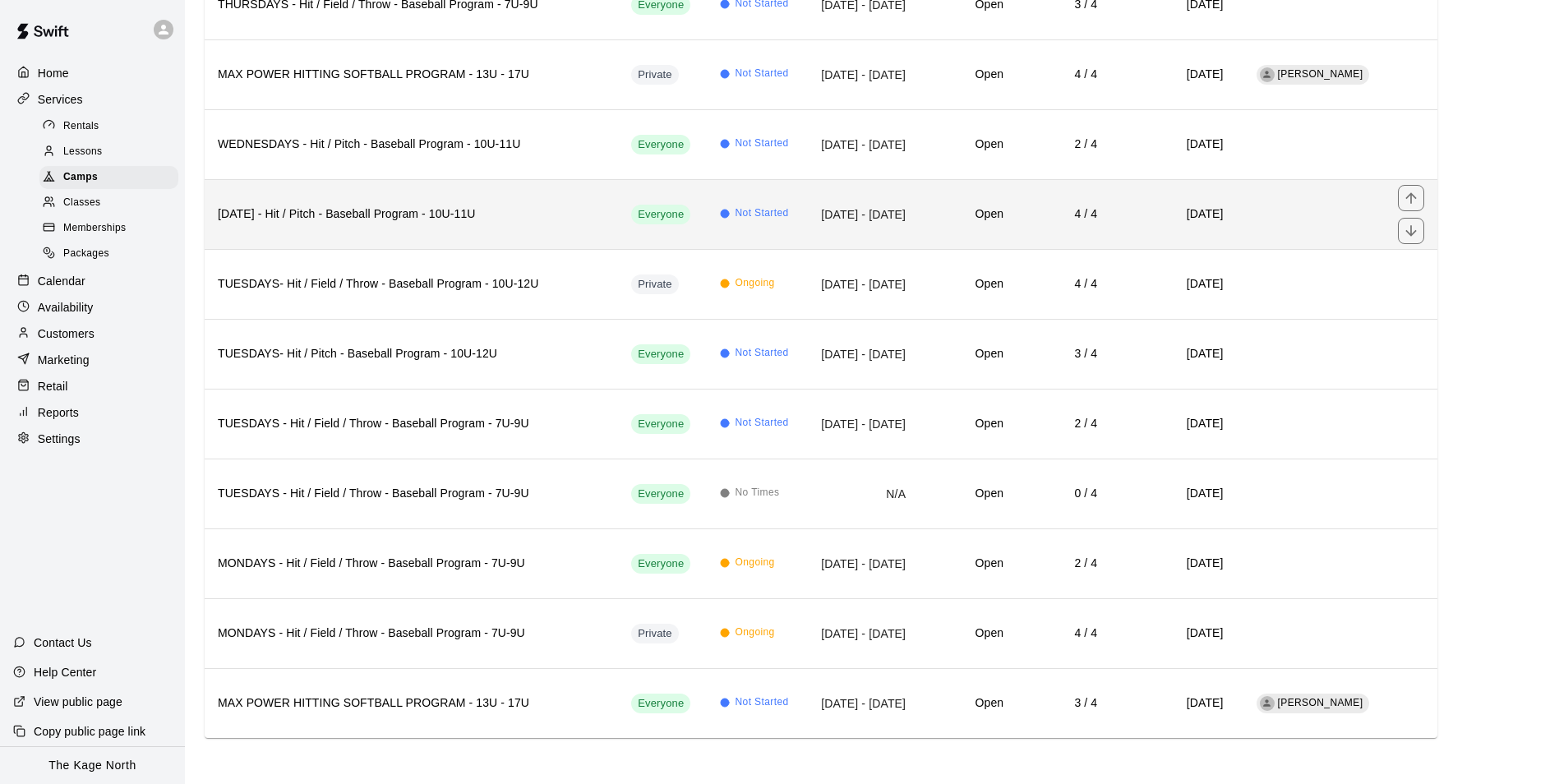
click at [805, 211] on td "Sep 10, 2025 - Oct 22, 2025" at bounding box center [862, 213] width 114 height 70
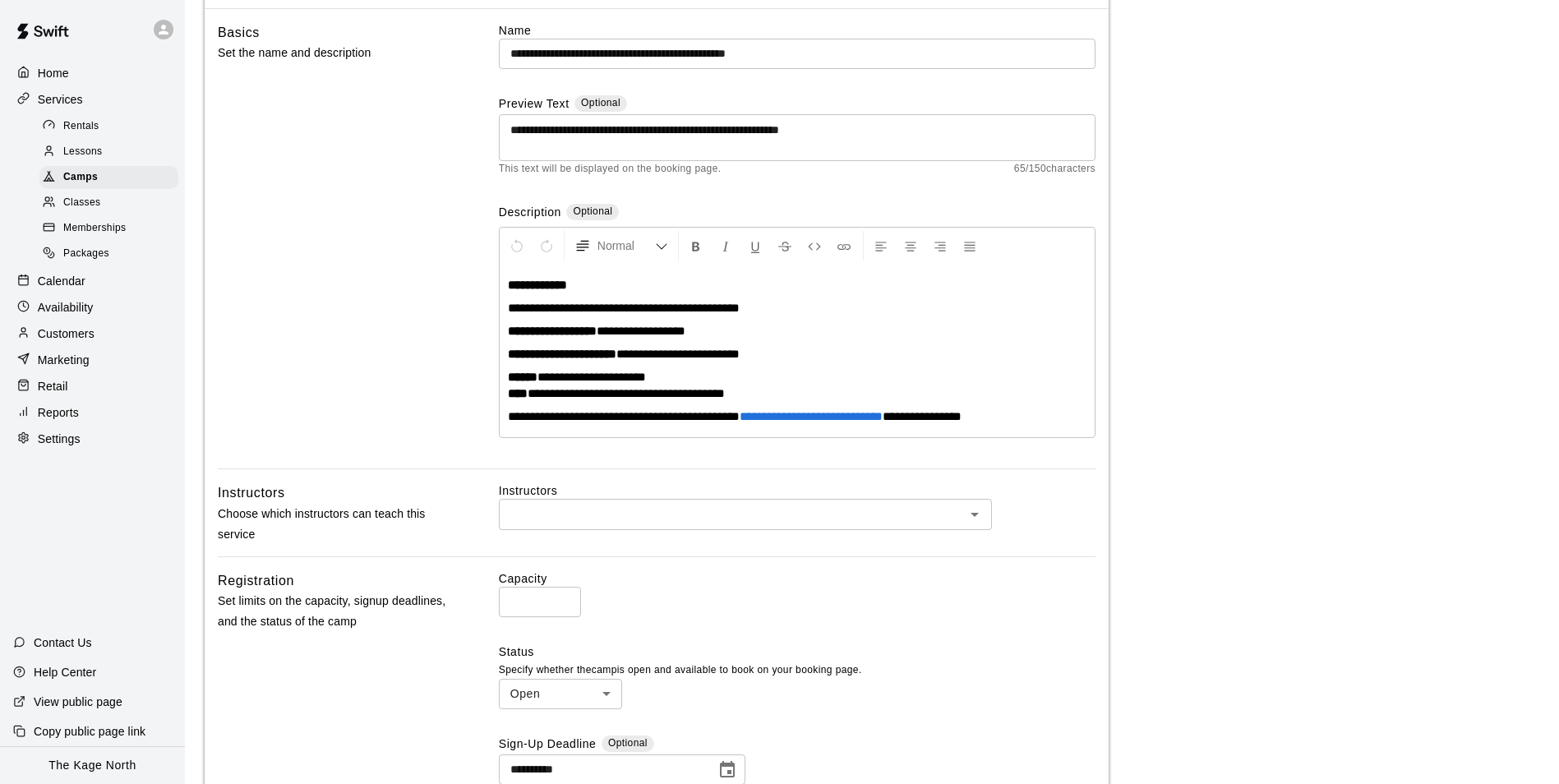
scroll to position [114, 0]
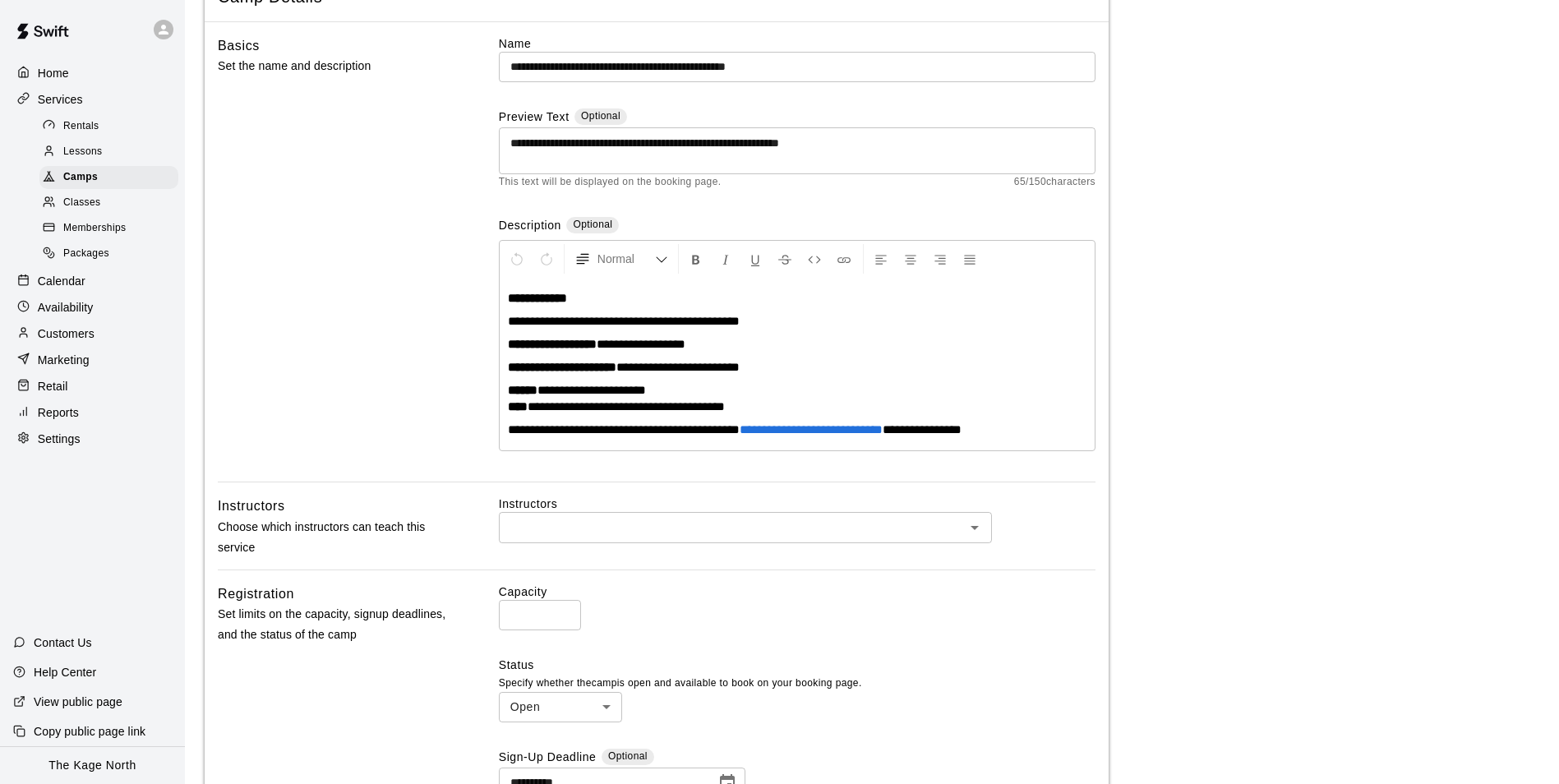
click at [58, 73] on p "Home" at bounding box center [54, 74] width 31 height 16
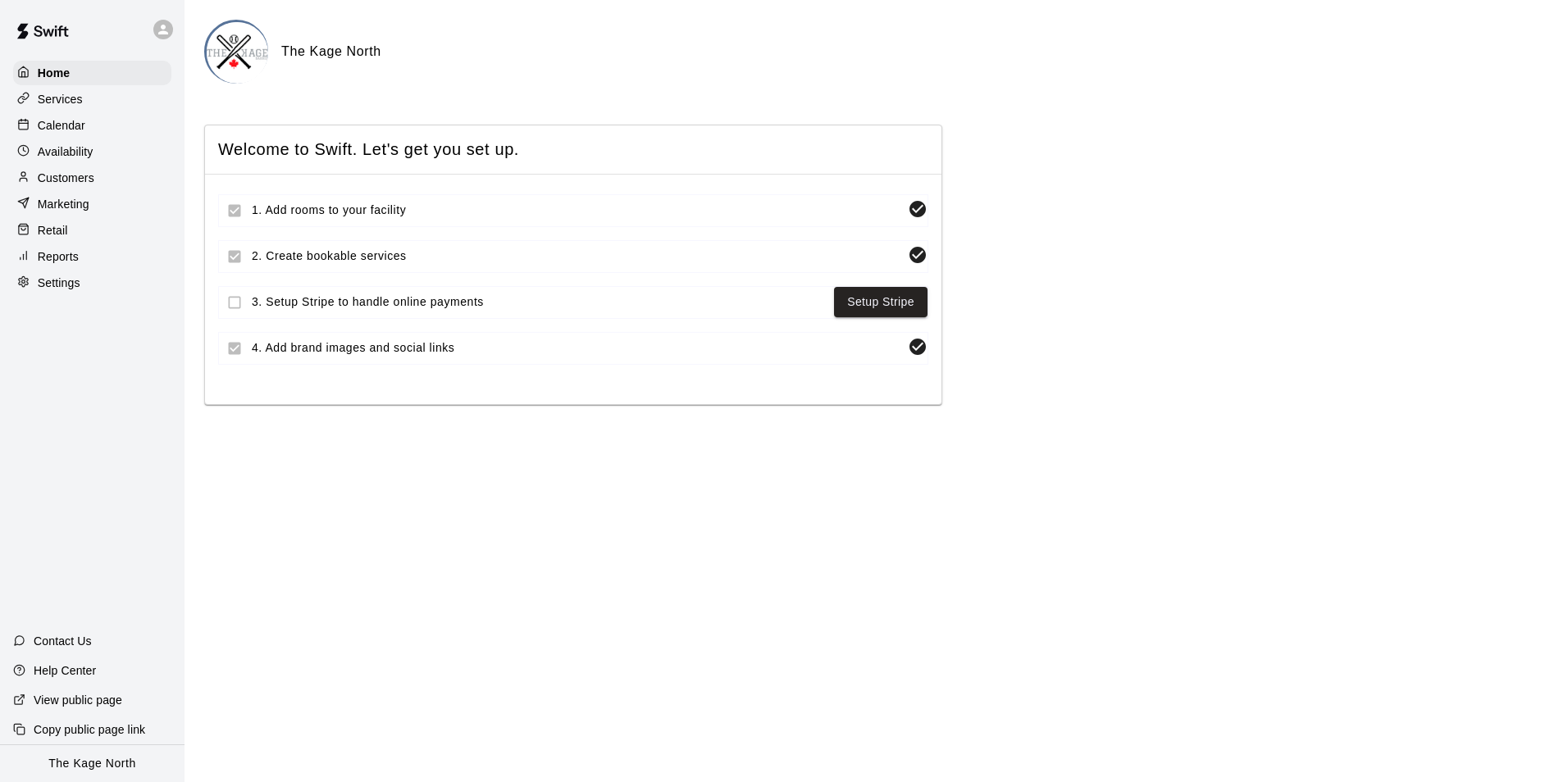
click at [67, 124] on p "Calendar" at bounding box center [62, 126] width 48 height 16
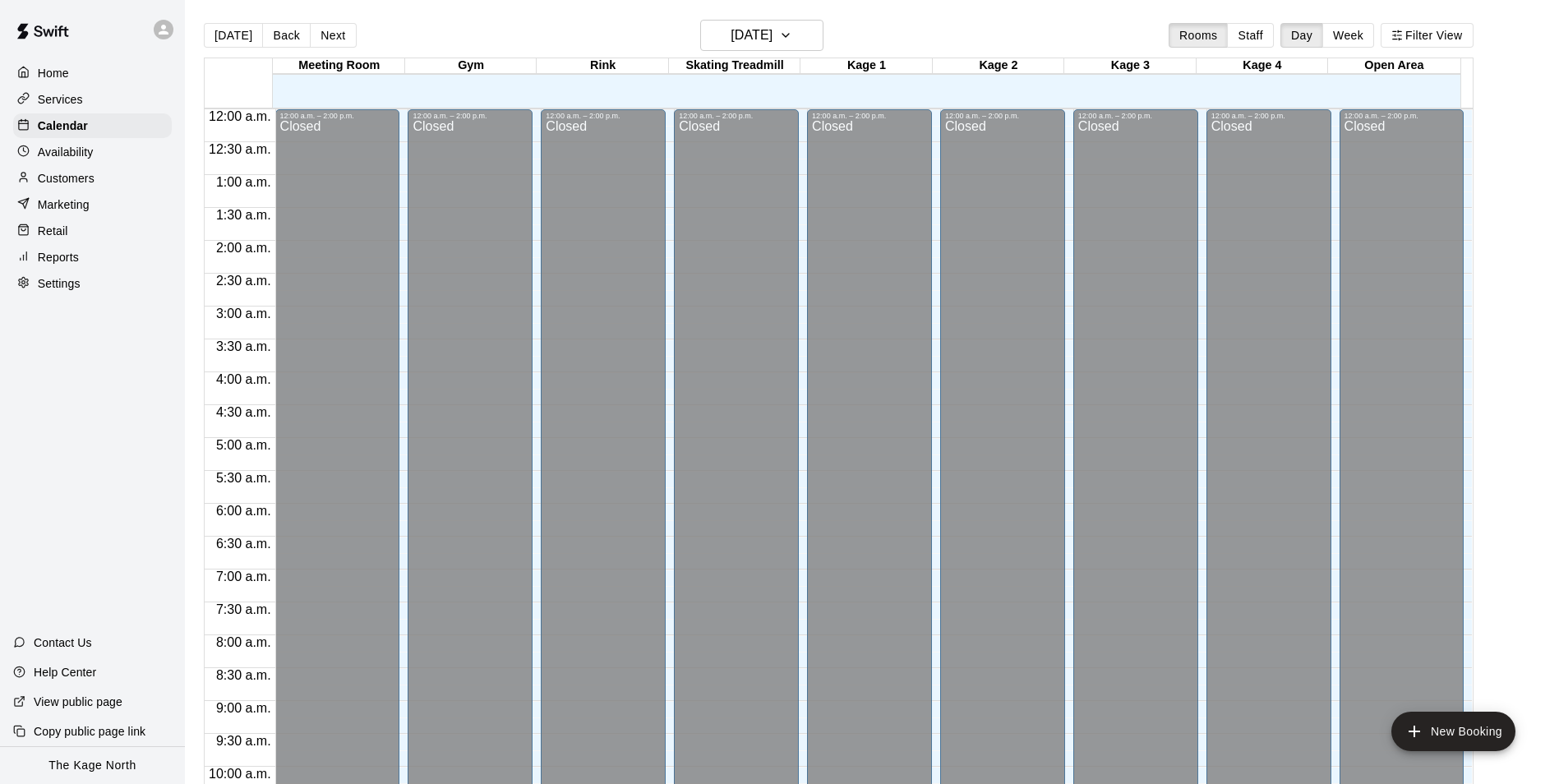
scroll to position [835, 0]
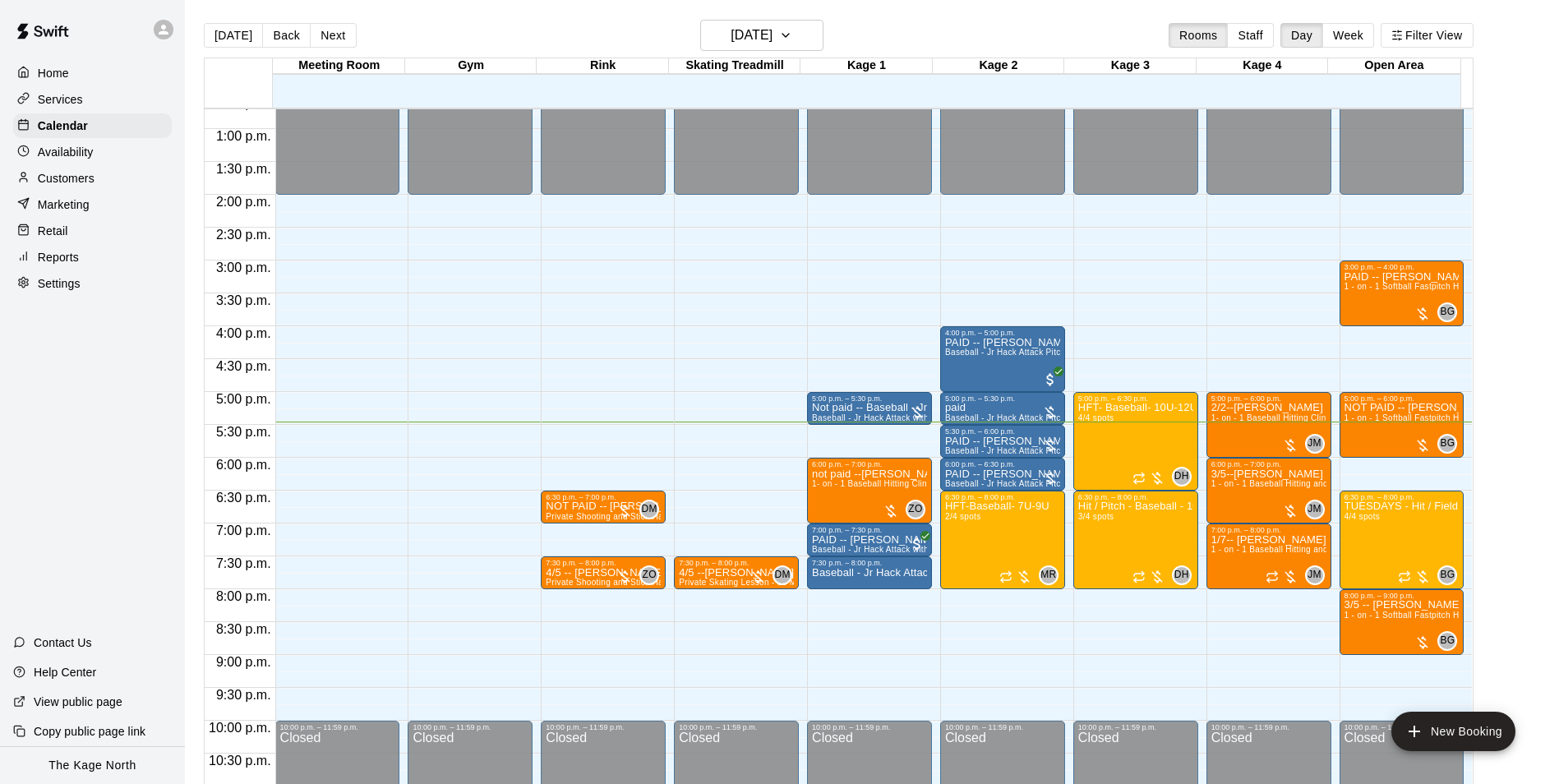
click at [94, 186] on p "Customers" at bounding box center [66, 178] width 56 height 16
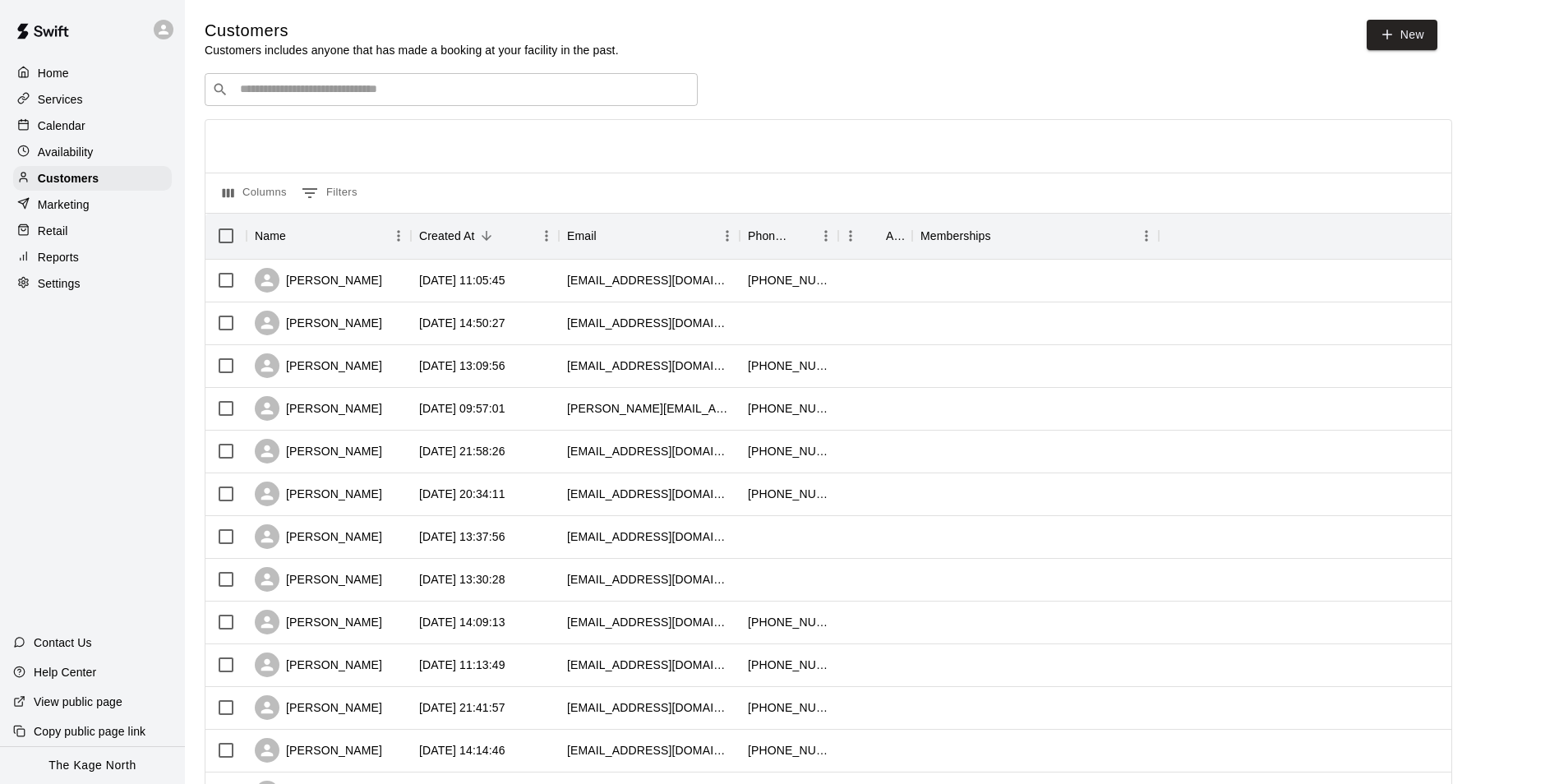
click at [67, 125] on p "Calendar" at bounding box center [62, 126] width 48 height 16
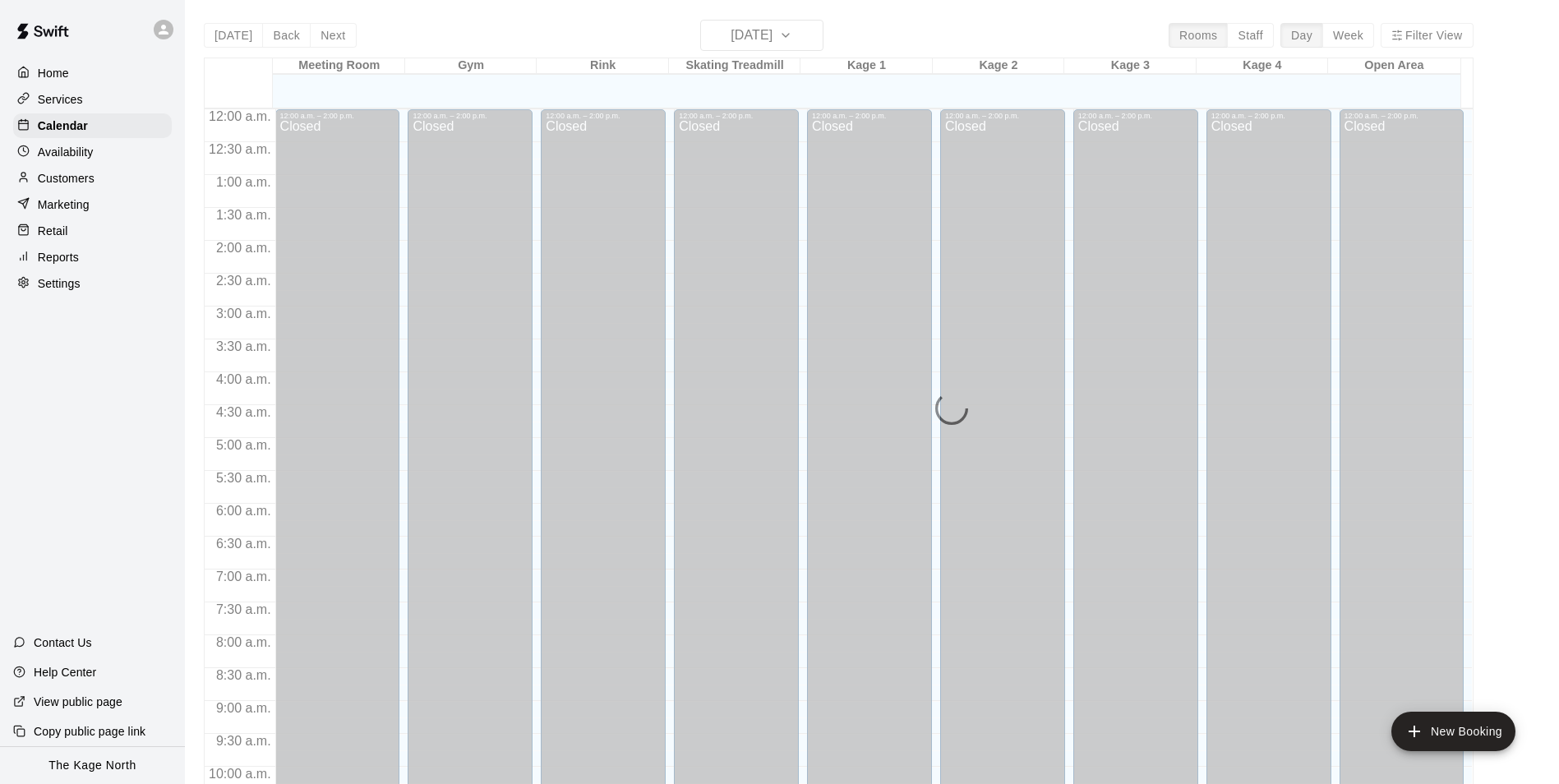
scroll to position [835, 0]
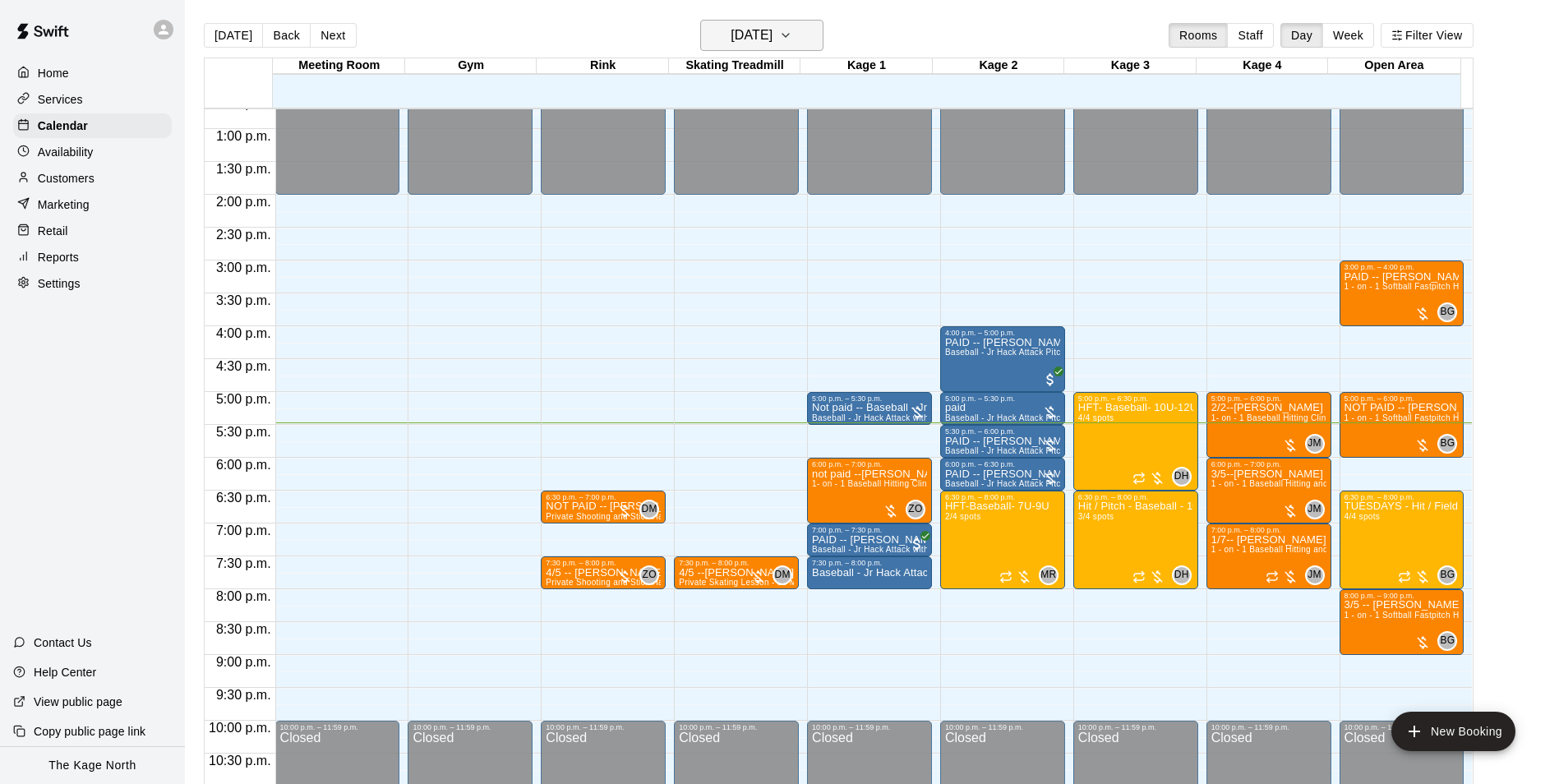
click at [770, 32] on h6 "[DATE]" at bounding box center [751, 34] width 42 height 23
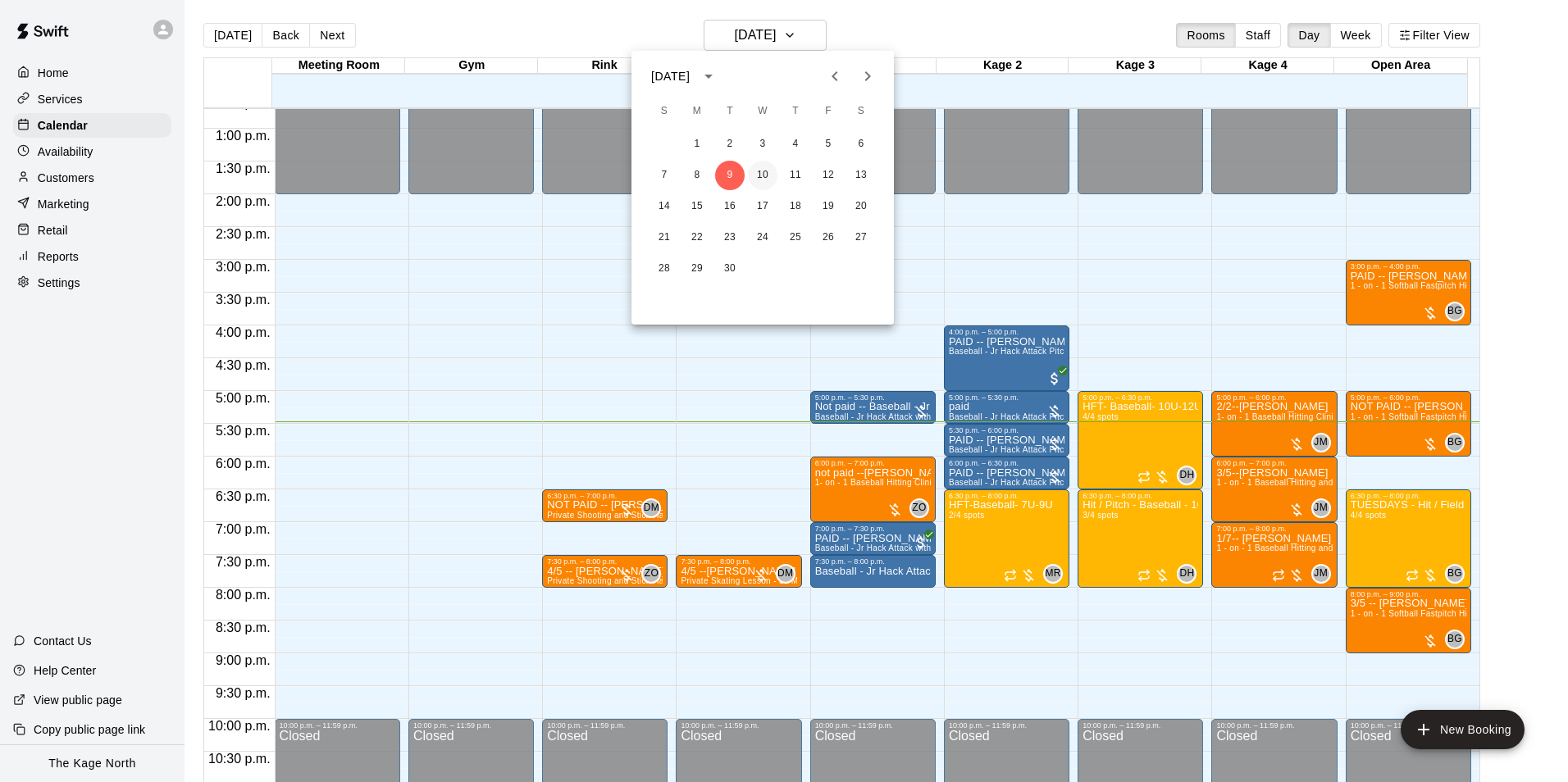
click at [752, 174] on button "10" at bounding box center [762, 176] width 30 height 30
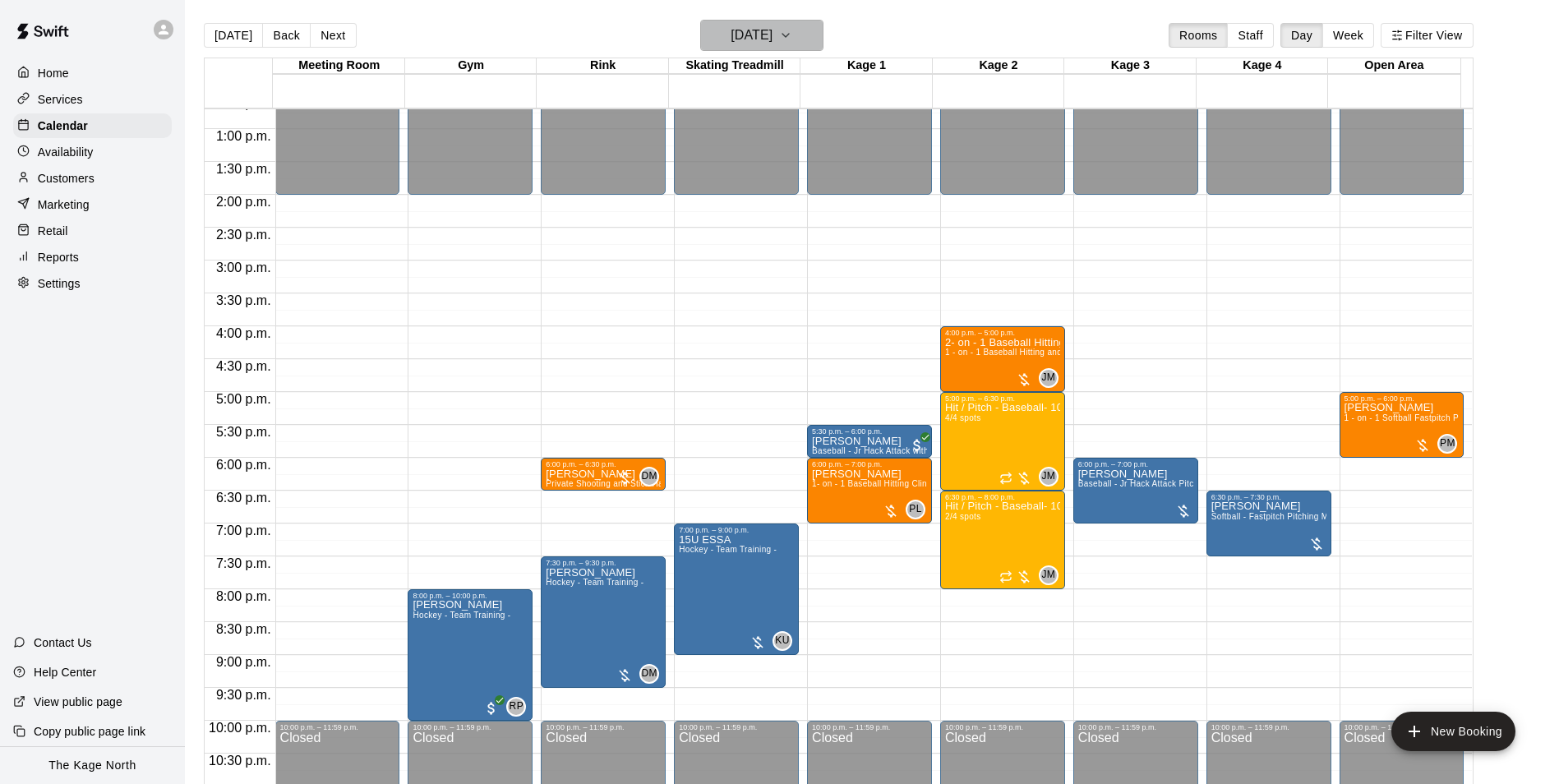
click at [770, 37] on h6 "[DATE]" at bounding box center [751, 34] width 42 height 23
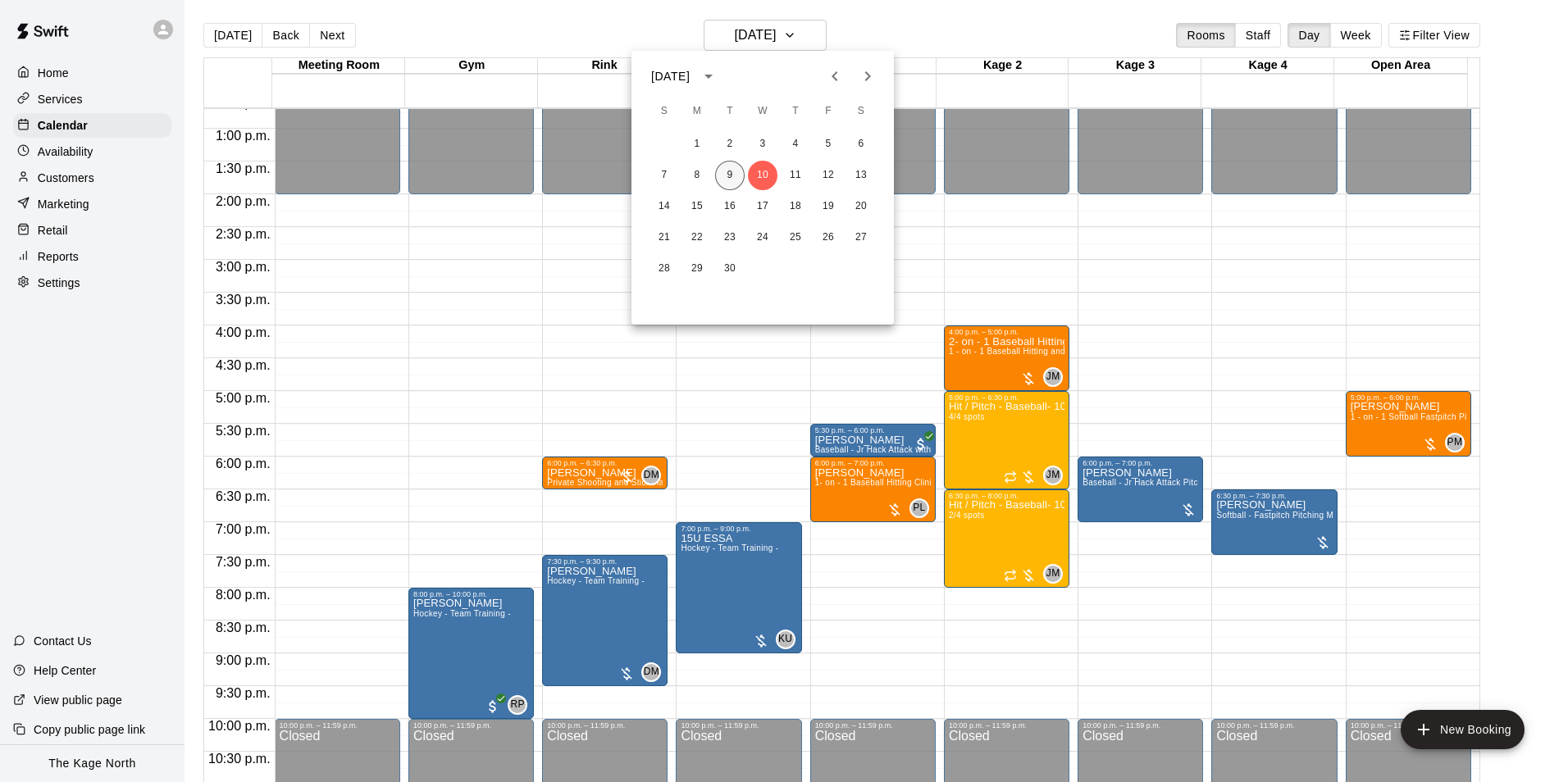
click at [733, 177] on button "9" at bounding box center [730, 176] width 30 height 30
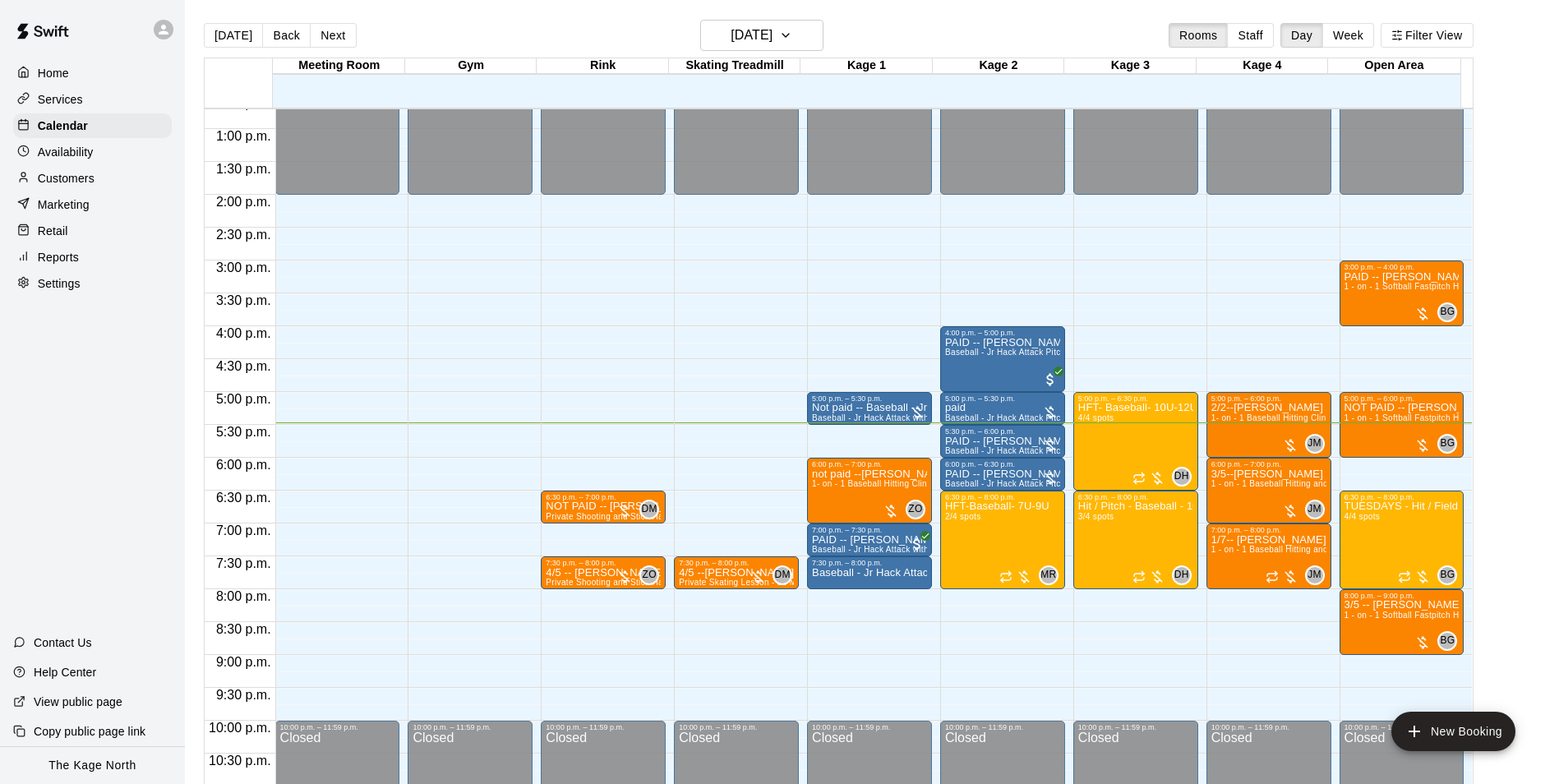
click at [943, 23] on div "[DATE] Back [DATE][DATE] Rooms Staff Day Week Filter View" at bounding box center [838, 39] width 1270 height 38
click at [888, 35] on div "[DATE] Back [DATE][DATE] Rooms Staff Day Week Filter View" at bounding box center [838, 39] width 1270 height 38
click at [906, 35] on div "[DATE] Back [DATE][DATE] Rooms Staff Day Week Filter View" at bounding box center [838, 39] width 1270 height 38
click at [57, 185] on p "Customers" at bounding box center [66, 178] width 56 height 16
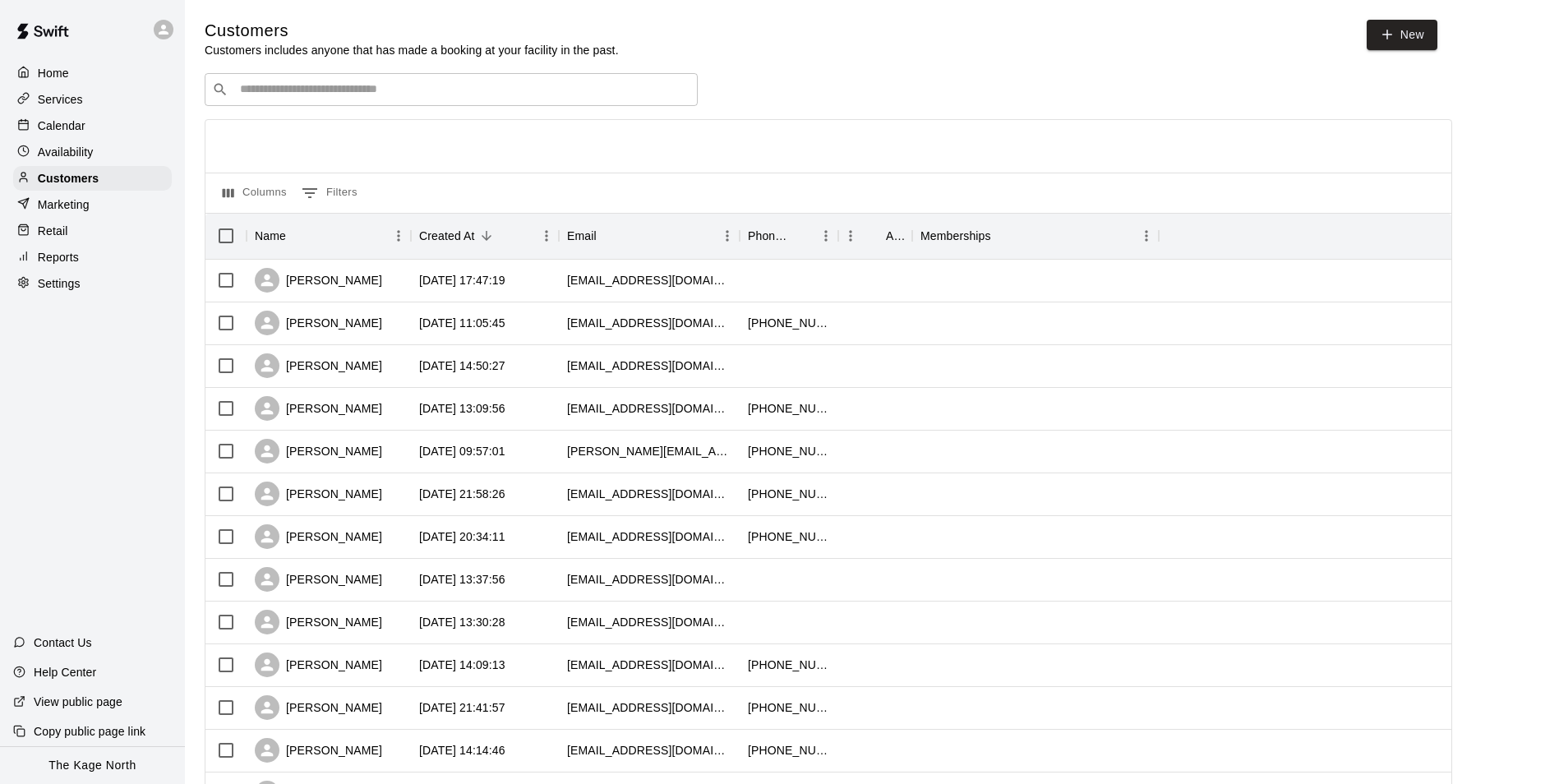
click at [56, 128] on p "Calendar" at bounding box center [62, 126] width 48 height 16
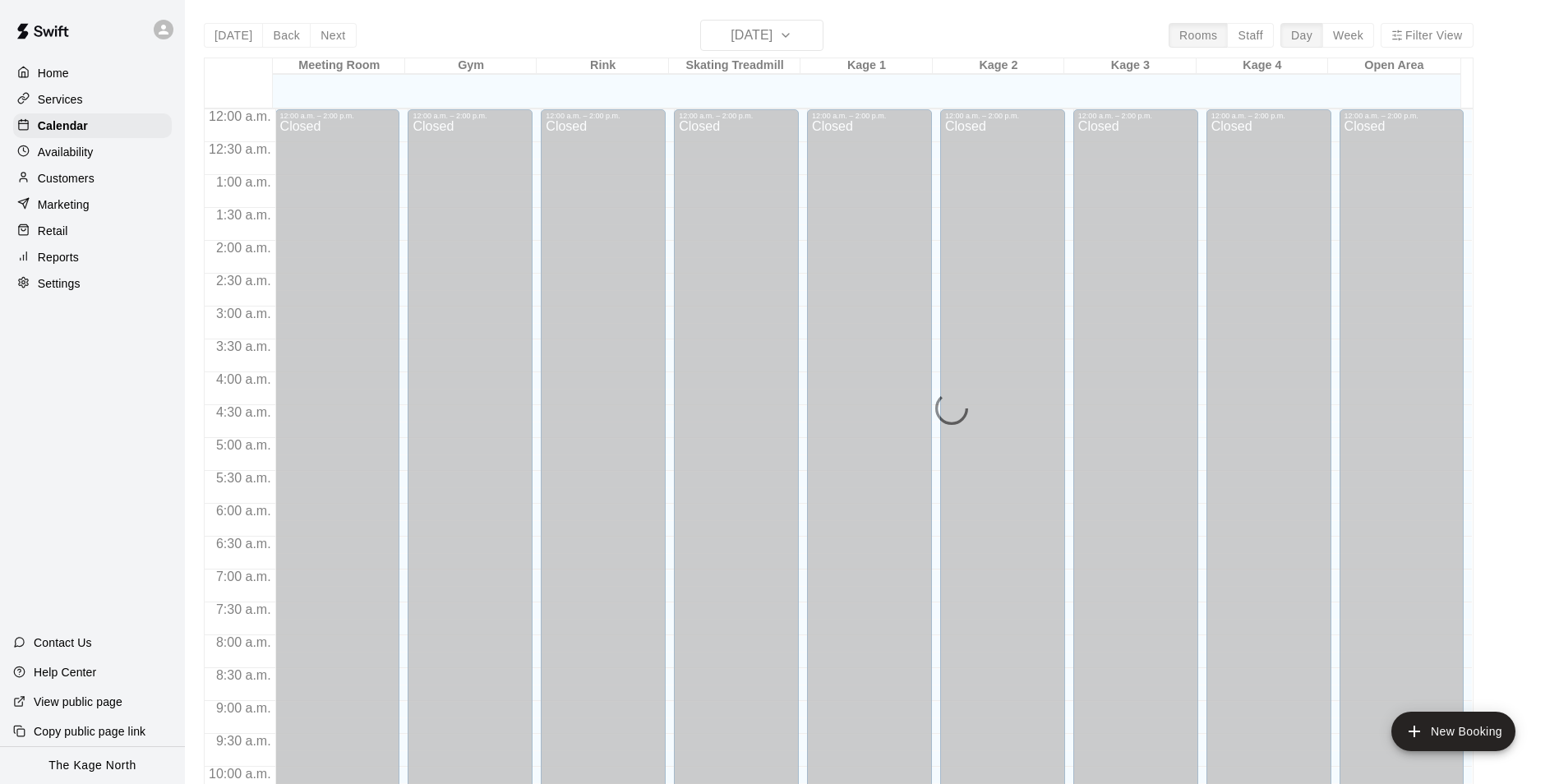
scroll to position [835, 0]
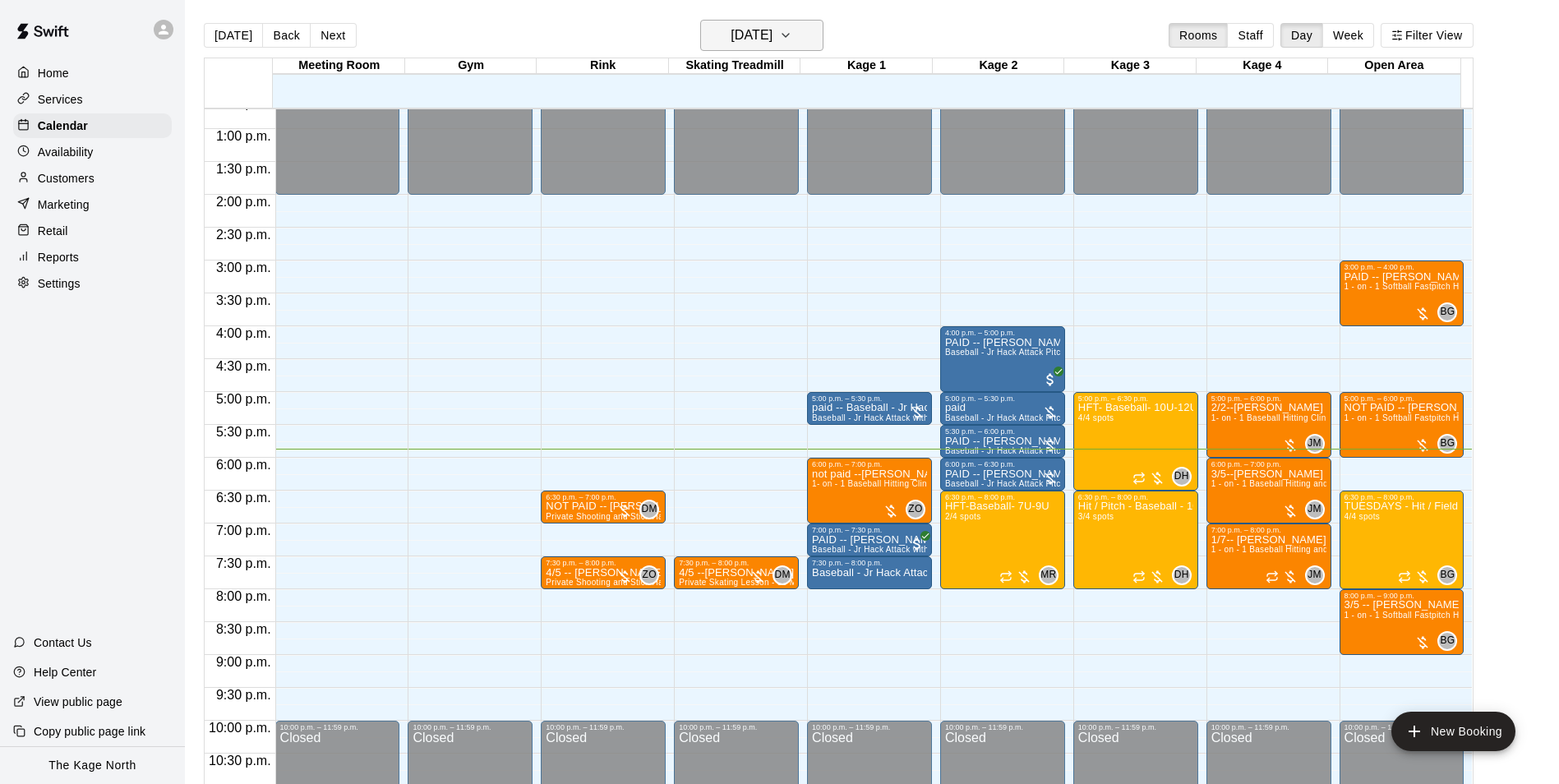
click at [772, 36] on h6 "[DATE]" at bounding box center [751, 34] width 42 height 23
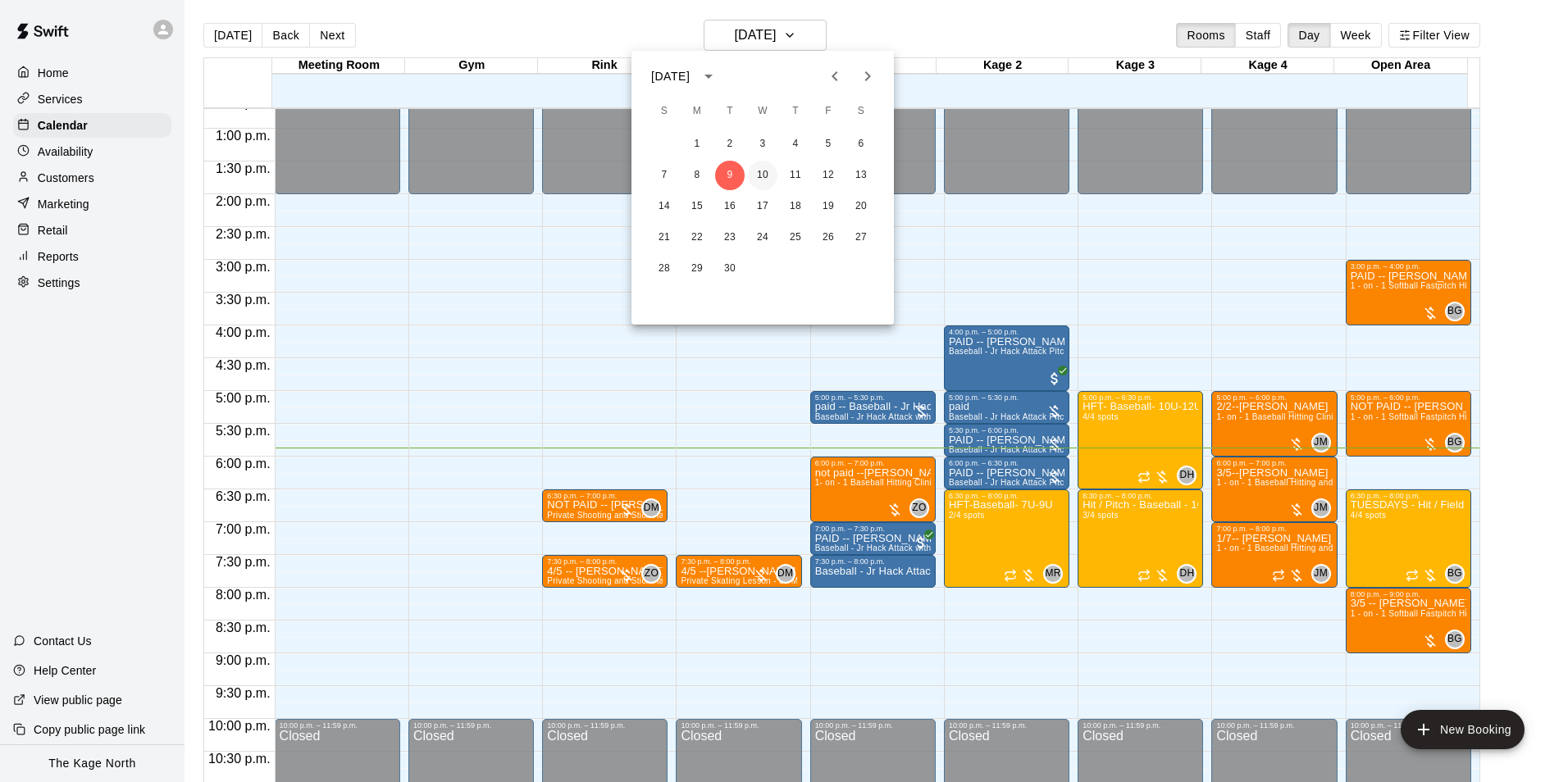
click at [753, 172] on button "10" at bounding box center [762, 176] width 30 height 30
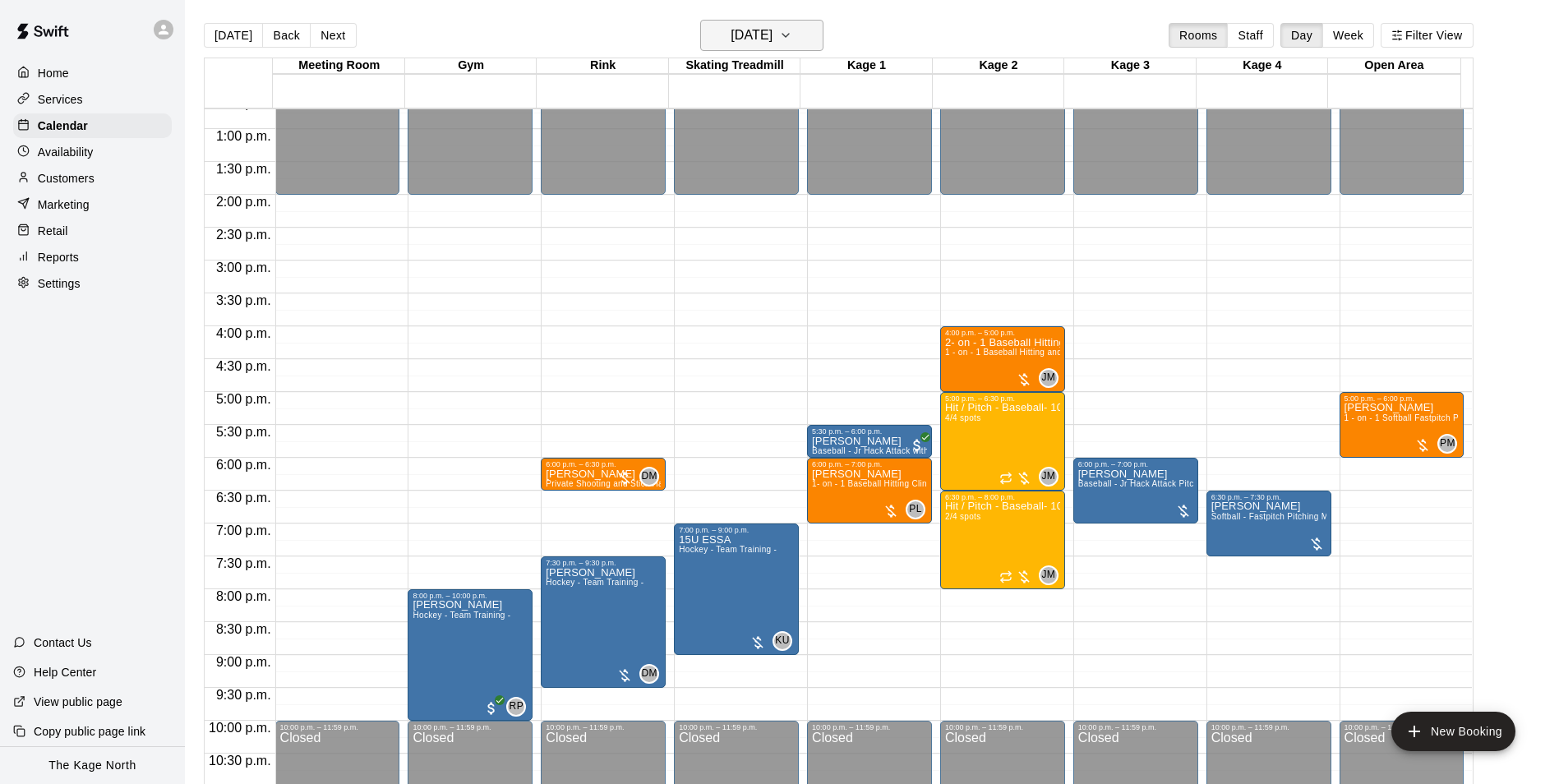
click at [764, 25] on h6 "[DATE]" at bounding box center [751, 34] width 42 height 23
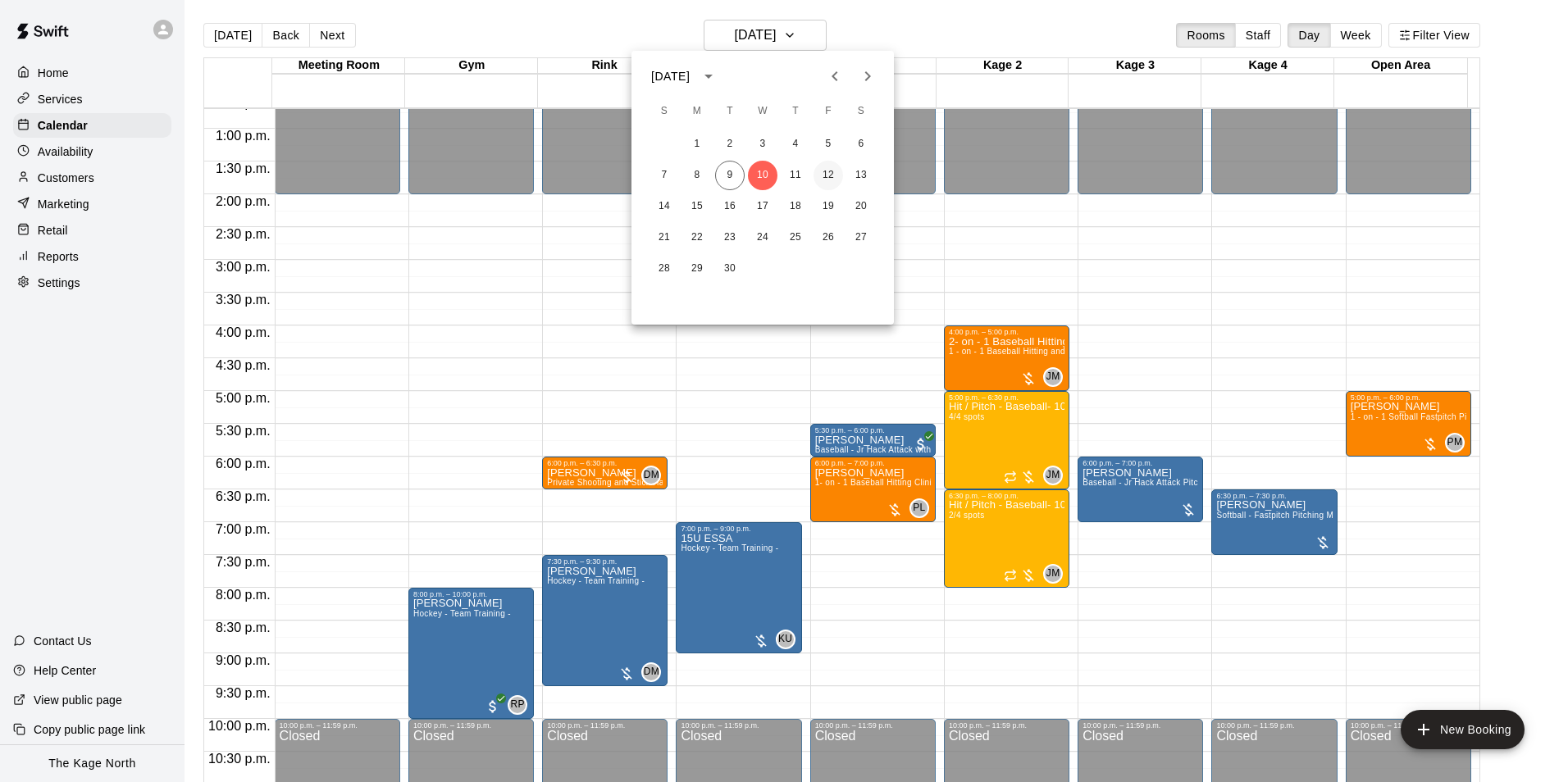
click at [830, 177] on button "12" at bounding box center [827, 176] width 30 height 30
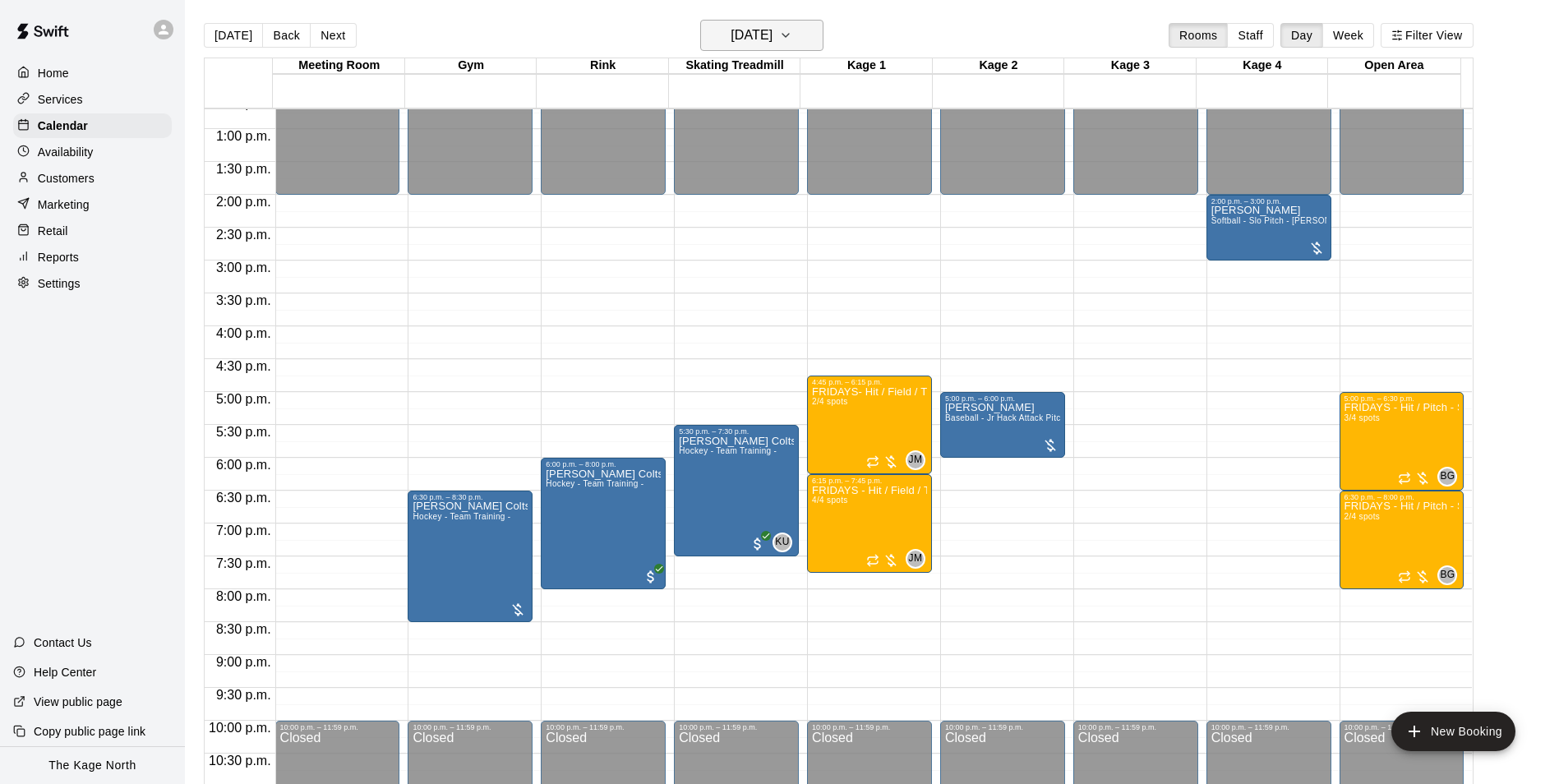
click at [772, 31] on h6 "[DATE]" at bounding box center [751, 34] width 42 height 23
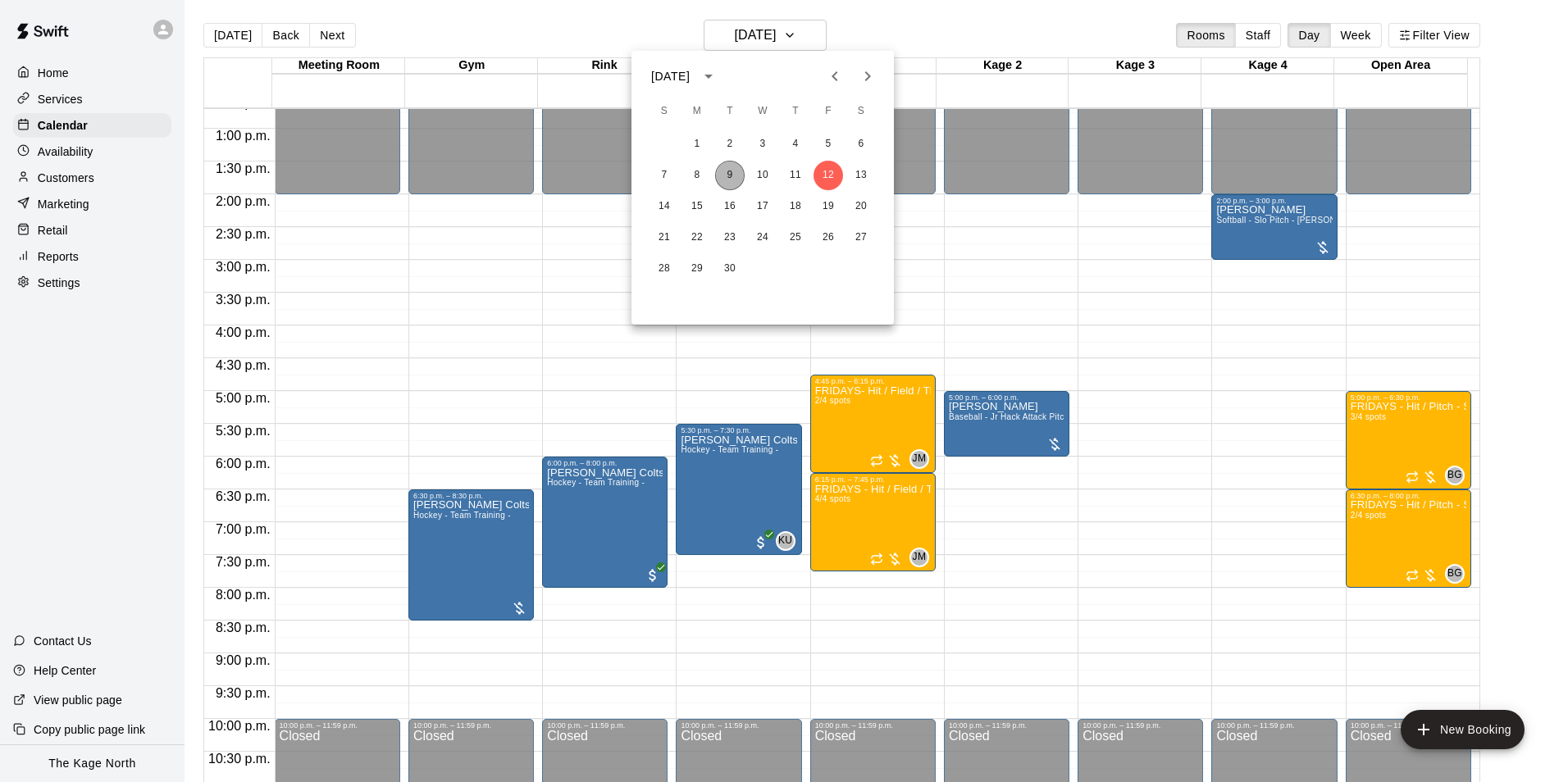
click at [724, 180] on button "9" at bounding box center [730, 176] width 30 height 30
